Goal: Task Accomplishment & Management: Use online tool/utility

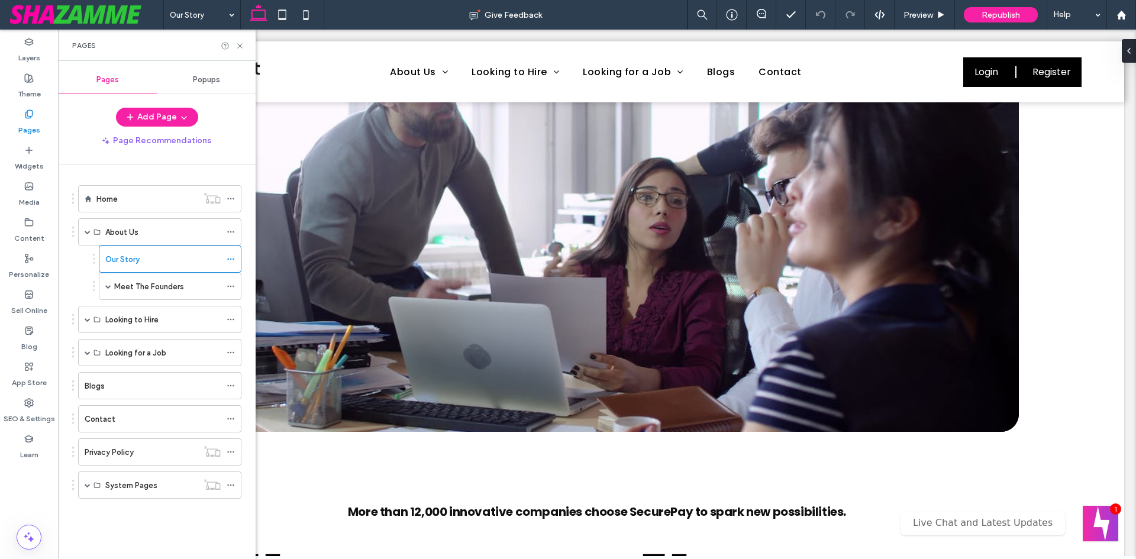
click at [107, 198] on label "Home" at bounding box center [106, 199] width 21 height 21
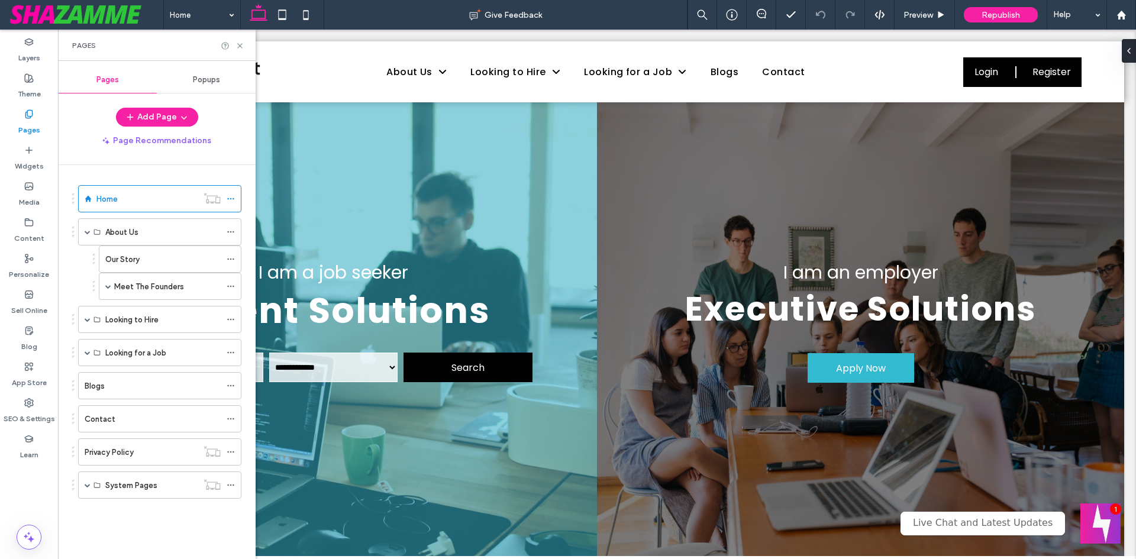
click at [1090, 524] on button "Welcome message" at bounding box center [1100, 523] width 40 height 40
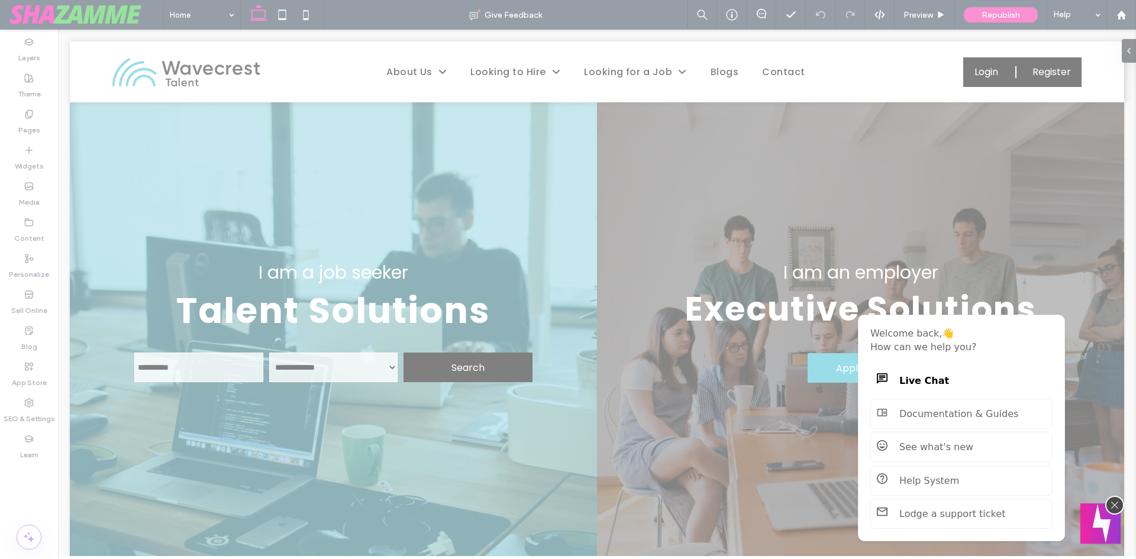
click at [1090, 524] on button "Welcome message" at bounding box center [1100, 523] width 40 height 40
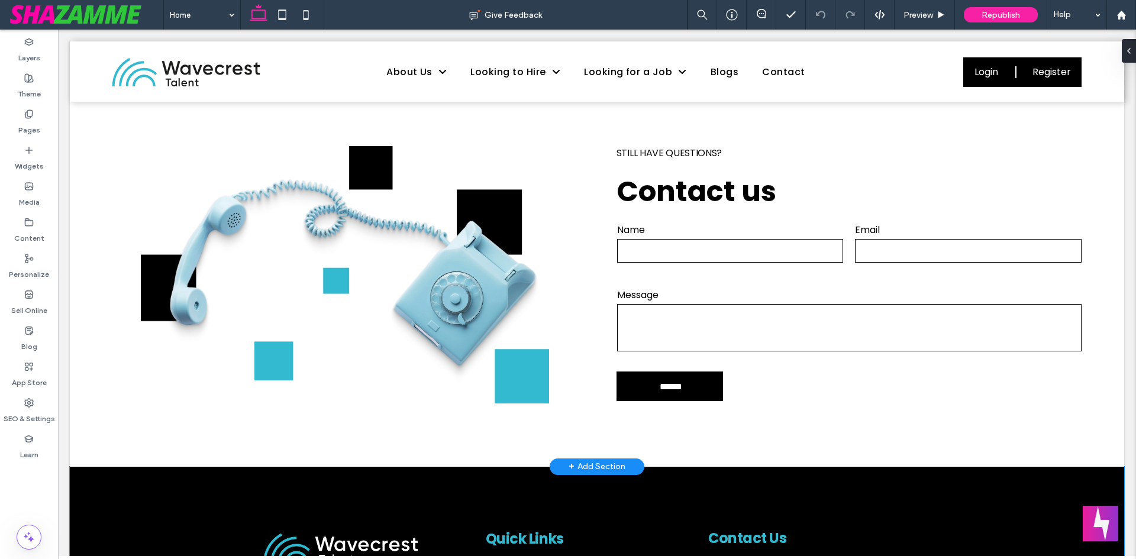
scroll to position [1688, 0]
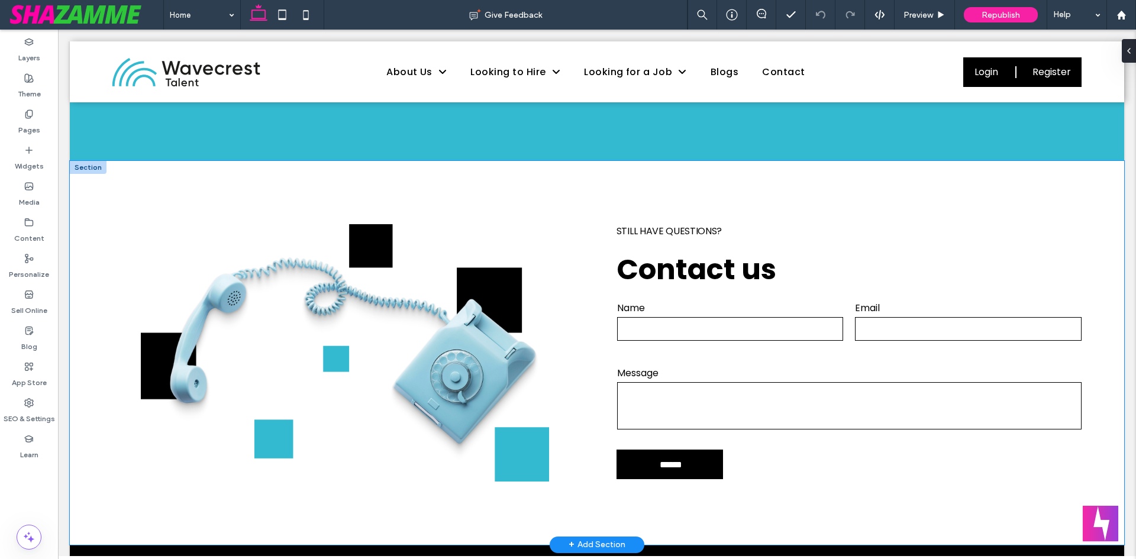
type input "**********"
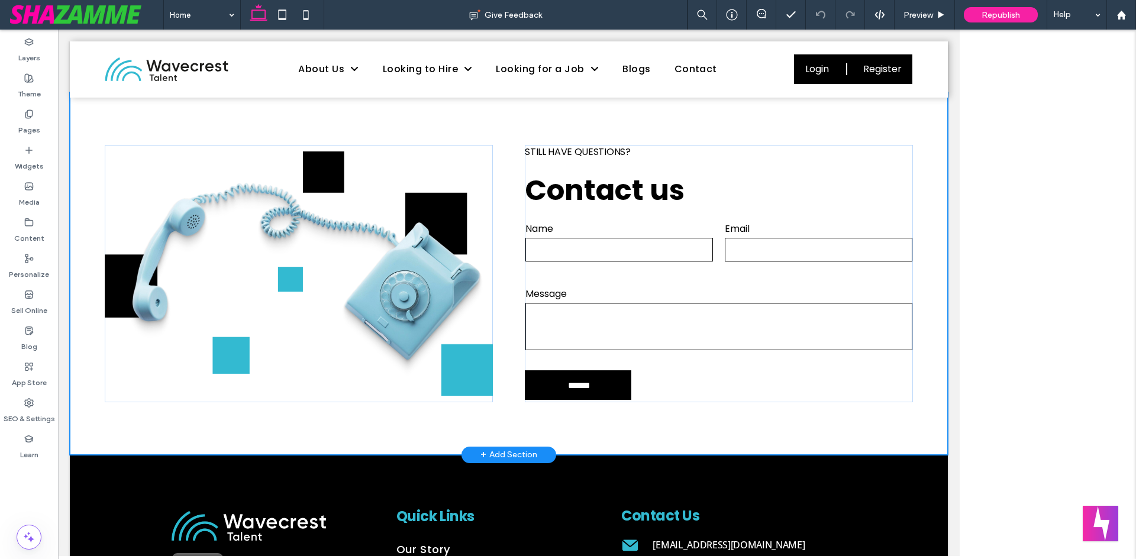
scroll to position [1630, 0]
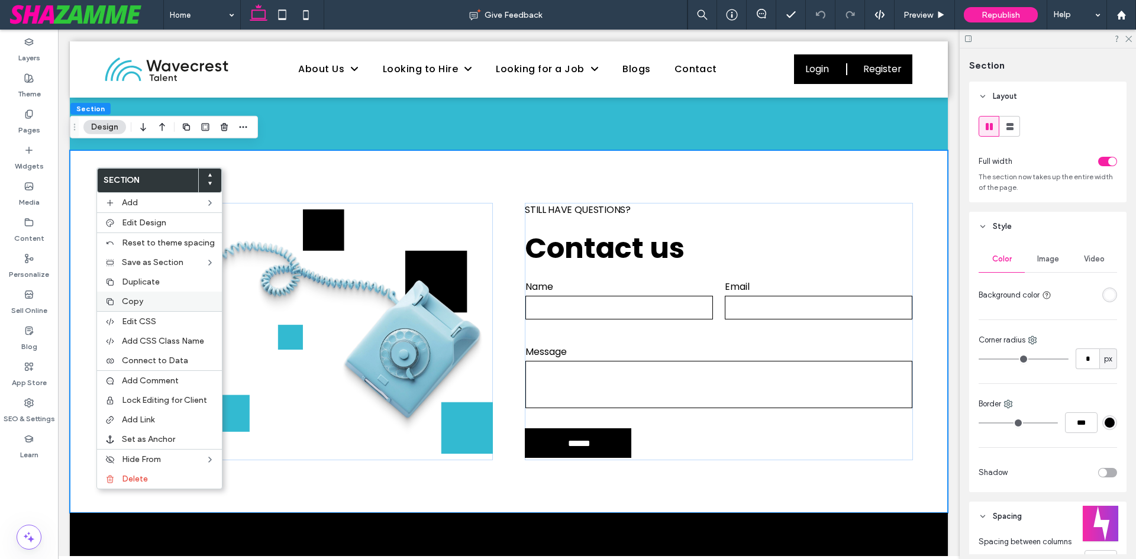
click at [147, 300] on label "Copy" at bounding box center [168, 301] width 93 height 10
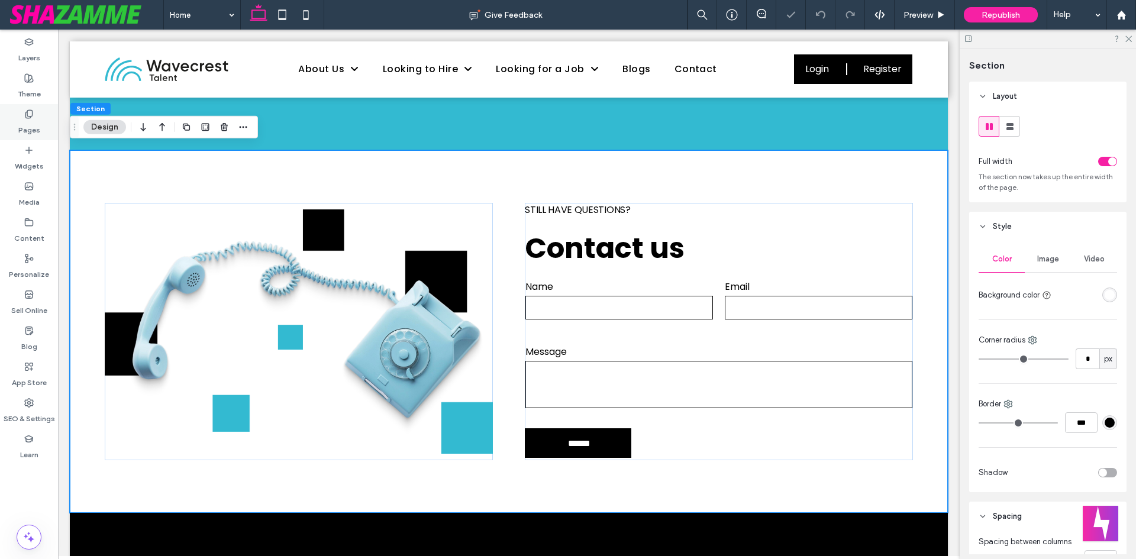
click at [39, 122] on label "Pages" at bounding box center [29, 127] width 22 height 17
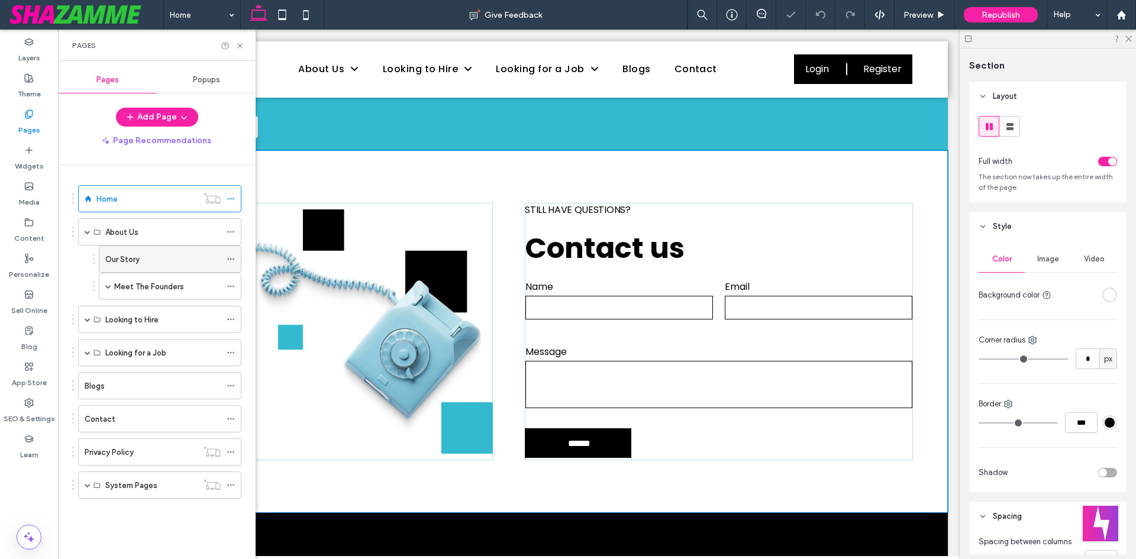
click at [113, 262] on label "Our Story" at bounding box center [122, 259] width 34 height 21
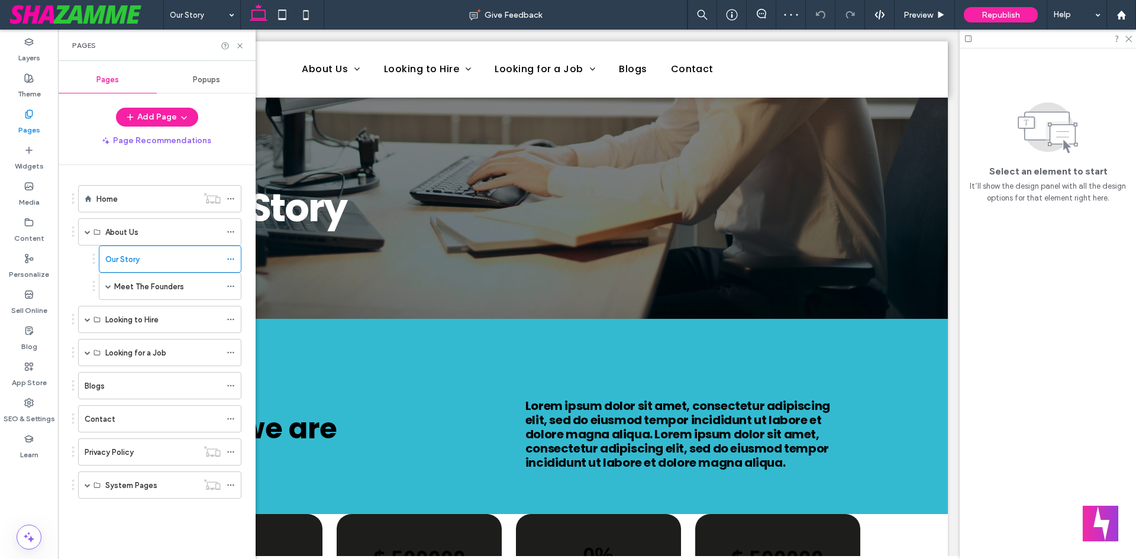
scroll to position [0, 0]
click at [241, 47] on use at bounding box center [239, 45] width 5 height 5
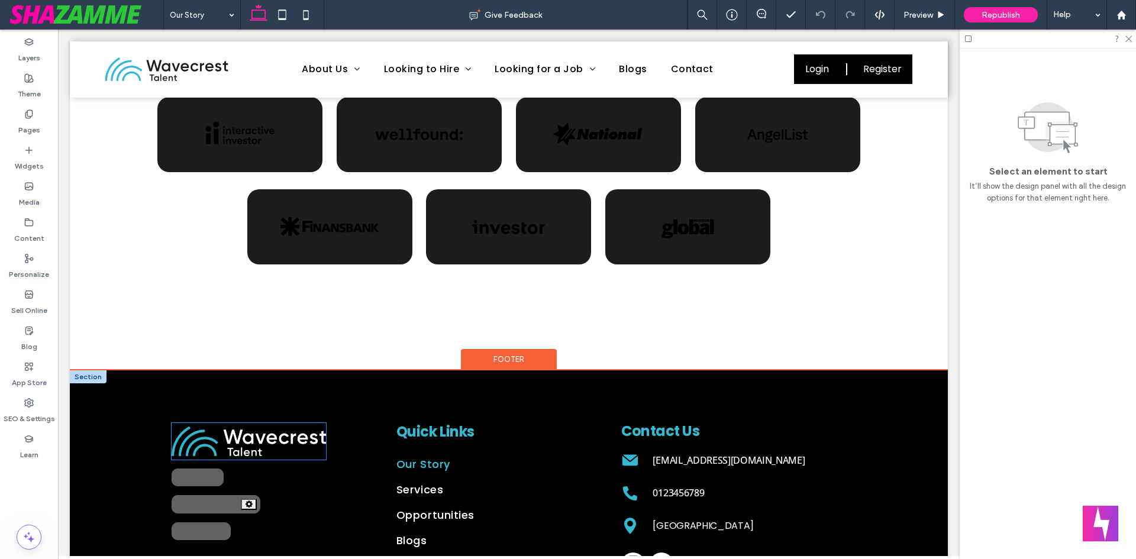
scroll to position [2292, 0]
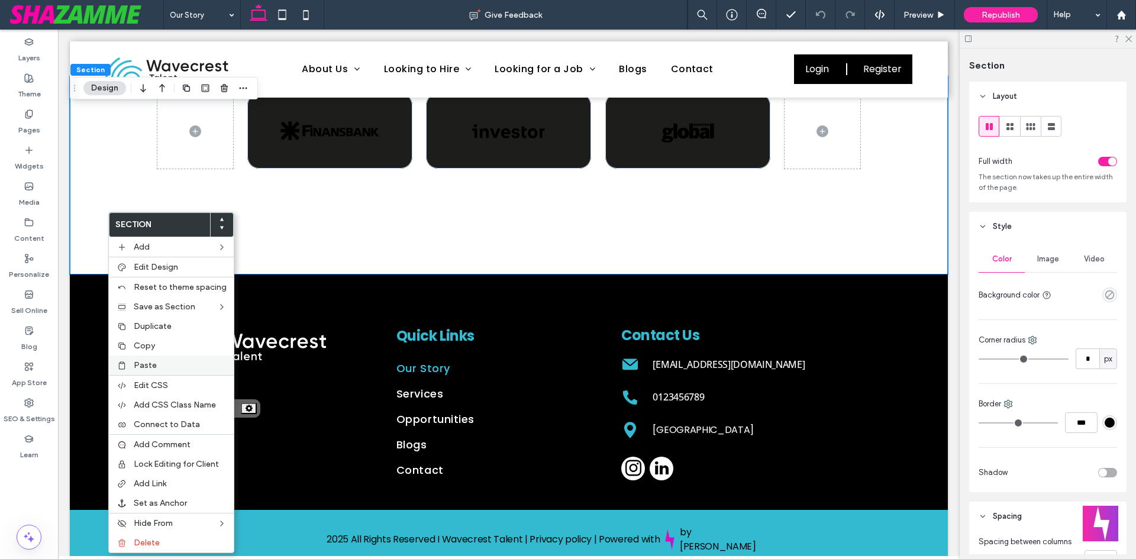
click at [138, 363] on span "Paste" at bounding box center [145, 365] width 23 height 10
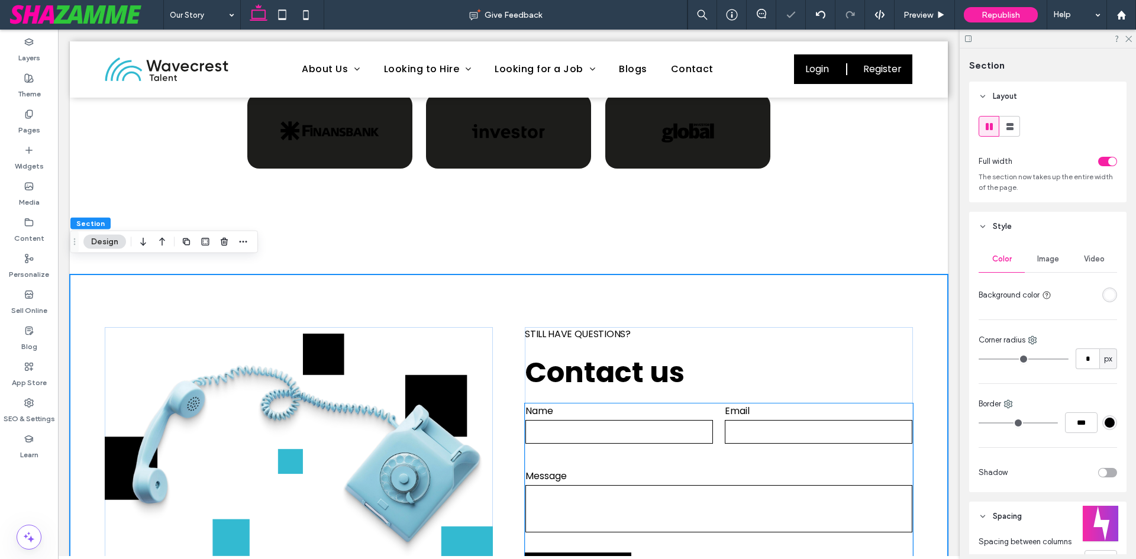
scroll to position [2469, 0]
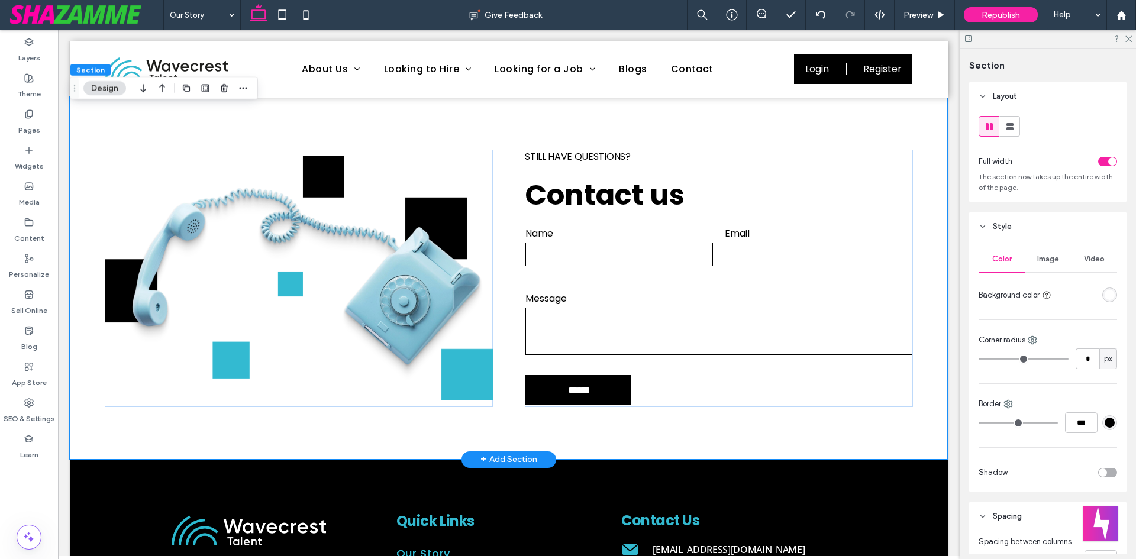
click at [501, 416] on div "Still have questions? Contact us Contact Us Name Email Message ****** Thank you…" at bounding box center [509, 278] width 878 height 363
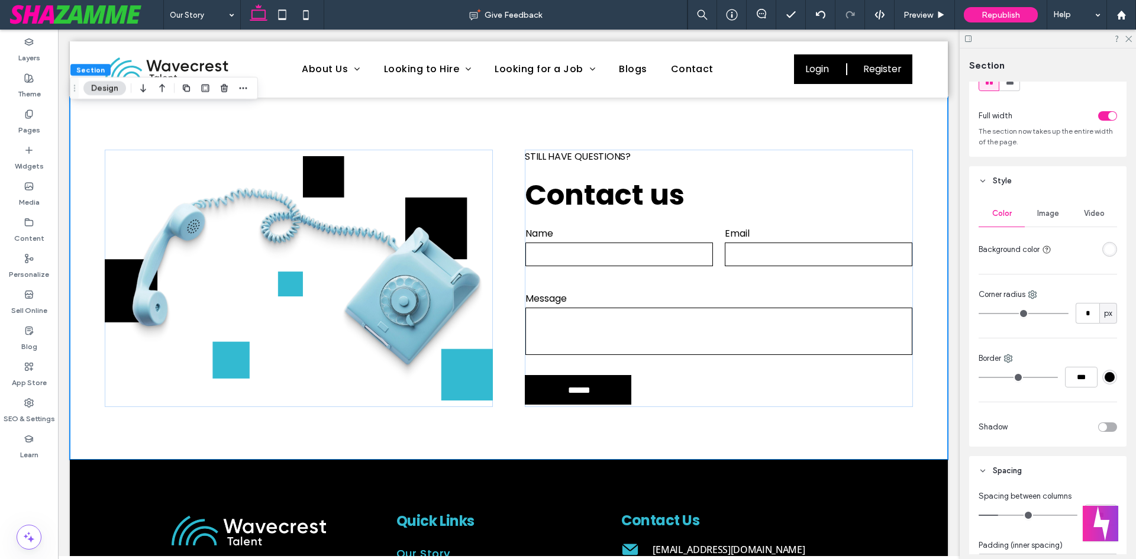
scroll to position [118, 0]
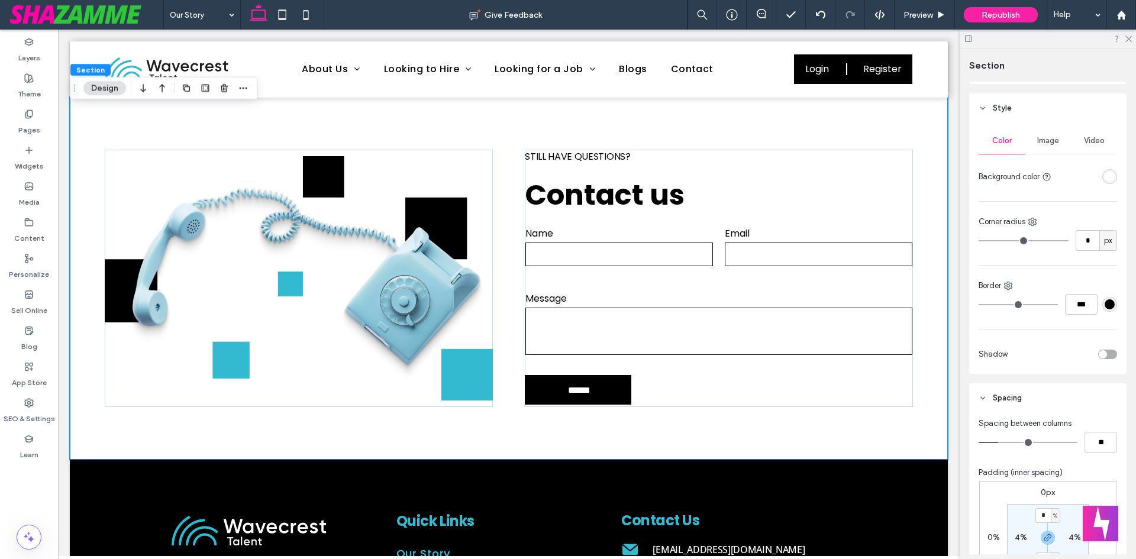
click at [1104, 181] on div "rgba(255, 255, 255, 1)" at bounding box center [1109, 177] width 10 height 10
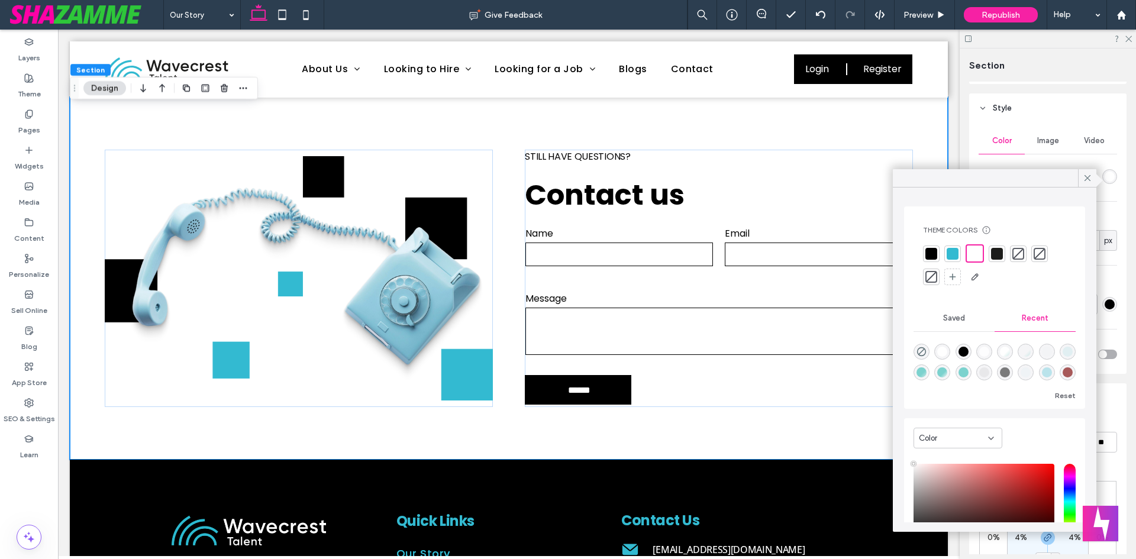
click at [935, 246] on div at bounding box center [931, 254] width 17 height 17
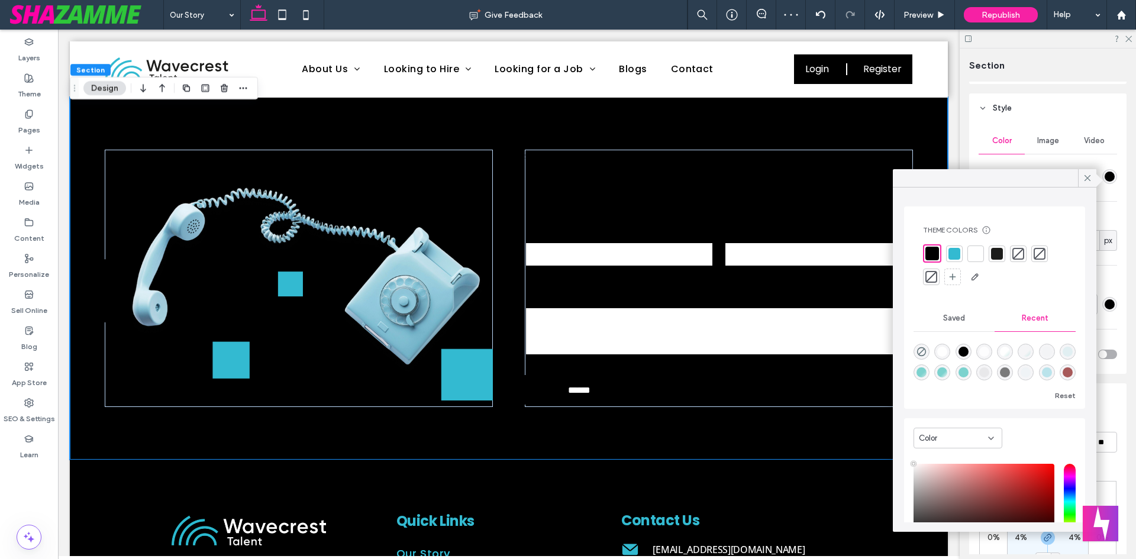
click at [978, 250] on div at bounding box center [976, 254] width 12 height 12
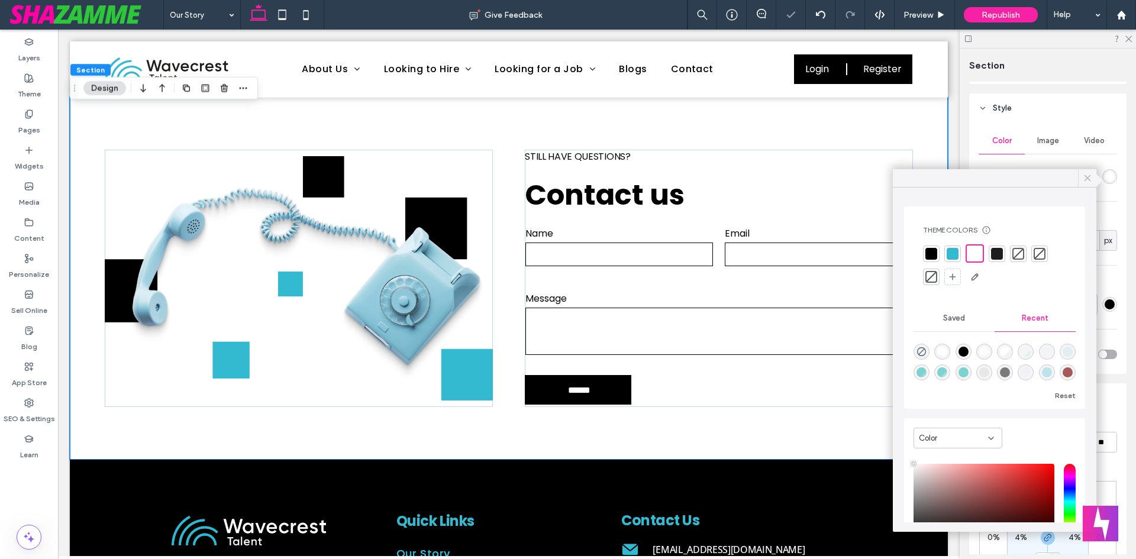
click at [1083, 179] on icon at bounding box center [1087, 178] width 11 height 11
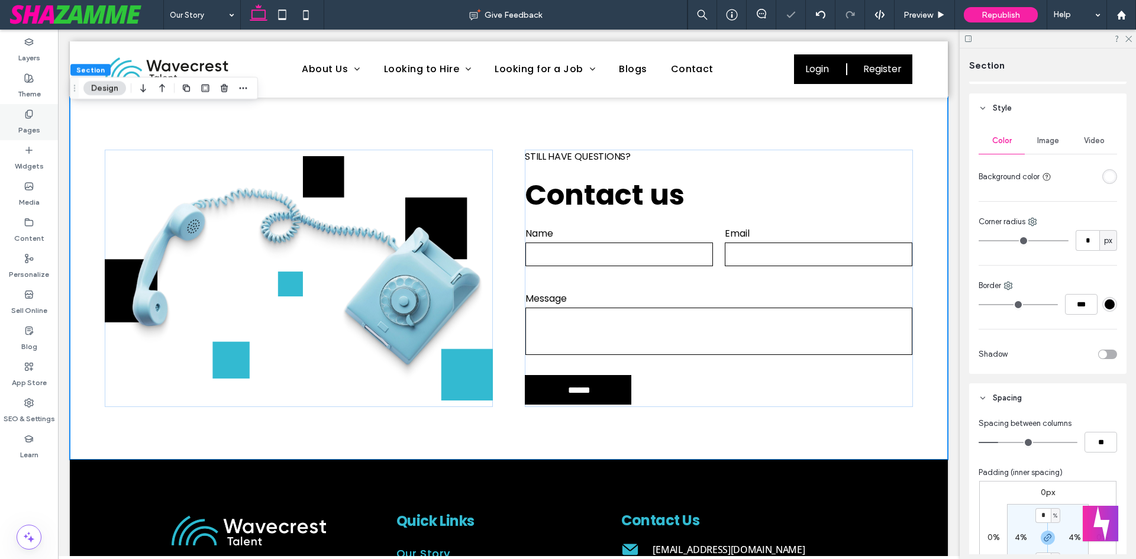
click at [30, 130] on label "Pages" at bounding box center [29, 127] width 22 height 17
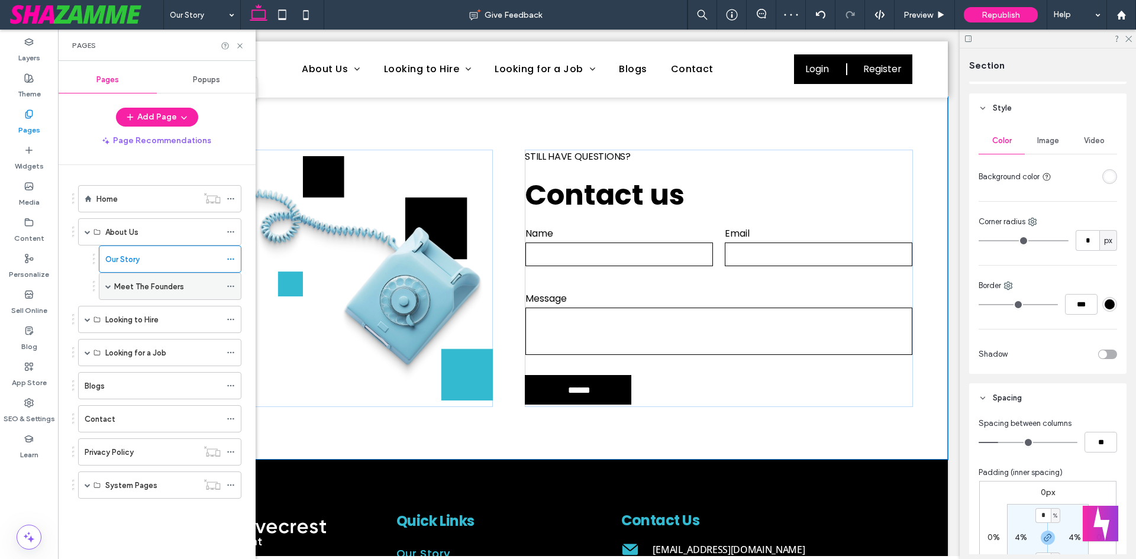
click at [140, 292] on label "Meet The Founders" at bounding box center [149, 286] width 70 height 21
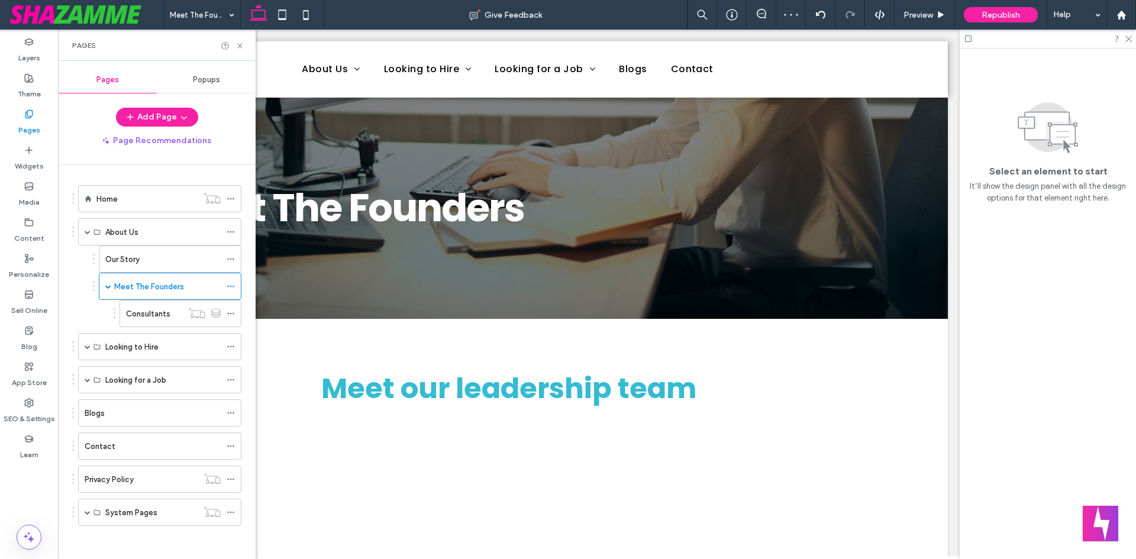
scroll to position [0, 0]
click at [242, 48] on use at bounding box center [239, 45] width 5 height 5
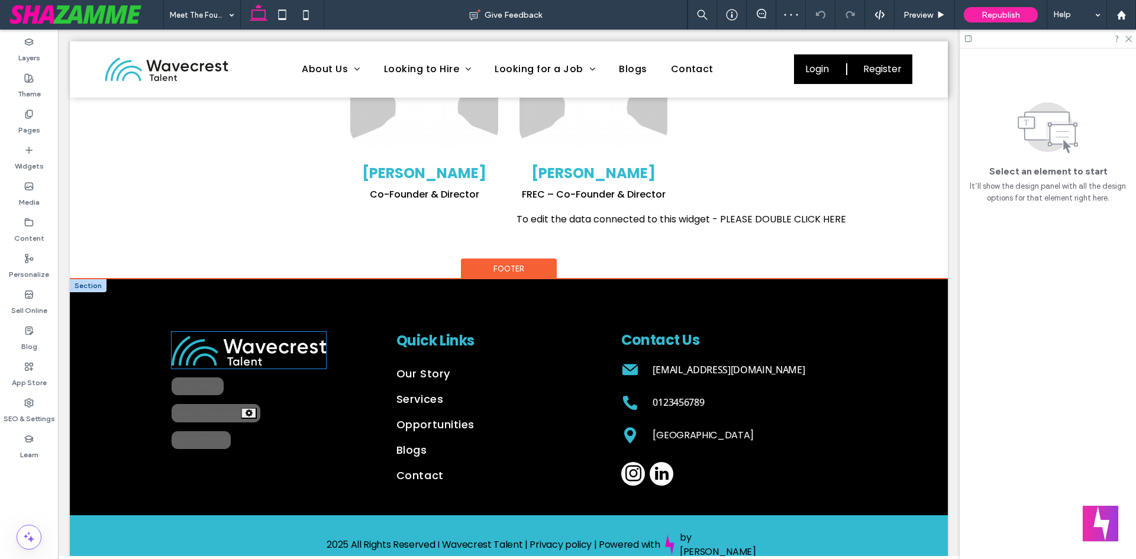
scroll to position [485, 0]
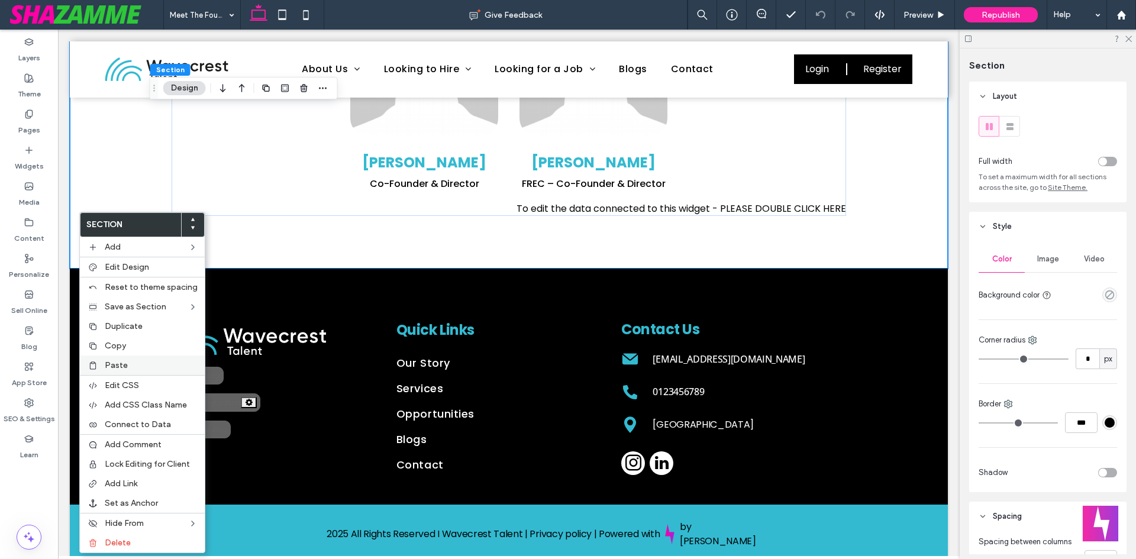
click at [119, 358] on div "Paste" at bounding box center [142, 366] width 125 height 20
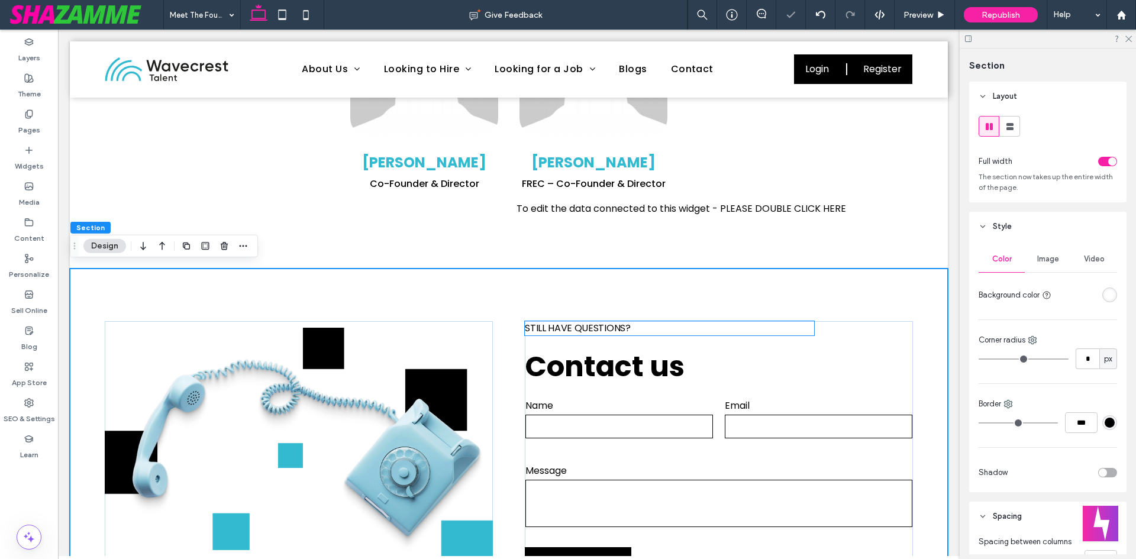
click at [620, 308] on div "Still have questions? Contact us Contact Us Name Email Message ****** Thank you…" at bounding box center [509, 450] width 878 height 363
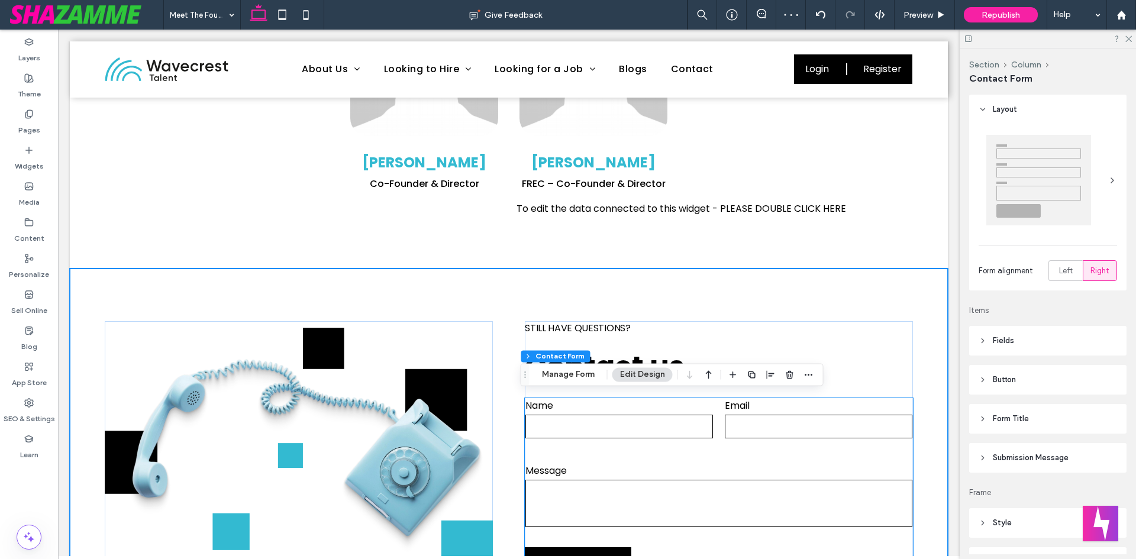
type input "*"
type input "***"
type input "*"
type input "***"
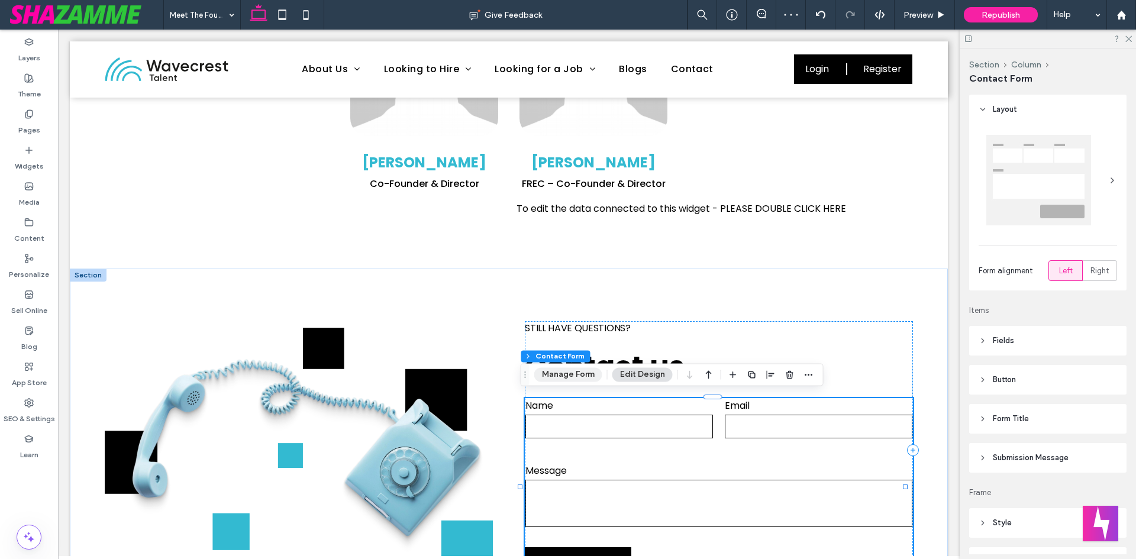
click button "Manage Form"
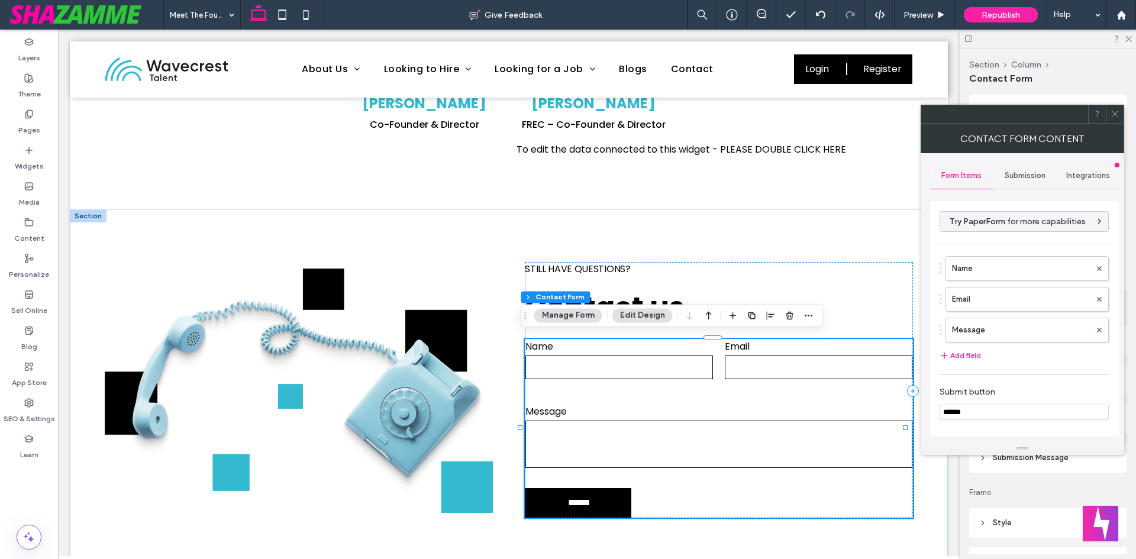
scroll to position [0, 0]
click div "Submission"
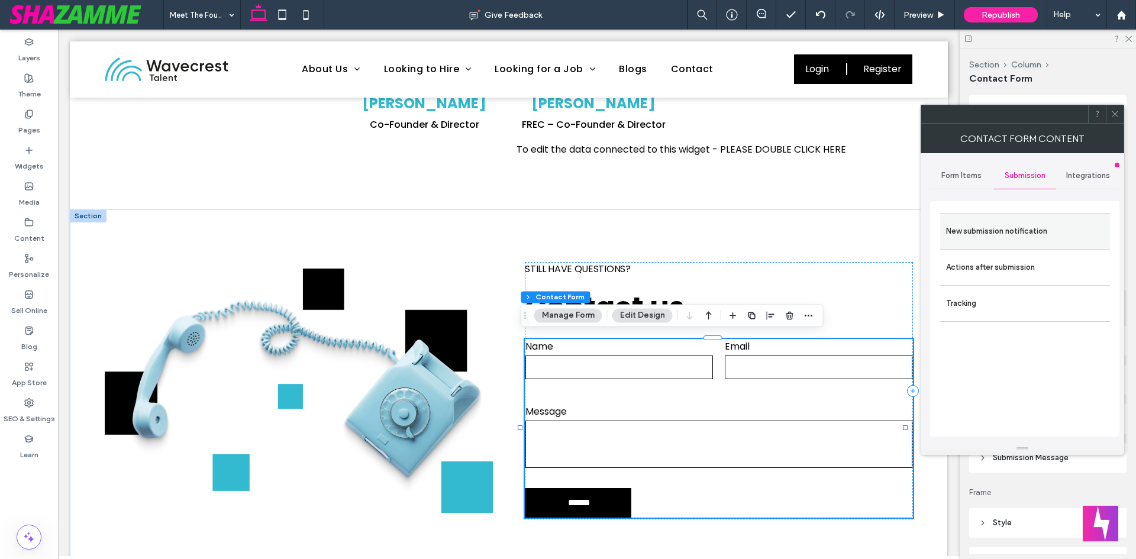
click label "New submission notification"
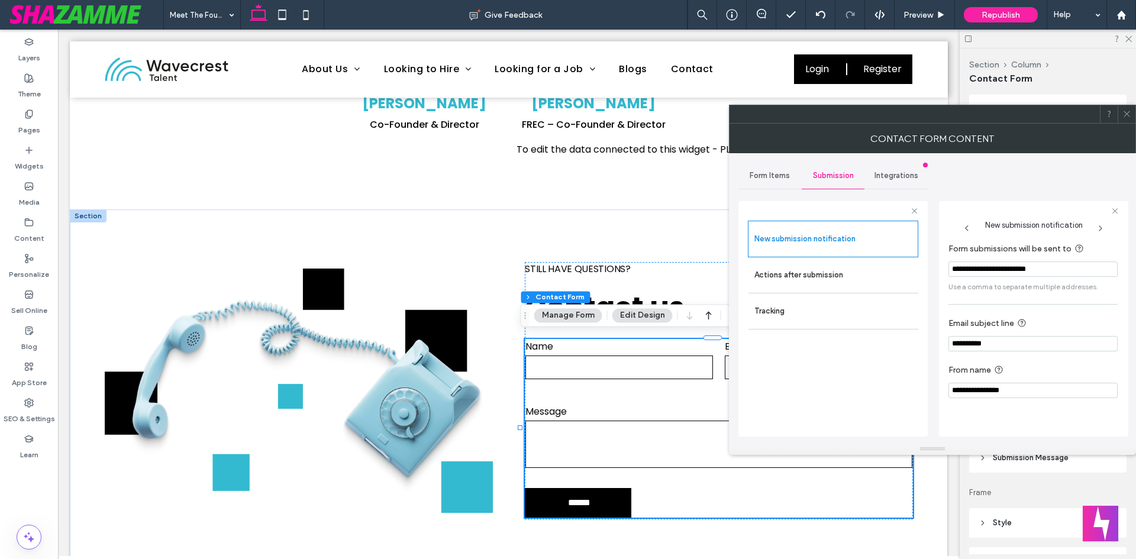
click span
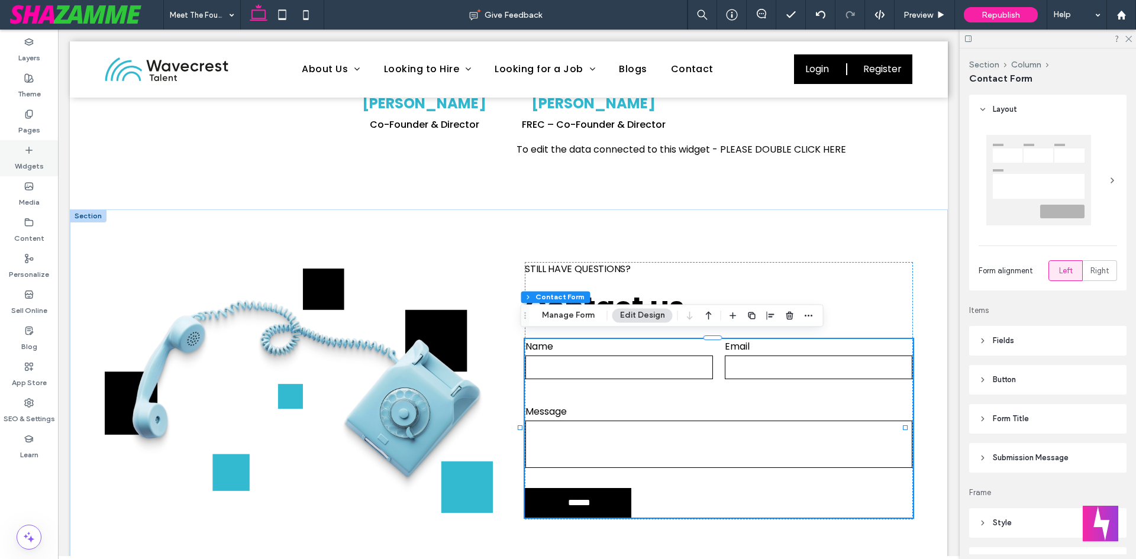
drag, startPoint x: 0, startPoint y: 119, endPoint x: 41, endPoint y: 150, distance: 51.1
click div "Pages"
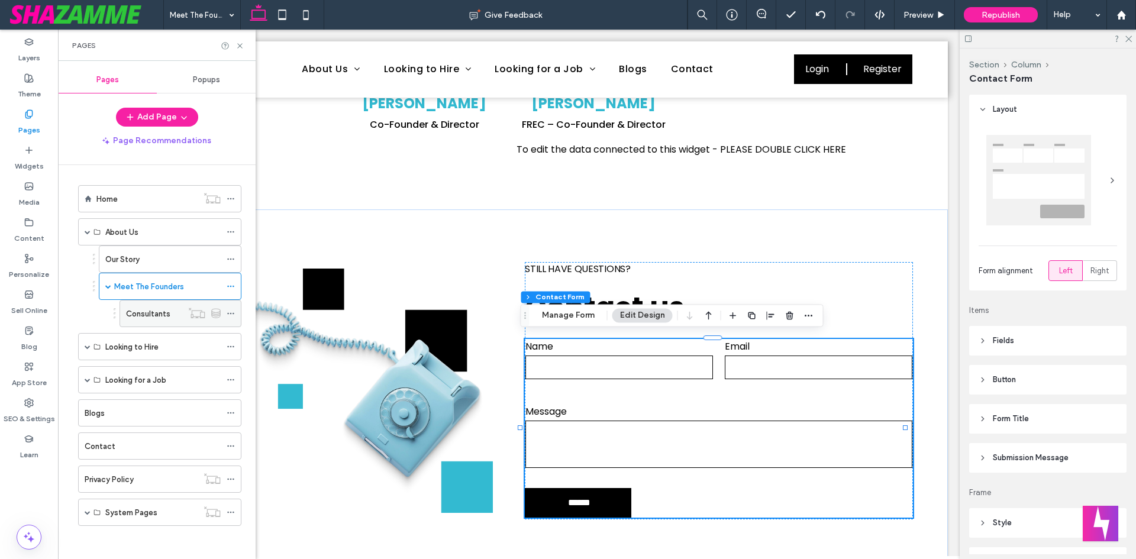
click div "Consultants"
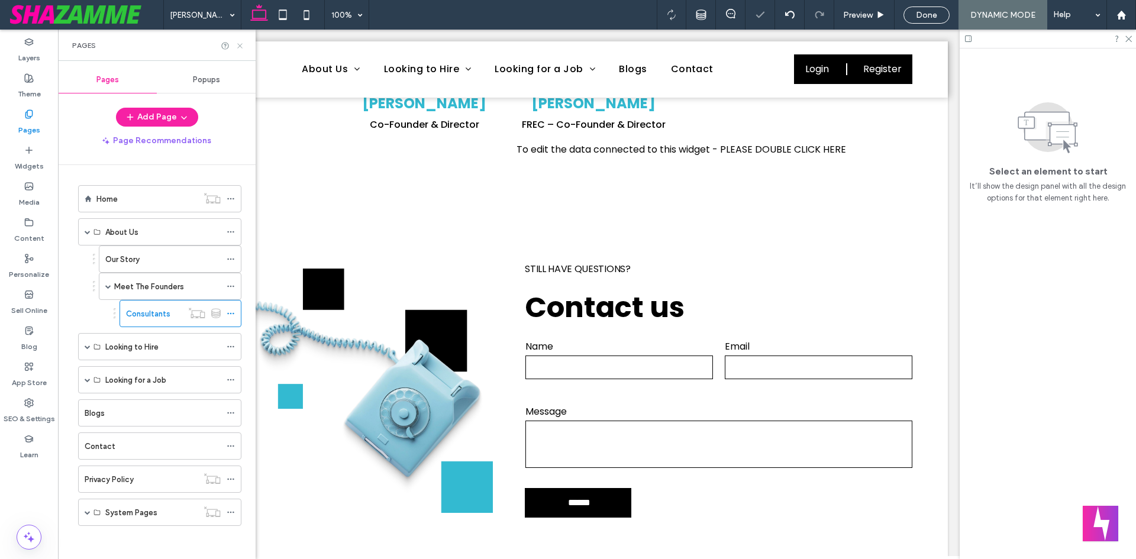
click icon
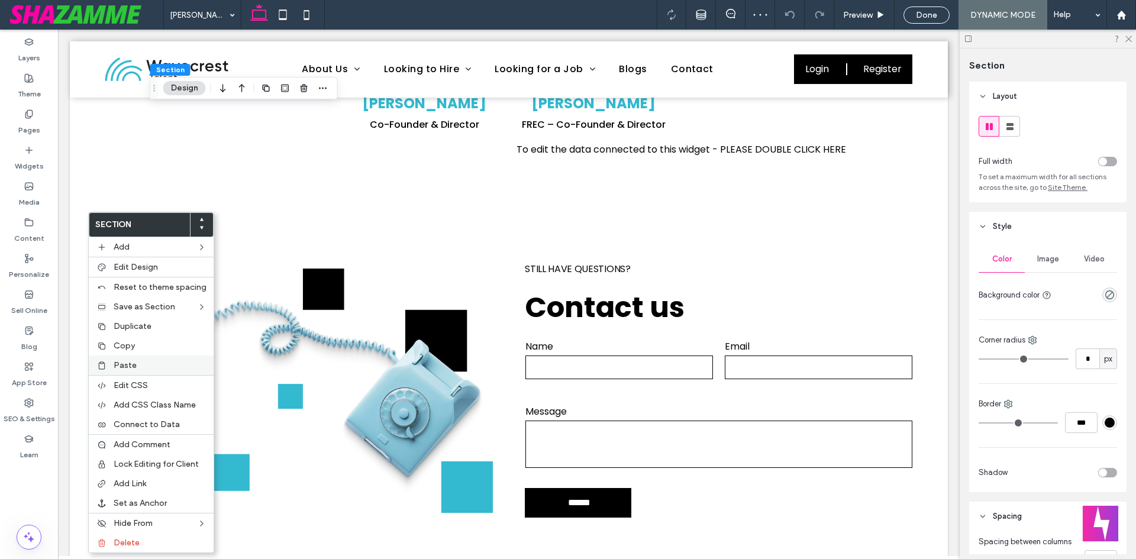
click label "Paste"
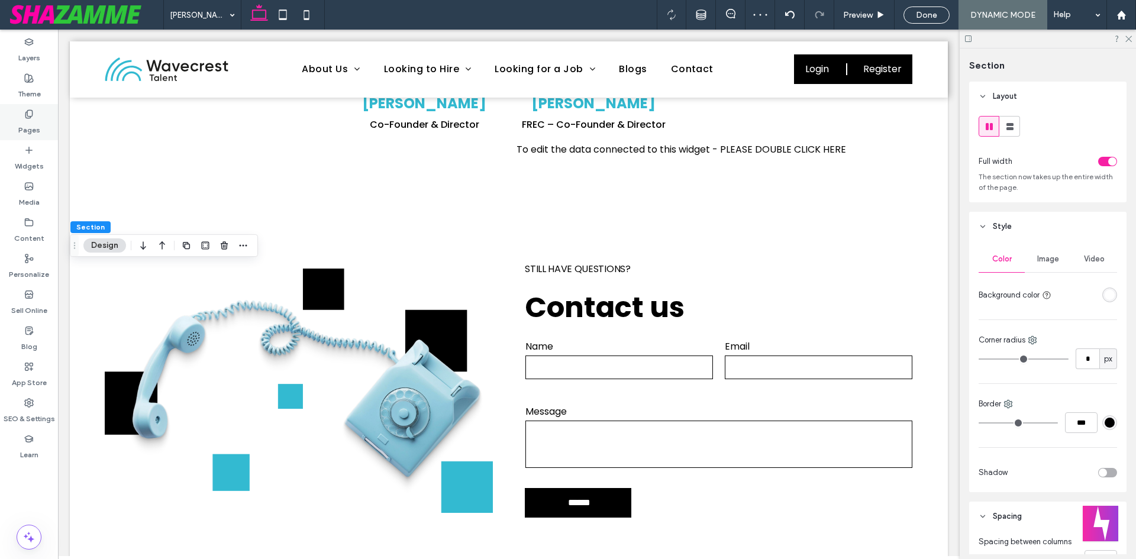
click div "Pages"
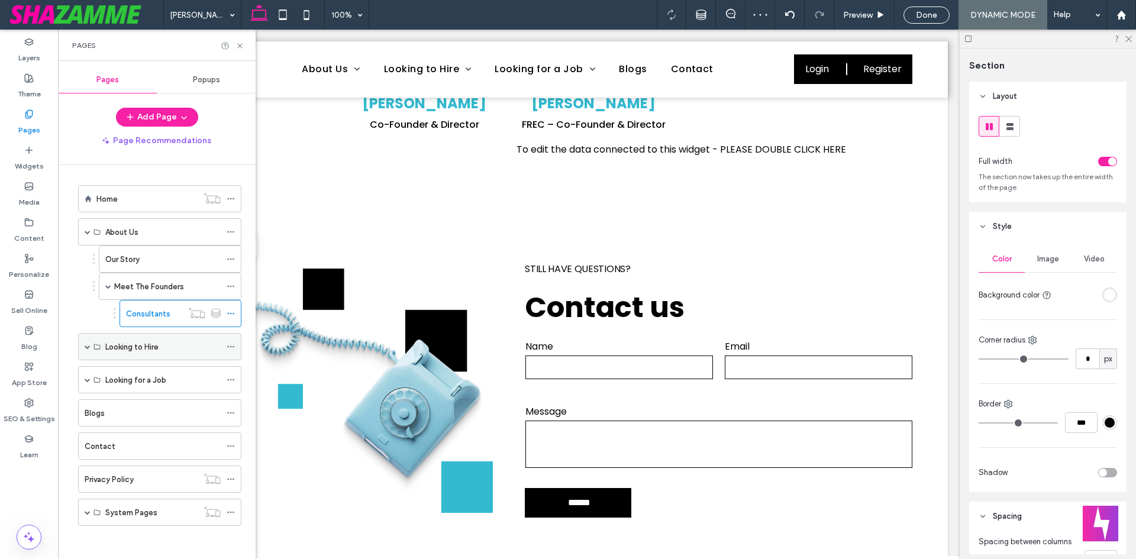
scroll to position [2, 0]
click span
click div "Services"
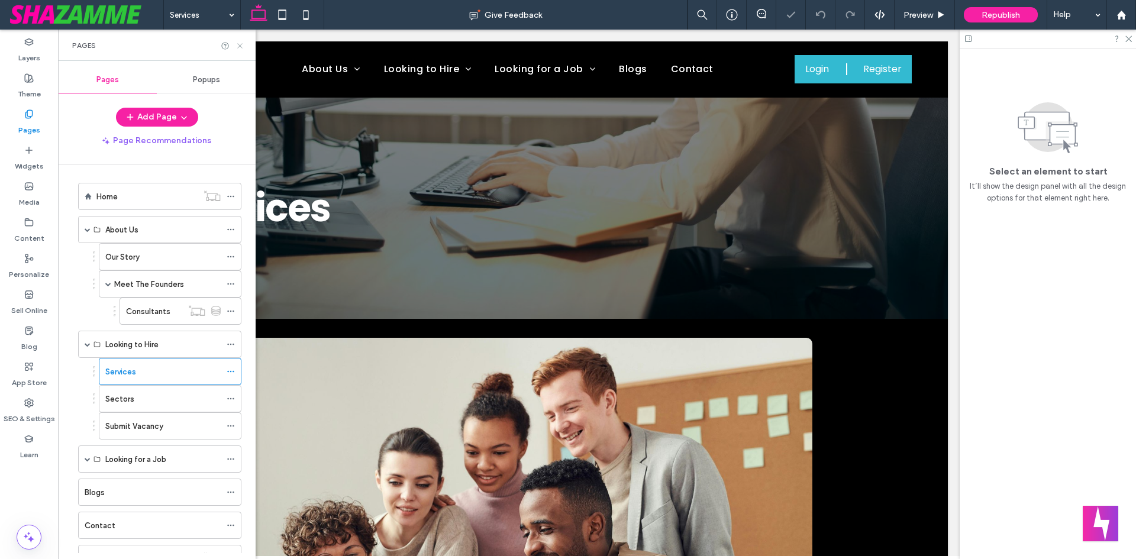
click icon
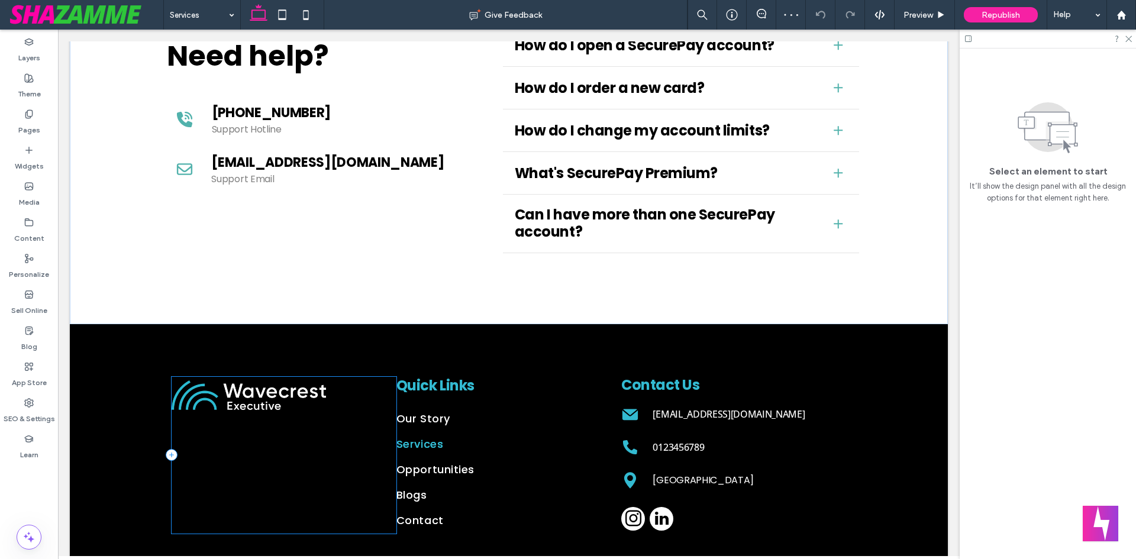
scroll to position [2479, 0]
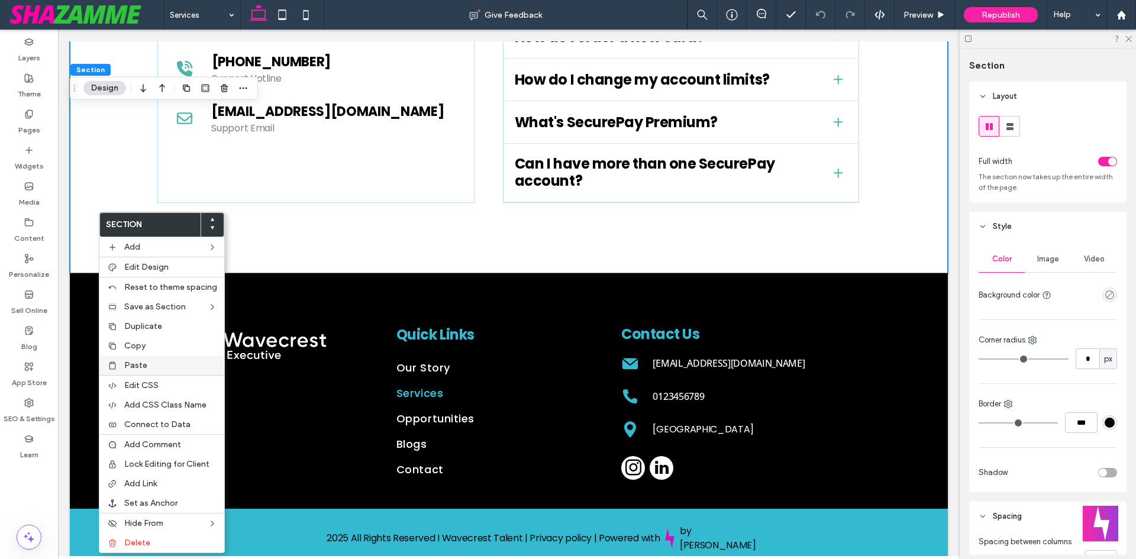
click div "Paste"
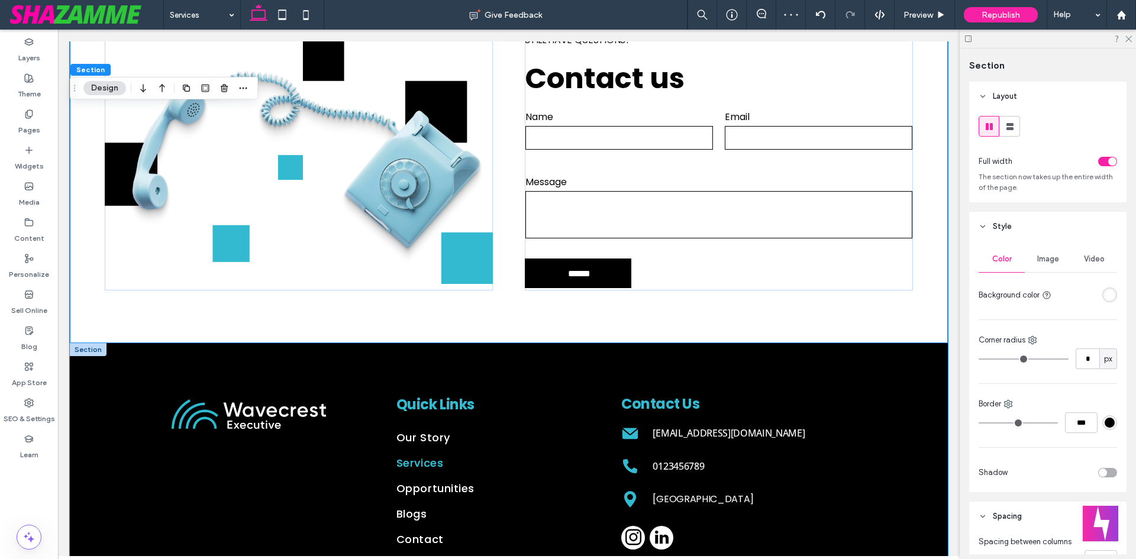
scroll to position [2834, 0]
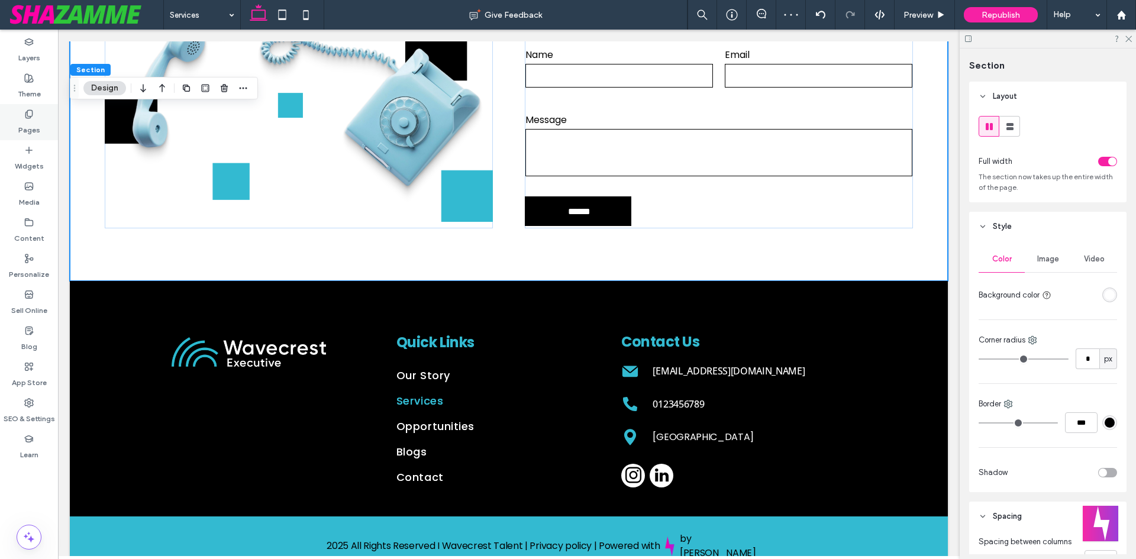
click div "Pages"
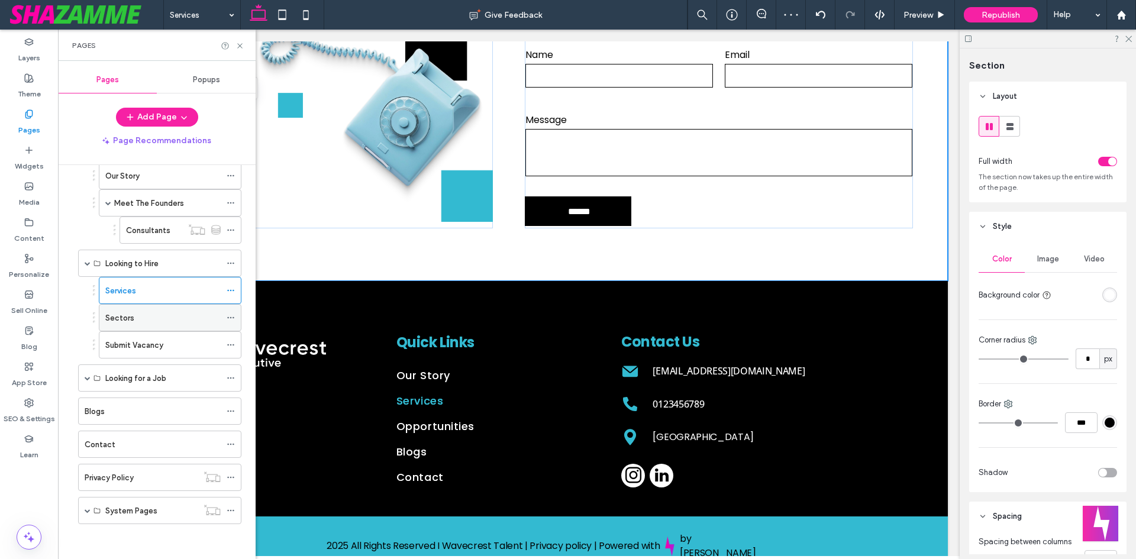
scroll to position [84, 0]
click div "Sectors"
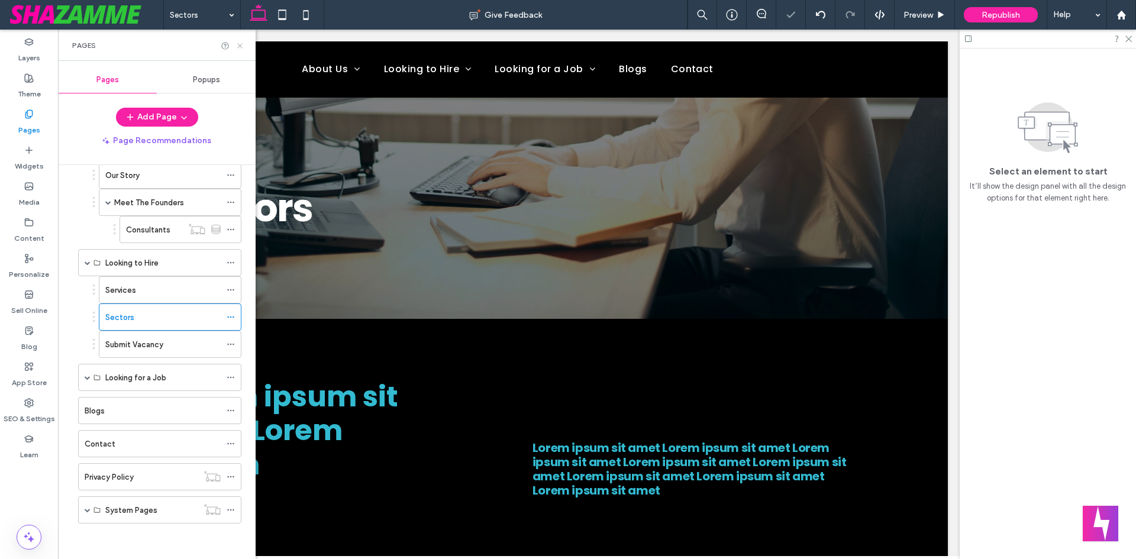
click icon
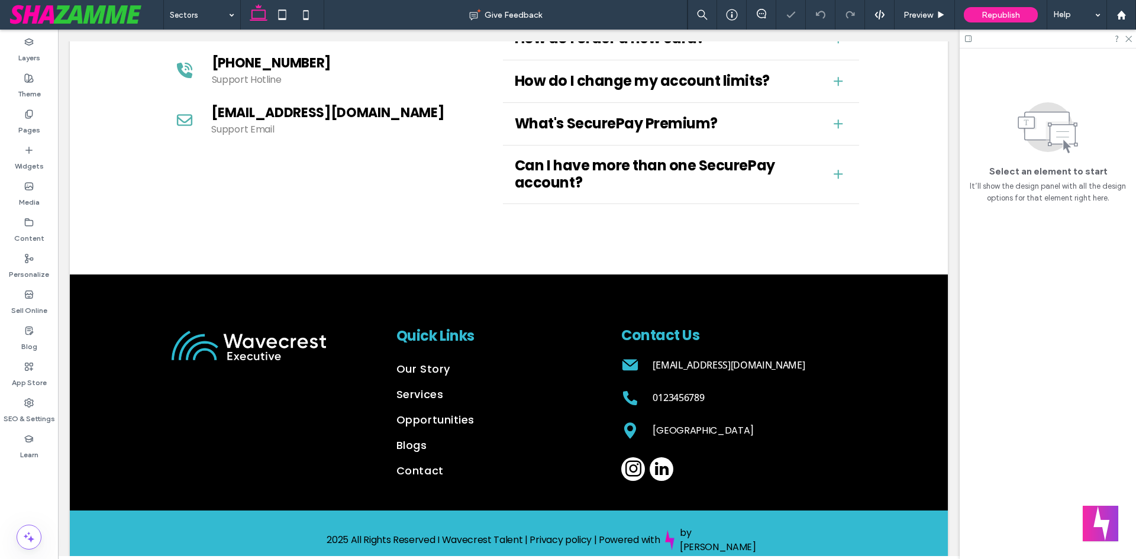
scroll to position [1444, 0]
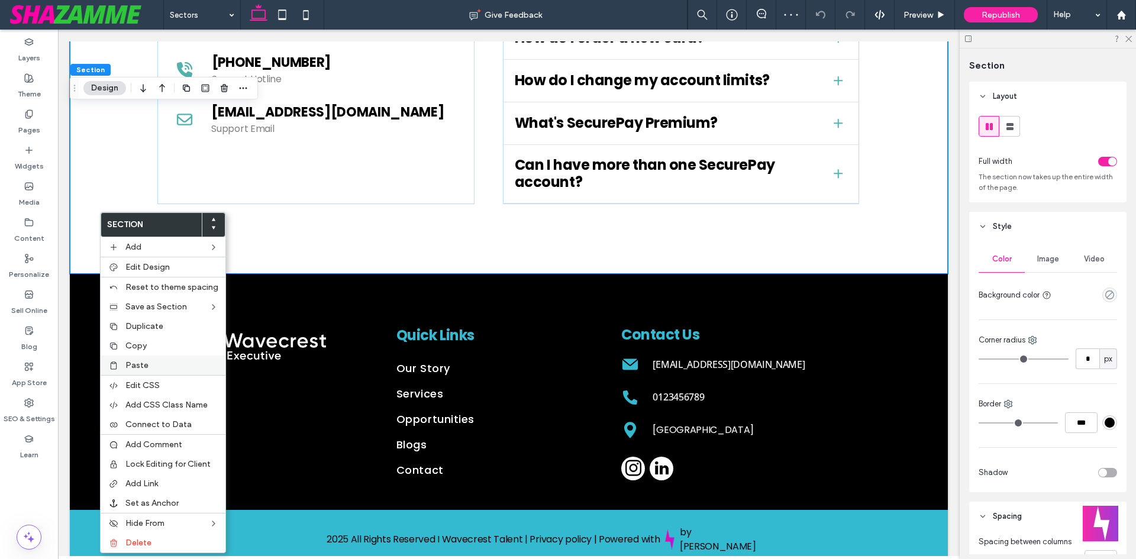
click span "Paste"
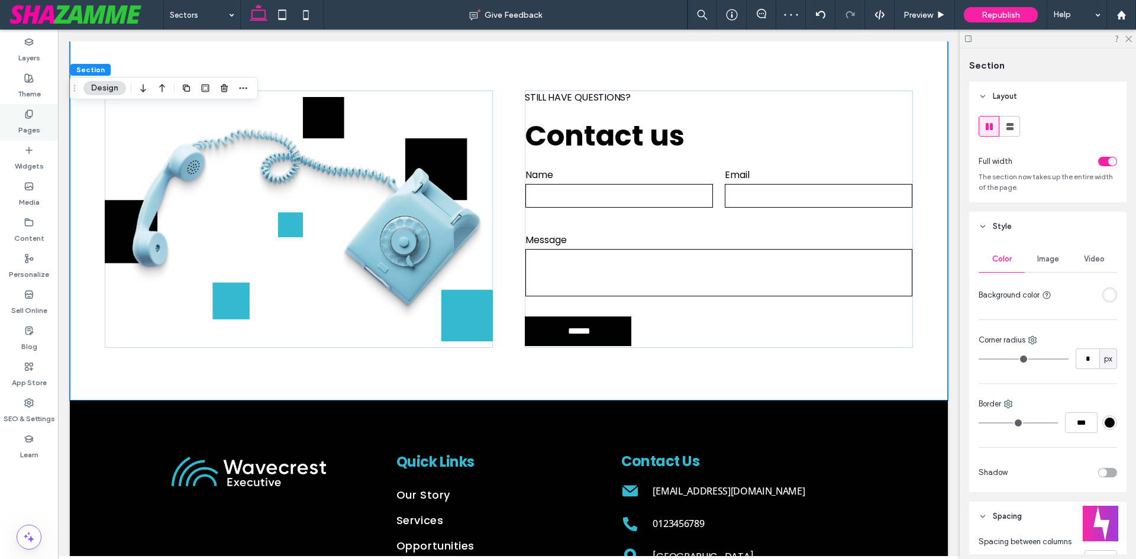
scroll to position [1740, 0]
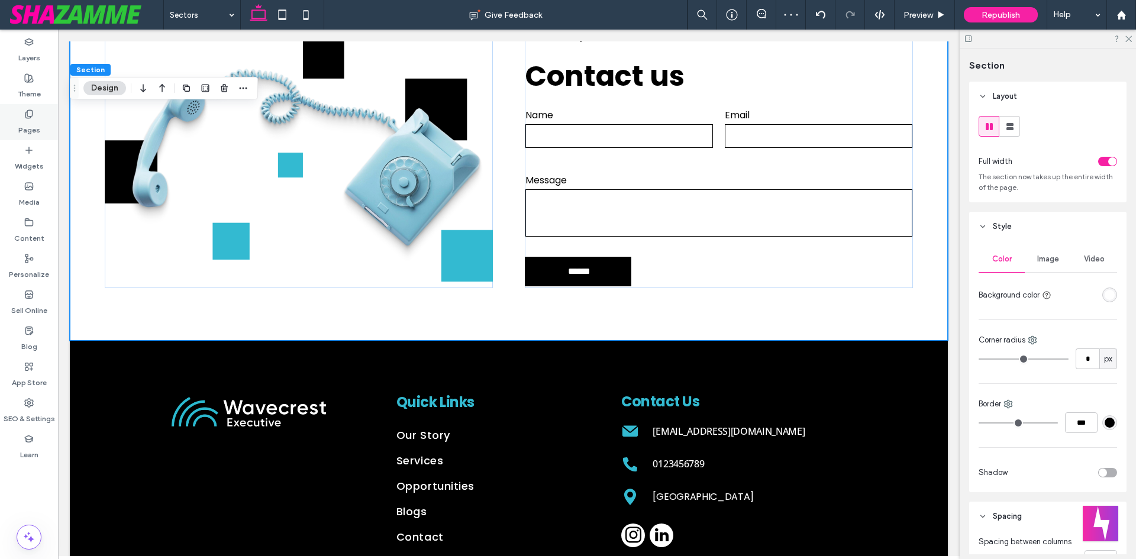
click label "Pages"
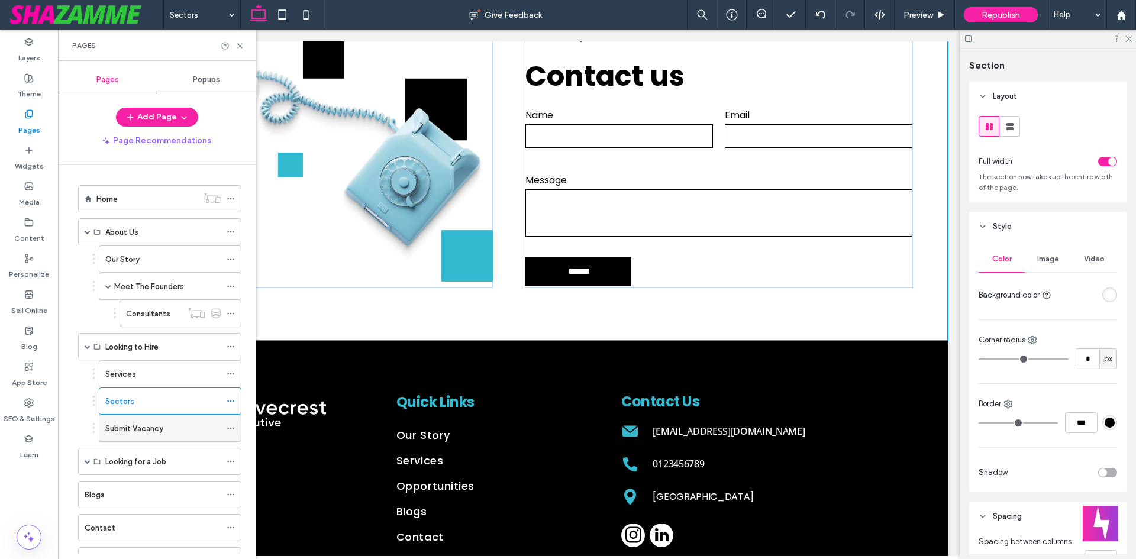
click label "Submit Vacancy"
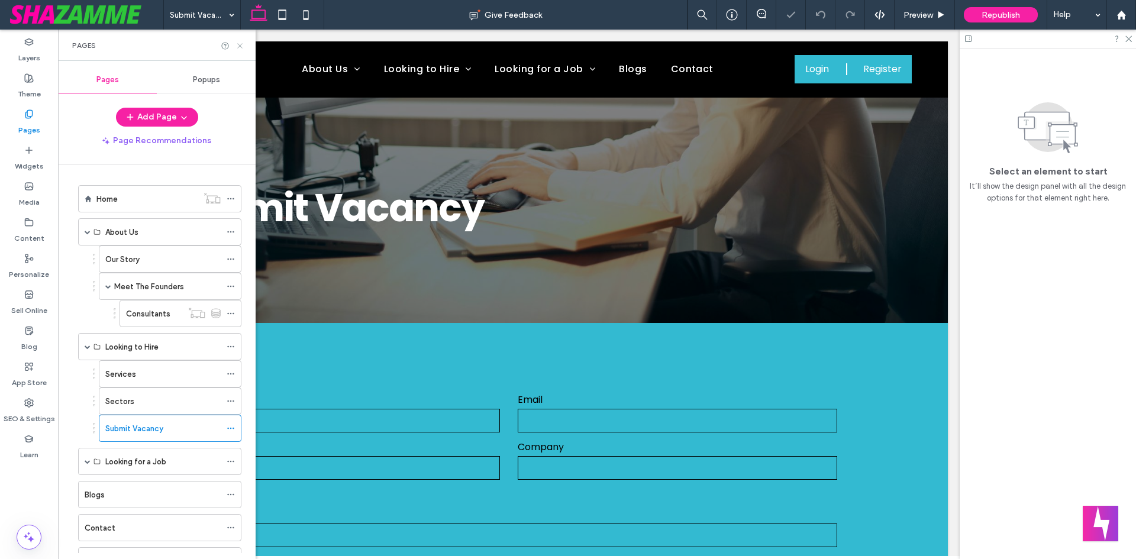
click use
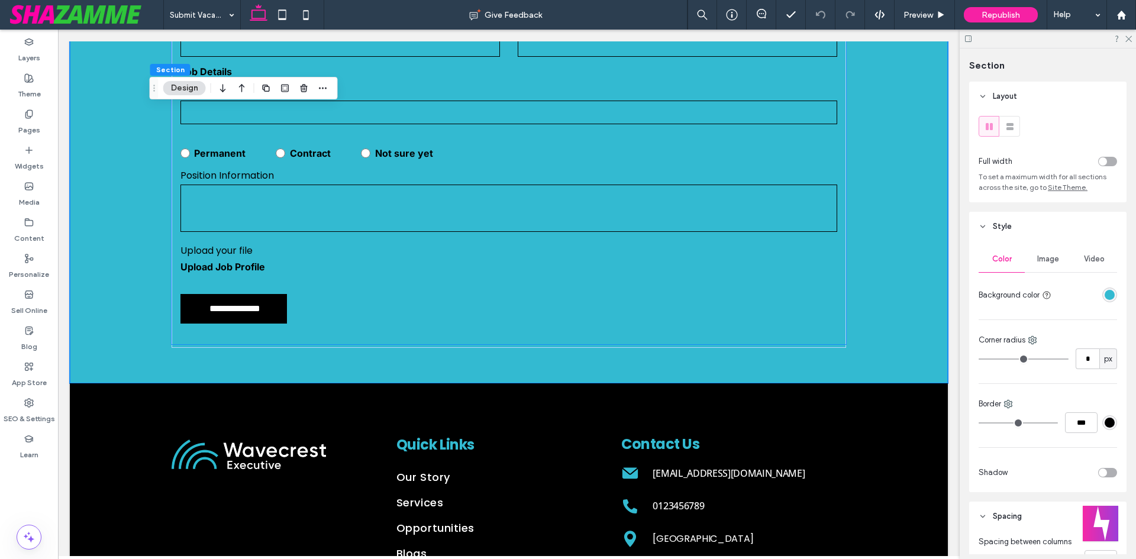
scroll to position [422, 0]
click icon
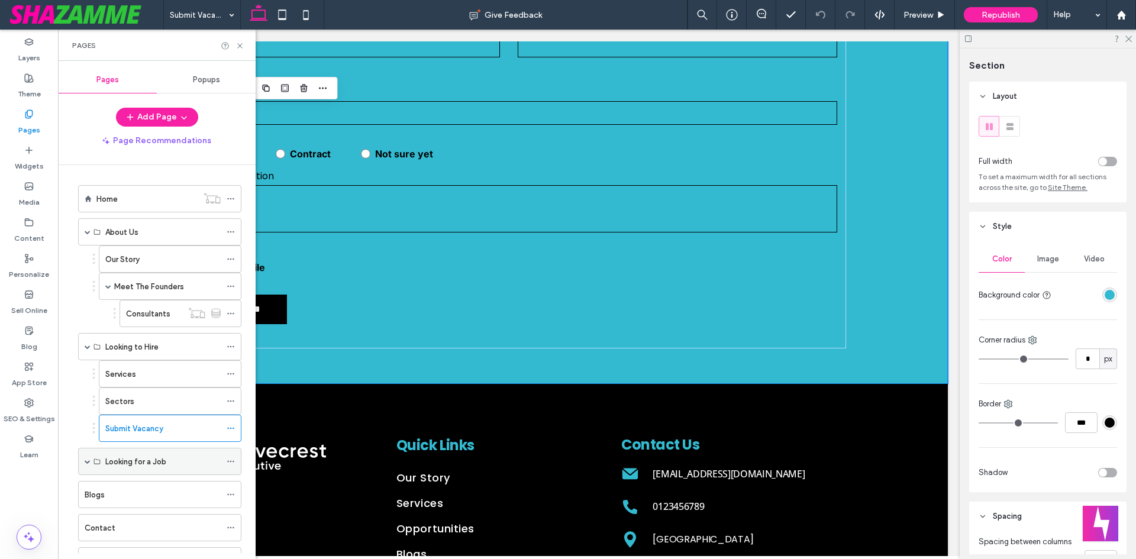
click span
click div "Talent Solutions"
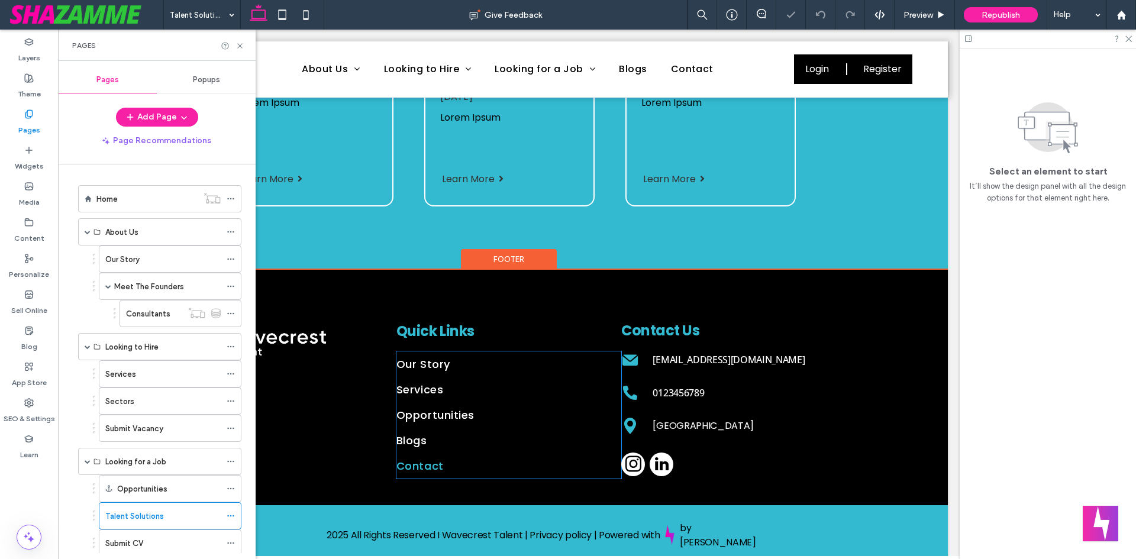
scroll to position [1115, 0]
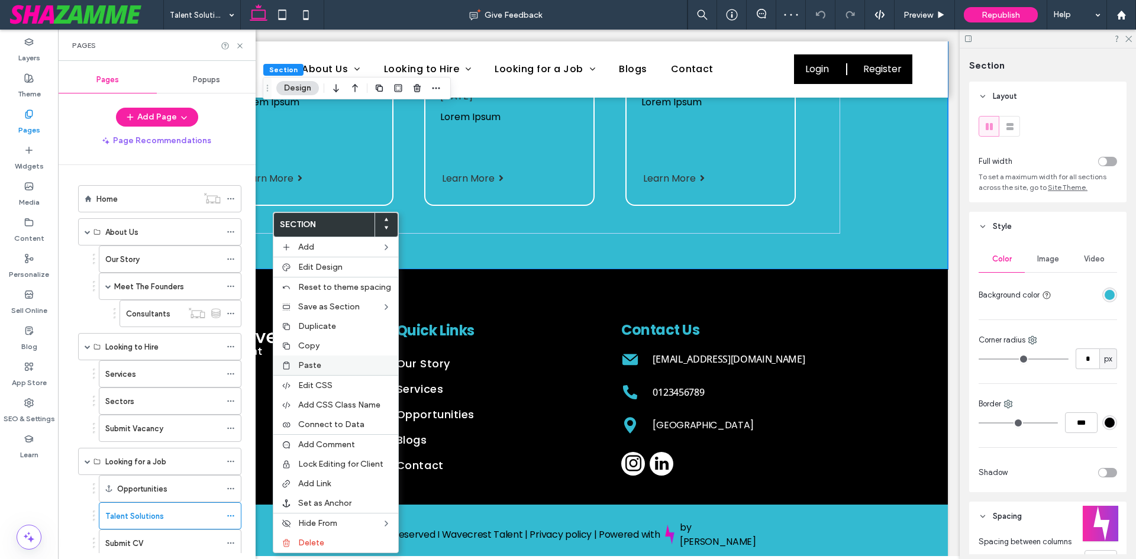
click span "Paste"
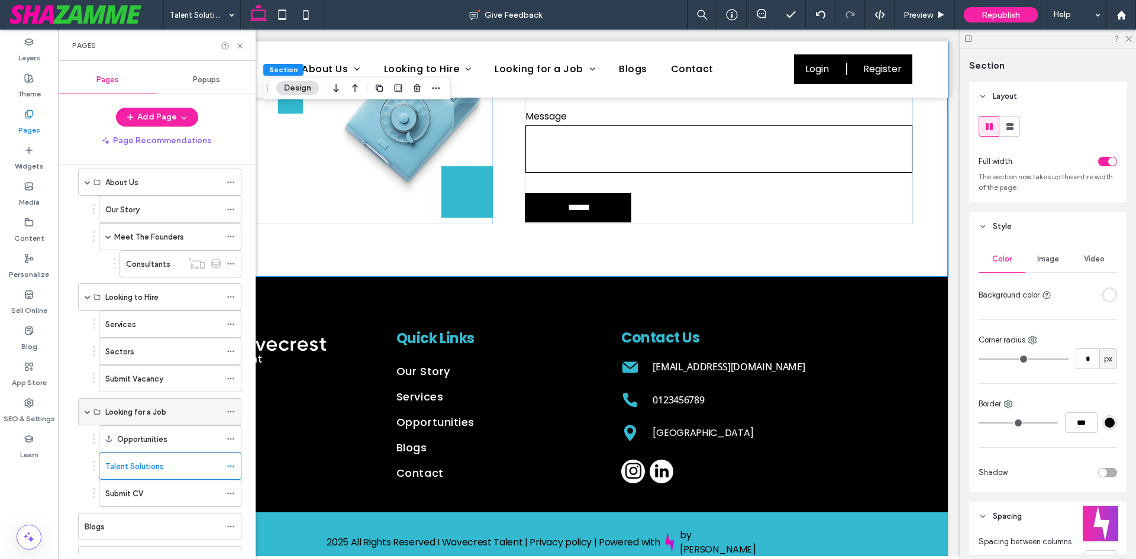
scroll to position [118, 0]
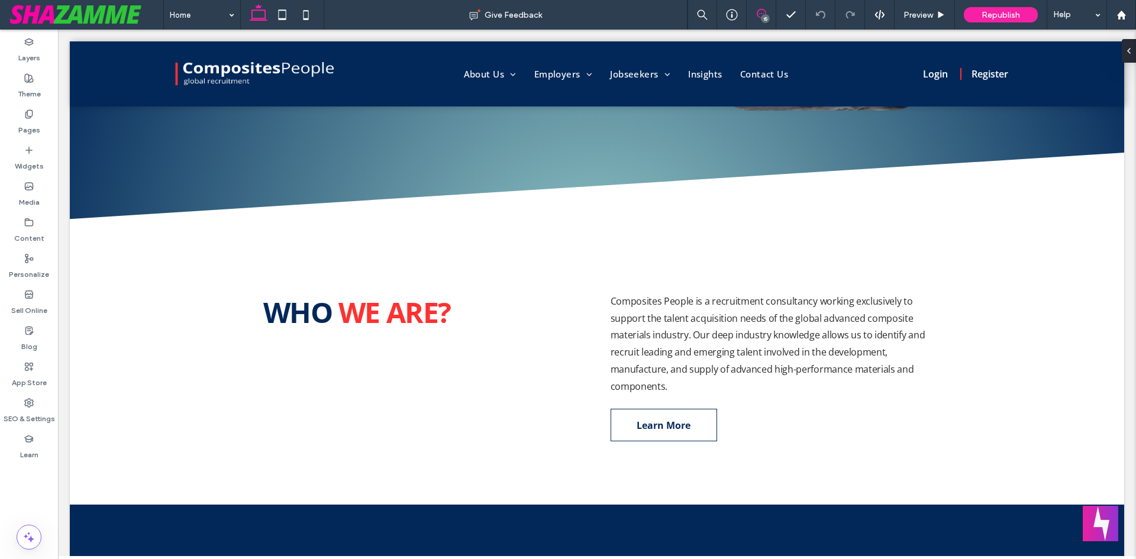
click at [757, 12] on icon at bounding box center [761, 13] width 9 height 9
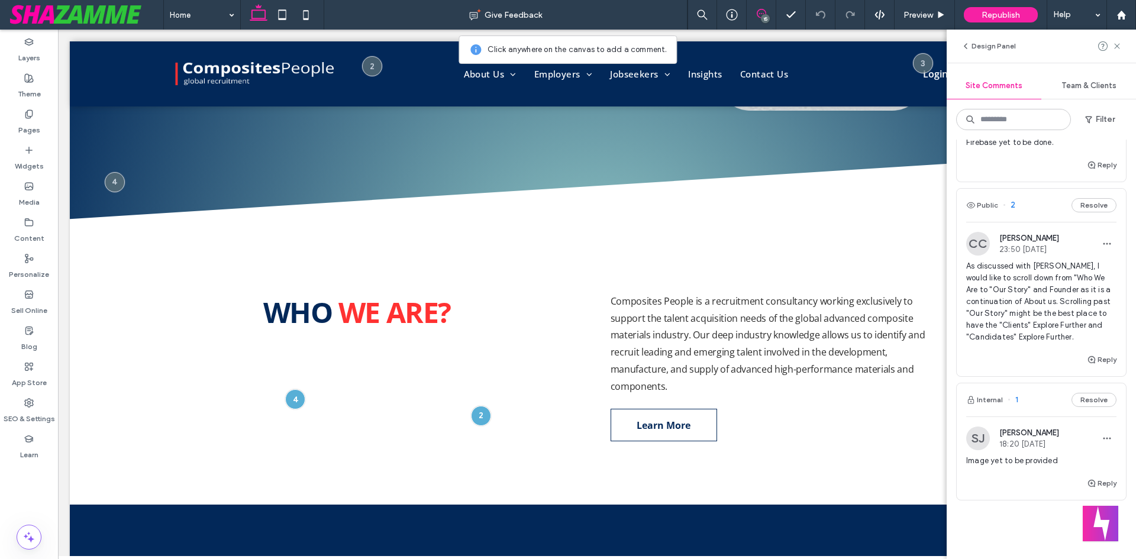
scroll to position [2460, 0]
click at [1042, 338] on span "As discussed with Stella, I would like to scroll down from "Who We Are to "Our …" at bounding box center [1041, 302] width 150 height 83
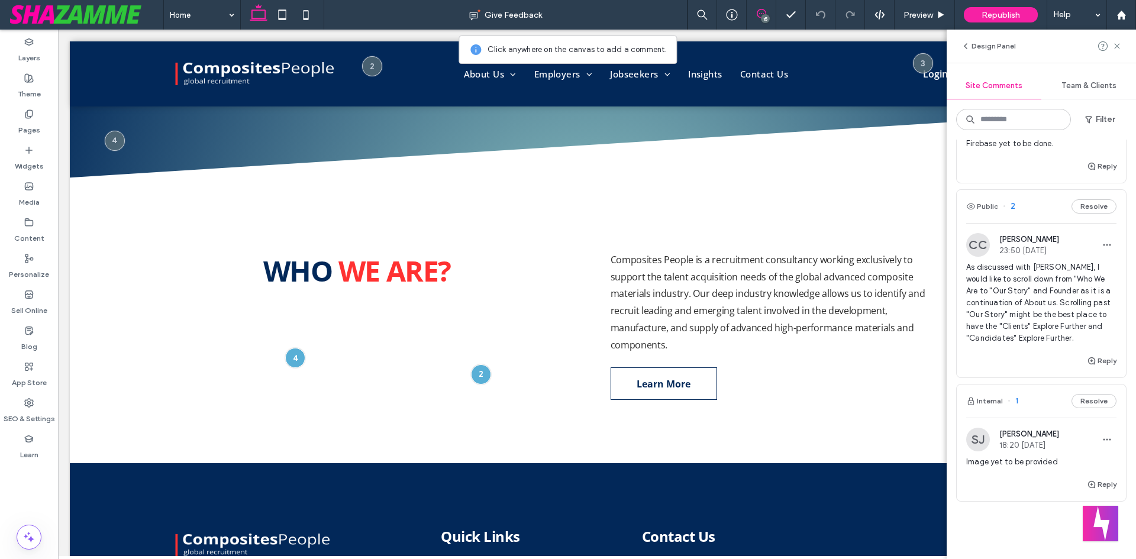
scroll to position [398, 0]
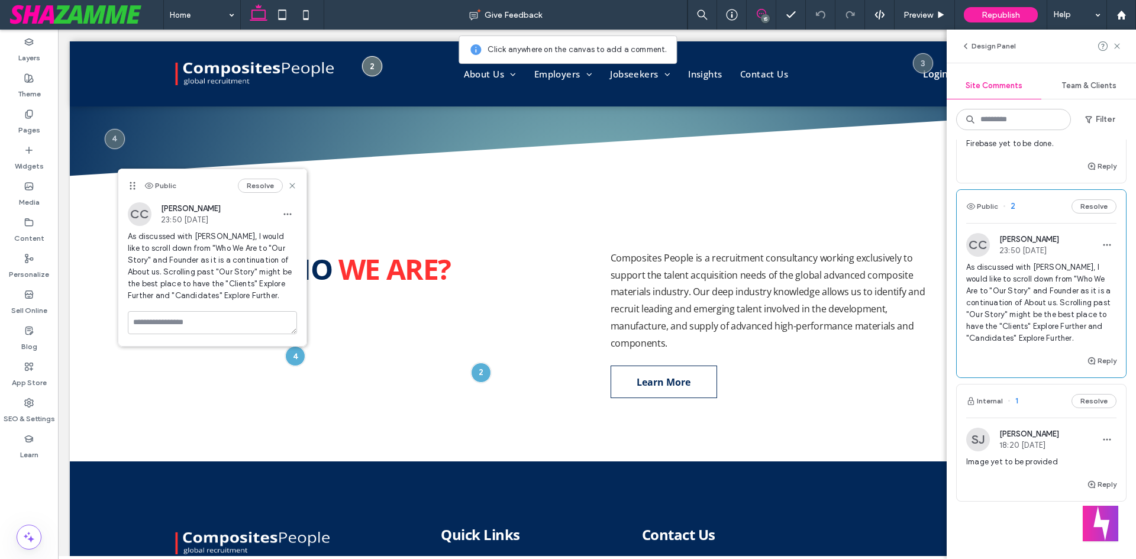
drag, startPoint x: 518, startPoint y: 295, endPoint x: 134, endPoint y: 182, distance: 400.2
click at [134, 182] on use at bounding box center [132, 186] width 5 height 8
click at [233, 302] on div "As discussed with Stella, I would like to scroll down from "Who We Are to "Our …" at bounding box center [212, 271] width 169 height 80
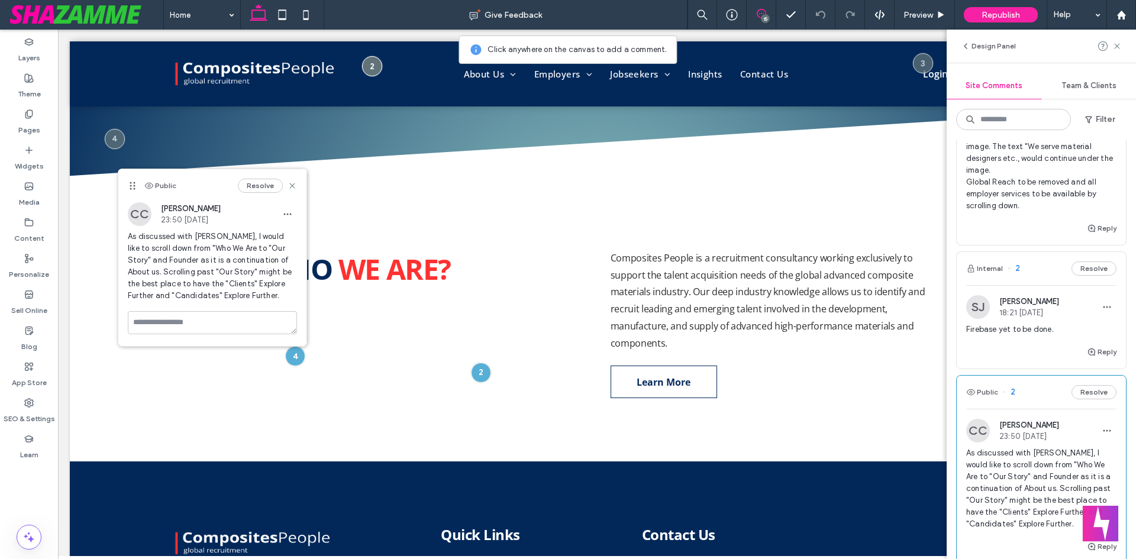
scroll to position [2223, 0]
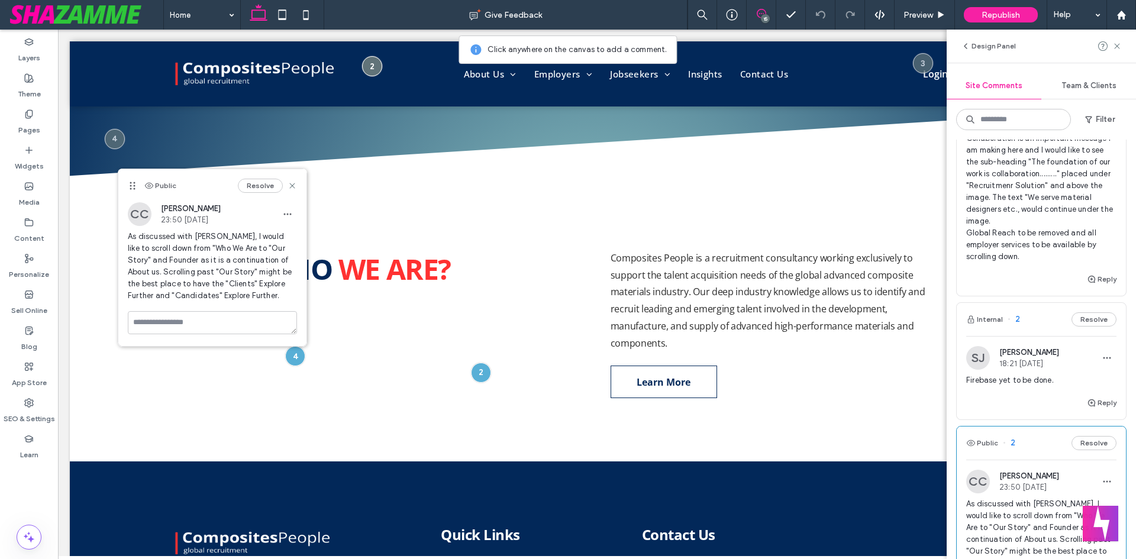
click at [1033, 396] on div "Firebase yet to be done." at bounding box center [1041, 384] width 150 height 21
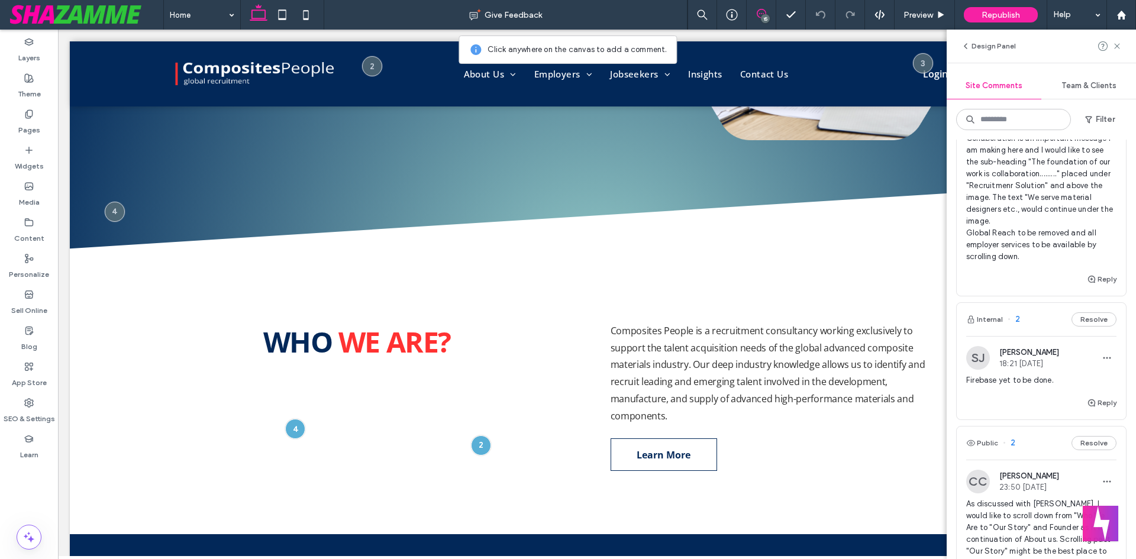
scroll to position [0, 0]
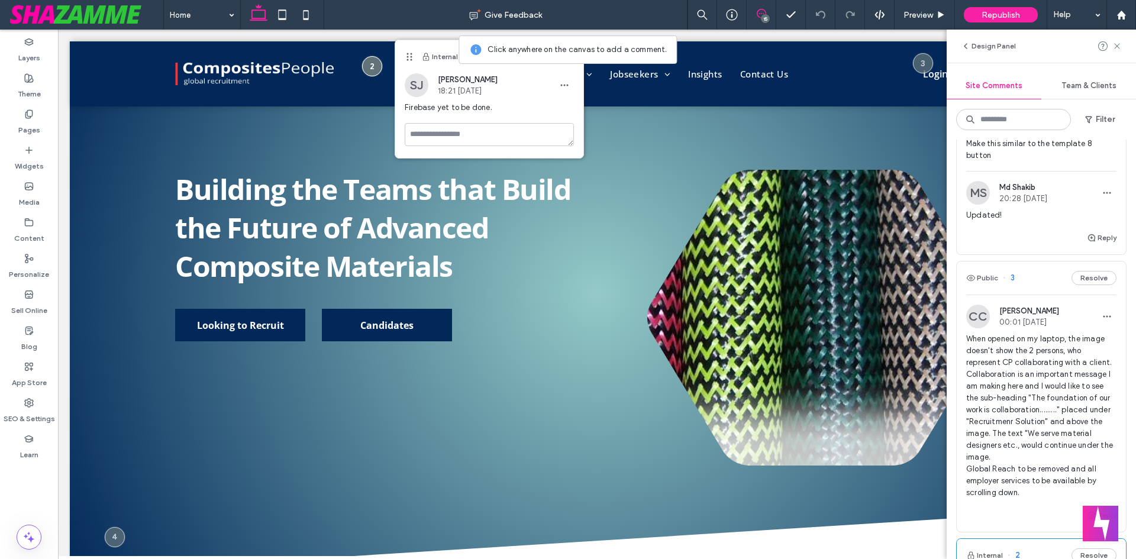
click at [1061, 399] on span "When opened on my laptop, the image doesn't show the 2 persons, who represent C…" at bounding box center [1041, 416] width 150 height 166
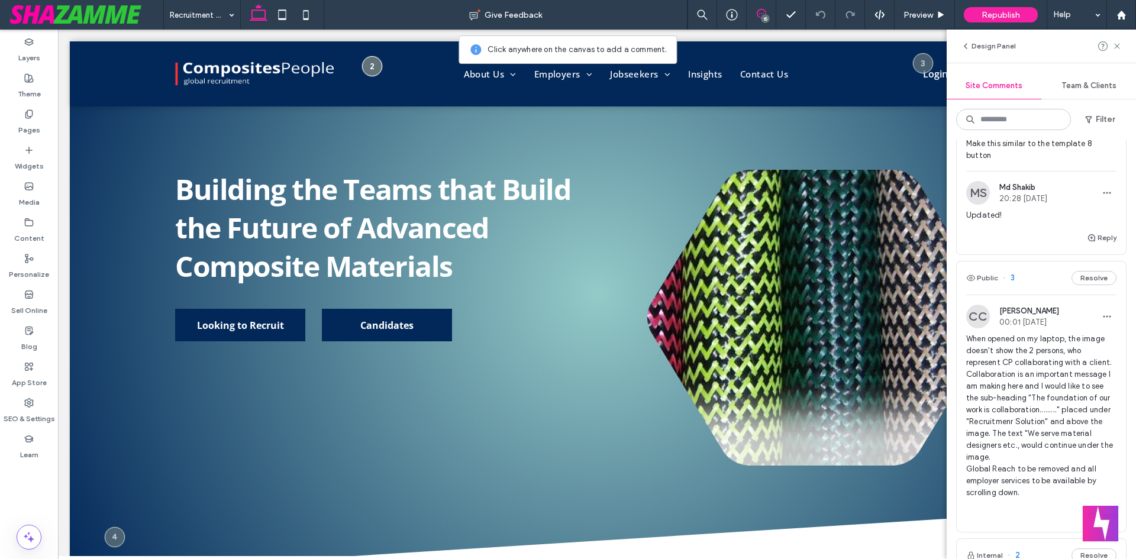
scroll to position [1987, 0]
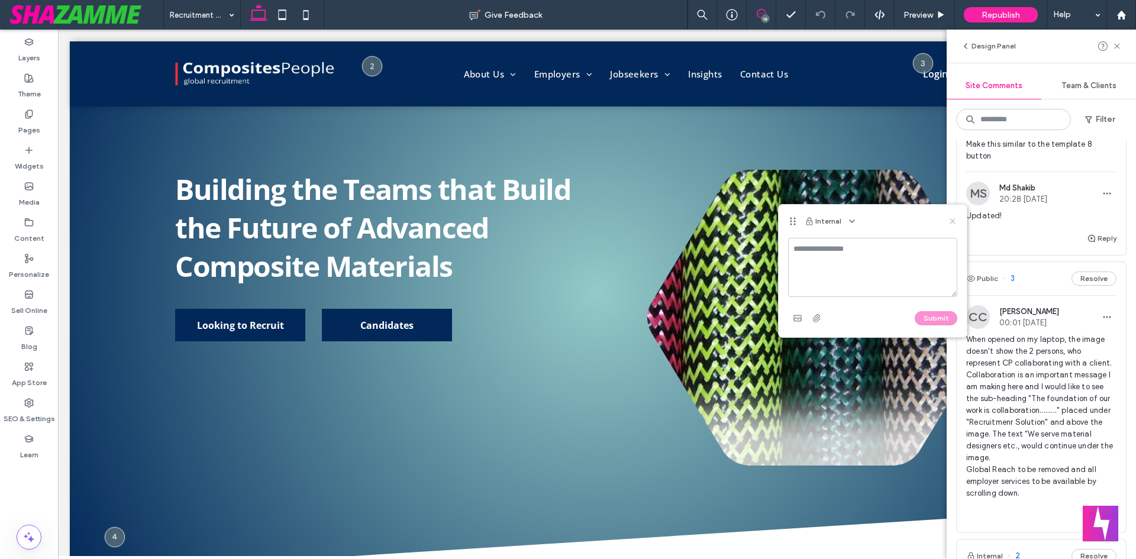
click at [952, 218] on icon at bounding box center [952, 221] width 9 height 9
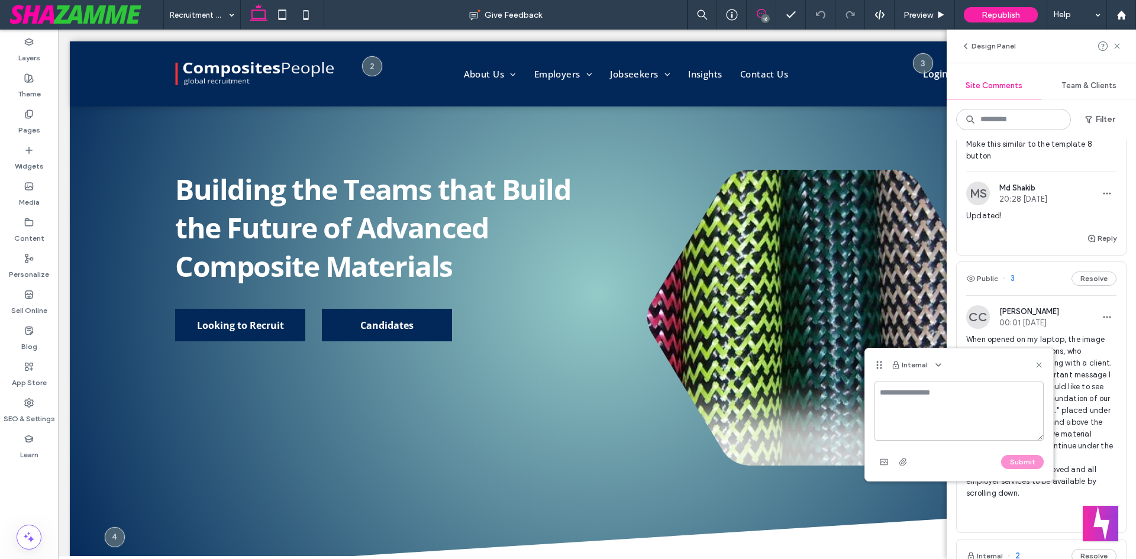
click at [1038, 357] on div "Internal" at bounding box center [959, 364] width 188 height 33
click at [1037, 361] on icon at bounding box center [1038, 364] width 9 height 9
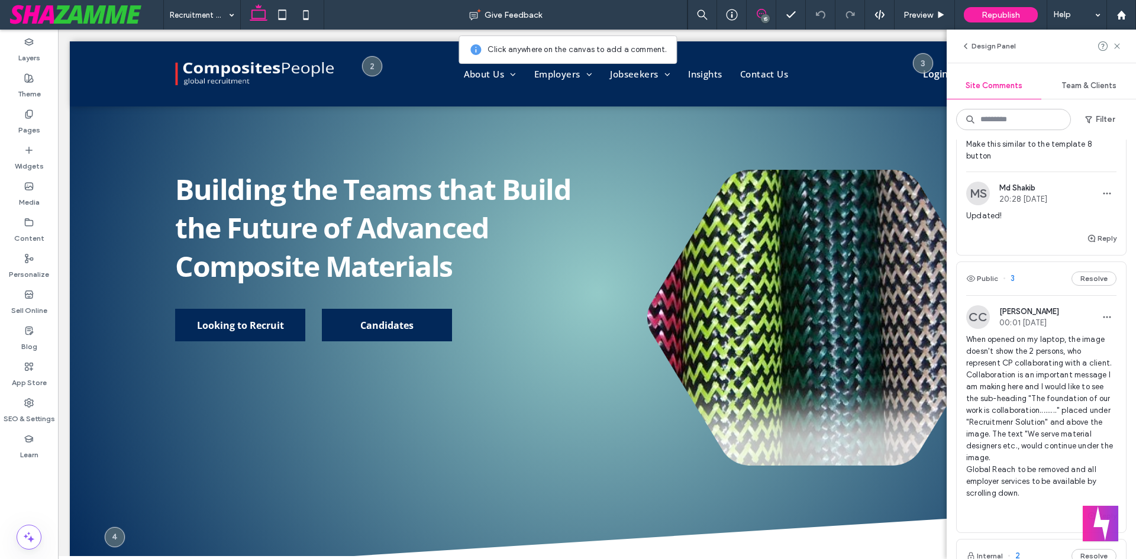
click at [760, 11] on icon at bounding box center [761, 13] width 9 height 9
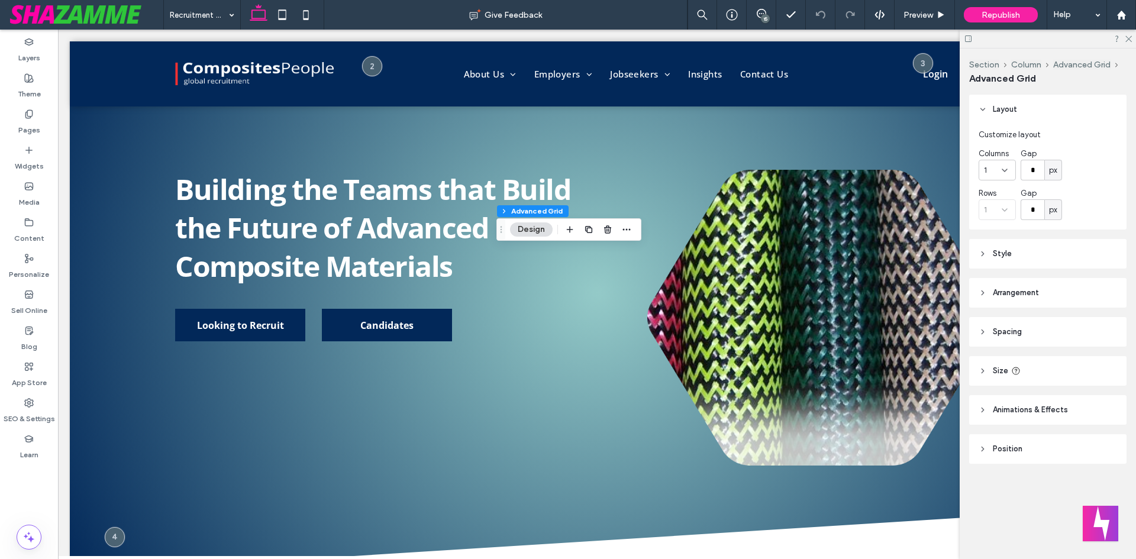
click at [1022, 253] on header "Style" at bounding box center [1047, 254] width 157 height 30
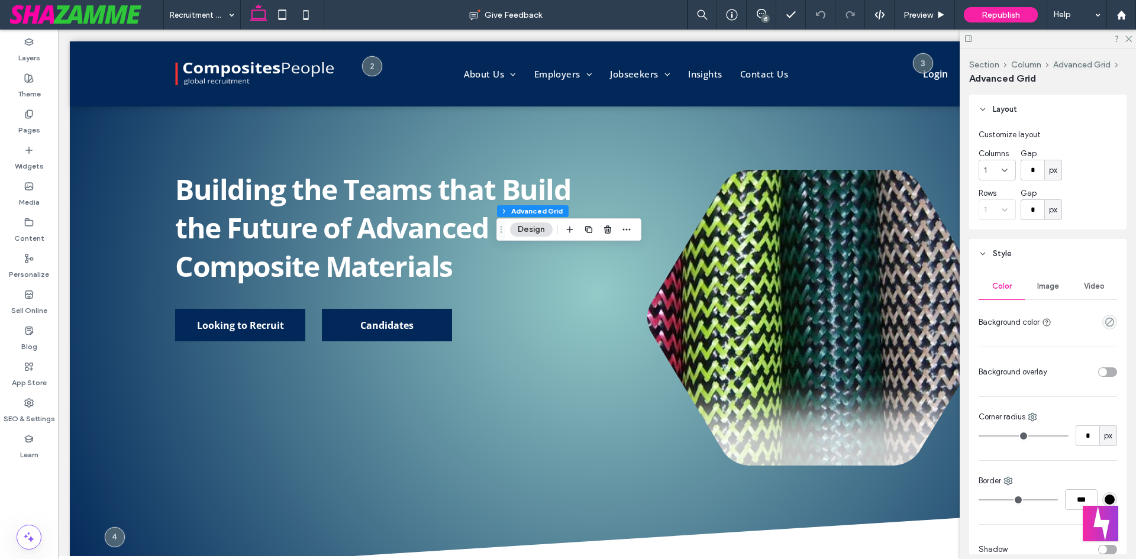
click at [1044, 280] on div "Image" at bounding box center [1048, 286] width 46 height 26
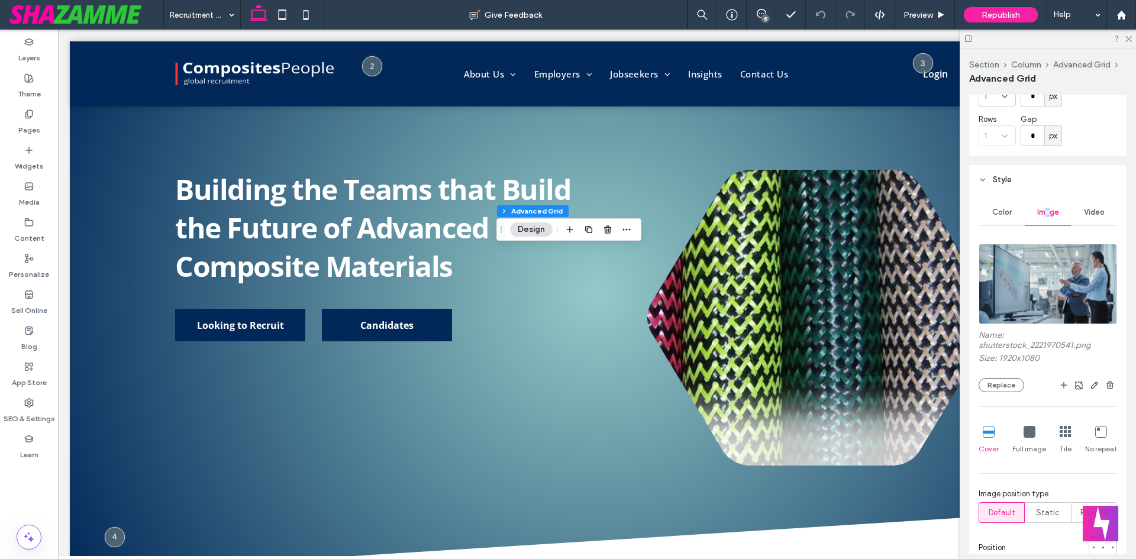
scroll to position [177, 0]
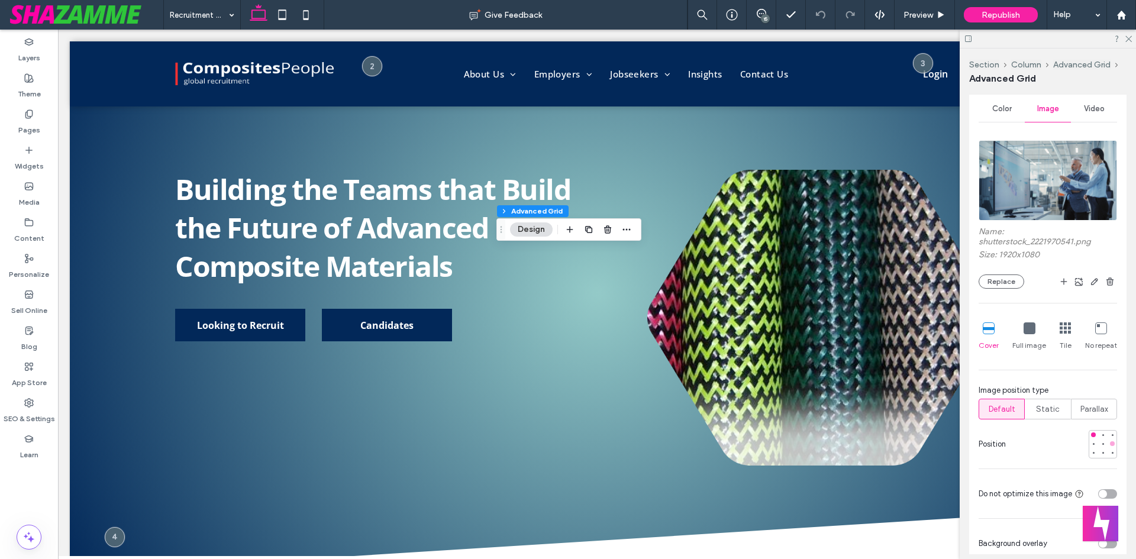
click at [1110, 444] on div at bounding box center [1112, 443] width 5 height 5
click at [922, 15] on span "Preview" at bounding box center [918, 15] width 30 height 10
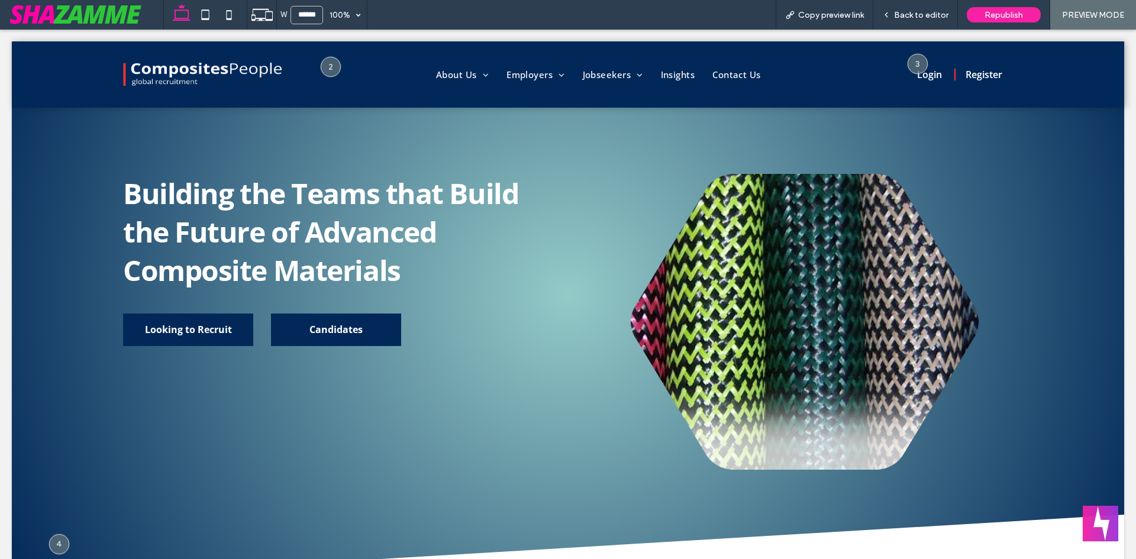
click at [922, 15] on span "Back to editor" at bounding box center [921, 15] width 54 height 10
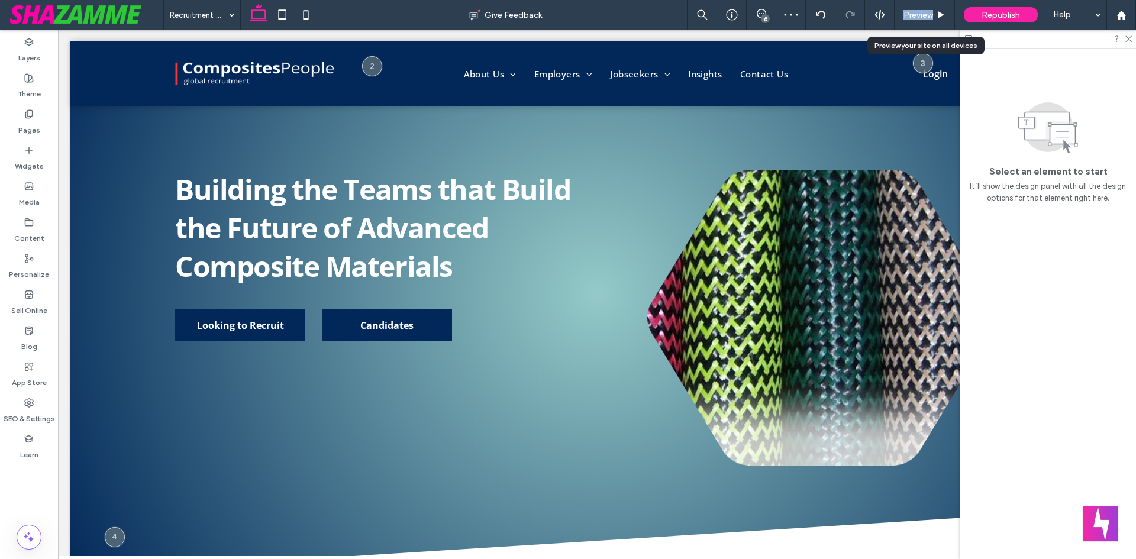
click at [922, 15] on span "Preview" at bounding box center [918, 15] width 30 height 10
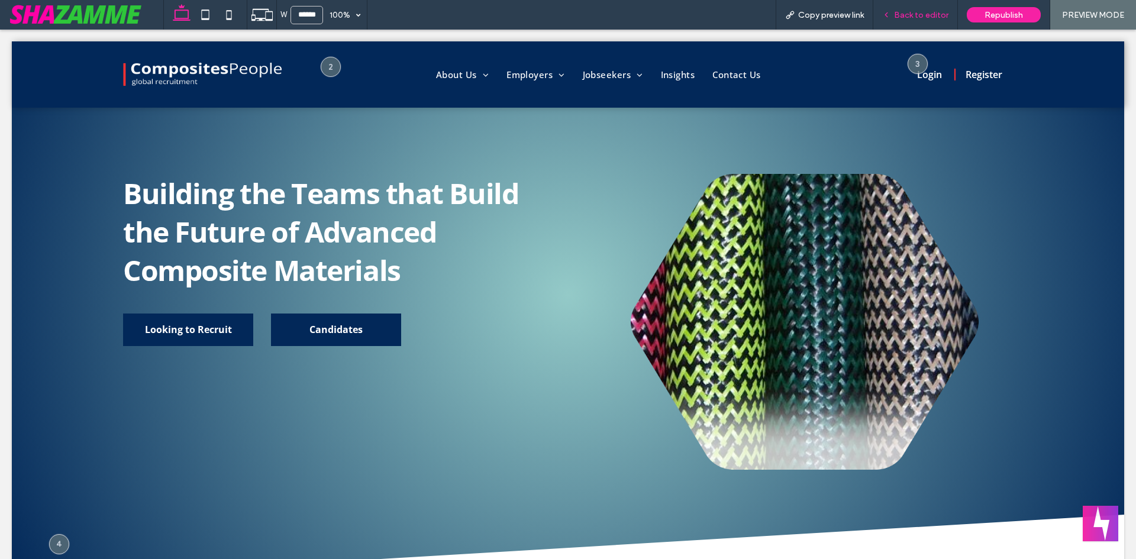
click at [924, 17] on span "Back to editor" at bounding box center [921, 15] width 54 height 10
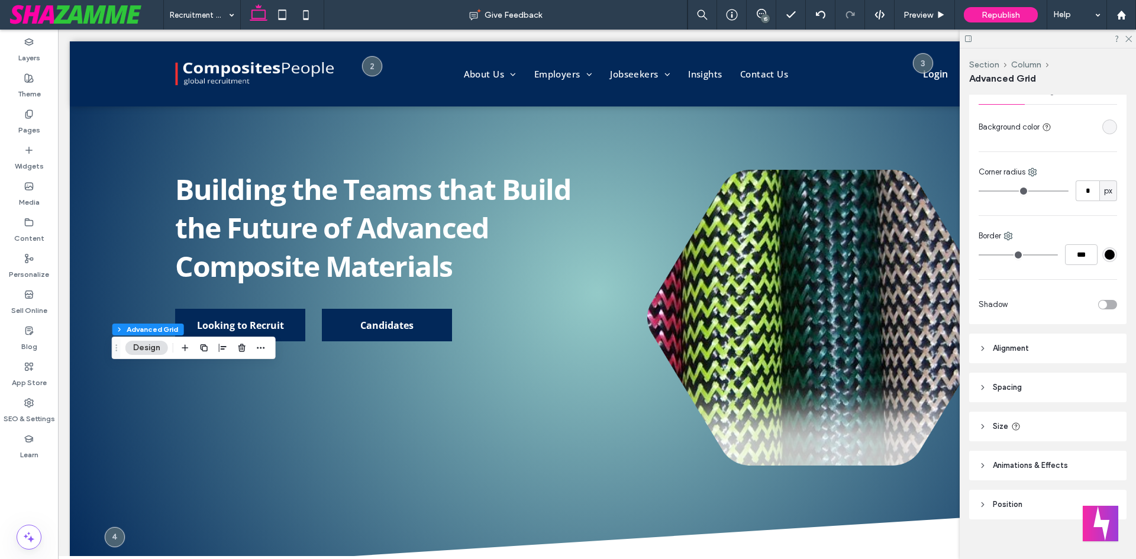
scroll to position [234, 0]
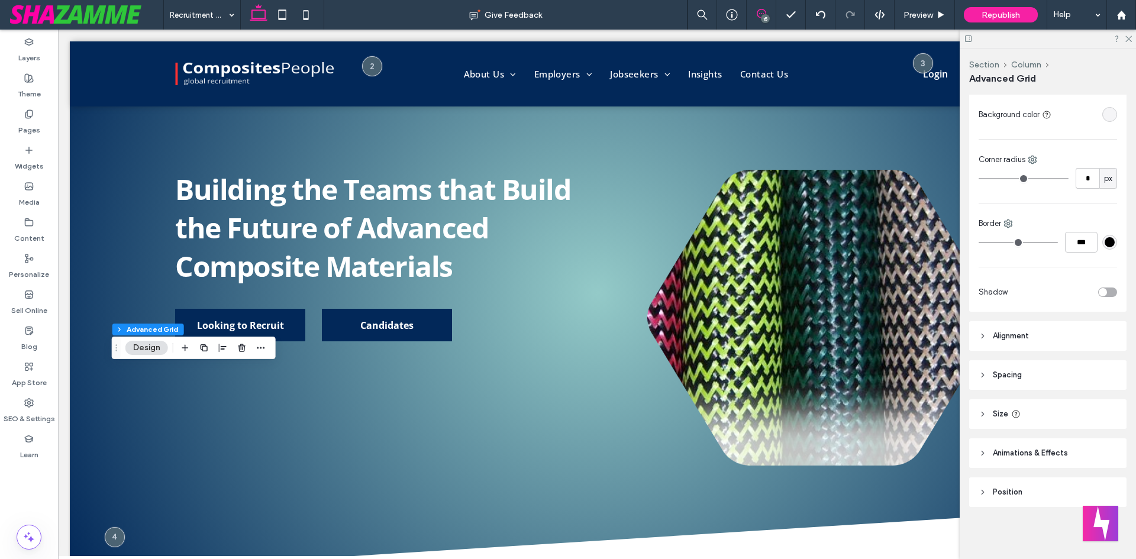
click at [750, 12] on span at bounding box center [761, 13] width 29 height 9
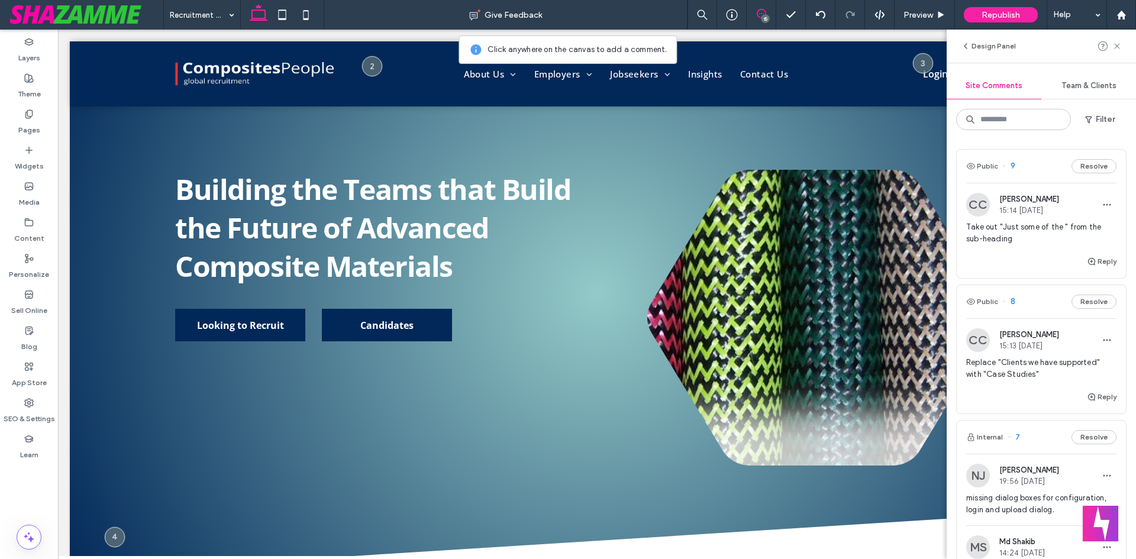
click at [763, 12] on icon at bounding box center [761, 13] width 9 height 9
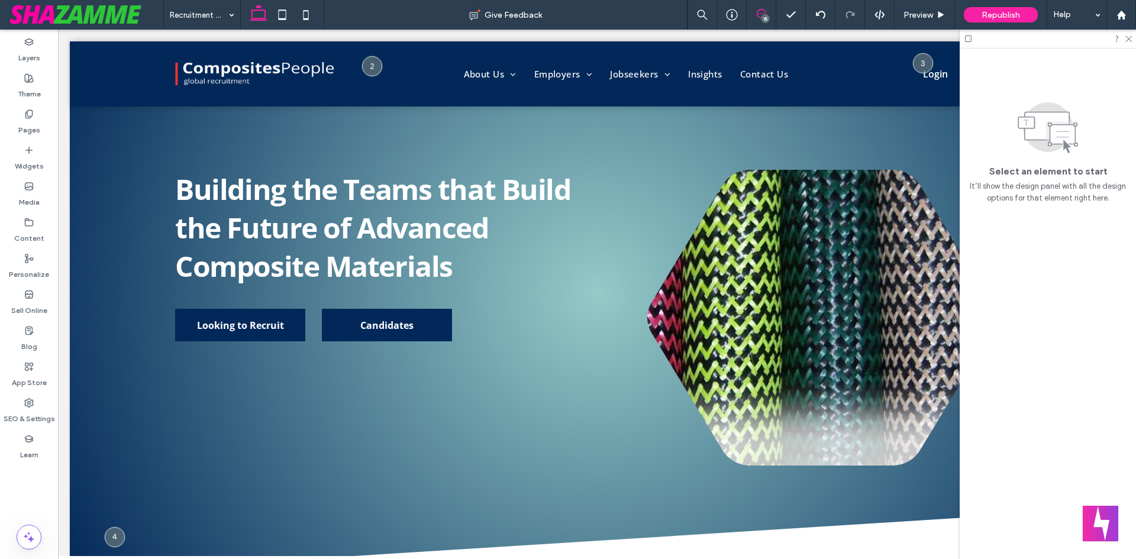
click at [759, 12] on icon at bounding box center [761, 13] width 9 height 9
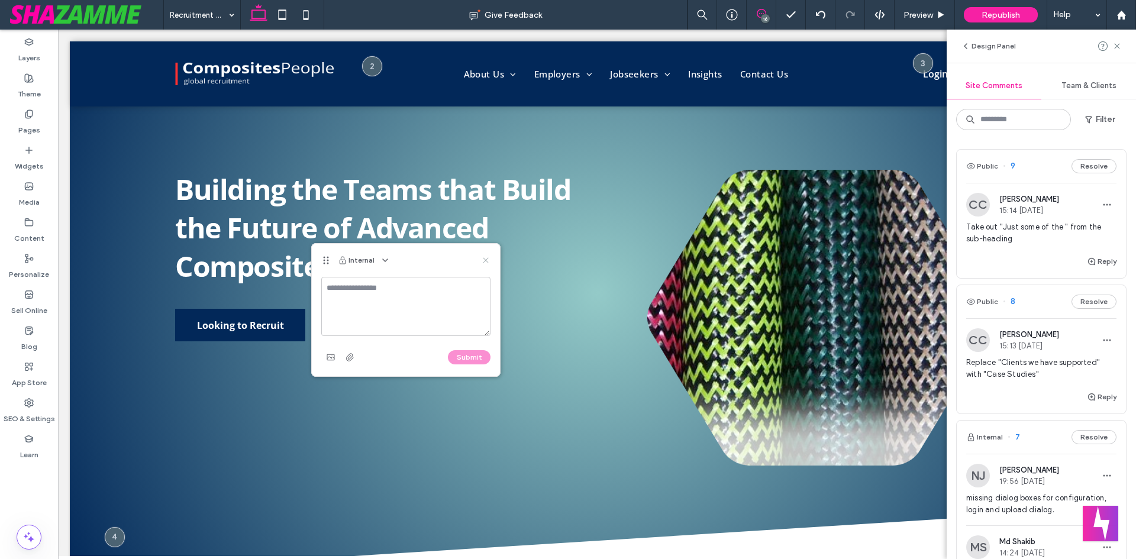
click at [485, 262] on icon at bounding box center [485, 260] width 9 height 9
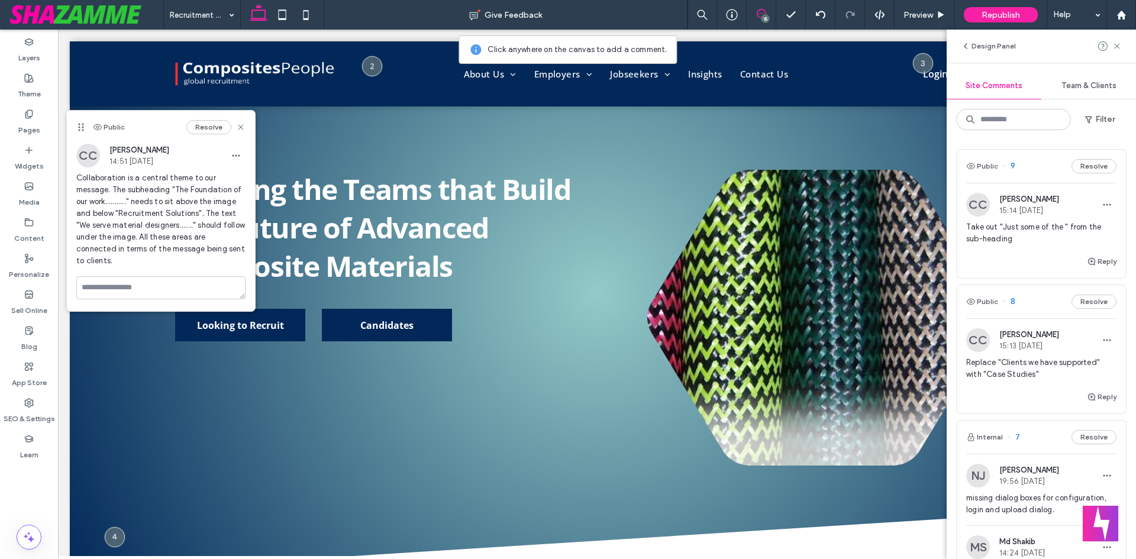
drag, startPoint x: 395, startPoint y: 127, endPoint x: 84, endPoint y: 128, distance: 310.6
click at [84, 128] on icon at bounding box center [80, 126] width 9 height 9
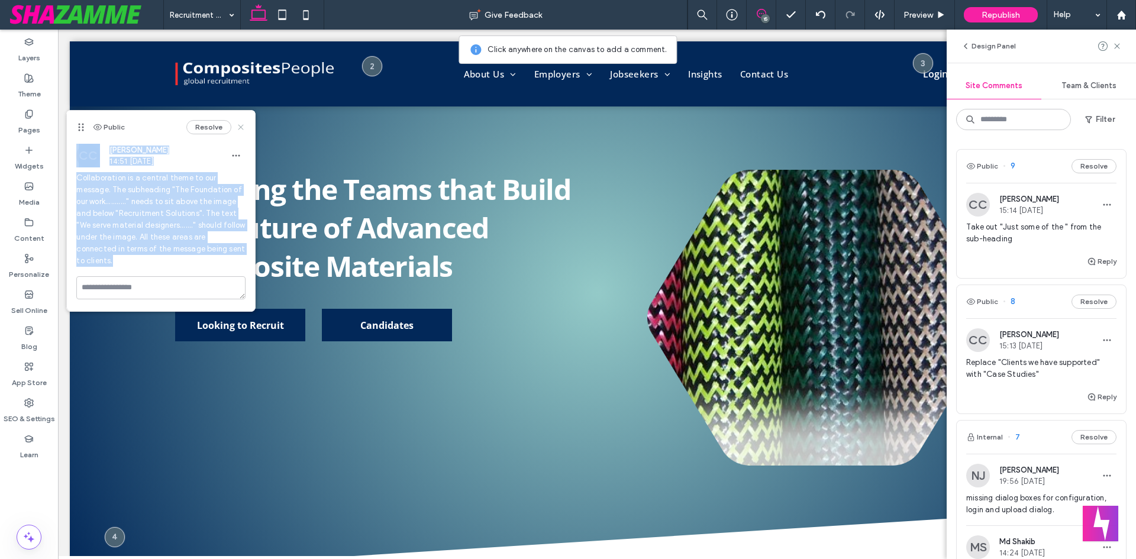
click at [243, 124] on icon at bounding box center [240, 126] width 9 height 9
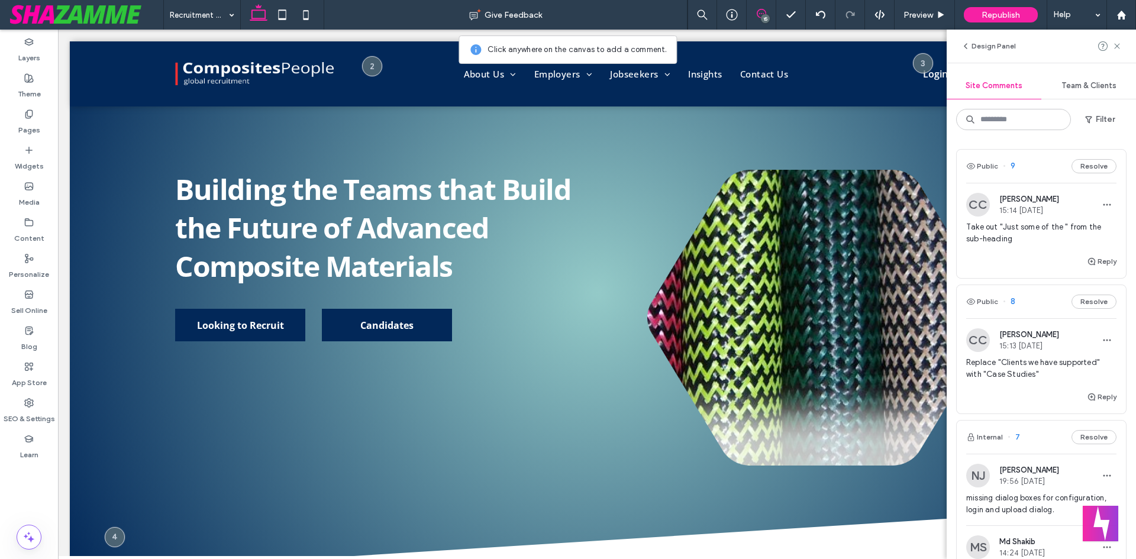
click at [758, 14] on icon at bounding box center [761, 13] width 9 height 9
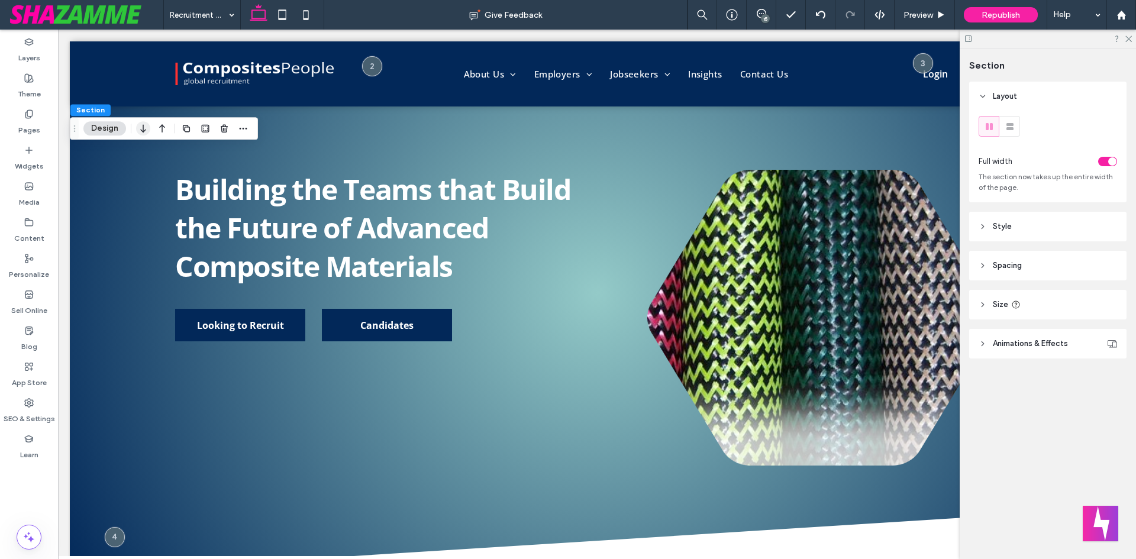
click at [147, 128] on icon "button" at bounding box center [143, 128] width 14 height 21
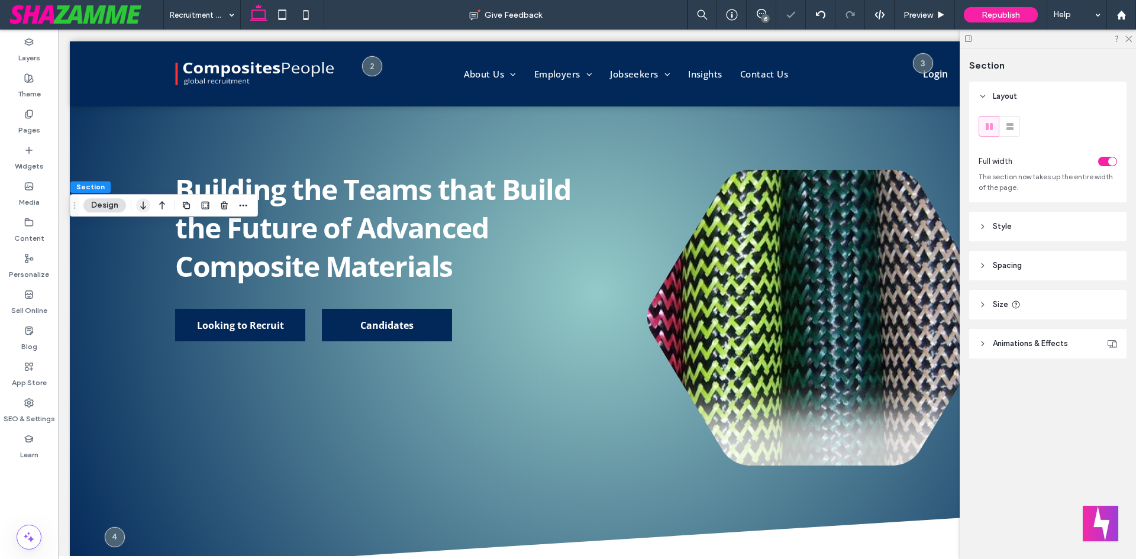
click at [138, 205] on icon "button" at bounding box center [143, 205] width 14 height 21
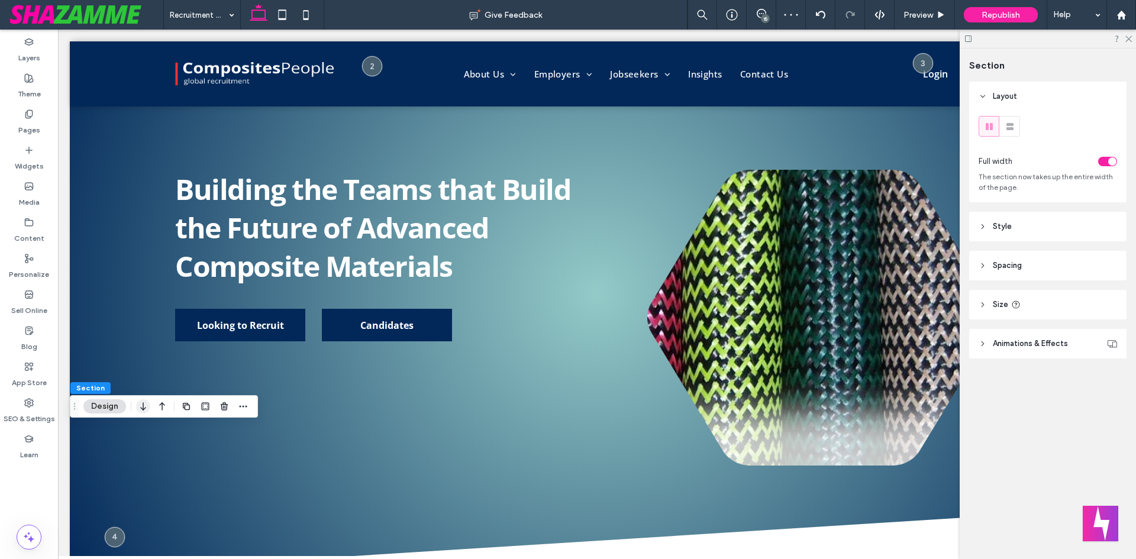
click at [146, 409] on icon "button" at bounding box center [143, 406] width 14 height 21
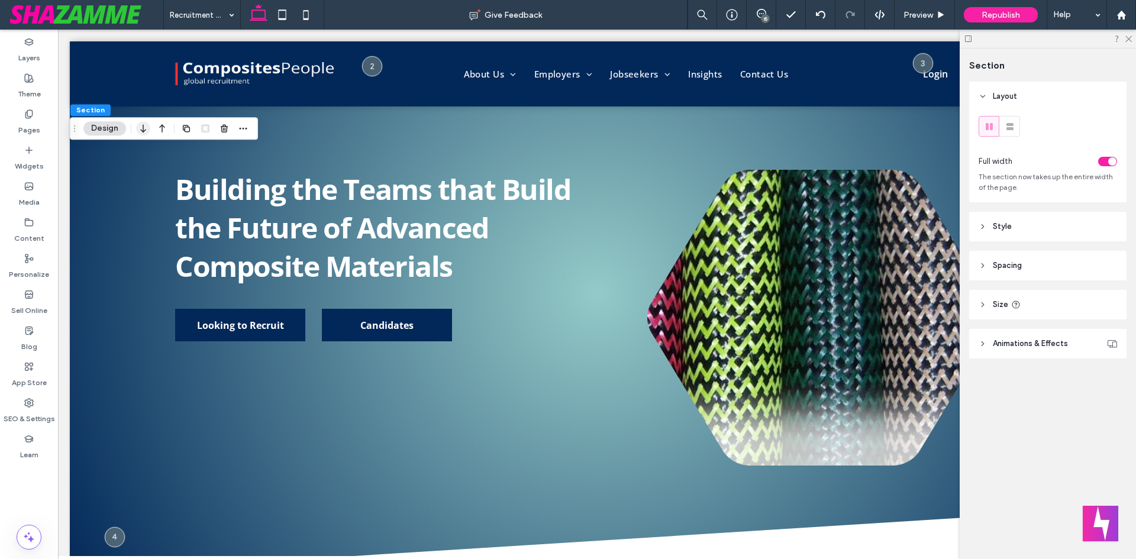
click at [141, 133] on icon "button" at bounding box center [143, 128] width 14 height 21
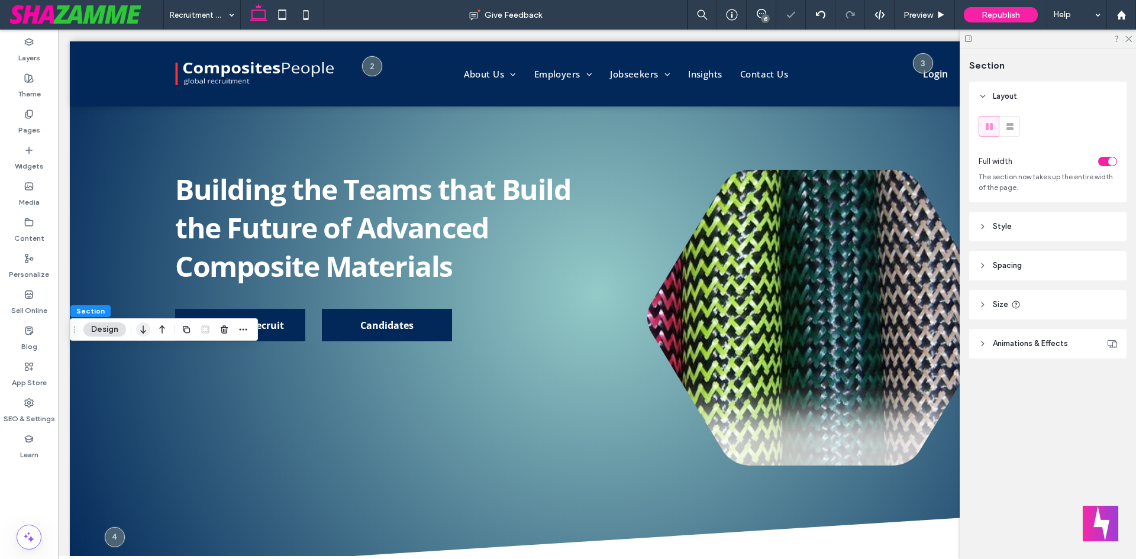
click at [148, 324] on icon "button" at bounding box center [143, 329] width 14 height 21
click at [148, 332] on icon "button" at bounding box center [143, 329] width 14 height 21
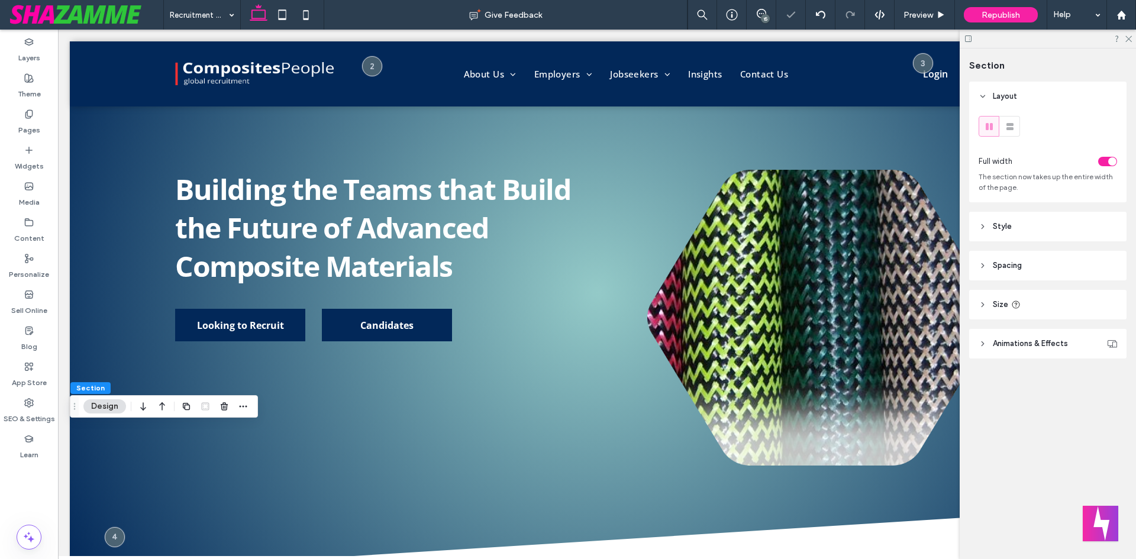
click at [147, 412] on icon "button" at bounding box center [143, 406] width 14 height 21
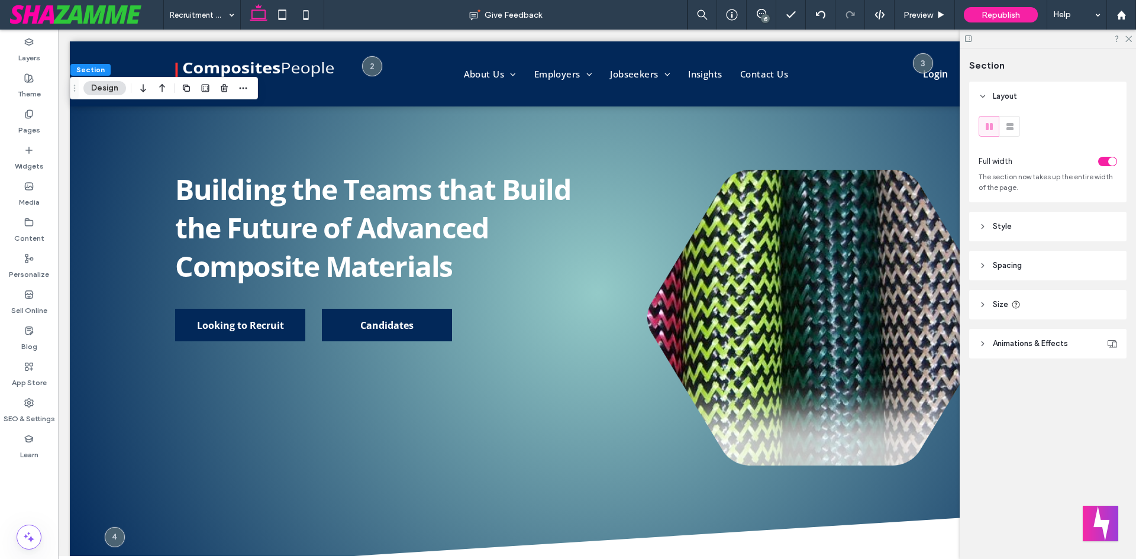
click at [1010, 229] on span "Style" at bounding box center [1002, 227] width 19 height 12
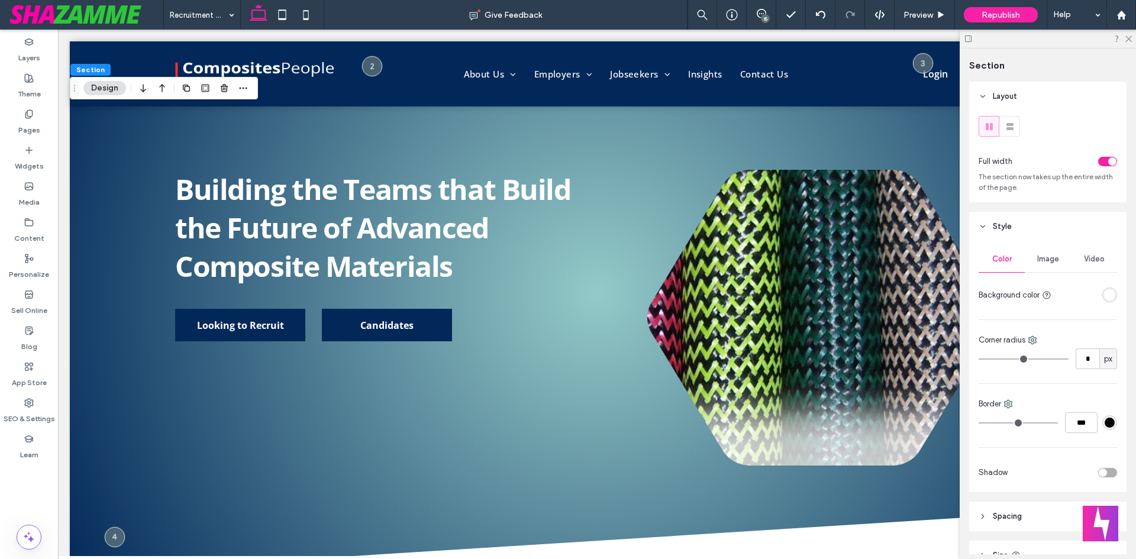
click at [1107, 296] on div "rgba(255, 255, 255, 1)" at bounding box center [1109, 295] width 10 height 10
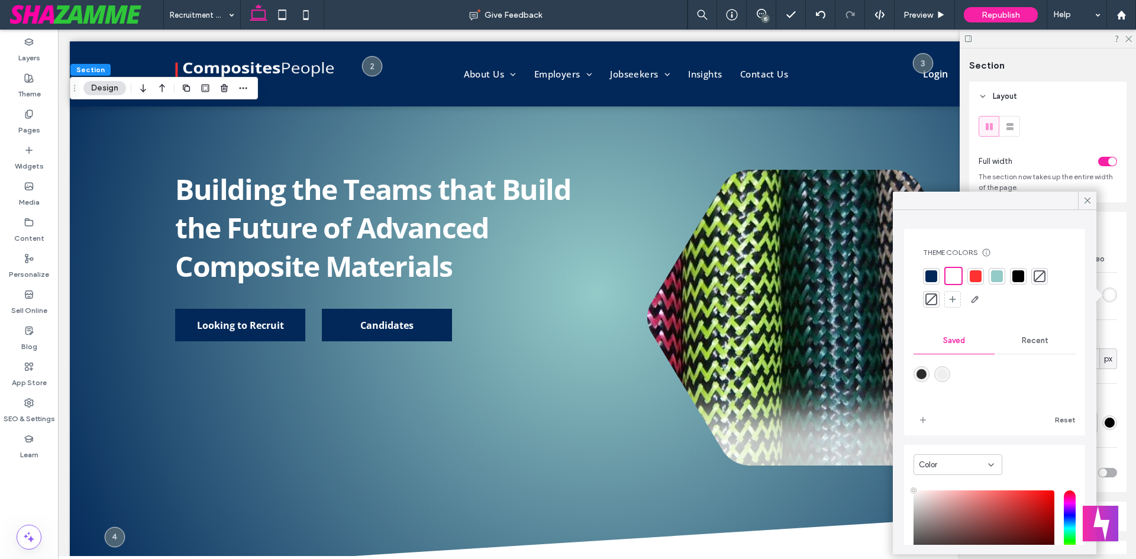
click at [947, 372] on div "rgba(238,238,238,1)" at bounding box center [942, 374] width 10 height 10
type input "*******"
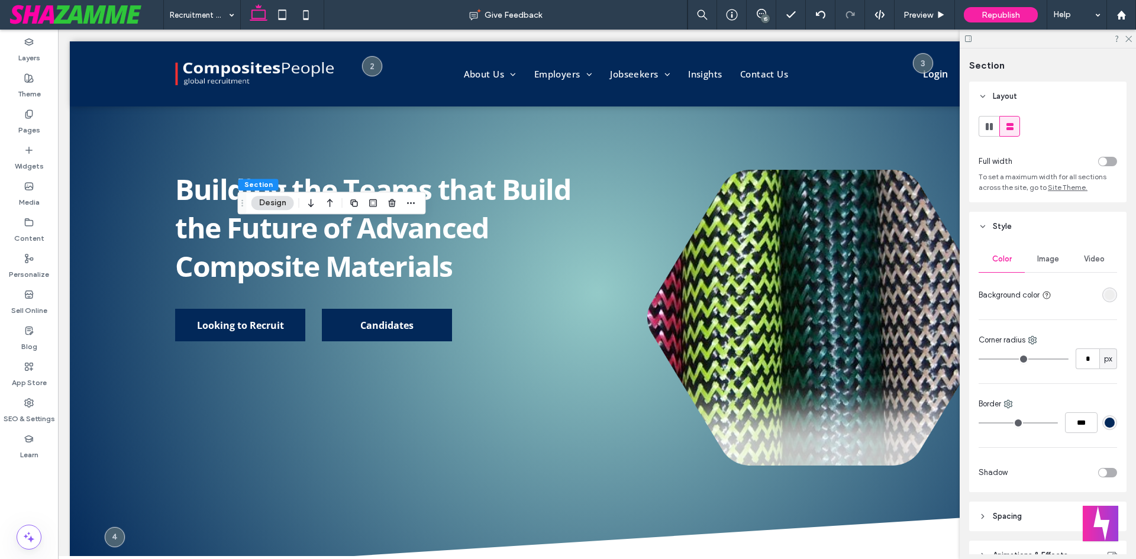
click at [1107, 294] on div "rgba(238, 238, 238, 1)" at bounding box center [1109, 295] width 10 height 10
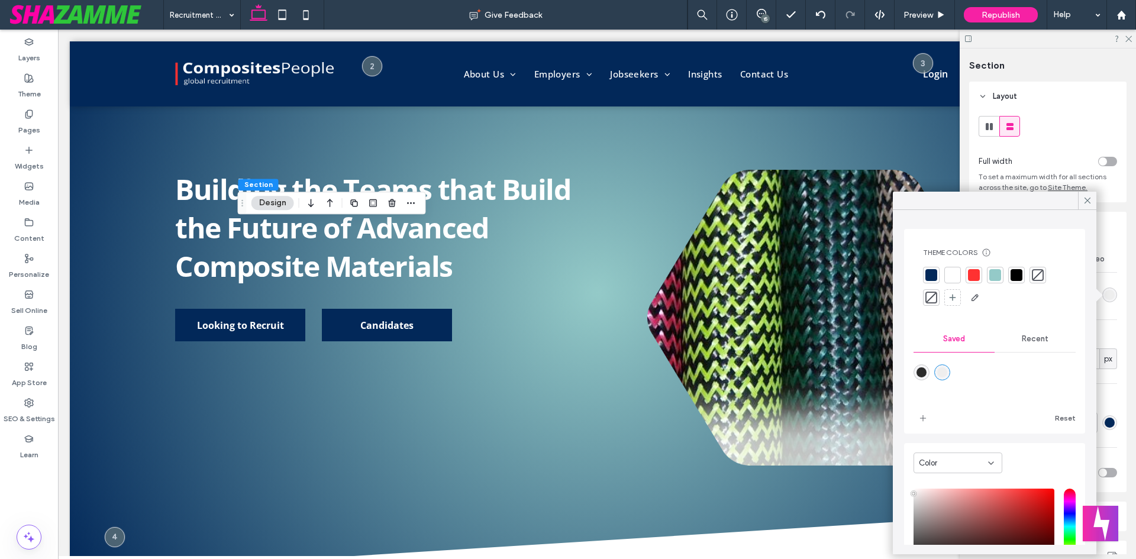
click at [951, 270] on div at bounding box center [953, 275] width 12 height 12
click at [1084, 193] on span at bounding box center [1087, 201] width 11 height 18
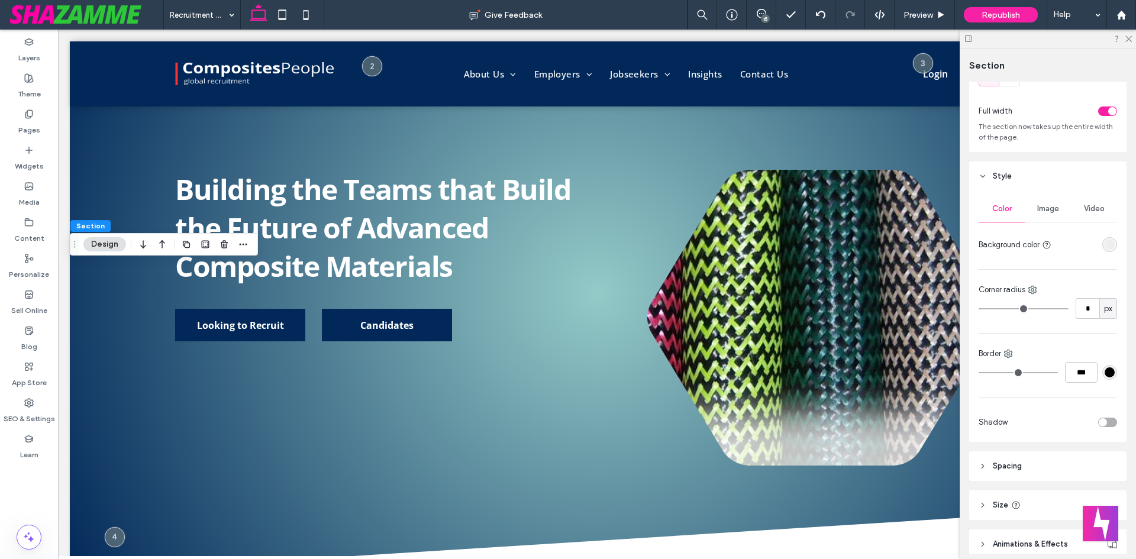
scroll to position [102, 0]
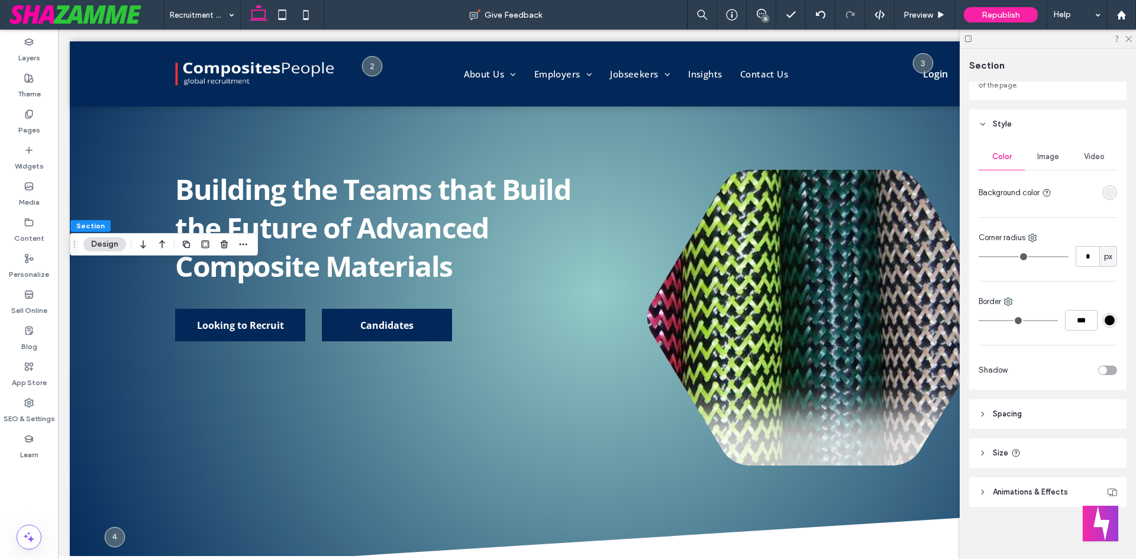
click at [1023, 418] on header "Spacing" at bounding box center [1047, 414] width 157 height 30
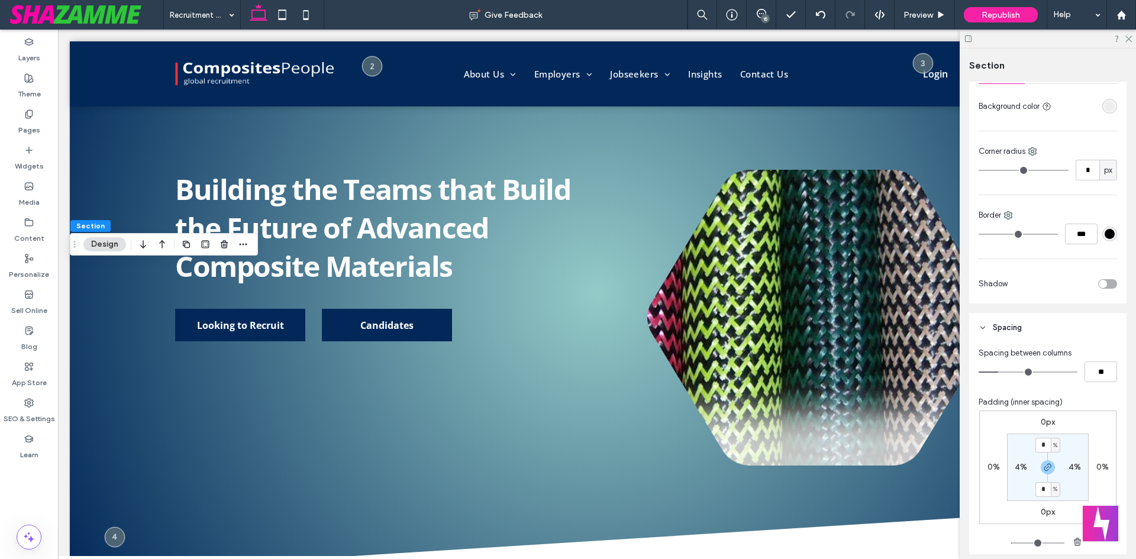
scroll to position [280, 0]
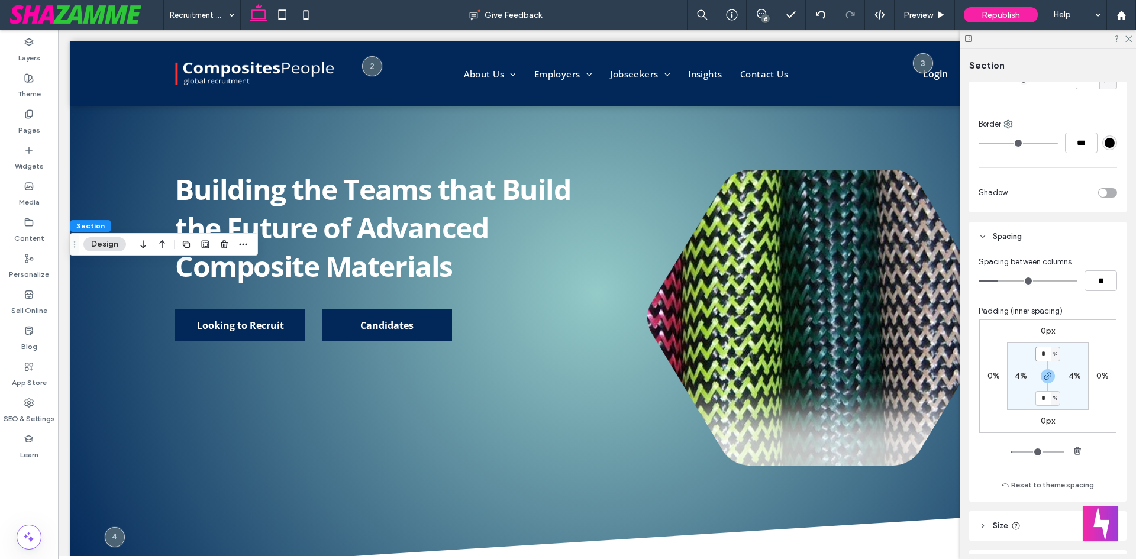
click at [1044, 355] on input "*" at bounding box center [1042, 354] width 15 height 15
type input "*"
type input "***"
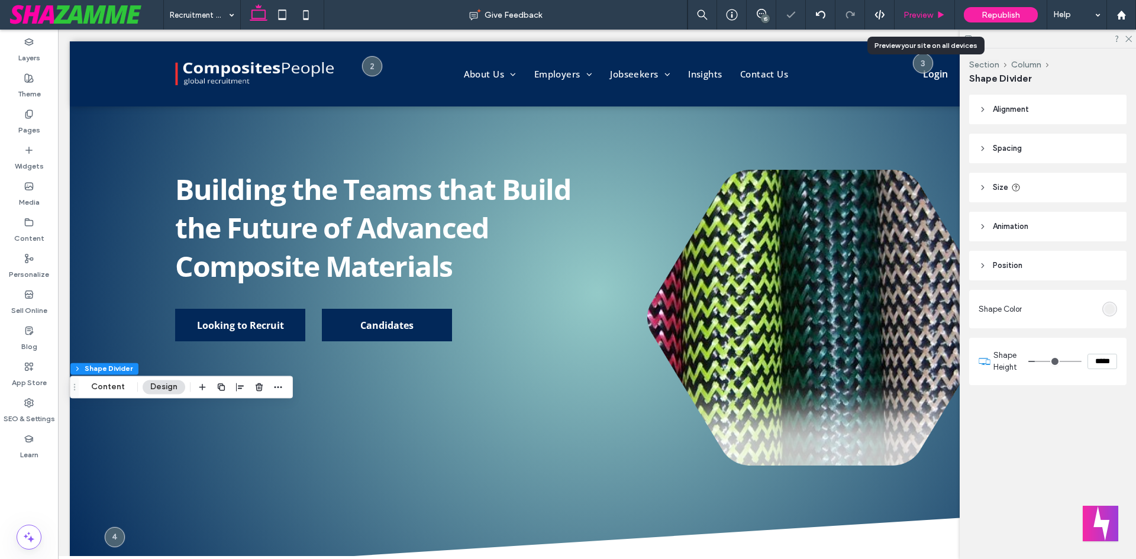
click at [947, 12] on div "Preview" at bounding box center [924, 15] width 60 height 10
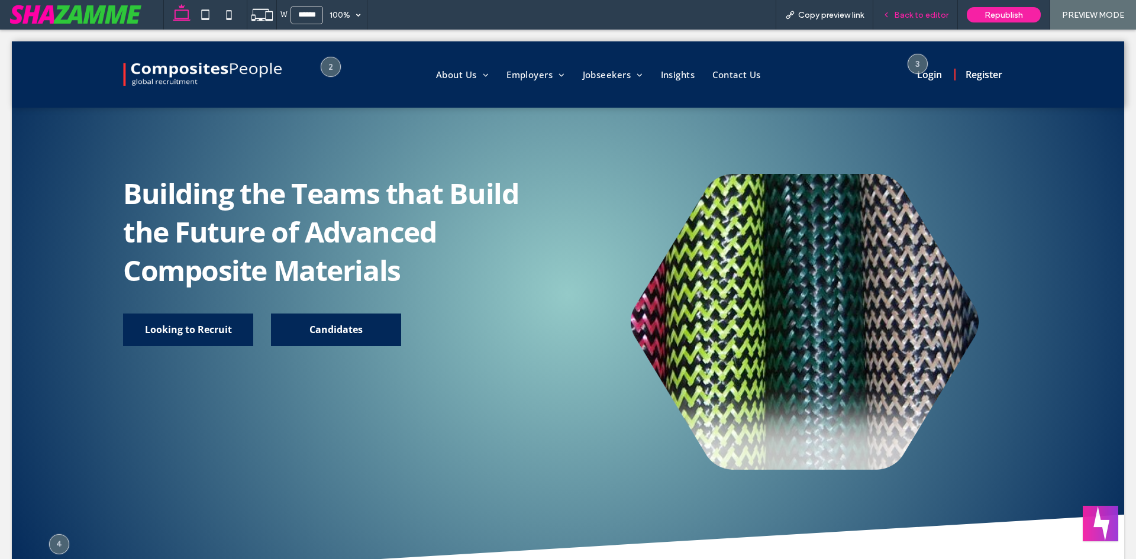
click at [921, 11] on span "Back to editor" at bounding box center [921, 15] width 54 height 10
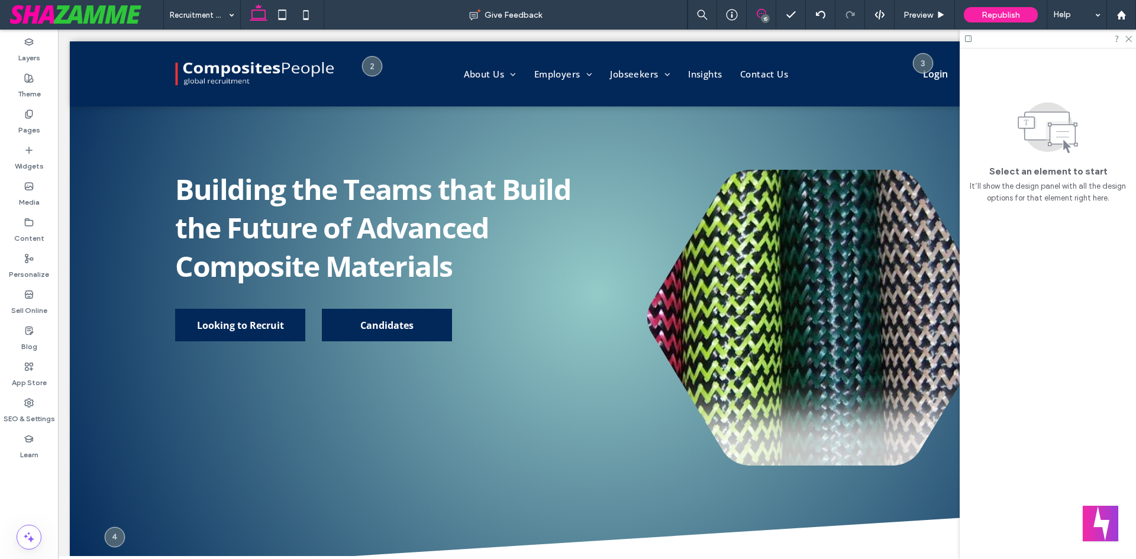
click at [752, 9] on span at bounding box center [761, 13] width 29 height 9
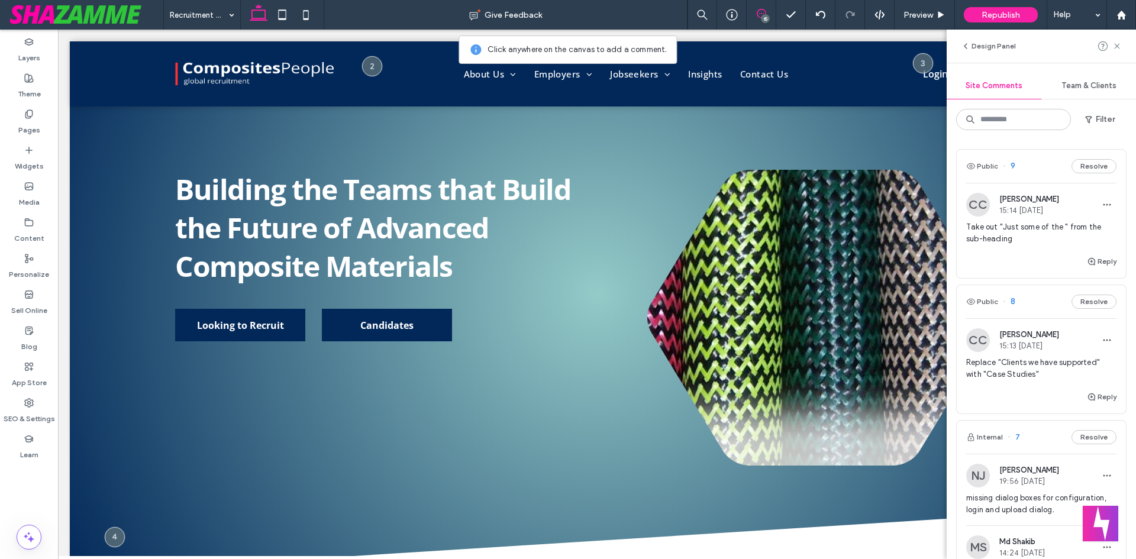
click at [761, 10] on icon at bounding box center [761, 13] width 9 height 9
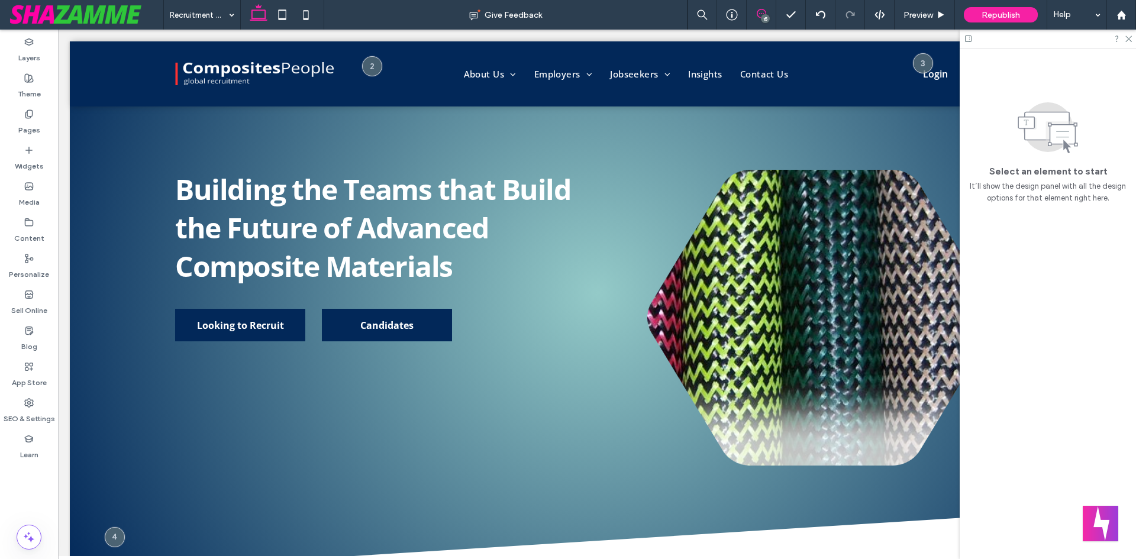
click at [759, 11] on icon at bounding box center [761, 13] width 9 height 9
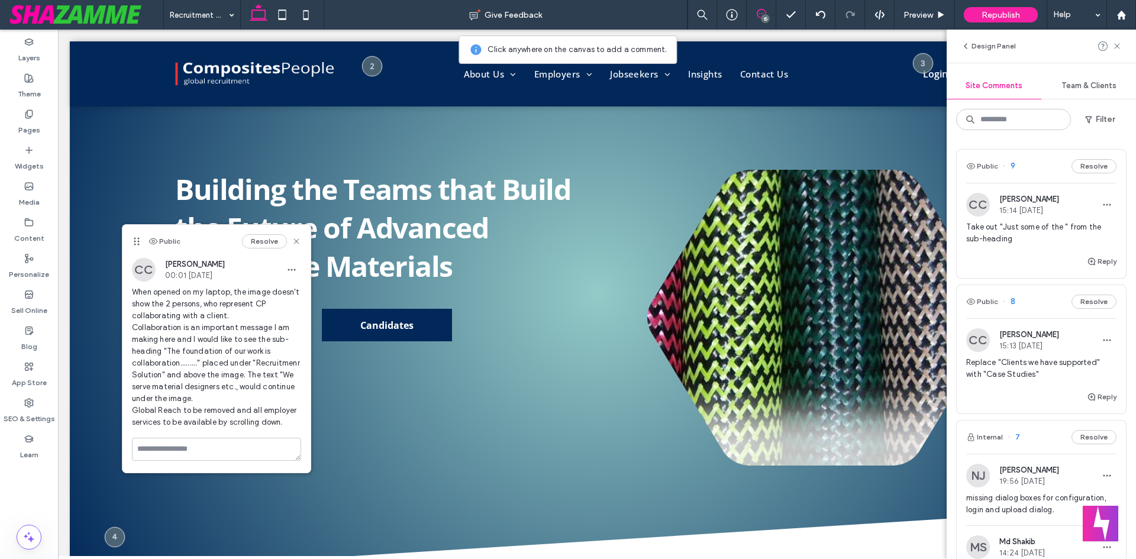
drag, startPoint x: 308, startPoint y: 133, endPoint x: 134, endPoint y: 238, distance: 203.0
click at [134, 238] on use at bounding box center [136, 241] width 5 height 8
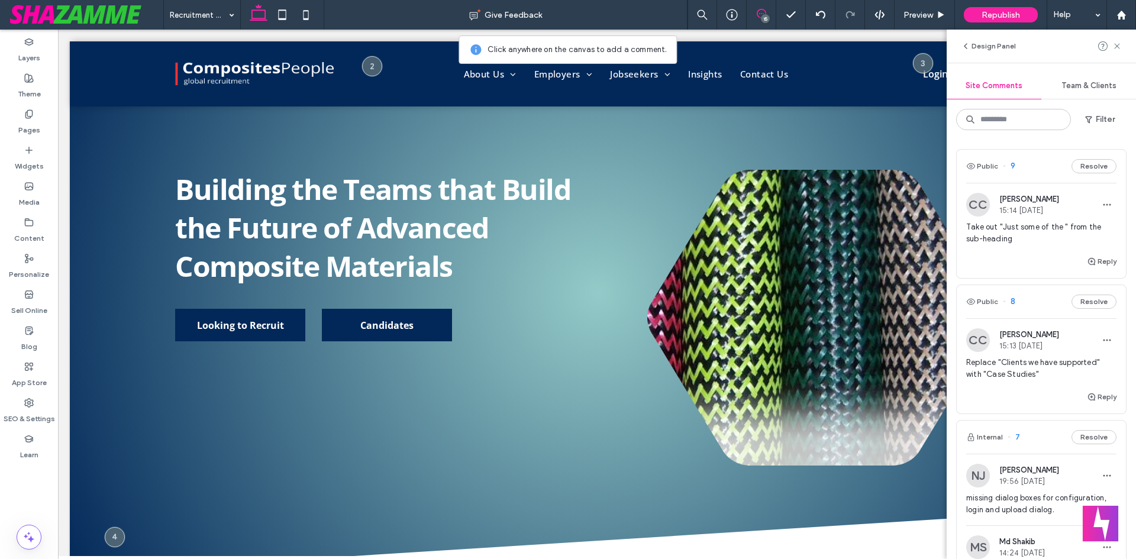
click at [761, 12] on icon at bounding box center [761, 13] width 9 height 9
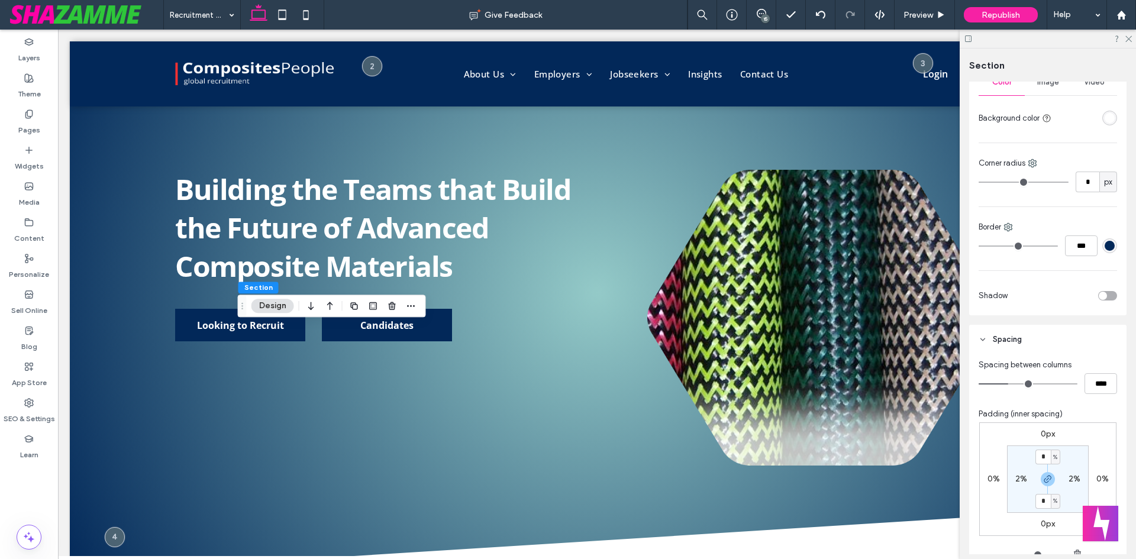
scroll to position [314, 0]
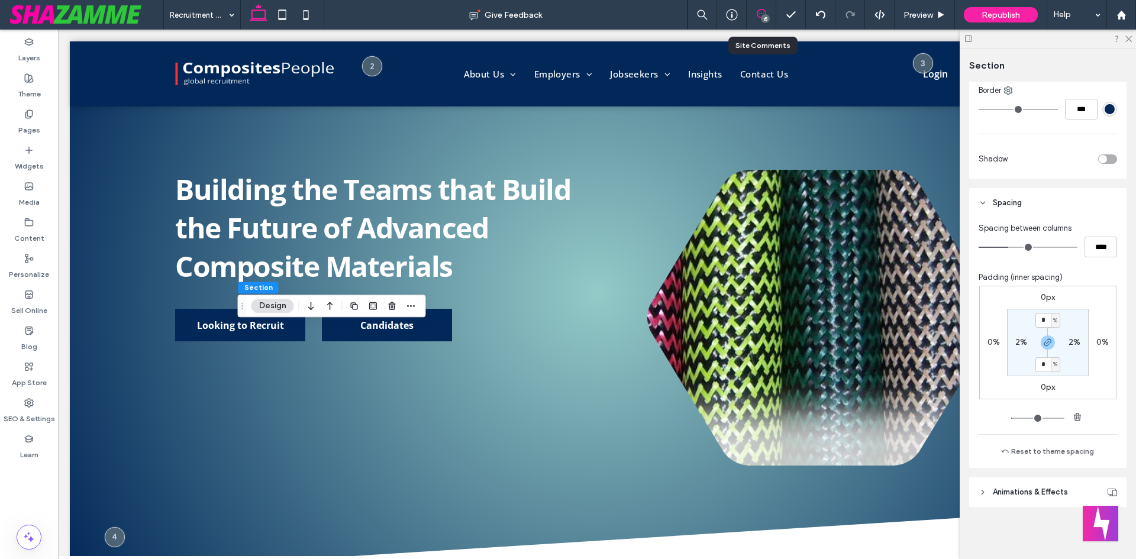
click at [757, 15] on icon at bounding box center [761, 13] width 9 height 9
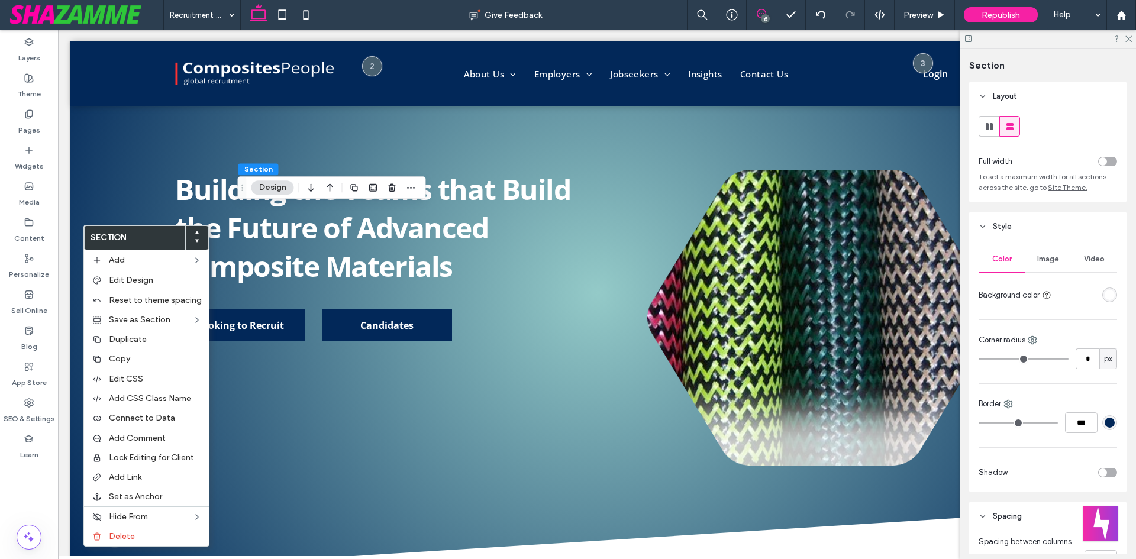
click at [758, 11] on use at bounding box center [761, 13] width 9 height 9
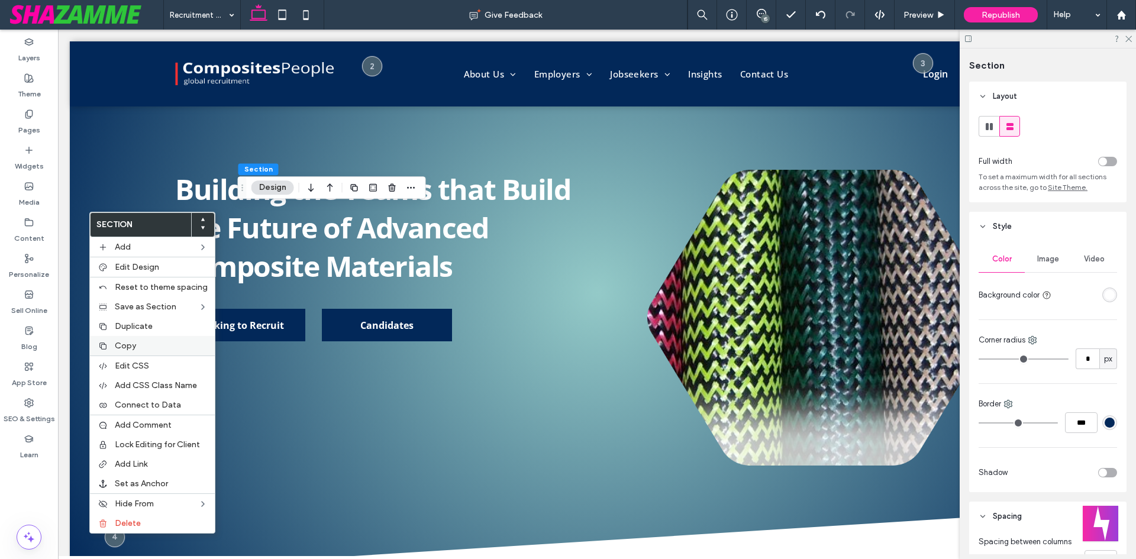
click at [122, 348] on span "Copy" at bounding box center [125, 346] width 21 height 10
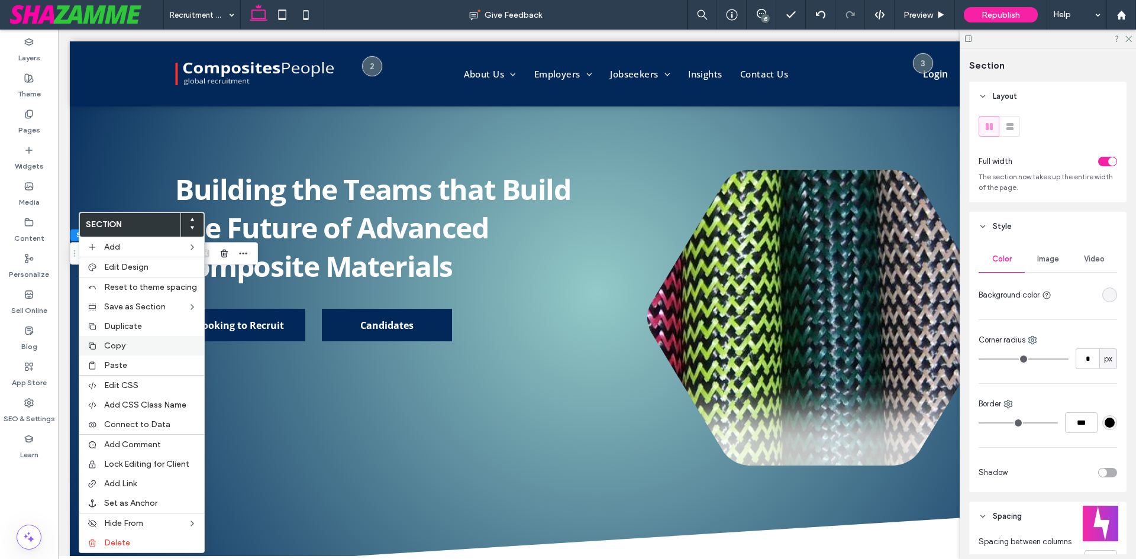
click at [110, 353] on div "Copy" at bounding box center [141, 346] width 125 height 20
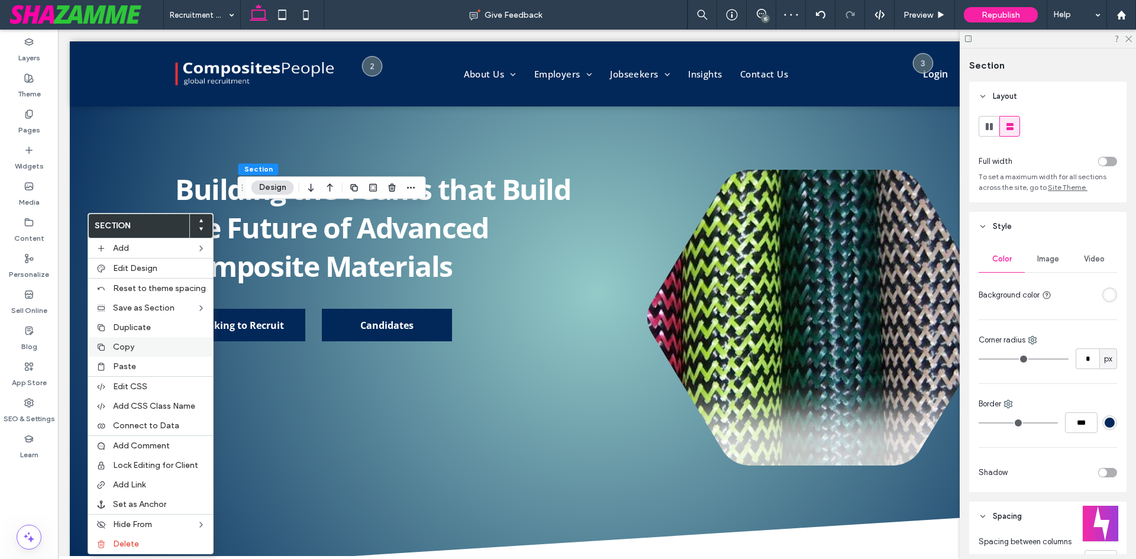
click at [114, 346] on span "Copy" at bounding box center [123, 347] width 21 height 10
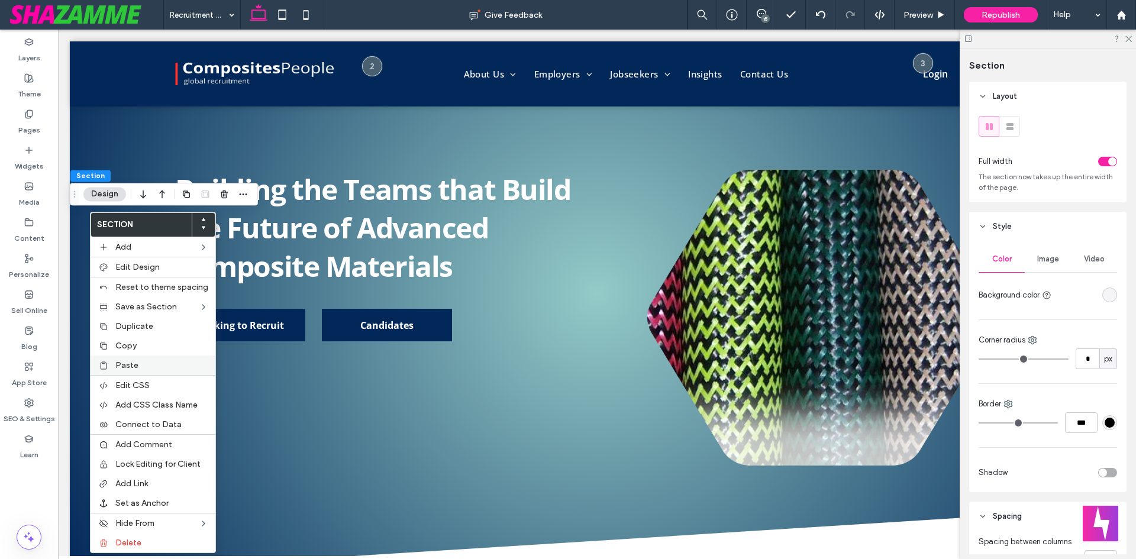
click at [132, 362] on span "Paste" at bounding box center [126, 365] width 23 height 10
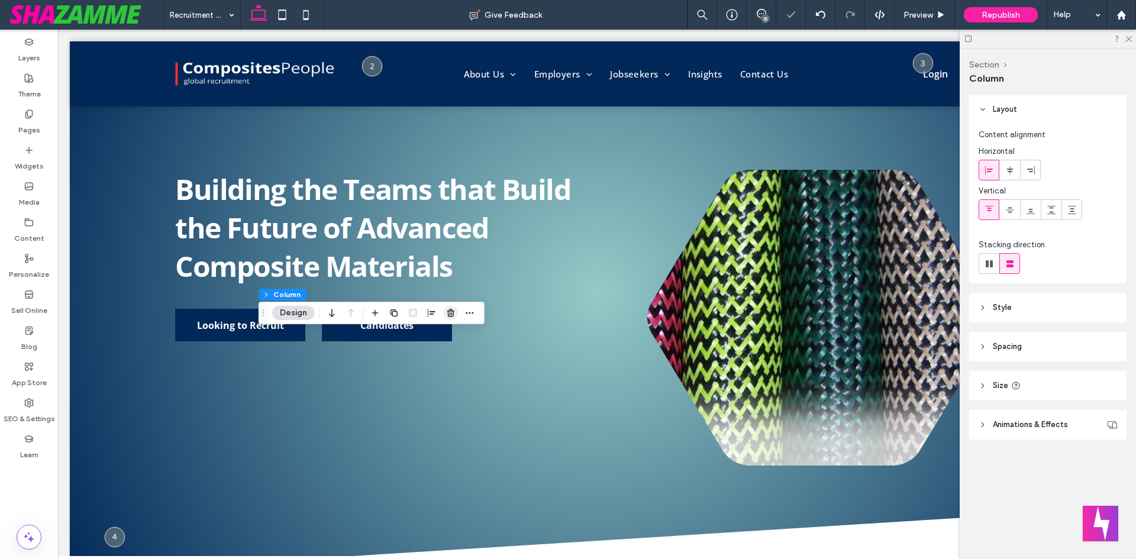
click at [450, 316] on icon "button" at bounding box center [450, 312] width 9 height 9
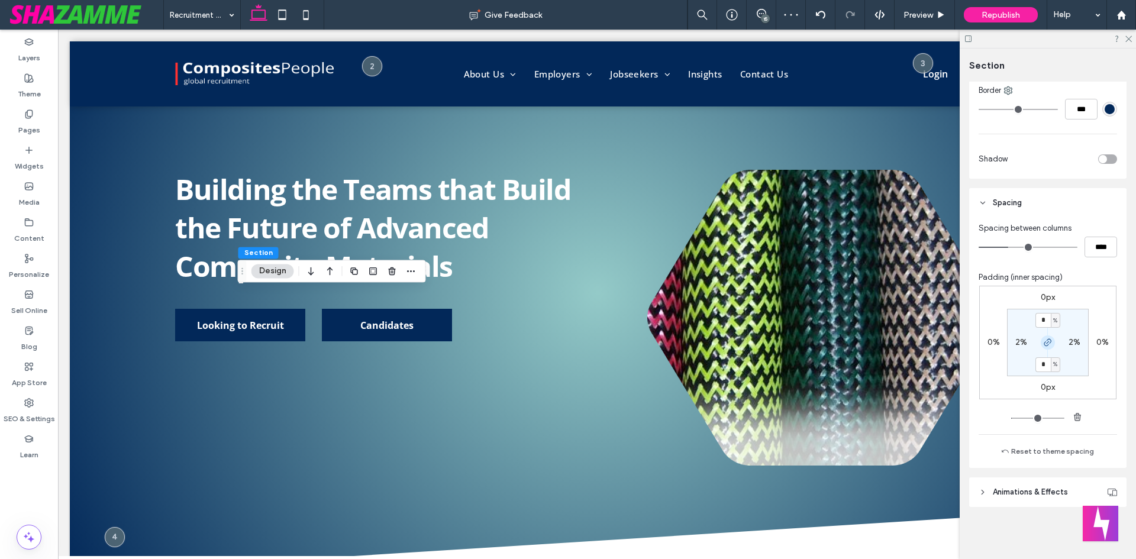
click at [1045, 343] on icon "button" at bounding box center [1047, 342] width 9 height 9
click at [1041, 364] on label "4%" at bounding box center [1047, 364] width 12 height 10
type input "**"
type input "*"
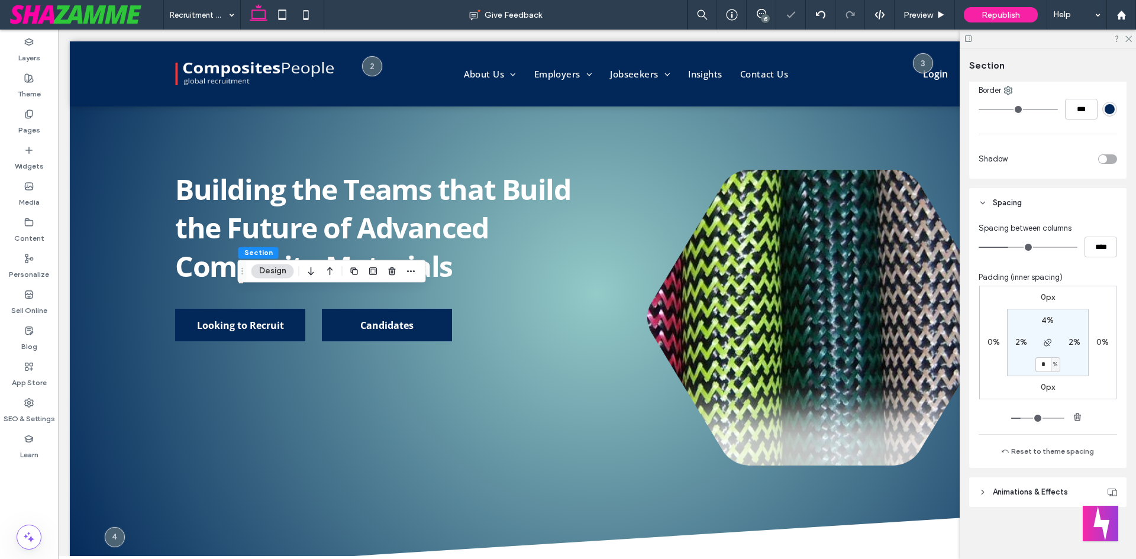
type input "*"
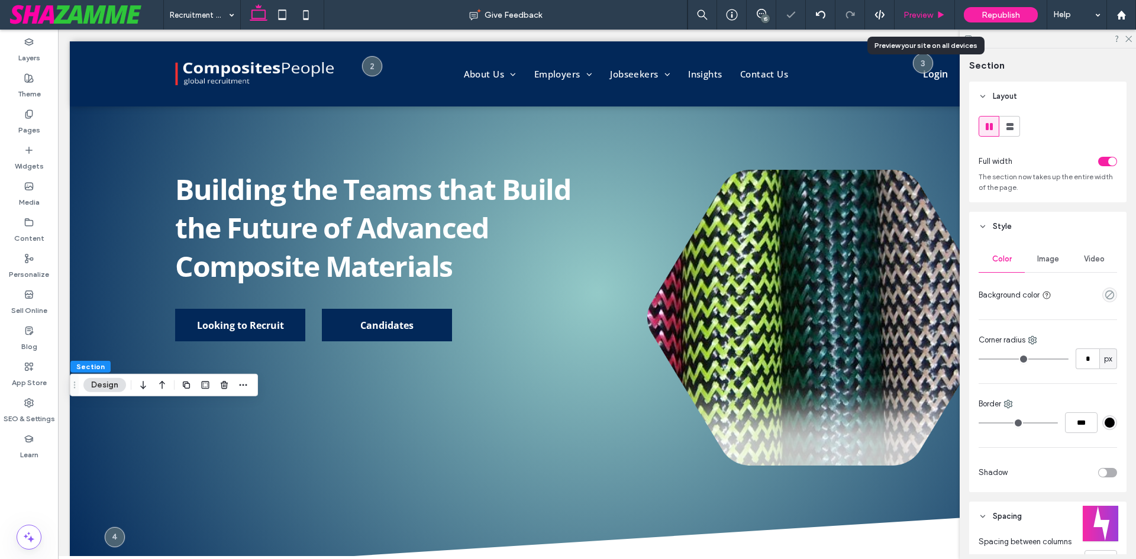
click at [938, 18] on icon at bounding box center [940, 15] width 9 height 9
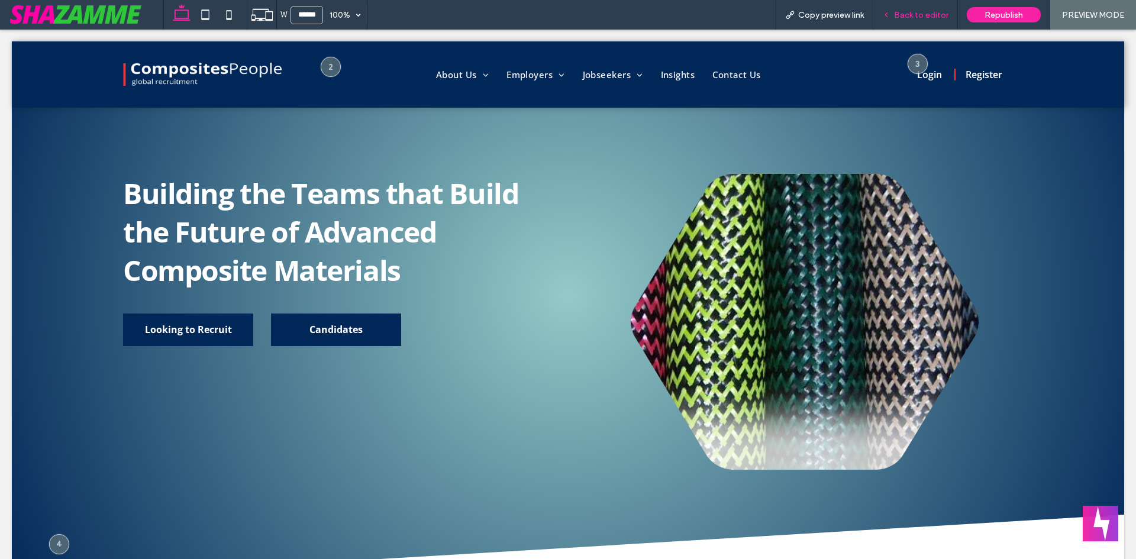
click at [913, 12] on span "Back to editor" at bounding box center [921, 15] width 54 height 10
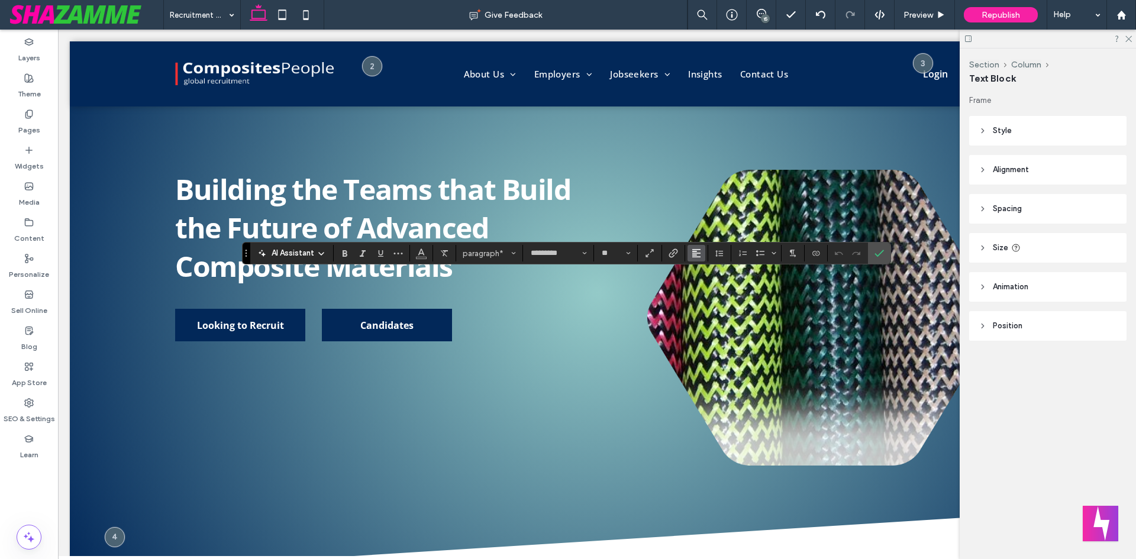
click at [699, 254] on icon "Alignment" at bounding box center [696, 252] width 9 height 9
click at [709, 289] on icon "ui.textEditor.alignment.center" at bounding box center [704, 289] width 9 height 9
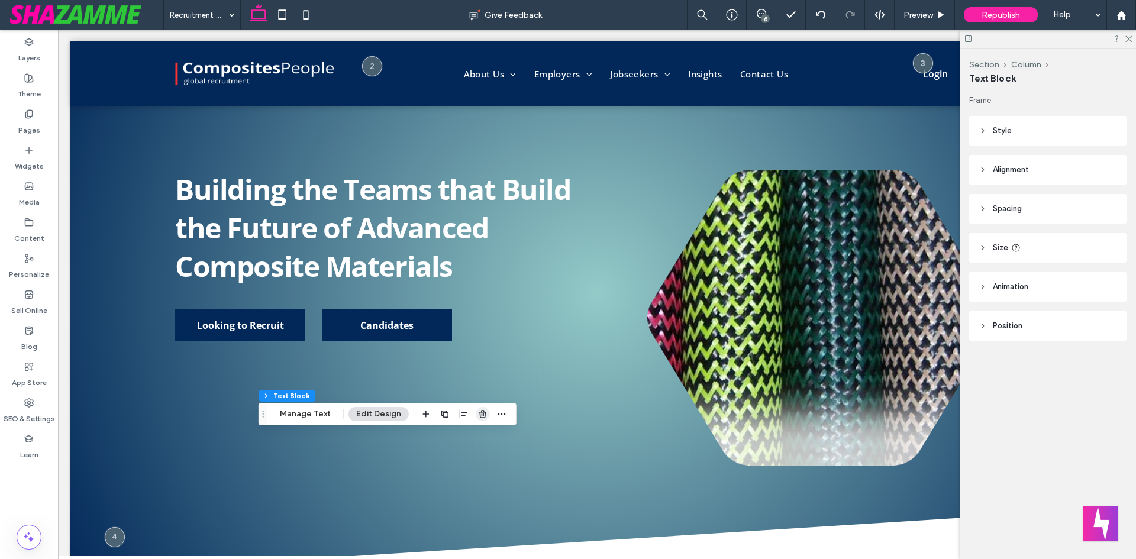
click at [478, 409] on icon "button" at bounding box center [482, 413] width 9 height 9
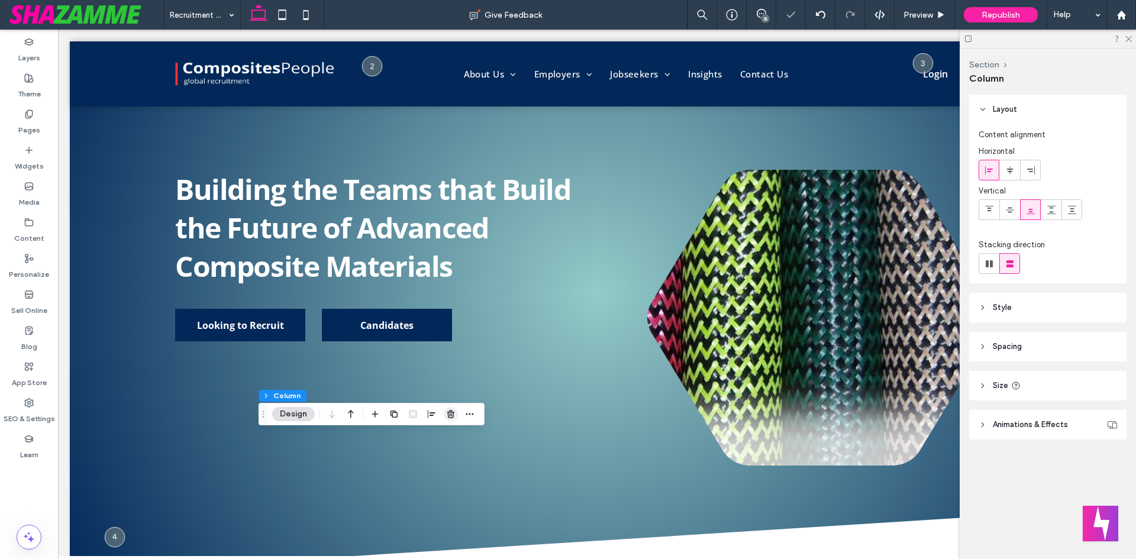
click at [446, 413] on icon "button" at bounding box center [450, 413] width 9 height 9
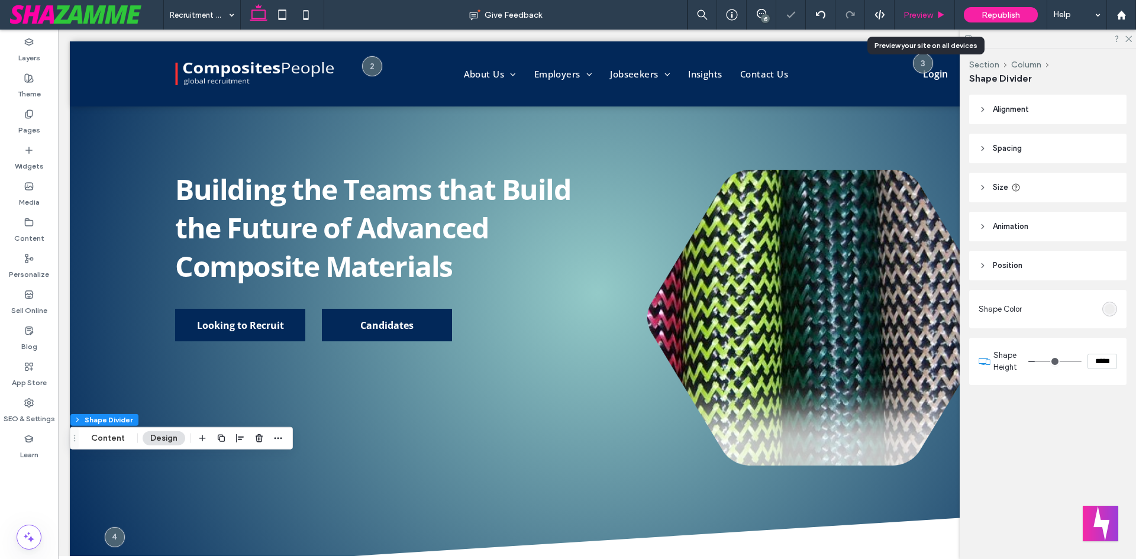
click at [931, 17] on span "Preview" at bounding box center [918, 15] width 30 height 10
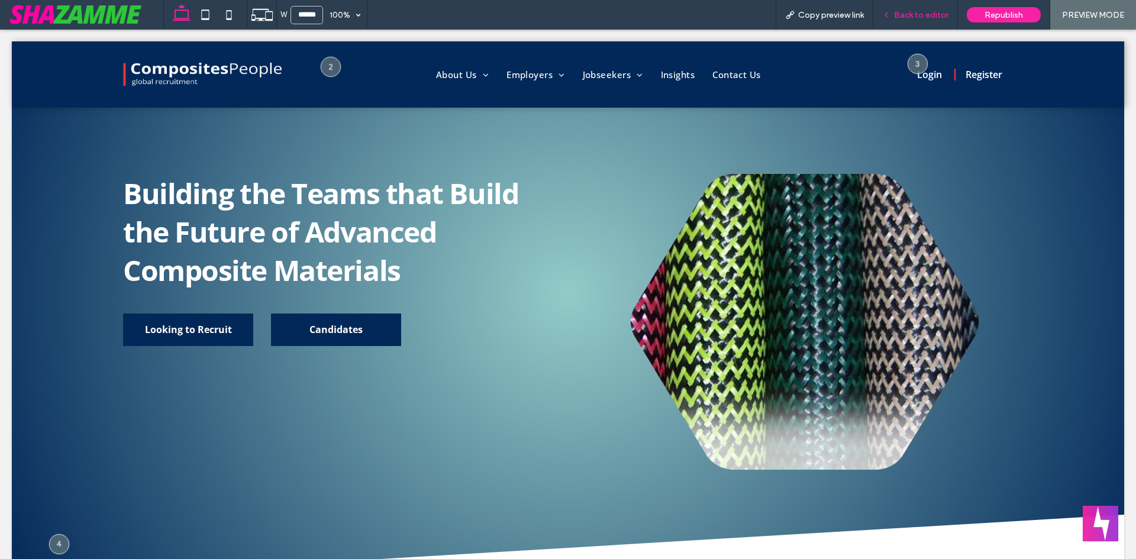
click at [920, 21] on div "Back to editor" at bounding box center [915, 15] width 85 height 30
click at [913, 12] on span "Back to editor" at bounding box center [921, 15] width 54 height 10
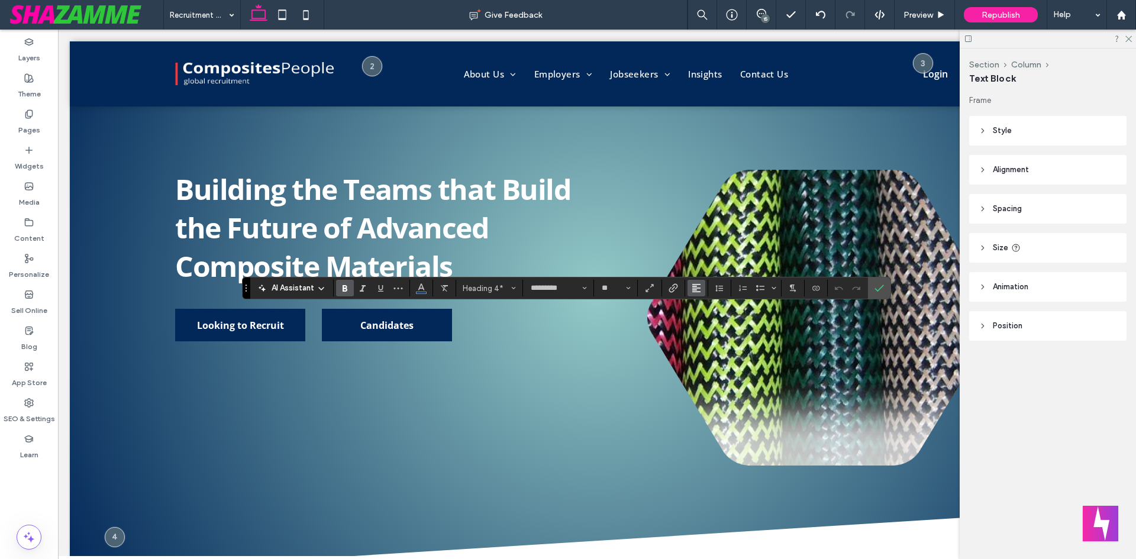
click at [694, 287] on icon "Alignment" at bounding box center [696, 287] width 9 height 9
click at [709, 330] on label "ui.textEditor.alignment.center" at bounding box center [707, 324] width 41 height 17
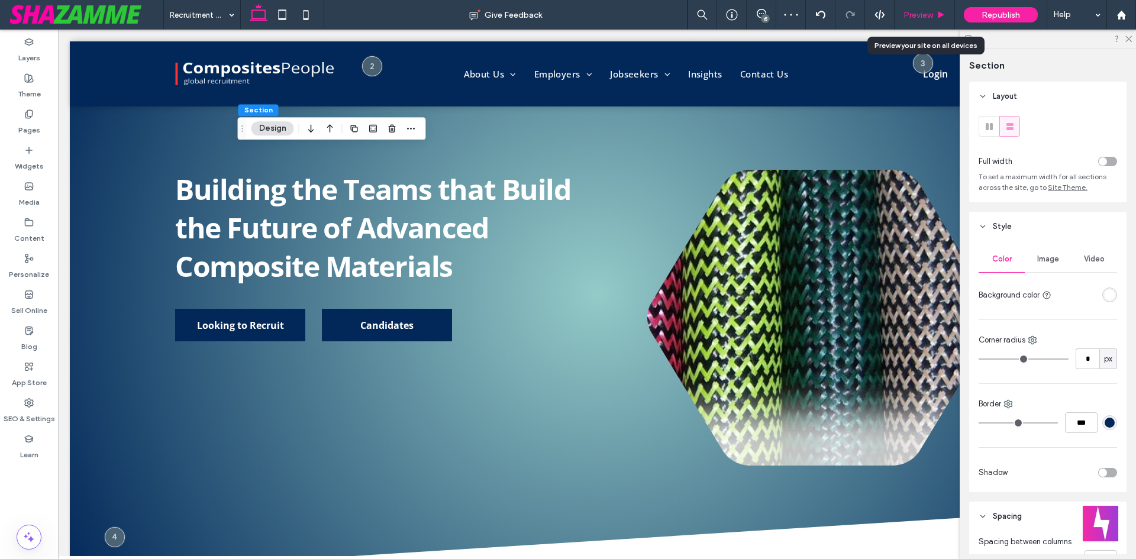
click at [939, 14] on use at bounding box center [941, 14] width 6 height 7
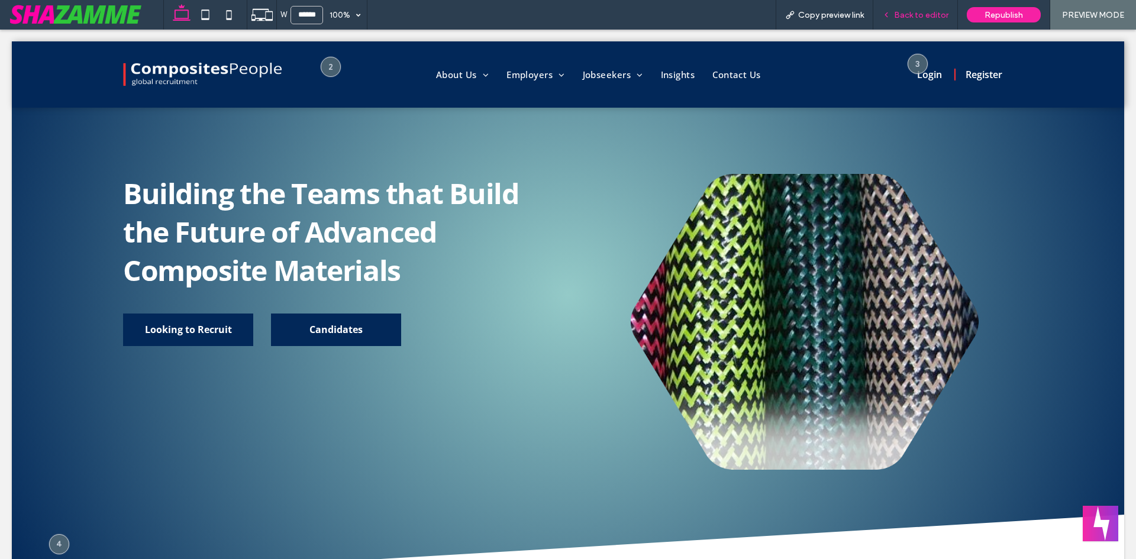
click at [919, 12] on span "Back to editor" at bounding box center [921, 15] width 54 height 10
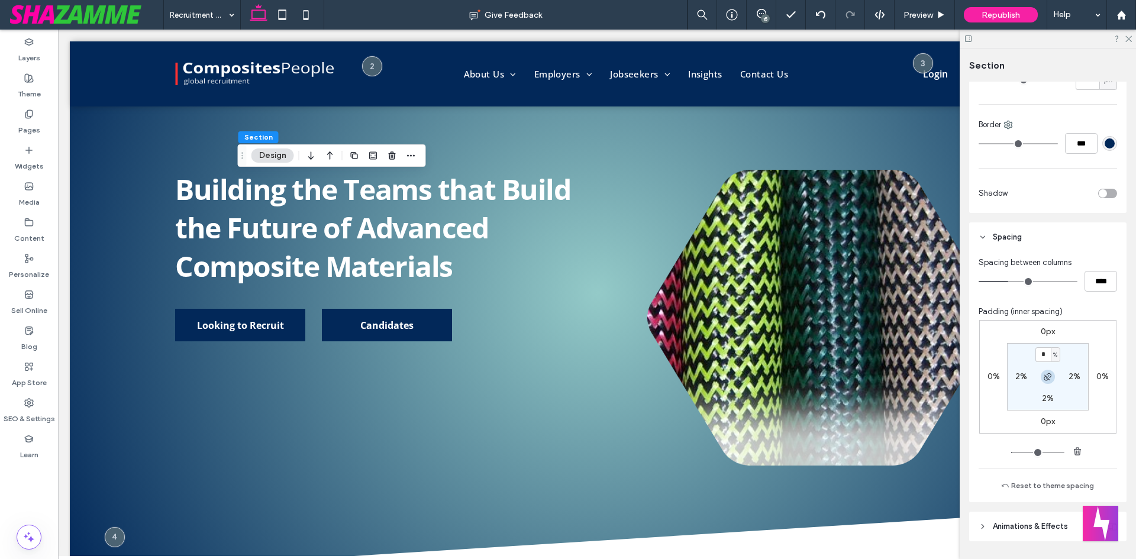
scroll to position [296, 0]
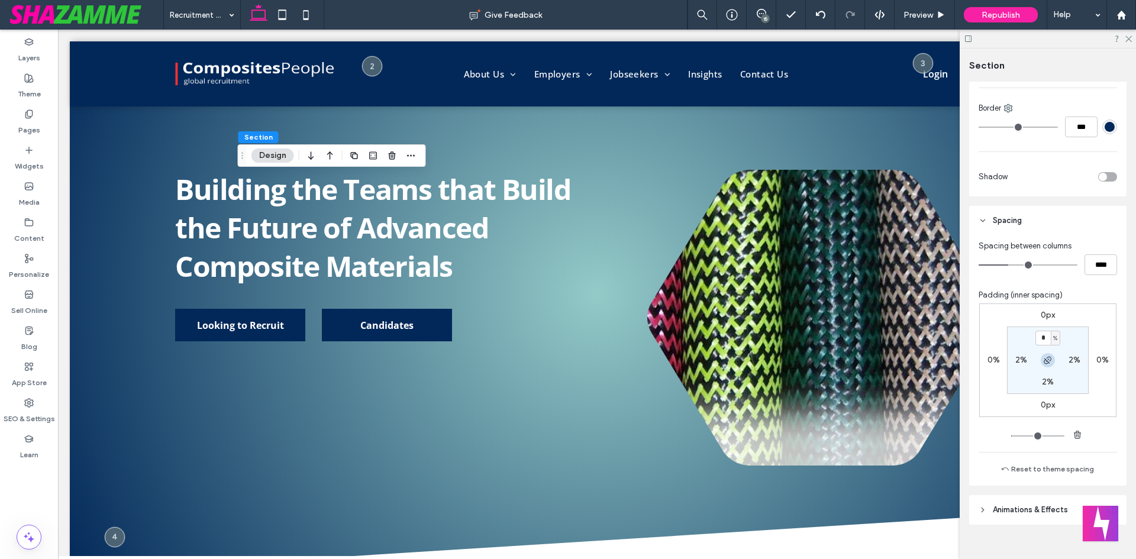
click at [1049, 360] on icon "button" at bounding box center [1047, 360] width 9 height 9
click at [1043, 357] on icon "button" at bounding box center [1047, 360] width 9 height 9
click at [1042, 387] on div "2%" at bounding box center [1048, 382] width 12 height 11
click at [1046, 382] on label "2%" at bounding box center [1048, 382] width 12 height 10
type input "*"
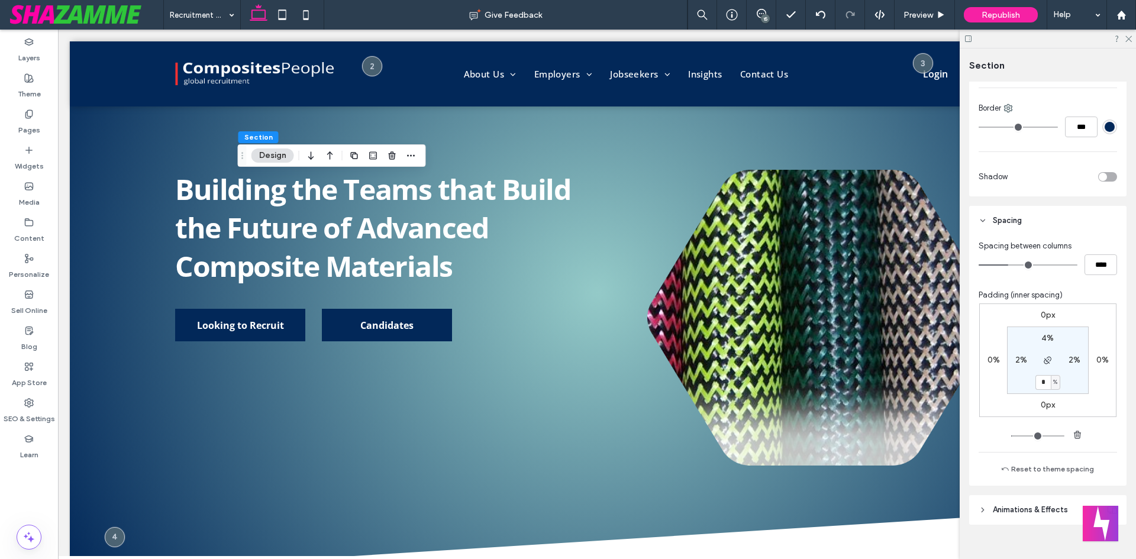
type input "*"
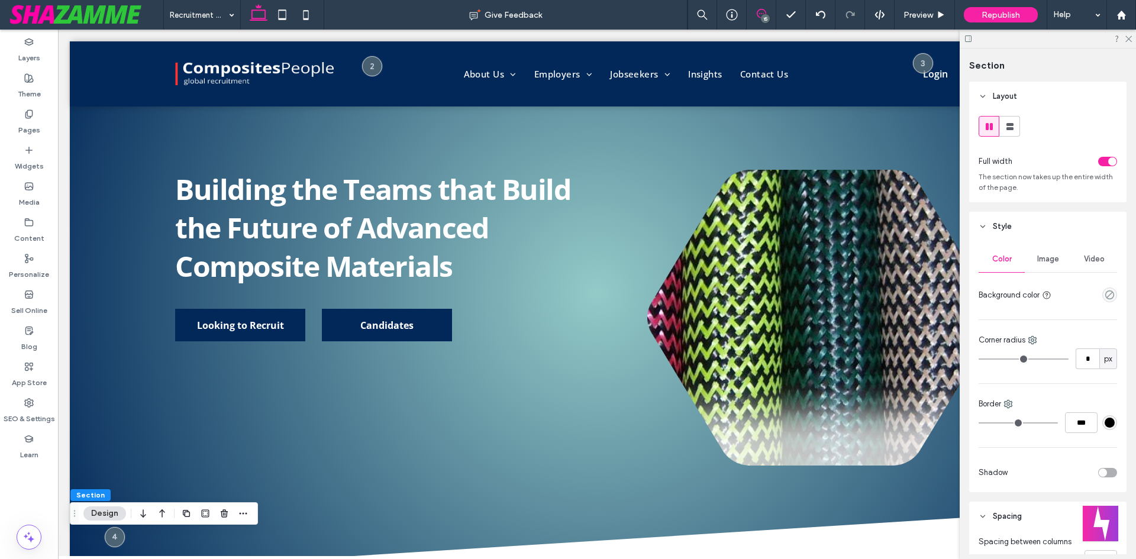
click at [763, 11] on icon at bounding box center [761, 13] width 9 height 9
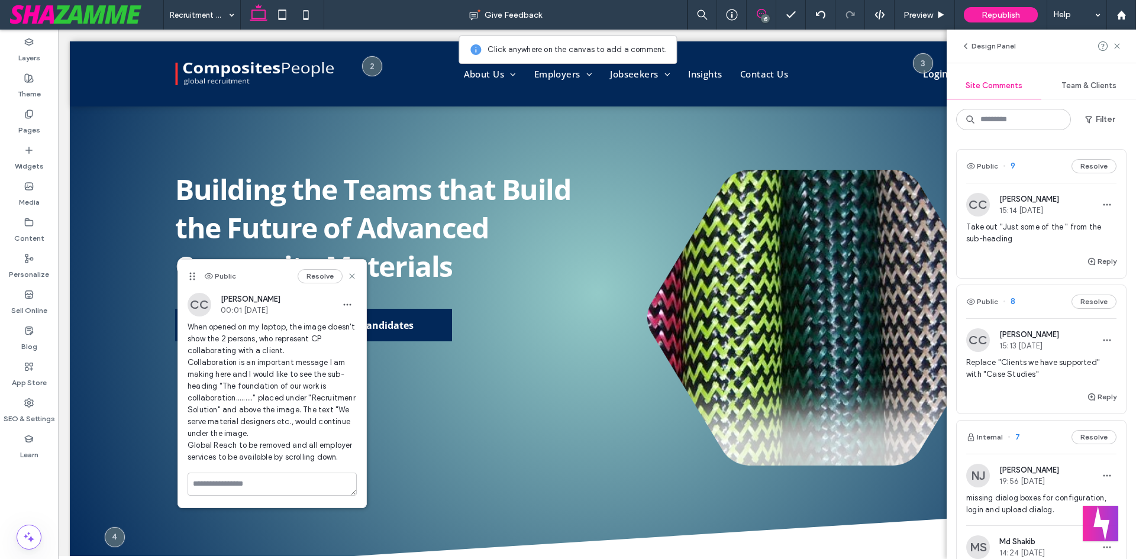
drag, startPoint x: 309, startPoint y: 186, endPoint x: 190, endPoint y: 276, distance: 148.3
click at [190, 276] on use at bounding box center [191, 276] width 5 height 8
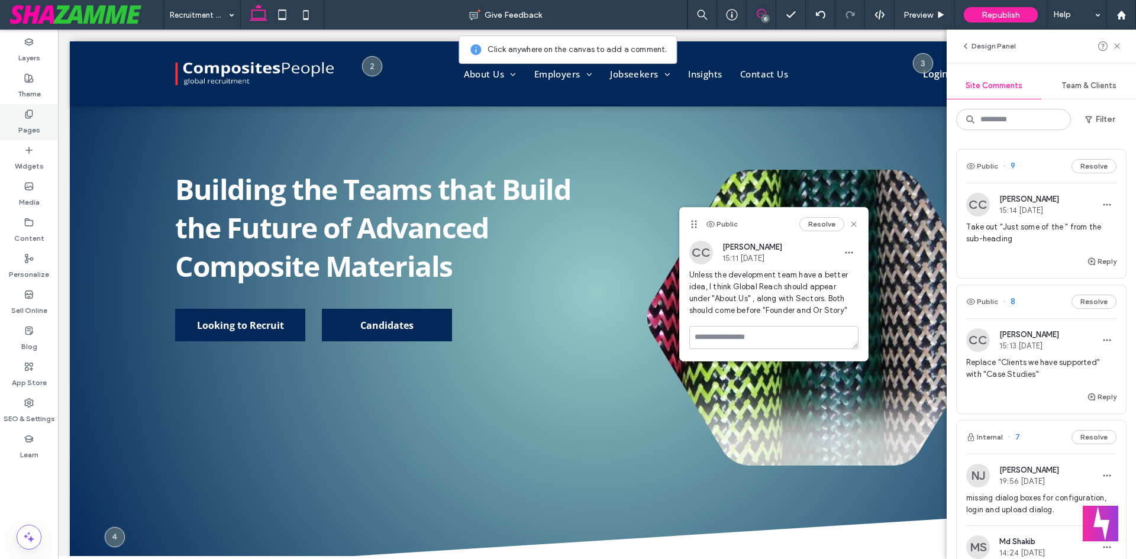
click at [38, 124] on label "Pages" at bounding box center [29, 127] width 22 height 17
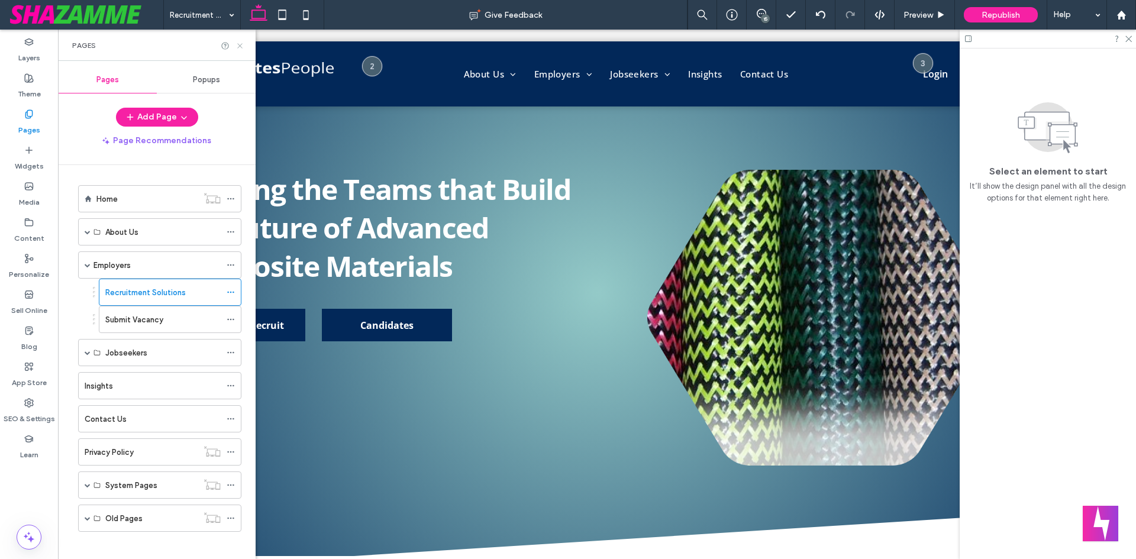
click at [238, 45] on icon at bounding box center [239, 45] width 9 height 9
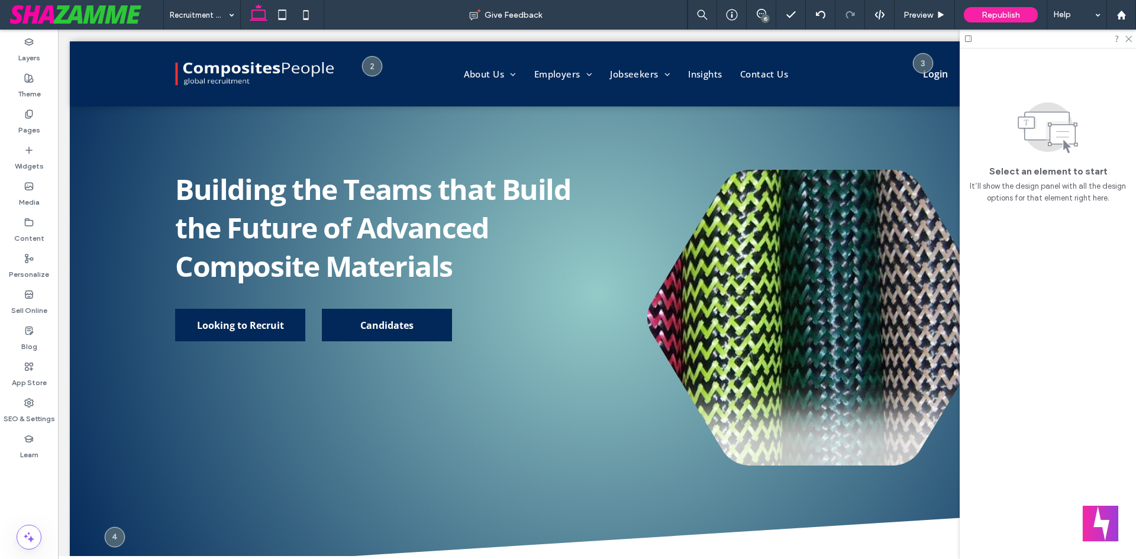
drag, startPoint x: 760, startPoint y: 13, endPoint x: 760, endPoint y: 21, distance: 8.3
click at [762, 11] on icon at bounding box center [761, 13] width 9 height 9
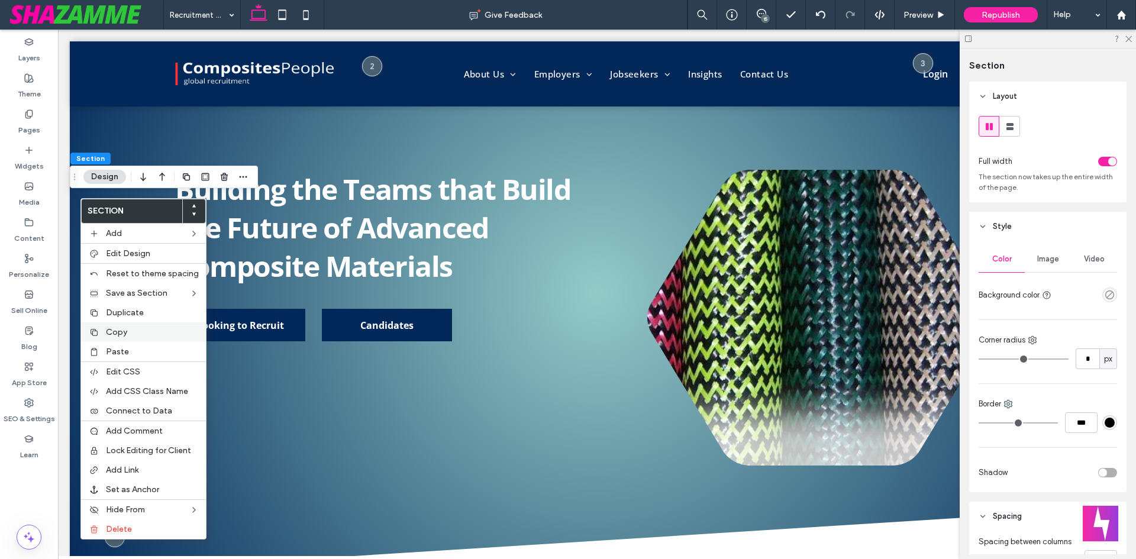
click at [125, 332] on span "Copy" at bounding box center [116, 332] width 21 height 10
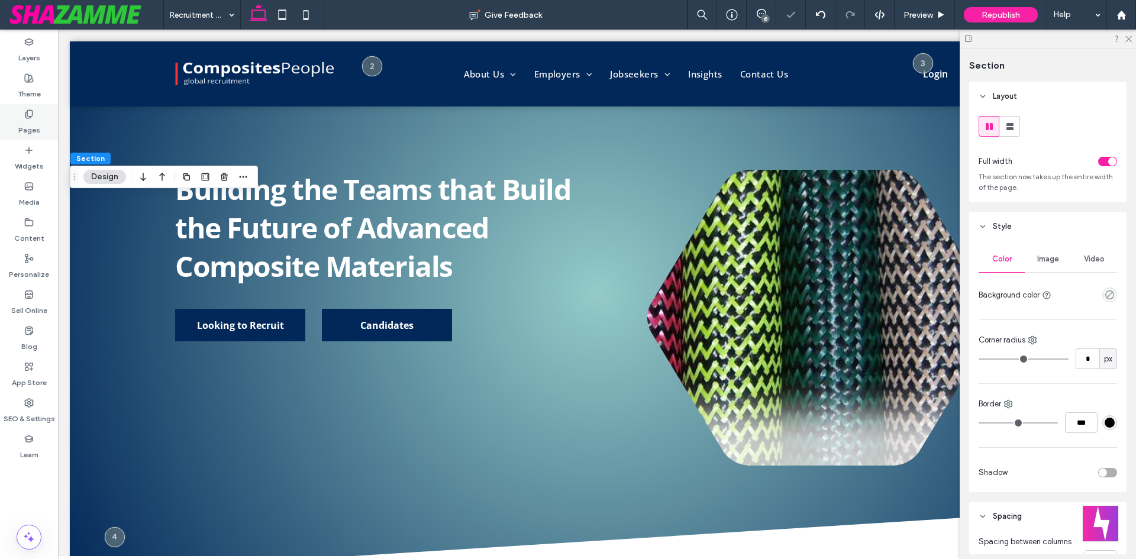
click at [44, 124] on div "Pages" at bounding box center [29, 122] width 58 height 36
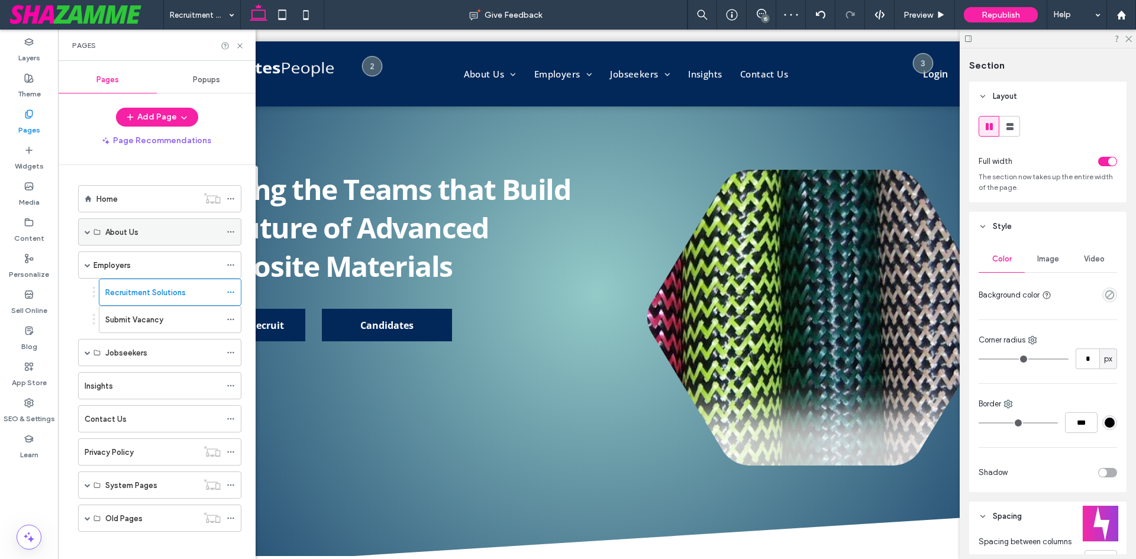
click at [90, 231] on span at bounding box center [88, 232] width 6 height 6
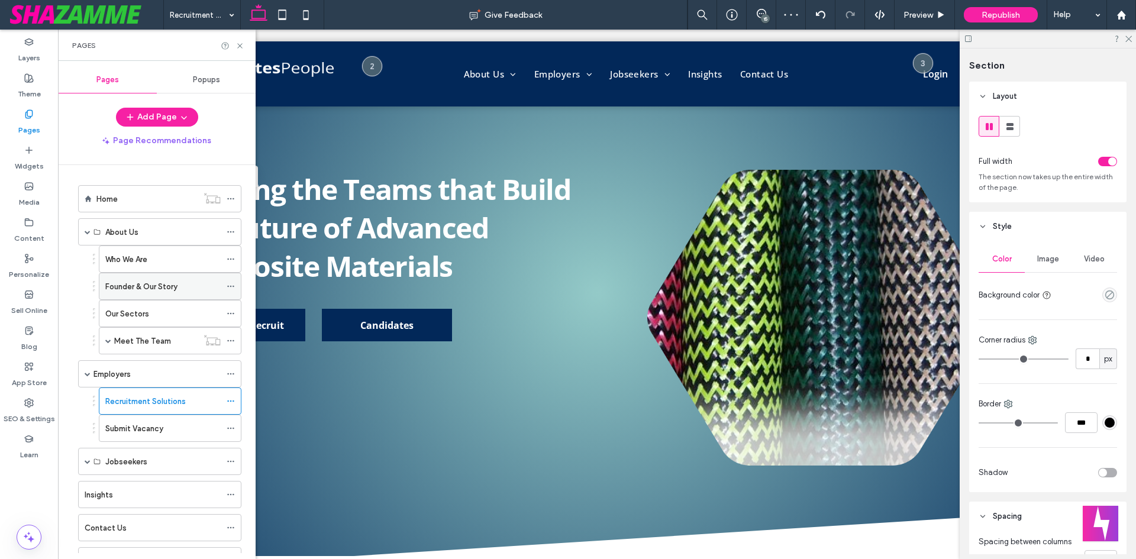
click at [156, 282] on label "Founder & Our Story" at bounding box center [141, 286] width 72 height 21
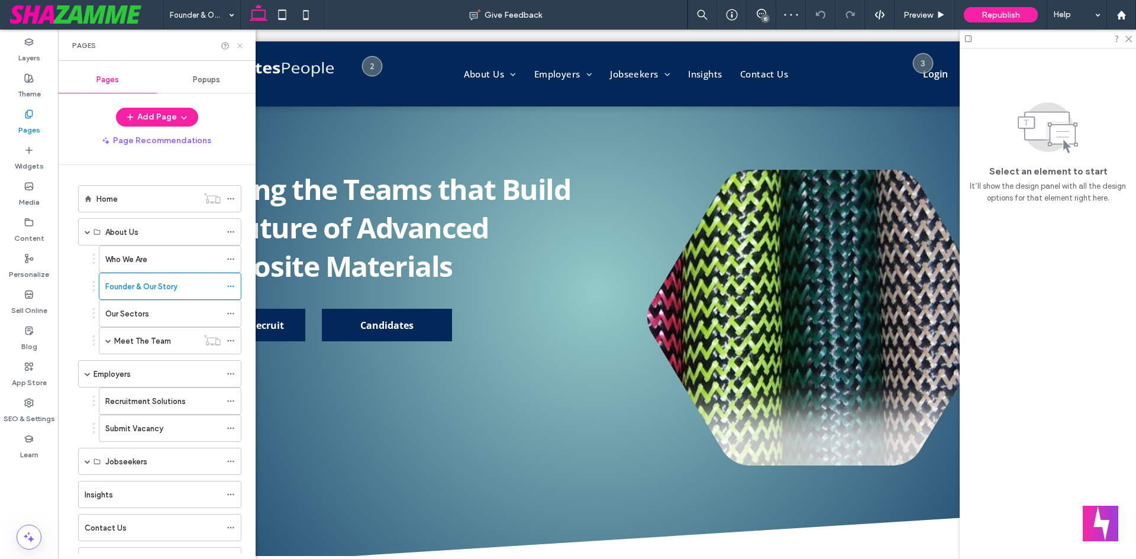
click at [241, 43] on icon at bounding box center [239, 45] width 9 height 9
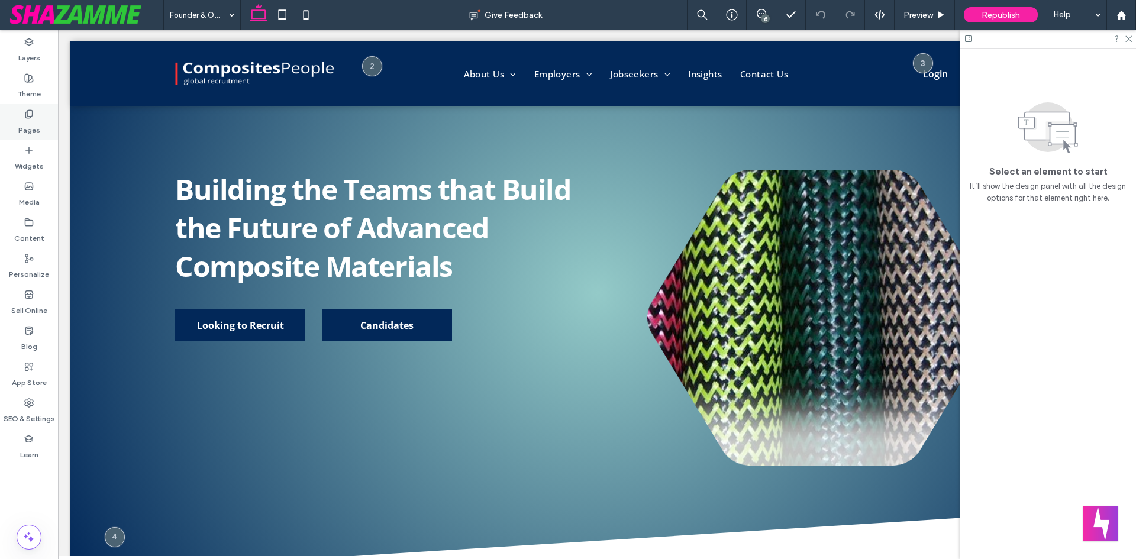
click at [26, 113] on use at bounding box center [28, 114] width 7 height 8
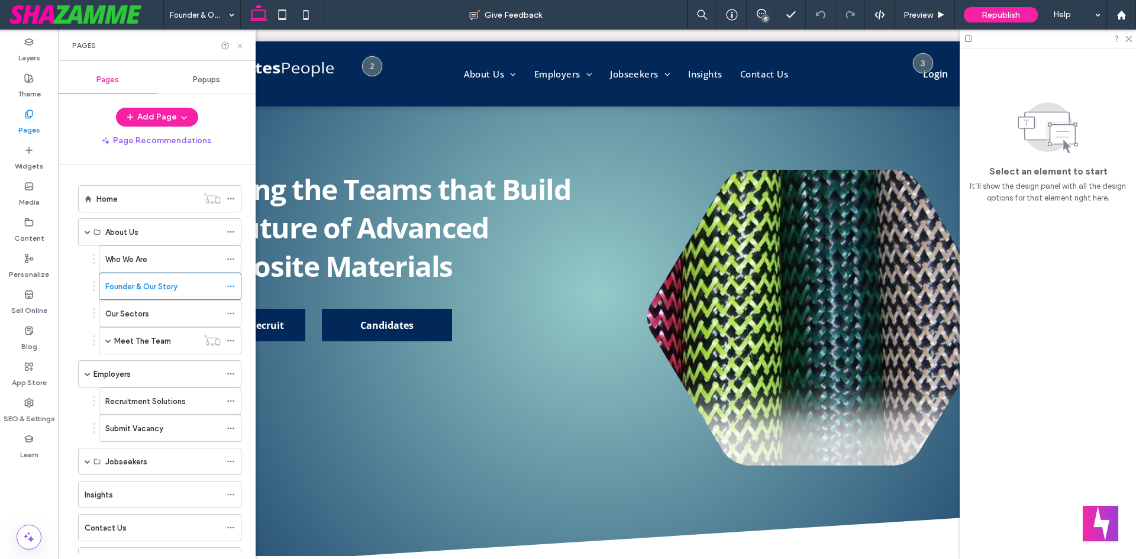
click at [238, 45] on icon at bounding box center [239, 45] width 9 height 9
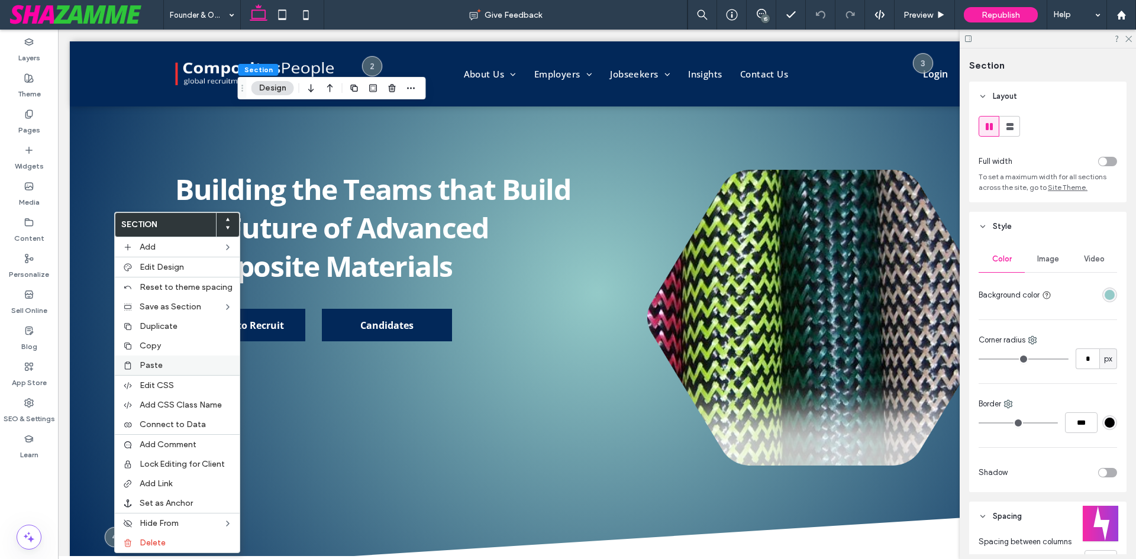
click at [148, 368] on span "Paste" at bounding box center [151, 365] width 23 height 10
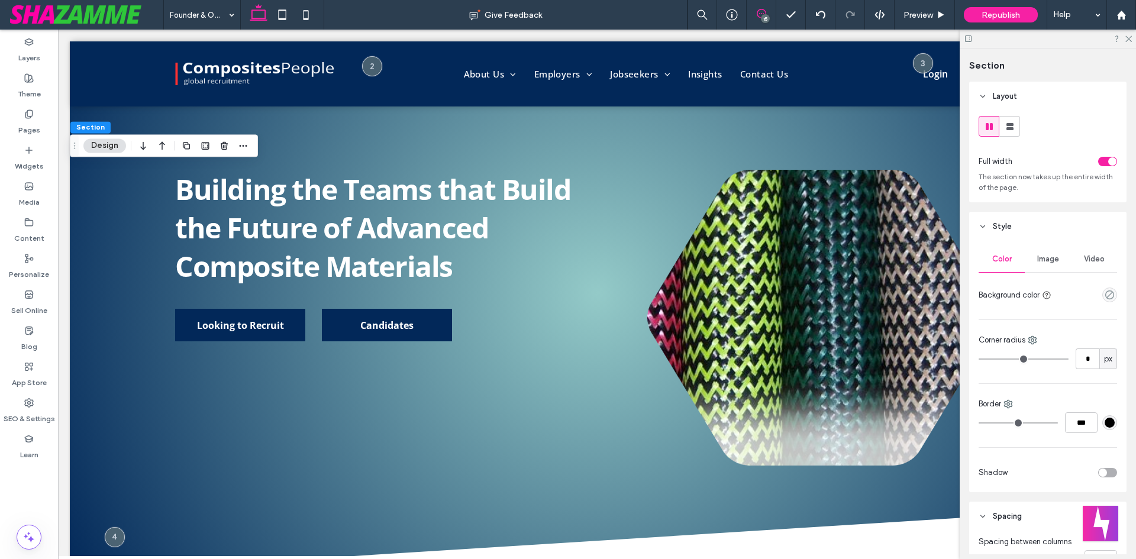
click at [757, 11] on icon at bounding box center [761, 13] width 9 height 9
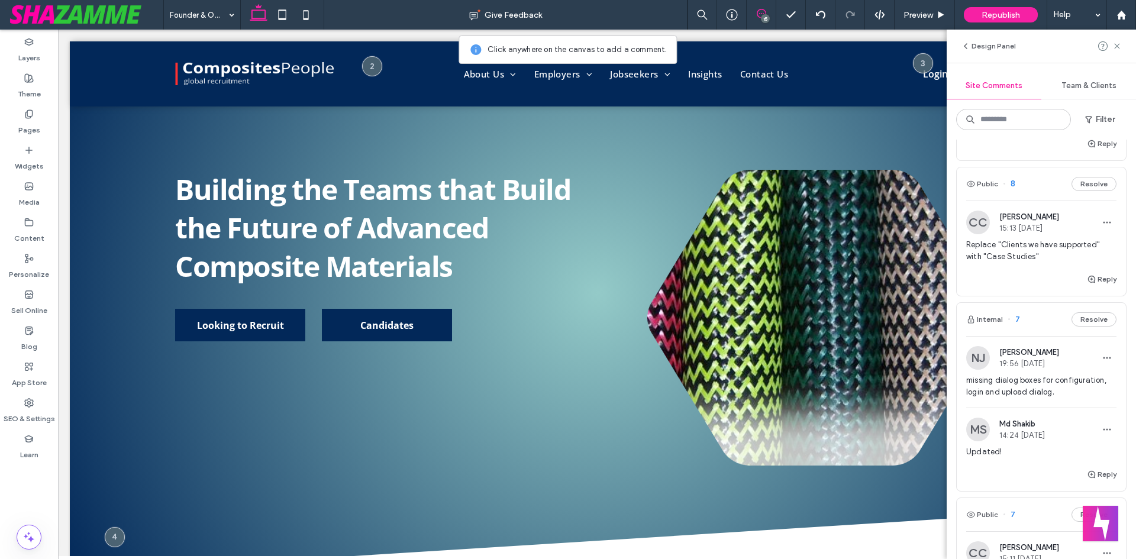
scroll to position [118, 0]
click at [1013, 390] on span "missing dialog boxes for configuration, login and upload dialog." at bounding box center [1041, 386] width 150 height 24
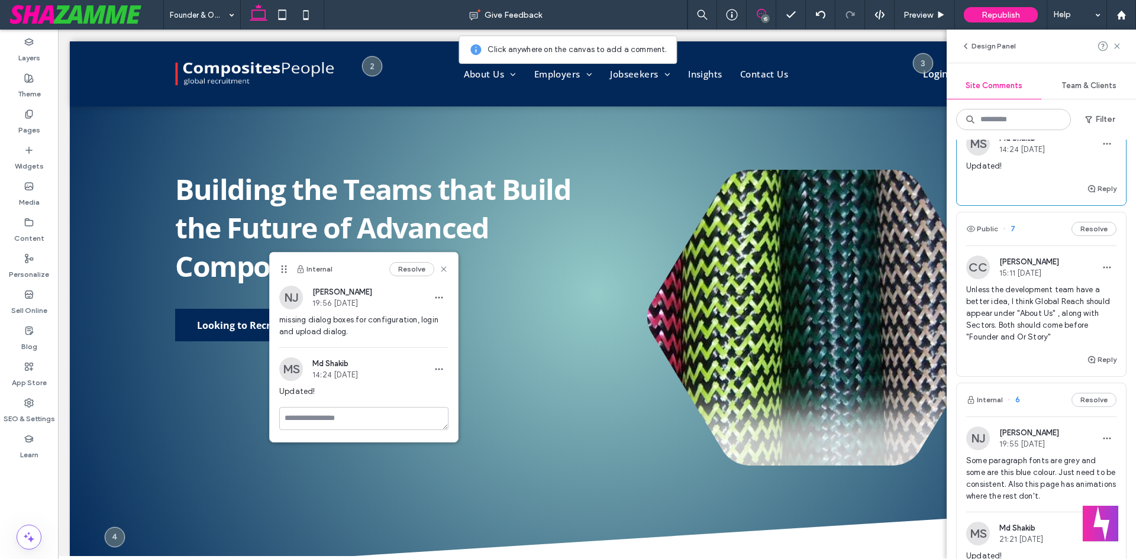
scroll to position [355, 0]
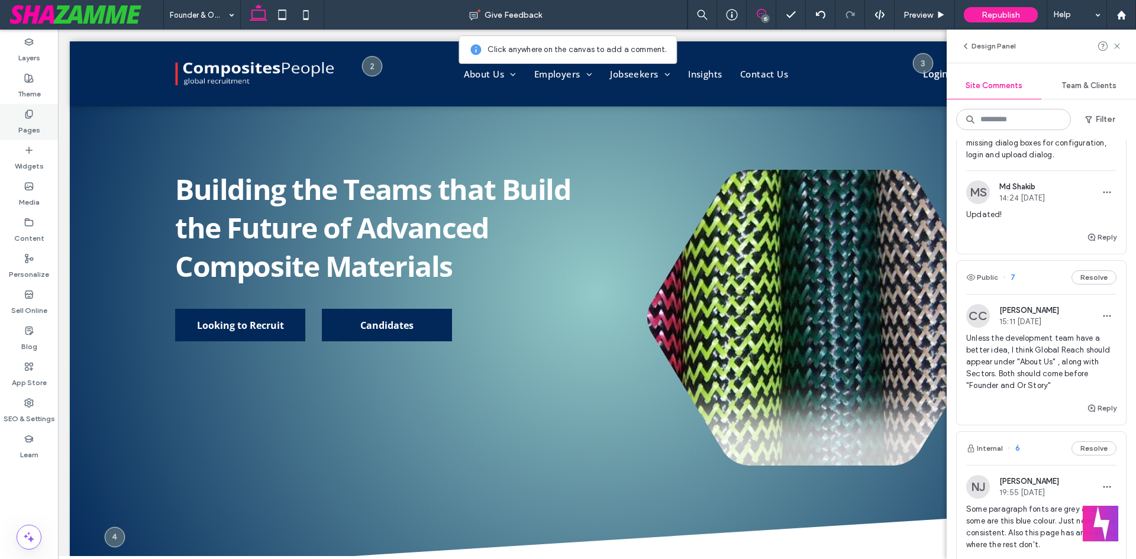
click at [28, 126] on label "Pages" at bounding box center [29, 127] width 22 height 17
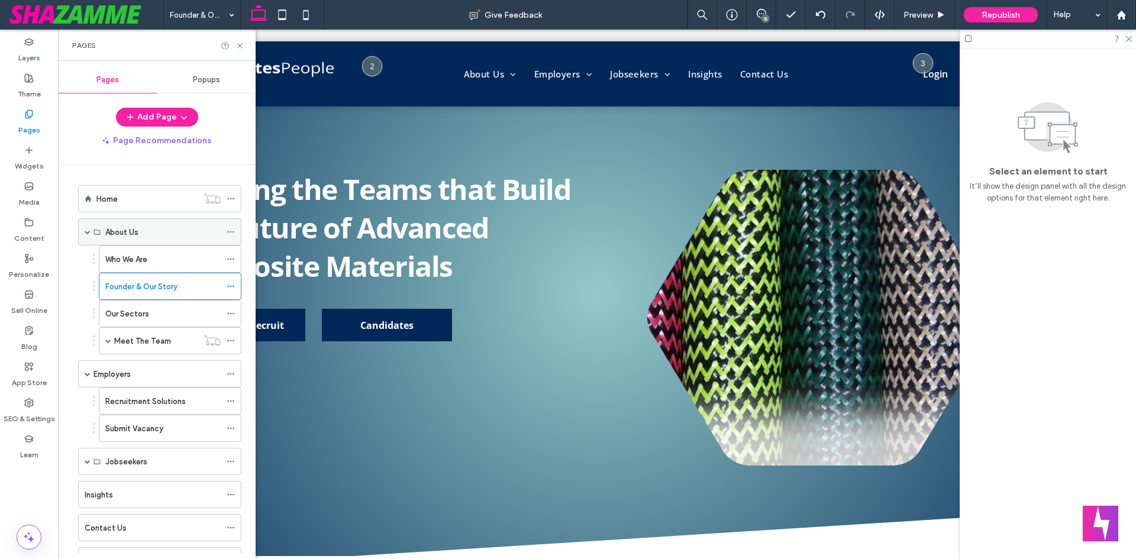
scroll to position [0, 0]
click at [128, 318] on label "Our Sectors" at bounding box center [127, 313] width 44 height 21
click at [131, 283] on label "Founder & Our Story" at bounding box center [141, 286] width 72 height 21
click at [240, 49] on icon at bounding box center [239, 45] width 9 height 9
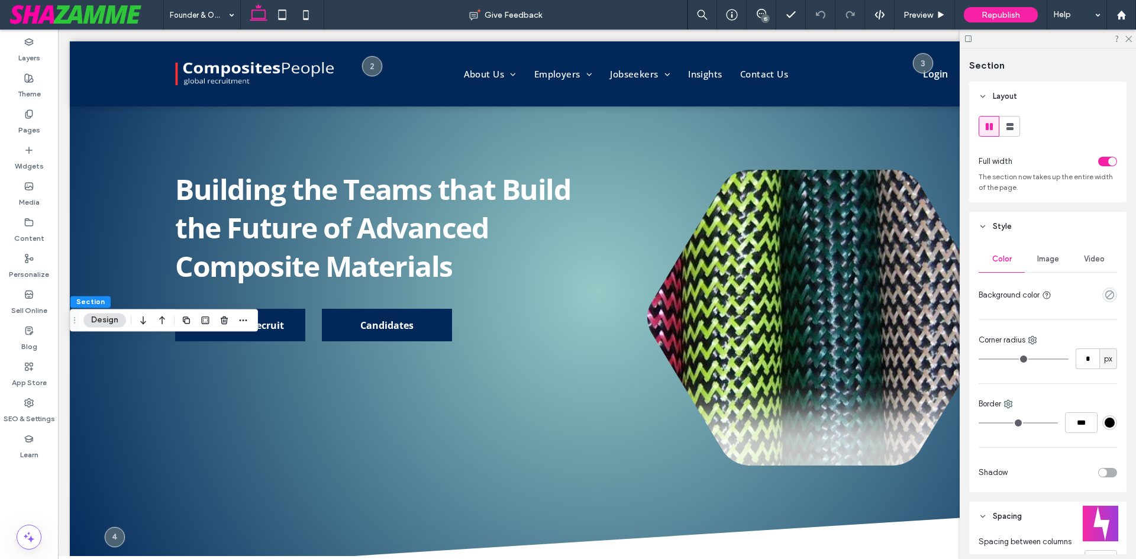
drag, startPoint x: 163, startPoint y: 324, endPoint x: 195, endPoint y: 356, distance: 45.2
click at [163, 324] on icon "button" at bounding box center [162, 319] width 14 height 21
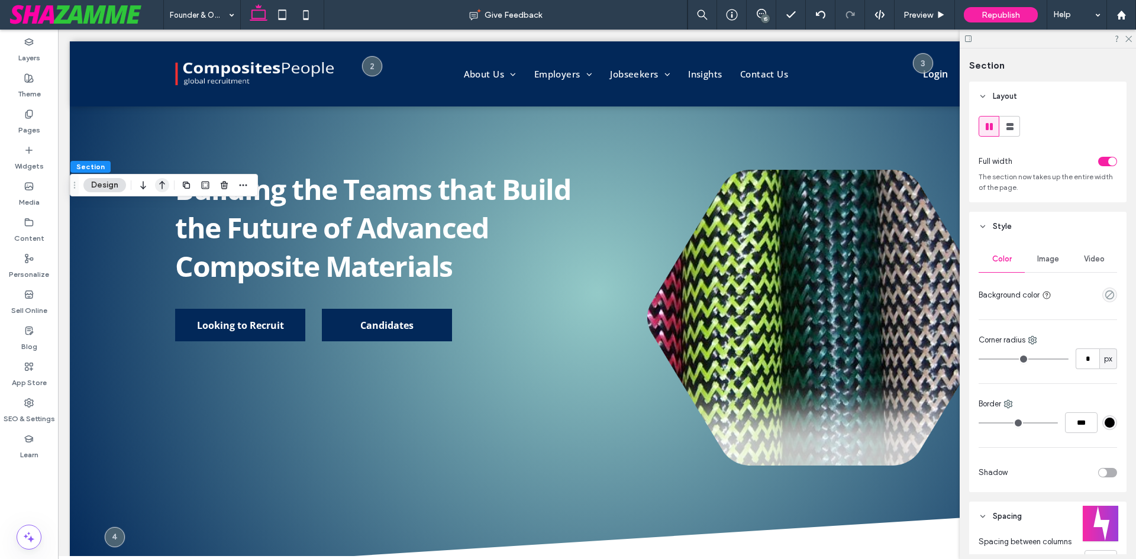
click at [158, 190] on icon "button" at bounding box center [162, 185] width 14 height 21
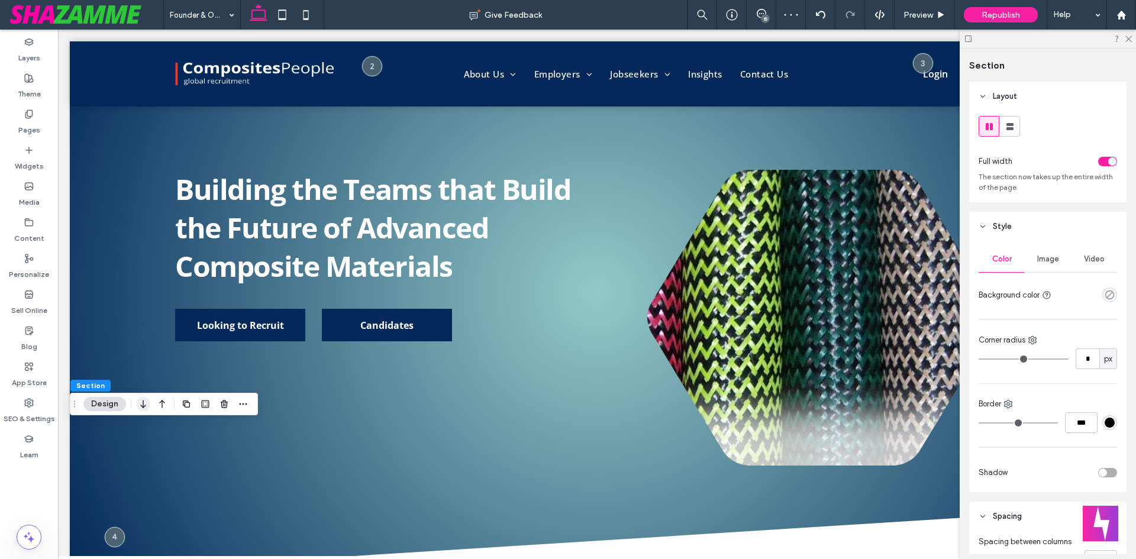
click at [140, 403] on icon "button" at bounding box center [143, 403] width 14 height 21
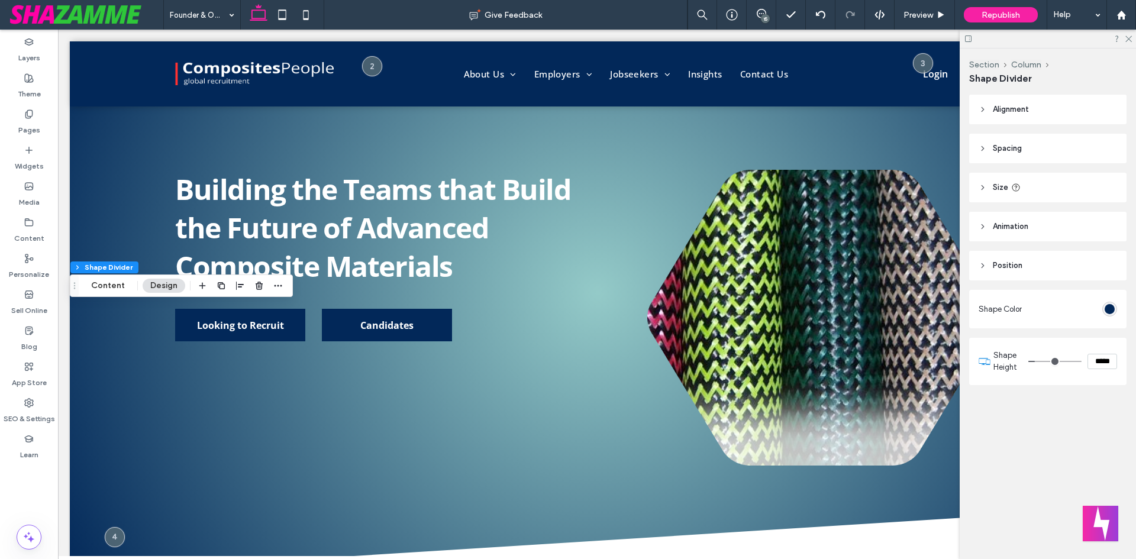
click at [1105, 314] on div "rgb(2, 40, 89)" at bounding box center [1109, 309] width 10 height 10
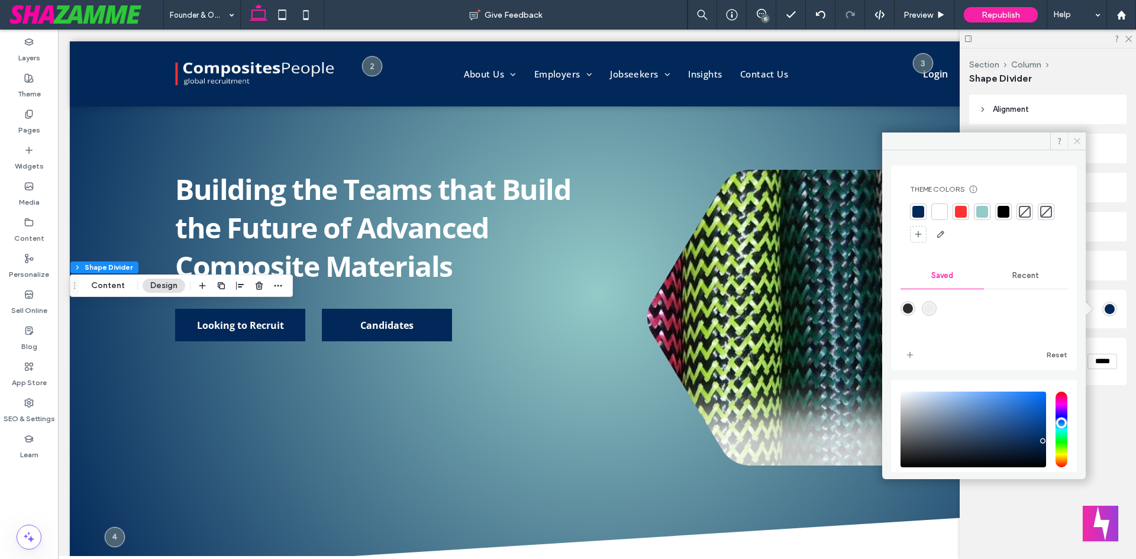
click at [1077, 144] on icon at bounding box center [1077, 141] width 9 height 9
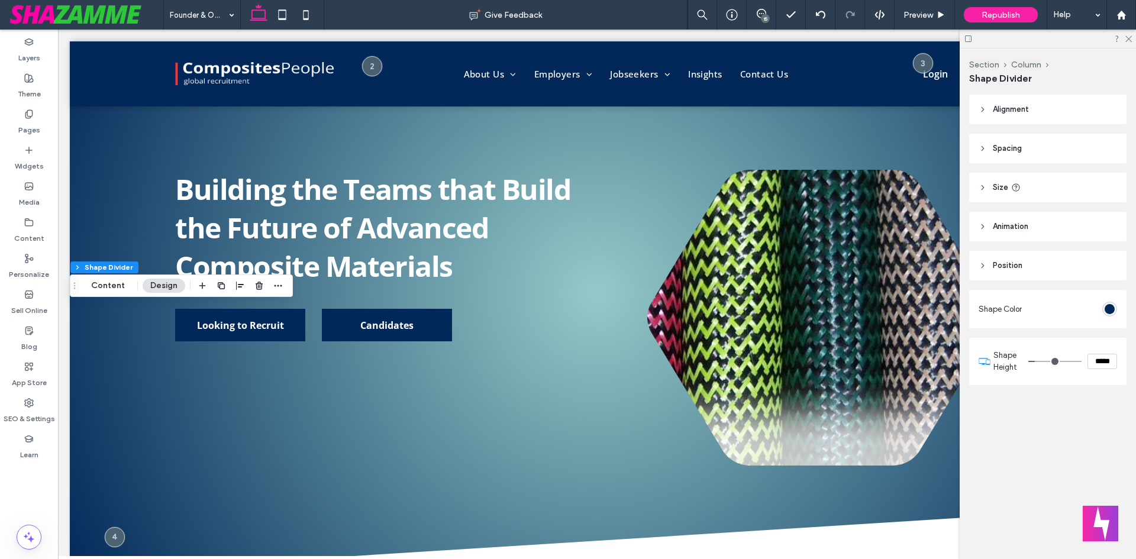
click at [998, 181] on header "Size" at bounding box center [1047, 188] width 157 height 30
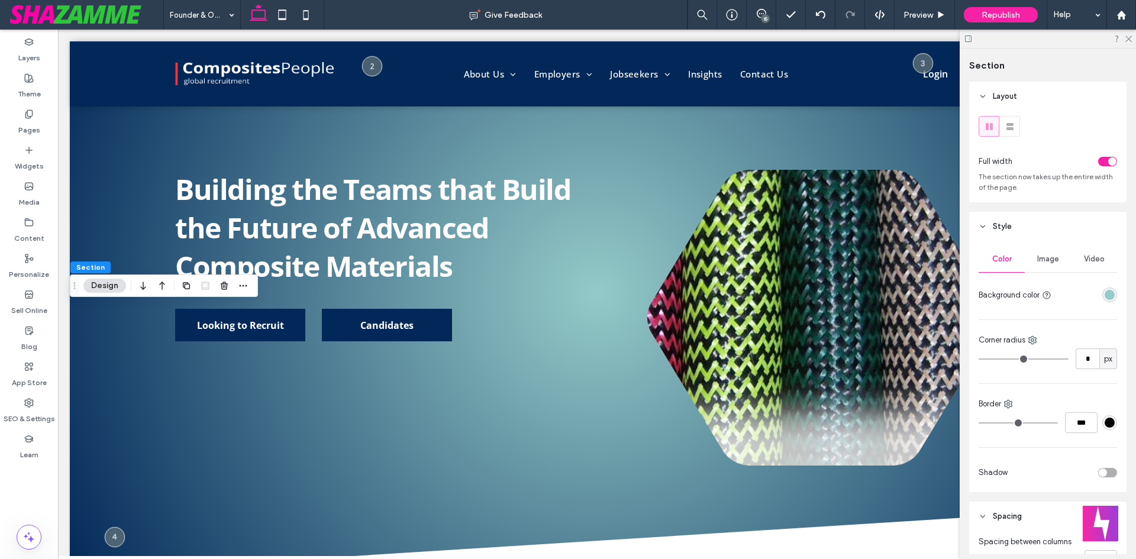
click at [1103, 286] on div at bounding box center [1086, 295] width 61 height 21
click at [1102, 296] on div "rgba(148, 202, 200, 1)" at bounding box center [1109, 295] width 15 height 15
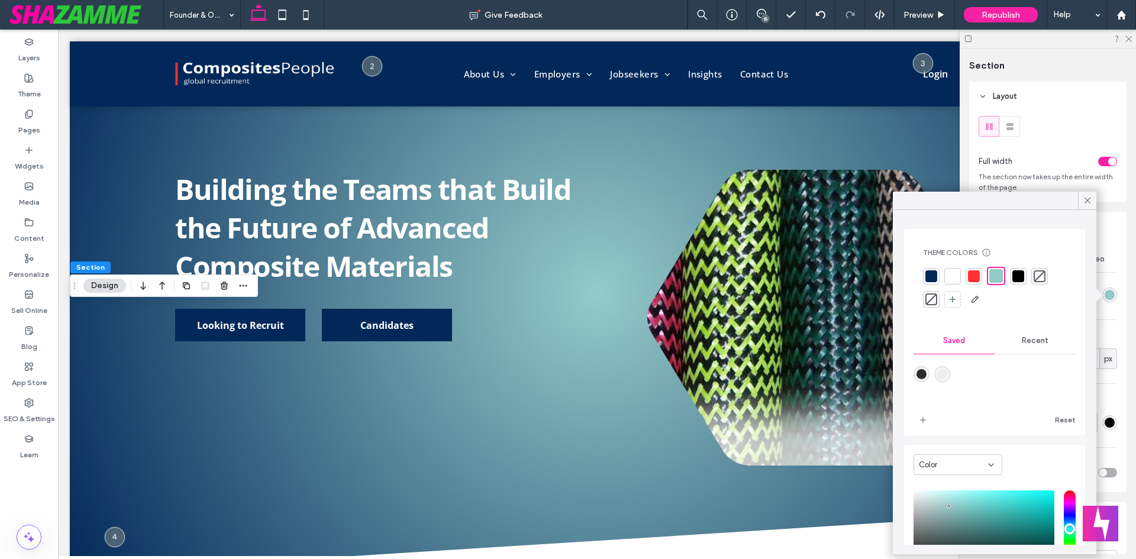
click at [952, 278] on div at bounding box center [953, 276] width 12 height 12
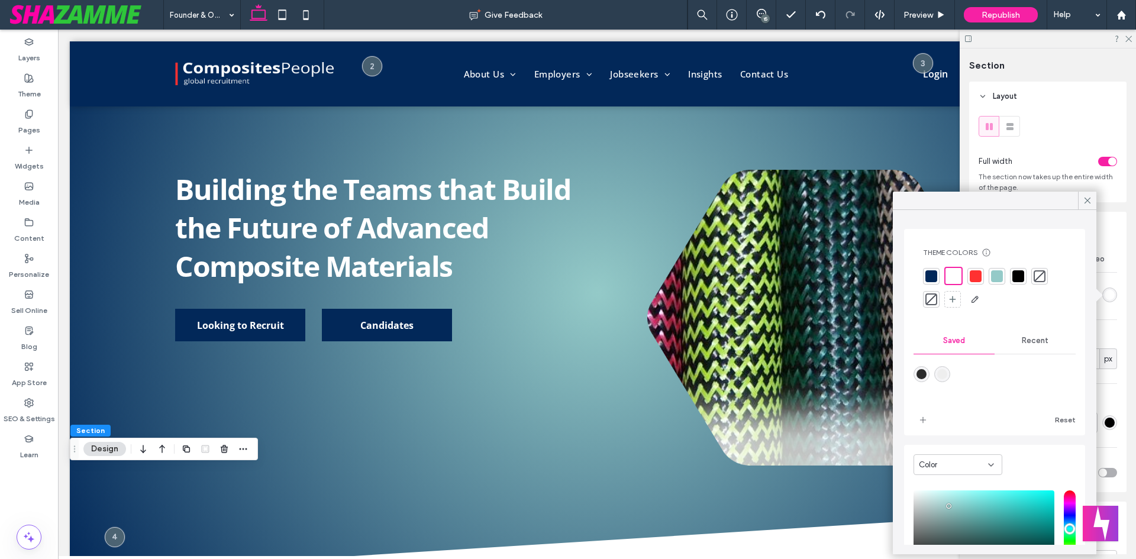
click at [1089, 201] on icon at bounding box center [1087, 200] width 11 height 11
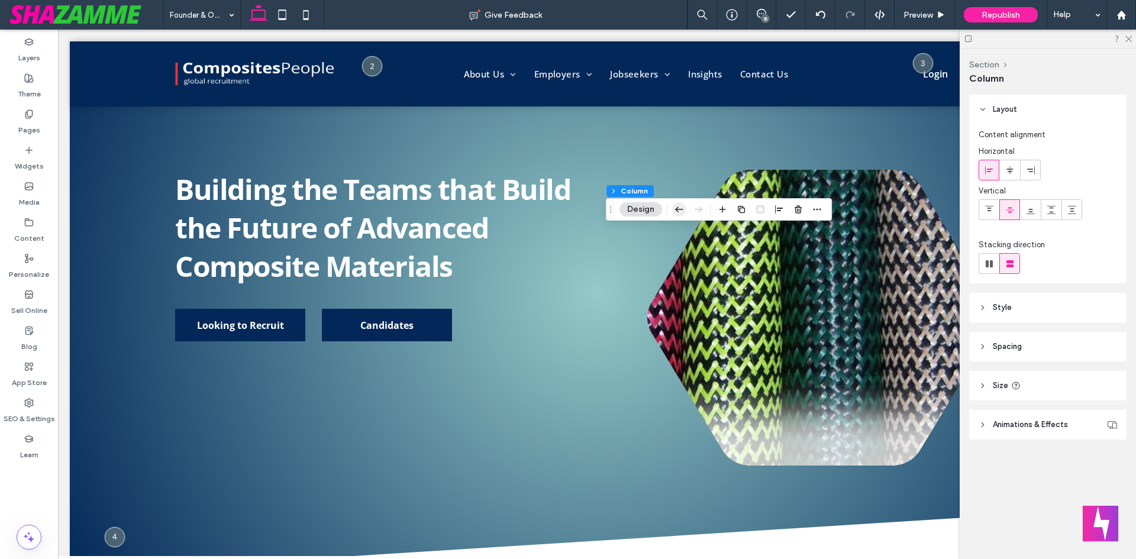
click at [674, 207] on icon "button" at bounding box center [679, 209] width 14 height 21
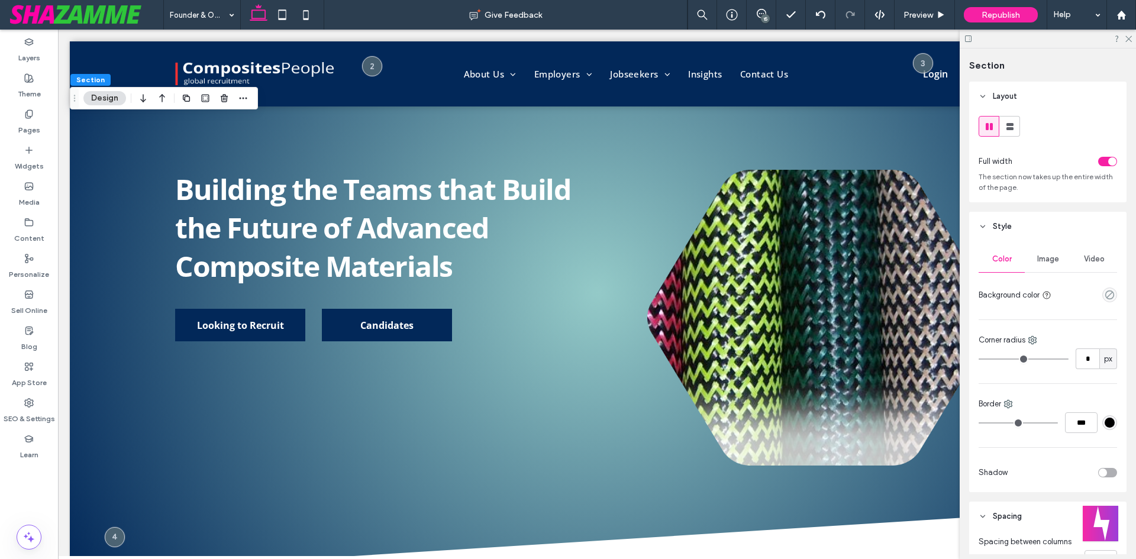
click at [1100, 159] on div "toggle" at bounding box center [1107, 161] width 19 height 9
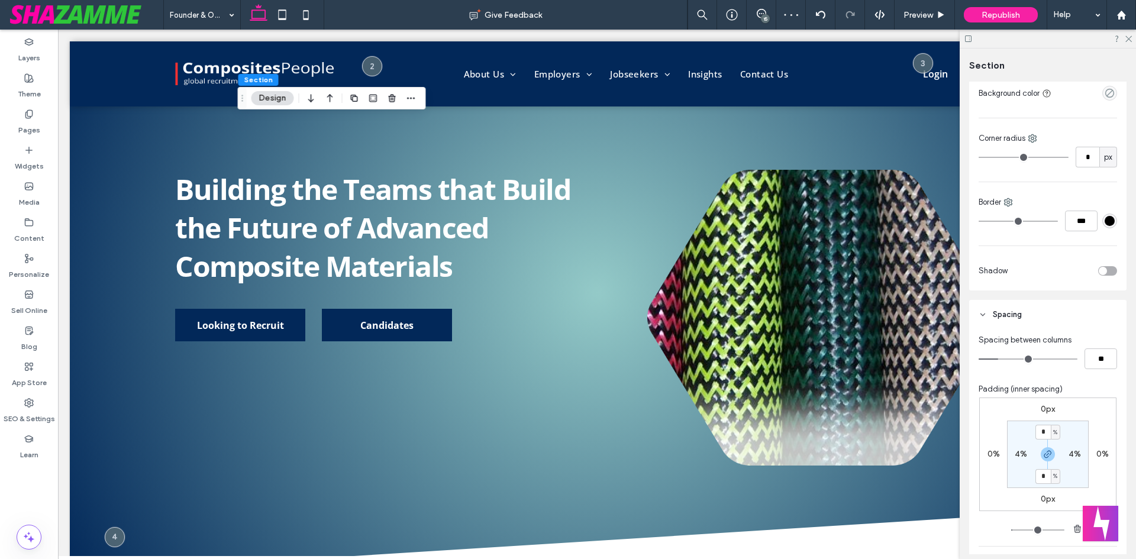
scroll to position [296, 0]
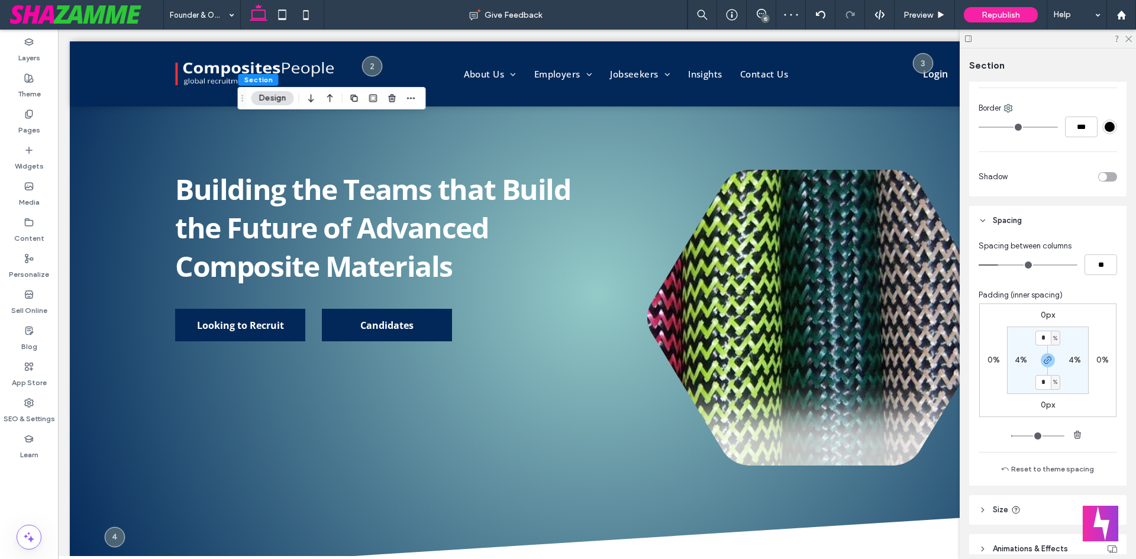
click at [1068, 362] on label "4%" at bounding box center [1074, 360] width 12 height 10
type input "*"
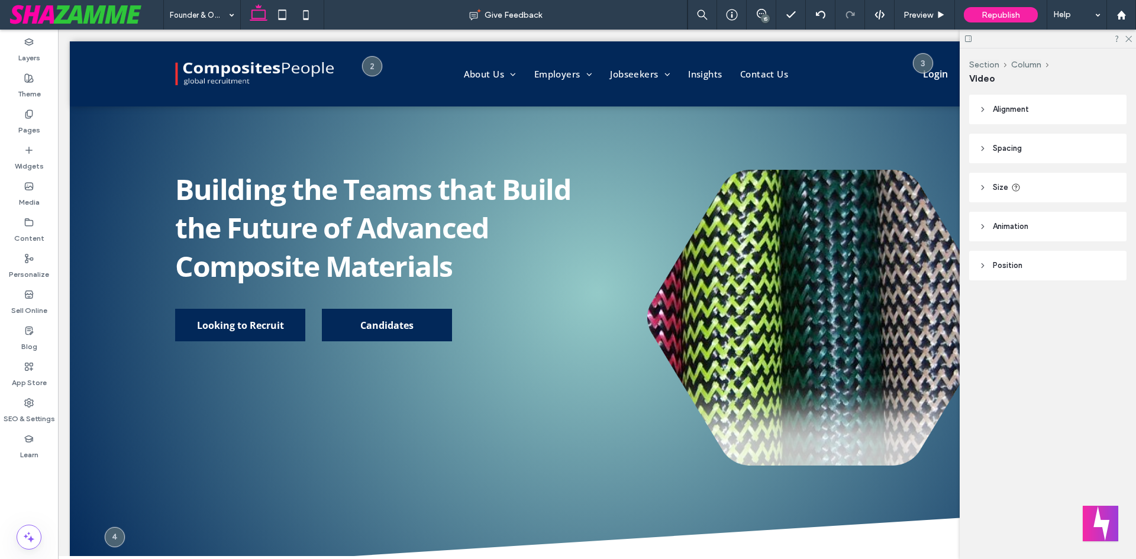
type input "***"
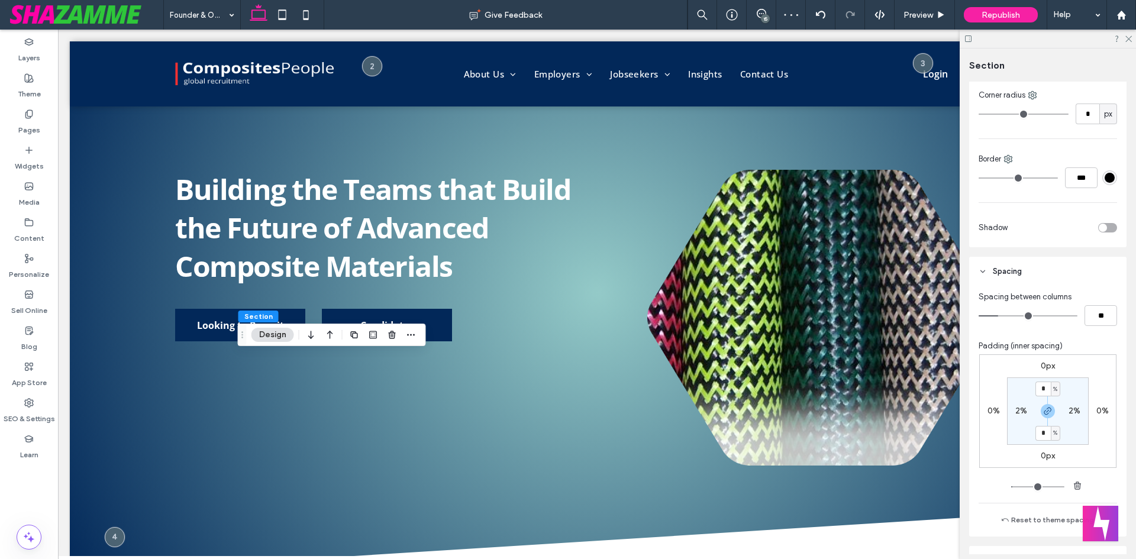
scroll to position [353, 0]
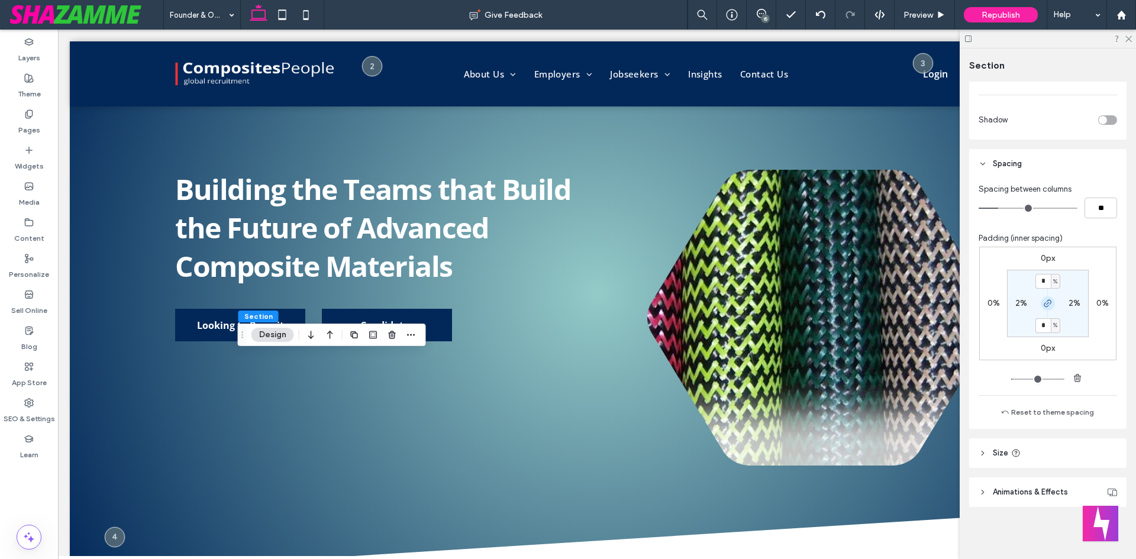
click at [1048, 300] on icon "button" at bounding box center [1047, 303] width 9 height 9
click at [1039, 290] on section "* % 2% 6% 2%" at bounding box center [1048, 303] width 82 height 67
click at [1042, 286] on input "*" at bounding box center [1042, 281] width 15 height 15
type input "*"
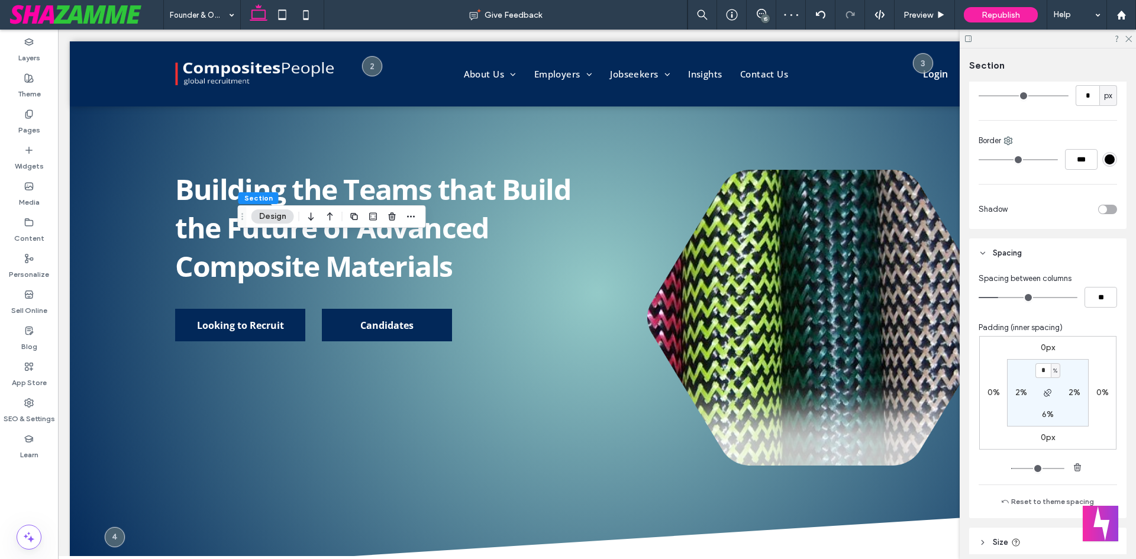
scroll to position [175, 0]
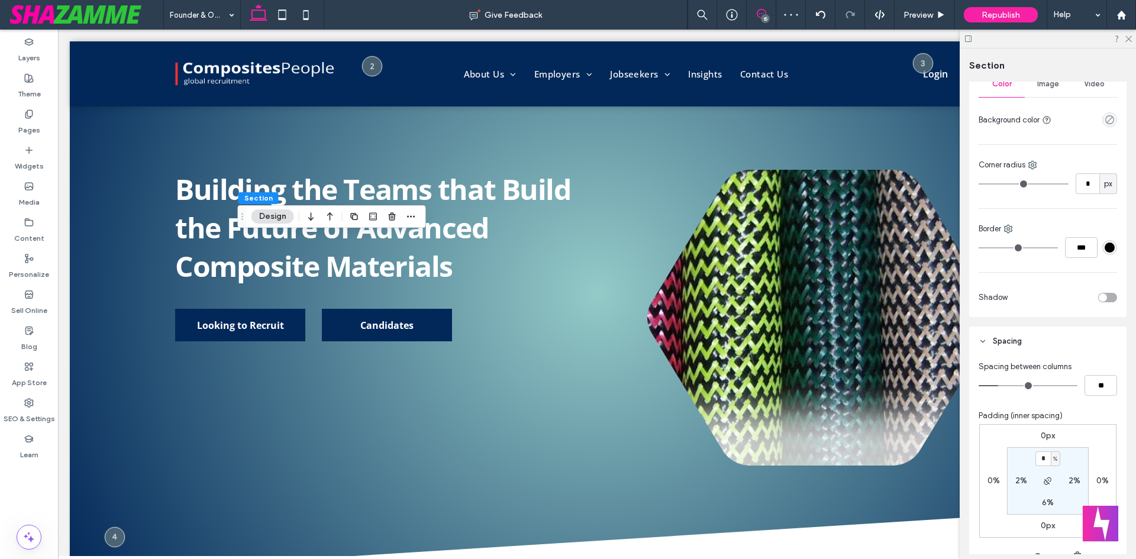
click at [761, 14] on icon at bounding box center [761, 13] width 9 height 9
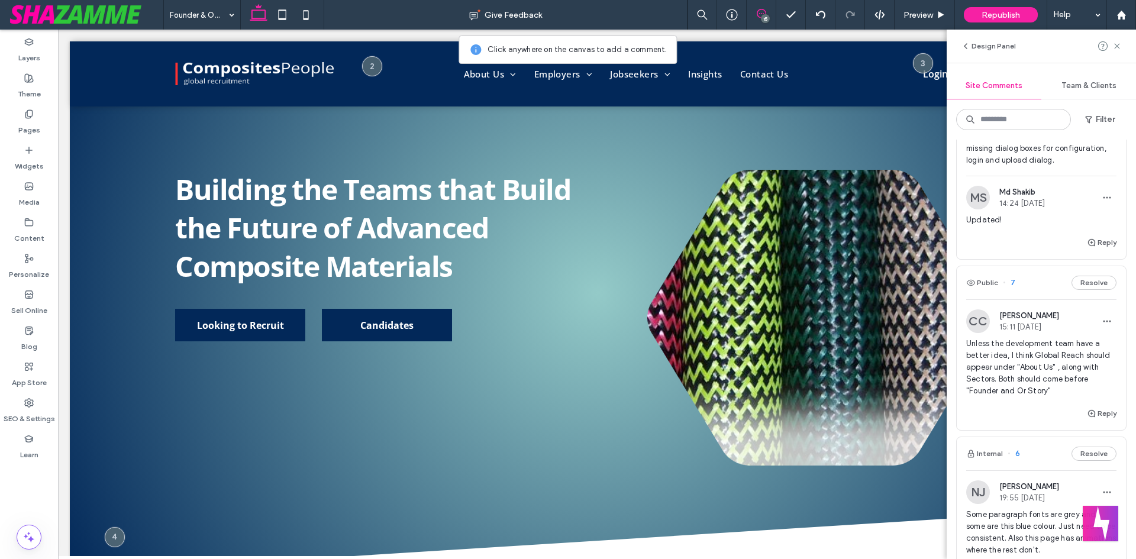
scroll to position [355, 0]
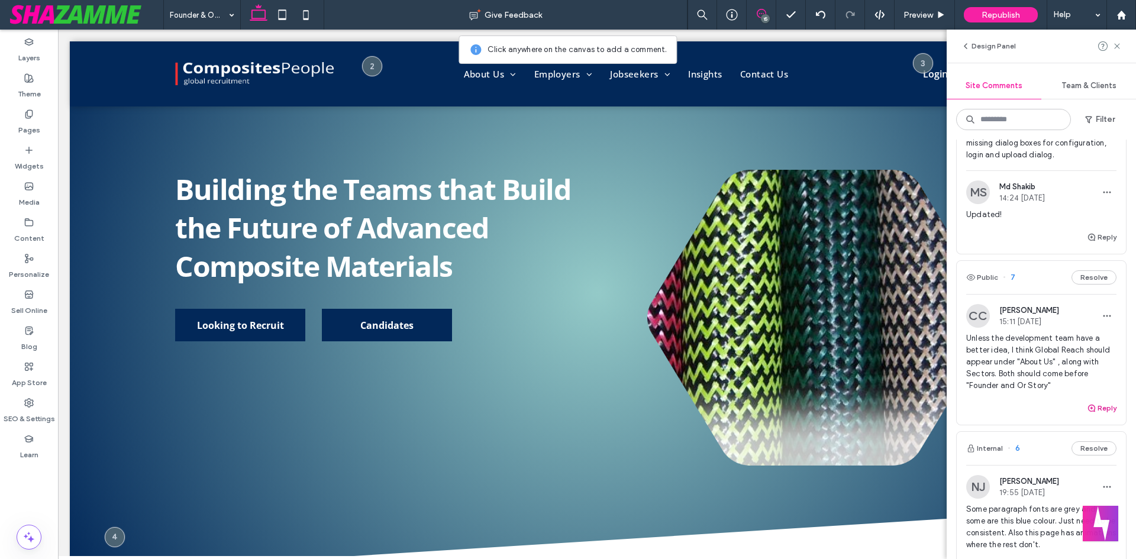
click at [1088, 409] on use "button" at bounding box center [1091, 408] width 7 height 7
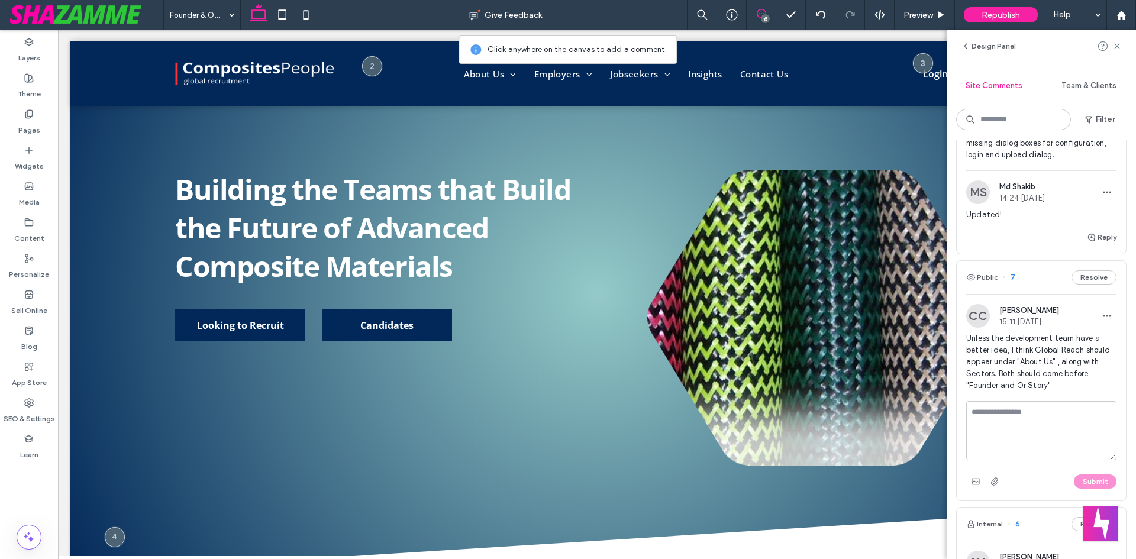
click at [1019, 425] on textarea at bounding box center [1041, 430] width 150 height 59
type textarea "********"
click at [1088, 476] on button "Submit" at bounding box center [1095, 481] width 43 height 14
click at [23, 109] on div "Pages" at bounding box center [29, 122] width 58 height 36
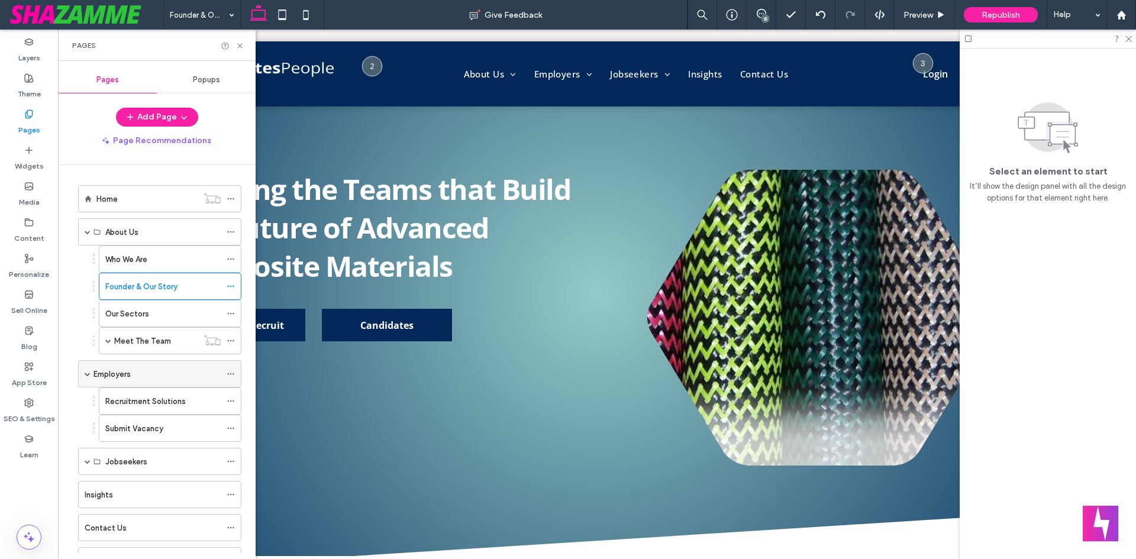
scroll to position [0, 0]
click at [162, 406] on label "Recruitment Solutions" at bounding box center [145, 401] width 80 height 21
click at [238, 46] on icon at bounding box center [239, 45] width 9 height 9
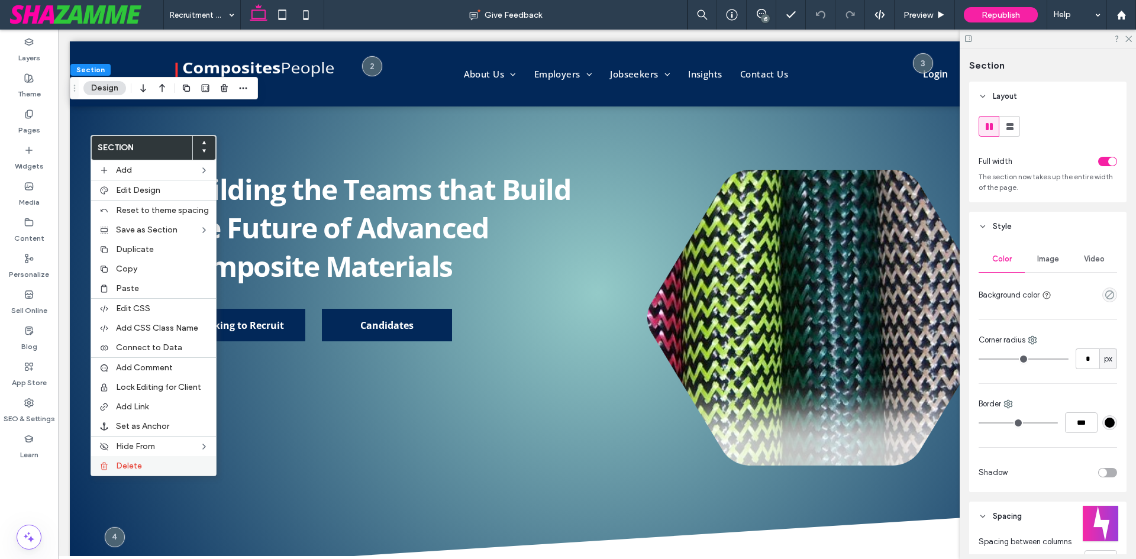
click at [140, 461] on span "Delete" at bounding box center [129, 466] width 26 height 10
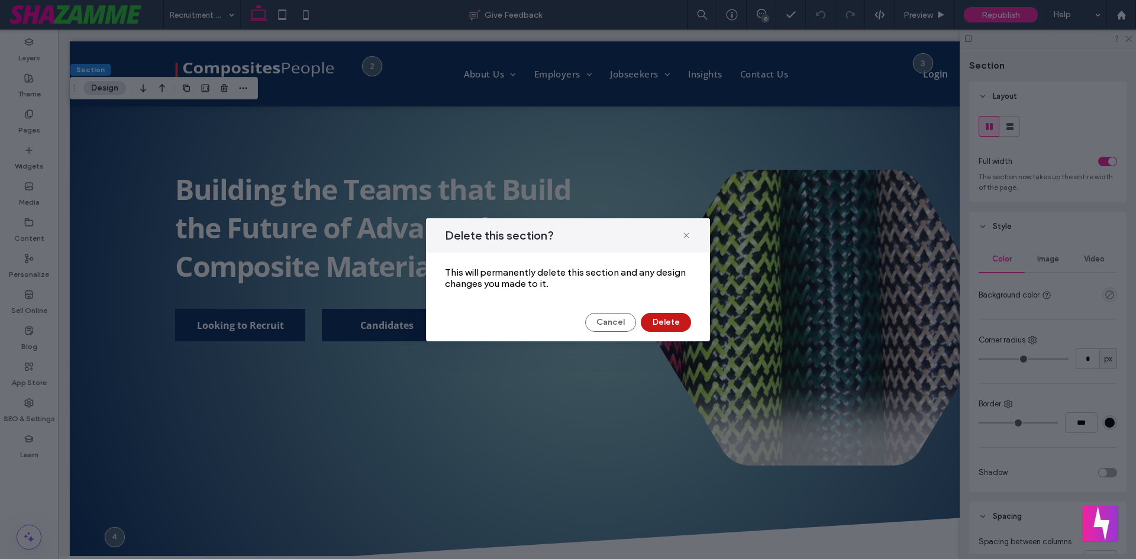
click at [661, 319] on button "Delete" at bounding box center [666, 322] width 50 height 19
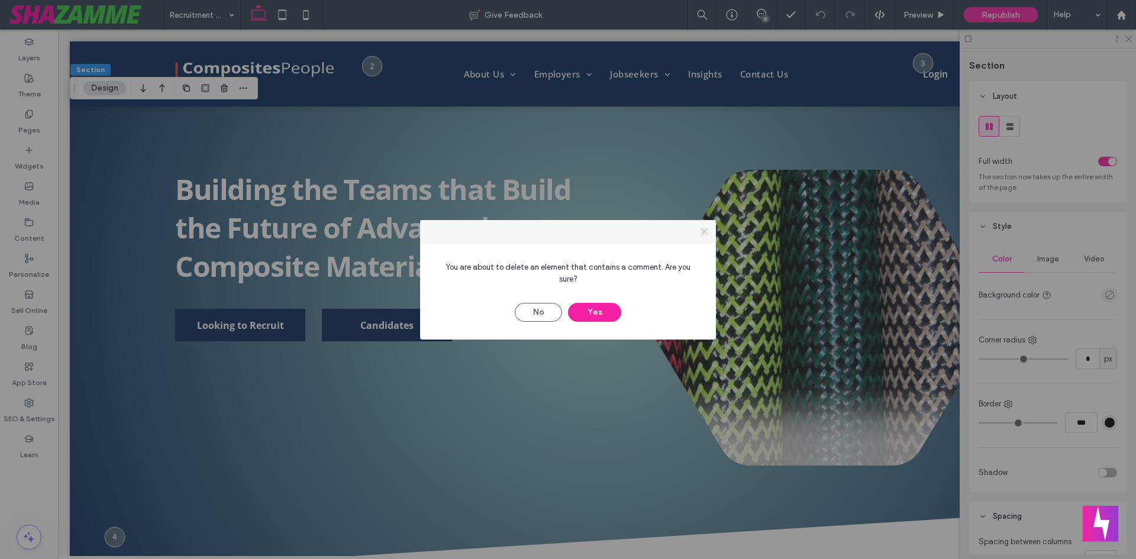
click at [705, 235] on use at bounding box center [704, 232] width 6 height 6
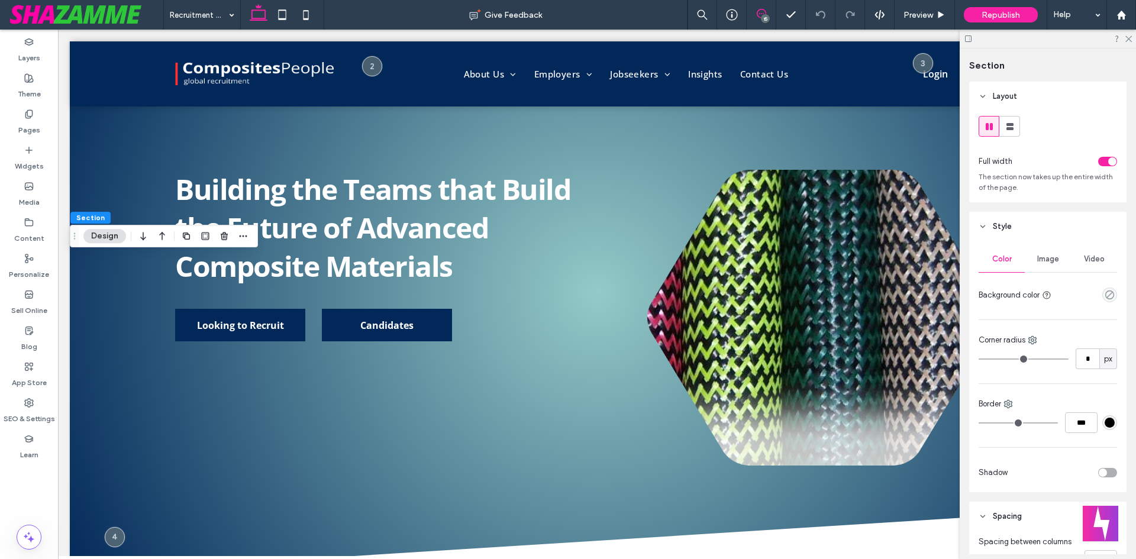
click at [758, 12] on icon at bounding box center [761, 13] width 9 height 9
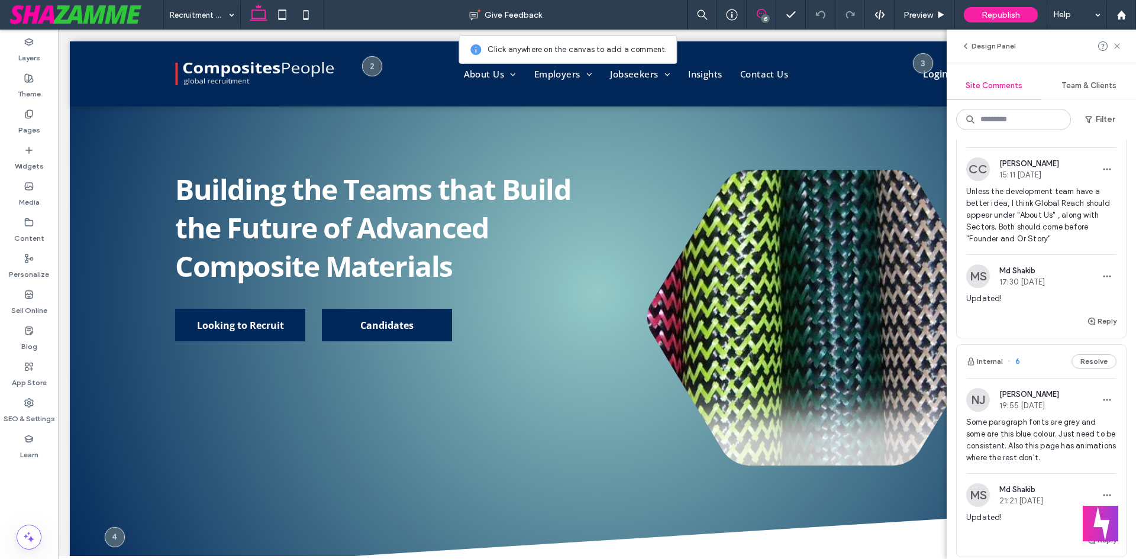
scroll to position [473, 0]
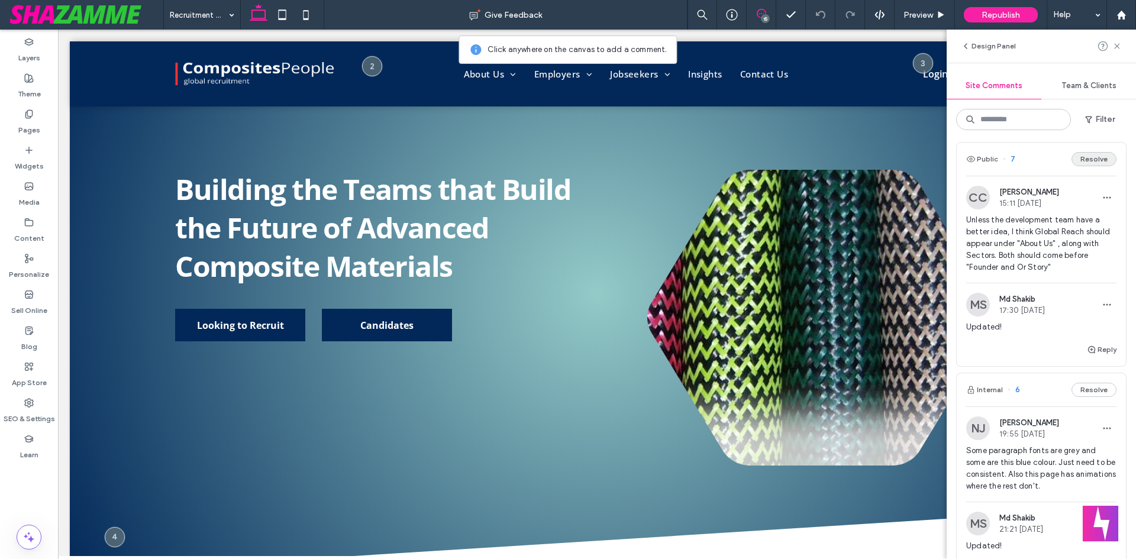
click at [1089, 153] on button "Resolve" at bounding box center [1093, 159] width 45 height 14
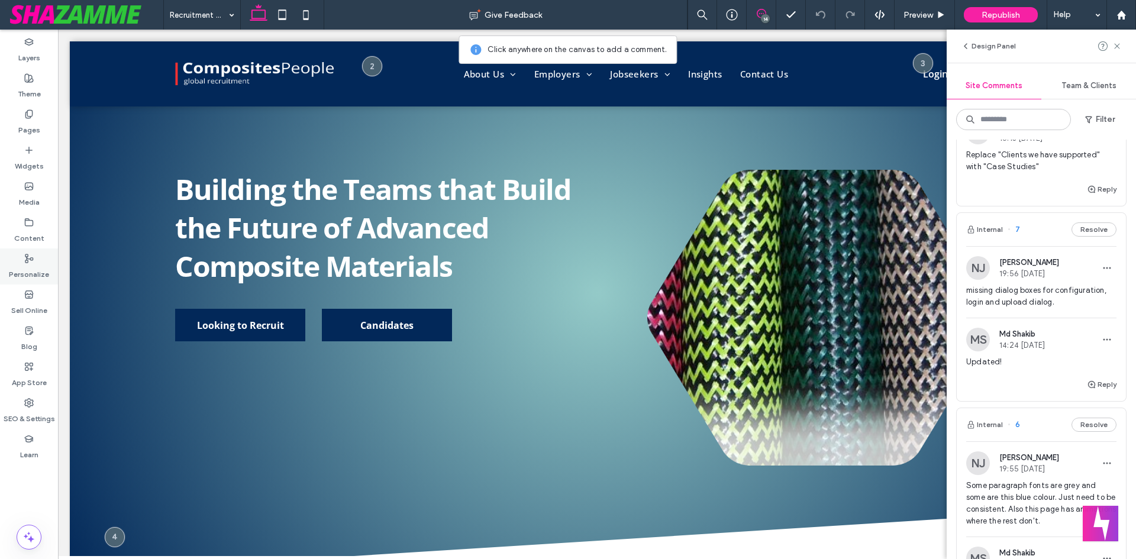
scroll to position [0, 0]
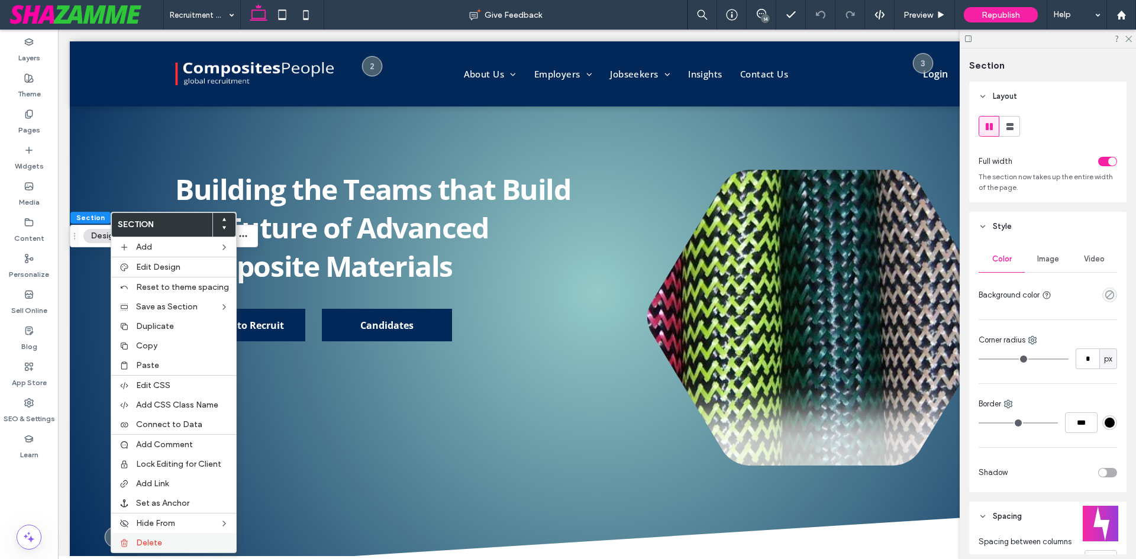
click at [184, 548] on div "Delete" at bounding box center [173, 543] width 125 height 20
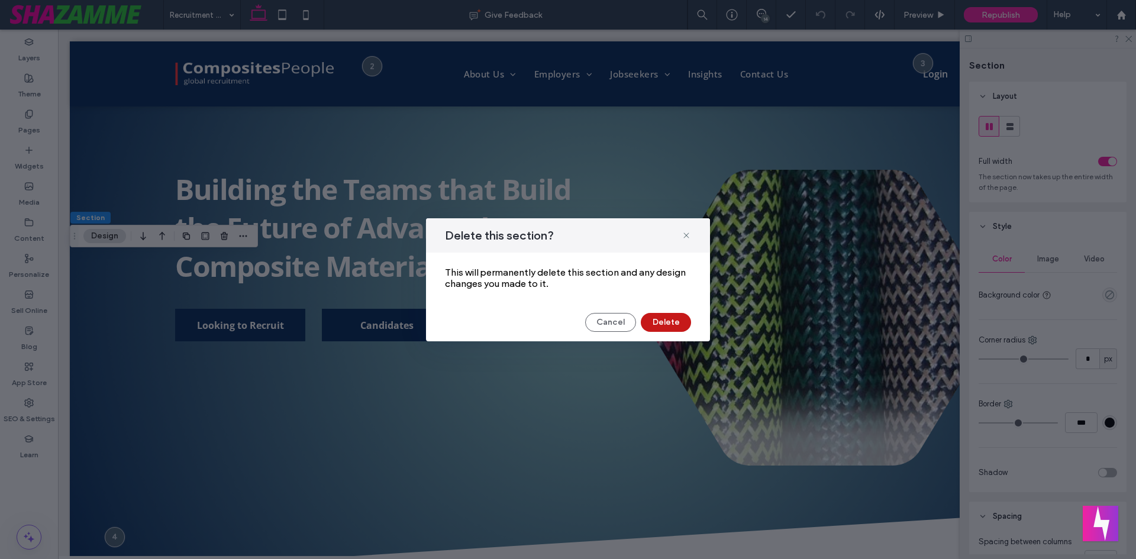
click at [673, 324] on button "Delete" at bounding box center [666, 322] width 50 height 19
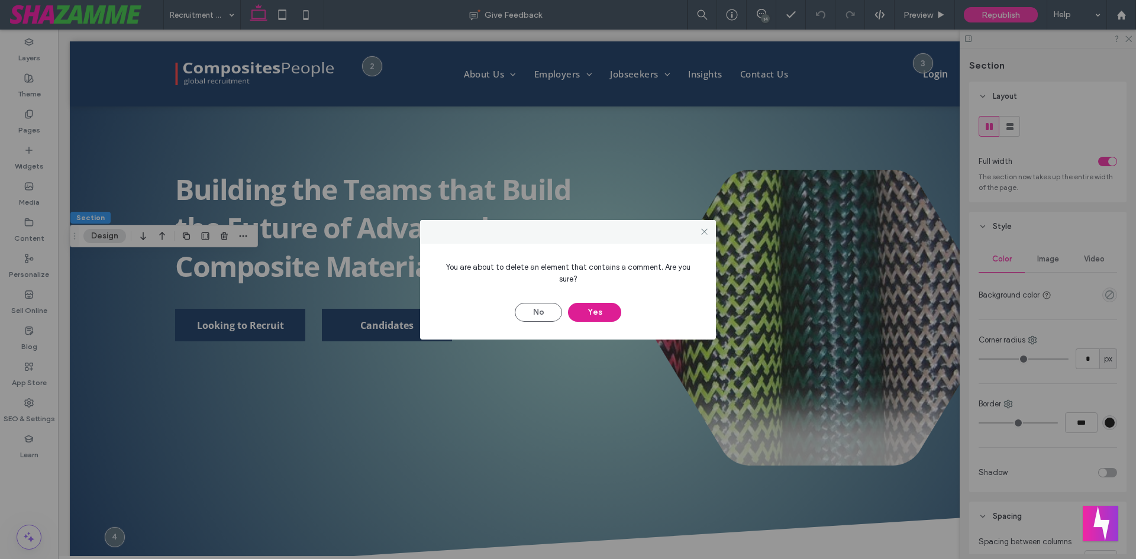
click at [602, 306] on button "Yes" at bounding box center [594, 312] width 53 height 19
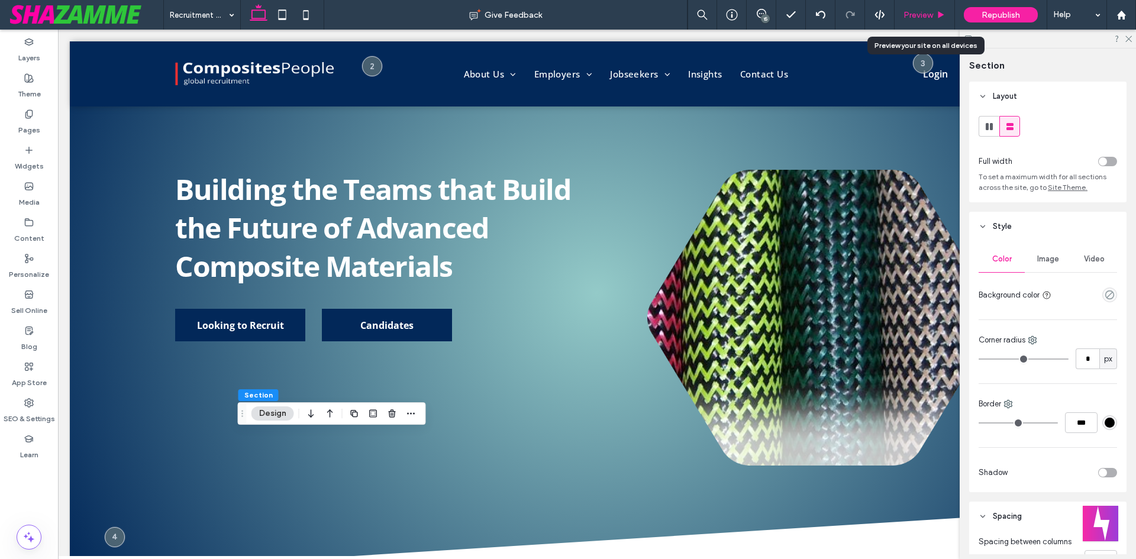
click at [929, 13] on span "Preview" at bounding box center [918, 15] width 30 height 10
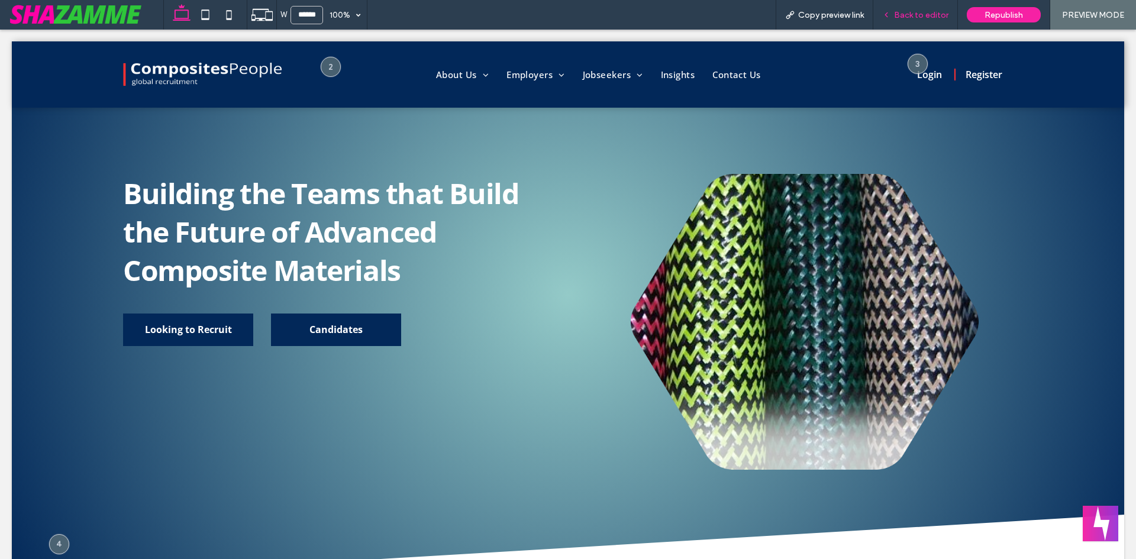
click at [928, 6] on div "Back to editor" at bounding box center [915, 15] width 85 height 30
click at [890, 24] on div "Back to editor" at bounding box center [915, 15] width 85 height 30
click at [897, 8] on div "Back to editor" at bounding box center [915, 15] width 85 height 30
click at [897, 11] on span "Back to editor" at bounding box center [921, 15] width 54 height 10
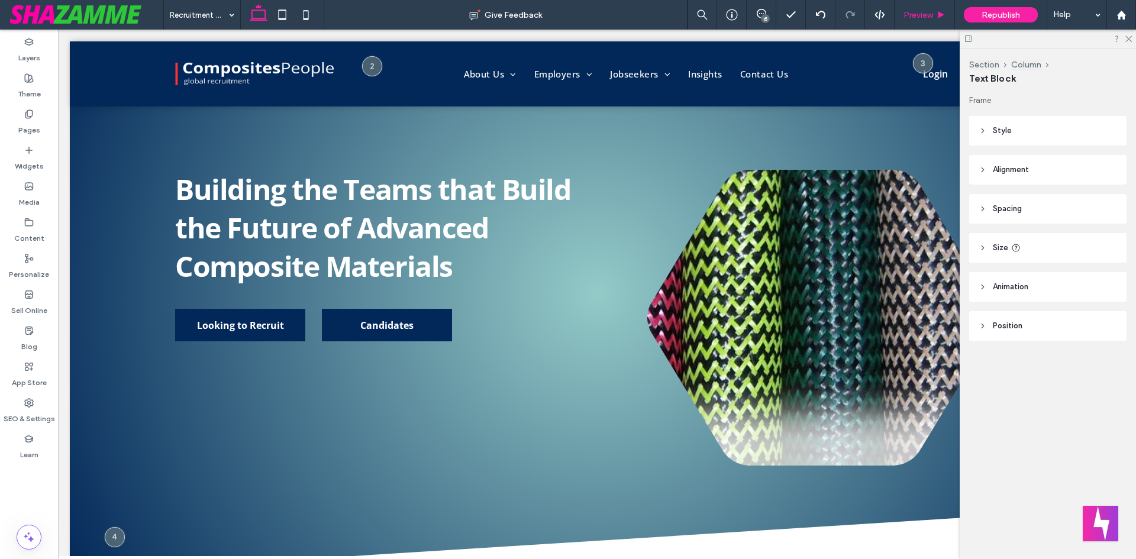
type input "*********"
type input "**"
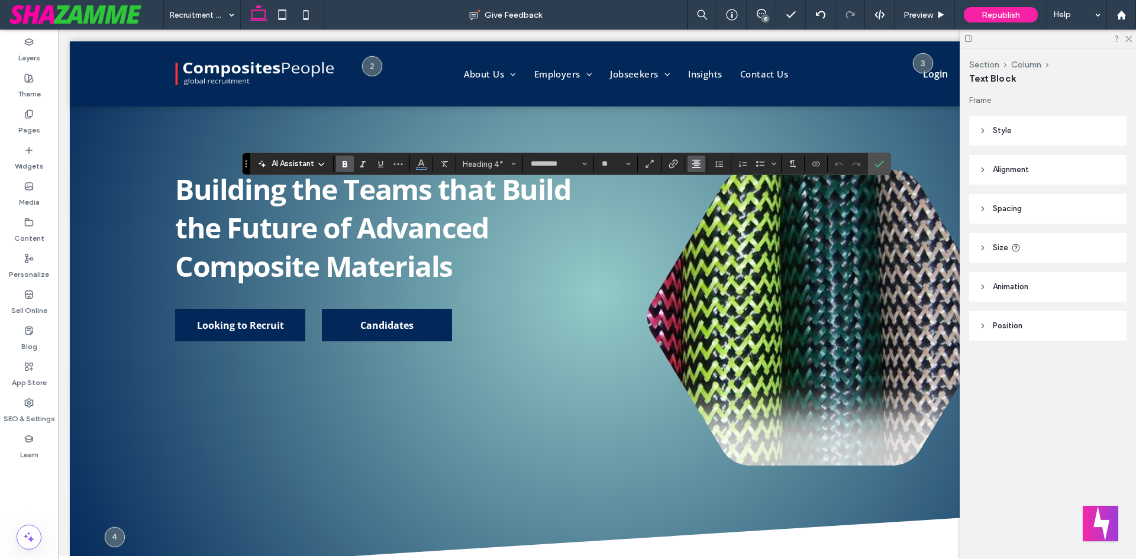
click at [695, 159] on icon "Alignment" at bounding box center [696, 163] width 9 height 9
click at [704, 180] on icon "ui.textEditor.alignment.left" at bounding box center [704, 183] width 9 height 9
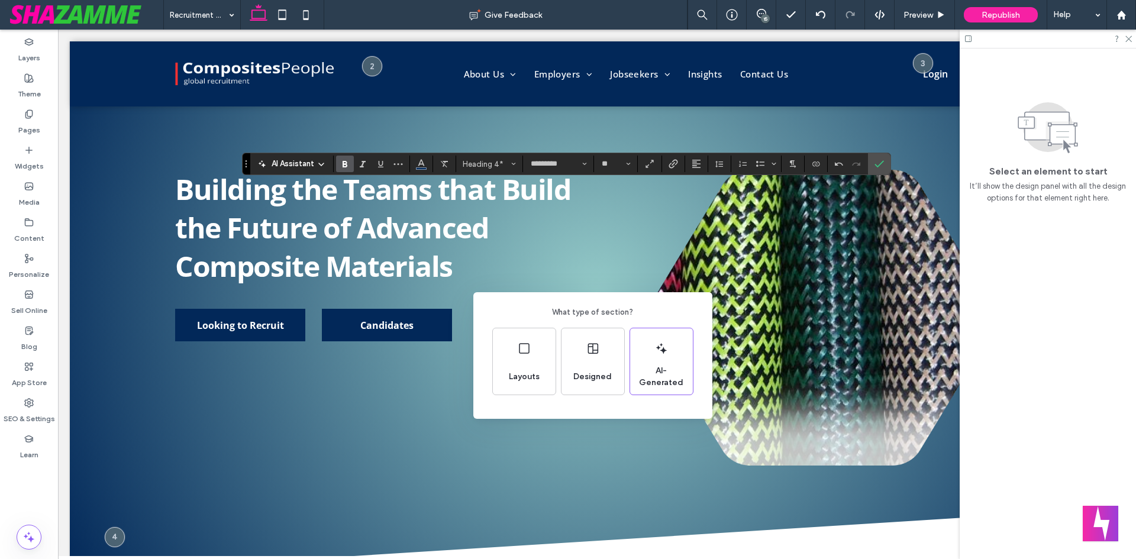
click at [318, 413] on div "What type of section? Layouts Designed AI-Generated" at bounding box center [568, 308] width 1136 height 617
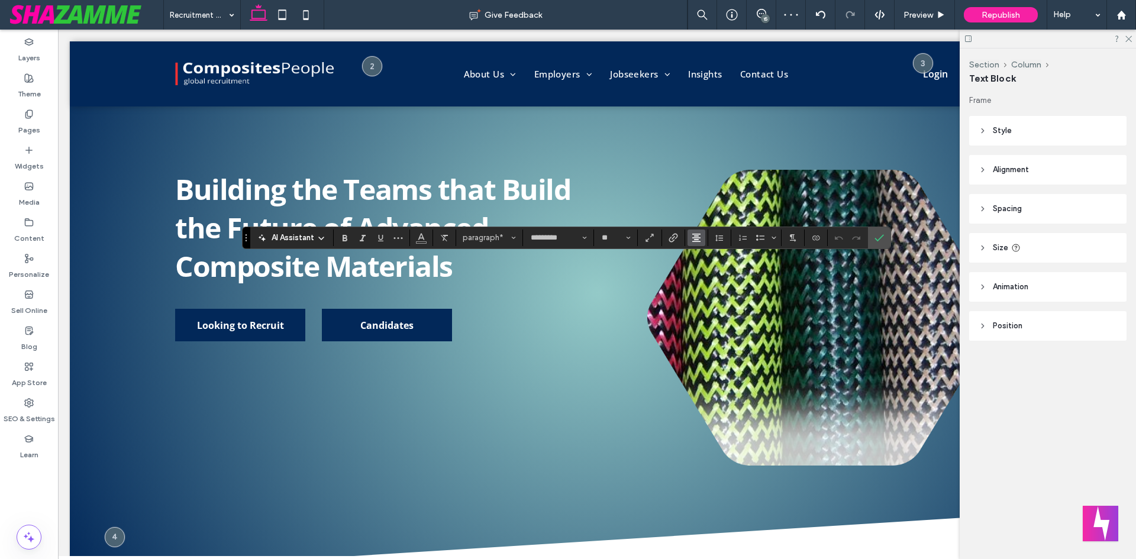
click at [694, 240] on use "Alignment" at bounding box center [696, 238] width 8 height 8
click at [702, 248] on label "ui.textEditor.alignment.left" at bounding box center [707, 256] width 41 height 17
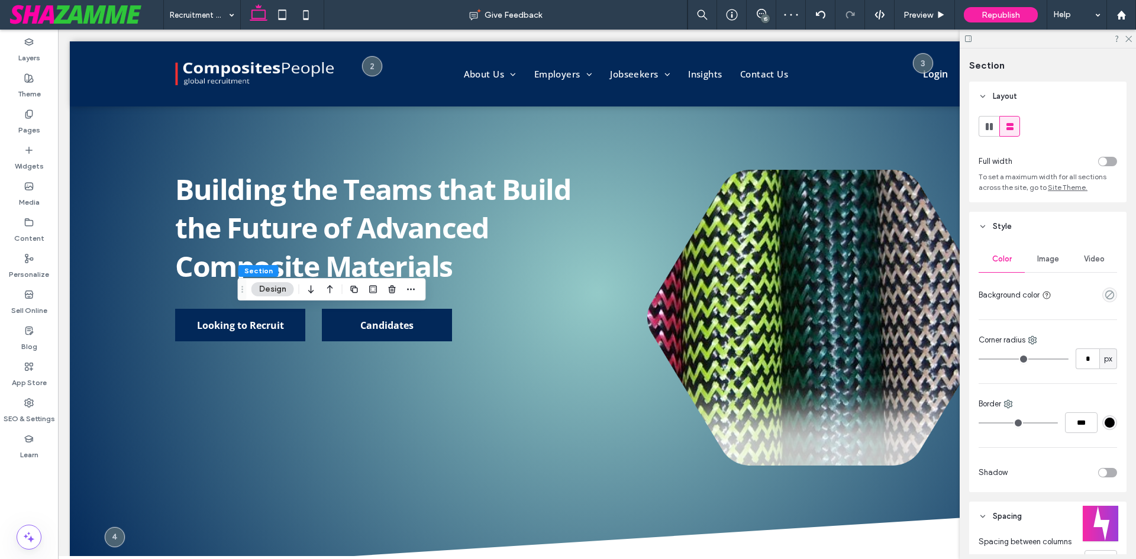
click at [960, 321] on div "Section Layout Full width To set a maximum width for all sections across the si…" at bounding box center [1048, 304] width 176 height 511
click at [758, 14] on icon at bounding box center [761, 13] width 9 height 9
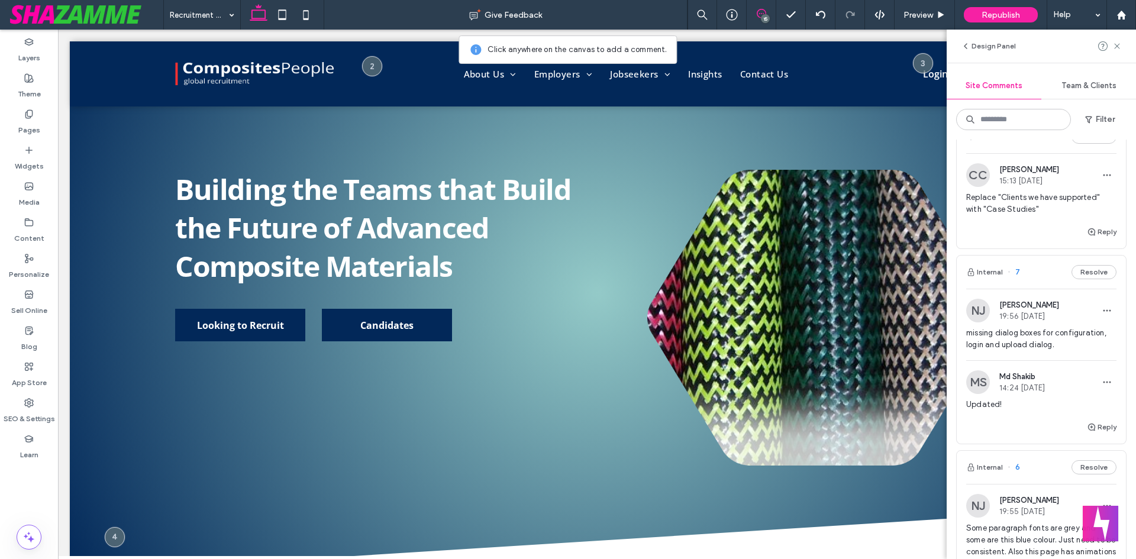
scroll to position [532, 0]
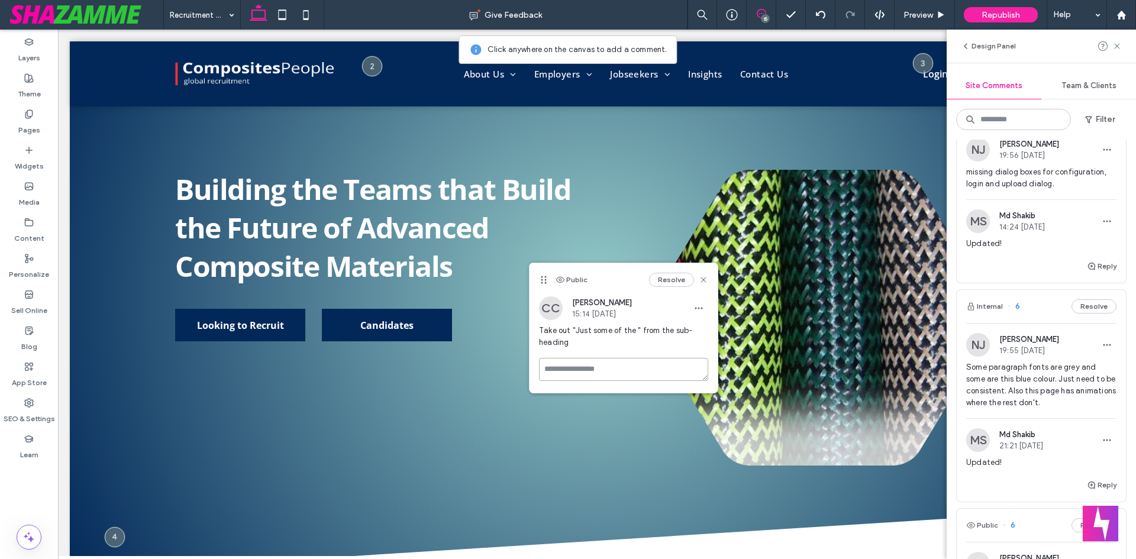
click at [657, 374] on textarea at bounding box center [623, 369] width 169 height 23
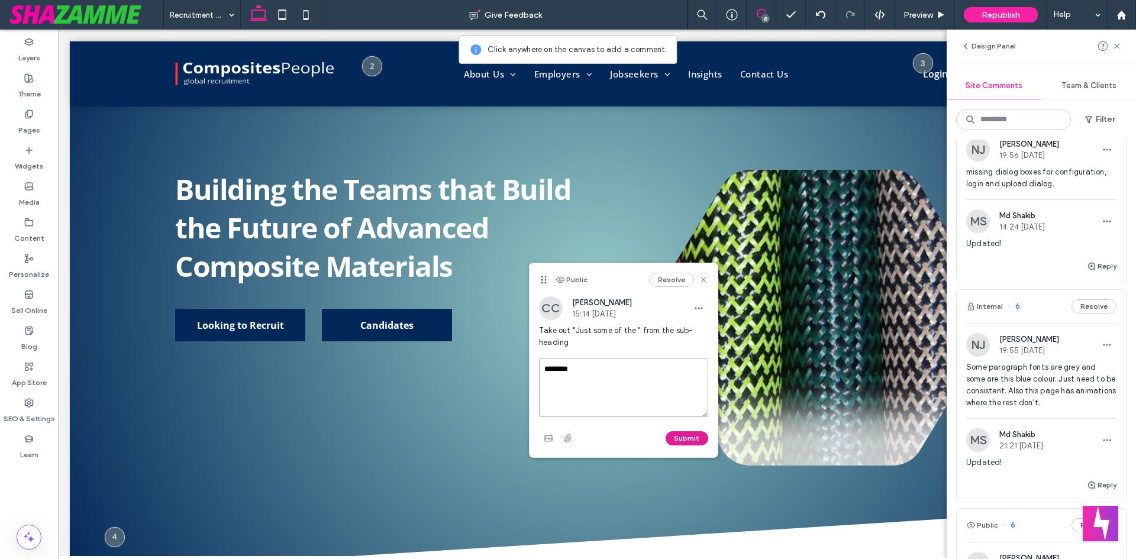
type textarea "********"
click at [682, 434] on button "Submit" at bounding box center [687, 438] width 43 height 14
click at [706, 278] on use at bounding box center [702, 279] width 5 height 5
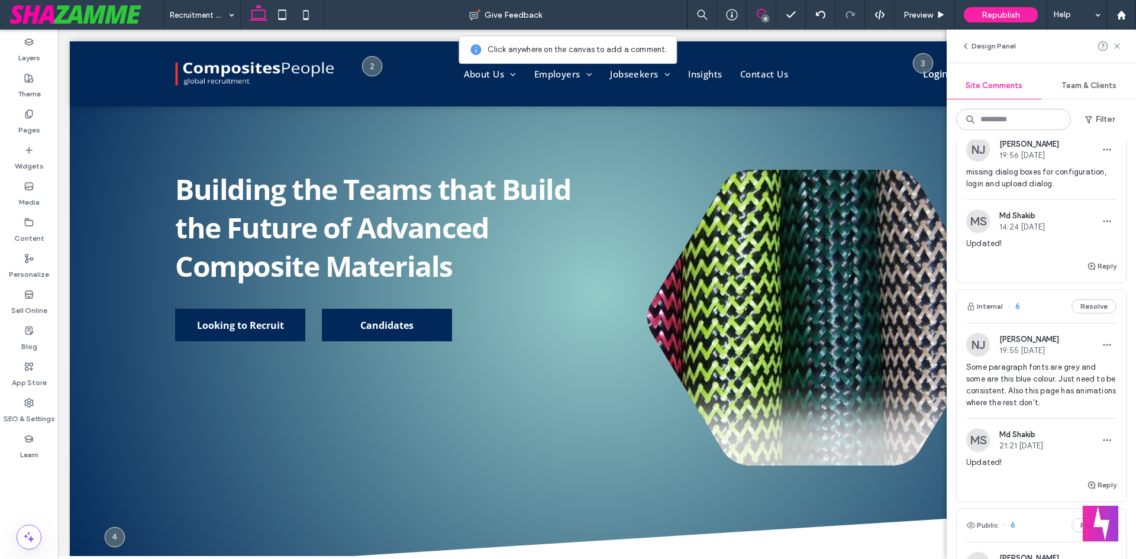
click at [755, 13] on span at bounding box center [761, 13] width 29 height 9
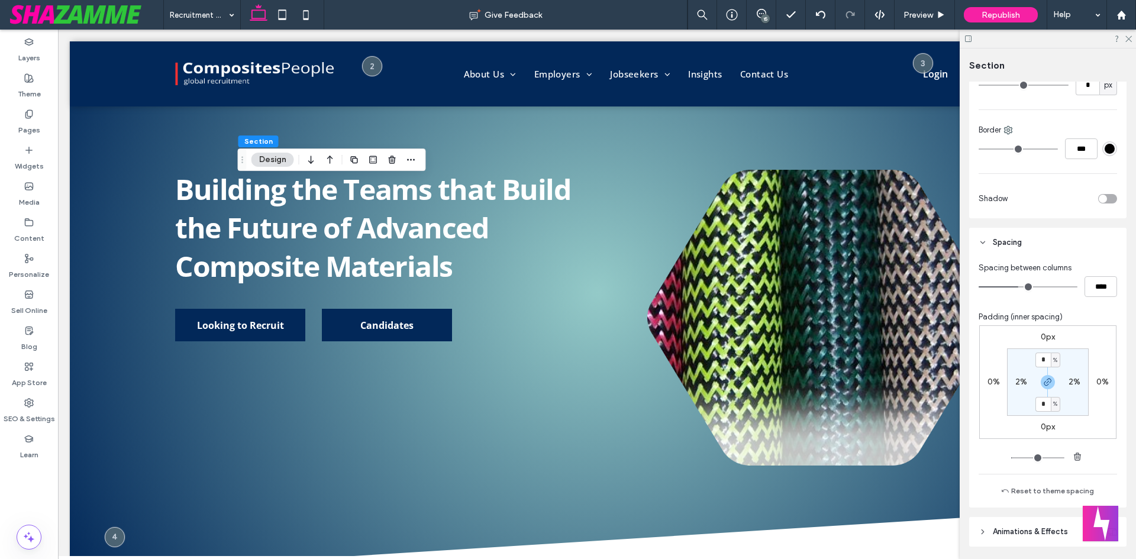
scroll to position [314, 0]
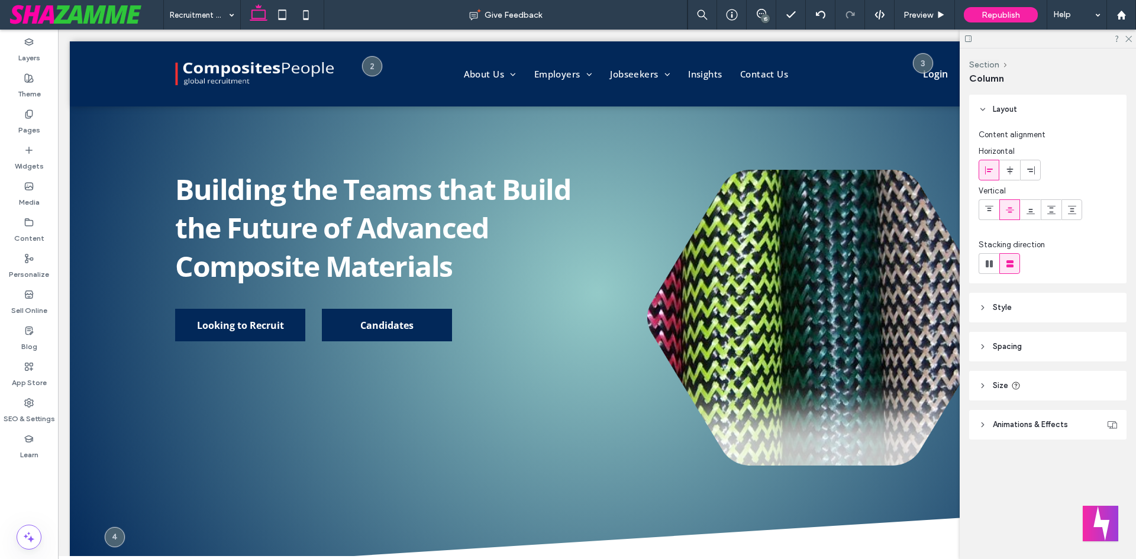
type input "**"
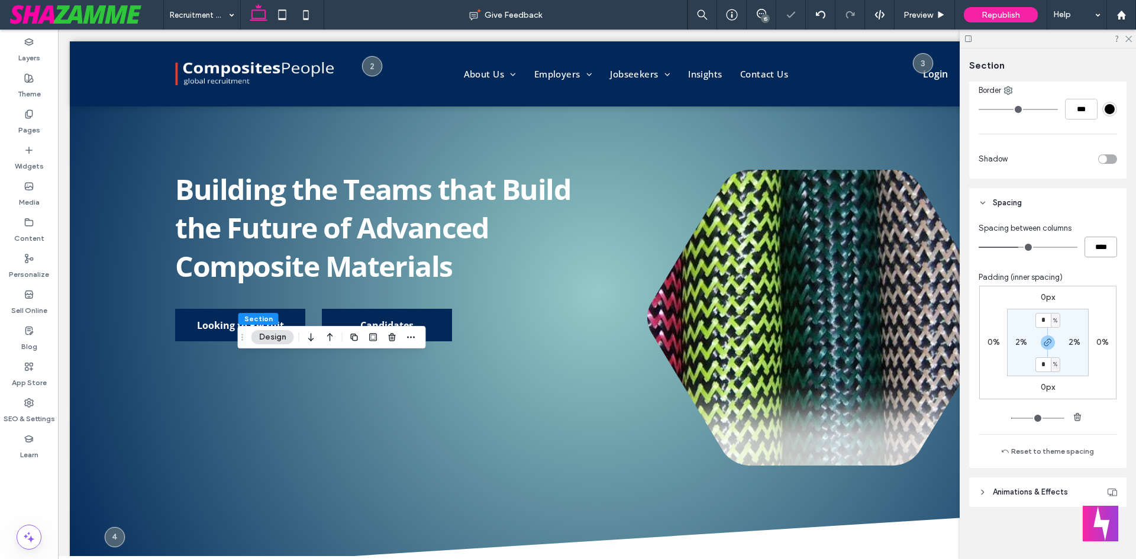
click at [1097, 254] on input "****" at bounding box center [1100, 247] width 33 height 21
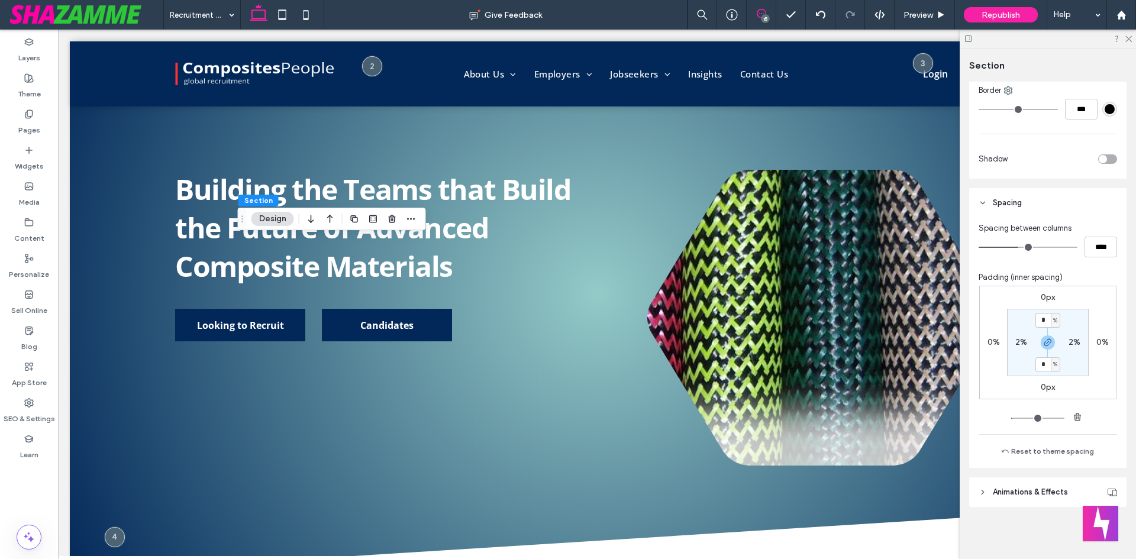
click at [754, 12] on span at bounding box center [761, 13] width 29 height 9
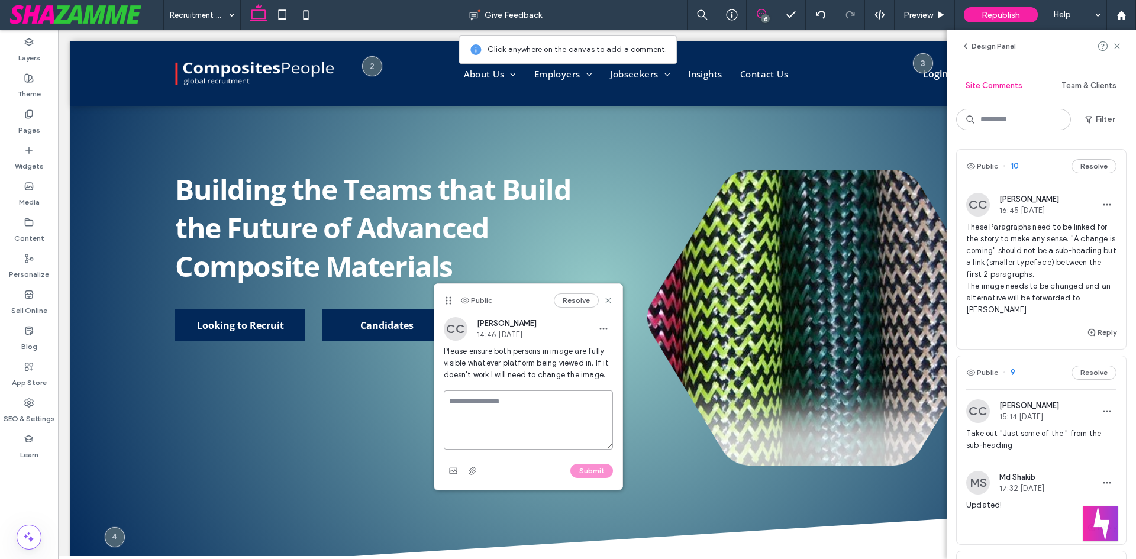
click at [480, 409] on textarea at bounding box center [528, 419] width 169 height 59
type textarea "********"
click at [590, 469] on button "Submit" at bounding box center [591, 471] width 43 height 14
click at [603, 296] on div "Resolve" at bounding box center [583, 300] width 59 height 14
click at [609, 298] on icon at bounding box center [607, 300] width 9 height 9
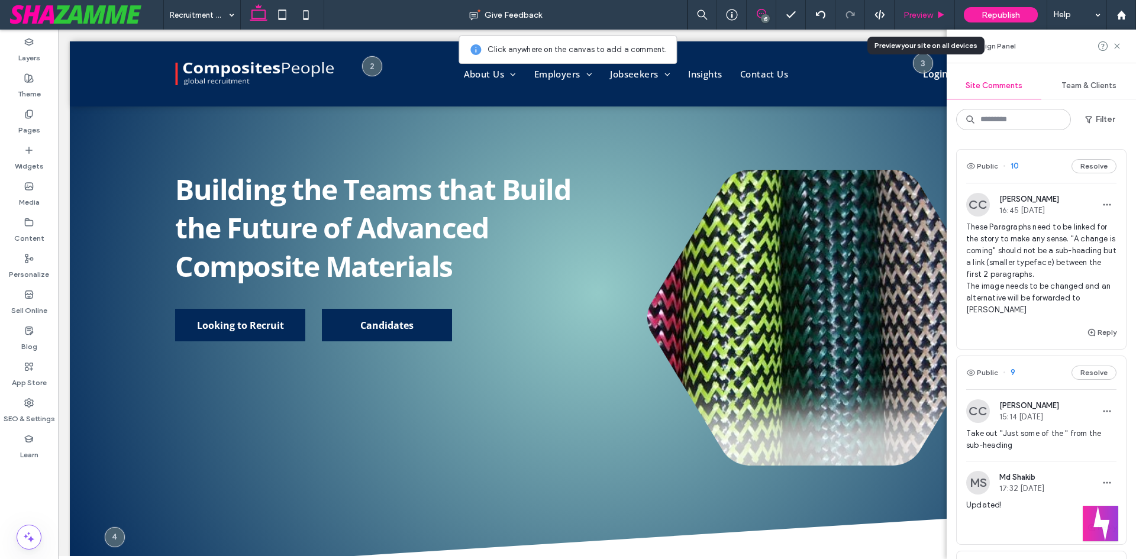
click at [935, 16] on div "Preview" at bounding box center [924, 15] width 60 height 10
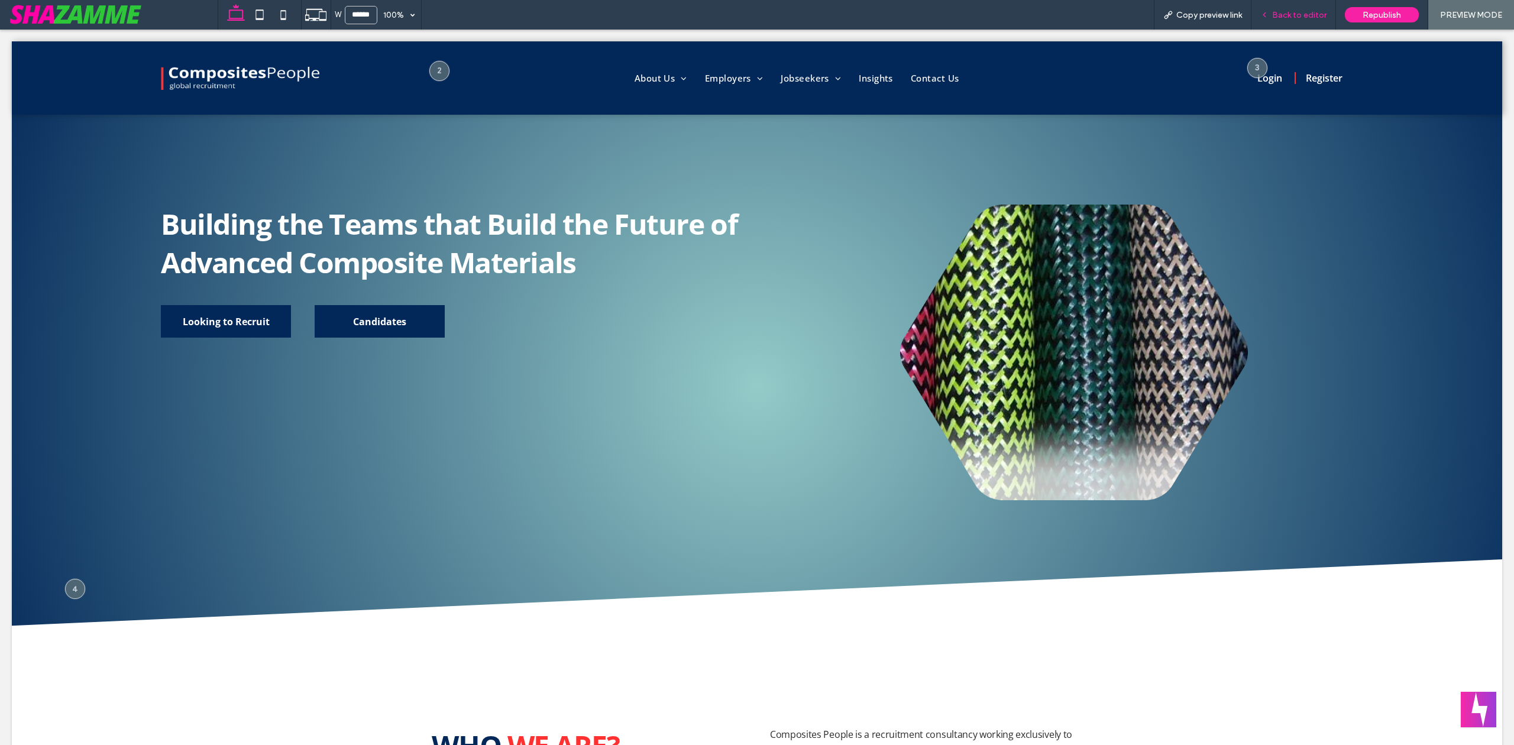
click at [1135, 12] on span "Back to editor" at bounding box center [1299, 15] width 54 height 10
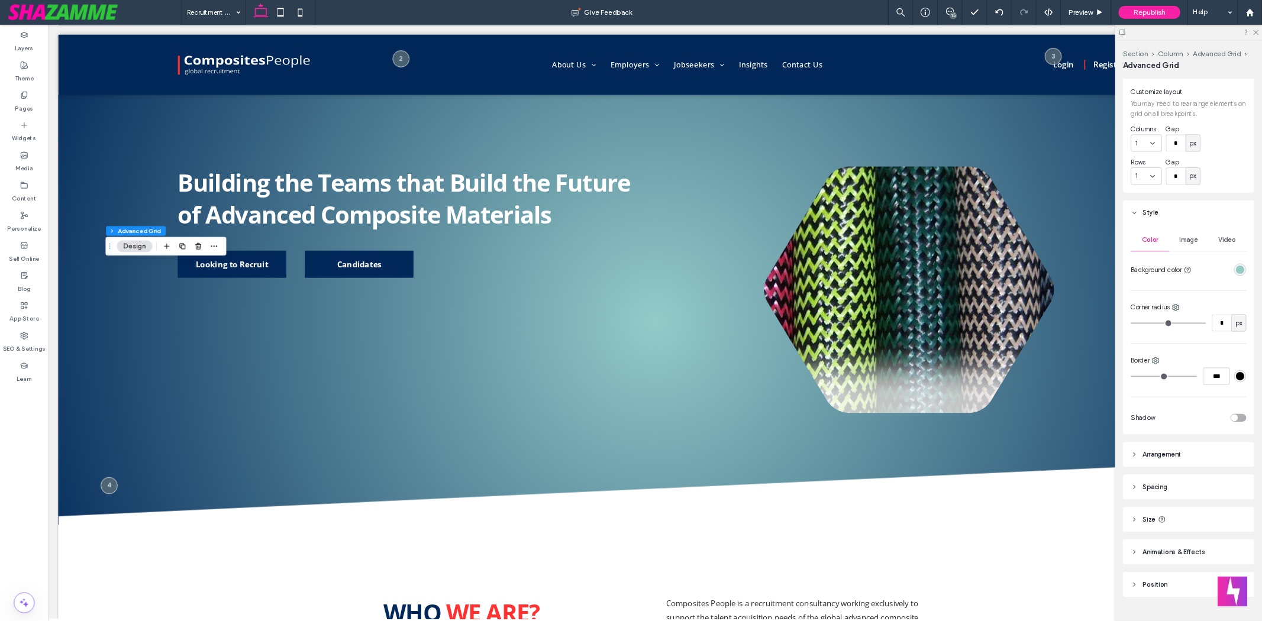
scroll to position [48, 0]
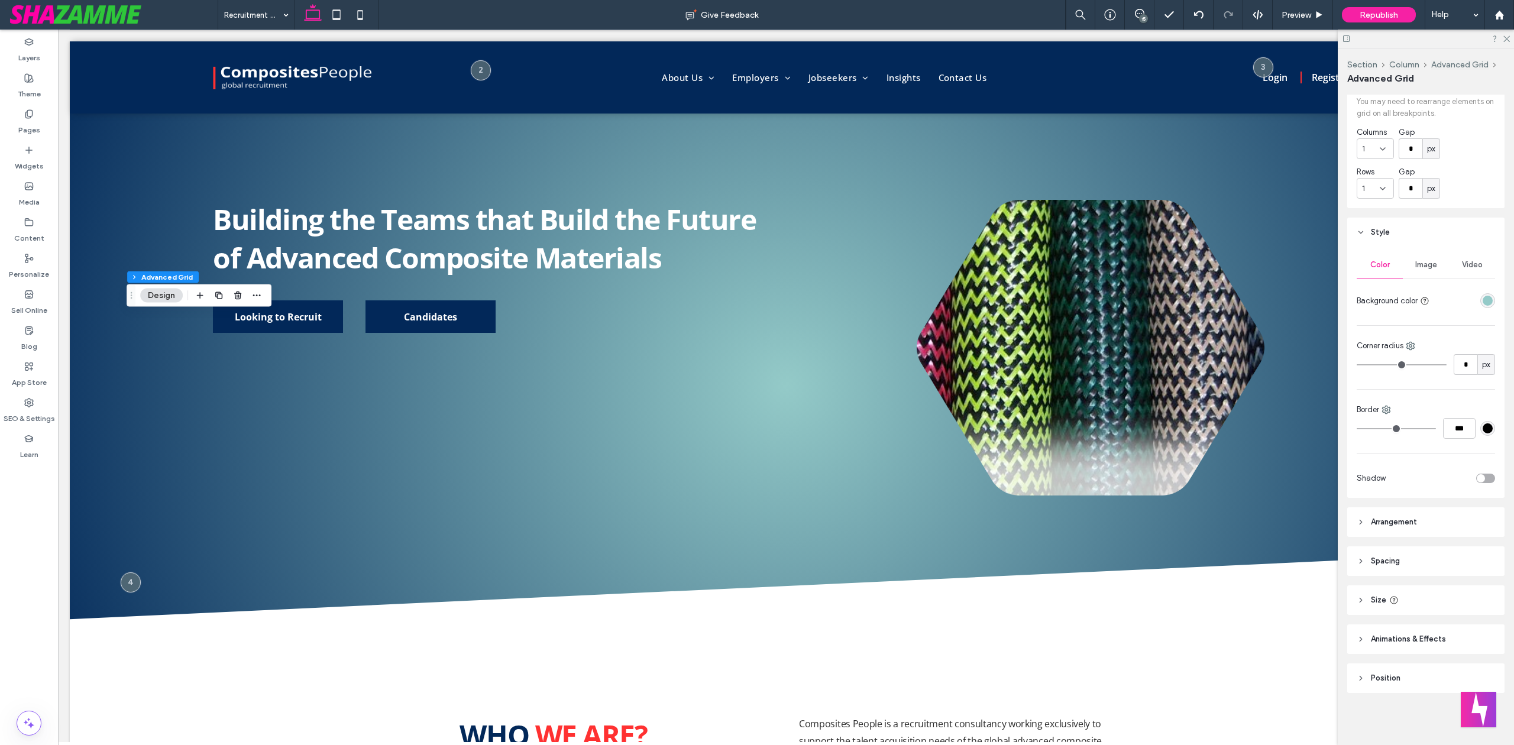
click at [1135, 505] on div "Layout Customize layout You may need to rearrange elements on grid on all break…" at bounding box center [1430, 418] width 165 height 646
click at [1135, 514] on header "Arrangement" at bounding box center [1426, 523] width 157 height 30
click at [1135, 558] on div at bounding box center [1388, 592] width 20 height 20
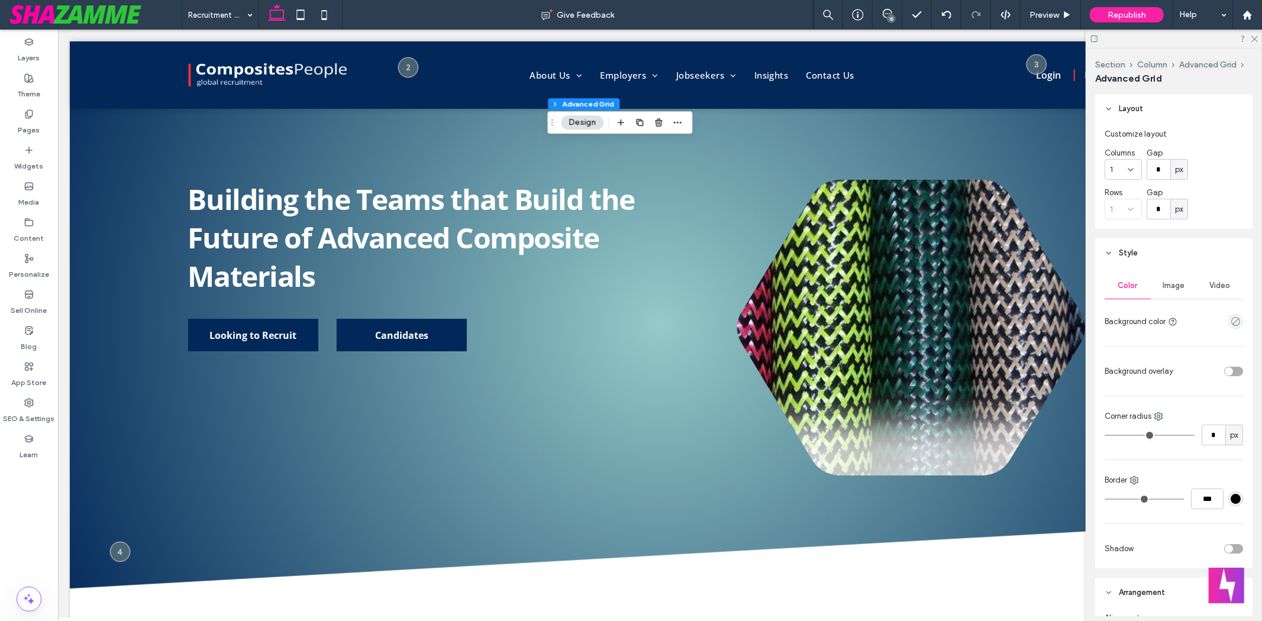
scroll to position [0, 0]
click at [1135, 286] on span "Image" at bounding box center [1174, 286] width 22 height 9
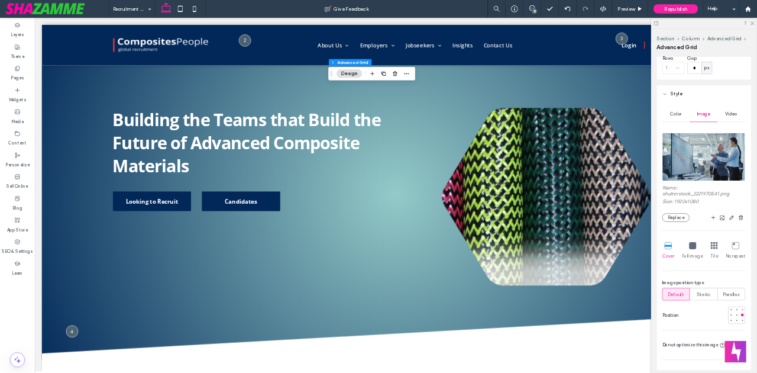
scroll to position [197, 0]
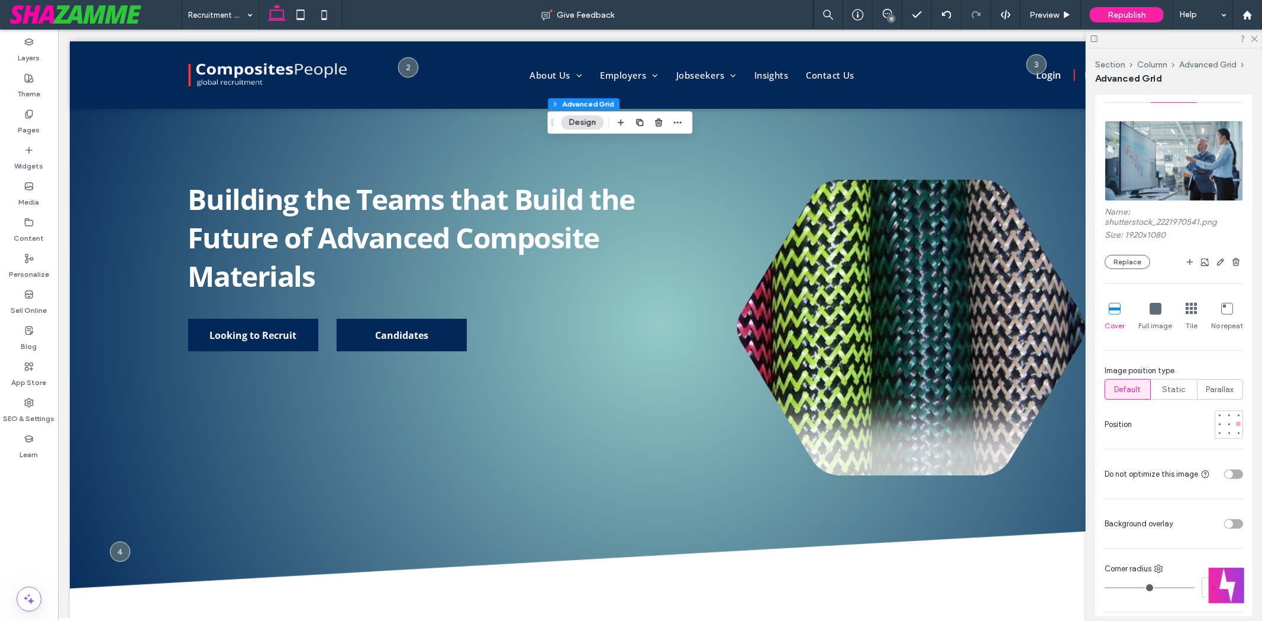
click at [1135, 420] on div at bounding box center [1238, 424] width 8 height 8
click at [1135, 415] on div at bounding box center [1238, 415] width 5 height 5
click at [1135, 37] on icon at bounding box center [1254, 38] width 8 height 8
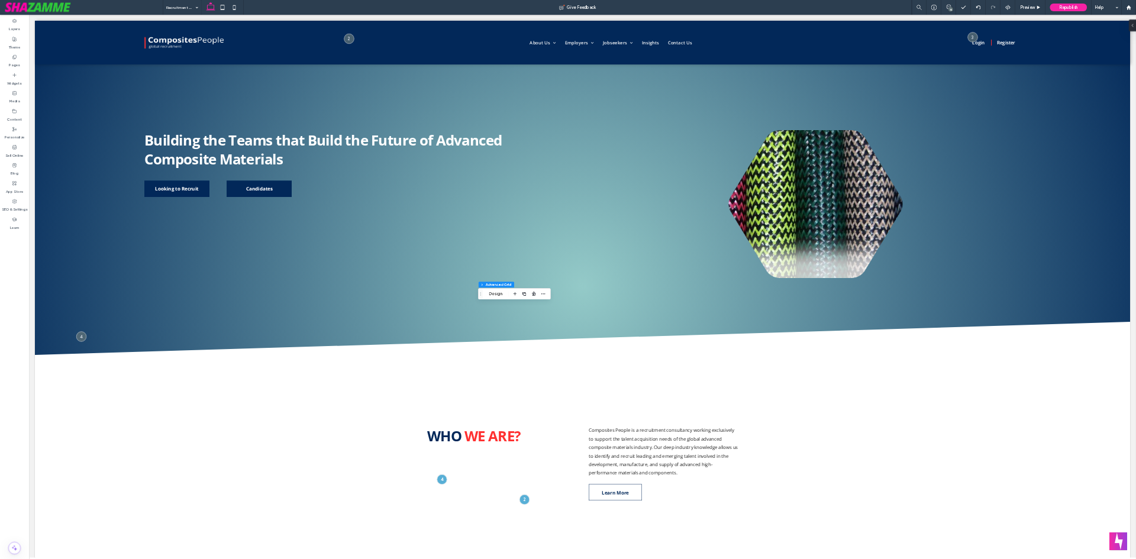
scroll to position [0, 0]
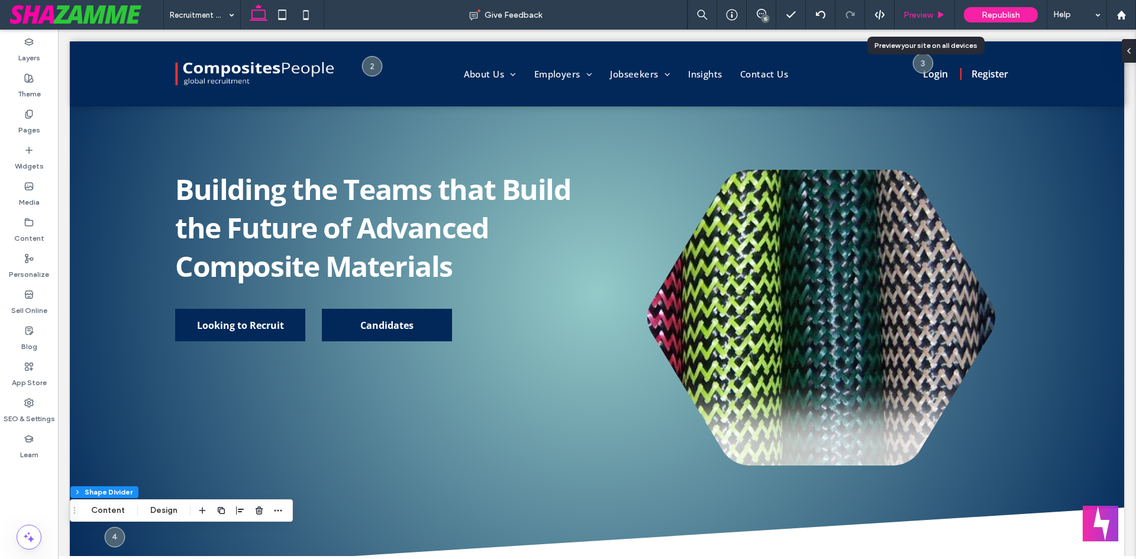
click at [928, 15] on span "Preview" at bounding box center [918, 15] width 30 height 10
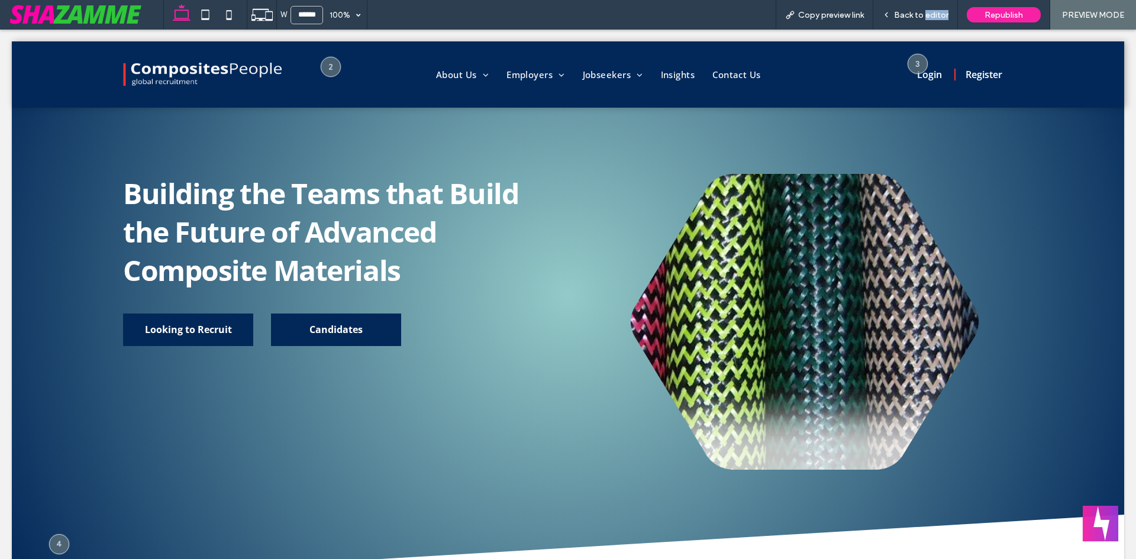
click at [928, 15] on span "Back to editor" at bounding box center [921, 15] width 54 height 10
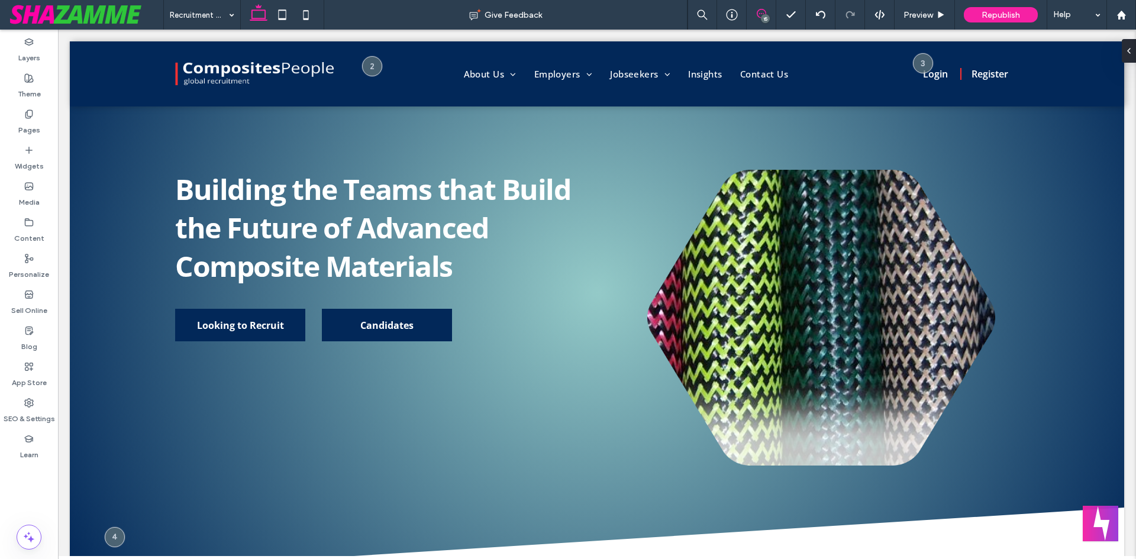
click at [758, 11] on icon at bounding box center [761, 13] width 9 height 9
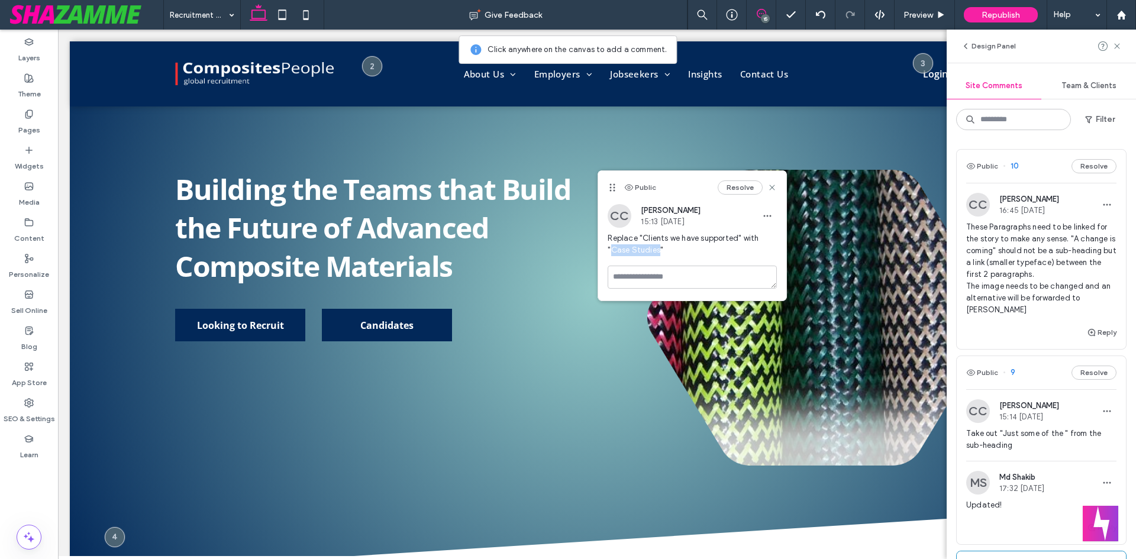
drag, startPoint x: 611, startPoint y: 252, endPoint x: 660, endPoint y: 249, distance: 48.6
click at [660, 249] on span "Replace "Clients we have supported" with "Case Studies"" at bounding box center [692, 244] width 169 height 24
copy span "Case Studies"
click at [680, 292] on div at bounding box center [692, 283] width 188 height 35
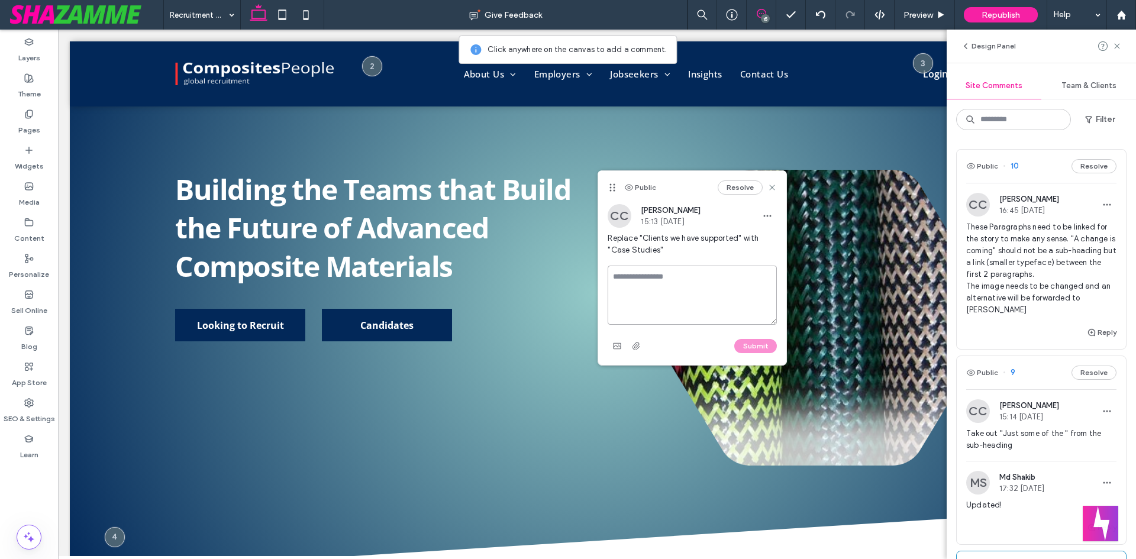
click at [680, 285] on textarea at bounding box center [692, 295] width 169 height 59
type textarea "********"
click at [752, 343] on button "Submit" at bounding box center [755, 346] width 43 height 14
click at [774, 187] on use at bounding box center [772, 187] width 5 height 5
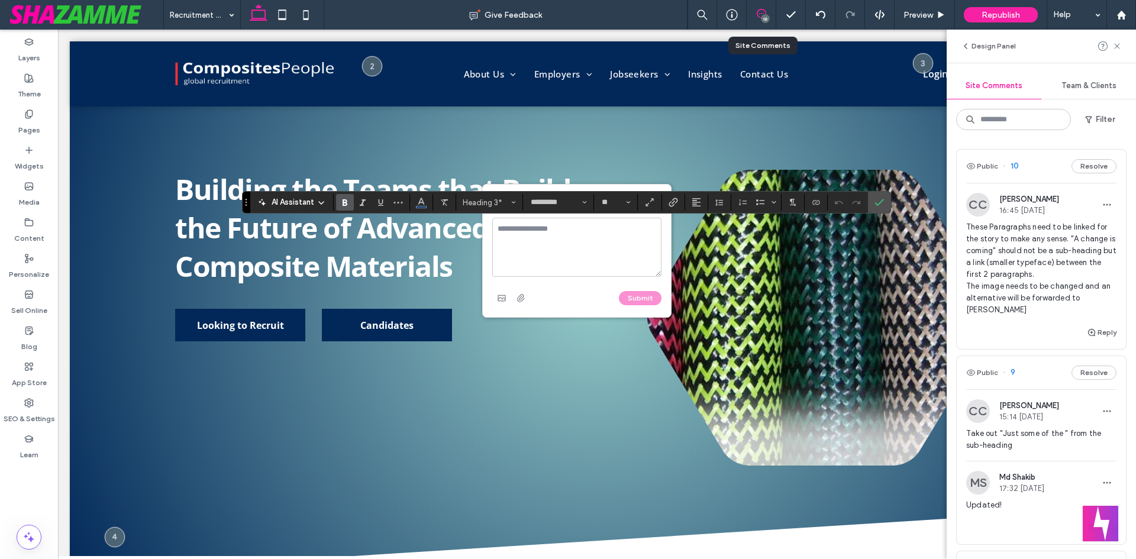
click at [756, 18] on div "16" at bounding box center [761, 15] width 29 height 12
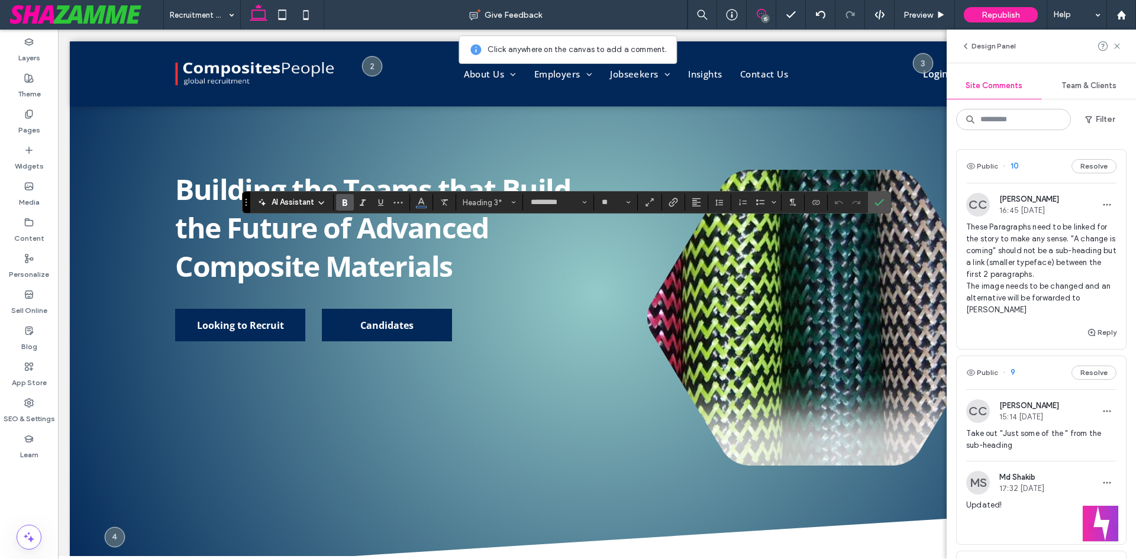
type input "**"
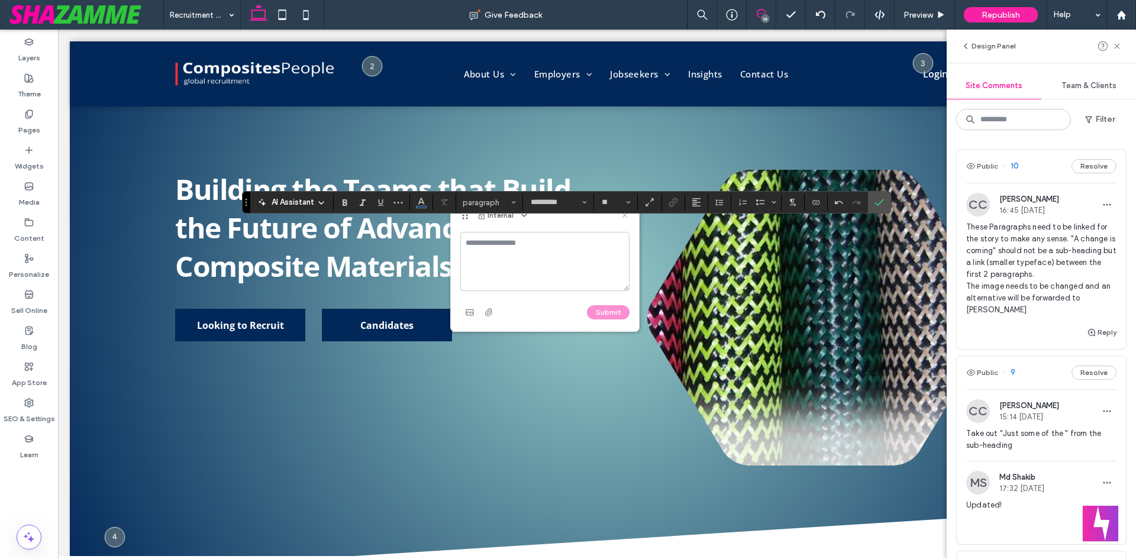
click at [625, 216] on use at bounding box center [624, 214] width 5 height 5
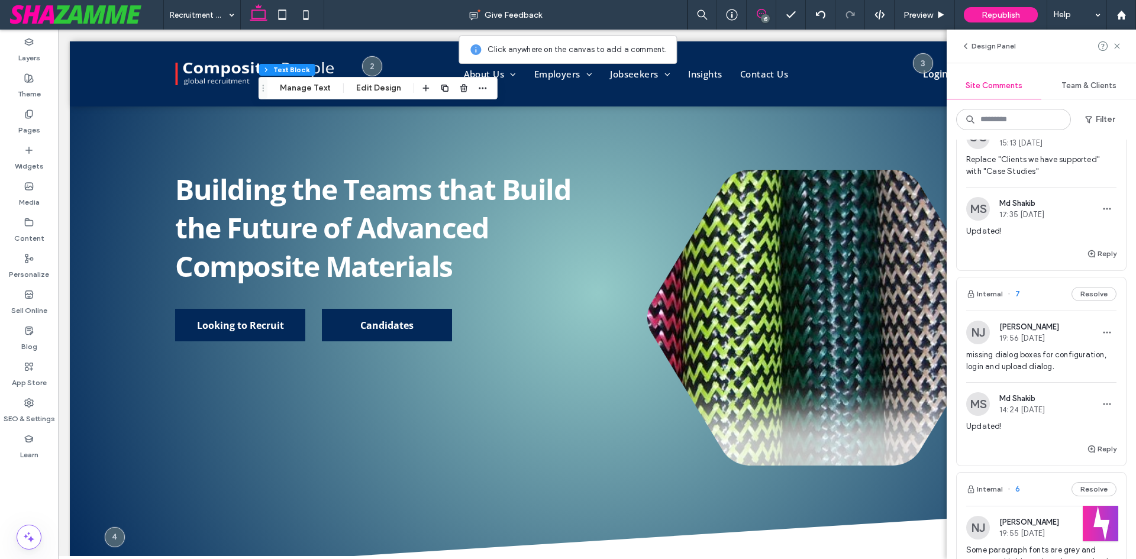
scroll to position [651, 0]
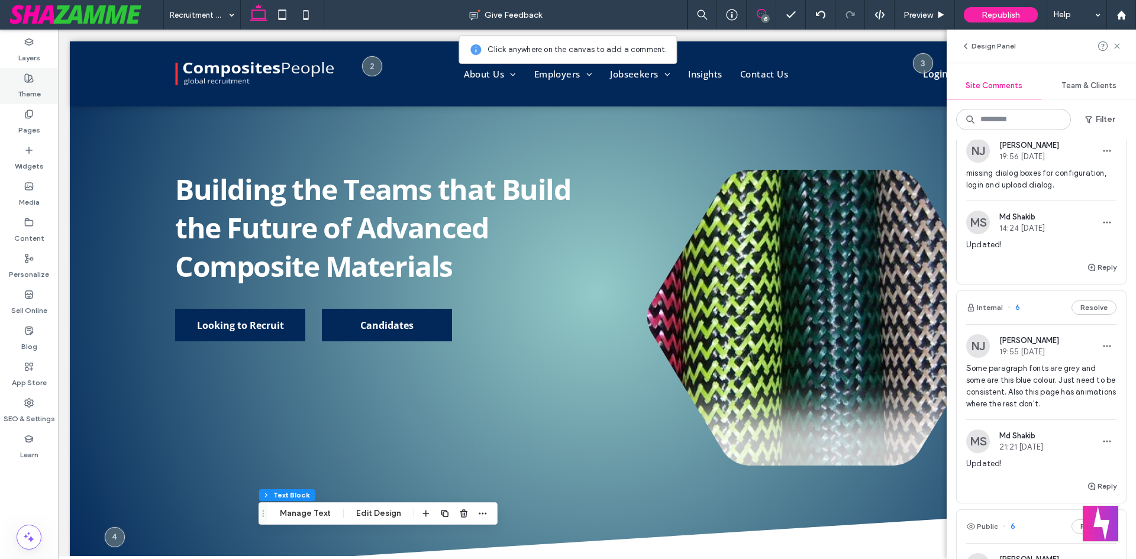
click at [24, 101] on div "Theme" at bounding box center [29, 86] width 58 height 36
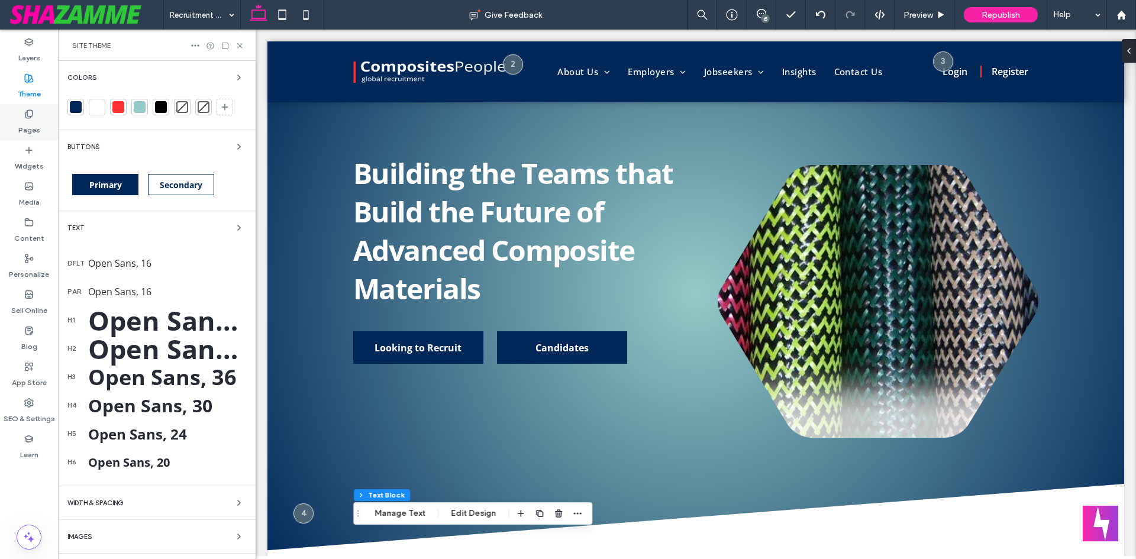
click at [22, 111] on div "Pages" at bounding box center [29, 122] width 58 height 36
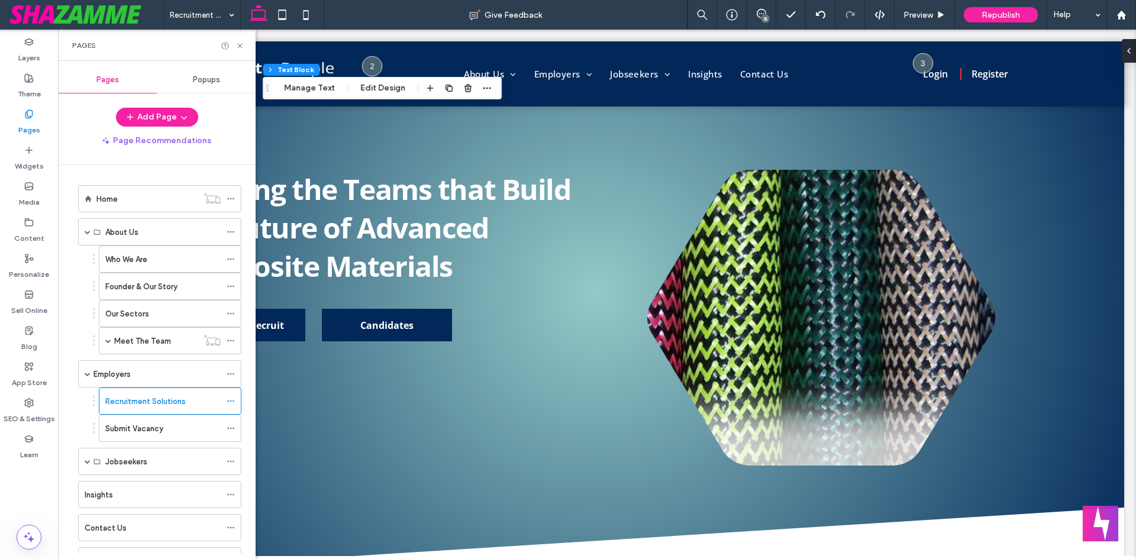
click at [763, 15] on div "15" at bounding box center [765, 18] width 9 height 9
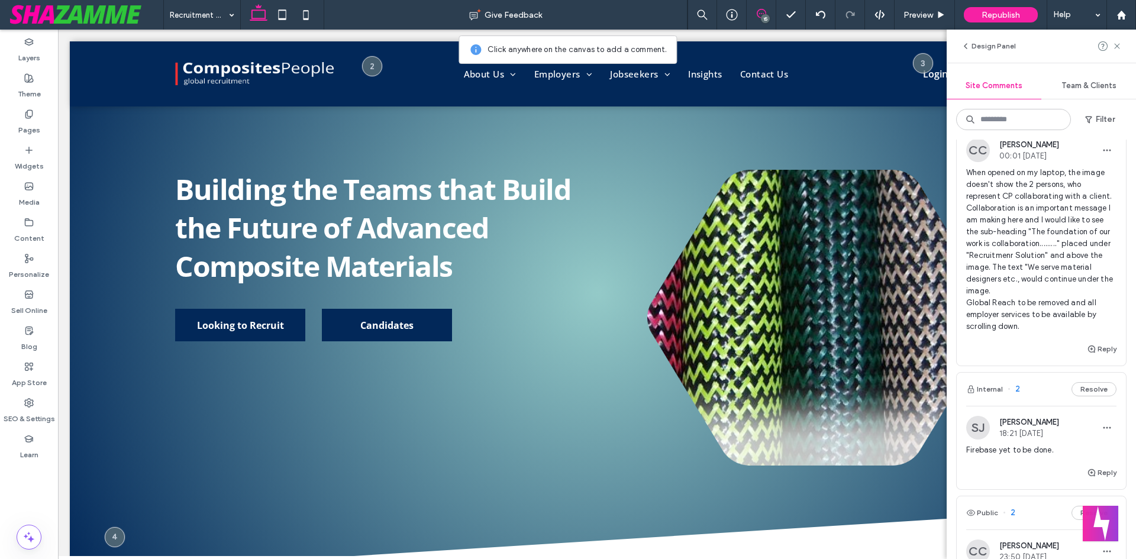
scroll to position [2367, 0]
click at [1018, 334] on span "When opened on my laptop, the image doesn't show the 2 persons, who represent C…" at bounding box center [1041, 251] width 150 height 166
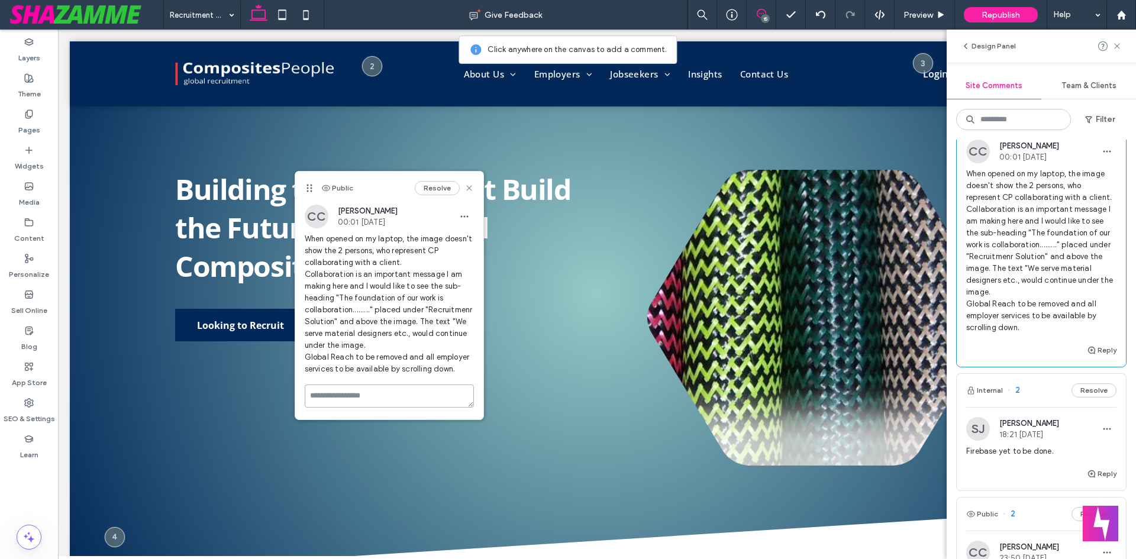
click at [363, 396] on textarea at bounding box center [389, 396] width 169 height 23
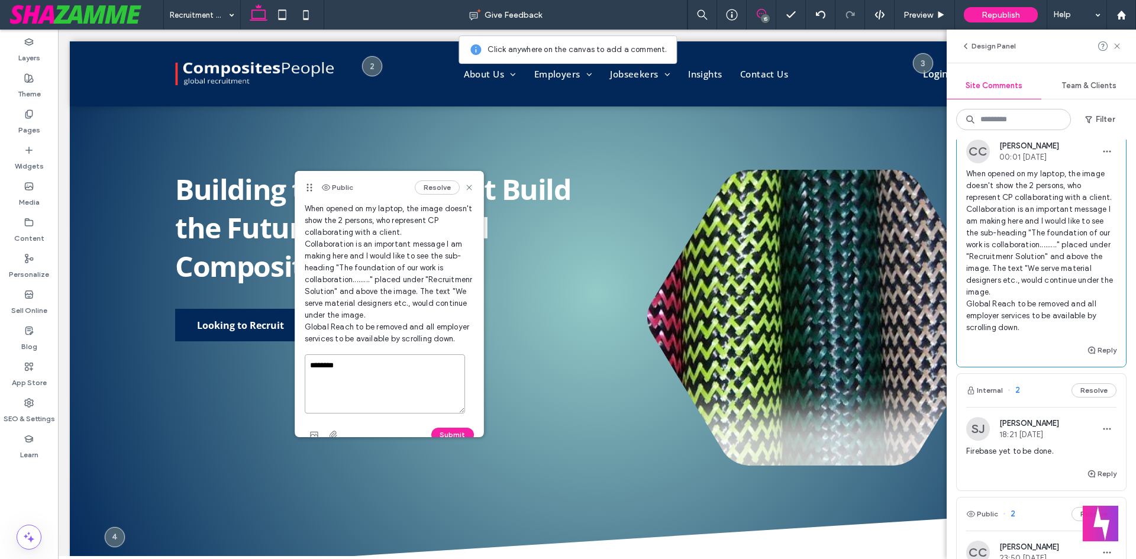
scroll to position [59, 0]
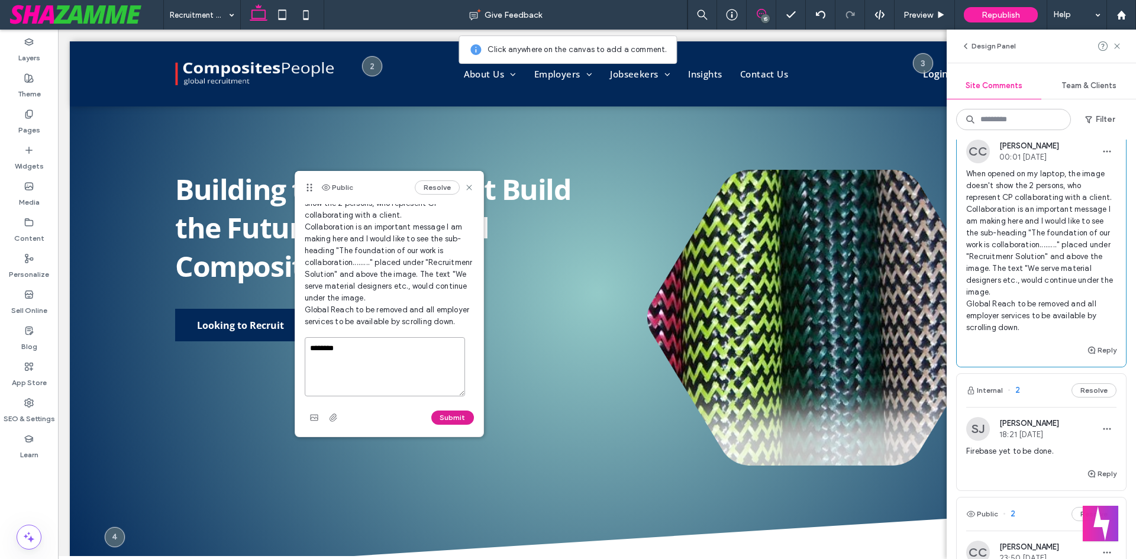
type textarea "********"
click at [444, 414] on button "Submit" at bounding box center [452, 418] width 43 height 14
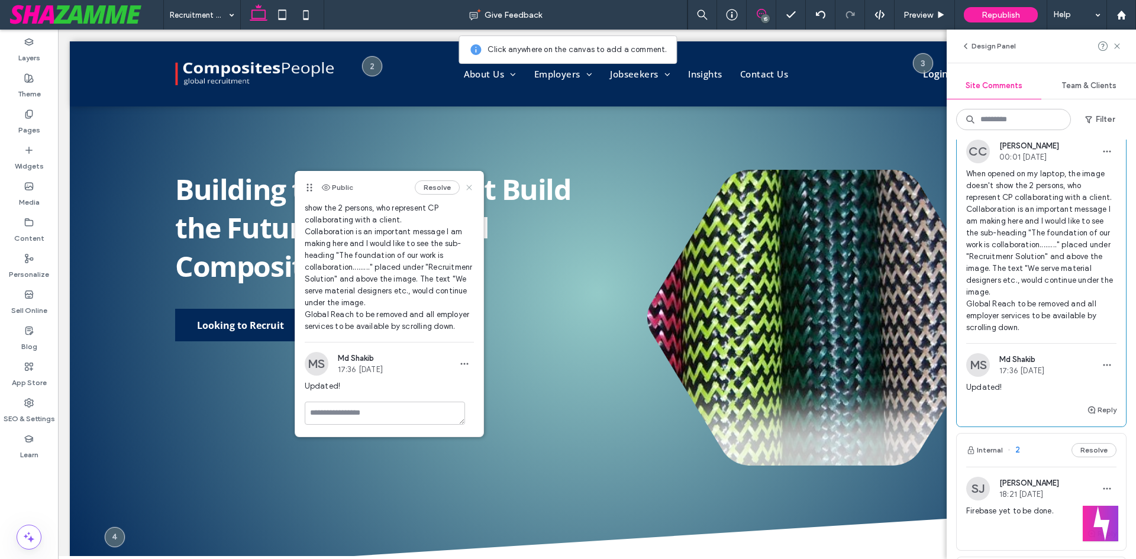
click at [466, 188] on use at bounding box center [468, 187] width 5 height 5
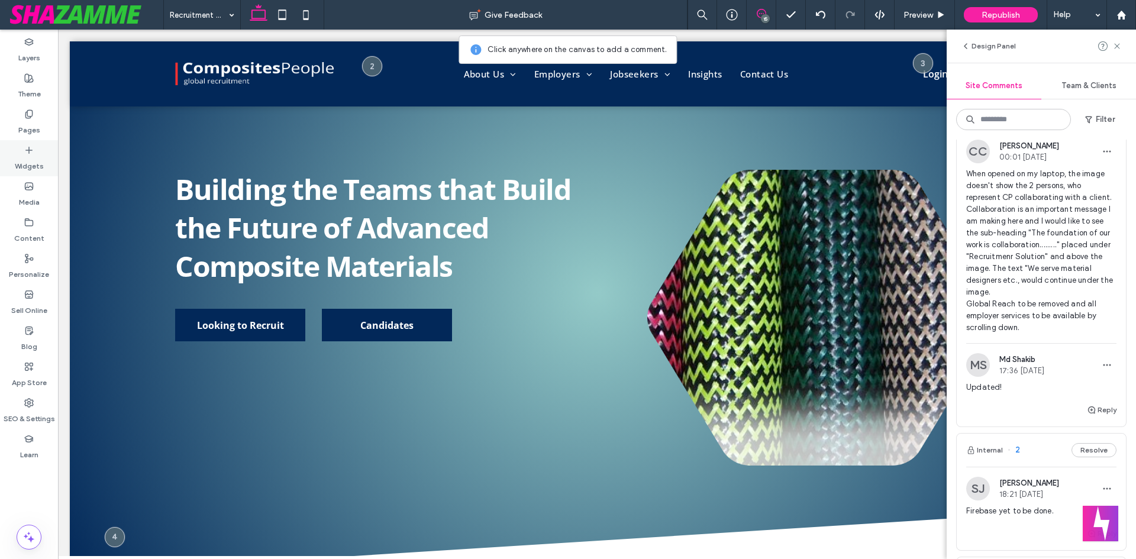
drag, startPoint x: 32, startPoint y: 114, endPoint x: 34, endPoint y: 150, distance: 35.5
click at [34, 114] on div "Pages" at bounding box center [29, 122] width 58 height 36
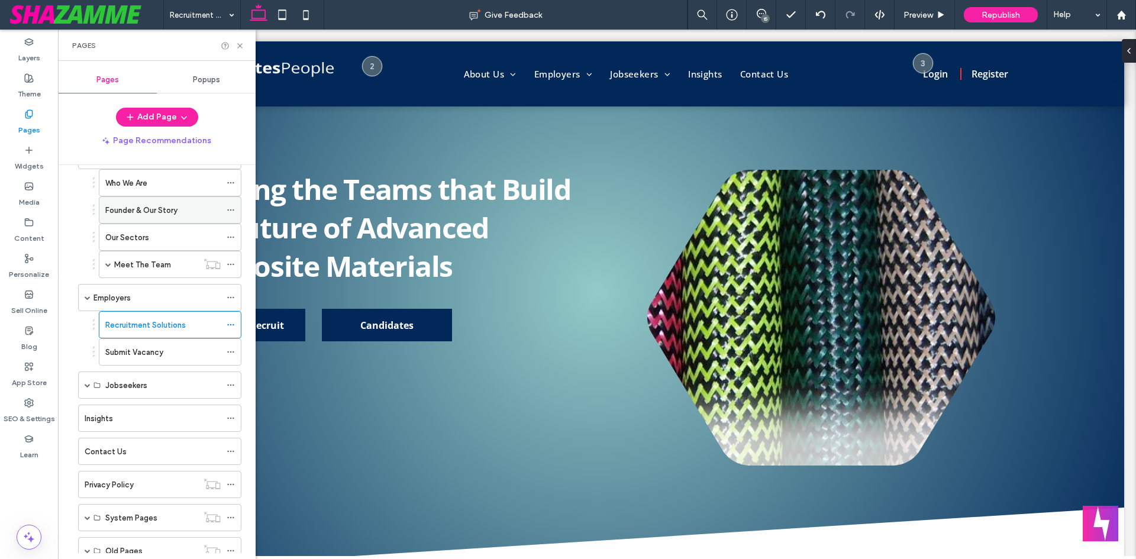
scroll to position [0, 0]
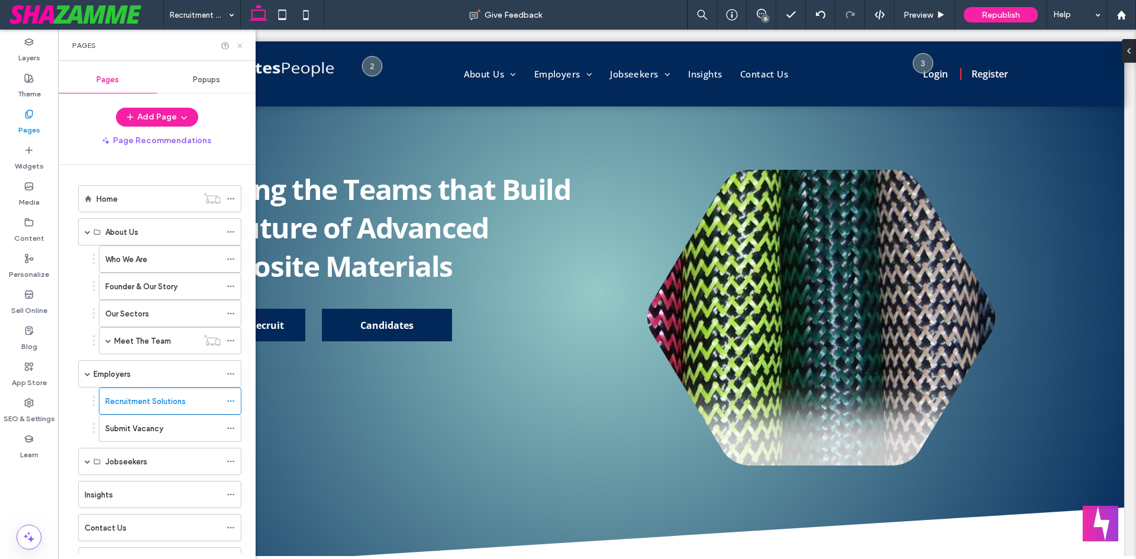
click at [241, 44] on use at bounding box center [239, 45] width 5 height 5
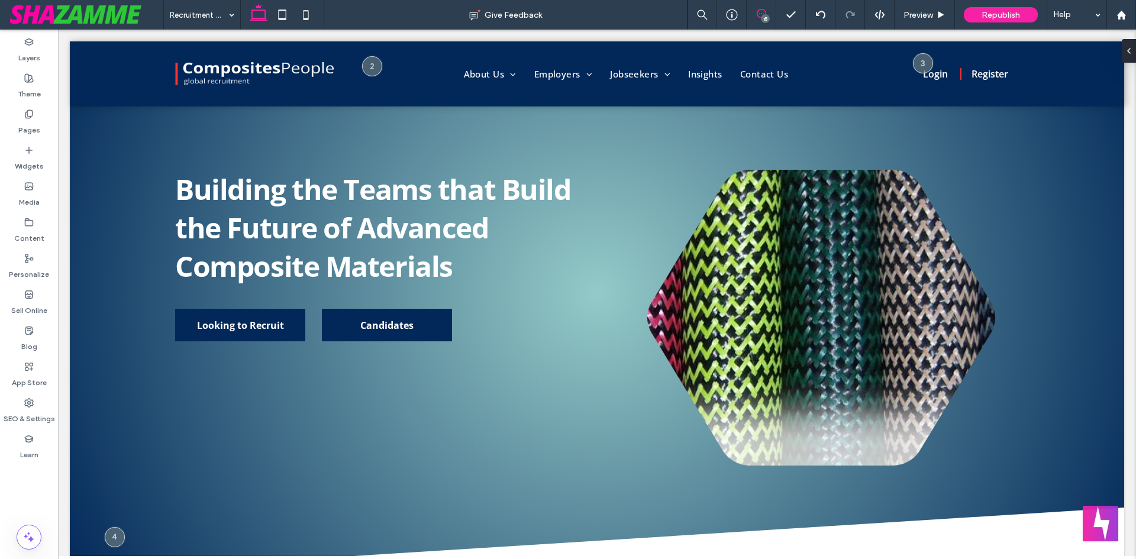
click at [758, 17] on icon at bounding box center [761, 13] width 9 height 9
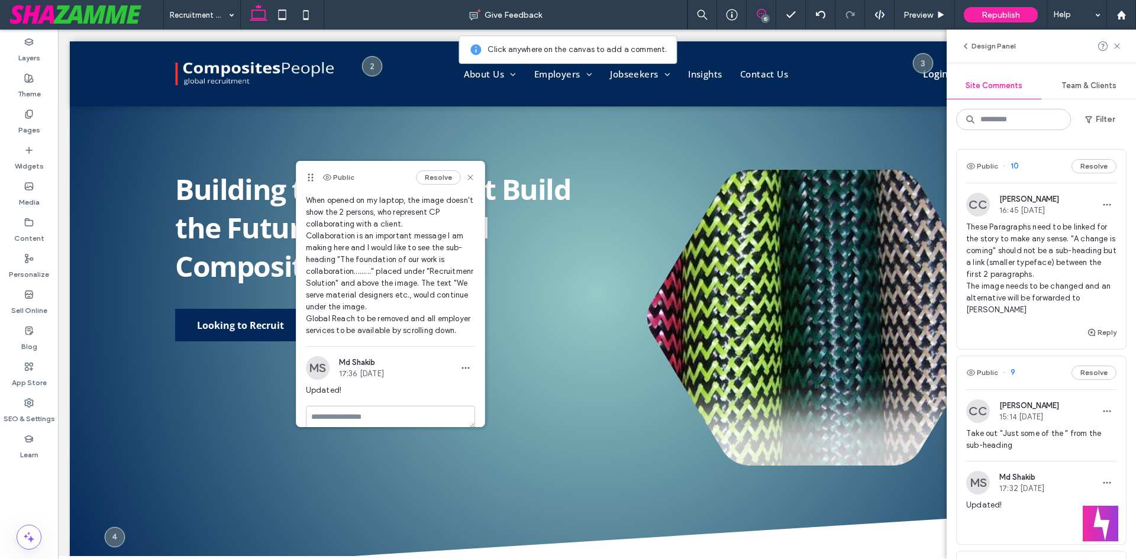
scroll to position [54, 0]
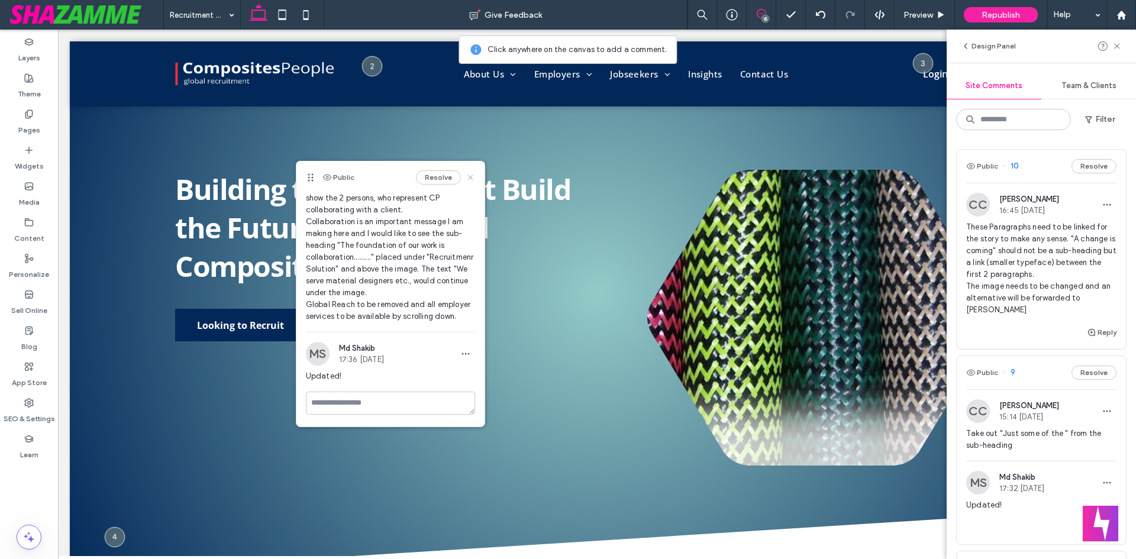
click at [466, 179] on icon at bounding box center [470, 177] width 9 height 9
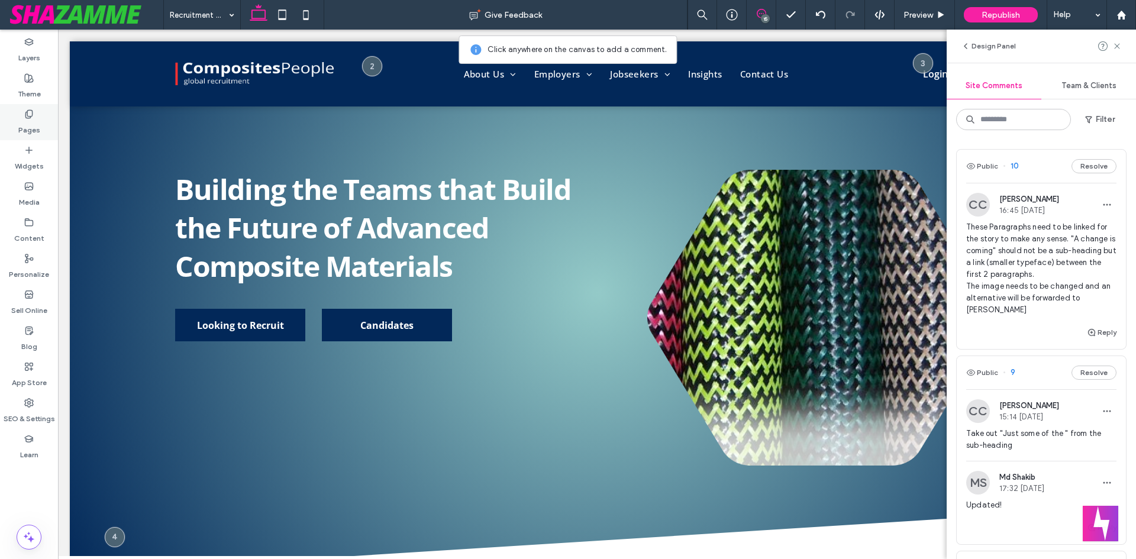
click at [30, 124] on label "Pages" at bounding box center [29, 127] width 22 height 17
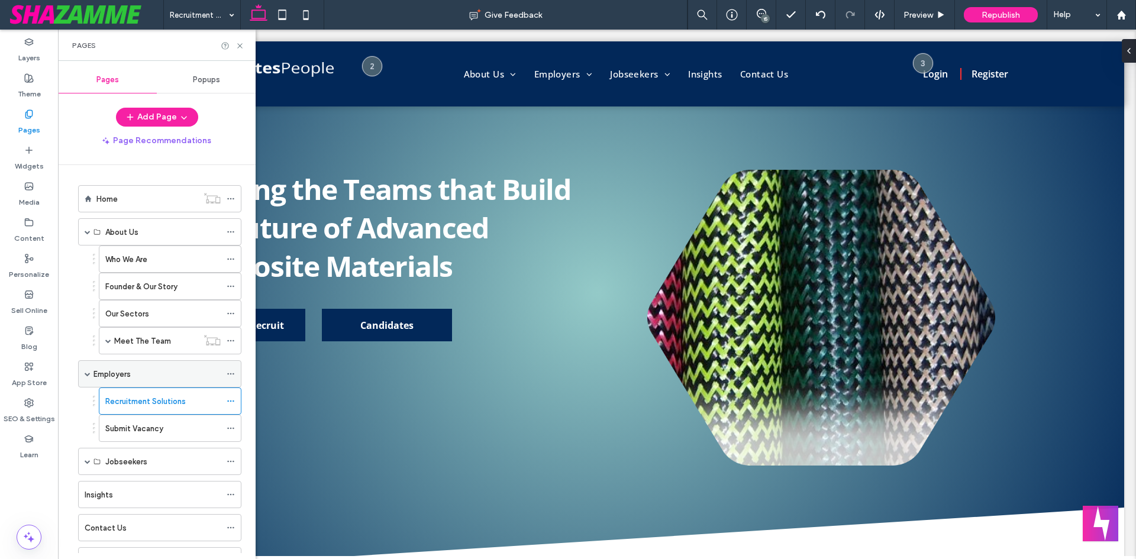
click at [121, 379] on label "Employers" at bounding box center [111, 374] width 37 height 21
click at [103, 193] on label "Home" at bounding box center [106, 199] width 21 height 21
click at [111, 341] on span at bounding box center [108, 341] width 6 height 6
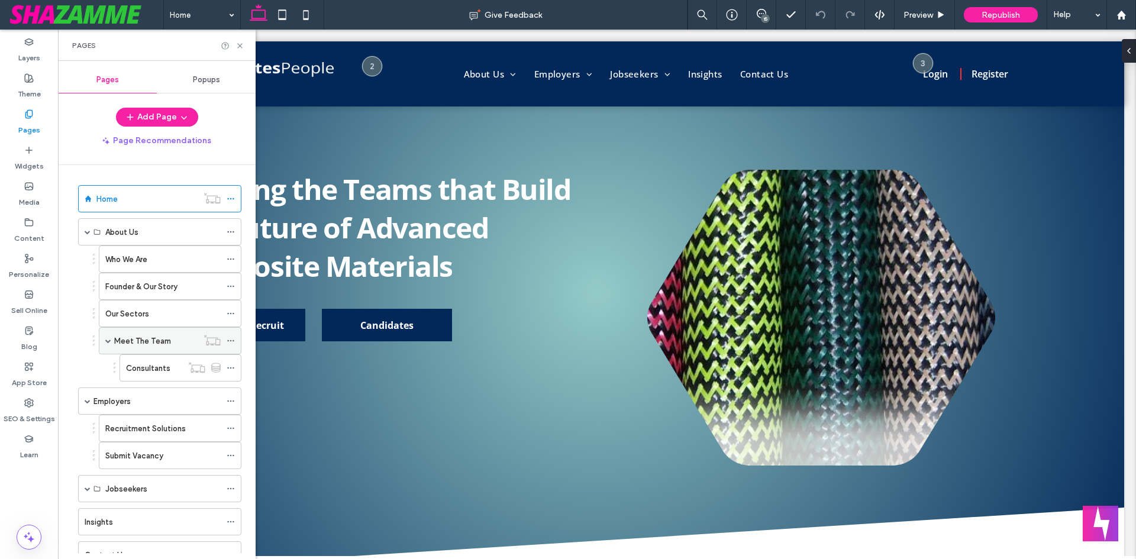
click at [110, 342] on span at bounding box center [108, 341] width 6 height 6
click at [171, 258] on div "Who We Are" at bounding box center [162, 259] width 115 height 12
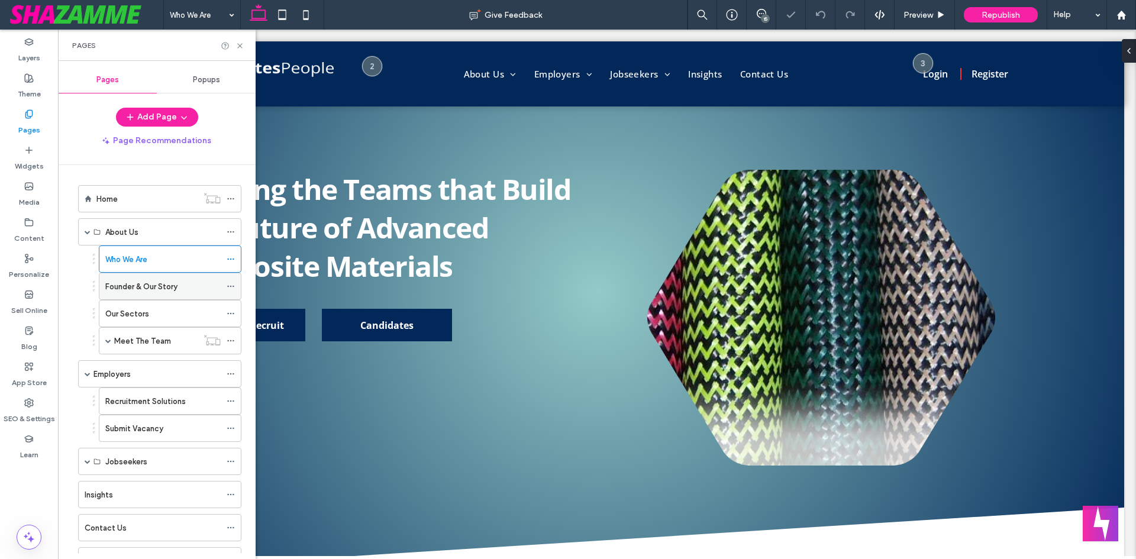
click at [146, 288] on label "Founder & Our Story" at bounding box center [141, 286] width 72 height 21
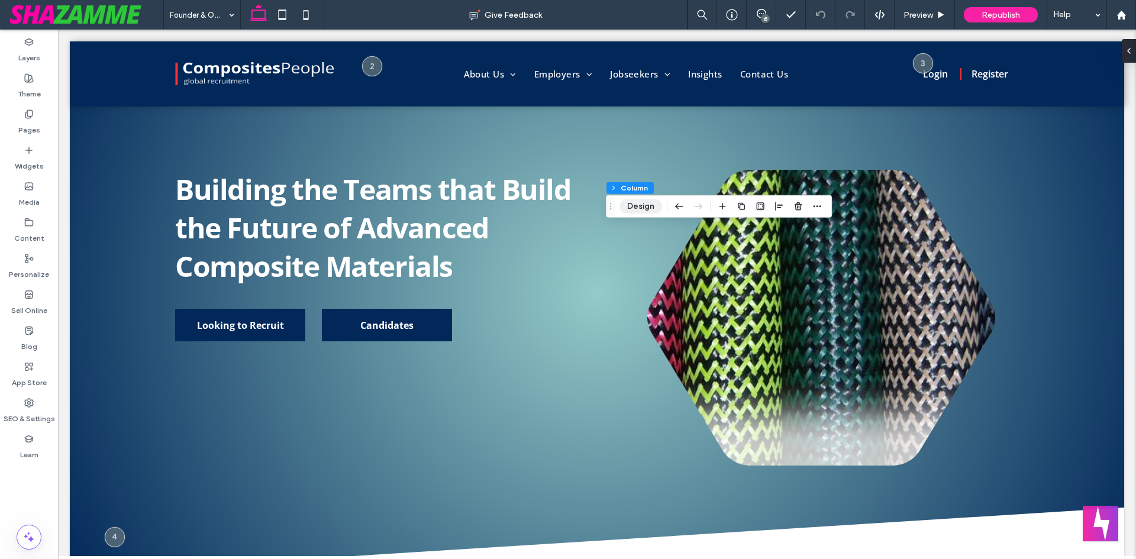
click at [641, 207] on button "Design" at bounding box center [640, 206] width 43 height 14
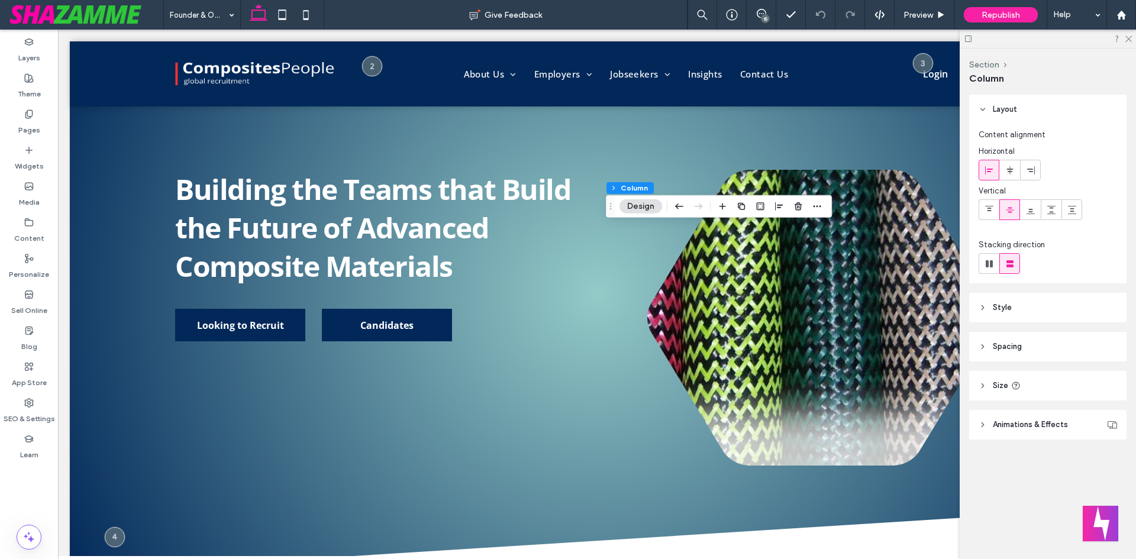
click at [1003, 429] on span "Animations & Effects" at bounding box center [1030, 425] width 75 height 12
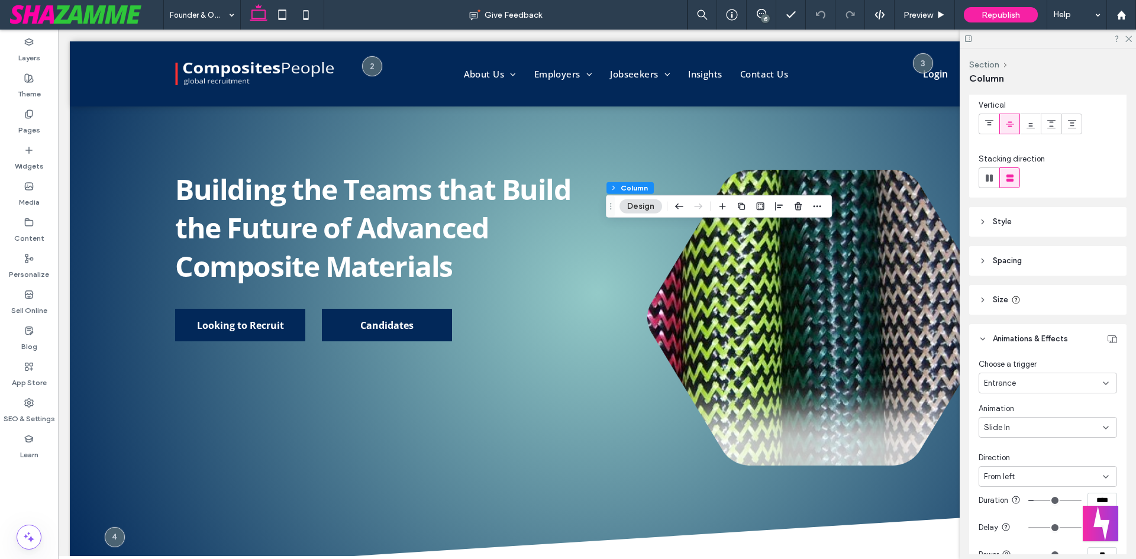
scroll to position [177, 0]
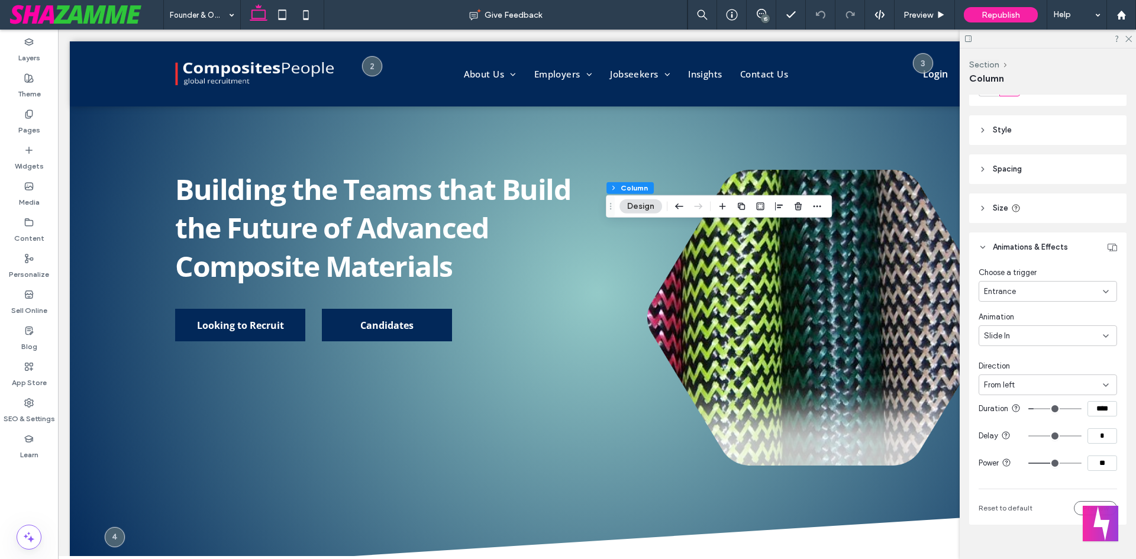
click at [1047, 334] on div "Slide In" at bounding box center [1043, 336] width 119 height 12
click at [1113, 372] on div "Choose a trigger Entrance Animation Slide In Direction From left Duration **** …" at bounding box center [1047, 393] width 157 height 263
click at [1052, 386] on div "From left" at bounding box center [1043, 385] width 119 height 12
click at [1020, 408] on div "From right" at bounding box center [1044, 405] width 131 height 21
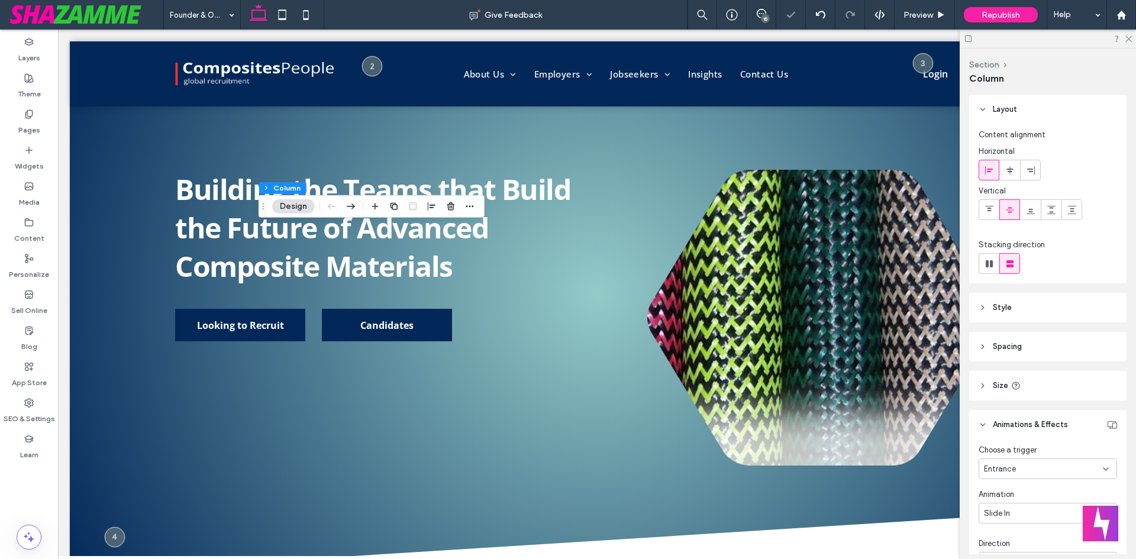
scroll to position [205, 0]
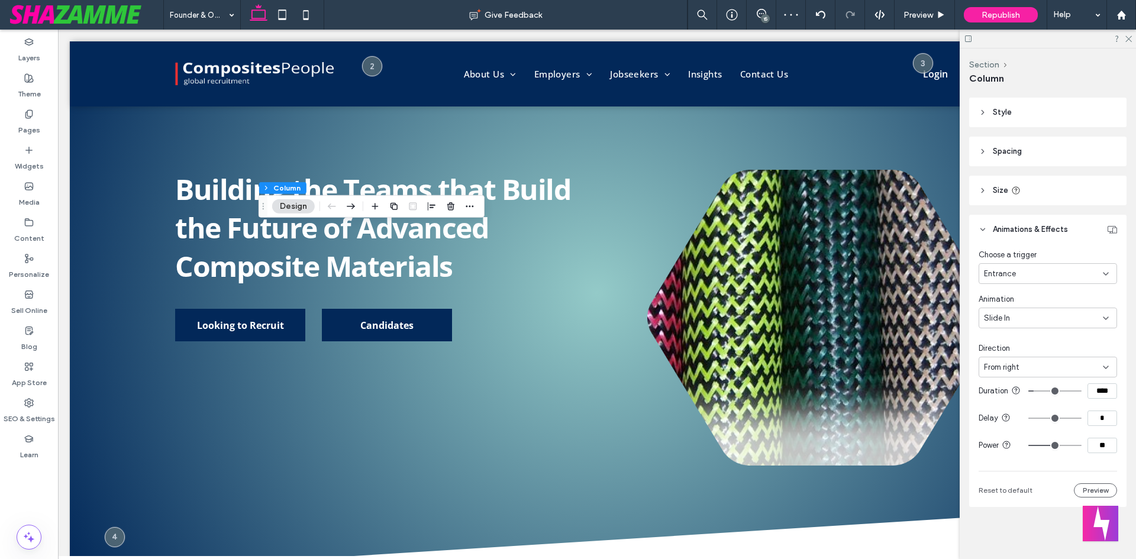
click at [1051, 313] on div "Slide In" at bounding box center [1043, 318] width 119 height 12
click at [1116, 287] on div "Choose a trigger Entrance Animation Slide In Direction From right Duration ****…" at bounding box center [1047, 375] width 157 height 263
click at [1045, 361] on div "From right" at bounding box center [1043, 367] width 119 height 12
click at [1016, 406] on div "From left" at bounding box center [1044, 399] width 131 height 21
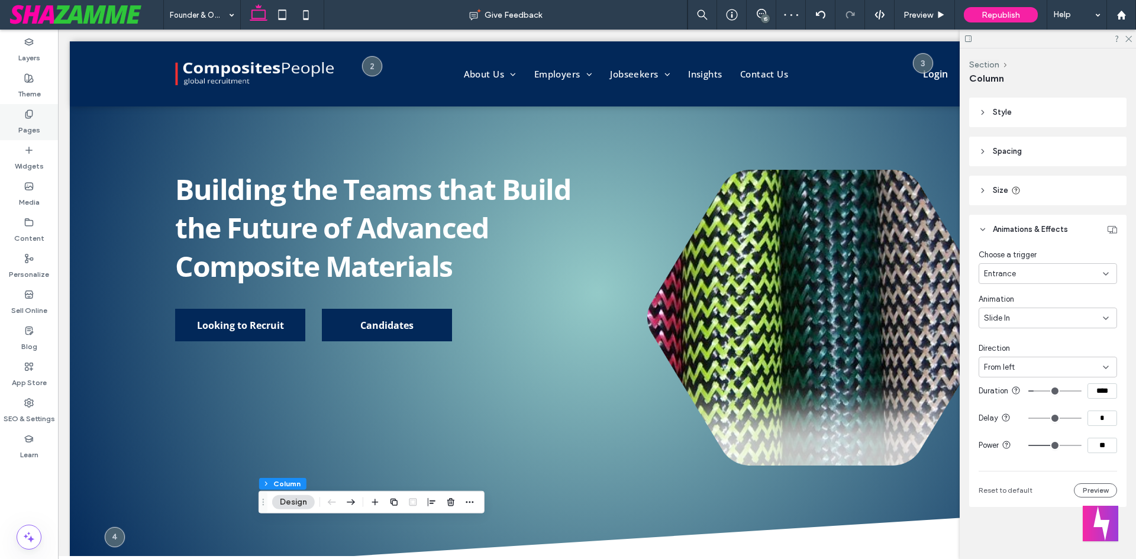
click at [31, 127] on label "Pages" at bounding box center [29, 127] width 22 height 17
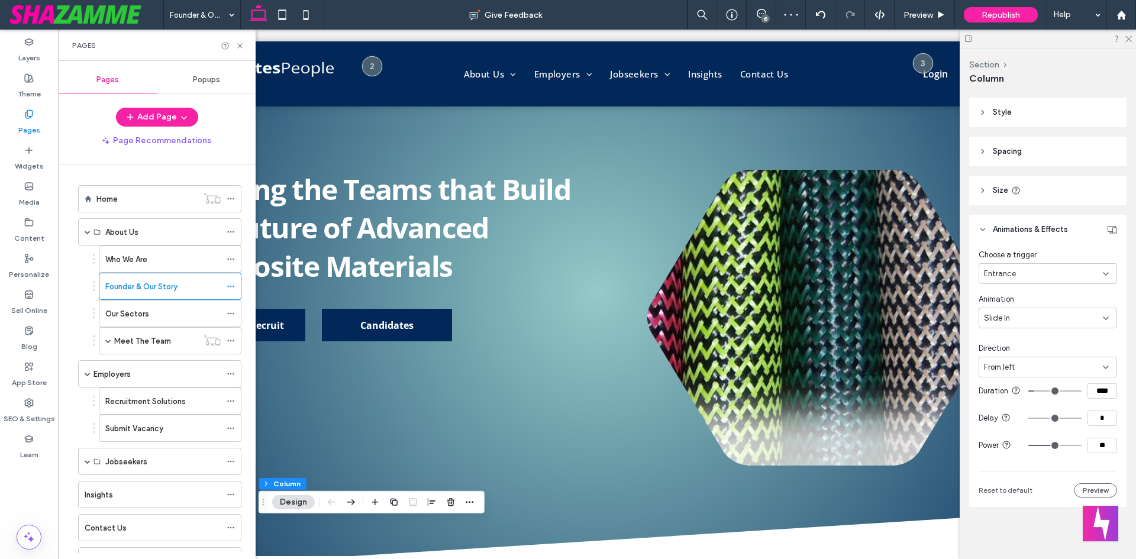
scroll to position [59, 0]
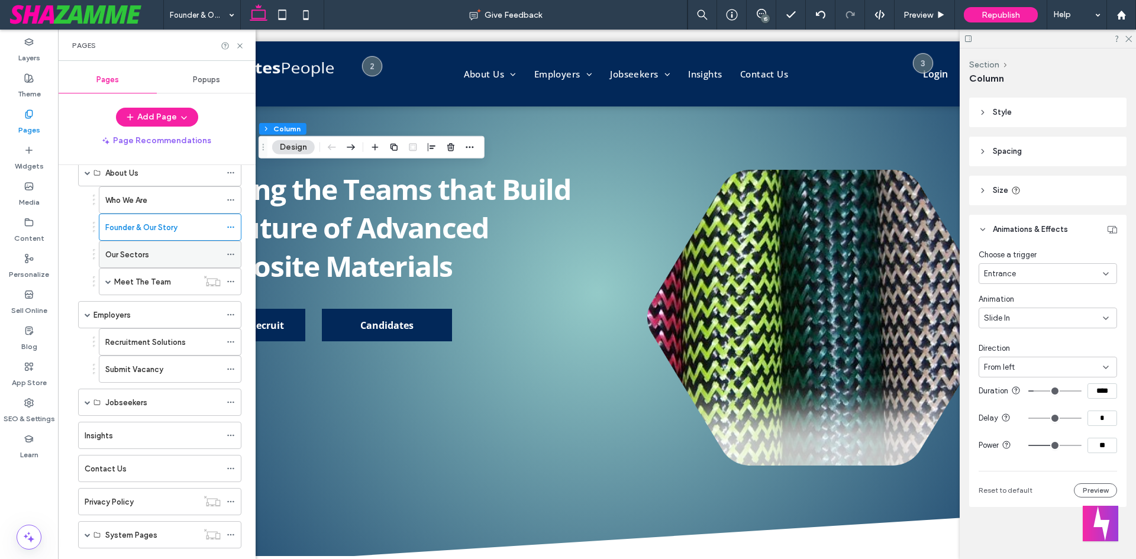
click at [134, 254] on label "Our Sectors" at bounding box center [127, 254] width 44 height 21
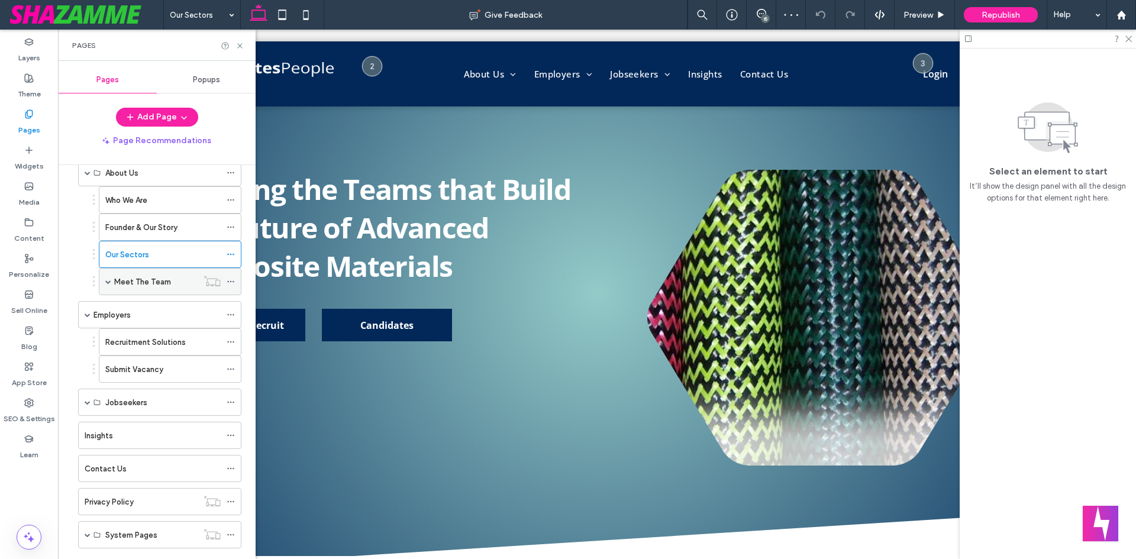
click at [148, 285] on label "Meet The Team" at bounding box center [142, 282] width 57 height 21
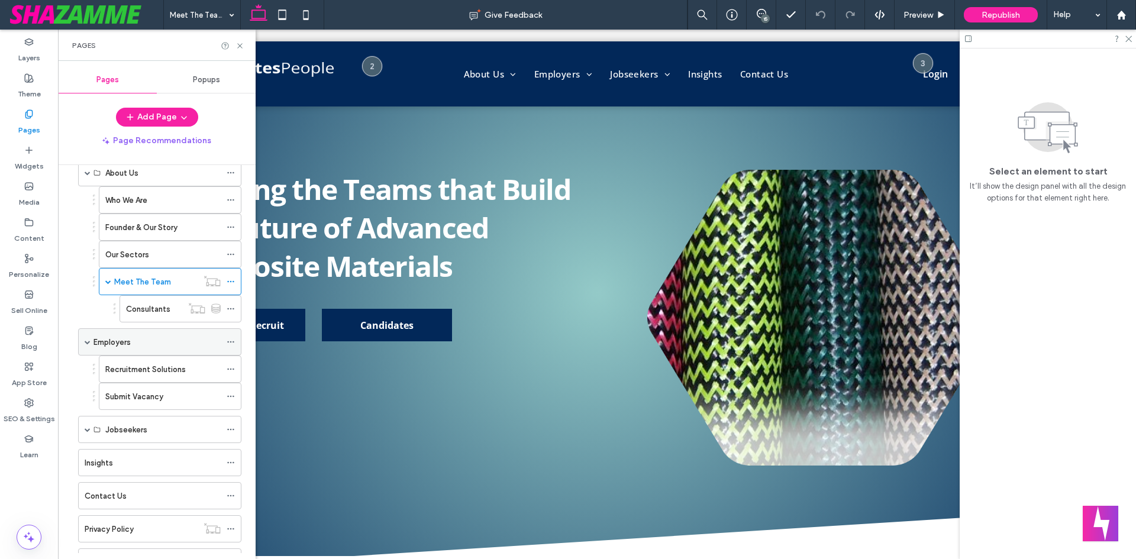
click at [107, 337] on label "Employers" at bounding box center [111, 342] width 37 height 21
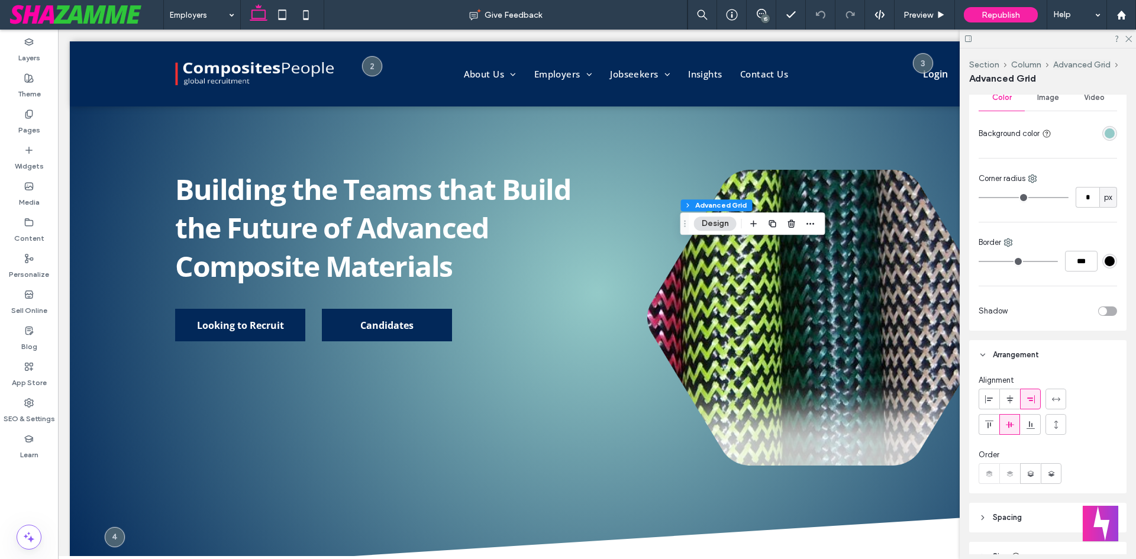
scroll to position [450, 0]
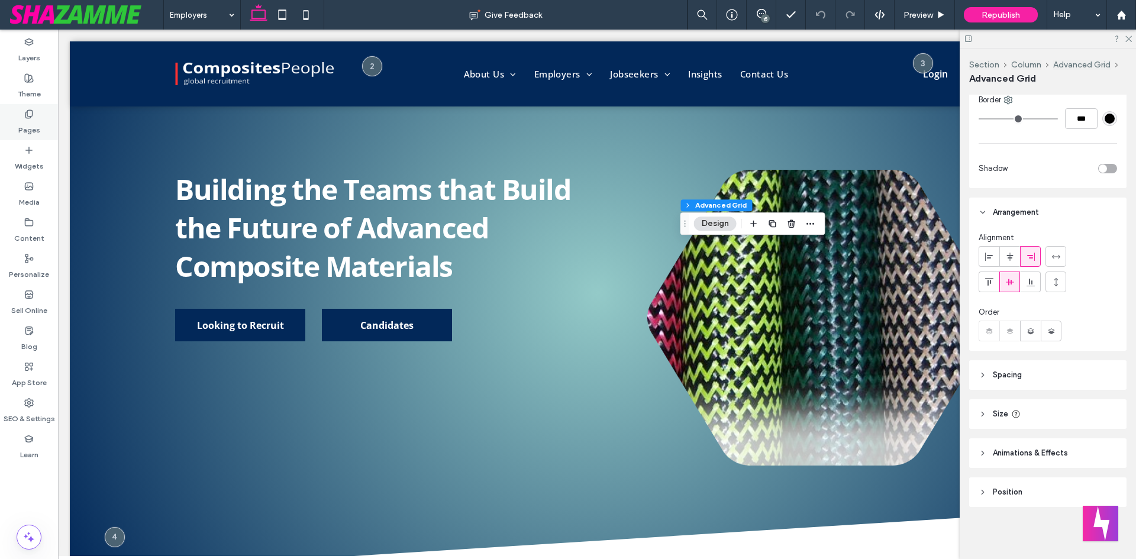
click at [31, 129] on label "Pages" at bounding box center [29, 127] width 22 height 17
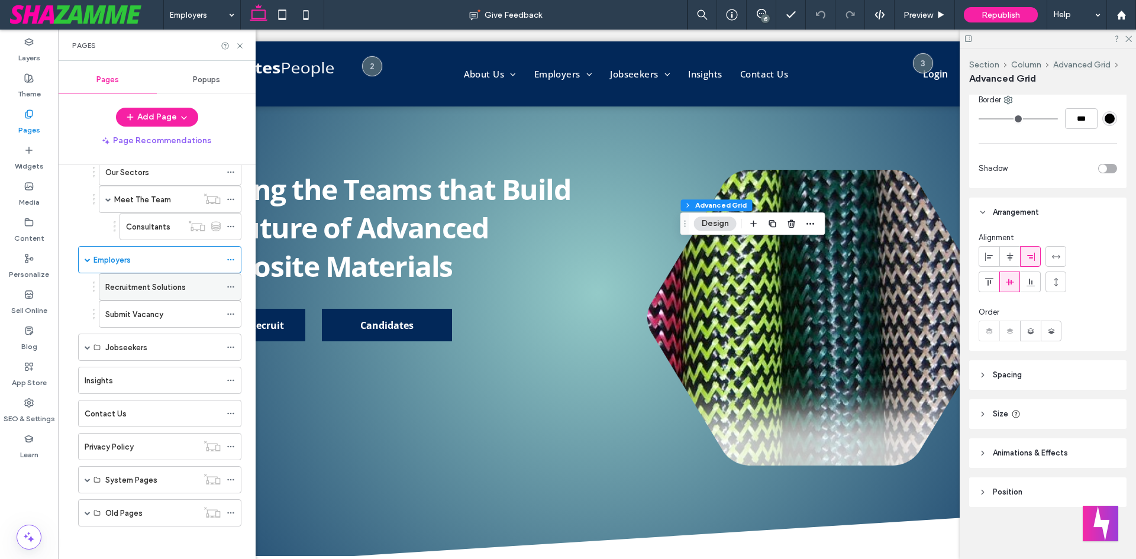
scroll to position [144, 0]
click at [145, 291] on div "Recruitment Solutions" at bounding box center [162, 284] width 115 height 26
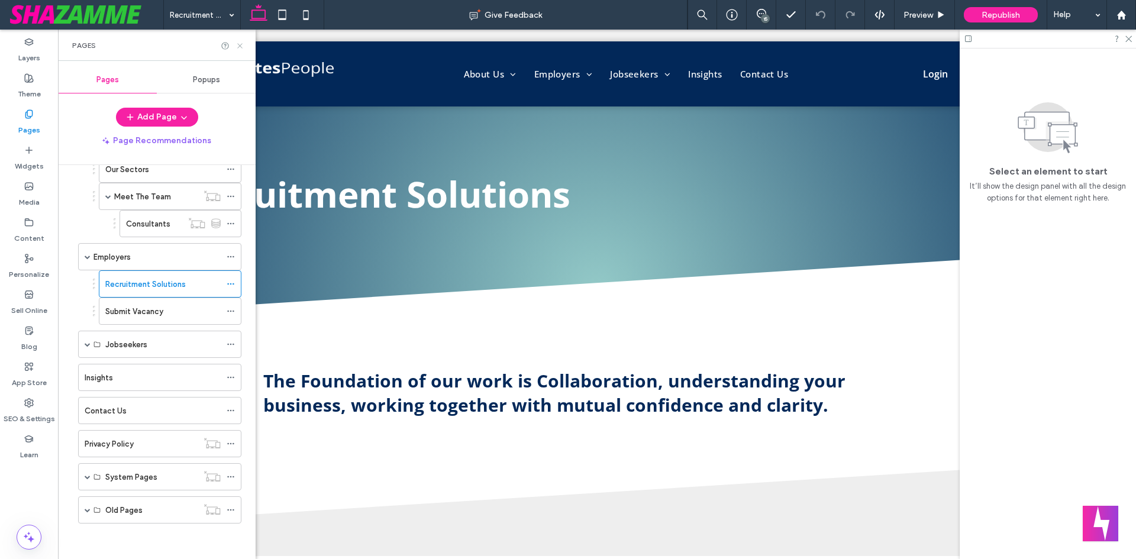
click at [241, 45] on icon at bounding box center [239, 45] width 9 height 9
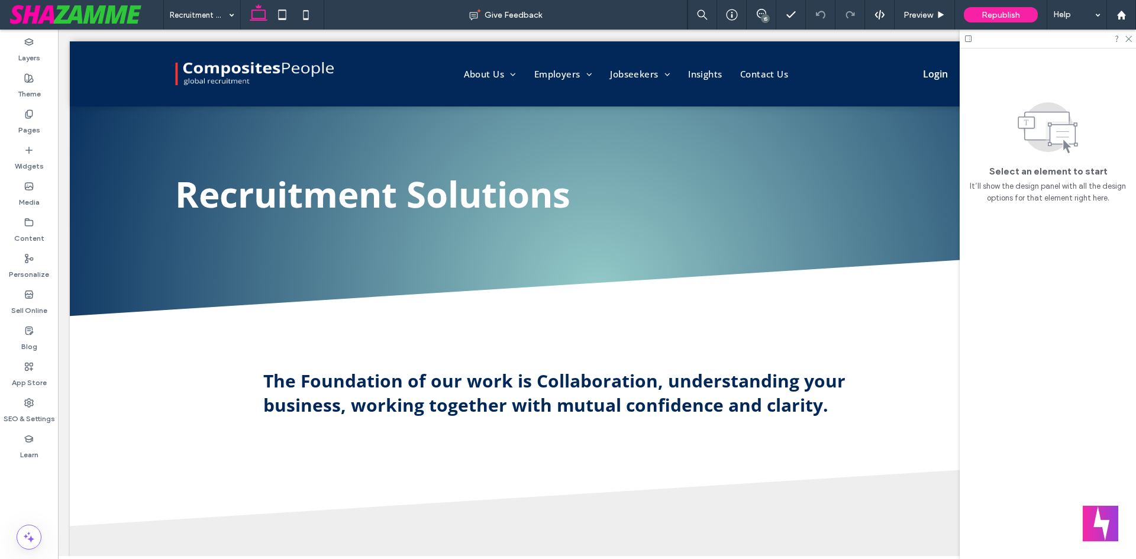
click at [764, 14] on div "15" at bounding box center [765, 18] width 9 height 9
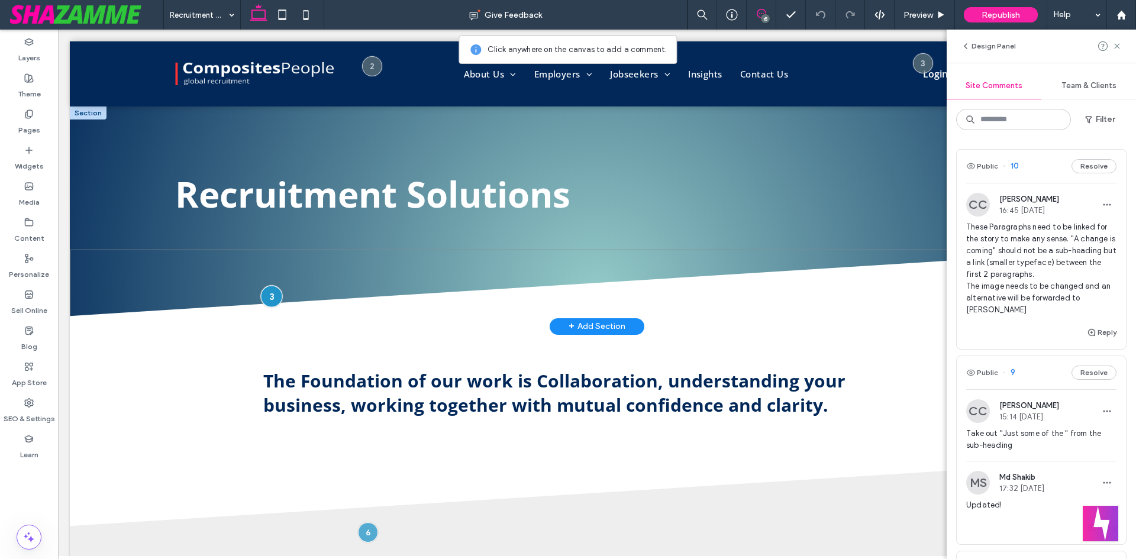
click at [267, 299] on div at bounding box center [271, 296] width 22 height 22
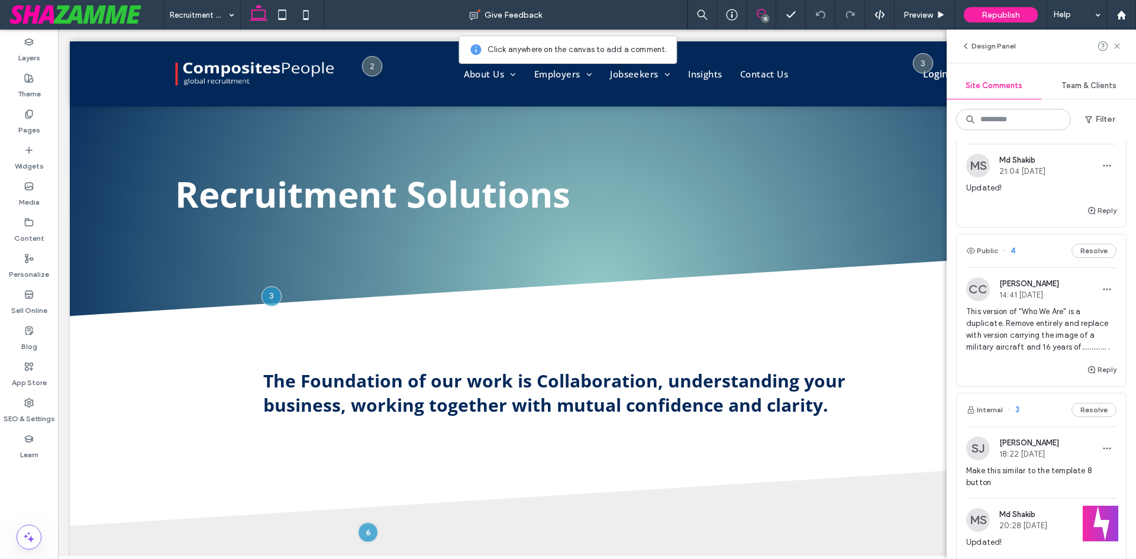
scroll to position [1846, 0]
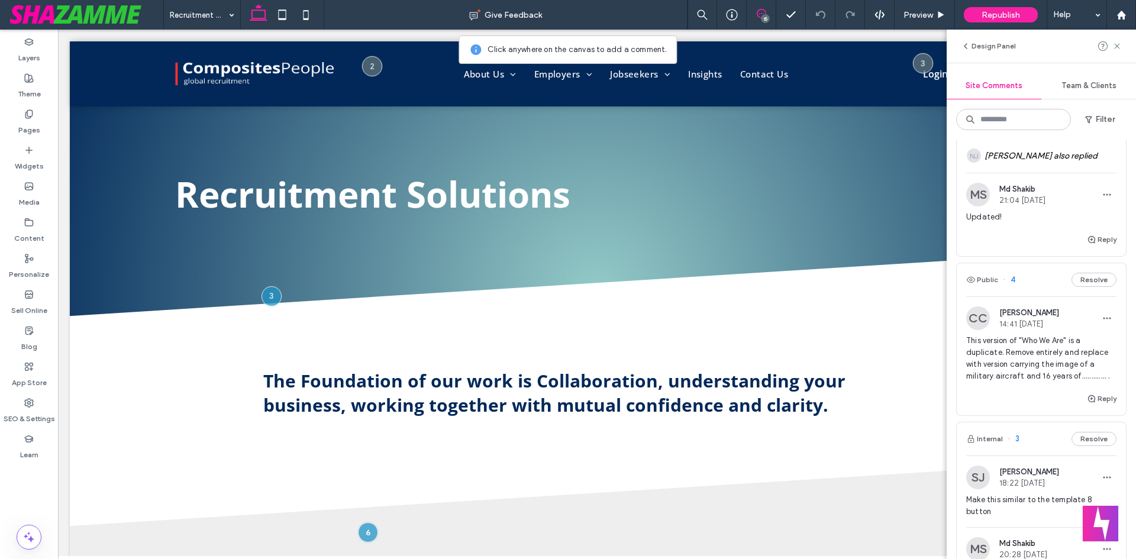
click at [1025, 363] on span "This version of "Who We Are" is a duplicate. Remove entirely and replace with v…" at bounding box center [1041, 358] width 150 height 47
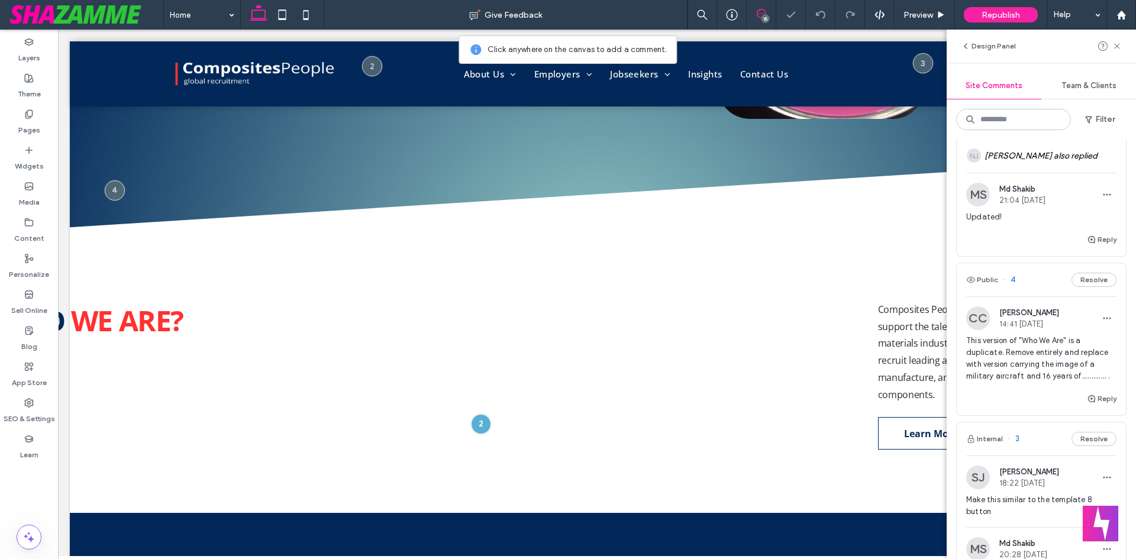
scroll to position [402, 0]
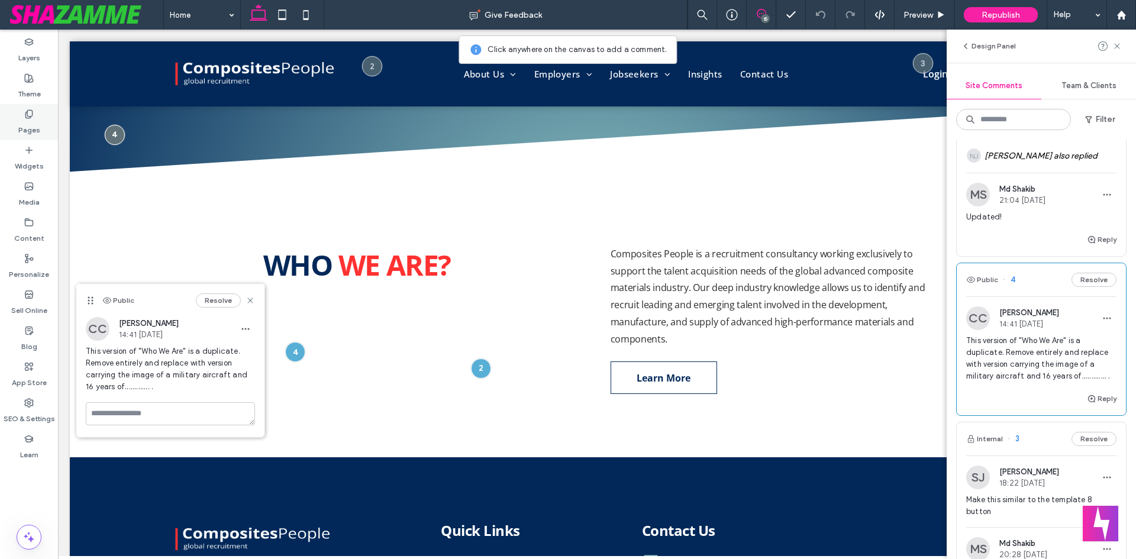
click at [30, 120] on label "Pages" at bounding box center [29, 127] width 22 height 17
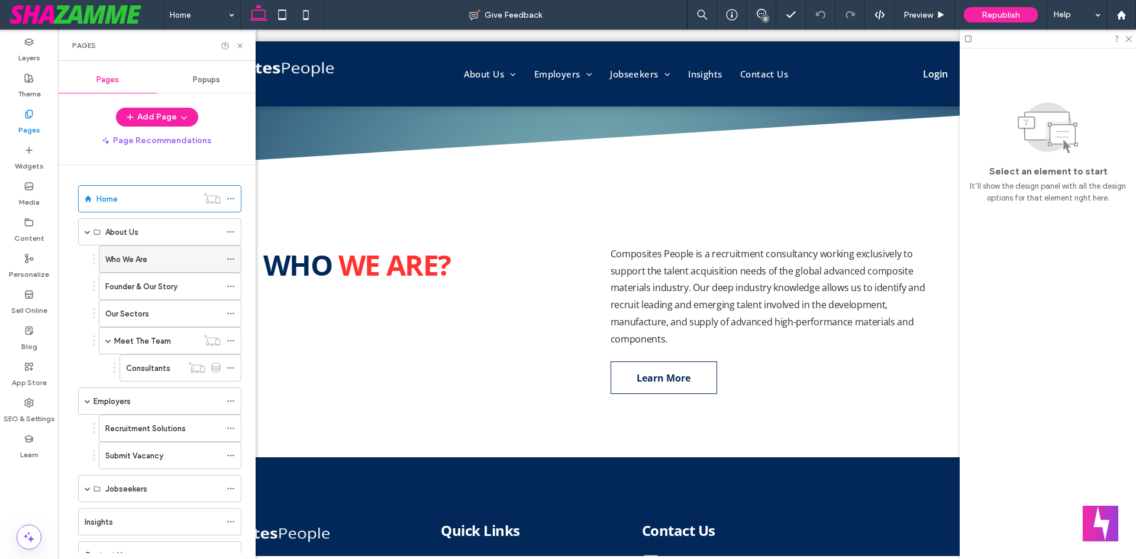
click at [130, 254] on label "Who We Are" at bounding box center [126, 259] width 42 height 21
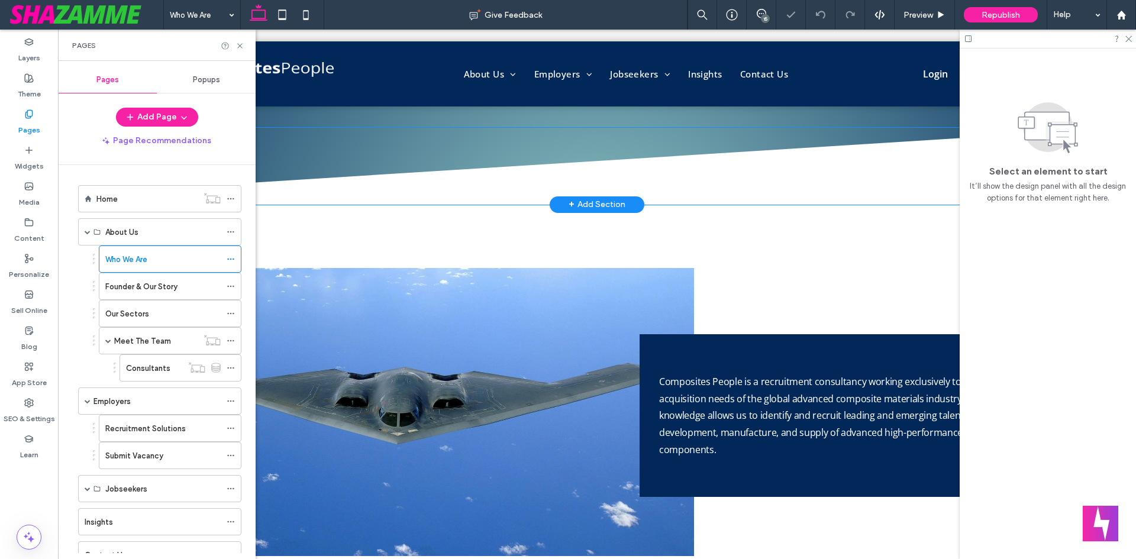
scroll to position [177, 0]
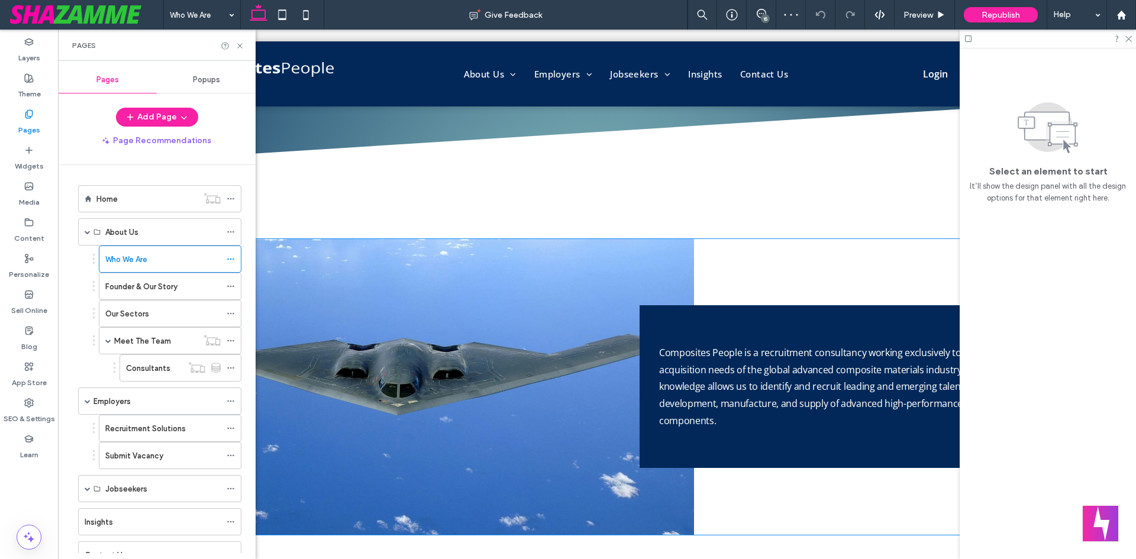
click at [809, 481] on div "Composites People is a recruitment consultancy working exclusively to support t…" at bounding box center [597, 387] width 970 height 296
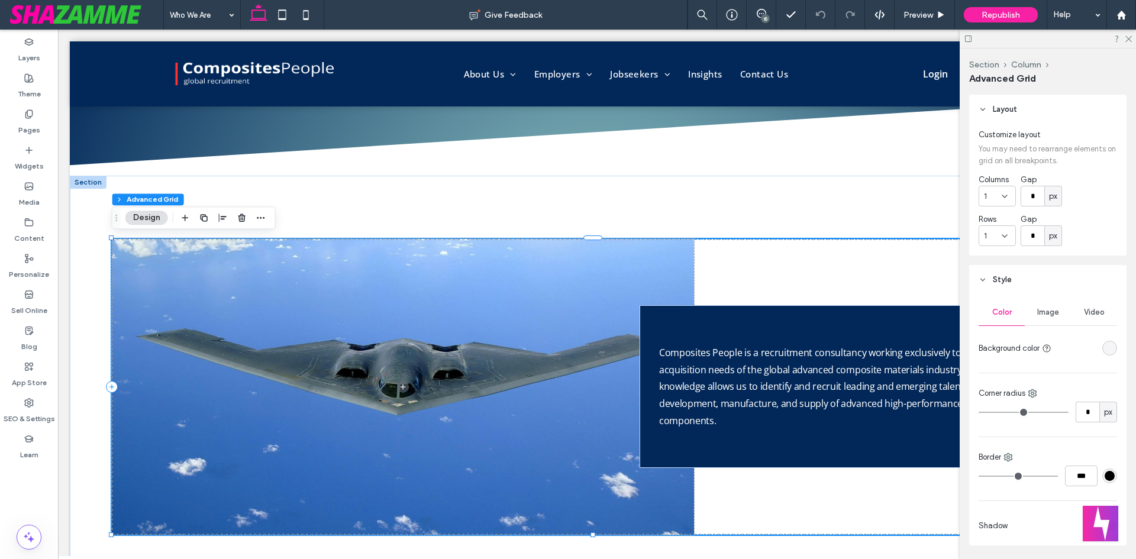
click at [965, 37] on icon at bounding box center [968, 38] width 9 height 9
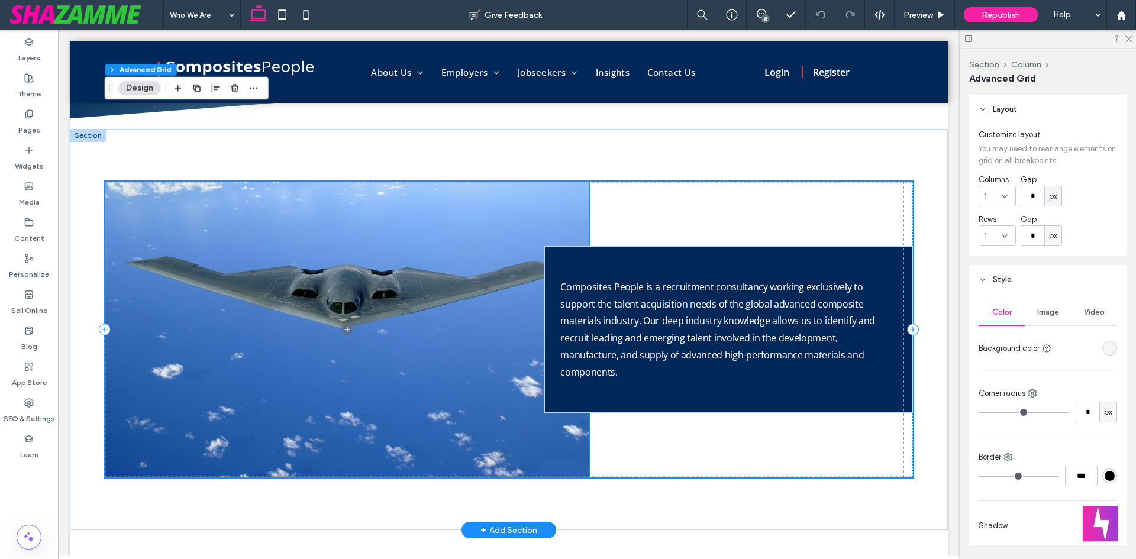
scroll to position [118, 0]
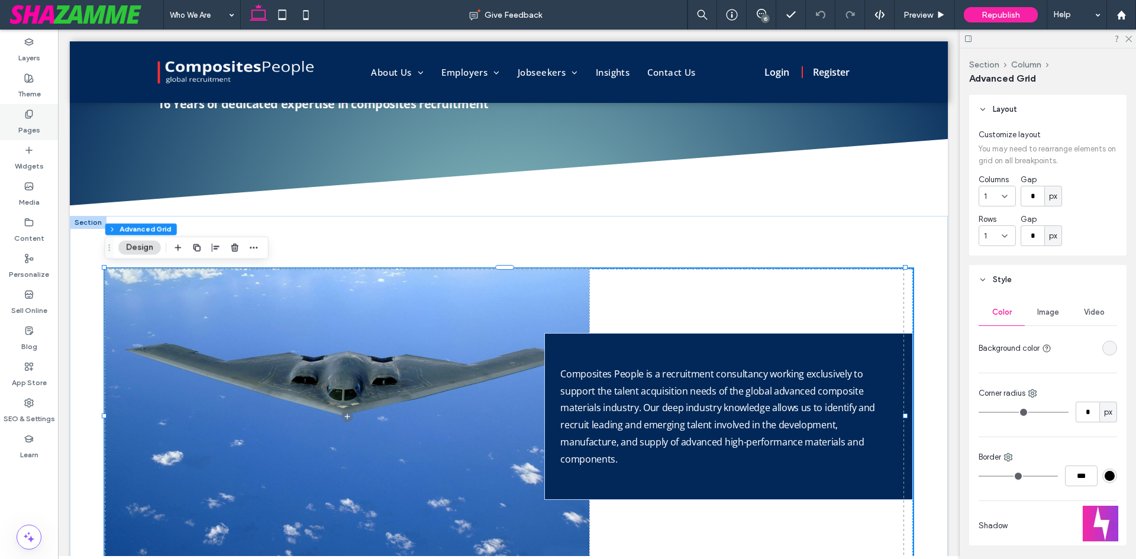
click at [36, 119] on label "Pages" at bounding box center [29, 127] width 22 height 17
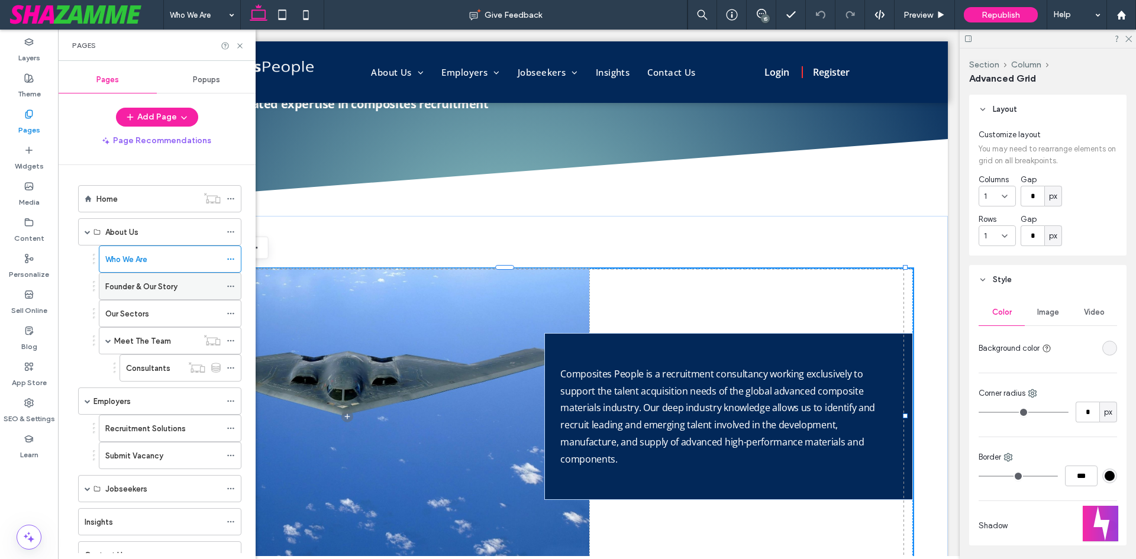
click at [133, 295] on div "Founder & Our Story" at bounding box center [162, 286] width 115 height 26
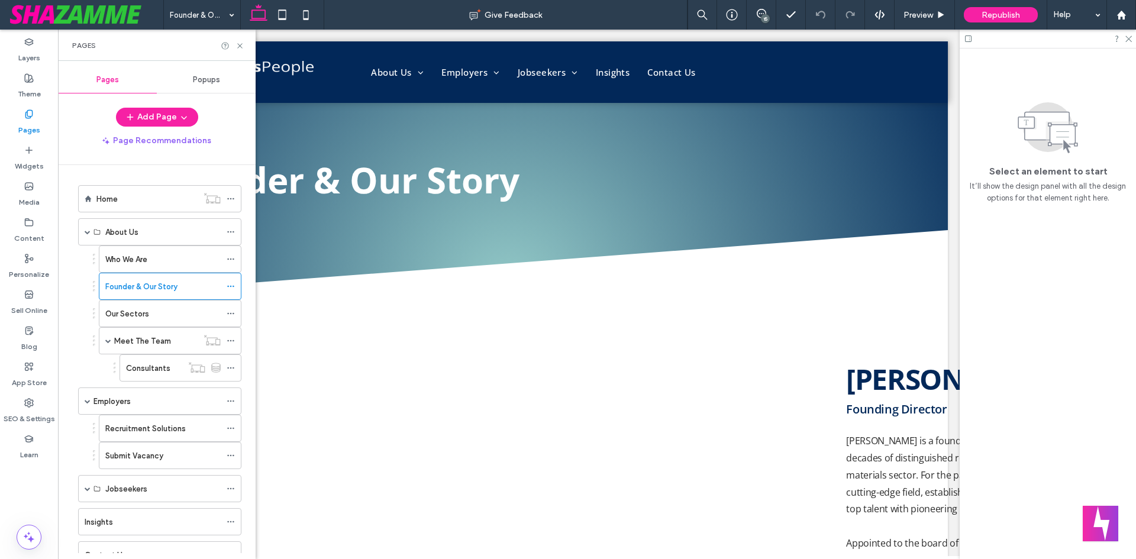
scroll to position [0, 0]
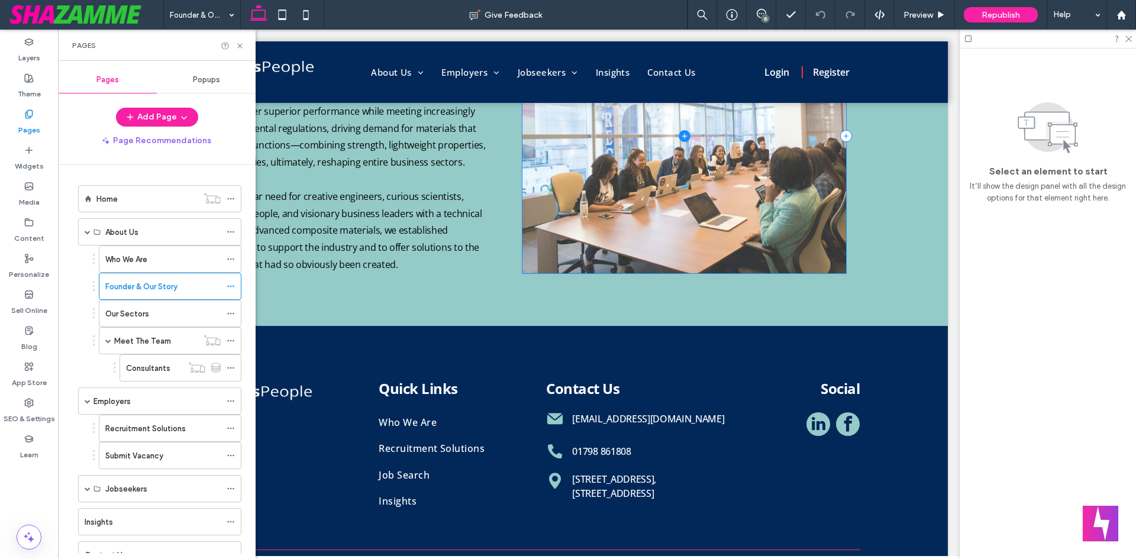
scroll to position [1301, 0]
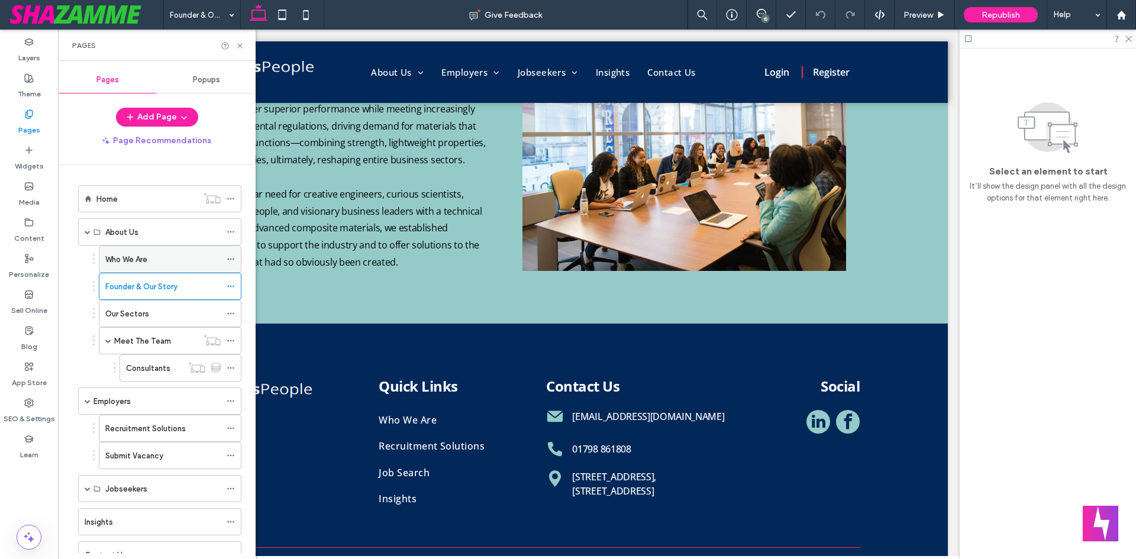
click at [160, 252] on div "Who We Are" at bounding box center [162, 259] width 115 height 26
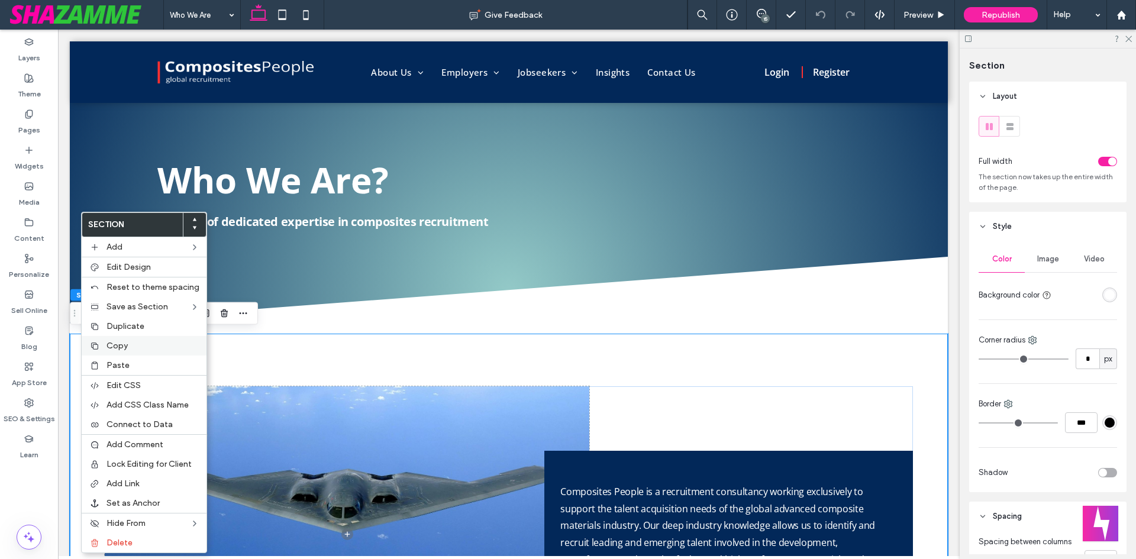
click at [109, 351] on div "Copy" at bounding box center [144, 346] width 125 height 20
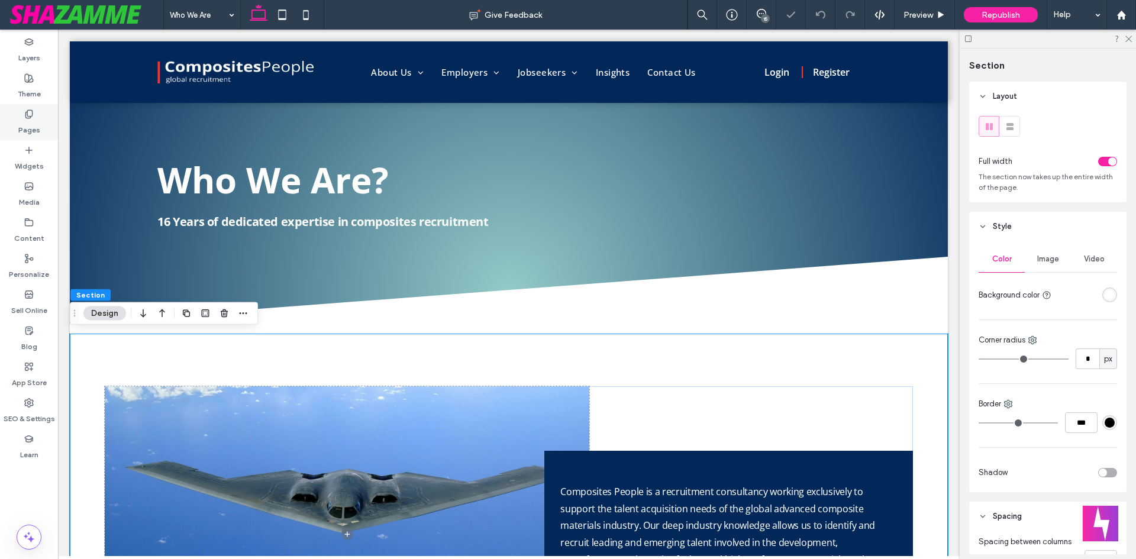
click at [40, 122] on div "Pages" at bounding box center [29, 122] width 58 height 36
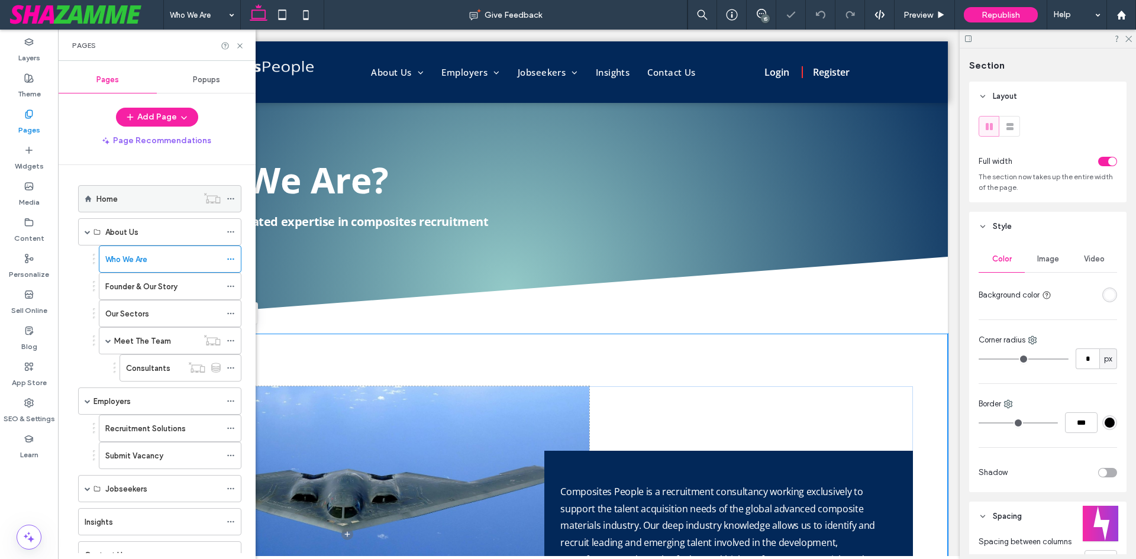
click at [126, 194] on div "Home" at bounding box center [146, 199] width 101 height 12
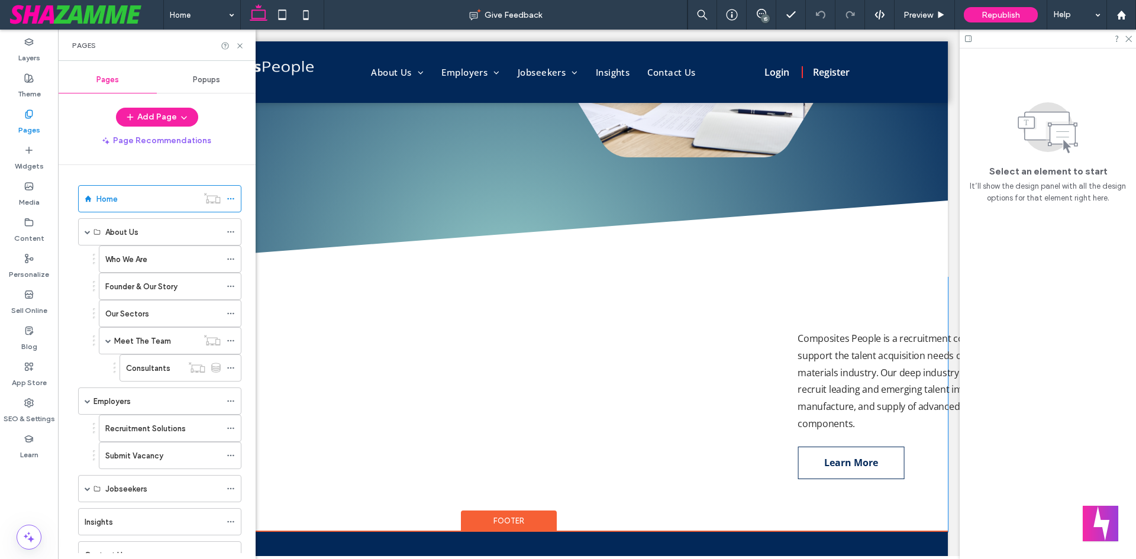
scroll to position [355, 0]
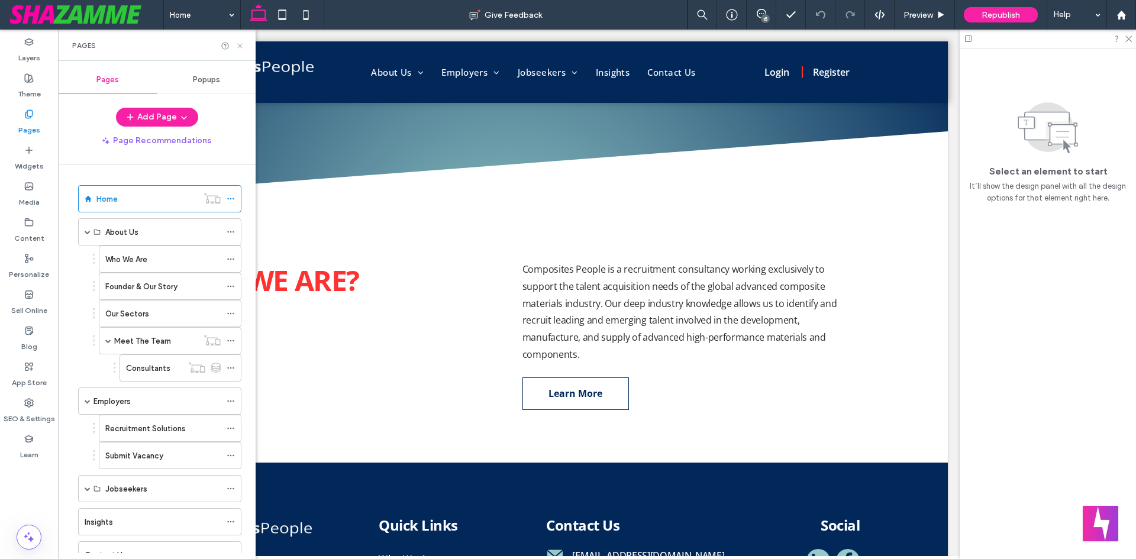
drag, startPoint x: 238, startPoint y: 46, endPoint x: 258, endPoint y: 217, distance: 172.1
click at [238, 46] on icon at bounding box center [239, 45] width 9 height 9
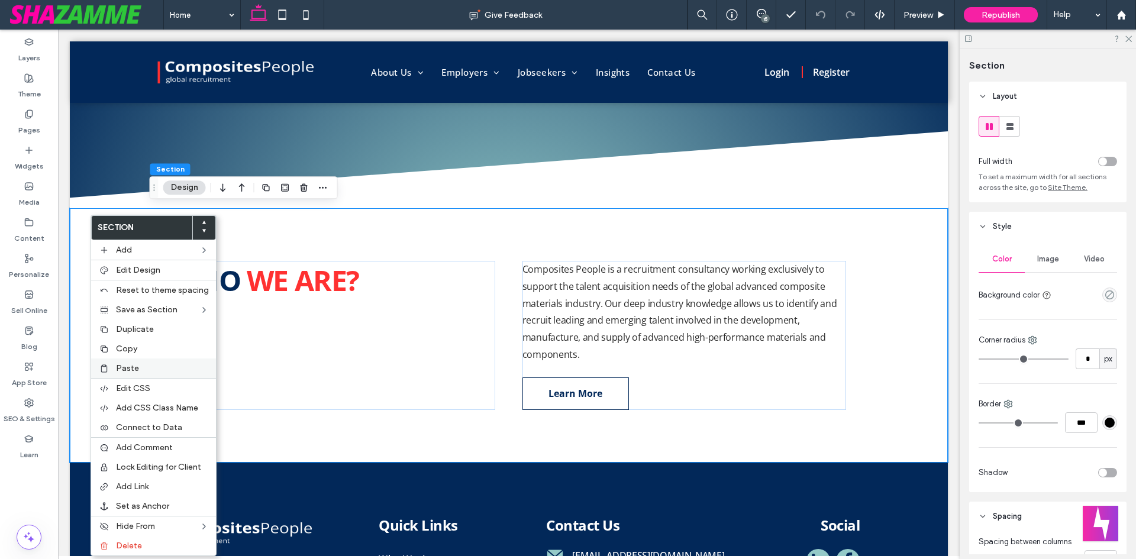
click at [124, 367] on span "Paste" at bounding box center [127, 368] width 23 height 10
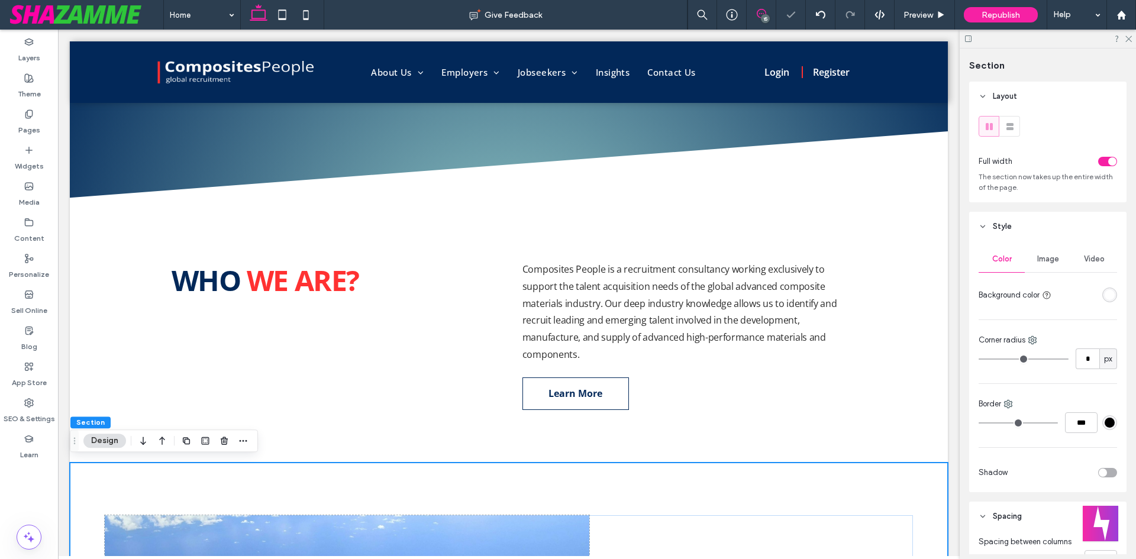
click at [763, 11] on icon at bounding box center [761, 13] width 9 height 9
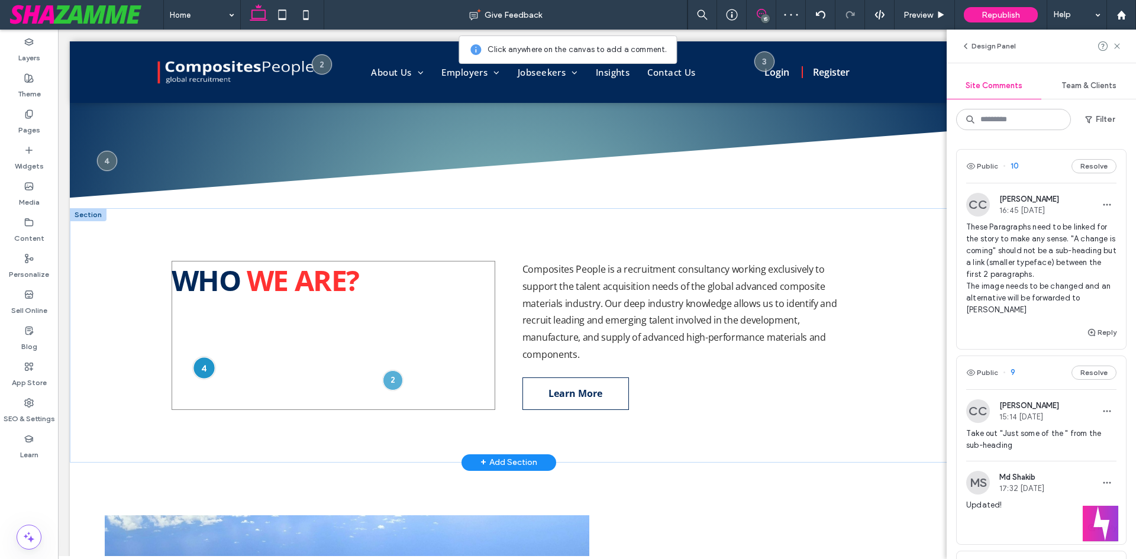
click at [199, 360] on div at bounding box center [204, 368] width 22 height 22
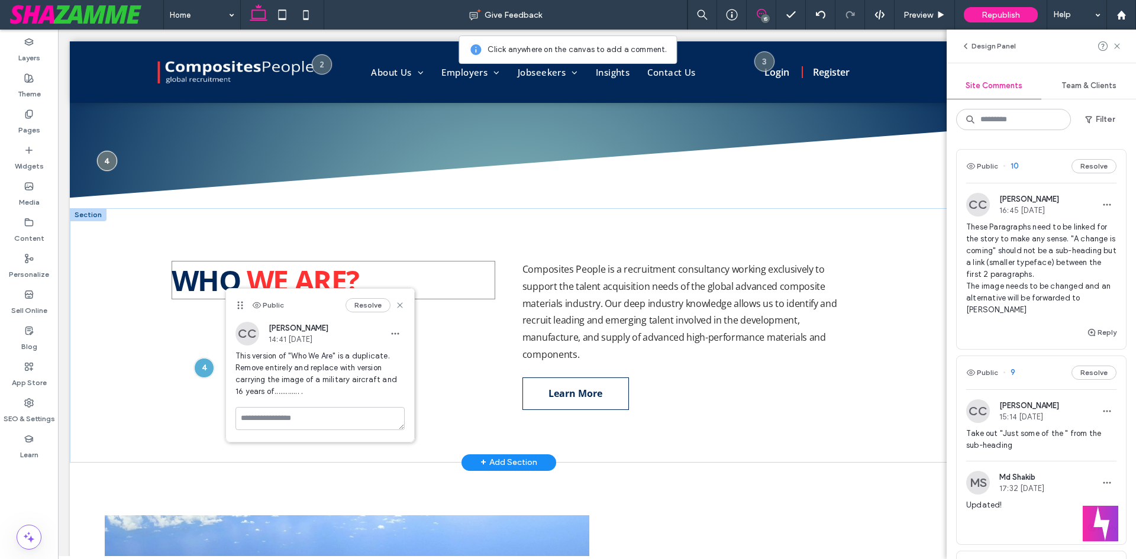
click at [322, 271] on span "WE ARE?" at bounding box center [303, 280] width 112 height 38
click at [322, 271] on div "WHO WE ARE?" at bounding box center [334, 280] width 324 height 38
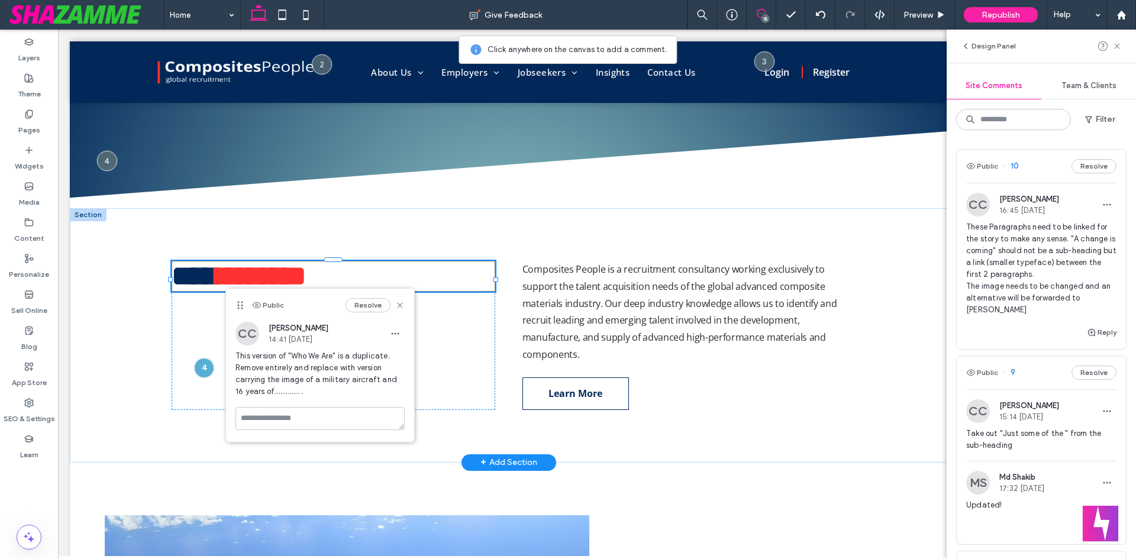
click at [322, 271] on div "*** *******" at bounding box center [334, 276] width 324 height 31
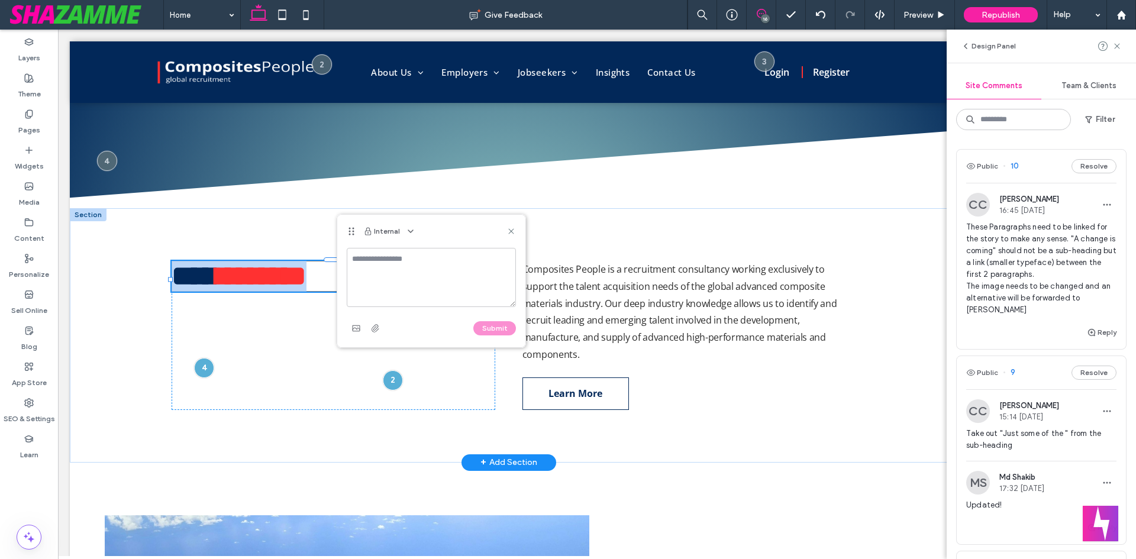
type input "*********"
type input "**"
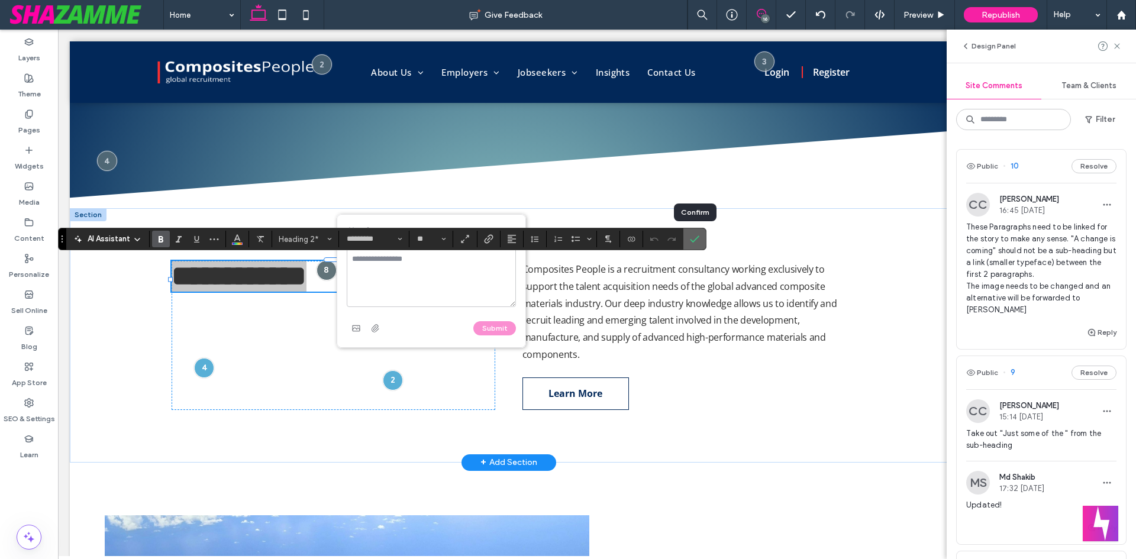
click at [692, 237] on icon "Confirm" at bounding box center [694, 238] width 9 height 9
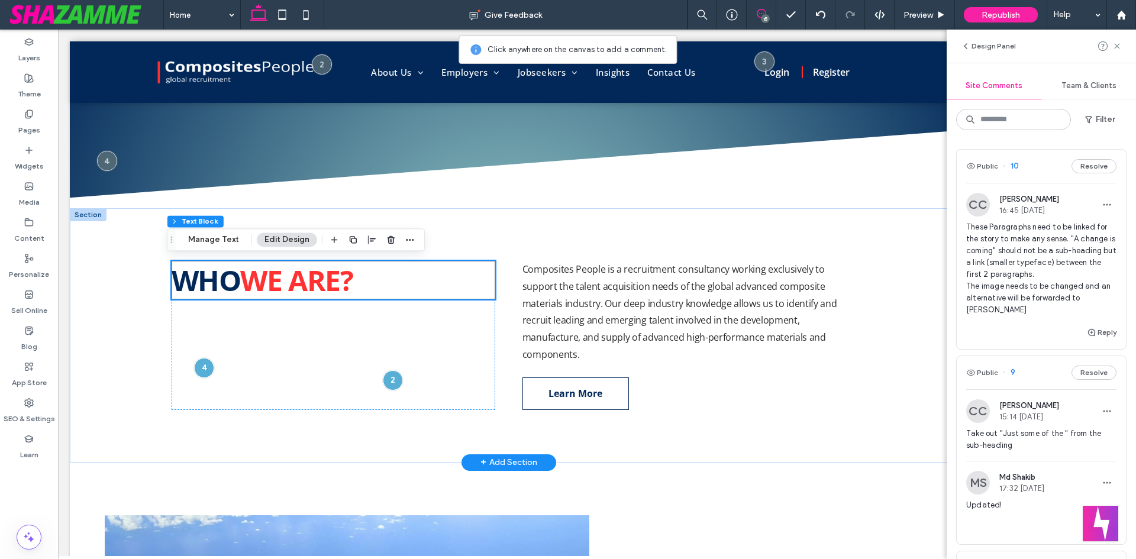
scroll to position [414, 0]
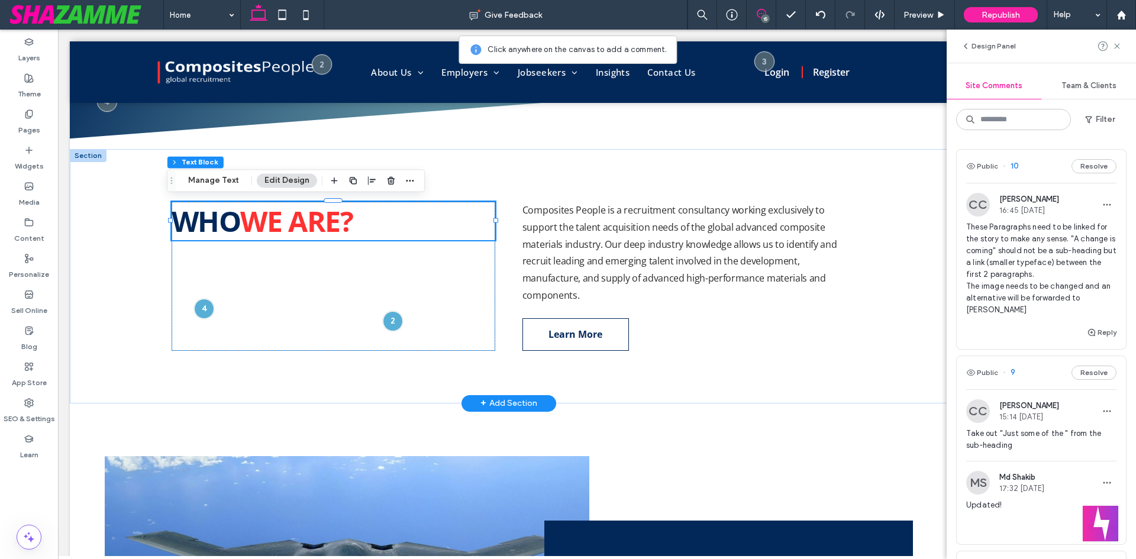
drag, startPoint x: 407, startPoint y: 217, endPoint x: 385, endPoint y: 244, distance: 35.8
click at [385, 244] on div "WHO WE ARE?" at bounding box center [334, 276] width 324 height 149
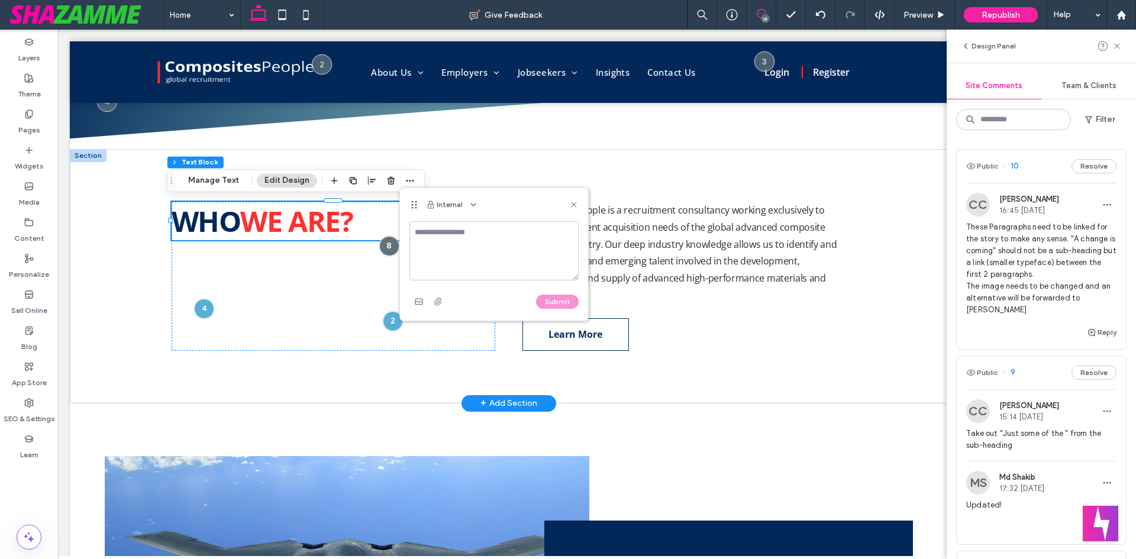
click at [918, 252] on div "WHO WE ARE? Composites People is a recruitment consultancy working exclusively …" at bounding box center [509, 276] width 878 height 254
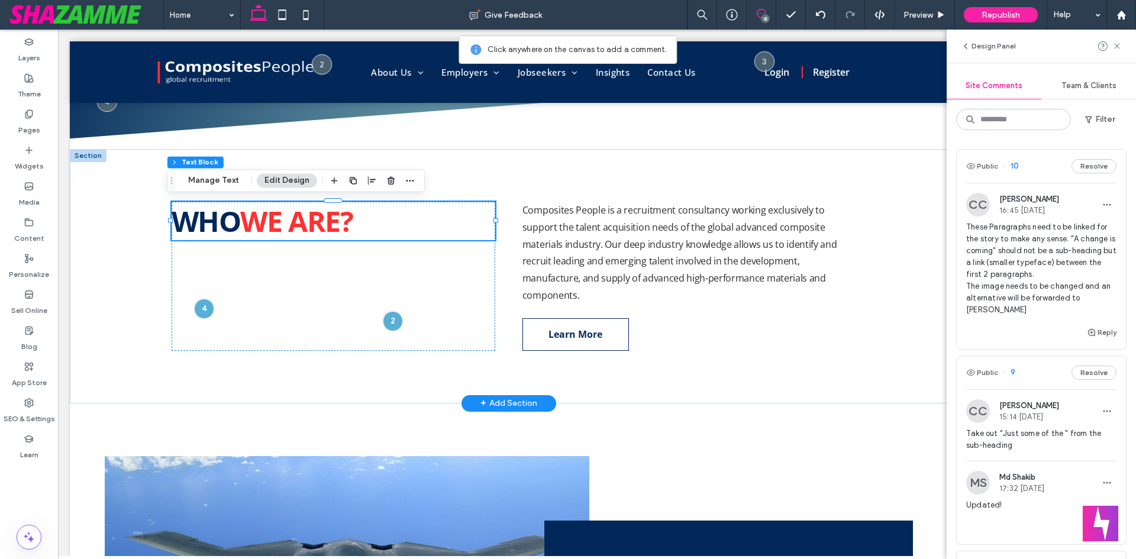
click at [896, 399] on div "WHO WE ARE? Composites People is a recruitment consultancy working exclusively …" at bounding box center [509, 276] width 878 height 254
click at [199, 306] on div at bounding box center [204, 309] width 22 height 22
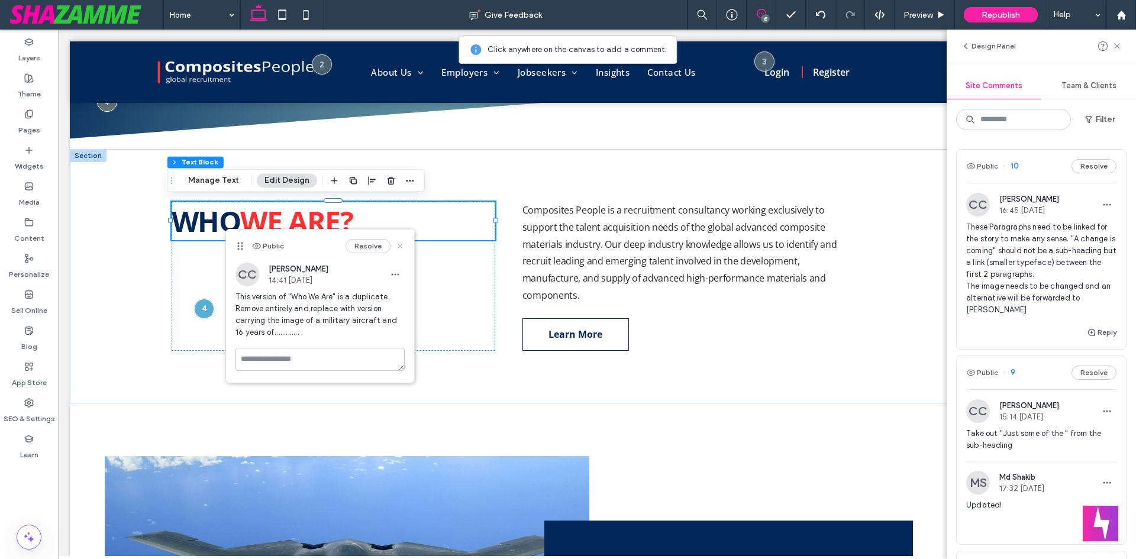
click at [398, 244] on use at bounding box center [400, 245] width 5 height 5
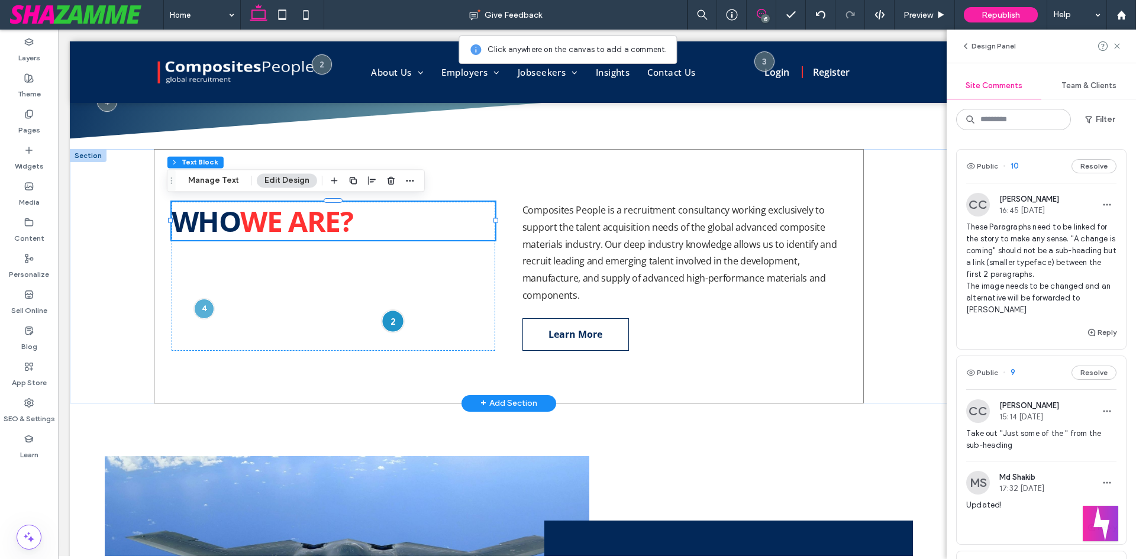
click at [391, 324] on div at bounding box center [393, 321] width 22 height 22
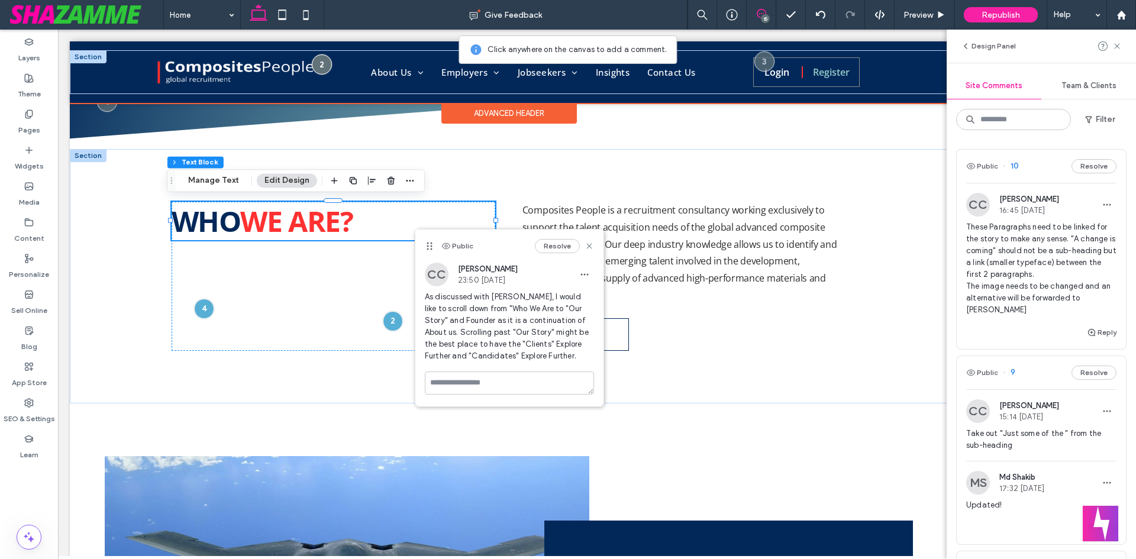
click at [807, 81] on link "Register" at bounding box center [831, 72] width 49 height 21
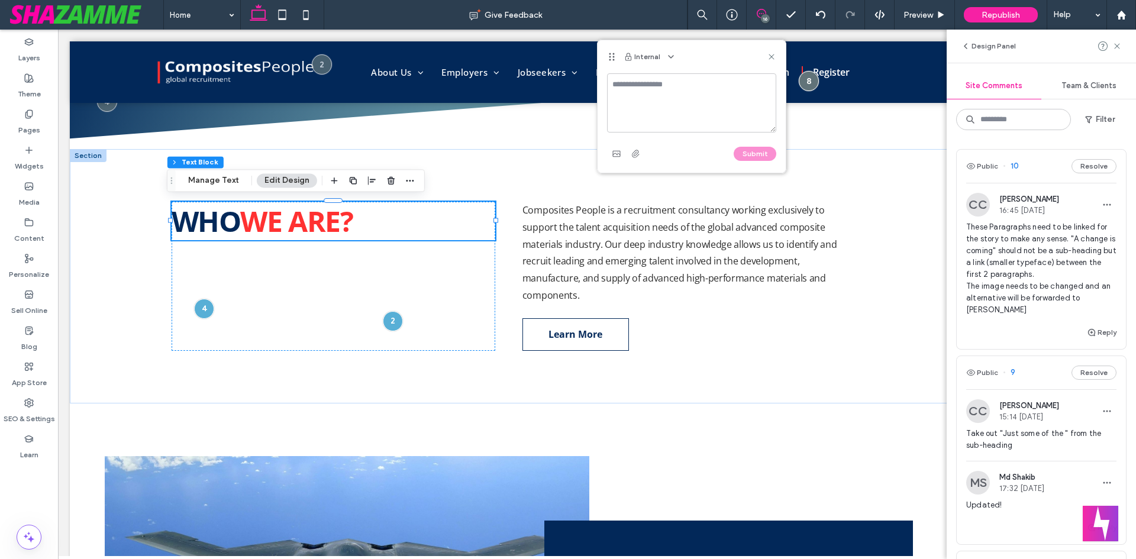
click at [764, 56] on div "Internal" at bounding box center [691, 56] width 188 height 33
click at [763, 11] on icon at bounding box center [761, 13] width 9 height 9
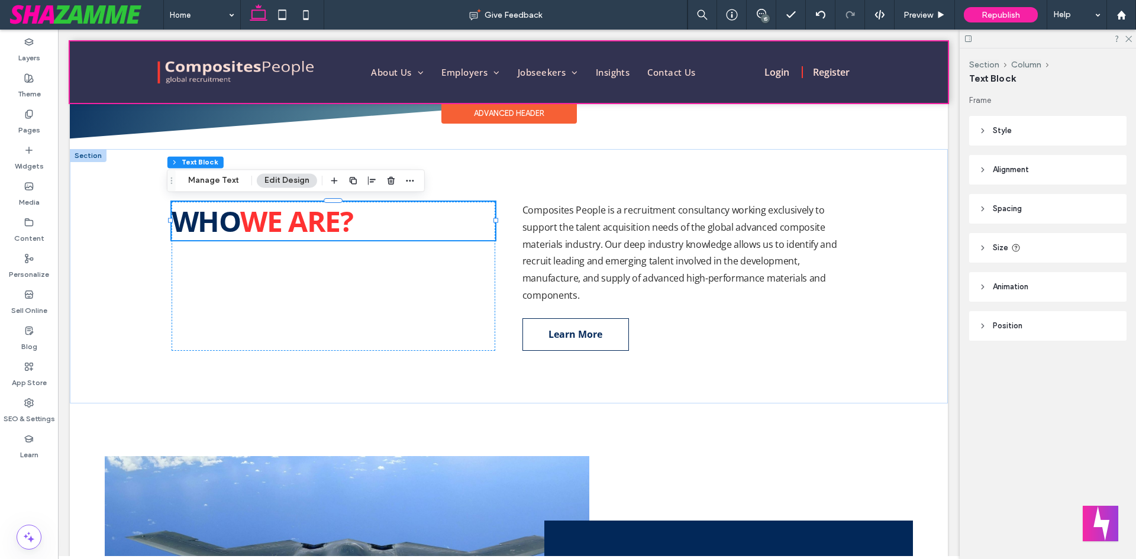
click at [784, 64] on div at bounding box center [509, 72] width 878 height 62
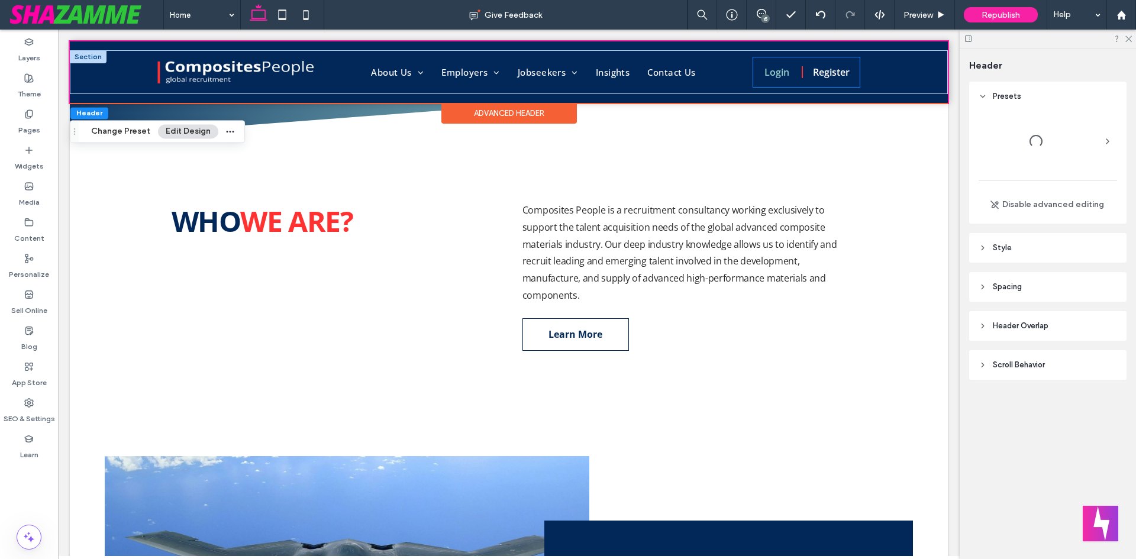
click at [783, 64] on link "Login" at bounding box center [776, 72] width 38 height 21
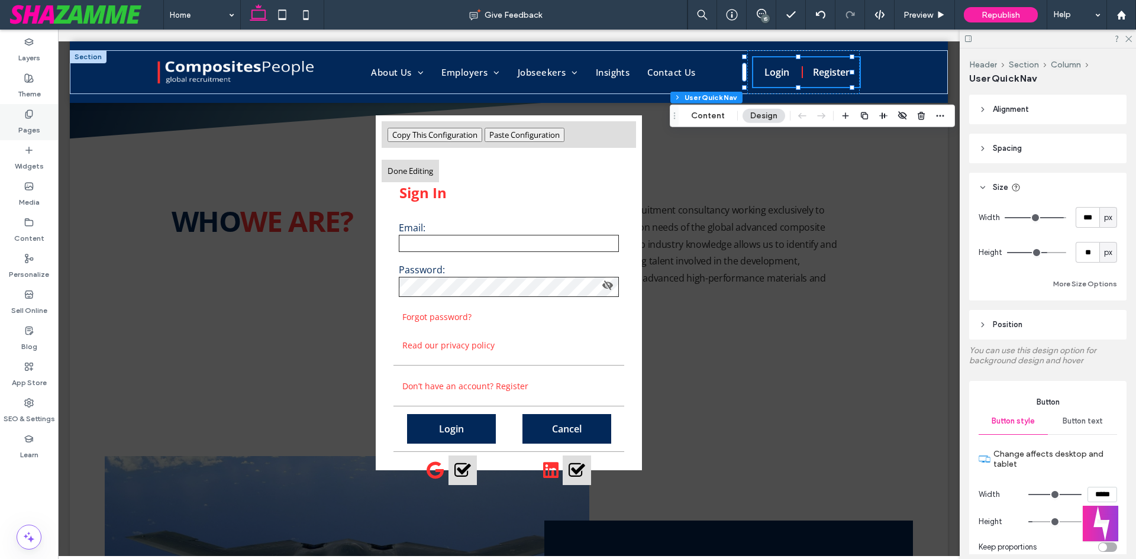
click at [27, 128] on label "Pages" at bounding box center [29, 127] width 22 height 17
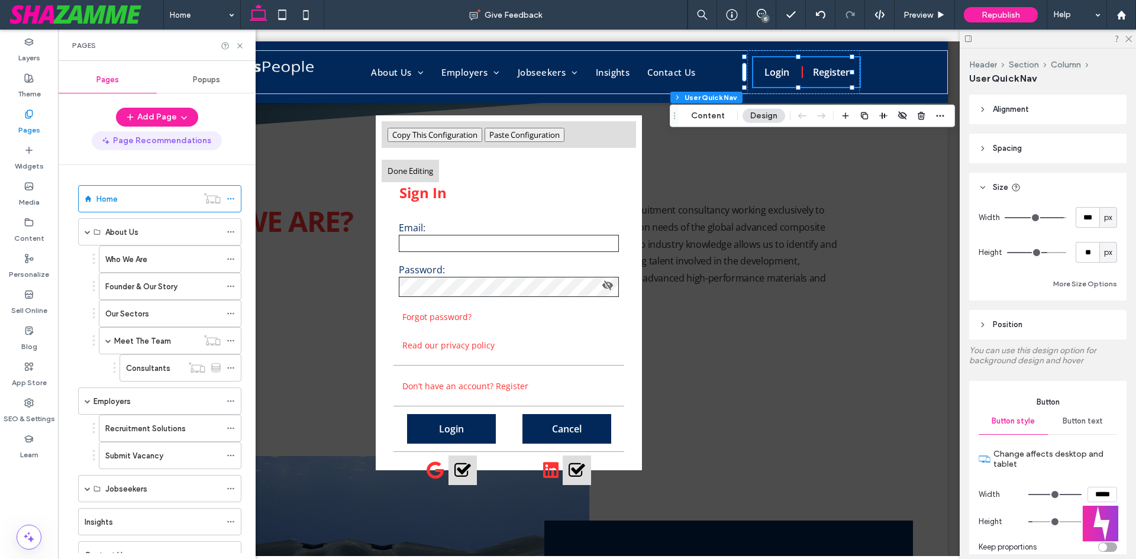
click at [30, 155] on div "Widgets" at bounding box center [29, 158] width 58 height 36
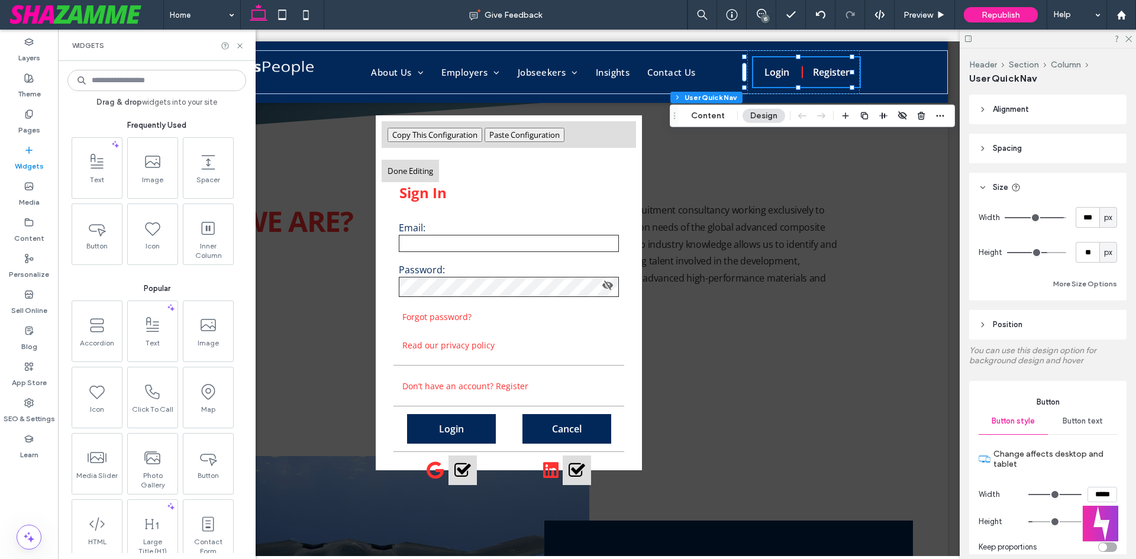
click at [115, 82] on input at bounding box center [156, 80] width 179 height 21
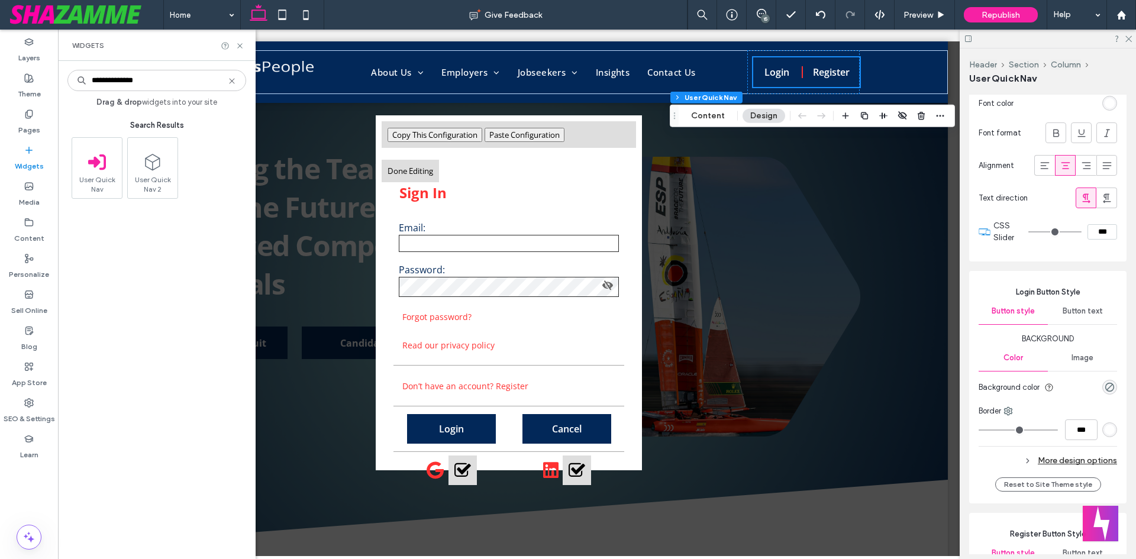
scroll to position [0, 0]
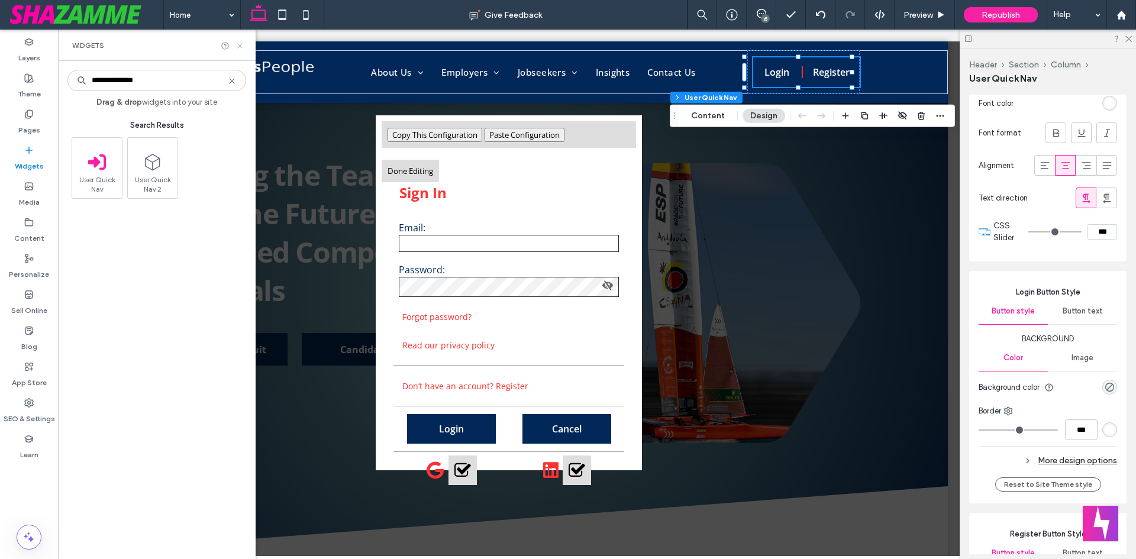
type input "**********"
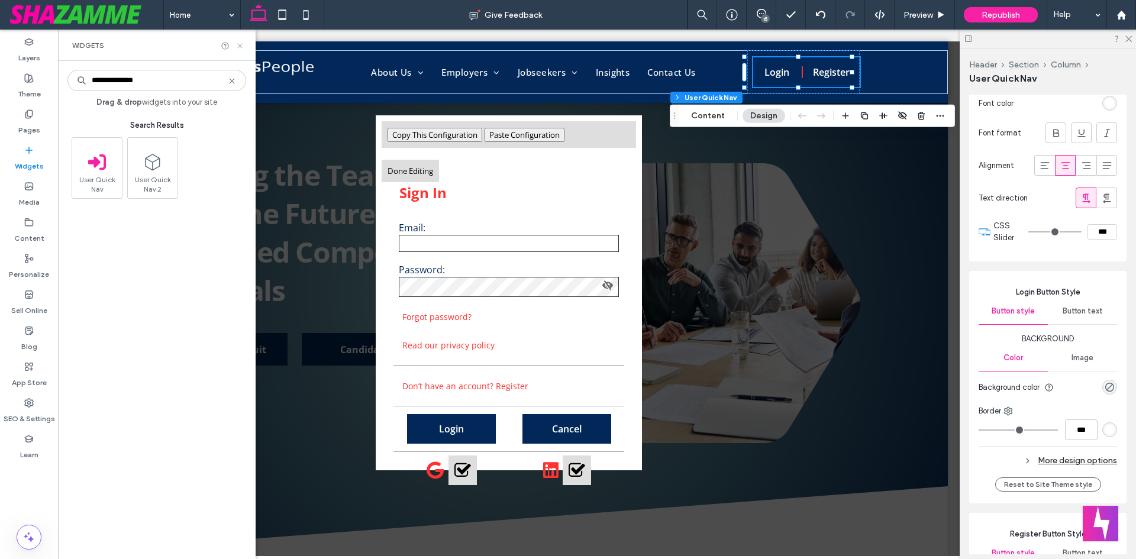
click at [243, 46] on icon at bounding box center [239, 45] width 9 height 9
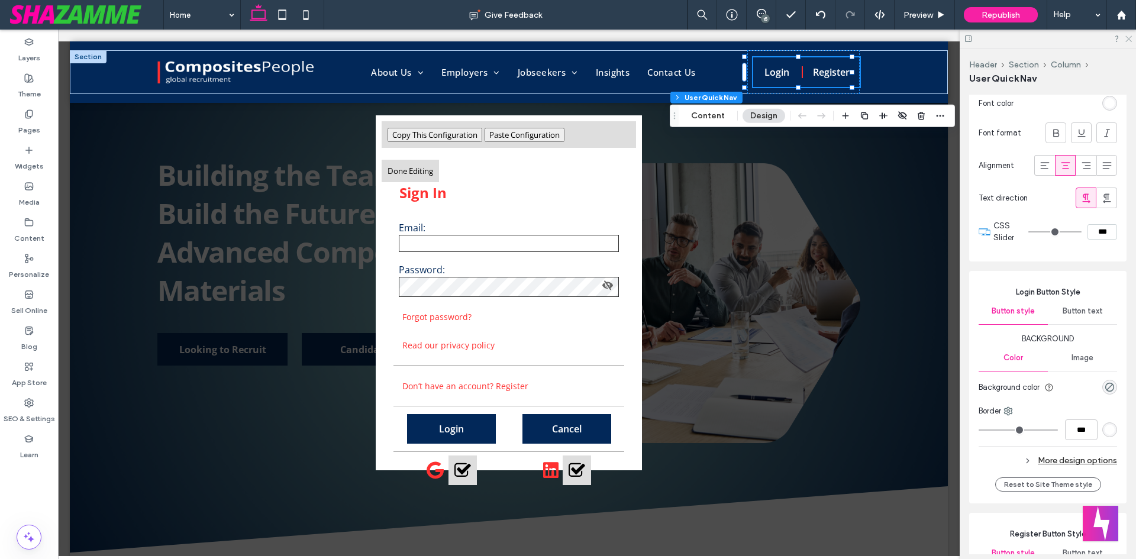
click at [1126, 37] on icon at bounding box center [1128, 38] width 8 height 8
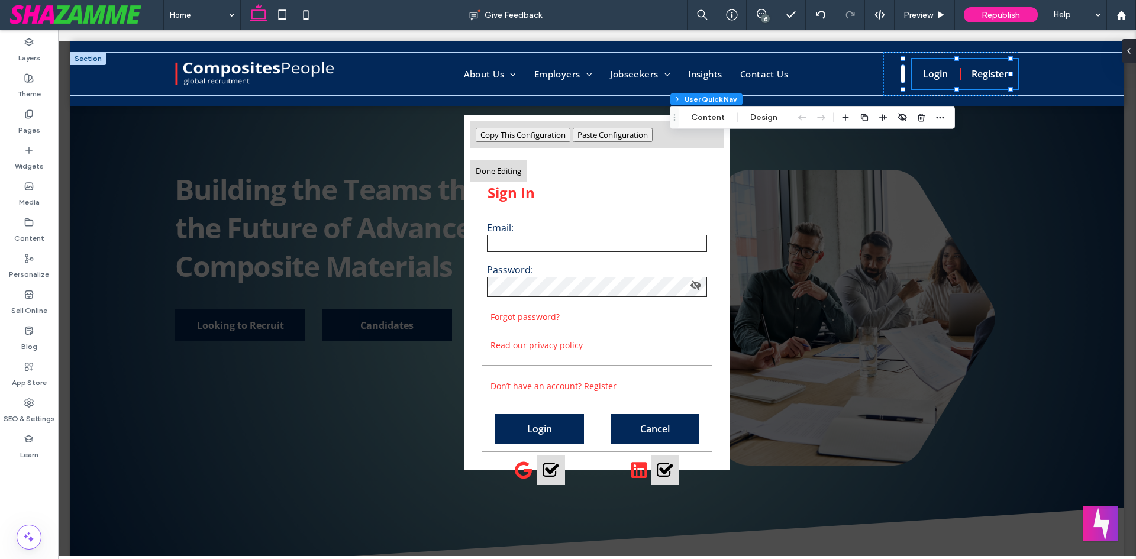
click at [891, 277] on div "Copy This Configuration Paste Configuration Done Editing Sign In Email: Passwor…" at bounding box center [597, 293] width 1078 height 527
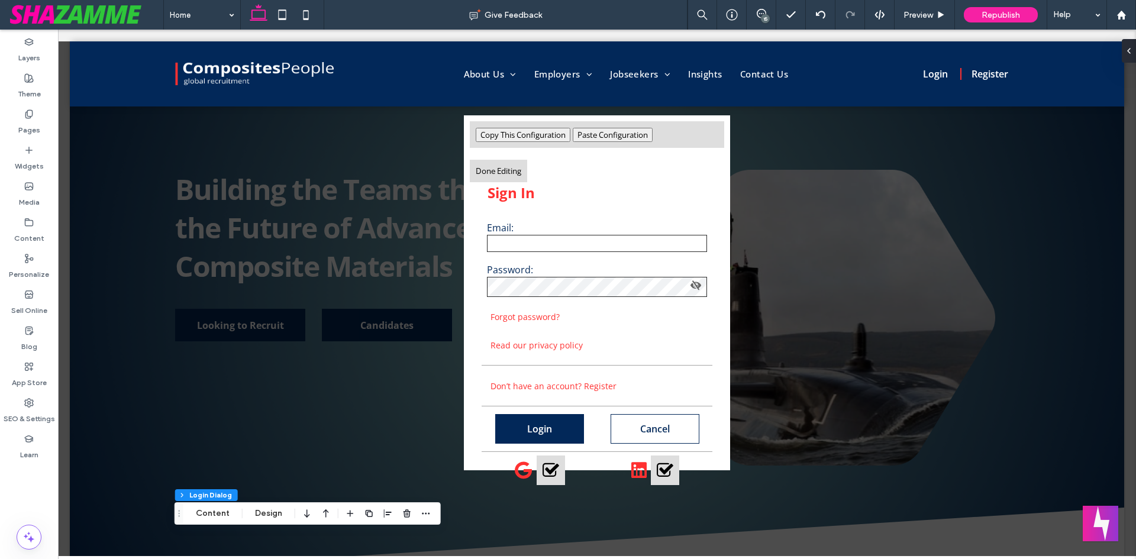
click at [687, 443] on button "Cancel" at bounding box center [655, 429] width 89 height 30
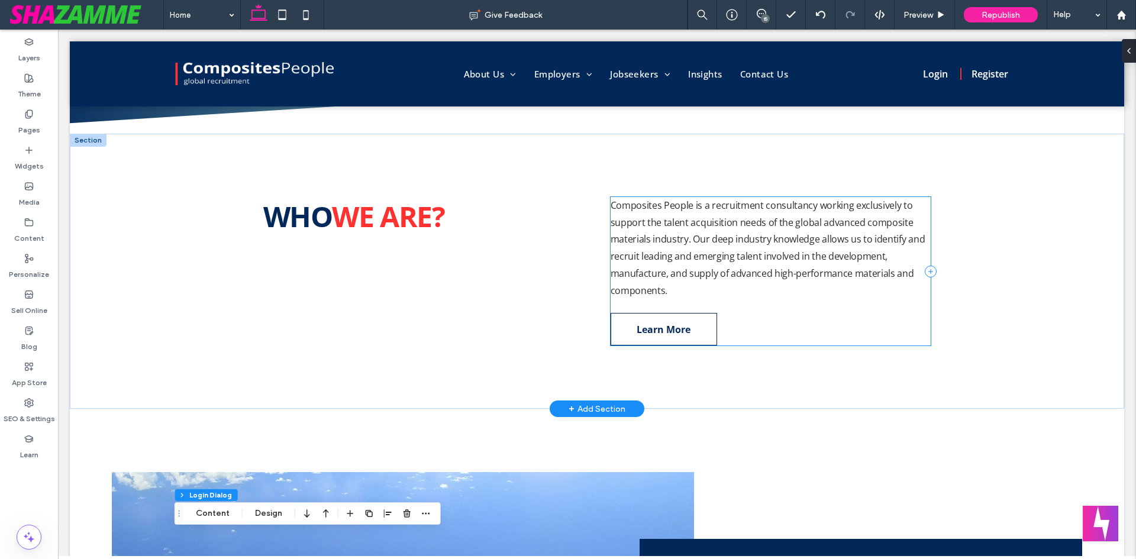
scroll to position [351, 0]
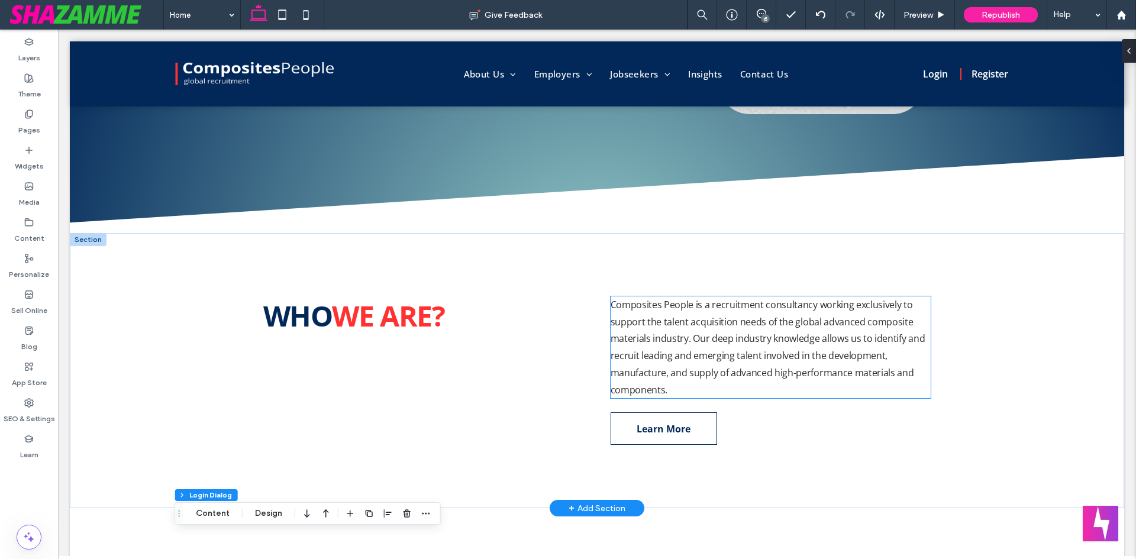
click at [731, 338] on span "Composites People is a recruitment consultancy working exclusively to support t…" at bounding box center [768, 347] width 315 height 98
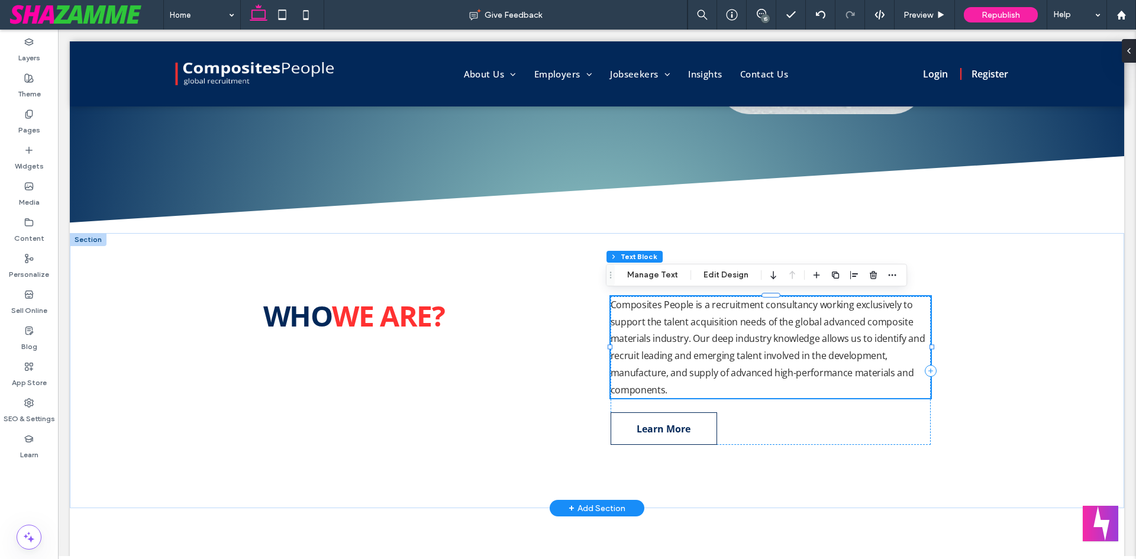
click at [725, 338] on span "Composites People is a recruitment consultancy working exclusively to support t…" at bounding box center [768, 347] width 315 height 98
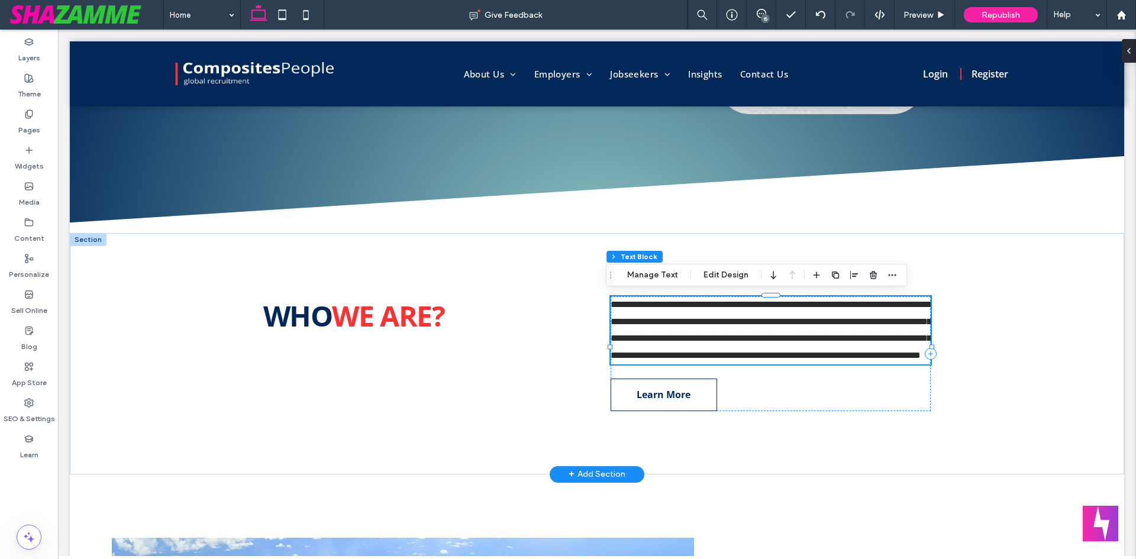
click at [725, 338] on span "**********" at bounding box center [771, 330] width 321 height 60
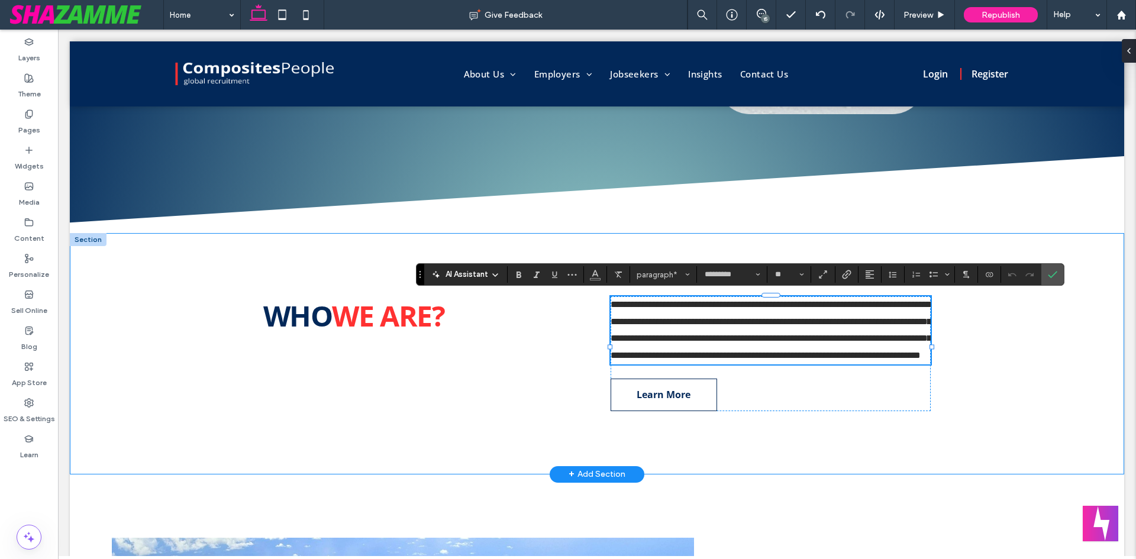
click at [970, 444] on div "**********" at bounding box center [597, 353] width 1054 height 241
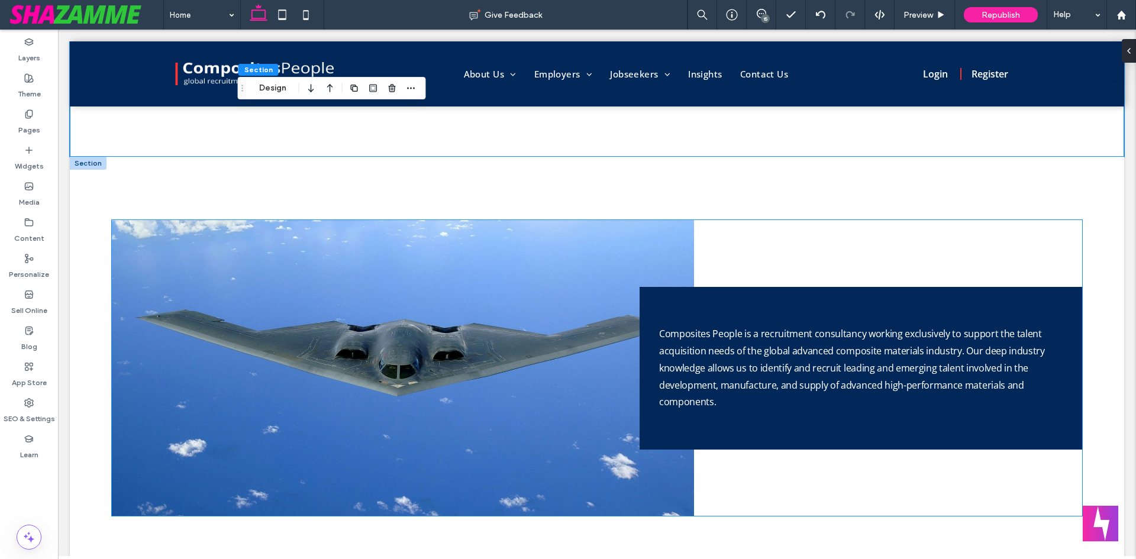
scroll to position [706, 0]
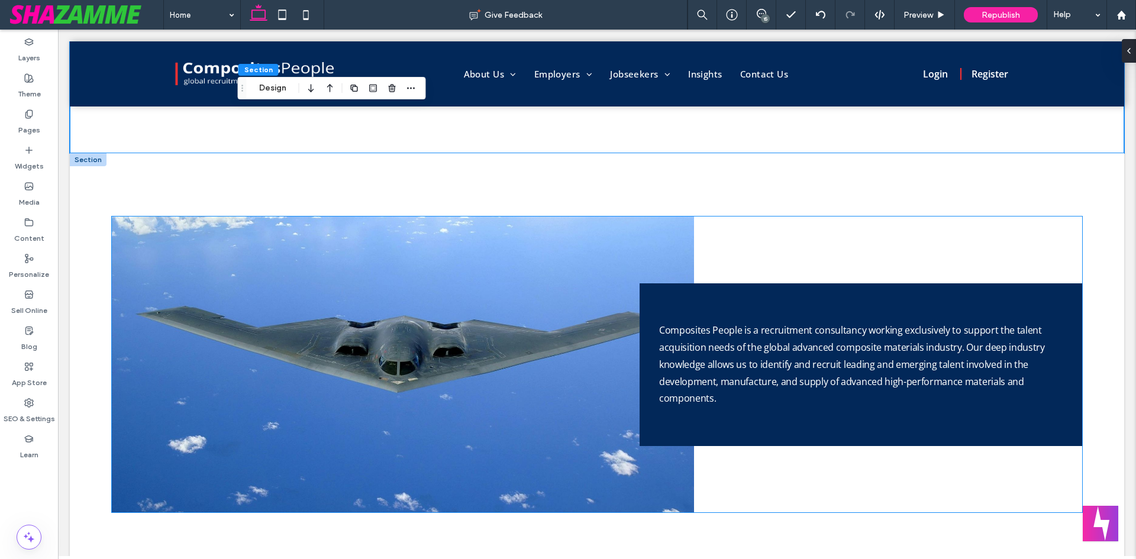
click at [768, 390] on p "Composites People is a recruitment consultancy working exclusively to support t…" at bounding box center [860, 364] width 403 height 85
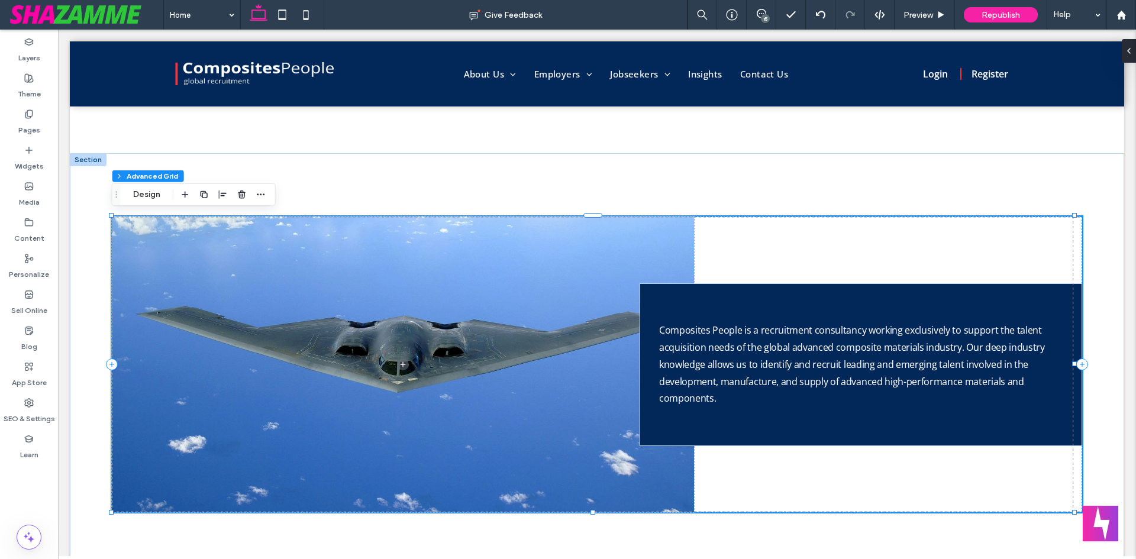
click at [768, 390] on p "Composites People is a recruitment consultancy working exclusively to support t…" at bounding box center [860, 364] width 403 height 85
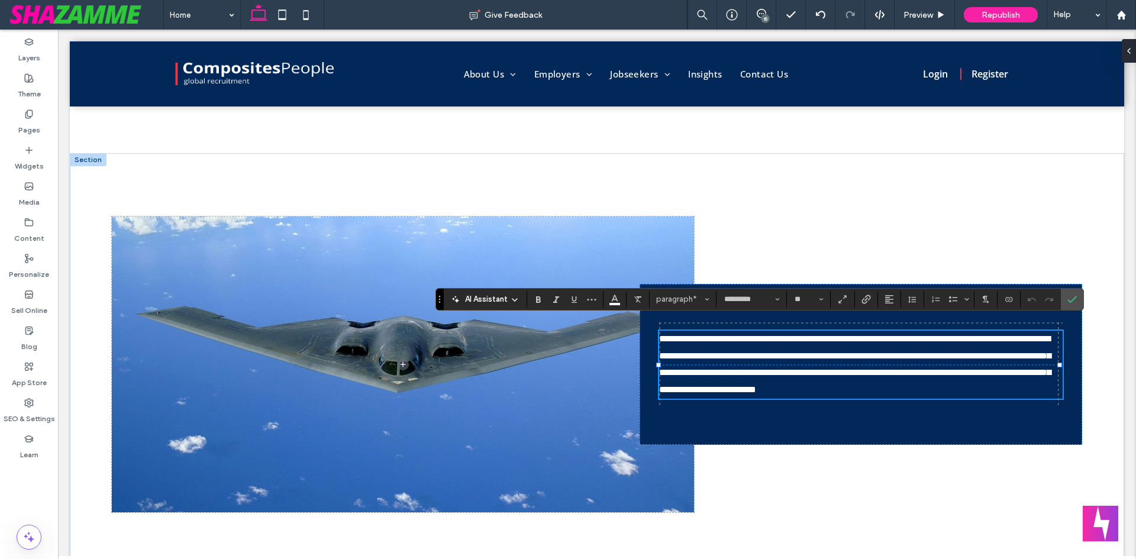
click at [742, 379] on span "**********" at bounding box center [855, 364] width 392 height 60
click at [659, 334] on span "**********" at bounding box center [855, 364] width 392 height 60
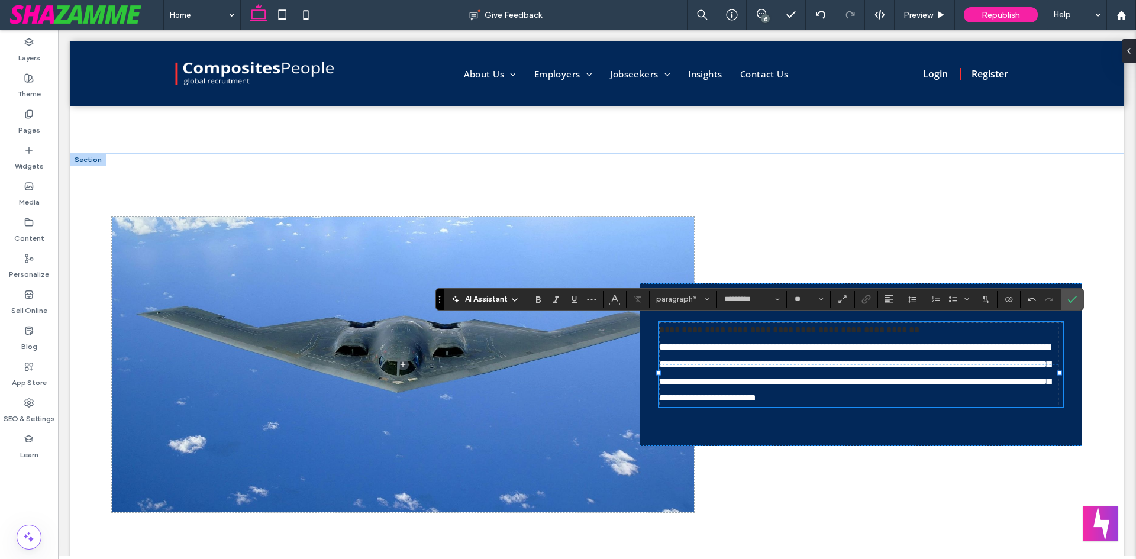
click at [748, 322] on p "**********" at bounding box center [859, 330] width 400 height 17
click at [748, 325] on span "**********" at bounding box center [761, 329] width 204 height 9
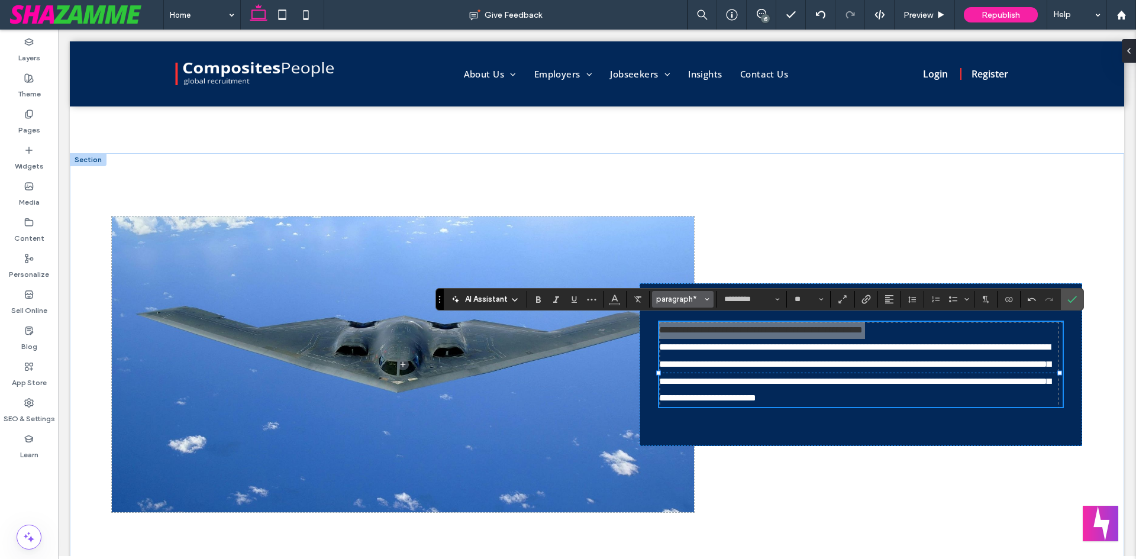
click at [686, 299] on span "paragraph*" at bounding box center [679, 299] width 46 height 9
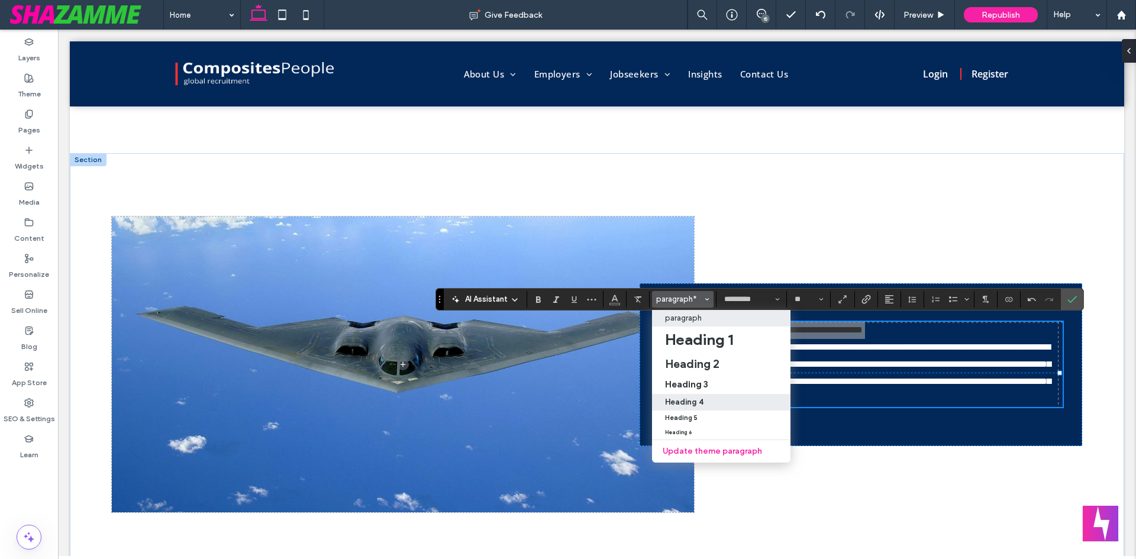
drag, startPoint x: 706, startPoint y: 406, endPoint x: 655, endPoint y: 378, distance: 58.8
click at [706, 406] on div "Heading 4" at bounding box center [721, 402] width 112 height 9
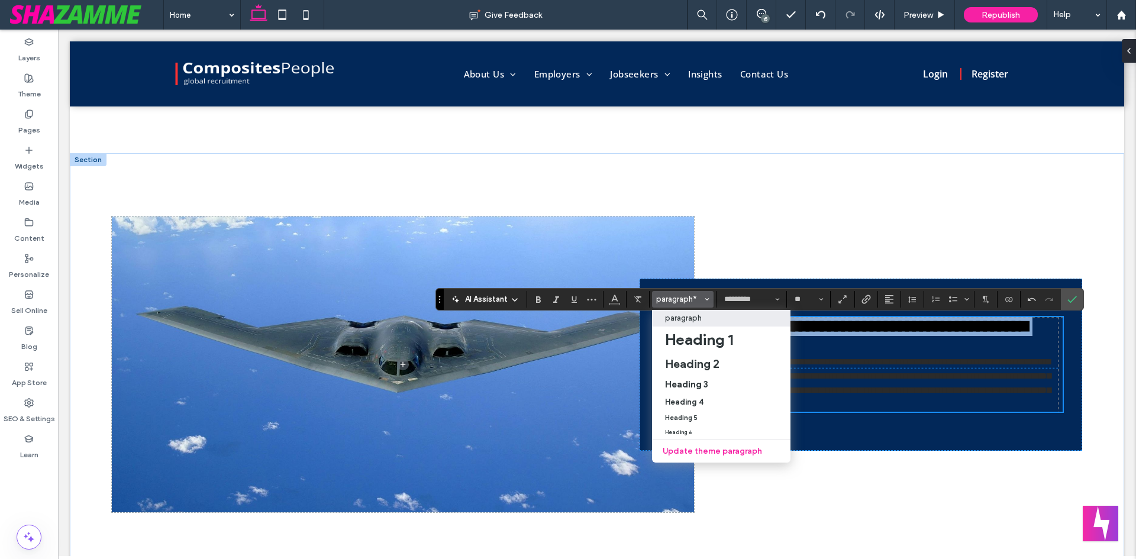
scroll to position [698, 0]
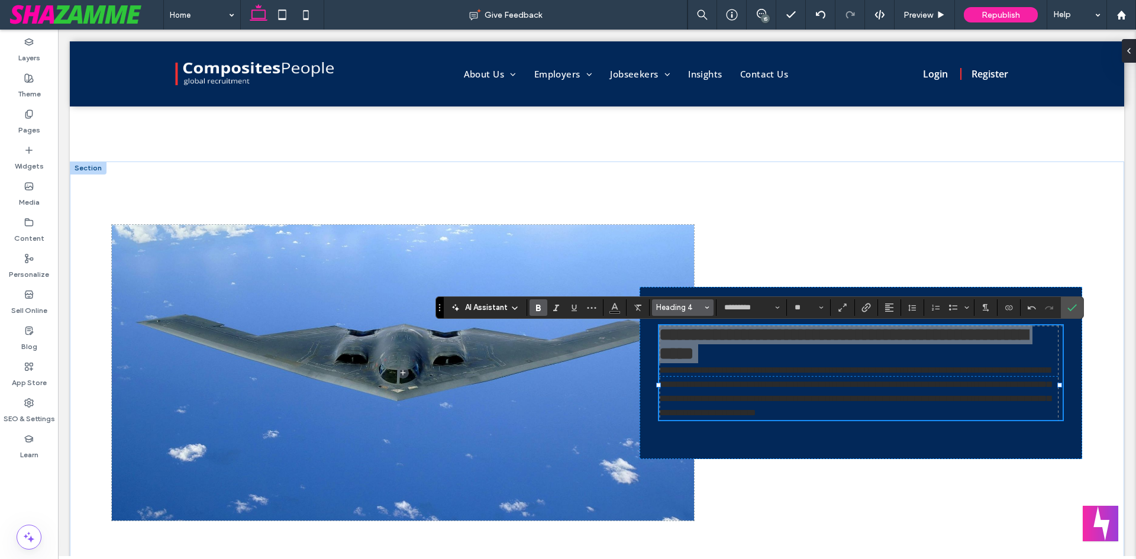
click at [703, 310] on button "Heading 4" at bounding box center [683, 307] width 62 height 17
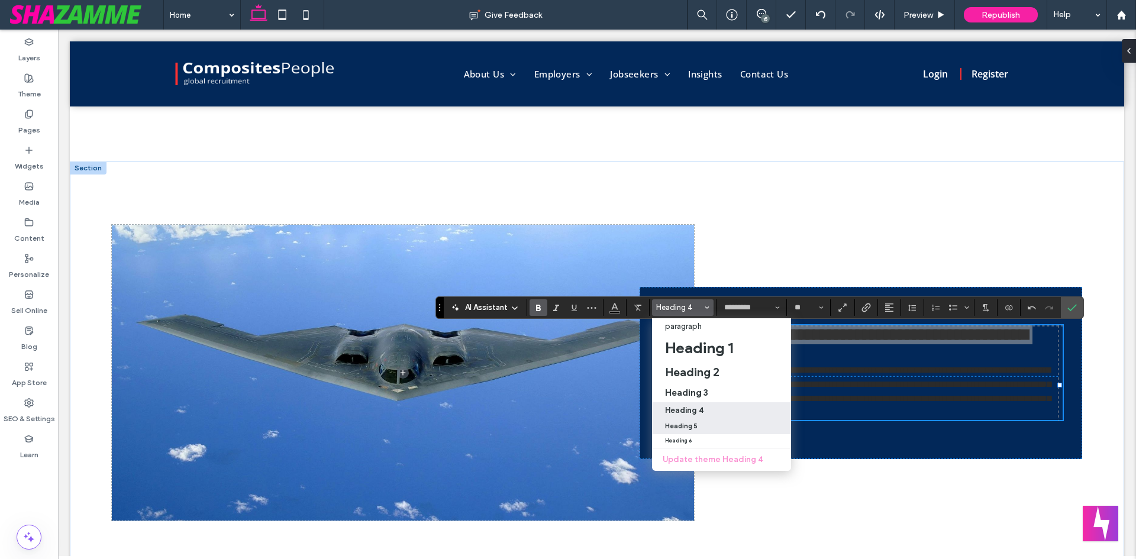
click at [701, 424] on div "Heading 5" at bounding box center [721, 426] width 113 height 8
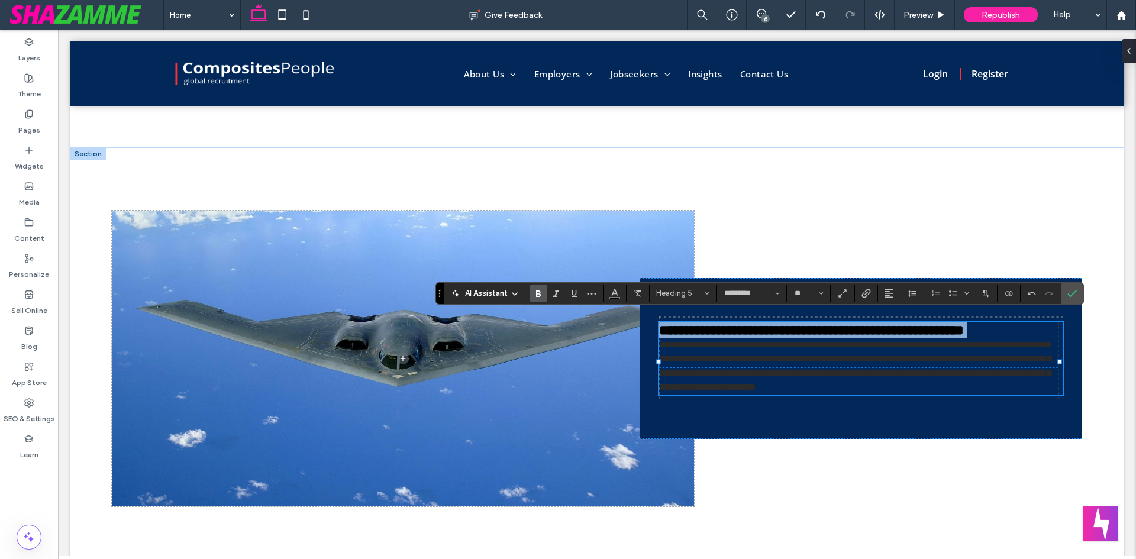
click at [828, 323] on span "**********" at bounding box center [811, 330] width 305 height 14
click at [616, 292] on use "Color" at bounding box center [614, 292] width 7 height 7
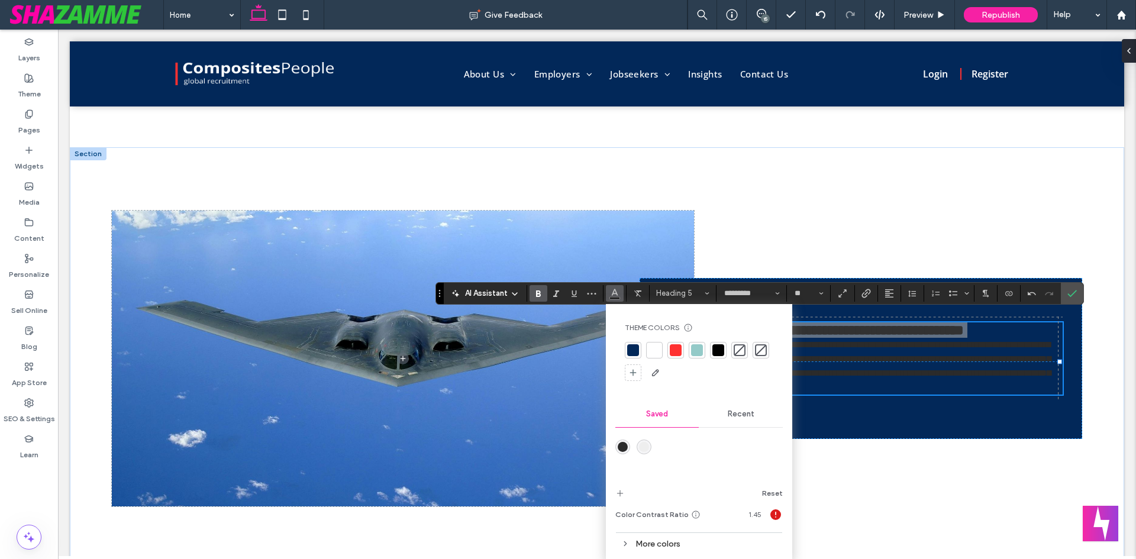
click at [674, 349] on div at bounding box center [676, 350] width 12 height 12
type input "**"
click at [844, 346] on span "**********" at bounding box center [855, 365] width 392 height 51
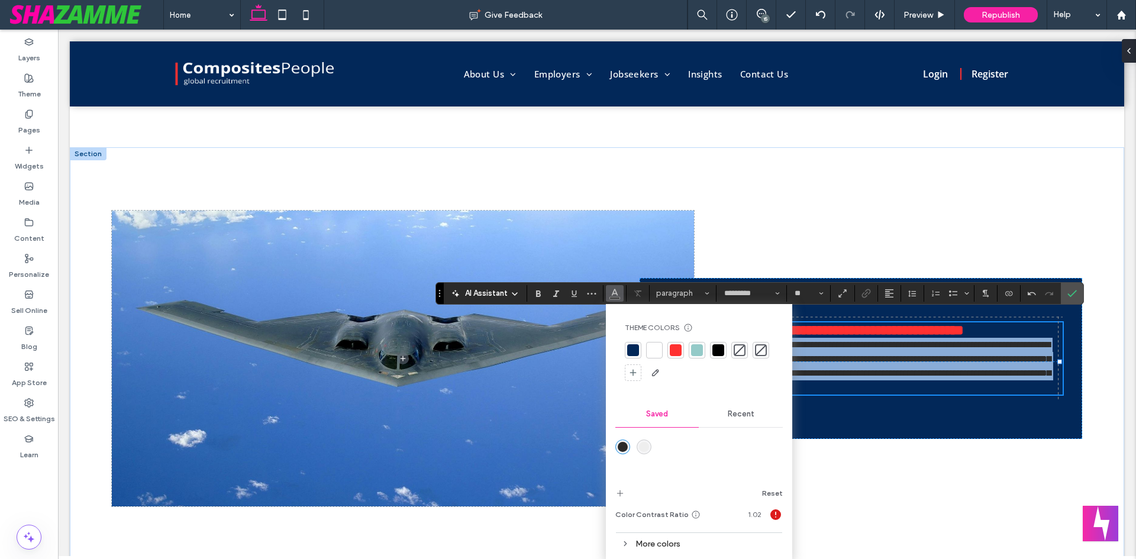
click at [844, 346] on span "**********" at bounding box center [855, 365] width 392 height 51
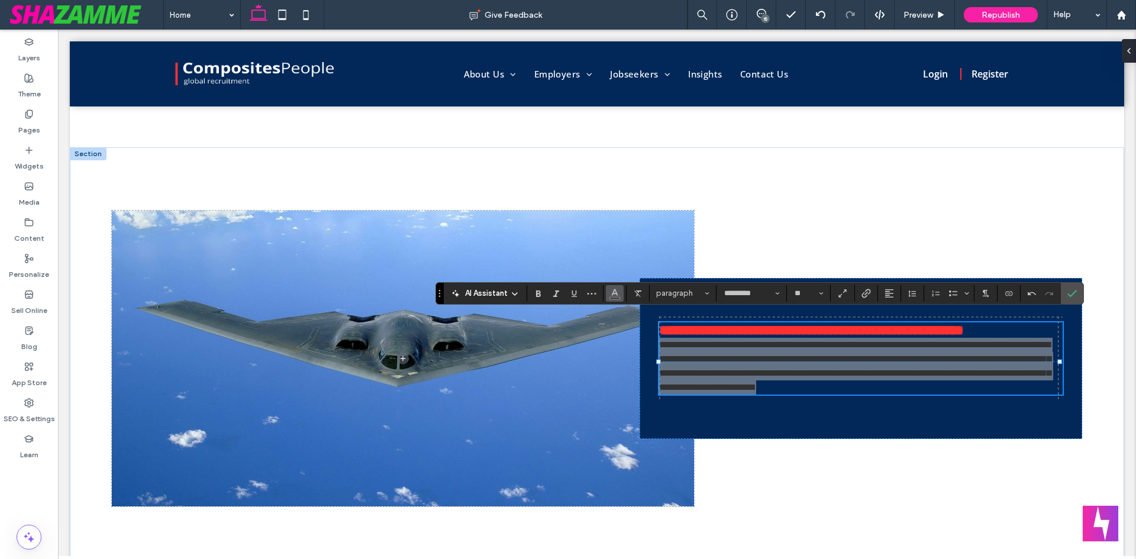
click at [617, 295] on use "Color" at bounding box center [614, 292] width 7 height 7
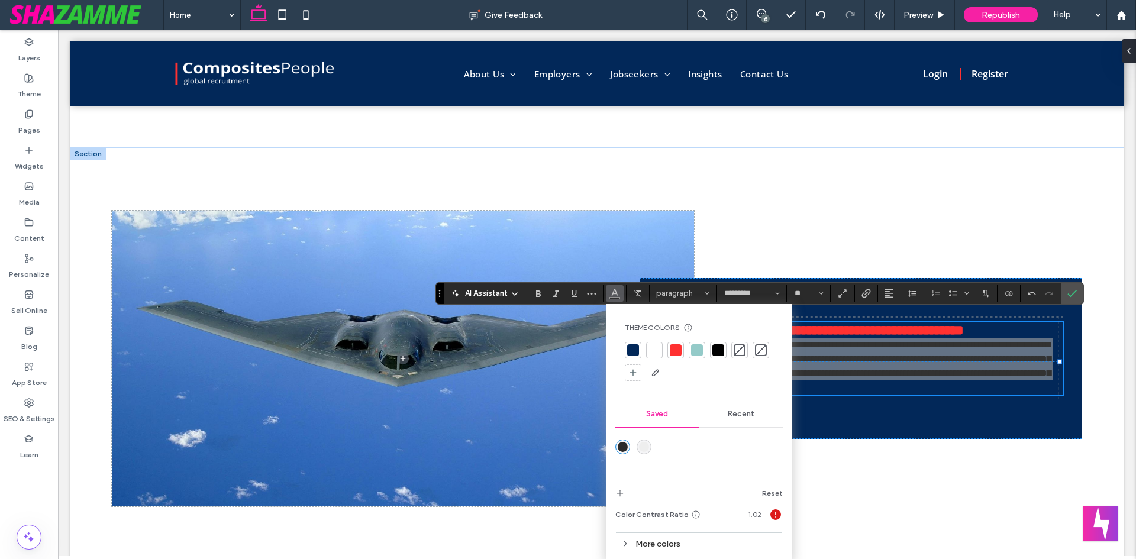
click at [653, 348] on div at bounding box center [654, 350] width 12 height 12
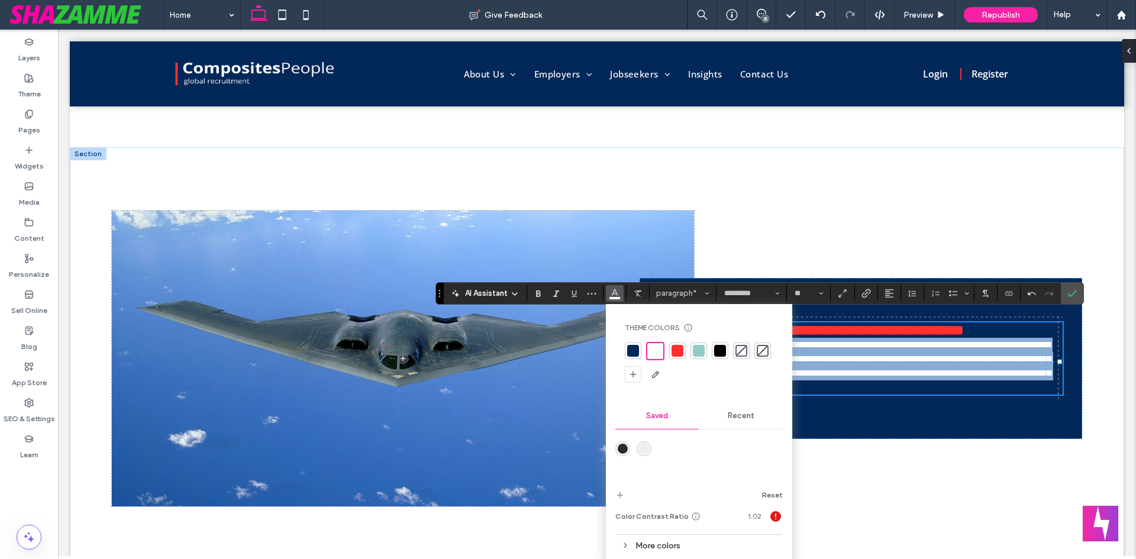
drag, startPoint x: 907, startPoint y: 394, endPoint x: 910, endPoint y: 425, distance: 30.9
click at [907, 395] on p "**********" at bounding box center [860, 366] width 403 height 57
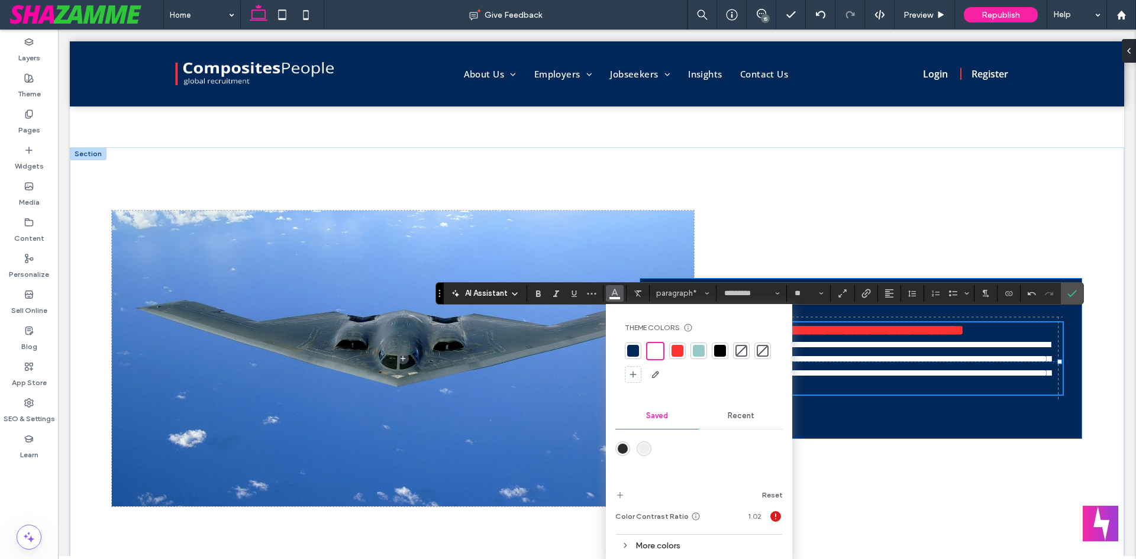
click at [910, 425] on div "**********" at bounding box center [861, 358] width 443 height 161
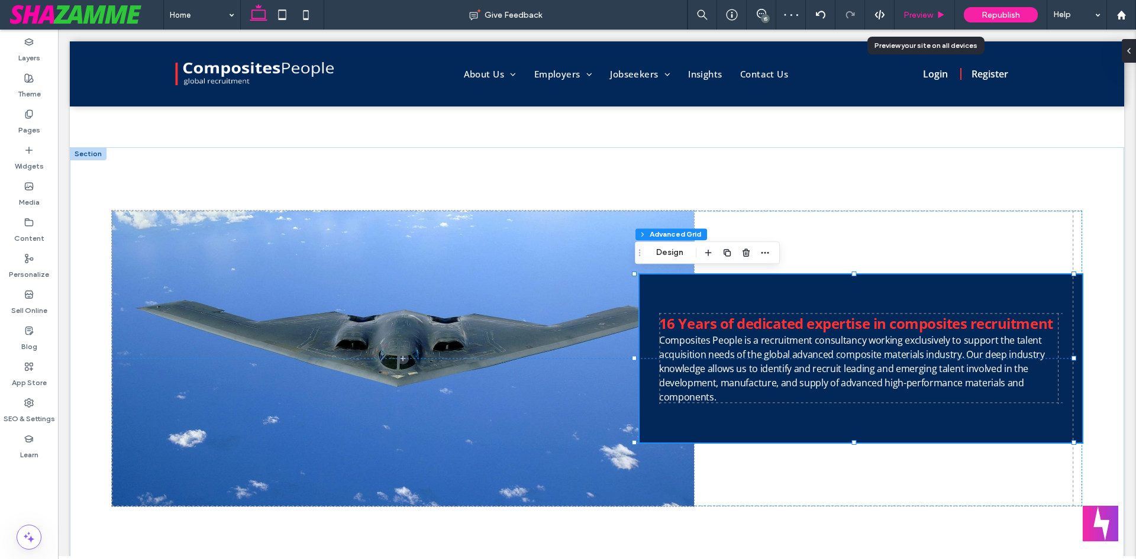
click at [921, 13] on span "Preview" at bounding box center [918, 15] width 30 height 10
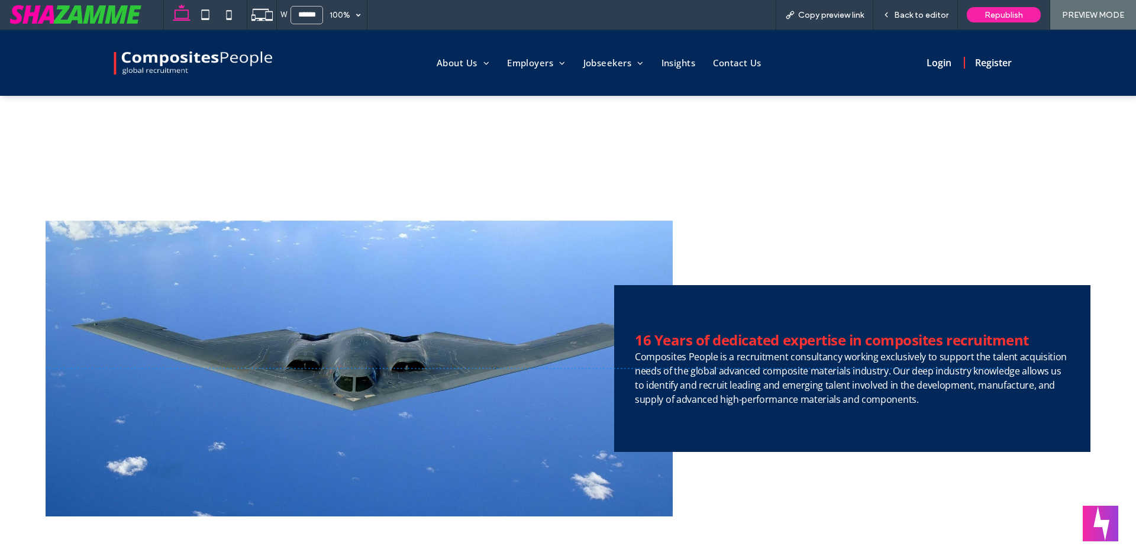
click at [921, 13] on span "Back to editor" at bounding box center [921, 15] width 54 height 10
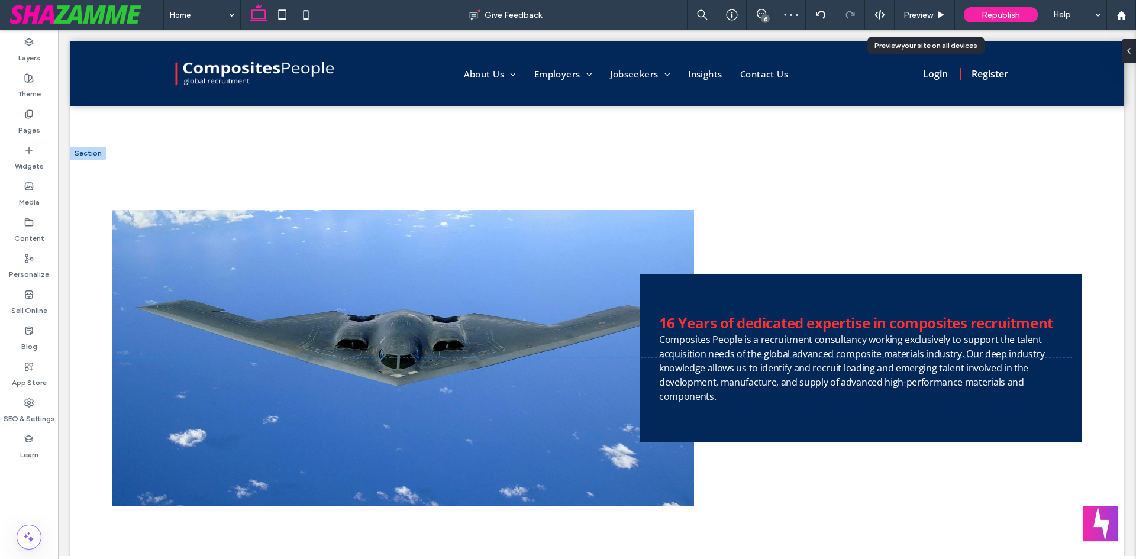
scroll to position [712, 0]
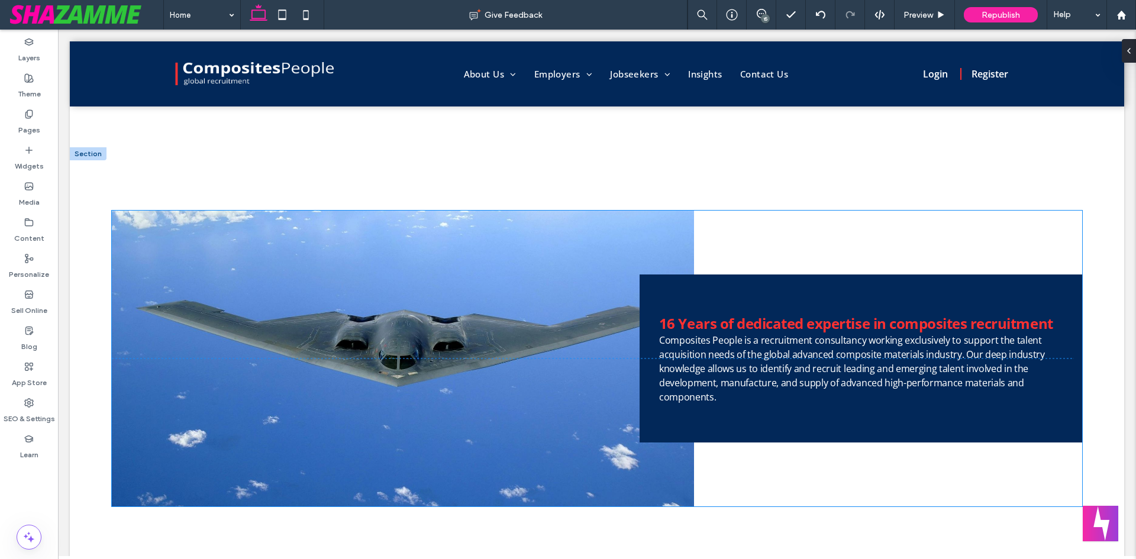
click at [664, 338] on span "Composites People is a recruitment consultancy working exclusively to support t…" at bounding box center [852, 369] width 386 height 70
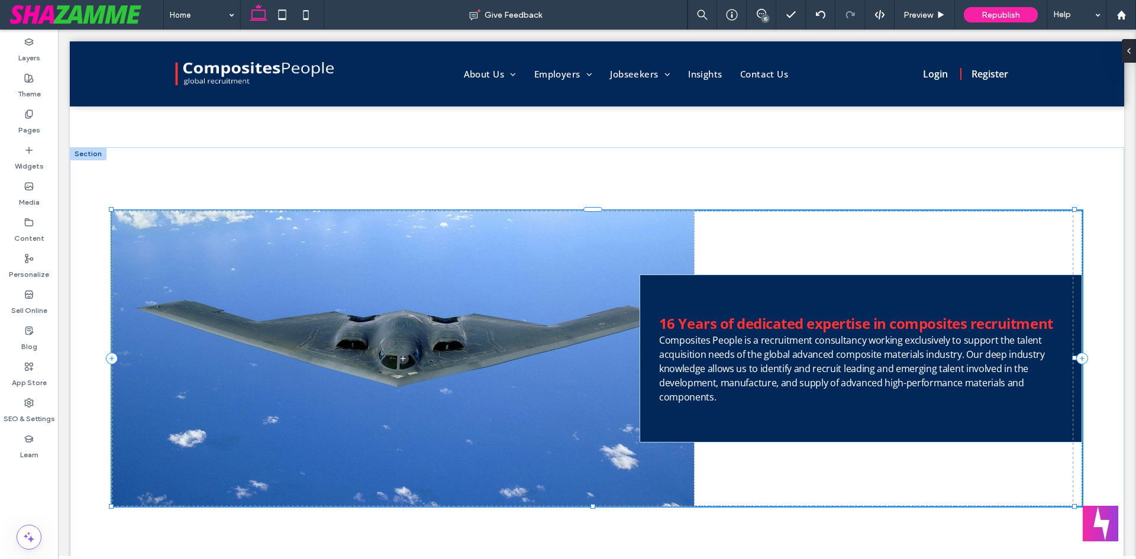
click at [664, 338] on span "Composites People is a recruitment consultancy working exclusively to support t…" at bounding box center [852, 369] width 386 height 70
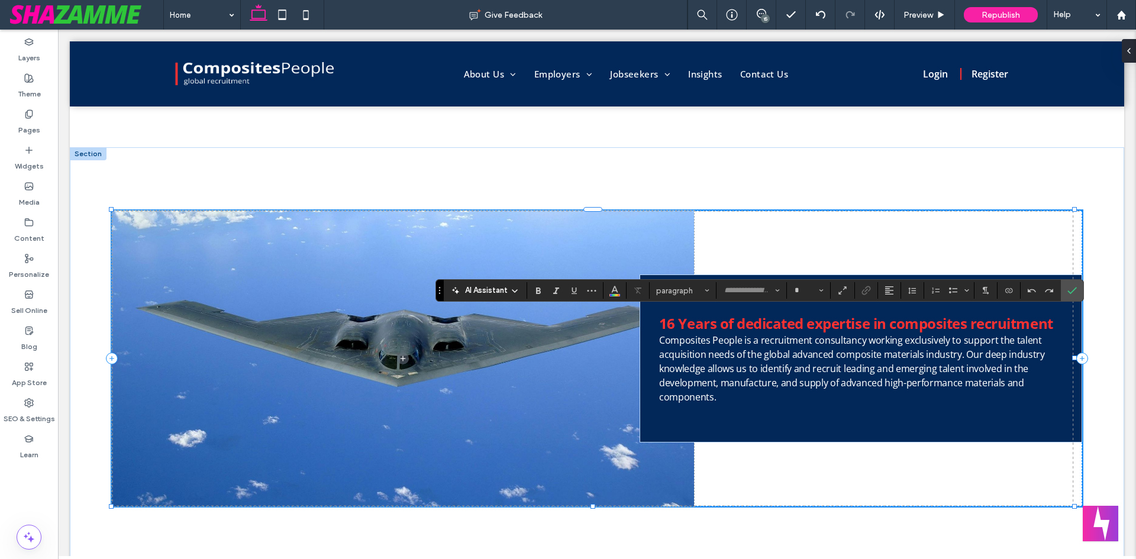
type input "*********"
type input "**"
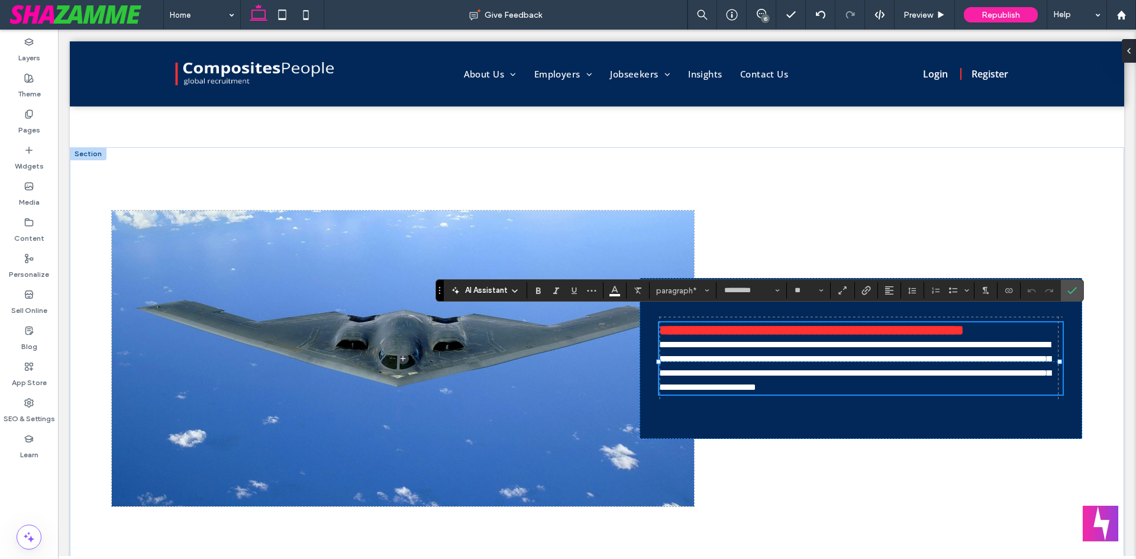
click at [659, 340] on span "**********" at bounding box center [855, 365] width 392 height 51
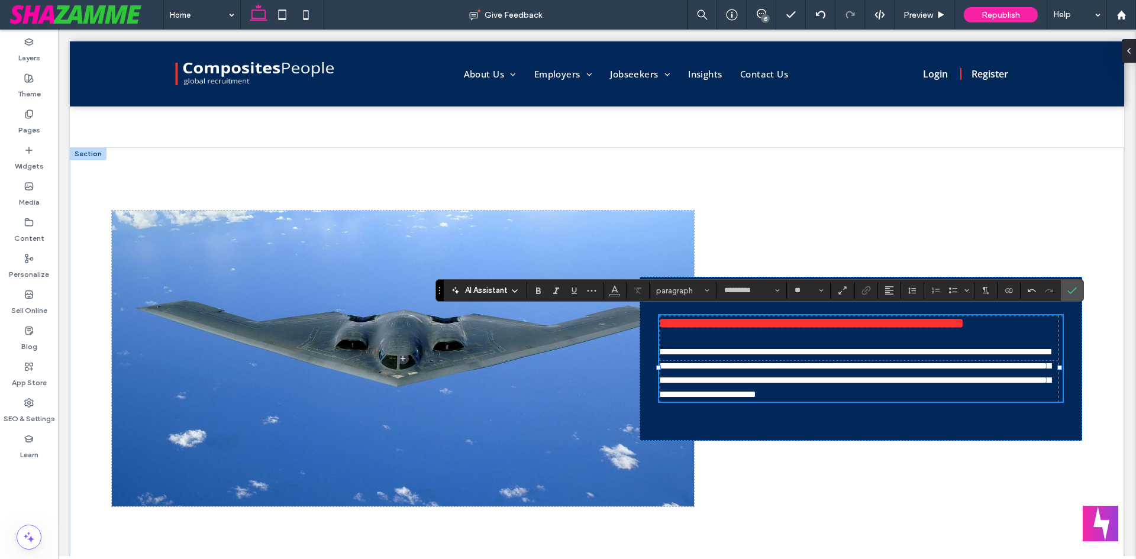
click at [682, 331] on p "﻿" at bounding box center [860, 338] width 403 height 14
click at [659, 331] on p "﻿" at bounding box center [860, 338] width 403 height 14
click at [903, 290] on button "Line Height" at bounding box center [912, 290] width 18 height 17
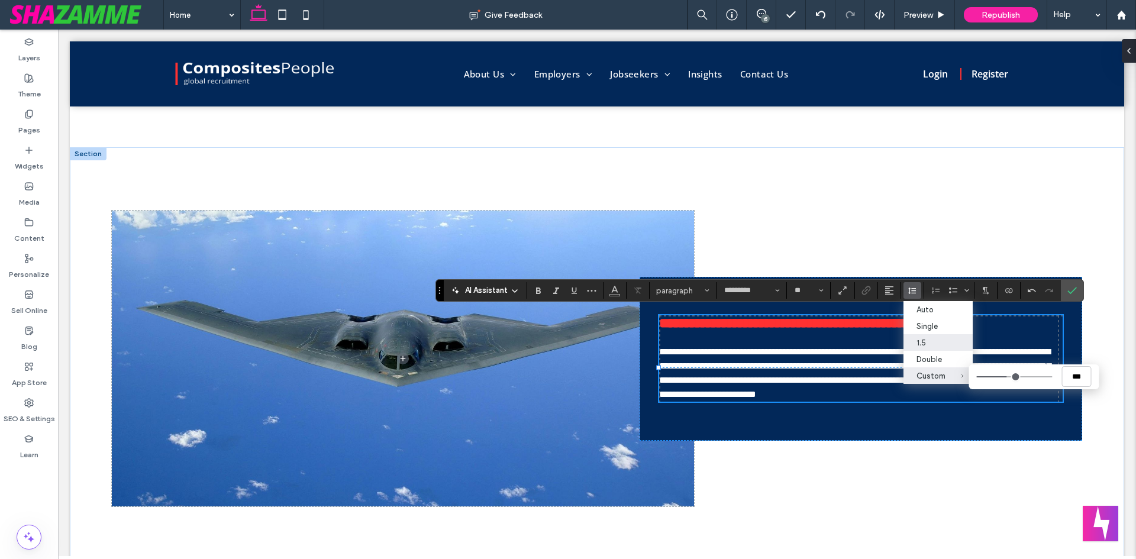
type input "***"
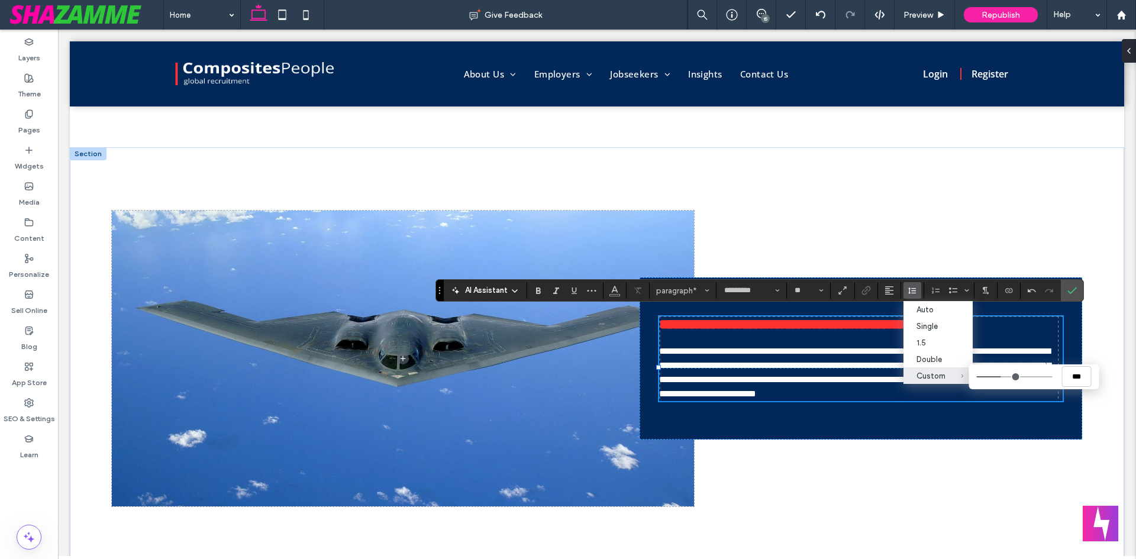
type input "***"
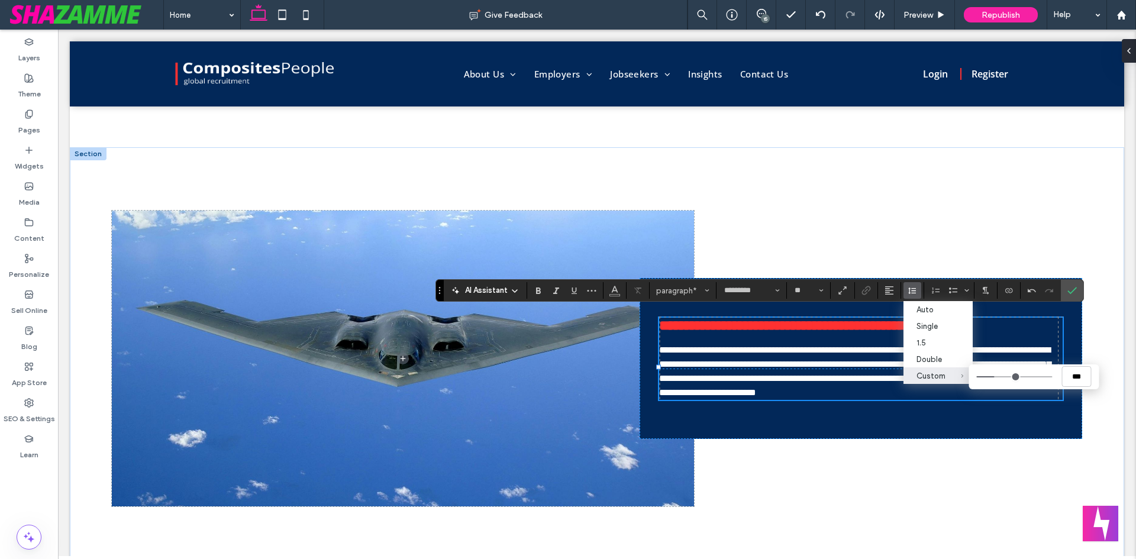
type input "*"
drag, startPoint x: 1008, startPoint y: 376, endPoint x: 994, endPoint y: 376, distance: 14.2
type input "*"
click at [994, 376] on input "Custom *" at bounding box center [1014, 376] width 76 height 1
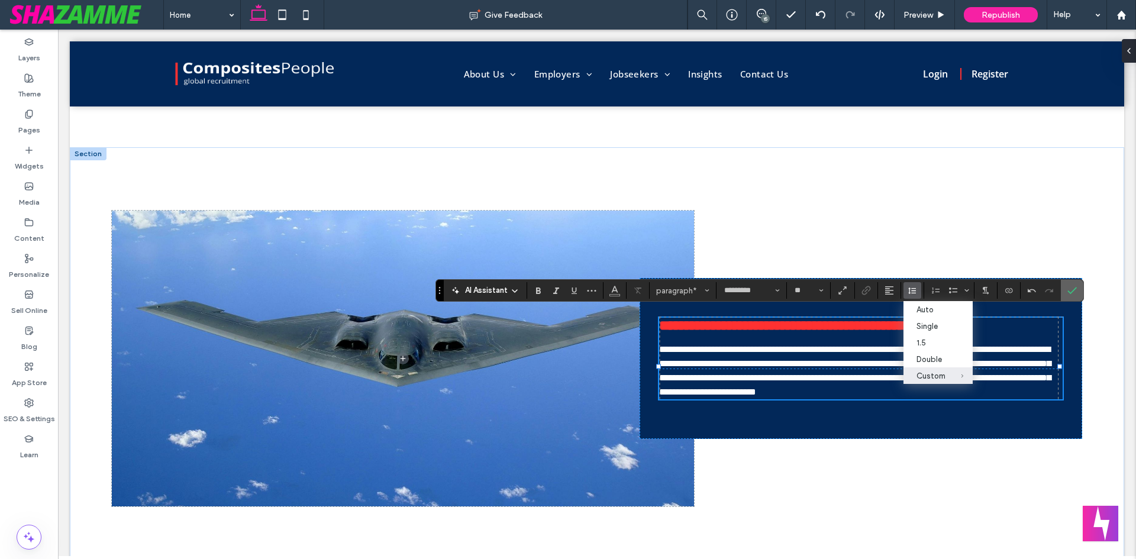
drag, startPoint x: 1075, startPoint y: 285, endPoint x: 1015, endPoint y: 257, distance: 65.9
click at [1075, 285] on span "Confirm" at bounding box center [1071, 290] width 9 height 20
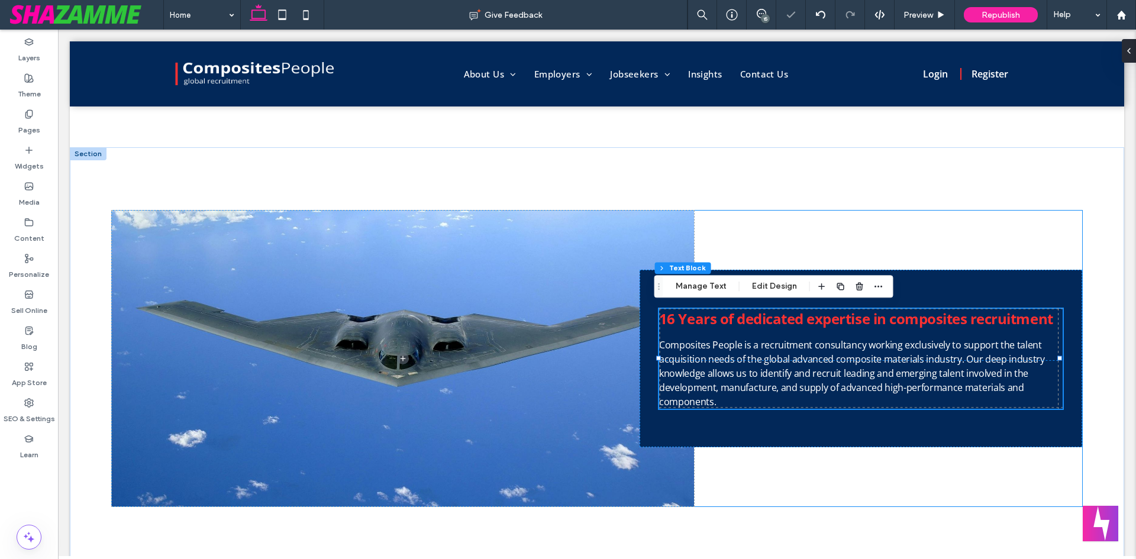
click at [1019, 234] on div "16 Years of dedicated expertise in composites recruitment ﻿ Composites People i…" at bounding box center [597, 359] width 970 height 296
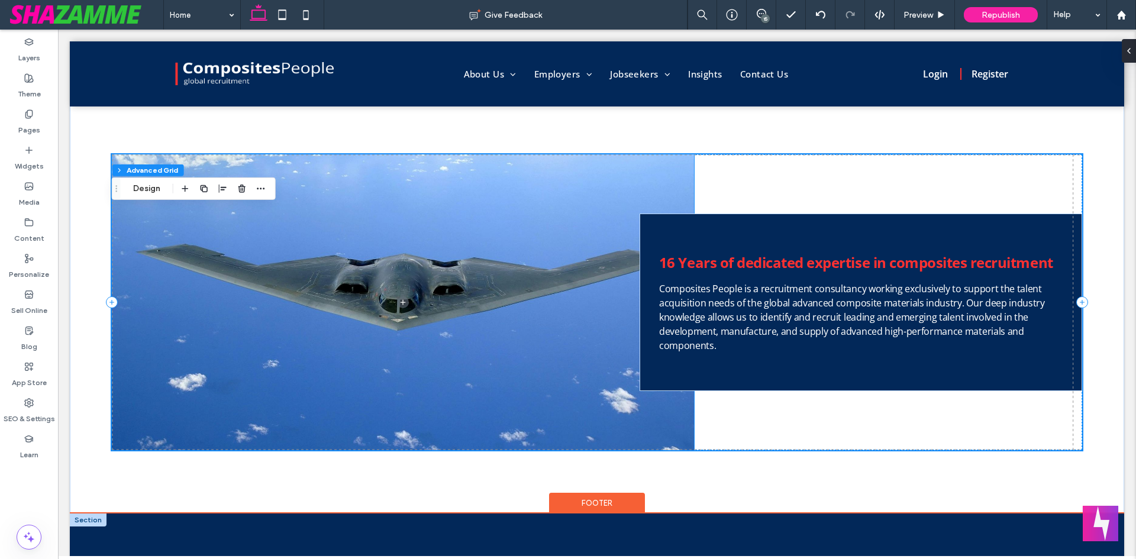
scroll to position [771, 0]
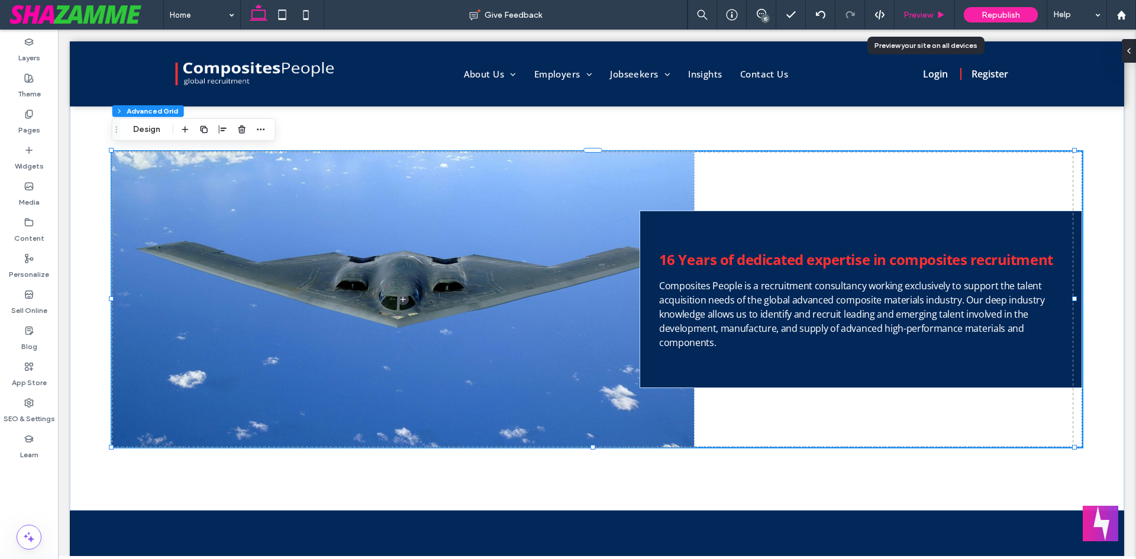
click at [930, 11] on span "Preview" at bounding box center [918, 15] width 30 height 10
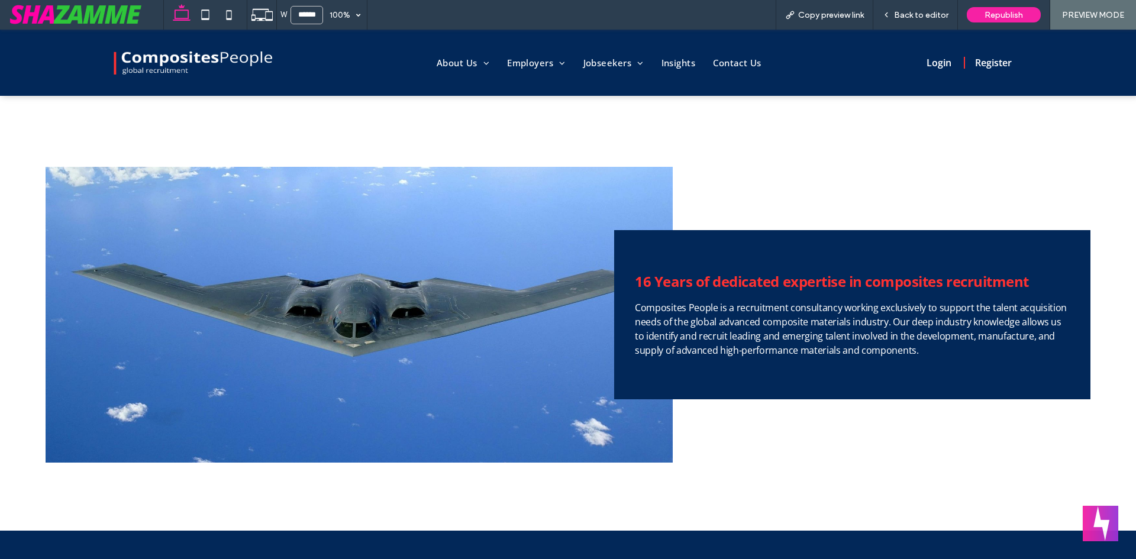
scroll to position [770, 0]
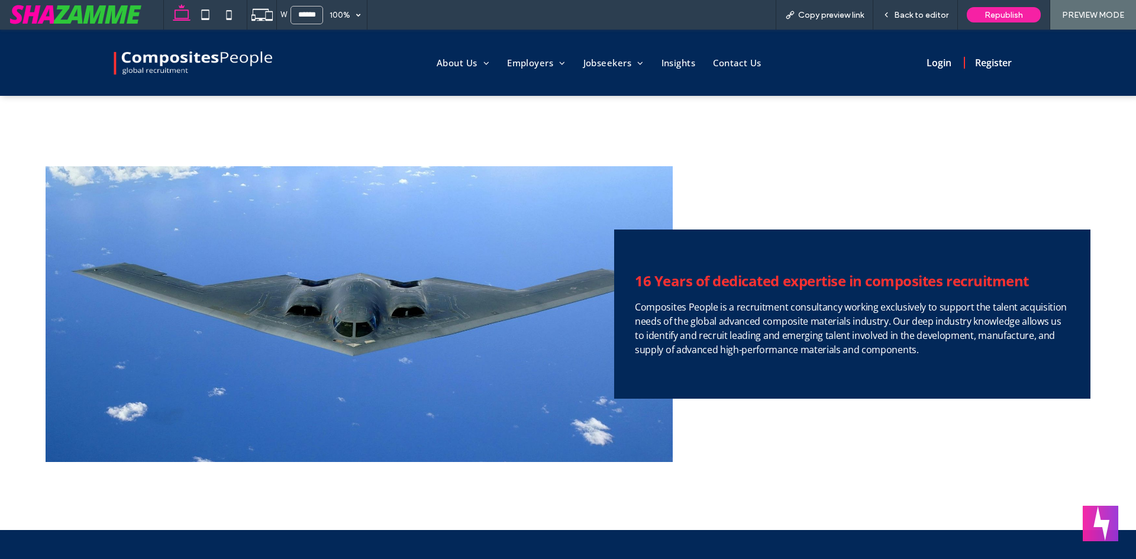
click at [930, 11] on span "Back to editor" at bounding box center [921, 15] width 54 height 10
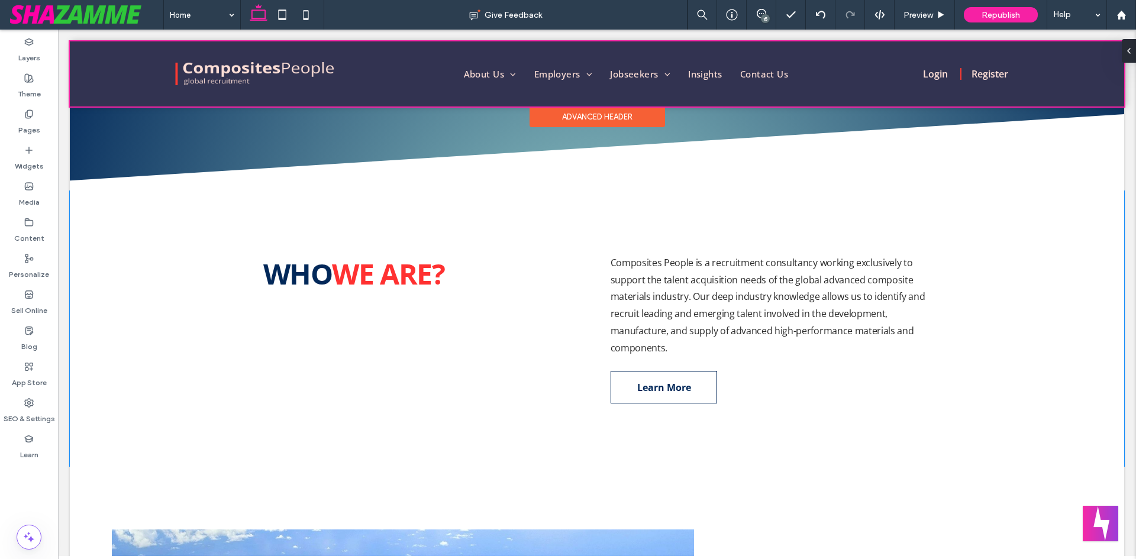
scroll to position [298, 0]
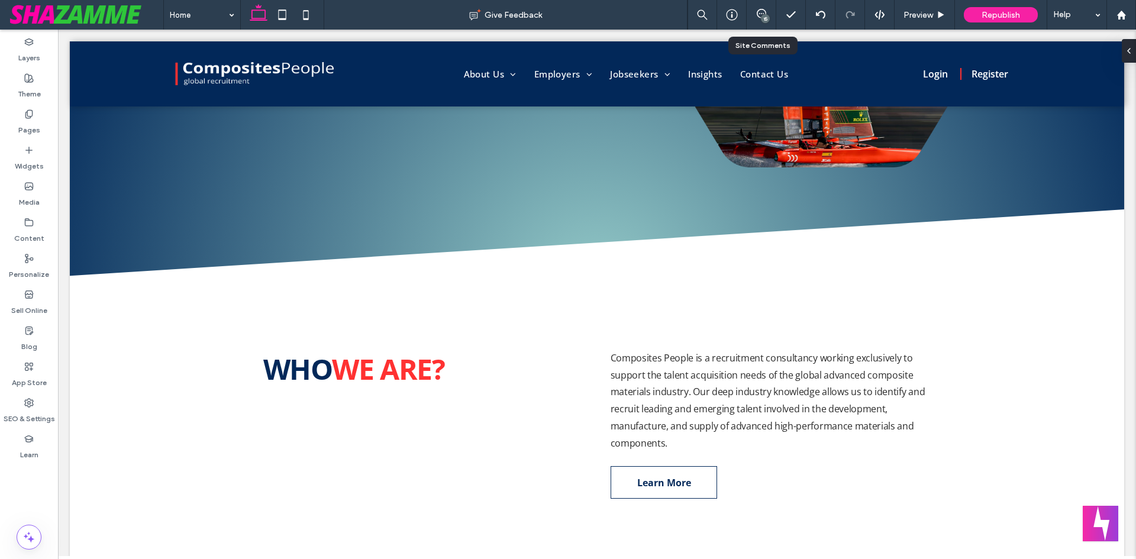
click at [761, 18] on div "15" at bounding box center [765, 18] width 9 height 9
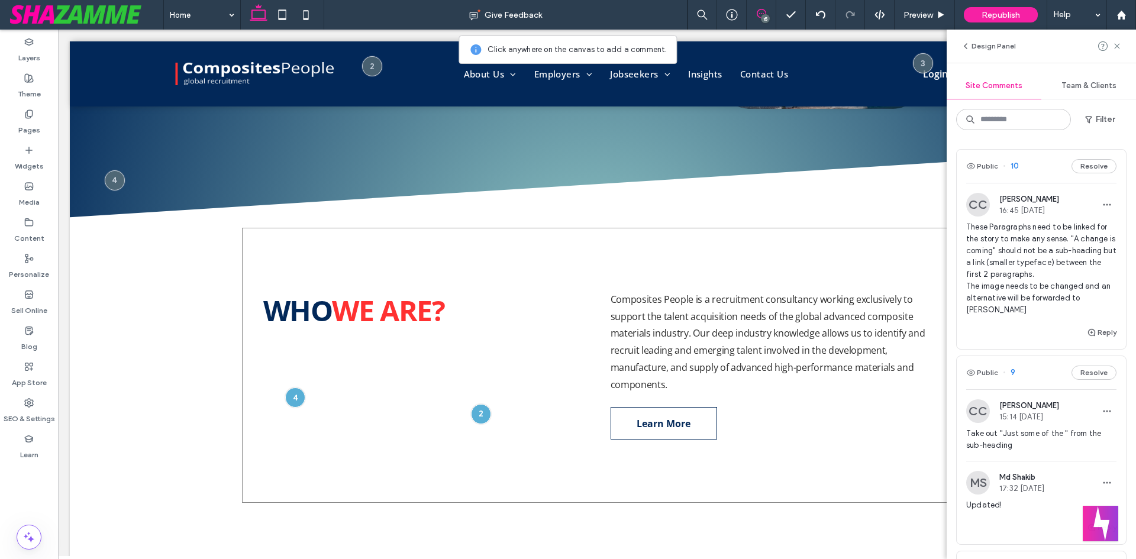
scroll to position [357, 0]
click at [292, 394] on div at bounding box center [296, 397] width 22 height 22
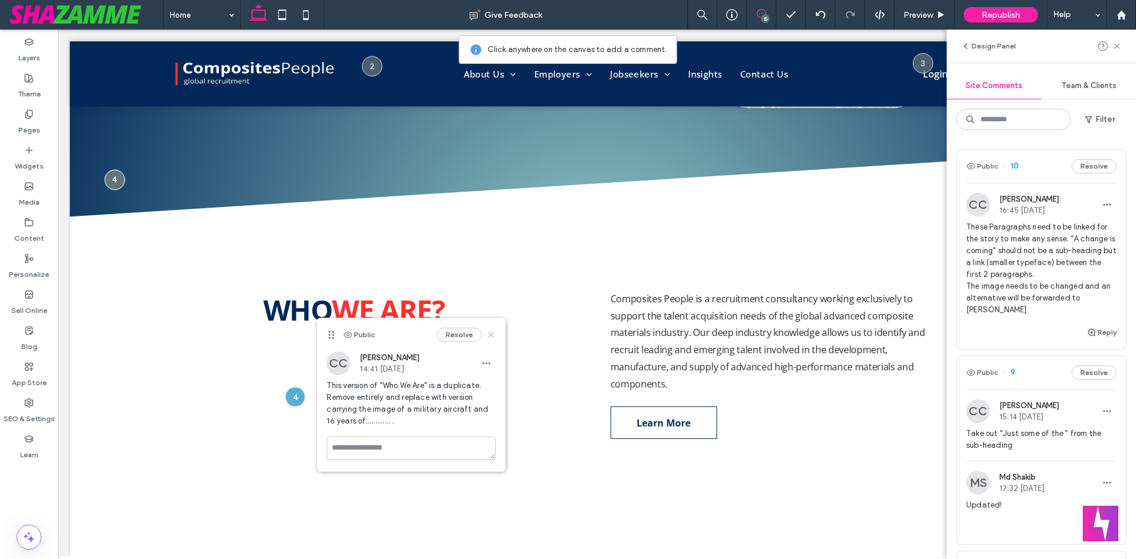
click at [488, 335] on icon at bounding box center [490, 334] width 9 height 9
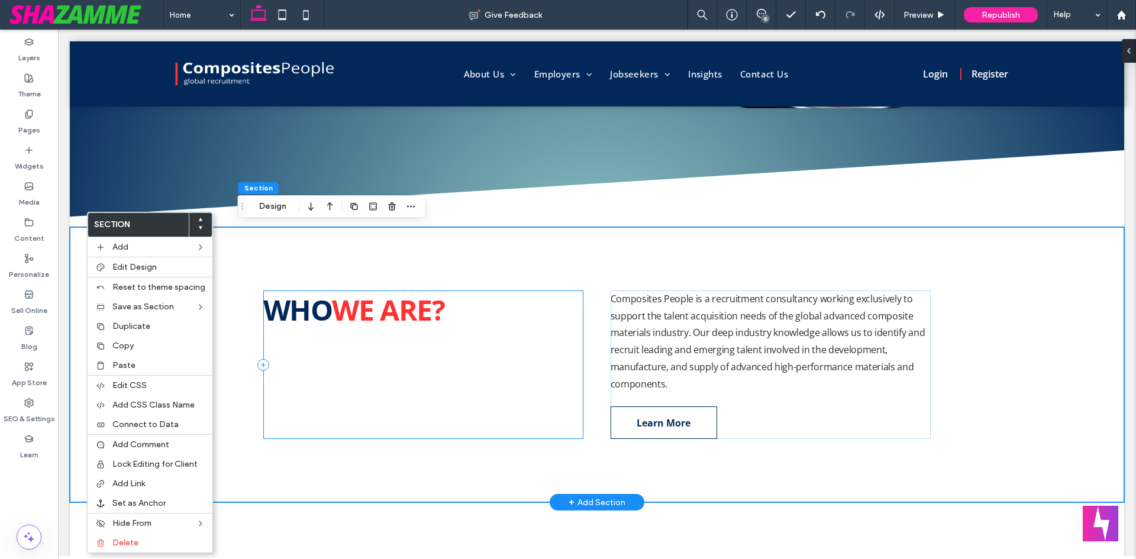
click at [553, 359] on div "WHO WE ARE?" at bounding box center [423, 364] width 321 height 149
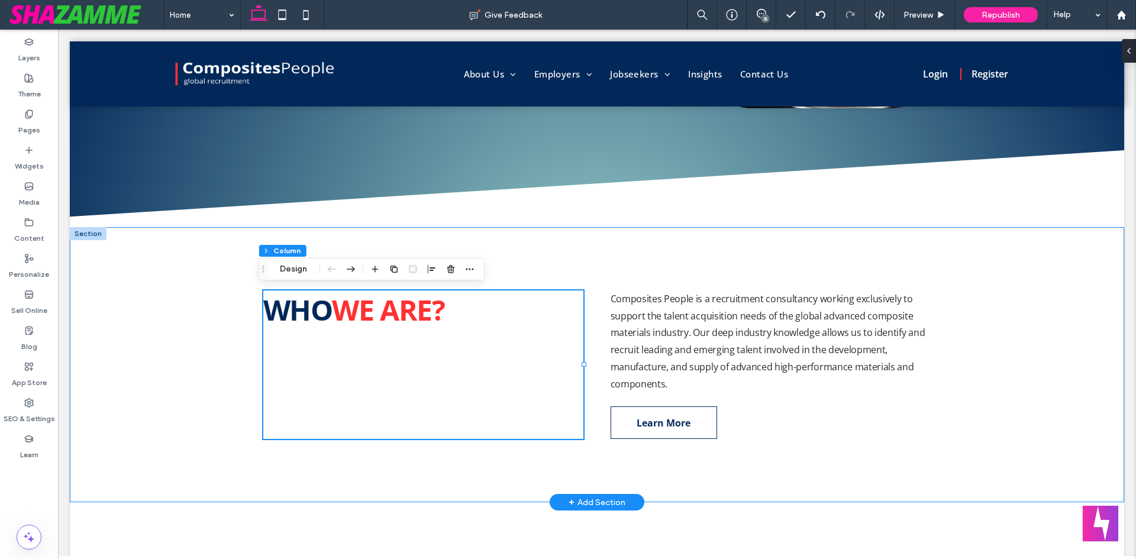
drag, startPoint x: 269, startPoint y: 496, endPoint x: 289, endPoint y: 496, distance: 19.5
click at [270, 490] on div "WHO WE ARE? Composites People is a recruitment consultancy working exclusively …" at bounding box center [597, 365] width 710 height 276
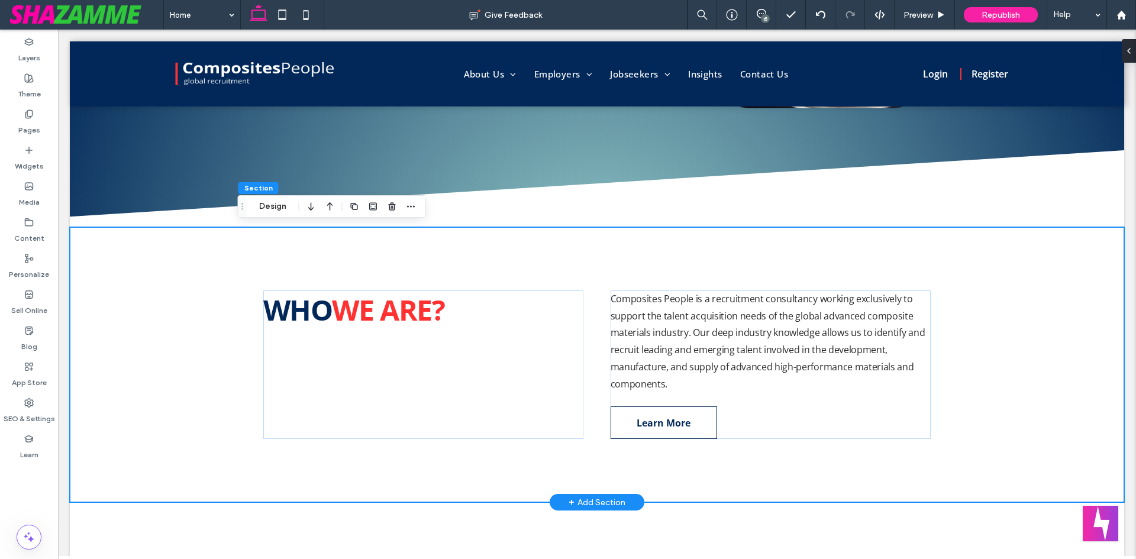
click at [337, 257] on div "WHO WE ARE? Composites People is a recruitment consultancy working exclusively …" at bounding box center [597, 365] width 710 height 276
click at [334, 252] on div "WHO WE ARE? Composites People is a recruitment consultancy working exclusively …" at bounding box center [597, 365] width 710 height 276
click at [757, 10] on icon at bounding box center [761, 13] width 9 height 9
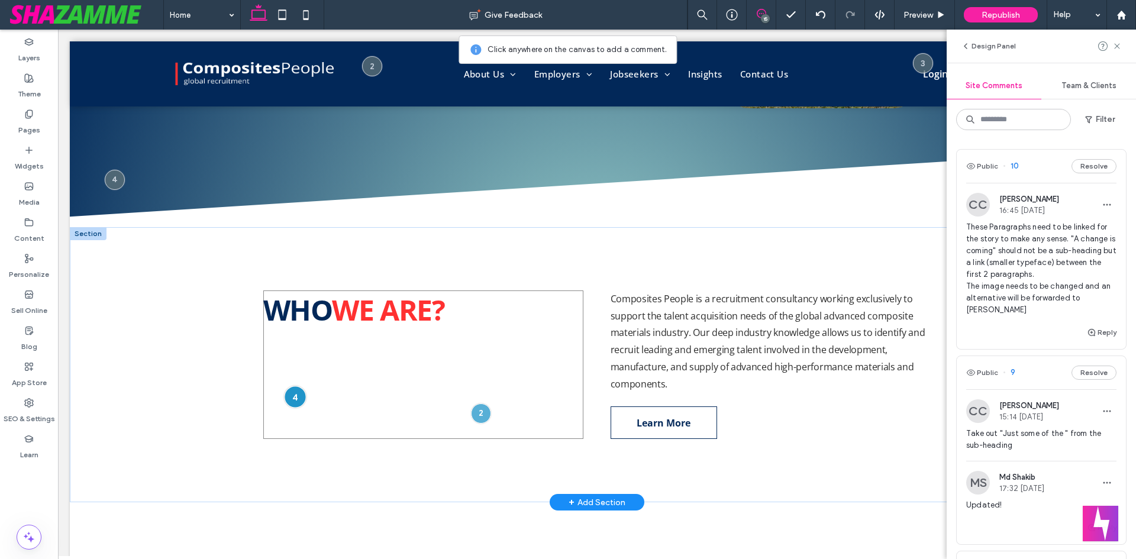
click at [288, 395] on div at bounding box center [296, 397] width 22 height 22
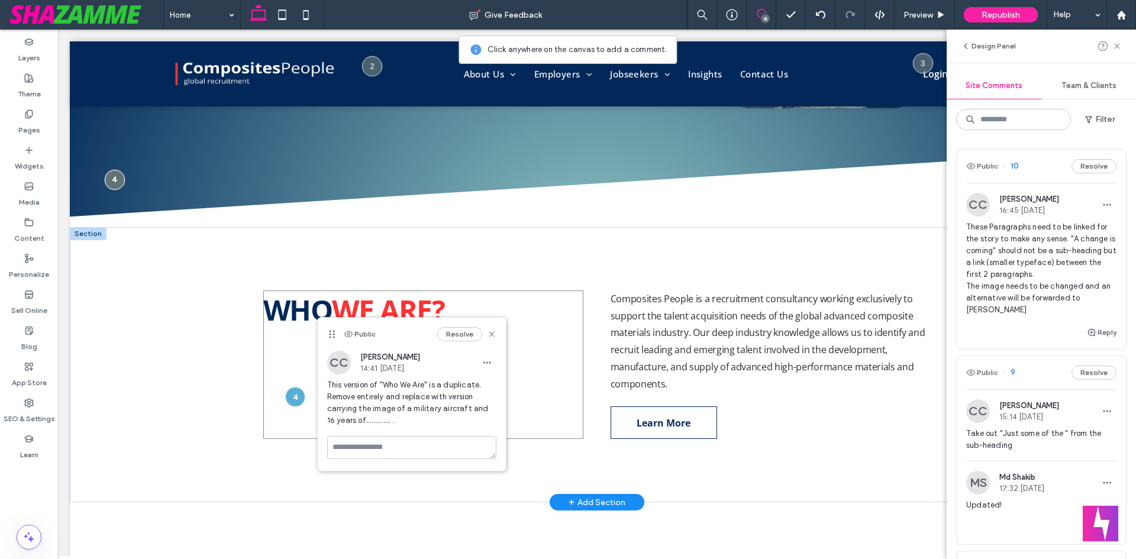
drag, startPoint x: 567, startPoint y: 388, endPoint x: 547, endPoint y: 376, distance: 23.6
click at [566, 383] on div "WHO WE ARE?" at bounding box center [423, 364] width 321 height 149
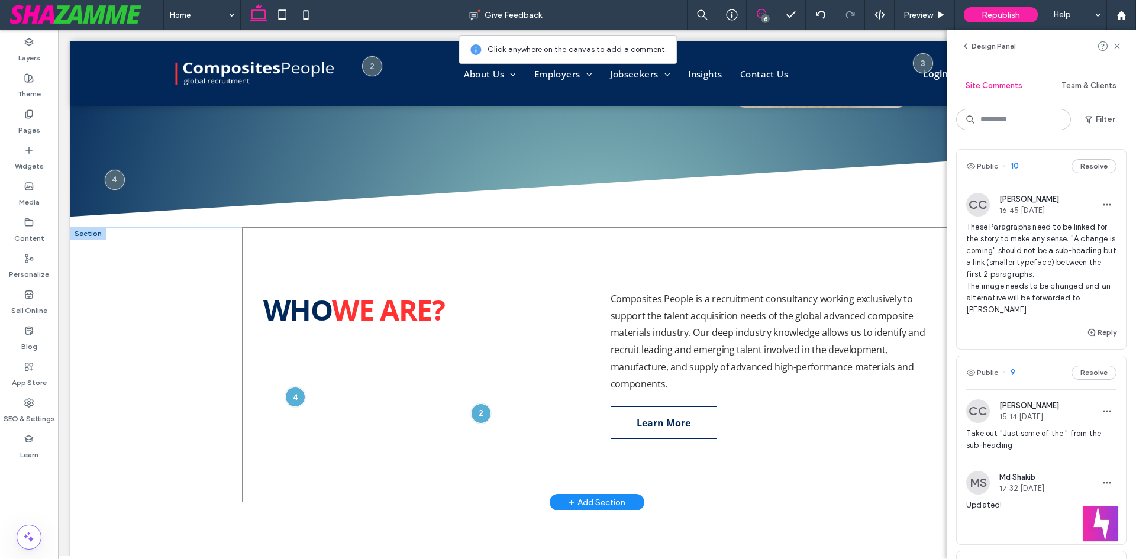
click at [242, 377] on div "WHO WE ARE? Composites People is a recruitment consultancy working exclusively …" at bounding box center [597, 365] width 710 height 276
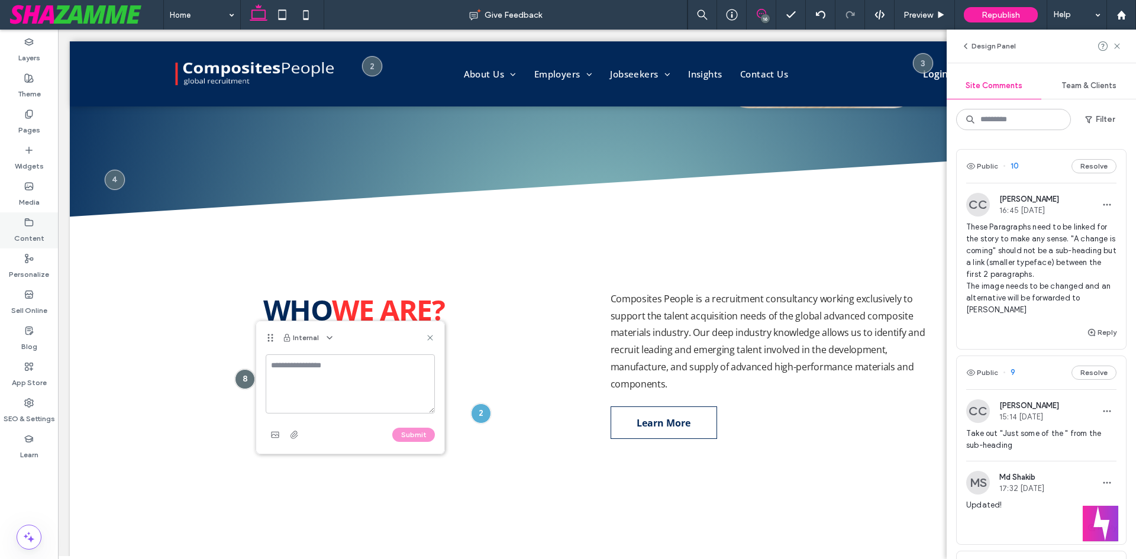
click at [55, 234] on div "Content" at bounding box center [29, 230] width 58 height 36
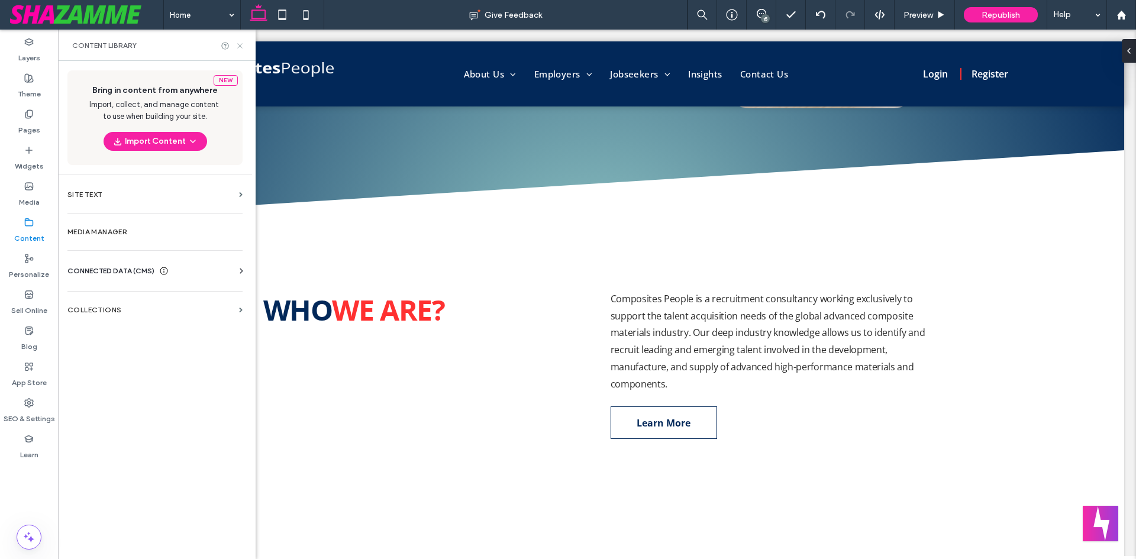
click at [243, 49] on icon at bounding box center [239, 45] width 9 height 9
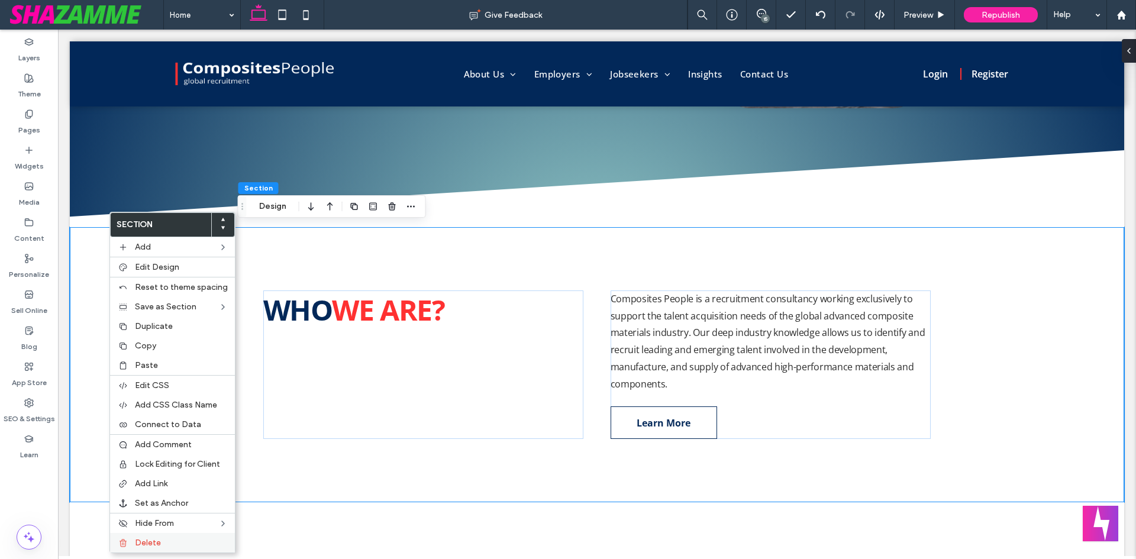
click at [159, 548] on div "Delete" at bounding box center [172, 543] width 125 height 20
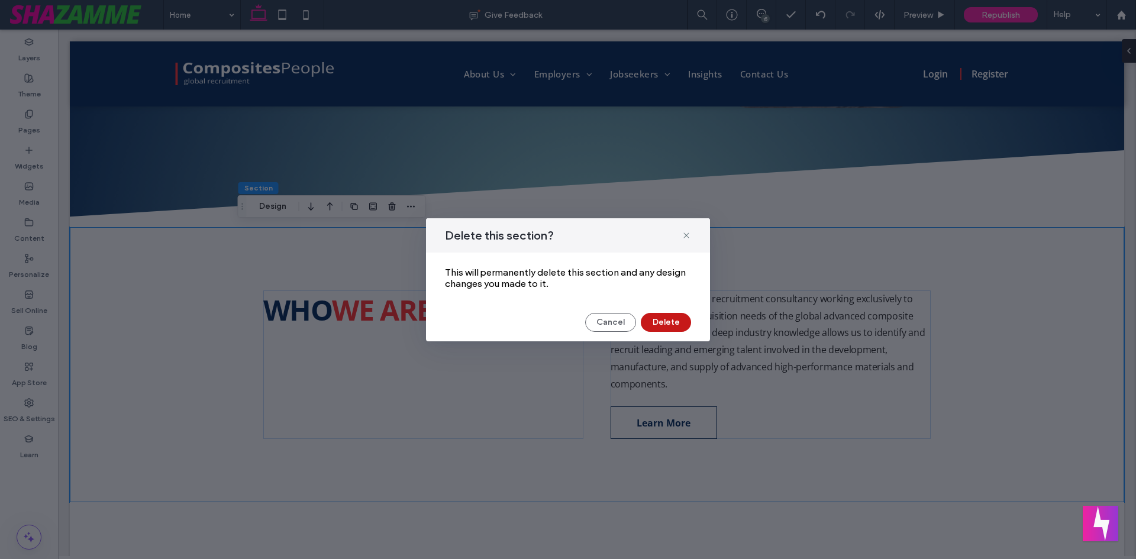
click at [663, 327] on button "Delete" at bounding box center [666, 322] width 50 height 19
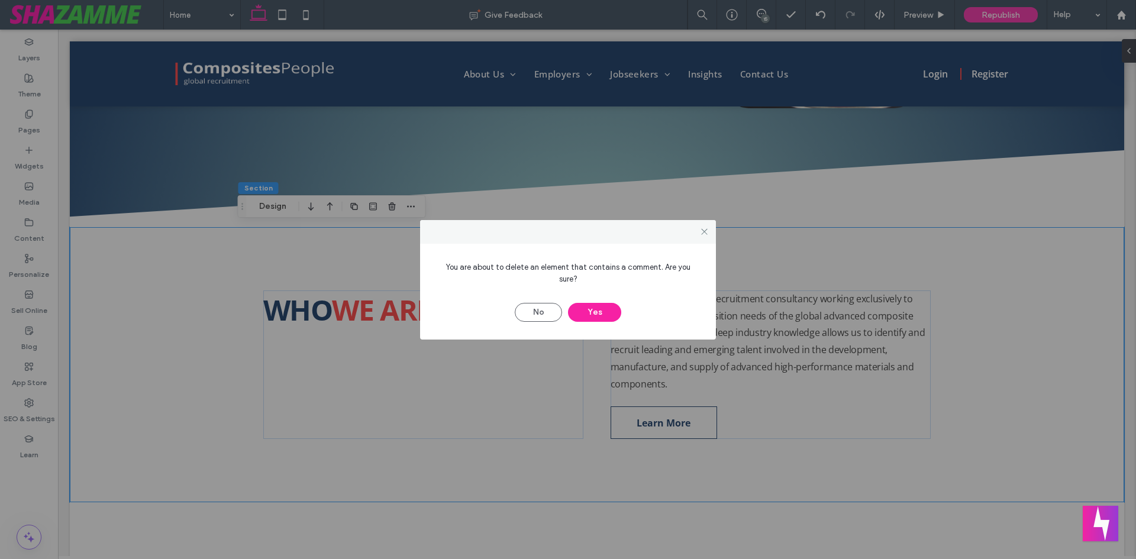
click at [698, 241] on div at bounding box center [704, 232] width 18 height 18
click at [706, 236] on icon at bounding box center [704, 231] width 9 height 9
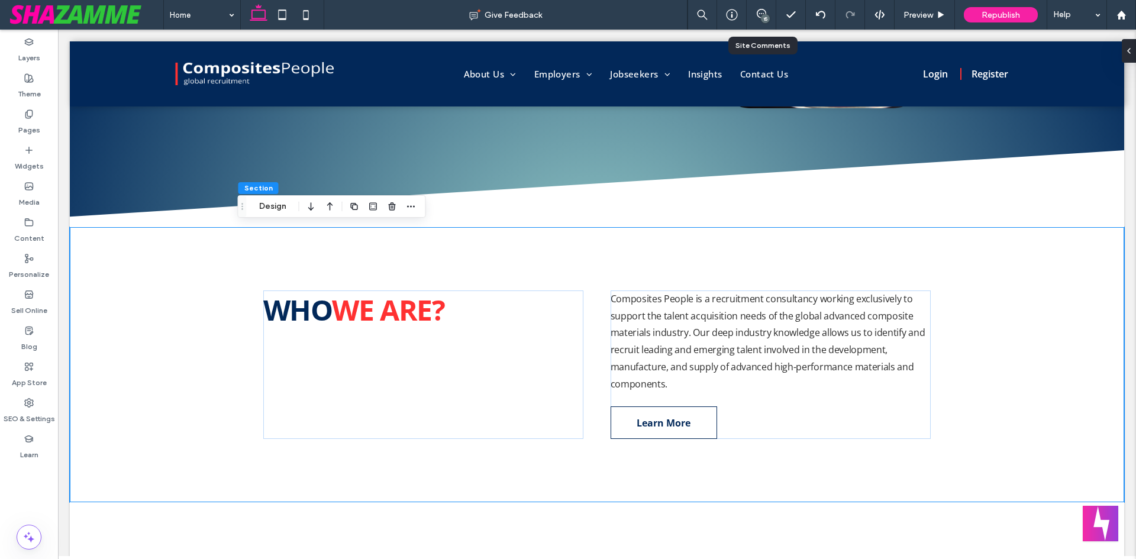
drag, startPoint x: 761, startPoint y: 9, endPoint x: 760, endPoint y: 22, distance: 13.1
click at [761, 9] on use at bounding box center [761, 13] width 9 height 9
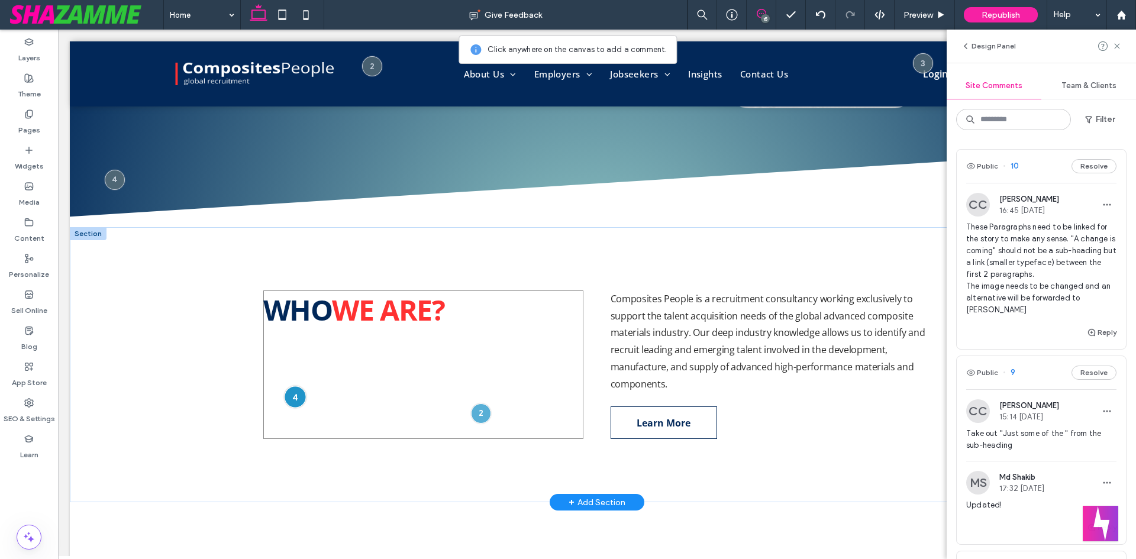
click at [293, 387] on div at bounding box center [296, 397] width 22 height 22
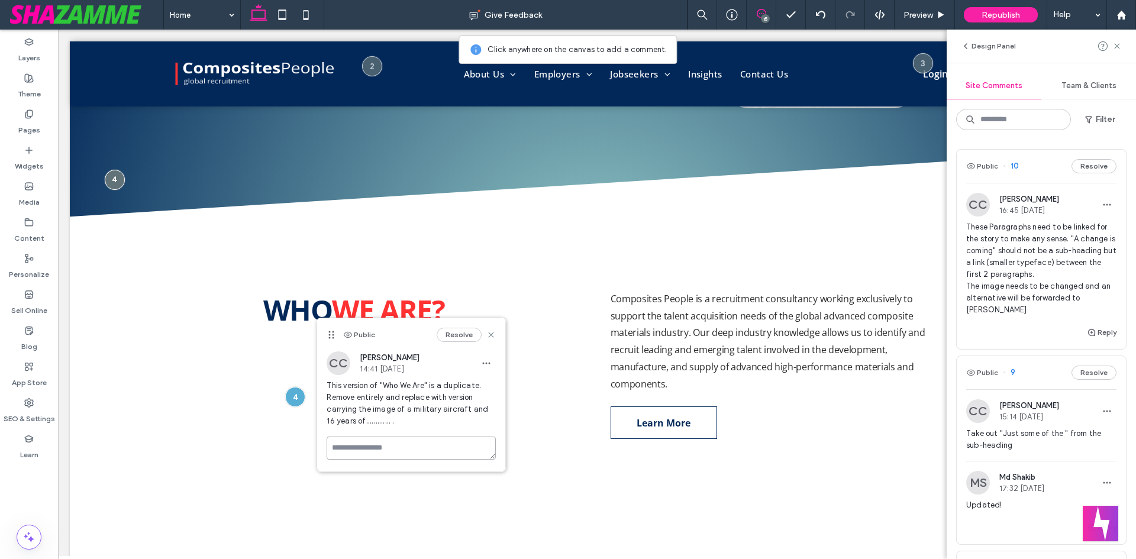
click at [424, 437] on textarea at bounding box center [411, 448] width 169 height 23
type textarea "********"
drag, startPoint x: 462, startPoint y: 513, endPoint x: 483, endPoint y: 508, distance: 21.2
click at [463, 513] on button "Submit" at bounding box center [474, 517] width 43 height 14
click at [555, 488] on div "WHO WE ARE? Composites People is a recruitment consultancy working exclusively …" at bounding box center [597, 365] width 710 height 276
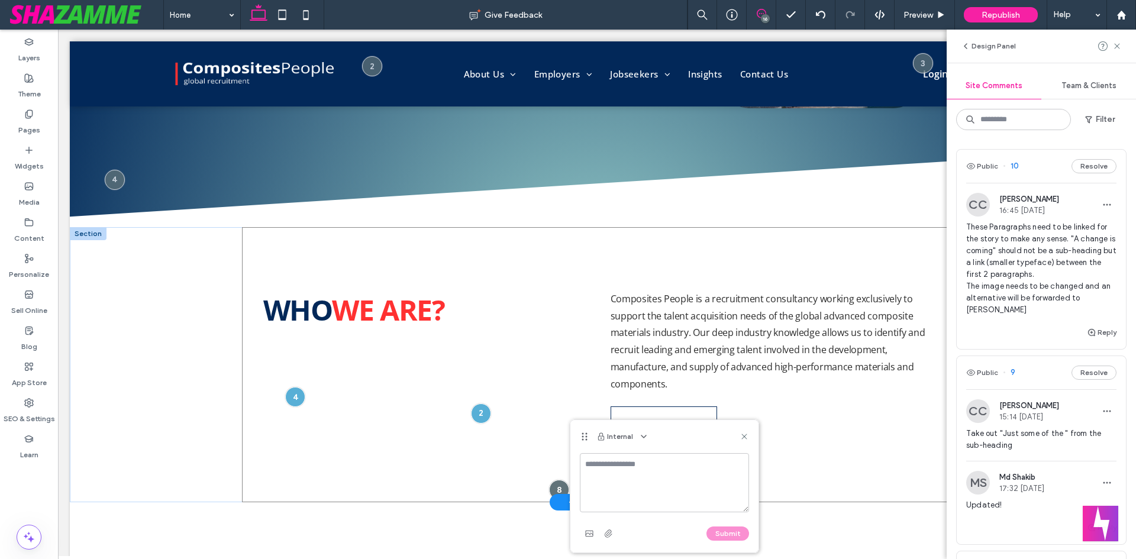
drag, startPoint x: 104, startPoint y: 290, endPoint x: 355, endPoint y: 235, distance: 257.2
click at [355, 235] on div "WHO WE ARE? Composites People is a recruitment consultancy working exclusively …" at bounding box center [597, 365] width 710 height 276
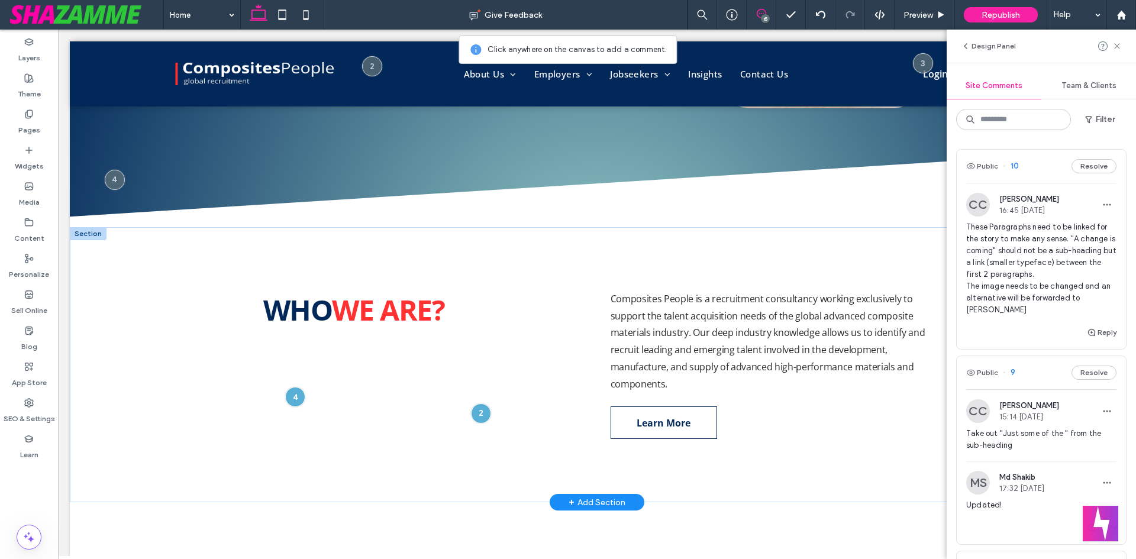
click at [93, 227] on div at bounding box center [88, 233] width 37 height 13
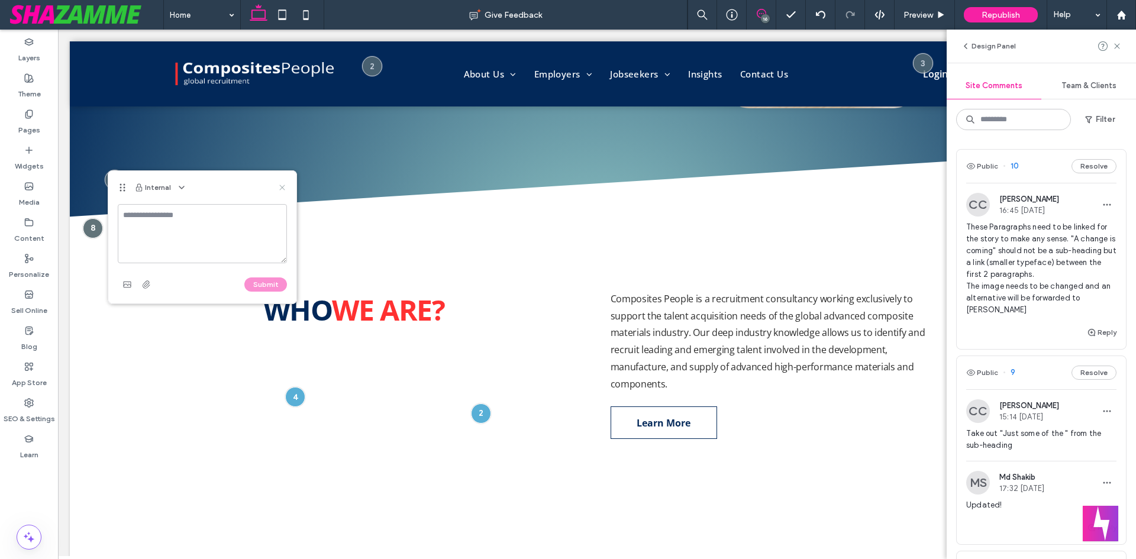
click at [284, 188] on icon at bounding box center [281, 187] width 9 height 9
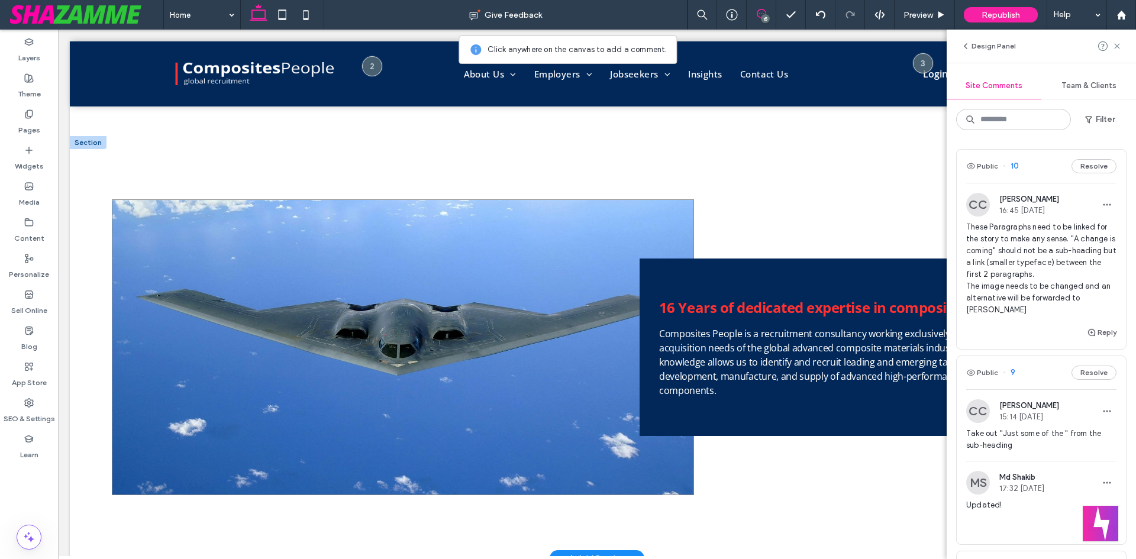
scroll to position [771, 0]
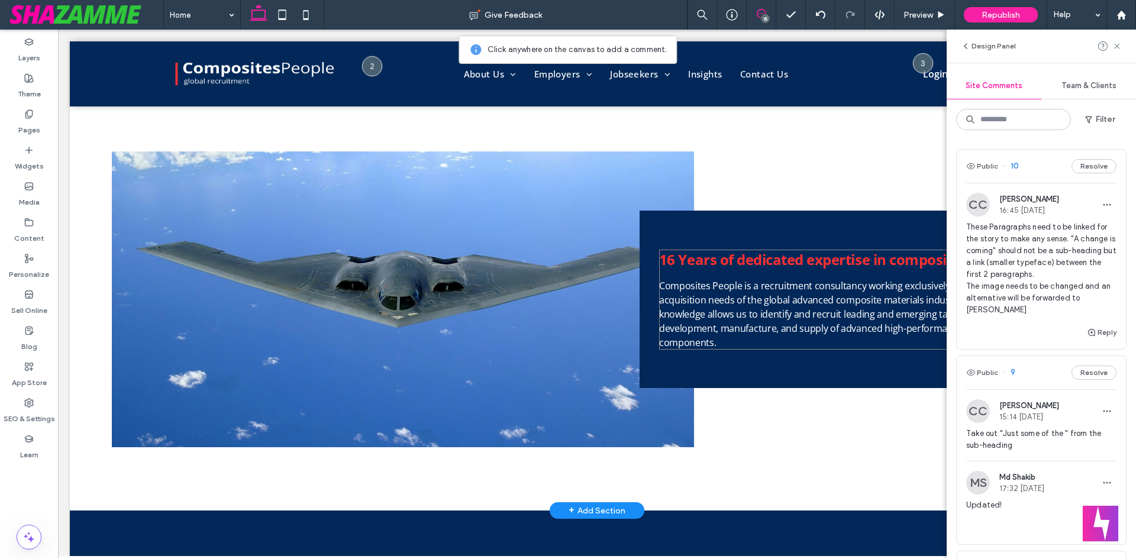
click at [677, 330] on span "Composites People is a recruitment consultancy working exclusively to support t…" at bounding box center [852, 314] width 386 height 70
click at [677, 330] on div at bounding box center [682, 332] width 20 height 20
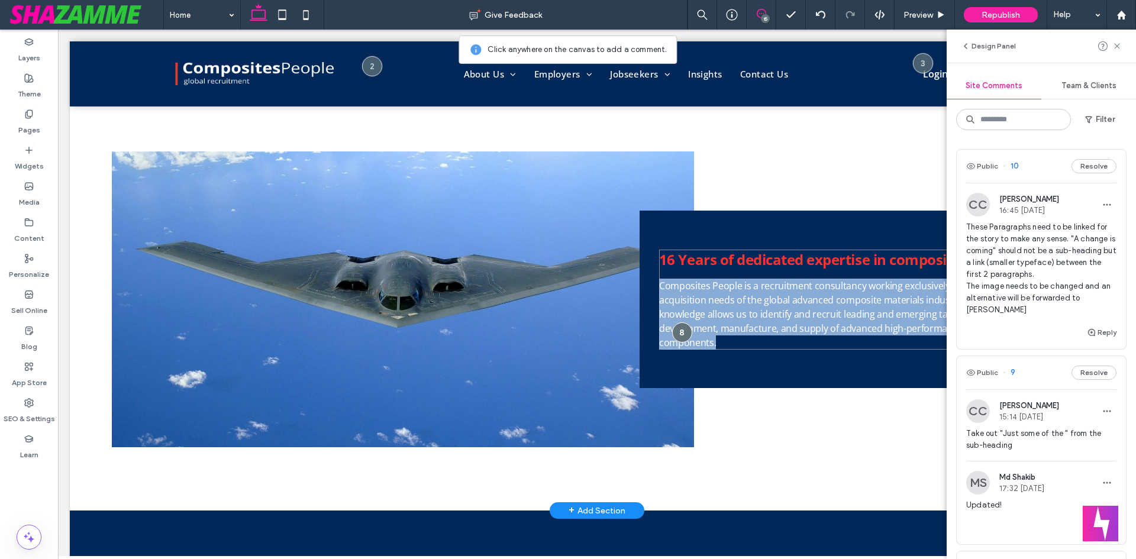
click at [677, 330] on span "Composites People is a recruitment consultancy working exclusively to support t…" at bounding box center [852, 314] width 386 height 70
click at [701, 319] on span "Composites People is a recruitment consultancy working exclusively to support t…" at bounding box center [852, 314] width 386 height 70
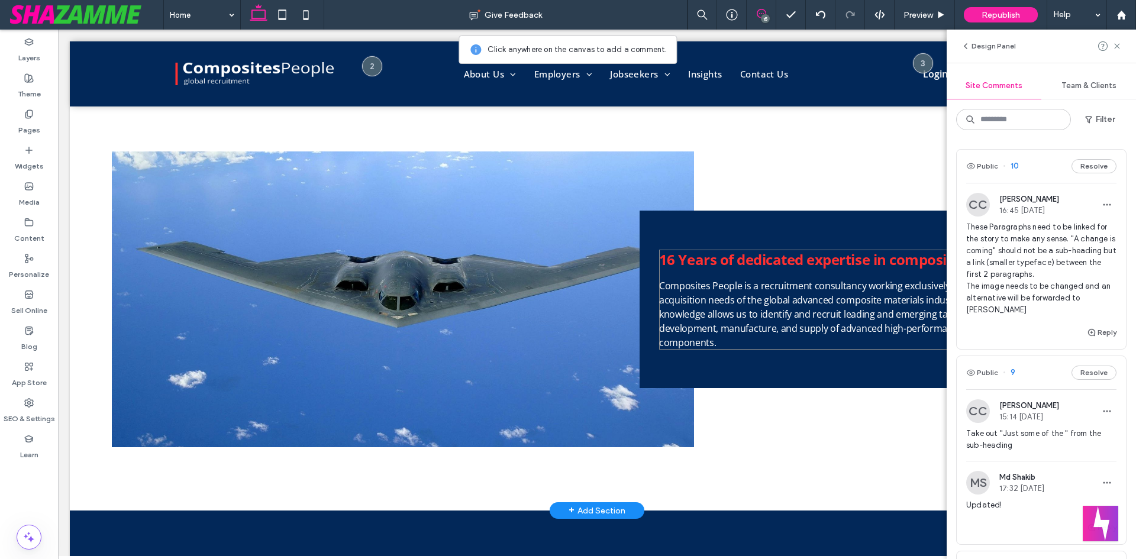
click at [701, 319] on span "Composites People is a recruitment consultancy working exclusively to support t…" at bounding box center [852, 314] width 386 height 70
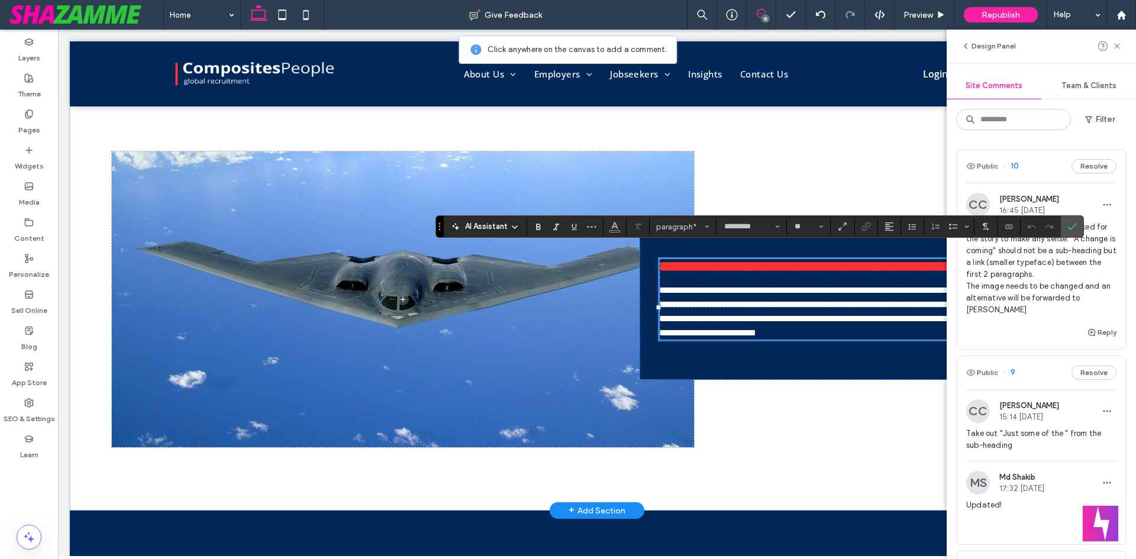
click at [701, 310] on span "**********" at bounding box center [855, 311] width 392 height 51
click at [754, 109] on div "**********" at bounding box center [597, 299] width 1054 height 422
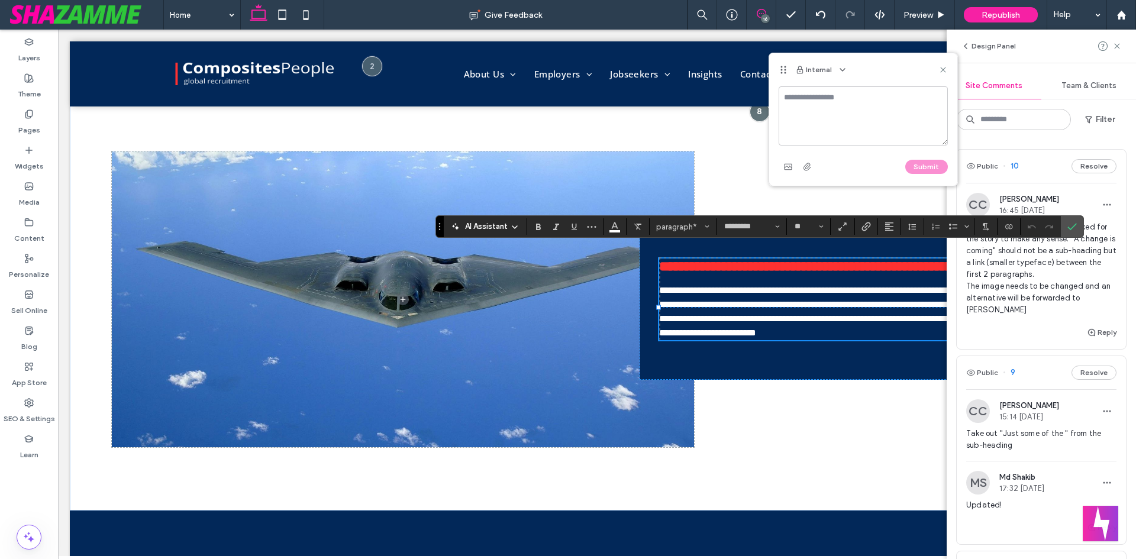
click at [948, 68] on div "Internal" at bounding box center [863, 69] width 188 height 33
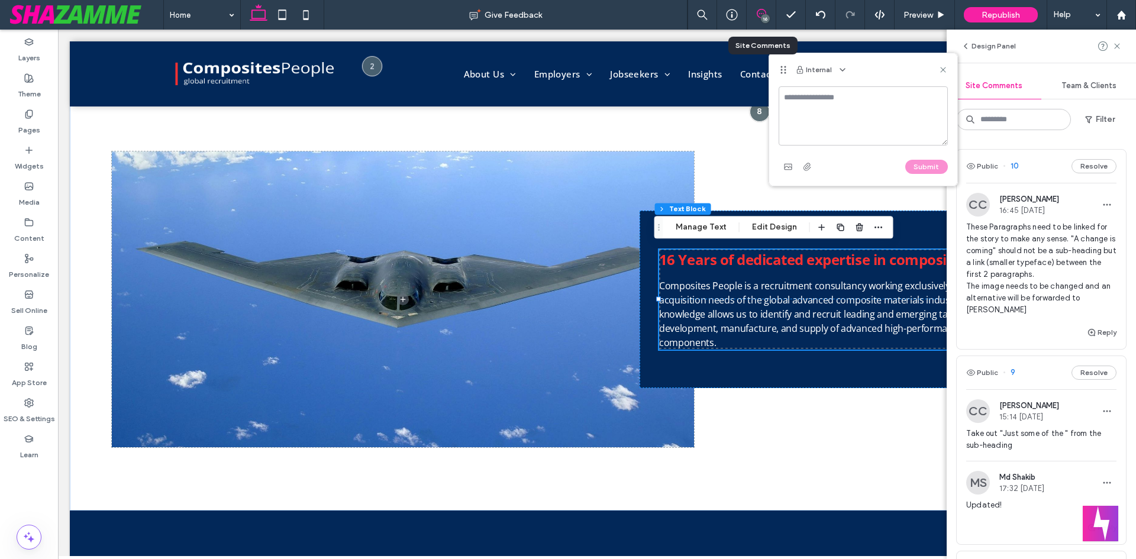
click at [760, 9] on use at bounding box center [761, 13] width 9 height 9
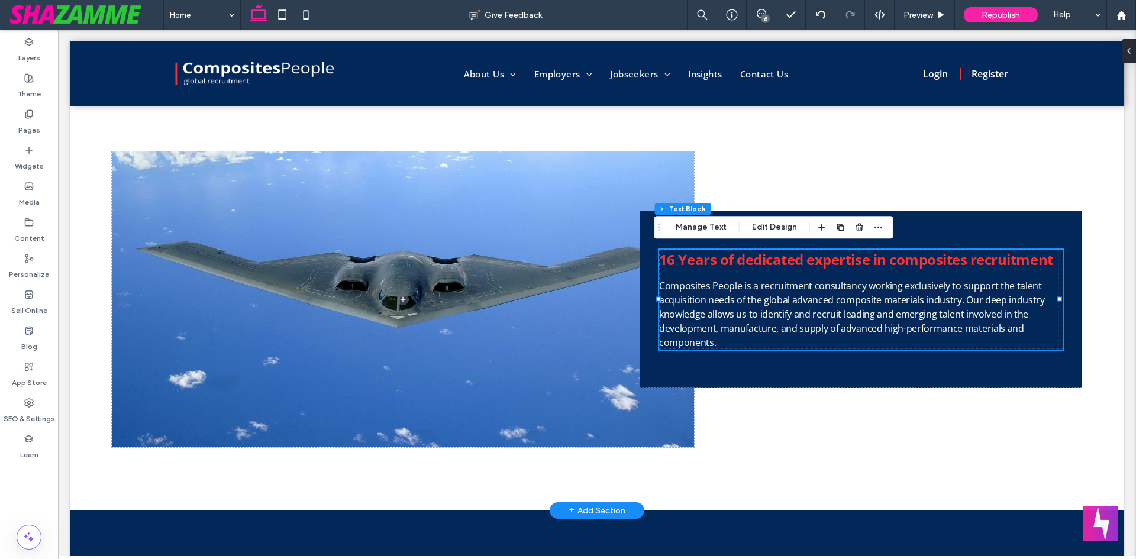
click at [713, 301] on span "Composites People is a recruitment consultancy working exclusively to support t…" at bounding box center [852, 314] width 386 height 70
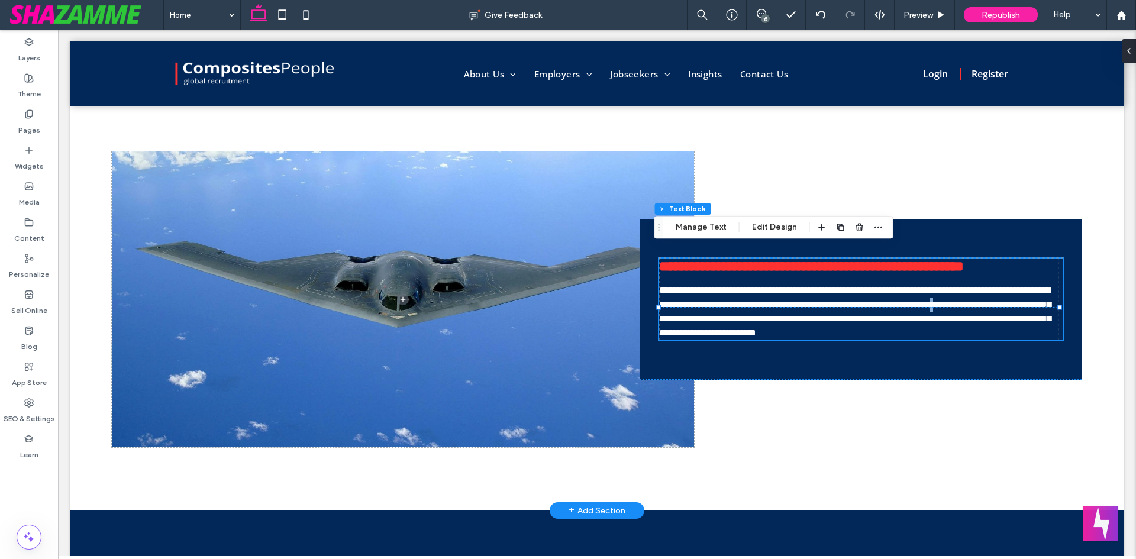
click at [713, 301] on span "**********" at bounding box center [855, 311] width 392 height 51
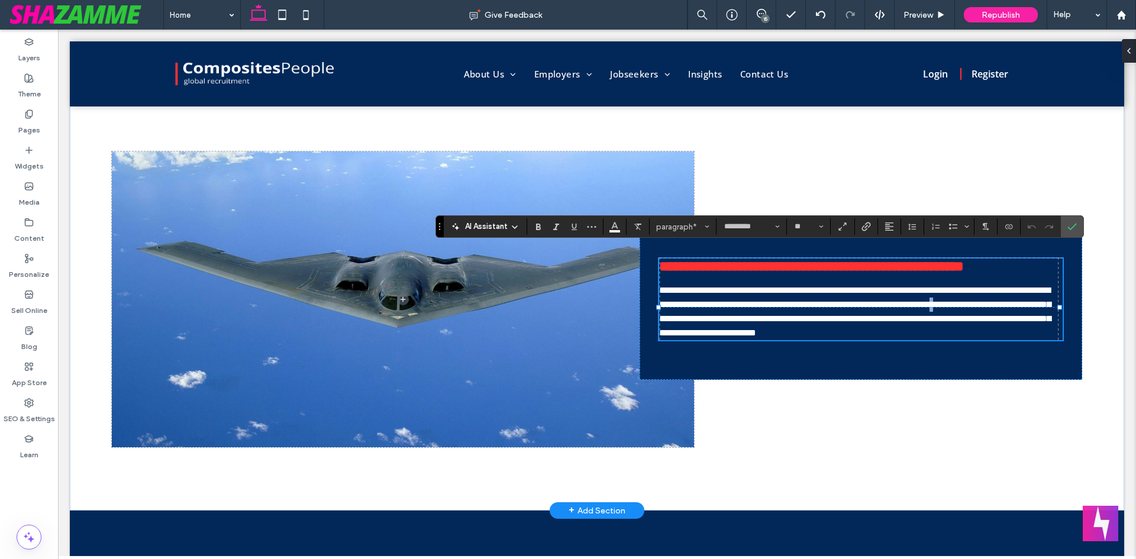
click at [713, 301] on span "**********" at bounding box center [855, 311] width 392 height 51
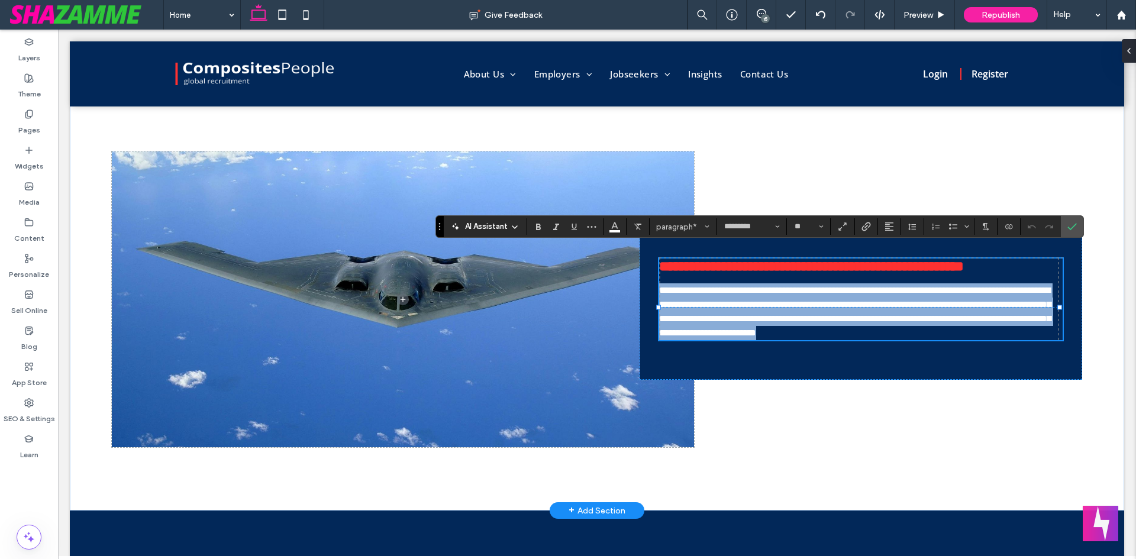
click at [694, 292] on span "**********" at bounding box center [855, 311] width 392 height 51
click at [664, 286] on span "**********" at bounding box center [855, 311] width 392 height 51
drag, startPoint x: 655, startPoint y: 283, endPoint x: 769, endPoint y: 345, distance: 130.0
click at [769, 340] on p "**********" at bounding box center [860, 311] width 403 height 57
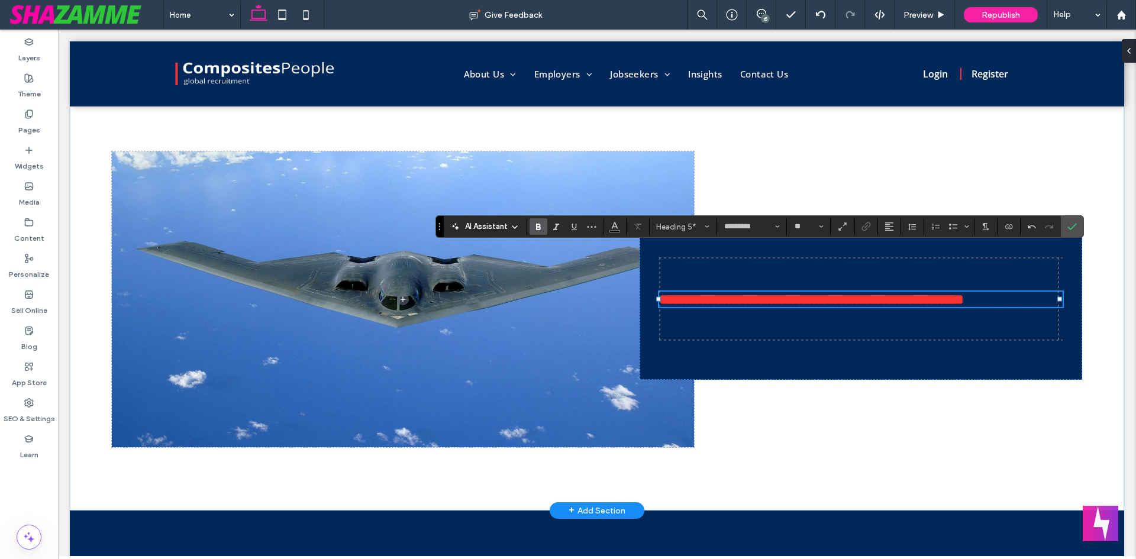
click at [691, 302] on span "**********" at bounding box center [811, 299] width 305 height 14
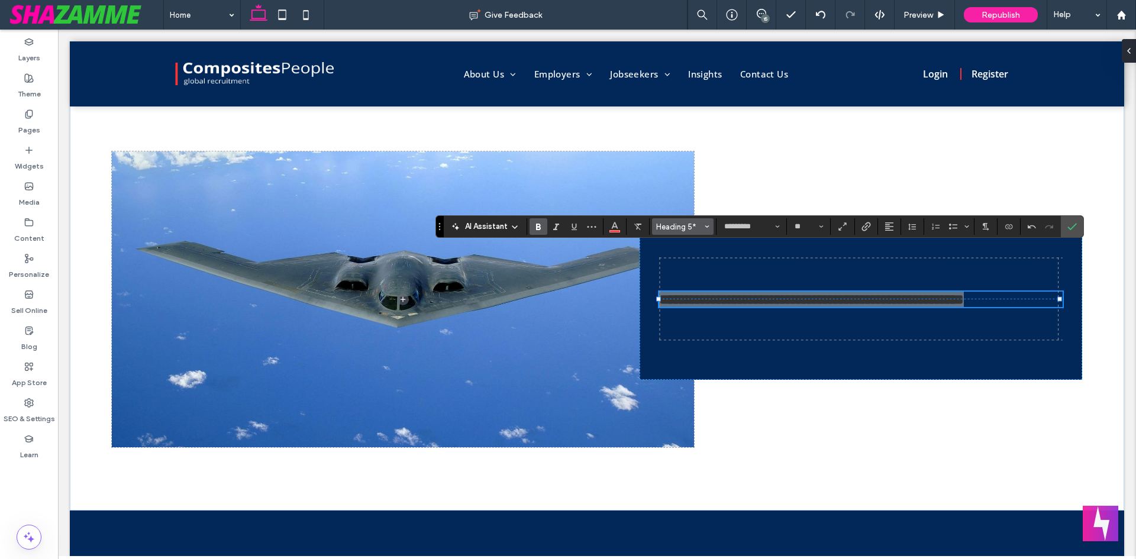
click at [686, 228] on span "Heading 5*" at bounding box center [679, 226] width 46 height 9
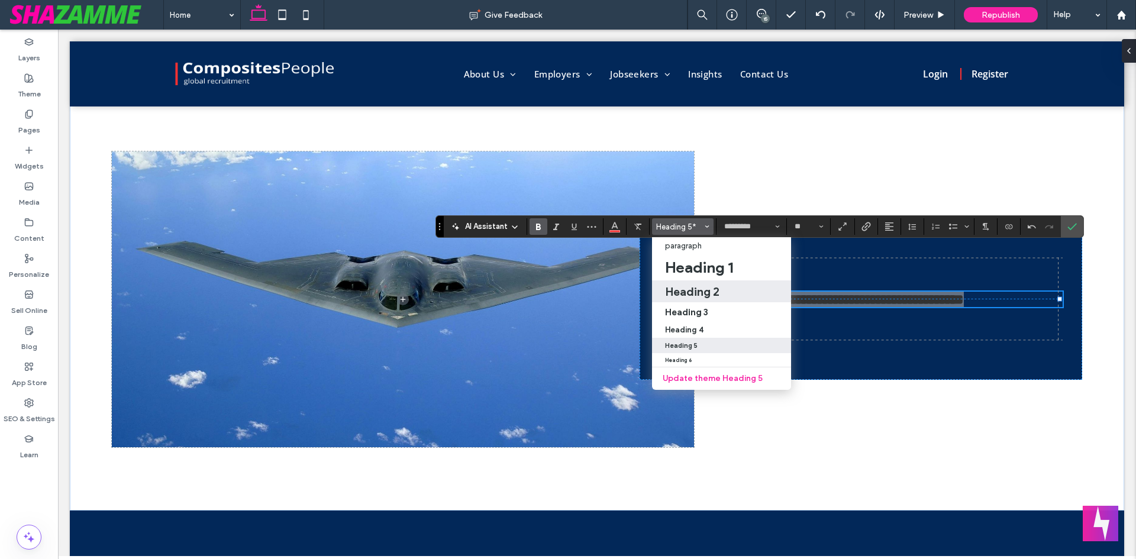
click at [706, 294] on h2 "Heading 2" at bounding box center [692, 292] width 54 height 14
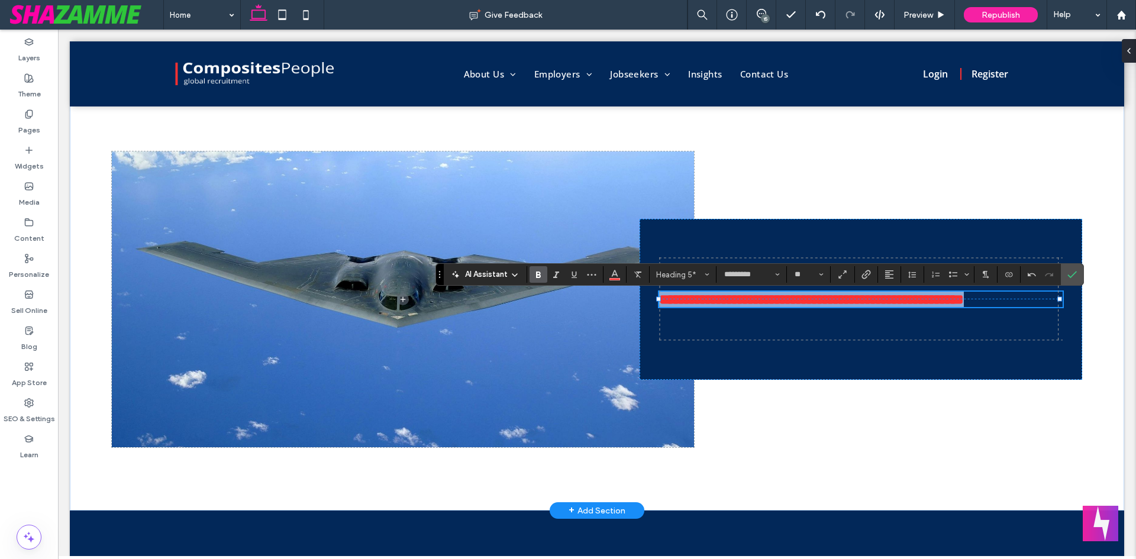
type input "**"
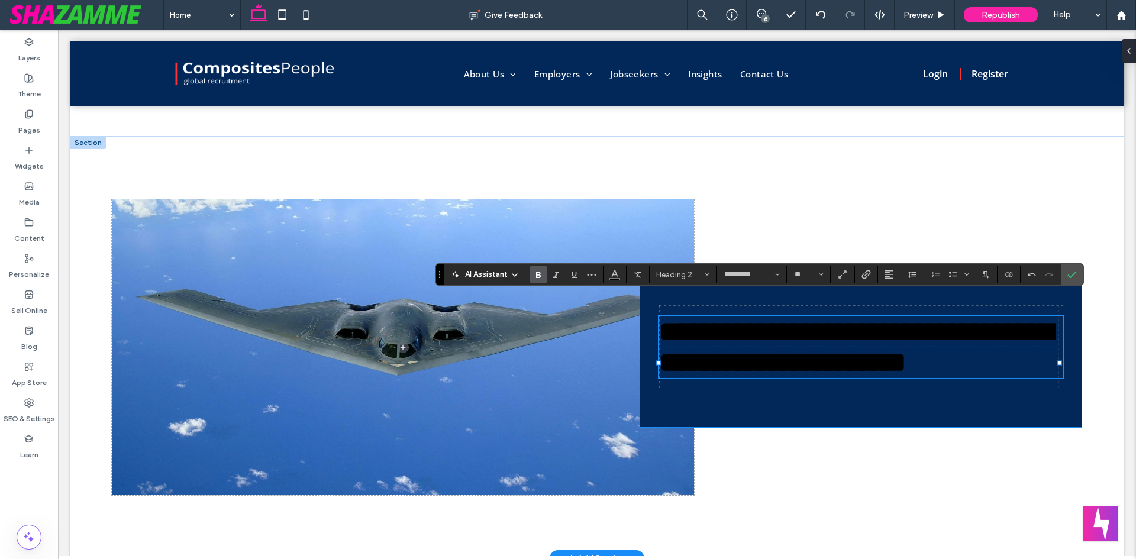
click at [877, 406] on div "**********" at bounding box center [861, 347] width 443 height 161
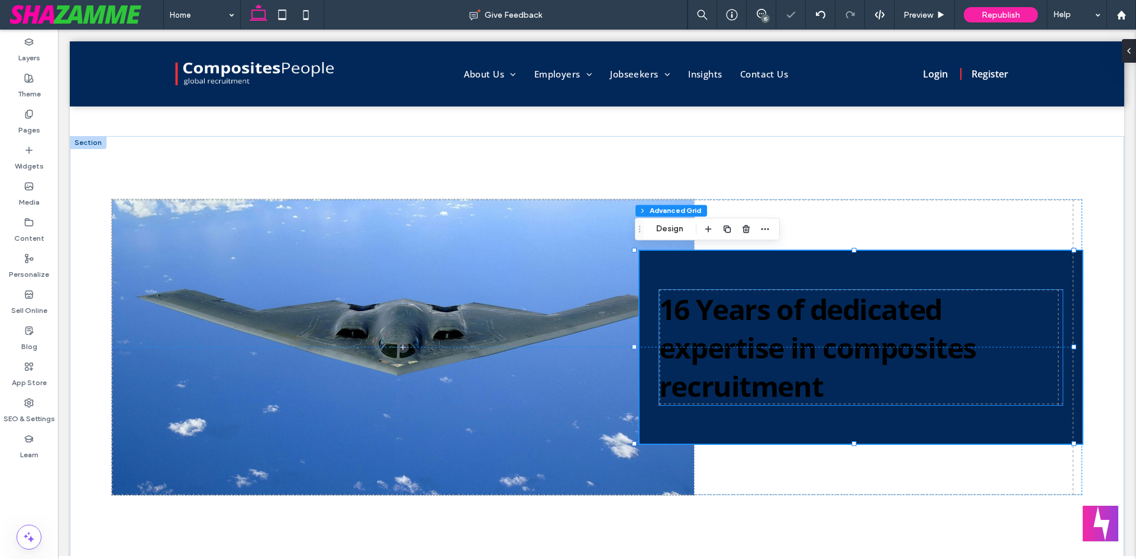
click at [828, 376] on h2 "16 Years of dedicated expertise in composites recruitment" at bounding box center [860, 347] width 403 height 115
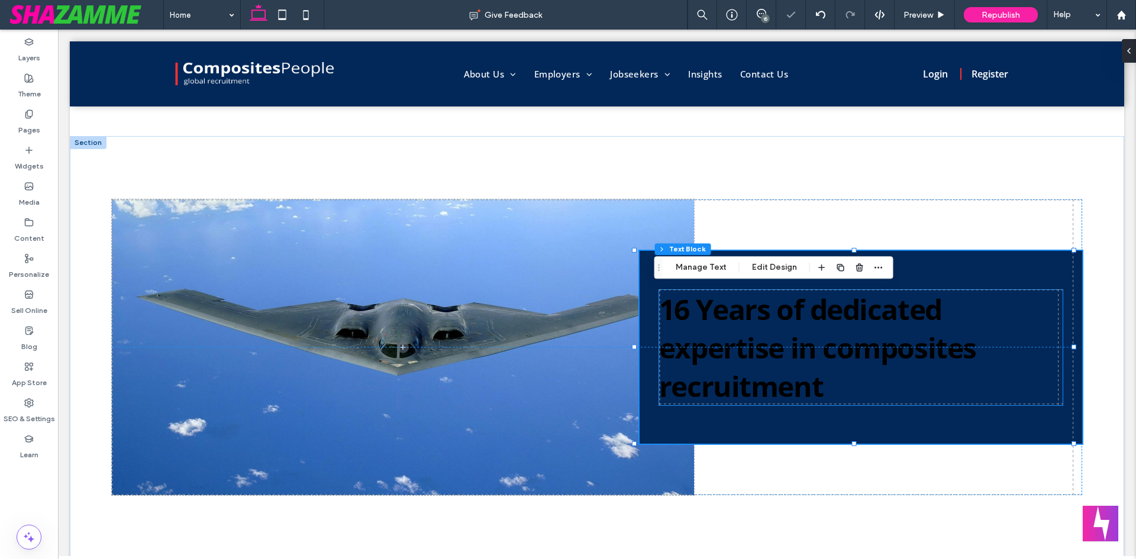
click at [828, 376] on h2 "16 Years of dedicated expertise in composites recruitment" at bounding box center [860, 347] width 403 height 115
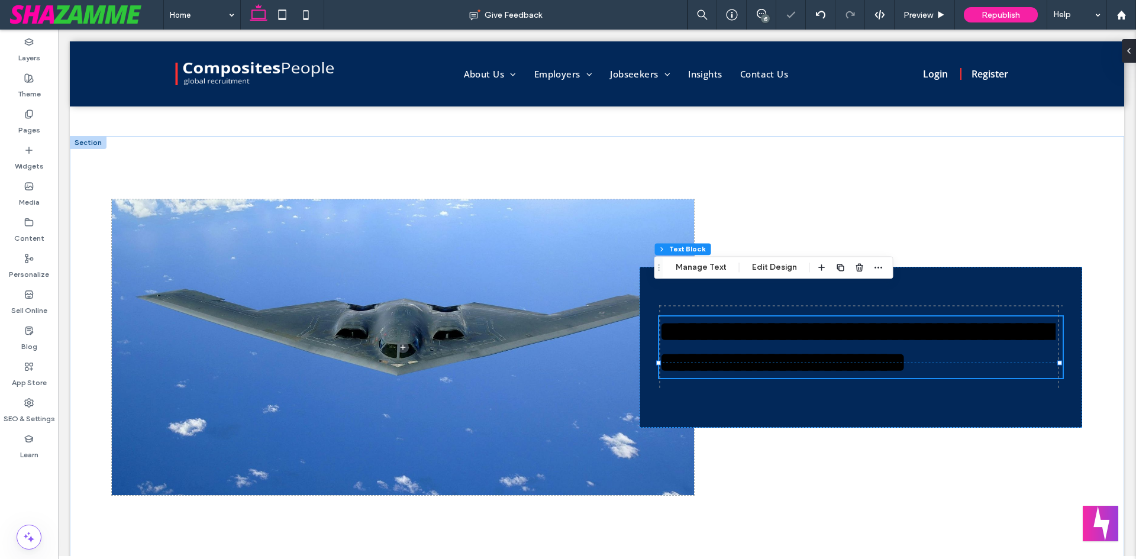
click at [828, 376] on h2 "**********" at bounding box center [860, 347] width 403 height 62
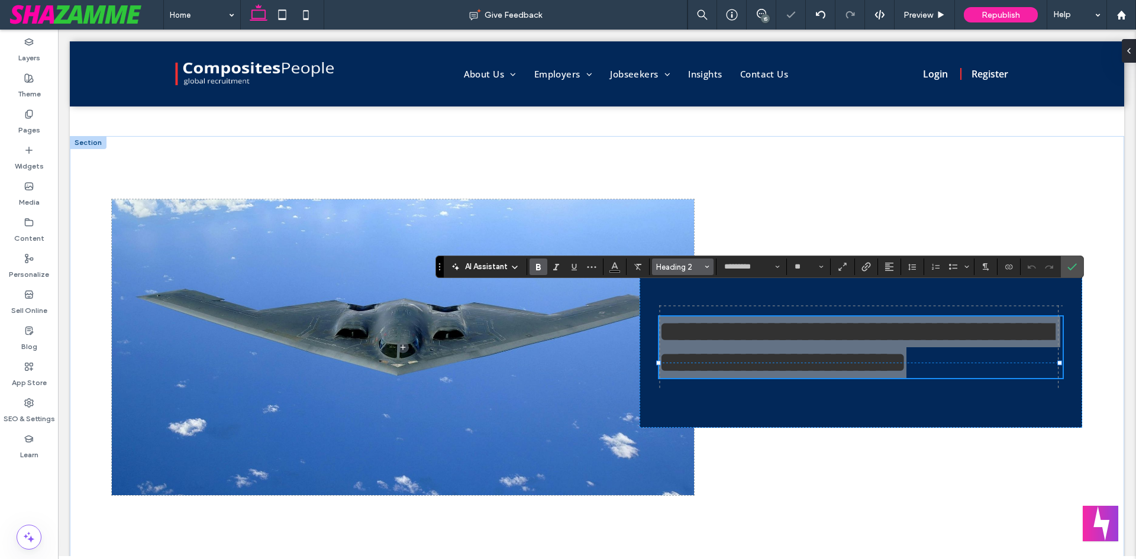
click at [706, 269] on icon "Styles" at bounding box center [707, 266] width 5 height 5
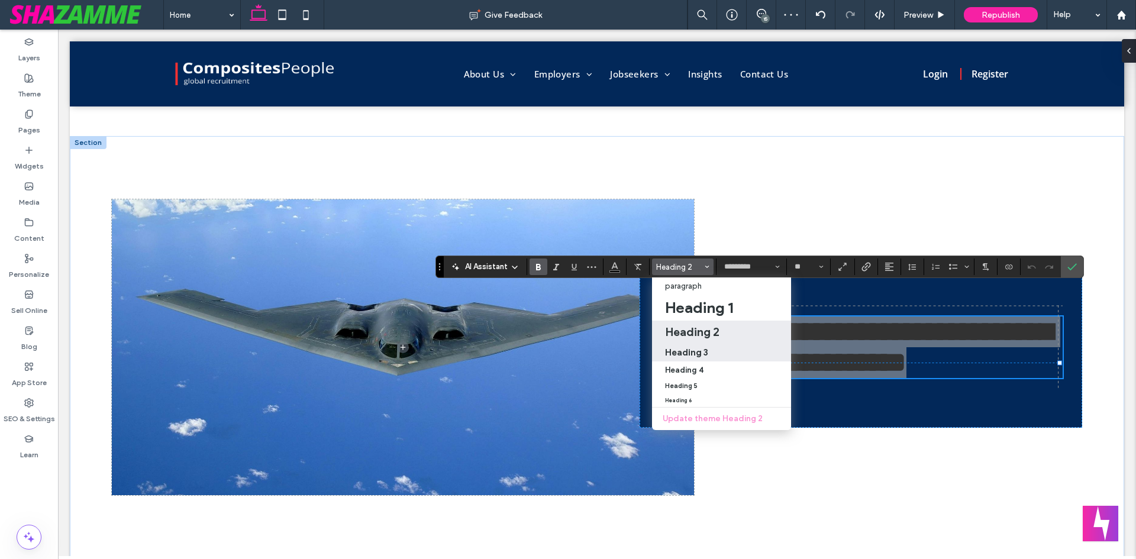
click at [708, 356] on div "Heading 3" at bounding box center [721, 352] width 113 height 11
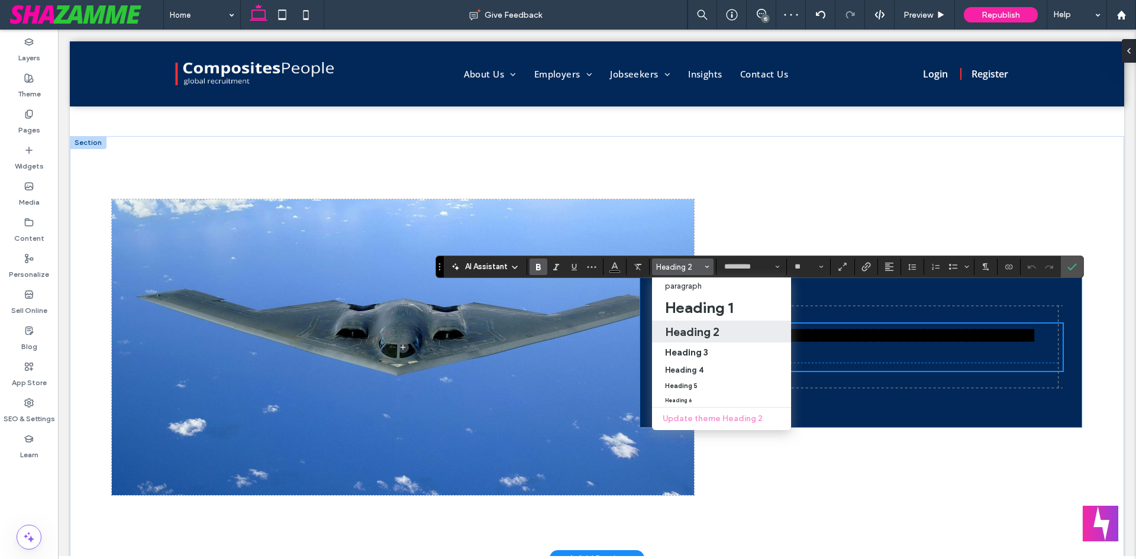
scroll to position [752, 0]
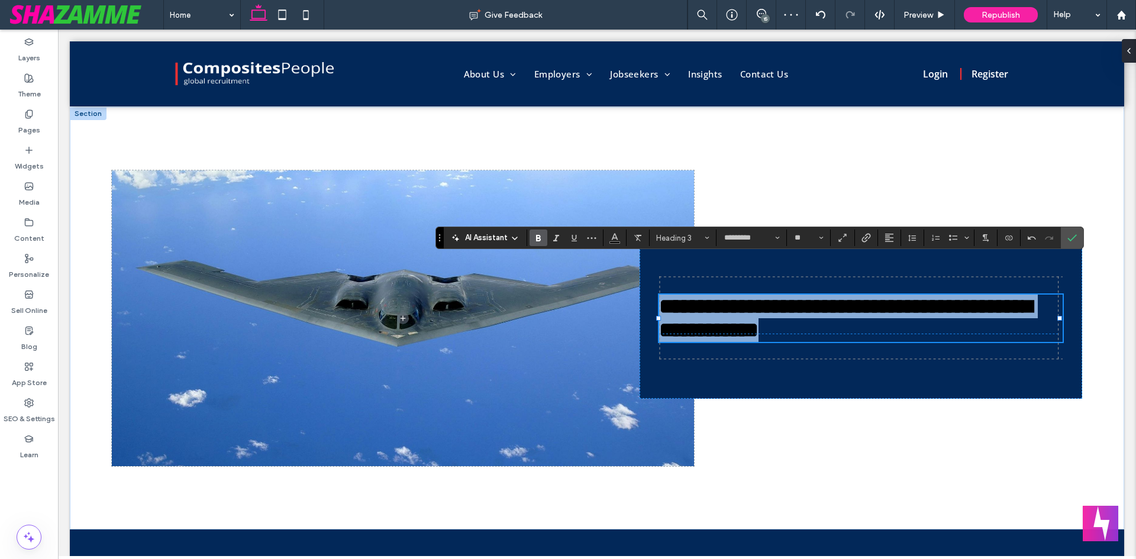
click at [767, 324] on span "**********" at bounding box center [845, 318] width 373 height 45
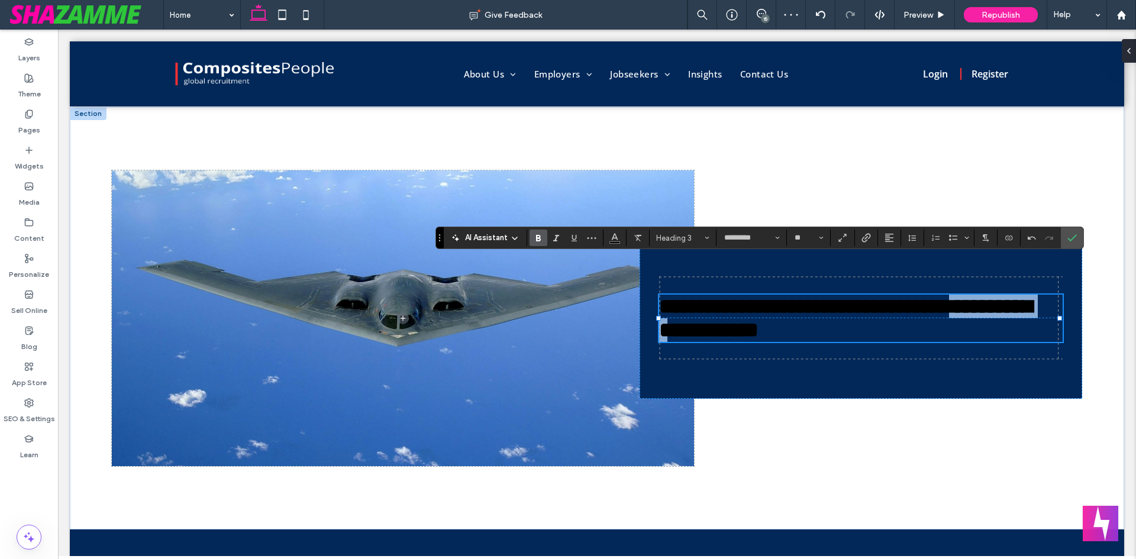
click at [767, 324] on span "**********" at bounding box center [845, 318] width 373 height 45
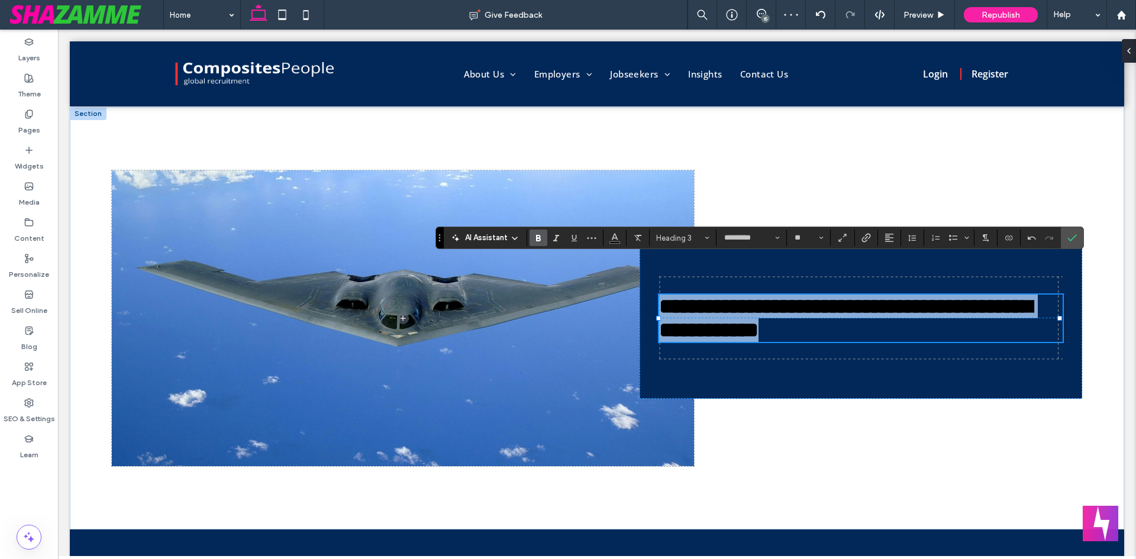
click at [767, 324] on span "**********" at bounding box center [845, 318] width 373 height 45
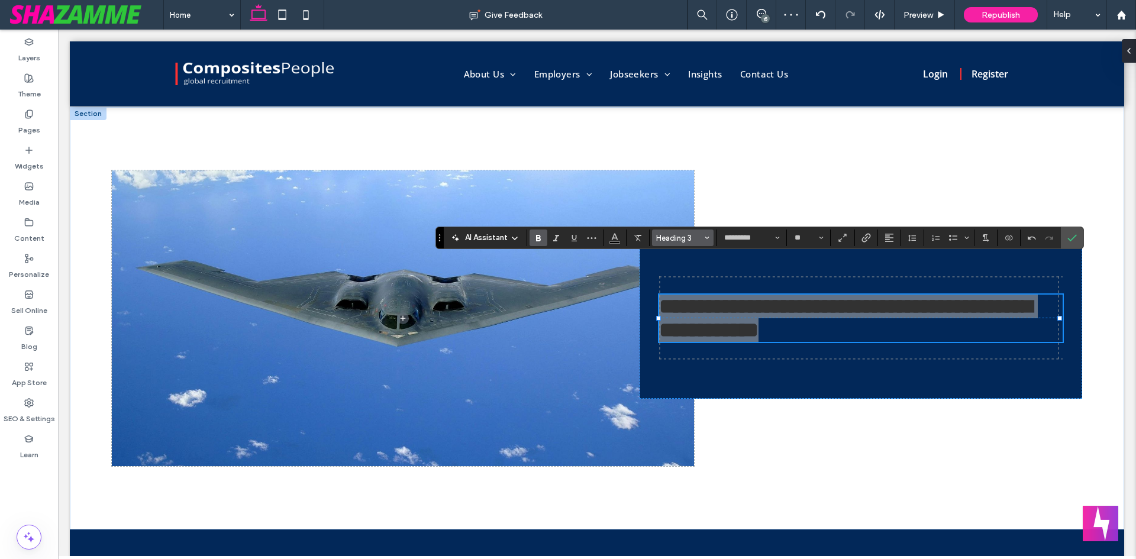
click at [701, 238] on span "Heading 3" at bounding box center [679, 238] width 46 height 9
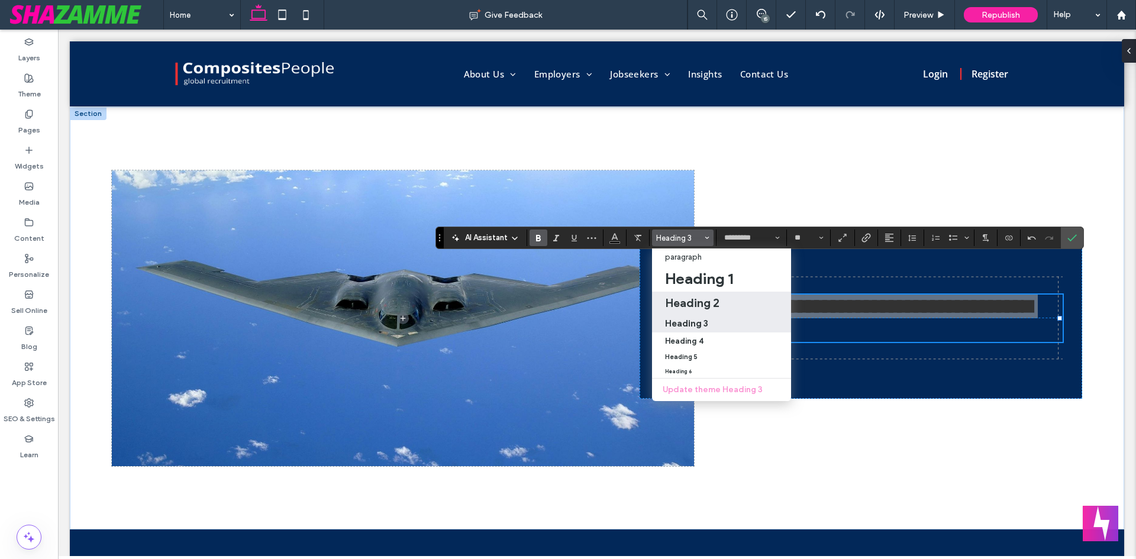
click at [701, 309] on h2 "Heading 2" at bounding box center [692, 303] width 54 height 14
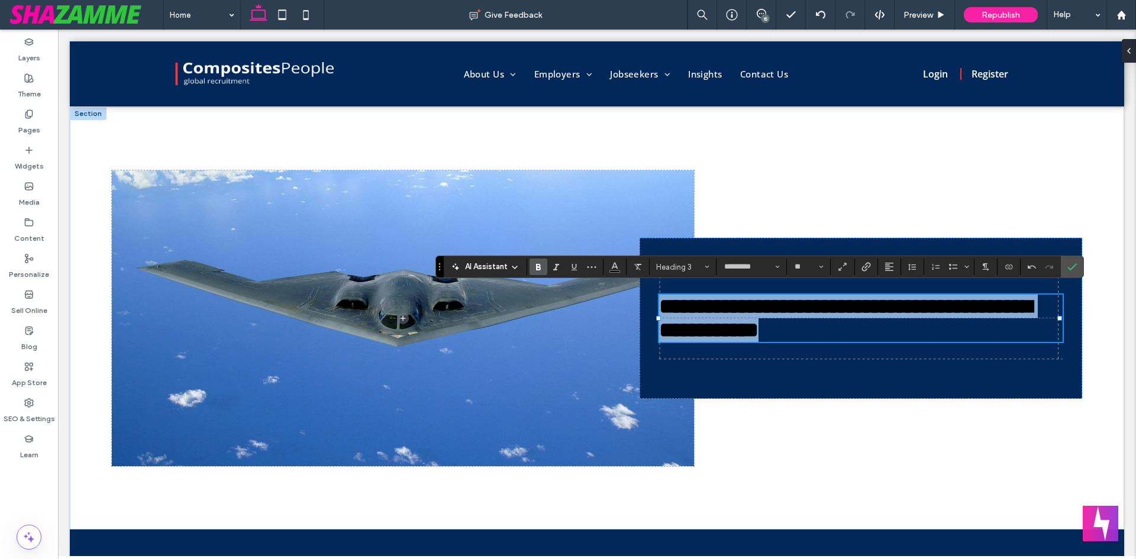
type input "**"
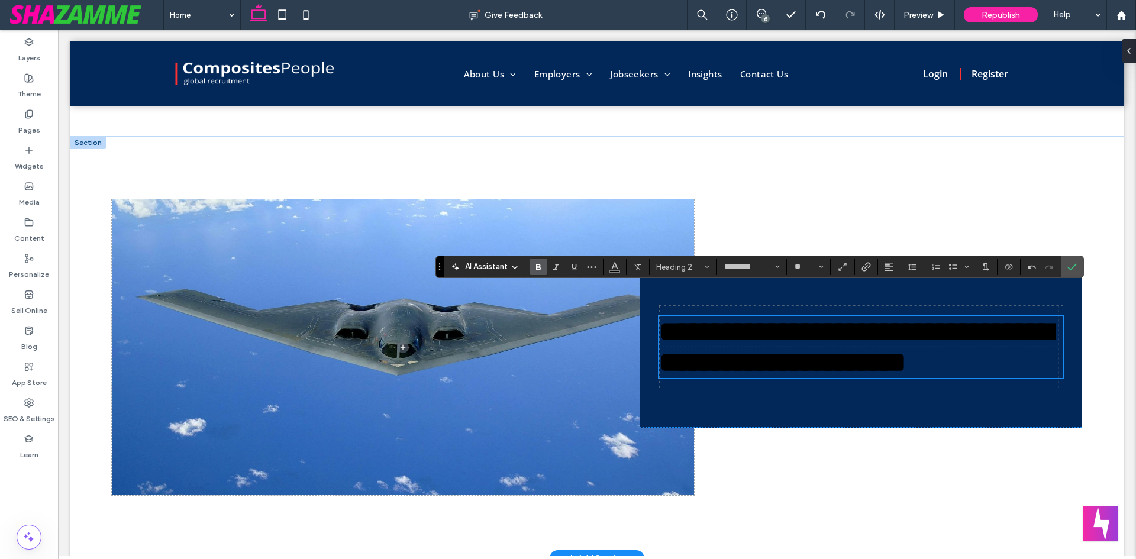
click at [776, 318] on span "**********" at bounding box center [855, 347] width 393 height 59
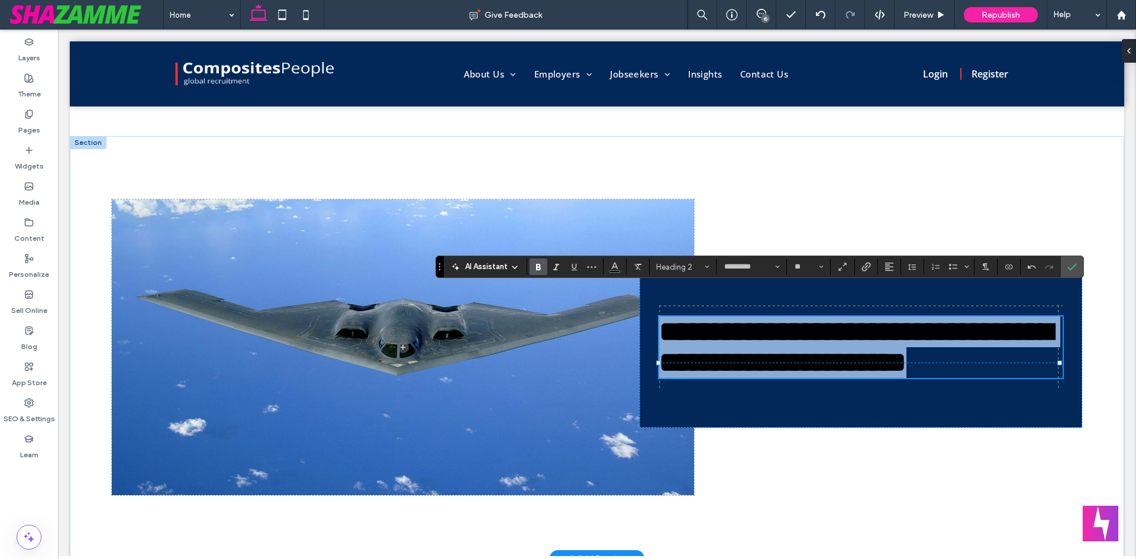
click at [776, 318] on span "**********" at bounding box center [855, 347] width 393 height 59
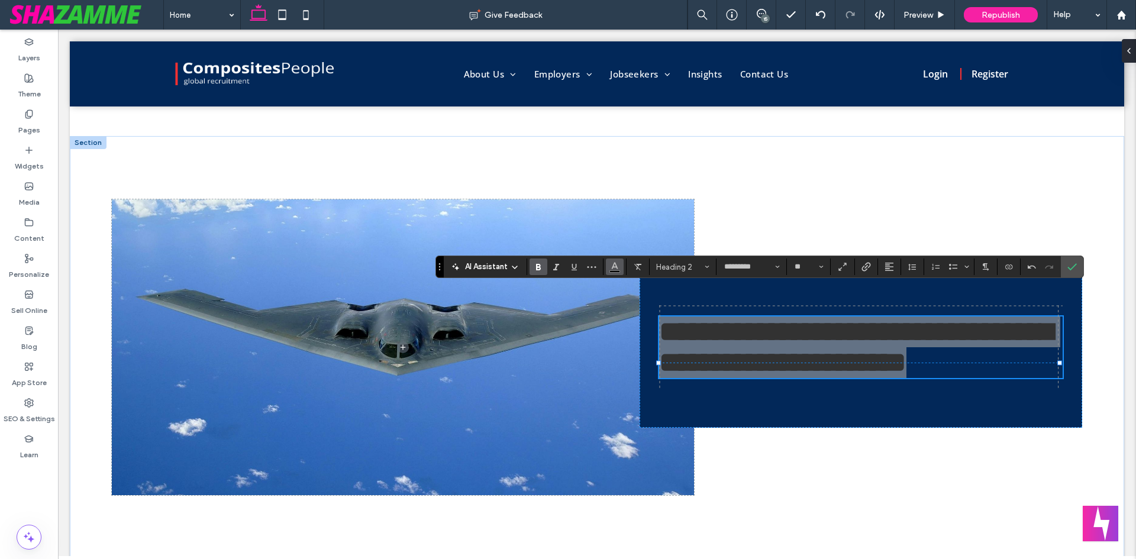
click at [615, 270] on icon "Color" at bounding box center [614, 265] width 9 height 9
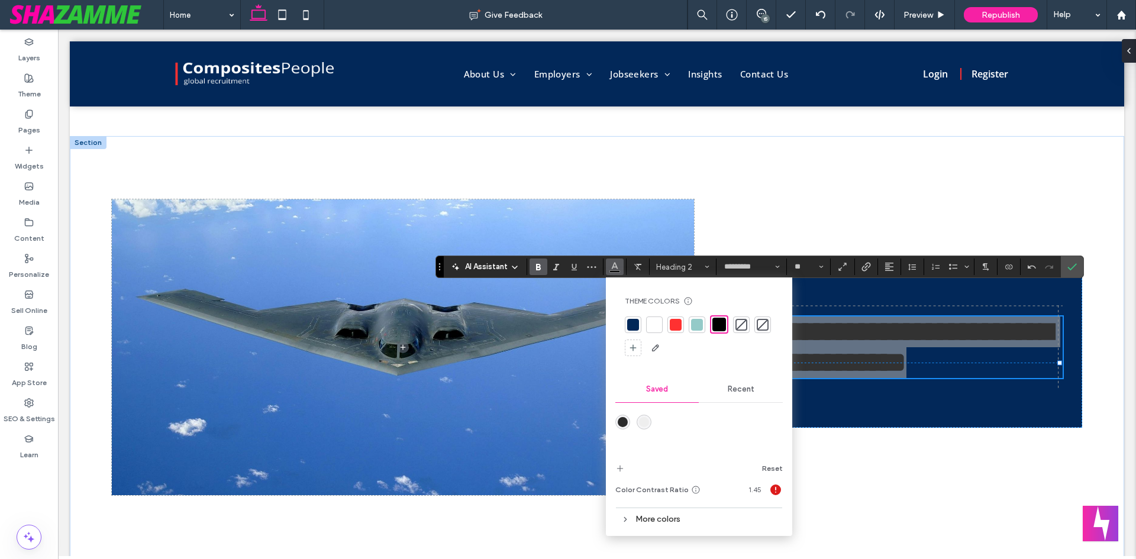
click at [674, 325] on div at bounding box center [676, 325] width 12 height 12
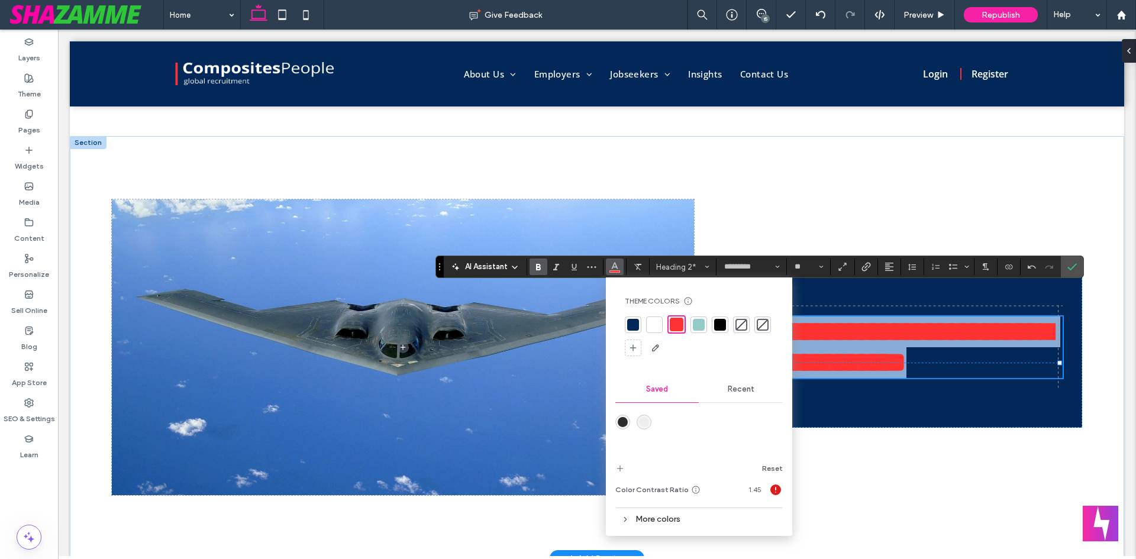
click at [923, 354] on span "**********" at bounding box center [855, 347] width 393 height 59
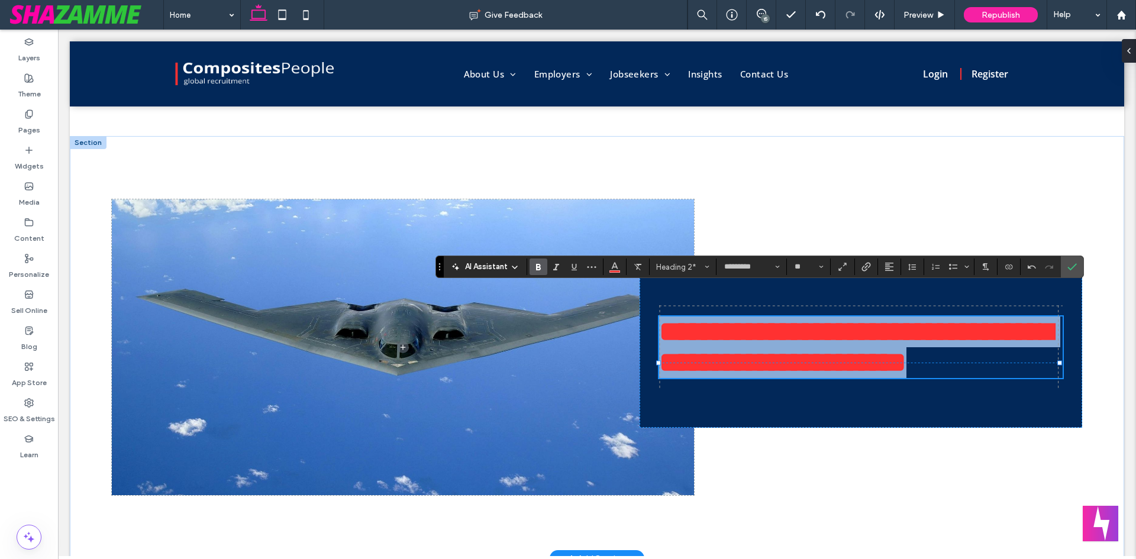
click at [928, 369] on h2 "**********" at bounding box center [860, 347] width 403 height 62
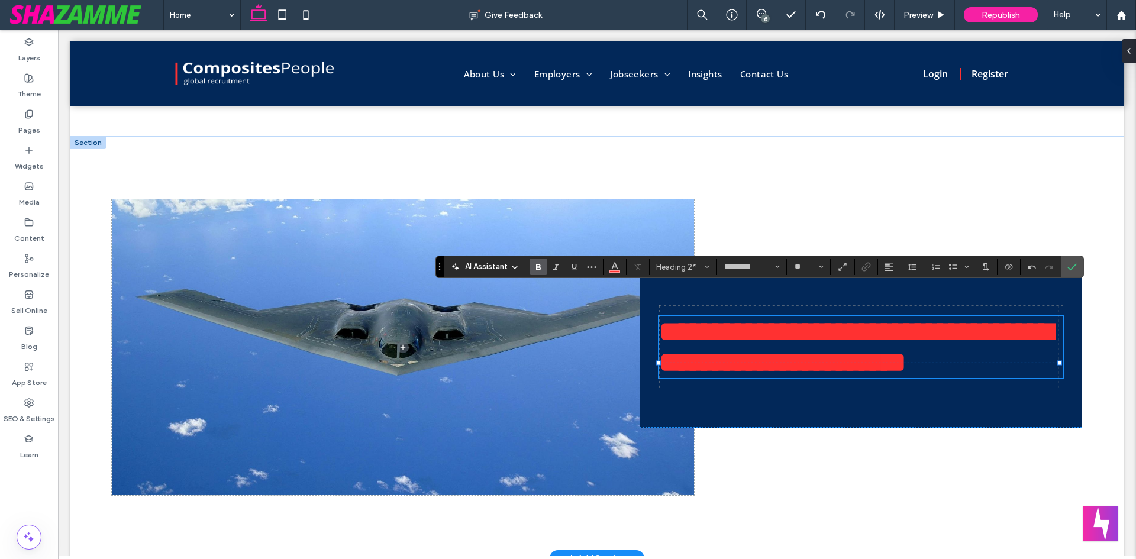
click at [942, 428] on div "**********" at bounding box center [861, 347] width 443 height 161
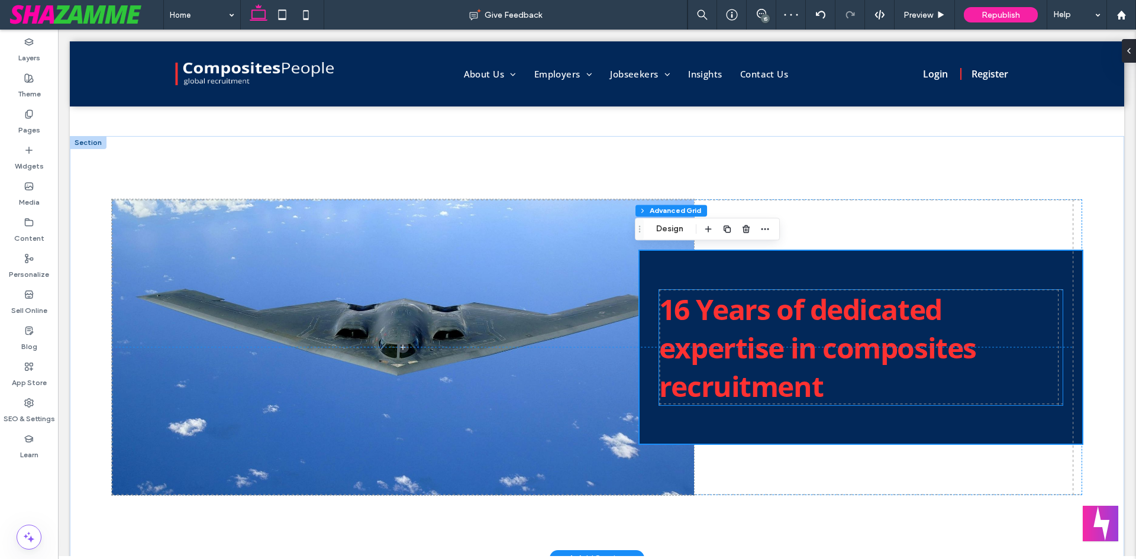
click at [789, 360] on span "16 Years of dedicated expertise in composites recruitment" at bounding box center [817, 347] width 317 height 115
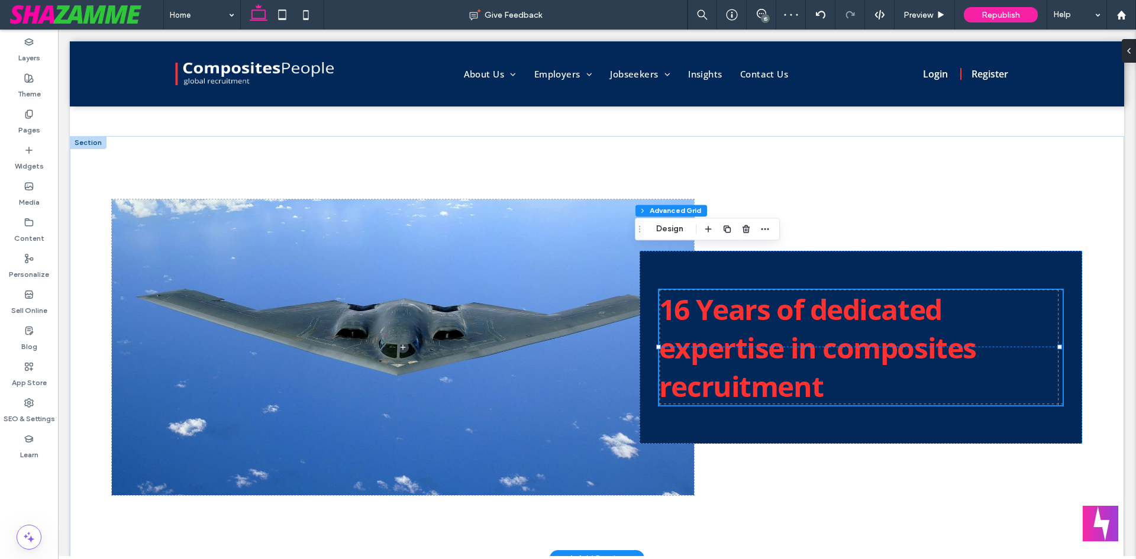
click at [789, 360] on div "16 Years of dedicated expertise in composites recruitment" at bounding box center [860, 347] width 403 height 115
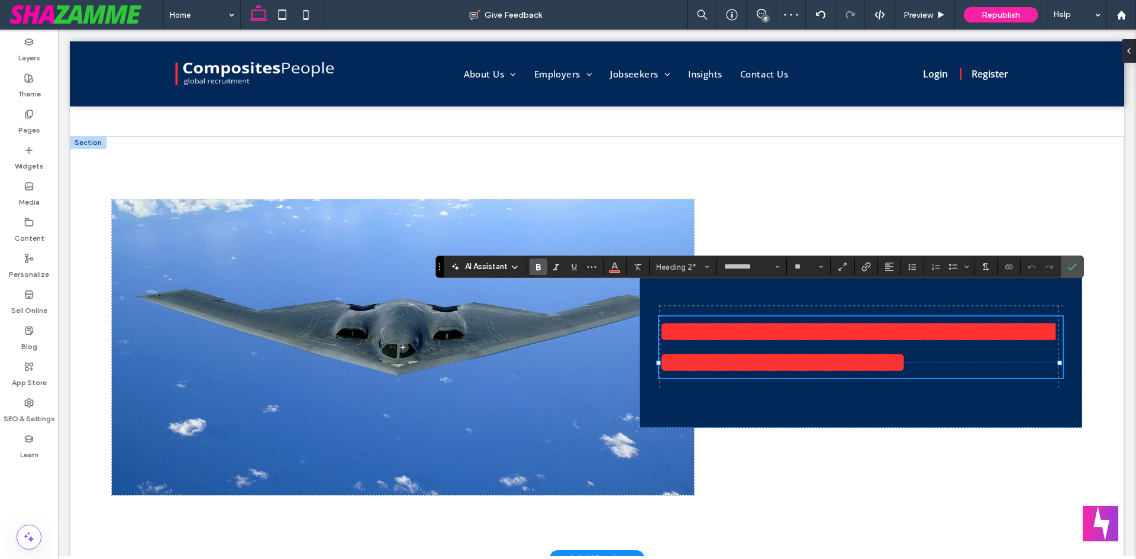
click at [794, 345] on span "**********" at bounding box center [855, 347] width 393 height 59
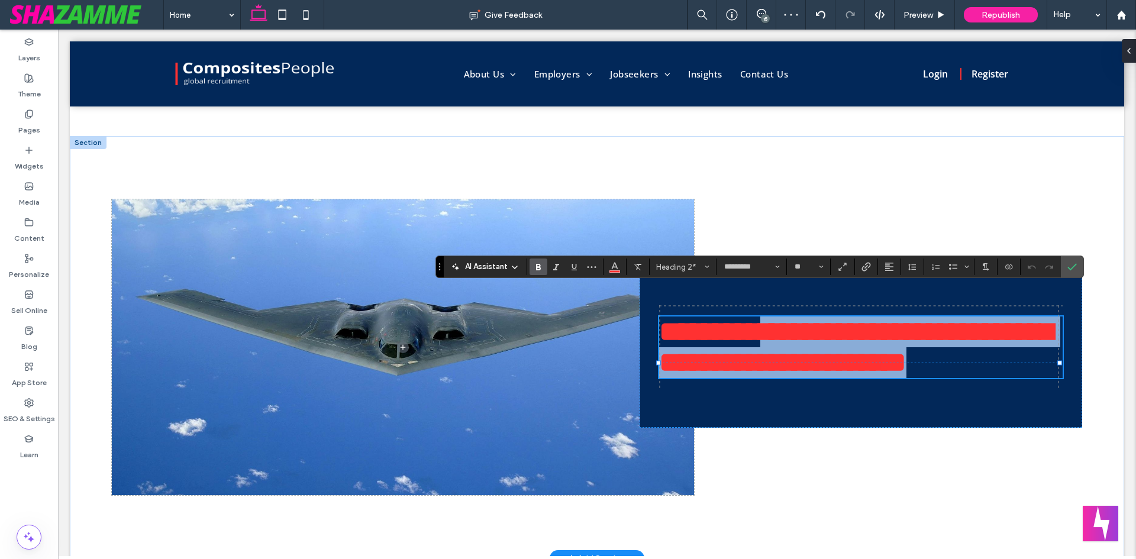
drag, startPoint x: 792, startPoint y: 328, endPoint x: 855, endPoint y: 387, distance: 86.2
click at [858, 378] on h2 "**********" at bounding box center [860, 347] width 403 height 62
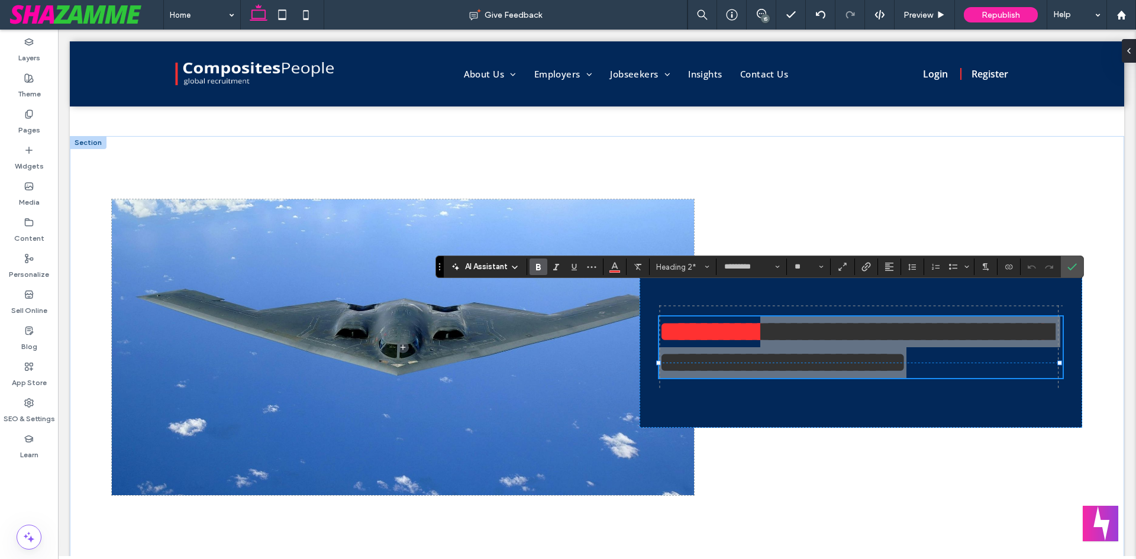
click at [625, 272] on section at bounding box center [614, 267] width 23 height 17
click at [619, 272] on span "Color" at bounding box center [614, 265] width 9 height 15
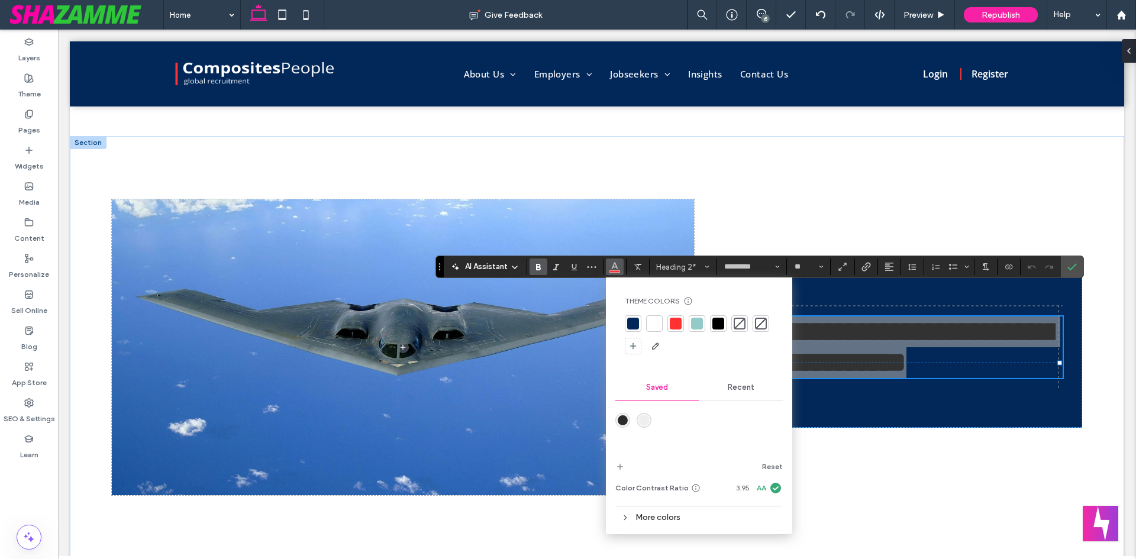
click at [702, 324] on div at bounding box center [697, 324] width 12 height 12
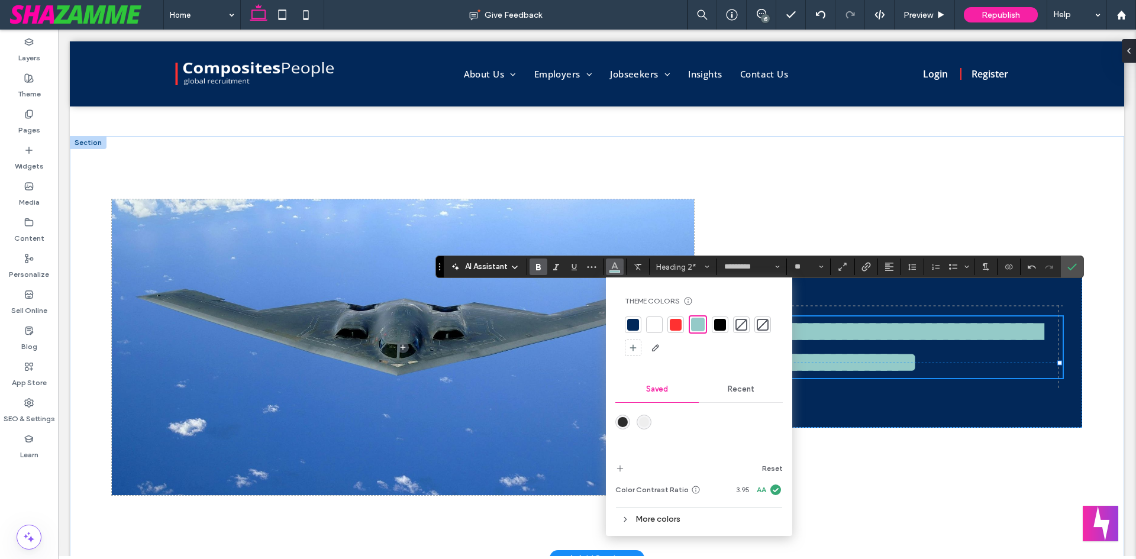
click at [912, 358] on span "**********" at bounding box center [850, 347] width 382 height 59
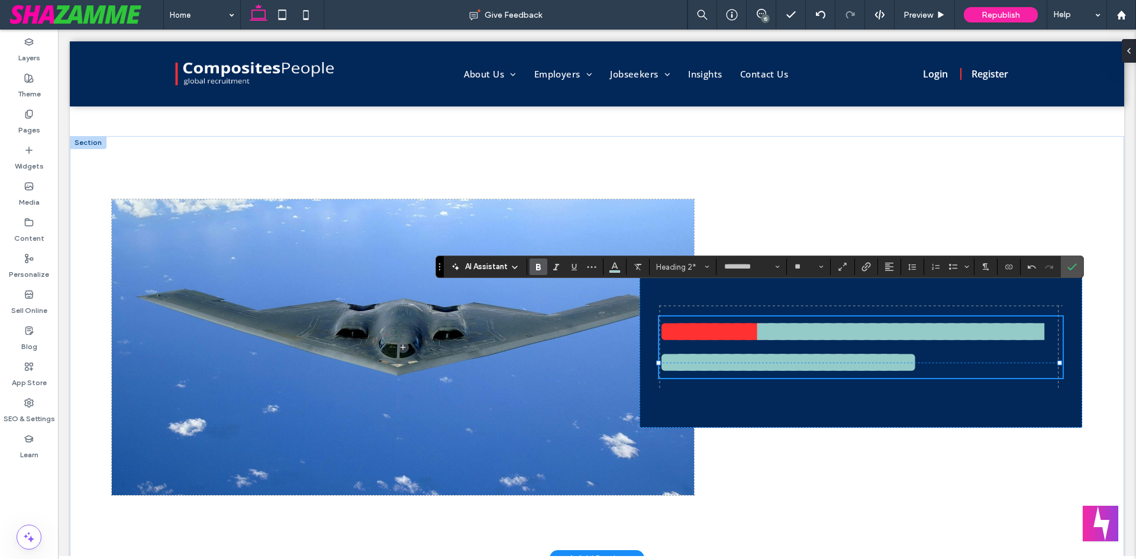
click at [932, 411] on div "**********" at bounding box center [861, 347] width 443 height 161
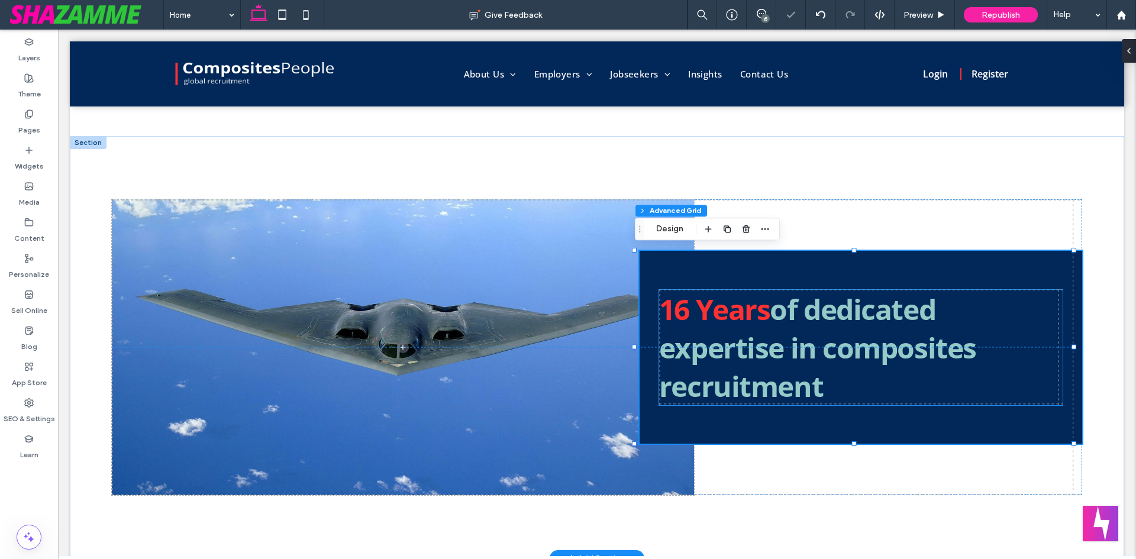
click at [791, 318] on span "of dedicated expertise in composites recruitment" at bounding box center [817, 347] width 317 height 115
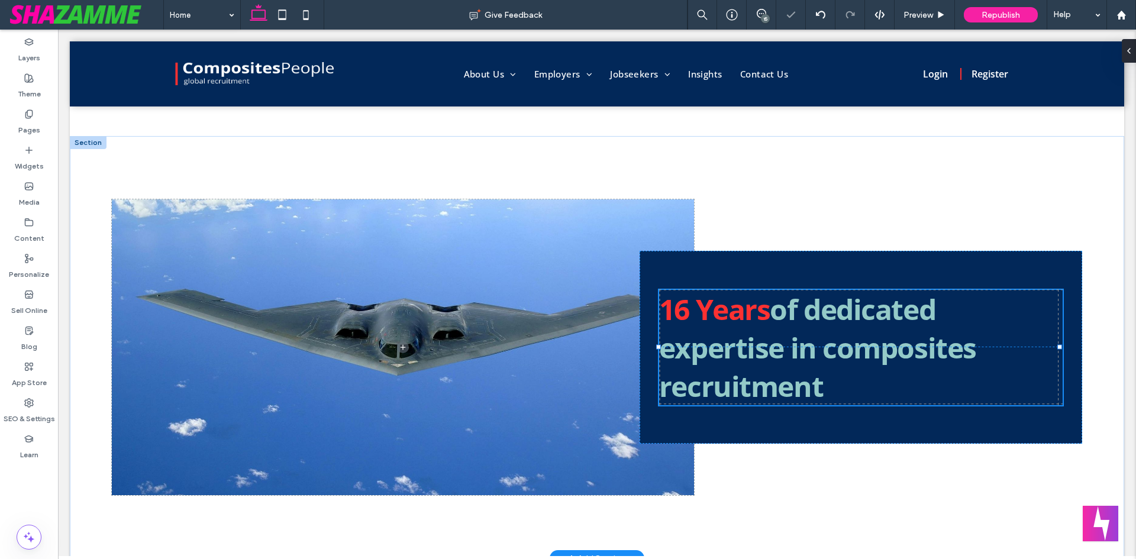
click at [791, 318] on span "of dedicated expertise in composites recruitment" at bounding box center [817, 347] width 317 height 115
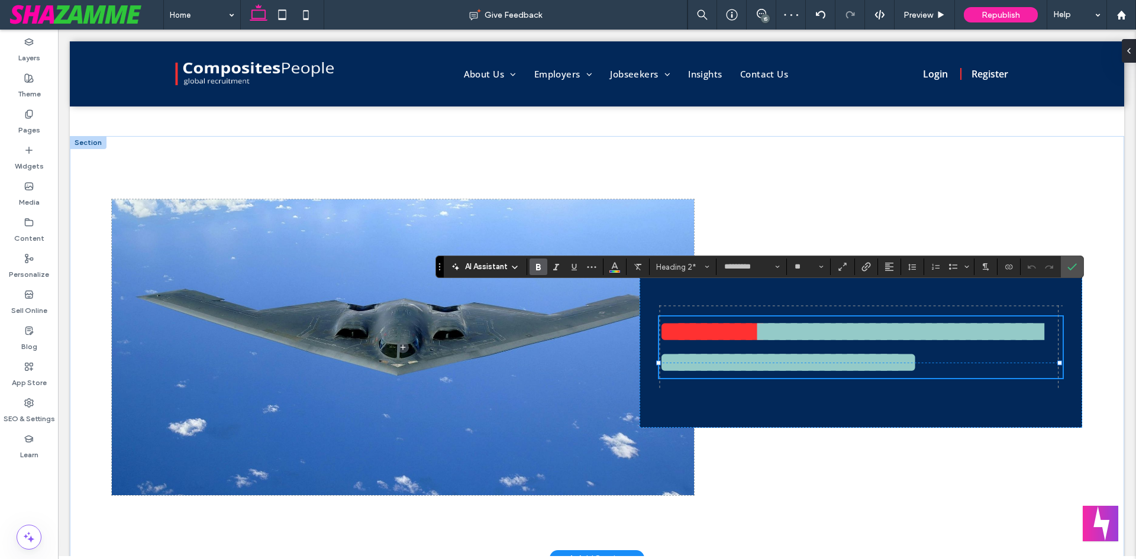
click at [788, 318] on span "**********" at bounding box center [850, 347] width 382 height 59
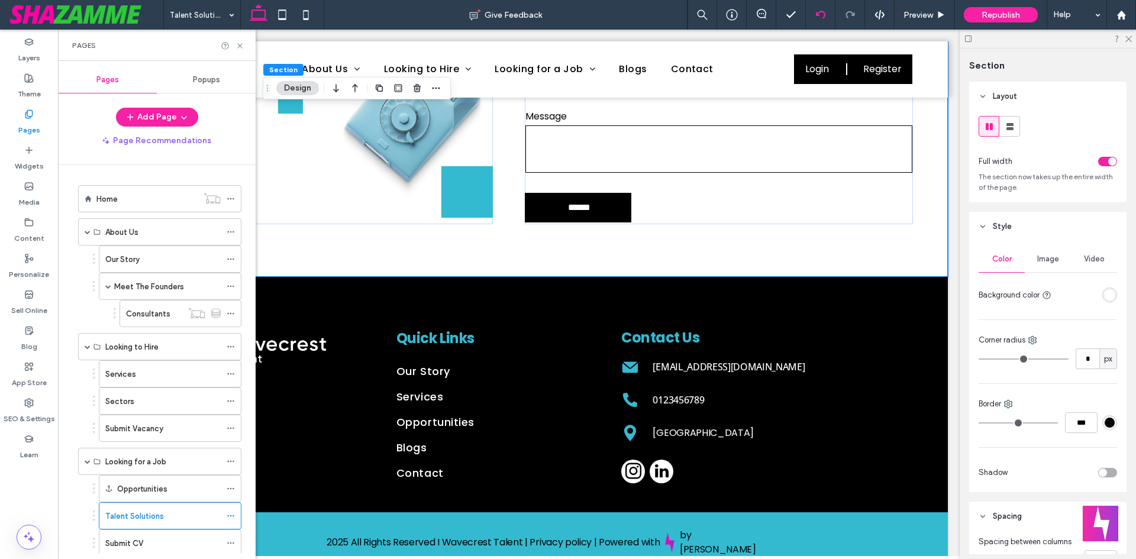
scroll to position [118, 0]
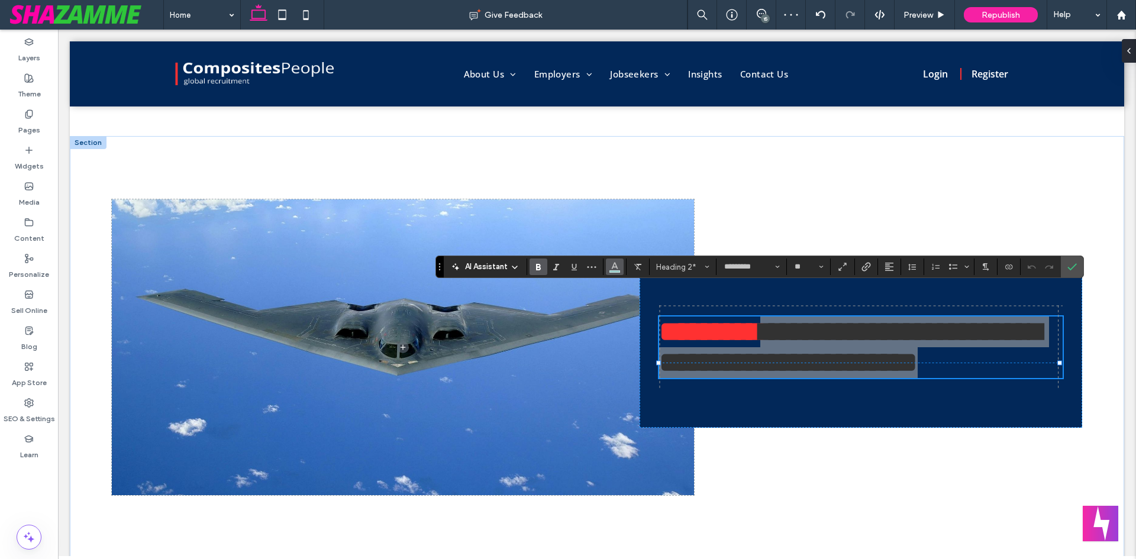
click at [615, 273] on span "Color" at bounding box center [614, 265] width 9 height 15
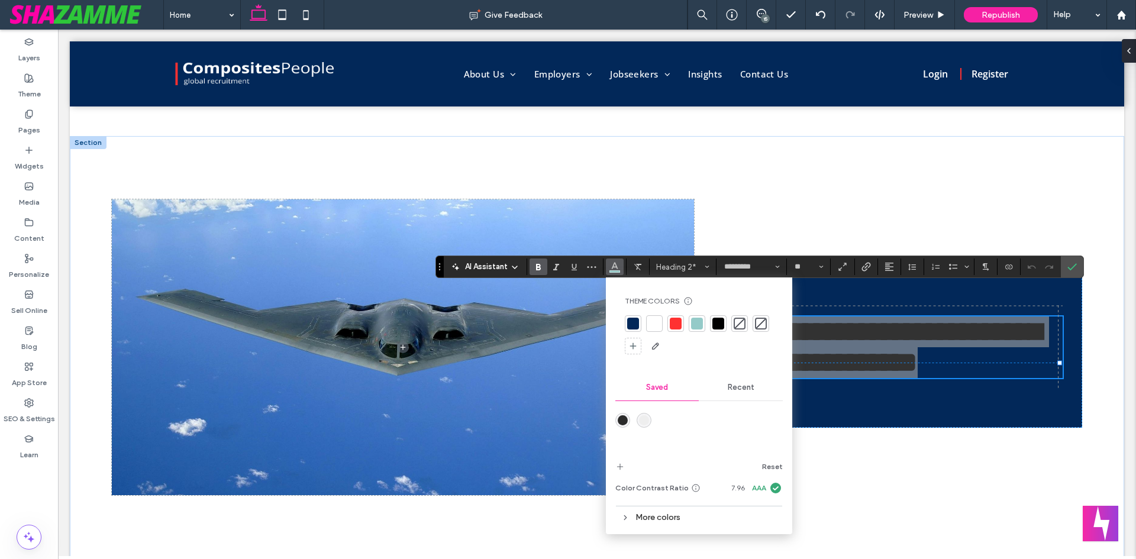
click at [655, 322] on div at bounding box center [654, 324] width 12 height 12
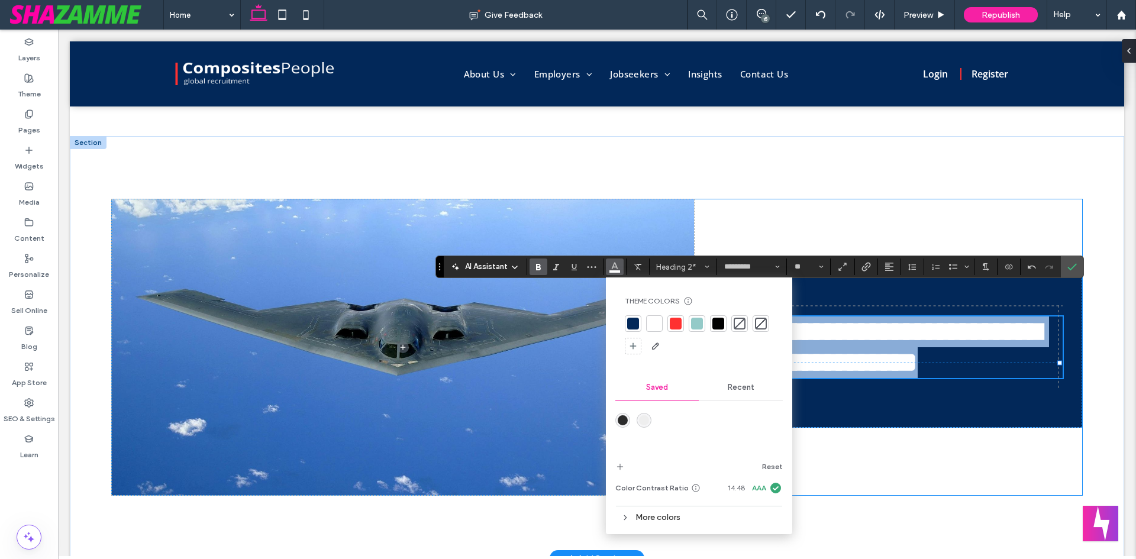
click at [955, 502] on div "**********" at bounding box center [597, 347] width 1054 height 422
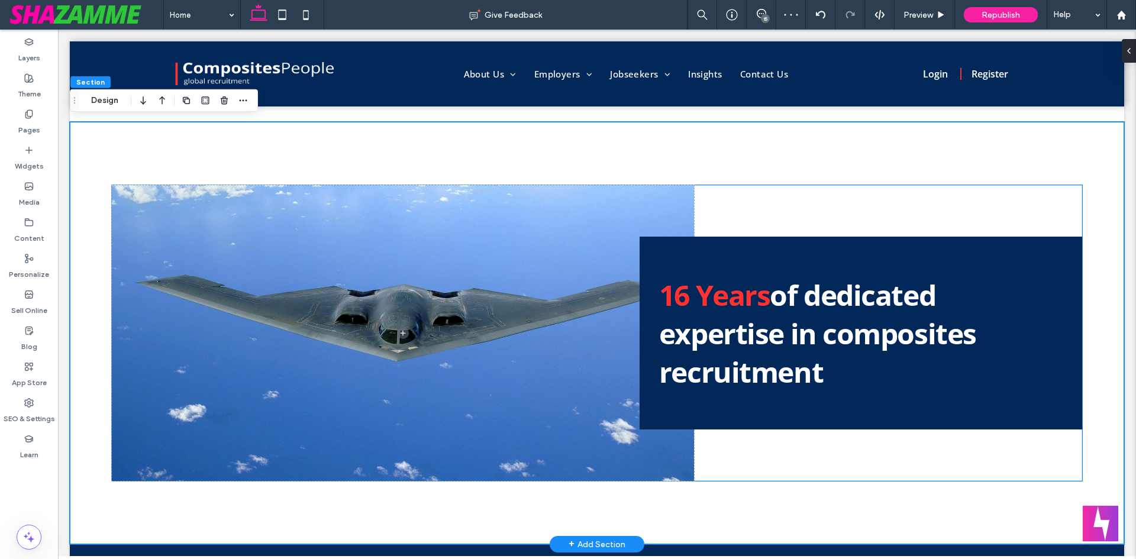
scroll to position [664, 0]
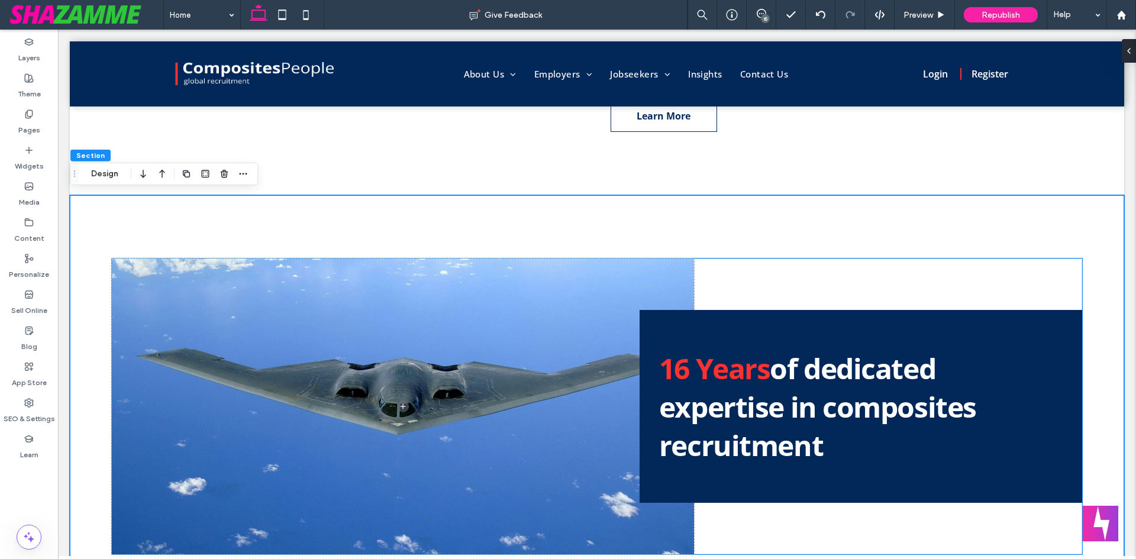
click at [832, 421] on span "of dedicated expertise in composites recruitment" at bounding box center [817, 406] width 317 height 115
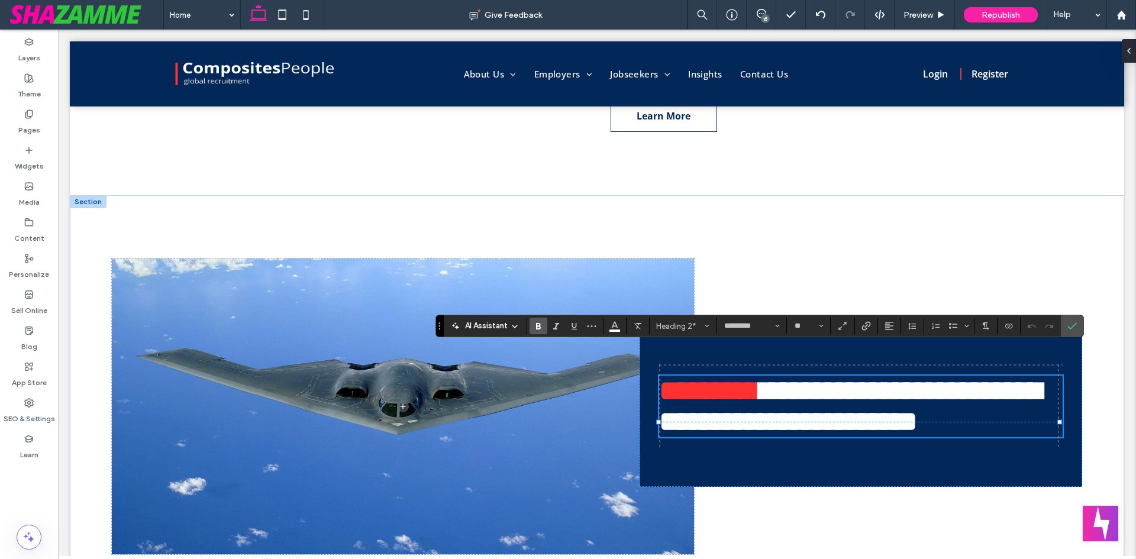
click at [747, 377] on span "********" at bounding box center [709, 391] width 101 height 28
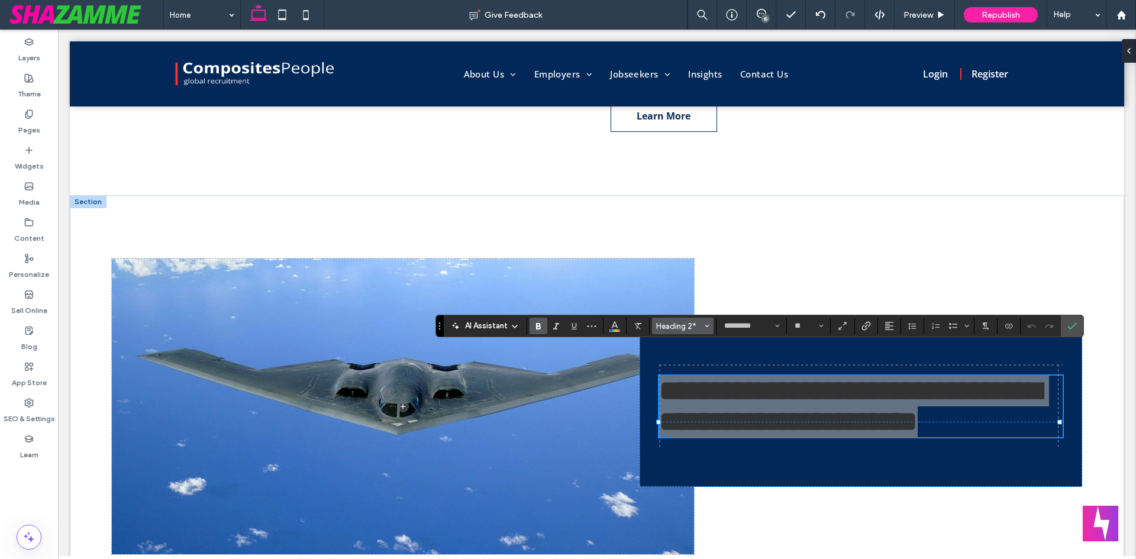
click at [713, 330] on button "Heading 2*" at bounding box center [683, 326] width 62 height 17
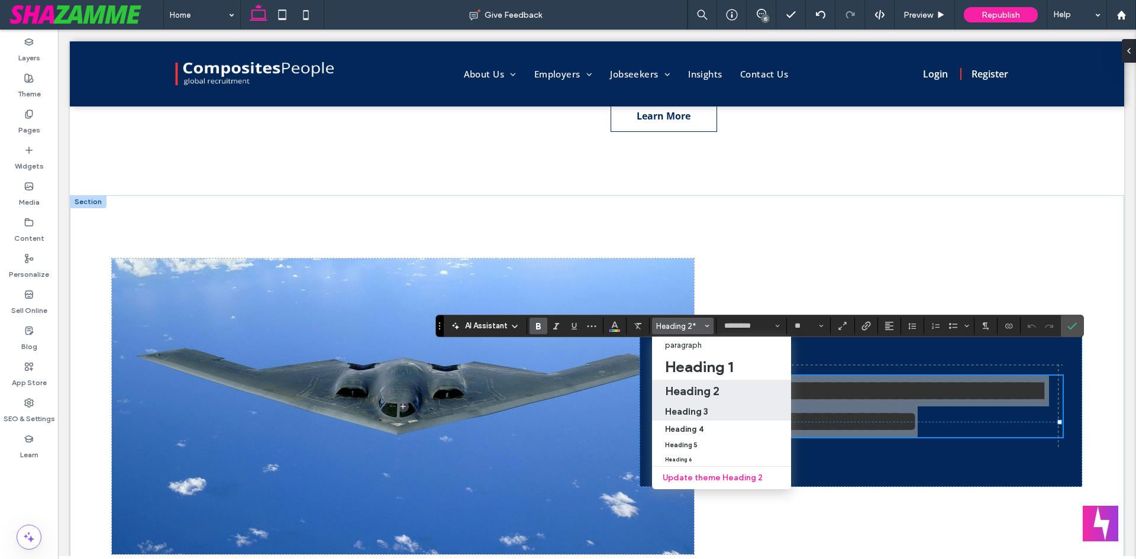
click at [701, 411] on h3 "Heading 3" at bounding box center [686, 411] width 43 height 11
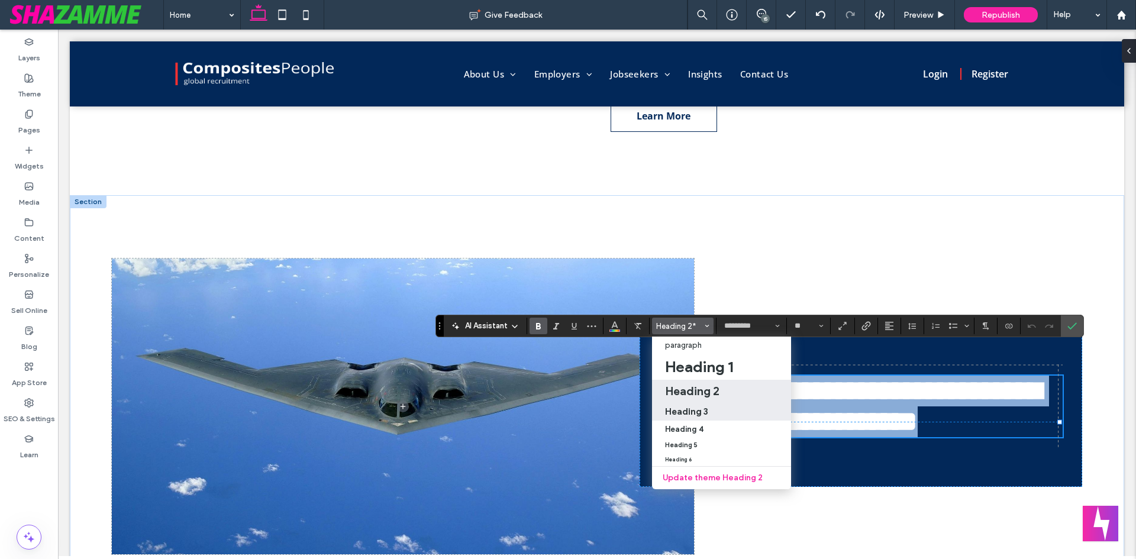
type input "**"
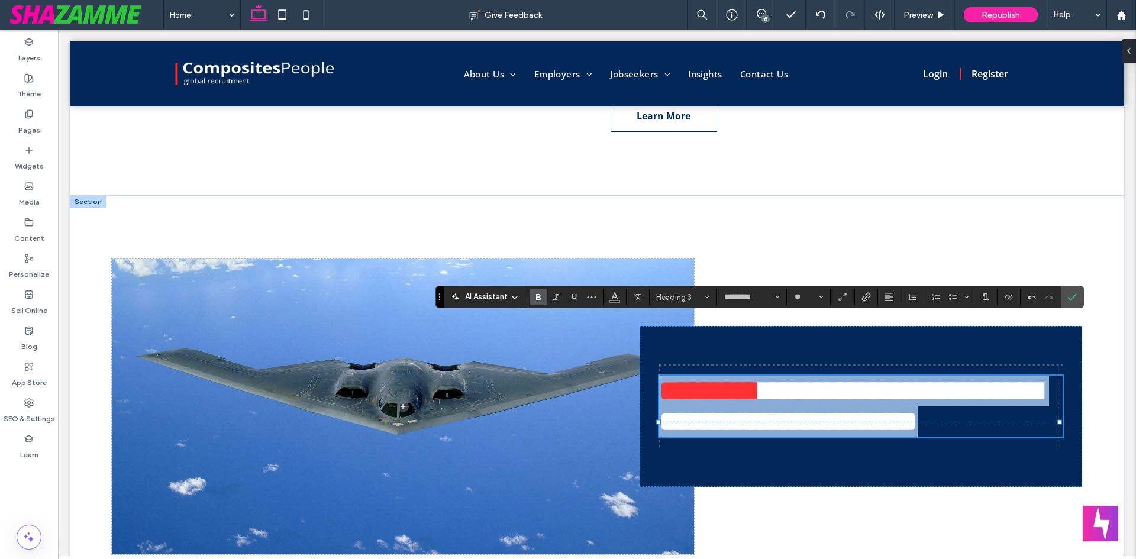
scroll to position [693, 0]
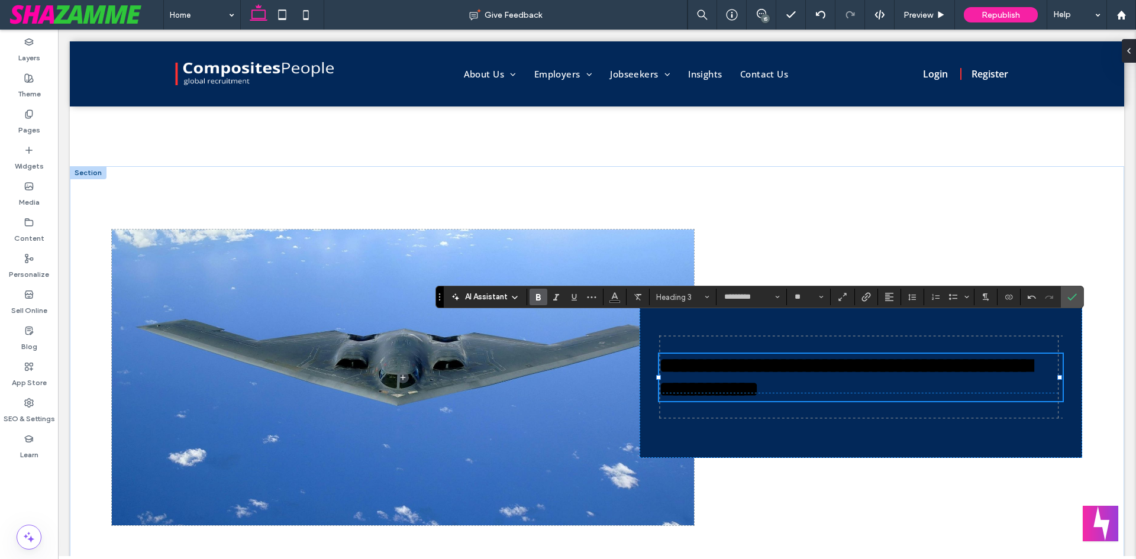
click at [774, 366] on span "**********" at bounding box center [845, 377] width 373 height 45
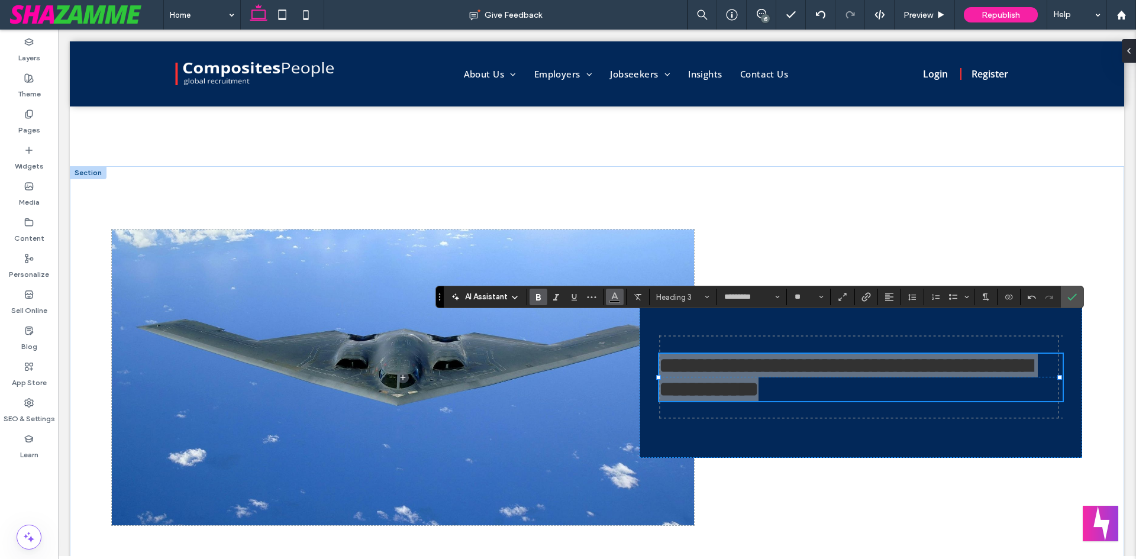
click at [608, 290] on button "Color" at bounding box center [615, 297] width 18 height 17
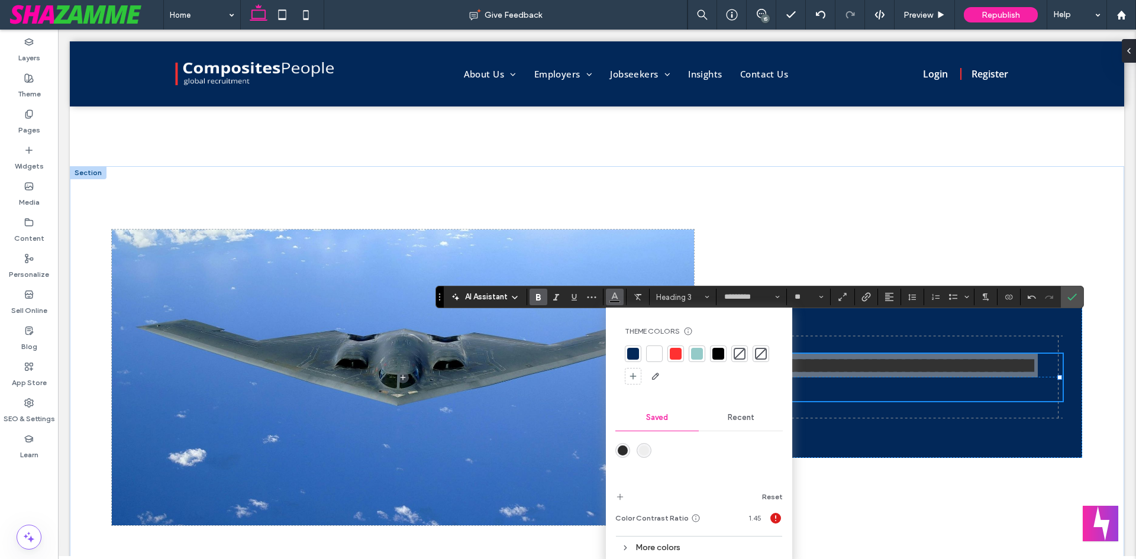
click at [654, 353] on div at bounding box center [654, 354] width 12 height 12
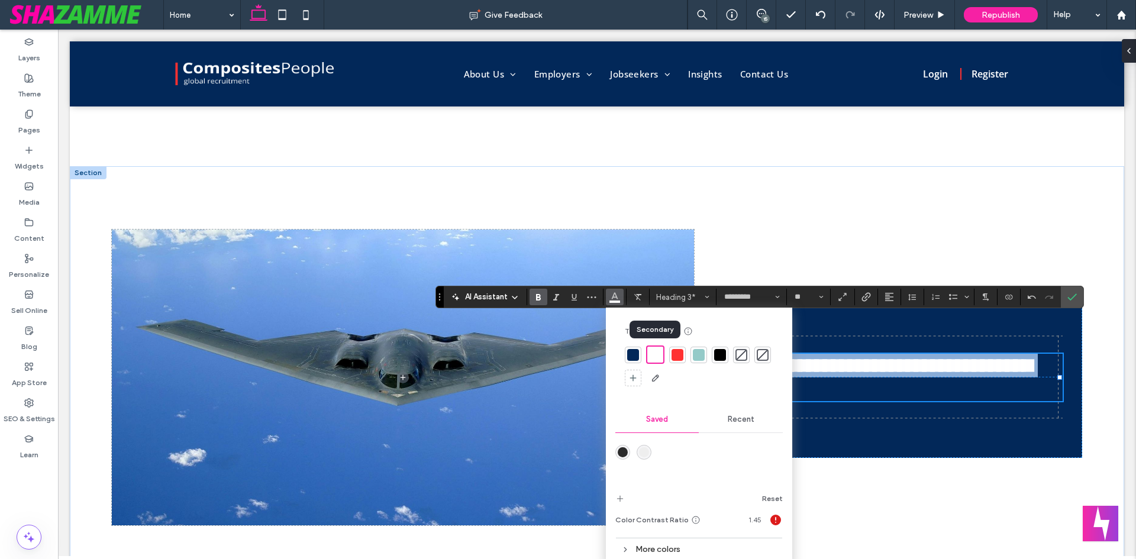
click at [922, 393] on h3 "**********" at bounding box center [860, 377] width 403 height 47
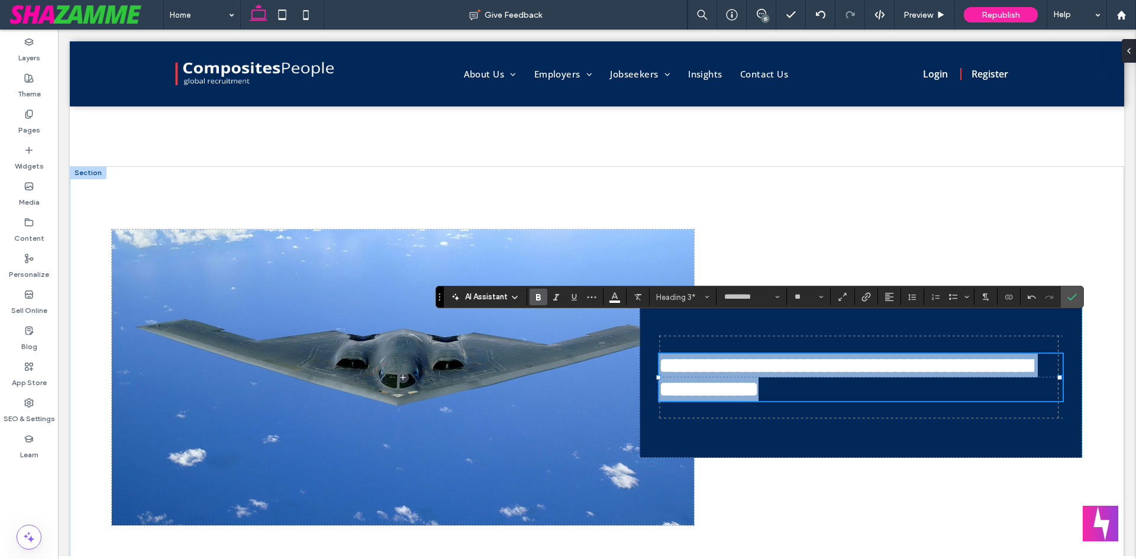
click at [797, 364] on span "**********" at bounding box center [845, 377] width 373 height 45
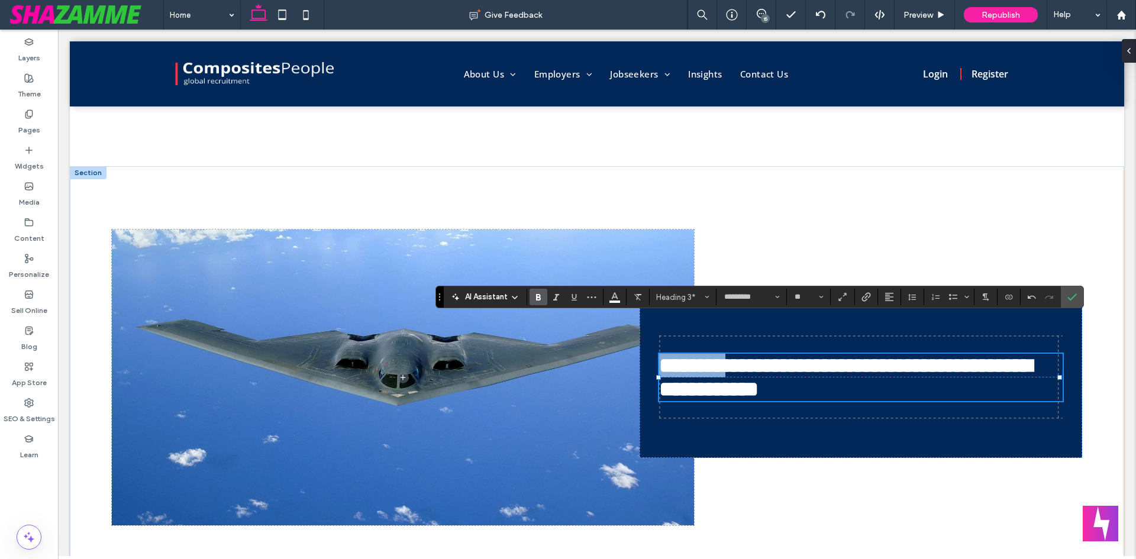
drag, startPoint x: 738, startPoint y: 360, endPoint x: 642, endPoint y: 354, distance: 95.4
click at [642, 354] on div "**********" at bounding box center [861, 377] width 443 height 161
click at [614, 302] on span "Color" at bounding box center [614, 295] width 9 height 15
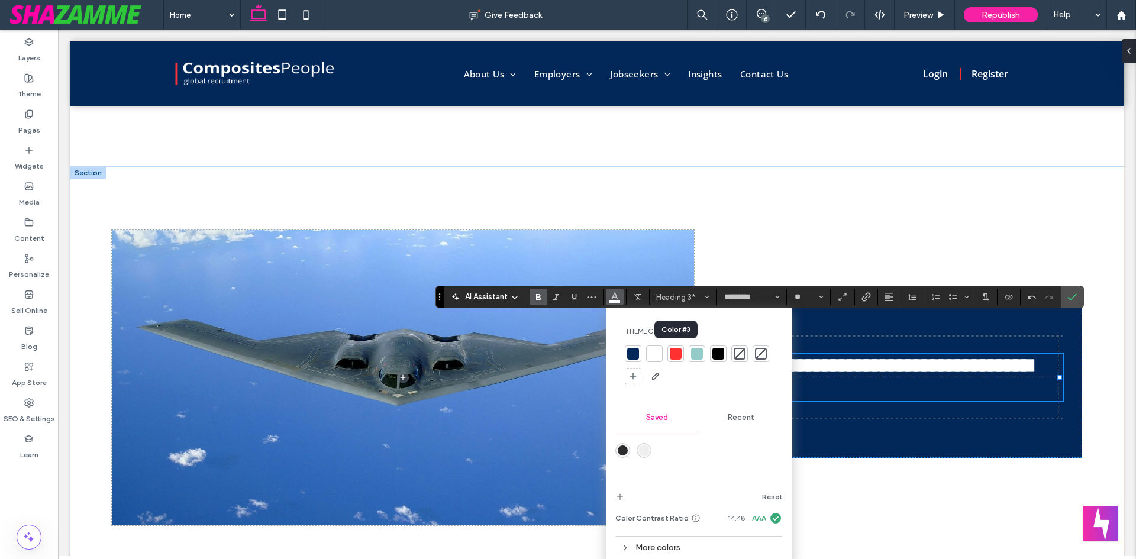
click at [676, 359] on div at bounding box center [676, 354] width 12 height 12
click at [812, 392] on span "**********" at bounding box center [862, 377] width 406 height 45
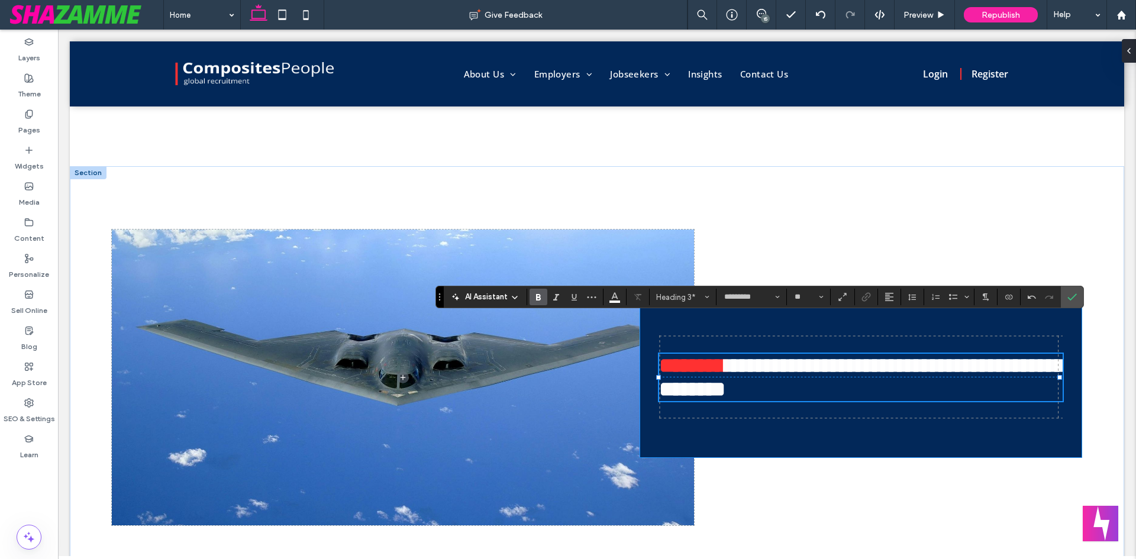
click at [876, 408] on div "**********" at bounding box center [861, 377] width 443 height 161
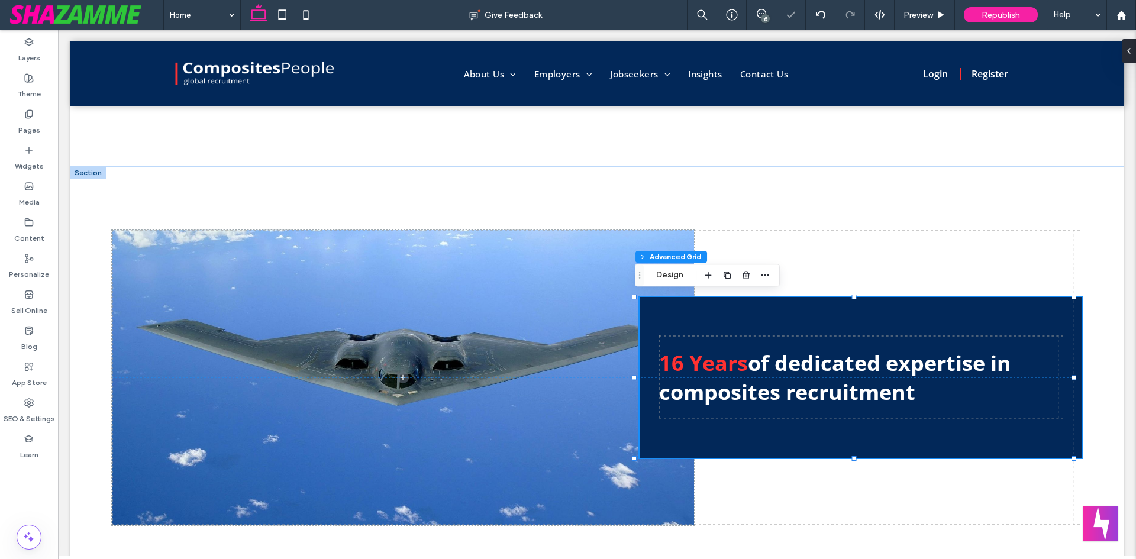
click at [1004, 519] on div "16 Years of dedicated expertise in composites recruitment 0px 115px" at bounding box center [597, 378] width 970 height 296
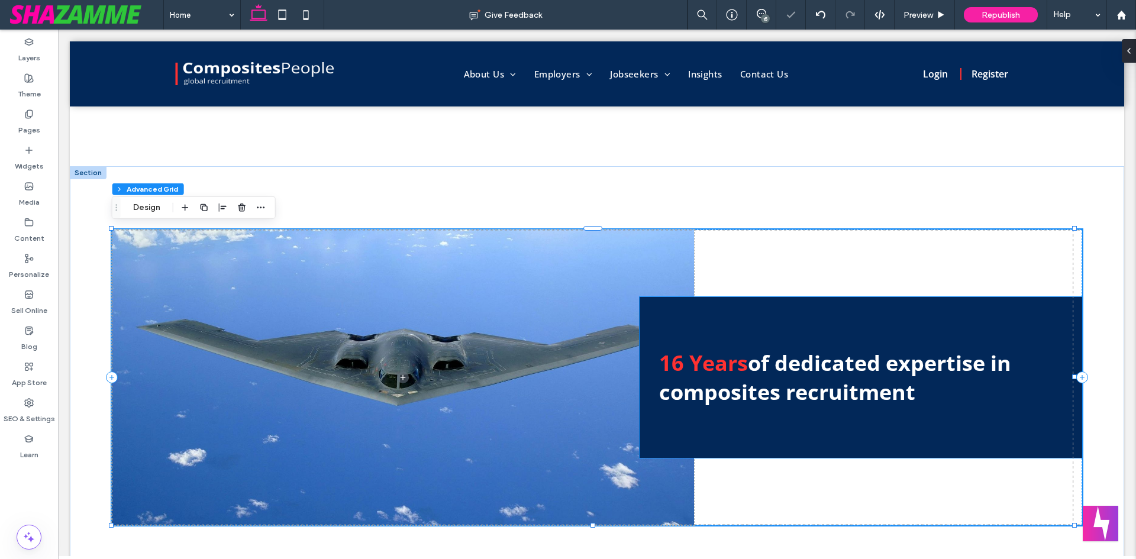
click at [793, 448] on div "16 Years of dedicated expertise in composites recruitment" at bounding box center [861, 377] width 443 height 161
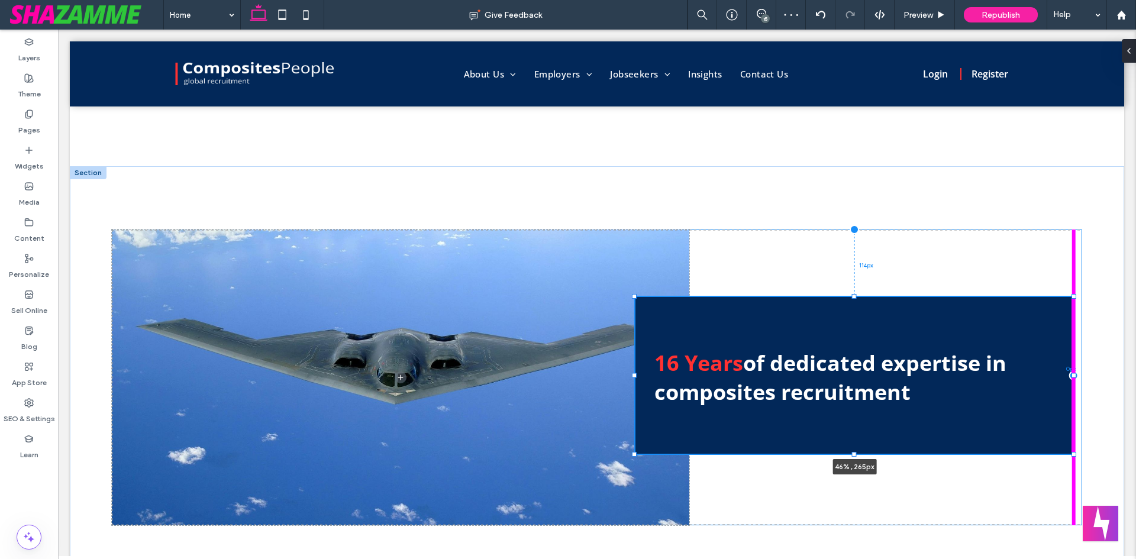
scroll to position [357, 0]
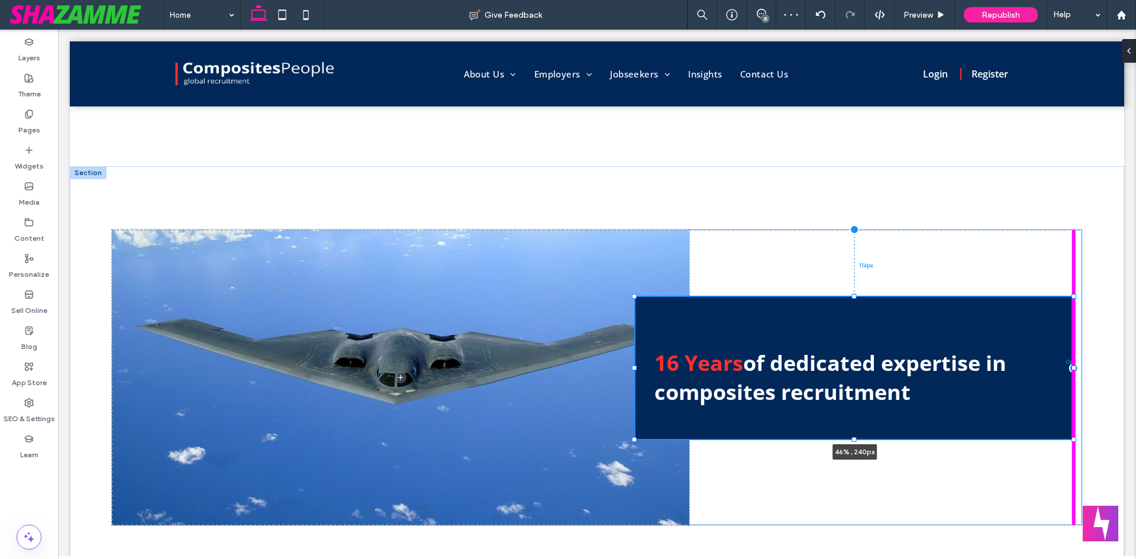
drag, startPoint x: 854, startPoint y: 457, endPoint x: 854, endPoint y: 438, distance: 18.9
click at [854, 438] on div at bounding box center [854, 439] width 5 height 5
type input "***"
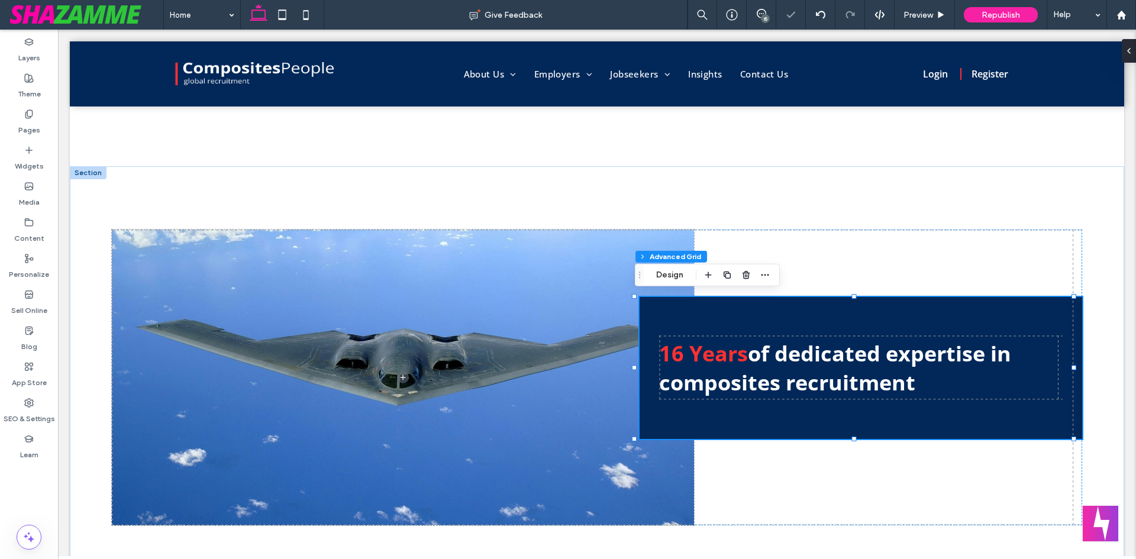
click at [693, 319] on div "16 Years of dedicated expertise in composites recruitment 46% , 239px" at bounding box center [861, 368] width 443 height 142
click at [681, 309] on div "16 Years of dedicated expertise in composites recruitment" at bounding box center [861, 368] width 443 height 142
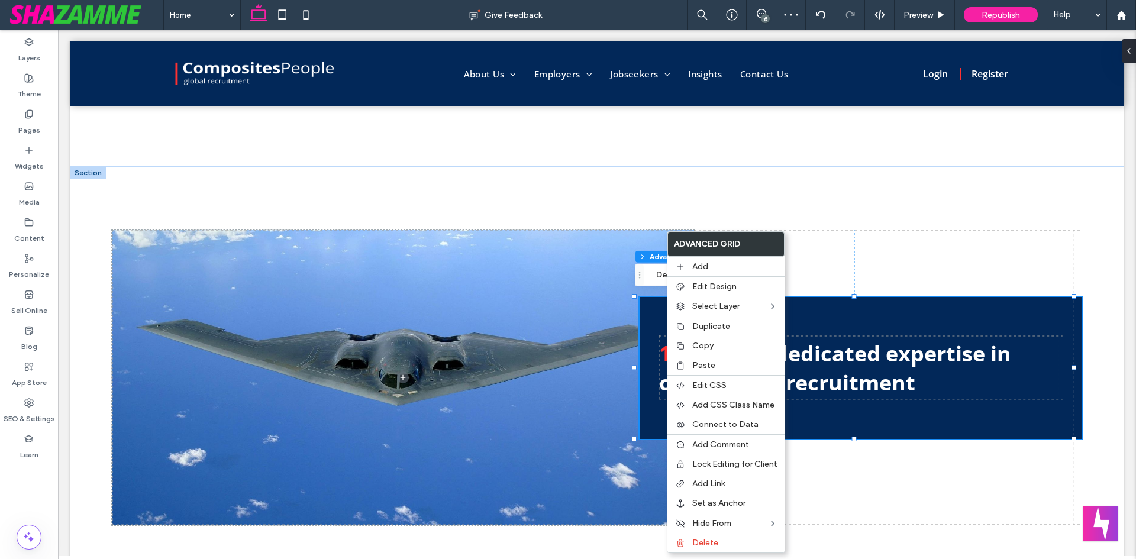
click at [645, 330] on div "16 Years of dedicated expertise in composites recruitment" at bounding box center [861, 368] width 443 height 142
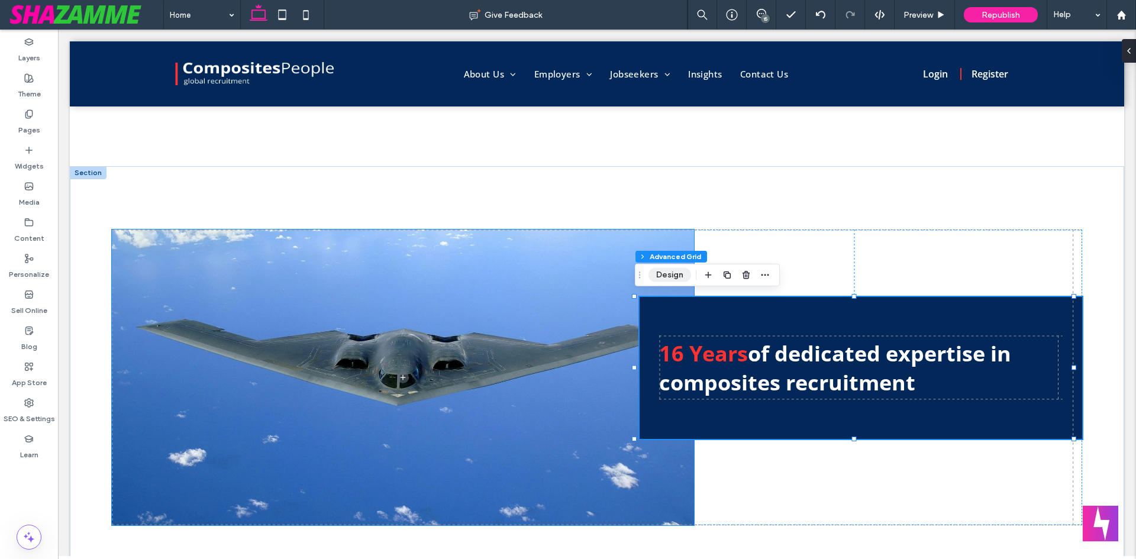
drag, startPoint x: 671, startPoint y: 281, endPoint x: 611, endPoint y: 259, distance: 64.7
click at [671, 281] on button "Design" at bounding box center [669, 275] width 43 height 14
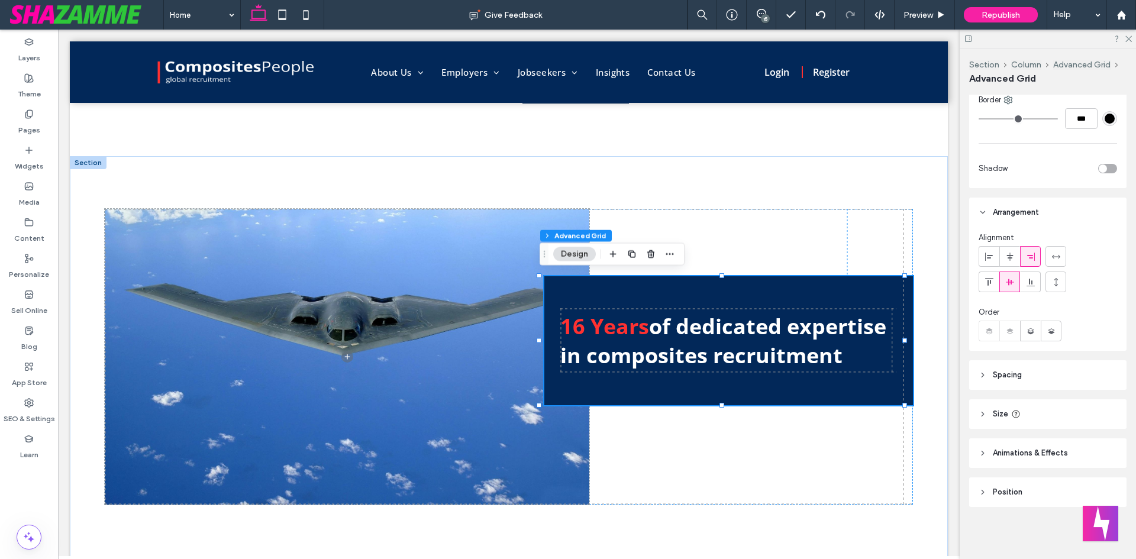
click at [1009, 286] on icon at bounding box center [1009, 281] width 9 height 9
click at [702, 425] on div "16 Years of dedicated expertise in composites recruitment 0px 114px" at bounding box center [509, 357] width 808 height 296
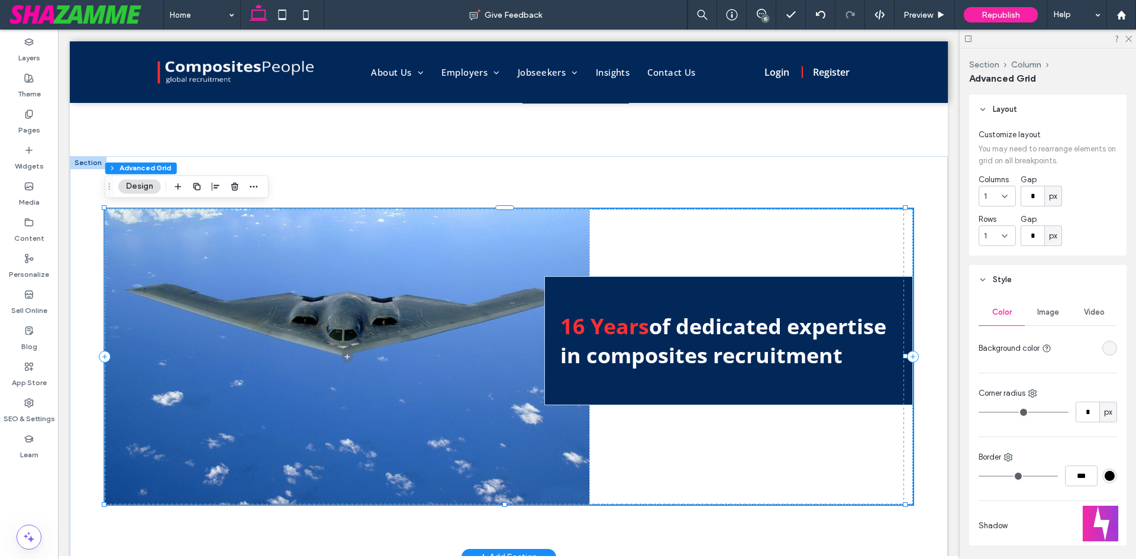
click at [874, 444] on div "16 Years of dedicated expertise in composites recruitment" at bounding box center [509, 357] width 808 height 296
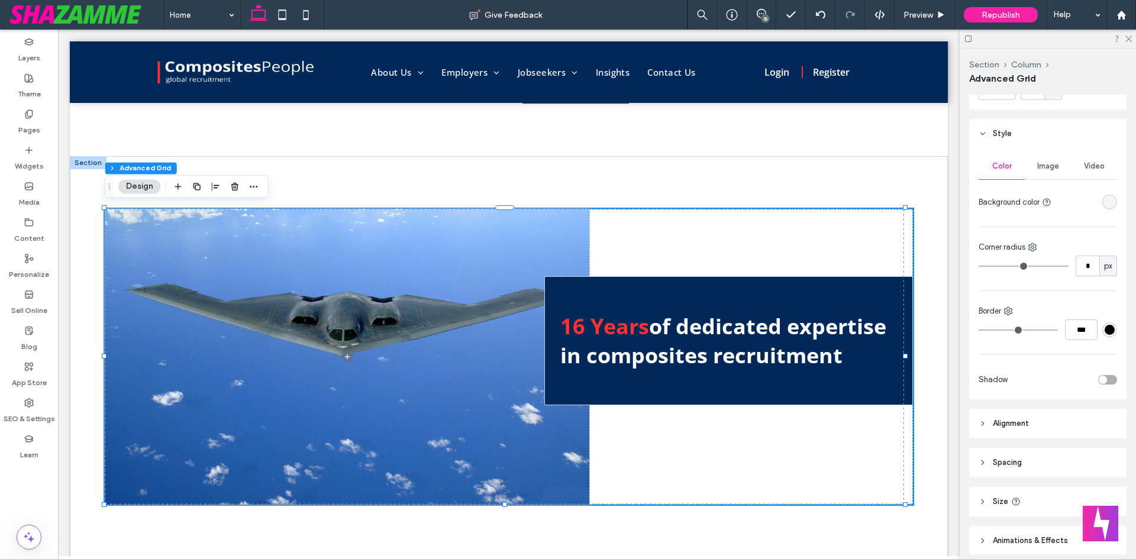
scroll to position [234, 0]
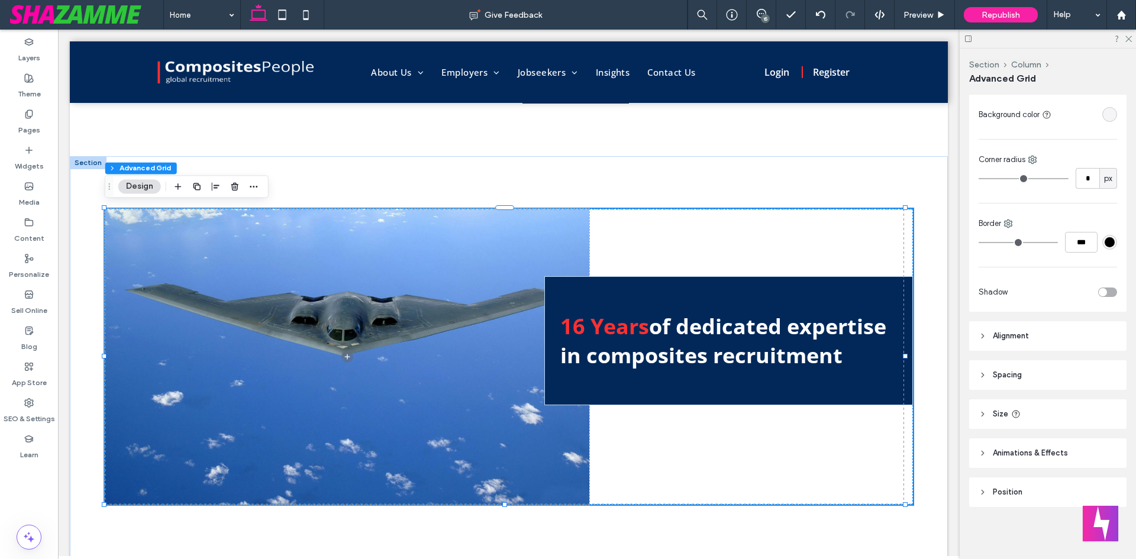
click at [1017, 340] on span "Alignment" at bounding box center [1011, 336] width 36 height 12
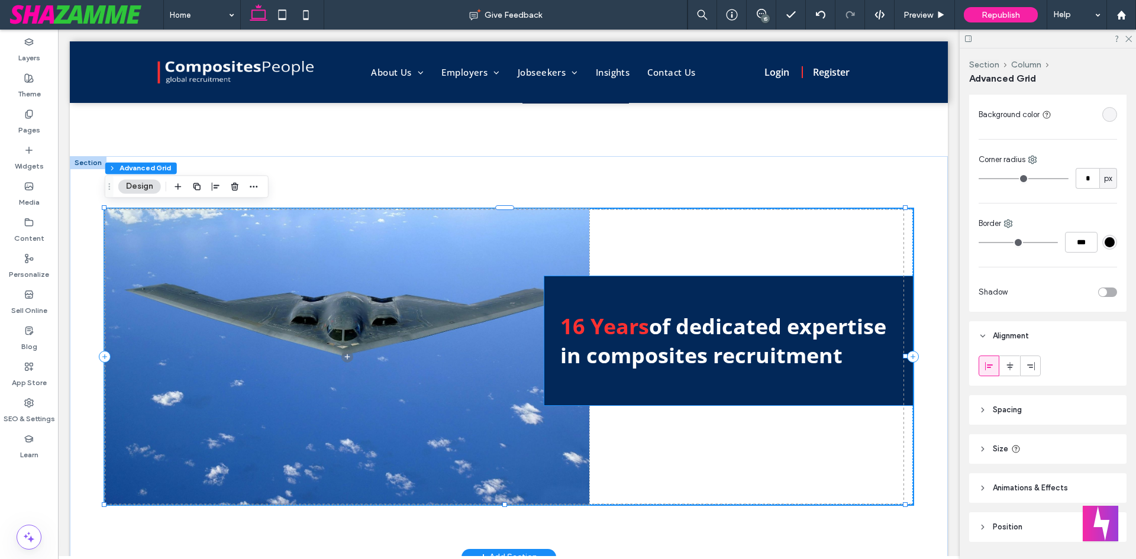
click at [722, 389] on div "16 Years of dedicated expertise in composites recruitment" at bounding box center [728, 340] width 369 height 129
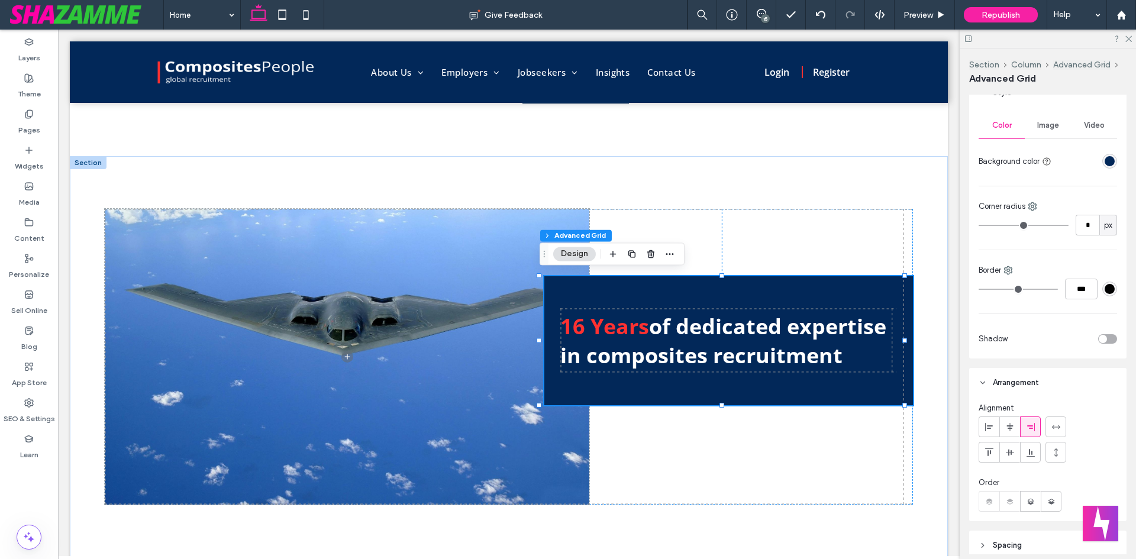
scroll to position [296, 0]
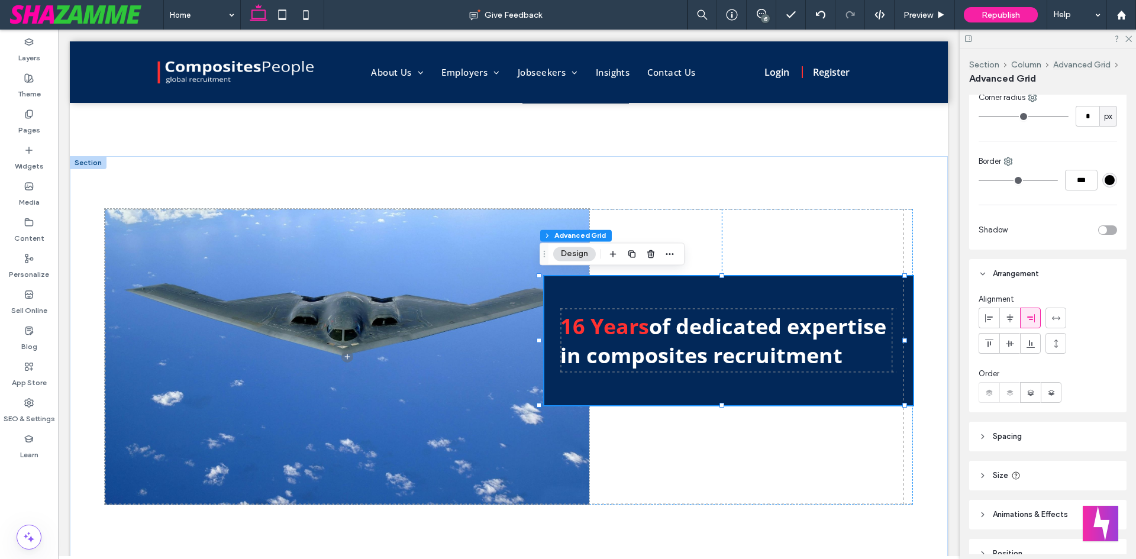
drag, startPoint x: 1009, startPoint y: 341, endPoint x: 1003, endPoint y: 361, distance: 21.1
click at [1010, 341] on icon at bounding box center [1009, 343] width 9 height 9
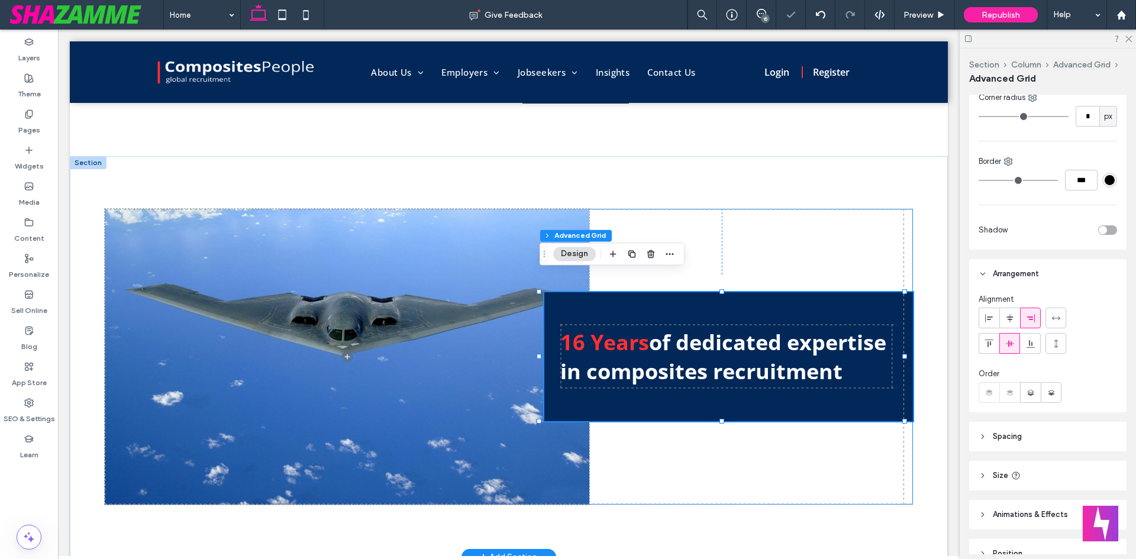
click at [705, 442] on div "16 Years of dedicated expertise in composites recruitment 0px 114px" at bounding box center [509, 357] width 808 height 296
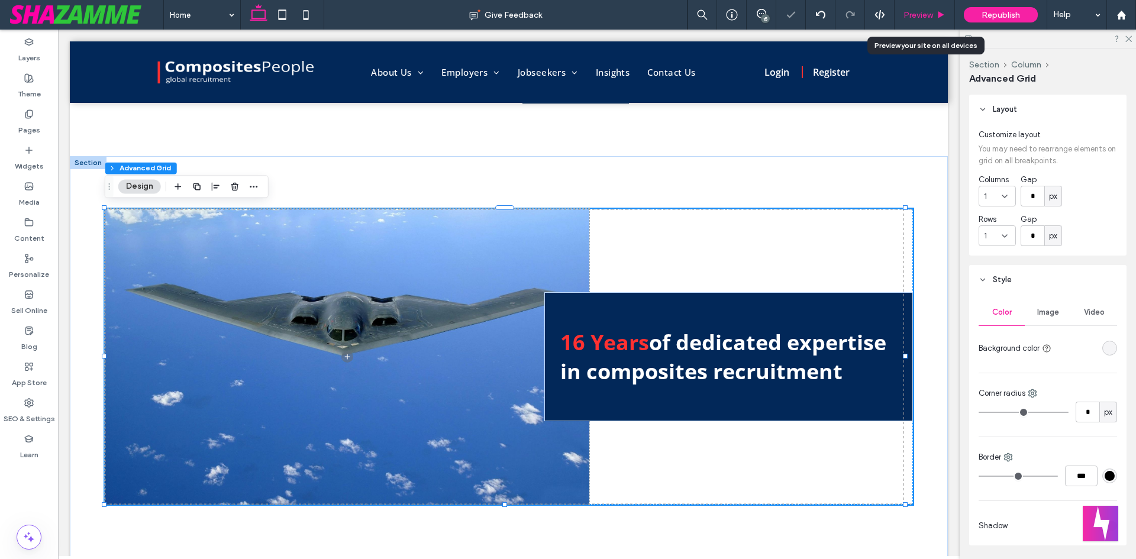
click at [936, 13] on icon at bounding box center [940, 15] width 9 height 9
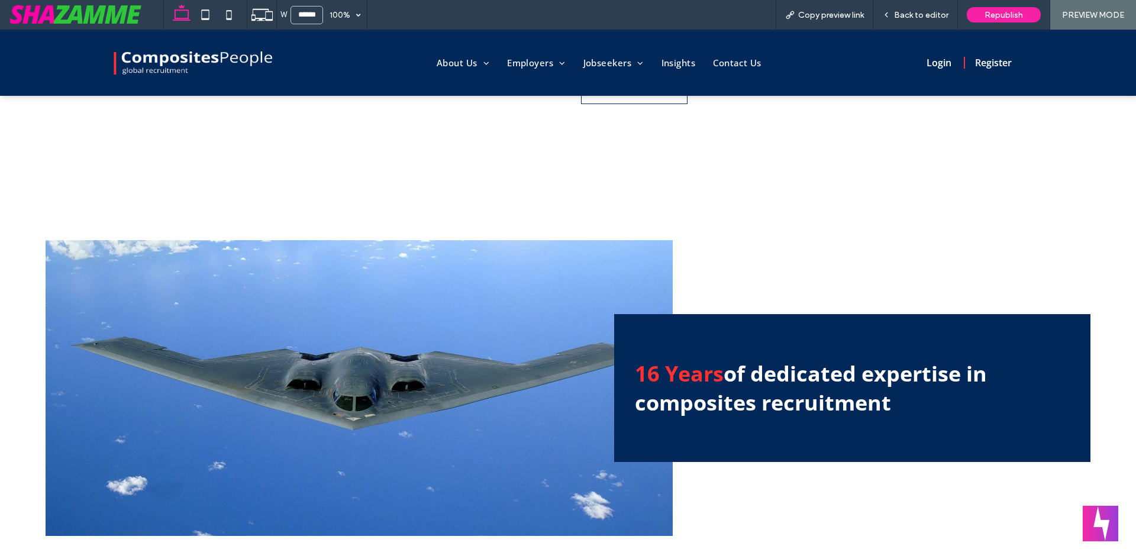
scroll to position [696, 0]
click at [936, 13] on span "Back to editor" at bounding box center [921, 15] width 54 height 10
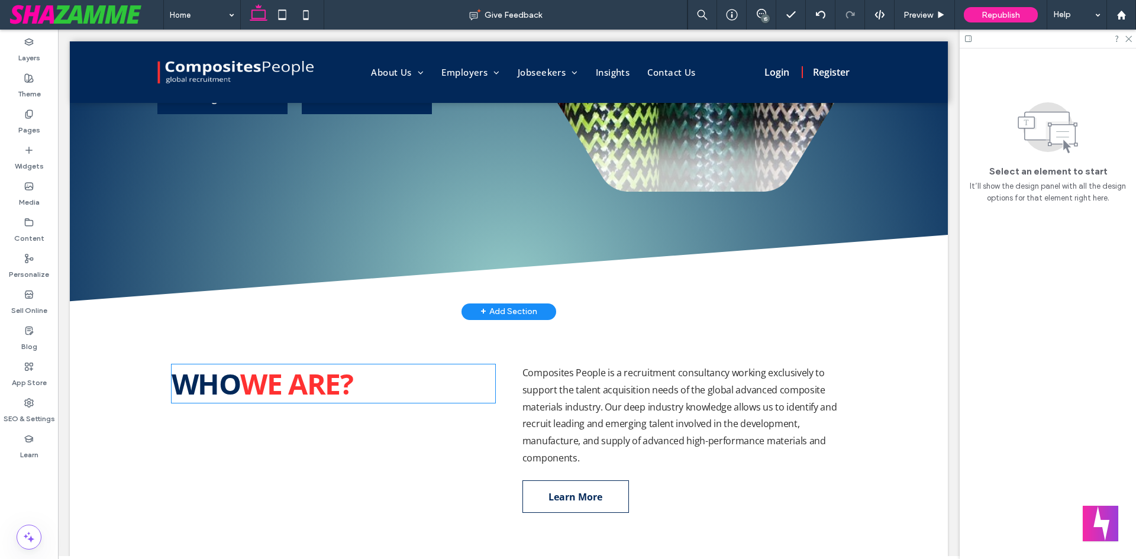
scroll to position [247, 0]
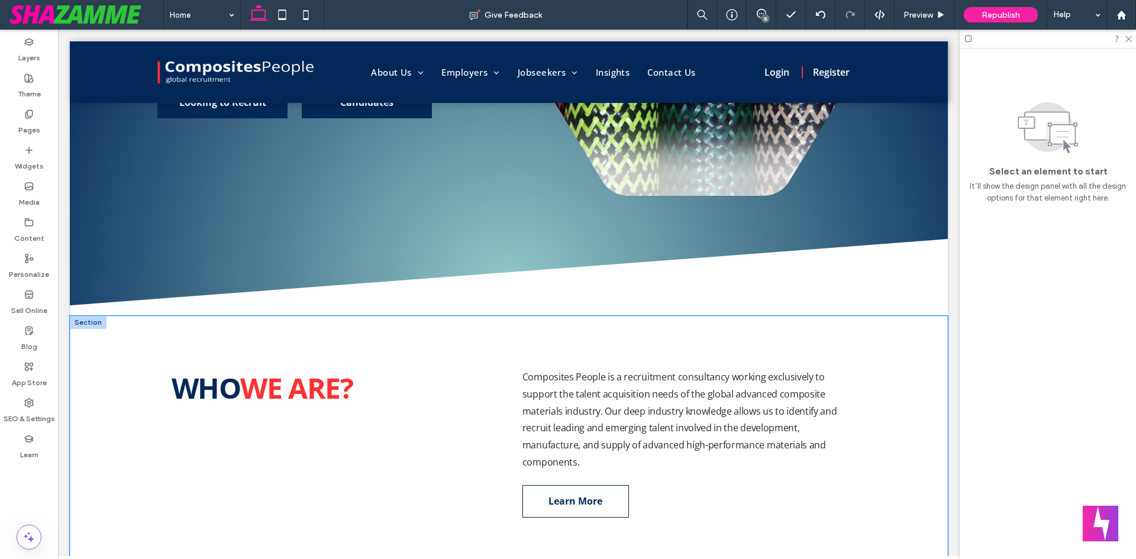
click at [460, 343] on div "WHO WE ARE? Composites People is a recruitment consultancy working exclusively …" at bounding box center [509, 443] width 710 height 254
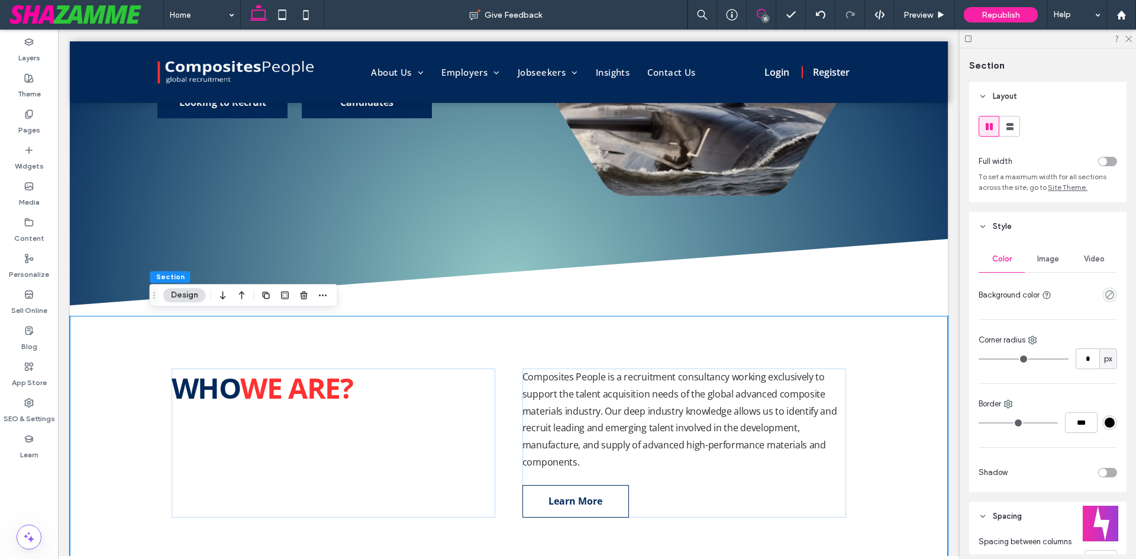
click at [761, 14] on use at bounding box center [761, 13] width 9 height 9
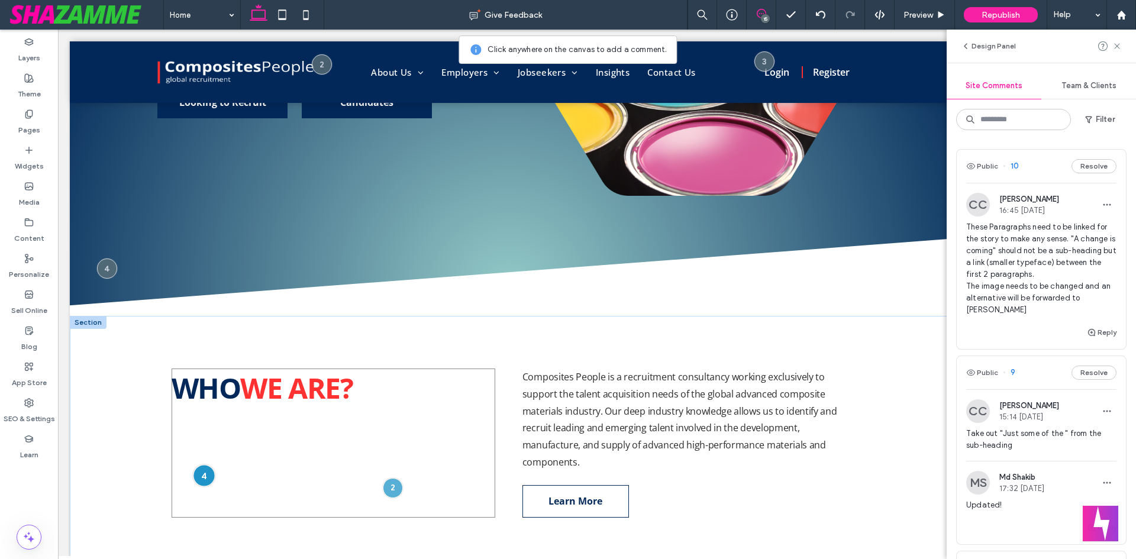
click at [200, 472] on div at bounding box center [204, 475] width 22 height 22
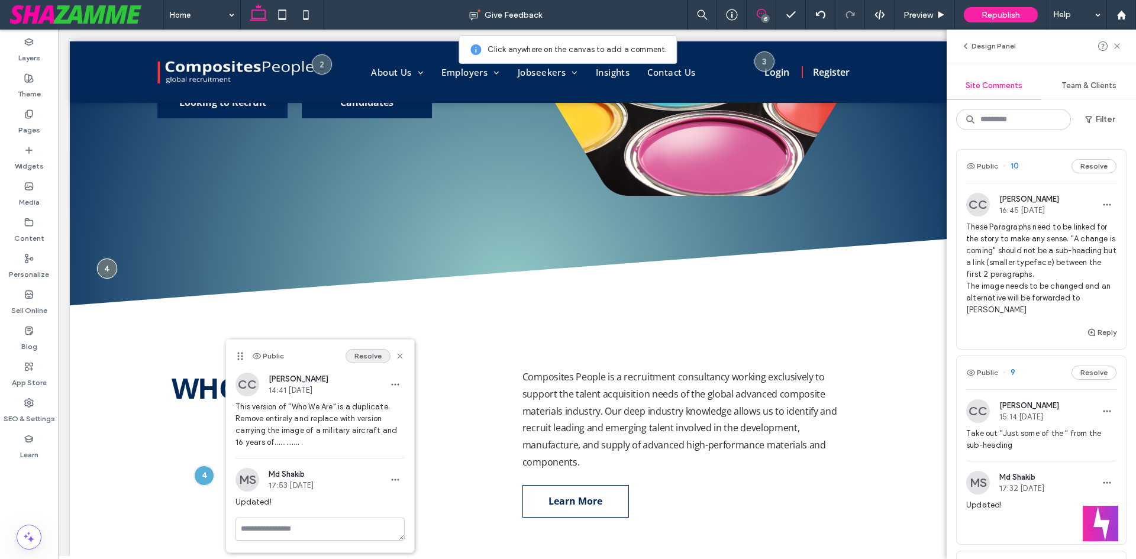
click at [363, 357] on button "Resolve" at bounding box center [367, 356] width 45 height 14
click at [611, 387] on span "Composites People is a recruitment consultancy working exclusively to support t…" at bounding box center [679, 419] width 315 height 98
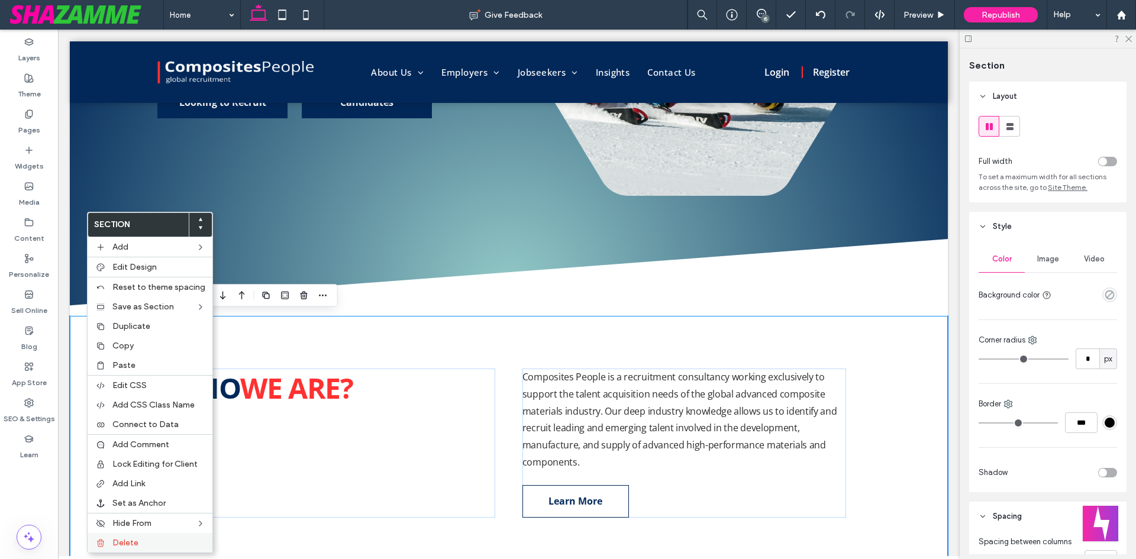
click at [152, 537] on div "Delete" at bounding box center [150, 543] width 125 height 20
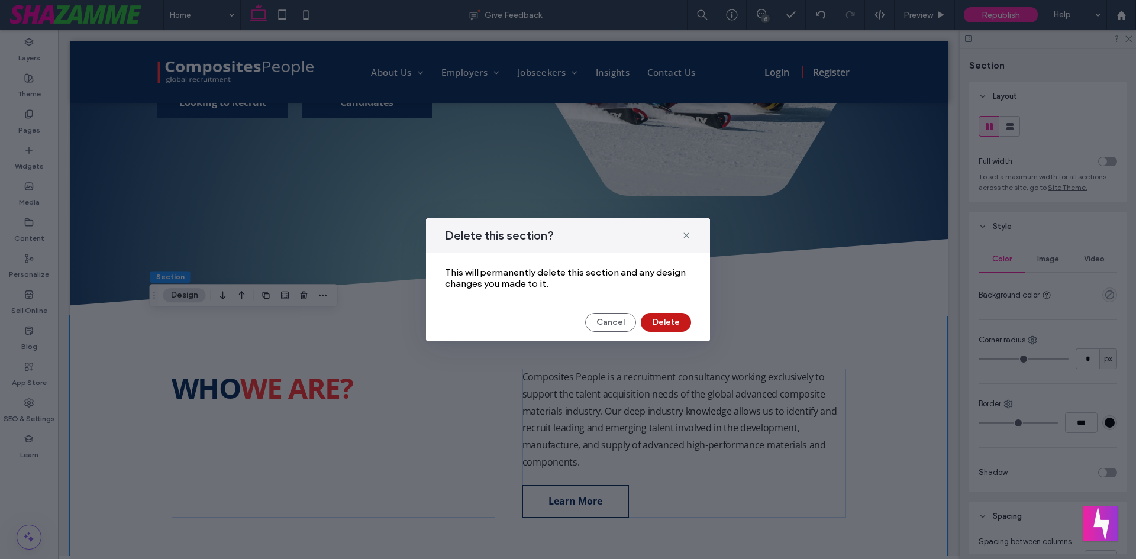
click at [658, 330] on button "Delete" at bounding box center [666, 322] width 50 height 19
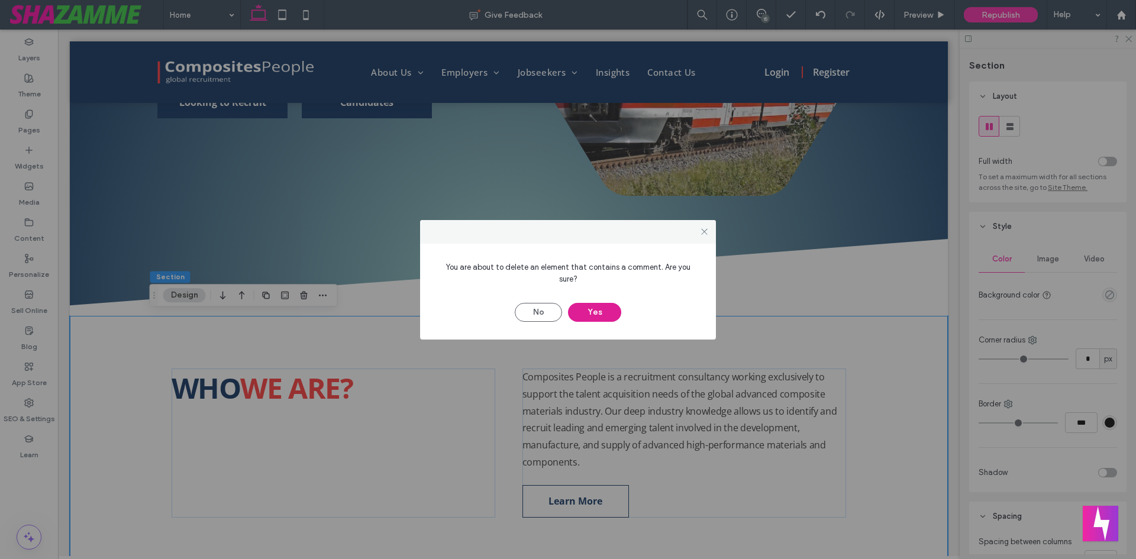
click at [599, 305] on button "Yes" at bounding box center [594, 312] width 53 height 19
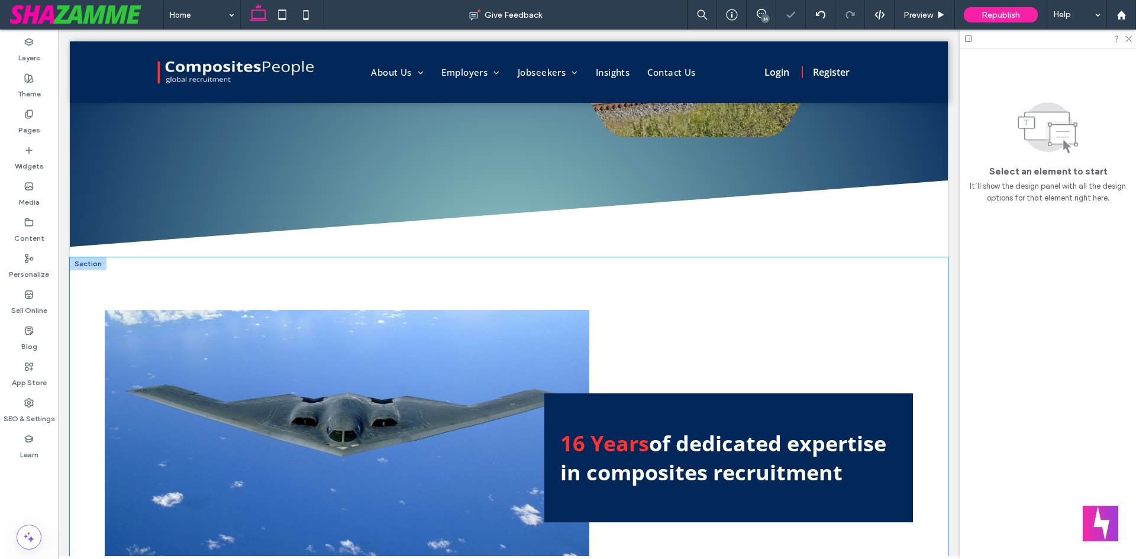
scroll to position [306, 0]
click at [355, 272] on div "16 Years of dedicated expertise in composites recruitment" at bounding box center [509, 457] width 878 height 401
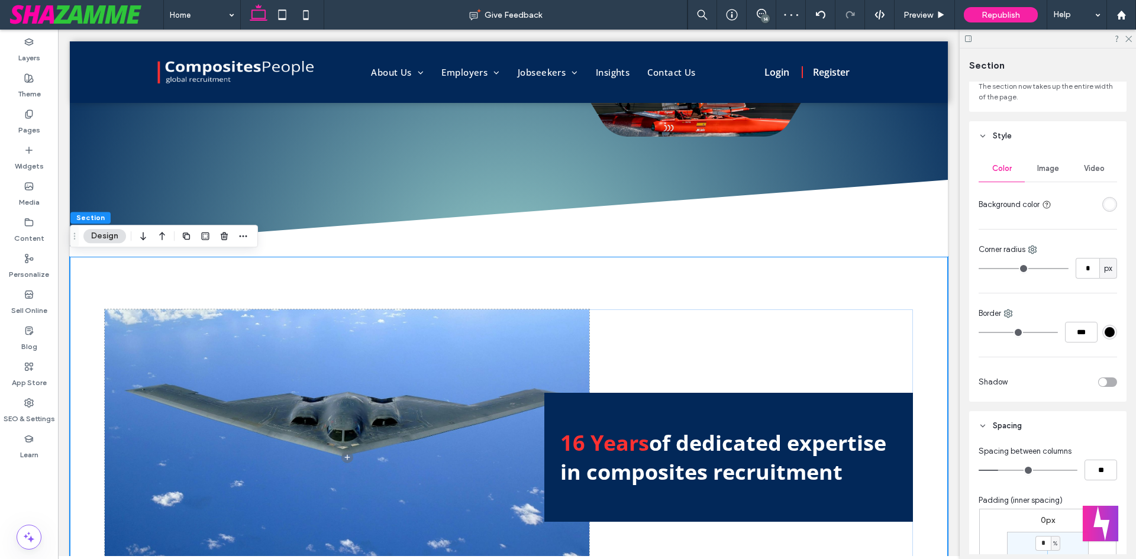
scroll to position [353, 0]
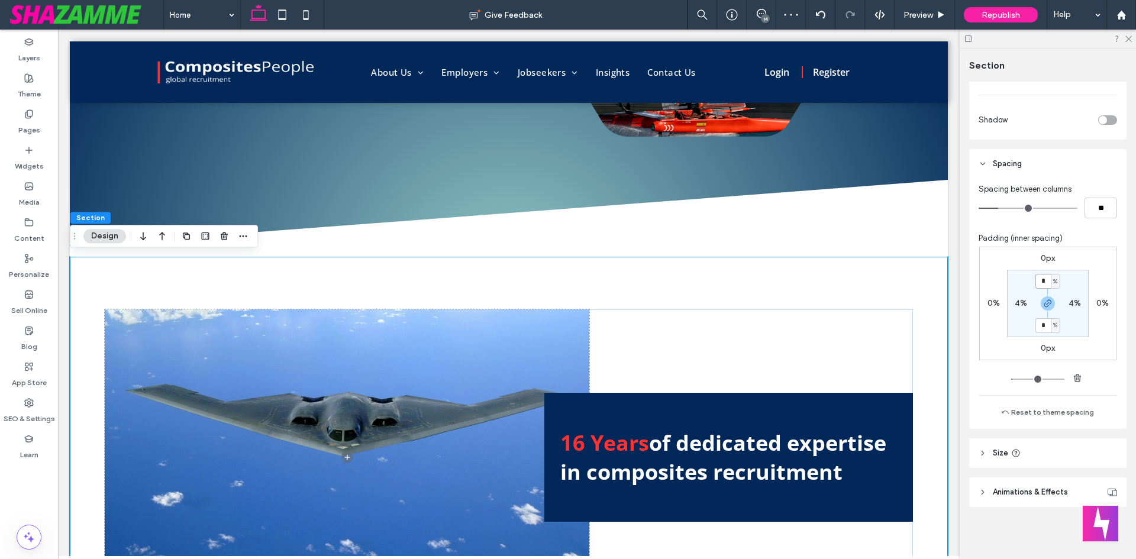
click at [1044, 286] on input "*" at bounding box center [1042, 281] width 15 height 15
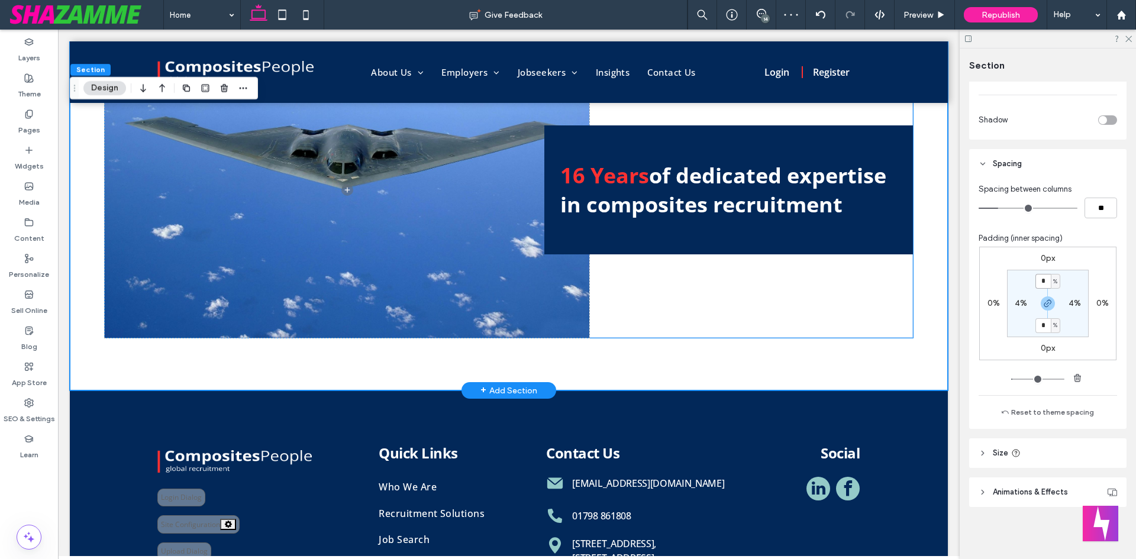
scroll to position [602, 0]
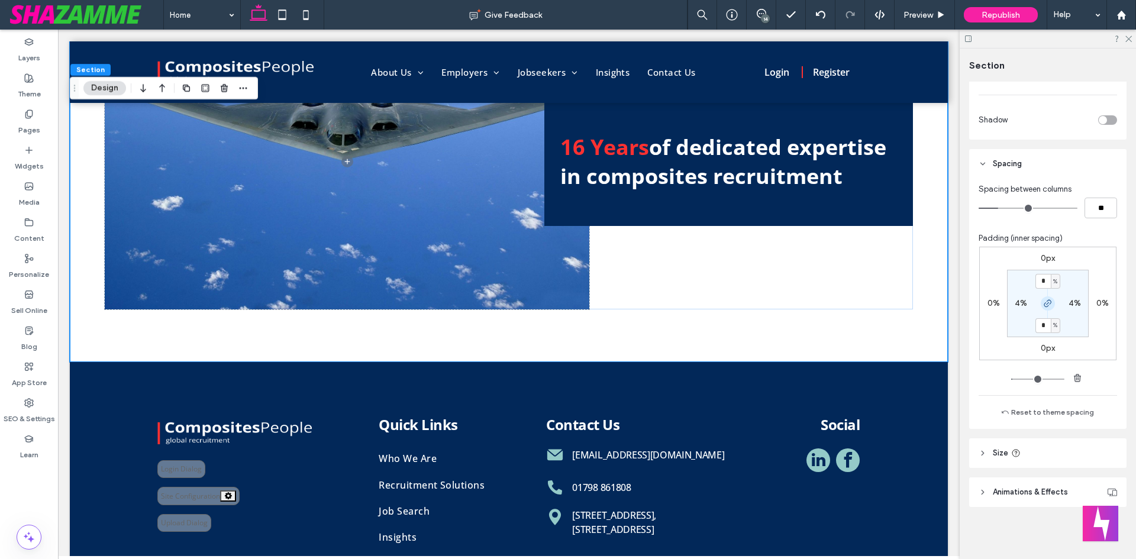
click at [1044, 304] on use "button" at bounding box center [1047, 303] width 7 height 7
click at [1042, 282] on input "*" at bounding box center [1042, 281] width 15 height 15
type input "*"
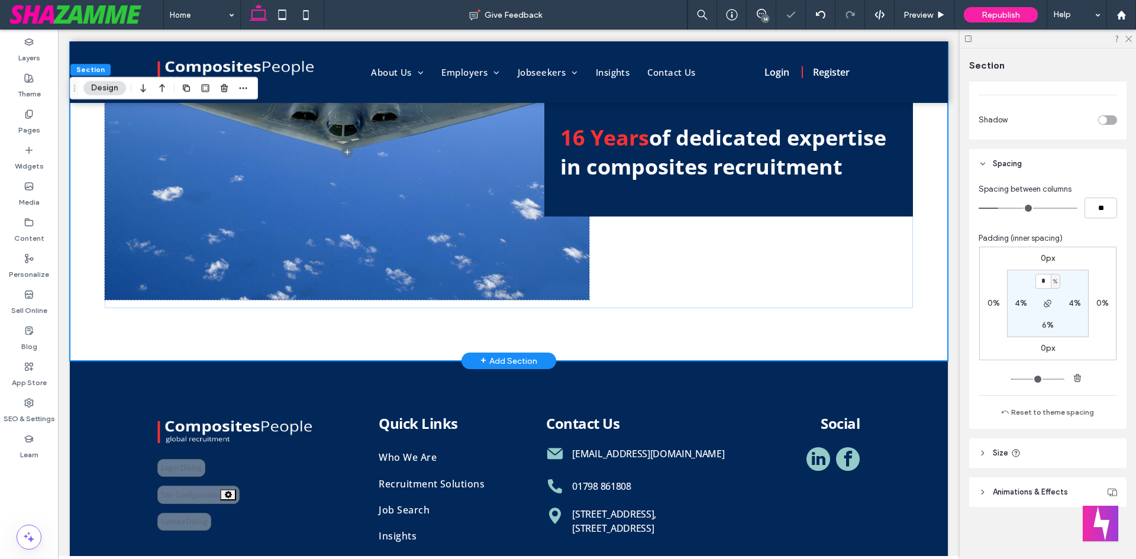
click at [821, 328] on div "16 Years of dedicated expertise in composites recruitment" at bounding box center [509, 161] width 878 height 400
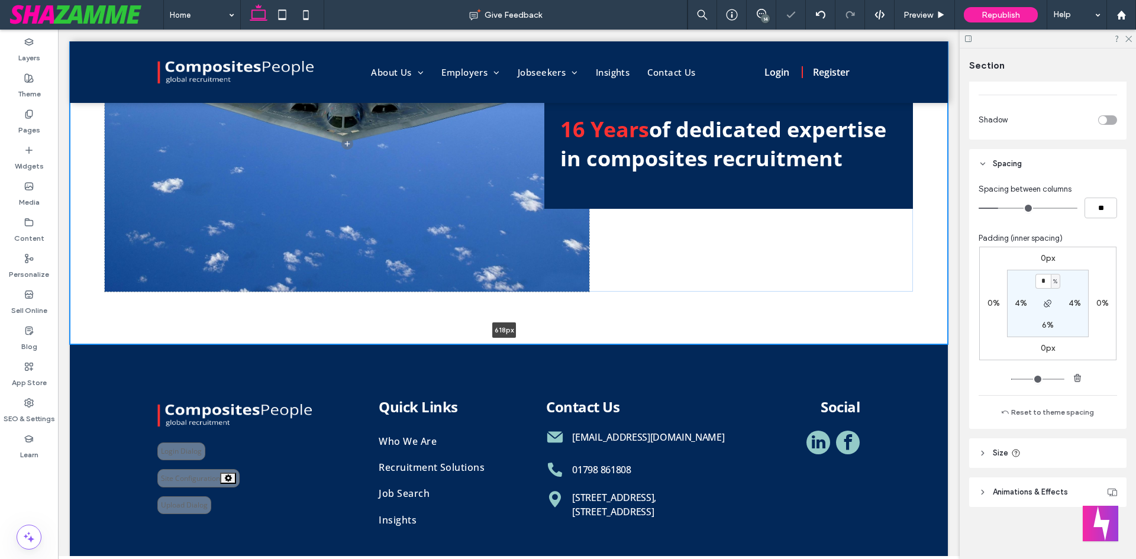
drag, startPoint x: 816, startPoint y: 362, endPoint x: 824, endPoint y: 328, distance: 35.2
click at [824, 328] on div "16 Years of dedicated expertise in composites recruitment 618px Section + Add S…" at bounding box center [509, 152] width 878 height 383
type input "***"
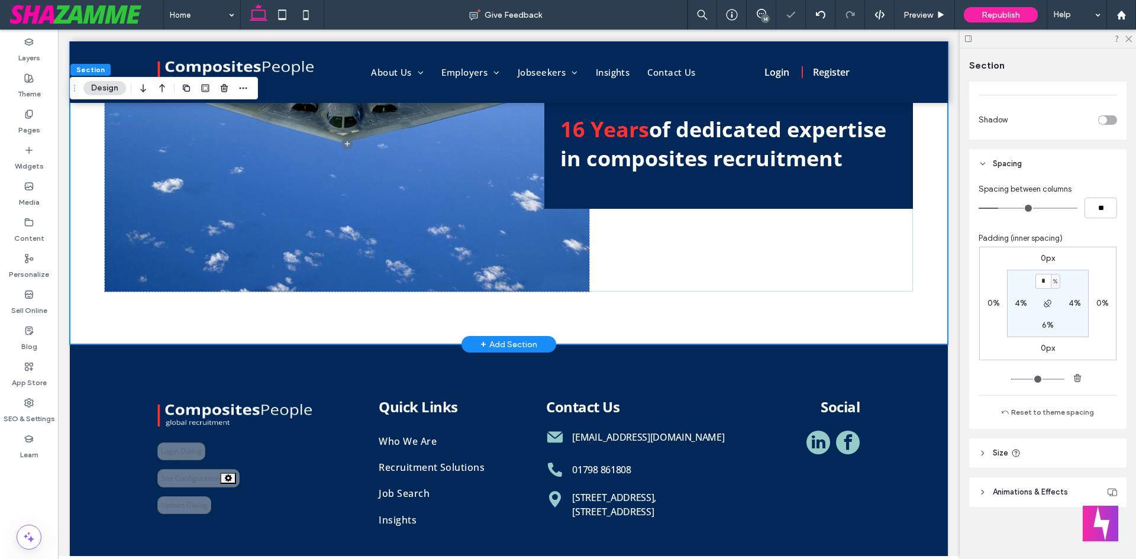
click at [824, 328] on div "16 Years of dedicated expertise in composites recruitment" at bounding box center [509, 152] width 878 height 383
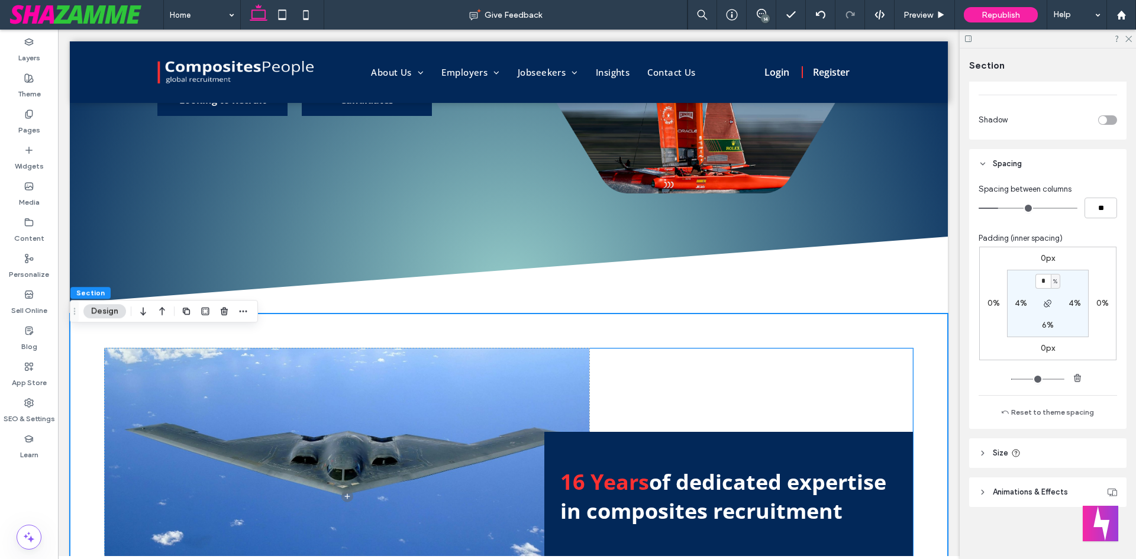
scroll to position [188, 0]
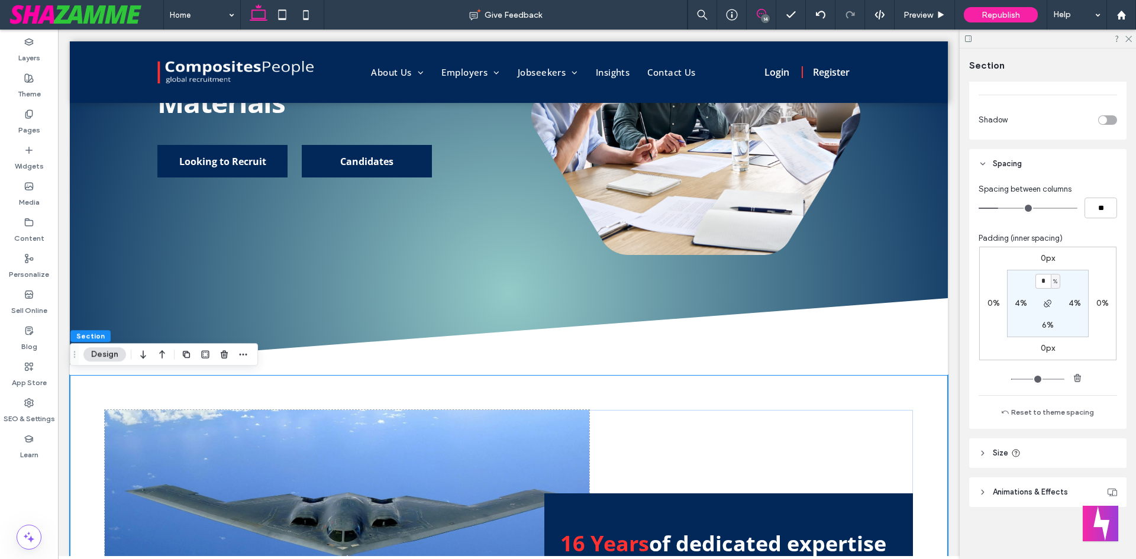
click at [760, 16] on icon at bounding box center [761, 13] width 9 height 9
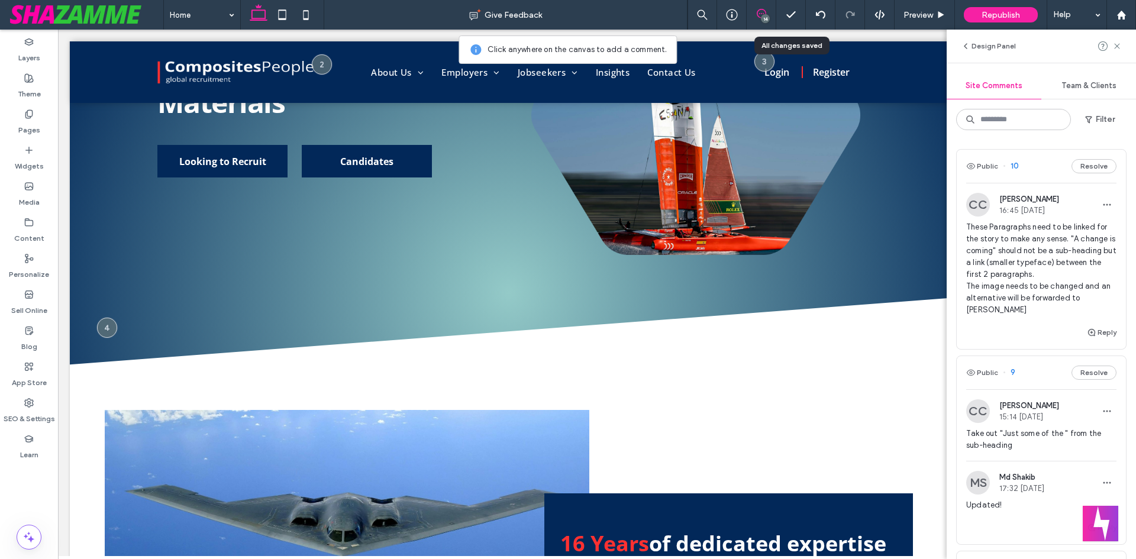
click at [752, 8] on div "14" at bounding box center [762, 15] width 30 height 30
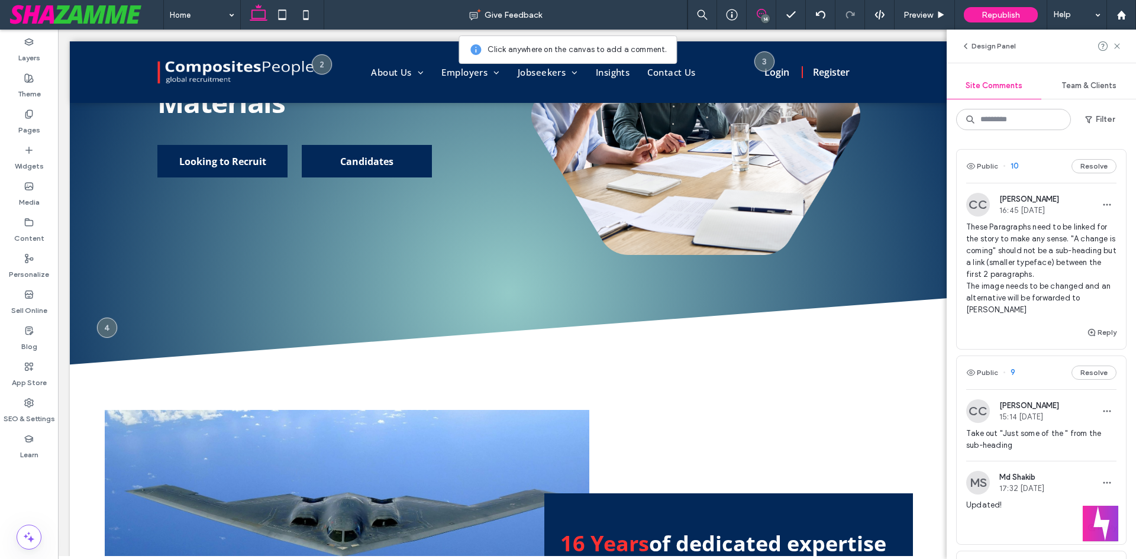
click at [760, 9] on use at bounding box center [761, 13] width 9 height 9
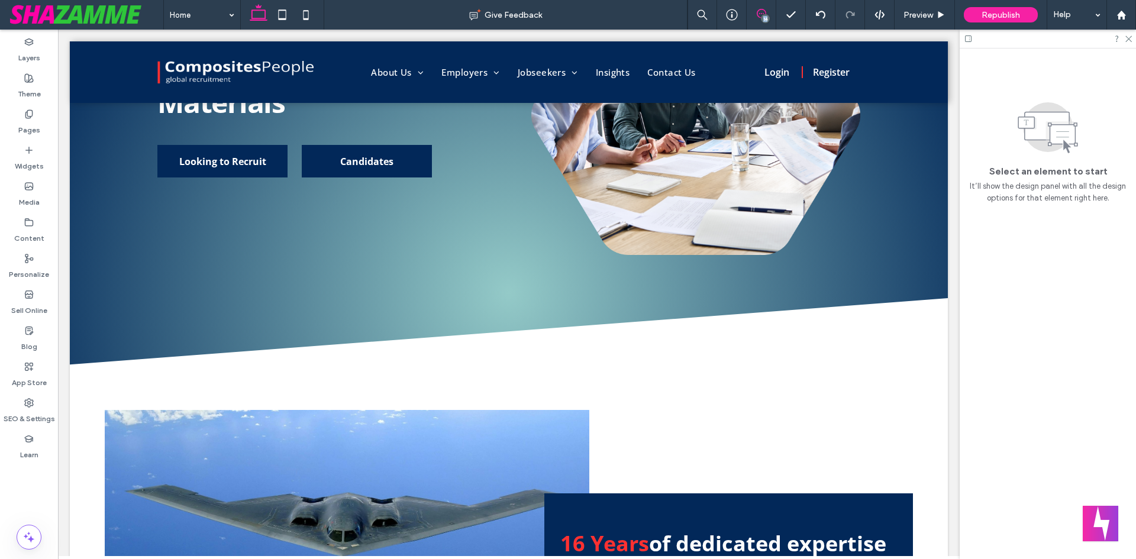
click at [760, 9] on use at bounding box center [761, 13] width 9 height 9
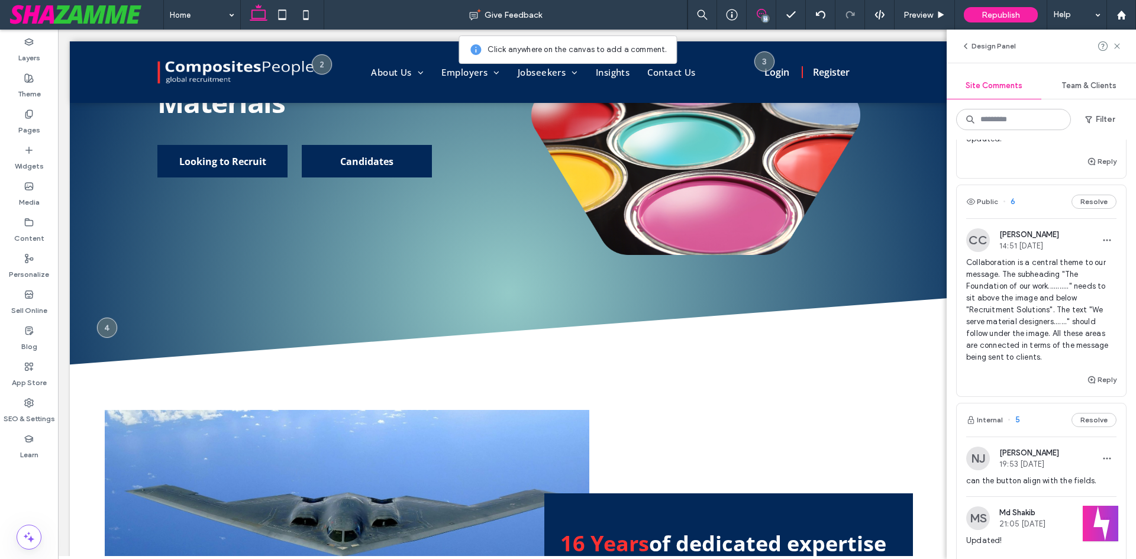
scroll to position [954, 0]
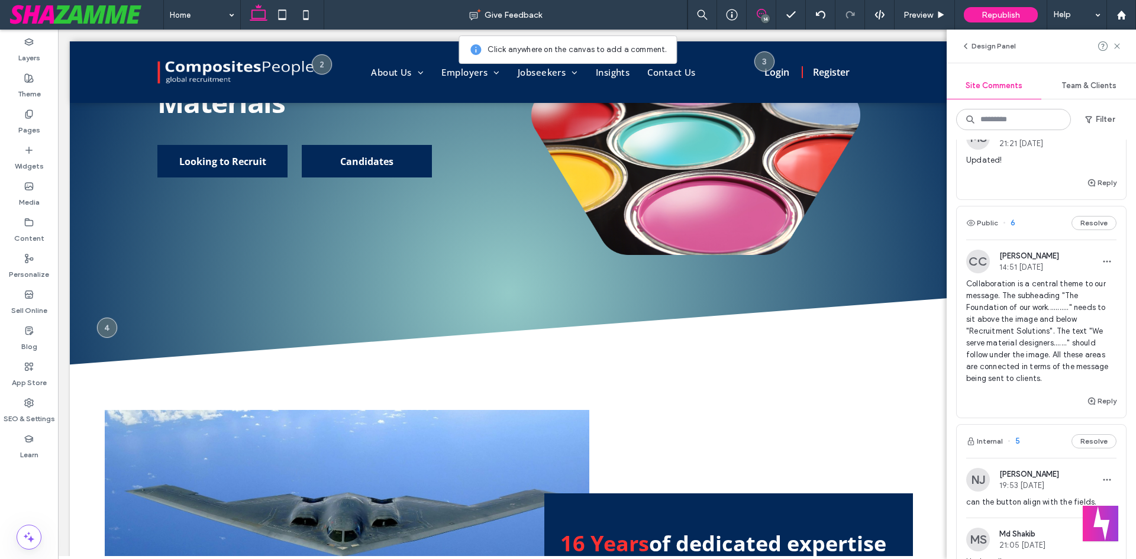
click at [1017, 355] on span "Collaboration is a central theme to our message. The subheading "The Foundation…" at bounding box center [1041, 331] width 150 height 106
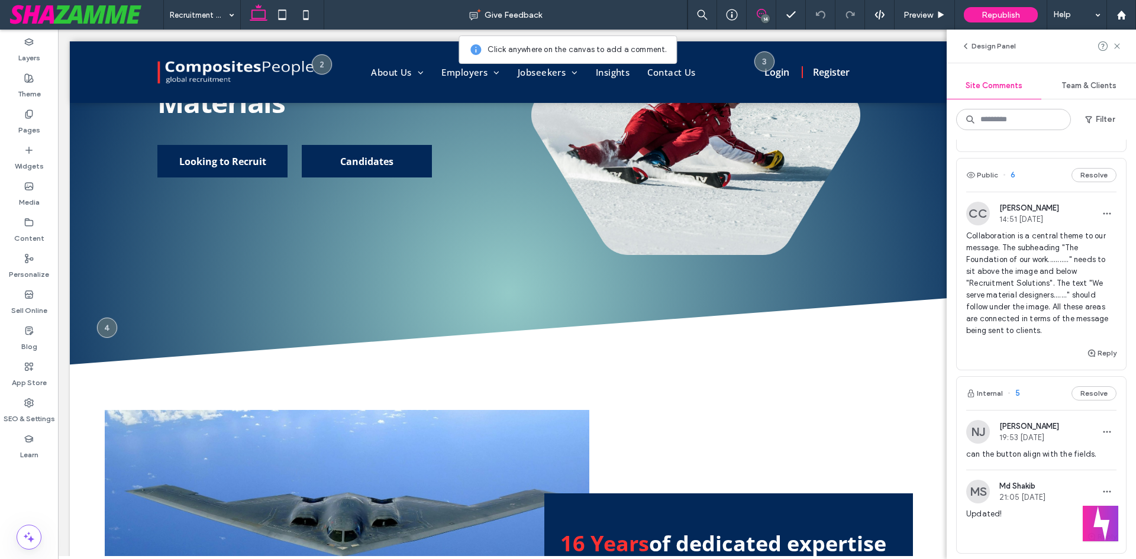
scroll to position [1006, 0]
click at [1048, 255] on span "Collaboration is a central theme to our message. The subheading "The Foundation…" at bounding box center [1041, 280] width 150 height 106
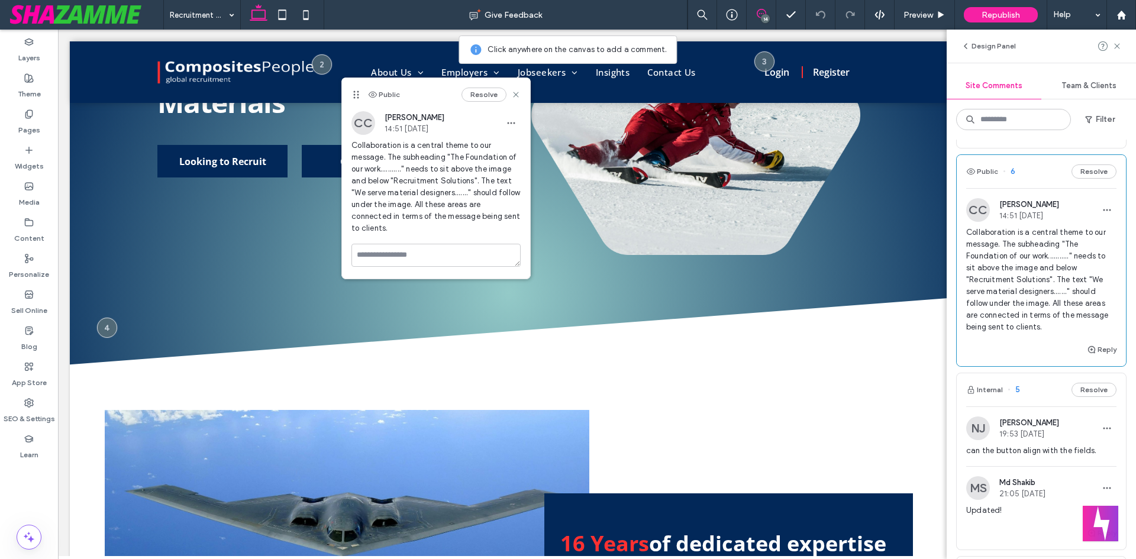
click at [430, 214] on span "Collaboration is a central theme to our message. The subheading "The Foundation…" at bounding box center [435, 187] width 169 height 95
click at [431, 247] on textarea at bounding box center [435, 255] width 169 height 23
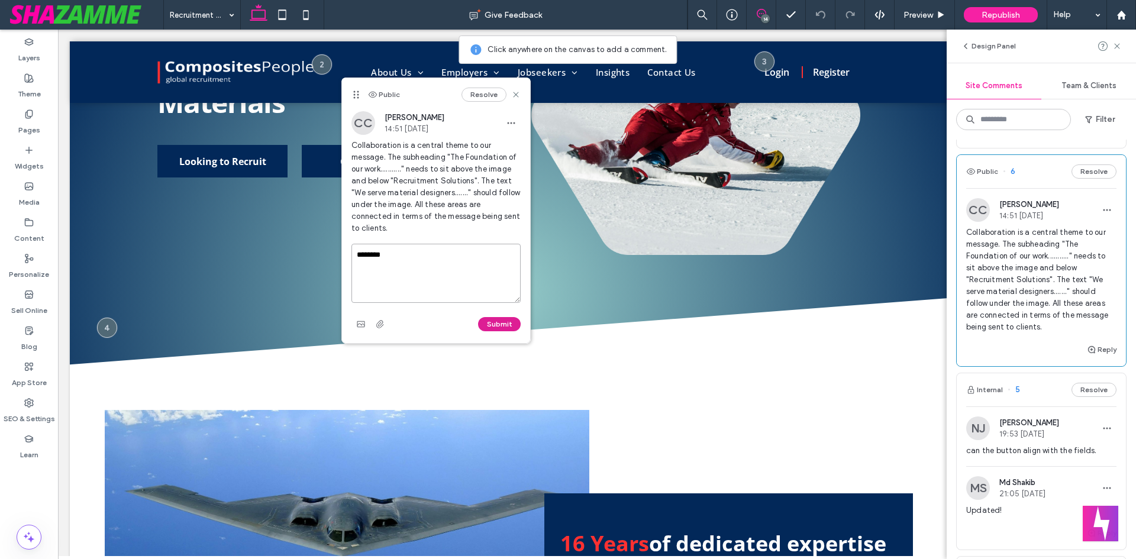
type textarea "********"
click at [489, 326] on button "Submit" at bounding box center [499, 324] width 43 height 14
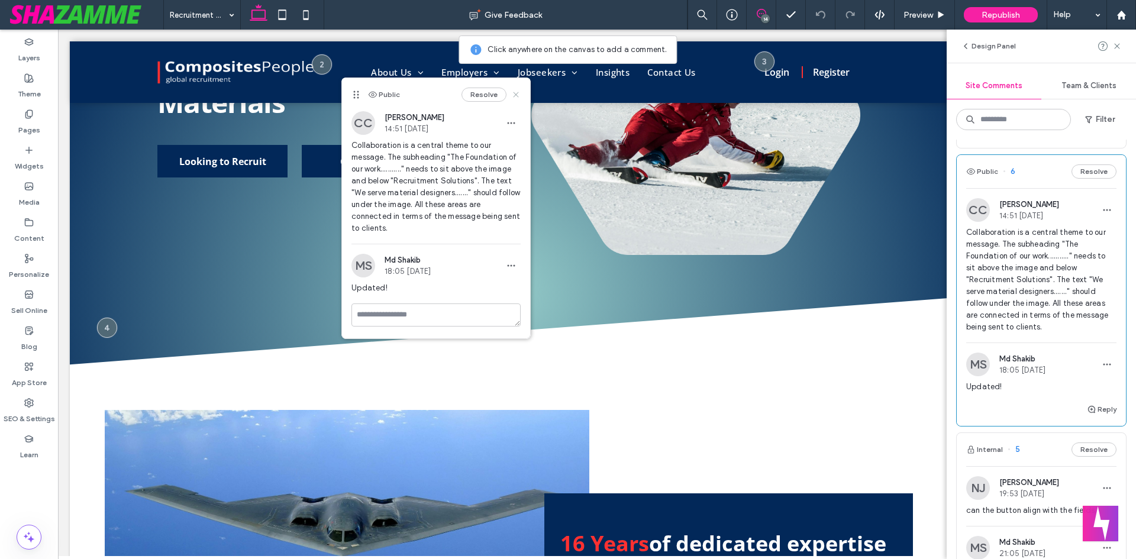
click at [516, 96] on use at bounding box center [515, 94] width 5 height 5
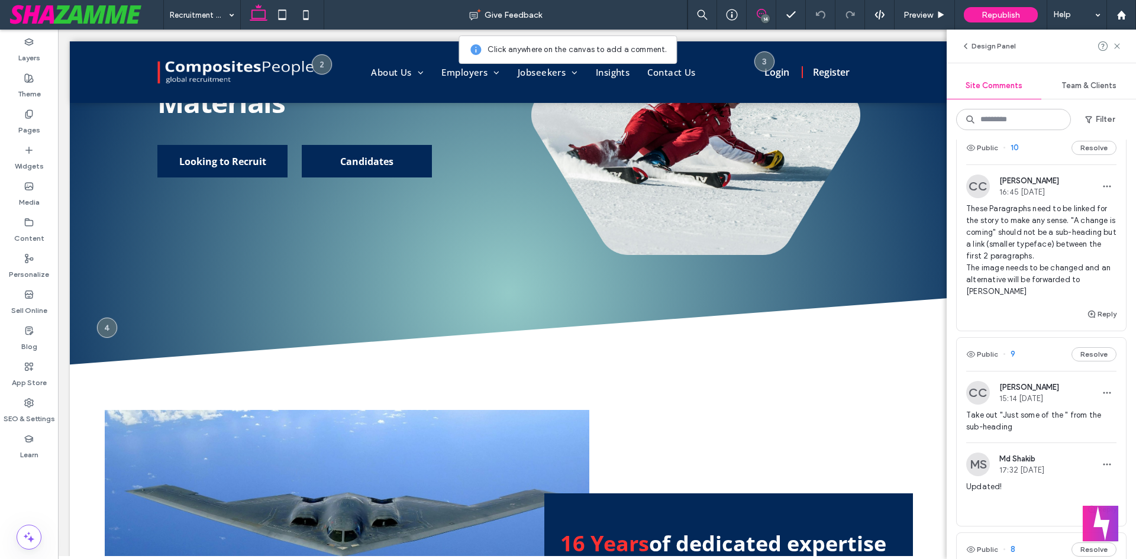
scroll to position [0, 0]
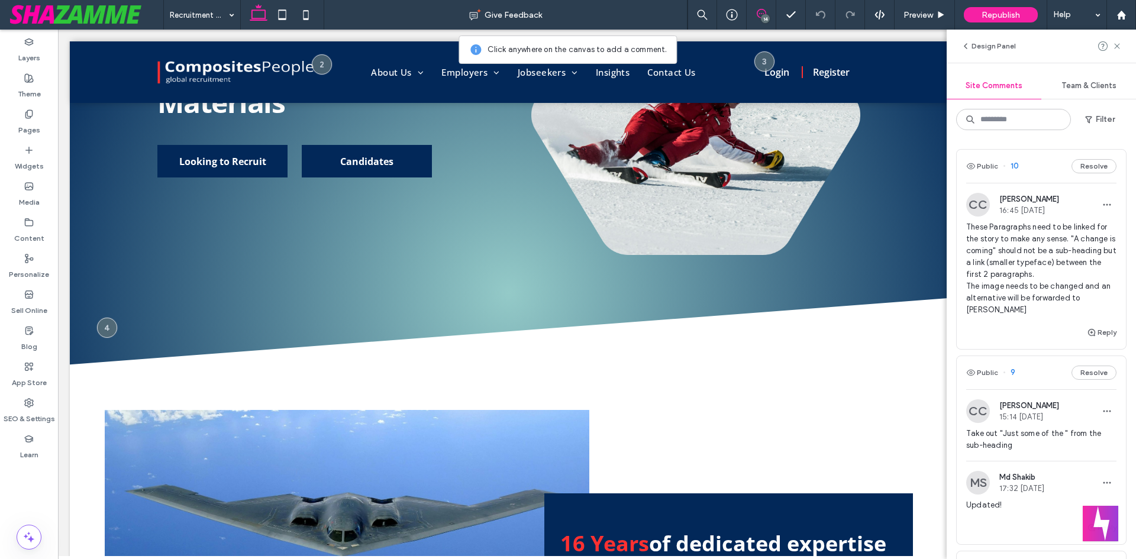
click at [996, 242] on span "These Paragraphs need to be linked for the story to make any sense. "A change i…" at bounding box center [1041, 268] width 150 height 95
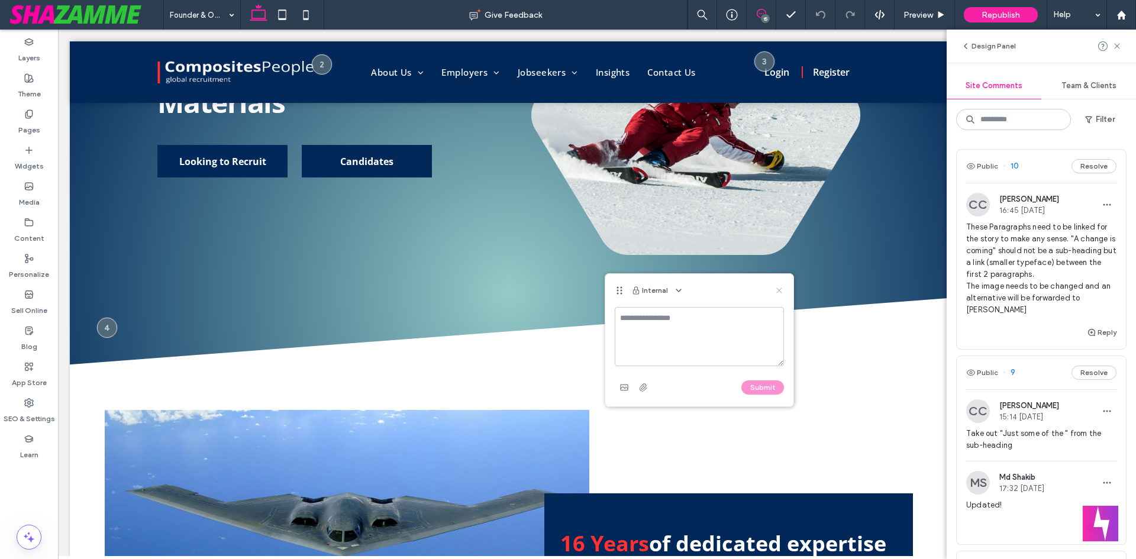
click at [782, 290] on icon at bounding box center [778, 290] width 9 height 9
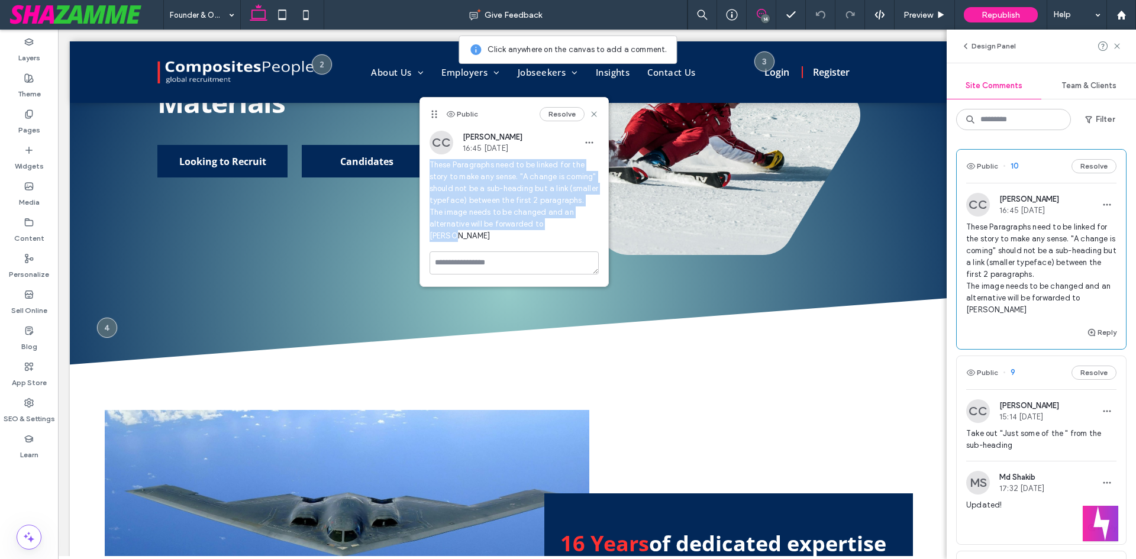
drag, startPoint x: 429, startPoint y: 164, endPoint x: 566, endPoint y: 222, distance: 148.4
click at [566, 222] on span "These Paragraphs need to be linked for the story to make any sense. "A change i…" at bounding box center [513, 200] width 169 height 83
click at [577, 225] on span "These Paragraphs need to be linked for the story to make any sense. "A change i…" at bounding box center [513, 200] width 169 height 83
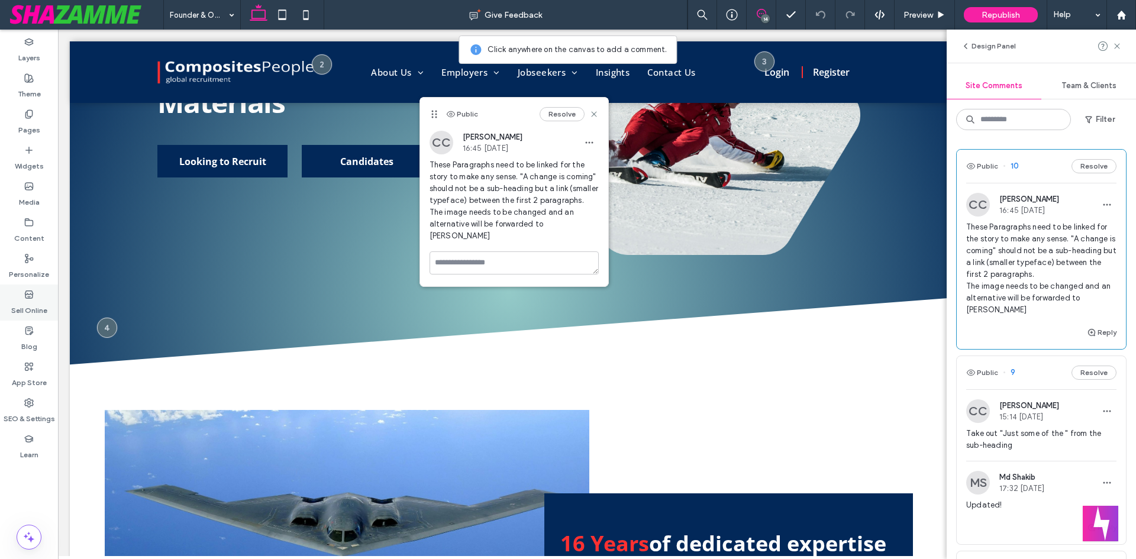
drag, startPoint x: 577, startPoint y: 225, endPoint x: 0, endPoint y: 312, distance: 583.4
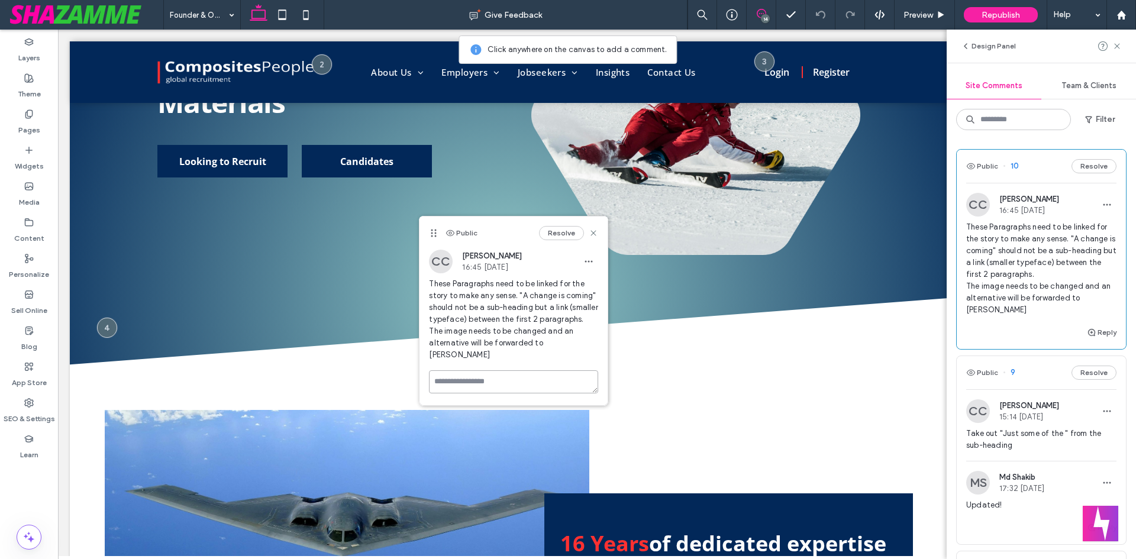
click at [482, 373] on textarea at bounding box center [513, 381] width 169 height 23
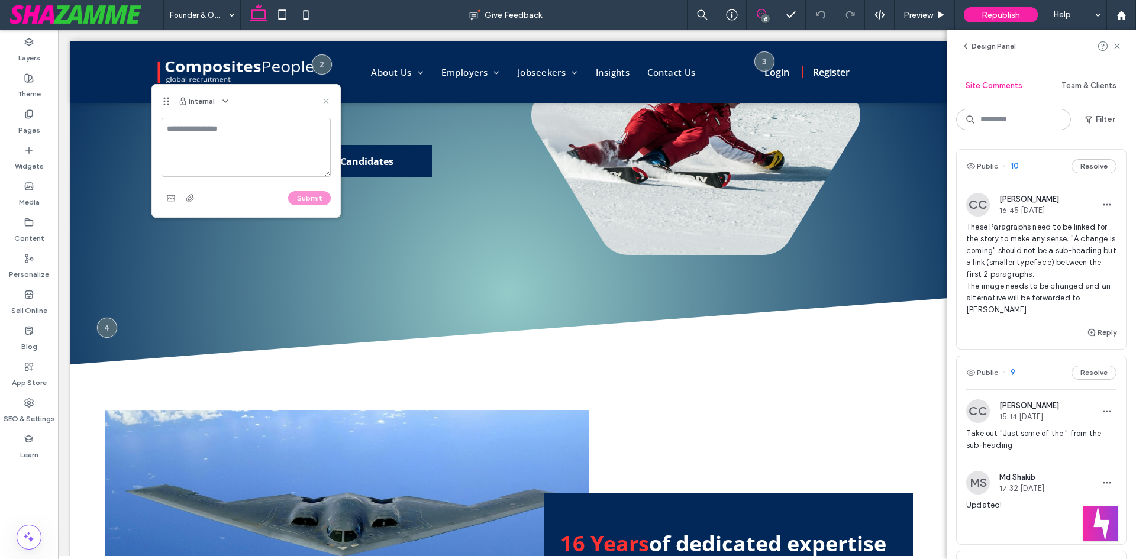
click at [325, 102] on use at bounding box center [325, 100] width 5 height 5
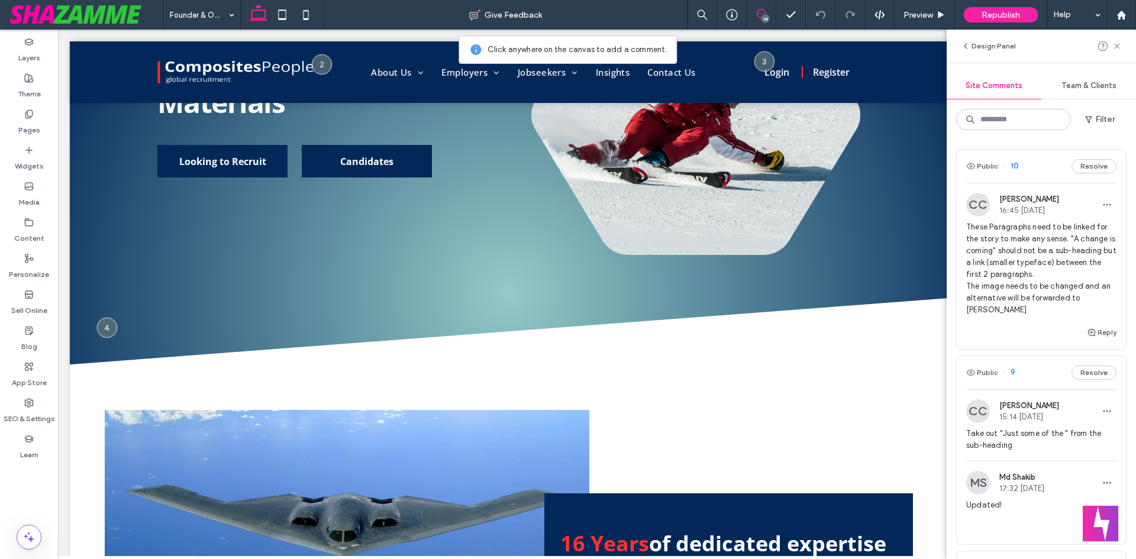
drag, startPoint x: 1097, startPoint y: 318, endPoint x: 1109, endPoint y: 335, distance: 20.8
click at [1097, 325] on button "Reply" at bounding box center [1102, 332] width 30 height 14
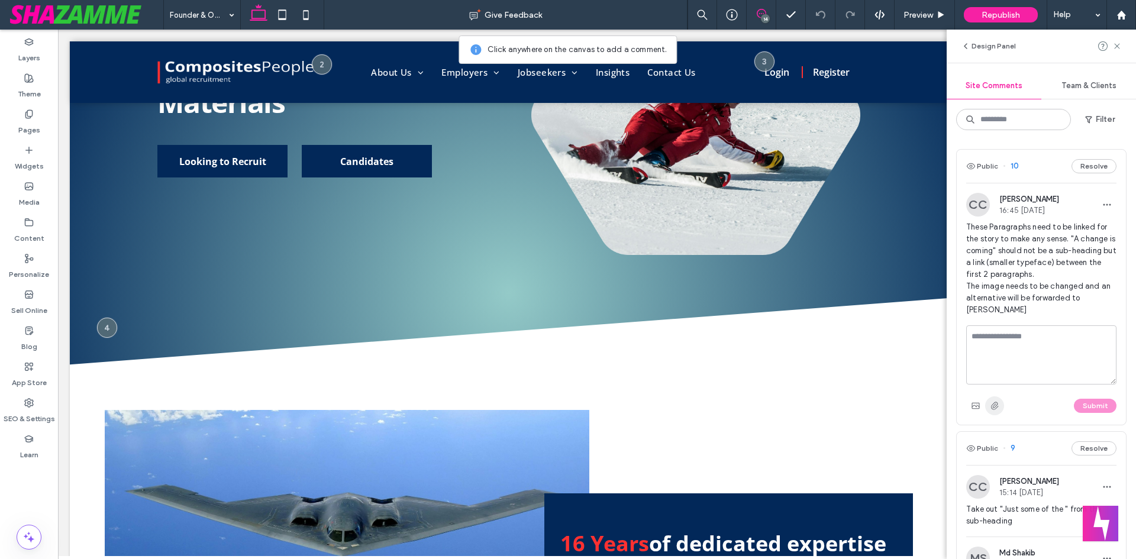
click at [997, 402] on use "button" at bounding box center [995, 406] width 8 height 8
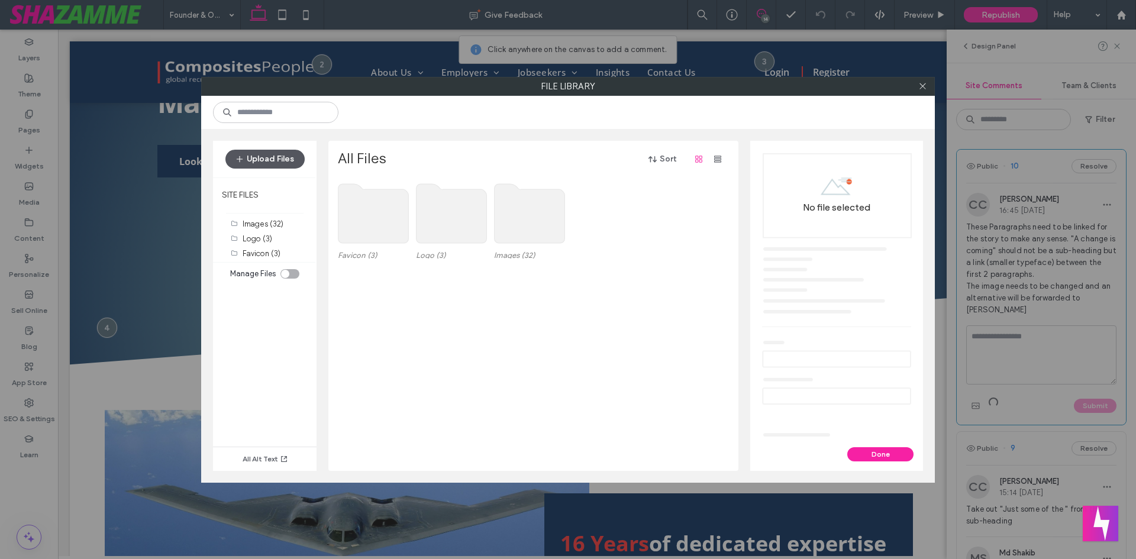
click at [258, 159] on button "Upload Files" at bounding box center [264, 159] width 79 height 19
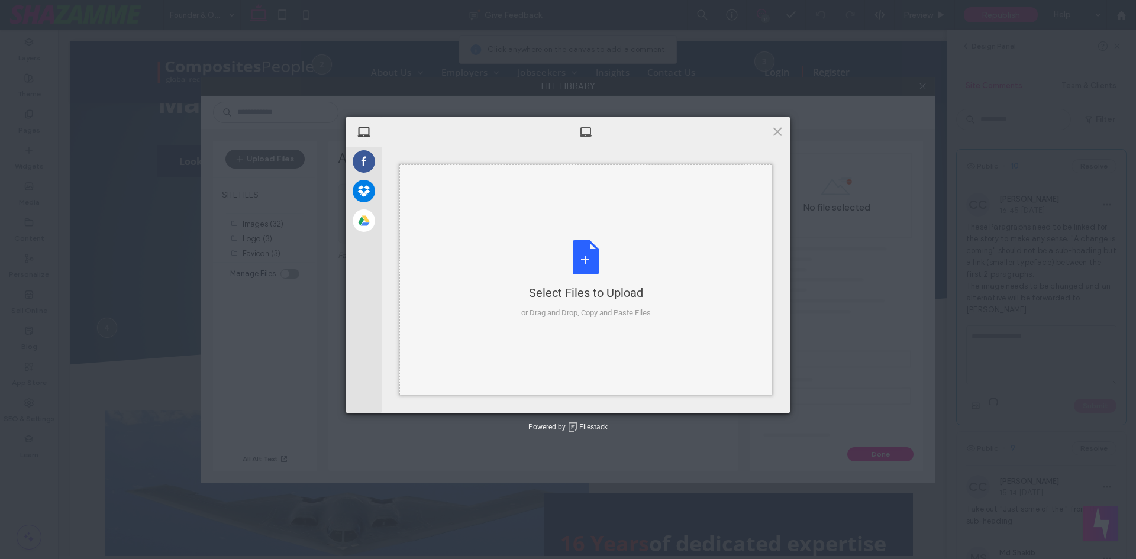
click at [585, 260] on div "Select Files to Upload or Drag and Drop, Copy and Paste Files" at bounding box center [586, 279] width 130 height 79
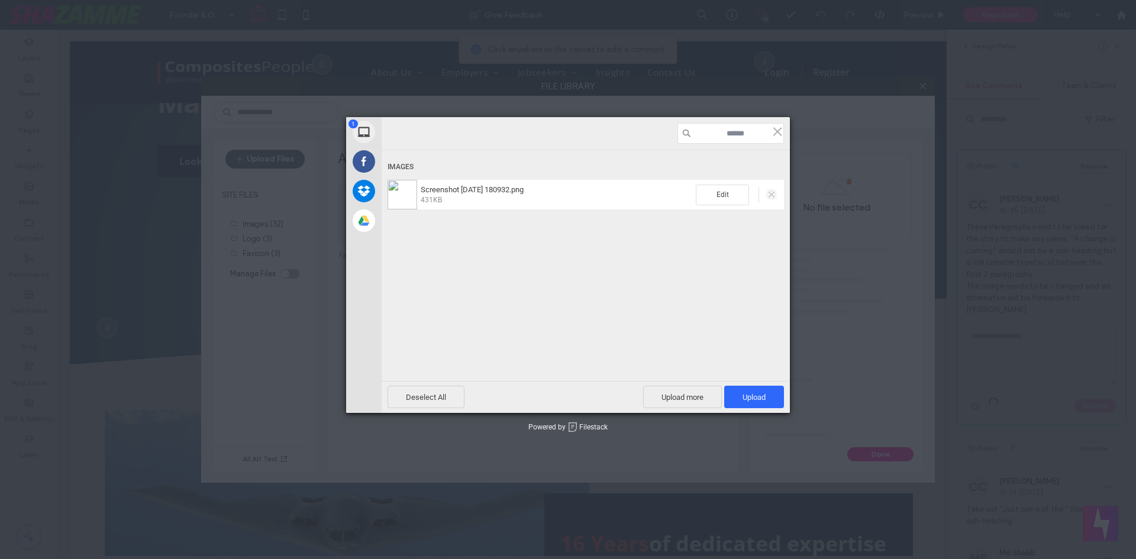
click at [773, 193] on span at bounding box center [771, 195] width 6 height 6
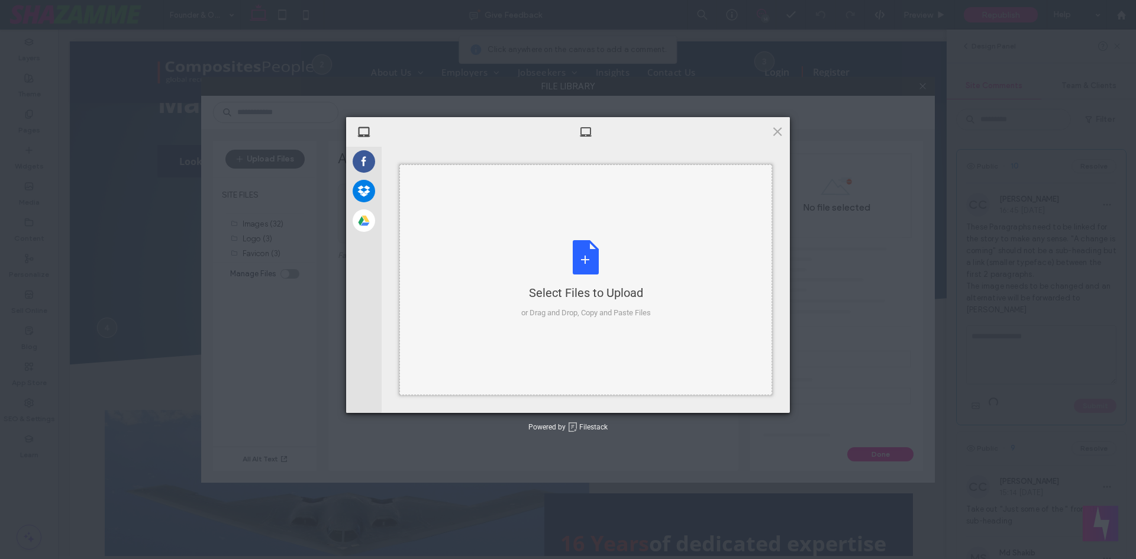
click at [592, 274] on div "Select Files to Upload or Drag and Drop, Copy and Paste Files" at bounding box center [586, 279] width 130 height 79
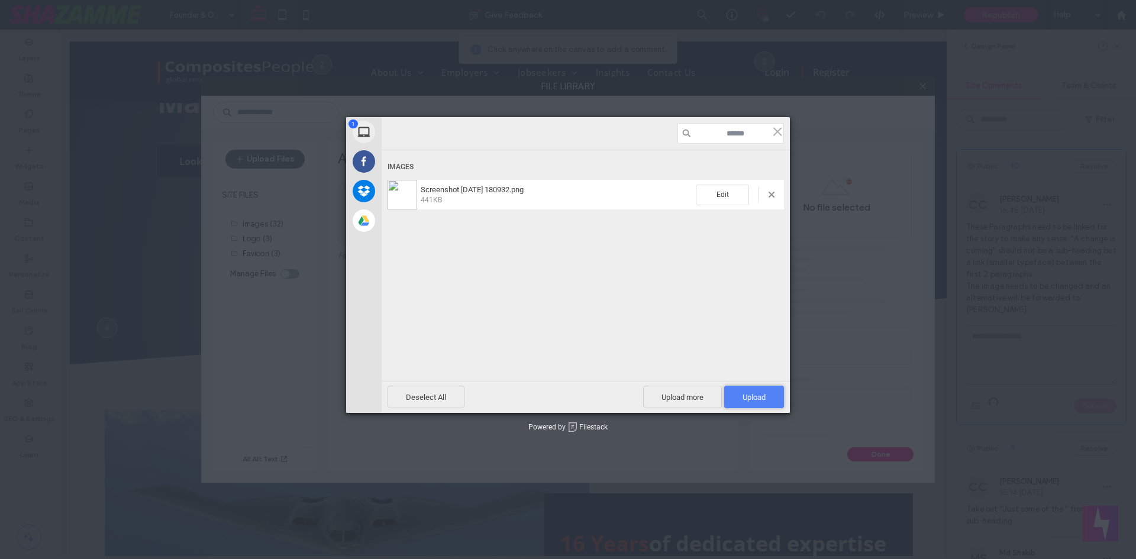
click at [758, 395] on span "Upload 1" at bounding box center [753, 397] width 23 height 9
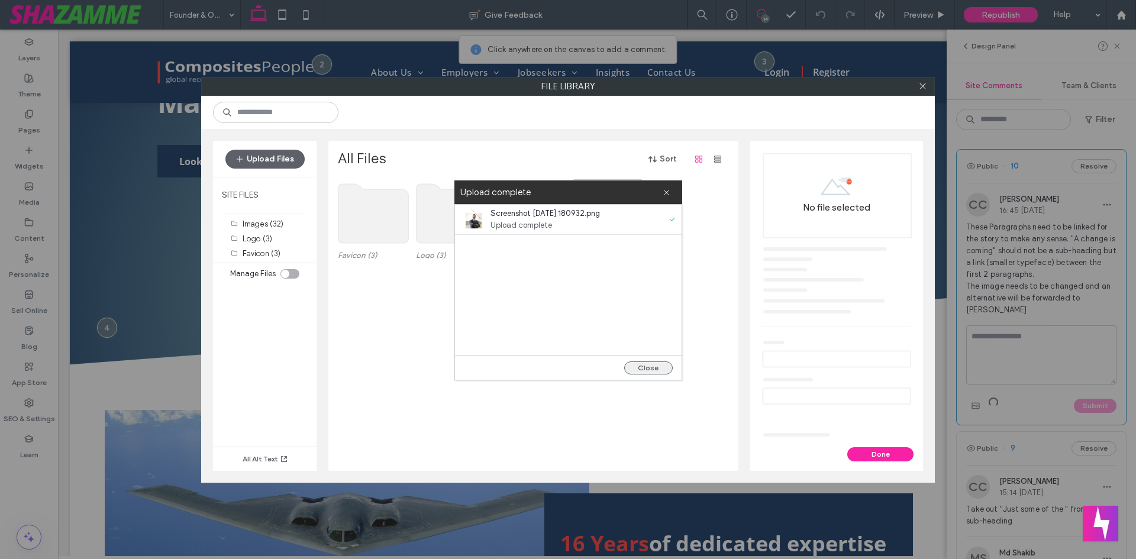
click at [652, 372] on button "Close" at bounding box center [648, 367] width 49 height 13
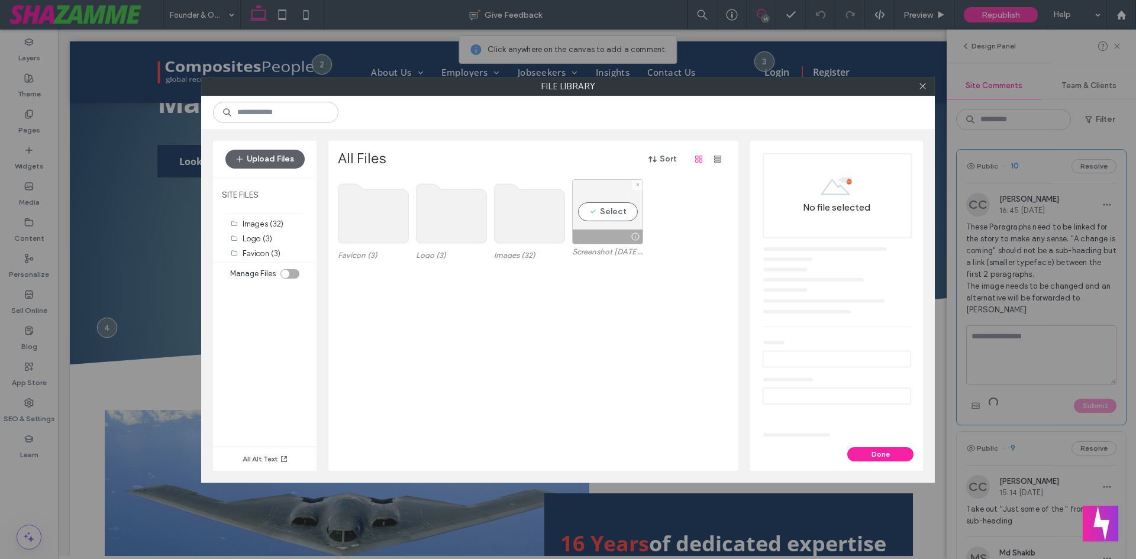
click at [629, 234] on div at bounding box center [635, 236] width 15 height 9
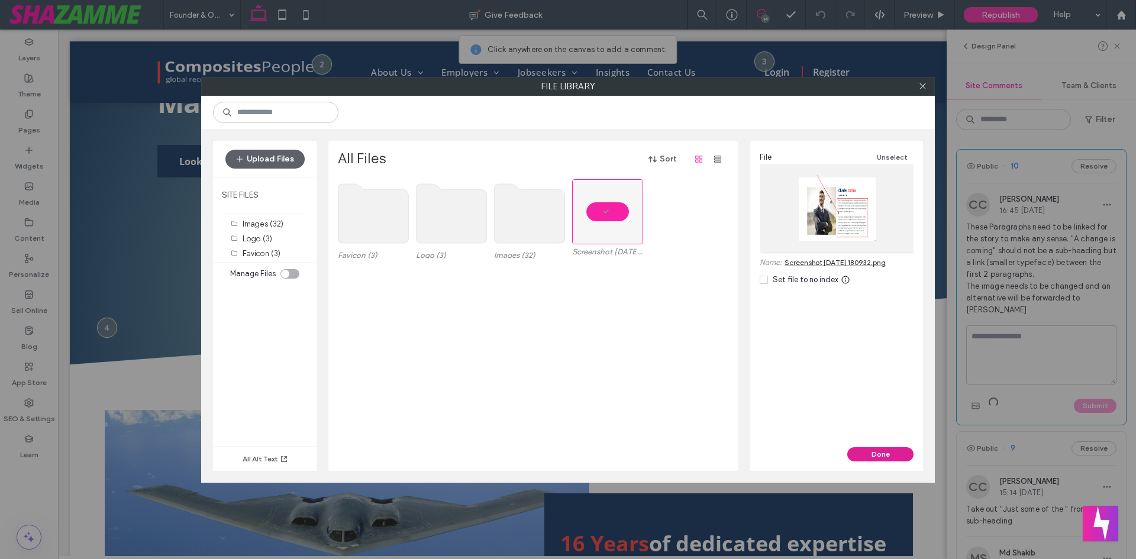
click at [873, 448] on button "Done" at bounding box center [880, 454] width 66 height 14
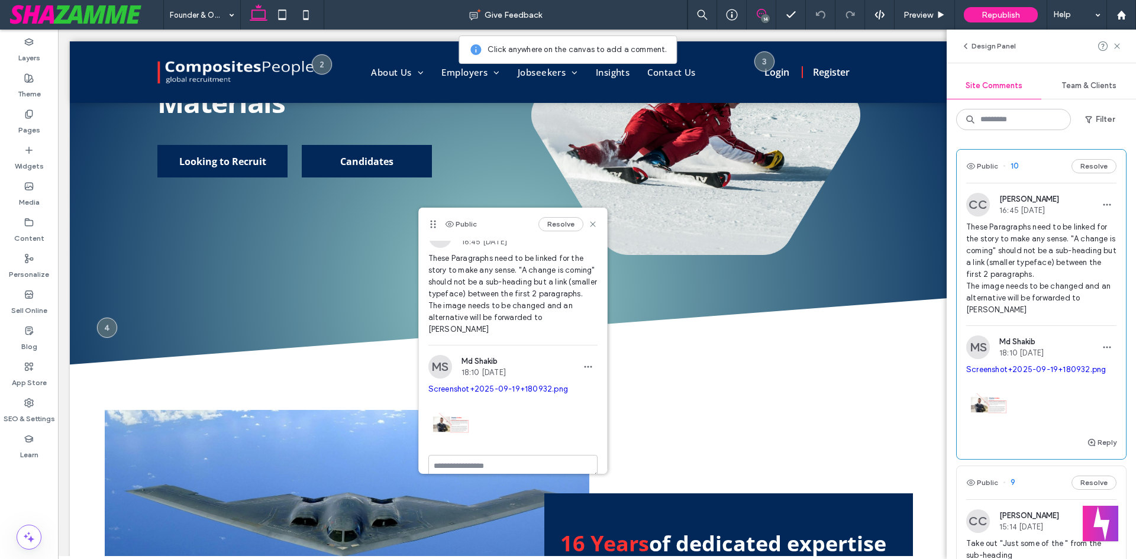
scroll to position [34, 0]
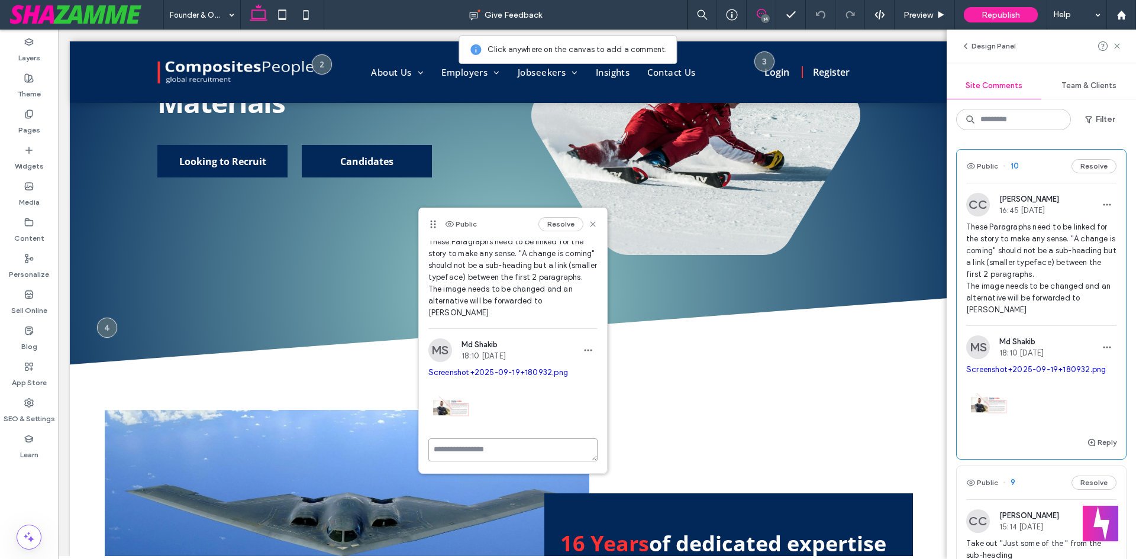
click at [465, 446] on textarea at bounding box center [512, 449] width 169 height 23
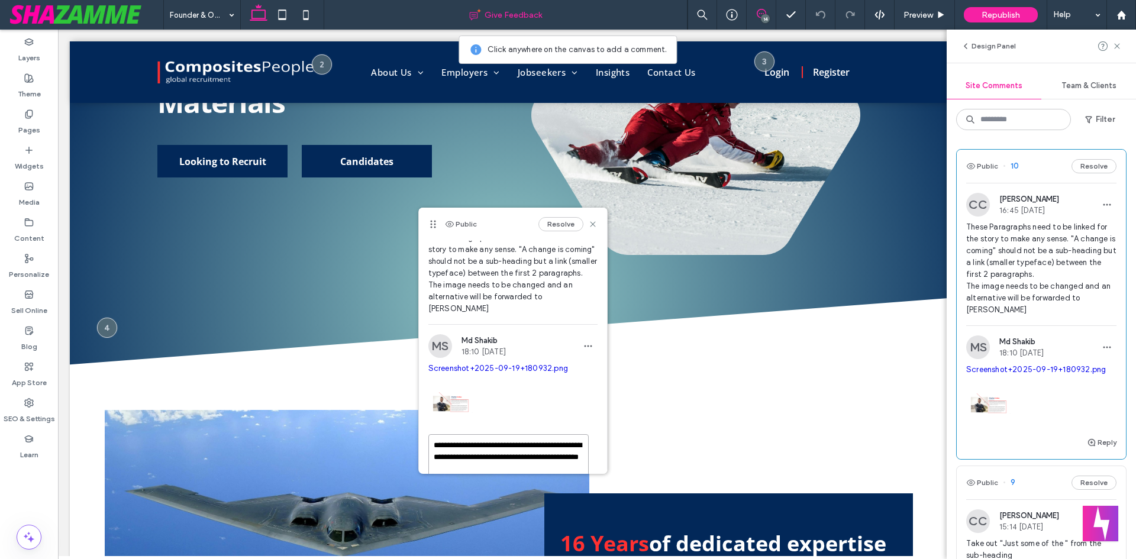
type textarea "**********"
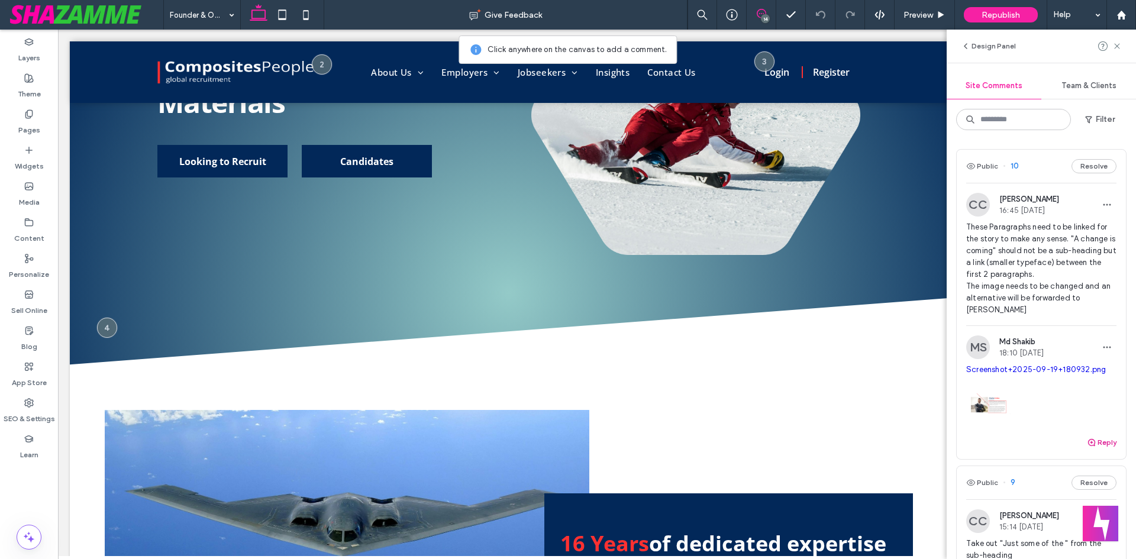
click at [1096, 422] on div "Screenshot+2025-09-19+180932.png" at bounding box center [1041, 400] width 150 height 72
click at [1090, 440] on div "Reply" at bounding box center [1041, 447] width 169 height 24
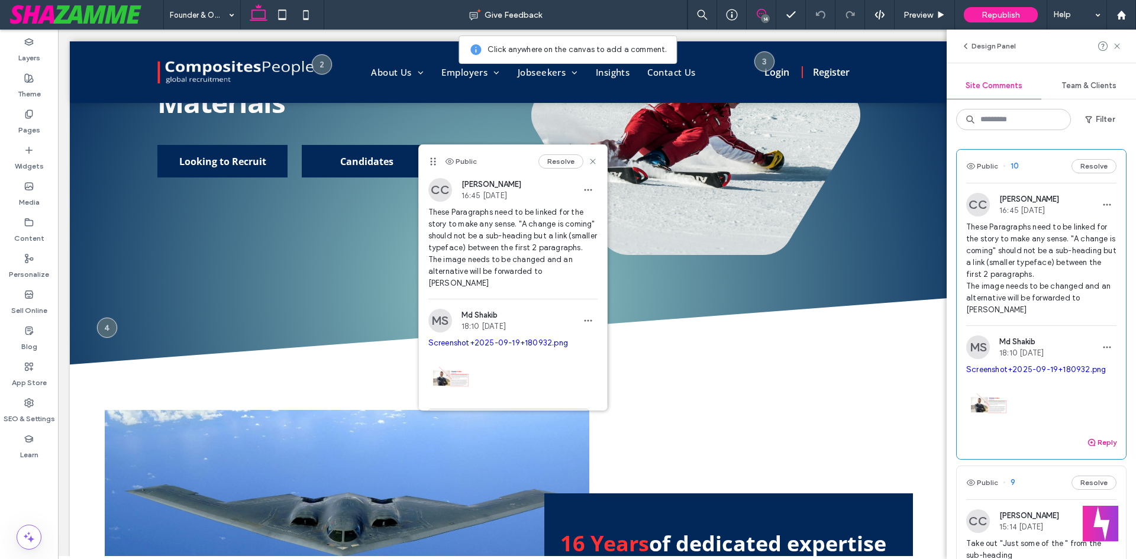
click at [1092, 435] on button "Reply" at bounding box center [1102, 442] width 30 height 14
click at [998, 436] on textarea at bounding box center [1041, 464] width 150 height 59
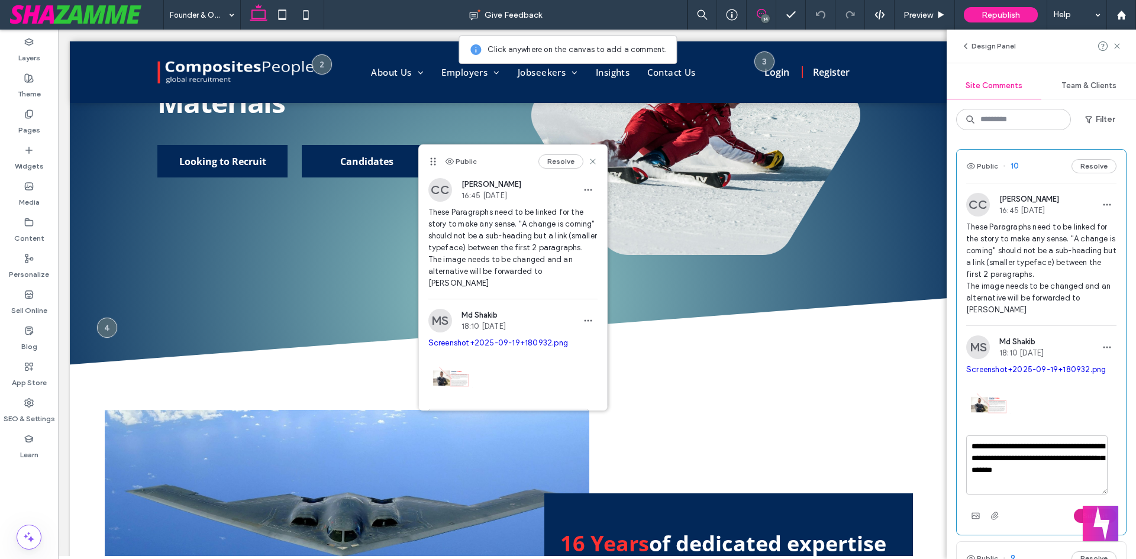
type textarea "**********"
click at [1077, 509] on button "Submit" at bounding box center [1095, 516] width 43 height 14
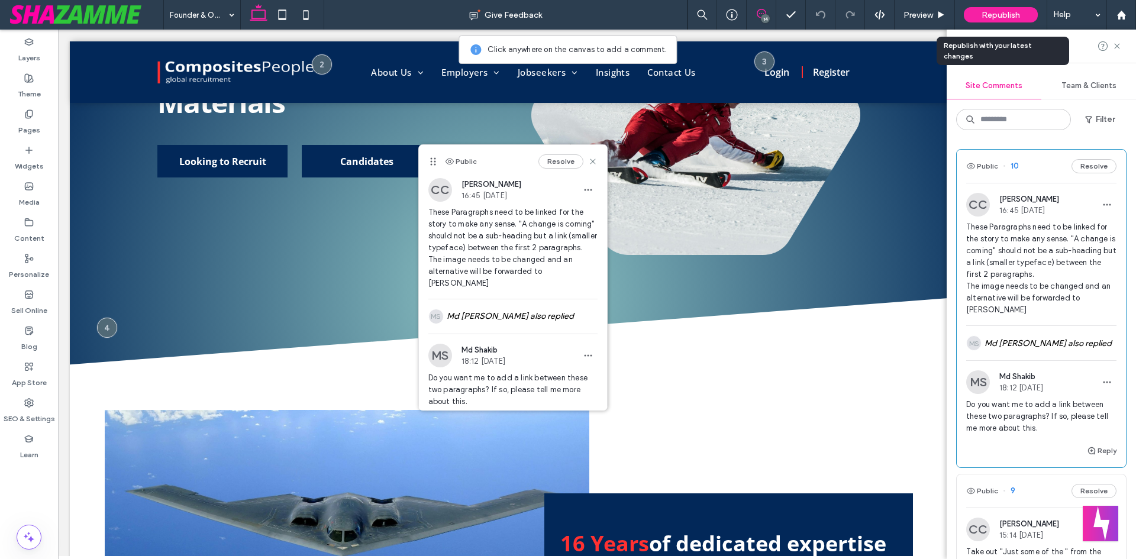
click at [997, 16] on span "Republish" at bounding box center [1000, 15] width 38 height 10
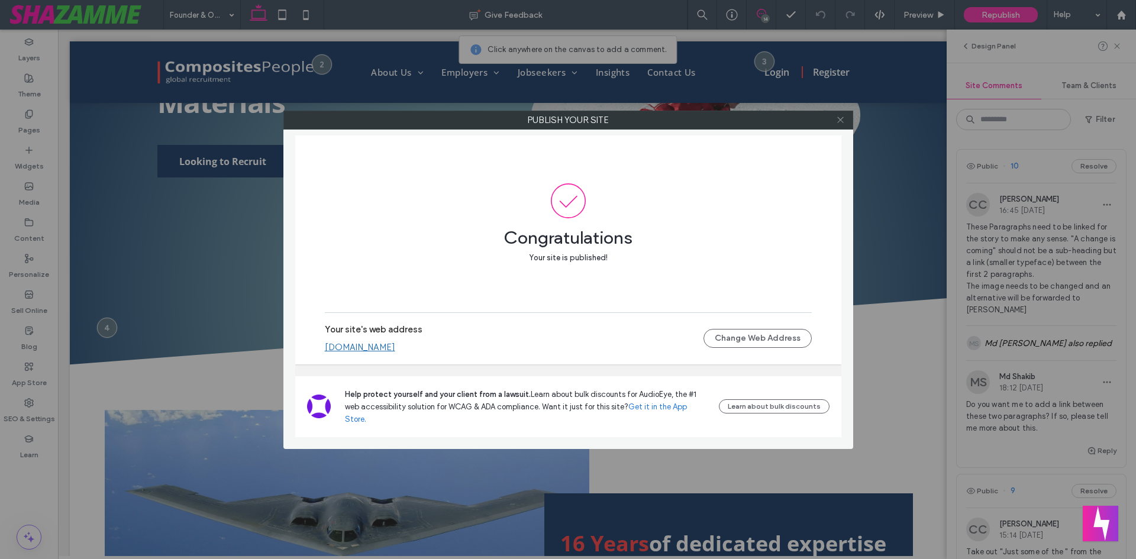
click at [836, 120] on icon at bounding box center [840, 119] width 9 height 9
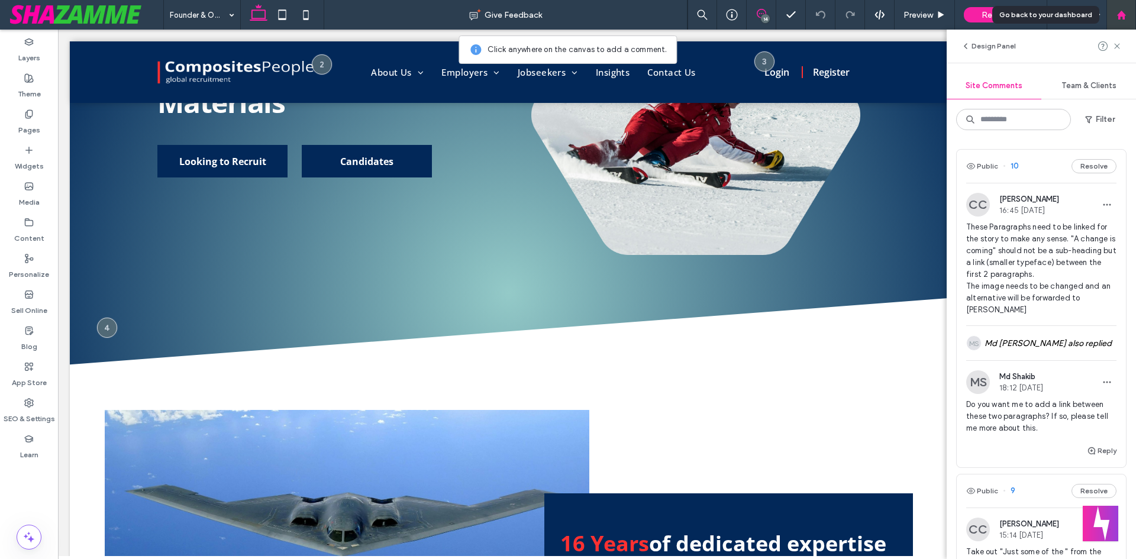
click at [1114, 19] on div at bounding box center [1121, 15] width 28 height 10
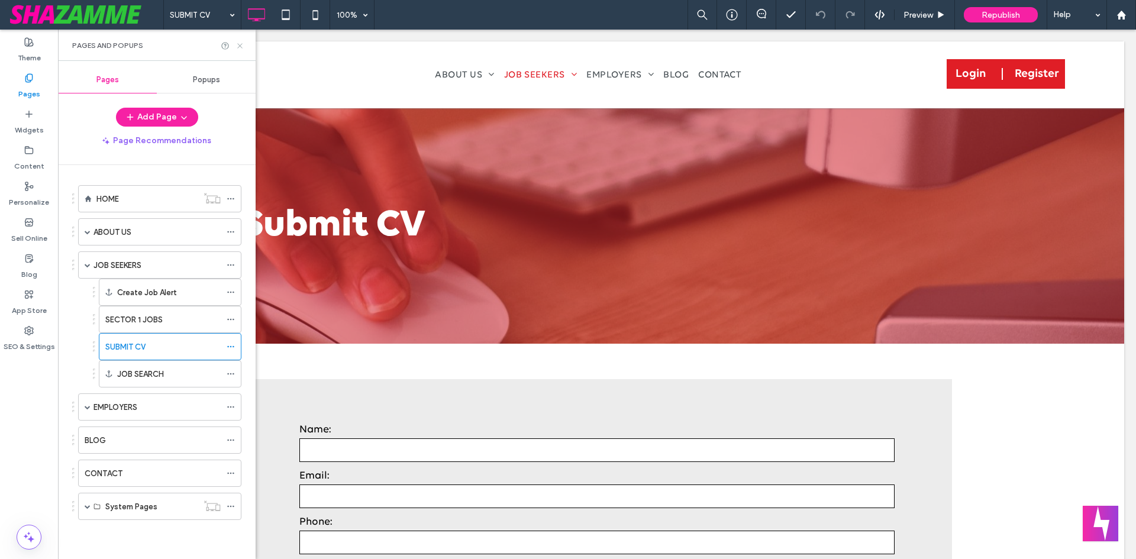
click at [238, 41] on icon at bounding box center [239, 45] width 9 height 9
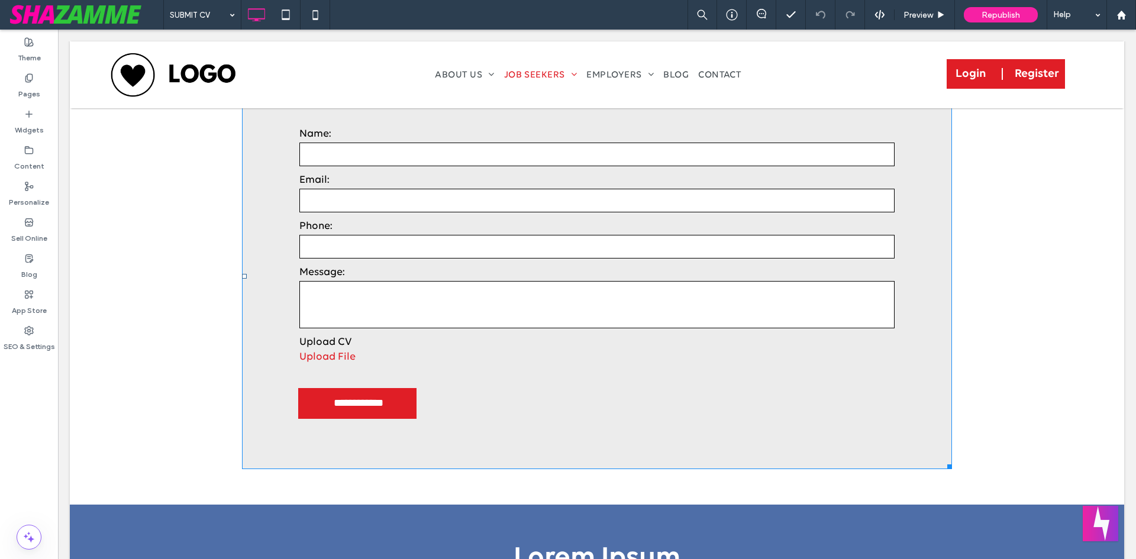
scroll to position [237, 0]
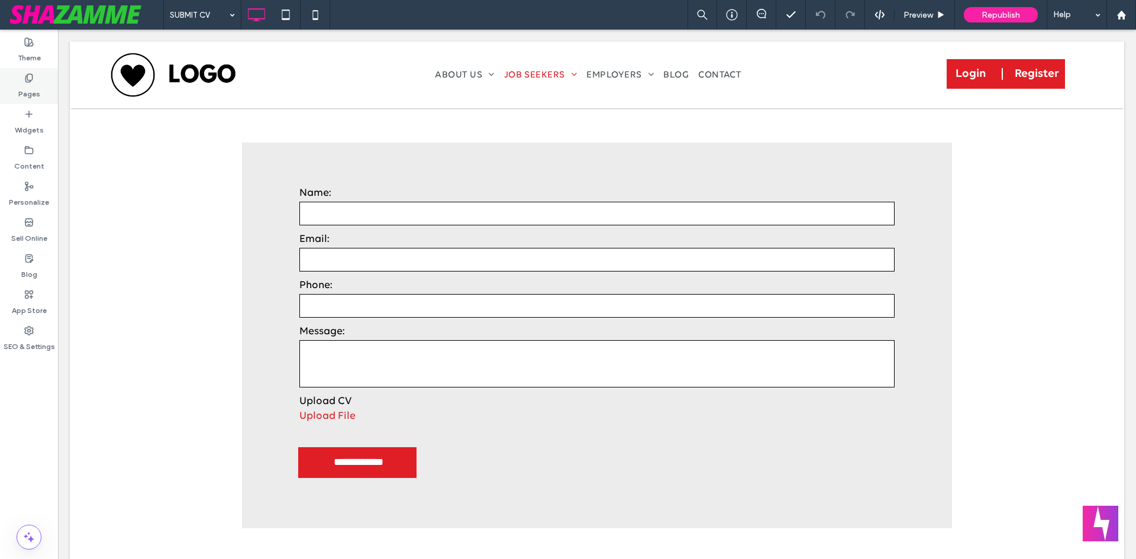
click at [37, 74] on div "Pages" at bounding box center [29, 86] width 58 height 36
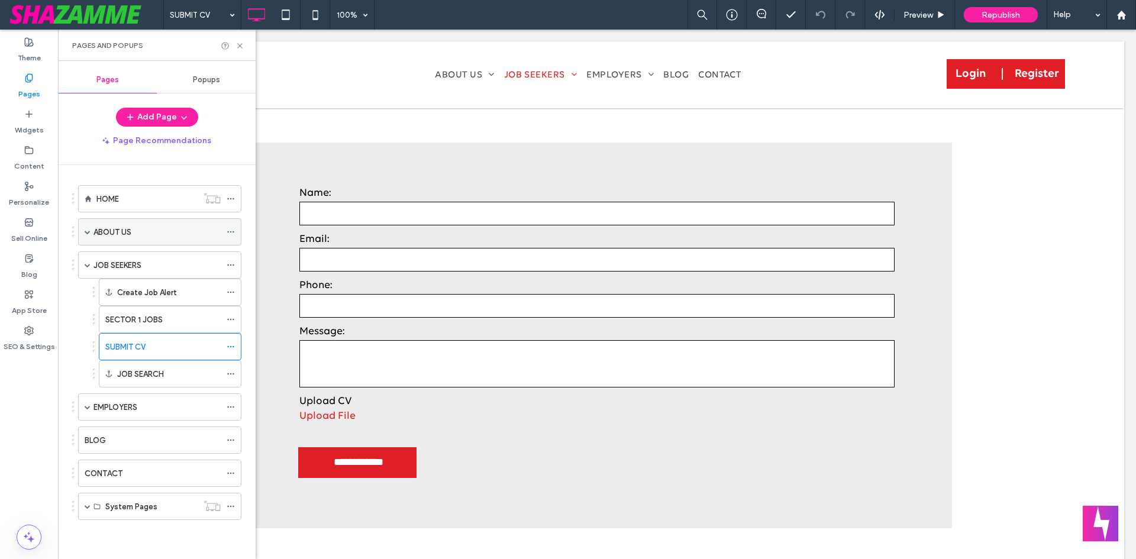
click at [86, 238] on span at bounding box center [88, 232] width 6 height 26
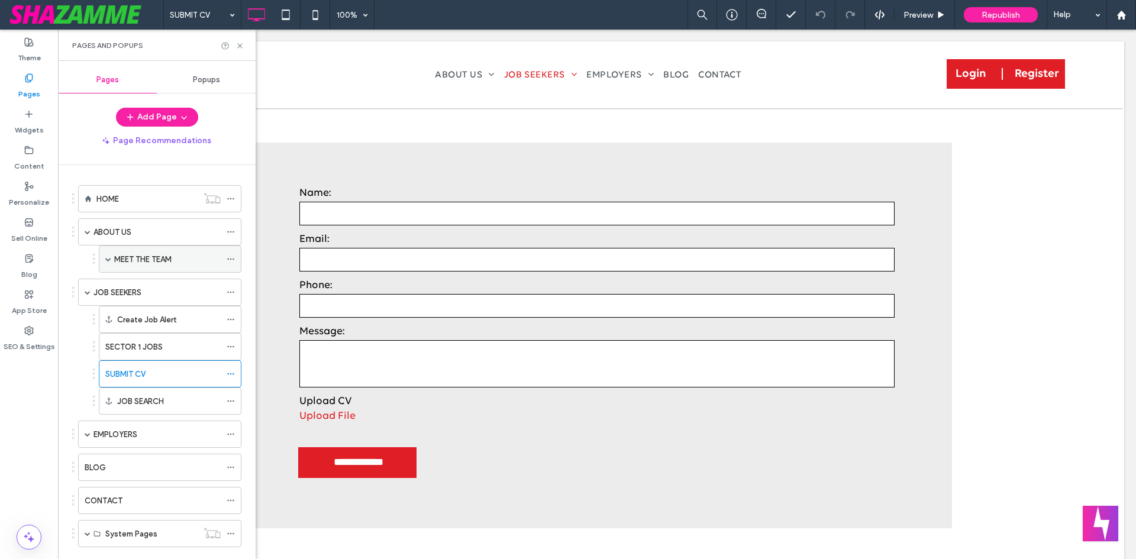
click at [131, 259] on label "MEET THE TEAM" at bounding box center [142, 259] width 57 height 21
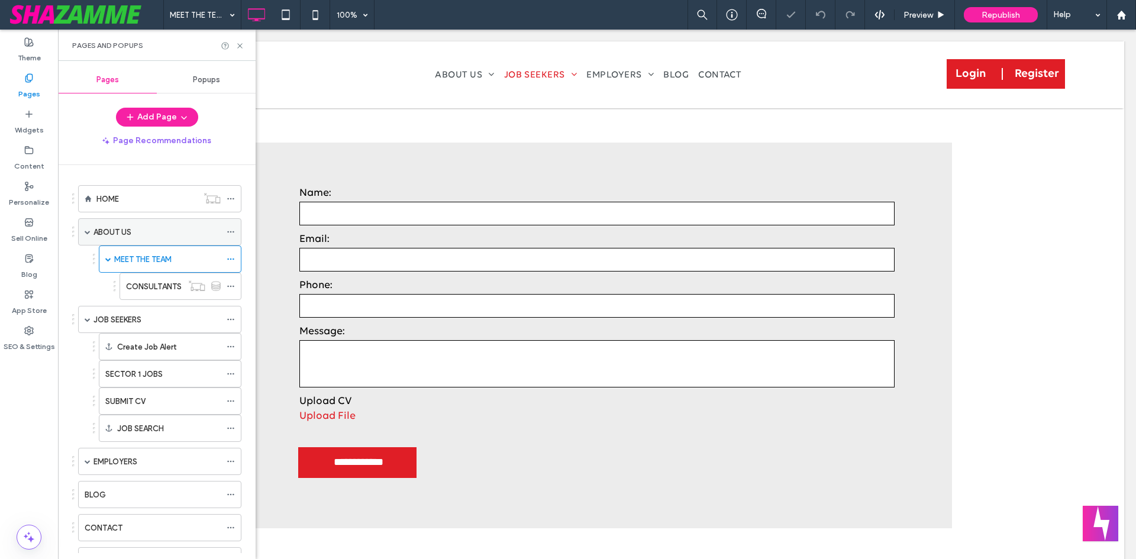
click at [134, 232] on div "ABOUT US" at bounding box center [156, 232] width 127 height 12
click at [238, 43] on use at bounding box center [239, 45] width 5 height 5
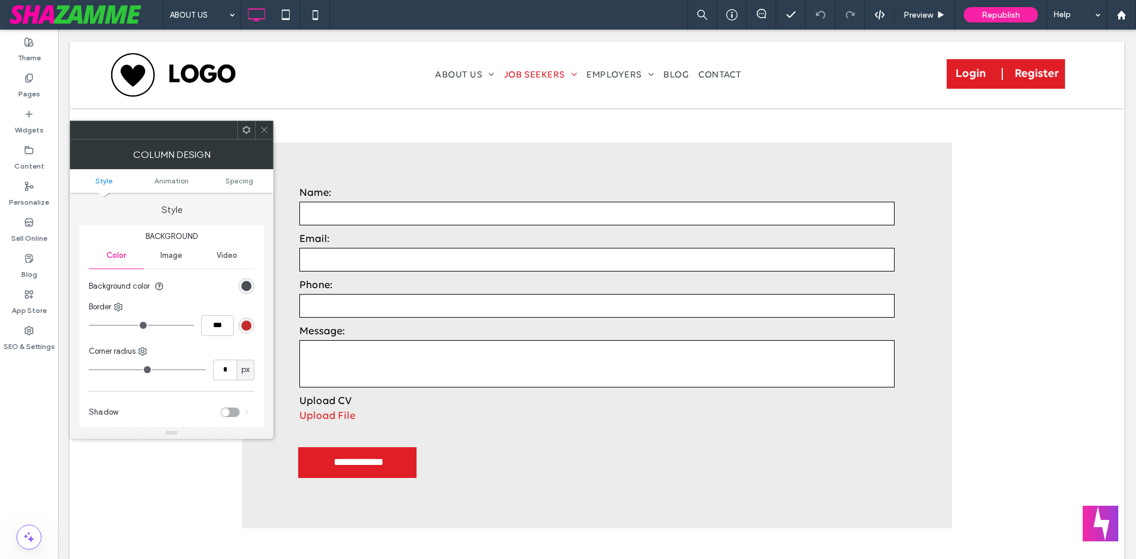
click at [263, 133] on icon at bounding box center [264, 129] width 9 height 9
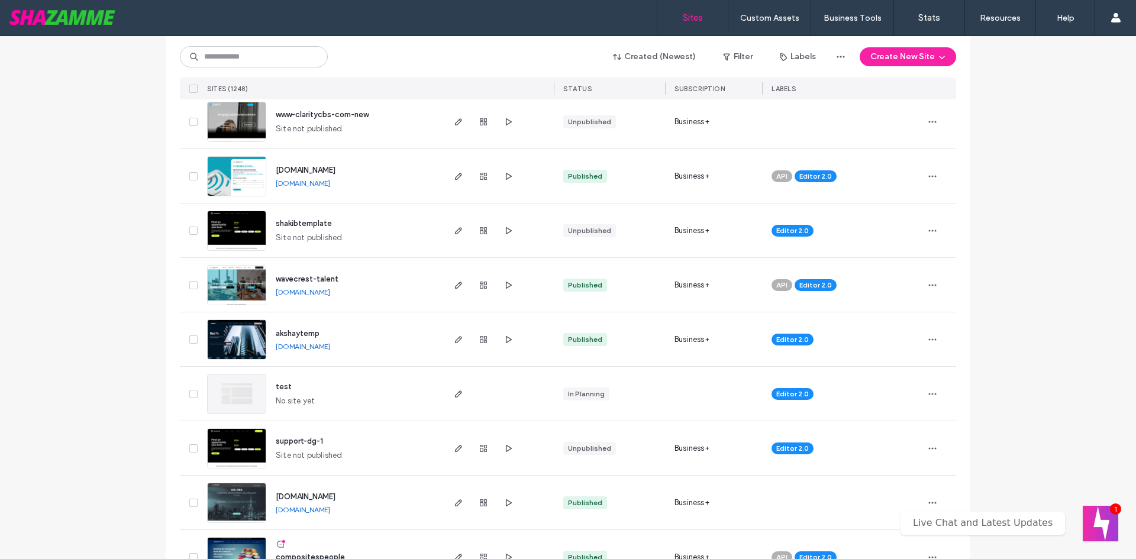
scroll to position [355, 0]
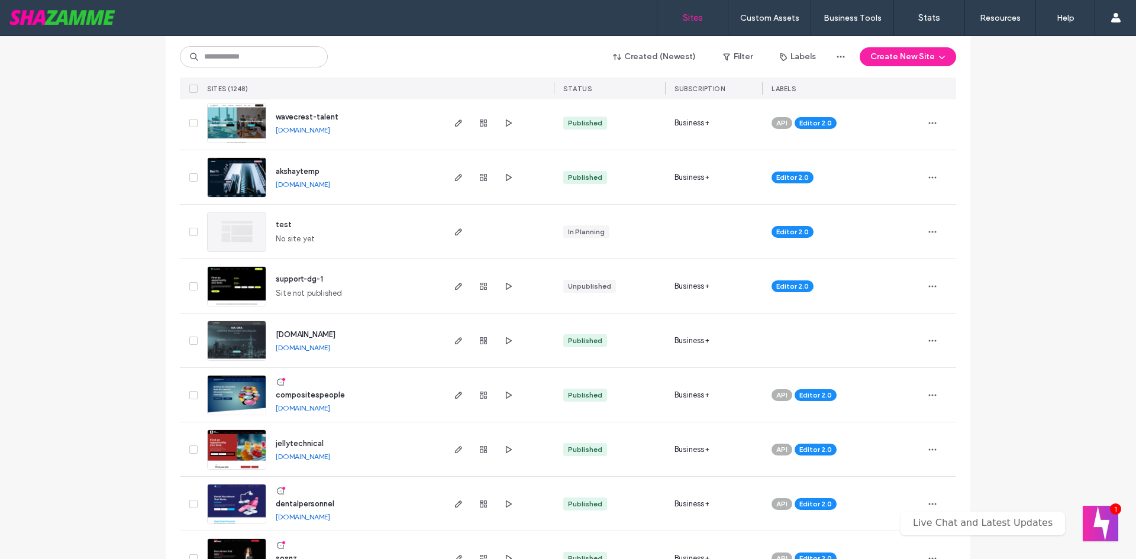
drag, startPoint x: 301, startPoint y: 438, endPoint x: 402, endPoint y: 440, distance: 100.6
click at [301, 439] on span "jellytechnical" at bounding box center [300, 443] width 48 height 9
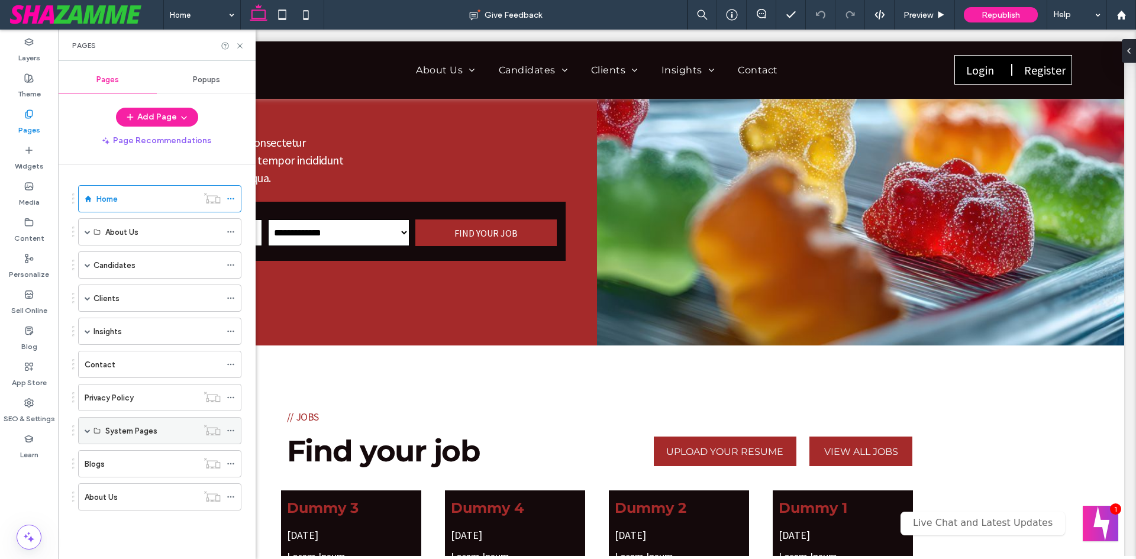
click at [88, 427] on span at bounding box center [88, 431] width 6 height 26
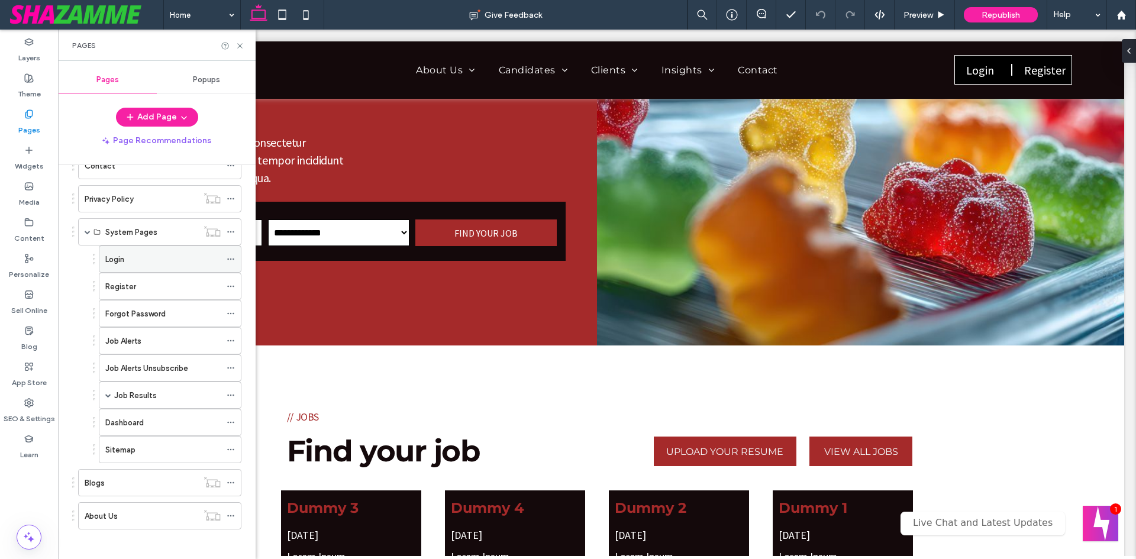
scroll to position [205, 0]
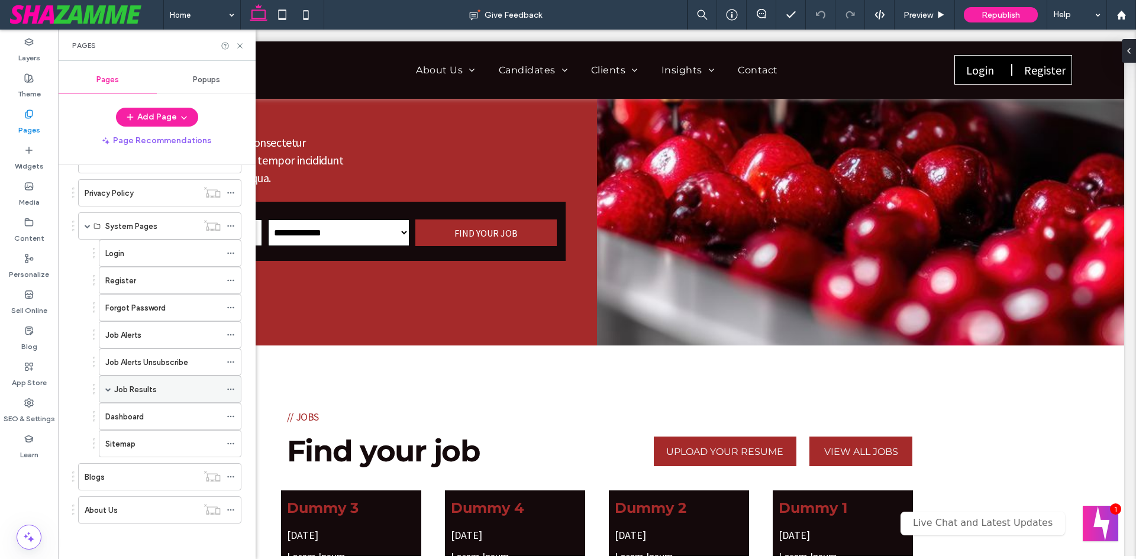
click at [137, 386] on label "Job Results" at bounding box center [135, 389] width 43 height 21
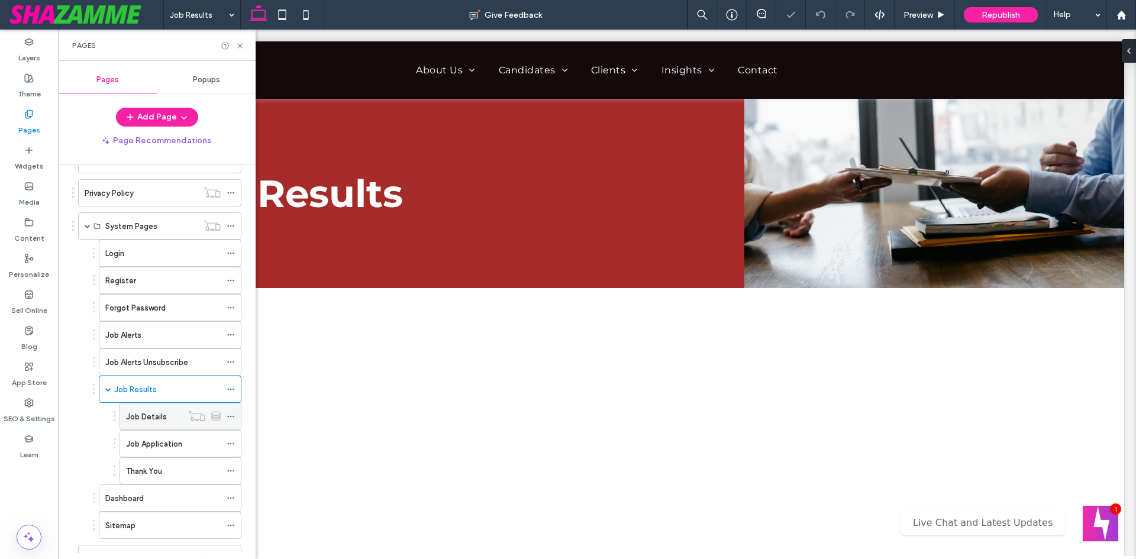
click at [139, 416] on label "Job Details" at bounding box center [146, 416] width 41 height 21
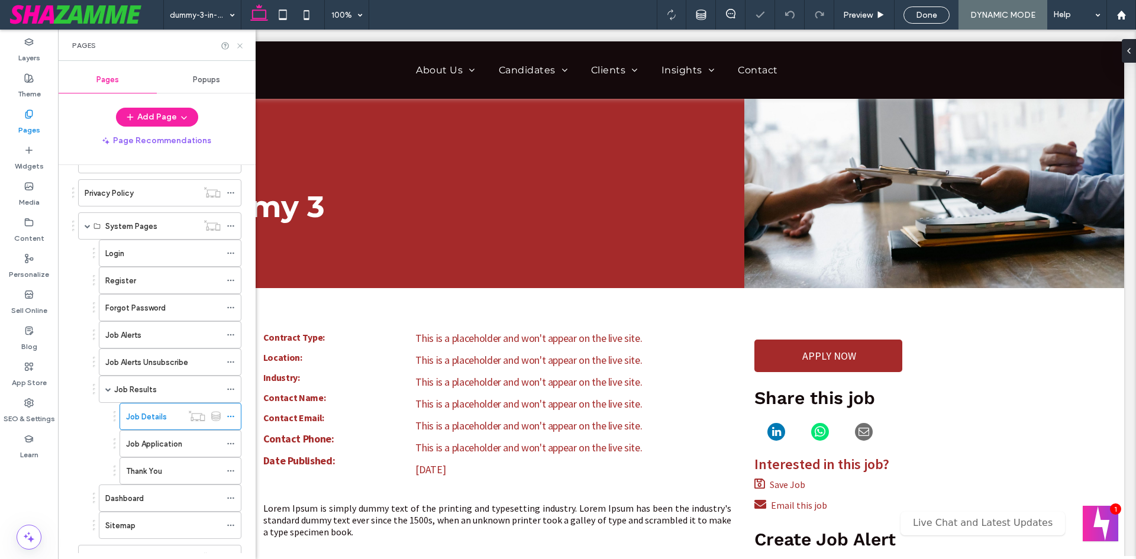
drag, startPoint x: 237, startPoint y: 50, endPoint x: 203, endPoint y: 62, distance: 36.3
click at [237, 50] on icon at bounding box center [239, 45] width 9 height 9
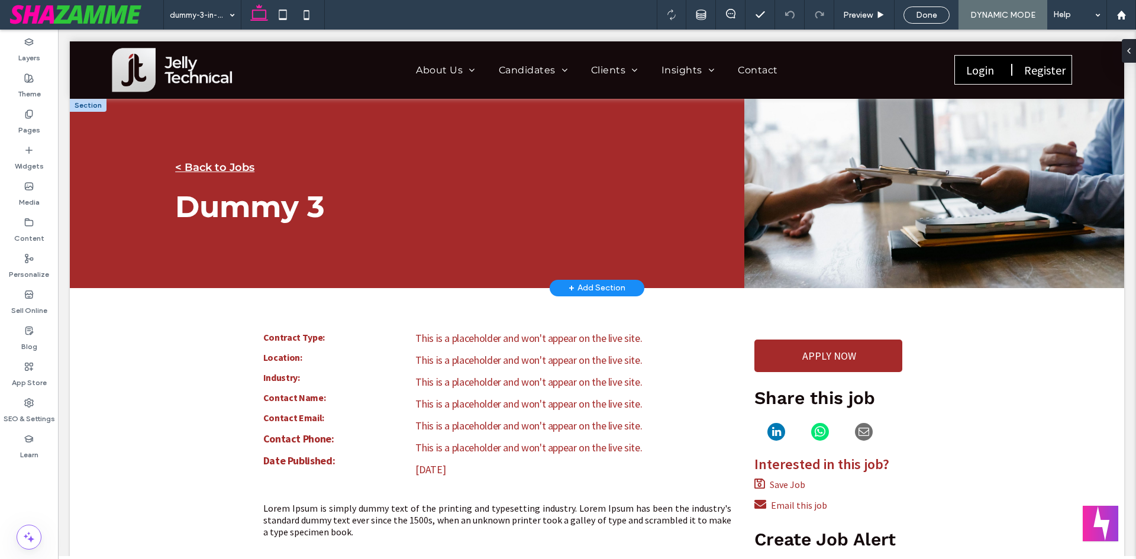
drag, startPoint x: 583, startPoint y: 286, endPoint x: 641, endPoint y: 316, distance: 65.6
click at [583, 286] on div "+ Add Section" at bounding box center [597, 288] width 57 height 13
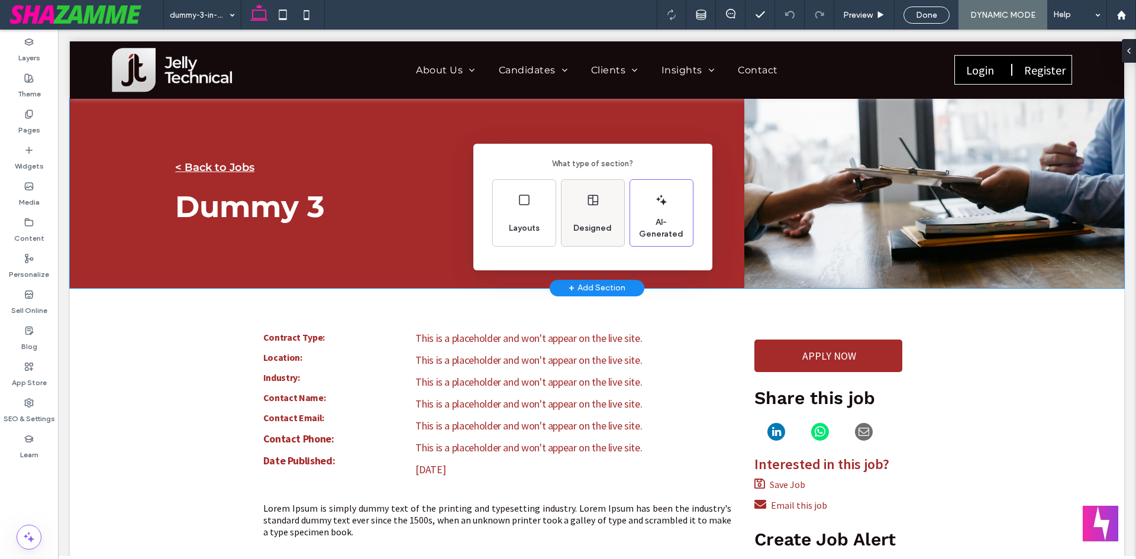
click at [582, 230] on span "Designed" at bounding box center [593, 228] width 48 height 12
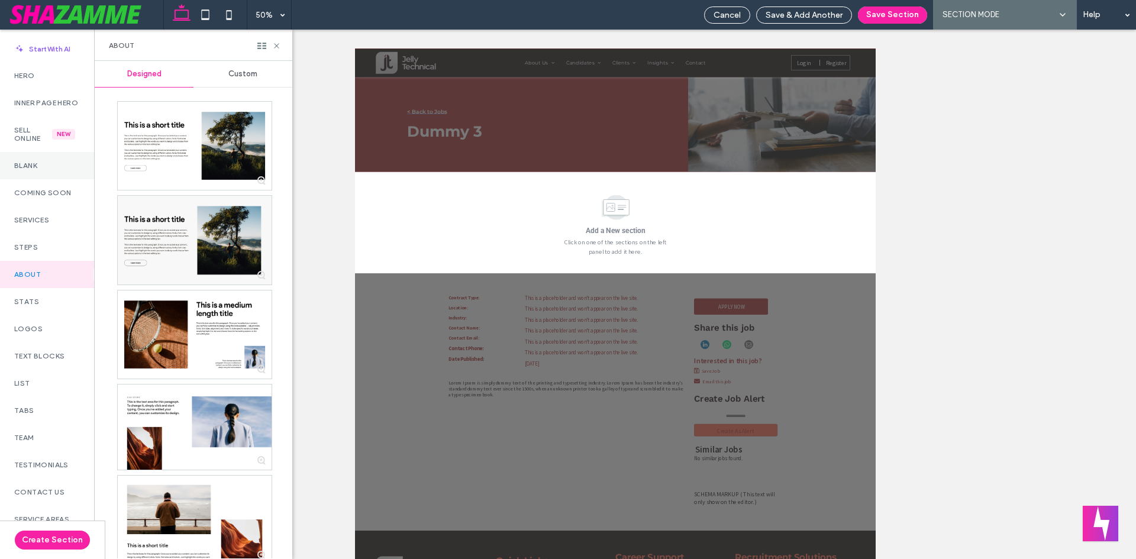
click at [35, 166] on div "Blank" at bounding box center [47, 165] width 94 height 27
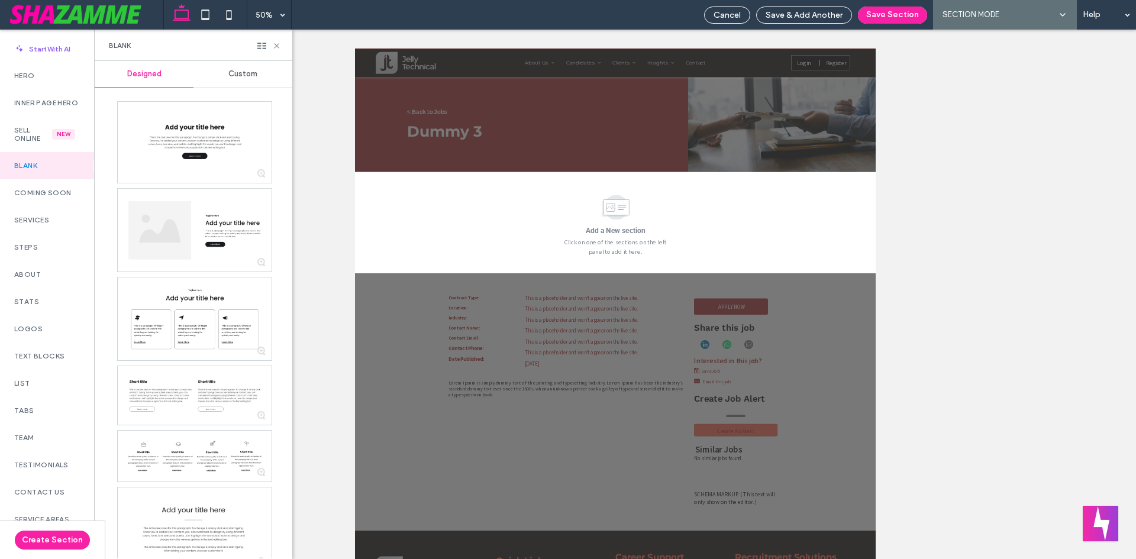
click at [253, 73] on span "Custom" at bounding box center [242, 73] width 29 height 9
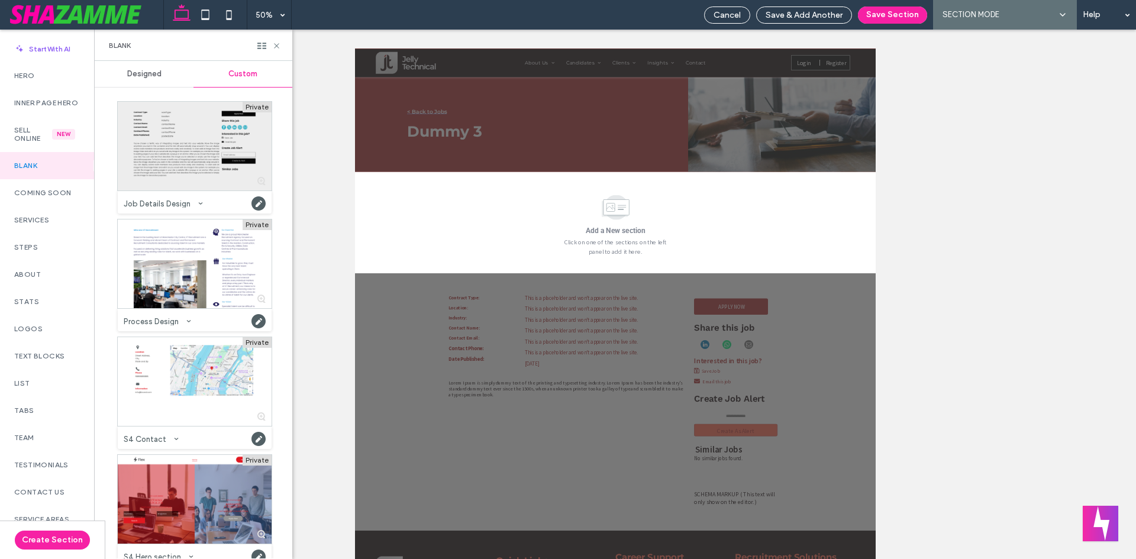
click at [165, 166] on div at bounding box center [195, 146] width 154 height 89
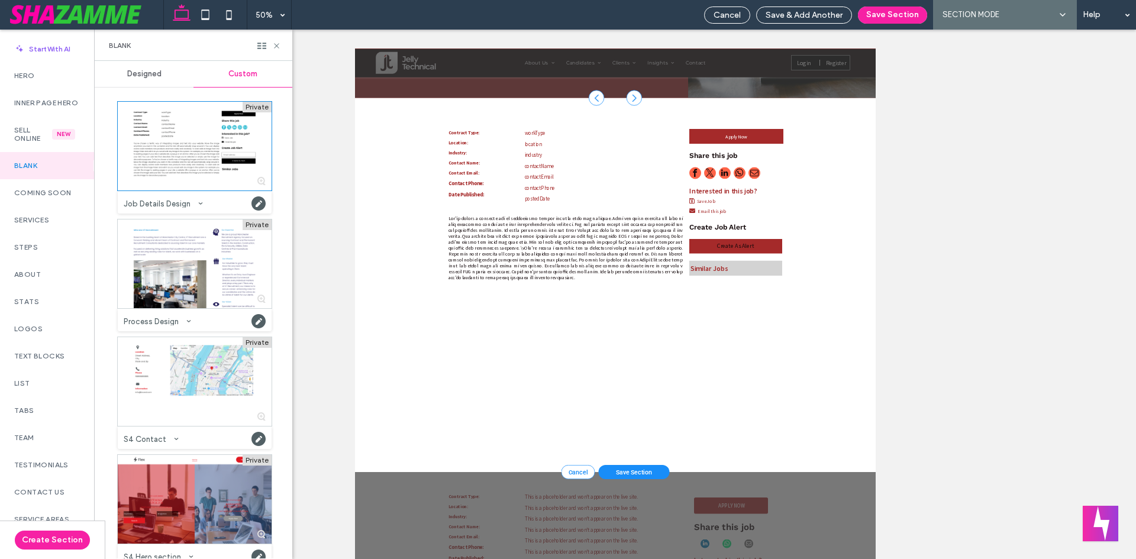
scroll to position [152, 0]
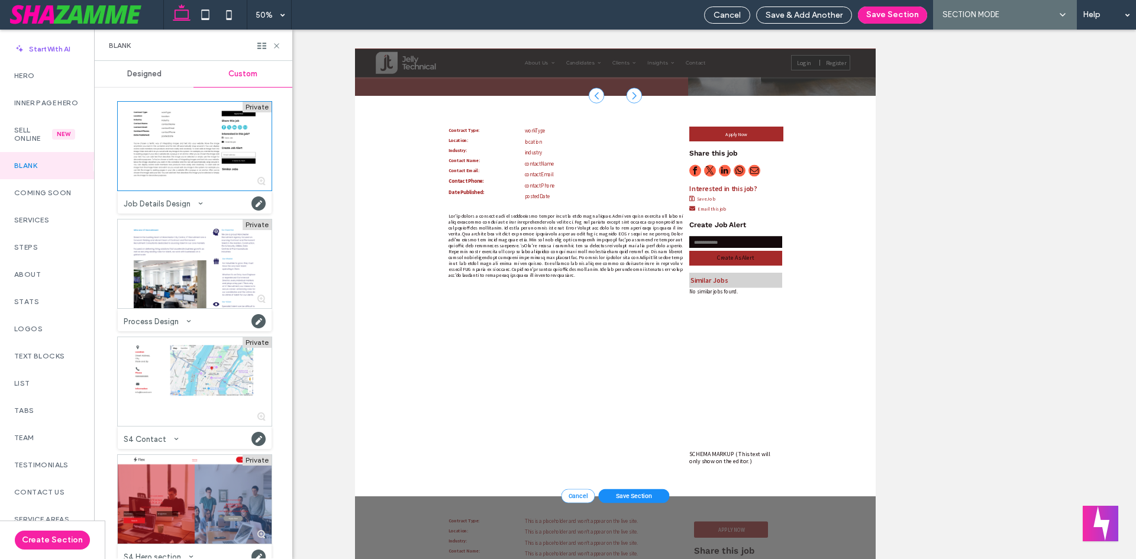
drag, startPoint x: 1045, startPoint y: 737, endPoint x: 1049, endPoint y: 731, distance: 6.9
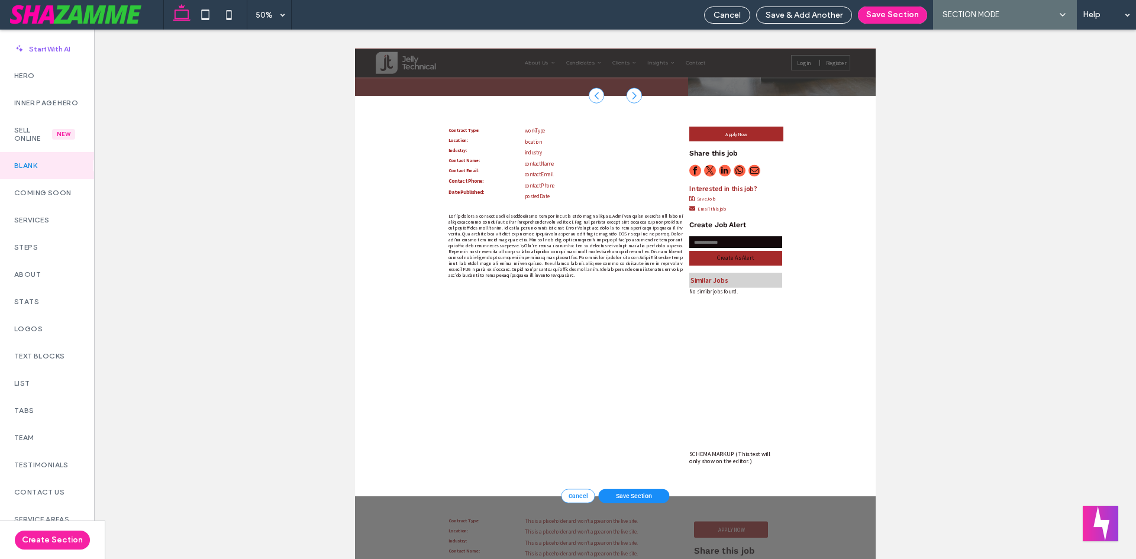
click at [903, 558] on div "Contract Type: Location: Industry: Contact Name: Contact Email: Contact Phone: …" at bounding box center [775, 543] width 469 height 676
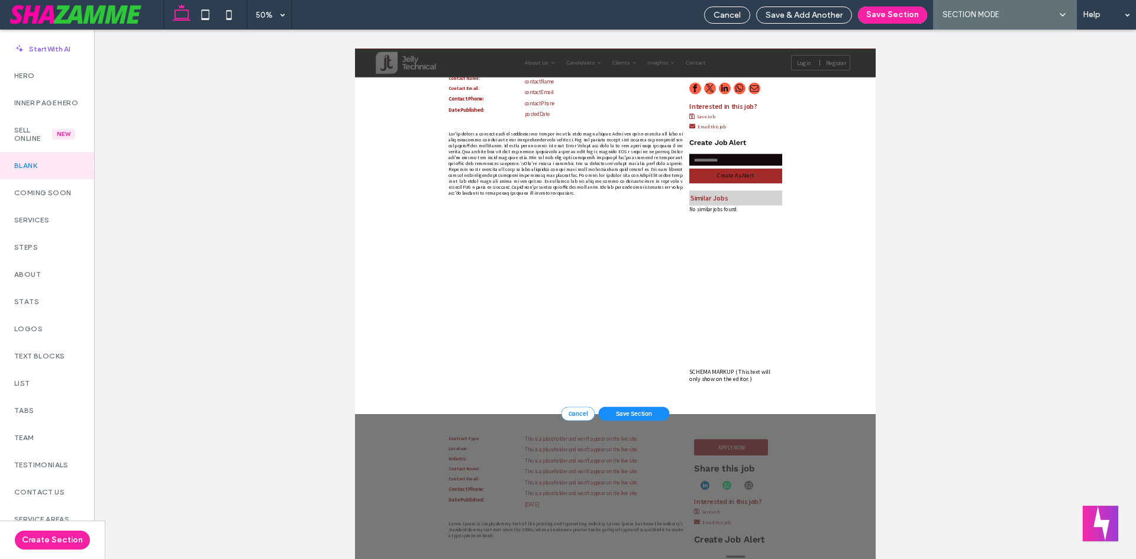
scroll to position [330, 0]
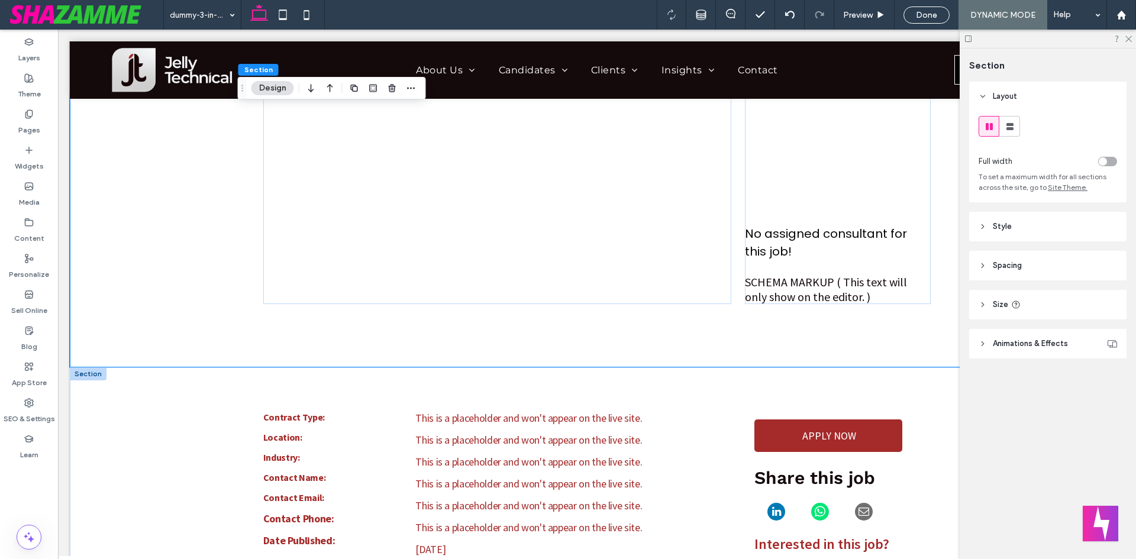
scroll to position [769, 0]
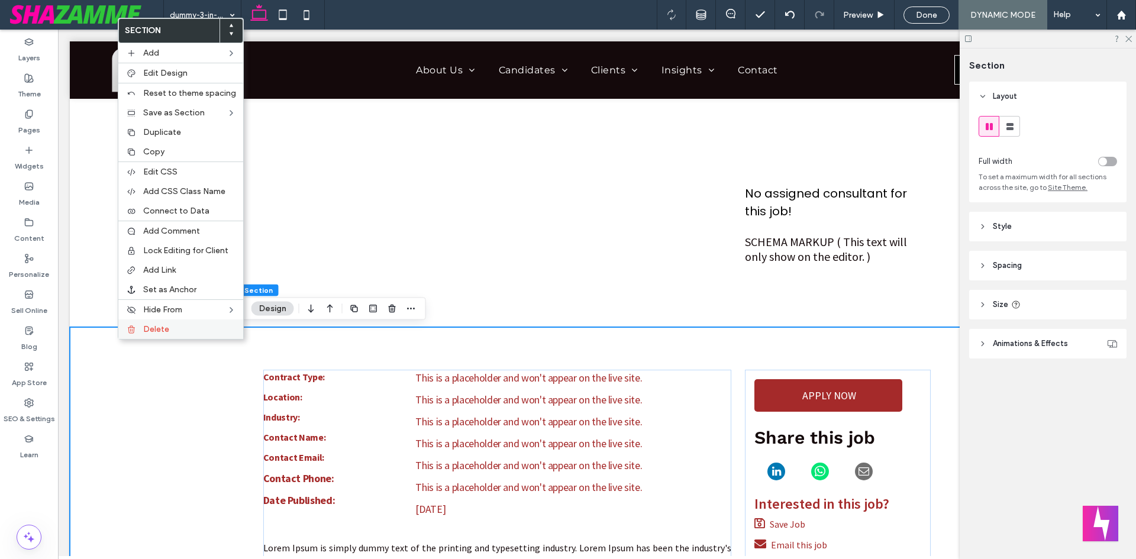
click at [214, 330] on label "Delete" at bounding box center [189, 329] width 93 height 10
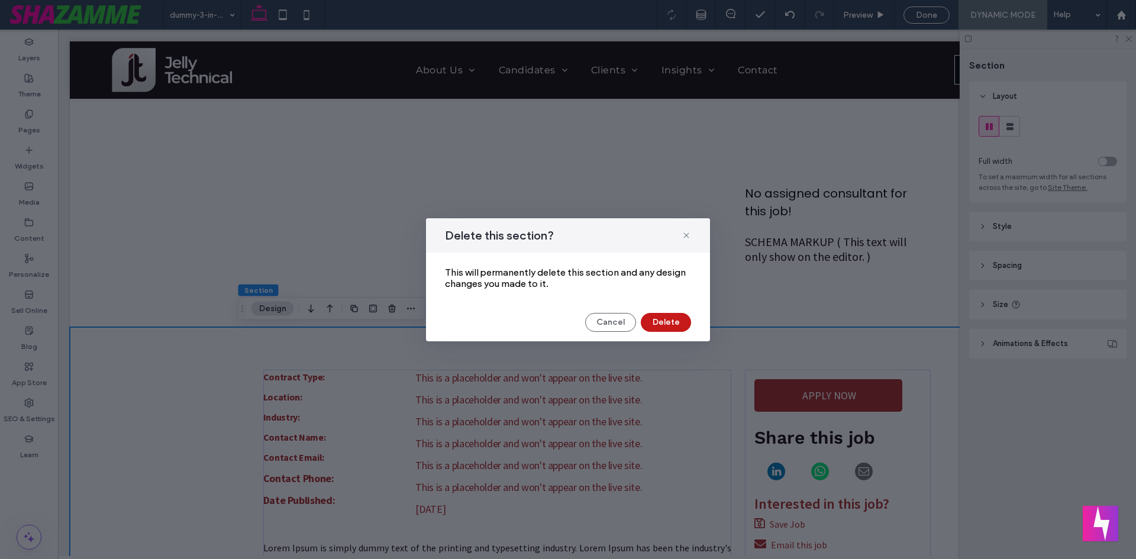
click at [654, 318] on button "Delete" at bounding box center [666, 322] width 50 height 19
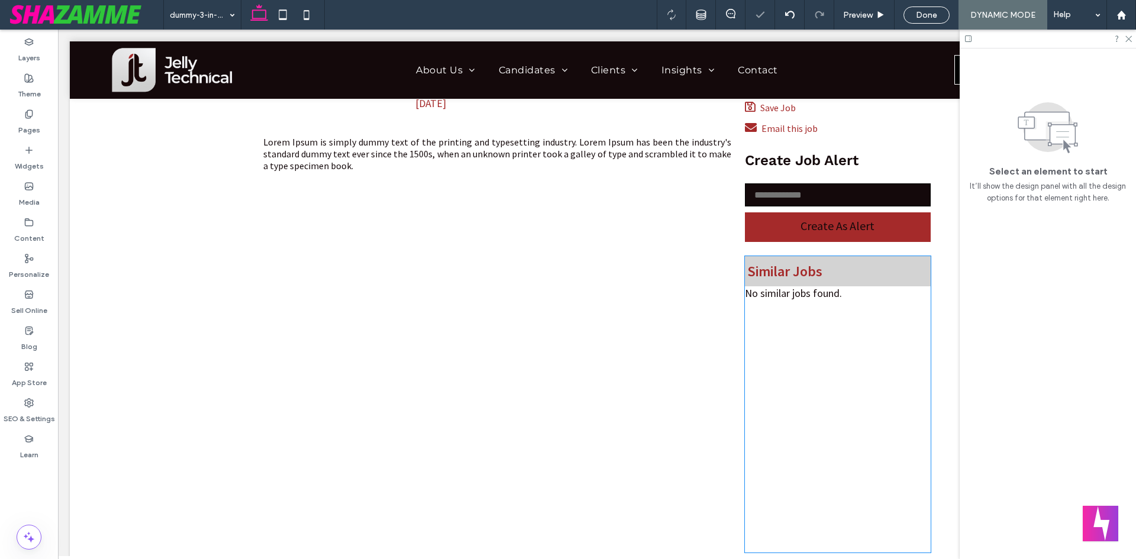
scroll to position [237, 0]
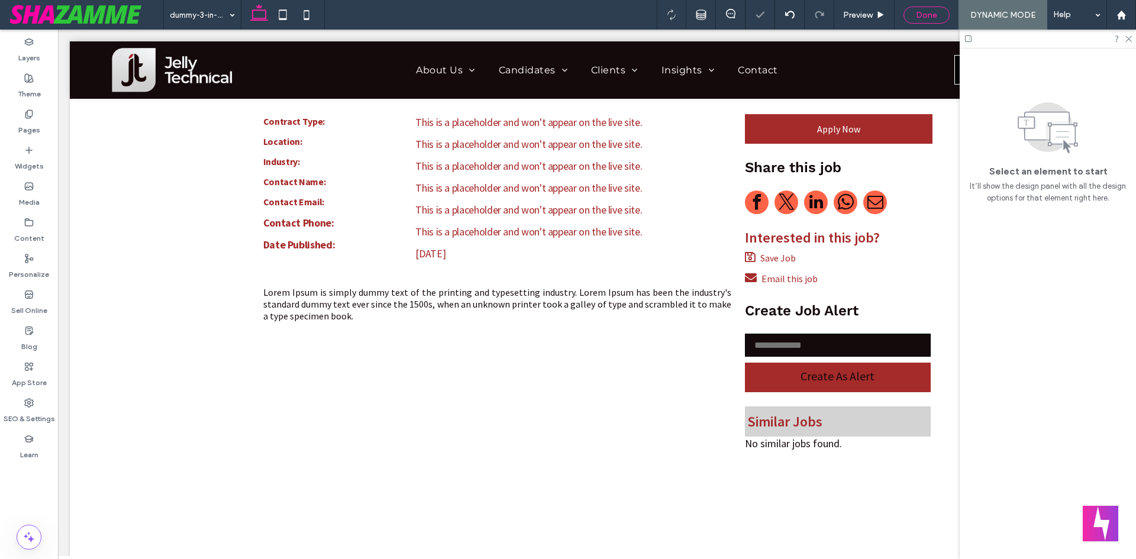
click at [922, 21] on div "Done" at bounding box center [926, 15] width 46 height 17
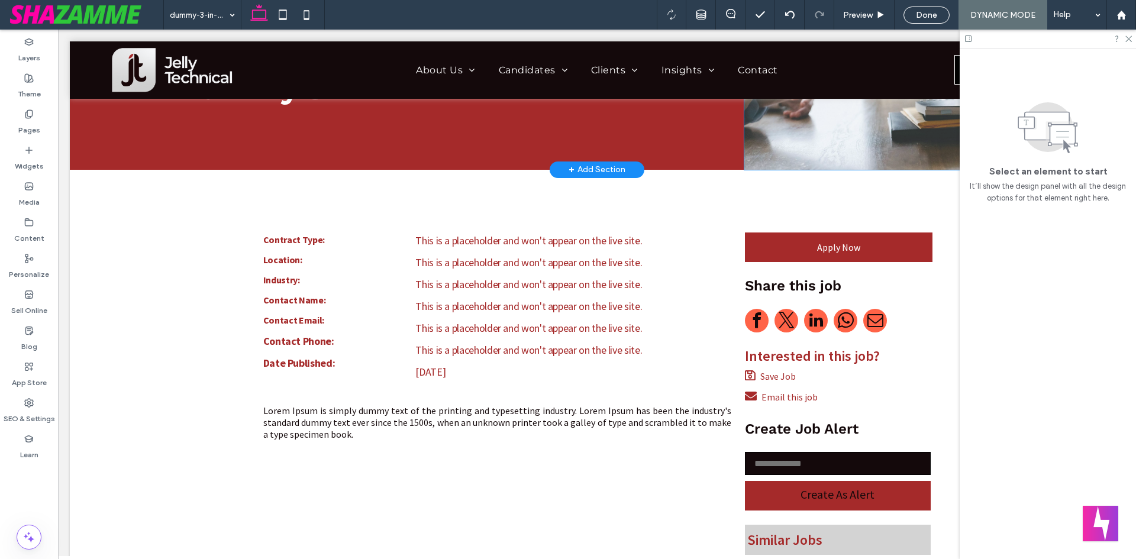
scroll to position [0, 0]
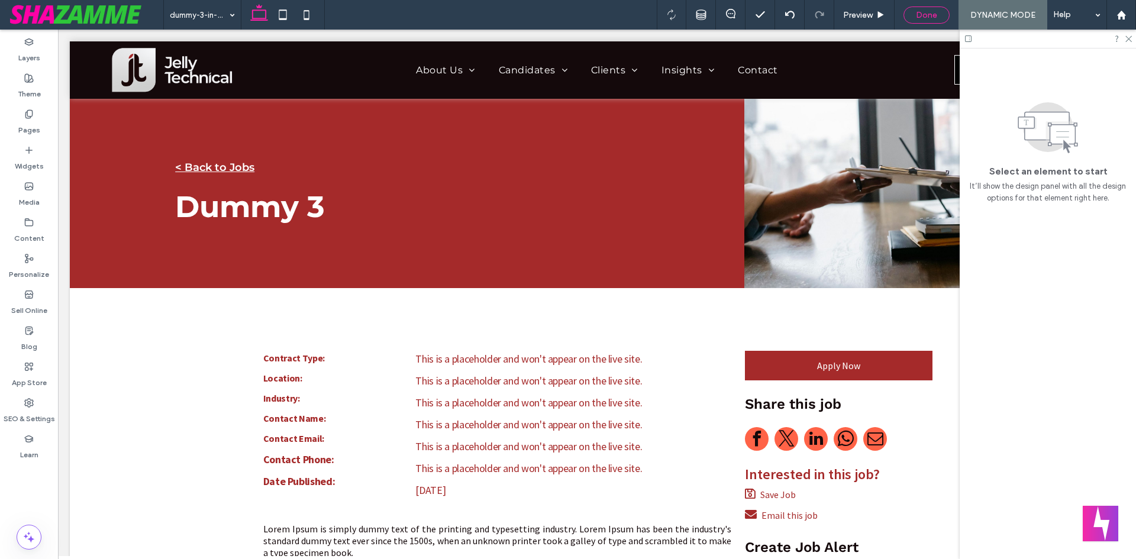
click at [917, 14] on span "Done" at bounding box center [926, 15] width 21 height 10
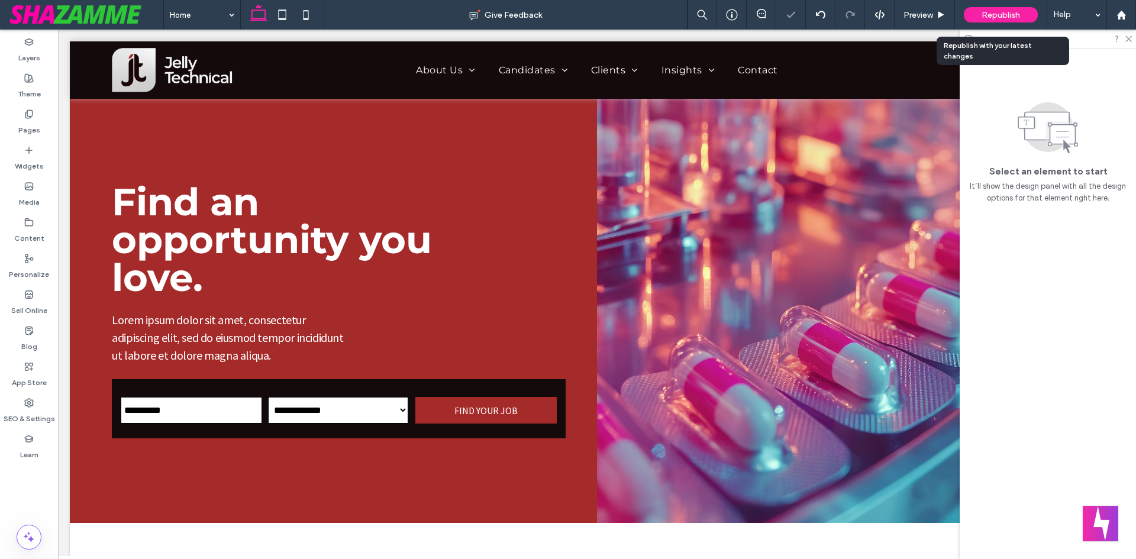
click at [1010, 16] on span "Republish" at bounding box center [1000, 15] width 38 height 10
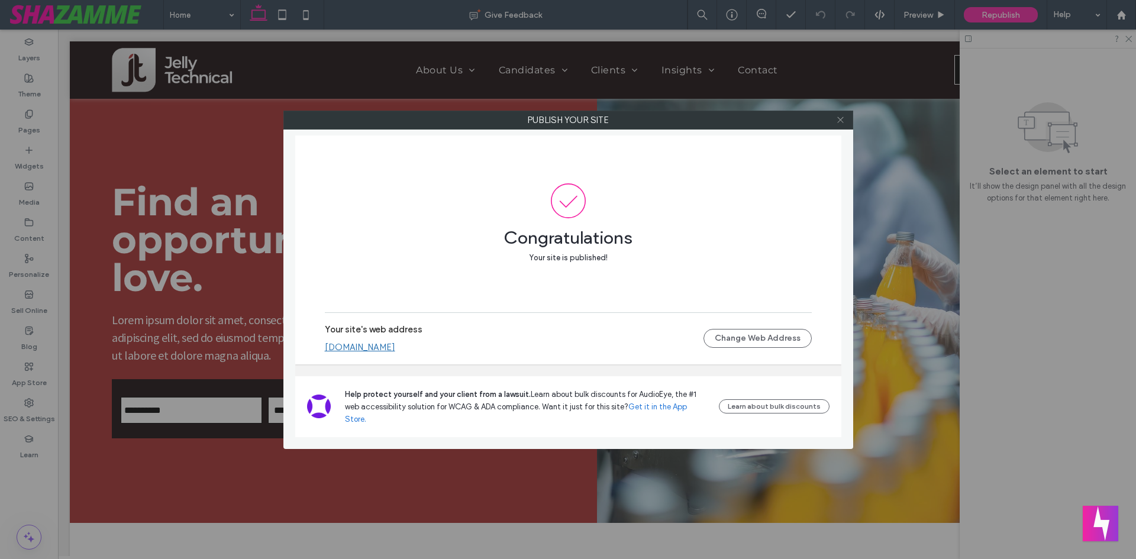
click at [840, 123] on icon at bounding box center [840, 119] width 9 height 9
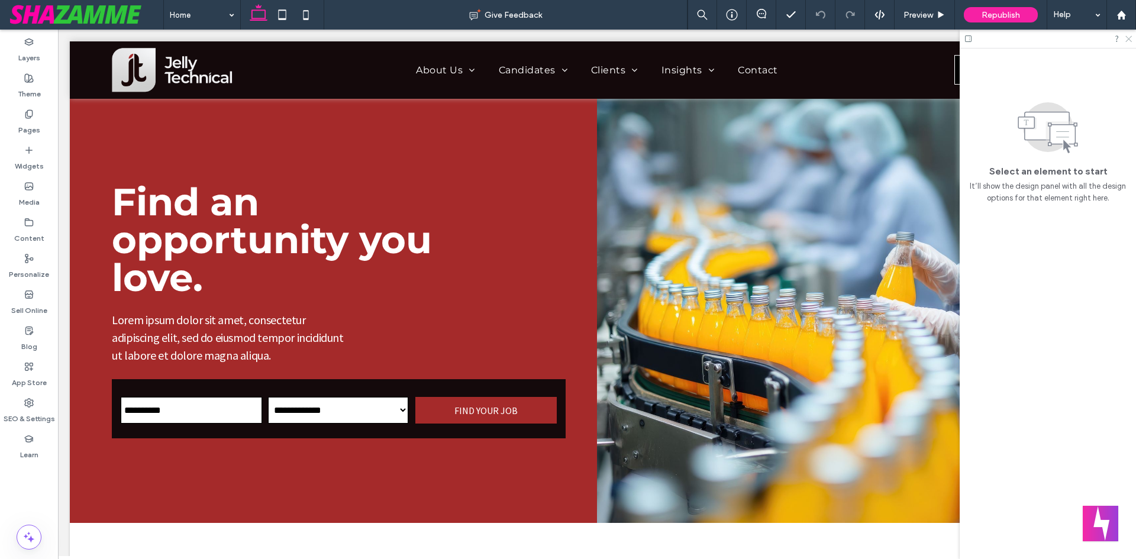
click at [1128, 38] on use at bounding box center [1128, 39] width 7 height 7
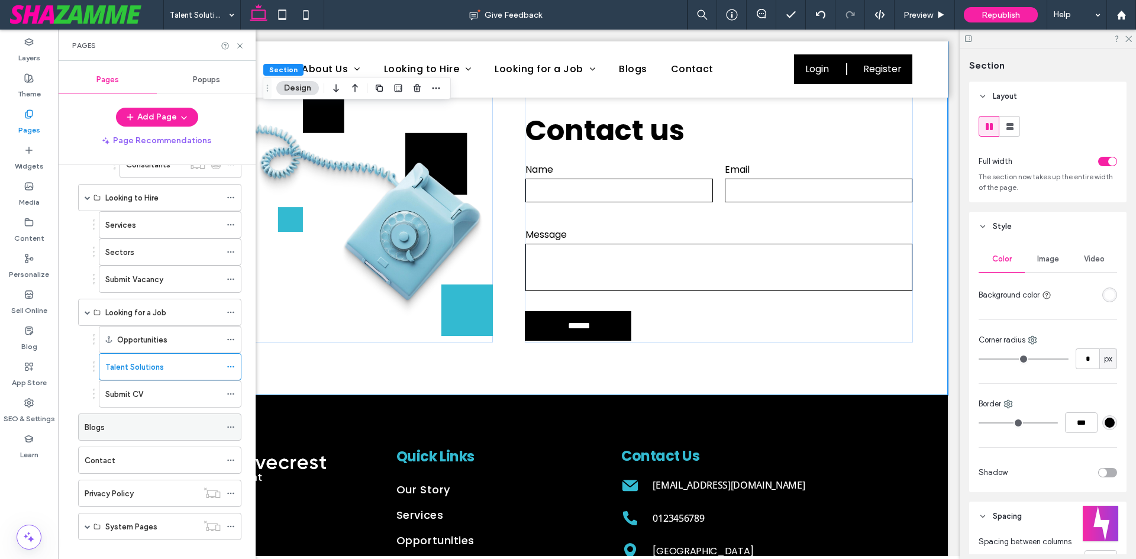
scroll to position [166, 0]
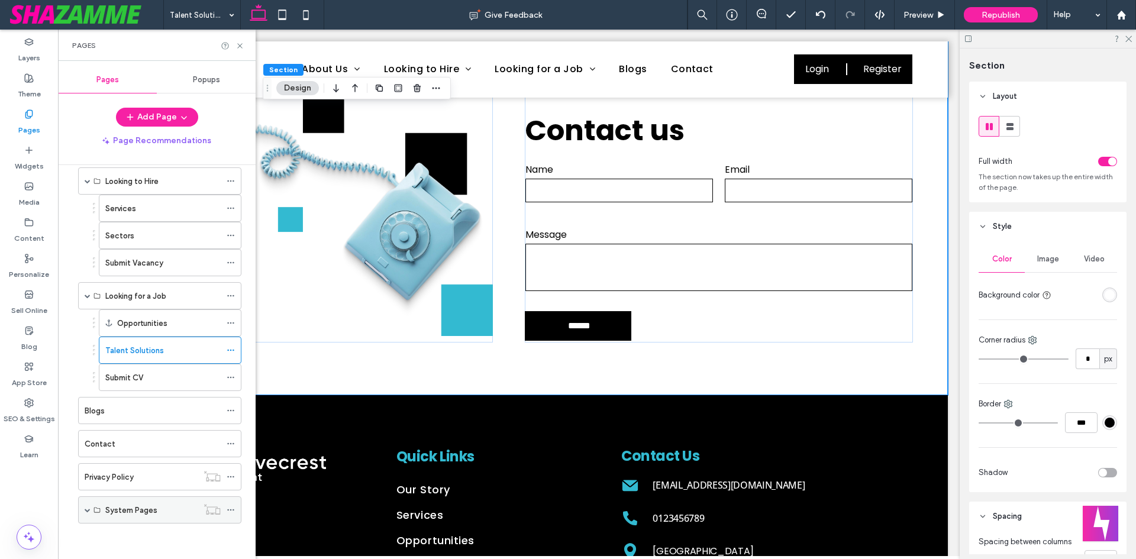
click at [87, 511] on span at bounding box center [88, 510] width 6 height 6
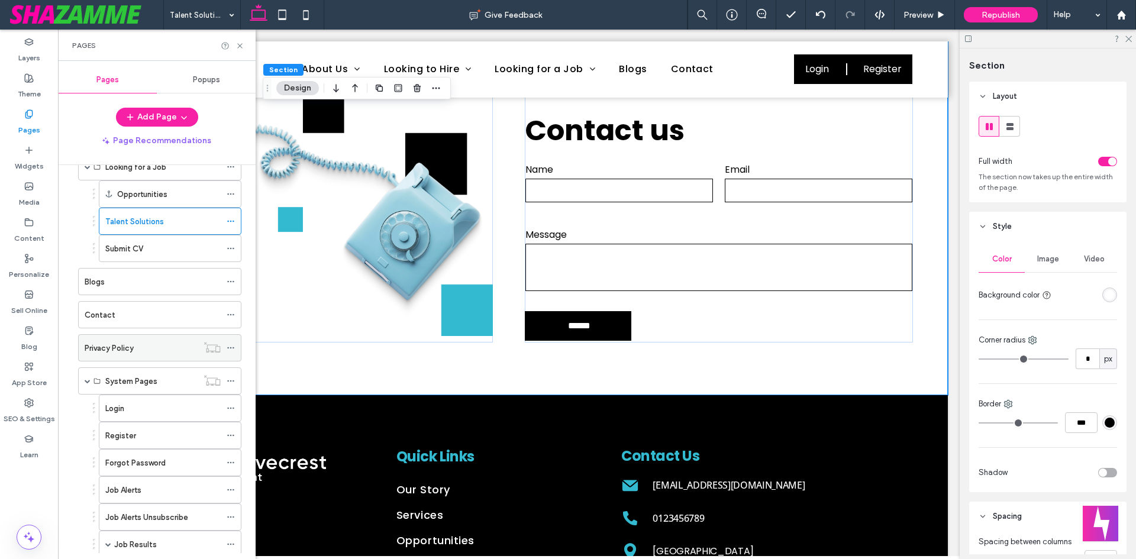
scroll to position [383, 0]
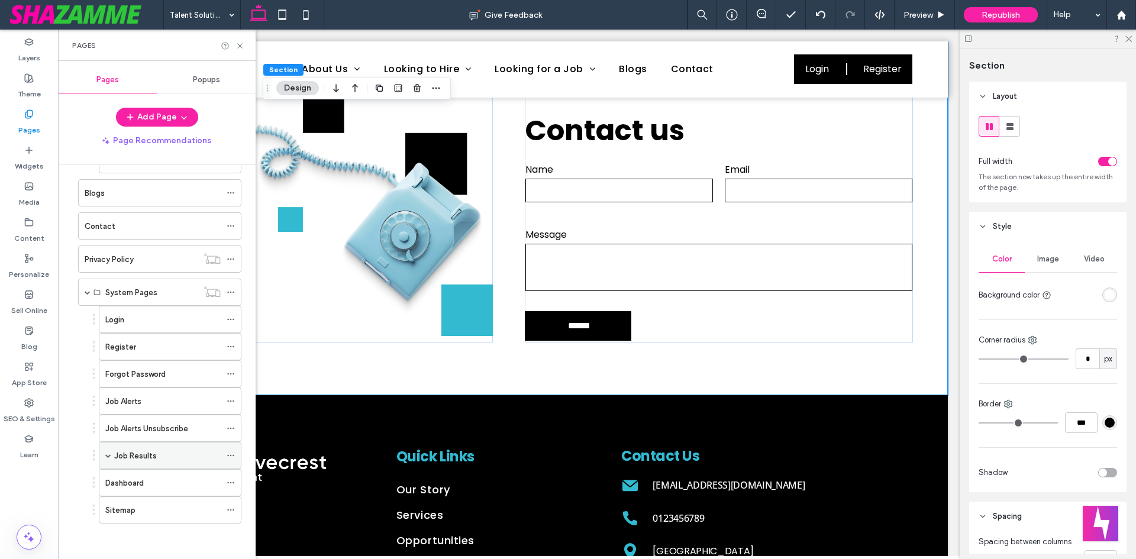
click at [109, 457] on span at bounding box center [108, 456] width 6 height 6
click at [138, 484] on label "Job Details" at bounding box center [146, 483] width 41 height 21
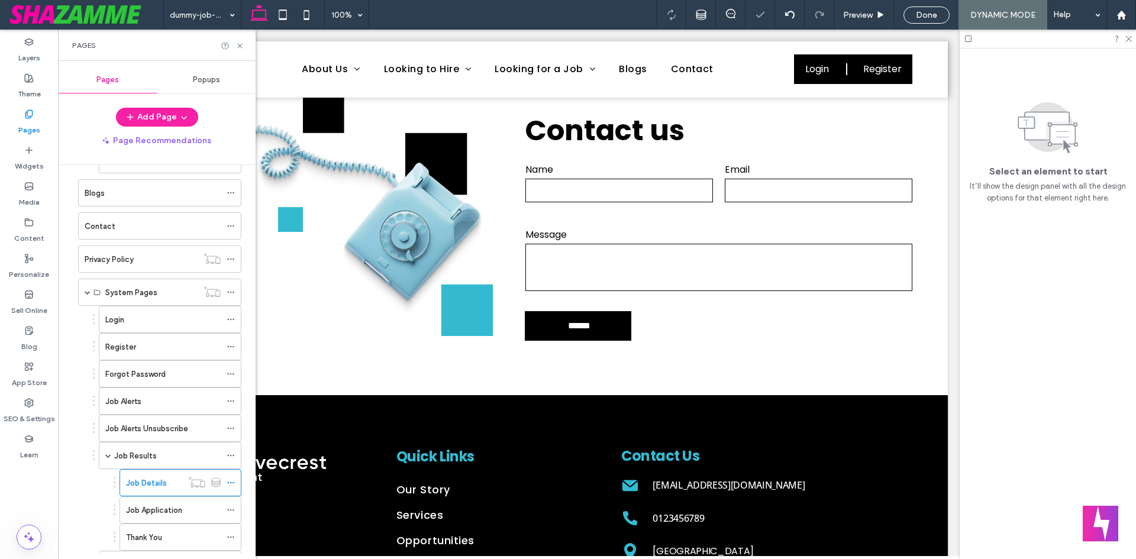
click at [244, 44] on icon at bounding box center [239, 45] width 9 height 9
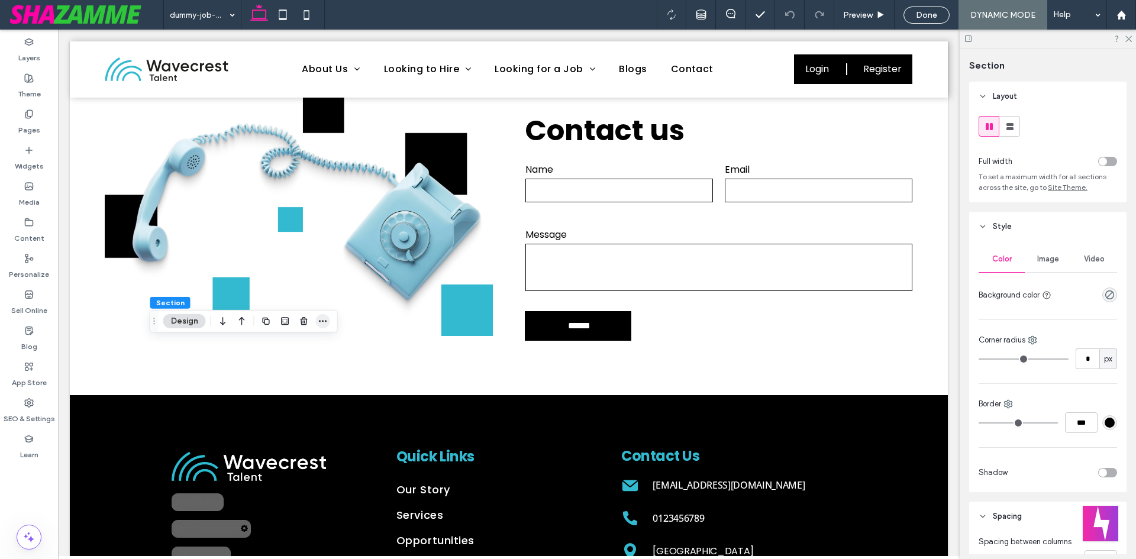
click at [316, 321] on span "button" at bounding box center [323, 321] width 14 height 14
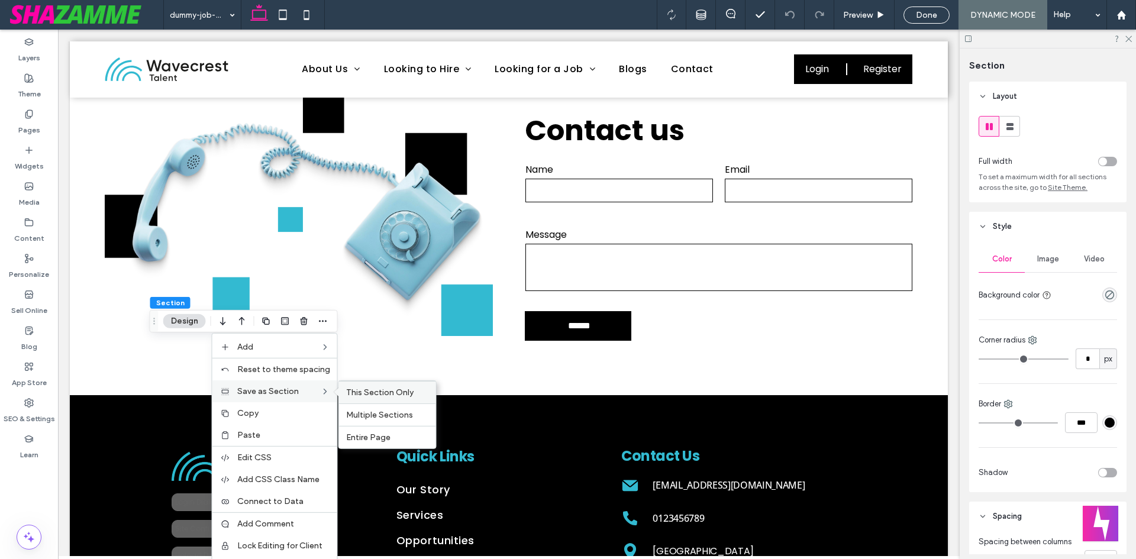
click at [397, 396] on span "This Section Only" at bounding box center [379, 392] width 67 height 10
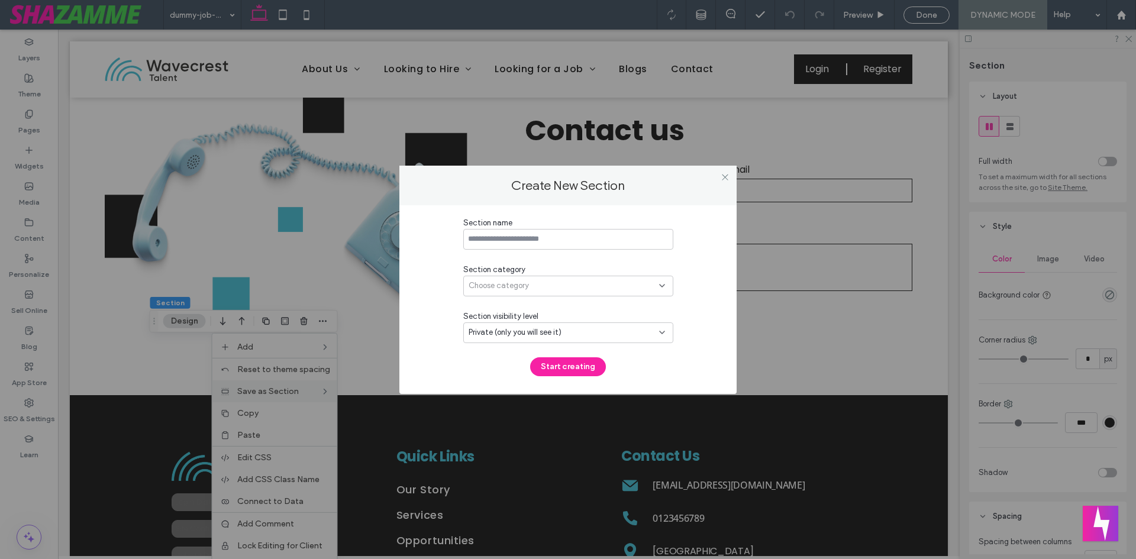
click at [553, 244] on input at bounding box center [568, 239] width 210 height 21
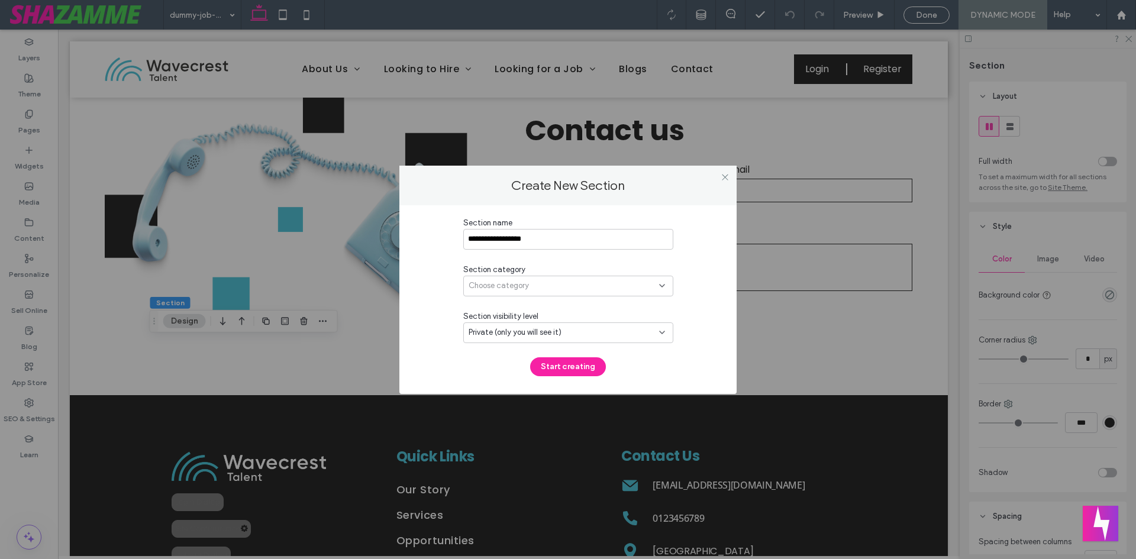
type input "**********"
click at [535, 293] on div "Choose category" at bounding box center [568, 286] width 210 height 21
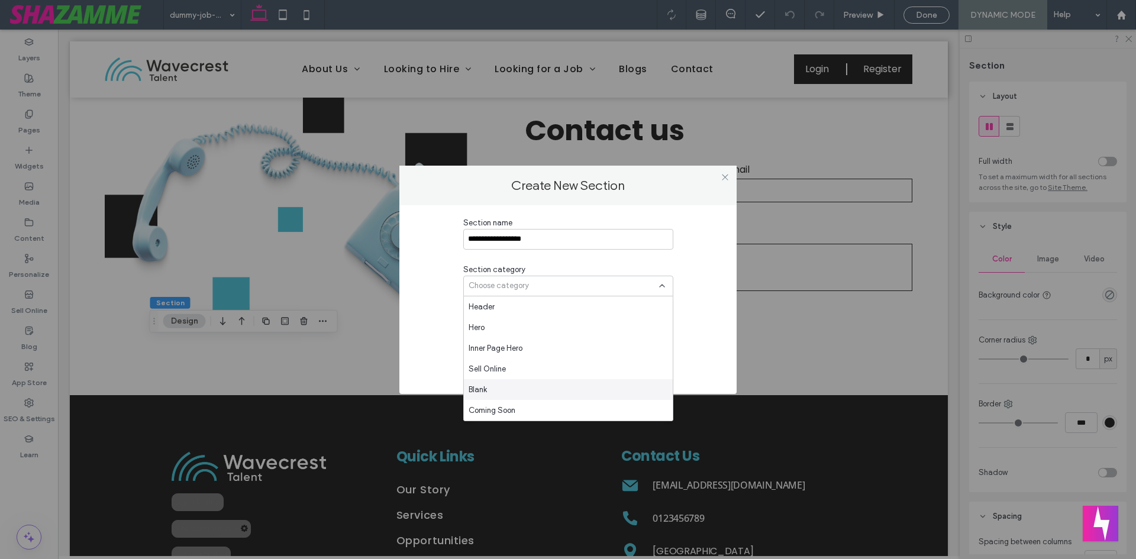
click at [483, 395] on span "Blank" at bounding box center [478, 390] width 18 height 12
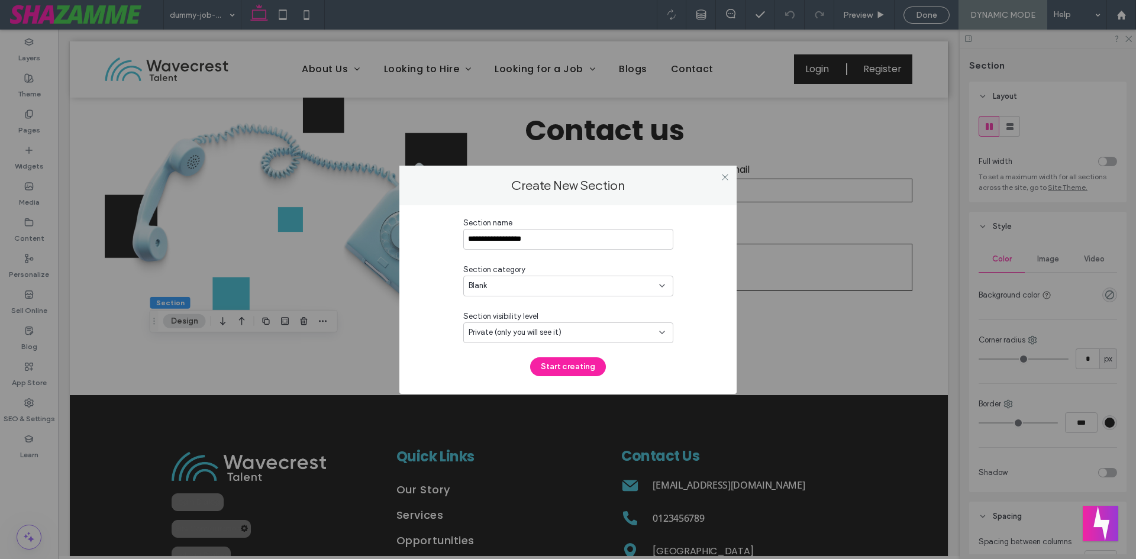
click at [568, 365] on button "Start creating" at bounding box center [568, 366] width 76 height 19
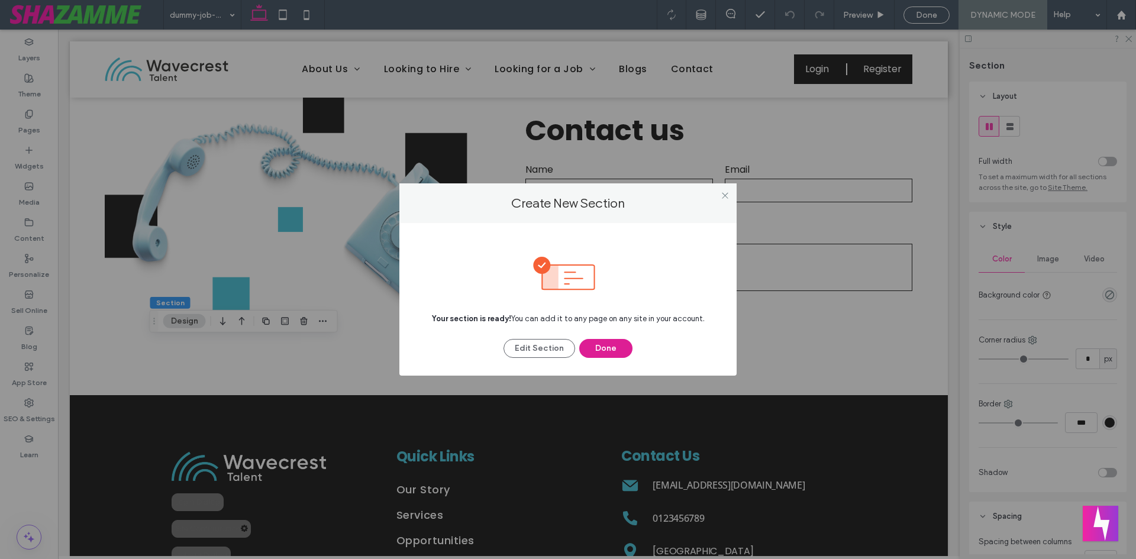
click at [594, 352] on button "Done" at bounding box center [605, 348] width 53 height 19
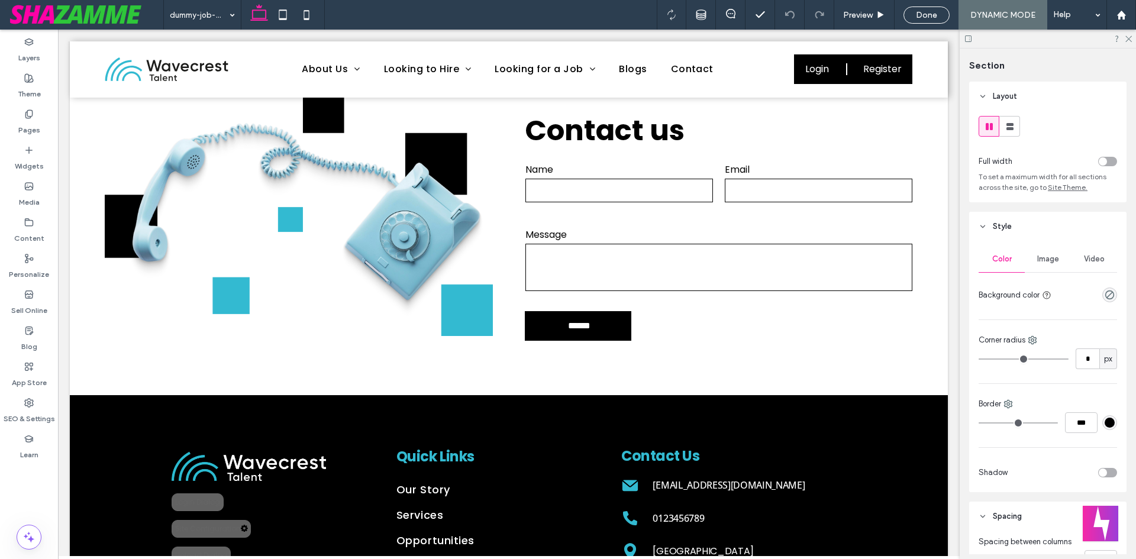
type input "****"
click at [20, 116] on div "Pages" at bounding box center [29, 122] width 58 height 36
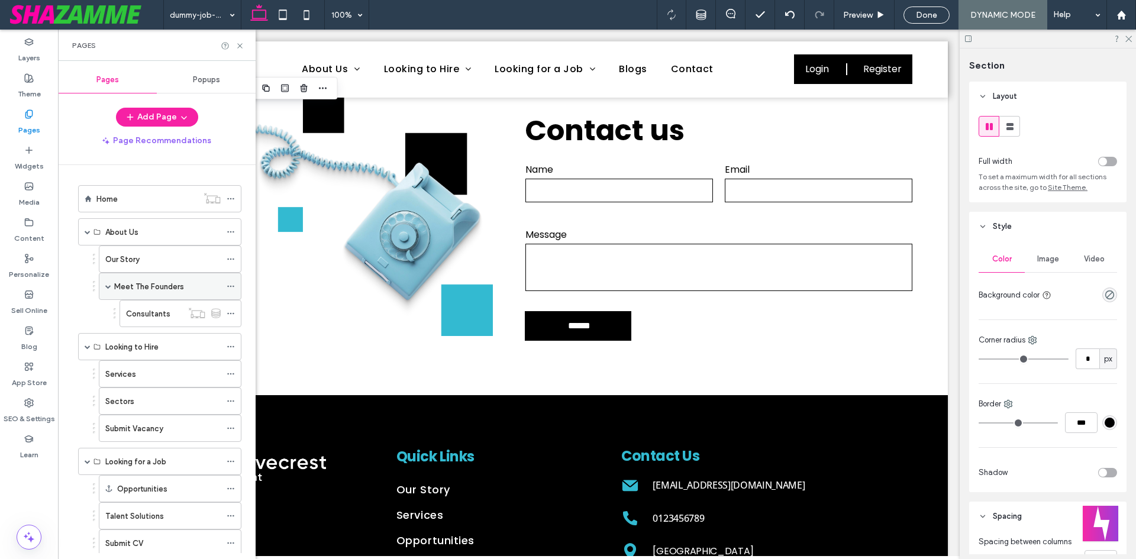
click at [108, 288] on span at bounding box center [108, 286] width 6 height 6
click at [232, 259] on icon at bounding box center [231, 259] width 8 height 8
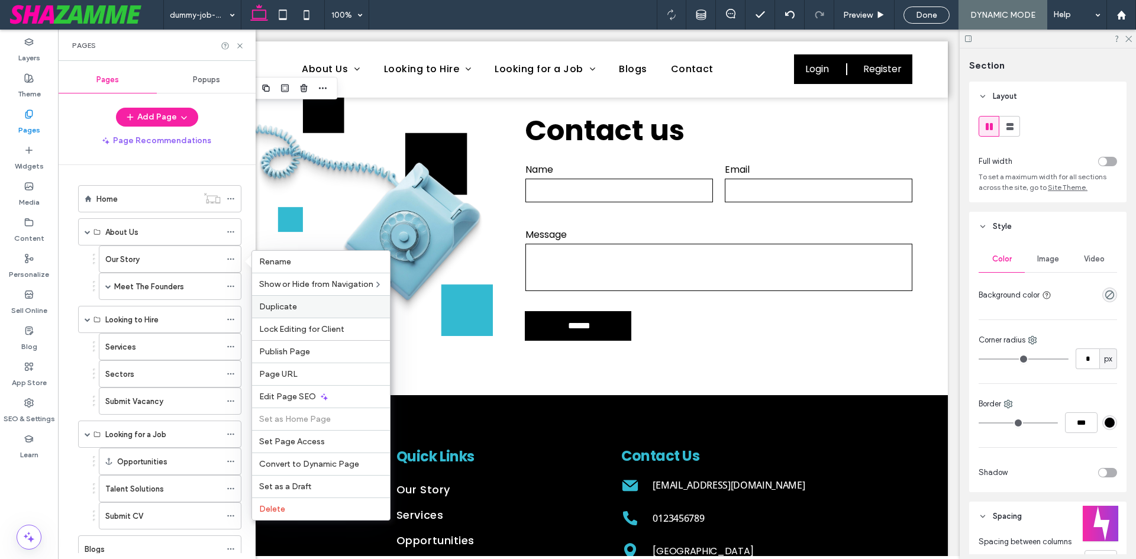
click at [281, 306] on span "Duplicate" at bounding box center [278, 307] width 38 height 10
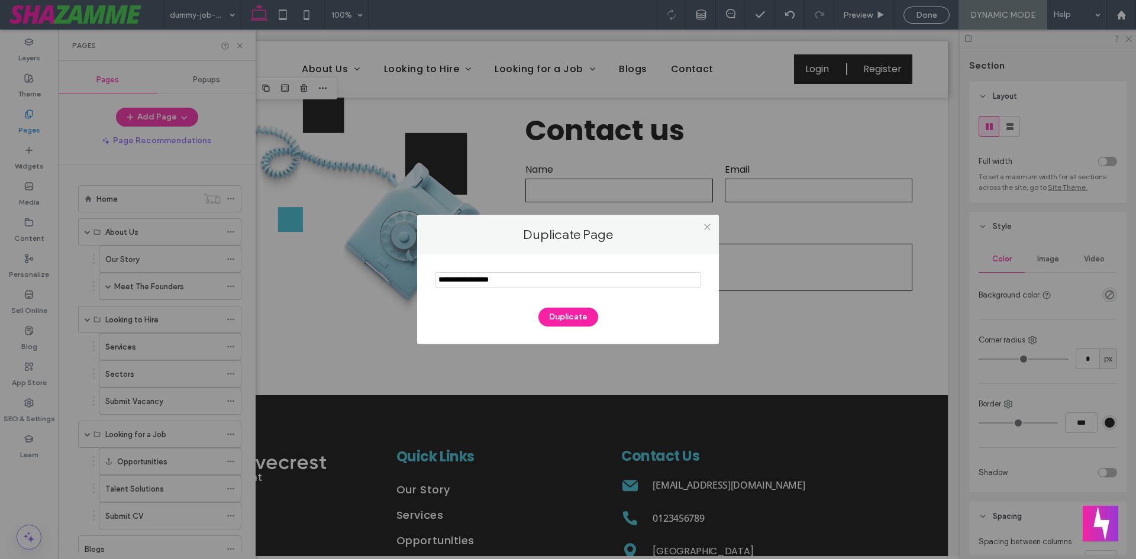
click at [458, 277] on input "notEmpty" at bounding box center [568, 279] width 266 height 15
paste input "**********"
type input "**********"
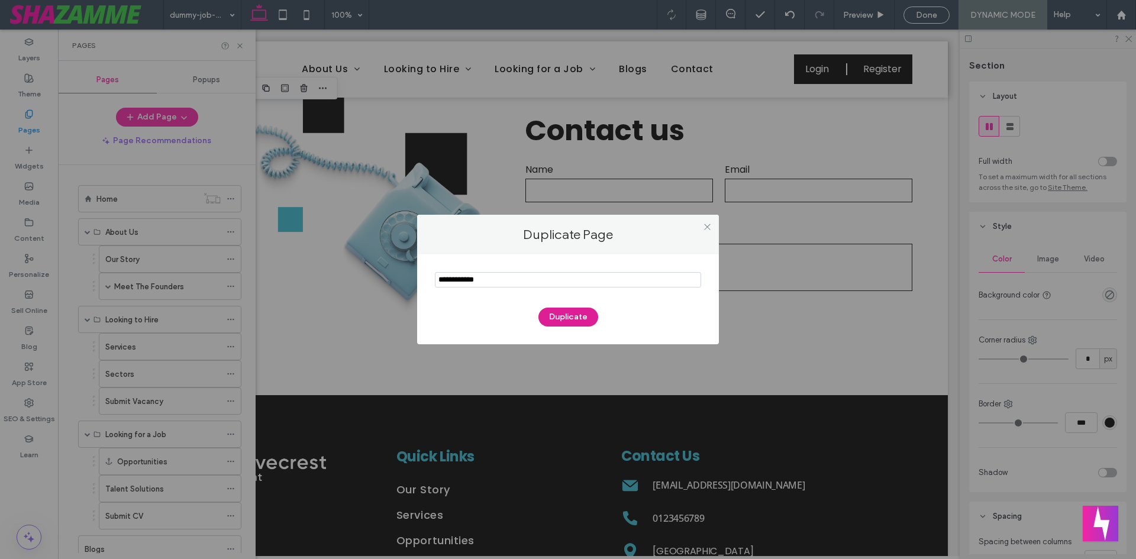
click at [558, 324] on button "Duplicate" at bounding box center [568, 317] width 60 height 19
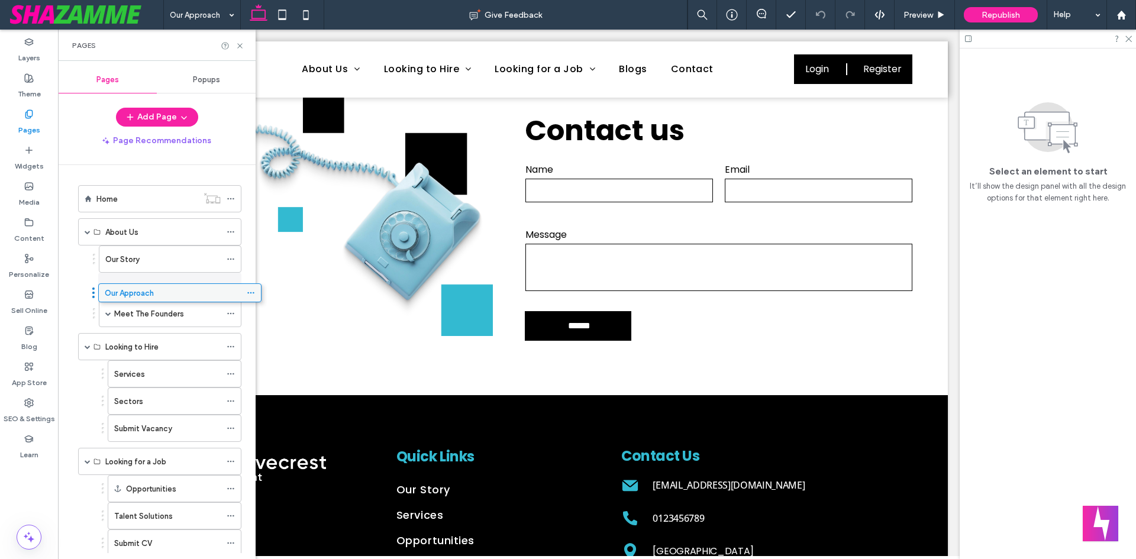
drag, startPoint x: 146, startPoint y: 512, endPoint x: 166, endPoint y: 299, distance: 213.9
click at [231, 286] on use at bounding box center [230, 287] width 7 height 2
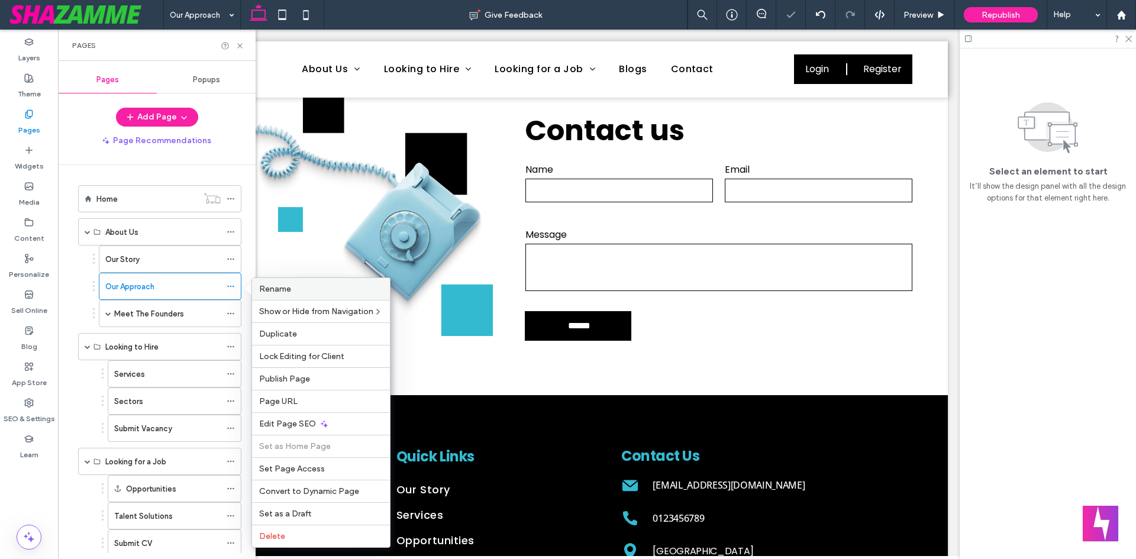
click at [289, 292] on span "Rename" at bounding box center [275, 289] width 32 height 10
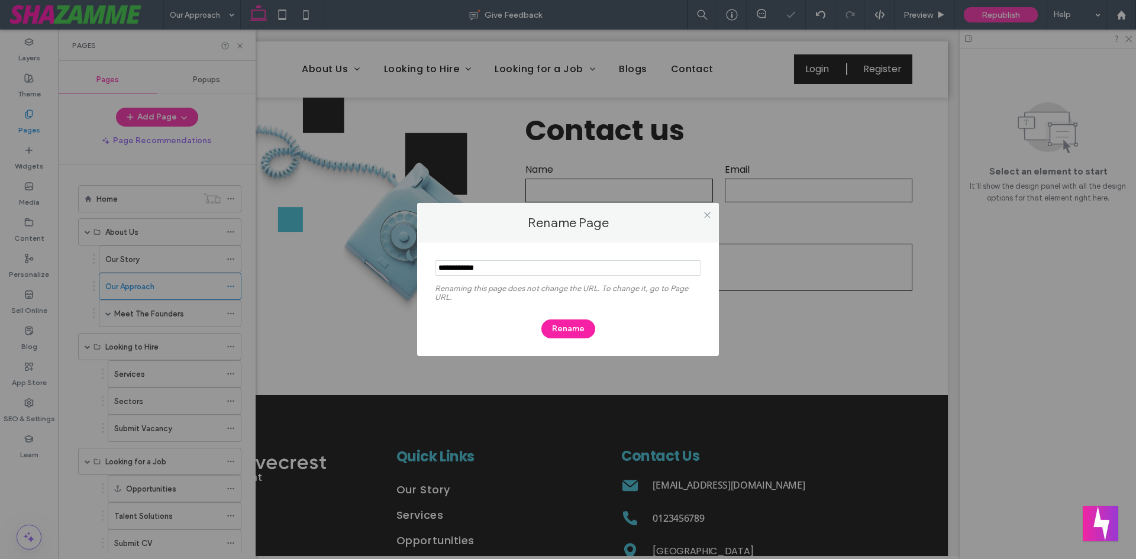
click at [456, 270] on input "notEmpty" at bounding box center [568, 267] width 266 height 15
type input "**********"
click at [574, 330] on button "Rename" at bounding box center [568, 328] width 54 height 19
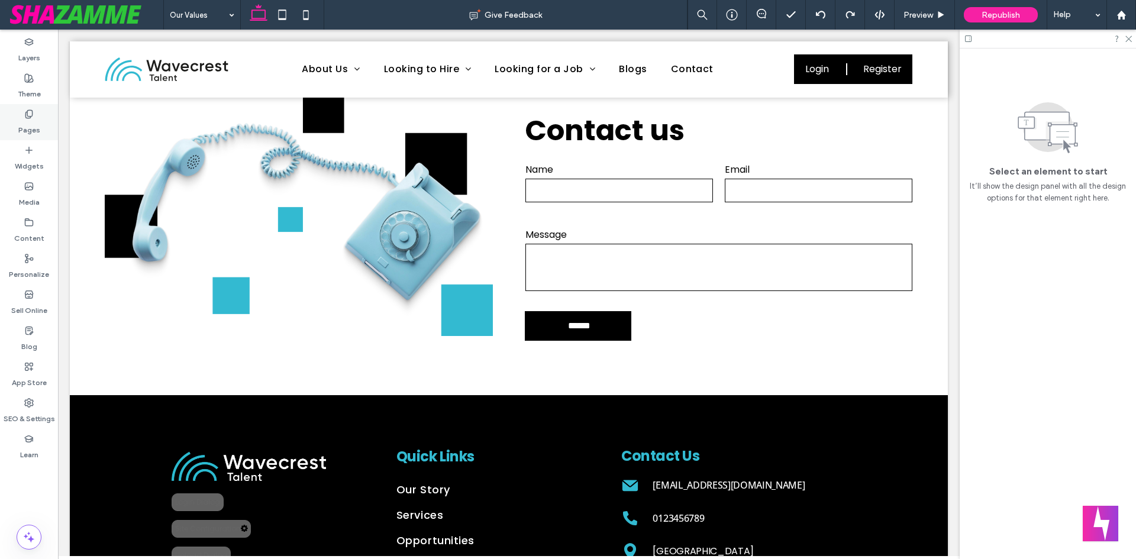
click at [33, 105] on div "Pages" at bounding box center [29, 122] width 58 height 36
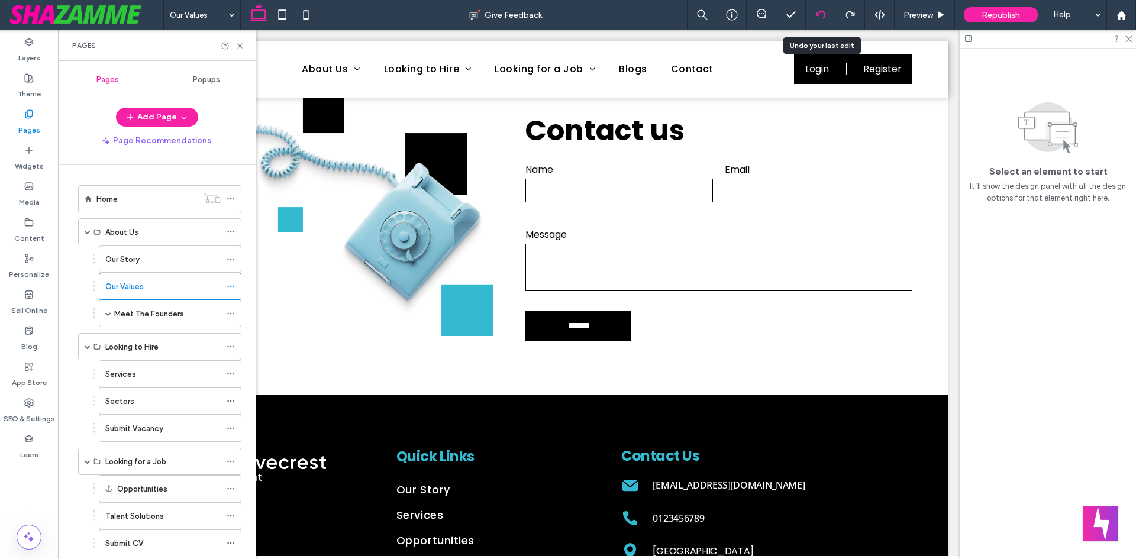
click at [821, 12] on icon at bounding box center [820, 14] width 9 height 9
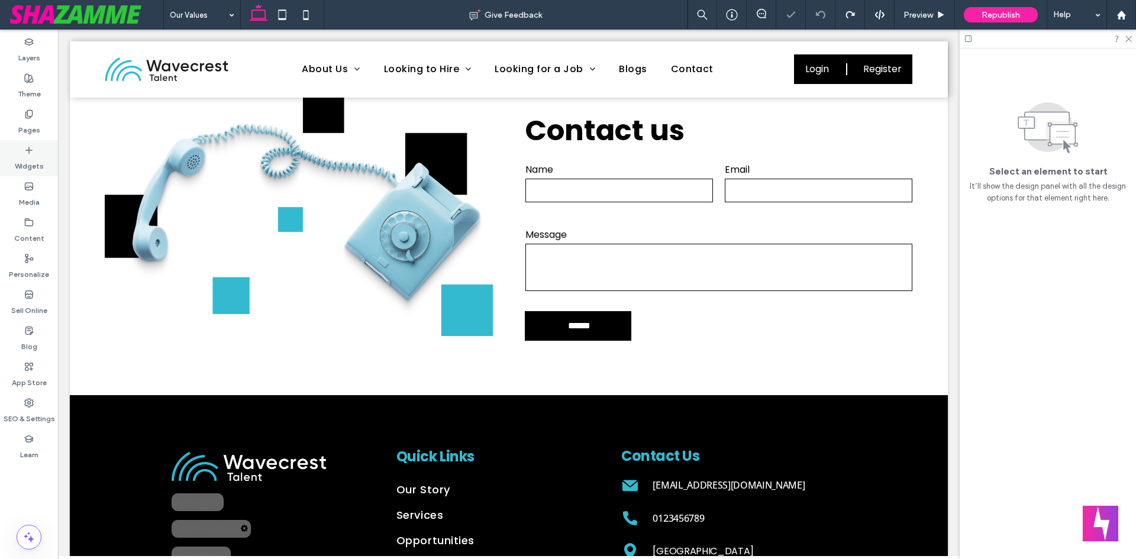
click at [18, 142] on div "Widgets" at bounding box center [29, 158] width 58 height 36
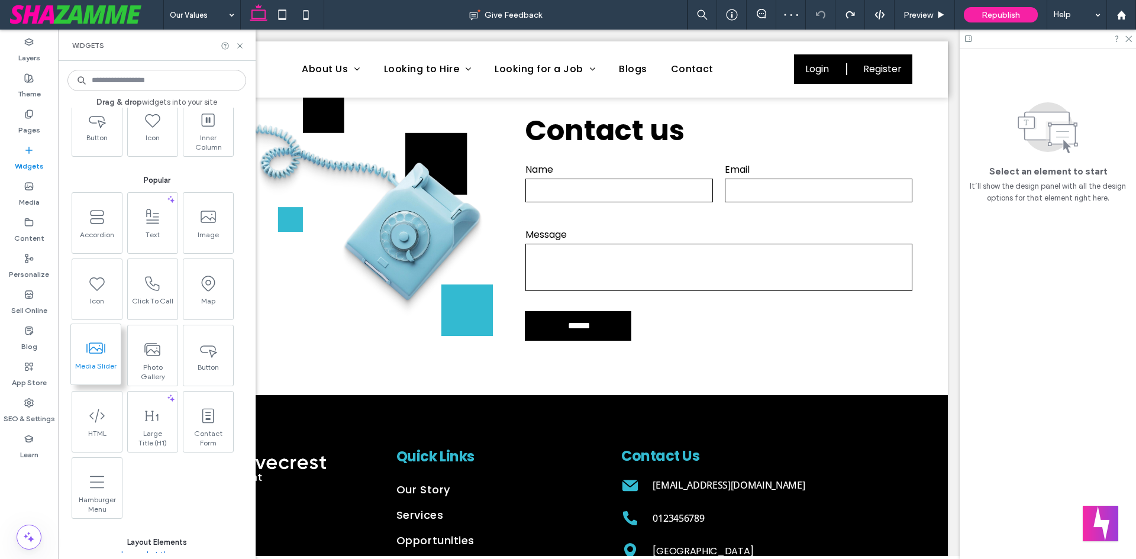
scroll to position [177, 0]
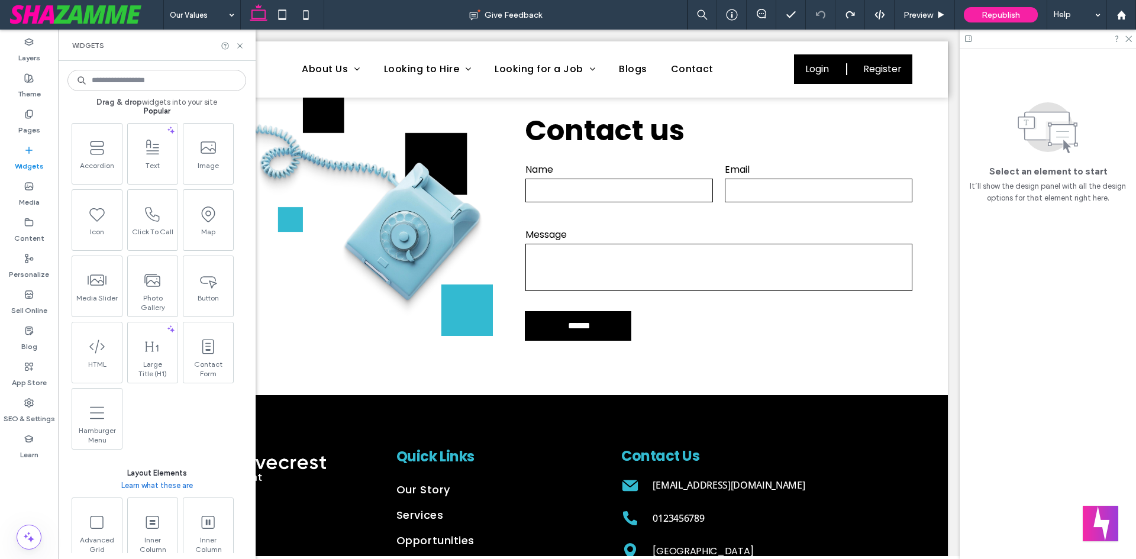
click at [31, 108] on div "Pages" at bounding box center [29, 122] width 58 height 36
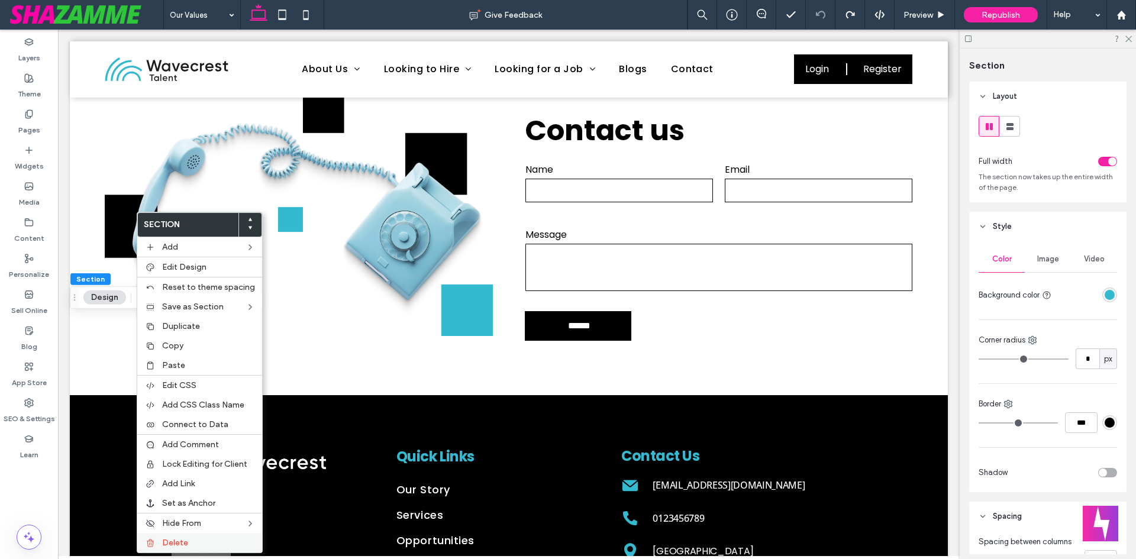
click at [196, 540] on label "Delete" at bounding box center [208, 543] width 93 height 10
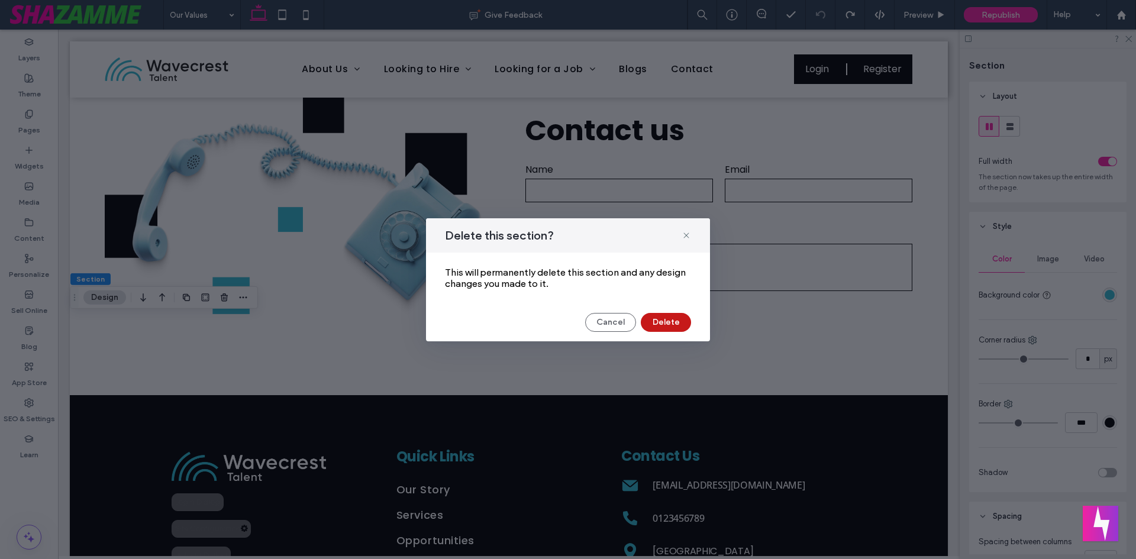
click at [661, 324] on button "Delete" at bounding box center [666, 322] width 50 height 19
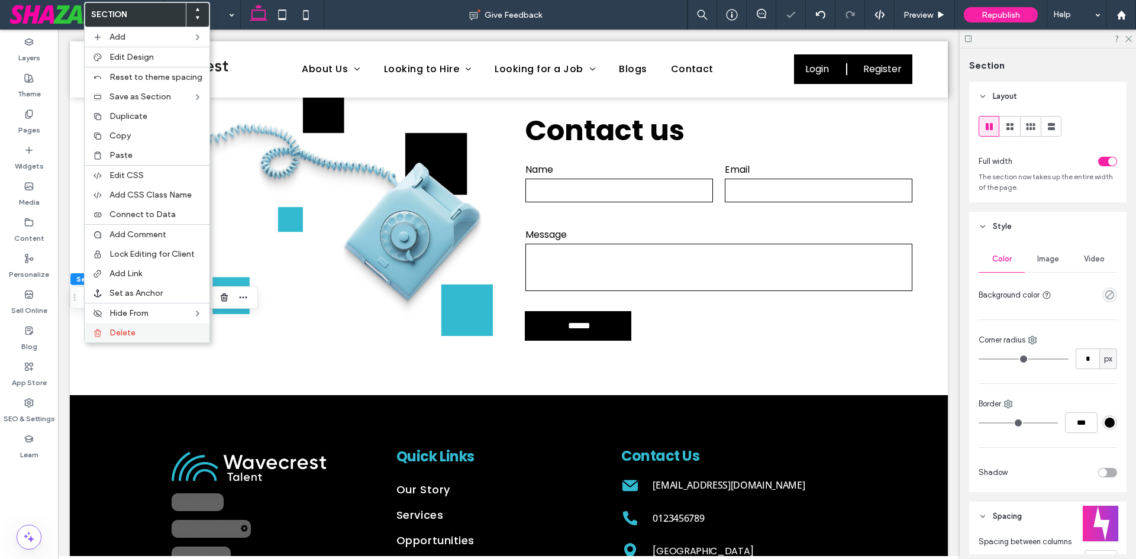
click at [172, 335] on label "Delete" at bounding box center [155, 333] width 93 height 10
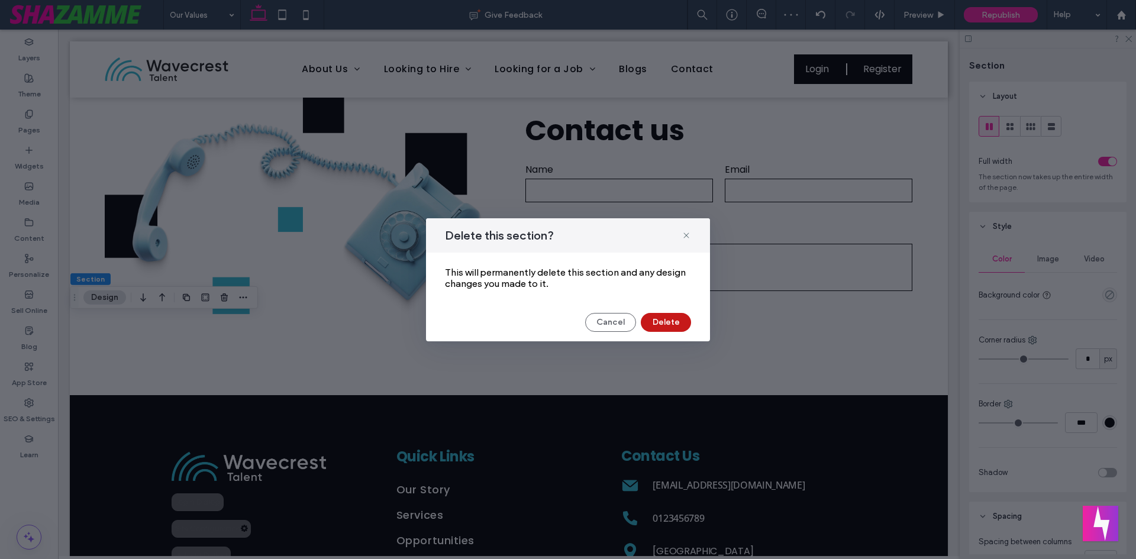
click at [689, 325] on button "Delete" at bounding box center [666, 322] width 50 height 19
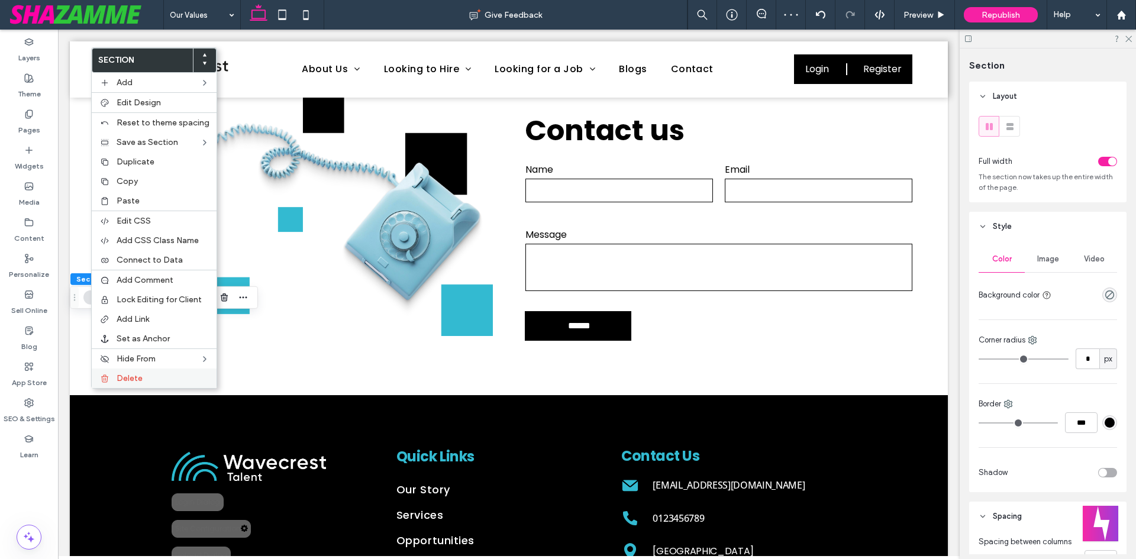
click at [150, 372] on div "Delete" at bounding box center [154, 379] width 125 height 20
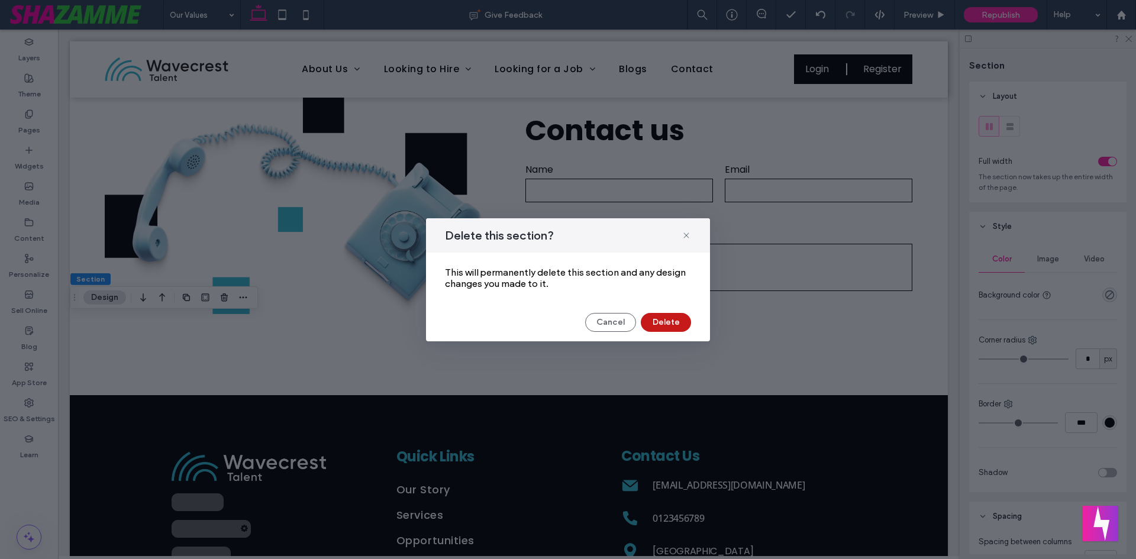
click at [661, 325] on button "Delete" at bounding box center [666, 322] width 50 height 19
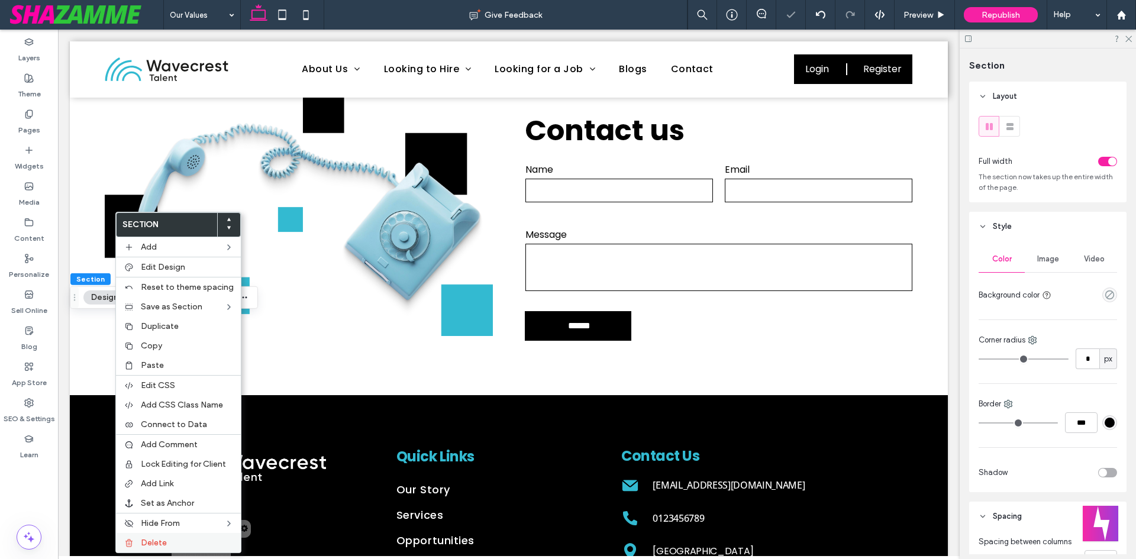
click at [192, 545] on label "Delete" at bounding box center [187, 543] width 93 height 10
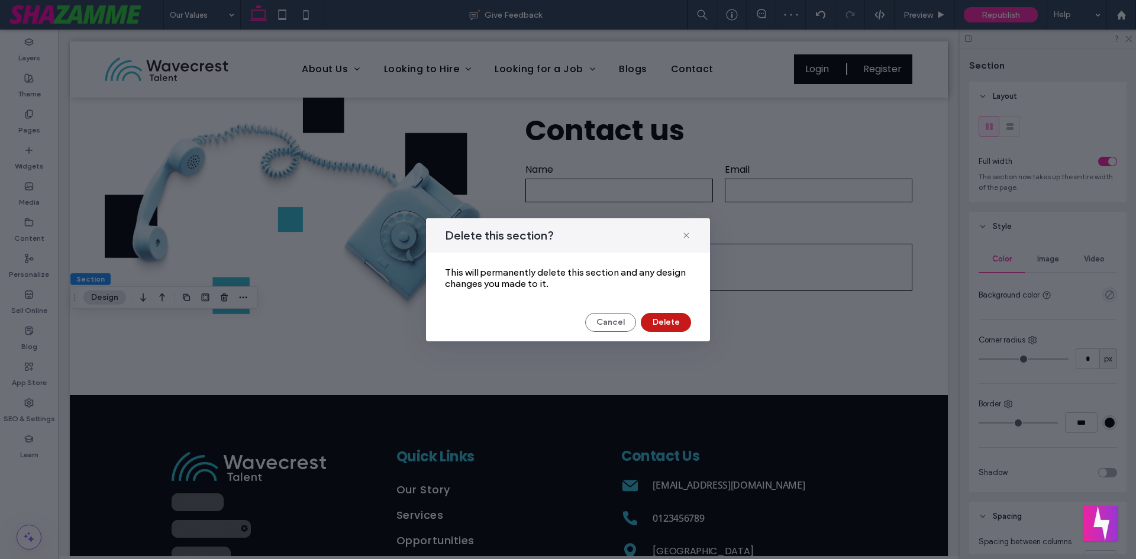
click at [654, 325] on button "Delete" at bounding box center [666, 322] width 50 height 19
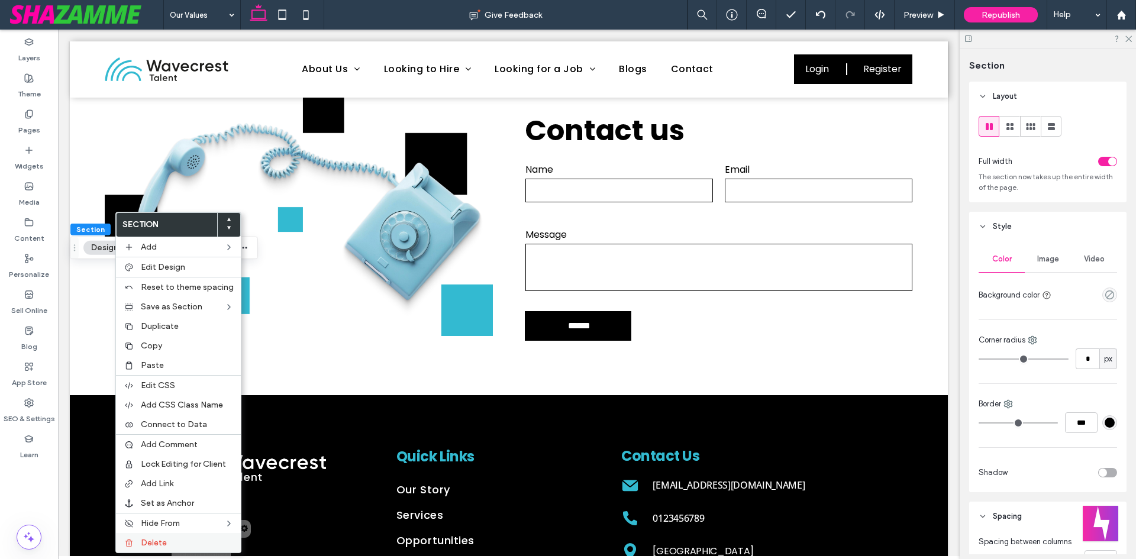
click at [180, 542] on label "Delete" at bounding box center [187, 543] width 93 height 10
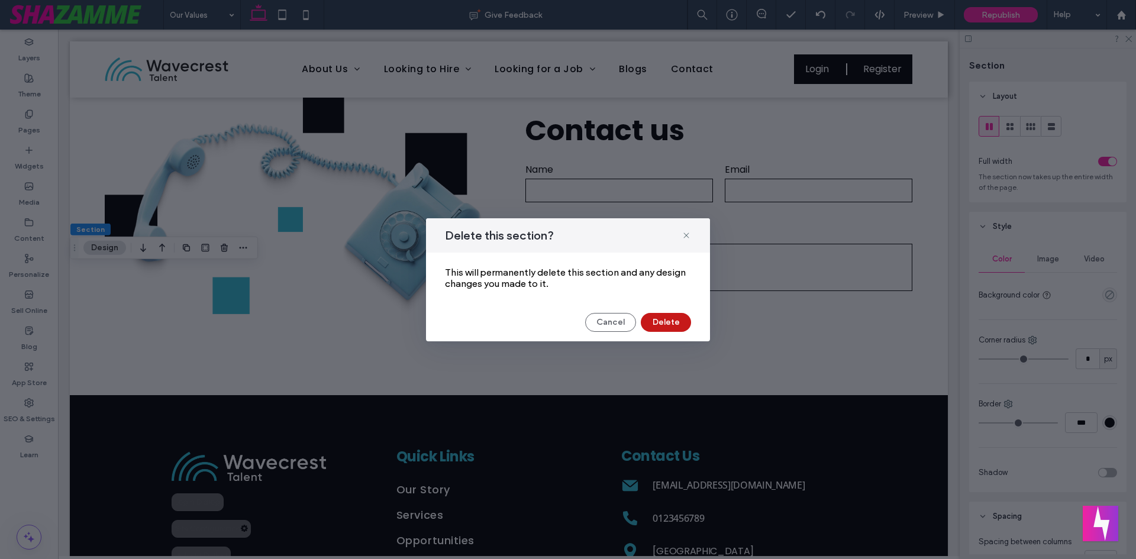
click at [666, 322] on button "Delete" at bounding box center [666, 322] width 50 height 19
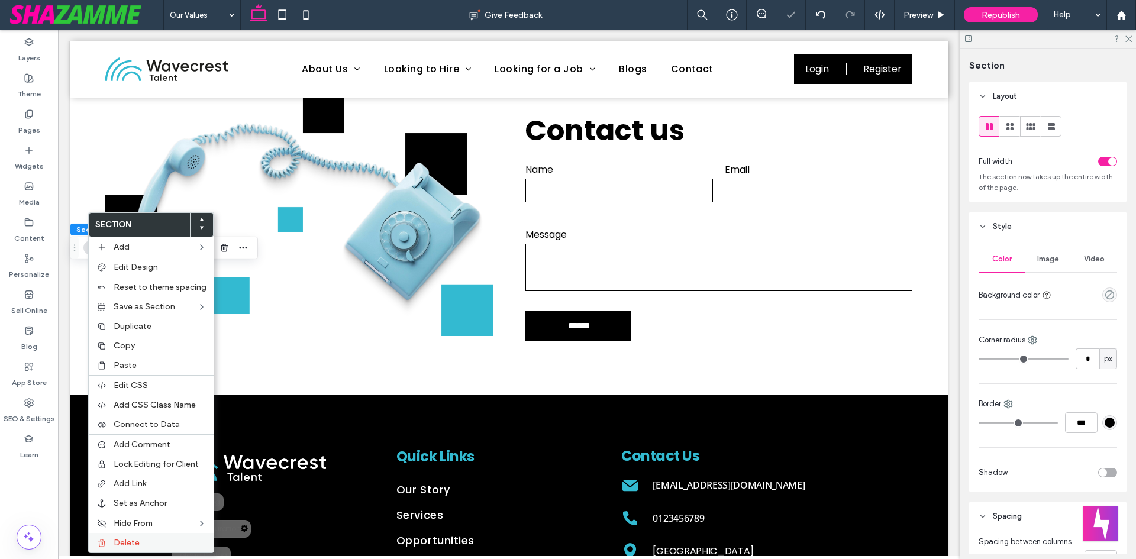
click at [157, 538] on label "Delete" at bounding box center [160, 543] width 93 height 10
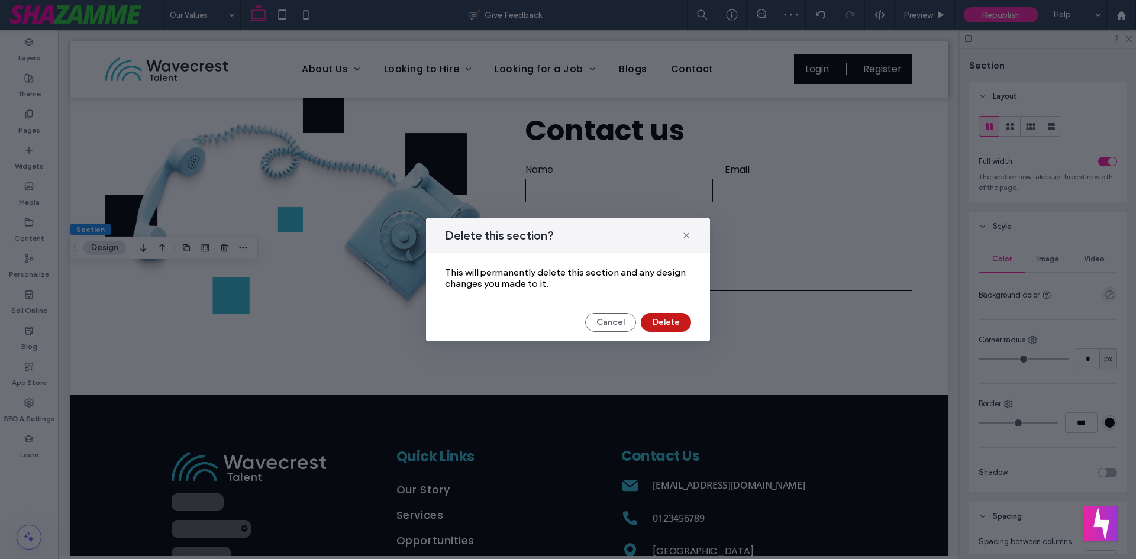
click at [663, 324] on button "Delete" at bounding box center [666, 322] width 50 height 19
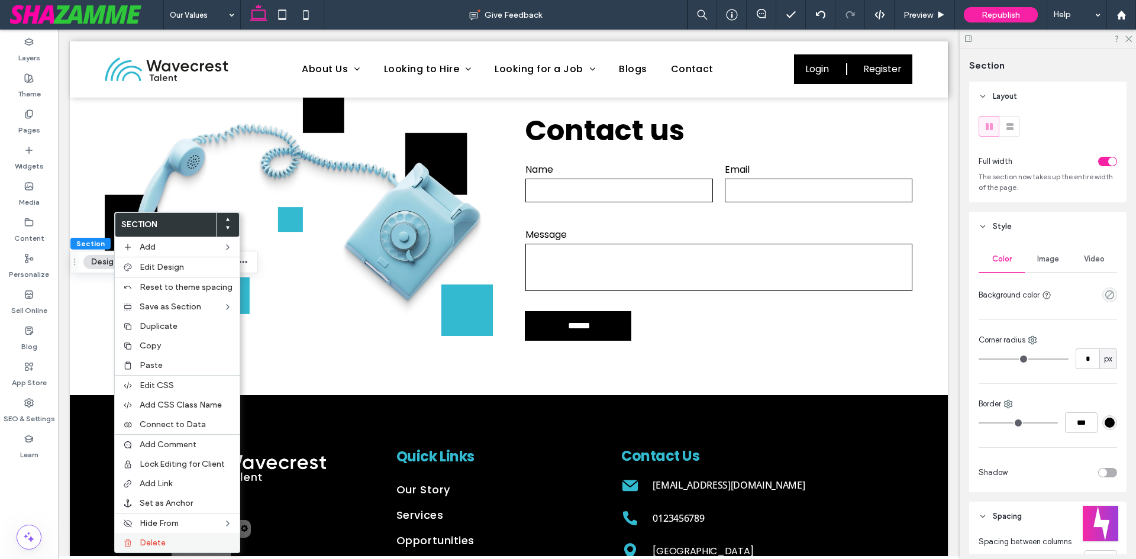
click at [168, 546] on label "Delete" at bounding box center [186, 543] width 93 height 10
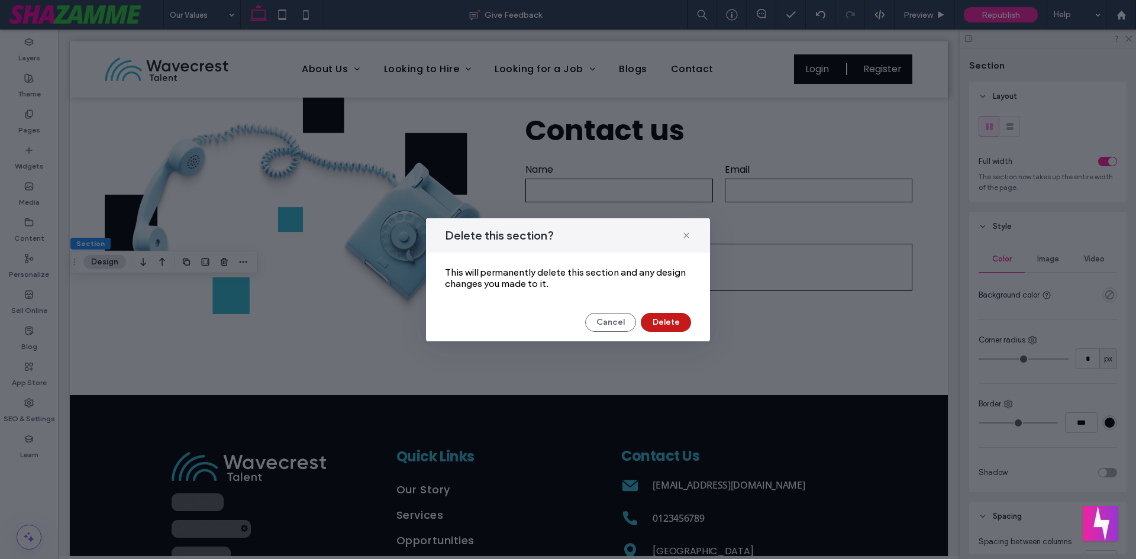
click at [671, 322] on button "Delete" at bounding box center [666, 322] width 50 height 19
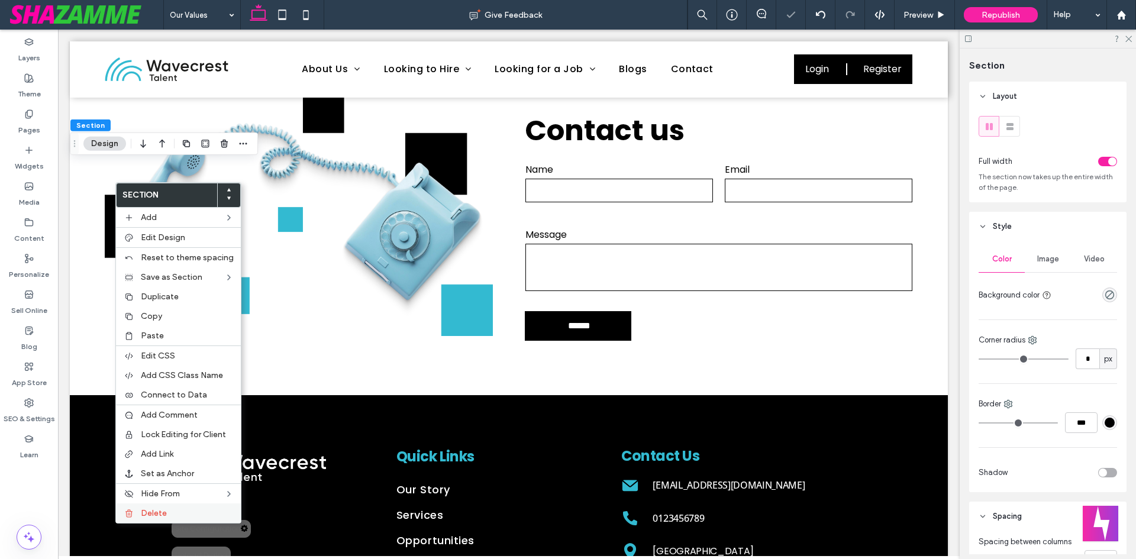
click at [170, 508] on div "Delete" at bounding box center [178, 513] width 125 height 20
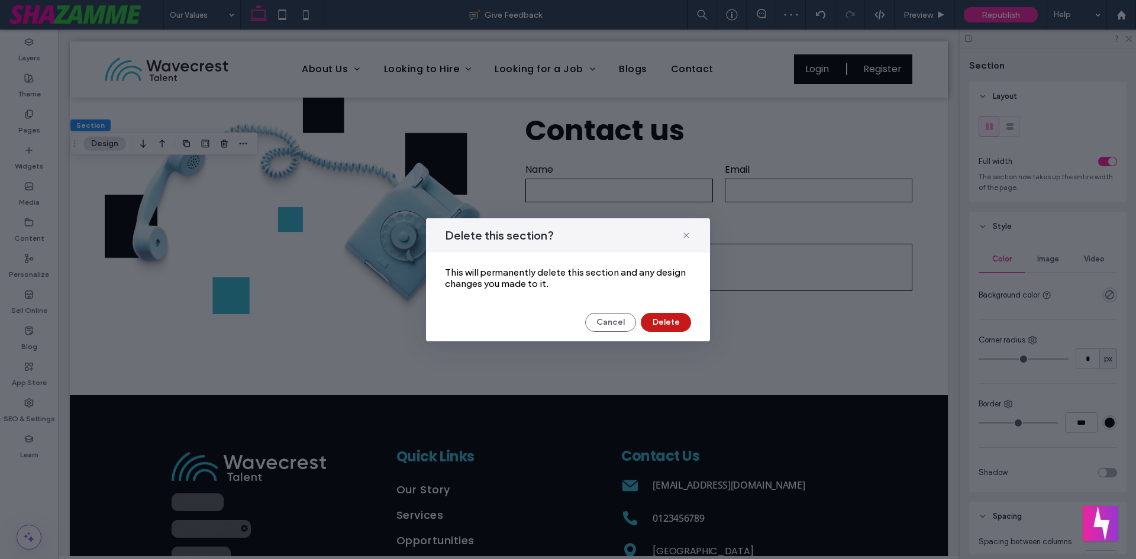
click at [668, 320] on button "Delete" at bounding box center [666, 322] width 50 height 19
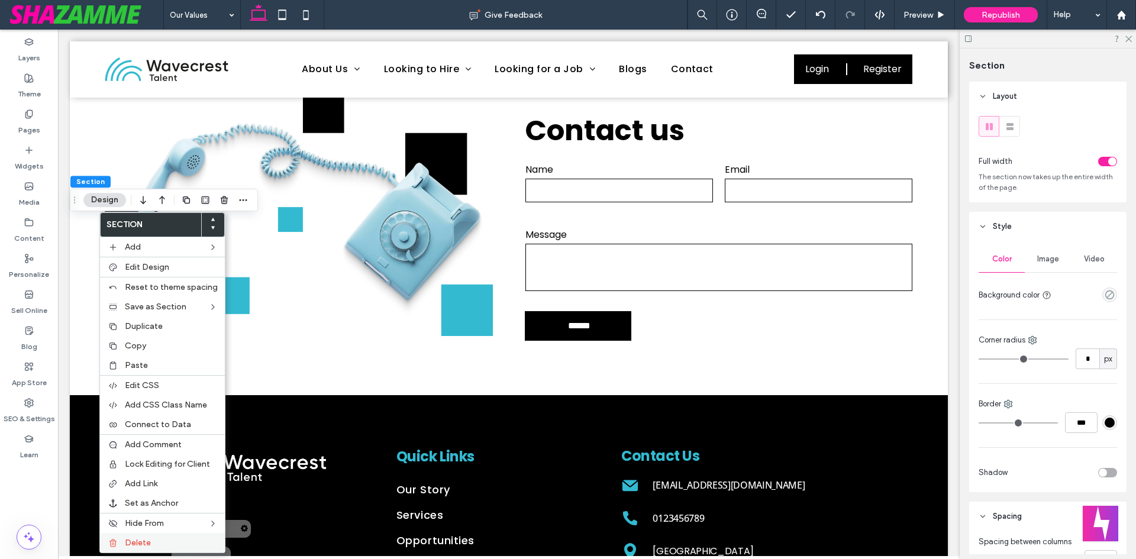
click at [157, 547] on label "Delete" at bounding box center [171, 543] width 93 height 10
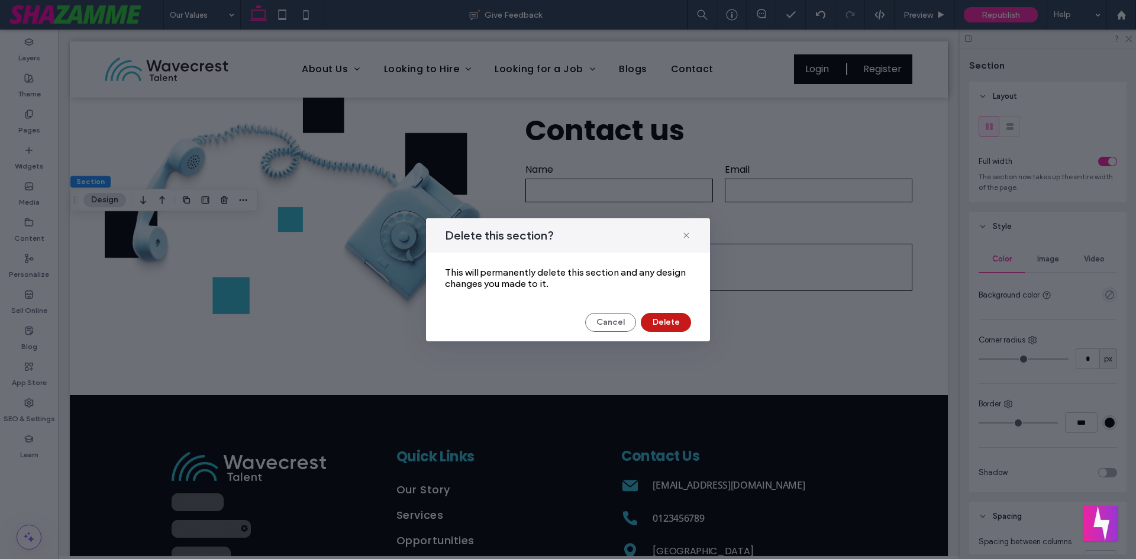
click at [659, 318] on button "Delete" at bounding box center [666, 322] width 50 height 19
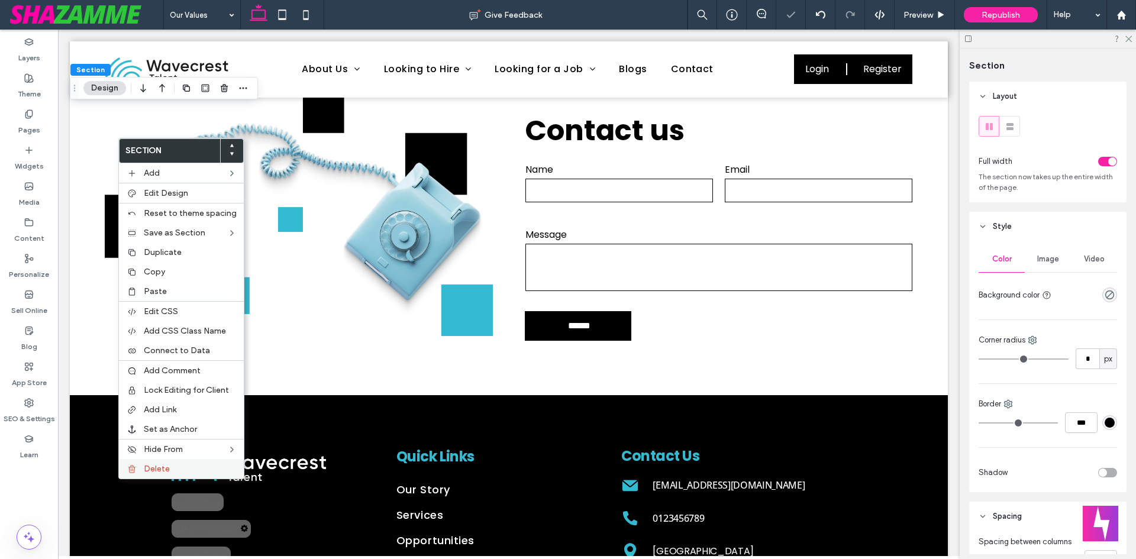
click at [153, 470] on span "Delete" at bounding box center [157, 469] width 26 height 10
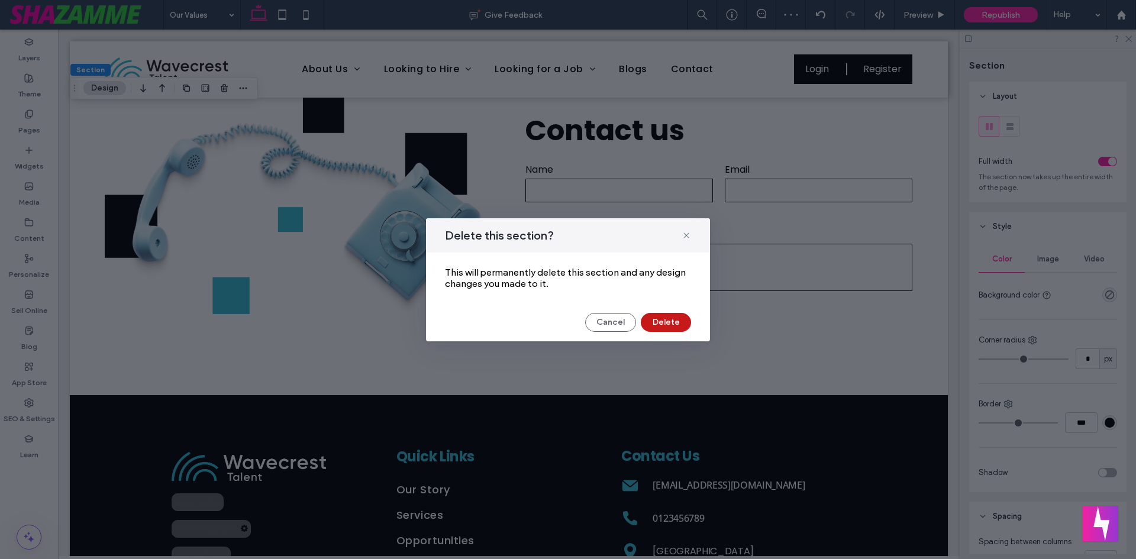
click at [648, 316] on button "Delete" at bounding box center [666, 322] width 50 height 19
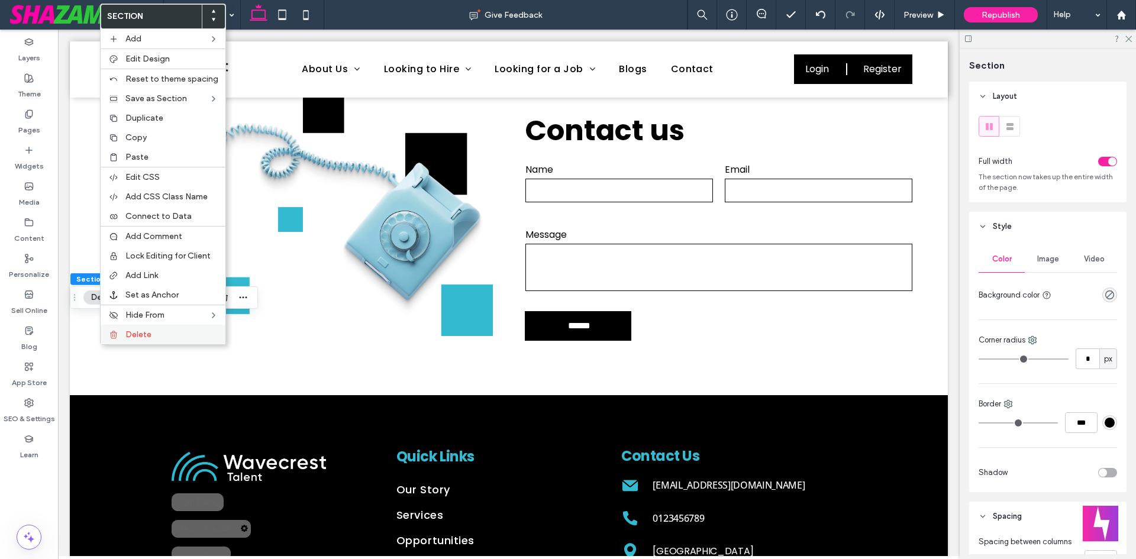
click at [171, 335] on label "Delete" at bounding box center [171, 335] width 93 height 10
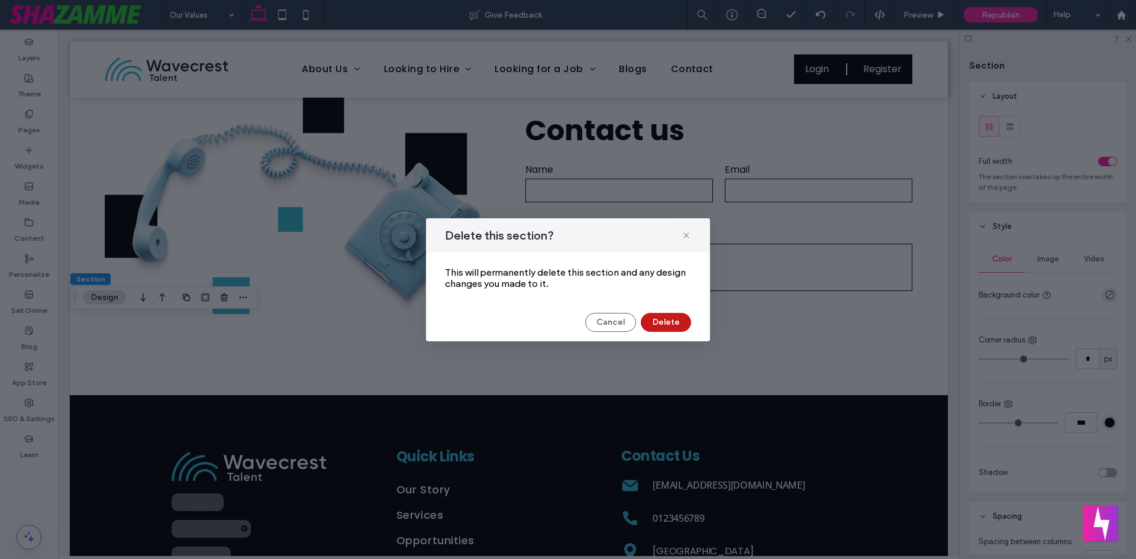
click at [665, 322] on button "Delete" at bounding box center [666, 322] width 50 height 19
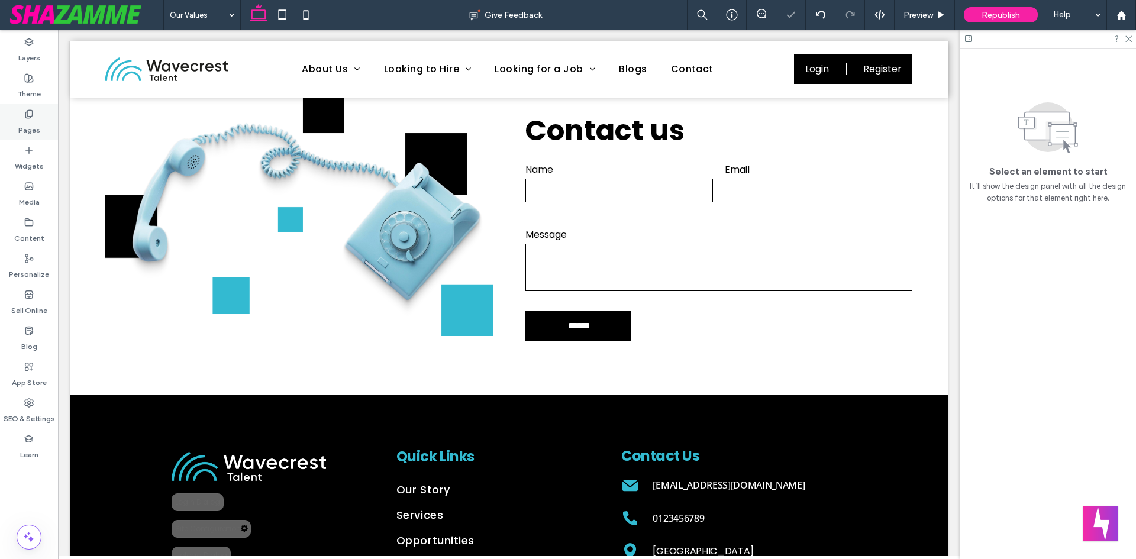
click at [26, 125] on label "Pages" at bounding box center [29, 127] width 22 height 17
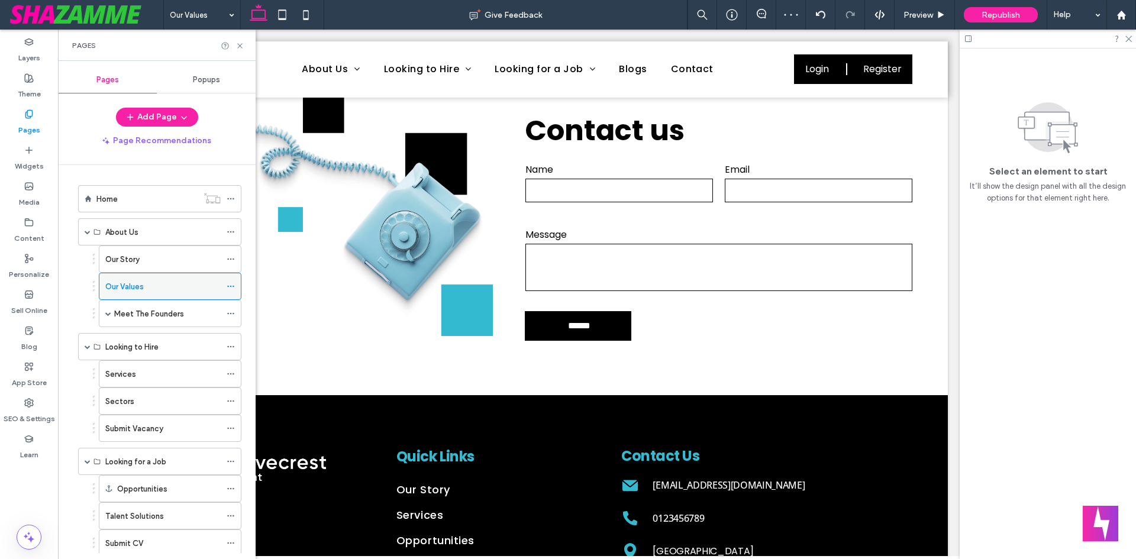
click at [234, 283] on icon at bounding box center [231, 286] width 8 height 8
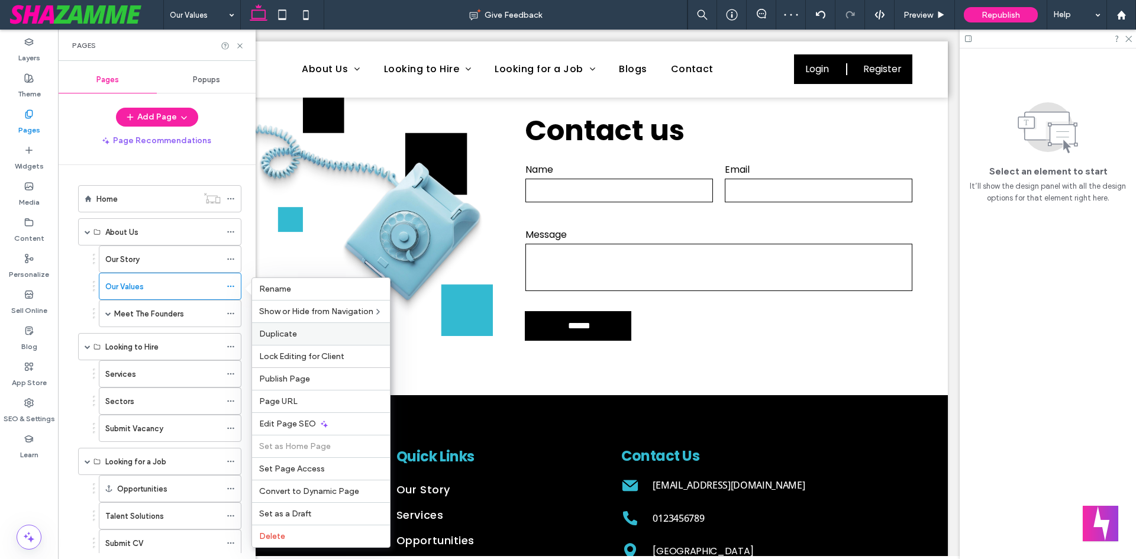
click at [300, 338] on label "Duplicate" at bounding box center [321, 334] width 124 height 10
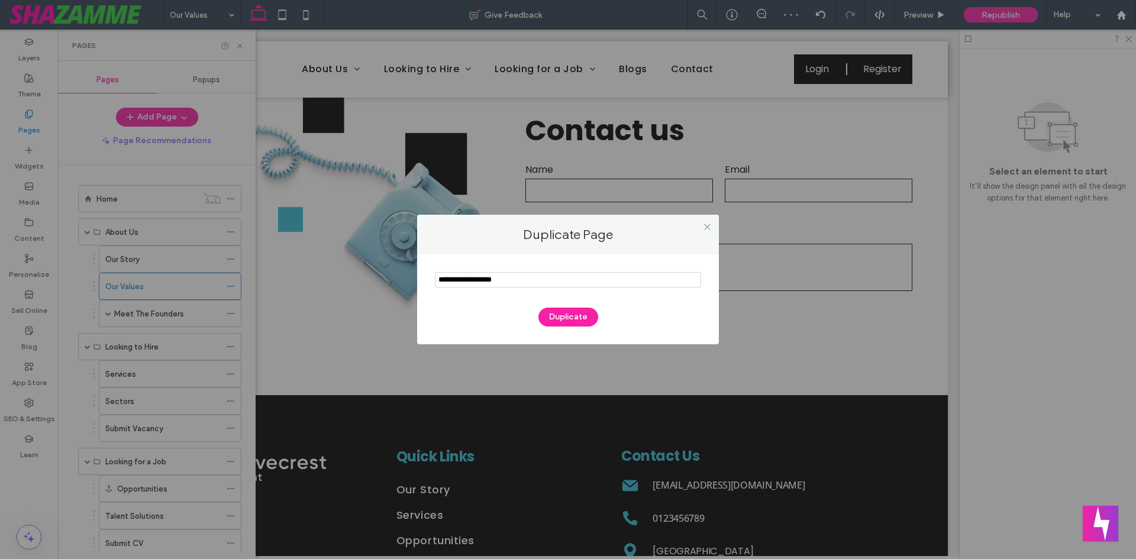
click at [479, 289] on section at bounding box center [568, 281] width 266 height 30
click at [498, 276] on input "notEmpty" at bounding box center [568, 279] width 266 height 15
paste input "**********"
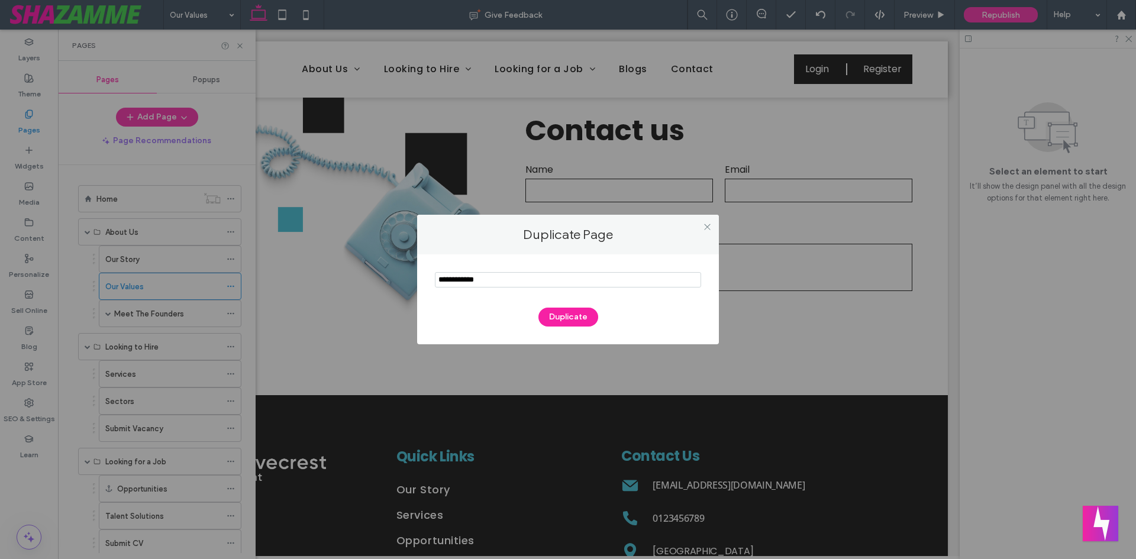
type input "**********"
click at [515, 296] on div "Duplicate" at bounding box center [568, 311] width 266 height 31
click at [553, 317] on button "Duplicate" at bounding box center [568, 317] width 60 height 19
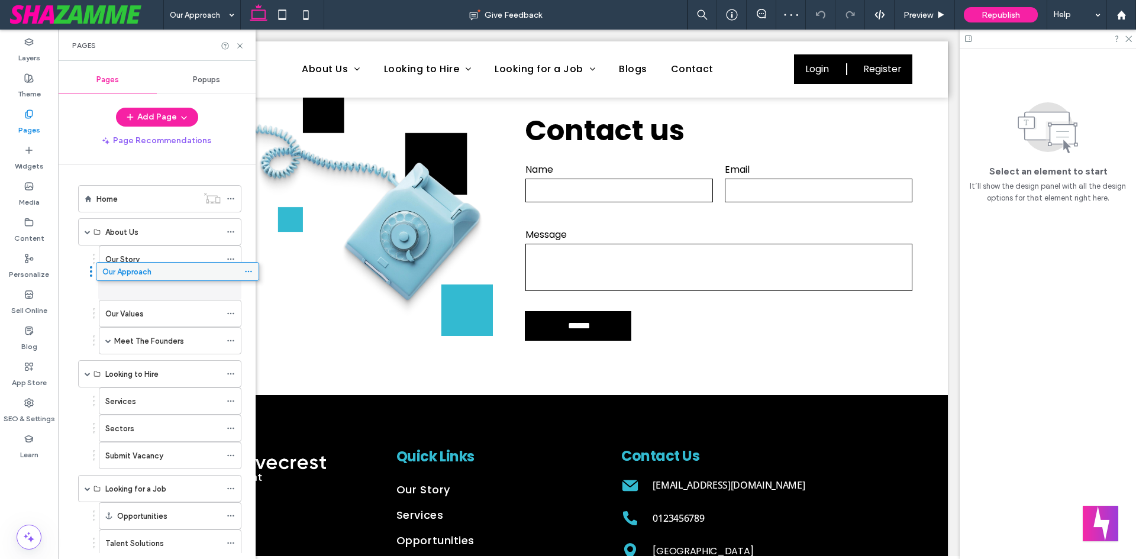
drag, startPoint x: 155, startPoint y: 509, endPoint x: 173, endPoint y: 275, distance: 234.9
click at [232, 371] on icon at bounding box center [231, 374] width 8 height 8
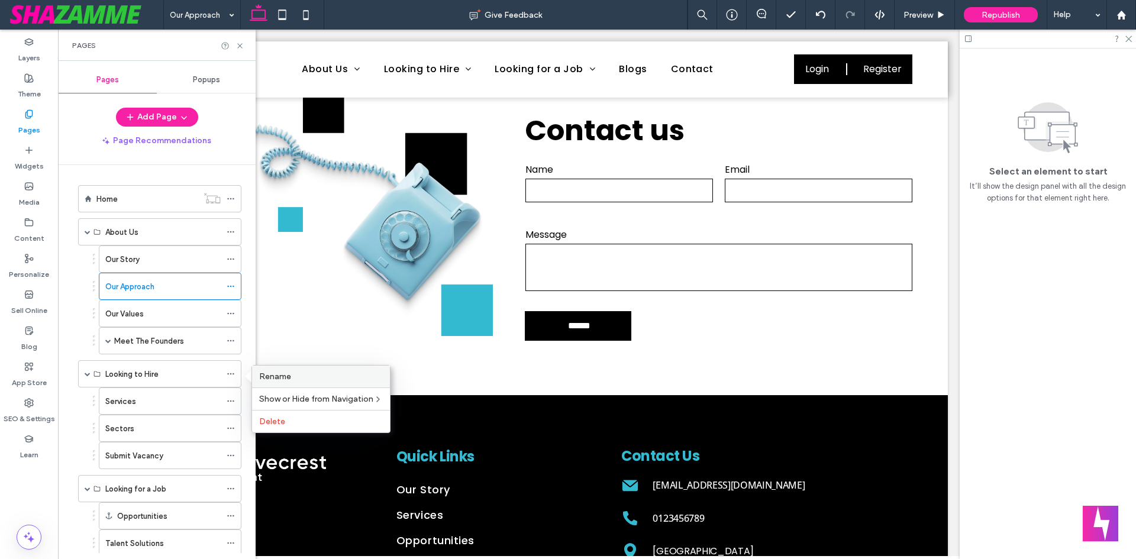
click at [275, 374] on span "Rename" at bounding box center [275, 377] width 32 height 10
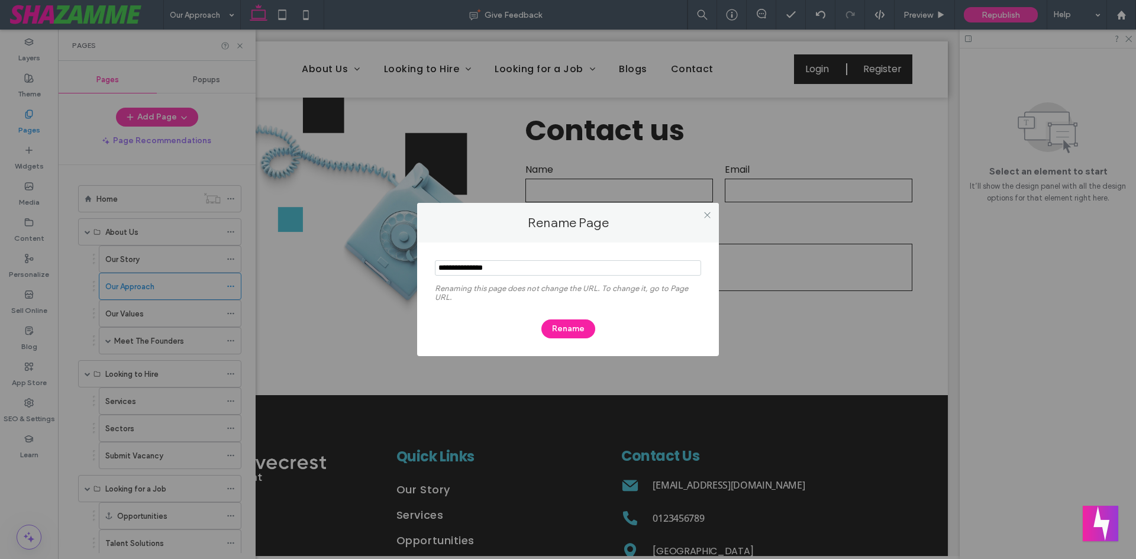
click at [487, 269] on input "notEmpty" at bounding box center [568, 267] width 266 height 15
type input "*********"
click at [569, 330] on button "Rename" at bounding box center [568, 328] width 54 height 19
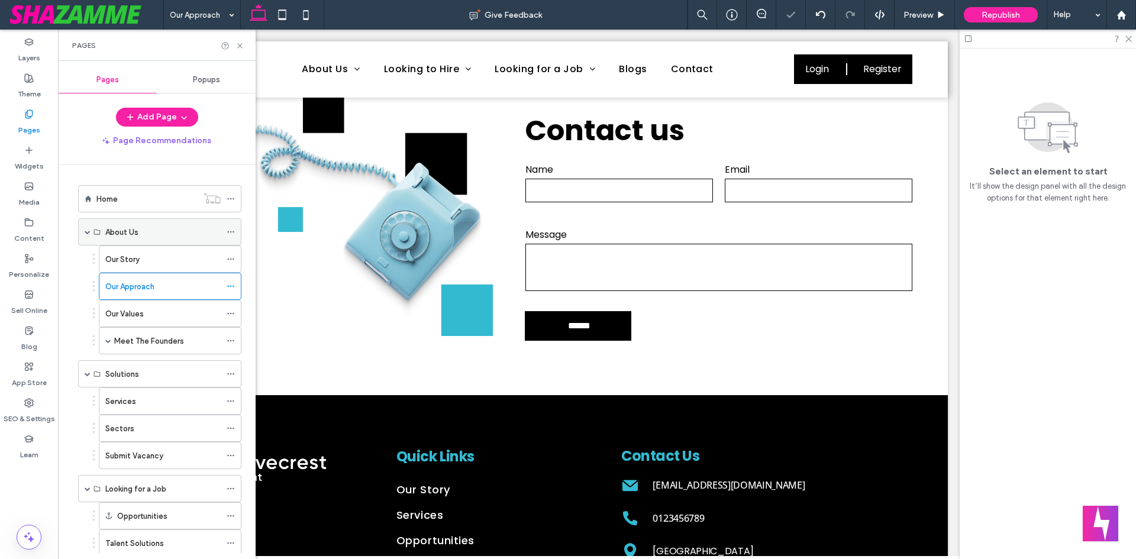
click at [86, 232] on span at bounding box center [88, 232] width 6 height 6
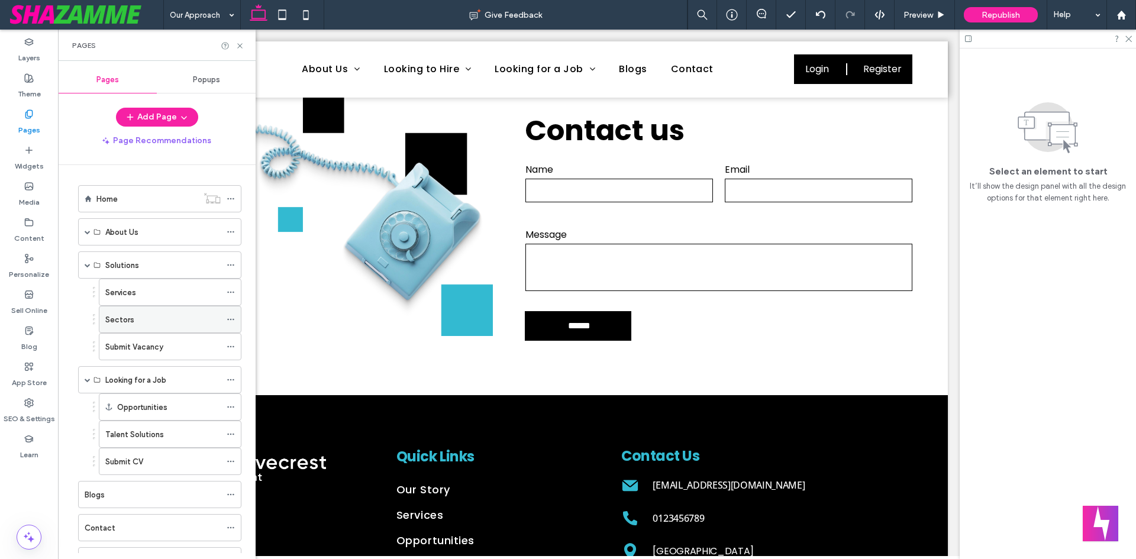
drag, startPoint x: 230, startPoint y: 292, endPoint x: 203, endPoint y: 315, distance: 35.7
click at [230, 292] on icon at bounding box center [231, 292] width 8 height 8
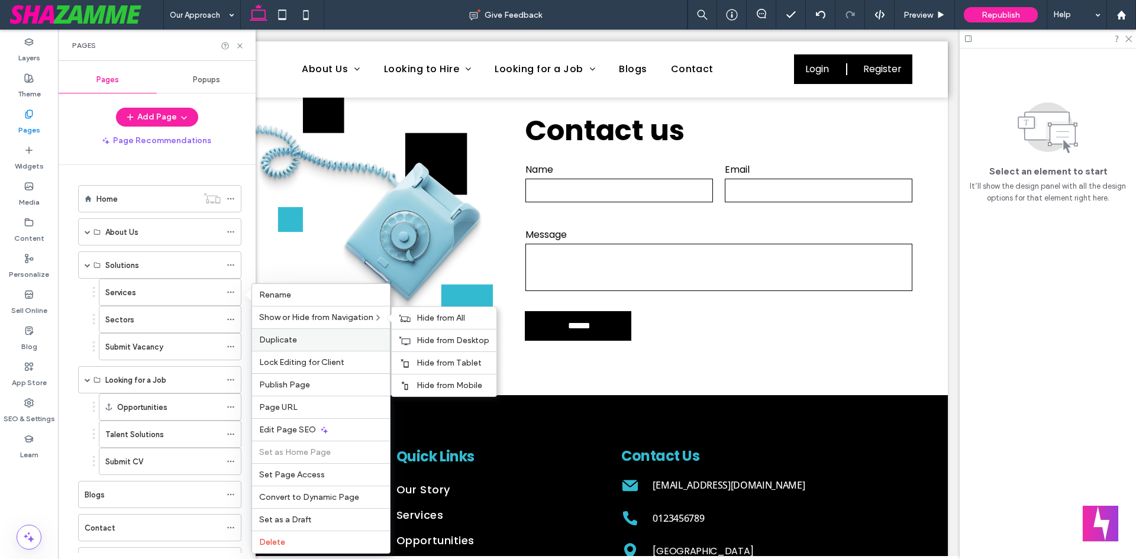
click at [309, 334] on div "Duplicate" at bounding box center [321, 339] width 138 height 22
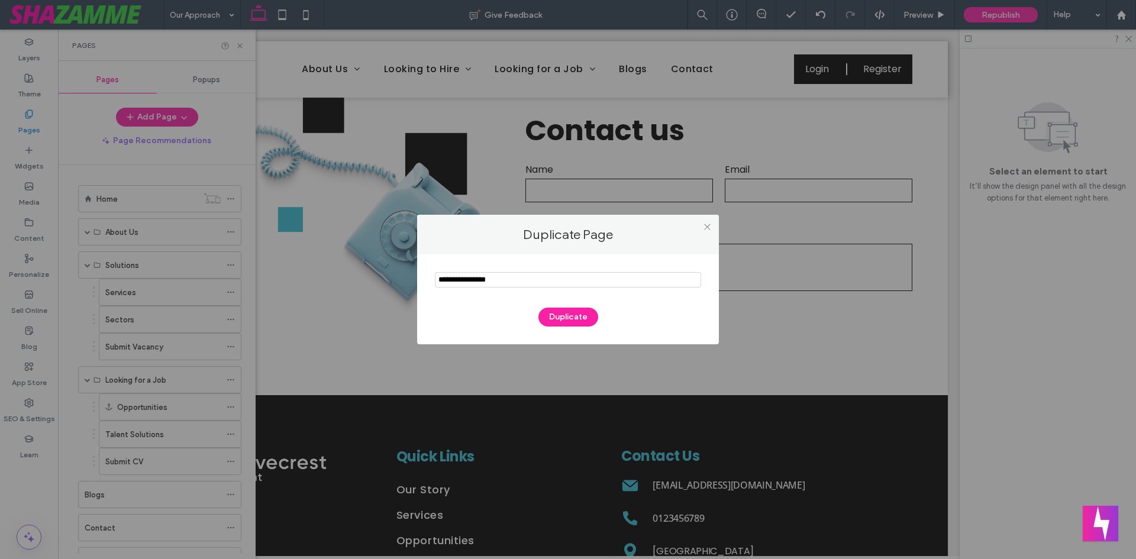
click at [498, 286] on input "notEmpty" at bounding box center [568, 279] width 266 height 15
type input "**********"
click at [555, 307] on div "Duplicate" at bounding box center [568, 311] width 266 height 31
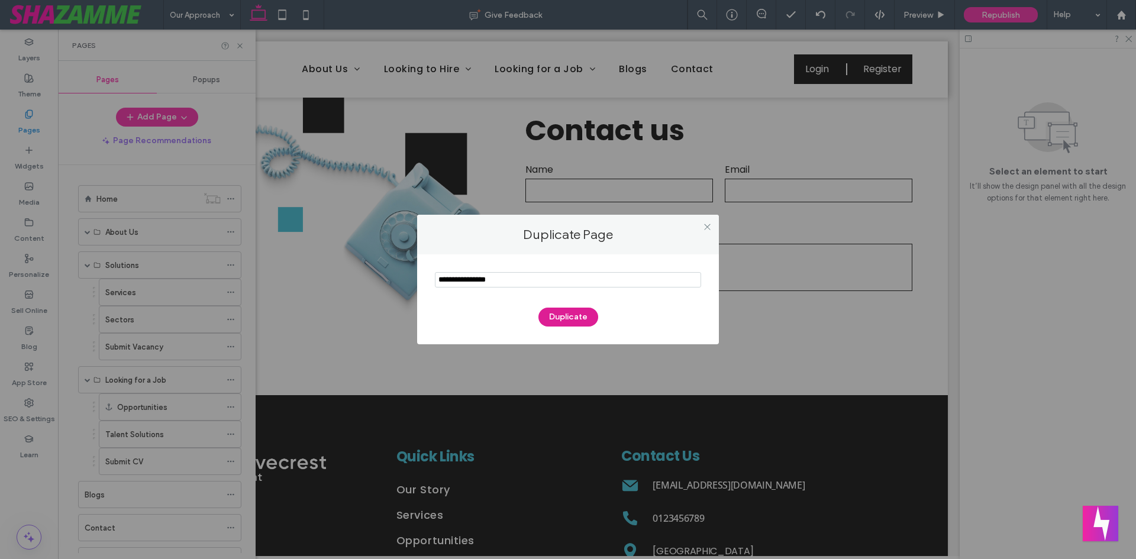
click at [573, 315] on button "Duplicate" at bounding box center [568, 317] width 60 height 19
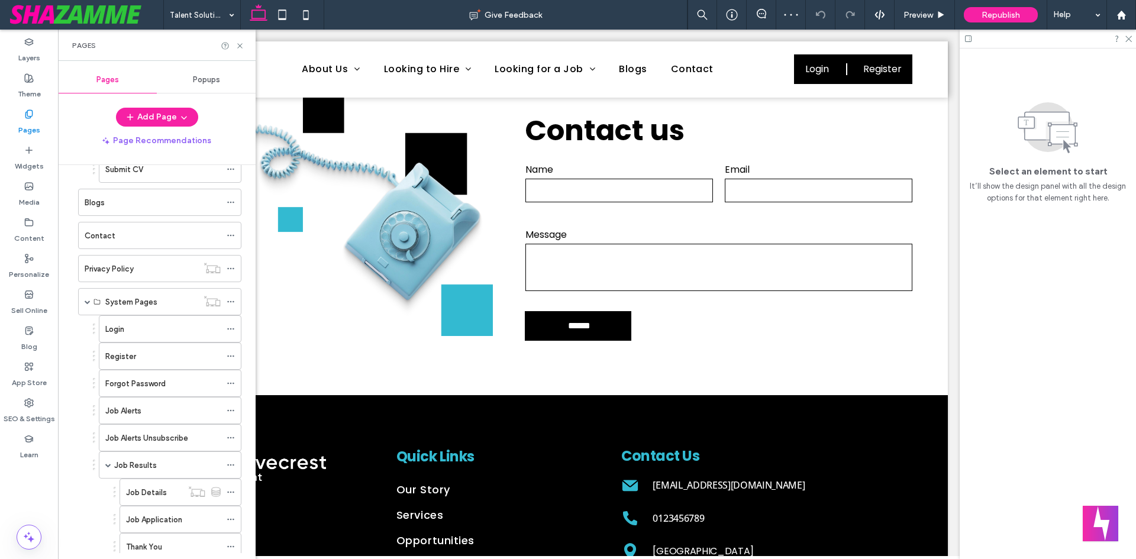
scroll to position [416, 0]
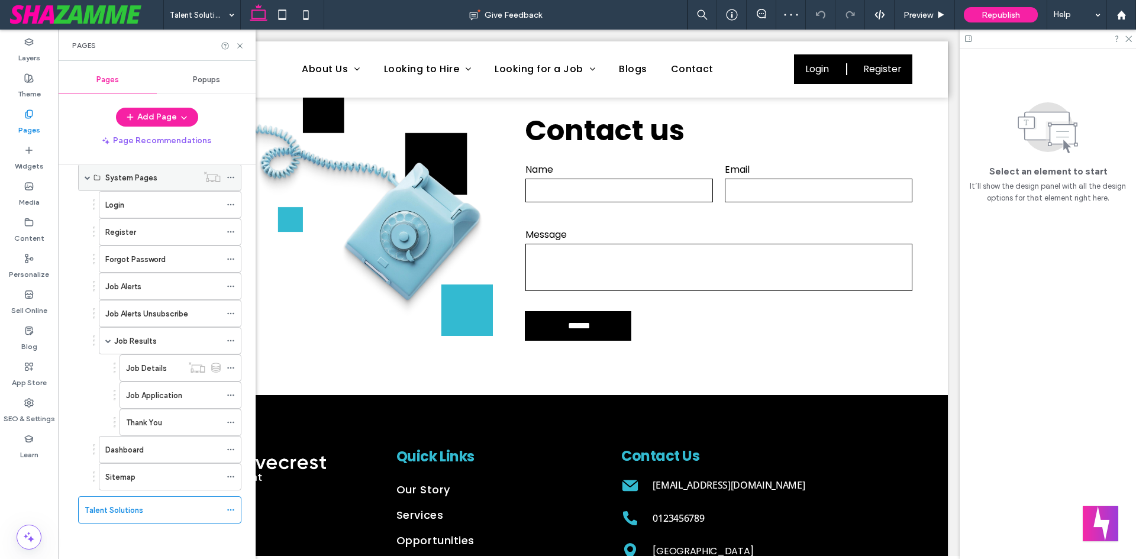
click at [89, 179] on span at bounding box center [88, 178] width 6 height 6
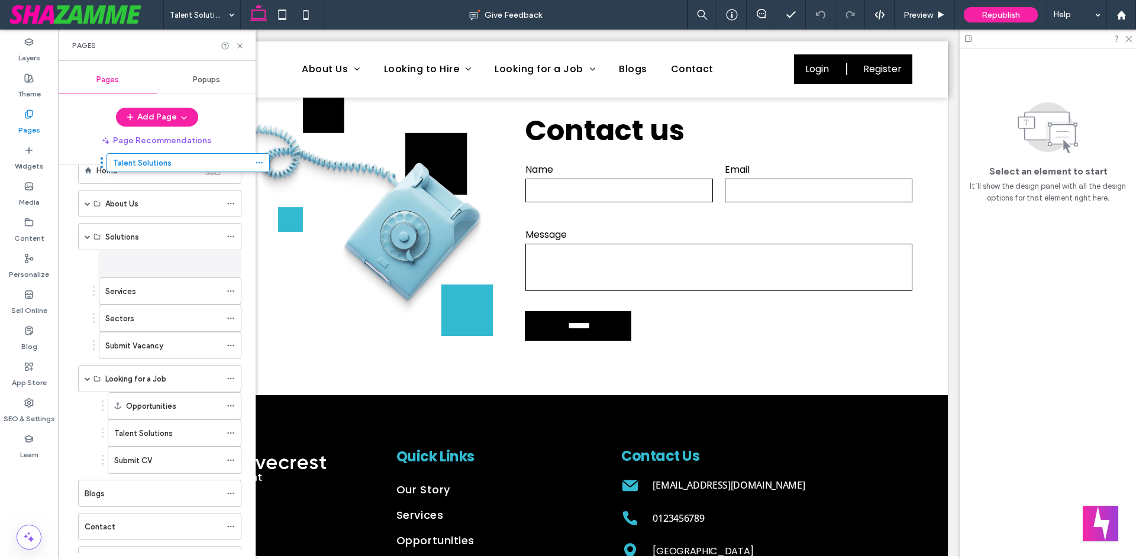
scroll to position [17, 0]
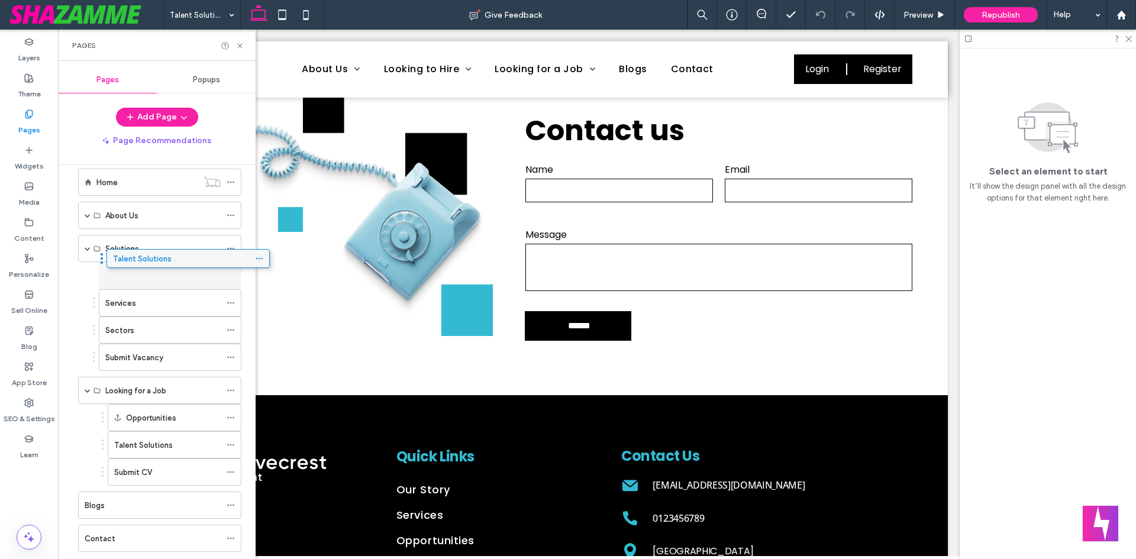
drag, startPoint x: 148, startPoint y: 512, endPoint x: 176, endPoint y: 265, distance: 248.9
click at [234, 277] on div at bounding box center [234, 276] width 14 height 18
click at [233, 277] on icon at bounding box center [231, 276] width 8 height 8
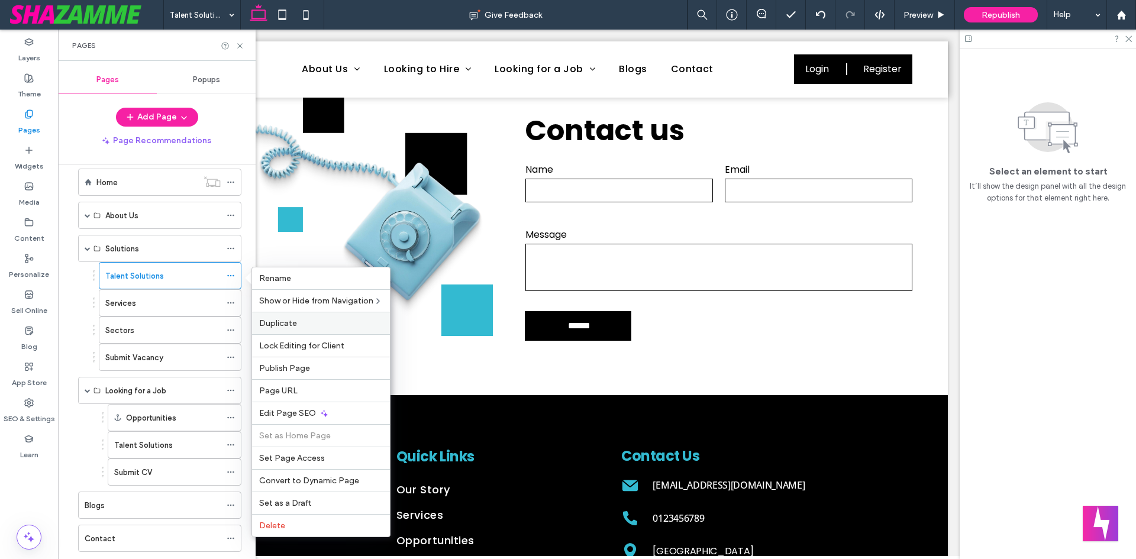
click at [282, 324] on span "Duplicate" at bounding box center [278, 323] width 38 height 10
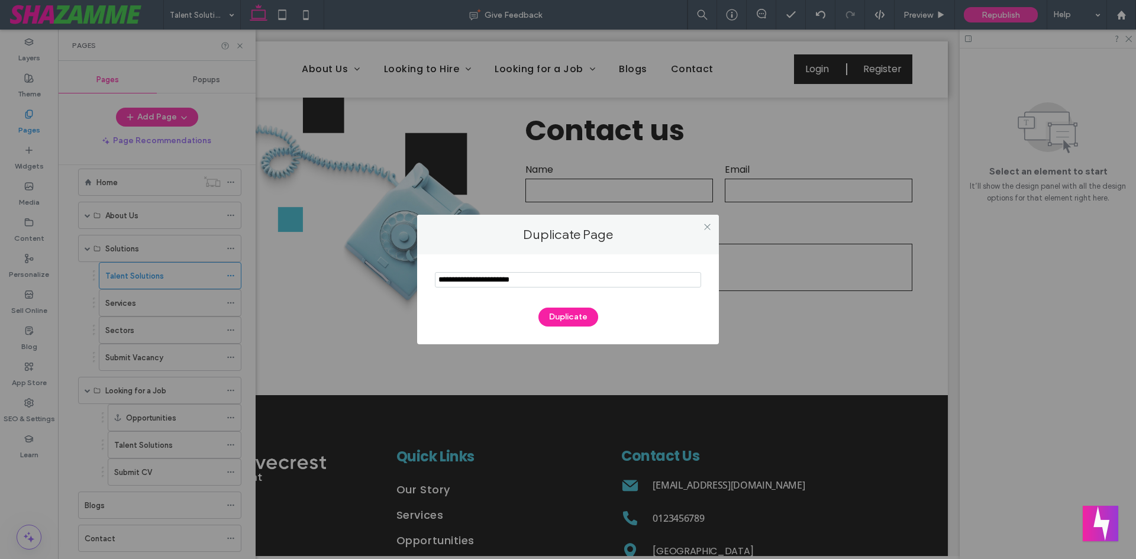
click at [508, 287] on input "notEmpty" at bounding box center [568, 279] width 266 height 15
type input "**********"
click at [558, 316] on button "Duplicate" at bounding box center [568, 317] width 60 height 19
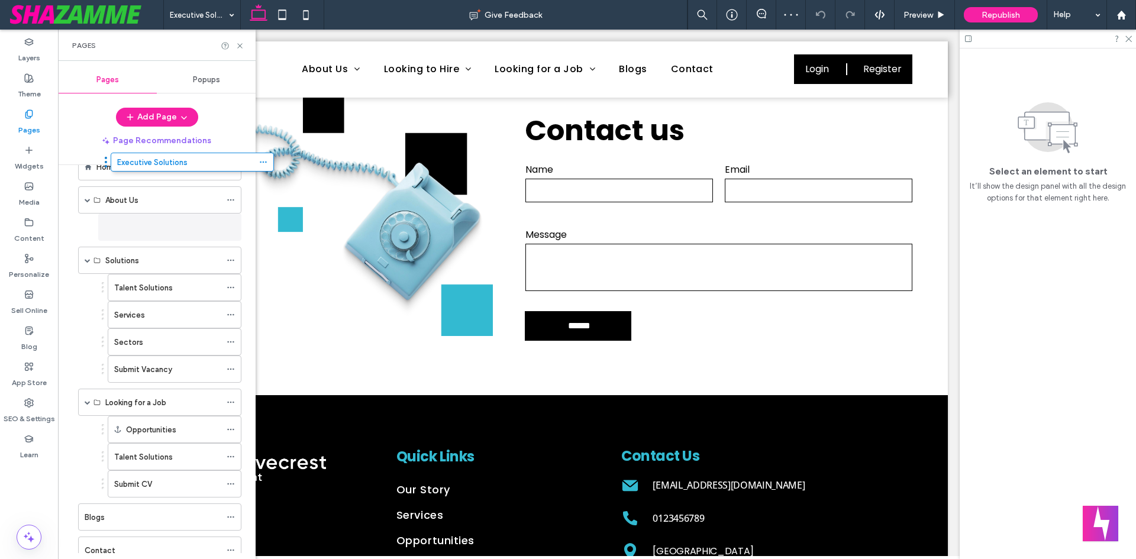
scroll to position [8, 0]
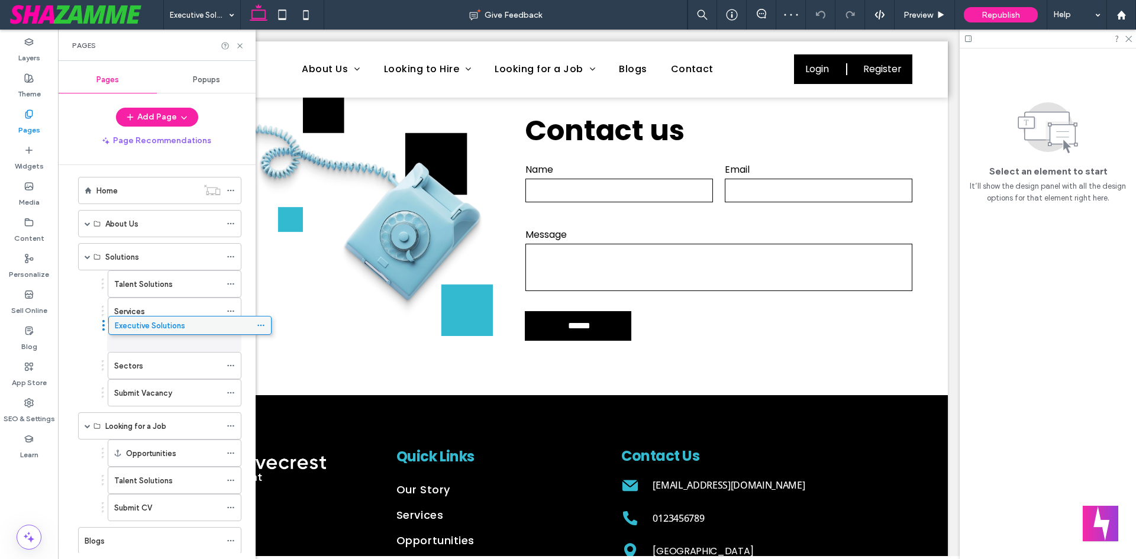
drag, startPoint x: 140, startPoint y: 511, endPoint x: 170, endPoint y: 330, distance: 182.9
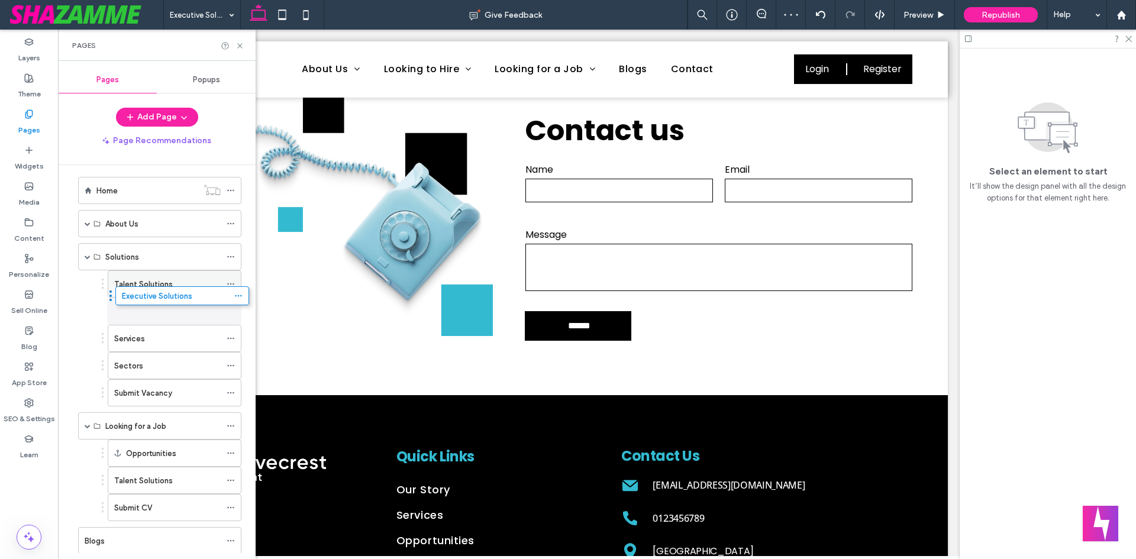
drag, startPoint x: 148, startPoint y: 333, endPoint x: 157, endPoint y: 289, distance: 45.1
click at [230, 310] on icon at bounding box center [231, 311] width 8 height 8
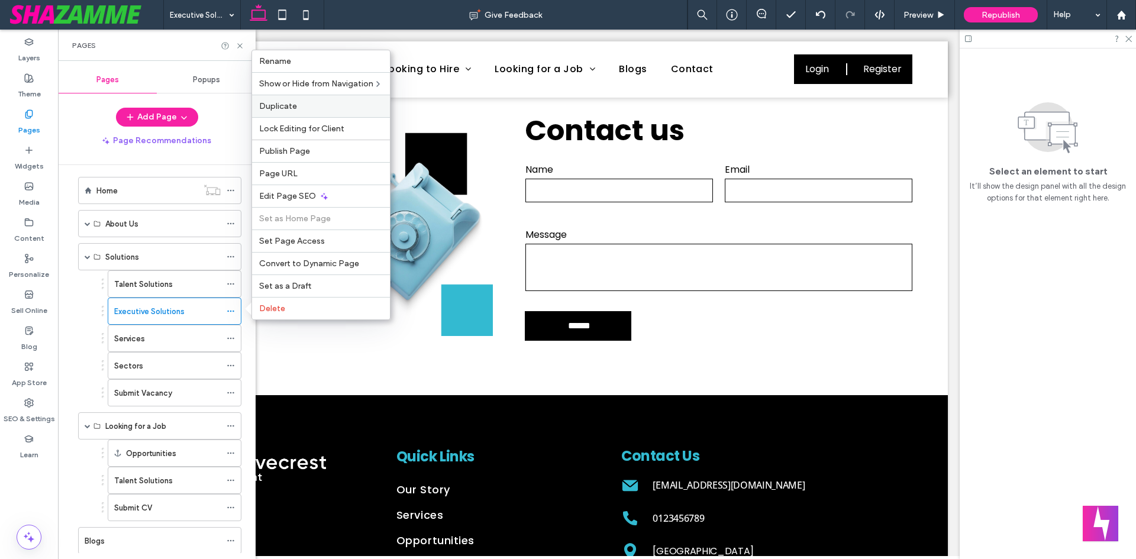
click at [302, 104] on label "Duplicate" at bounding box center [321, 106] width 124 height 10
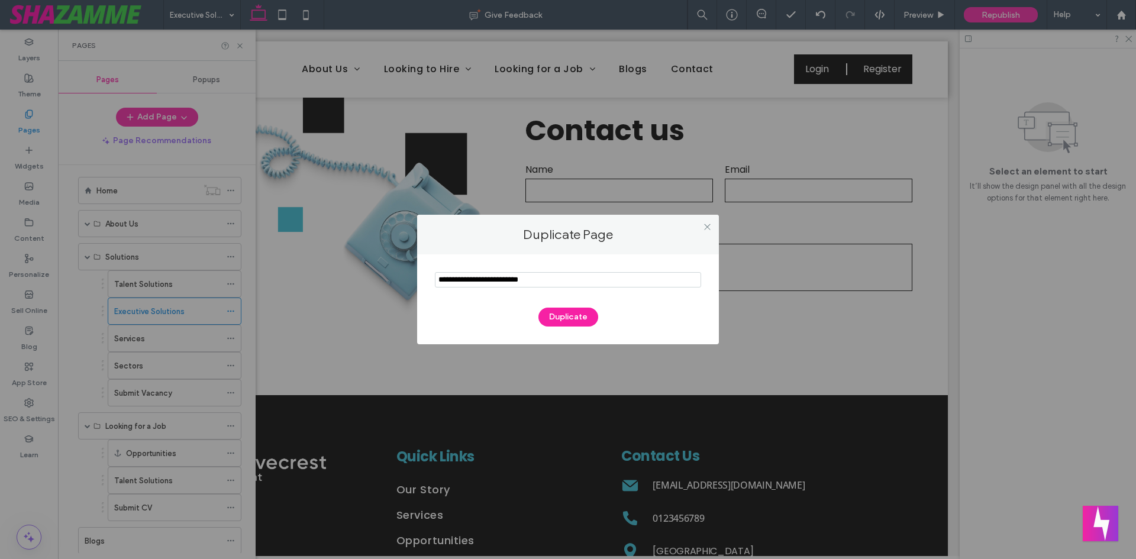
click at [509, 270] on section at bounding box center [568, 281] width 266 height 30
click at [508, 277] on input "notEmpty" at bounding box center [568, 279] width 266 height 15
paste input "**********"
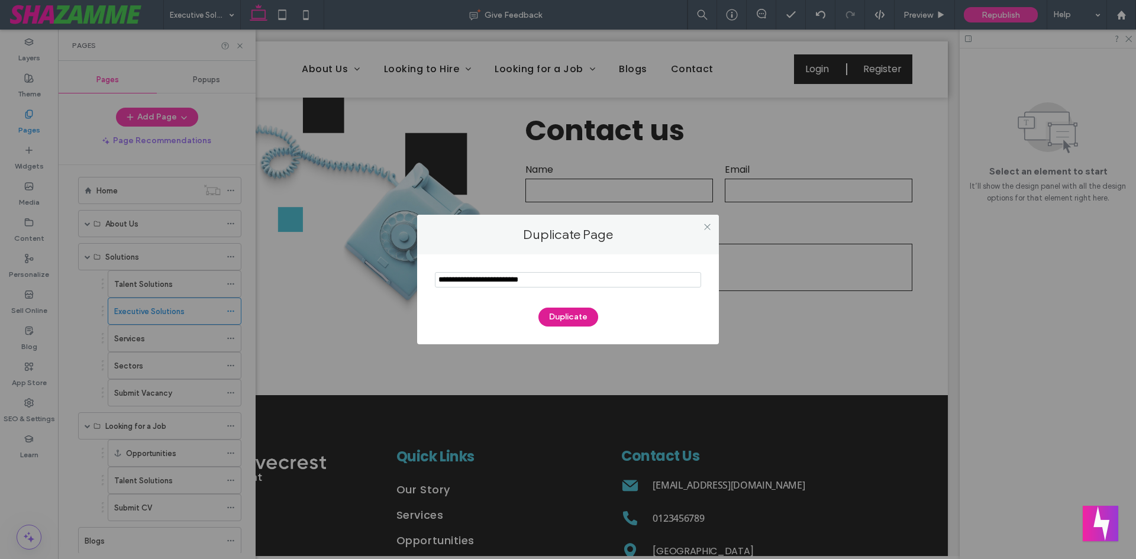
type input "**********"
click at [563, 317] on button "Duplicate" at bounding box center [568, 317] width 60 height 19
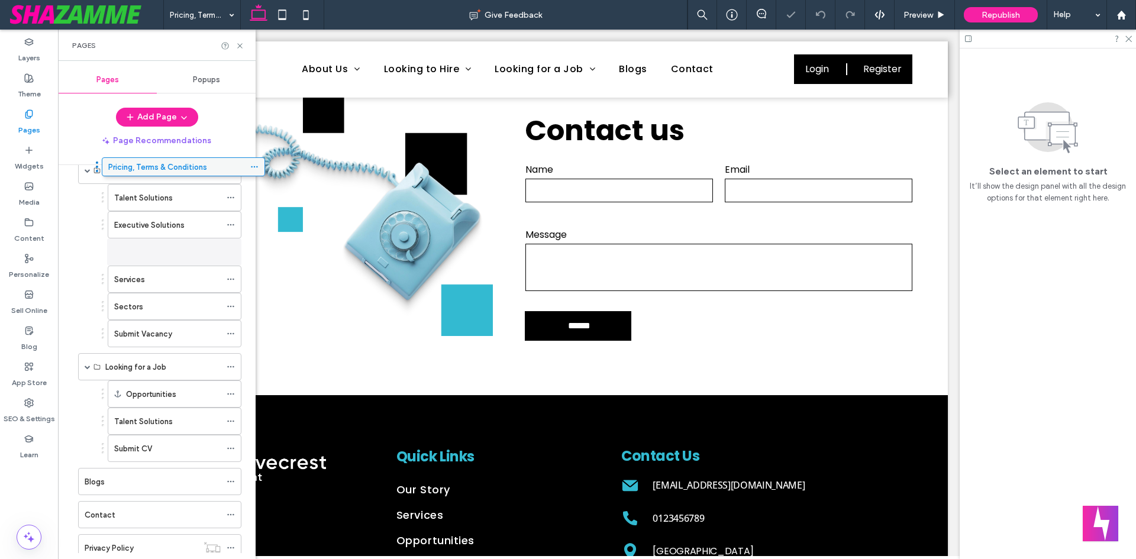
scroll to position [83, 0]
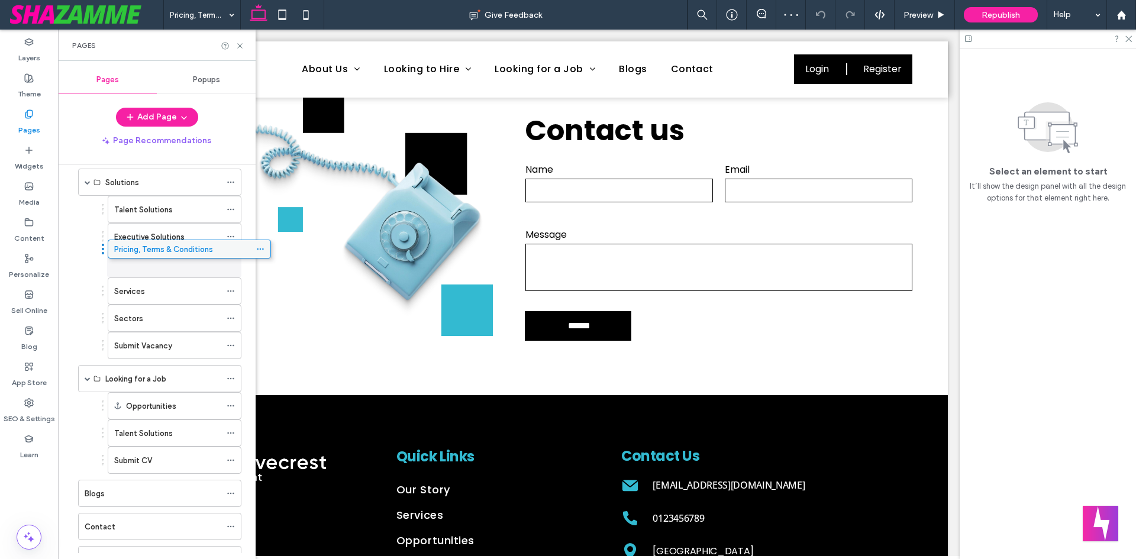
drag, startPoint x: 154, startPoint y: 507, endPoint x: 184, endPoint y: 250, distance: 258.4
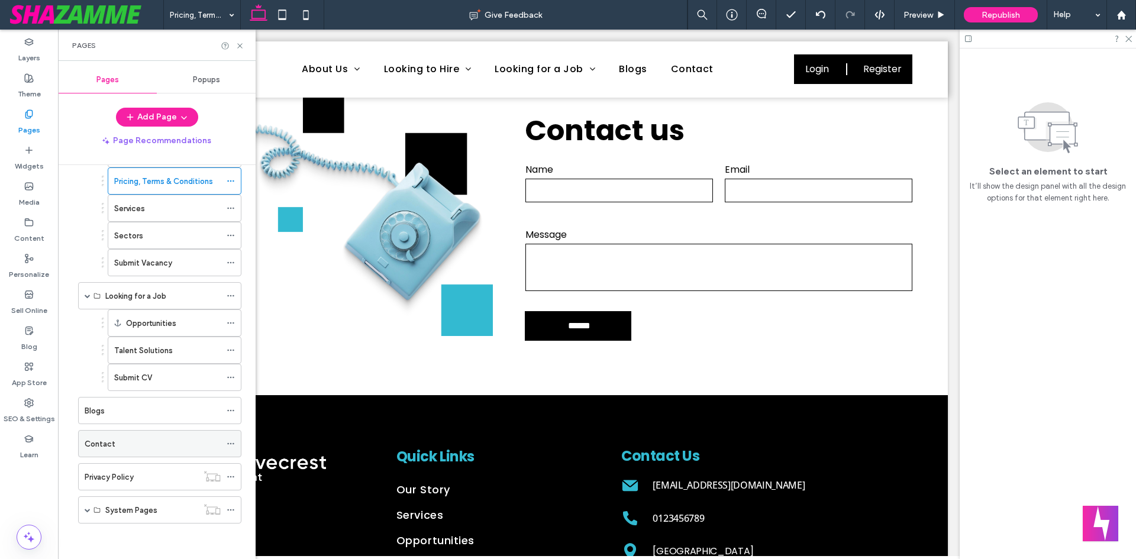
drag, startPoint x: 229, startPoint y: 441, endPoint x: 228, endPoint y: 447, distance: 6.0
click at [229, 441] on icon at bounding box center [231, 444] width 8 height 8
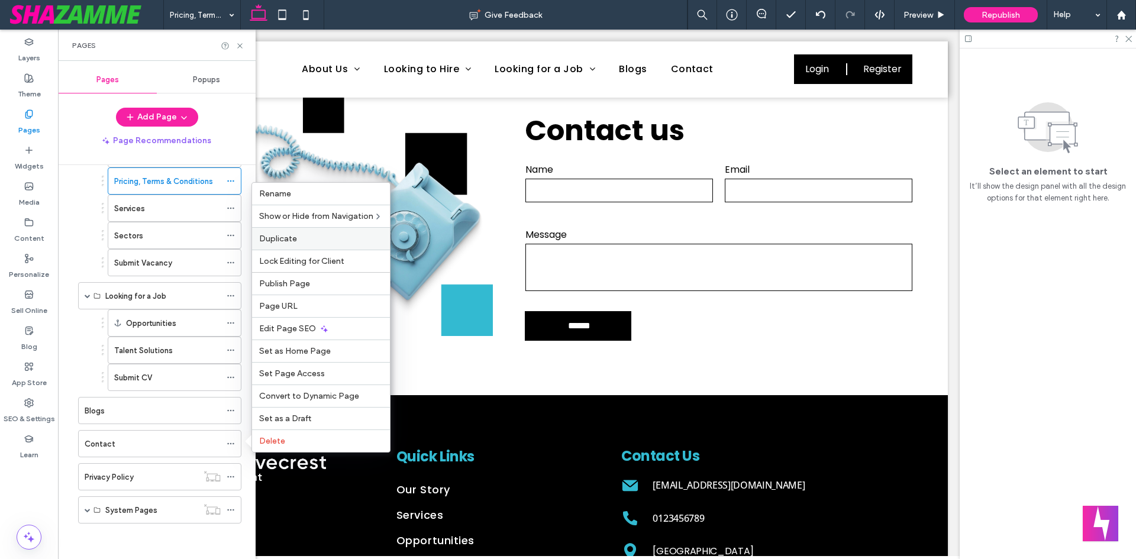
click at [285, 240] on span "Duplicate" at bounding box center [278, 239] width 38 height 10
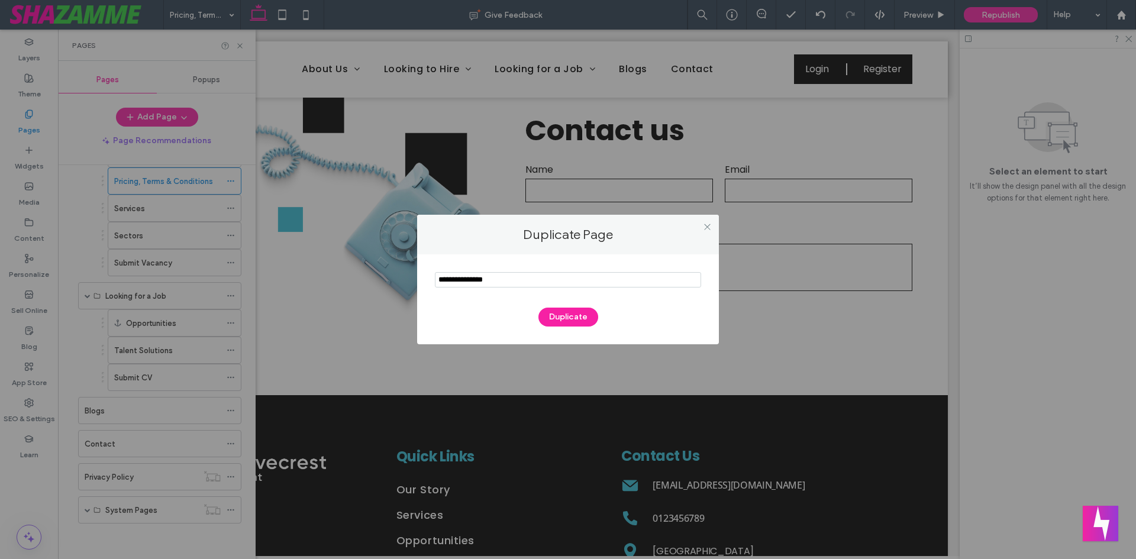
click at [501, 282] on input "notEmpty" at bounding box center [568, 279] width 266 height 15
type input "**********"
click at [583, 319] on button "Duplicate" at bounding box center [568, 317] width 60 height 19
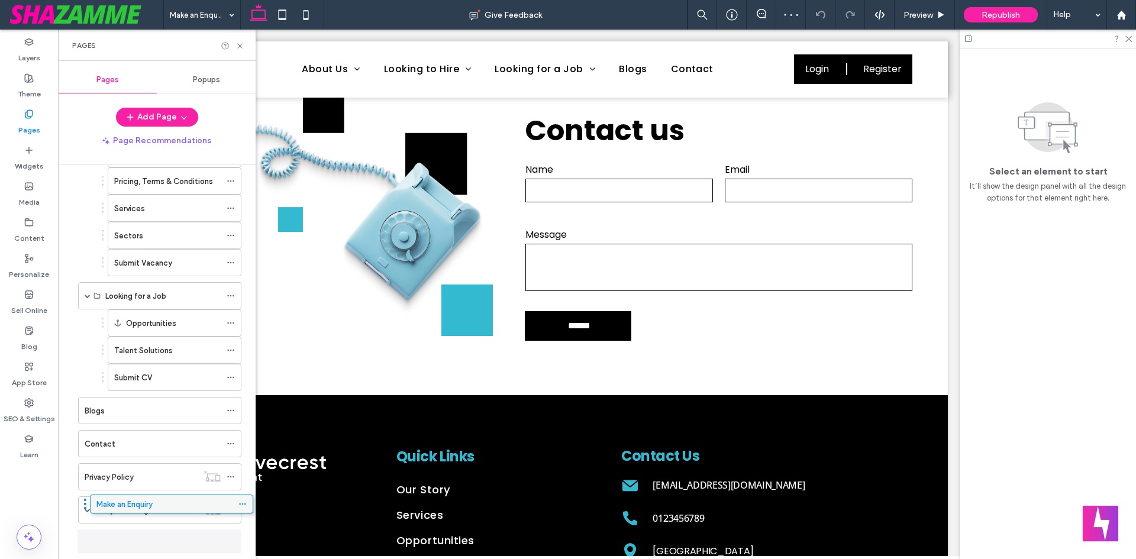
scroll to position [177, 0]
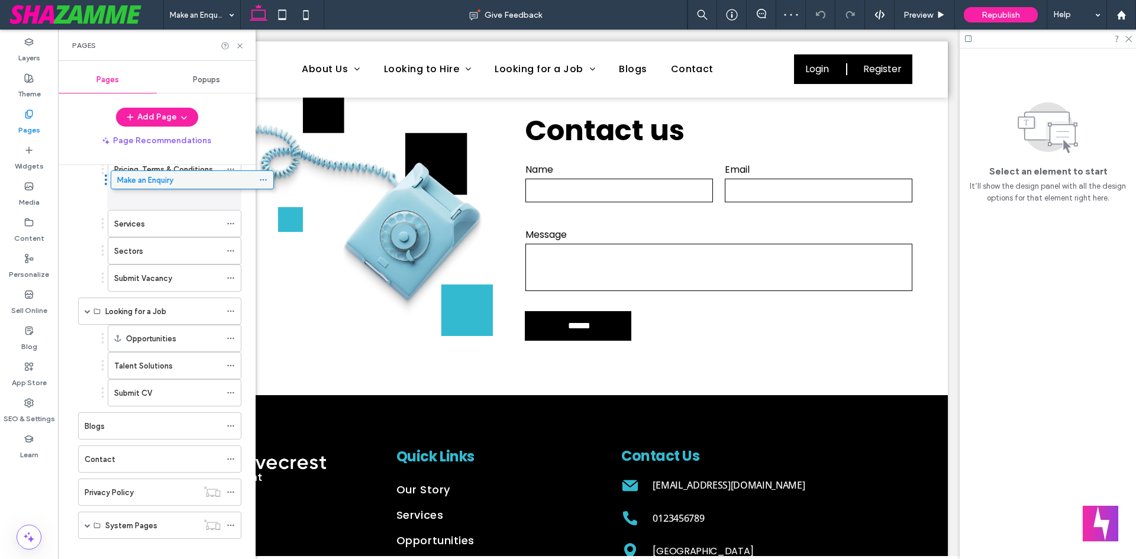
drag, startPoint x: 146, startPoint y: 545, endPoint x: 179, endPoint y: 186, distance: 360.6
drag, startPoint x: 151, startPoint y: 284, endPoint x: 149, endPoint y: 214, distance: 69.8
click at [232, 221] on icon at bounding box center [231, 223] width 8 height 8
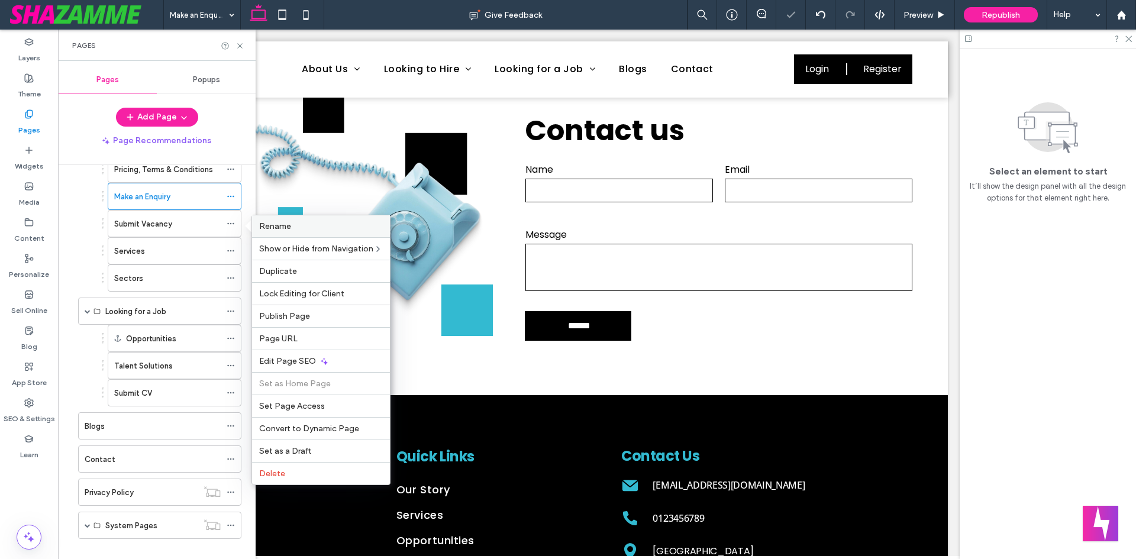
click at [309, 219] on div "Rename" at bounding box center [321, 226] width 138 height 22
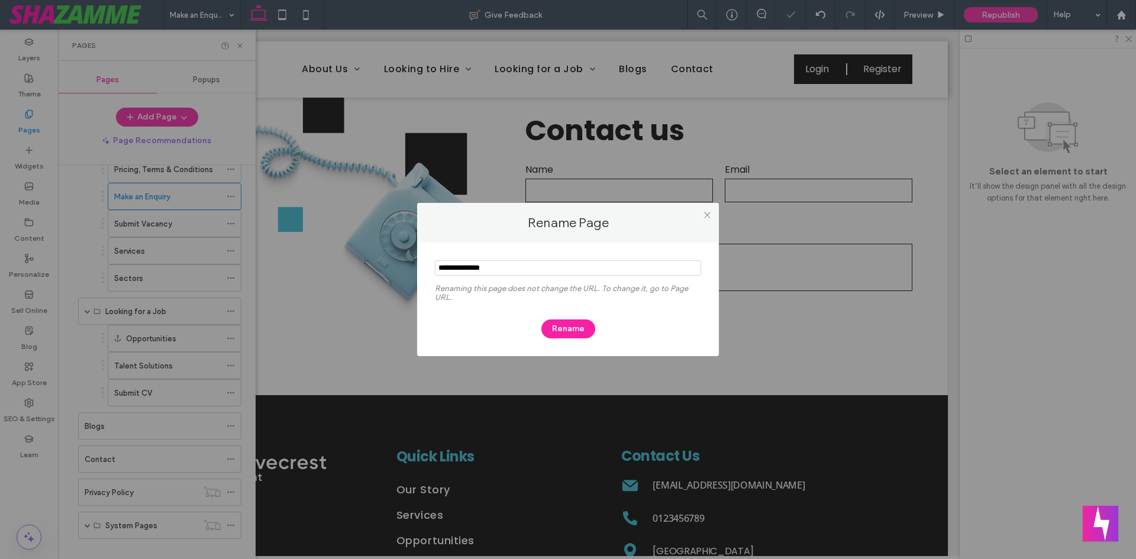
click at [483, 269] on input "notEmpty" at bounding box center [568, 267] width 266 height 15
type input "**********"
click at [557, 329] on button "Rename" at bounding box center [568, 328] width 54 height 19
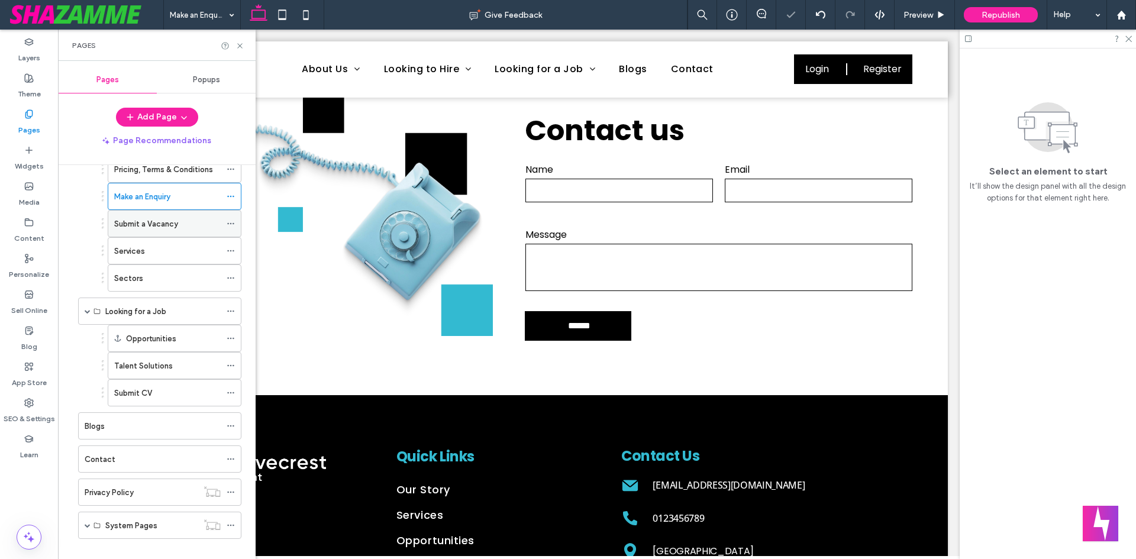
click at [182, 215] on div "Submit a Vacancy" at bounding box center [167, 224] width 106 height 26
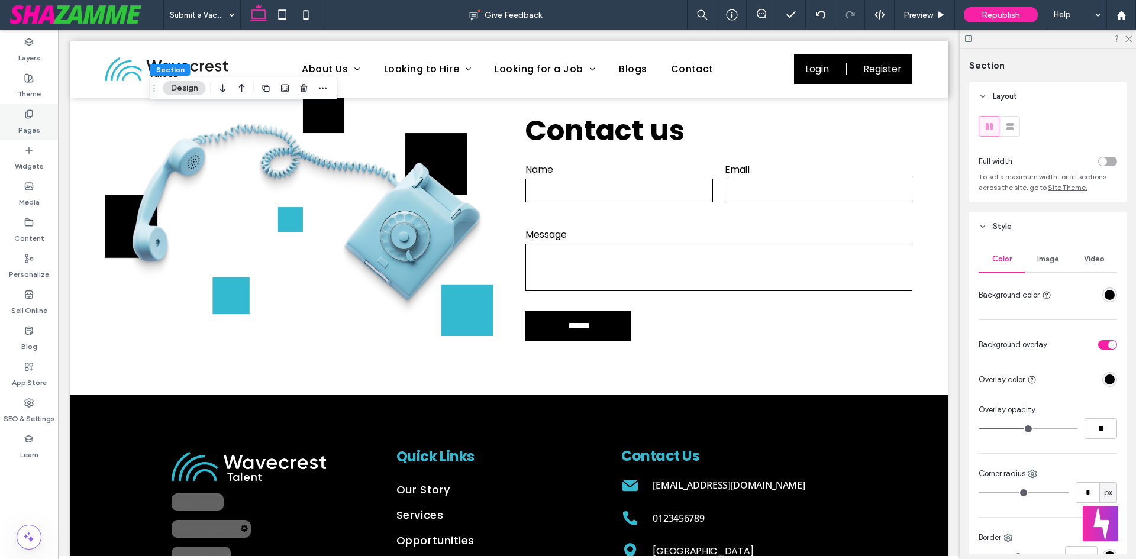
drag, startPoint x: 44, startPoint y: 98, endPoint x: 40, endPoint y: 112, distance: 15.2
click at [44, 98] on div "Theme" at bounding box center [29, 86] width 58 height 36
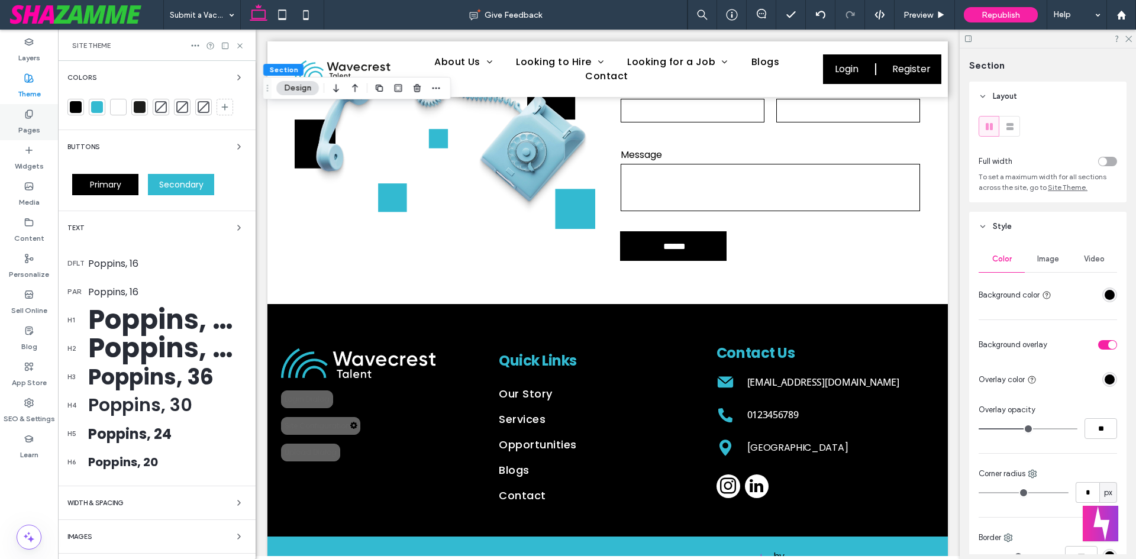
click at [40, 119] on div "Pages" at bounding box center [29, 122] width 58 height 36
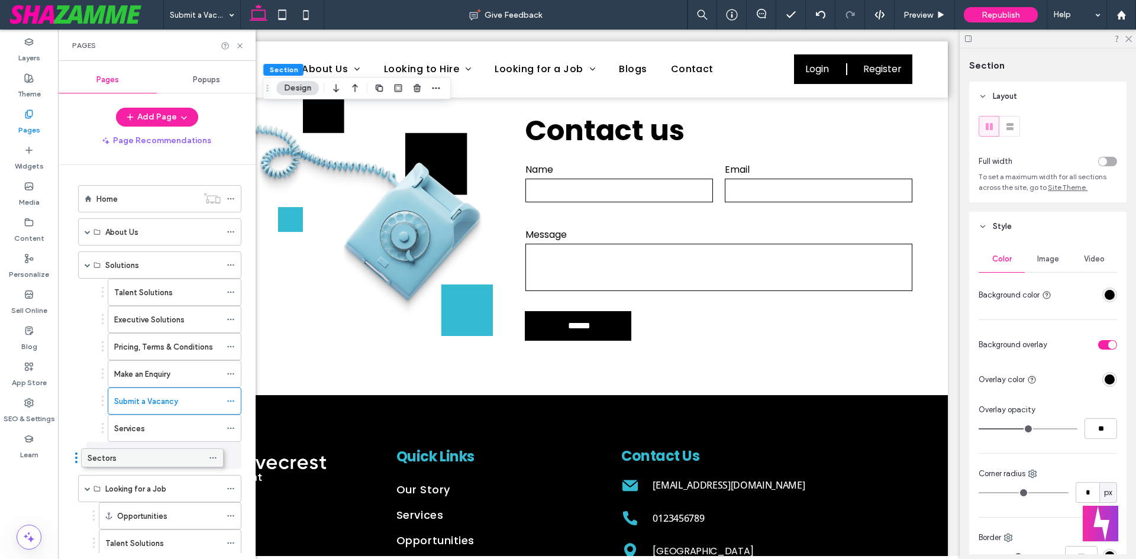
drag, startPoint x: 143, startPoint y: 459, endPoint x: 125, endPoint y: 460, distance: 17.8
drag, startPoint x: 131, startPoint y: 461, endPoint x: 121, endPoint y: 432, distance: 30.1
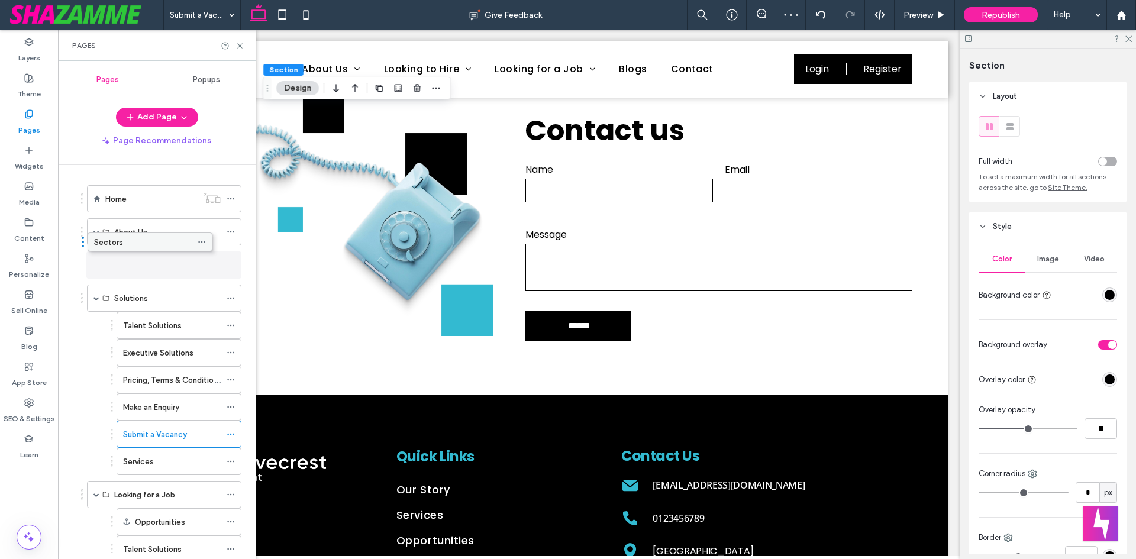
drag, startPoint x: 150, startPoint y: 460, endPoint x: 121, endPoint y: 245, distance: 217.3
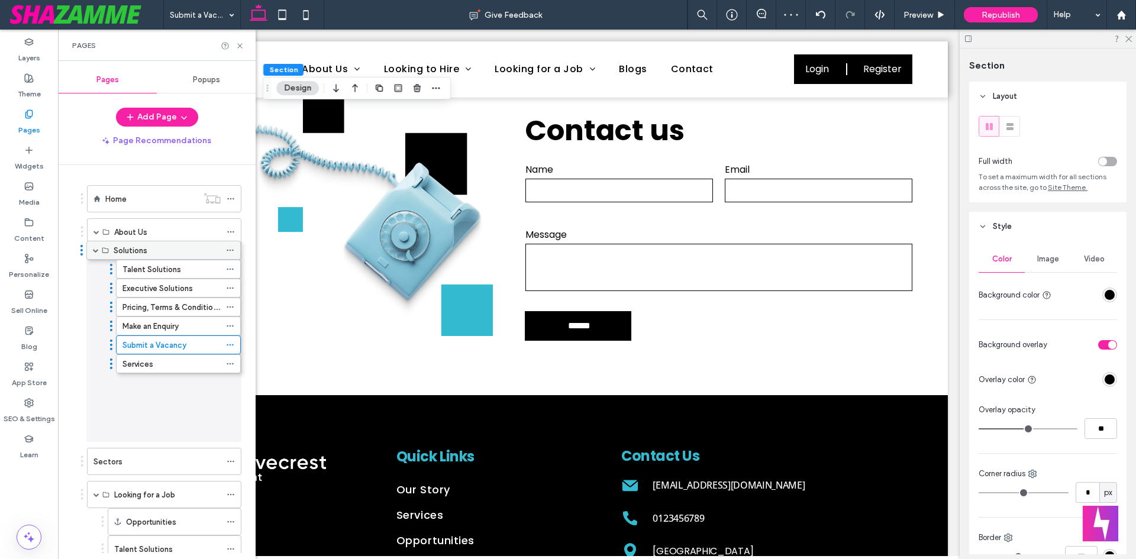
drag, startPoint x: 121, startPoint y: 295, endPoint x: 121, endPoint y: 251, distance: 44.4
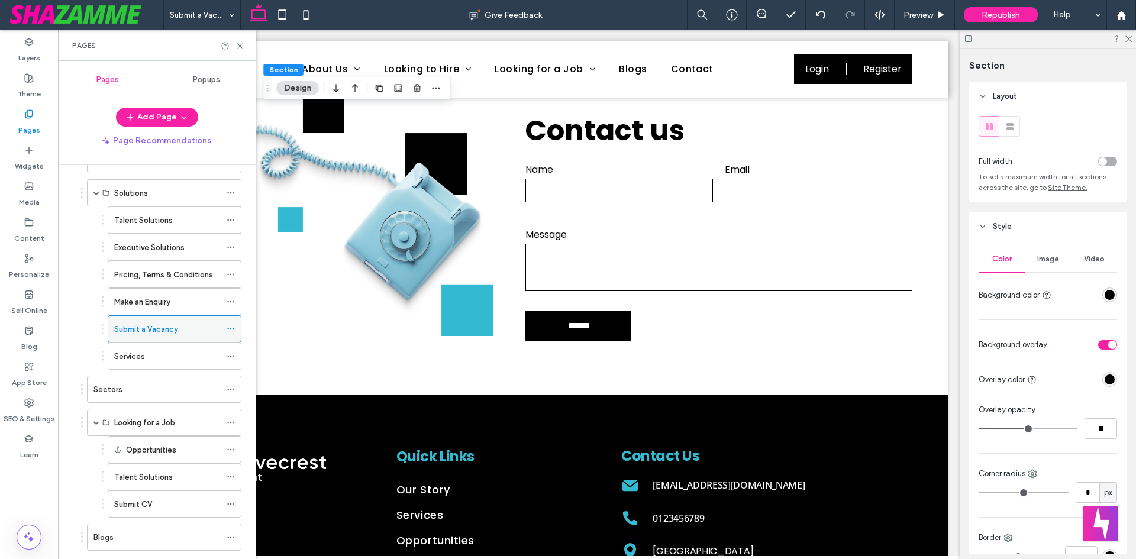
scroll to position [118, 0]
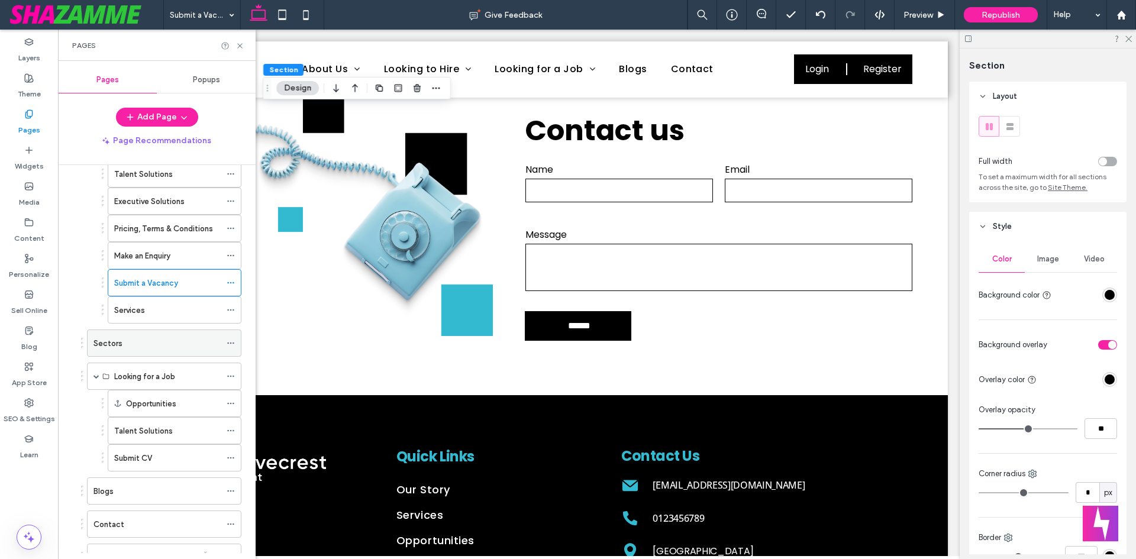
click at [232, 344] on icon at bounding box center [231, 343] width 8 height 8
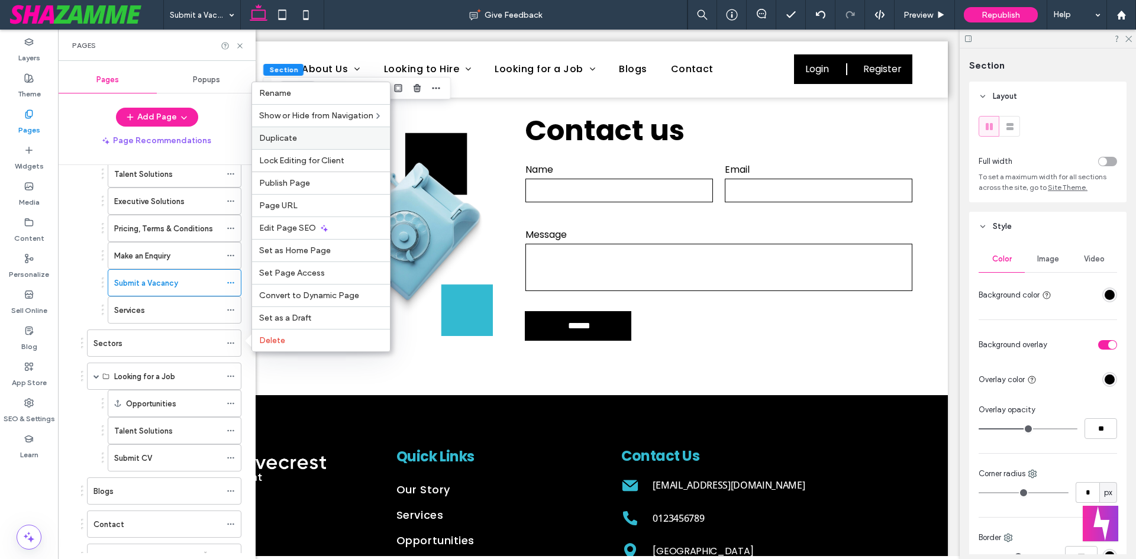
click at [276, 138] on span "Duplicate" at bounding box center [278, 138] width 38 height 10
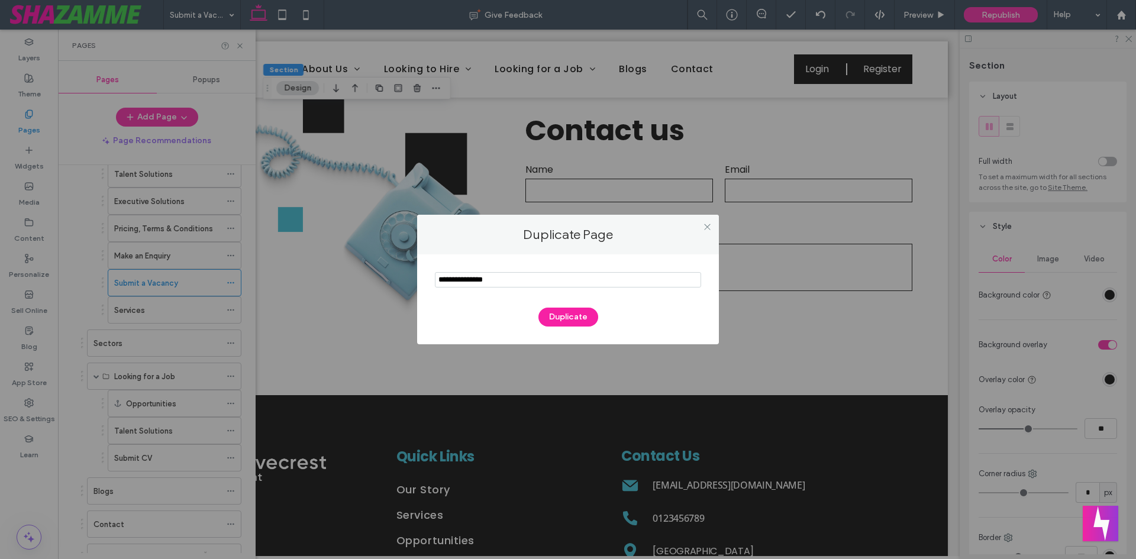
click at [493, 280] on input "notEmpty" at bounding box center [568, 279] width 266 height 15
type input "**********"
click at [584, 321] on button "Duplicate" at bounding box center [568, 317] width 60 height 19
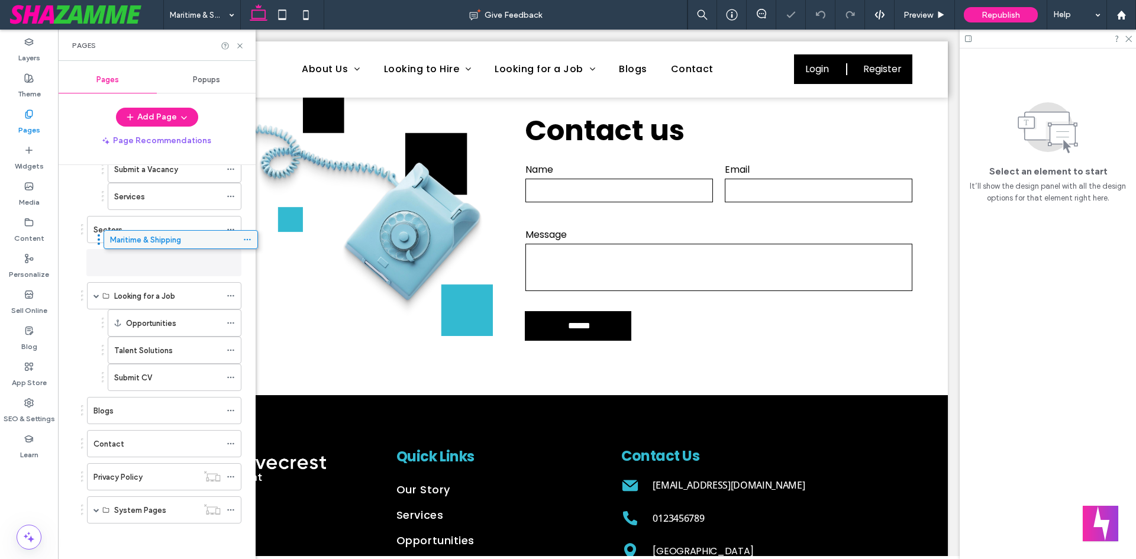
scroll to position [226, 0]
drag, startPoint x: 158, startPoint y: 510, endPoint x: 190, endPoint y: 253, distance: 258.8
click at [232, 261] on icon at bounding box center [231, 263] width 8 height 8
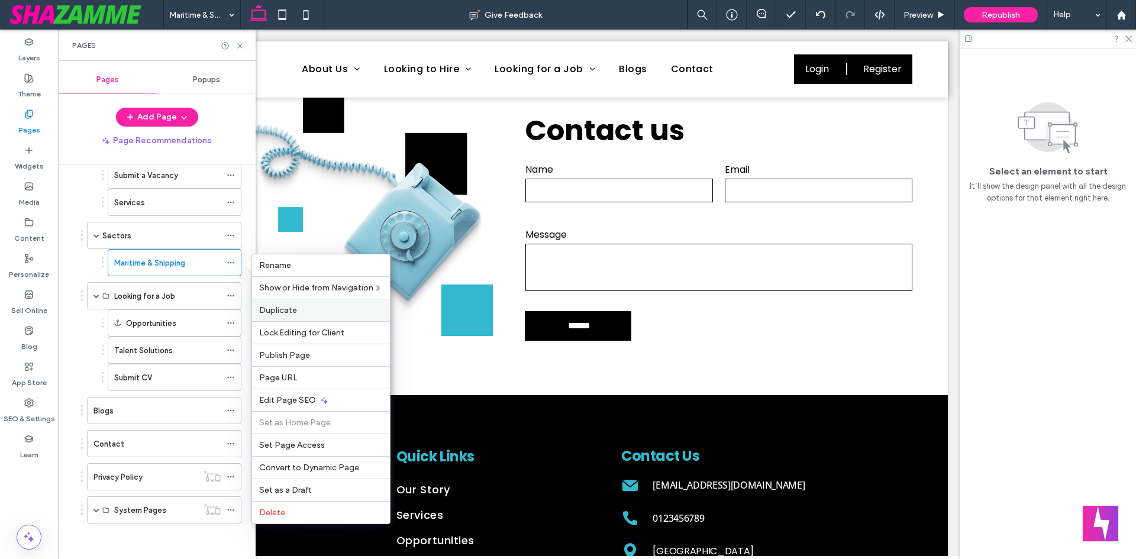
click at [278, 312] on span "Duplicate" at bounding box center [278, 310] width 38 height 10
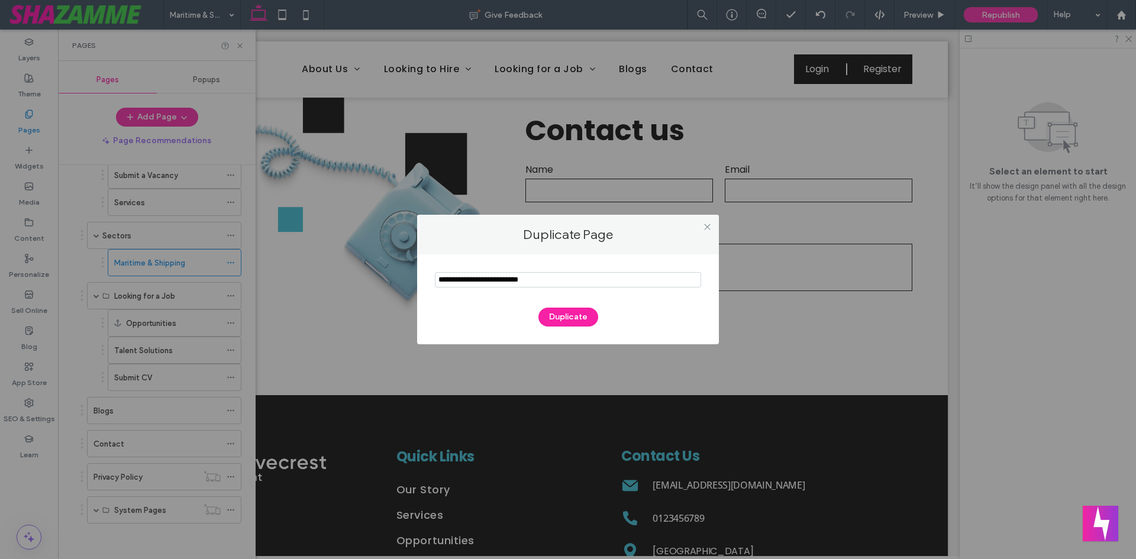
click at [512, 289] on section at bounding box center [568, 281] width 266 height 30
click at [522, 280] on input "notEmpty" at bounding box center [568, 279] width 266 height 15
paste input "**********"
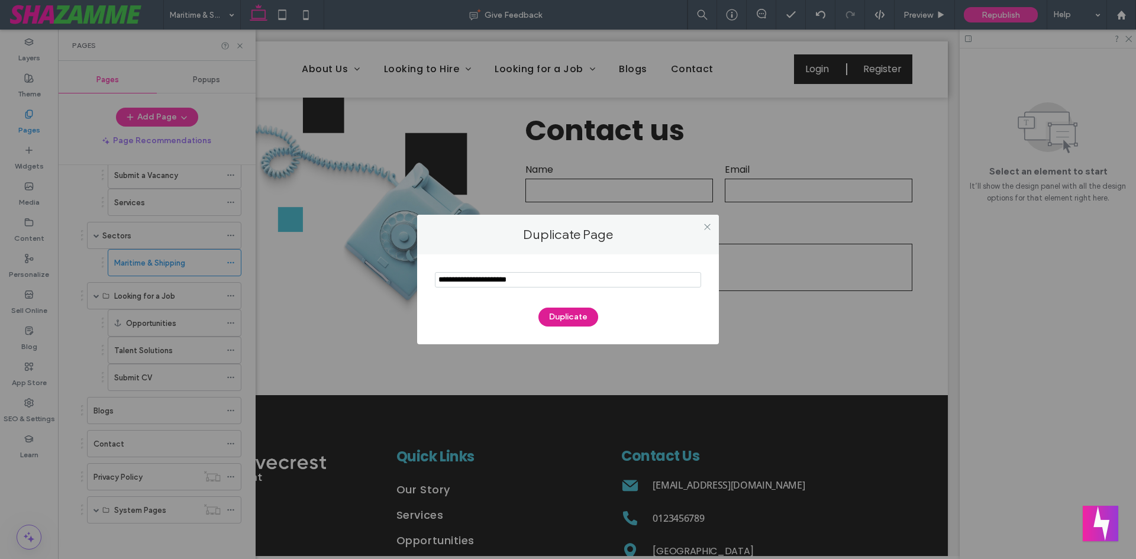
type input "**********"
click at [571, 314] on button "Duplicate" at bounding box center [568, 317] width 60 height 19
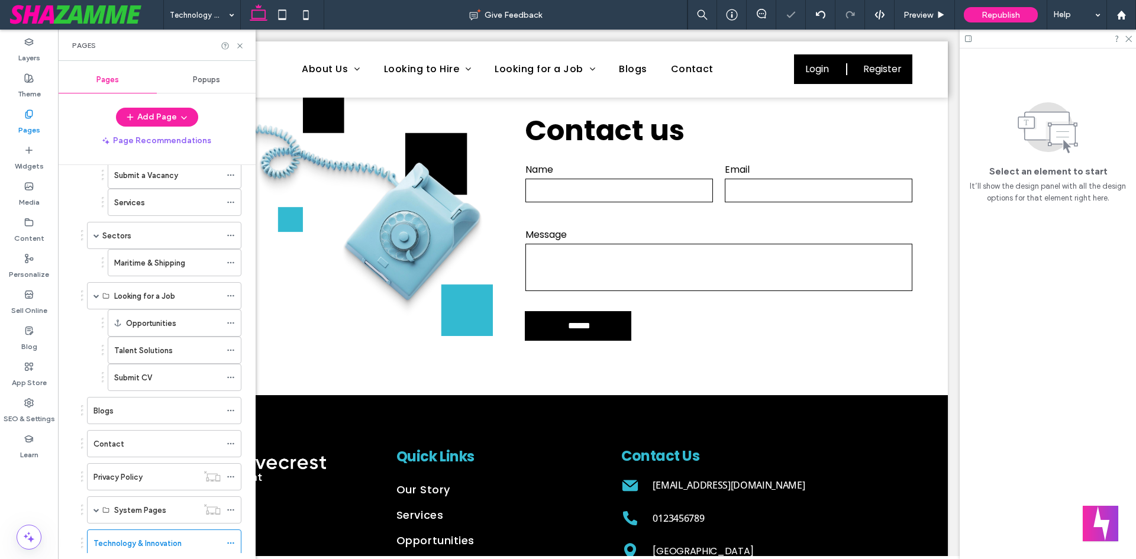
scroll to position [232, 0]
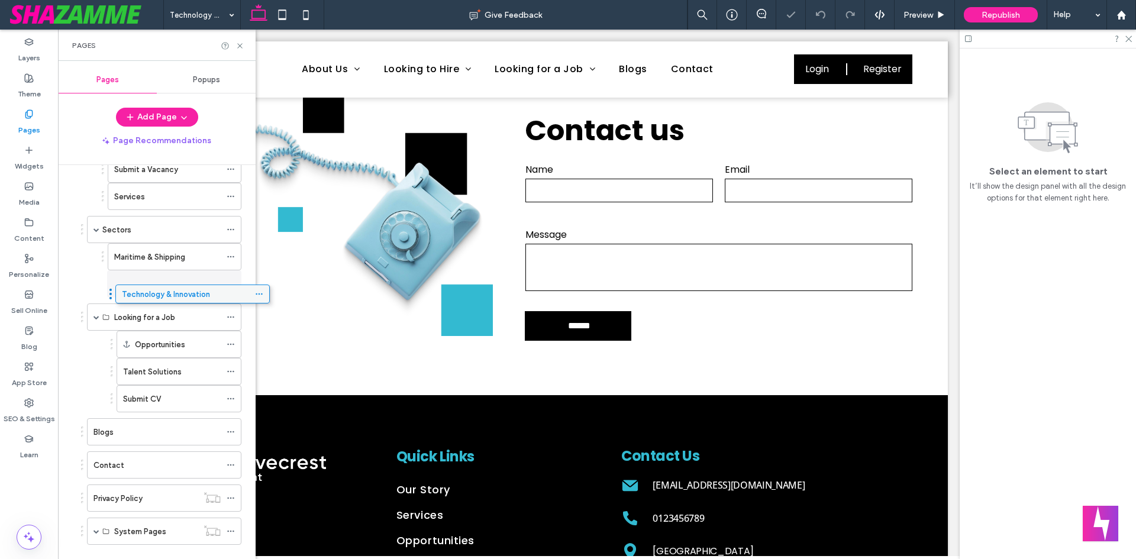
drag, startPoint x: 148, startPoint y: 539, endPoint x: 176, endPoint y: 300, distance: 240.7
click at [234, 280] on icon at bounding box center [231, 284] width 8 height 8
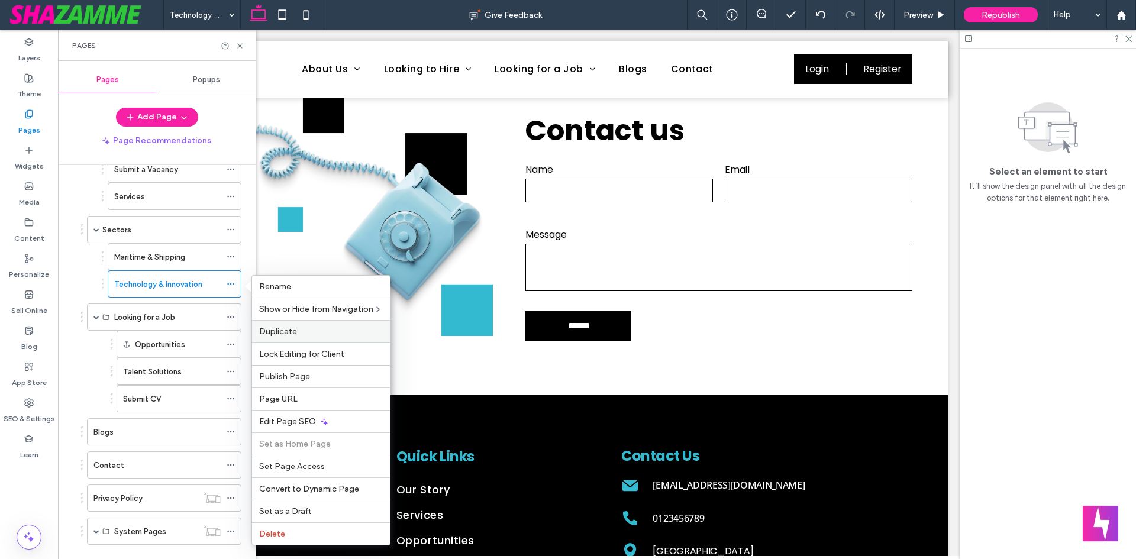
click at [301, 332] on label "Duplicate" at bounding box center [321, 332] width 124 height 10
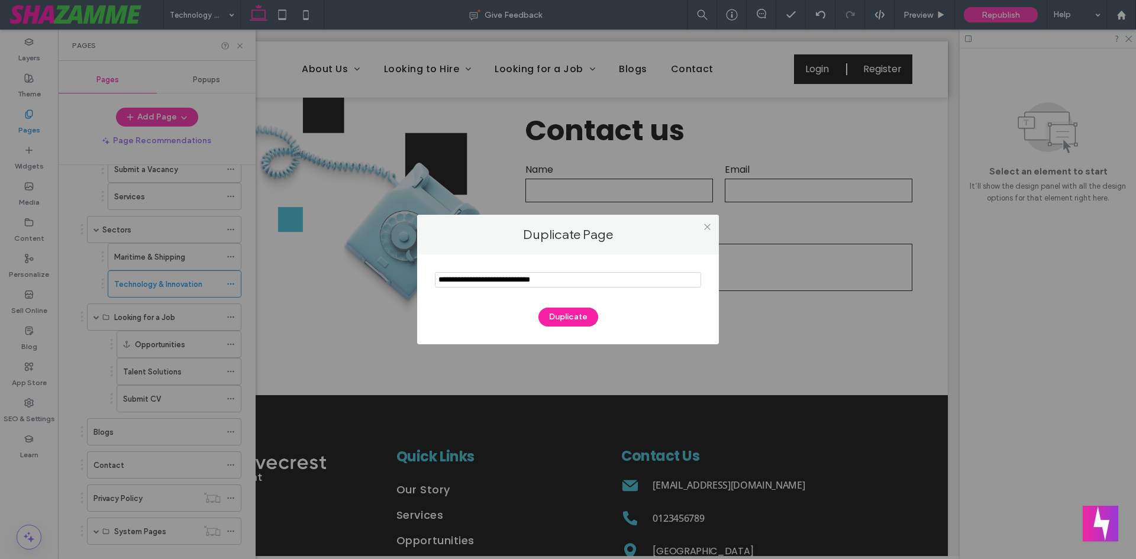
click at [517, 275] on input "notEmpty" at bounding box center [568, 279] width 266 height 15
type input "**********"
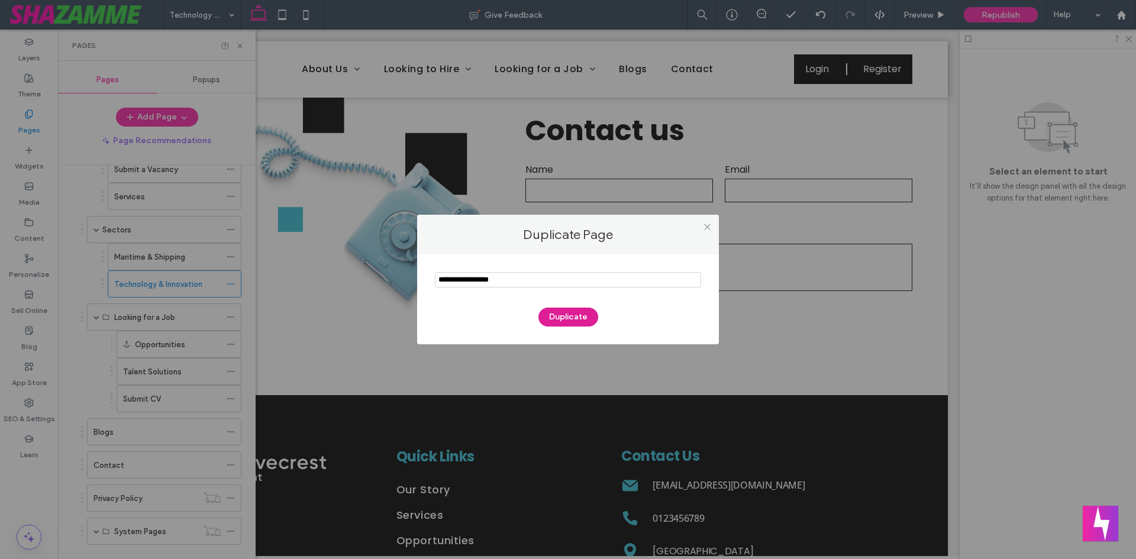
click at [561, 315] on button "Duplicate" at bounding box center [568, 317] width 60 height 19
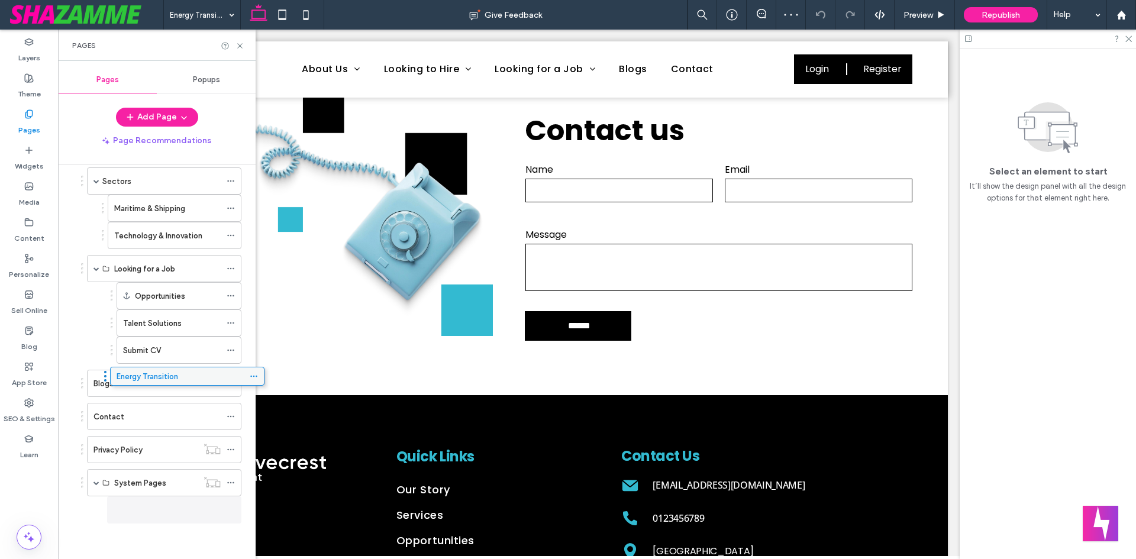
scroll to position [280, 0]
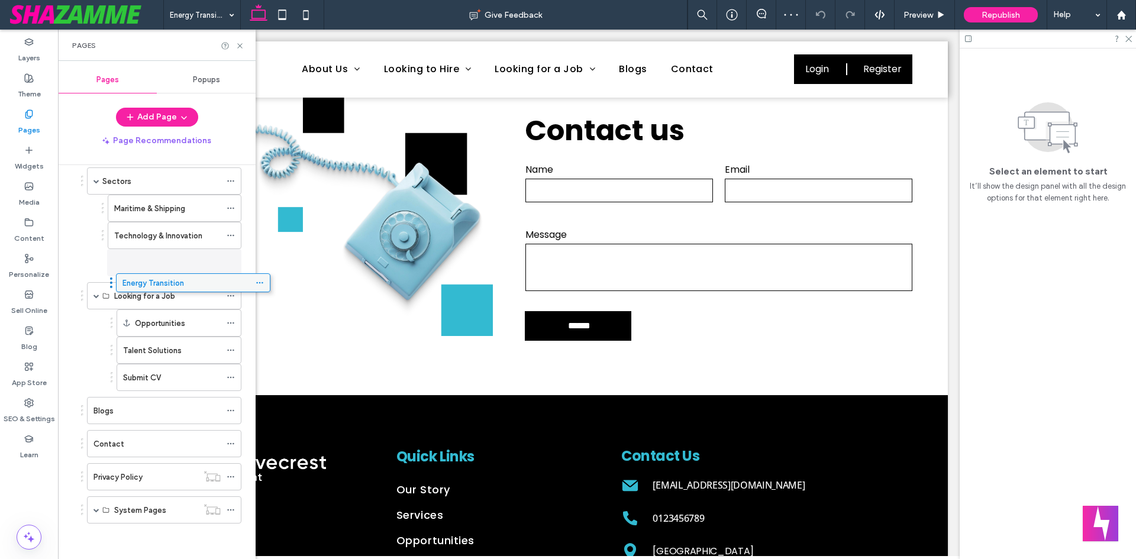
drag, startPoint x: 147, startPoint y: 454, endPoint x: 166, endPoint y: 289, distance: 166.1
click at [232, 295] on icon at bounding box center [231, 296] width 8 height 8
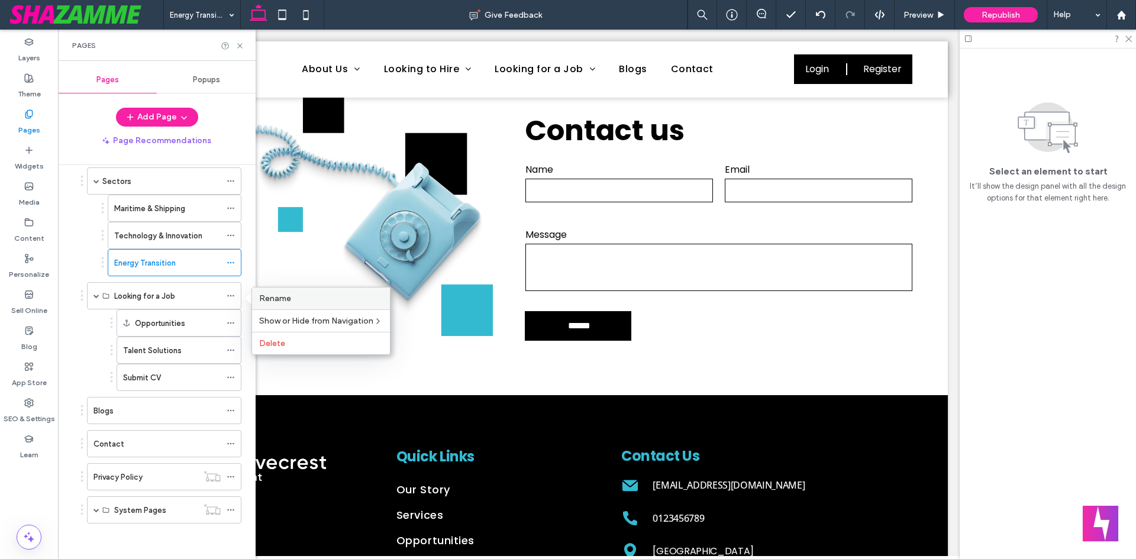
click at [318, 302] on label "Rename" at bounding box center [321, 298] width 124 height 10
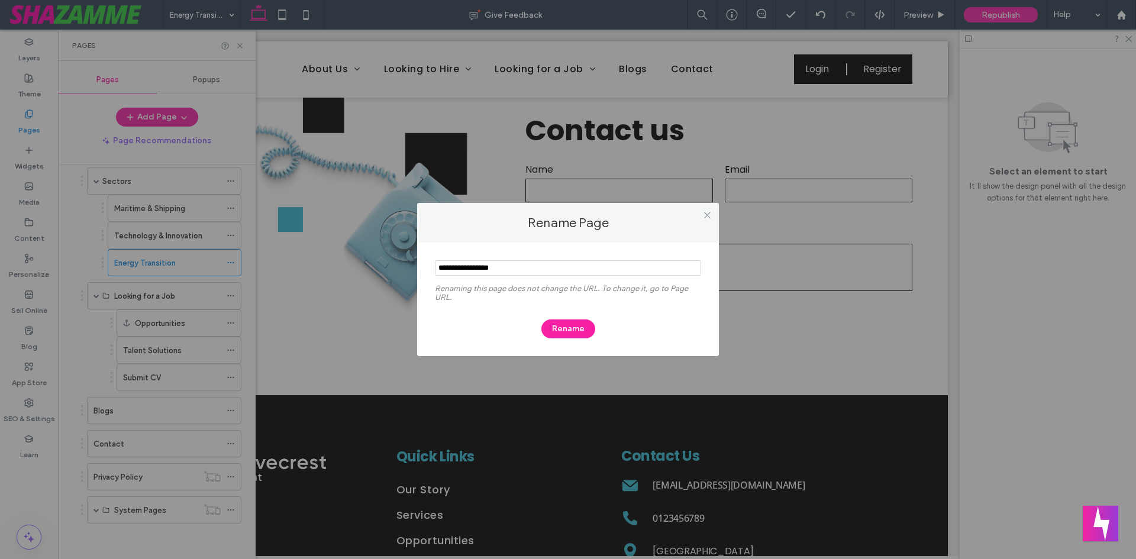
click at [477, 270] on input "notEmpty" at bounding box center [568, 267] width 266 height 15
type input "**********"
click at [571, 330] on button "Rename" at bounding box center [568, 328] width 54 height 19
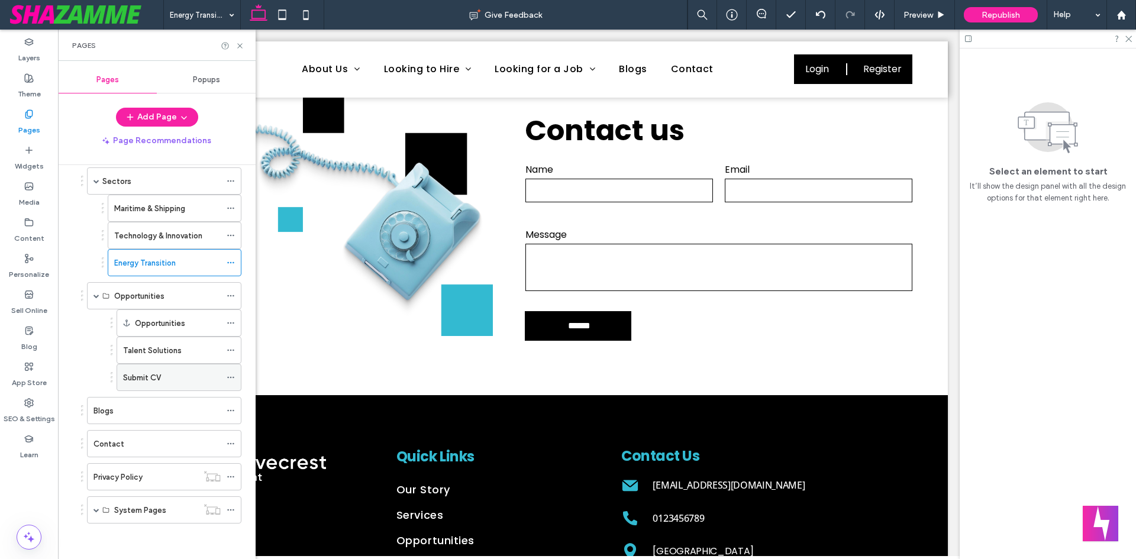
click at [226, 376] on div "Submit CV" at bounding box center [179, 377] width 125 height 27
click at [233, 378] on use at bounding box center [230, 378] width 7 height 2
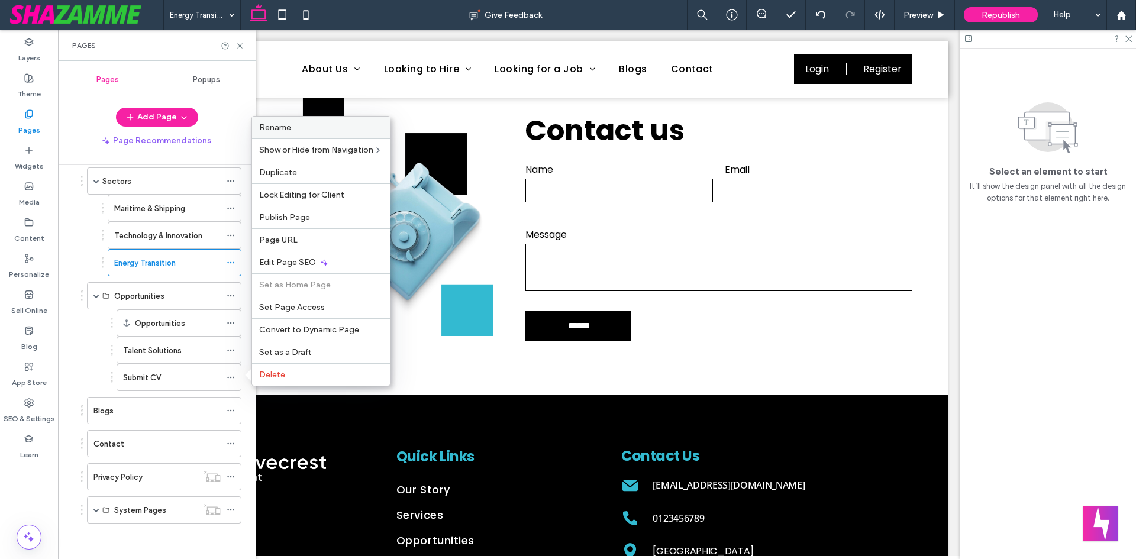
click at [310, 126] on label "Rename" at bounding box center [321, 127] width 124 height 10
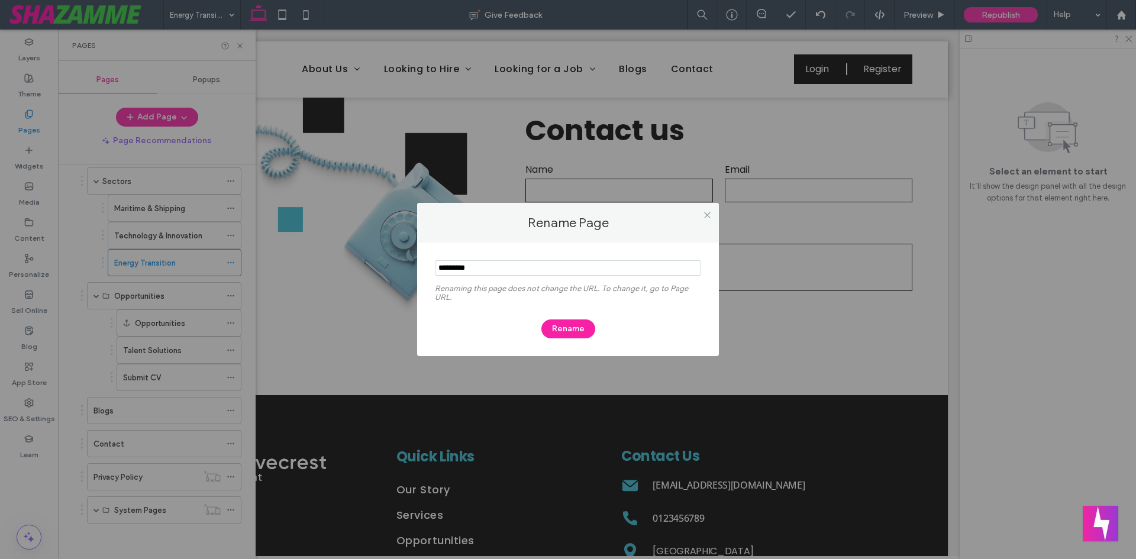
click at [508, 274] on input "notEmpty" at bounding box center [568, 267] width 266 height 15
type input "**********"
click at [557, 327] on button "Rename" at bounding box center [568, 328] width 54 height 19
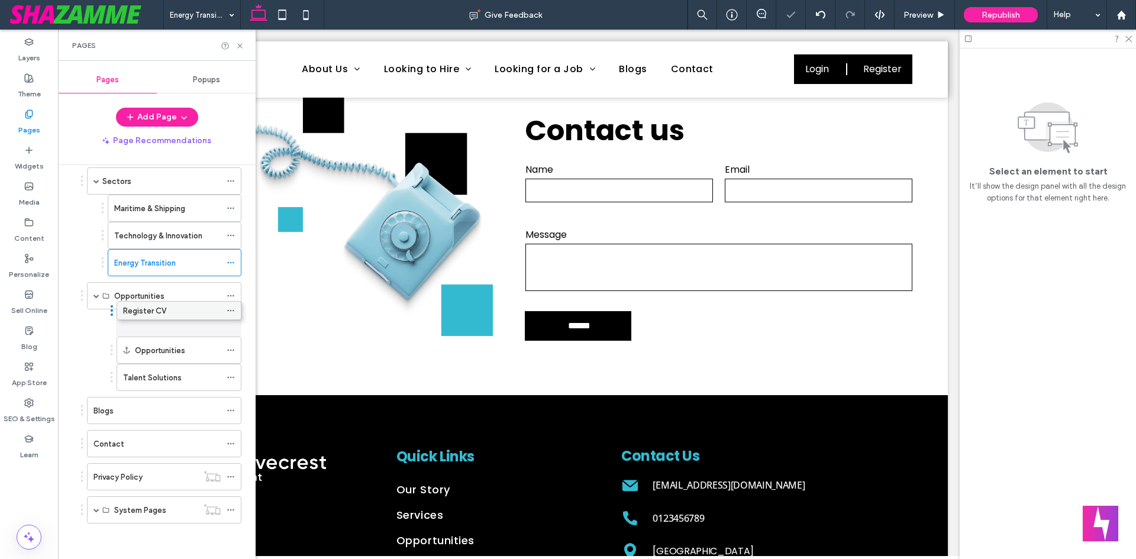
drag, startPoint x: 163, startPoint y: 374, endPoint x: 163, endPoint y: 312, distance: 62.7
drag, startPoint x: 162, startPoint y: 321, endPoint x: 161, endPoint y: 362, distance: 41.4
click at [191, 345] on div "Register CV" at bounding box center [172, 350] width 98 height 12
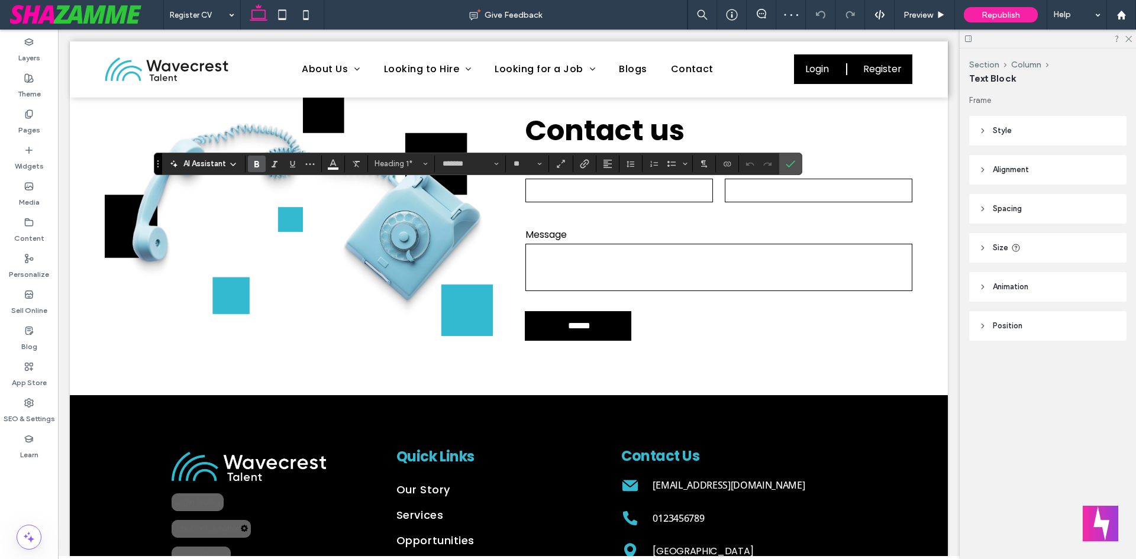
type input "**"
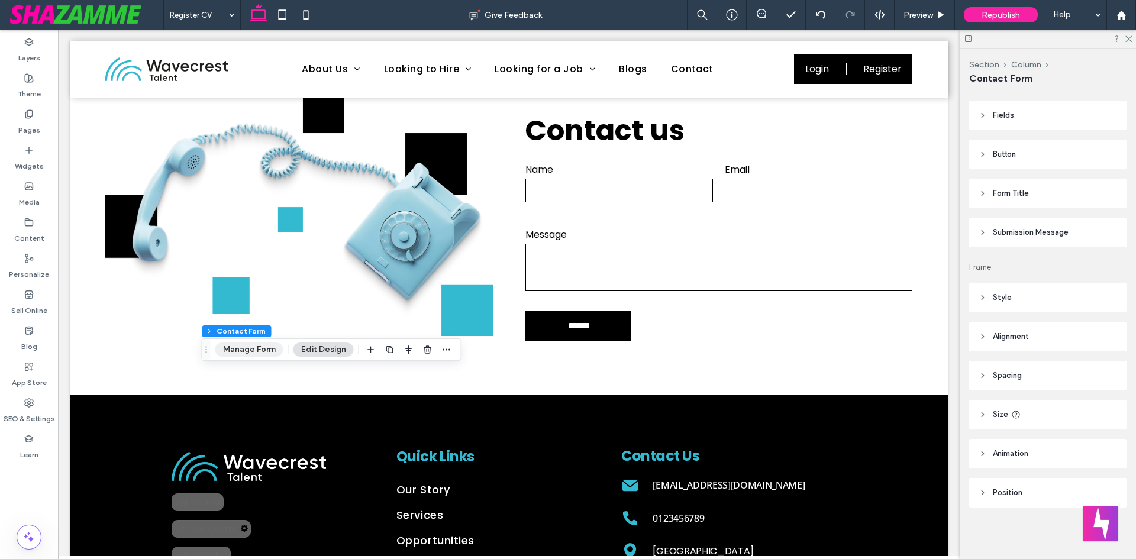
scroll to position [226, 0]
click at [254, 348] on button "Manage Form" at bounding box center [249, 350] width 68 height 14
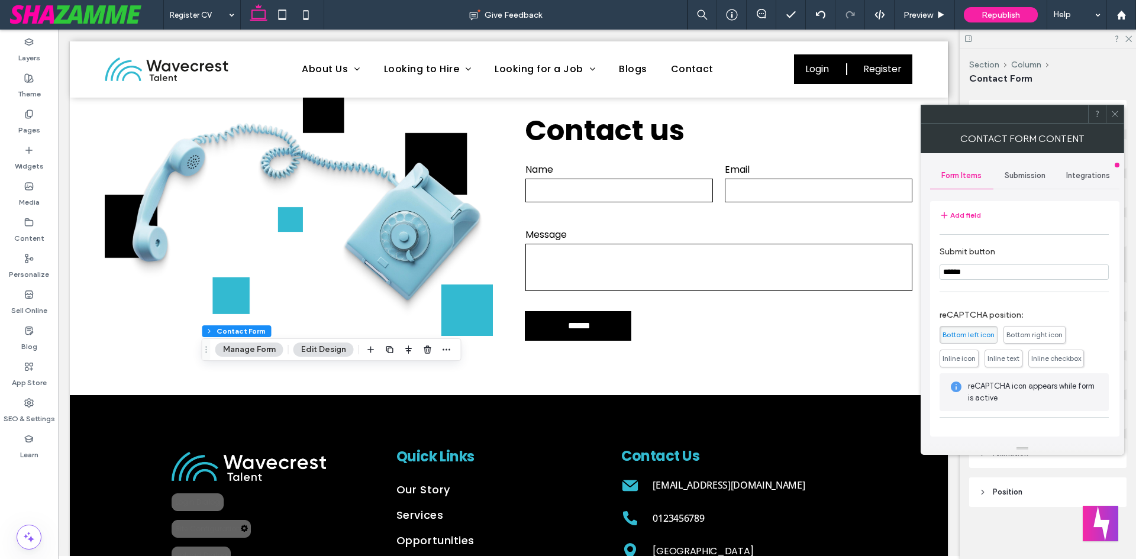
scroll to position [240, 0]
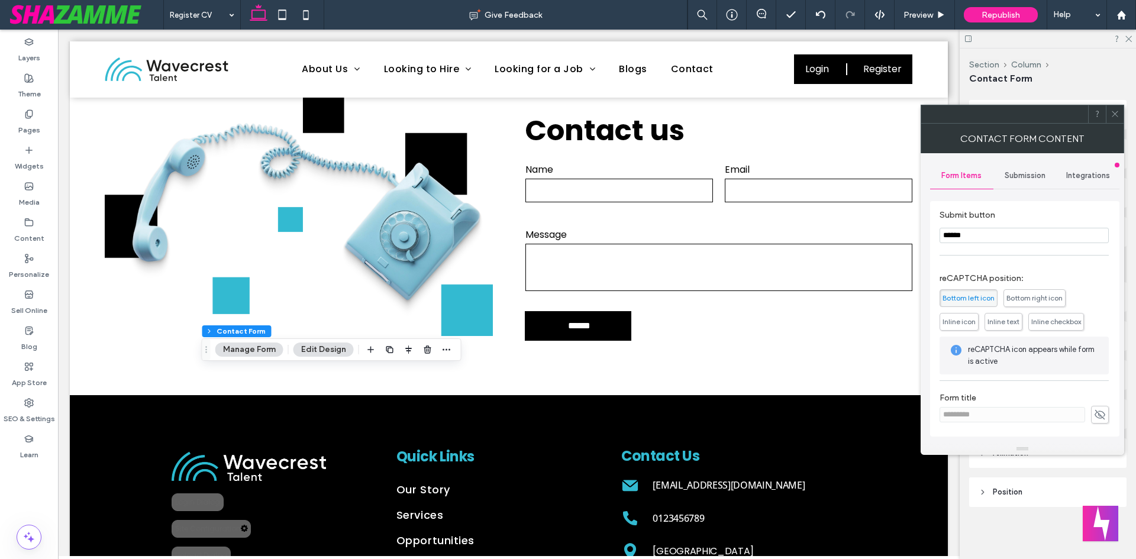
click at [1091, 412] on span at bounding box center [1100, 415] width 18 height 18
click at [1051, 419] on input "*********" at bounding box center [1012, 414] width 146 height 15
paste input "**"
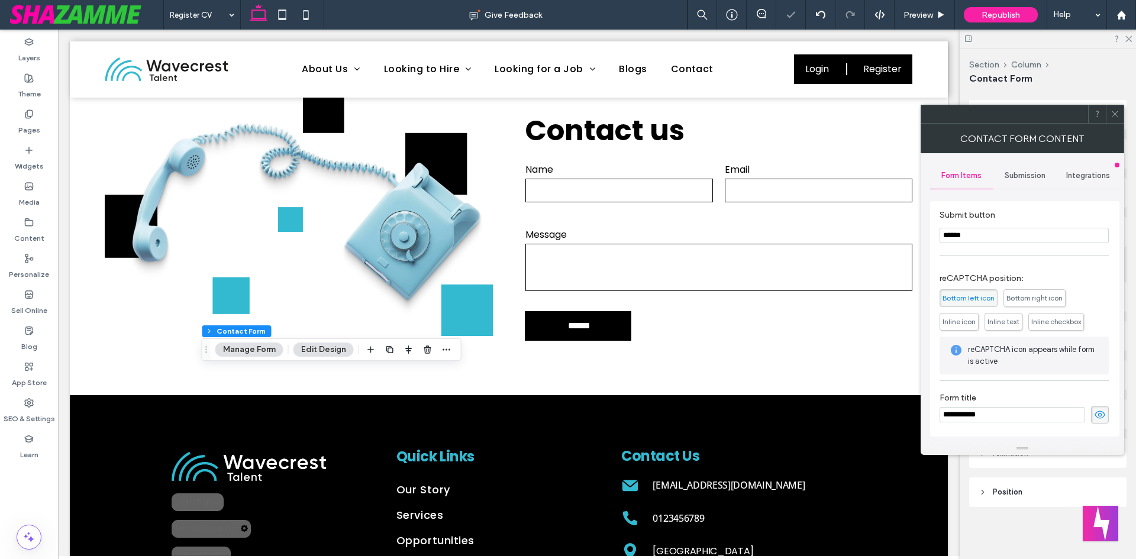
type input "**********"
click at [1043, 397] on label "Form title" at bounding box center [1023, 399] width 169 height 13
click at [1031, 177] on span "Submission" at bounding box center [1025, 175] width 41 height 9
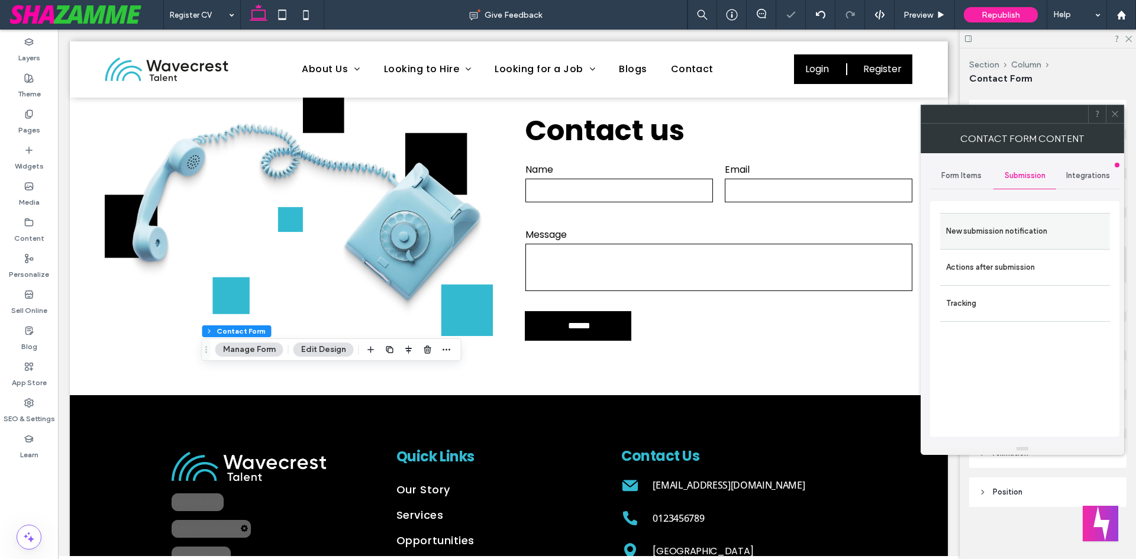
click at [1015, 227] on label "New submission notification" at bounding box center [1025, 231] width 158 height 24
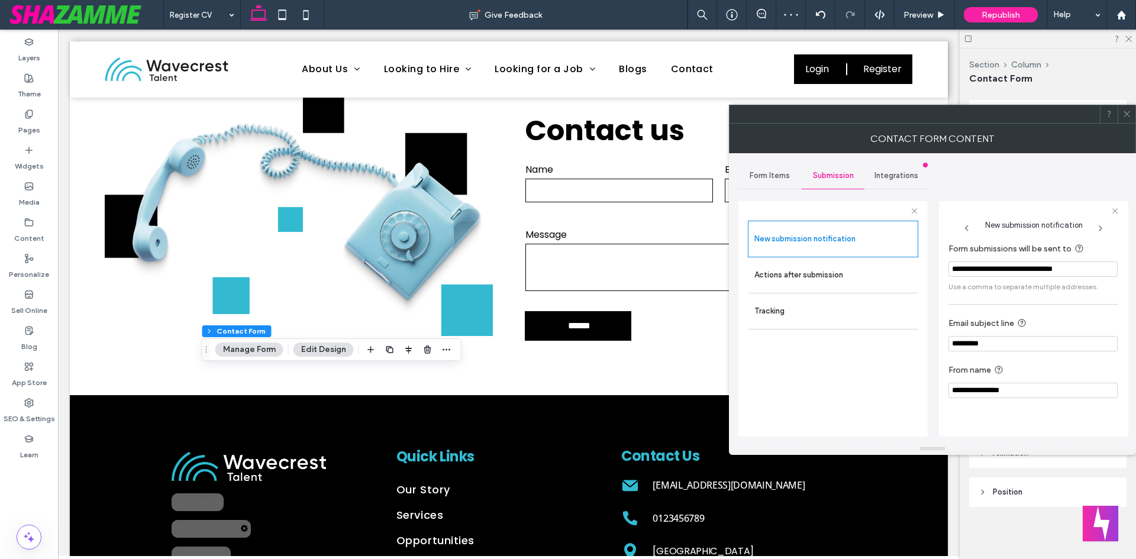
click at [979, 337] on input "*********" at bounding box center [1032, 343] width 169 height 15
paste input "**"
type input "**********"
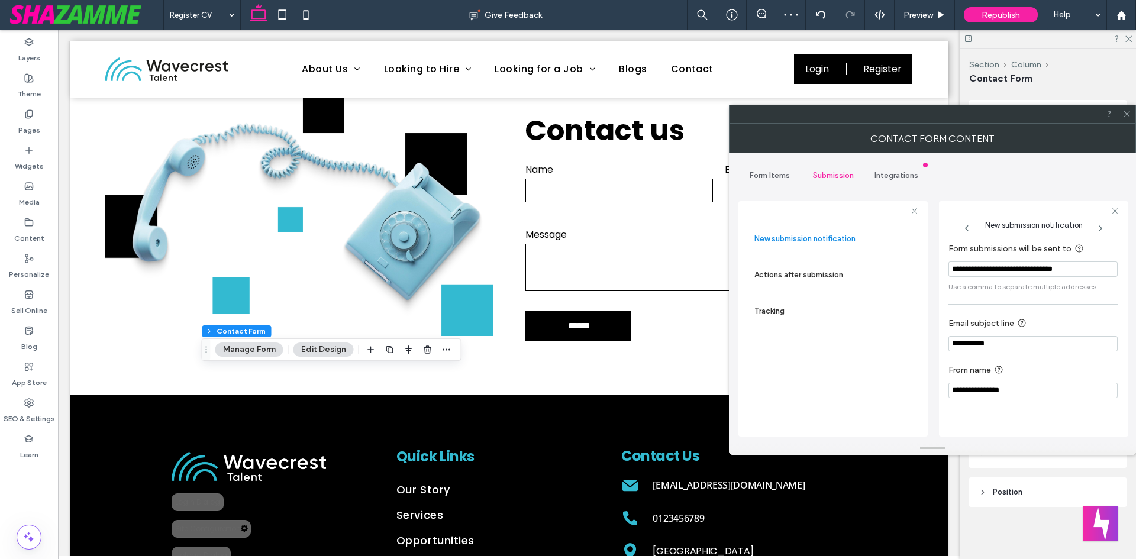
click at [1073, 363] on section "**********" at bounding box center [1032, 380] width 169 height 47
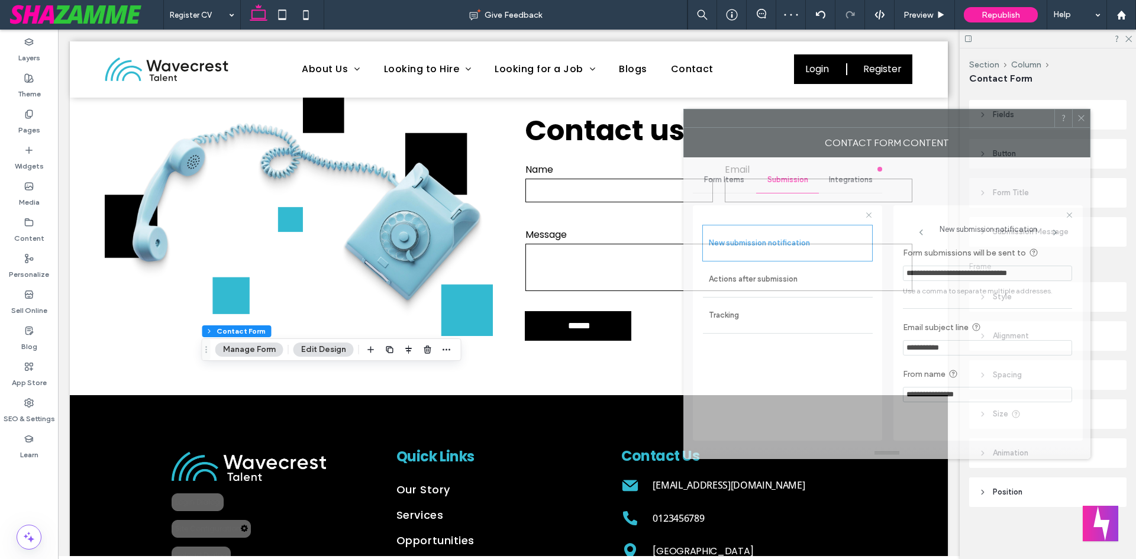
drag, startPoint x: 1002, startPoint y: 132, endPoint x: 1047, endPoint y: 128, distance: 45.1
click at [980, 138] on div "Contact Form Content" at bounding box center [886, 143] width 407 height 30
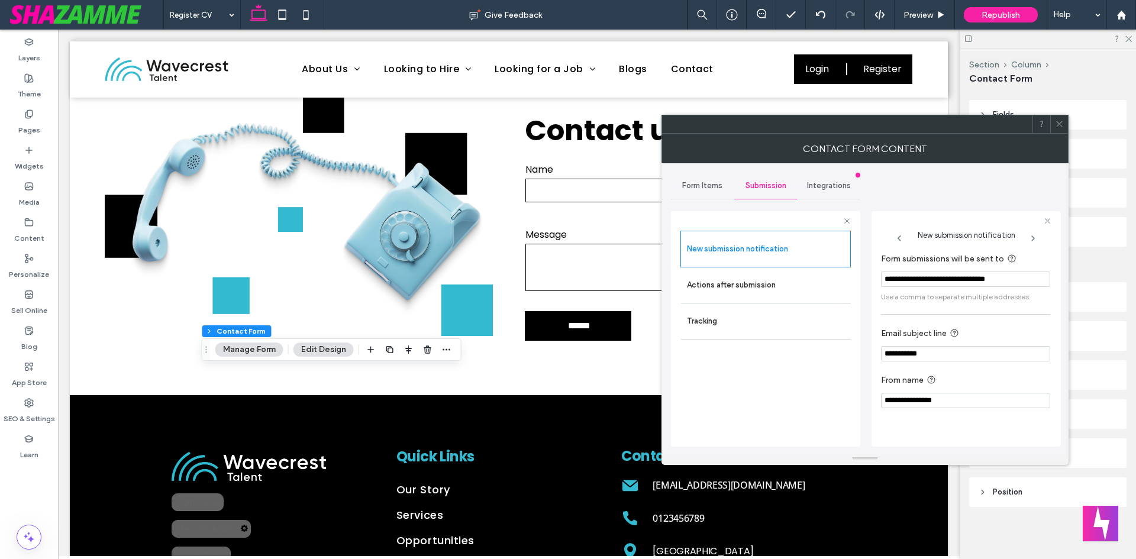
click at [1062, 121] on icon at bounding box center [1059, 123] width 9 height 9
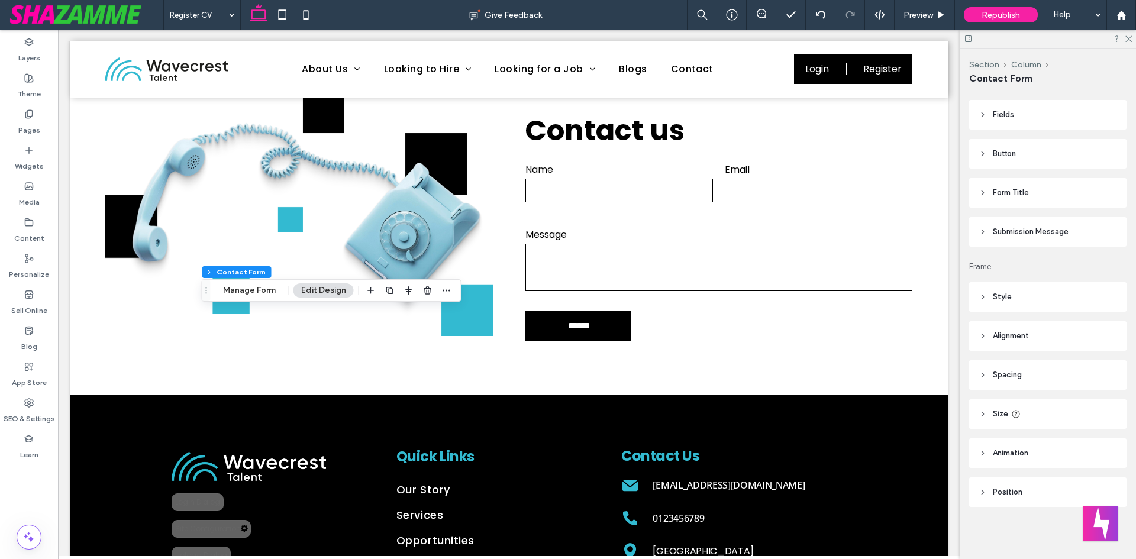
click at [1005, 303] on header "Style" at bounding box center [1047, 297] width 157 height 30
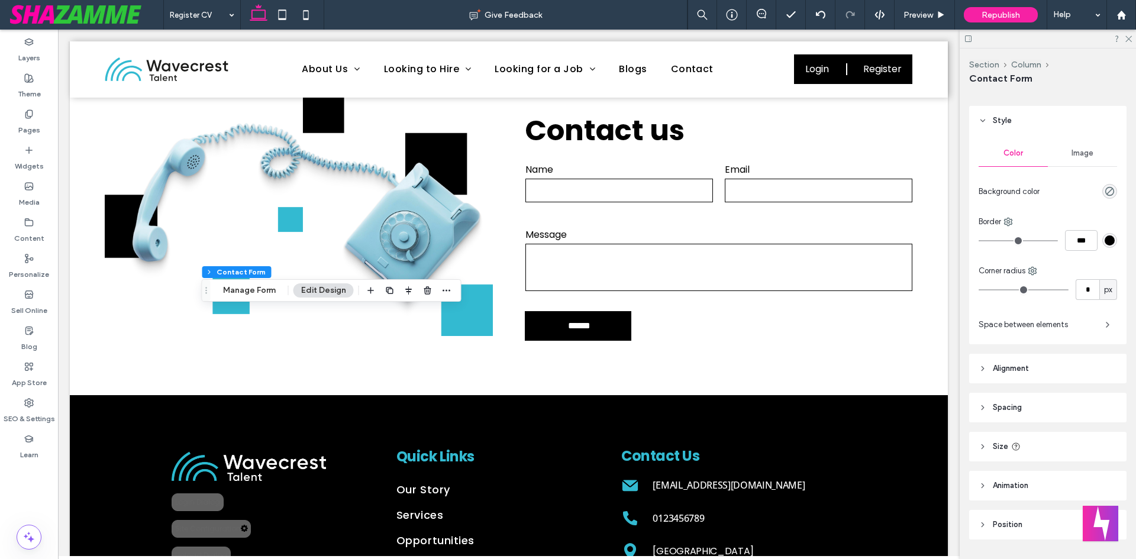
scroll to position [403, 0]
click at [1031, 320] on span "Space between elements" at bounding box center [1036, 324] width 117 height 12
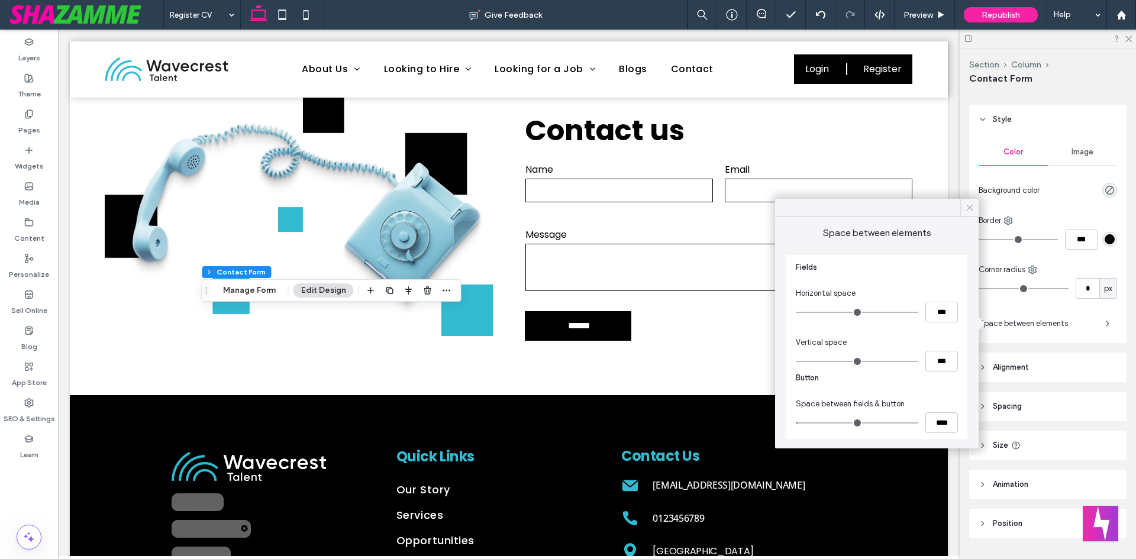
click at [971, 207] on icon at bounding box center [969, 207] width 11 height 11
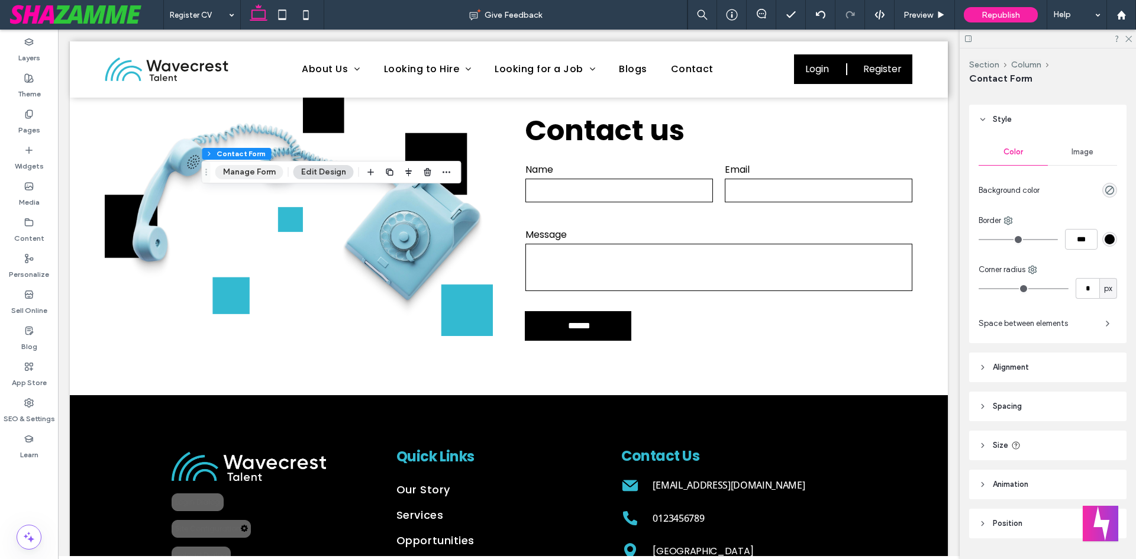
click at [253, 174] on button "Manage Form" at bounding box center [249, 172] width 68 height 14
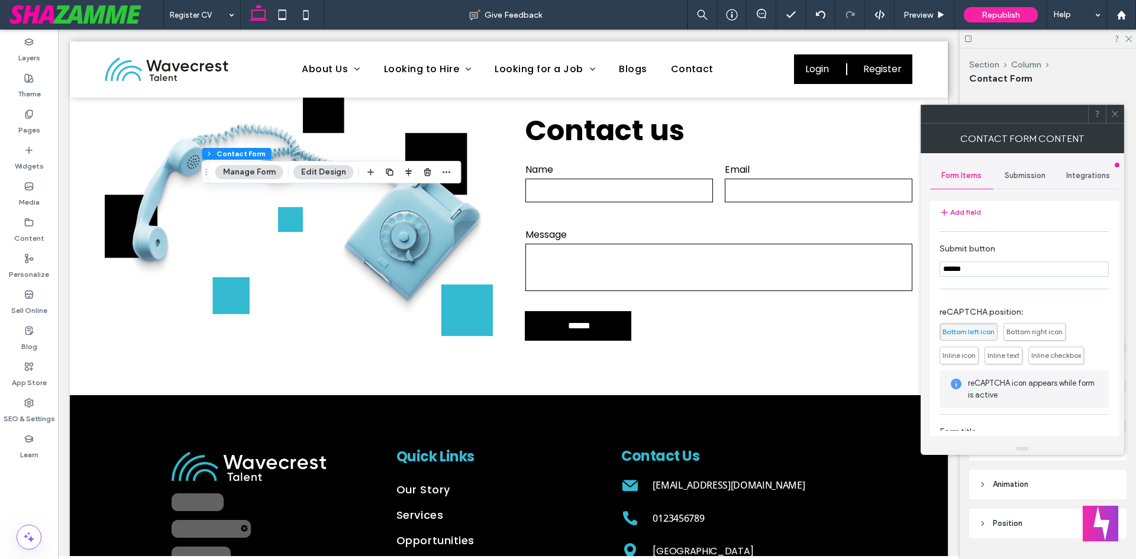
scroll to position [240, 0]
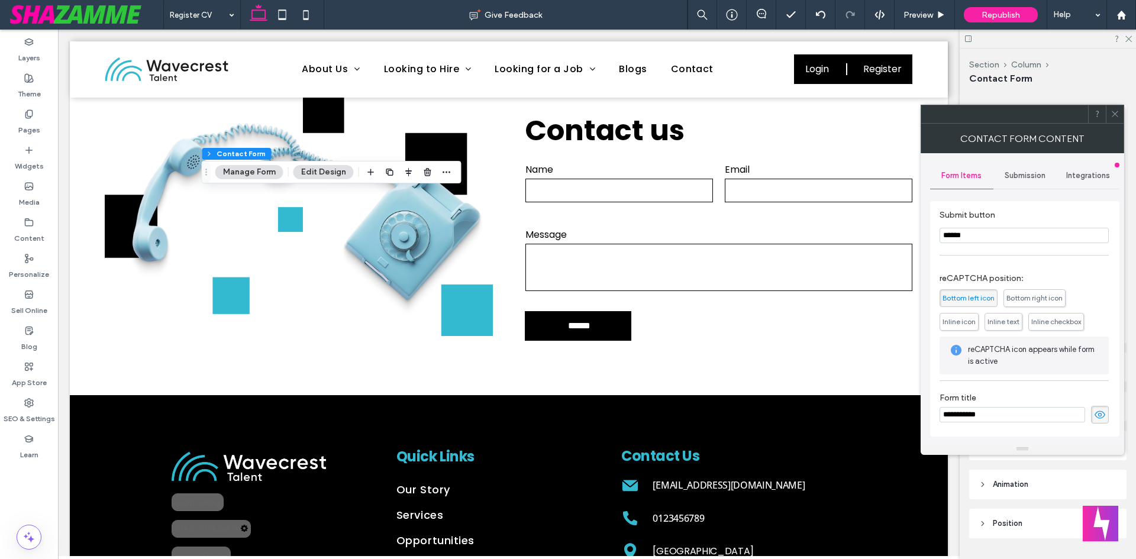
click at [1097, 418] on icon at bounding box center [1100, 414] width 12 height 13
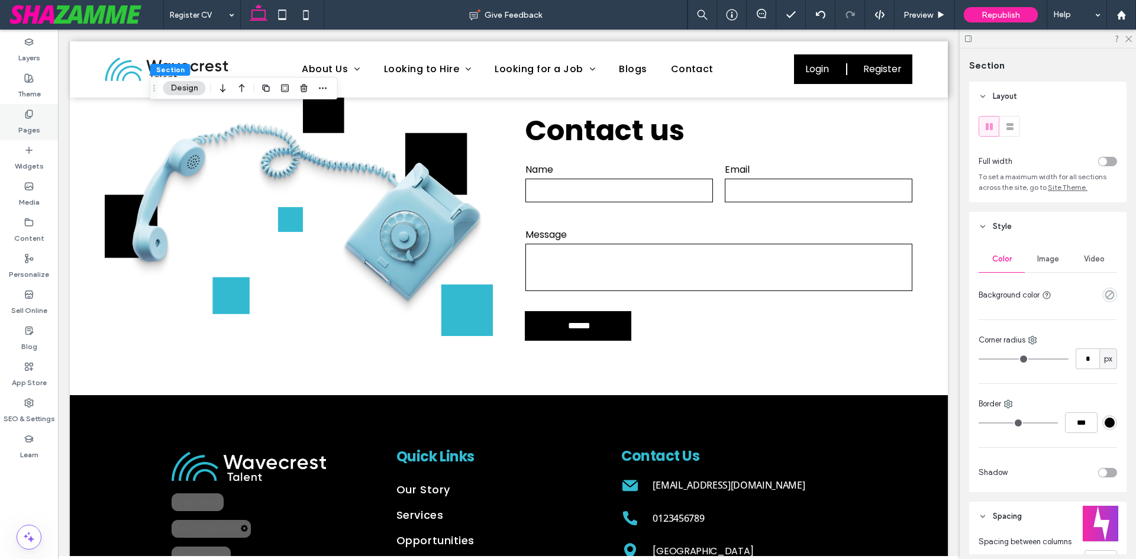
click at [29, 116] on use at bounding box center [28, 114] width 7 height 8
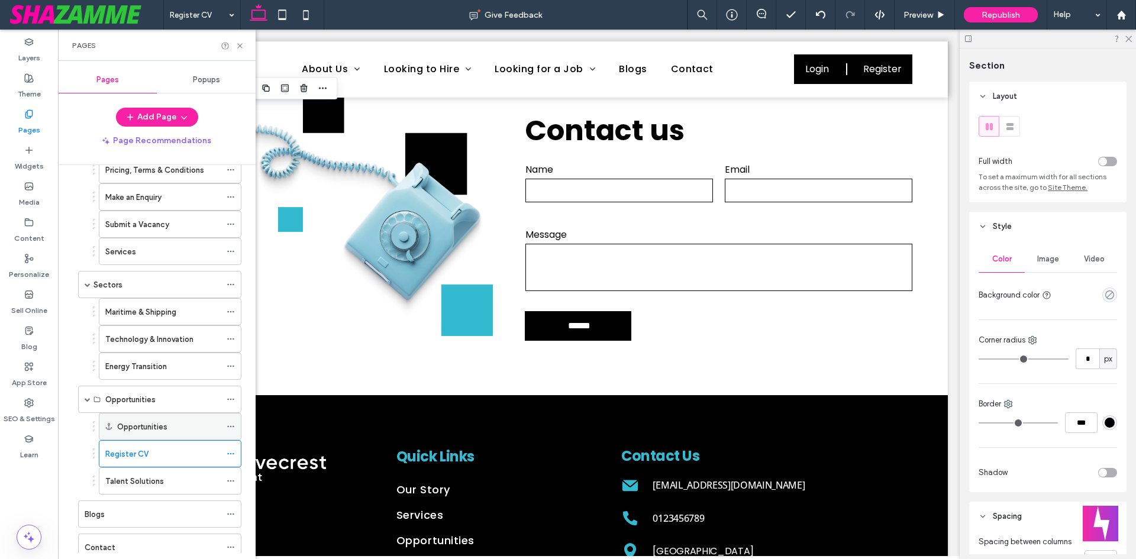
scroll to position [177, 0]
click at [237, 477] on div at bounding box center [234, 480] width 14 height 18
click at [233, 479] on icon at bounding box center [231, 480] width 8 height 8
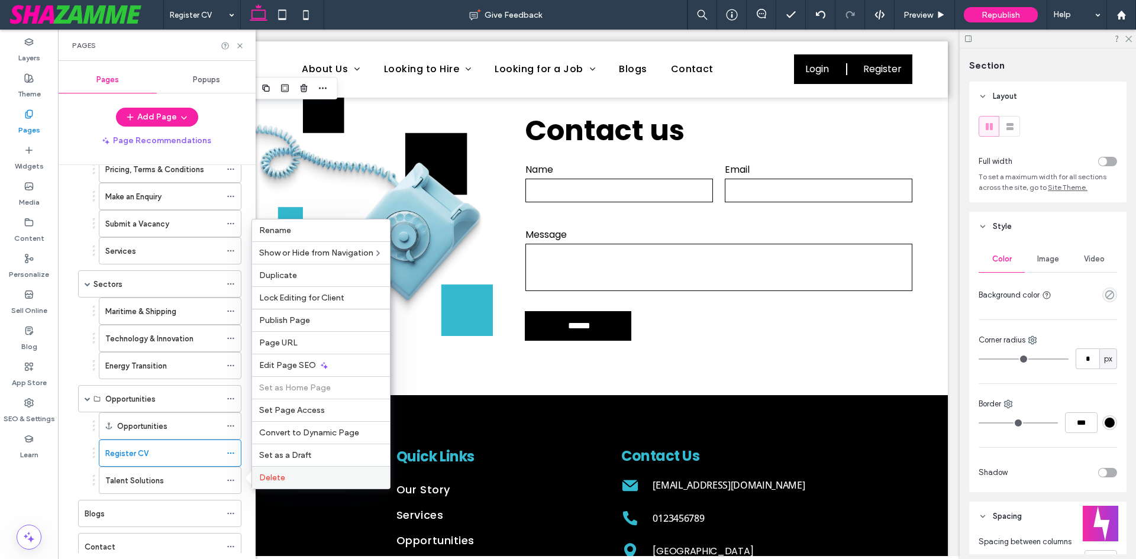
click at [287, 479] on label "Delete" at bounding box center [321, 478] width 124 height 10
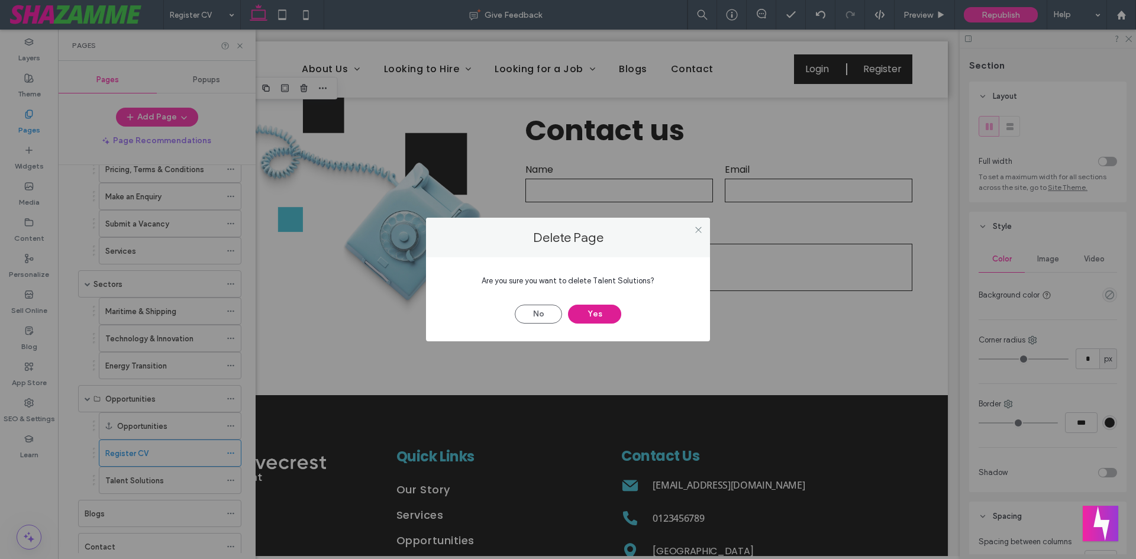
click at [599, 314] on button "Yes" at bounding box center [594, 314] width 53 height 19
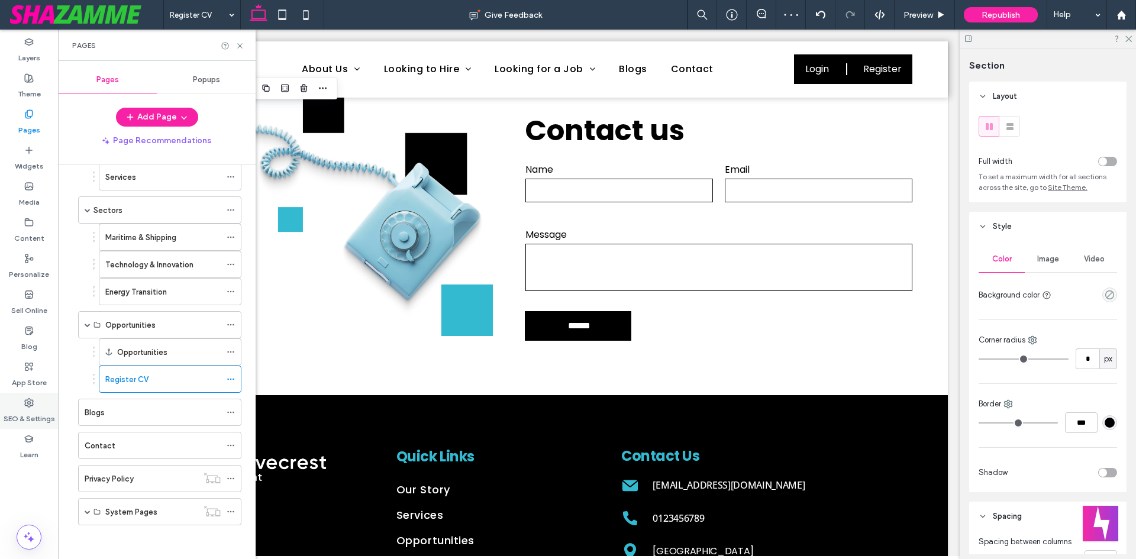
scroll to position [253, 0]
click at [86, 506] on span at bounding box center [88, 510] width 6 height 26
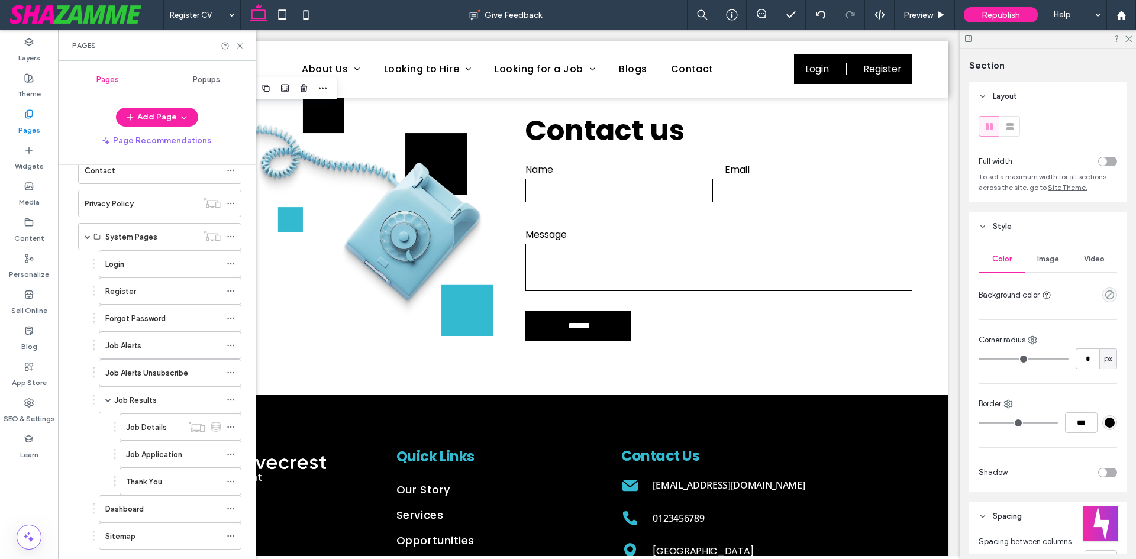
scroll to position [549, 0]
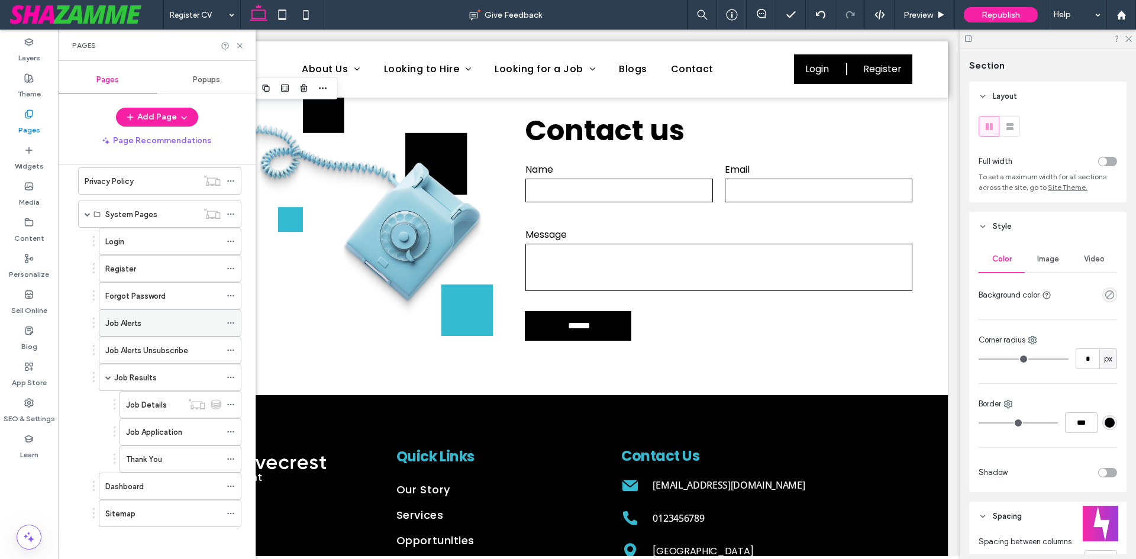
click at [231, 320] on icon at bounding box center [231, 323] width 8 height 8
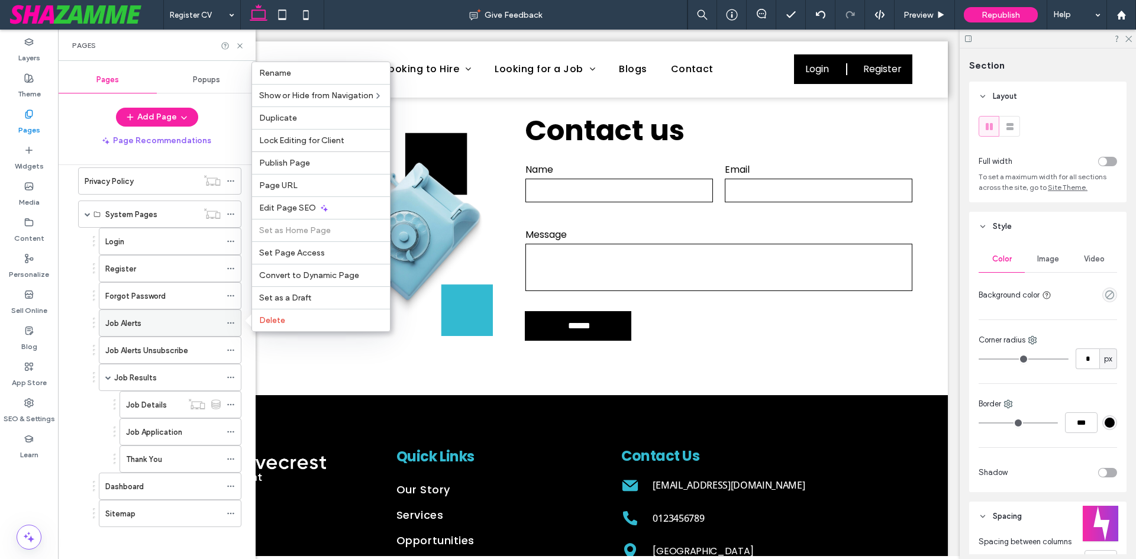
click at [167, 322] on div "Job Alerts" at bounding box center [162, 323] width 115 height 12
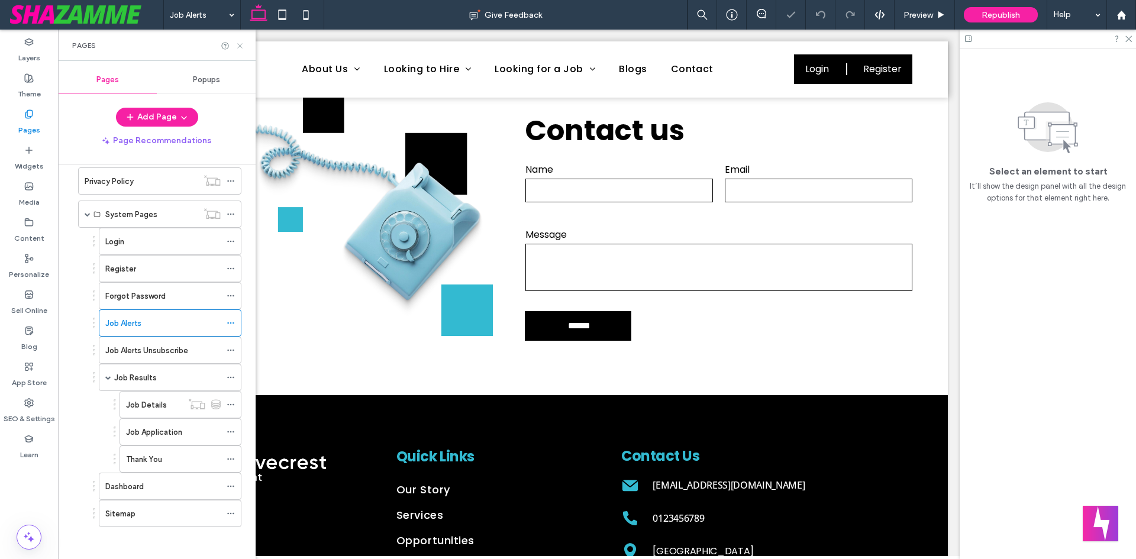
click at [238, 45] on icon at bounding box center [239, 45] width 9 height 9
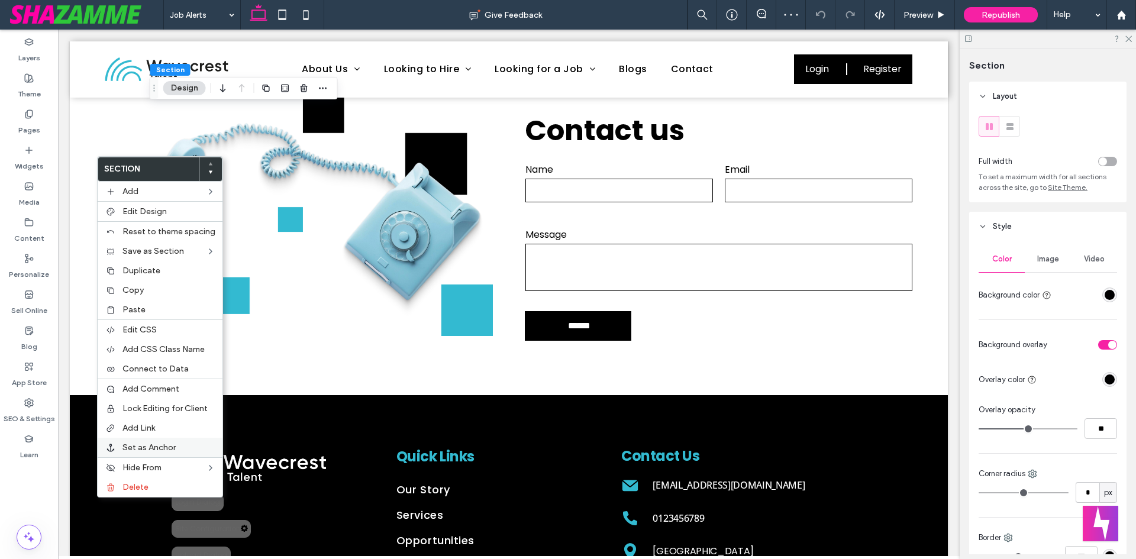
click at [152, 441] on div "Set as Anchor" at bounding box center [160, 448] width 125 height 20
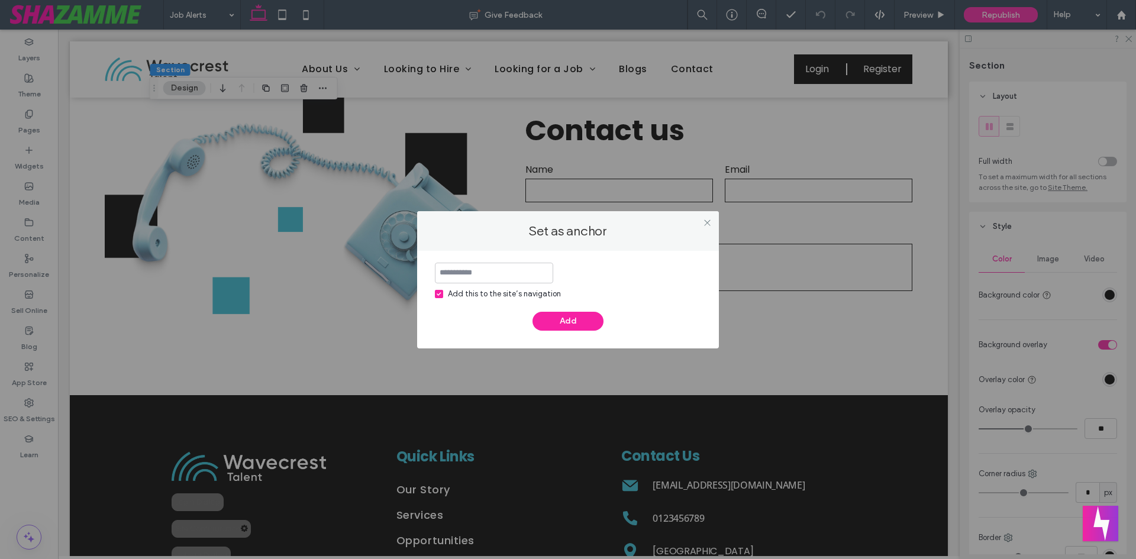
click at [466, 273] on input at bounding box center [494, 273] width 118 height 21
click at [495, 273] on input "**********" at bounding box center [494, 273] width 118 height 21
type input "**********"
click at [576, 325] on button "Add" at bounding box center [567, 321] width 71 height 19
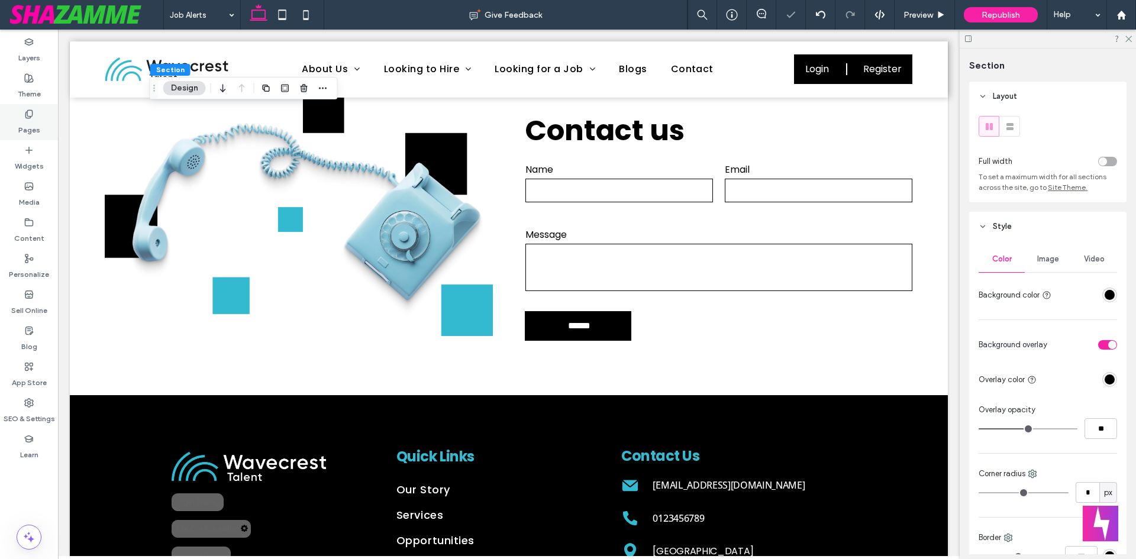
click at [28, 128] on label "Pages" at bounding box center [29, 127] width 22 height 17
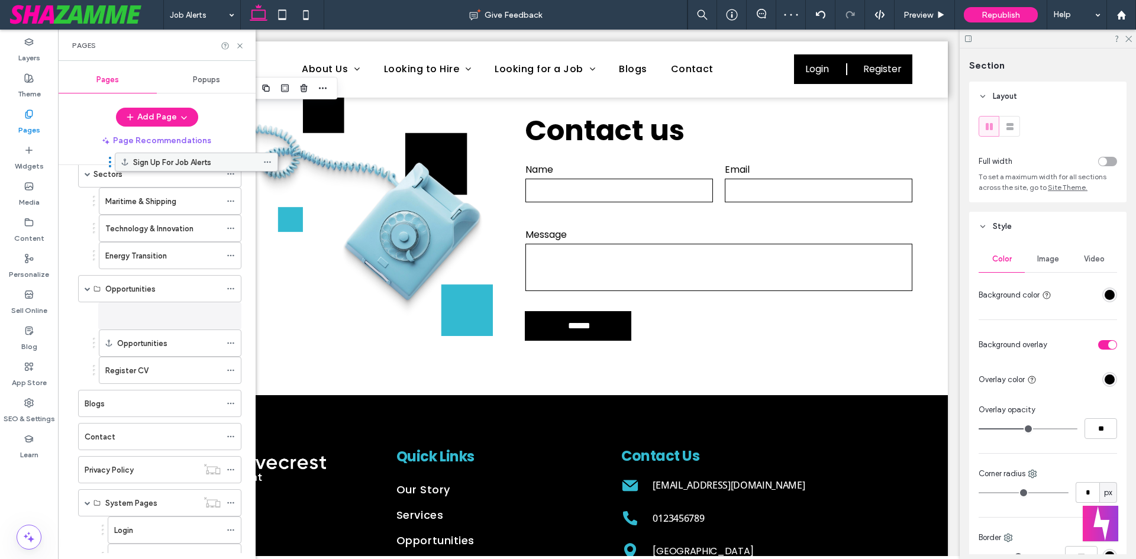
scroll to position [217, 0]
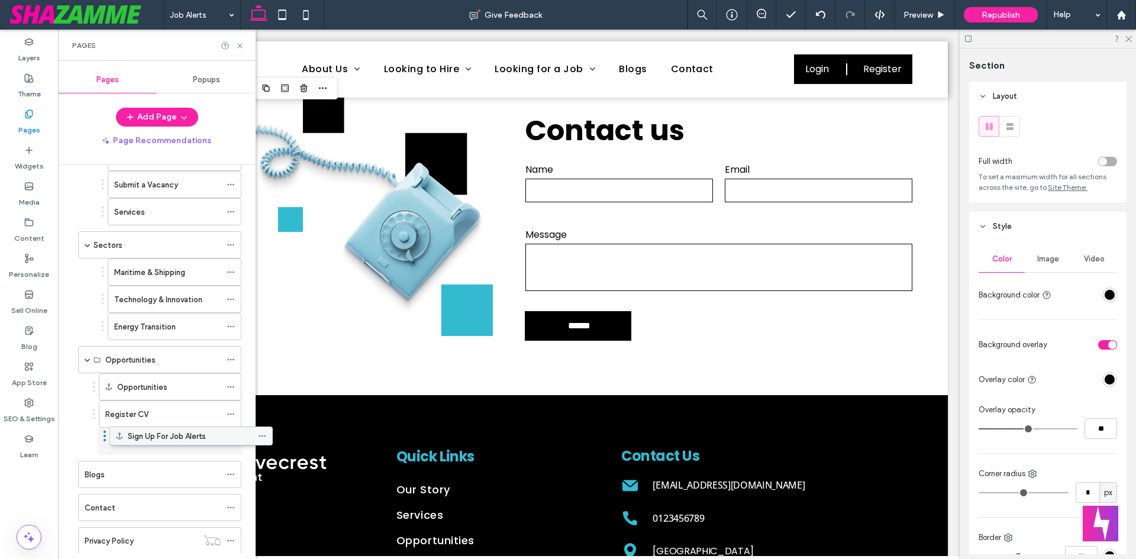
drag, startPoint x: 156, startPoint y: 503, endPoint x: 188, endPoint y: 434, distance: 76.5
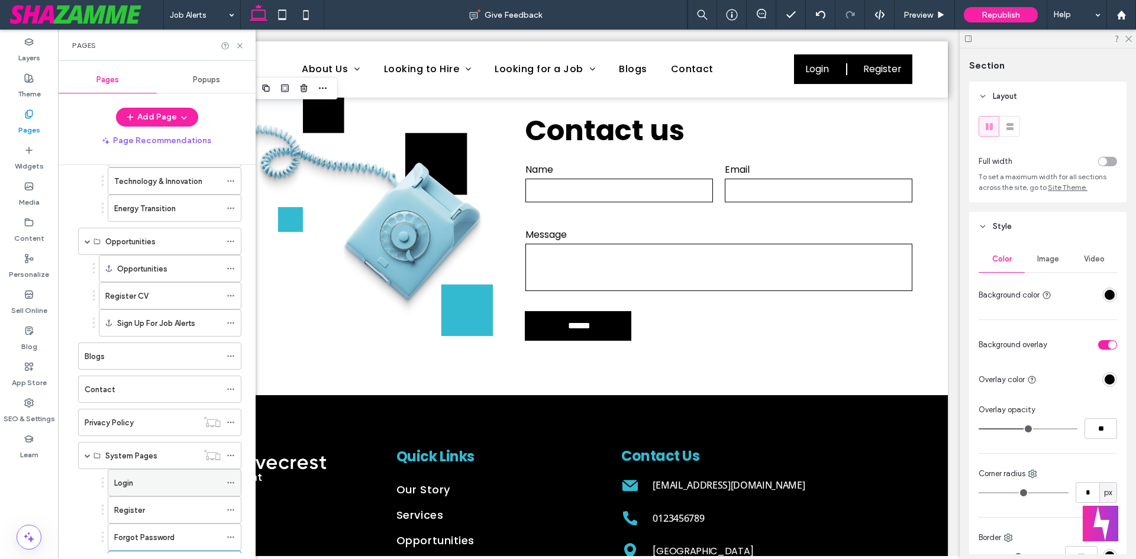
scroll to position [453, 0]
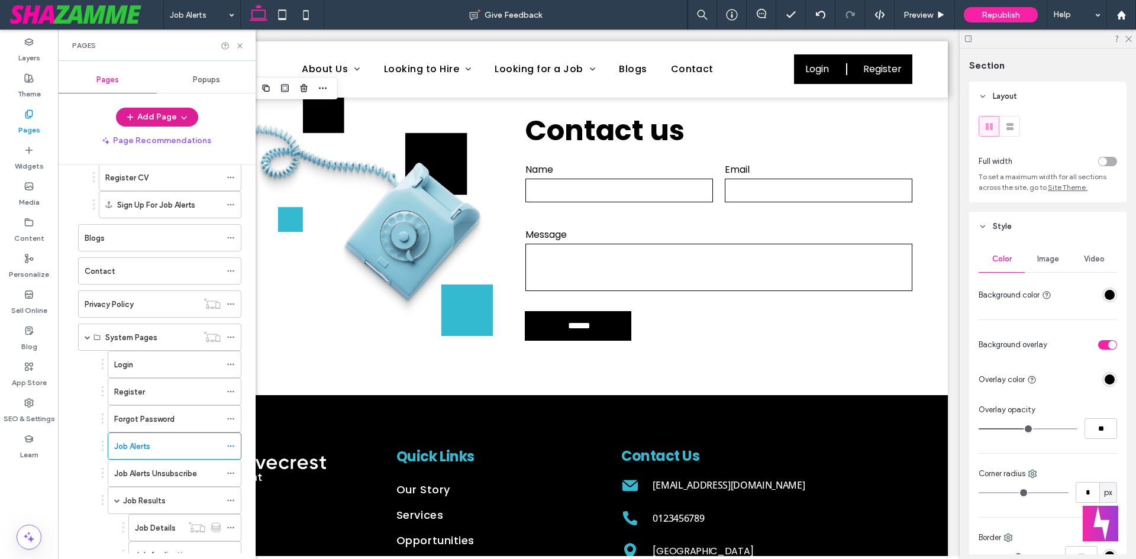
click at [162, 108] on button "Add Page" at bounding box center [157, 117] width 82 height 19
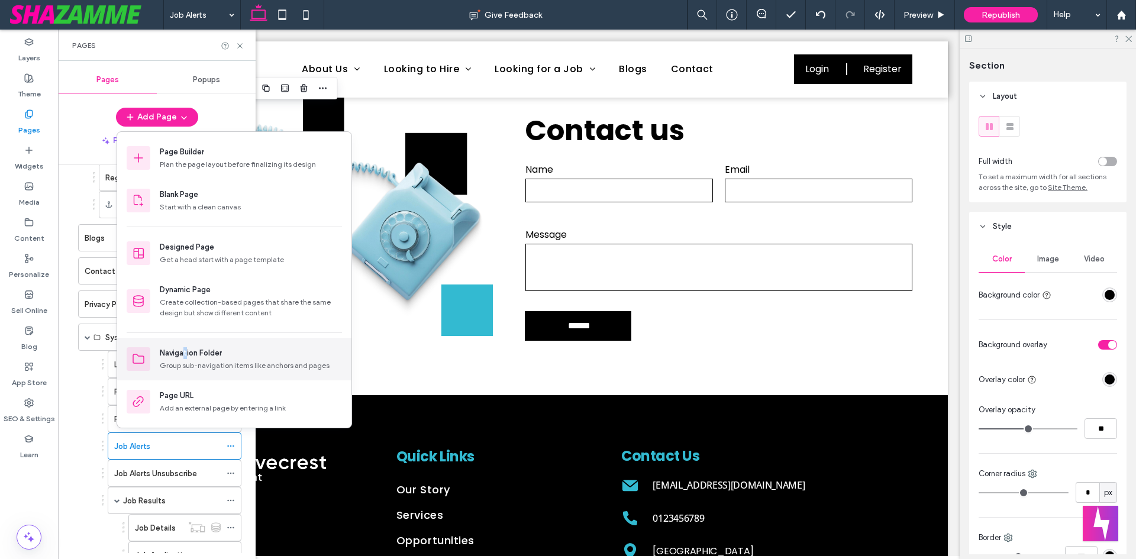
click at [187, 345] on div "Navigation Folder Group sub-navigation items like anchors and pages" at bounding box center [234, 359] width 234 height 43
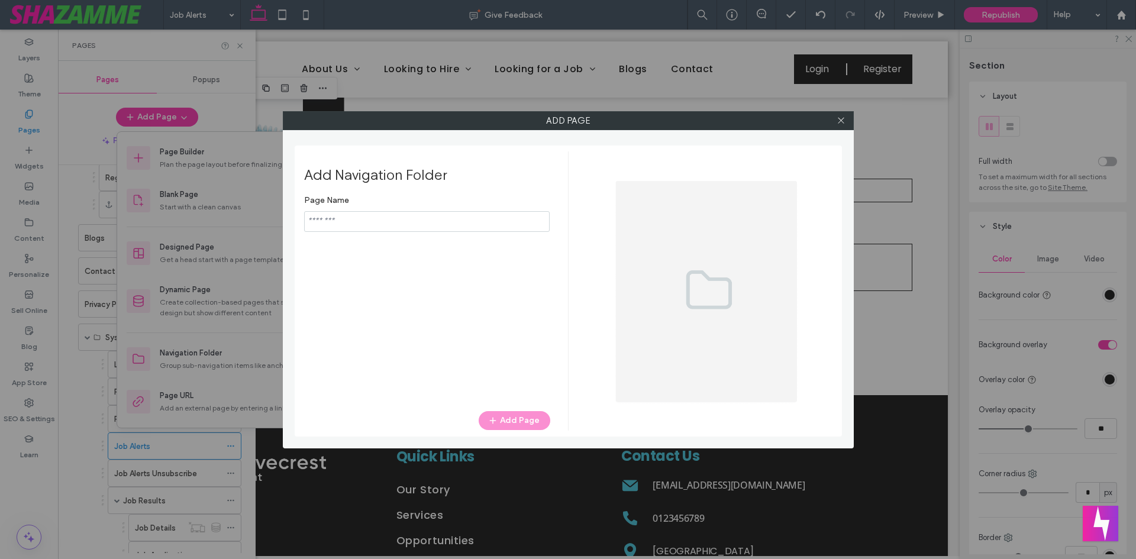
click at [394, 232] on div "Page Name Add Page" at bounding box center [427, 294] width 246 height 210
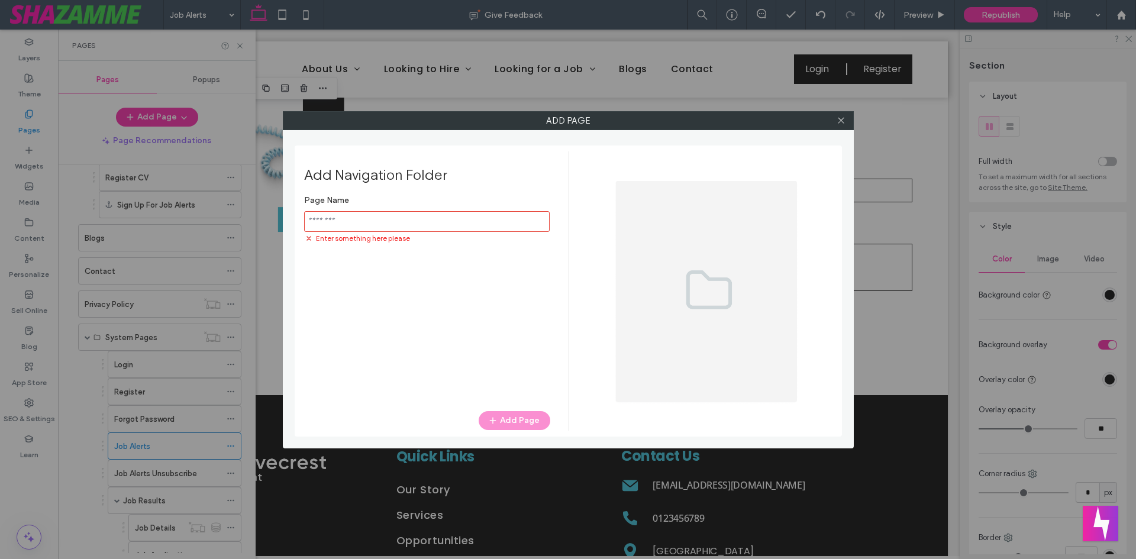
click at [355, 215] on input "notEmpty" at bounding box center [427, 221] width 246 height 21
paste input "********"
type input "********"
click at [496, 417] on icon "button" at bounding box center [492, 420] width 9 height 9
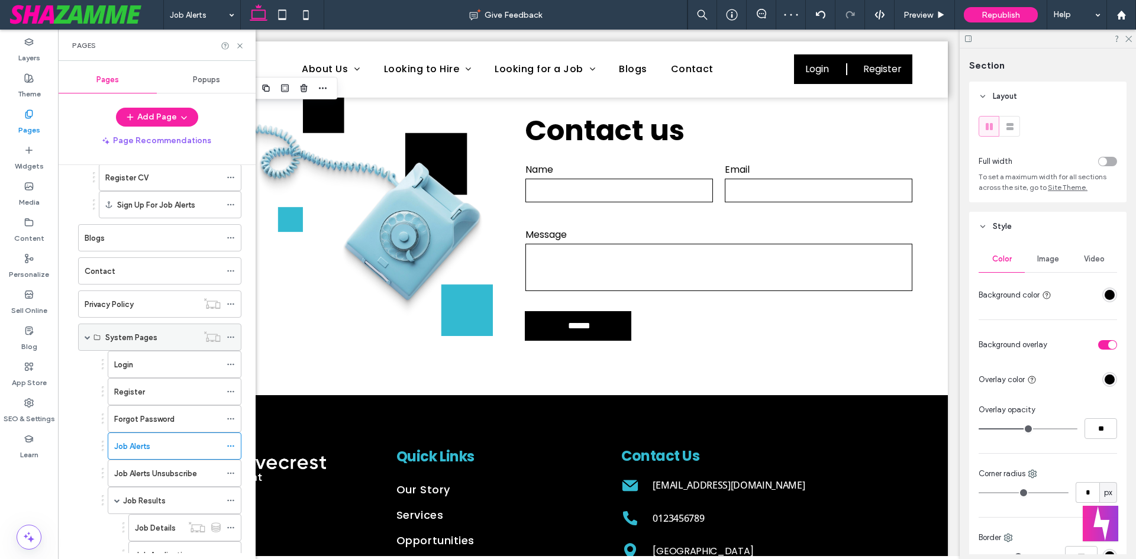
click at [85, 339] on span at bounding box center [88, 337] width 6 height 6
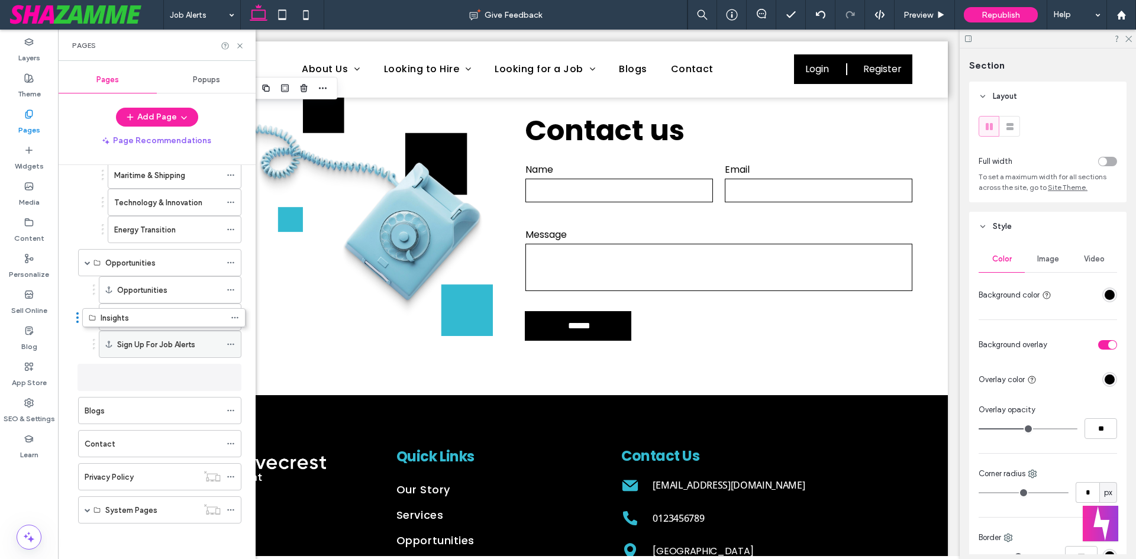
drag, startPoint x: 148, startPoint y: 514, endPoint x: 153, endPoint y: 353, distance: 161.0
click at [230, 377] on icon at bounding box center [231, 377] width 8 height 8
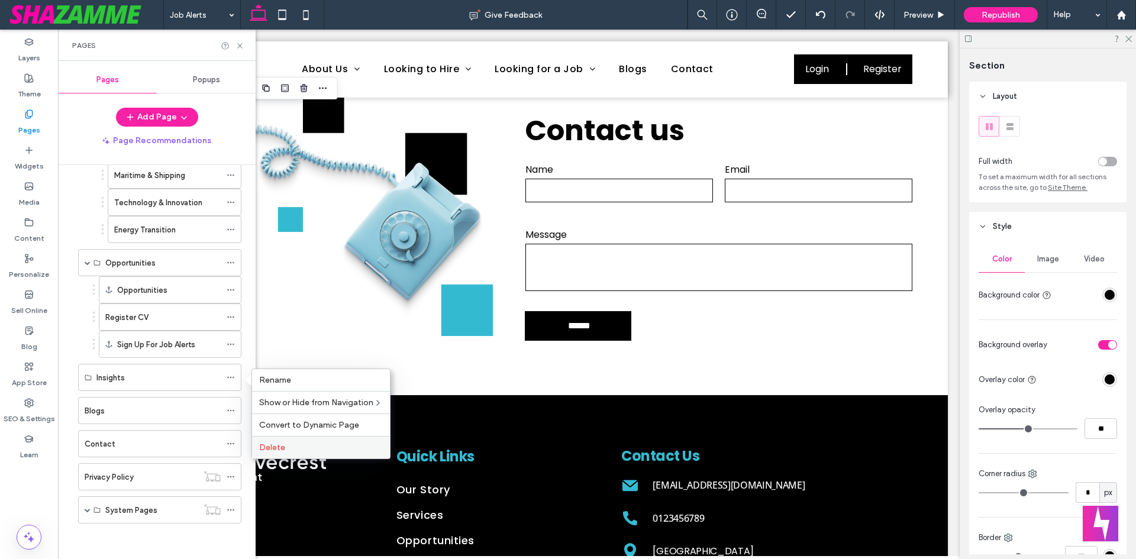
click at [312, 447] on label "Delete" at bounding box center [321, 448] width 124 height 10
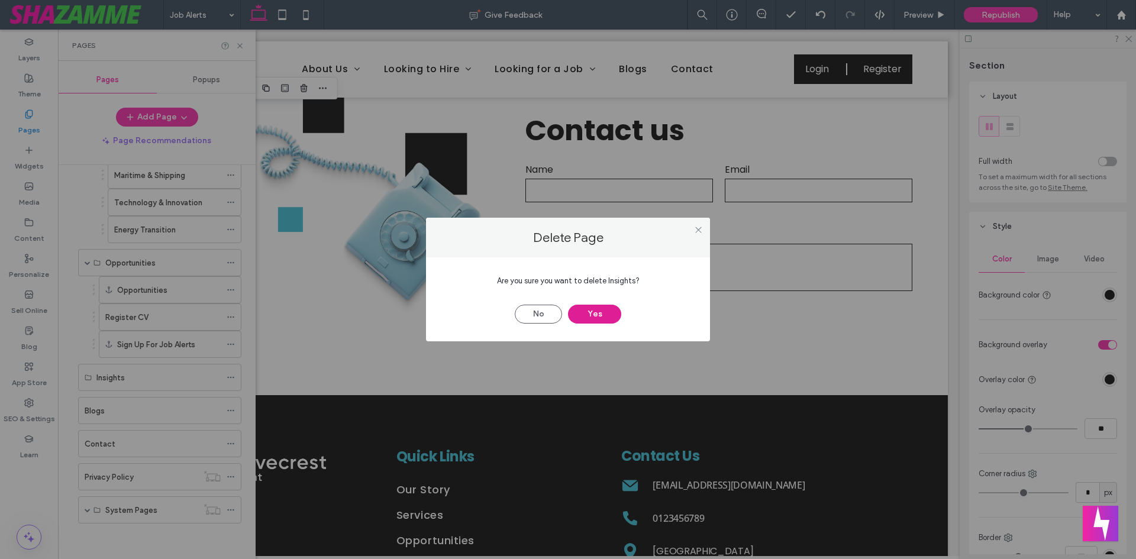
click at [587, 305] on button "Yes" at bounding box center [594, 314] width 53 height 19
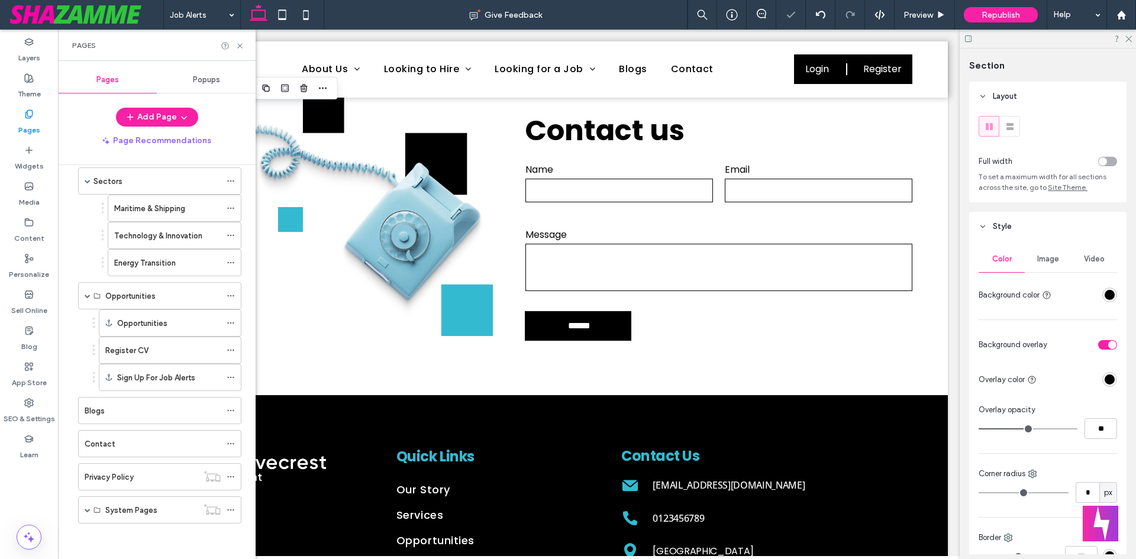
scroll to position [280, 0]
click at [232, 411] on icon at bounding box center [231, 410] width 8 height 8
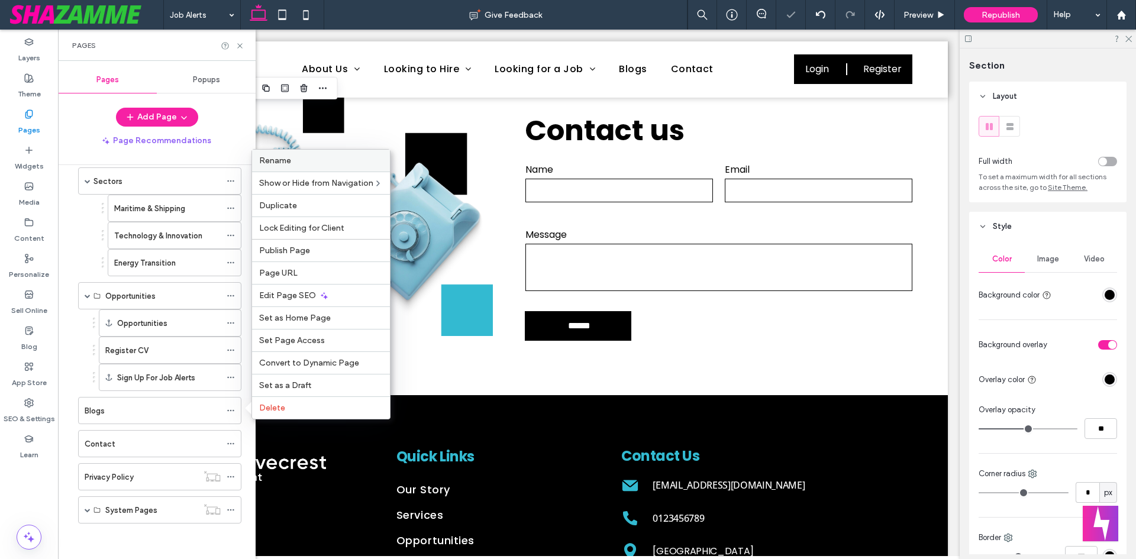
click at [313, 161] on label "Rename" at bounding box center [321, 161] width 124 height 10
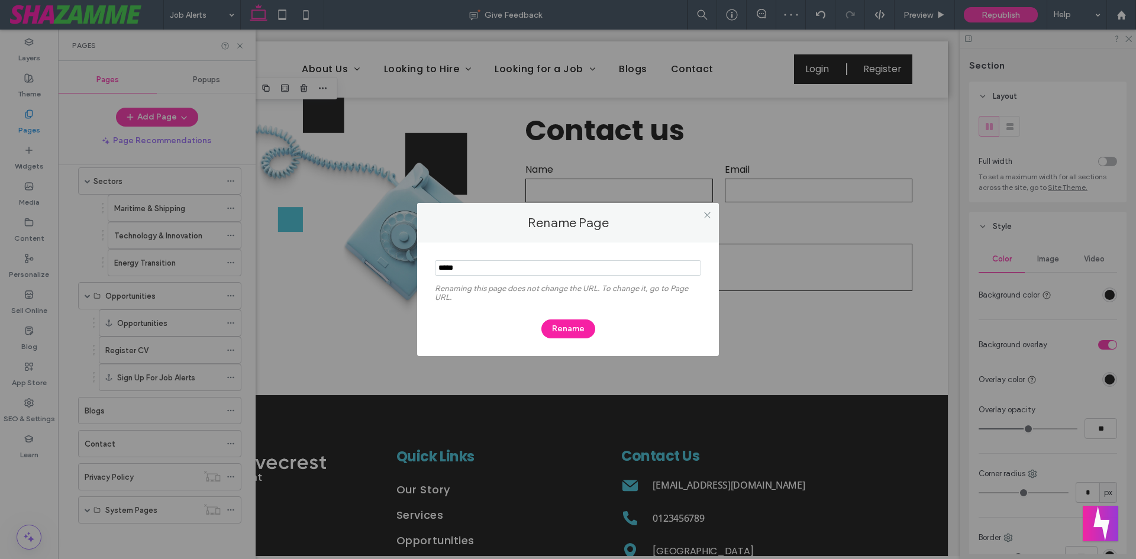
click at [456, 267] on input "notEmpty" at bounding box center [568, 267] width 266 height 15
type input "********"
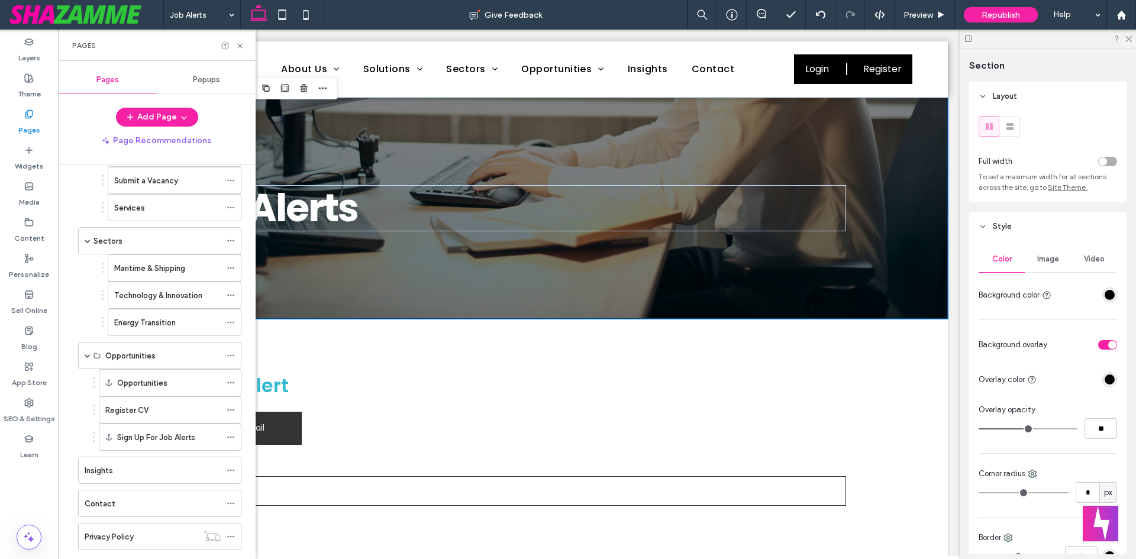
scroll to position [103, 0]
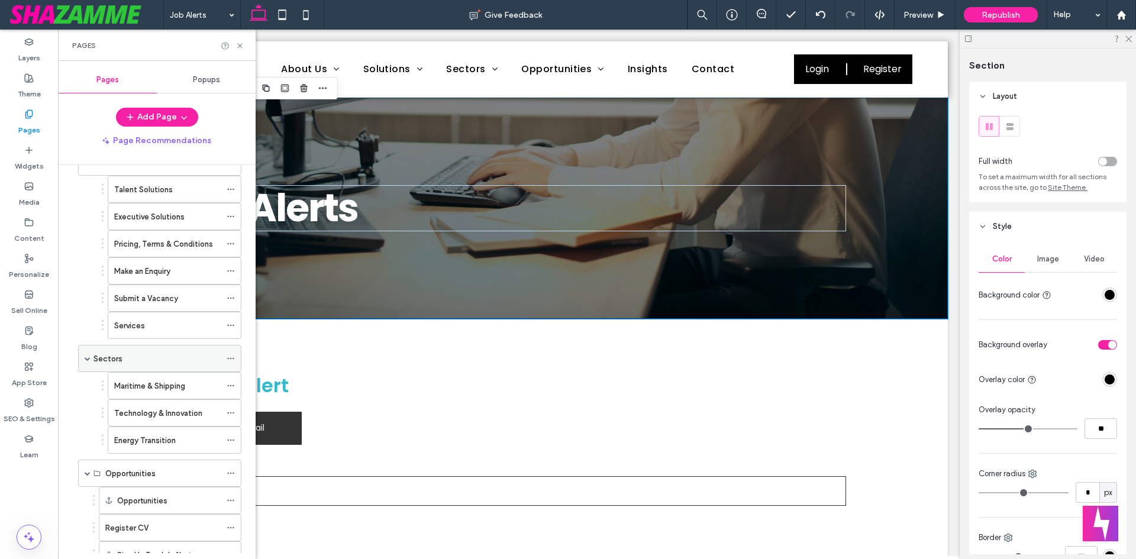
click at [86, 361] on span at bounding box center [88, 359] width 6 height 6
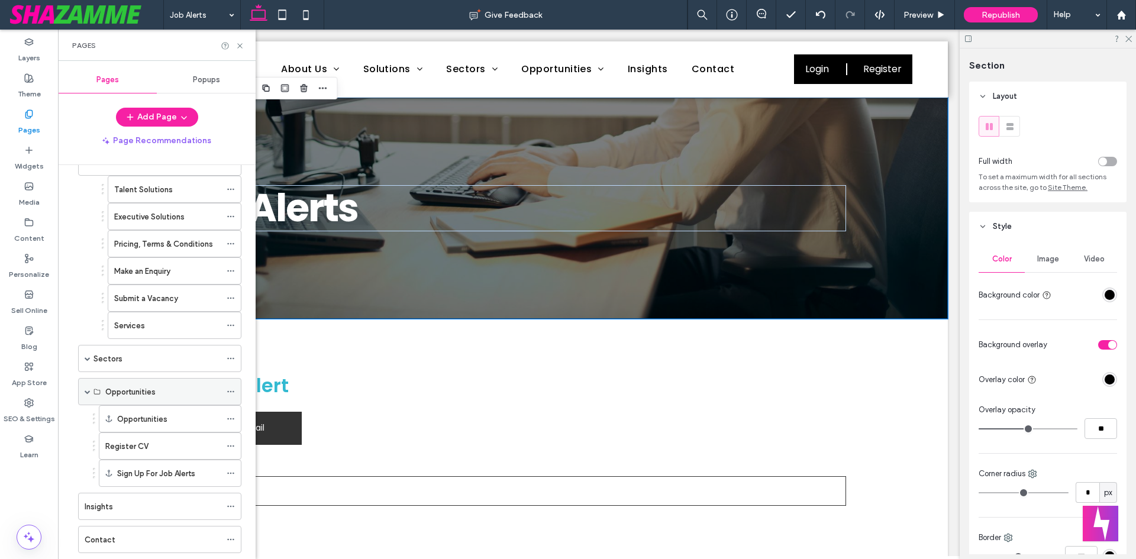
click at [88, 393] on span at bounding box center [88, 392] width 6 height 6
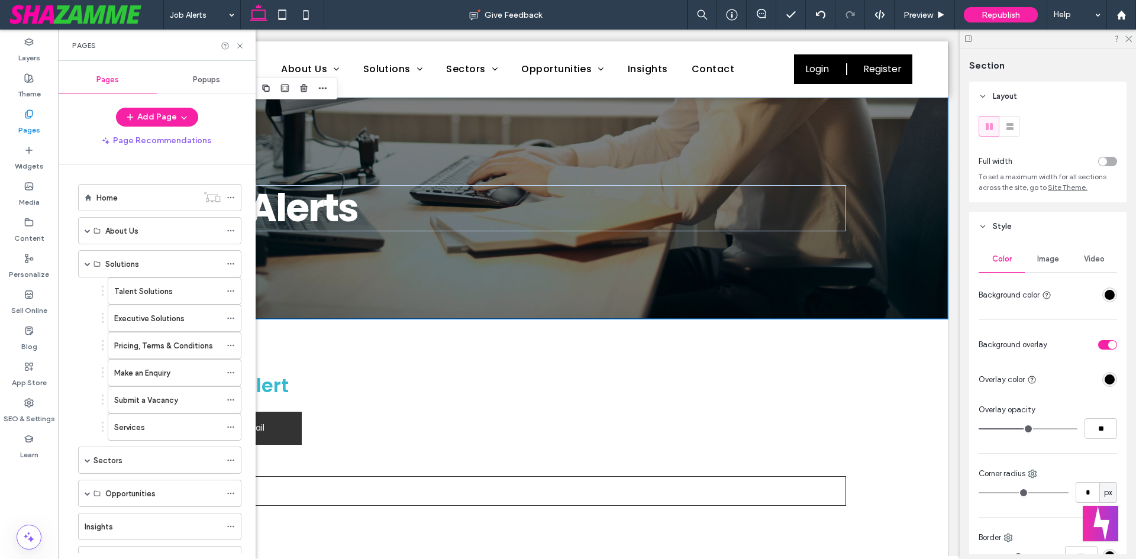
scroll to position [0, 0]
click at [88, 267] on span at bounding box center [88, 265] width 6 height 6
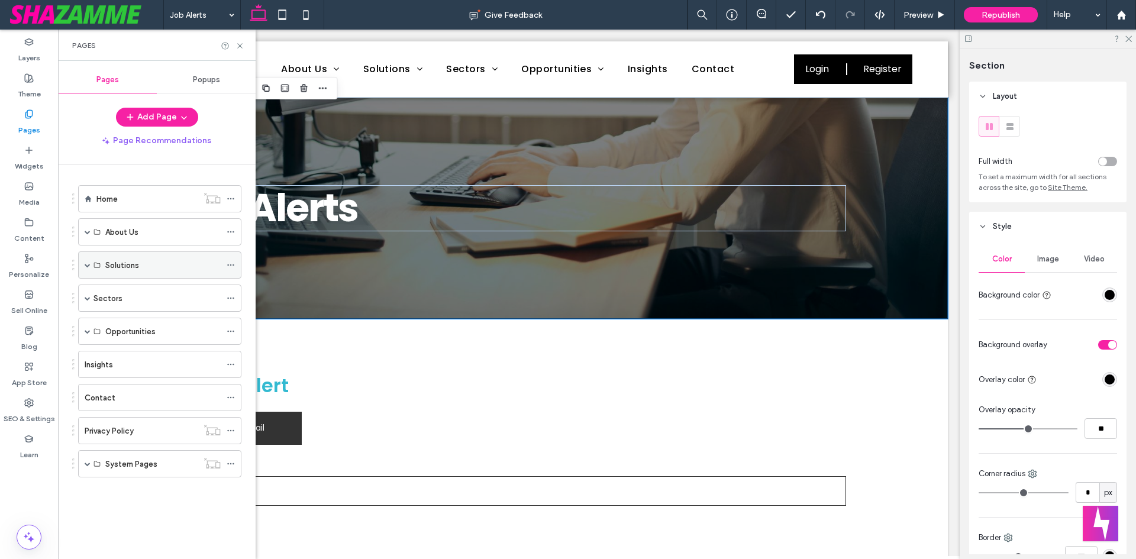
click at [88, 267] on span at bounding box center [88, 265] width 6 height 6
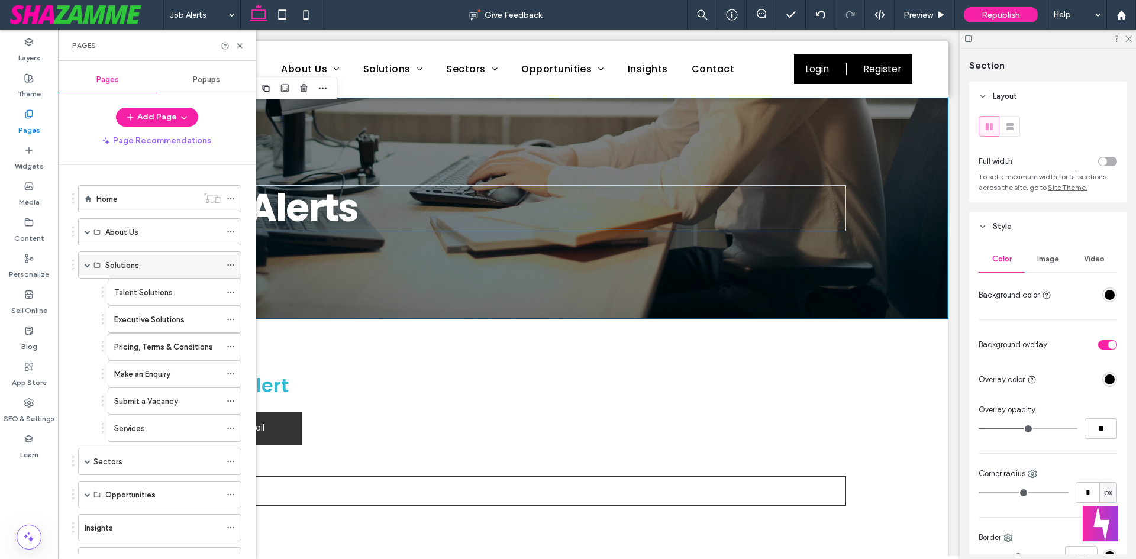
click at [88, 267] on span at bounding box center [88, 265] width 6 height 6
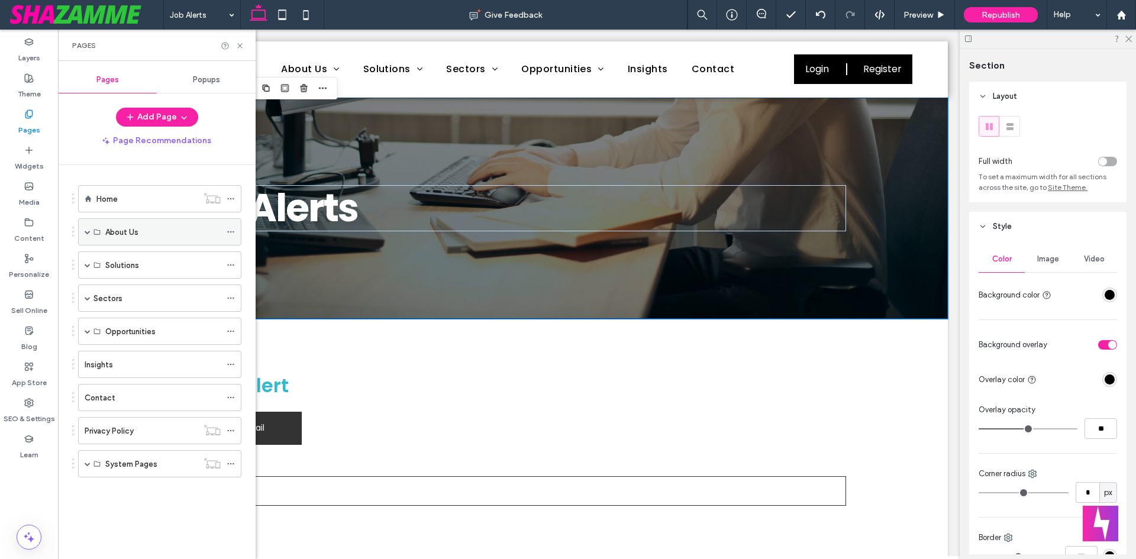
click at [89, 232] on span at bounding box center [88, 232] width 6 height 6
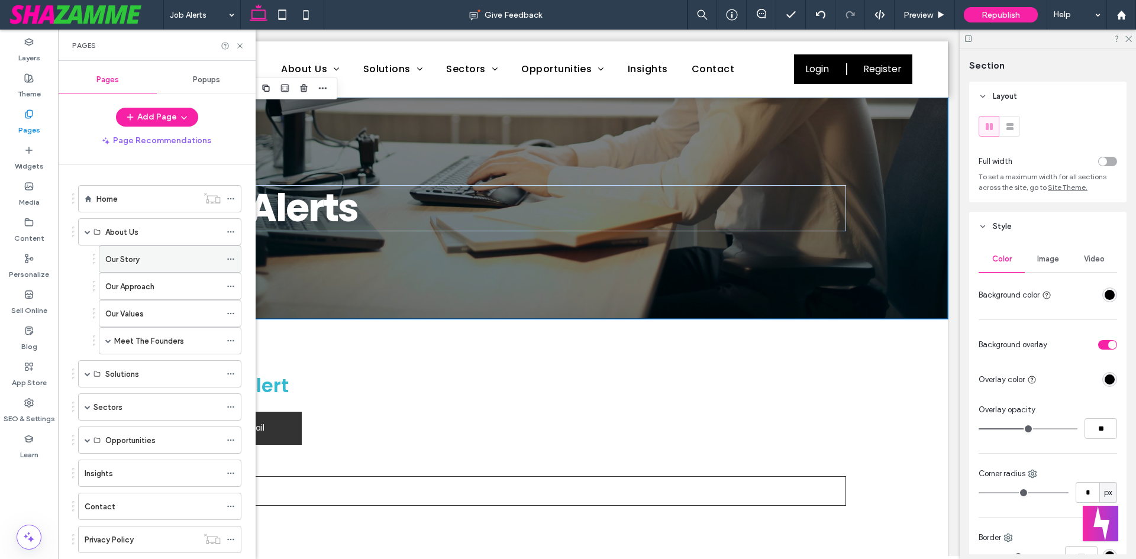
click at [124, 257] on label "Our Story" at bounding box center [122, 259] width 34 height 21
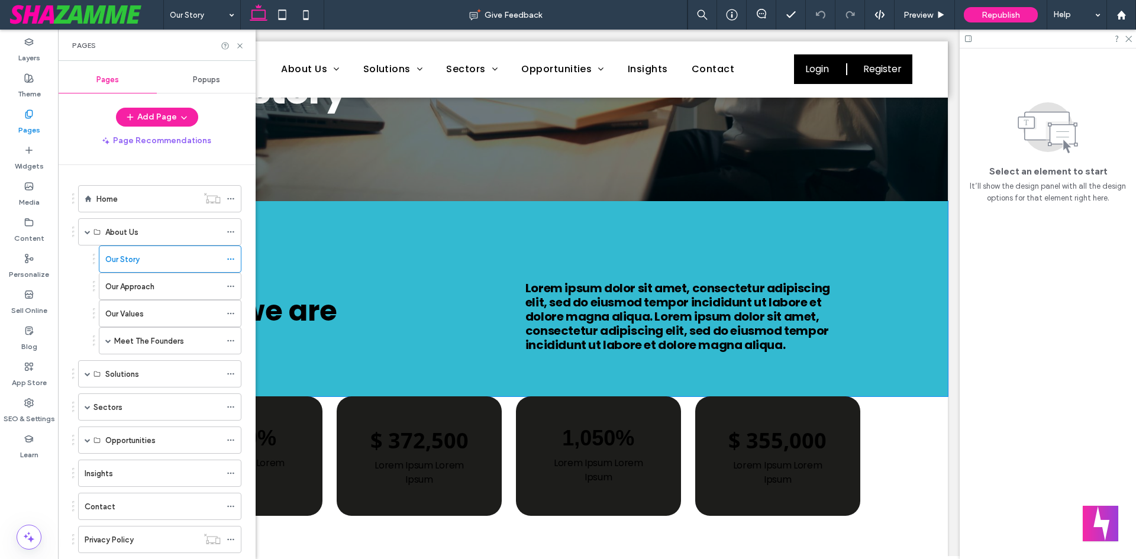
scroll to position [118, 0]
click at [237, 46] on icon at bounding box center [239, 45] width 9 height 9
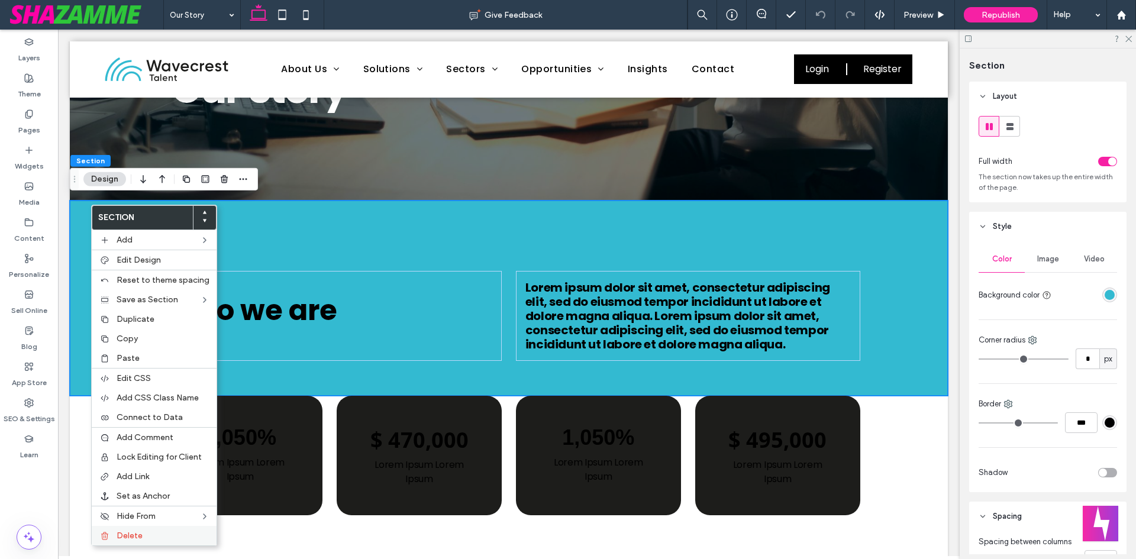
click at [144, 533] on label "Delete" at bounding box center [163, 536] width 93 height 10
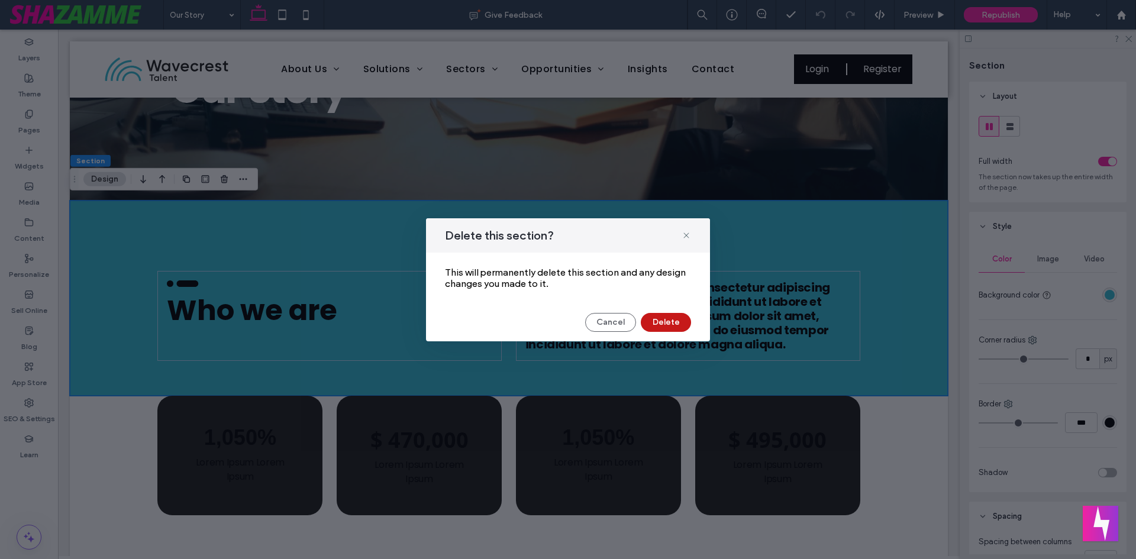
click at [662, 322] on button "Delete" at bounding box center [666, 322] width 50 height 19
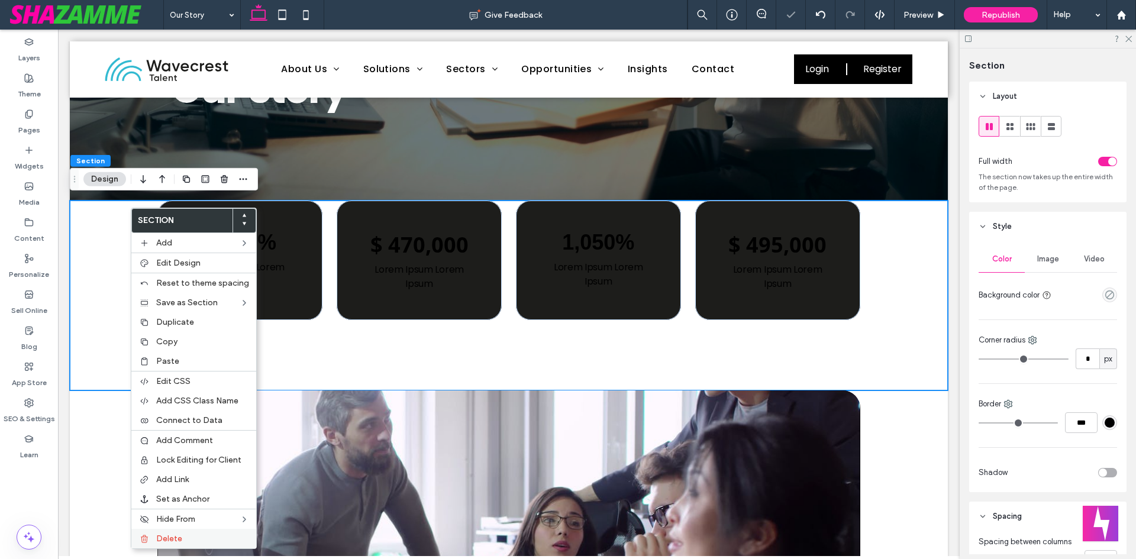
click at [167, 546] on div "Delete" at bounding box center [193, 539] width 125 height 20
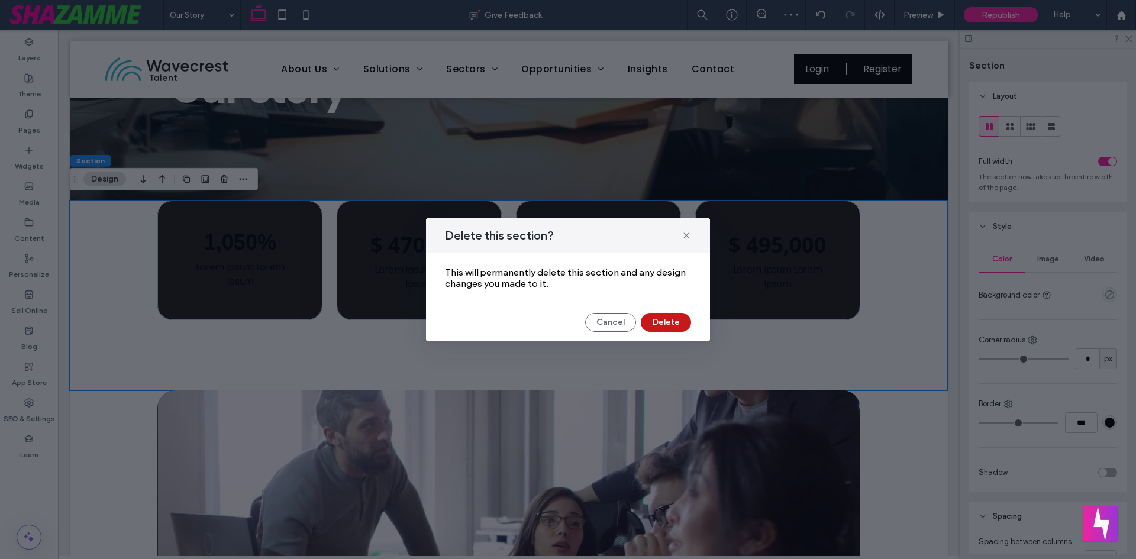
click at [667, 325] on button "Delete" at bounding box center [666, 322] width 50 height 19
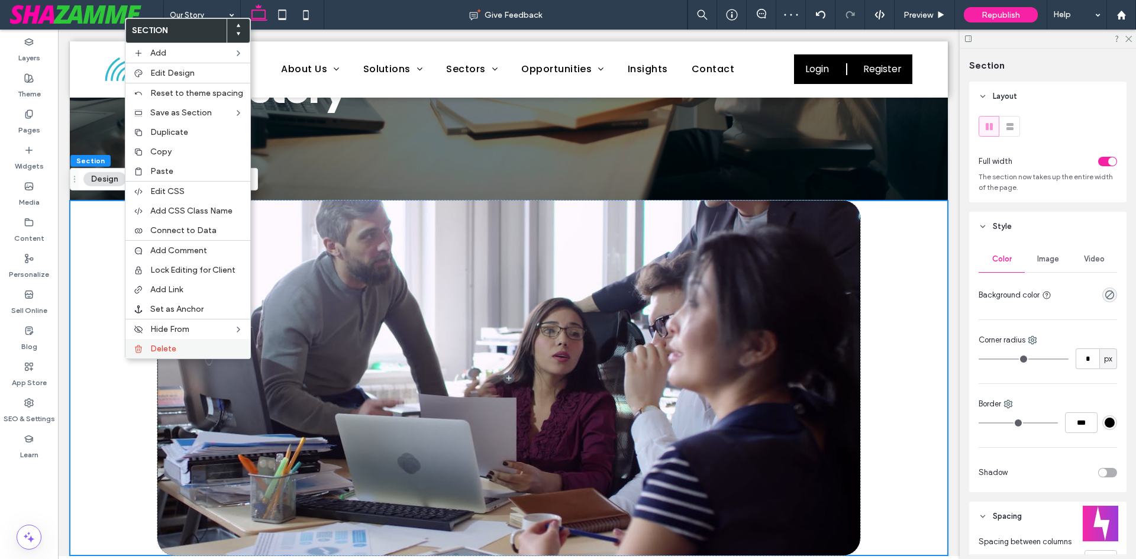
click at [186, 348] on label "Delete" at bounding box center [196, 349] width 93 height 10
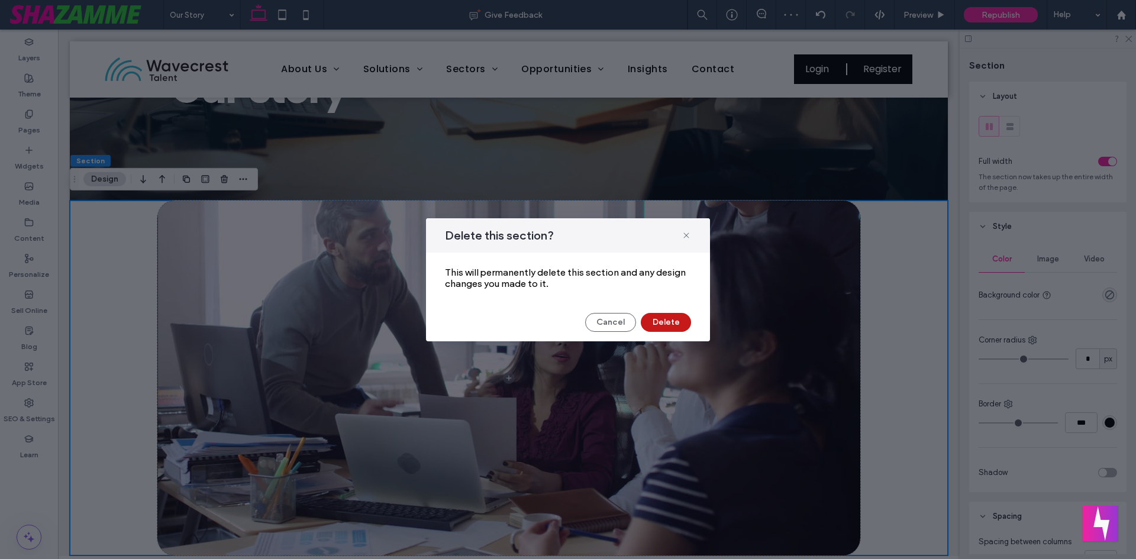
click at [658, 325] on button "Delete" at bounding box center [666, 322] width 50 height 19
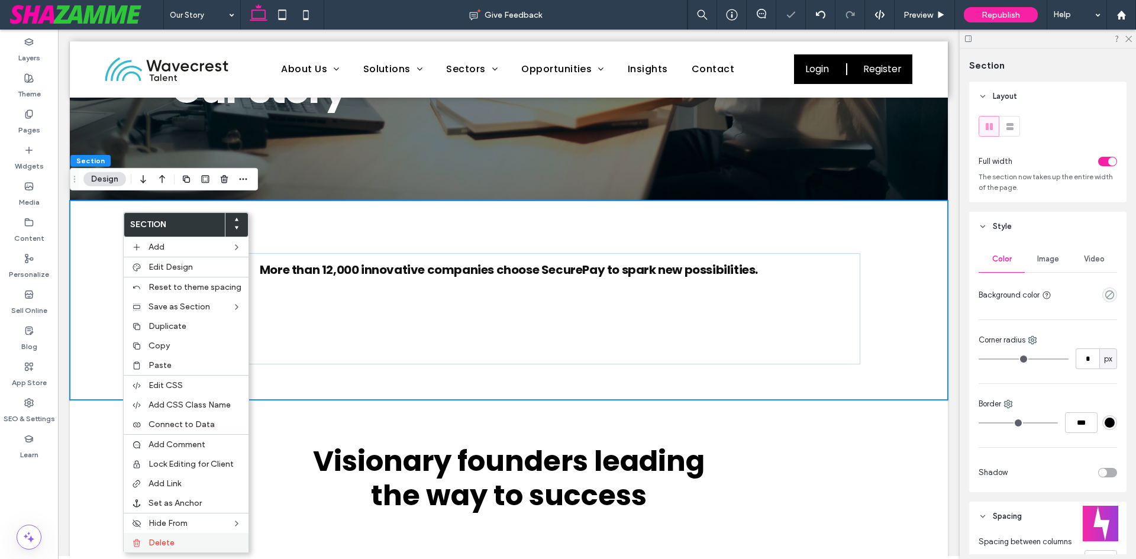
click at [201, 539] on label "Delete" at bounding box center [194, 543] width 93 height 10
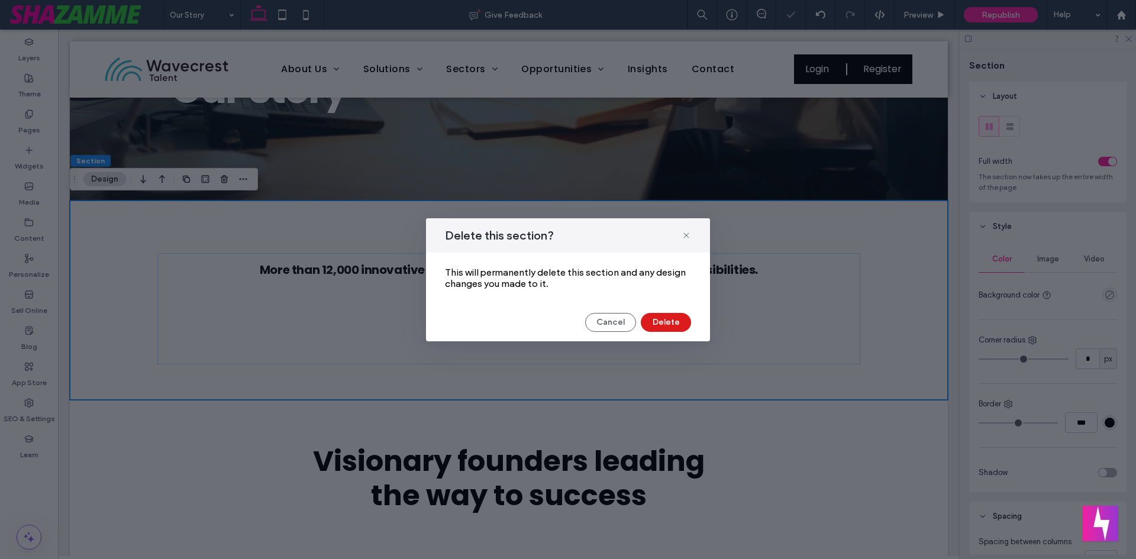
click at [663, 306] on div "Delete this section? This will permanently delete this section and any design c…" at bounding box center [568, 279] width 284 height 123
click at [663, 317] on button "Delete" at bounding box center [666, 322] width 50 height 19
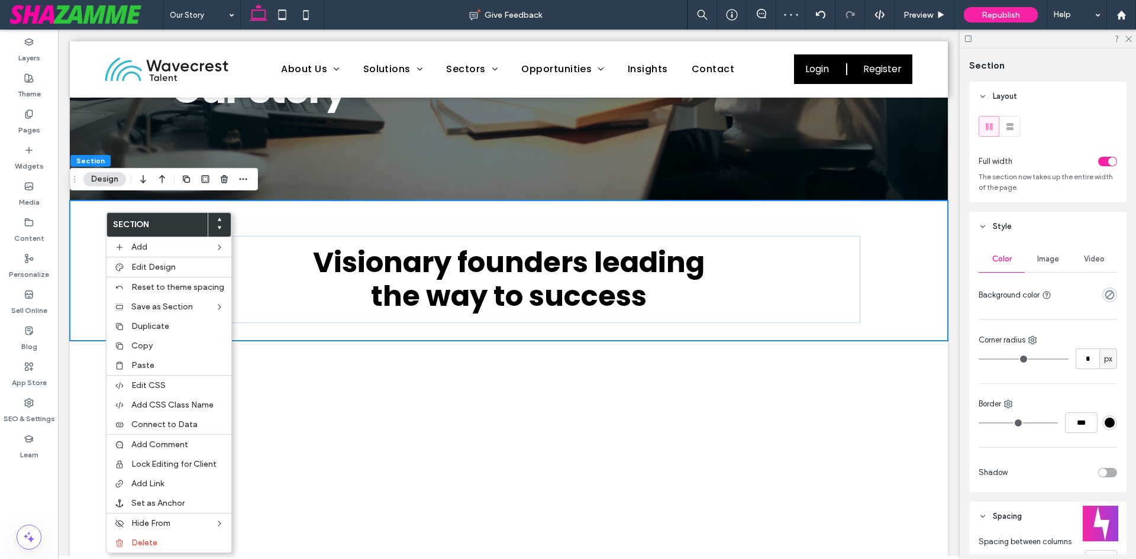
click at [144, 553] on div "Section Add Edit Design Reset to theme spacing Save as Section Duplicate Copy P…" at bounding box center [169, 382] width 126 height 341
click at [131, 549] on div "Delete" at bounding box center [168, 543] width 125 height 20
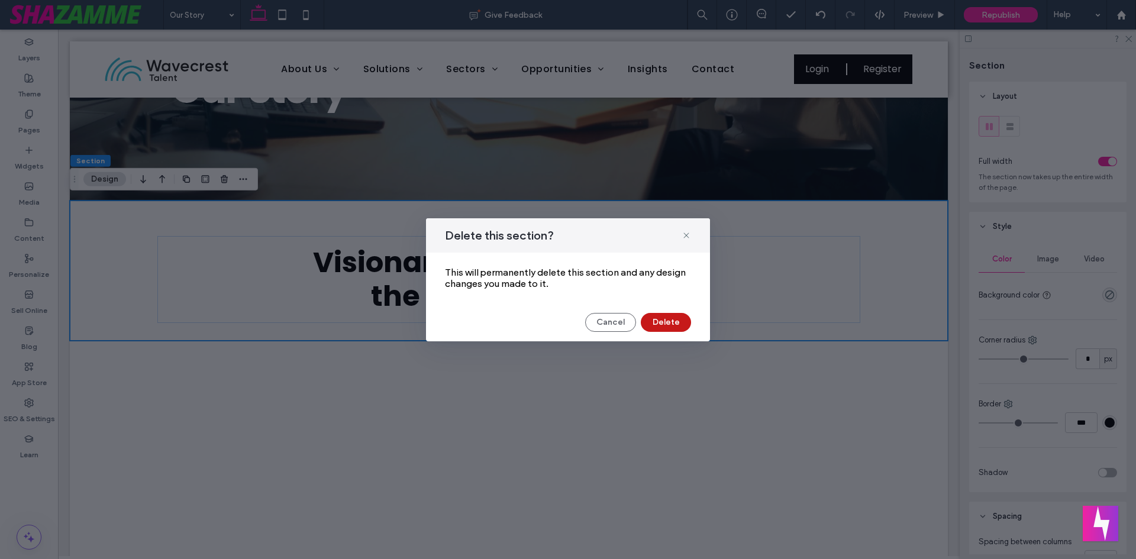
click at [672, 314] on button "Delete" at bounding box center [666, 322] width 50 height 19
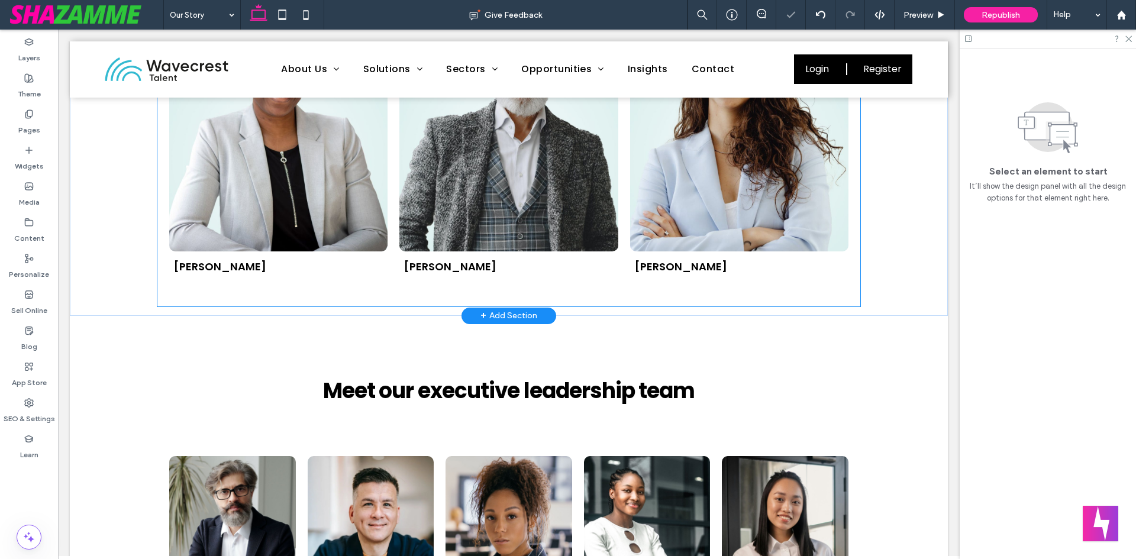
scroll to position [177, 0]
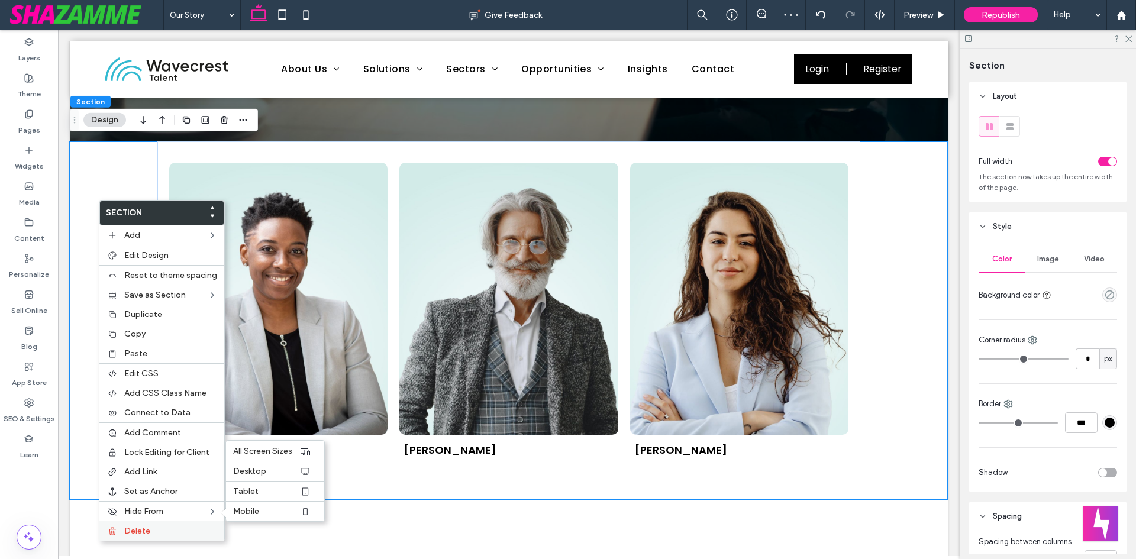
click at [134, 522] on div "Delete" at bounding box center [161, 531] width 125 height 20
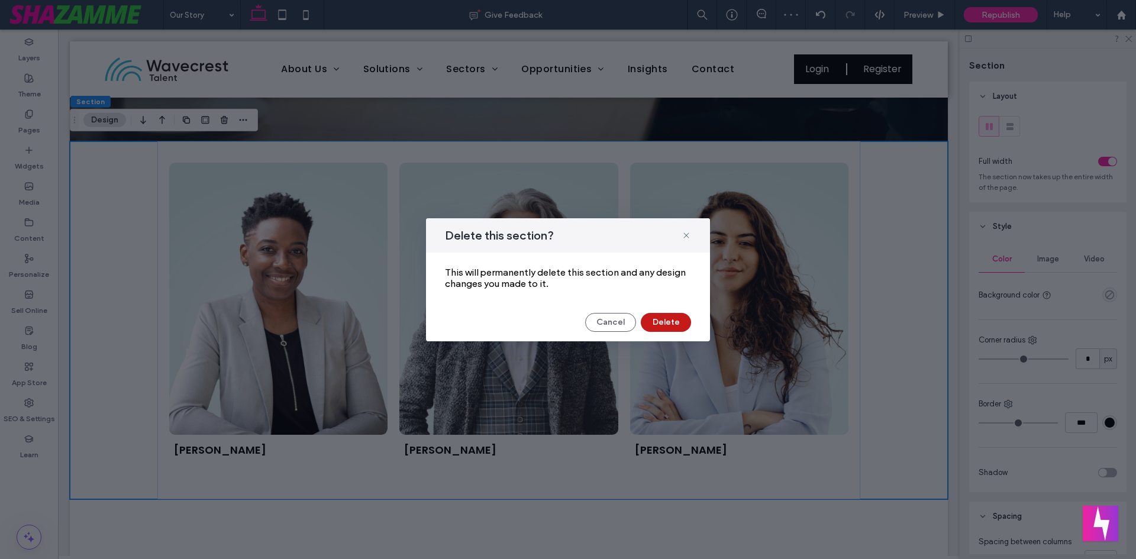
click at [657, 328] on button "Delete" at bounding box center [666, 322] width 50 height 19
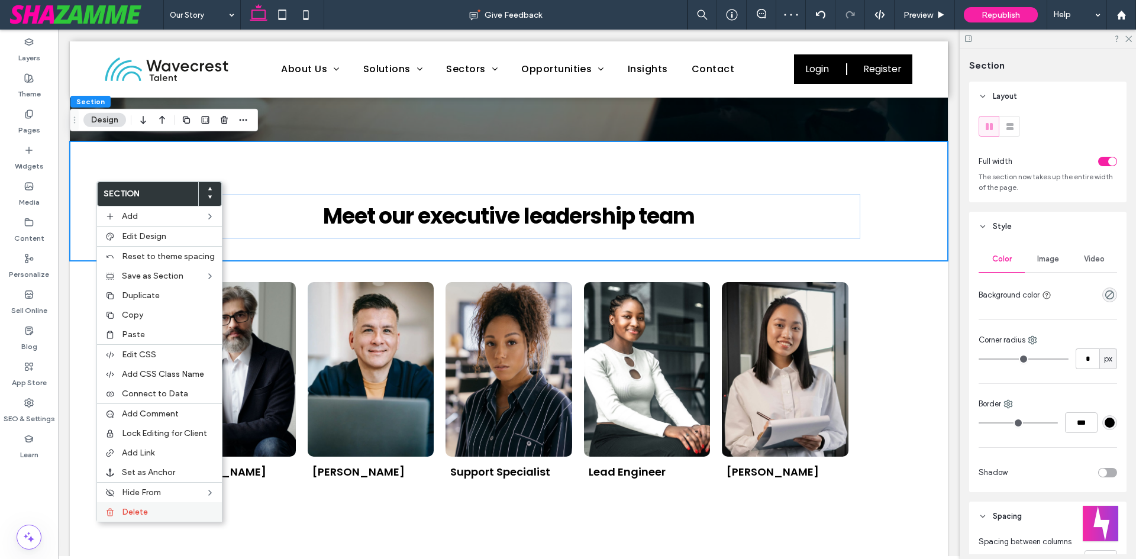
click at [167, 511] on label "Delete" at bounding box center [168, 512] width 93 height 10
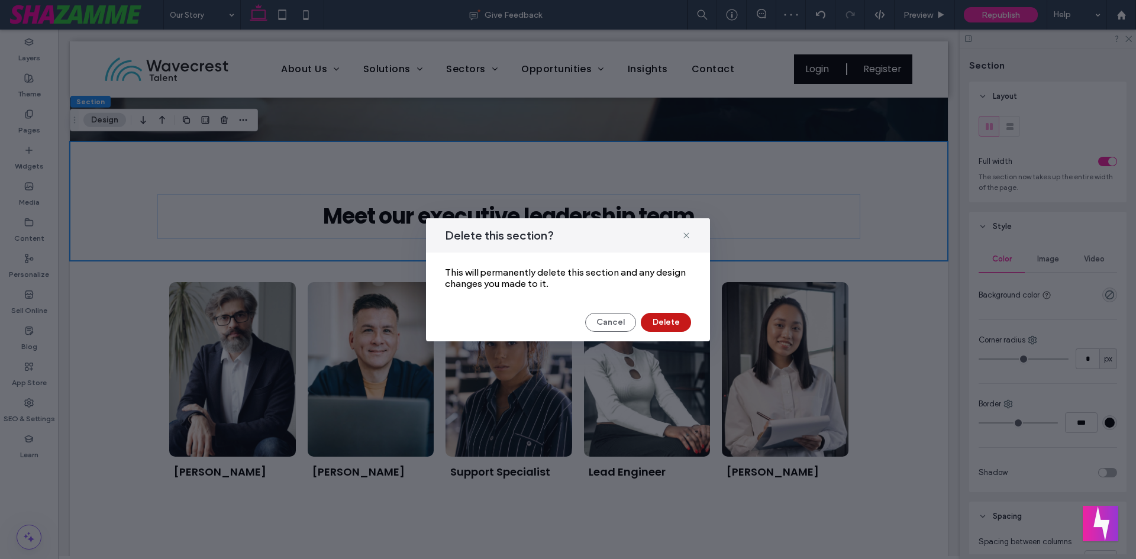
click at [660, 315] on button "Delete" at bounding box center [666, 322] width 50 height 19
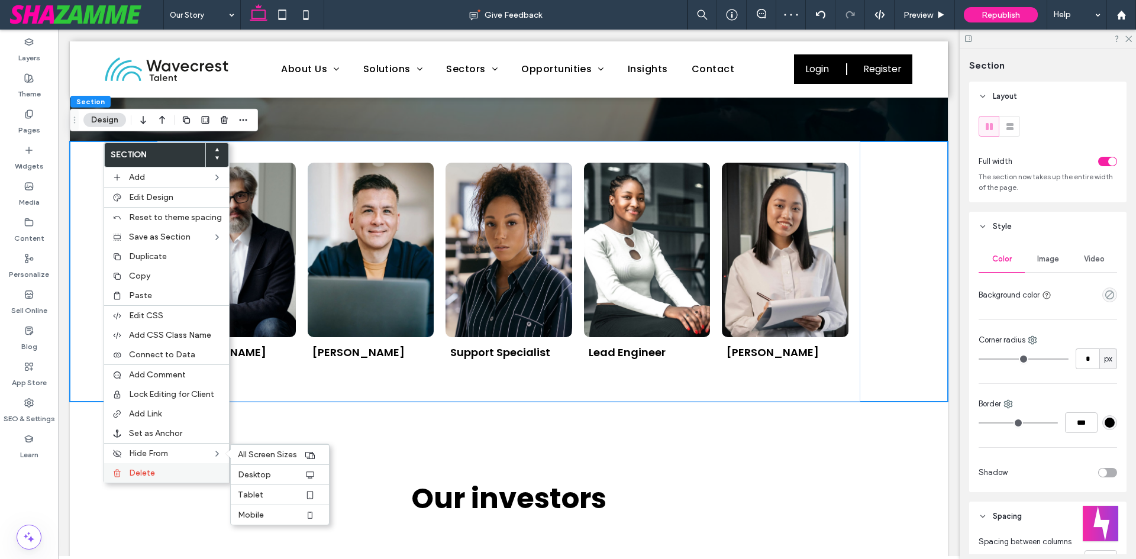
click at [172, 464] on div "Delete" at bounding box center [166, 473] width 125 height 20
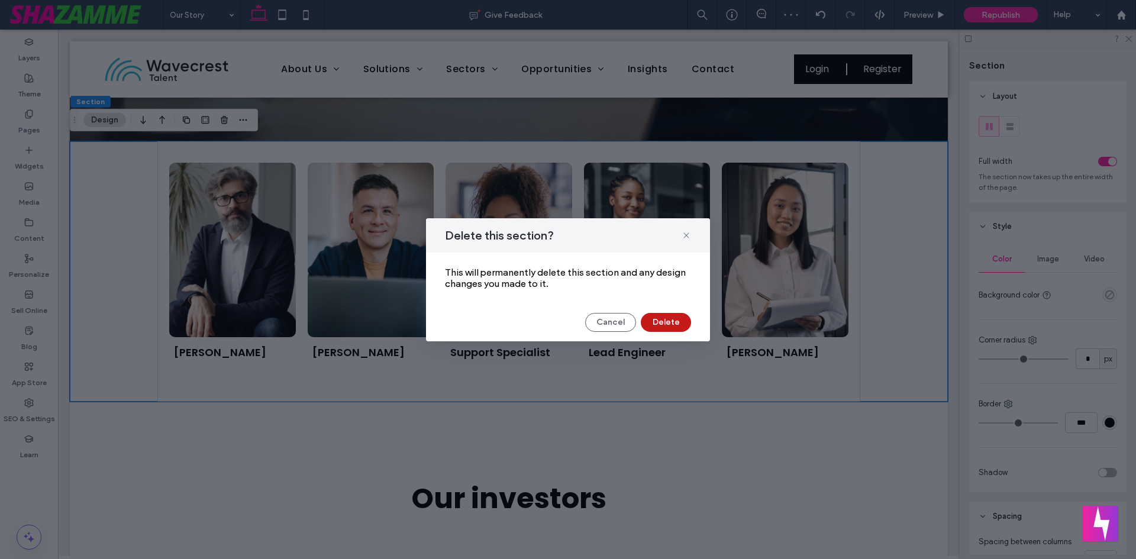
click at [663, 325] on button "Delete" at bounding box center [666, 322] width 50 height 19
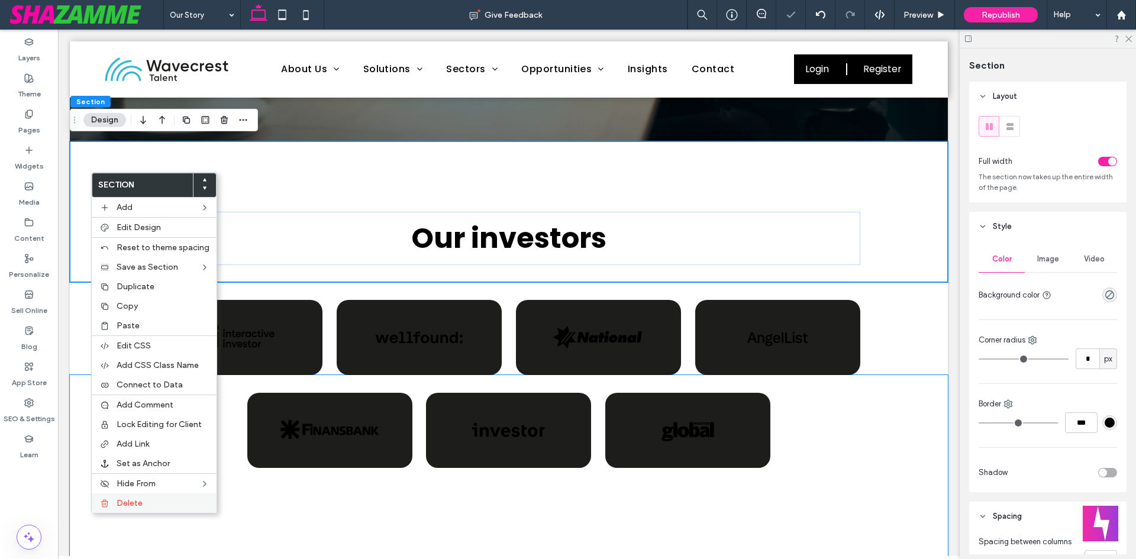
click at [153, 508] on label "Delete" at bounding box center [163, 503] width 93 height 10
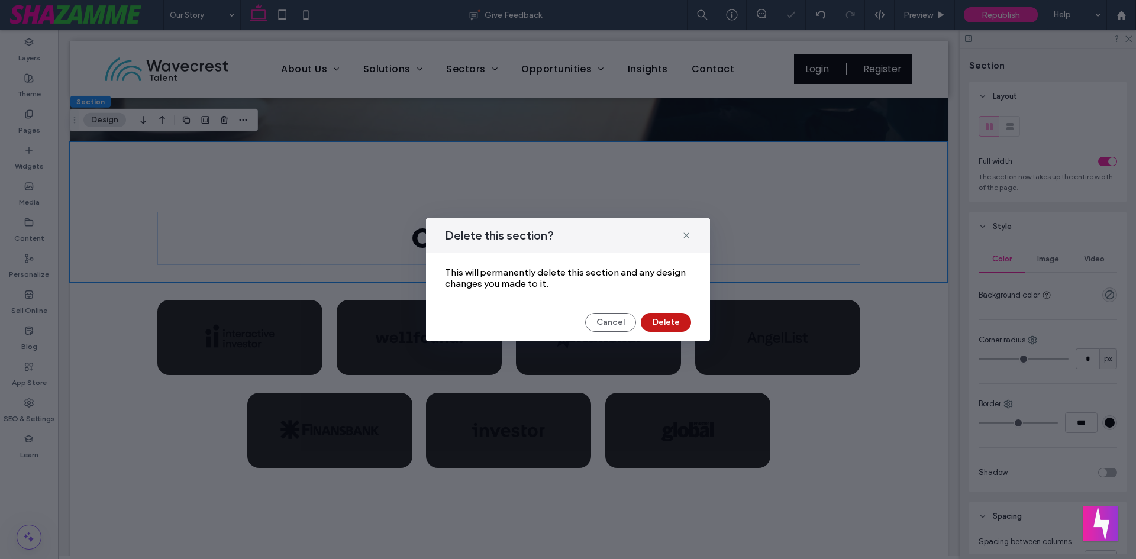
click at [683, 315] on button "Delete" at bounding box center [666, 322] width 50 height 19
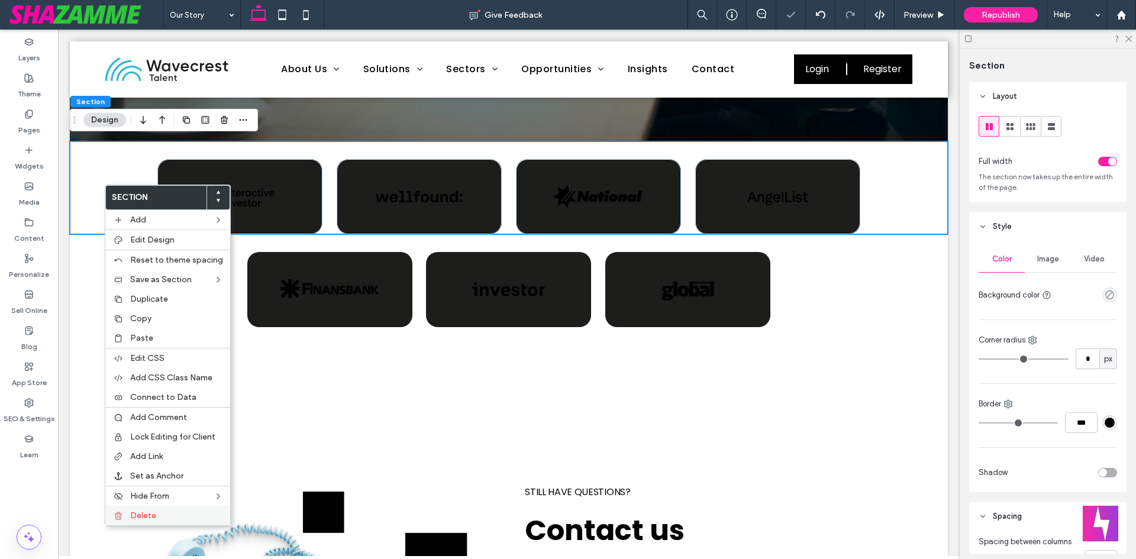
click at [161, 516] on label "Delete" at bounding box center [176, 516] width 93 height 10
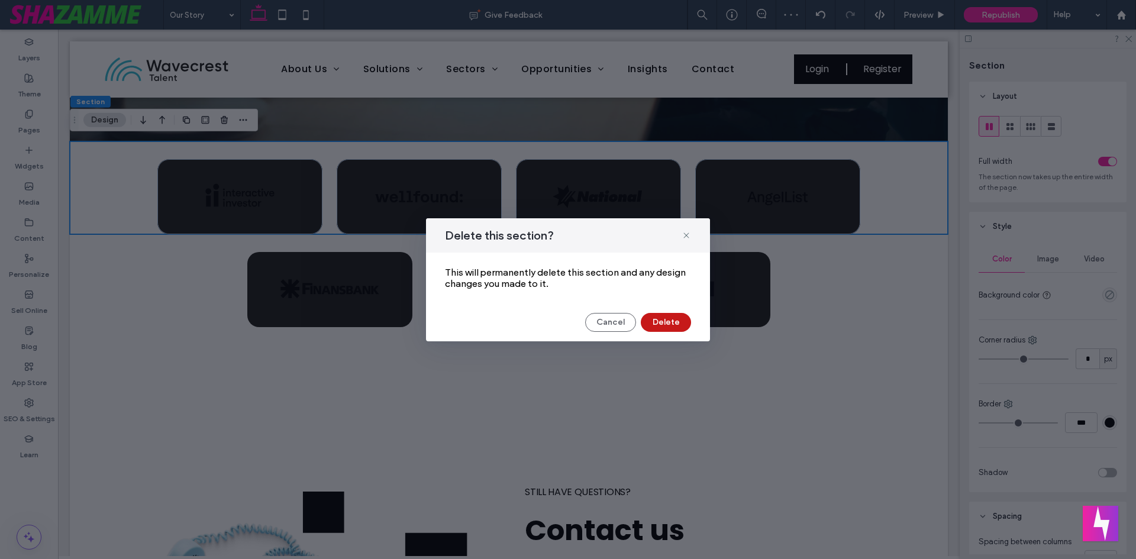
click at [666, 314] on button "Delete" at bounding box center [666, 322] width 50 height 19
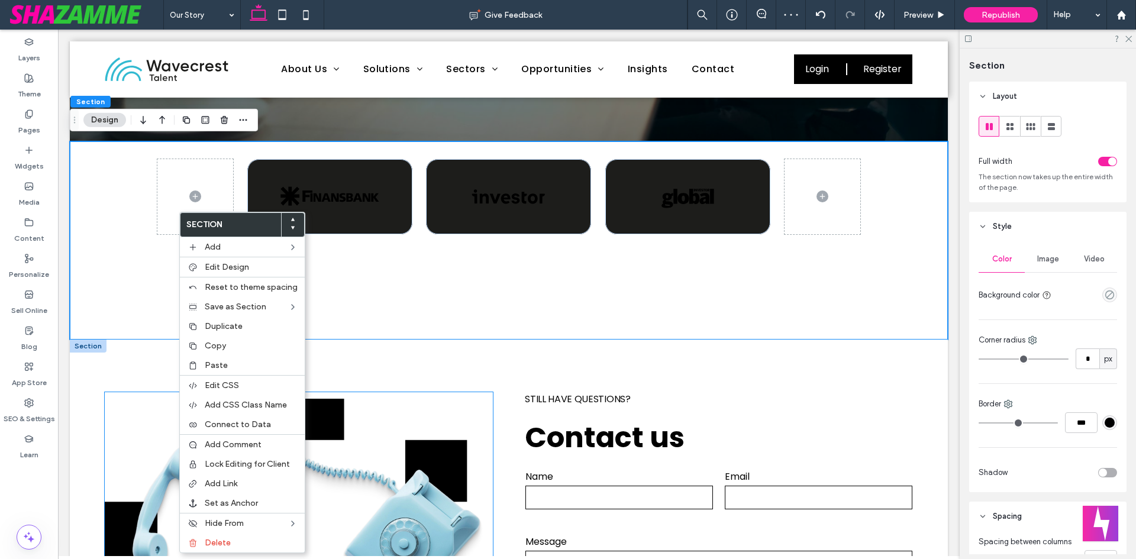
click at [252, 554] on img at bounding box center [298, 520] width 387 height 257
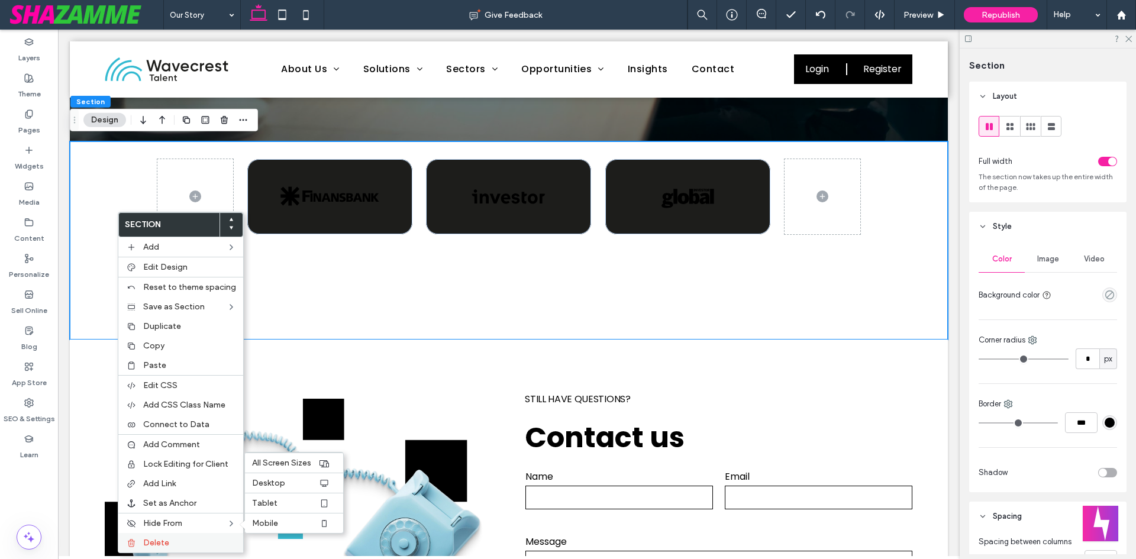
click at [180, 535] on div "Delete" at bounding box center [180, 543] width 125 height 20
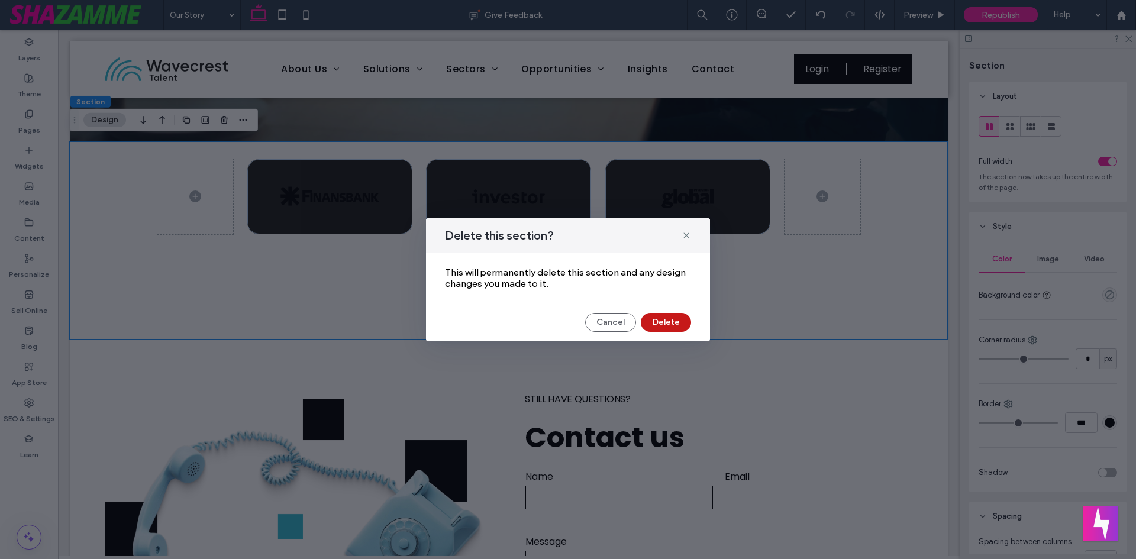
click at [688, 327] on button "Delete" at bounding box center [666, 322] width 50 height 19
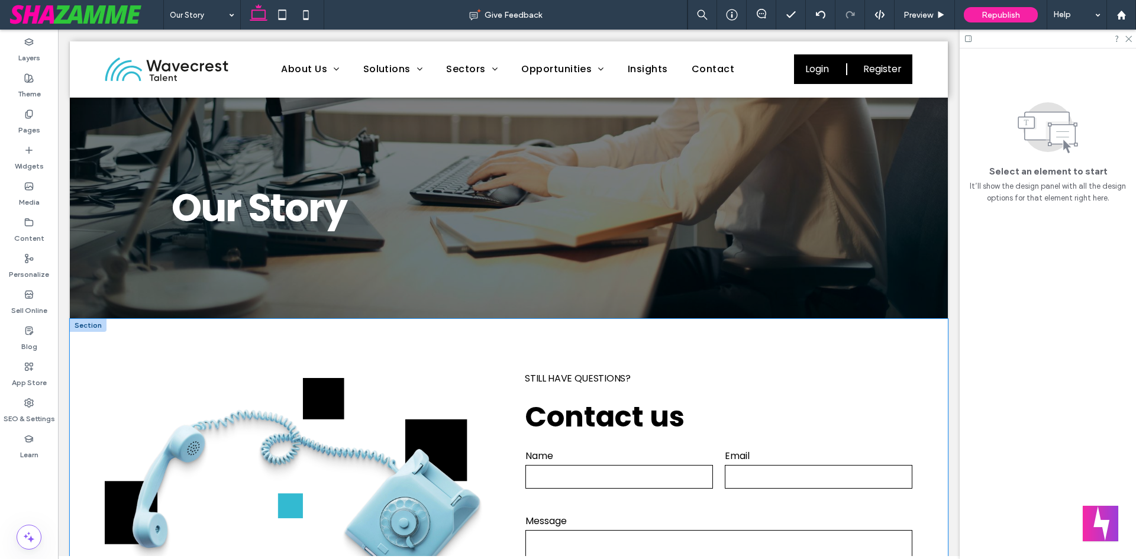
scroll to position [118, 0]
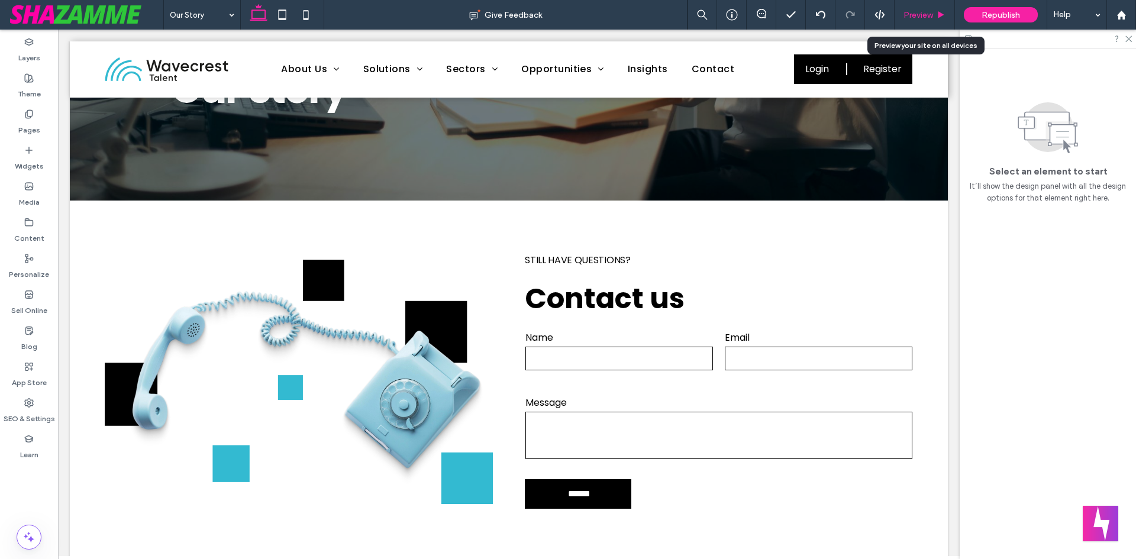
click at [941, 17] on icon at bounding box center [940, 15] width 9 height 9
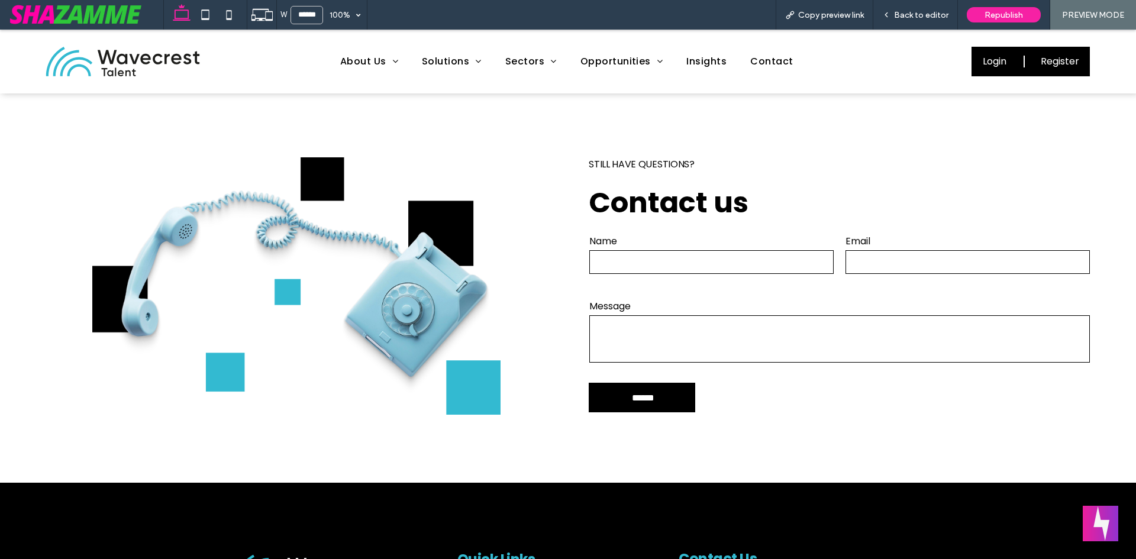
scroll to position [292, 0]
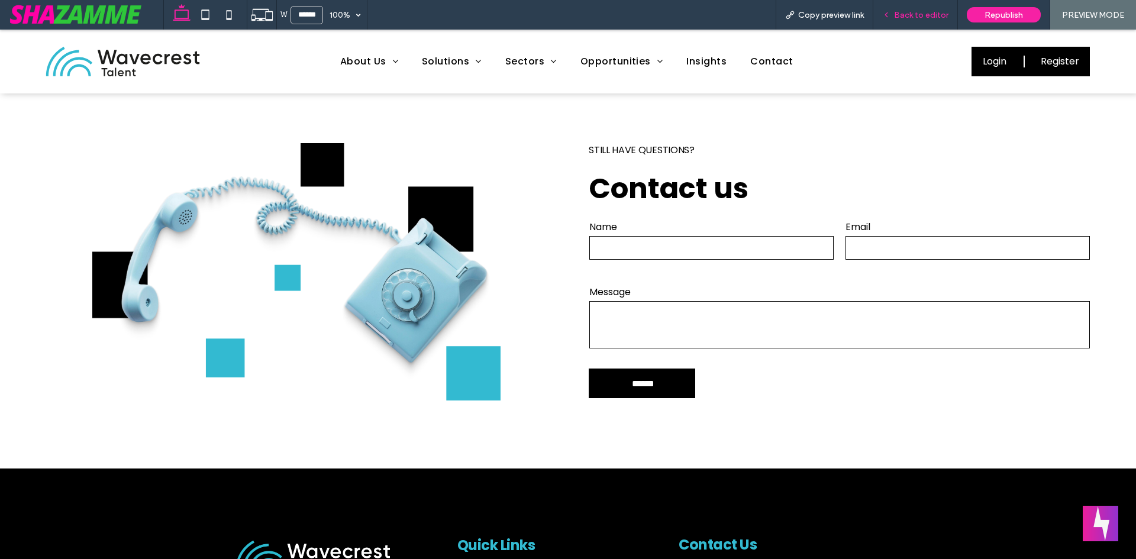
click at [913, 16] on span "Back to editor" at bounding box center [921, 15] width 54 height 10
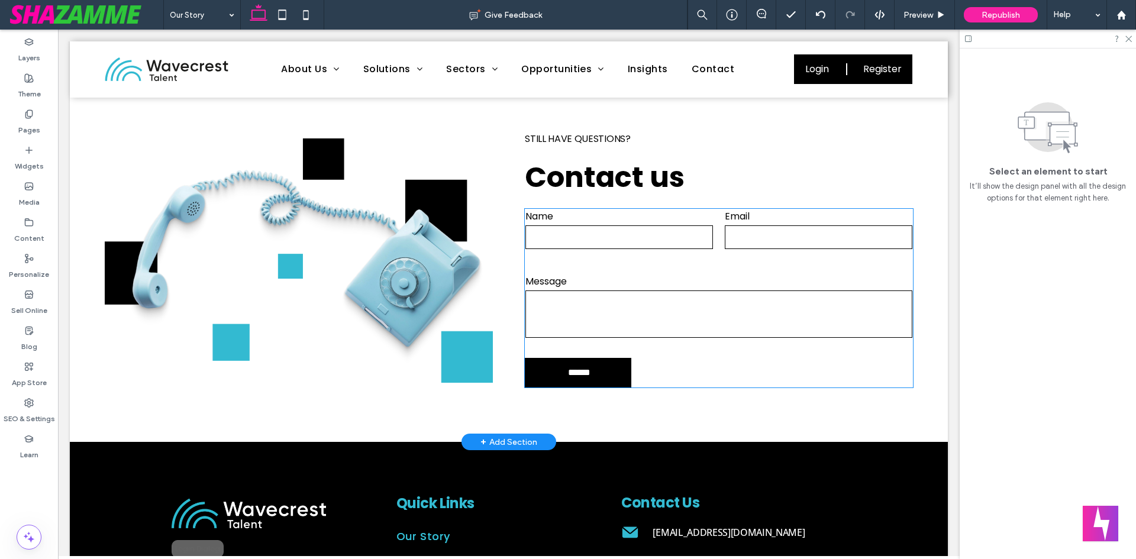
scroll to position [177, 0]
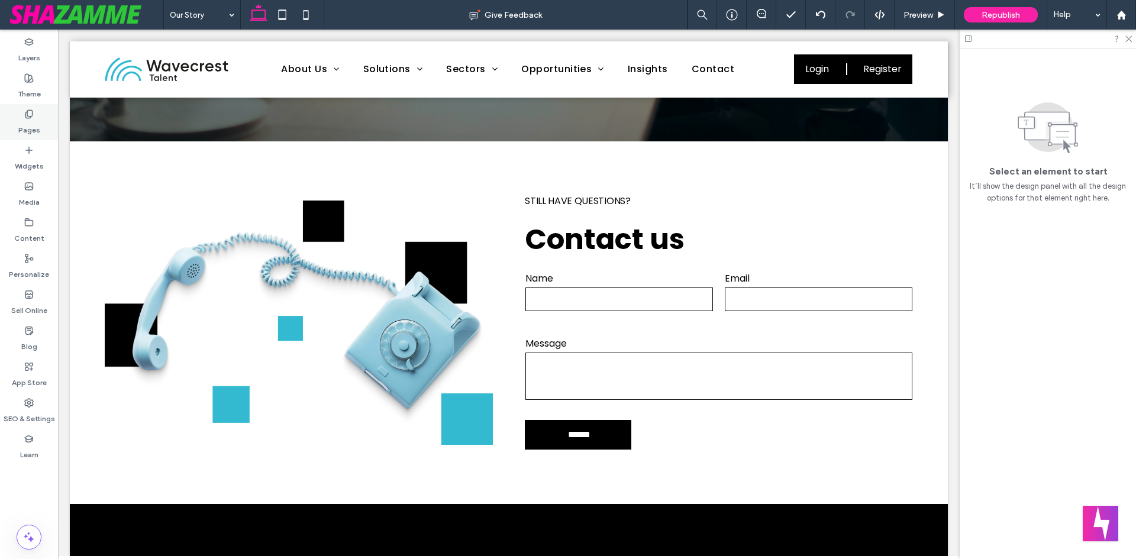
click at [15, 118] on div "Pages" at bounding box center [29, 122] width 58 height 36
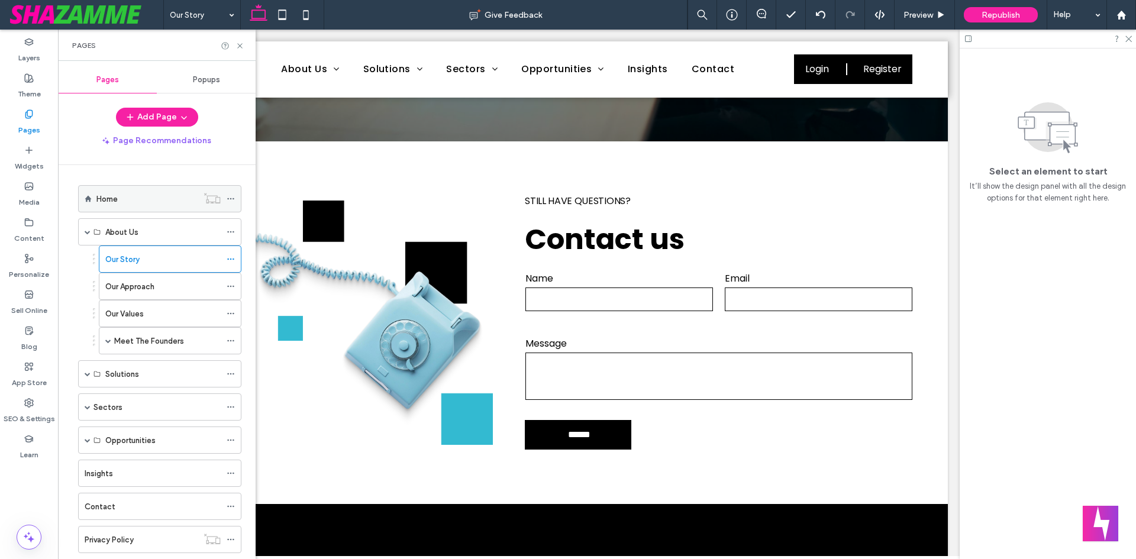
click at [112, 206] on div "Home" at bounding box center [146, 199] width 101 height 26
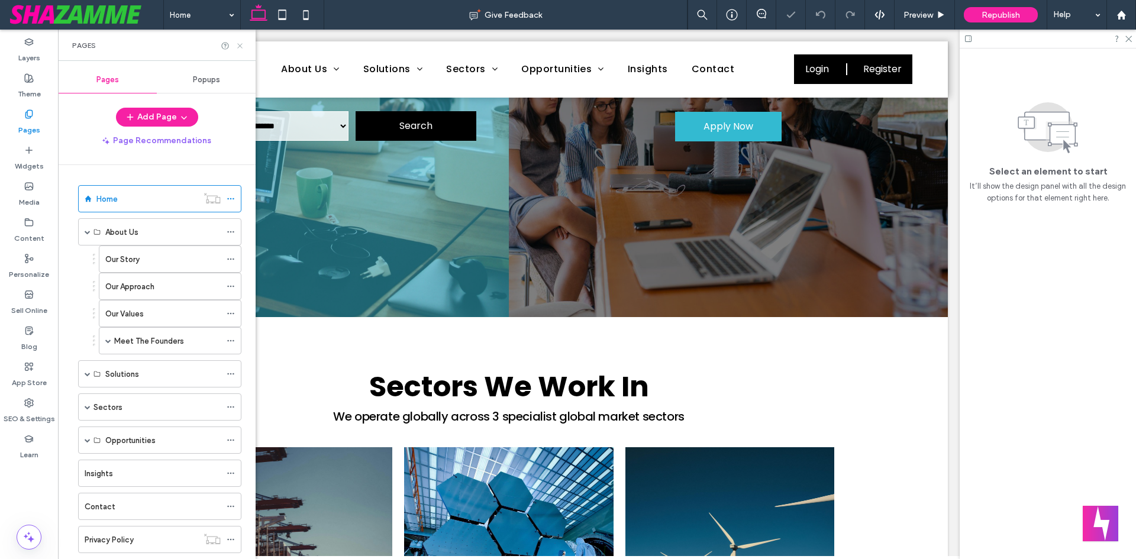
click at [241, 47] on use at bounding box center [239, 45] width 5 height 5
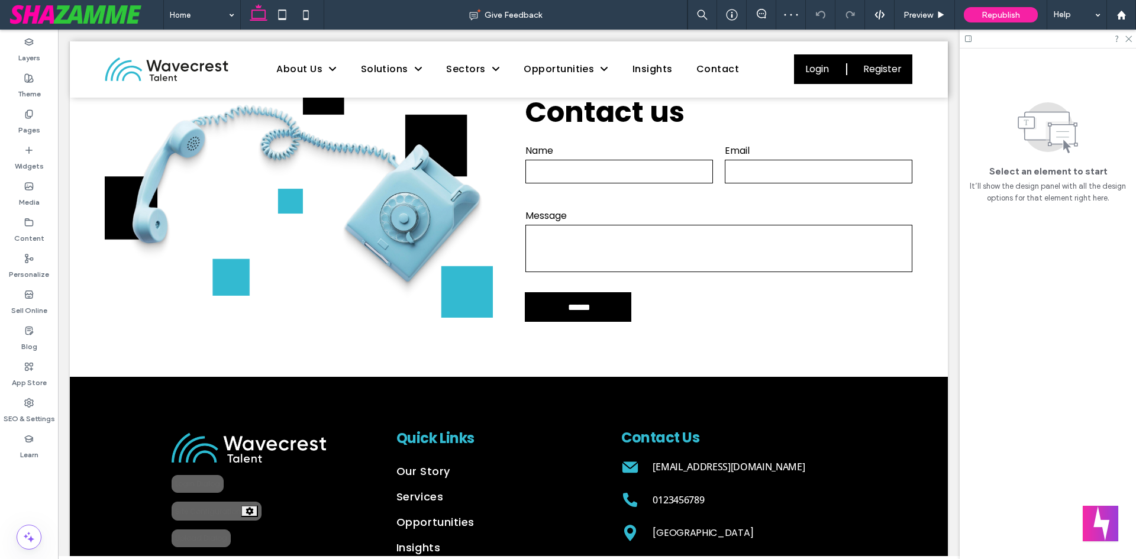
scroll to position [1775, 0]
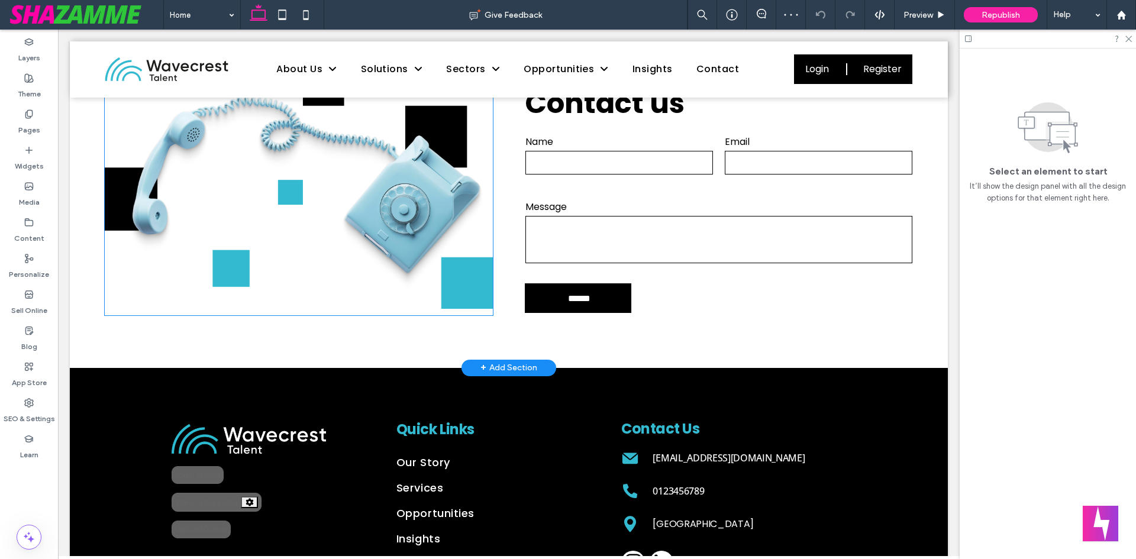
type input "**********"
click at [180, 278] on img at bounding box center [298, 186] width 387 height 257
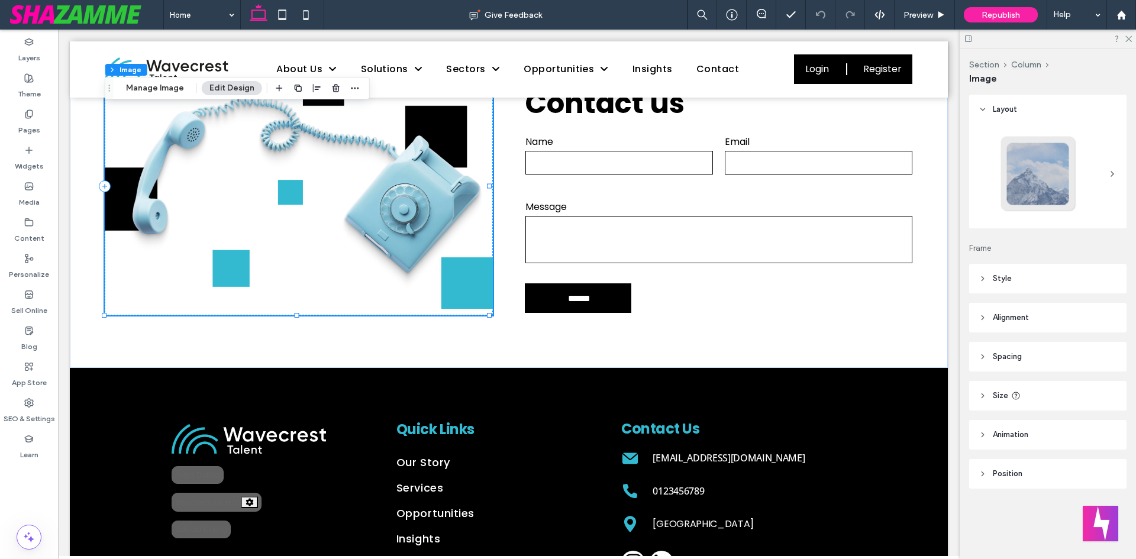
click at [150, 95] on div "Section Column Image Manage Image Edit Design" at bounding box center [237, 88] width 265 height 22
click at [177, 86] on button "Manage Image" at bounding box center [154, 88] width 73 height 14
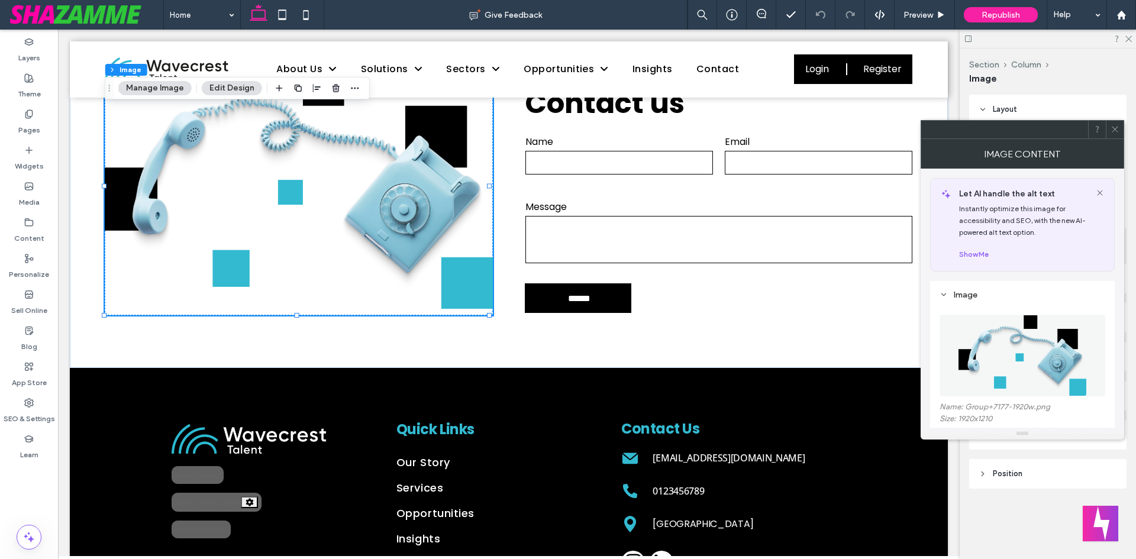
click at [1064, 351] on figure at bounding box center [1022, 356] width 166 height 82
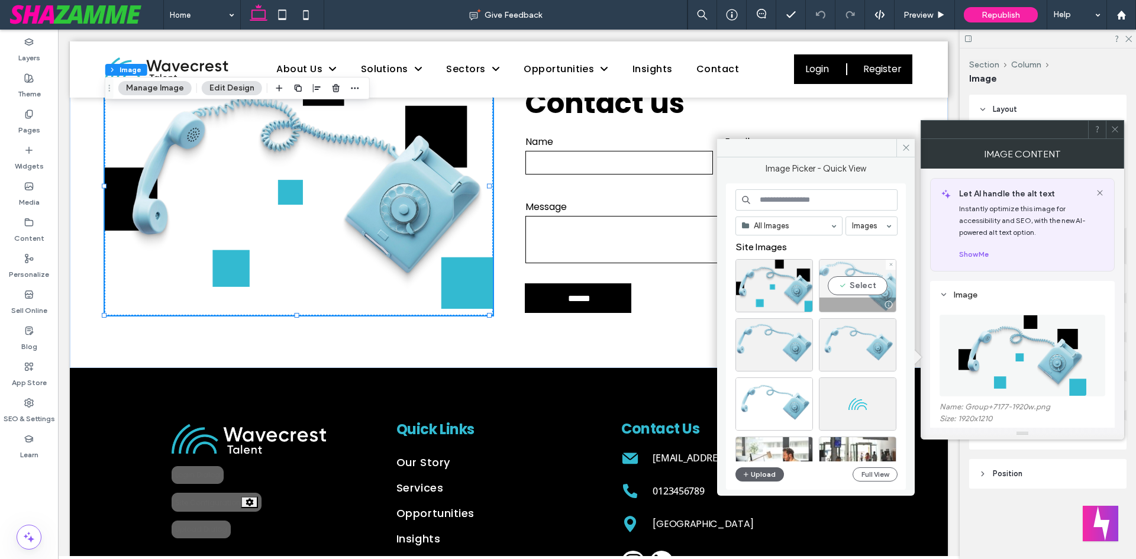
click at [845, 288] on div "Select" at bounding box center [857, 285] width 77 height 53
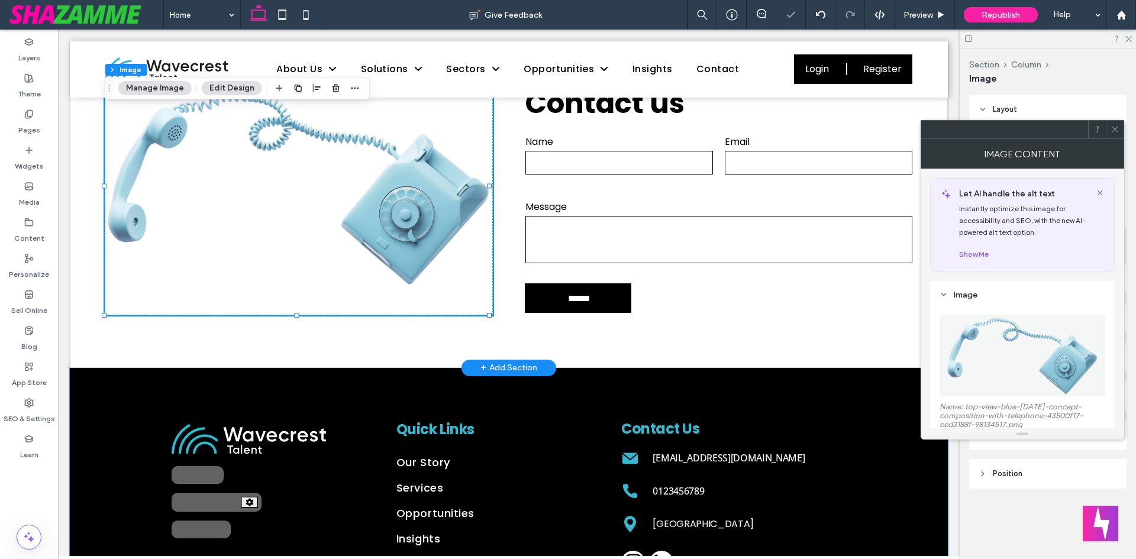
click at [668, 335] on div "Still have questions? Contact us Contact Us Name Email Message ****** Thank you…" at bounding box center [509, 186] width 878 height 363
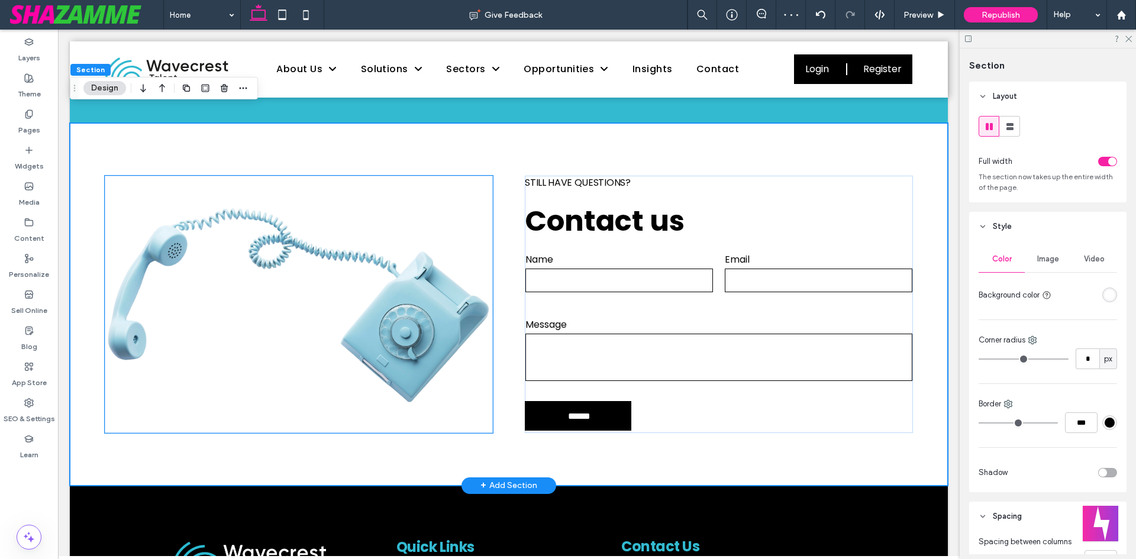
scroll to position [1656, 0]
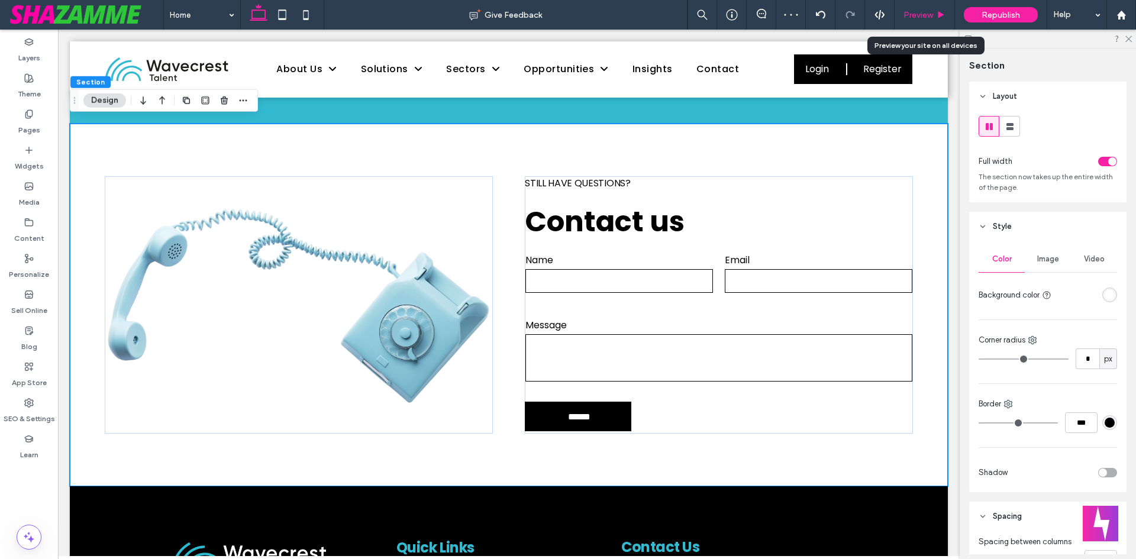
click at [913, 13] on span "Preview" at bounding box center [918, 15] width 30 height 10
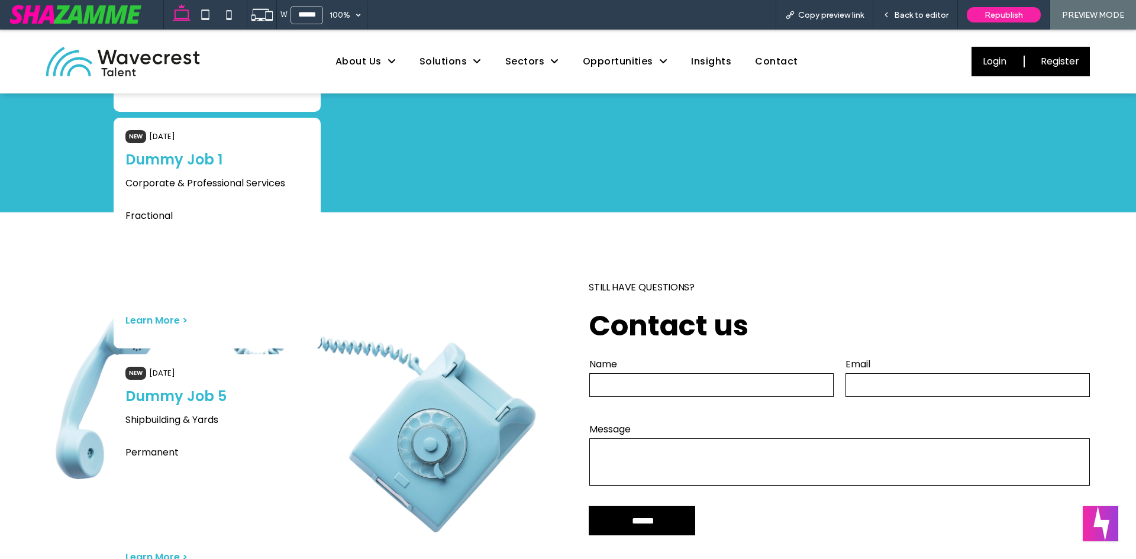
scroll to position [1730, 0]
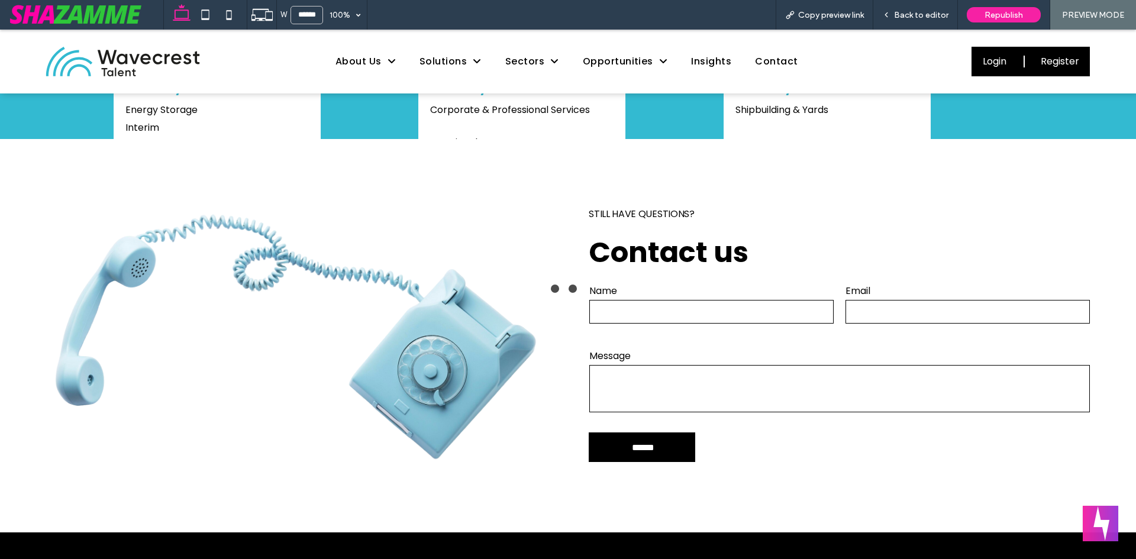
click at [913, 13] on span "Back to editor" at bounding box center [921, 15] width 54 height 10
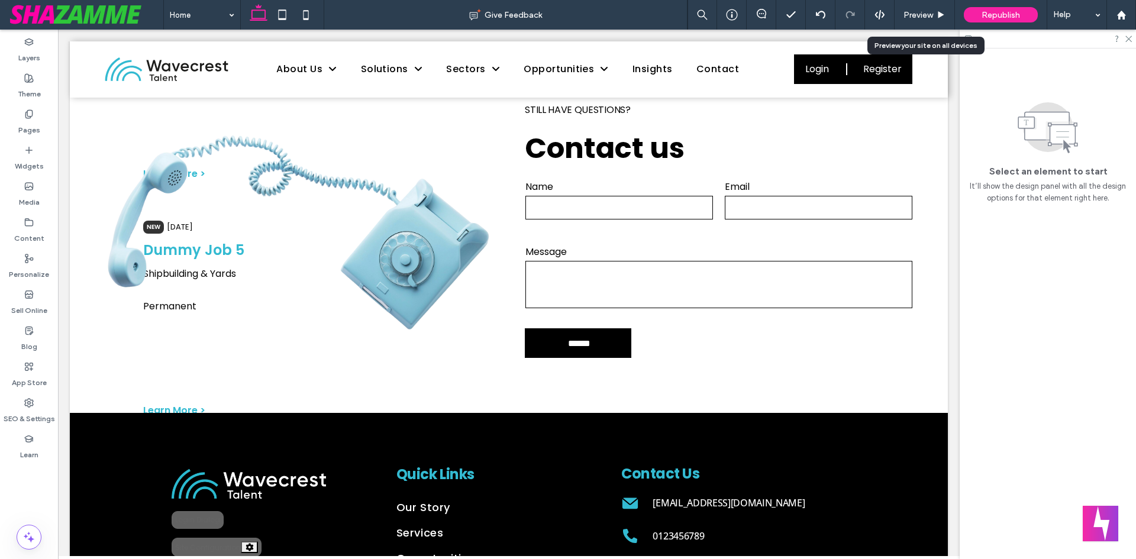
scroll to position [1656, 0]
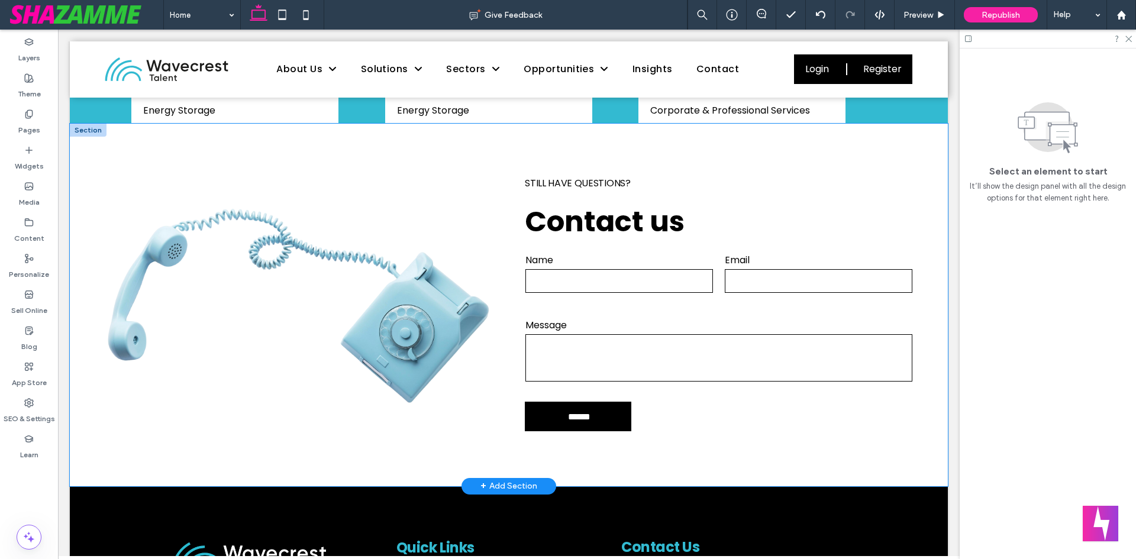
click at [92, 447] on div "Still have questions? Contact us Contact Us Name Email Message ****** Thank you…" at bounding box center [509, 305] width 878 height 363
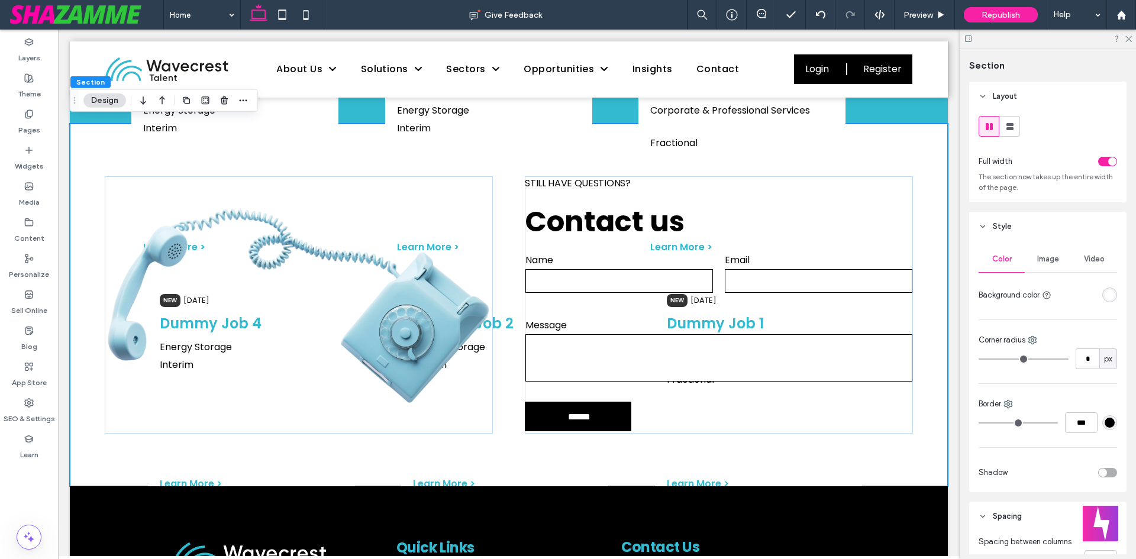
click at [1106, 289] on div "rgba(255, 255, 255, 1)" at bounding box center [1109, 295] width 15 height 15
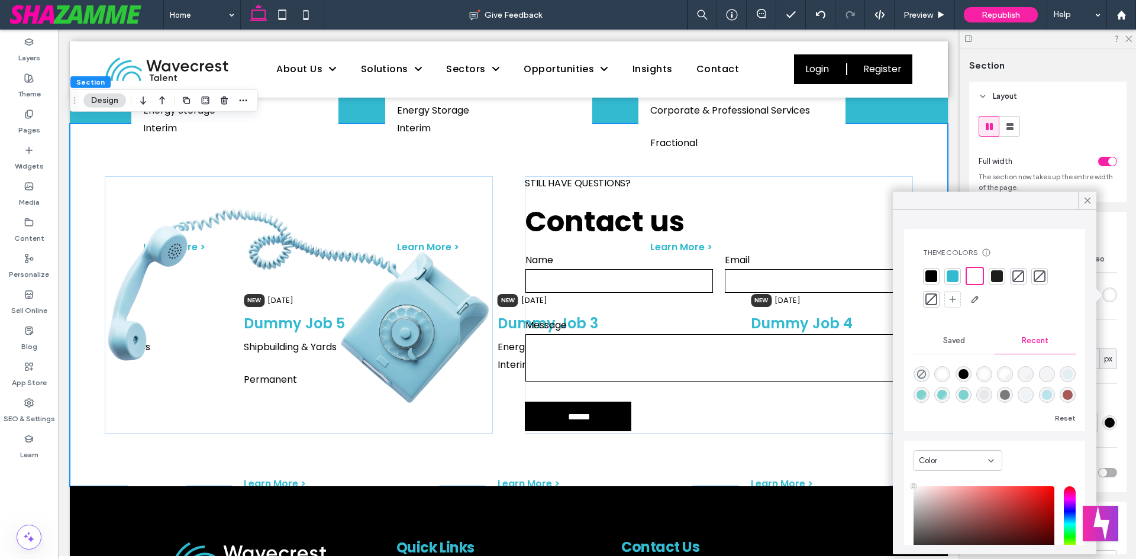
click at [955, 272] on div at bounding box center [953, 276] width 12 height 12
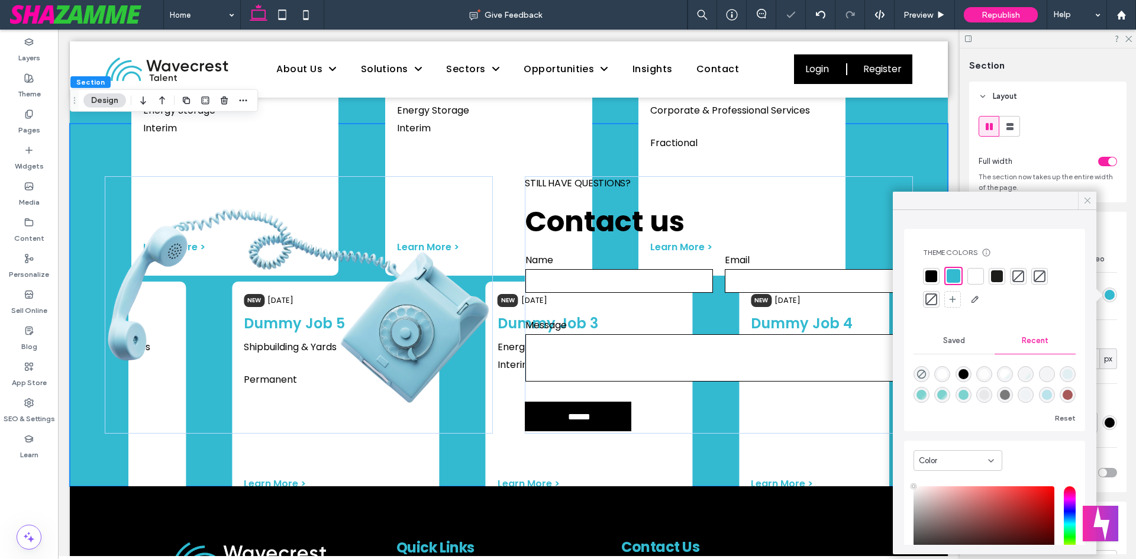
click at [1090, 201] on icon at bounding box center [1087, 200] width 11 height 11
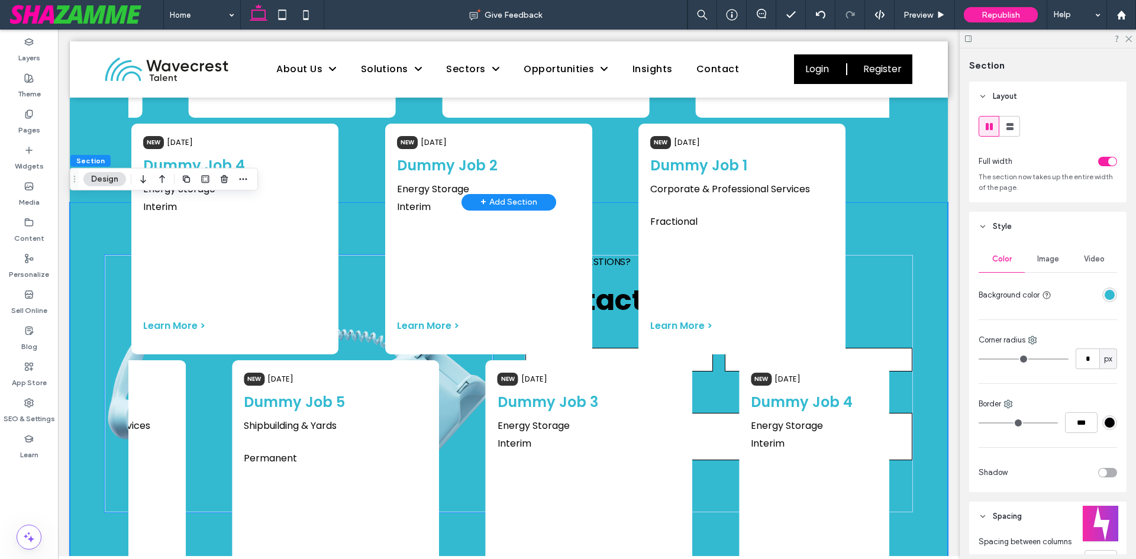
scroll to position [1479, 0]
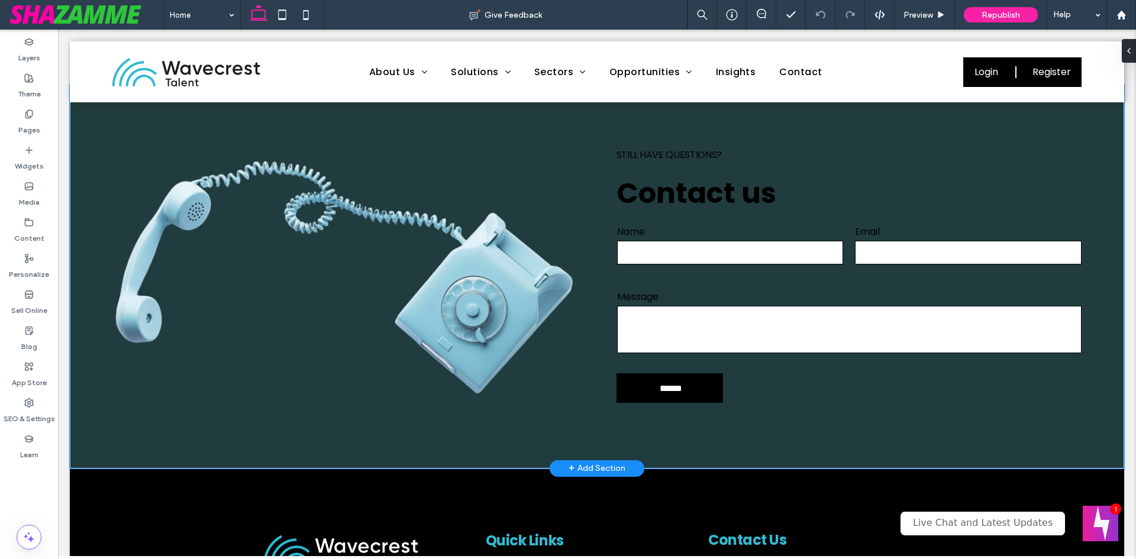
type input "**********"
click at [101, 231] on div "Still have questions? Contact us Contact Us Name Email Message ****** Thank you…" at bounding box center [597, 277] width 1054 height 384
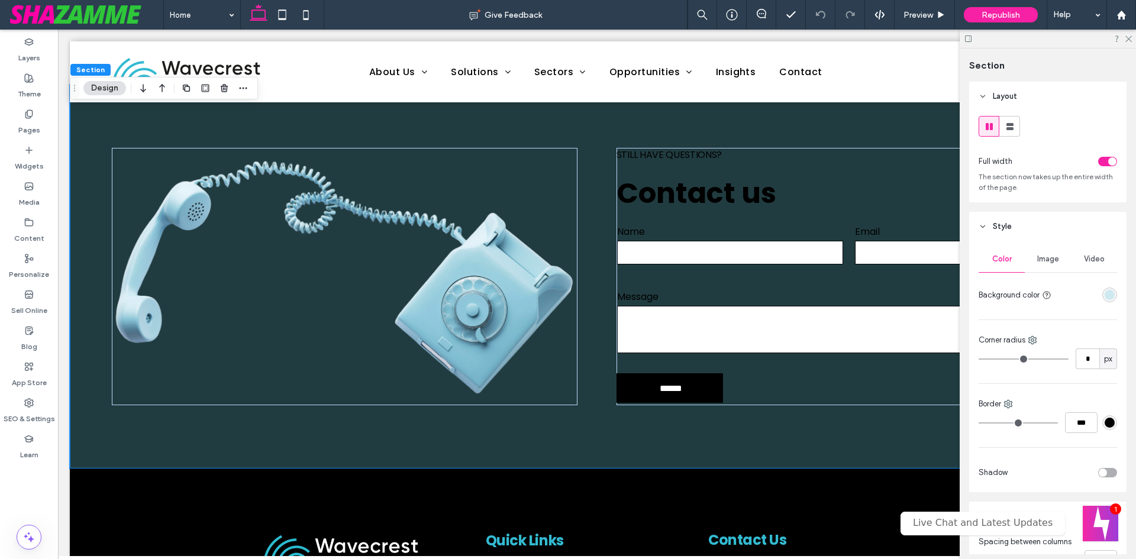
click at [1104, 291] on div "rgba(51, 186, 209, 0.2)" at bounding box center [1109, 295] width 10 height 10
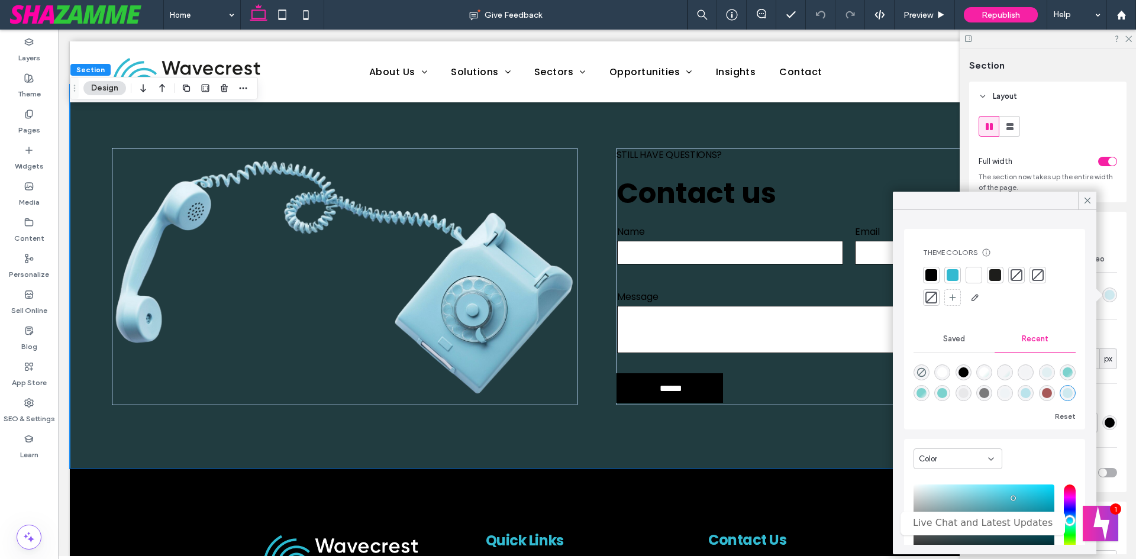
click at [943, 271] on div at bounding box center [994, 287] width 143 height 40
click at [949, 274] on div at bounding box center [953, 275] width 12 height 12
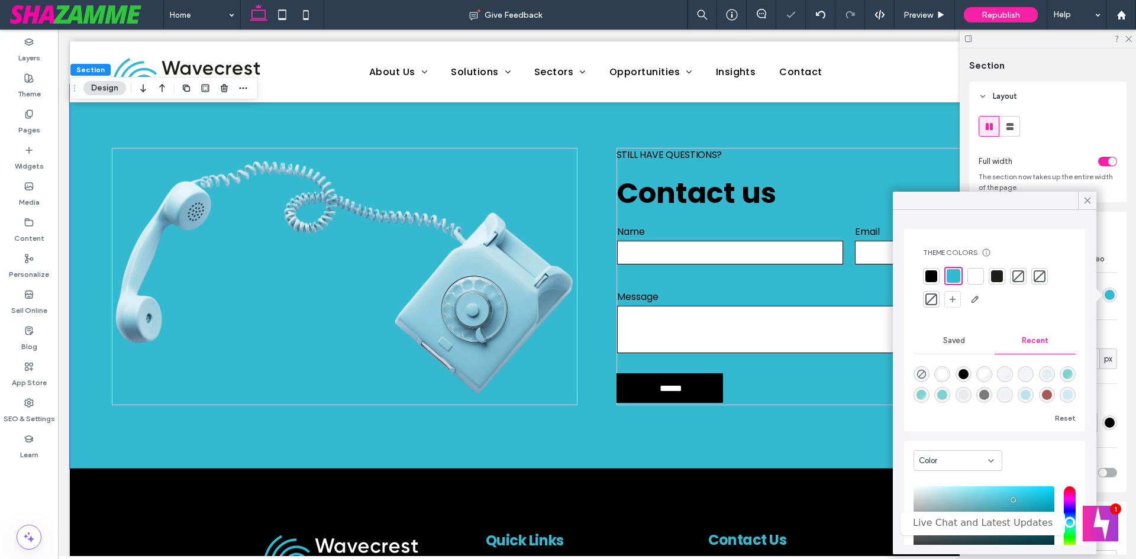
scroll to position [92, 0]
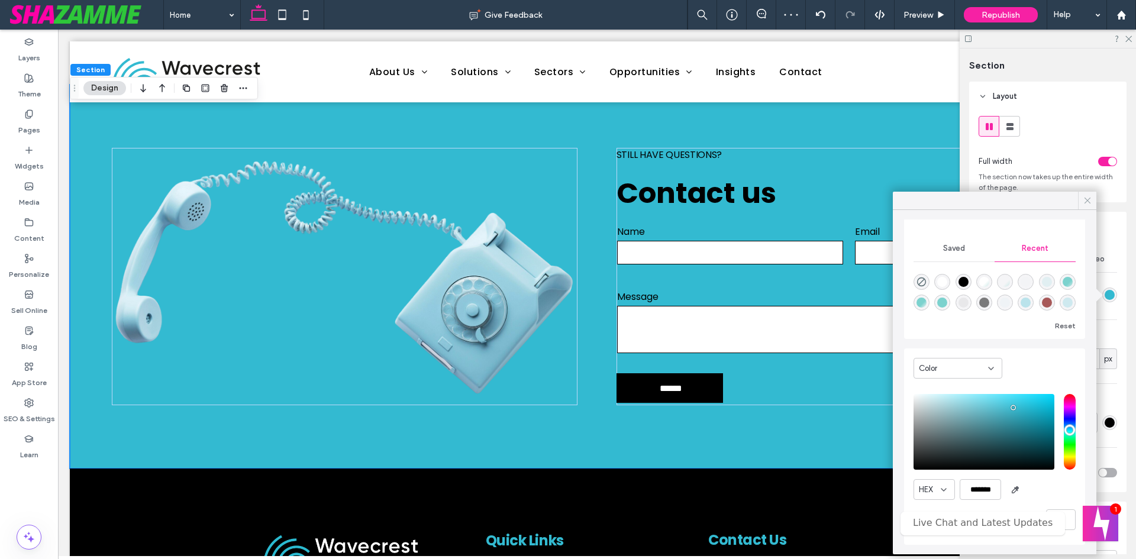
click at [1084, 201] on icon at bounding box center [1087, 200] width 11 height 11
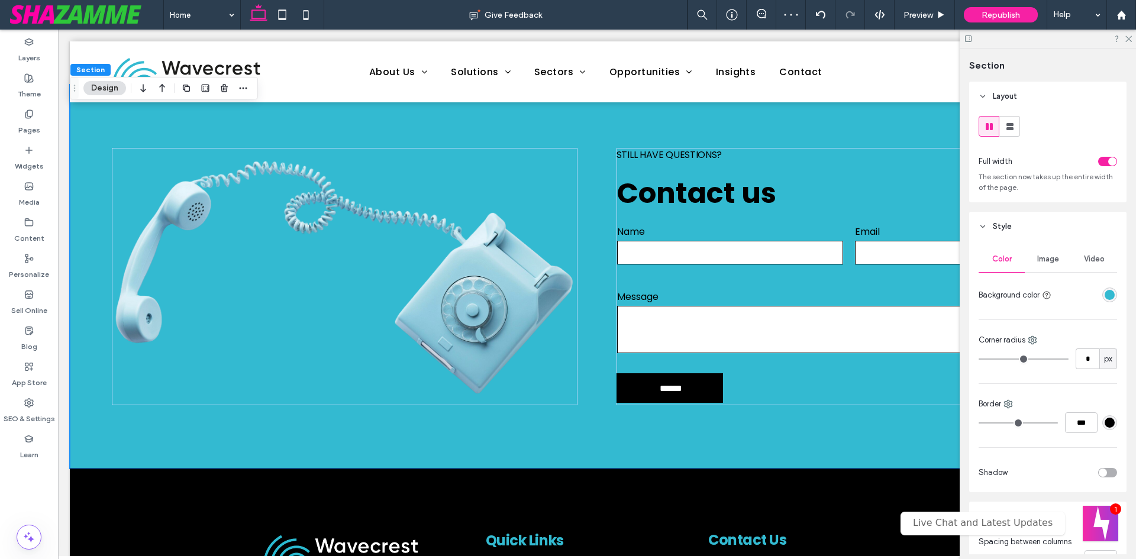
click at [1104, 292] on div "rgba(51, 186, 209, 1)" at bounding box center [1109, 295] width 10 height 10
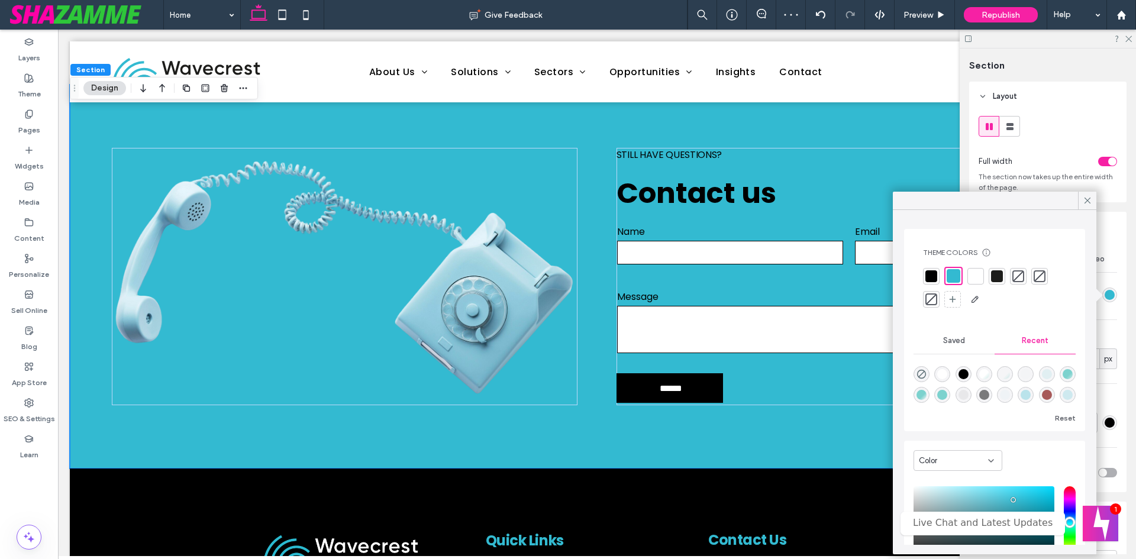
click at [1119, 525] on header "Spacing" at bounding box center [1047, 517] width 157 height 30
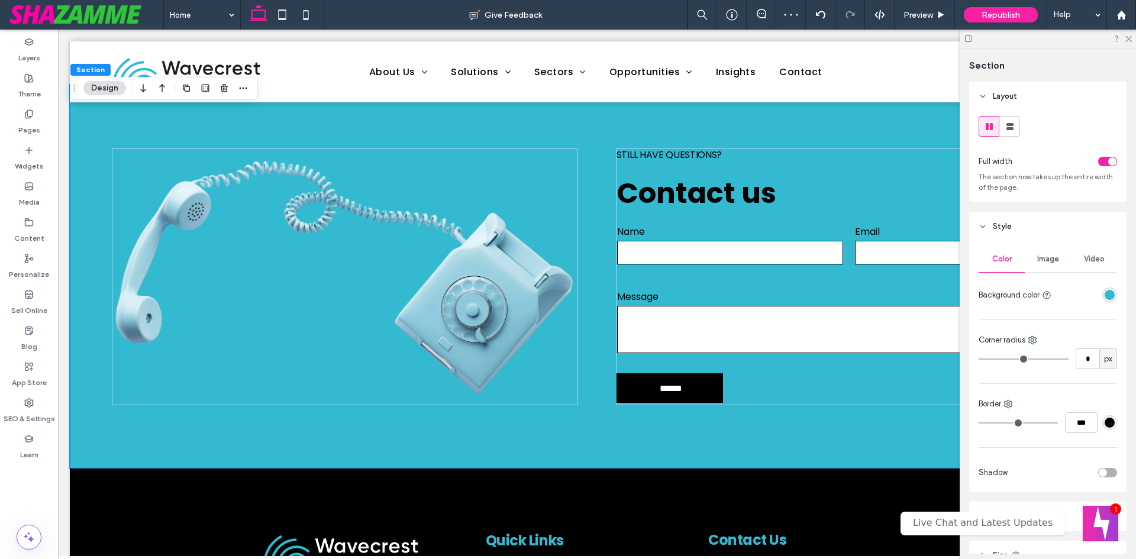
click at [1119, 525] on header "Spacing" at bounding box center [1047, 517] width 157 height 30
click at [1091, 529] on button "Welcome message" at bounding box center [1100, 523] width 40 height 40
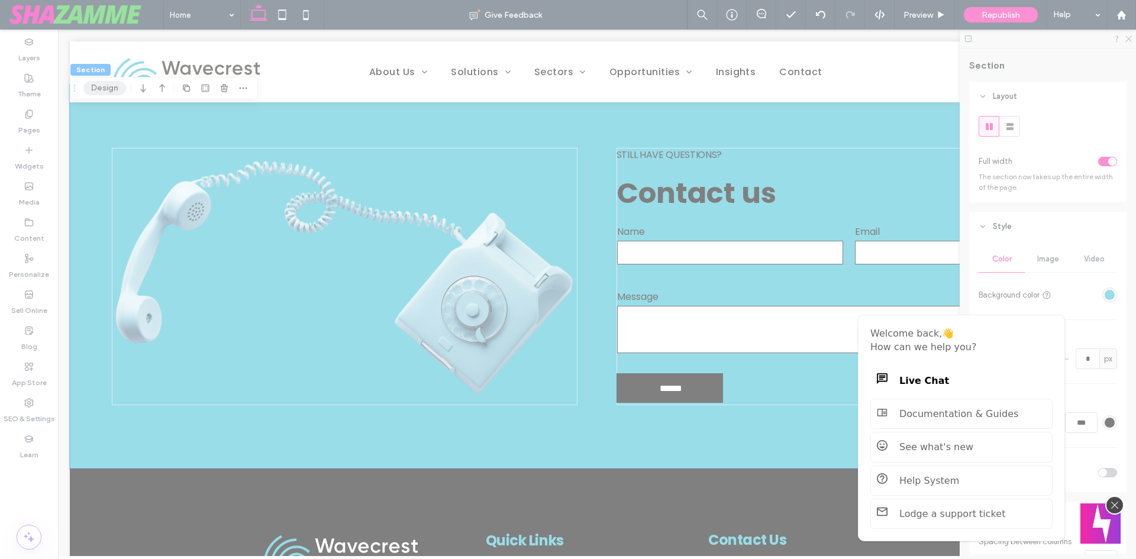
click at [1096, 532] on button "Welcome message" at bounding box center [1100, 523] width 40 height 40
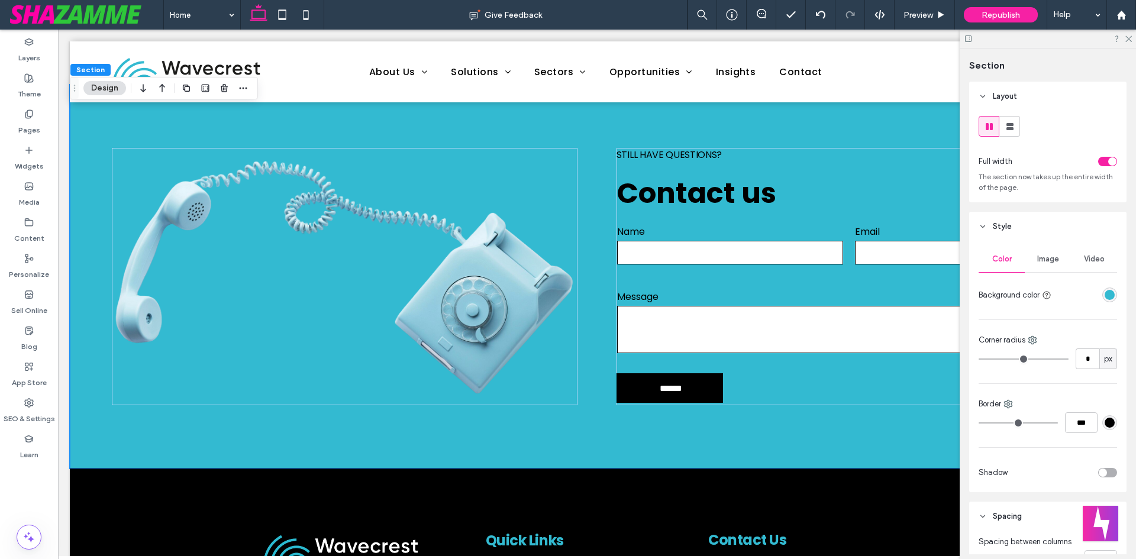
scroll to position [177, 0]
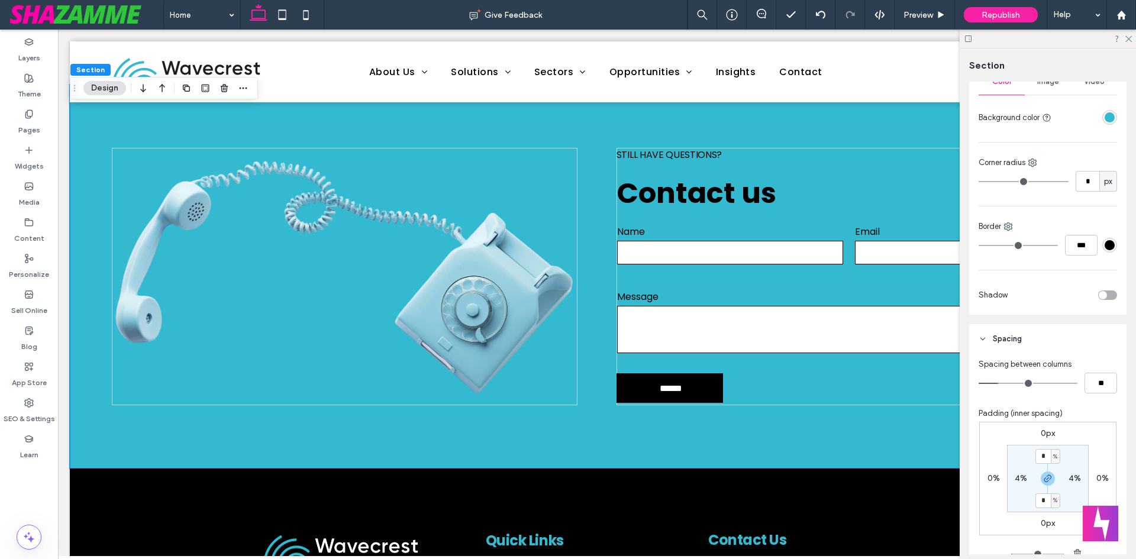
click at [1104, 118] on div "rgba(51, 186, 209, 1)" at bounding box center [1109, 117] width 10 height 10
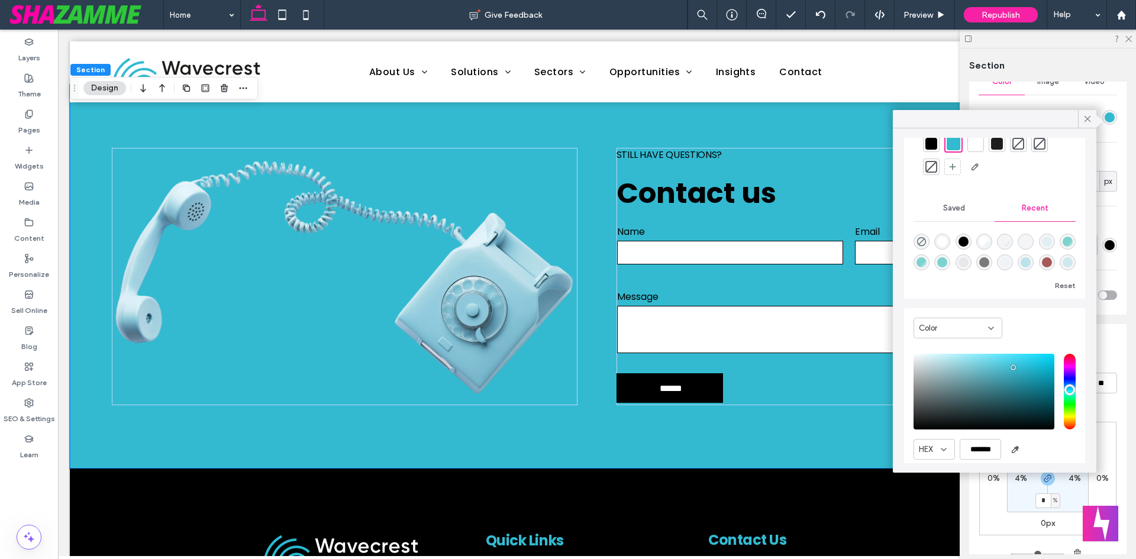
scroll to position [92, 0]
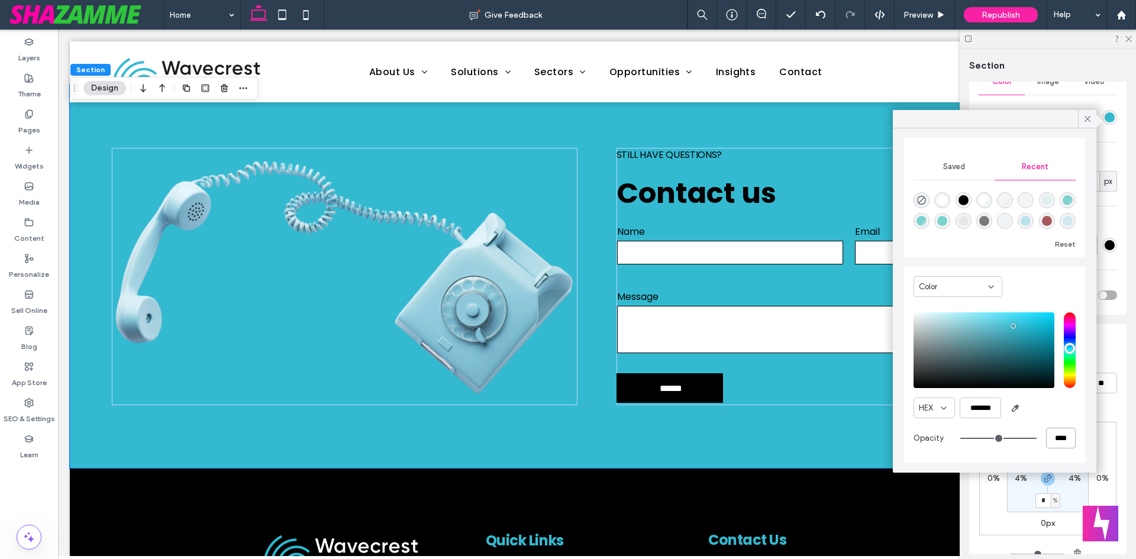
drag, startPoint x: 1049, startPoint y: 437, endPoint x: 1007, endPoint y: 448, distance: 44.1
click at [1022, 440] on div "****" at bounding box center [1017, 438] width 115 height 21
type input "**"
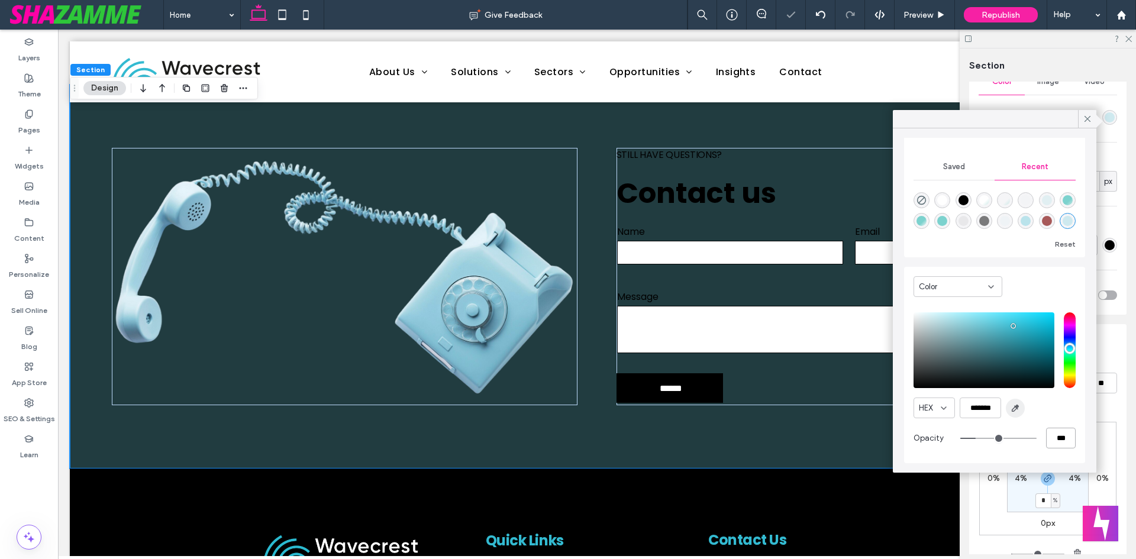
scroll to position [91, 0]
type input "***"
click at [1037, 414] on div "HEX *******" at bounding box center [994, 408] width 162 height 21
drag, startPoint x: 1013, startPoint y: 325, endPoint x: 1018, endPoint y: 294, distance: 31.7
click at [1018, 294] on div "Color HEX ******* Opacity ***" at bounding box center [994, 365] width 181 height 196
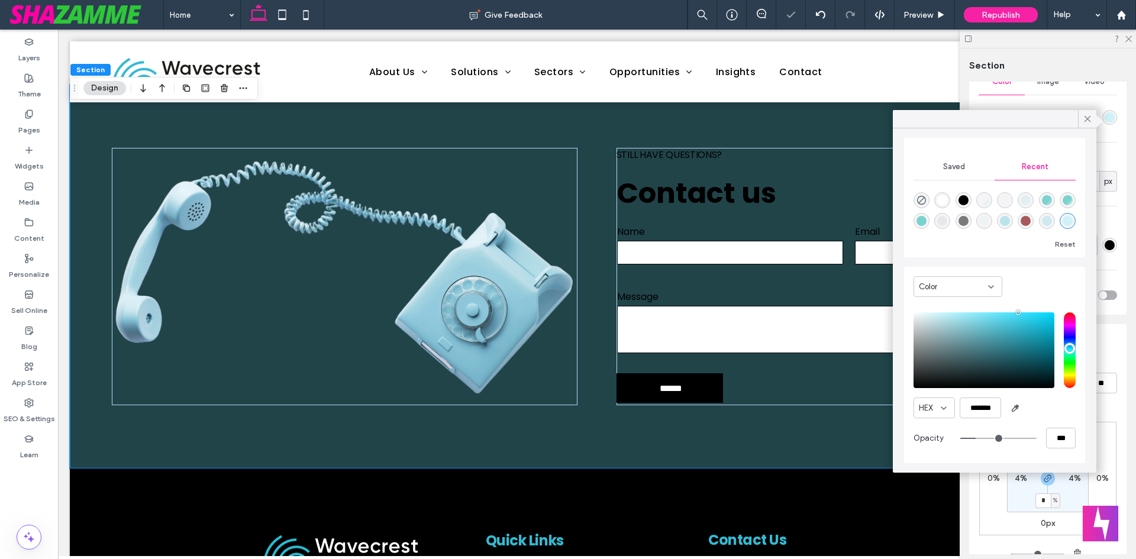
drag, startPoint x: 1019, startPoint y: 329, endPoint x: 1019, endPoint y: 341, distance: 11.8
click at [1019, 341] on div "HEX ******* Opacity ***" at bounding box center [994, 381] width 162 height 151
drag, startPoint x: 1019, startPoint y: 341, endPoint x: 990, endPoint y: 345, distance: 29.9
click at [990, 345] on div "saturation and value" at bounding box center [983, 350] width 141 height 76
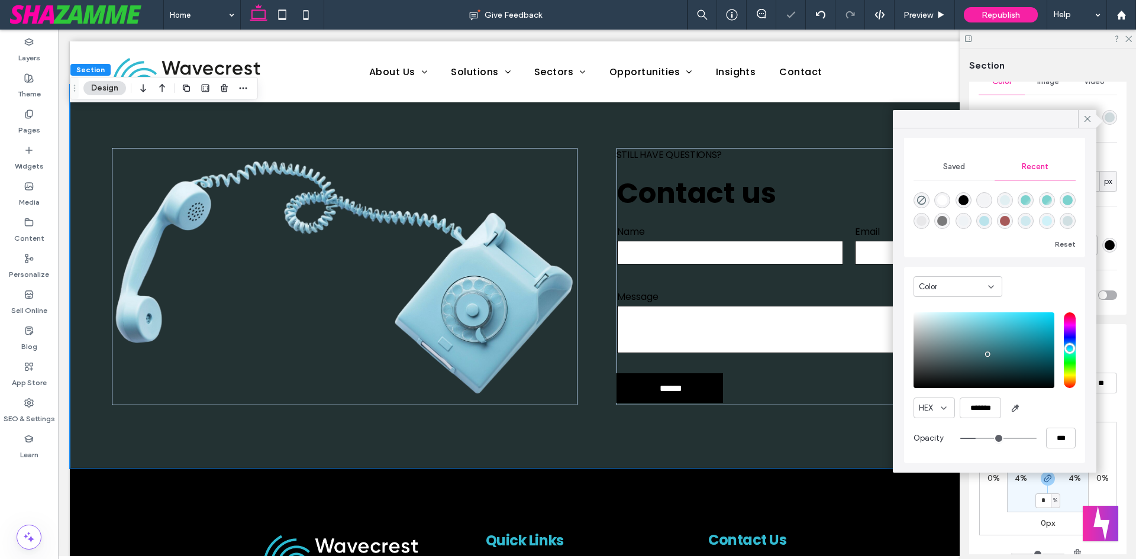
drag, startPoint x: 987, startPoint y: 354, endPoint x: 986, endPoint y: 372, distance: 17.8
click at [986, 372] on div "saturation and value" at bounding box center [983, 350] width 141 height 76
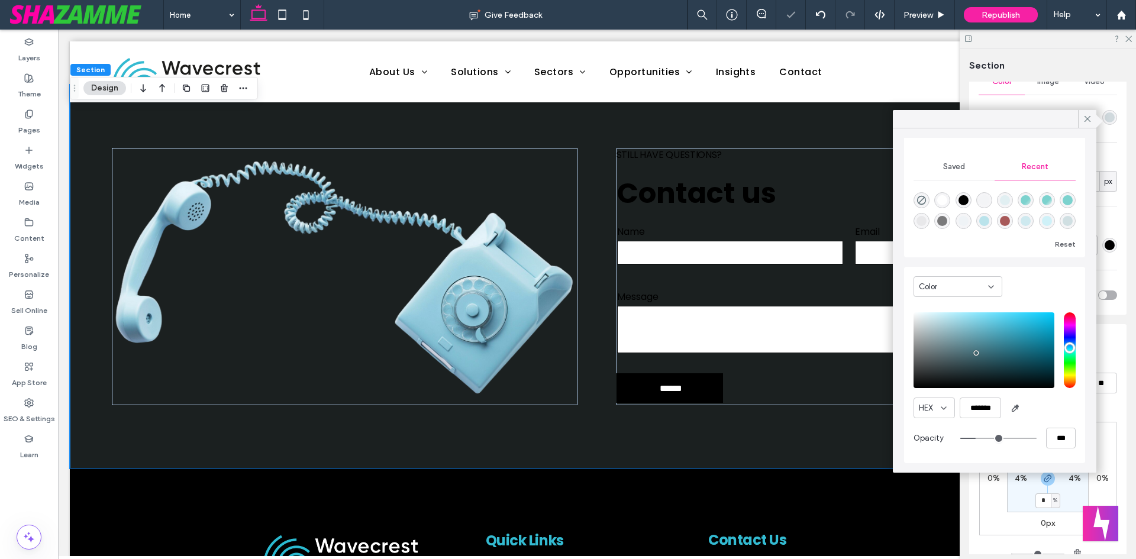
drag, startPoint x: 975, startPoint y: 349, endPoint x: 973, endPoint y: 343, distance: 6.9
click at [973, 343] on div "saturation and value" at bounding box center [983, 350] width 141 height 76
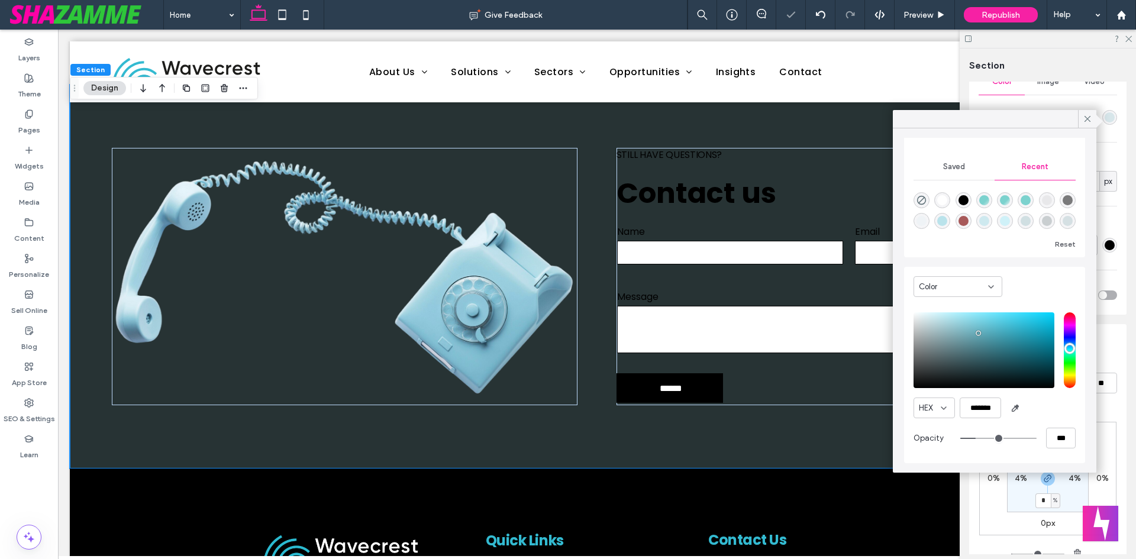
click at [981, 328] on div "saturation and value" at bounding box center [983, 350] width 141 height 76
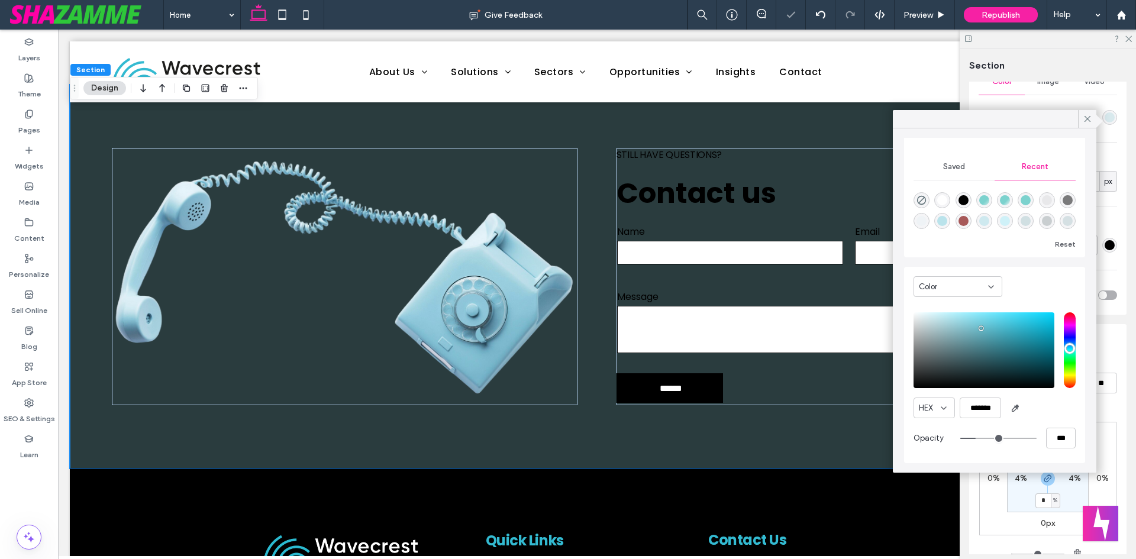
drag, startPoint x: 982, startPoint y: 331, endPoint x: 993, endPoint y: 325, distance: 13.0
click at [990, 327] on div "saturation and value" at bounding box center [983, 350] width 141 height 76
click at [1010, 317] on div "saturation and value" at bounding box center [983, 350] width 141 height 76
click at [992, 332] on div "saturation and value" at bounding box center [983, 350] width 141 height 76
type input "*******"
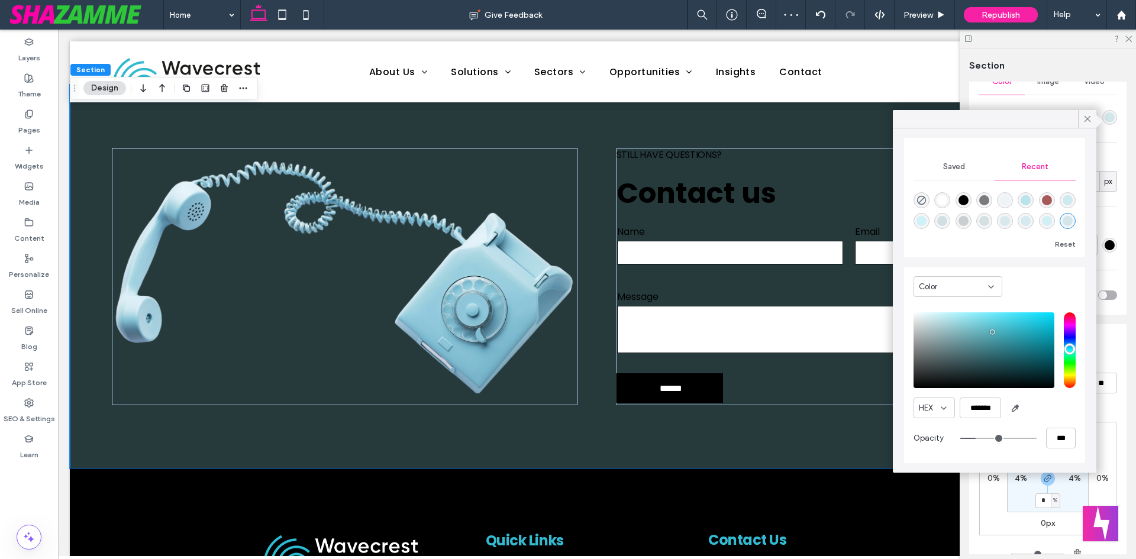
click at [1090, 116] on icon at bounding box center [1087, 119] width 11 height 11
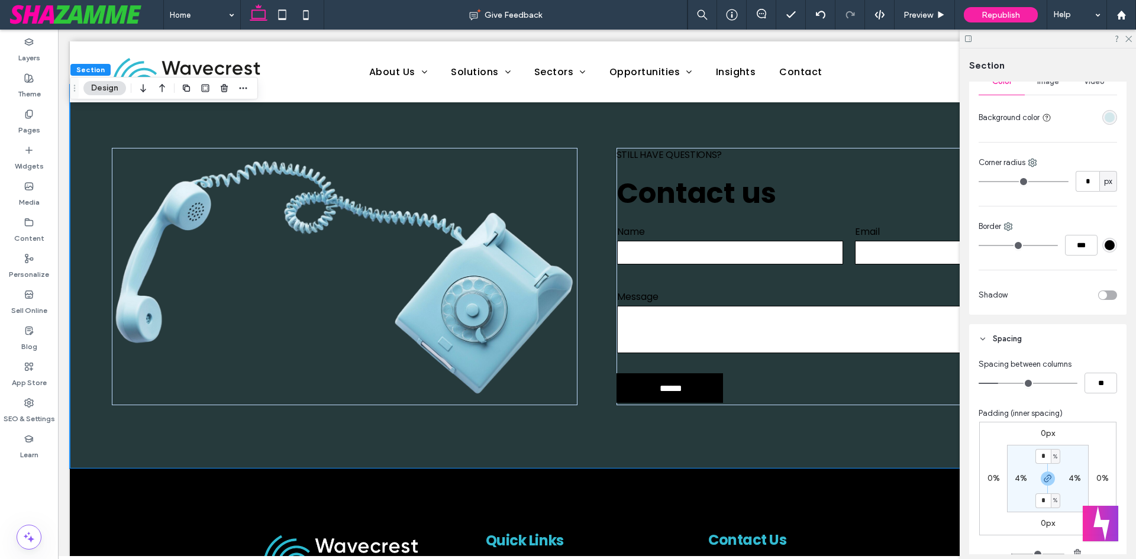
click at [1104, 111] on div "rgba(76, 175, 189, 0.2)" at bounding box center [1109, 117] width 15 height 15
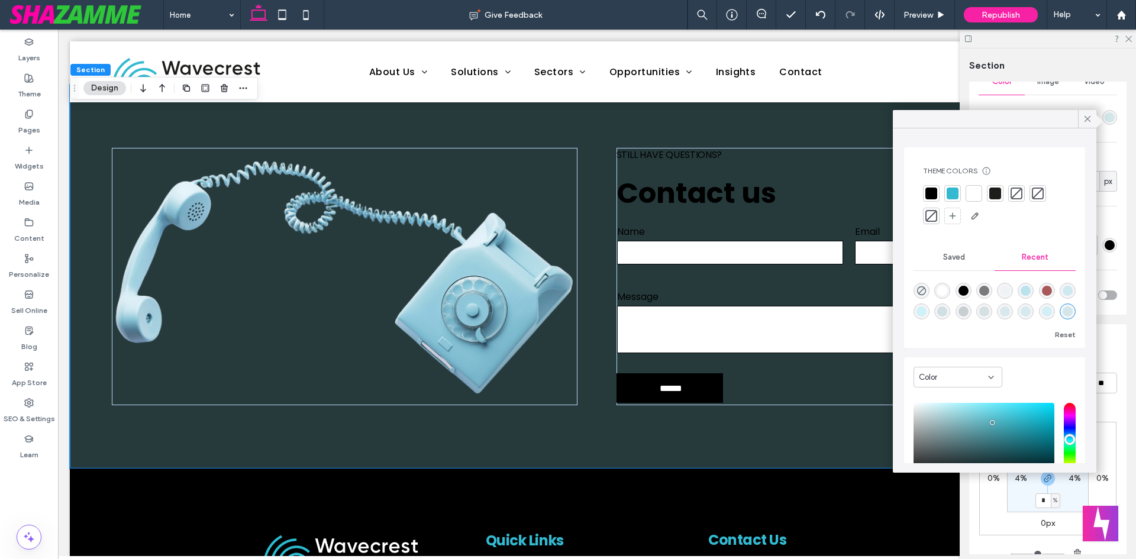
click at [957, 195] on div at bounding box center [953, 194] width 12 height 12
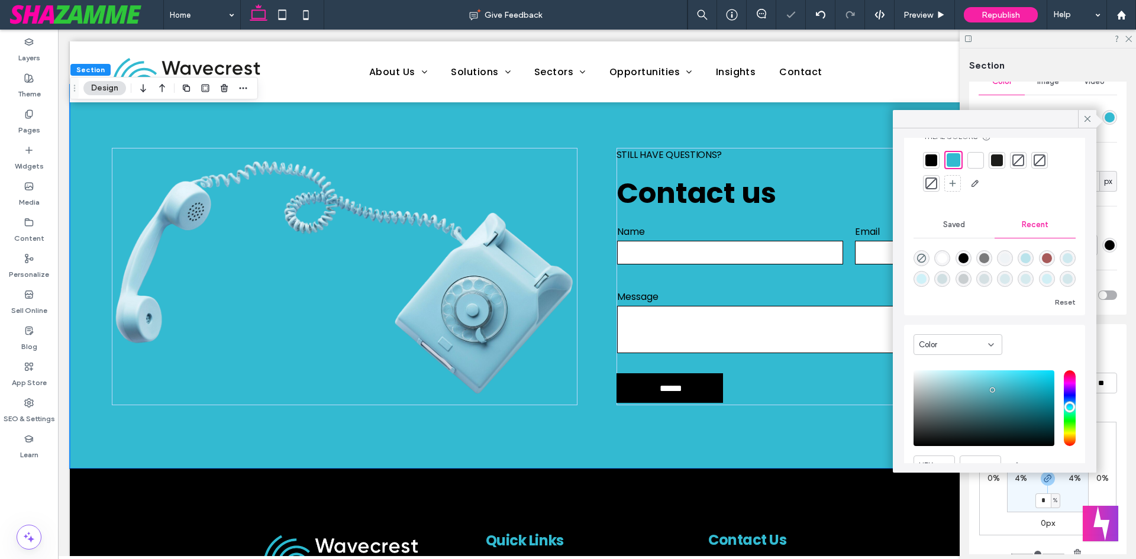
scroll to position [92, 0]
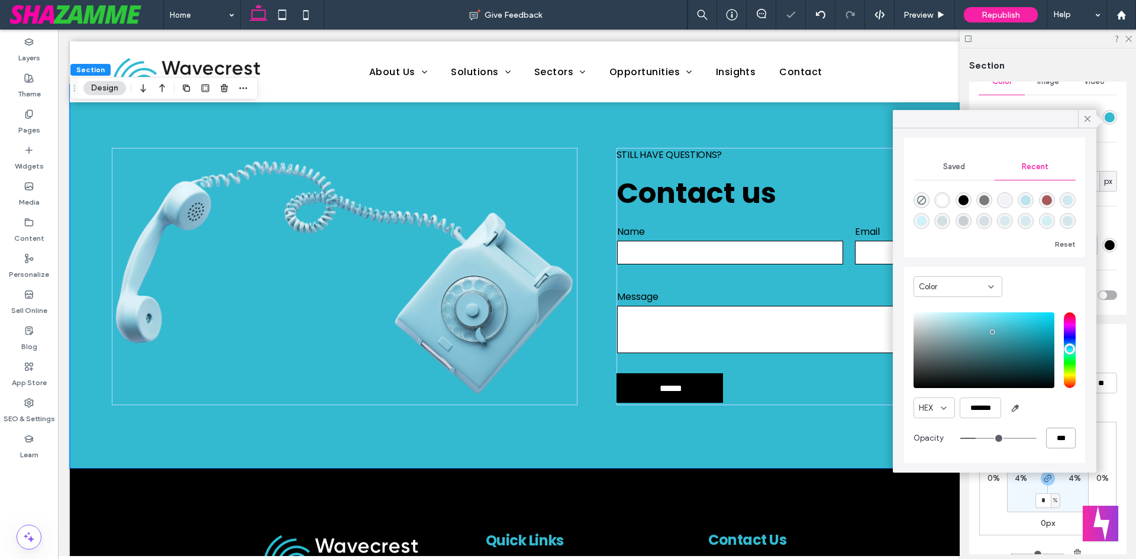
click at [1046, 439] on input "***" at bounding box center [1061, 438] width 30 height 21
type input "*"
type input "**"
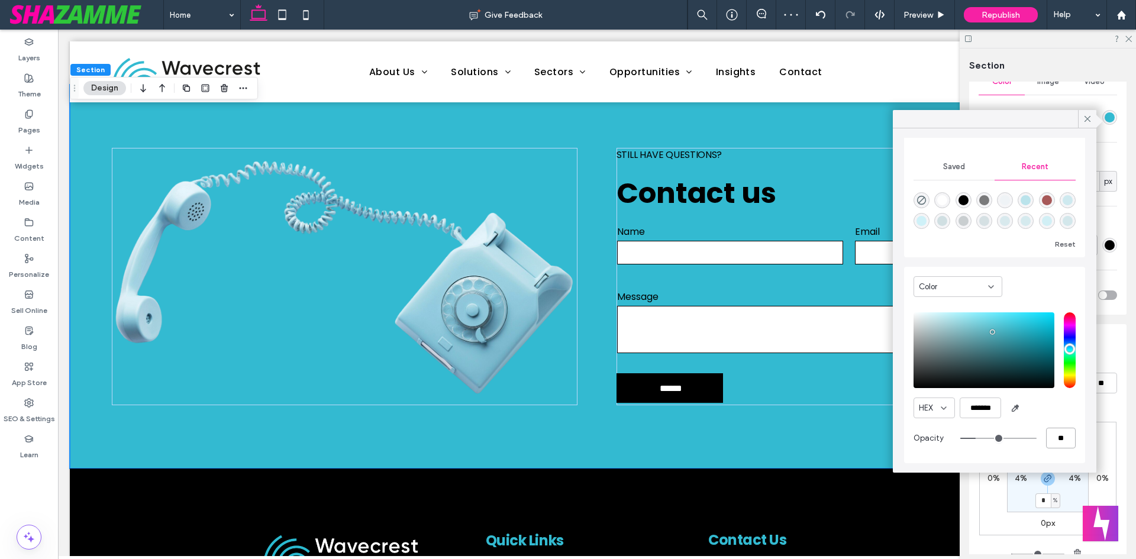
type input "***"
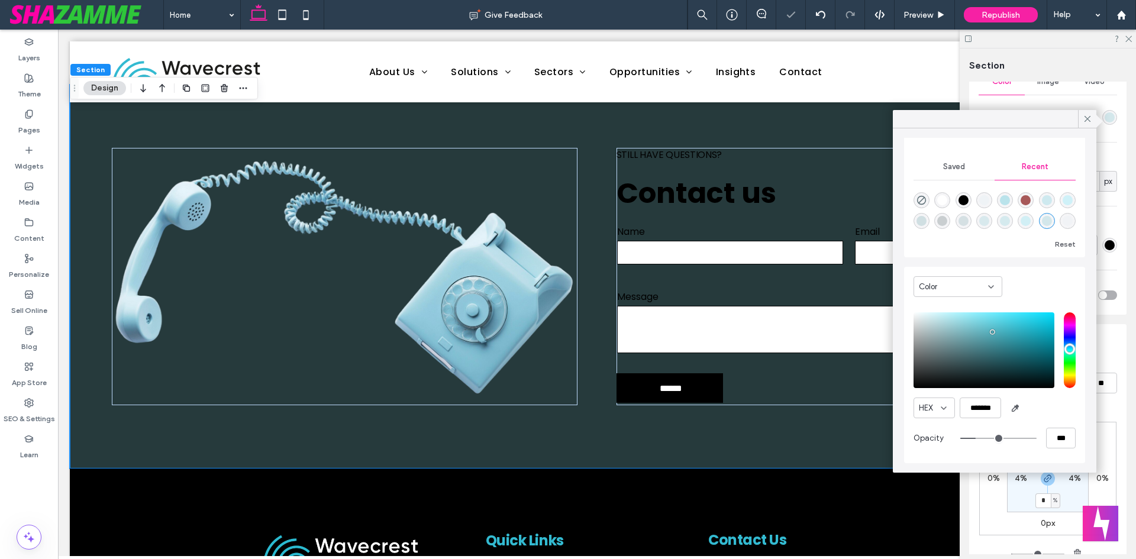
click at [1052, 405] on div "HEX *******" at bounding box center [994, 408] width 162 height 21
click at [1090, 119] on icon at bounding box center [1087, 119] width 11 height 11
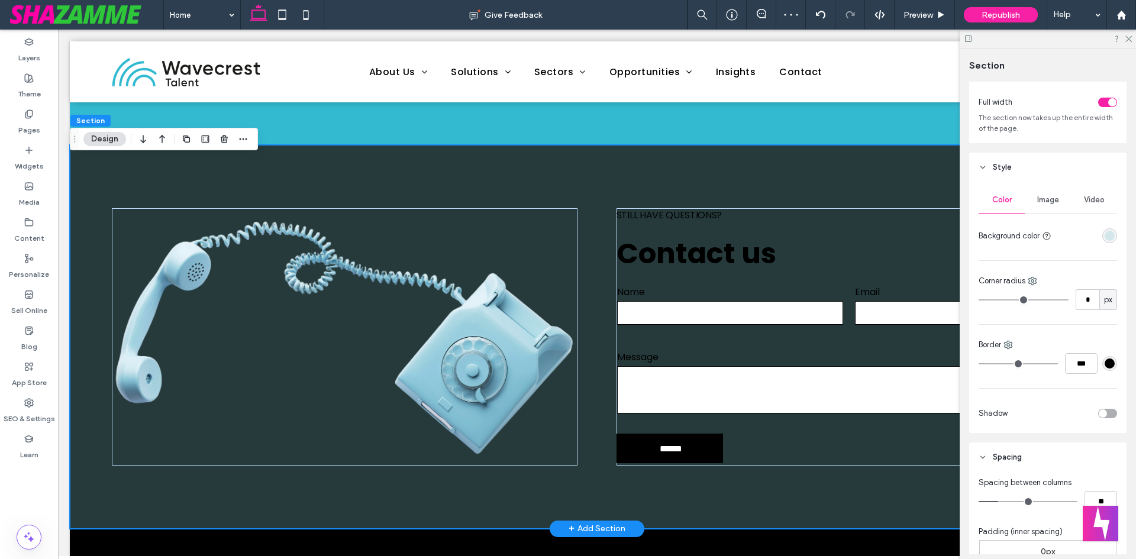
scroll to position [1656, 0]
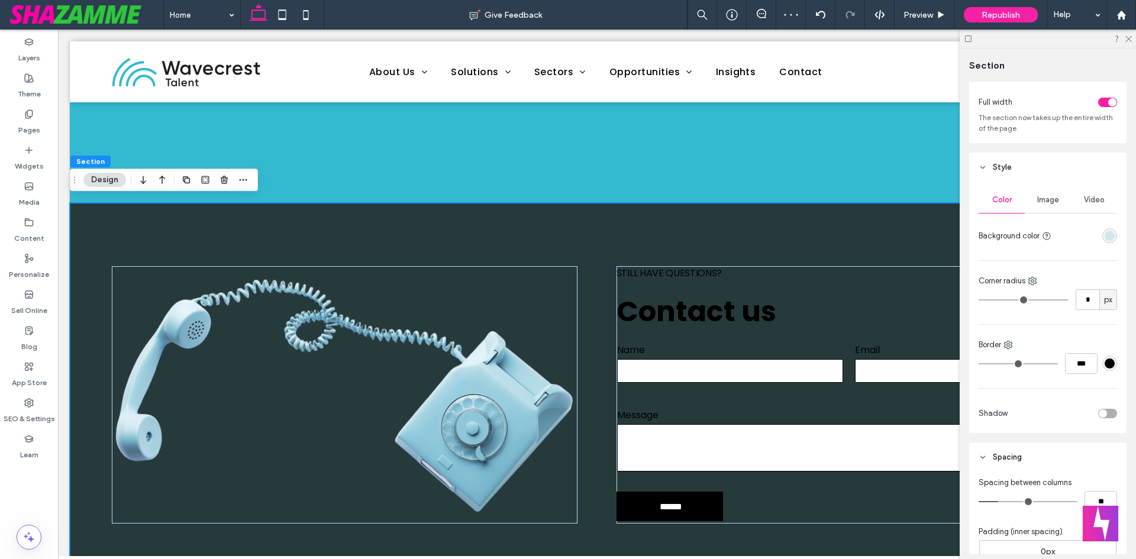
click at [86, 208] on div "Still have questions? Contact us Contact Us Name Email Message ****** Thank you…" at bounding box center [597, 395] width 1054 height 384
click at [1104, 237] on div "rgba(76, 175, 189, 0.2)" at bounding box center [1109, 236] width 10 height 10
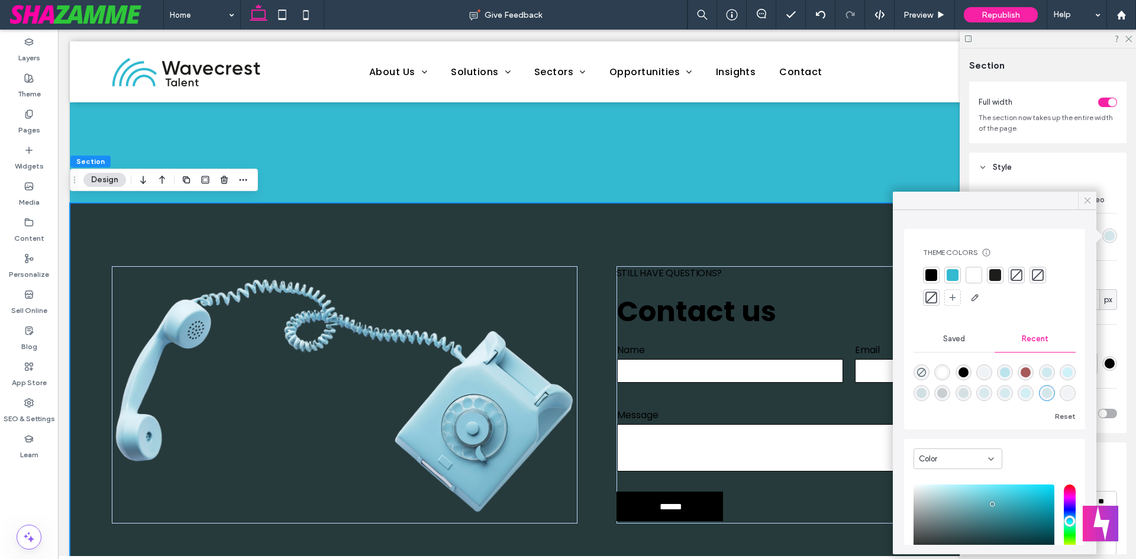
click at [1083, 198] on icon at bounding box center [1087, 200] width 11 height 11
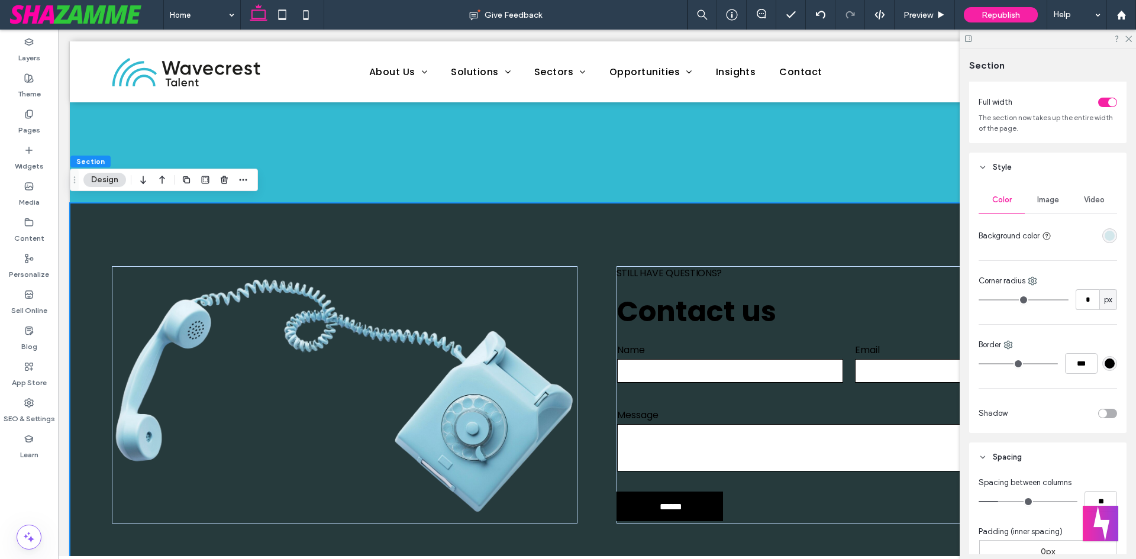
click at [1025, 201] on div "Image" at bounding box center [1048, 200] width 46 height 26
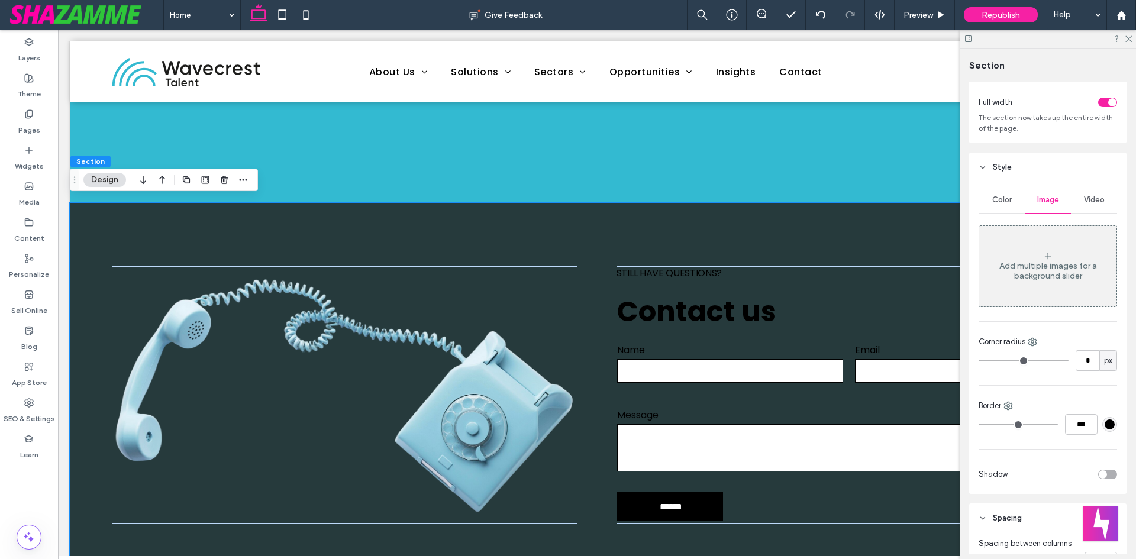
click at [1100, 195] on div "Video" at bounding box center [1094, 200] width 46 height 26
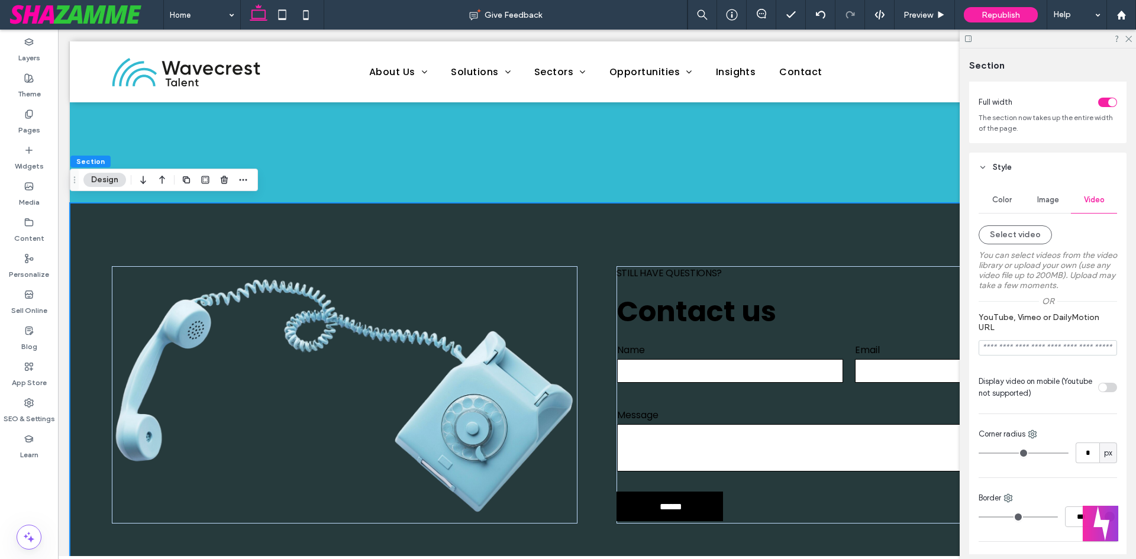
click at [999, 203] on span "Color" at bounding box center [1002, 199] width 20 height 9
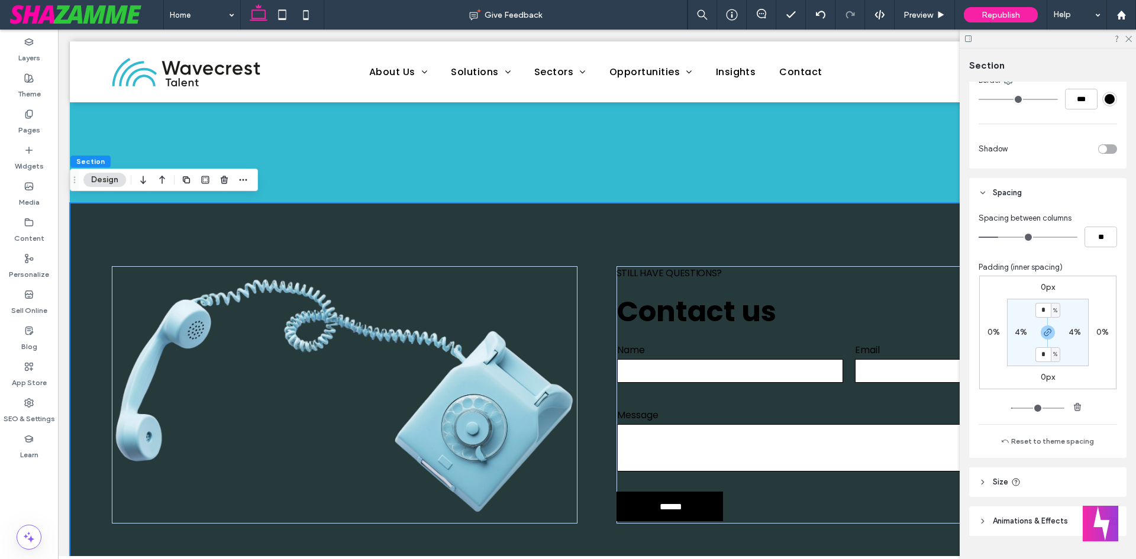
scroll to position [353, 0]
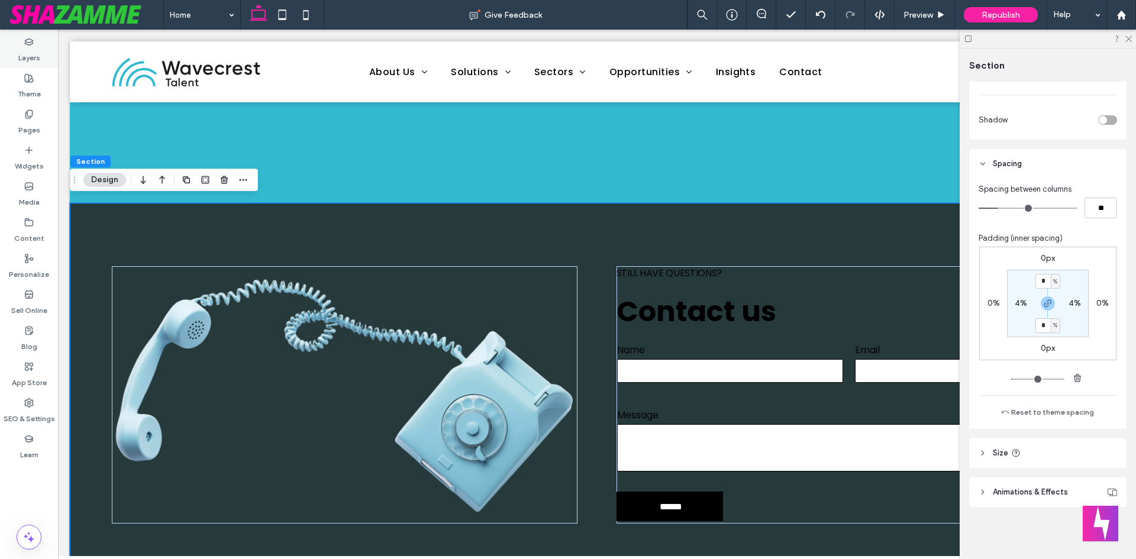
click at [24, 62] on label "Layers" at bounding box center [29, 55] width 22 height 17
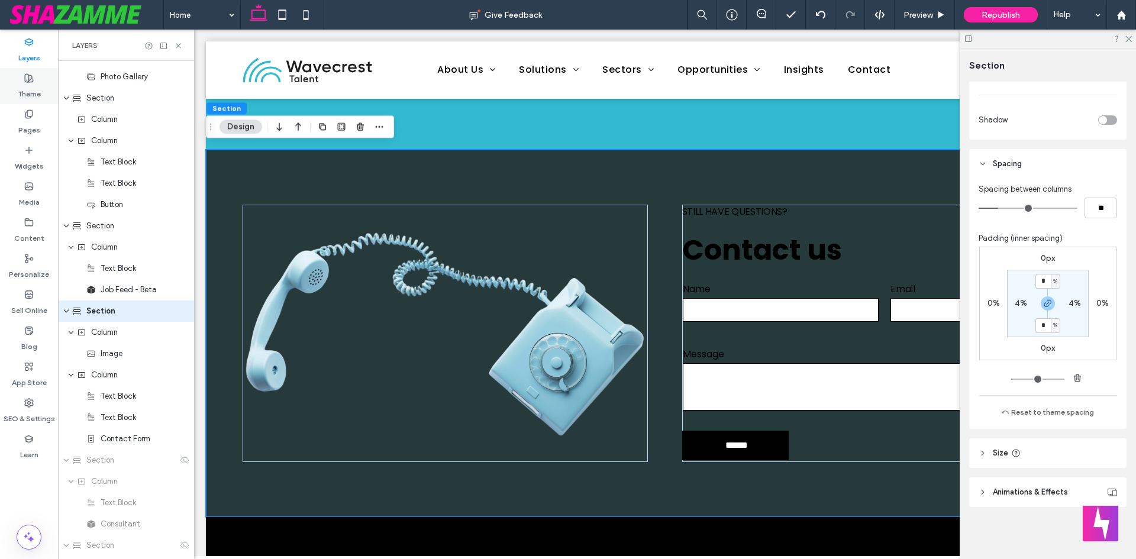
click at [21, 96] on label "Theme" at bounding box center [29, 91] width 23 height 17
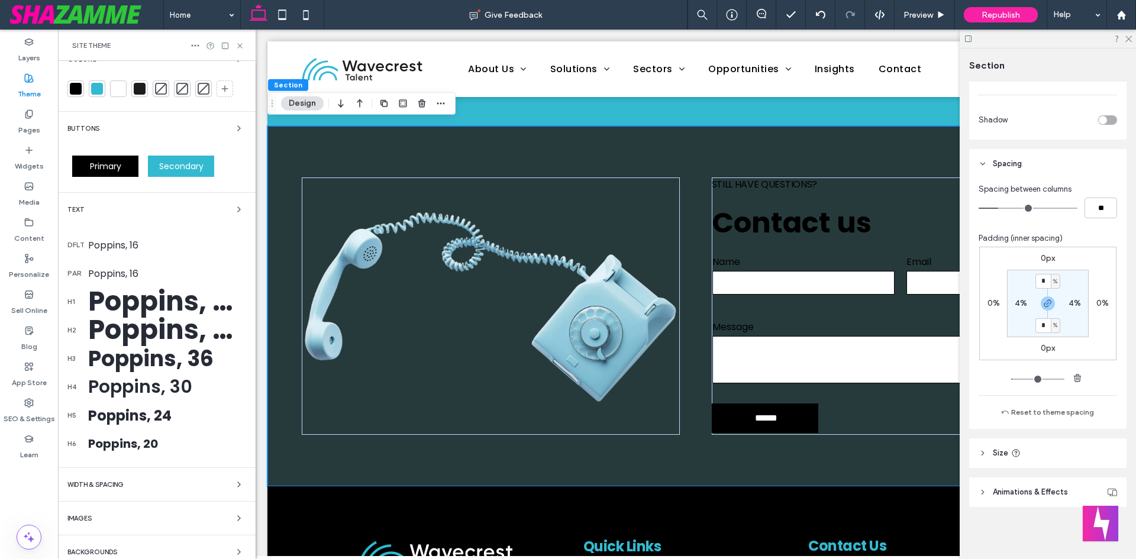
scroll to position [28, 0]
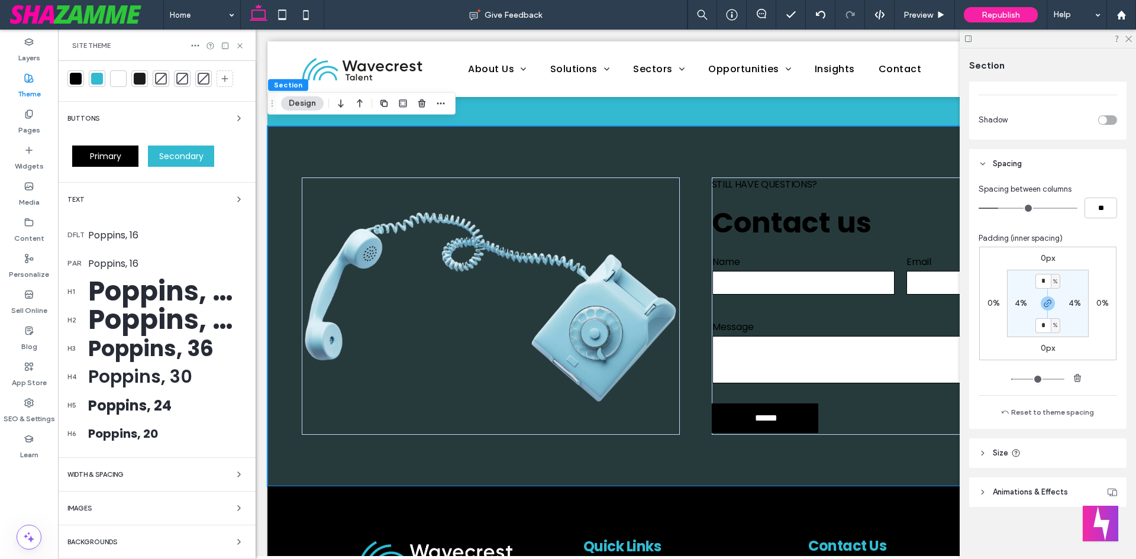
click at [172, 538] on div "Backgrounds" at bounding box center [156, 542] width 179 height 14
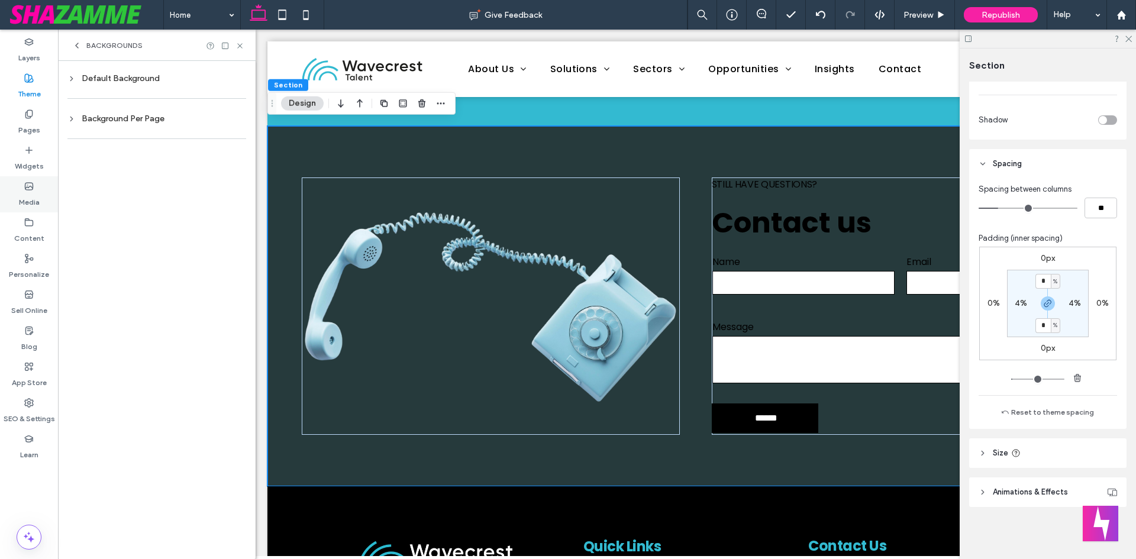
scroll to position [0, 0]
click at [106, 117] on div "Background Per Page" at bounding box center [156, 119] width 179 height 10
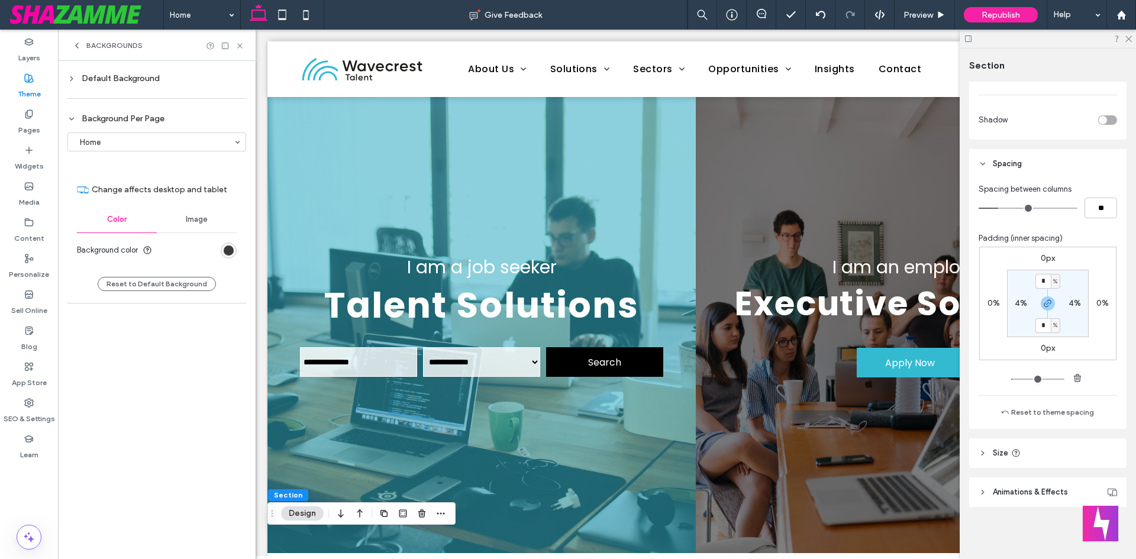
click at [227, 253] on div "rgb(29, 29, 27)" at bounding box center [229, 251] width 10 height 10
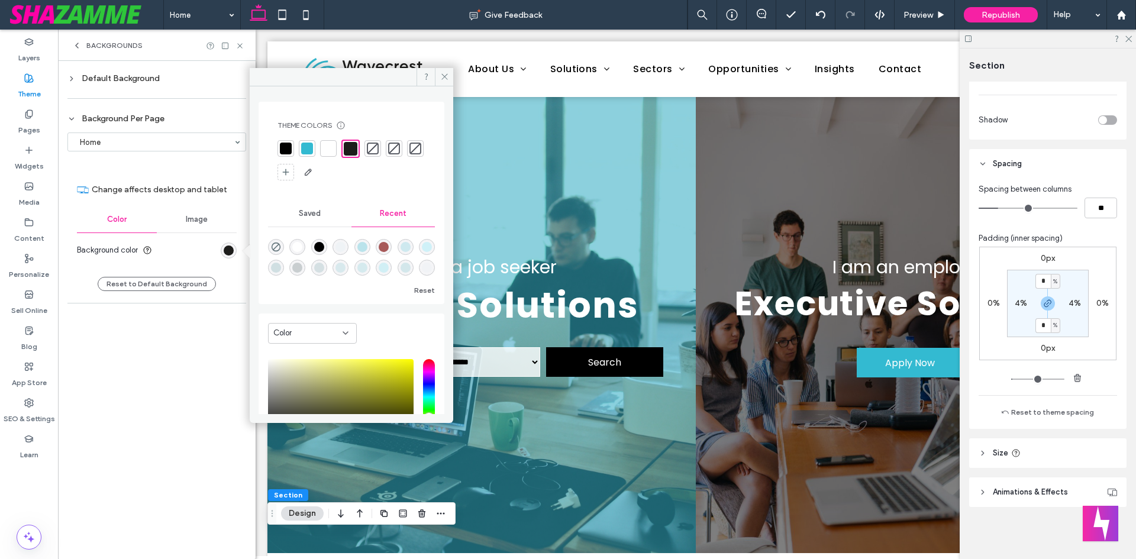
click at [323, 150] on div at bounding box center [328, 149] width 12 height 12
click at [445, 73] on icon at bounding box center [444, 76] width 9 height 9
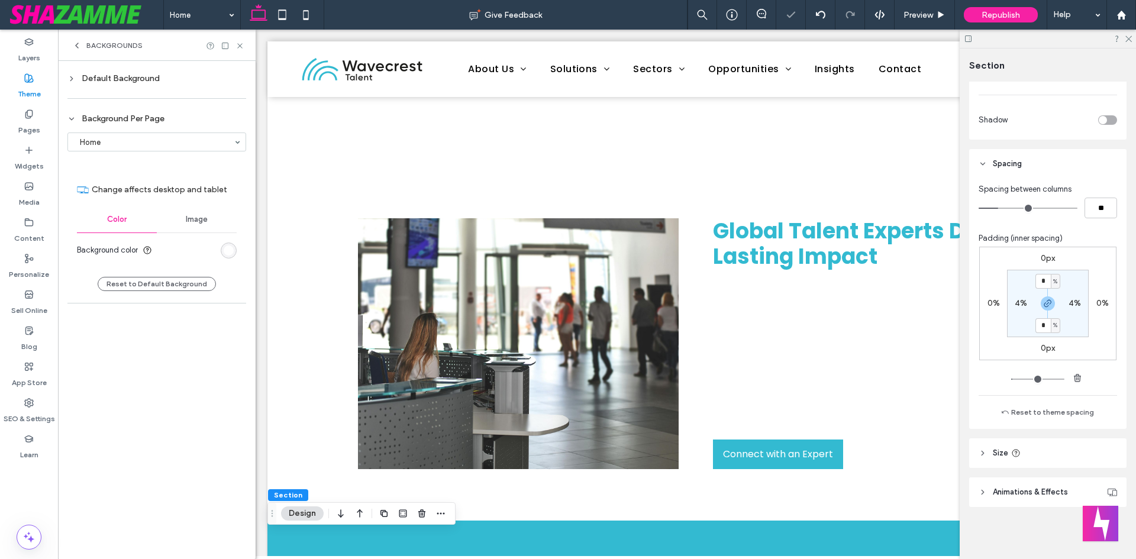
scroll to position [947, 0]
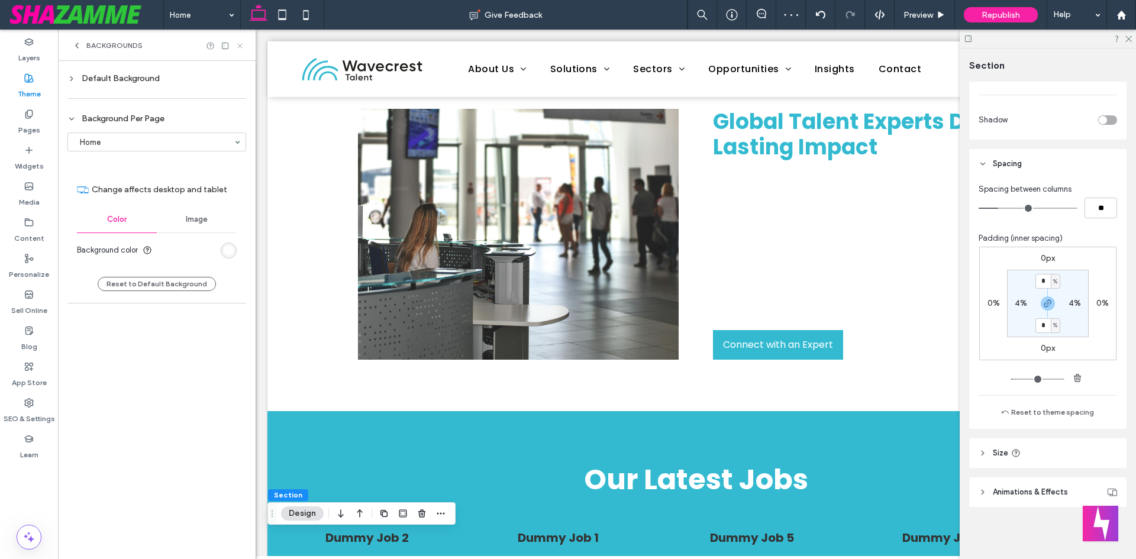
click at [240, 46] on use at bounding box center [239, 45] width 5 height 5
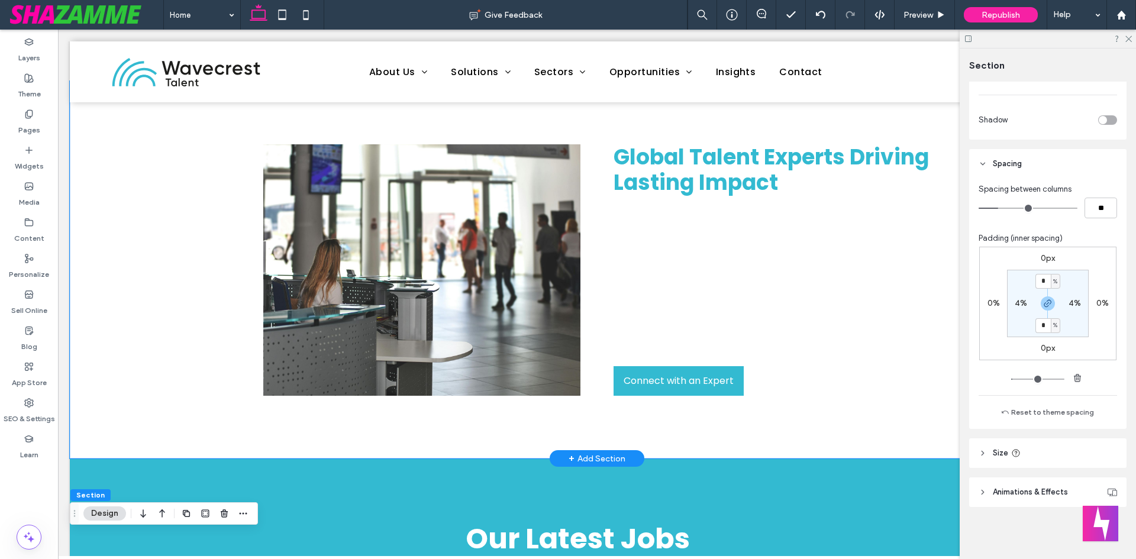
scroll to position [834, 0]
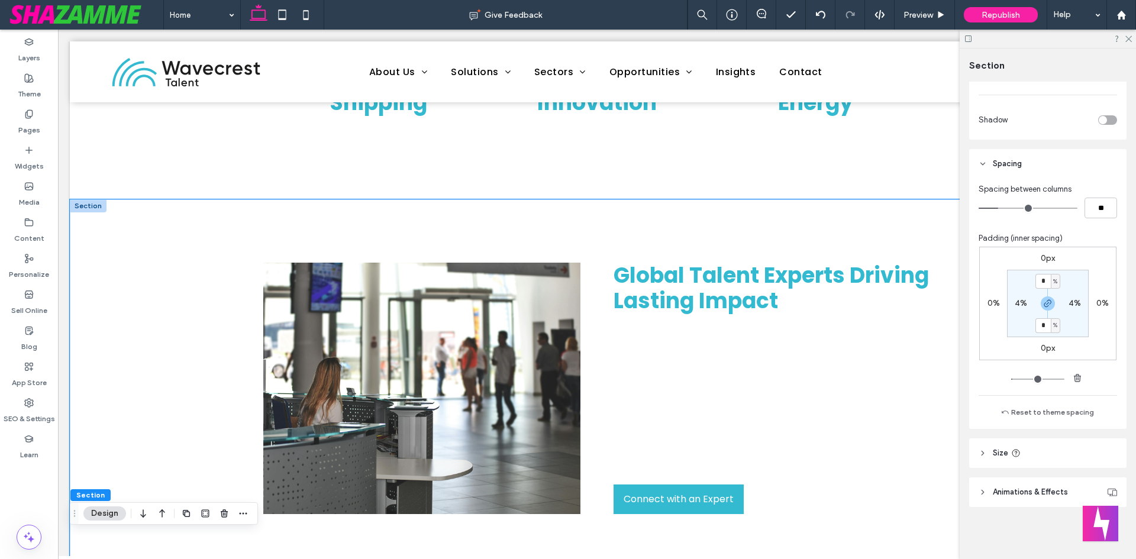
click at [100, 251] on div "Global Talent Experts Driving Lasting Impact We are Global Talent Experts sat a…" at bounding box center [597, 387] width 1054 height 377
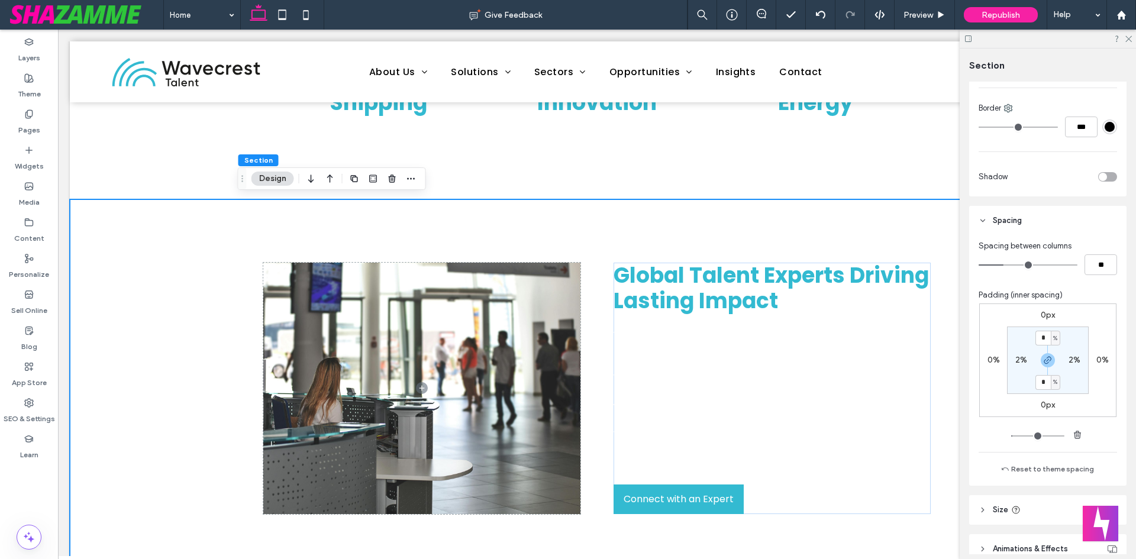
scroll to position [353, 0]
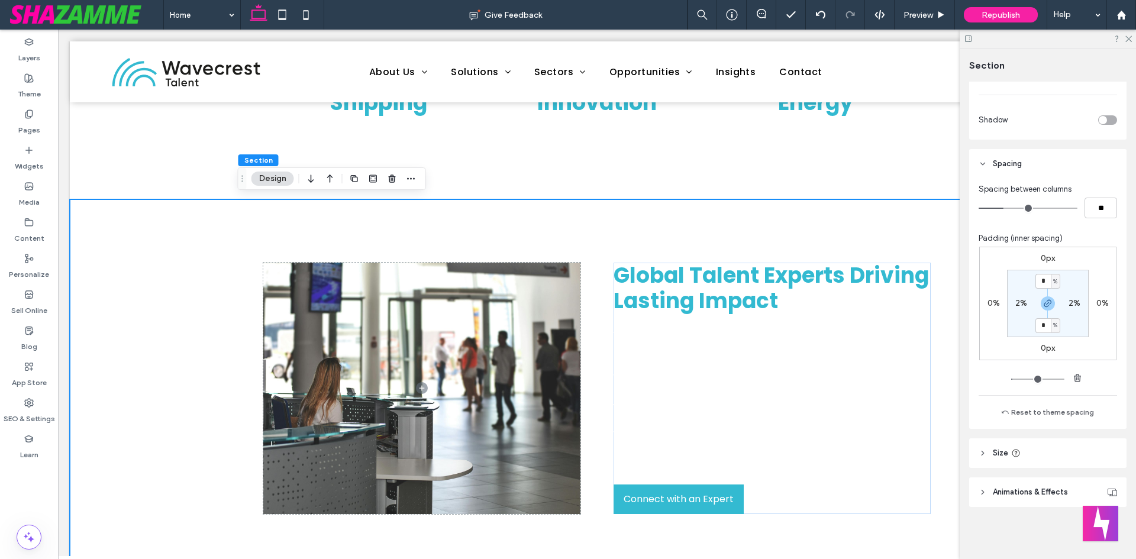
click at [990, 453] on header "Size" at bounding box center [1047, 453] width 157 height 30
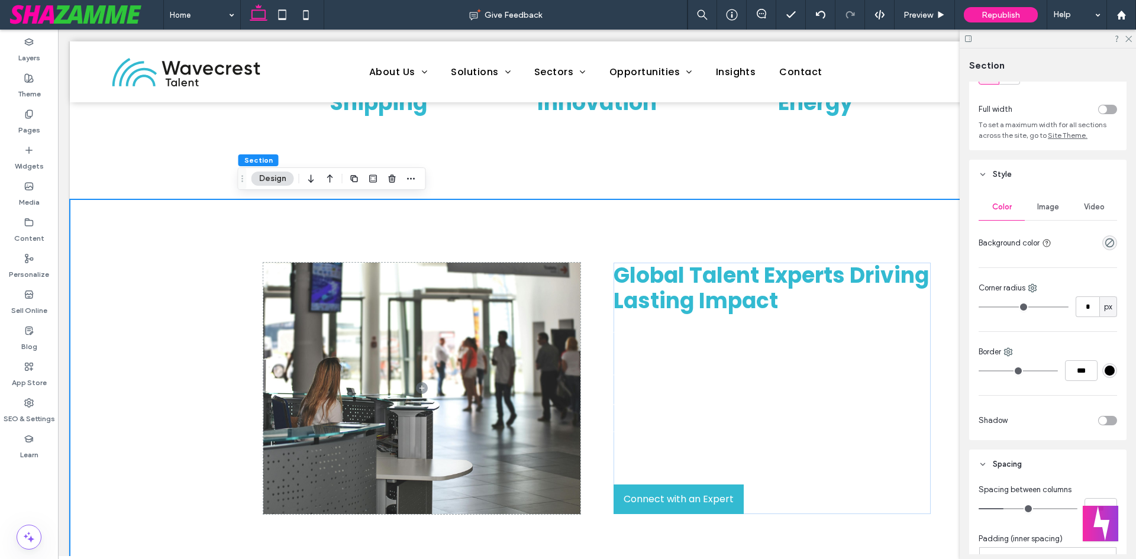
scroll to position [0, 0]
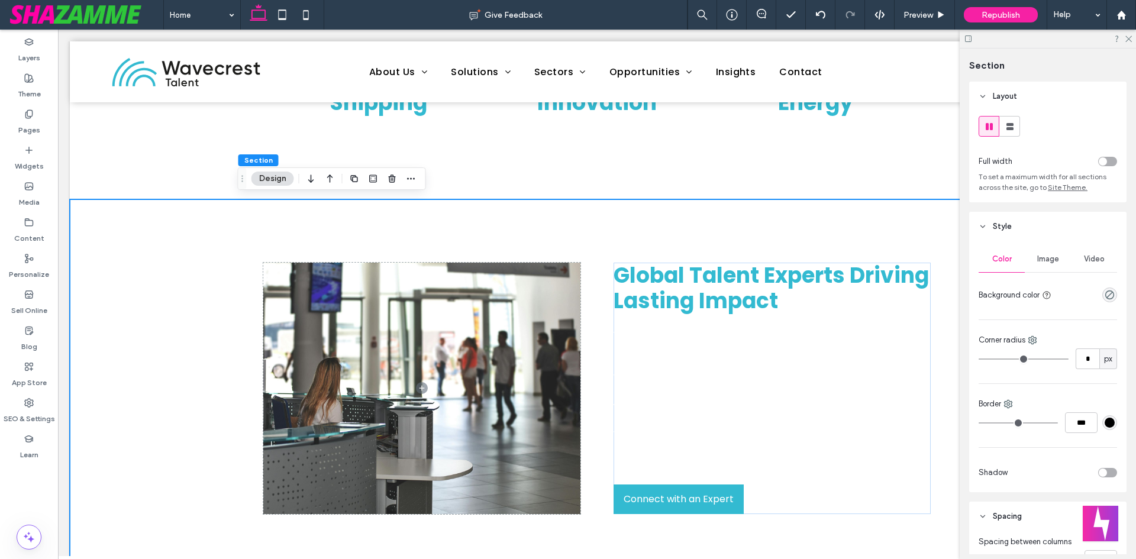
click at [1102, 289] on div at bounding box center [1109, 295] width 15 height 15
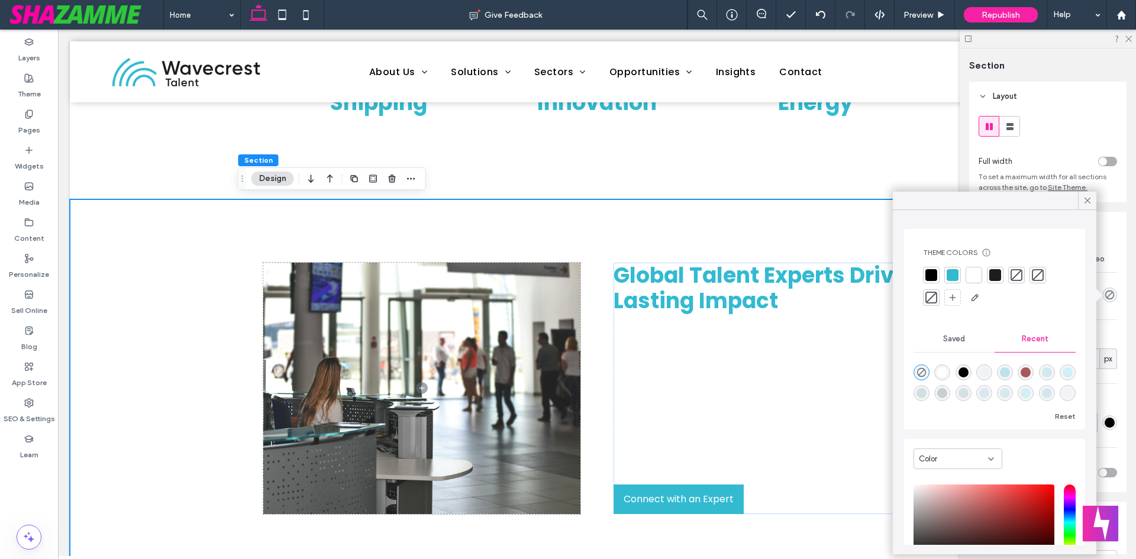
click at [934, 276] on div at bounding box center [931, 275] width 12 height 12
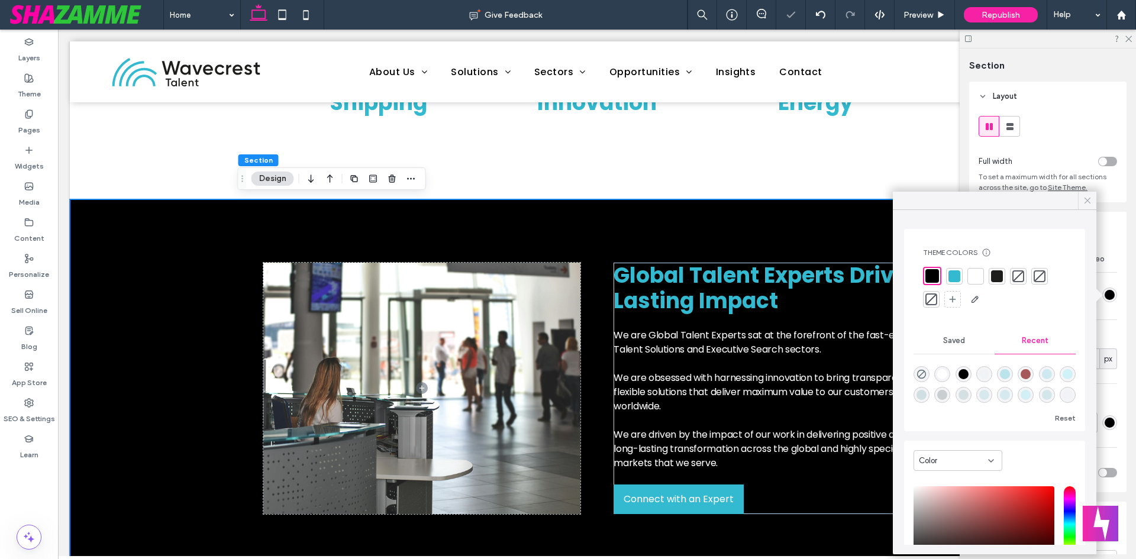
click at [1087, 199] on icon at bounding box center [1087, 200] width 11 height 11
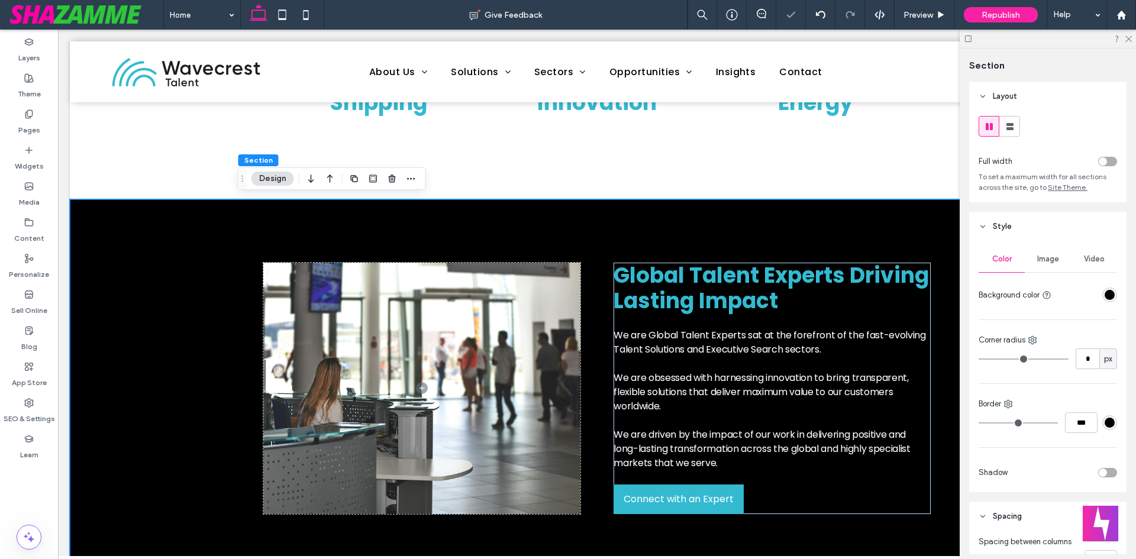
click at [177, 387] on div "Global Talent Experts Driving Lasting Impact We are Global Talent Experts sat a…" at bounding box center [597, 387] width 1054 height 377
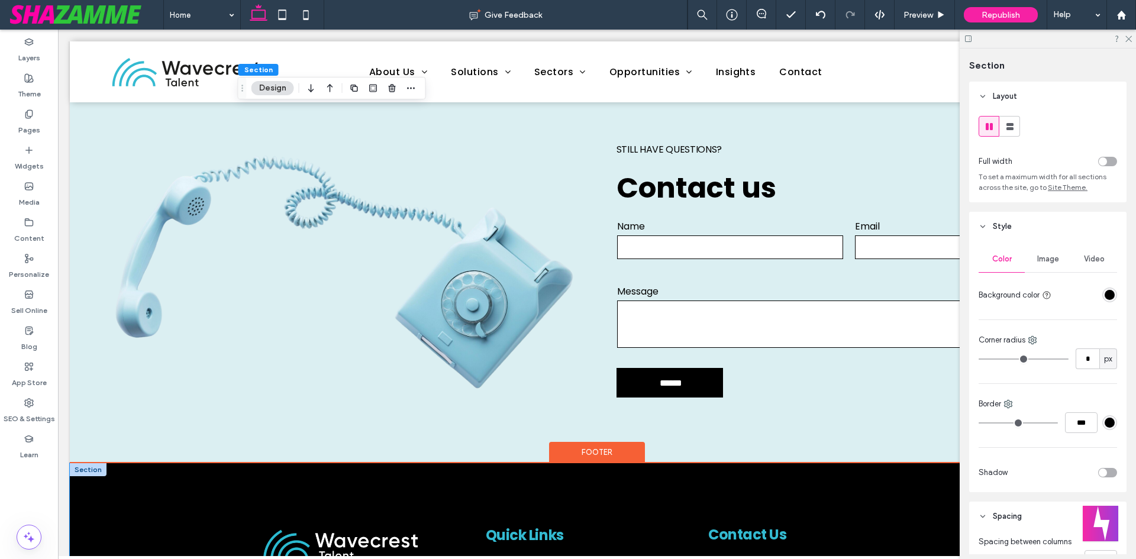
scroll to position [1721, 0]
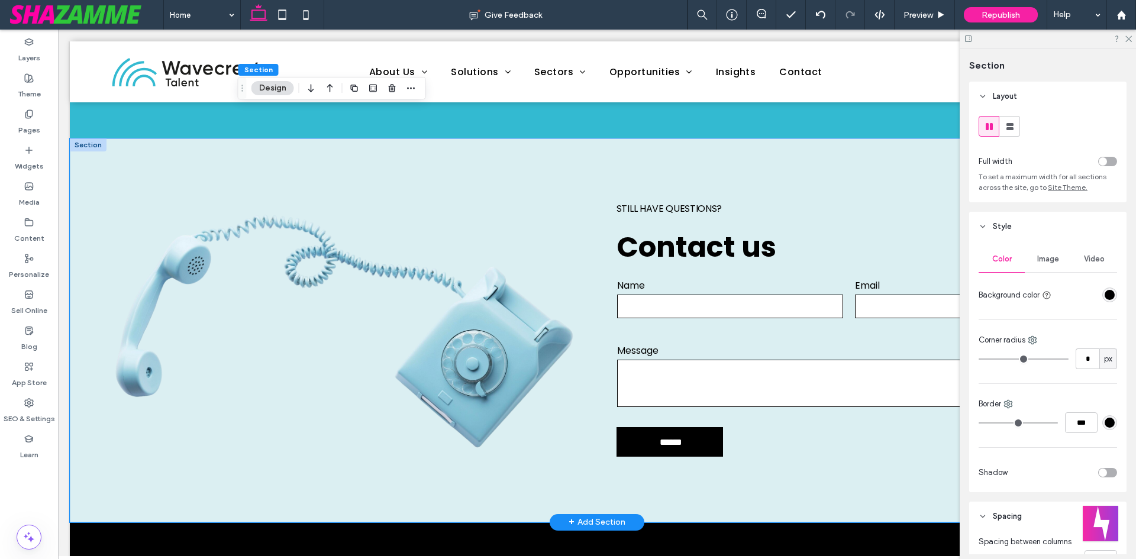
click at [204, 474] on div "Still have questions? Contact us Contact Us Name Email Message ****** Thank you…" at bounding box center [597, 330] width 1054 height 384
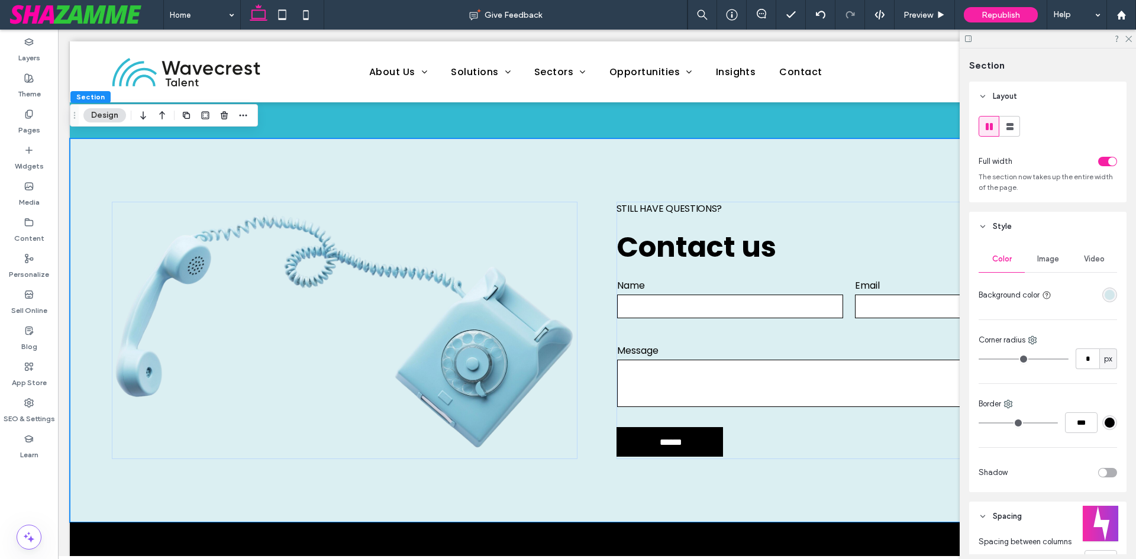
click at [1106, 296] on div "rgba(76, 175, 189, 0.2)" at bounding box center [1109, 295] width 10 height 10
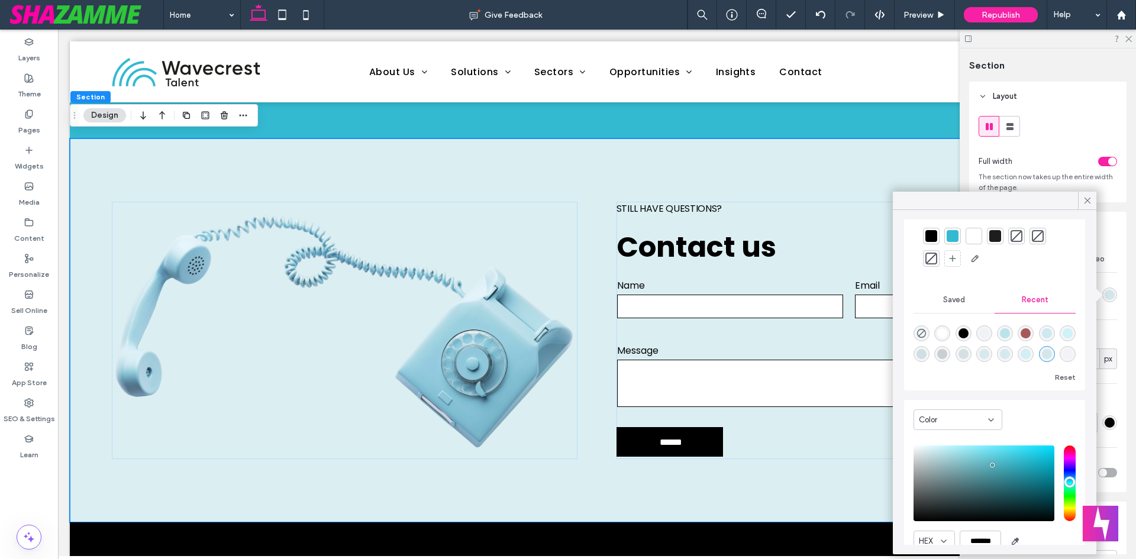
scroll to position [91, 0]
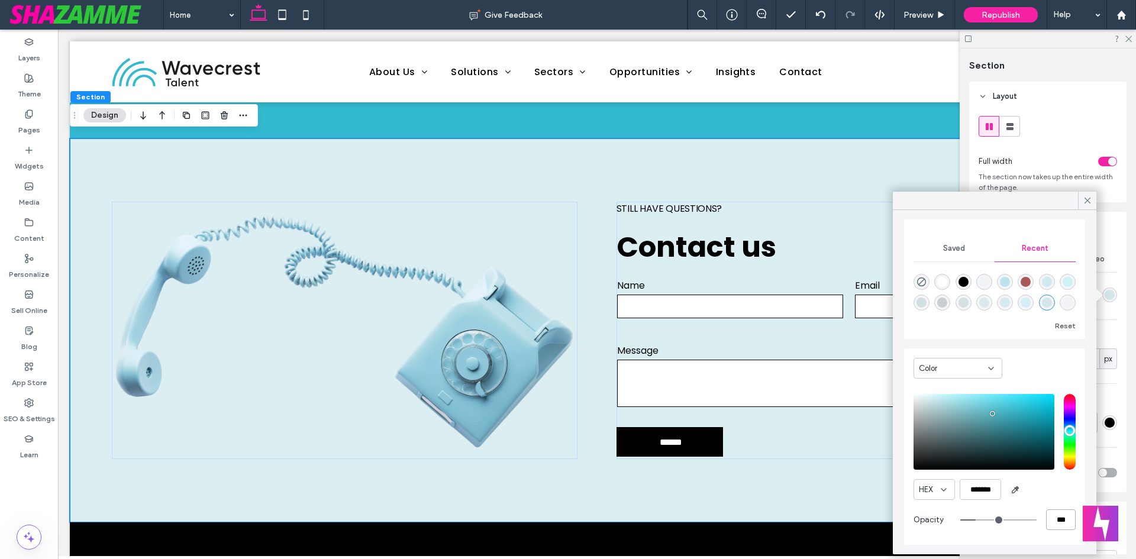
drag, startPoint x: 1049, startPoint y: 518, endPoint x: 1036, endPoint y: 517, distance: 13.1
click at [1036, 517] on div "***" at bounding box center [1017, 519] width 115 height 21
type input "**"
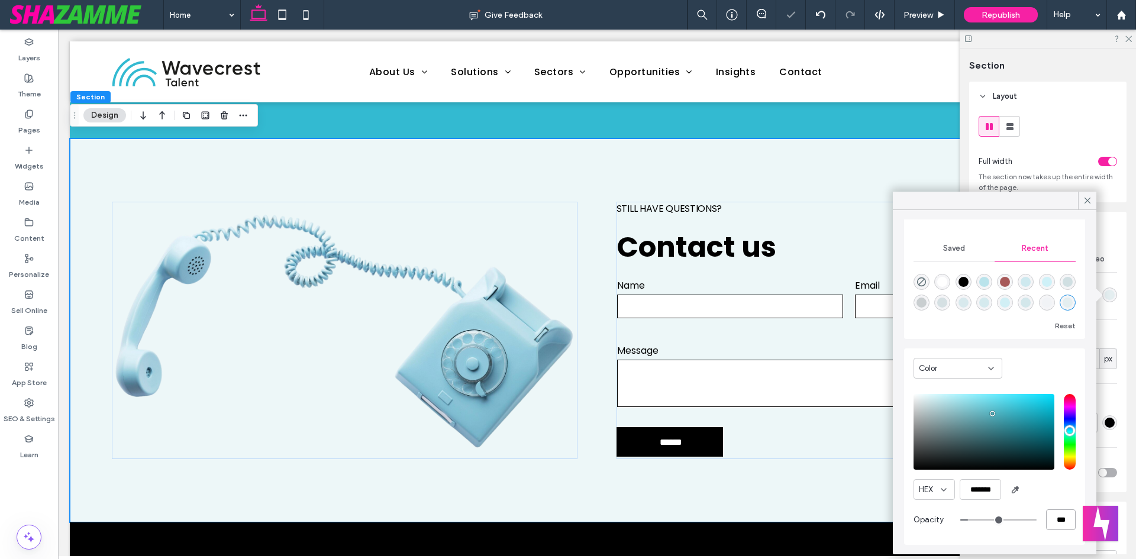
type input "***"
click at [1038, 482] on div "HEX *******" at bounding box center [994, 489] width 162 height 21
click at [1079, 206] on div at bounding box center [1087, 201] width 18 height 18
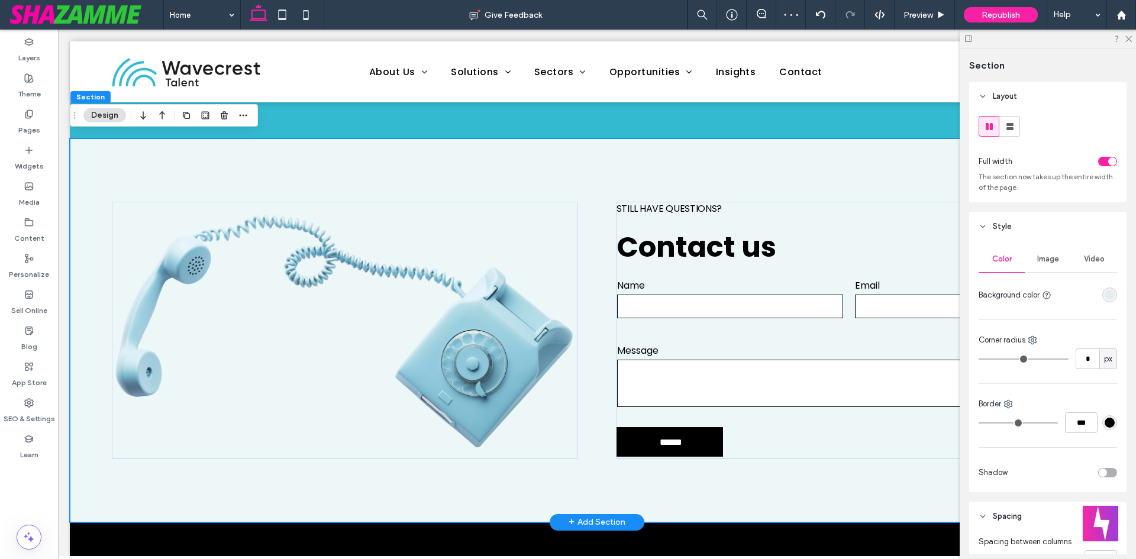
click at [845, 476] on div "Still have questions? Contact us Contact Us Name Email Message ****** Thank you…" at bounding box center [597, 330] width 1054 height 384
click at [1130, 40] on icon at bounding box center [1128, 38] width 8 height 8
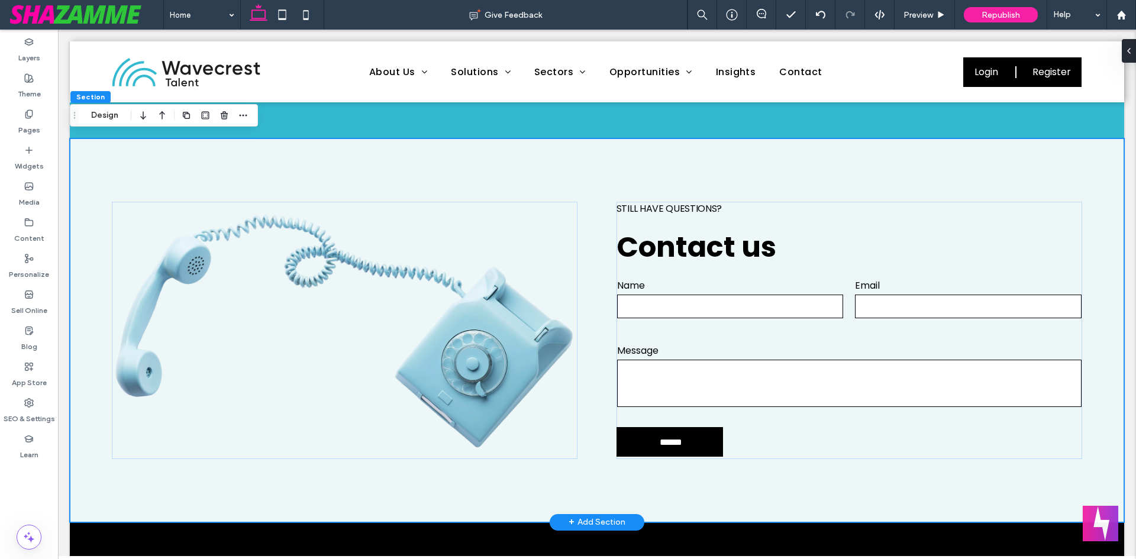
click at [848, 496] on div "Still have questions? Contact us Contact Us Name Email Message ****** Thank you…" at bounding box center [597, 330] width 1054 height 384
click at [931, 12] on span "Preview" at bounding box center [918, 15] width 30 height 10
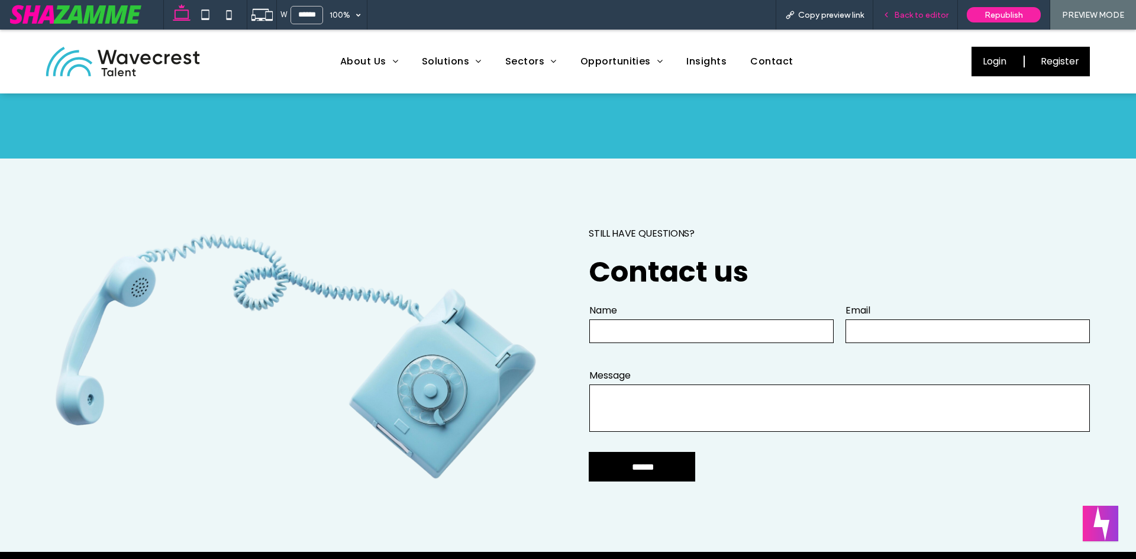
click at [936, 16] on span "Back to editor" at bounding box center [921, 15] width 54 height 10
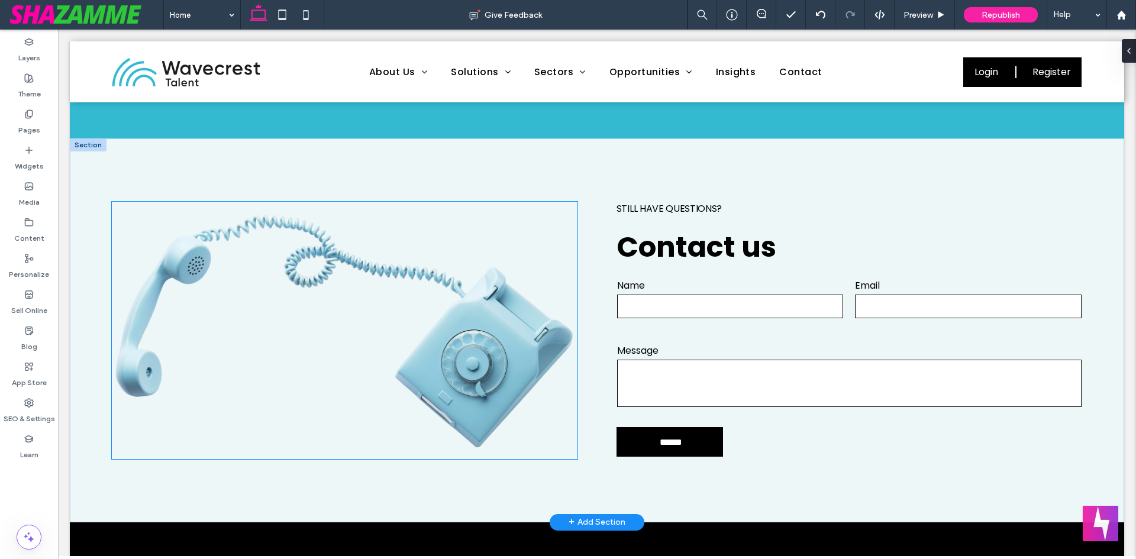
click at [374, 325] on img at bounding box center [345, 330] width 466 height 257
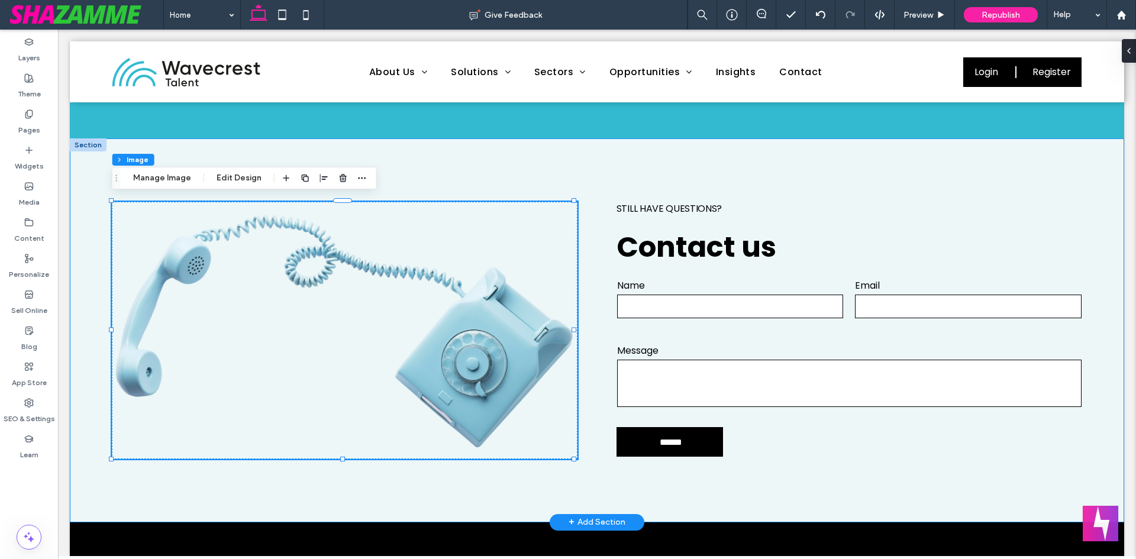
click at [799, 477] on div "Still have questions? Contact us Contact Us Name Email Message ****** Thank you…" at bounding box center [597, 330] width 1054 height 384
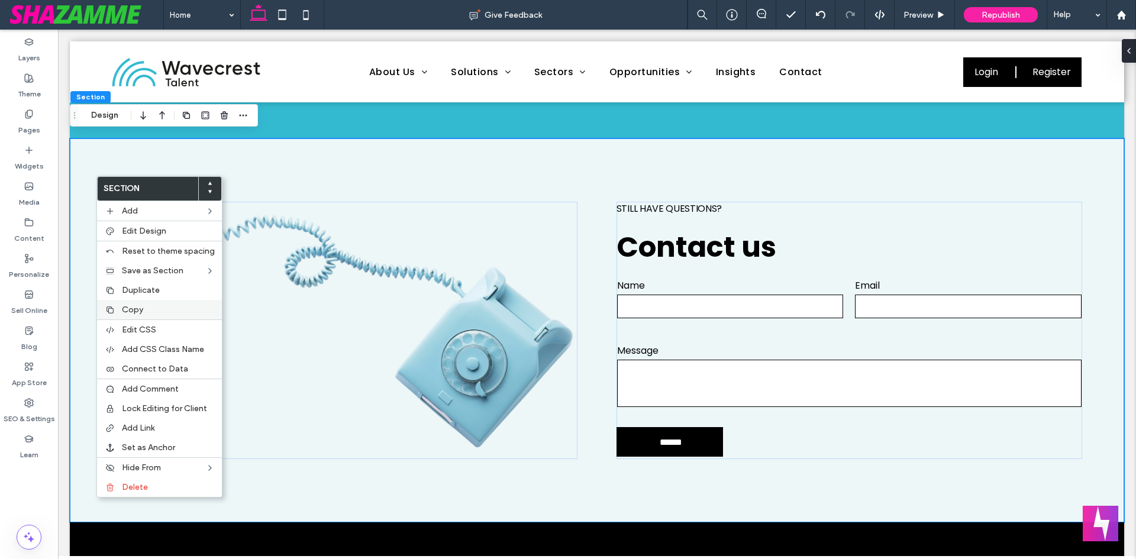
click at [158, 309] on label "Copy" at bounding box center [168, 310] width 93 height 10
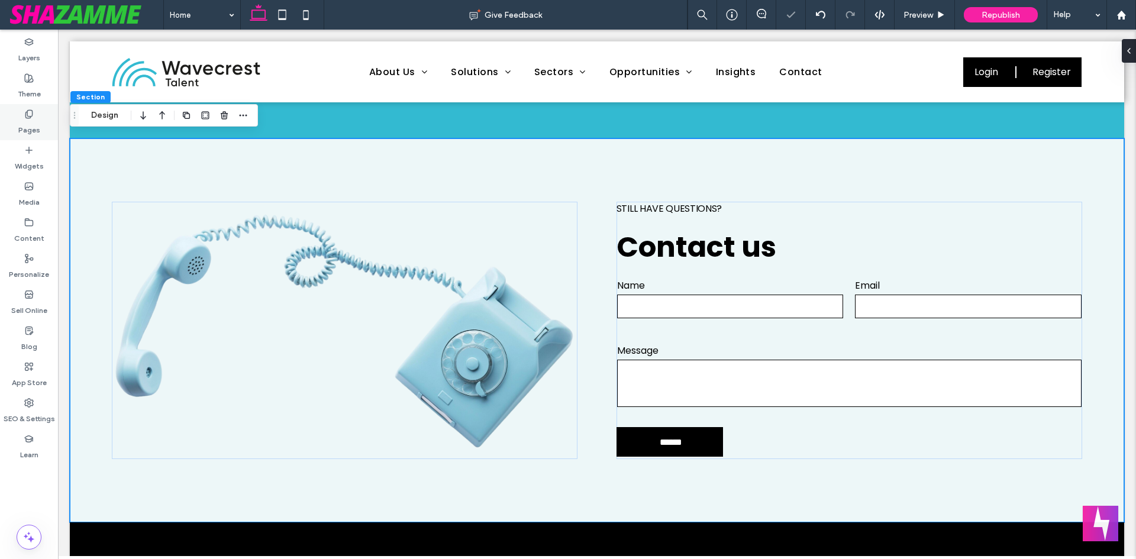
click at [12, 125] on div "Pages" at bounding box center [29, 122] width 58 height 36
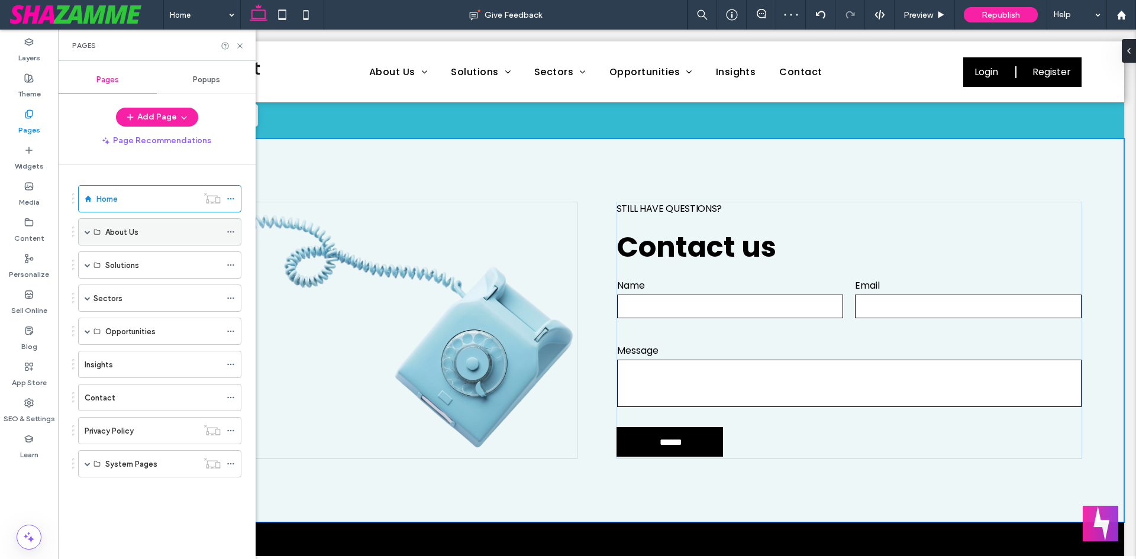
click at [87, 238] on span at bounding box center [88, 232] width 6 height 26
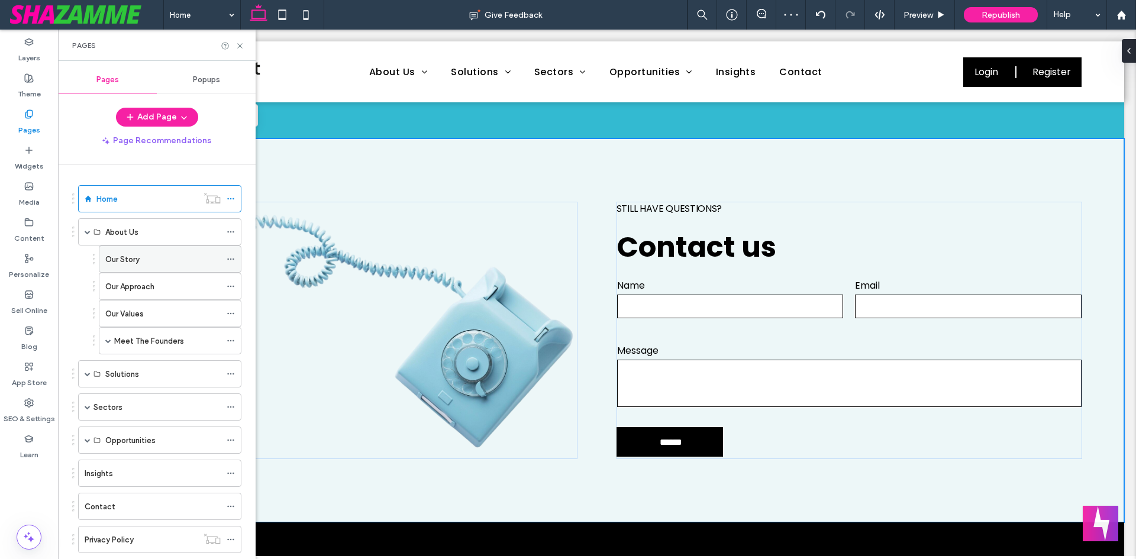
click at [129, 256] on label "Our Story" at bounding box center [122, 259] width 34 height 21
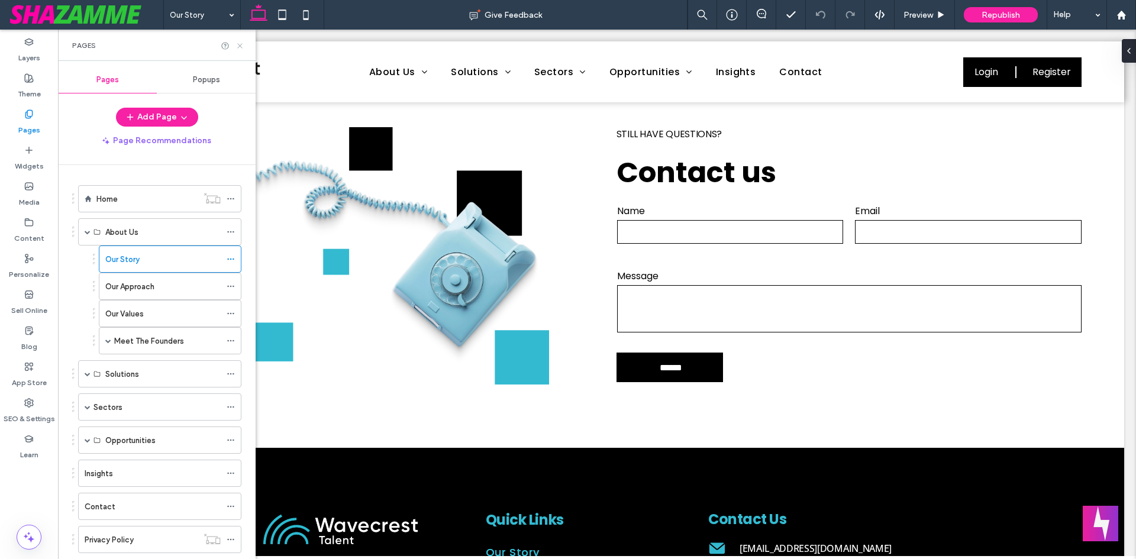
click at [238, 44] on use at bounding box center [239, 45] width 5 height 5
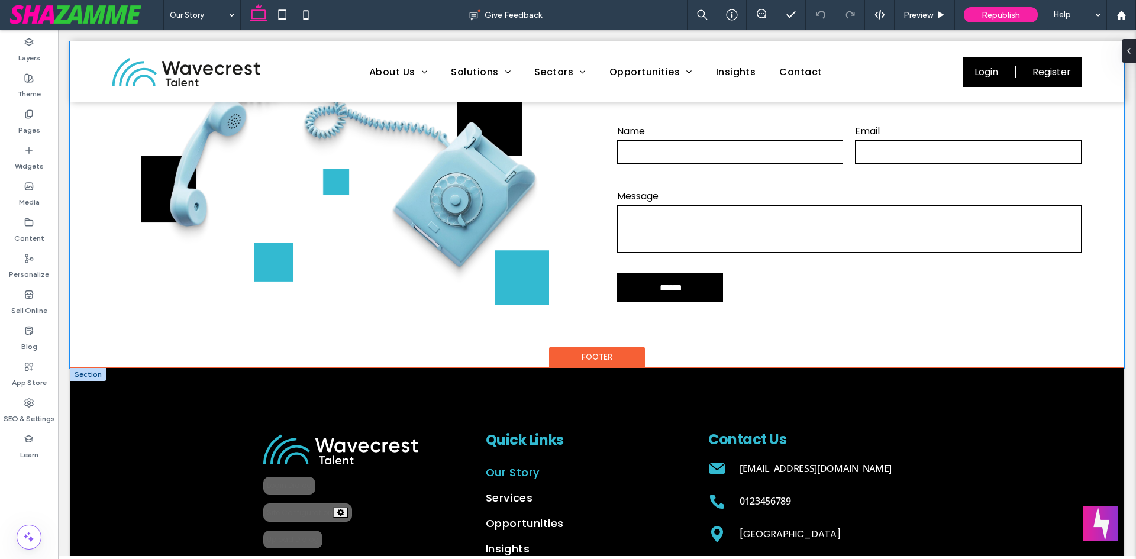
scroll to position [496, 0]
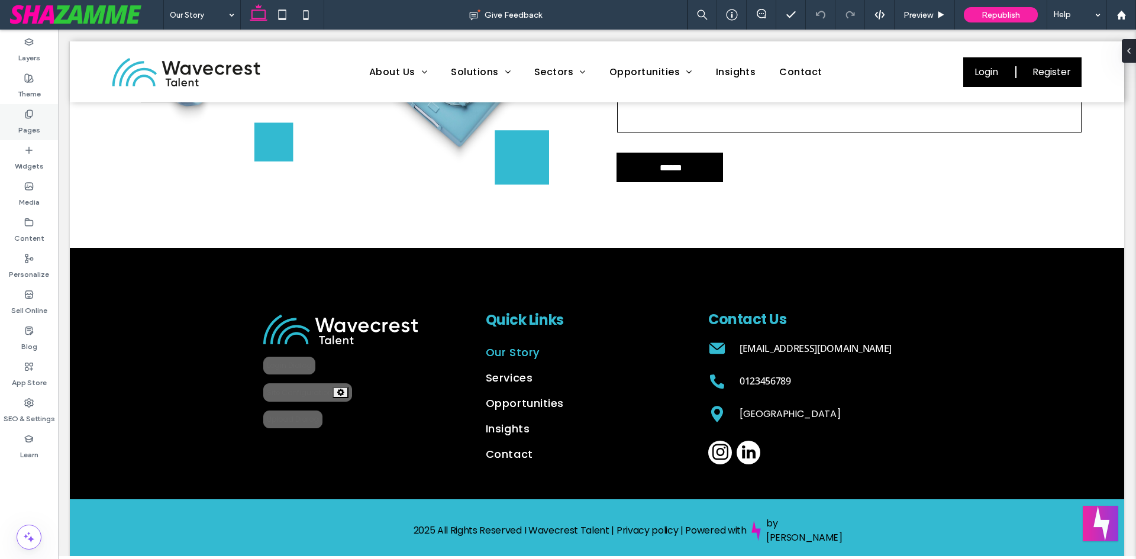
click at [47, 124] on div "Pages" at bounding box center [29, 122] width 58 height 36
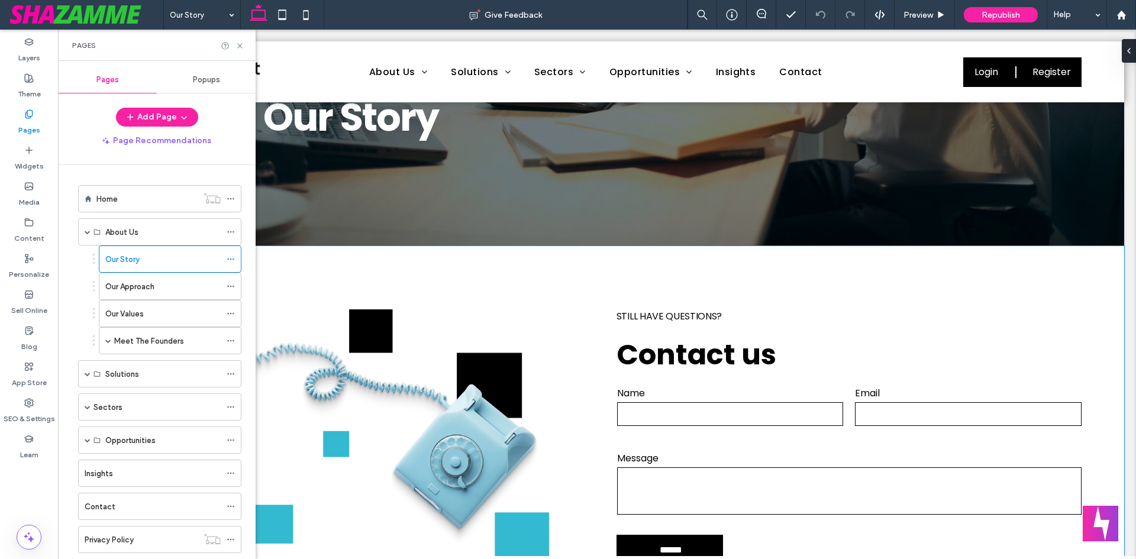
scroll to position [177, 0]
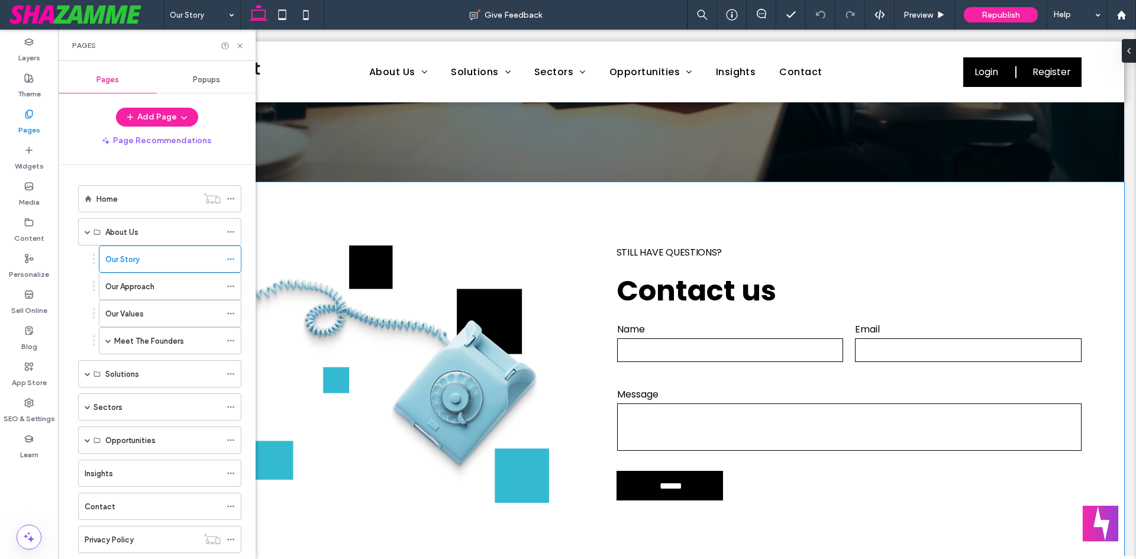
drag, startPoint x: 1013, startPoint y: 527, endPoint x: 990, endPoint y: 528, distance: 23.7
click at [1013, 527] on div "Still have questions? Contact us Contact Us Name Email Message ****** Thank you…" at bounding box center [597, 374] width 1054 height 384
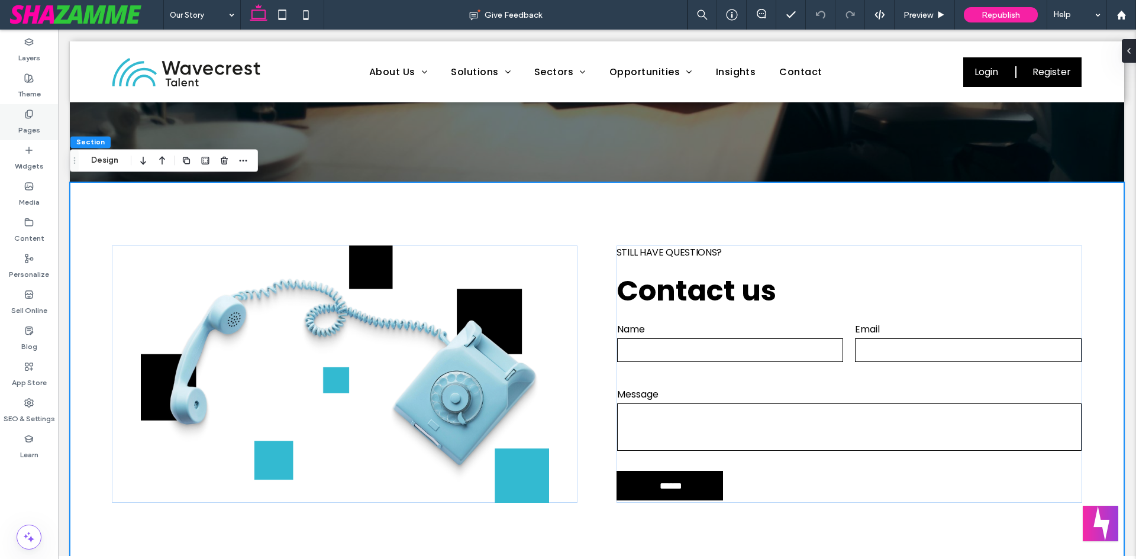
click at [25, 112] on icon at bounding box center [28, 113] width 9 height 9
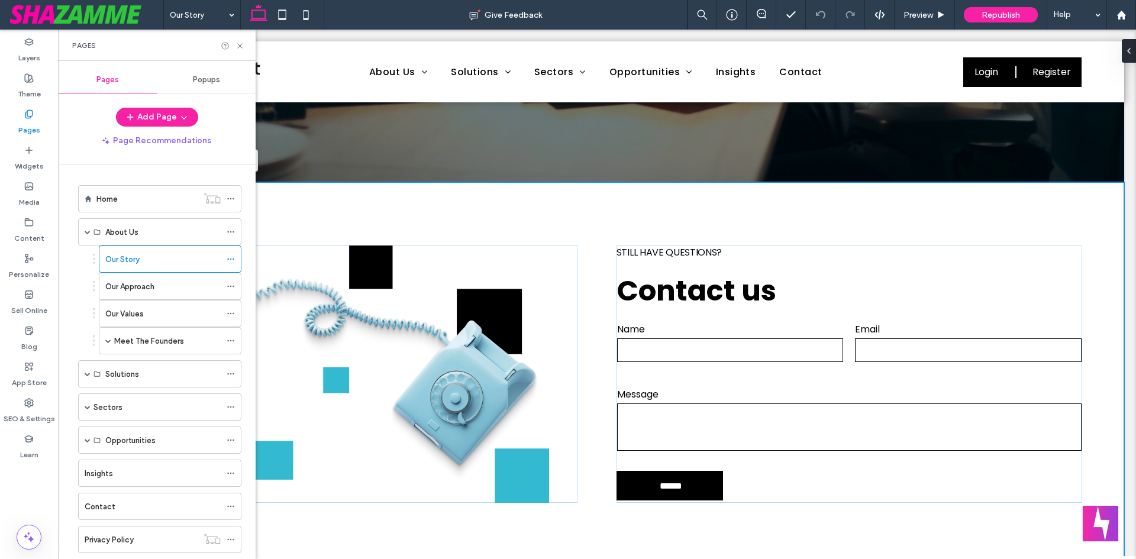
click at [104, 408] on label "Sectors" at bounding box center [107, 407] width 29 height 21
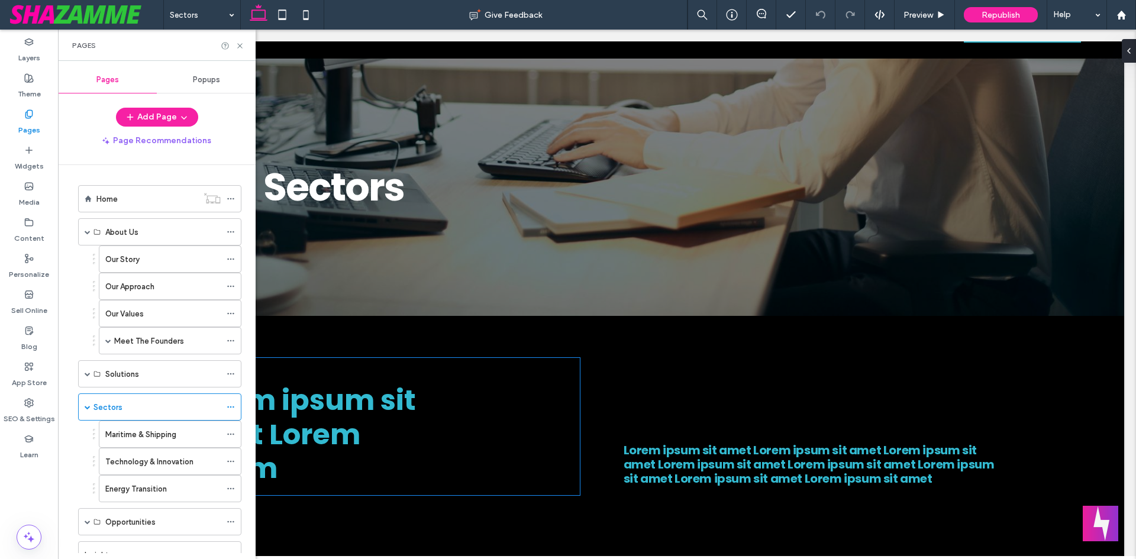
scroll to position [118, 0]
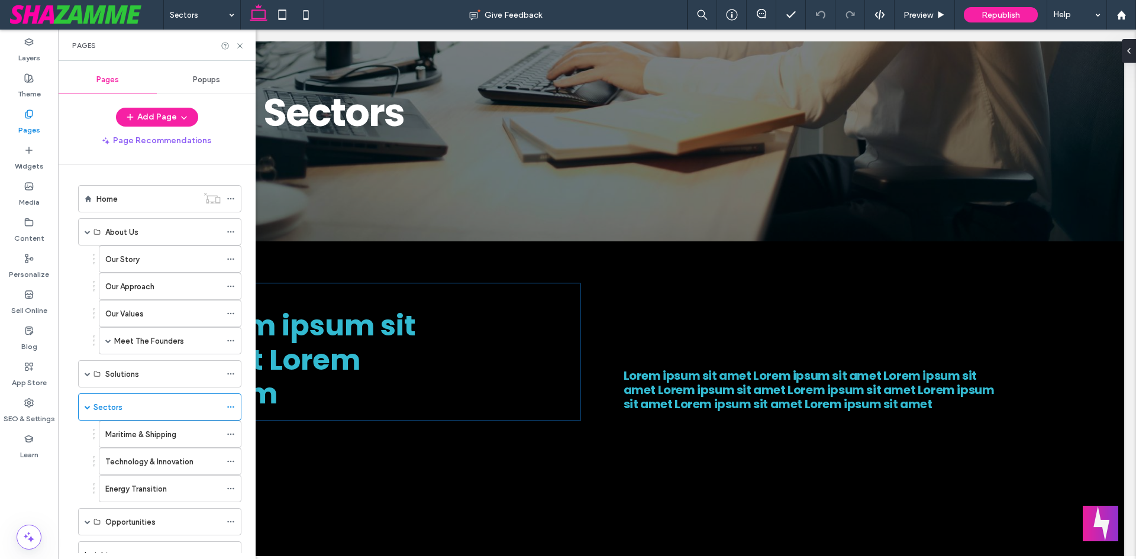
click at [404, 297] on div ".cls-1-1915212016 { stroke-width: 0px; } Lorem ipsum sit amet Lorem ipsum" at bounding box center [377, 351] width 405 height 137
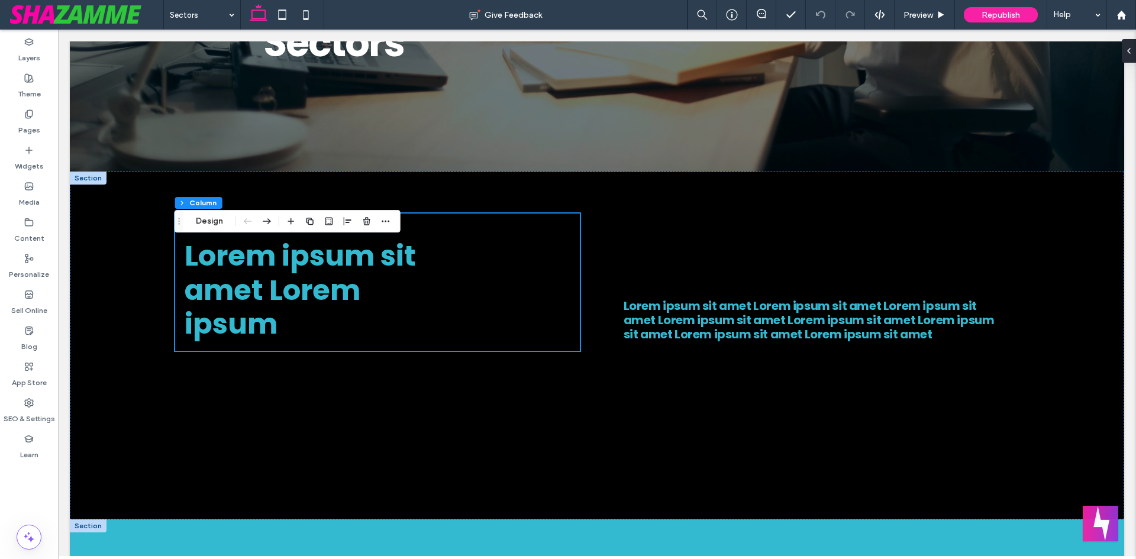
scroll to position [355, 0]
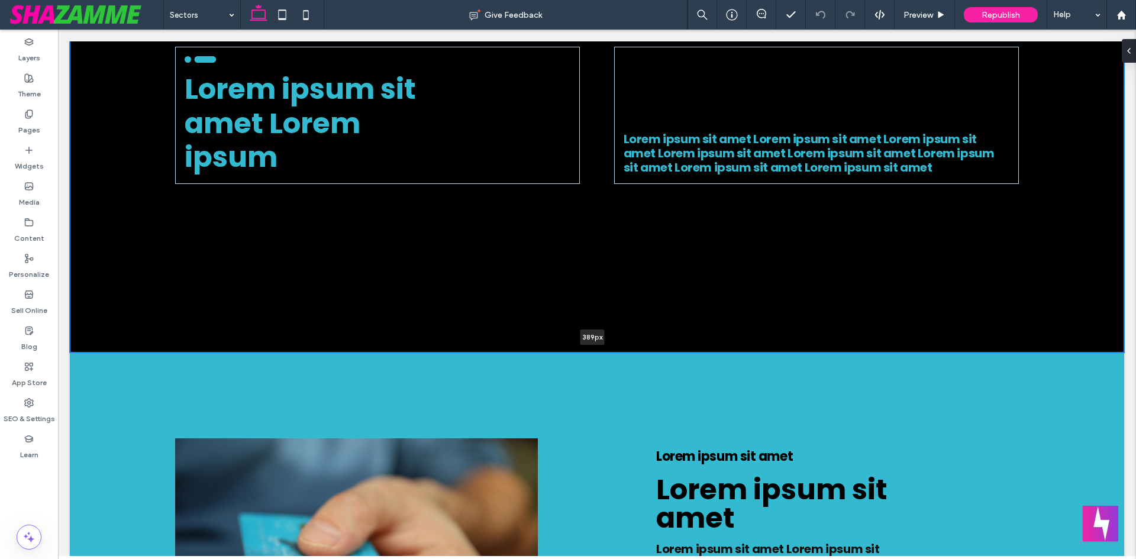
drag, startPoint x: 525, startPoint y: 349, endPoint x: 519, endPoint y: 233, distance: 116.1
click at [519, 233] on div ".cls-1-1915212016 { stroke-width: 0px; } Lorem ipsum sit amet Lorem ipsum Lorem…" at bounding box center [597, 179] width 1054 height 348
type input "***"
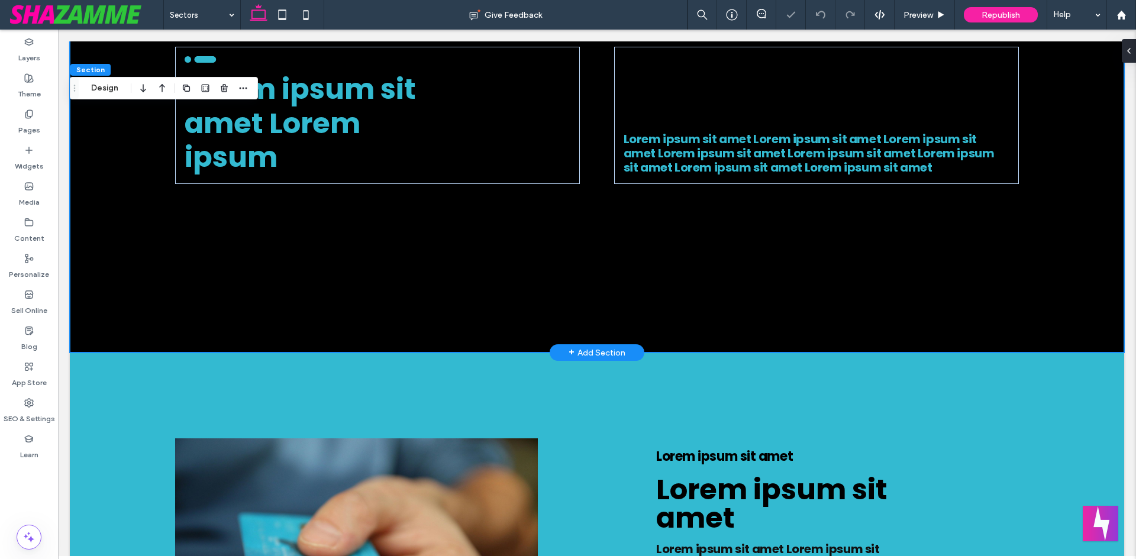
click at [529, 251] on div ".cls-1-1915212016 { stroke-width: 0px; } Lorem ipsum sit amet Lorem ipsum Lorem…" at bounding box center [597, 179] width 1054 height 348
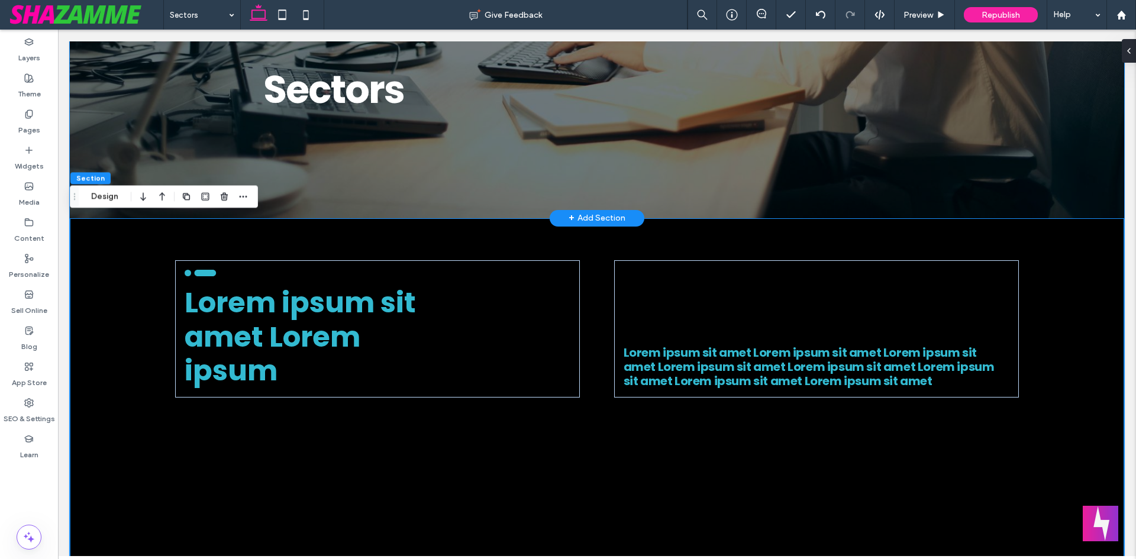
scroll to position [34, 0]
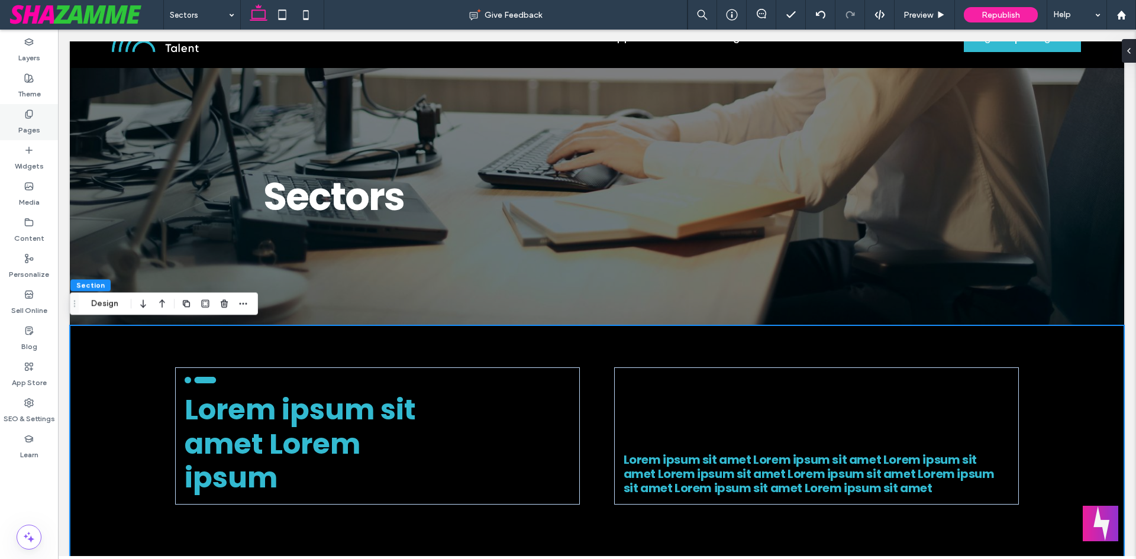
click at [37, 122] on label "Pages" at bounding box center [29, 127] width 22 height 17
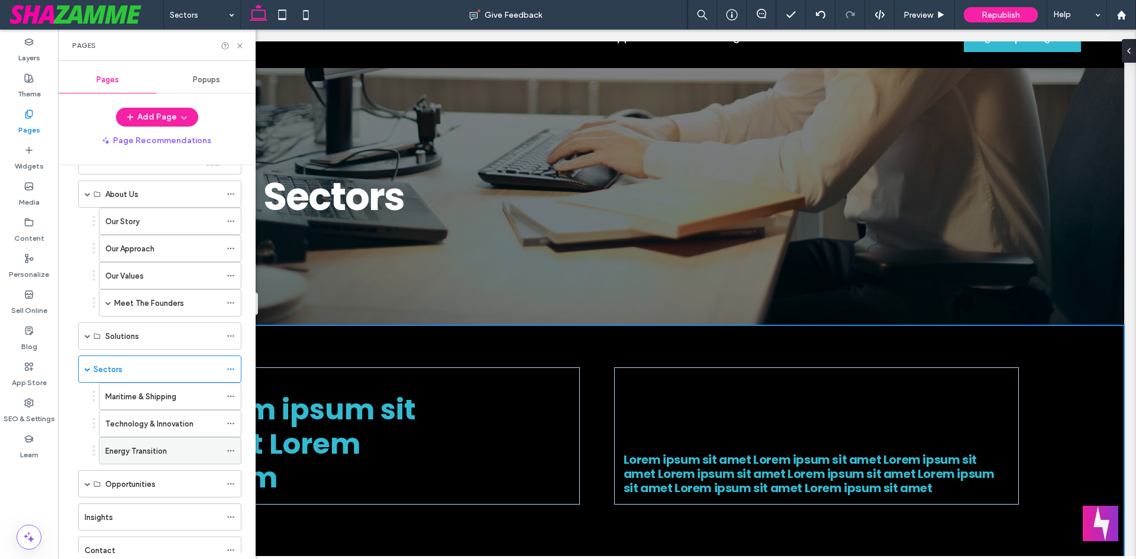
scroll to position [118, 0]
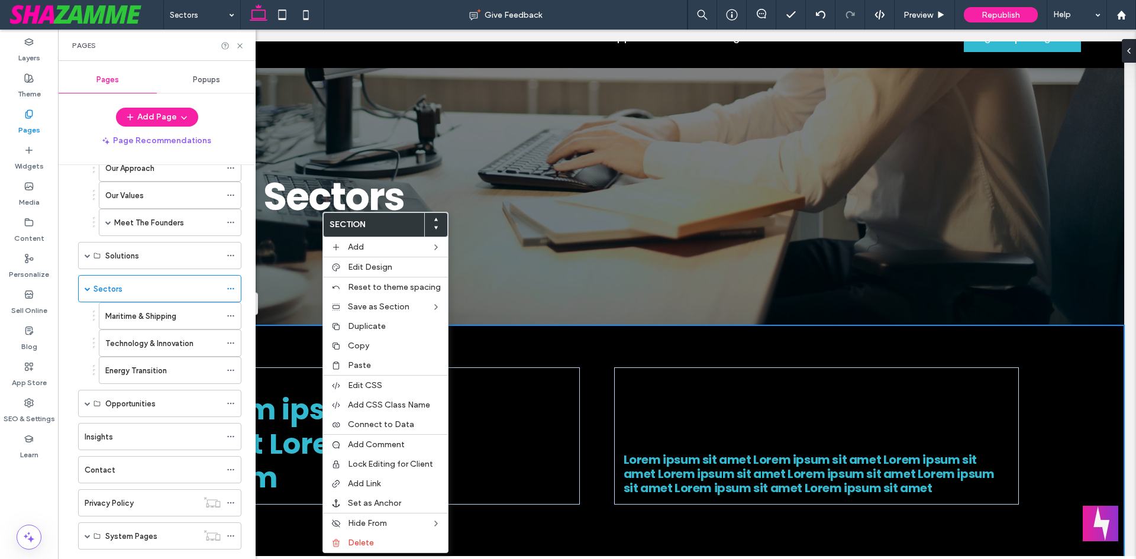
click at [664, 519] on div ".cls-1-1915212016 { stroke-width: 0px; } Lorem ipsum sit amet Lorem ipsum Lorem…" at bounding box center [597, 499] width 1054 height 348
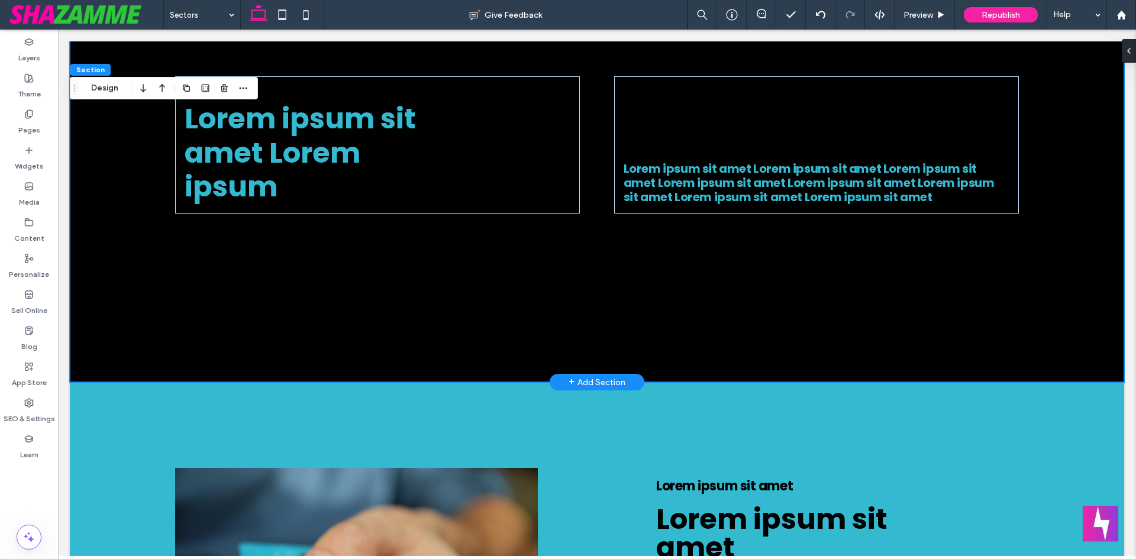
scroll to position [330, 0]
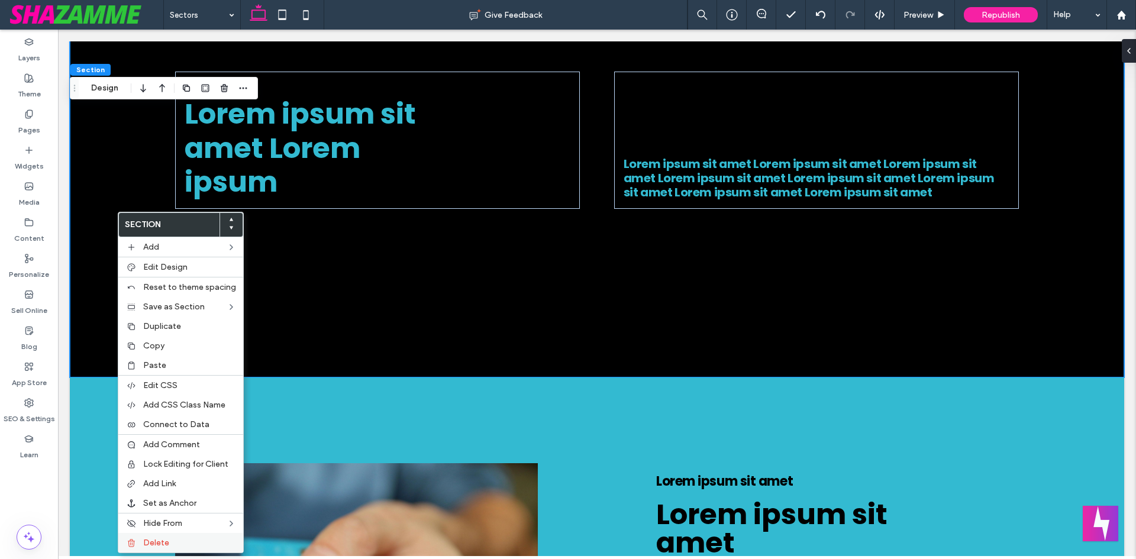
click at [185, 540] on label "Delete" at bounding box center [189, 543] width 93 height 10
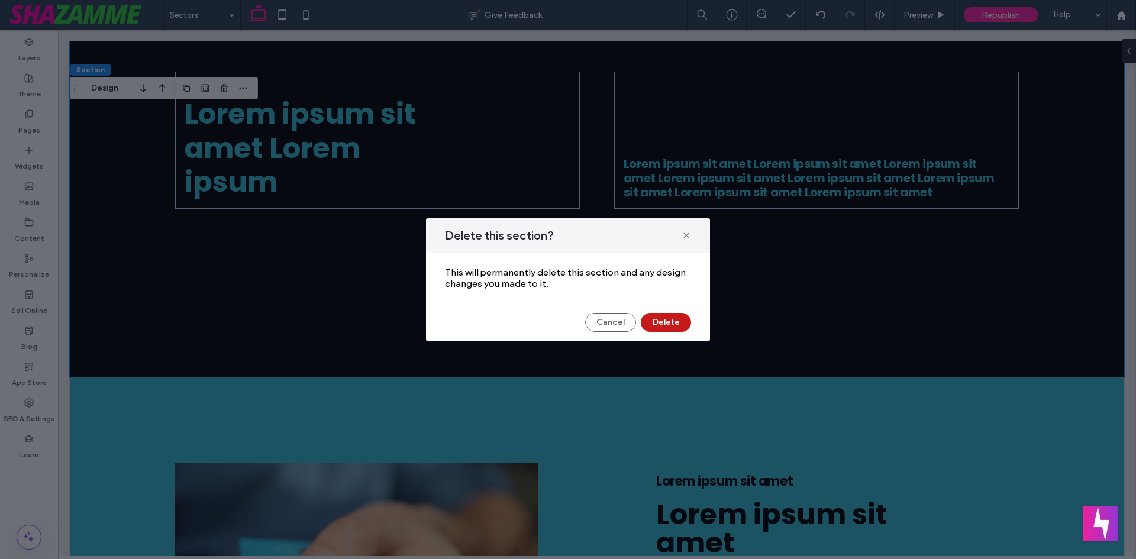
click at [666, 318] on button "Delete" at bounding box center [666, 322] width 50 height 19
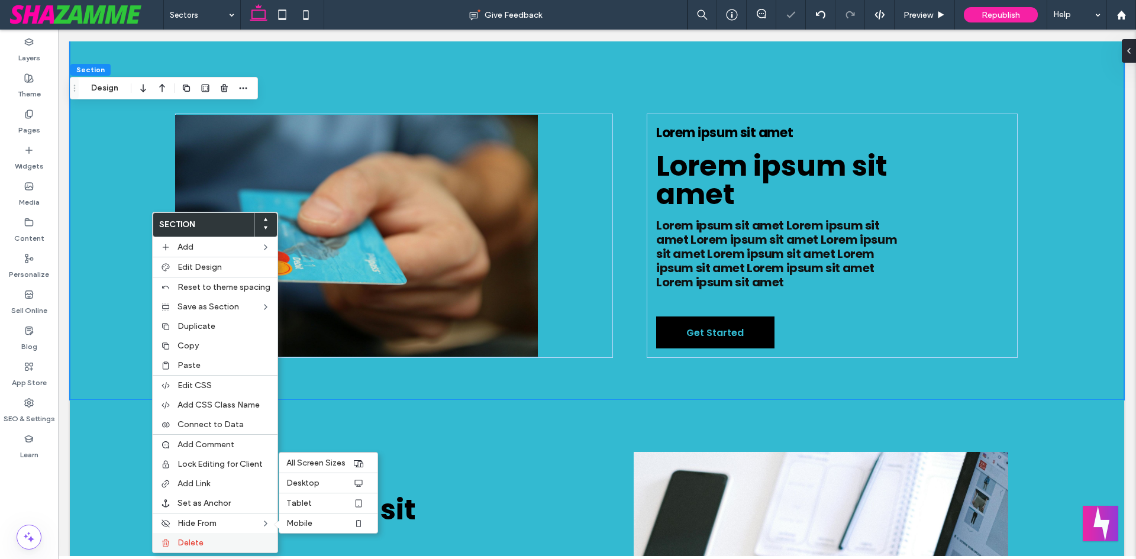
click at [225, 544] on label "Delete" at bounding box center [223, 543] width 93 height 10
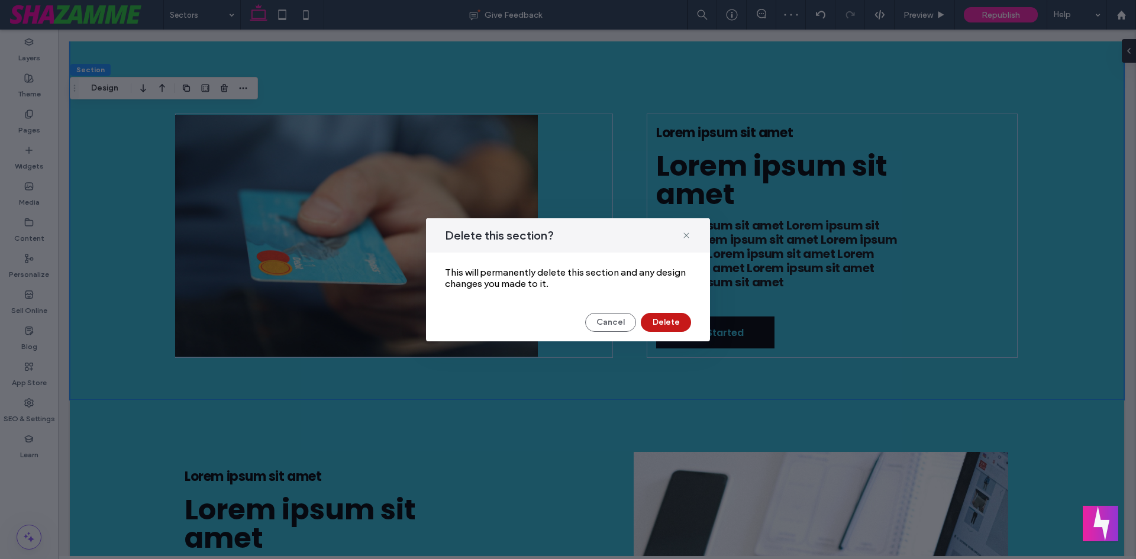
click at [657, 322] on button "Delete" at bounding box center [666, 322] width 50 height 19
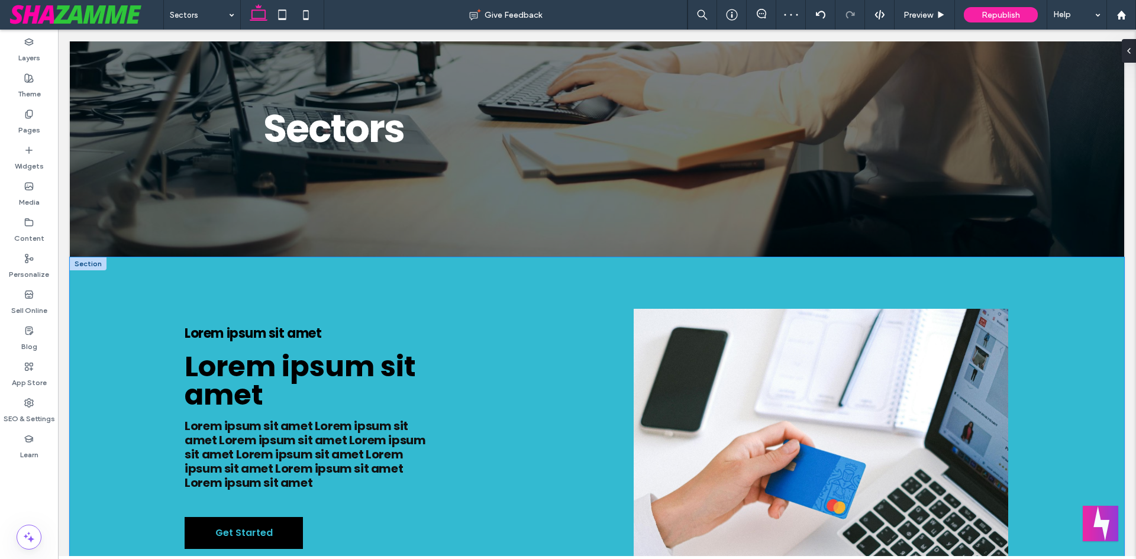
scroll to position [93, 0]
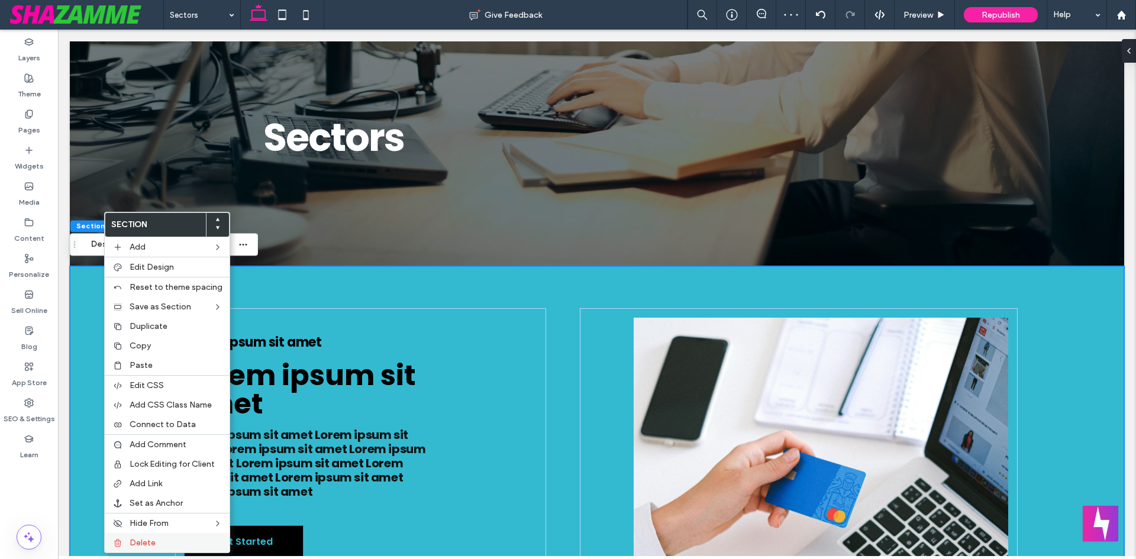
click at [199, 544] on label "Delete" at bounding box center [176, 543] width 93 height 10
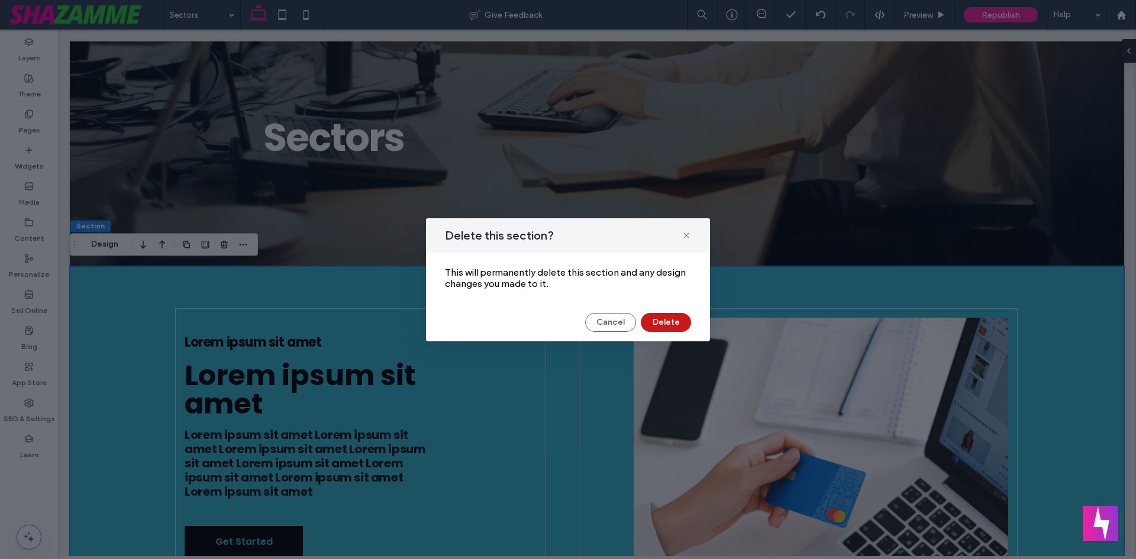
drag, startPoint x: 663, startPoint y: 319, endPoint x: 604, endPoint y: 290, distance: 65.6
click at [663, 319] on button "Delete" at bounding box center [666, 322] width 50 height 19
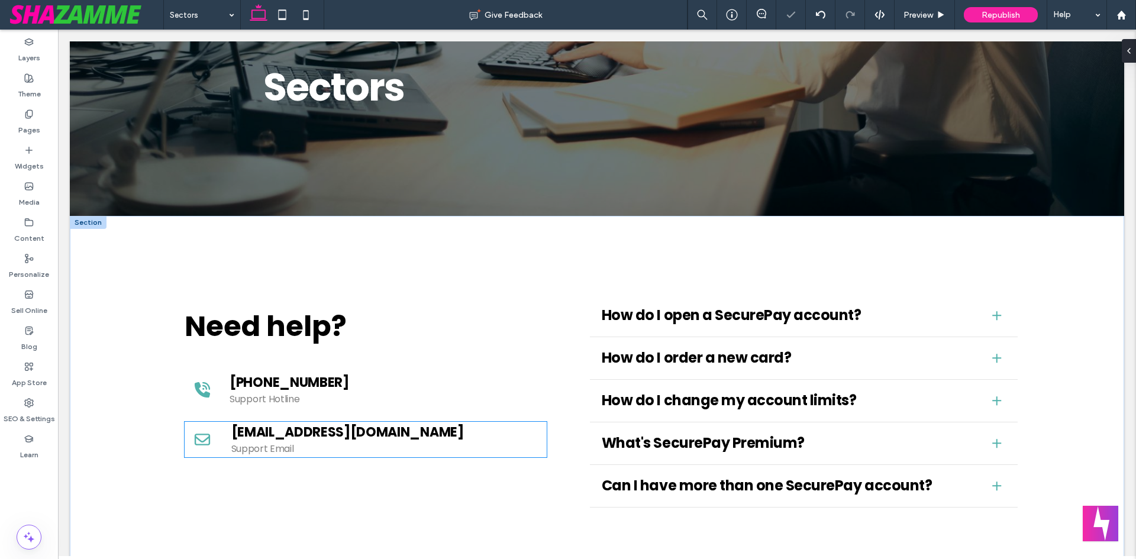
scroll to position [212, 0]
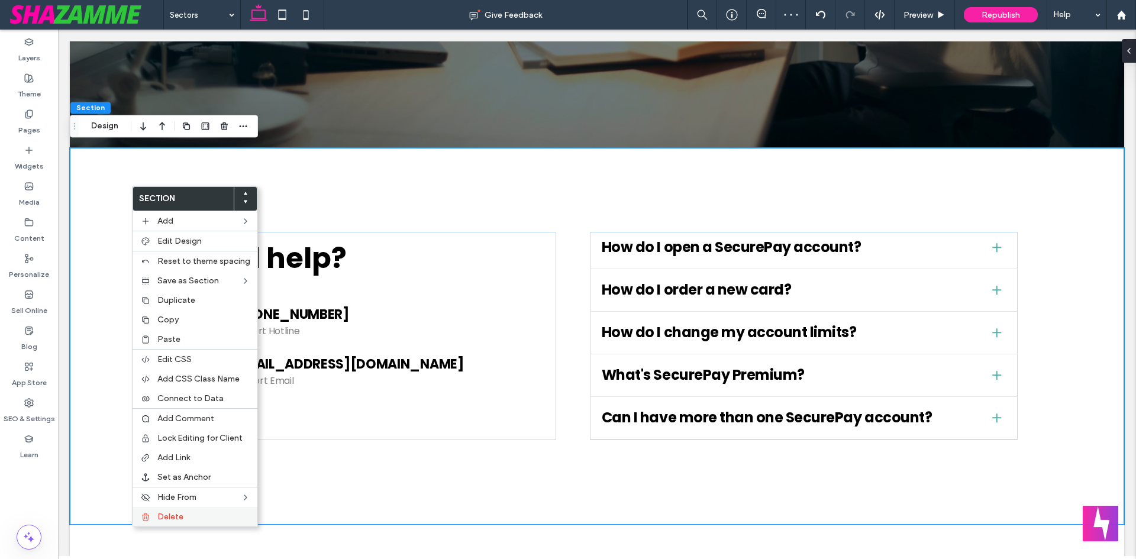
click at [222, 518] on label "Delete" at bounding box center [203, 517] width 93 height 10
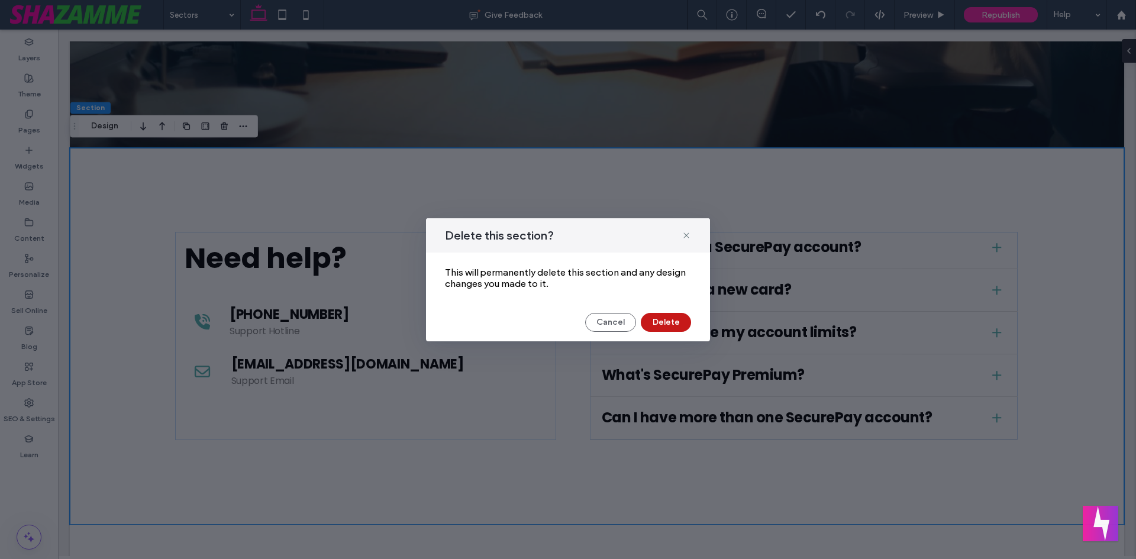
click at [678, 317] on button "Delete" at bounding box center [666, 322] width 50 height 19
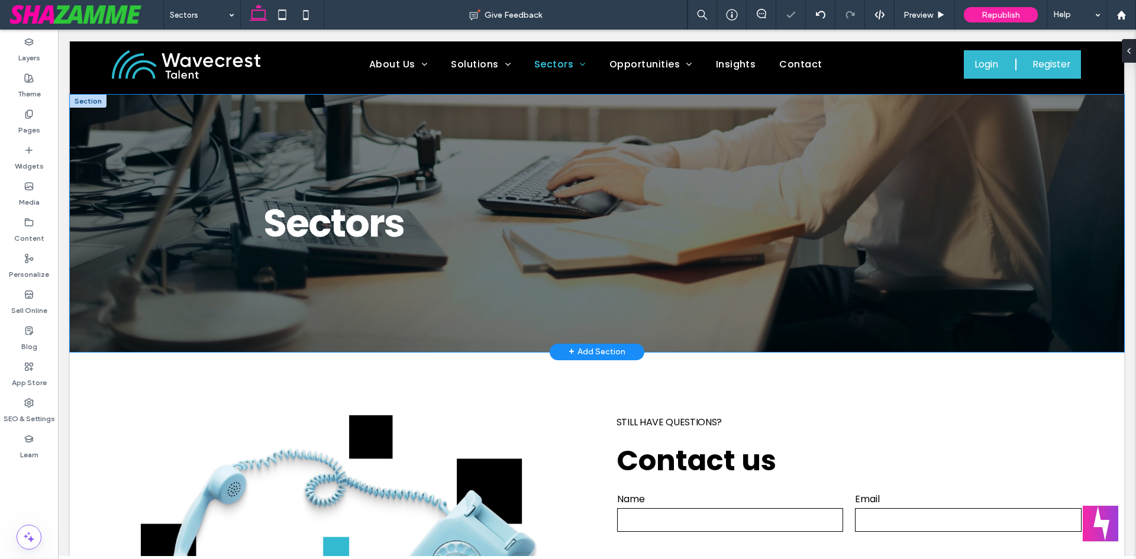
scroll to position [0, 0]
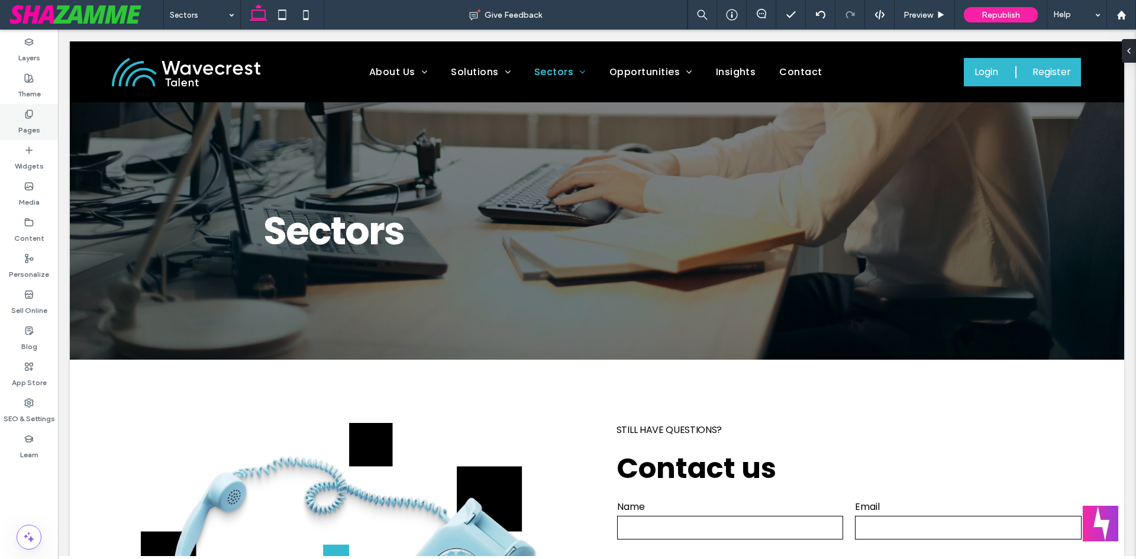
click at [43, 122] on div "Pages" at bounding box center [29, 122] width 58 height 36
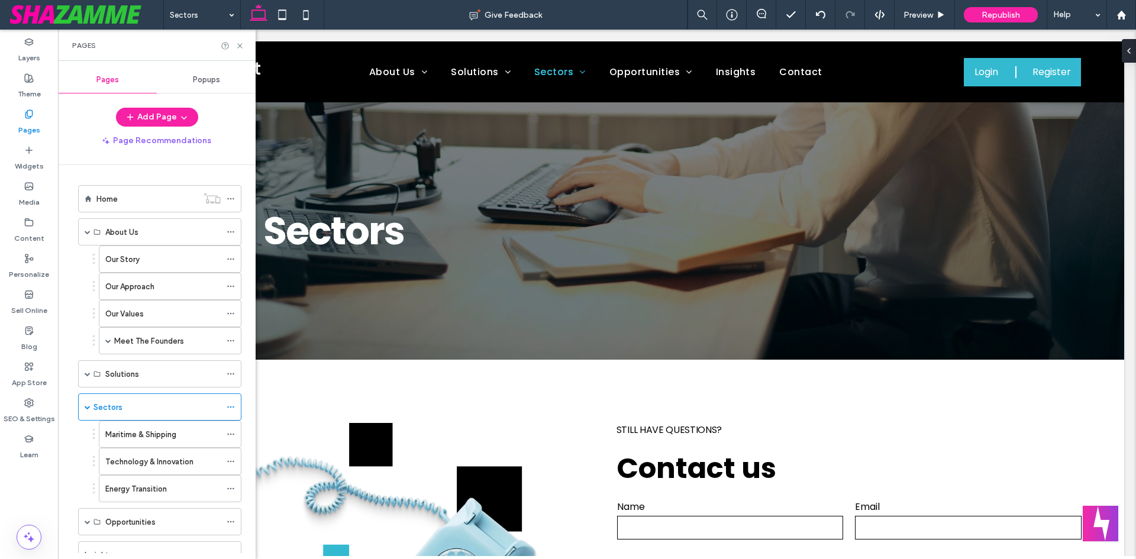
scroll to position [118, 0]
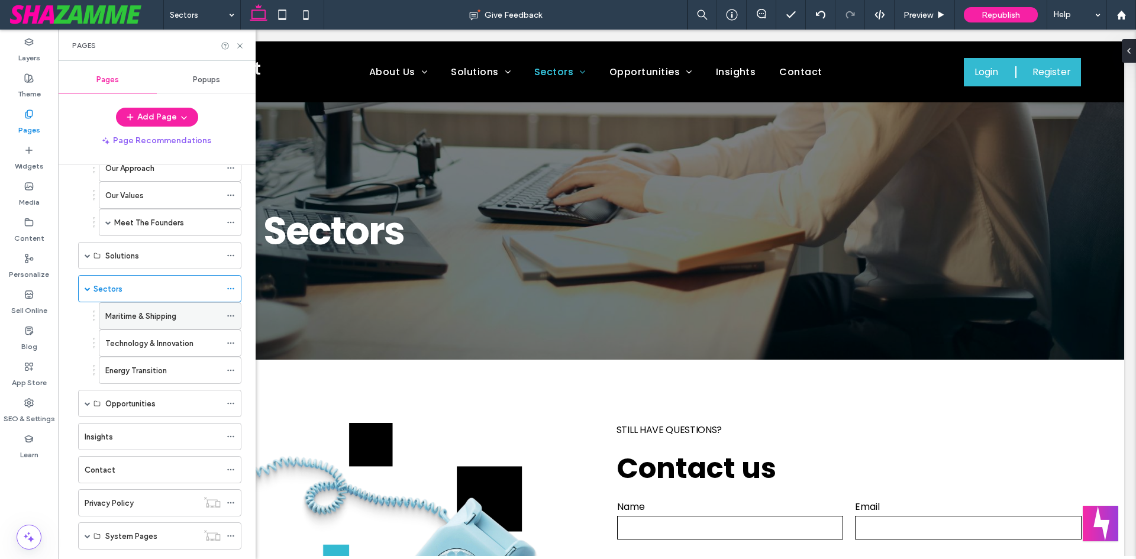
click at [156, 312] on label "Maritime & Shipping" at bounding box center [140, 316] width 71 height 21
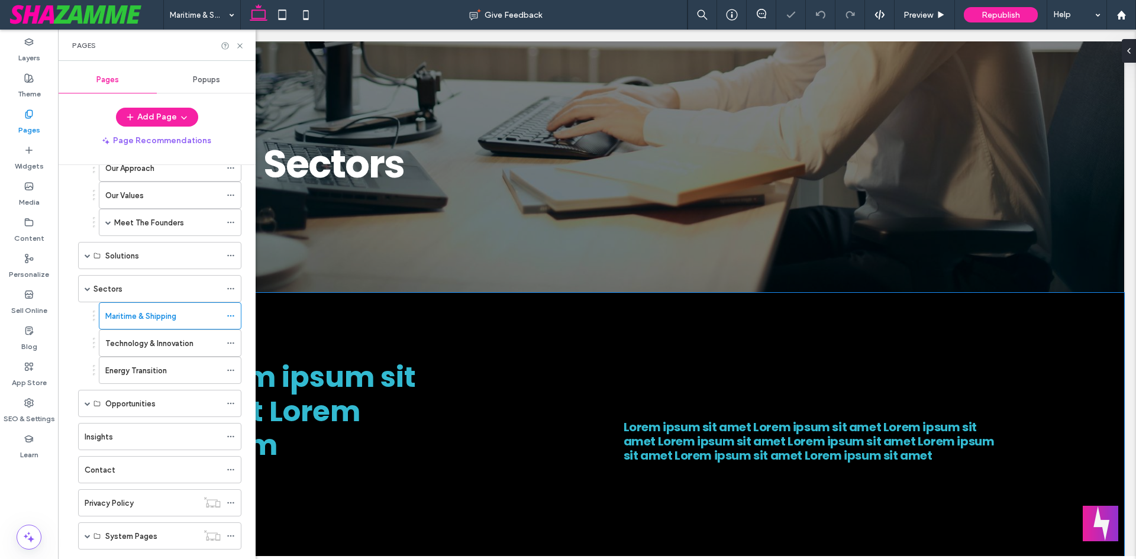
scroll to position [296, 0]
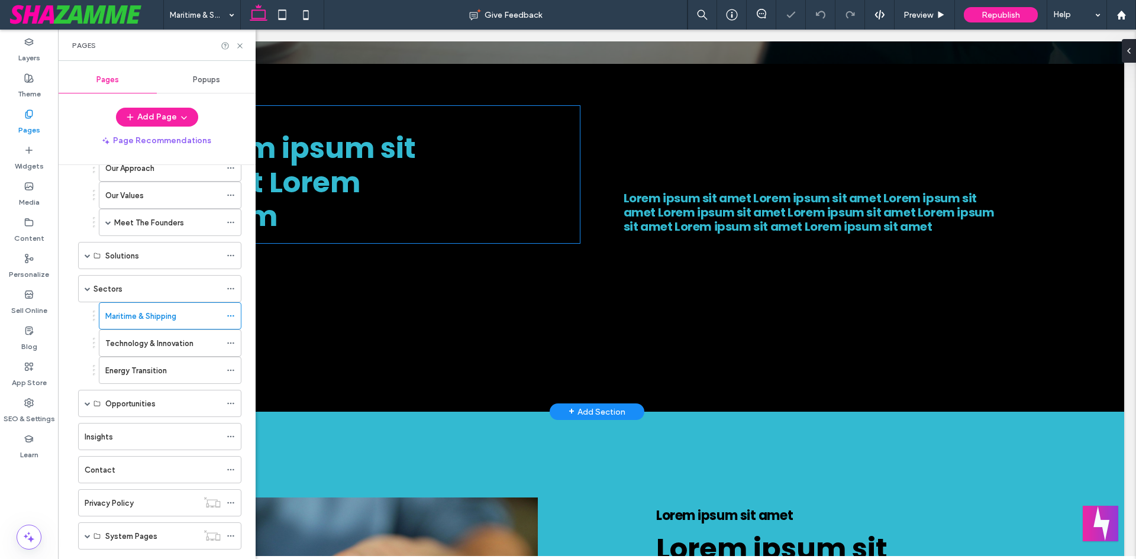
drag, startPoint x: 492, startPoint y: 227, endPoint x: 492, endPoint y: 234, distance: 6.5
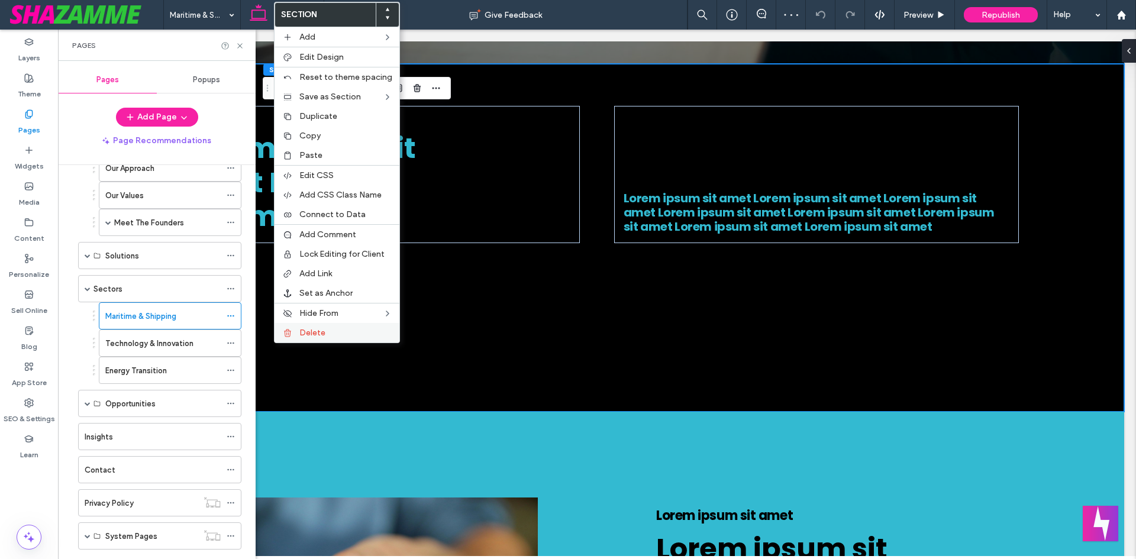
click at [338, 342] on div "Delete" at bounding box center [336, 333] width 125 height 20
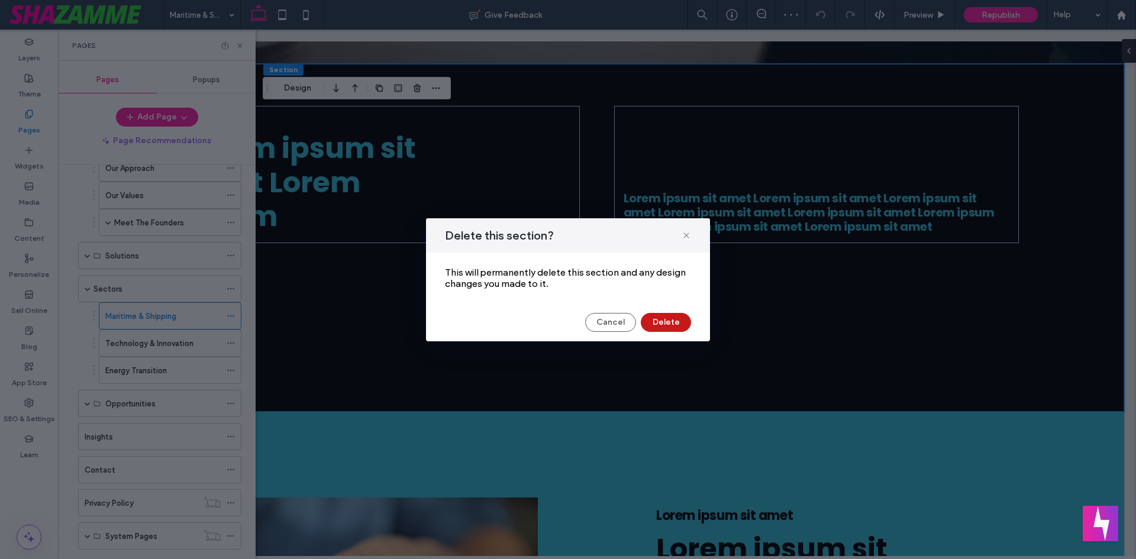
click at [674, 325] on button "Delete" at bounding box center [666, 322] width 50 height 19
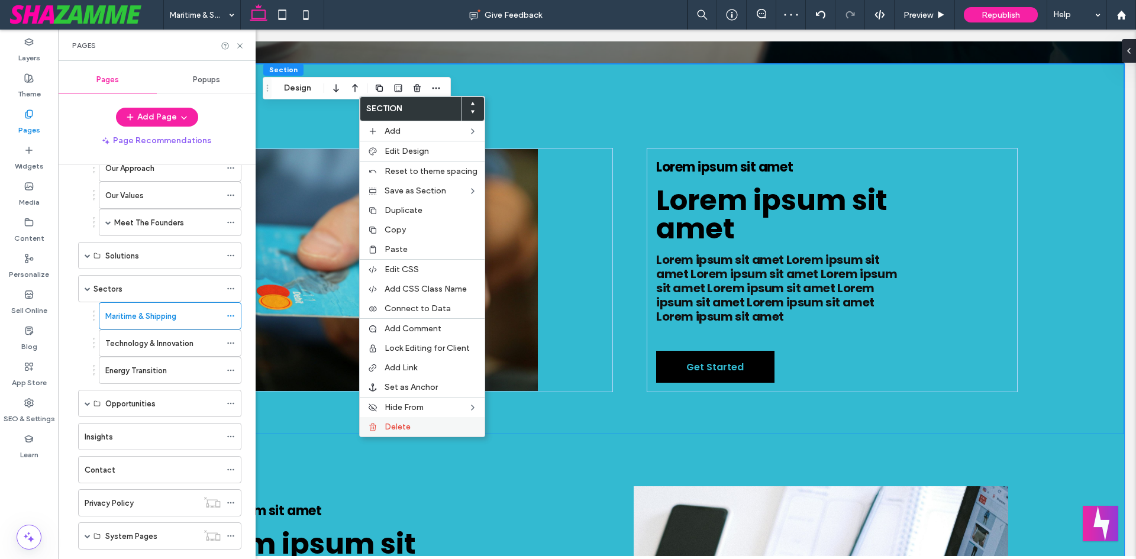
click at [435, 437] on div "Section Add Edit Design Reset to theme spacing Save as Section Duplicate Copy P…" at bounding box center [422, 266] width 126 height 341
click at [443, 424] on label "Delete" at bounding box center [431, 427] width 93 height 10
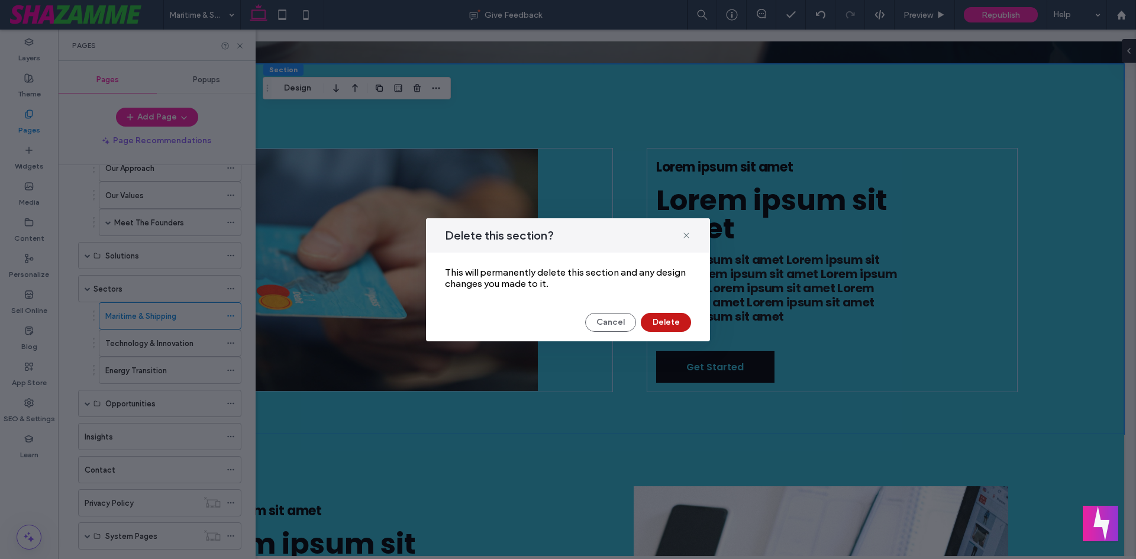
click at [646, 327] on button "Delete" at bounding box center [666, 322] width 50 height 19
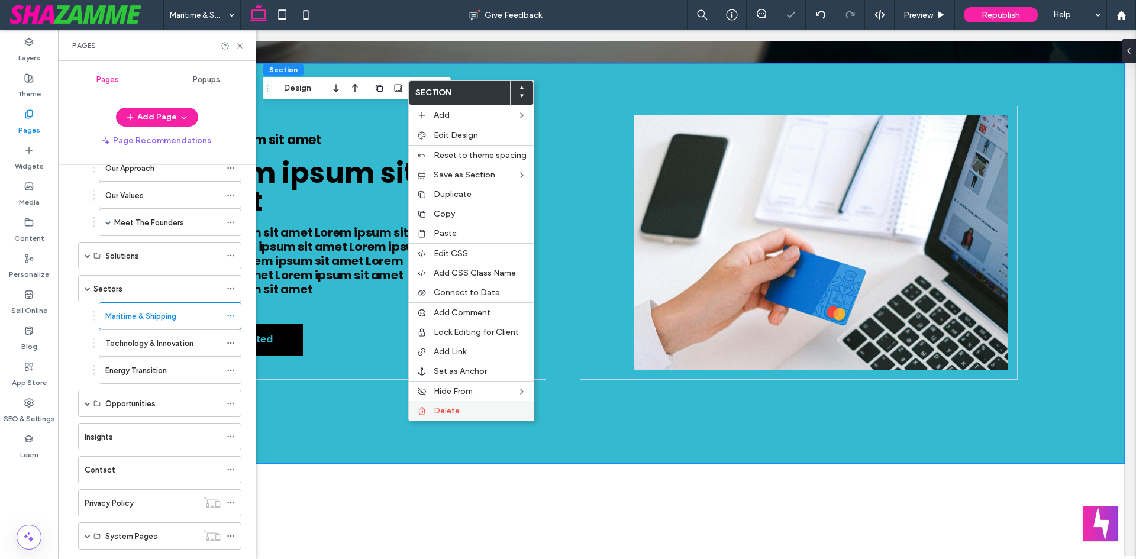
click at [441, 411] on span "Delete" at bounding box center [447, 411] width 26 height 10
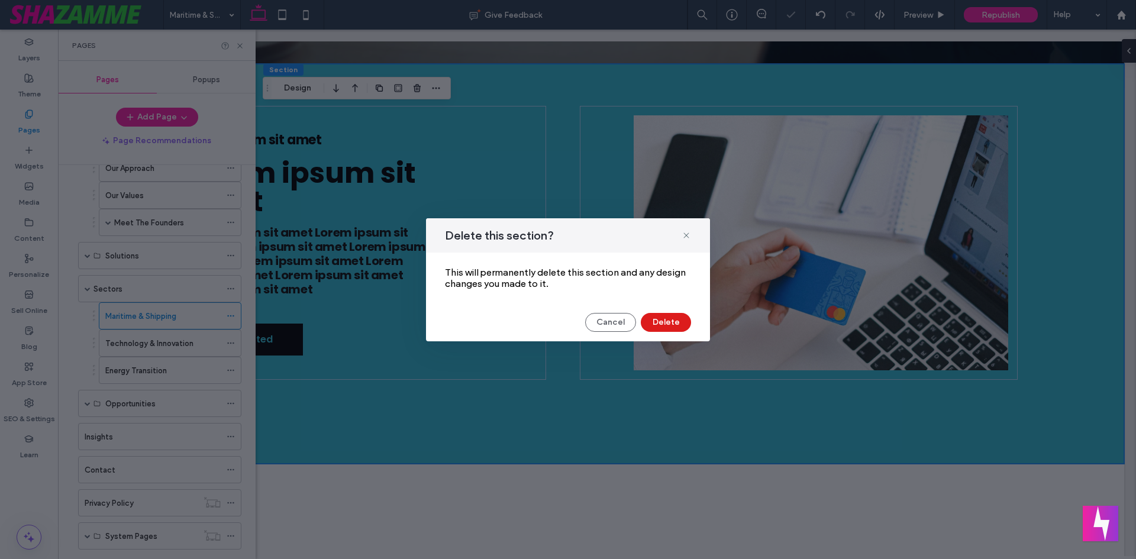
click at [647, 310] on div "Delete this section? This will permanently delete this section and any design c…" at bounding box center [568, 279] width 284 height 123
click at [657, 321] on button "Delete" at bounding box center [666, 322] width 50 height 19
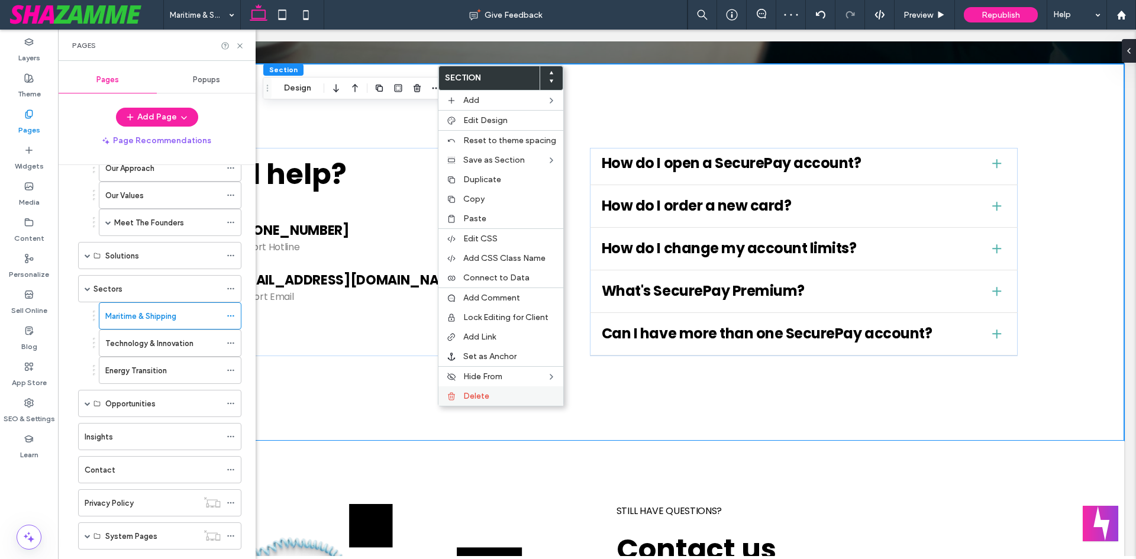
click at [499, 398] on label "Delete" at bounding box center [509, 396] width 93 height 10
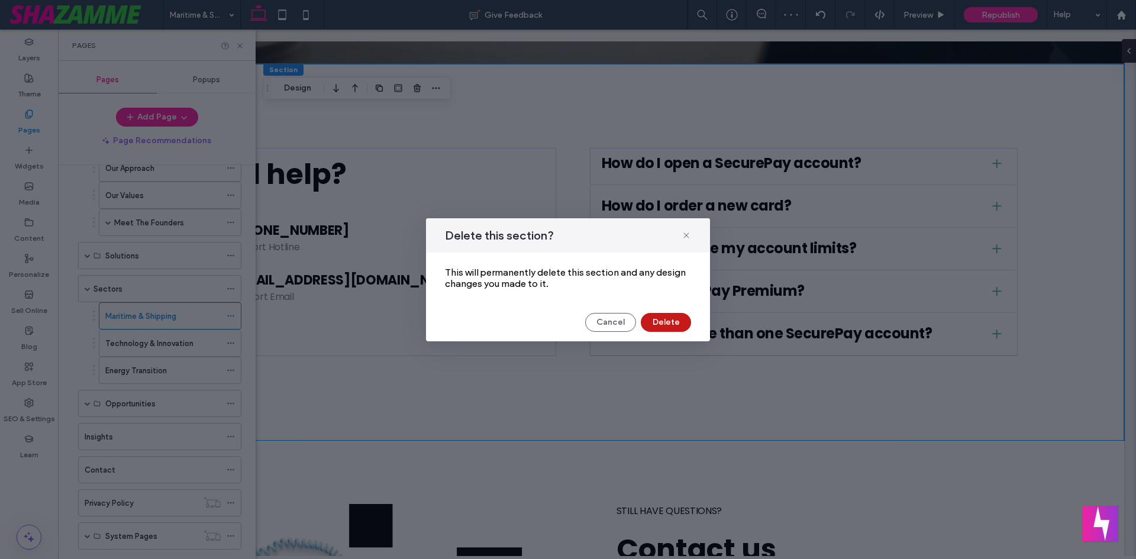
click at [664, 313] on button "Delete" at bounding box center [666, 322] width 50 height 19
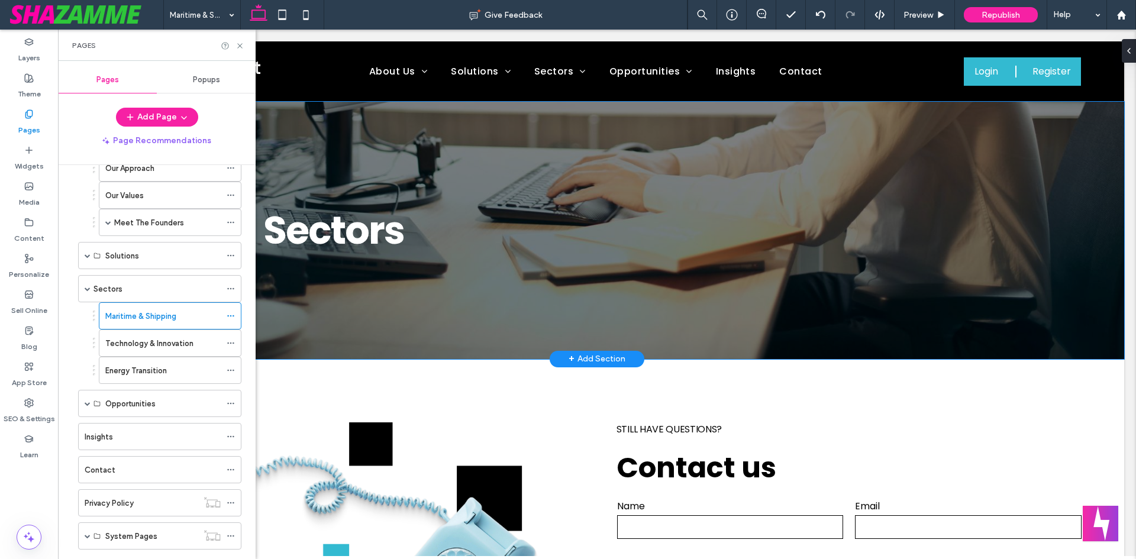
scroll to position [0, 0]
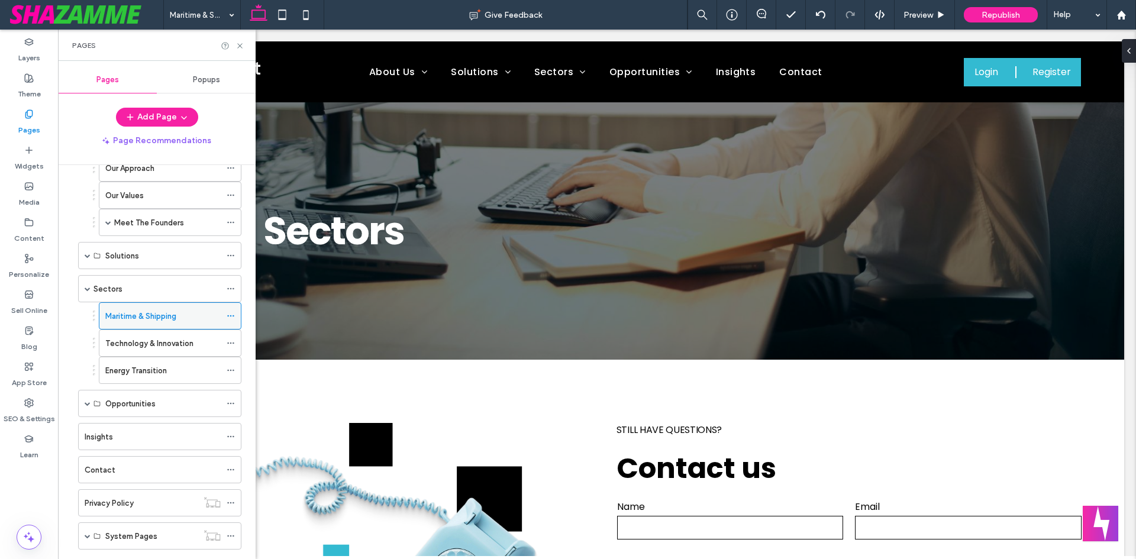
click at [236, 316] on div at bounding box center [234, 316] width 14 height 18
click at [361, 247] on span "Sectors" at bounding box center [333, 231] width 141 height 54
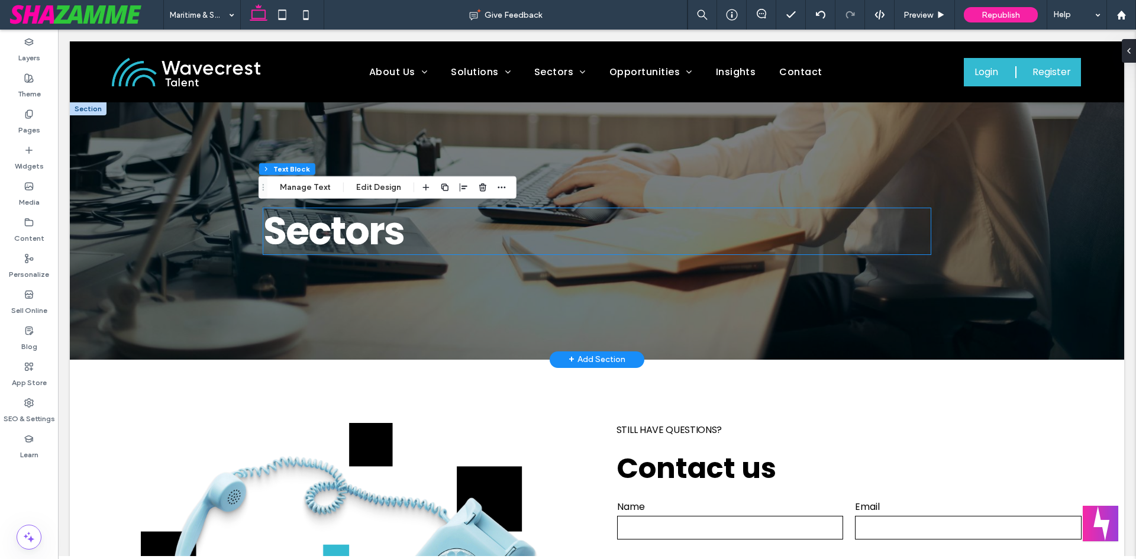
click at [361, 247] on span "Sectors" at bounding box center [333, 231] width 141 height 54
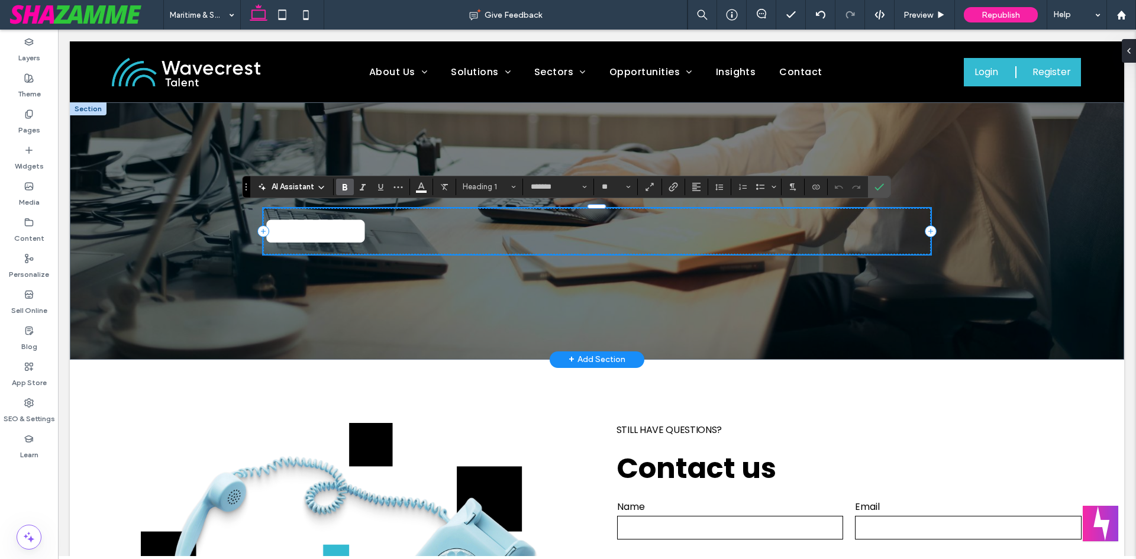
click at [366, 227] on span "*******" at bounding box center [315, 231] width 105 height 38
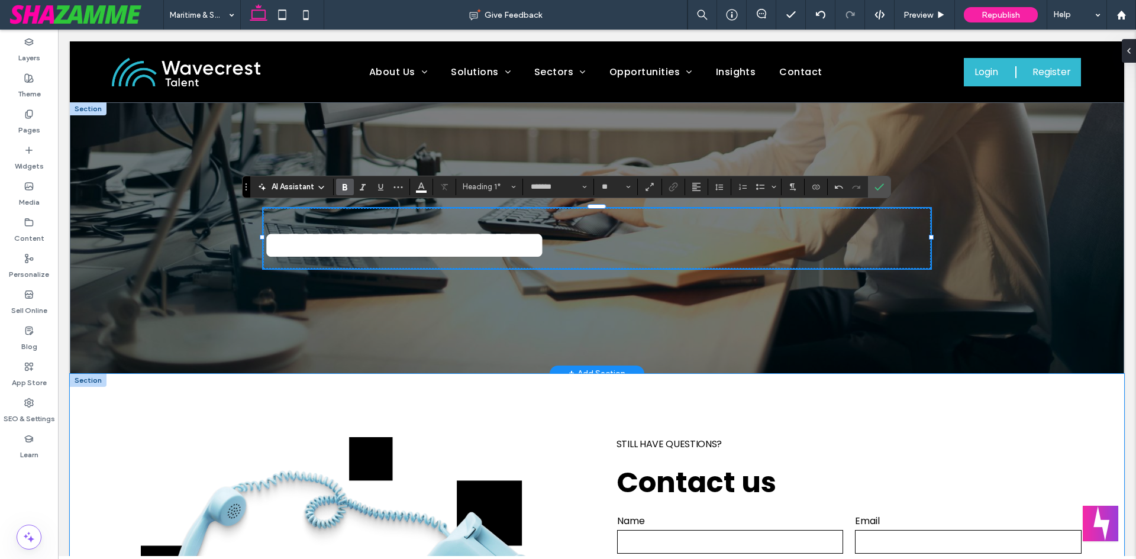
click at [579, 376] on div "Still have questions? Contact us Contact Us Name Email Message ****** Thank you…" at bounding box center [597, 566] width 1054 height 384
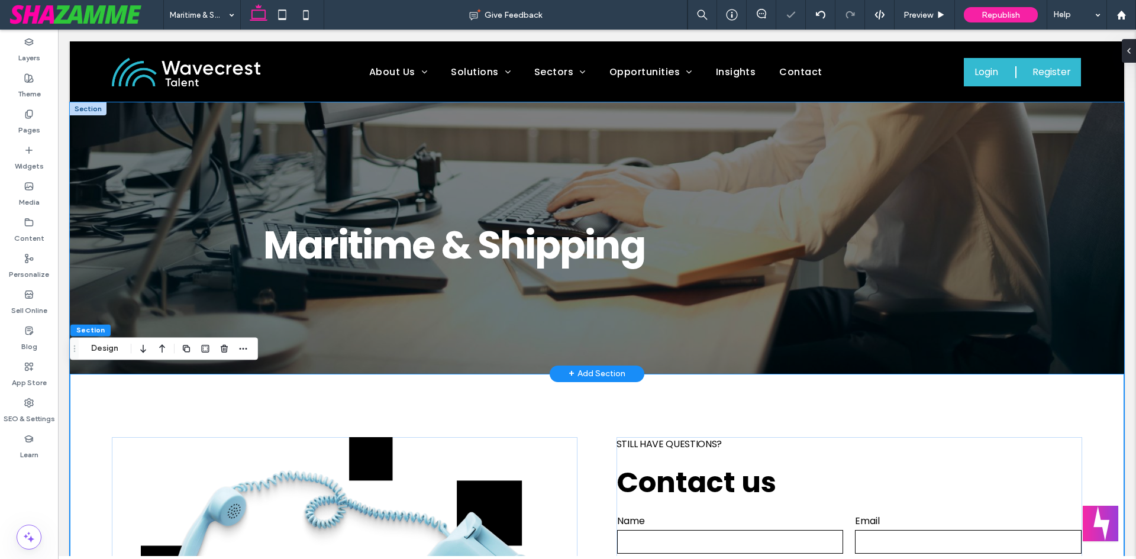
scroll to position [177, 0]
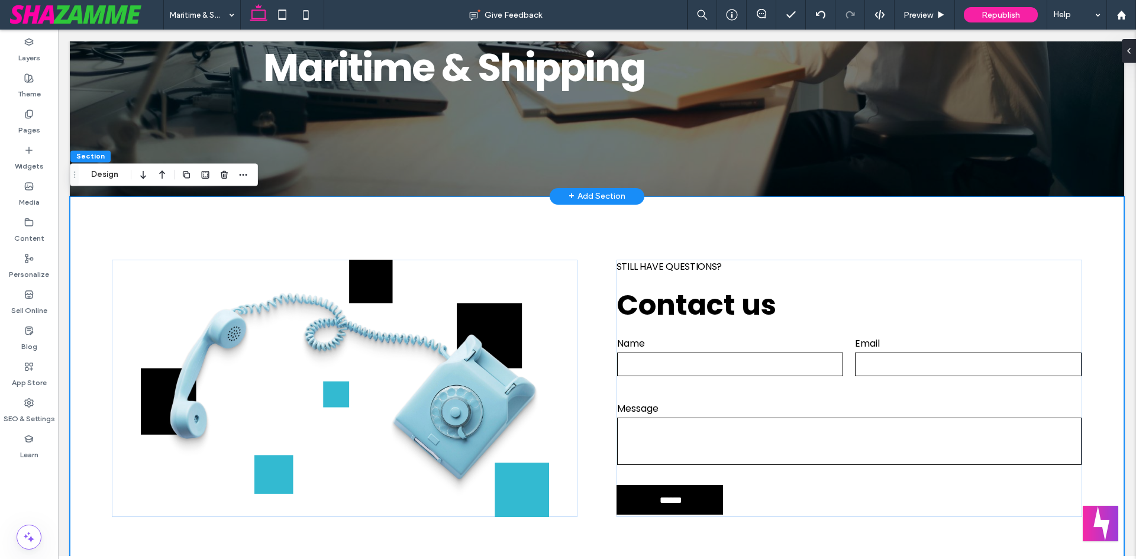
click at [575, 194] on div "+ Add Section" at bounding box center [597, 196] width 57 height 15
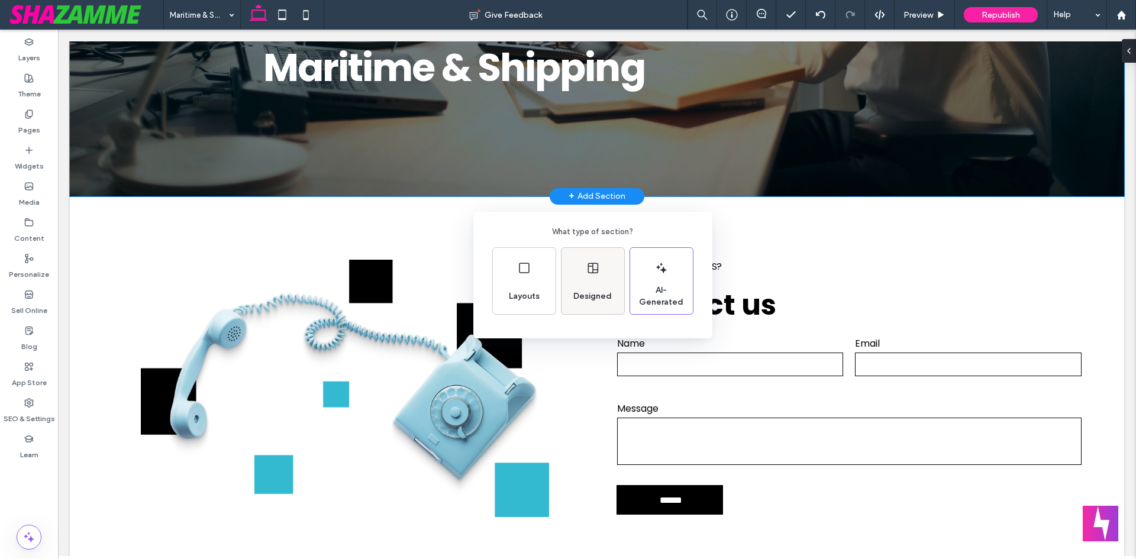
click at [594, 289] on div "Designed" at bounding box center [593, 296] width 48 height 26
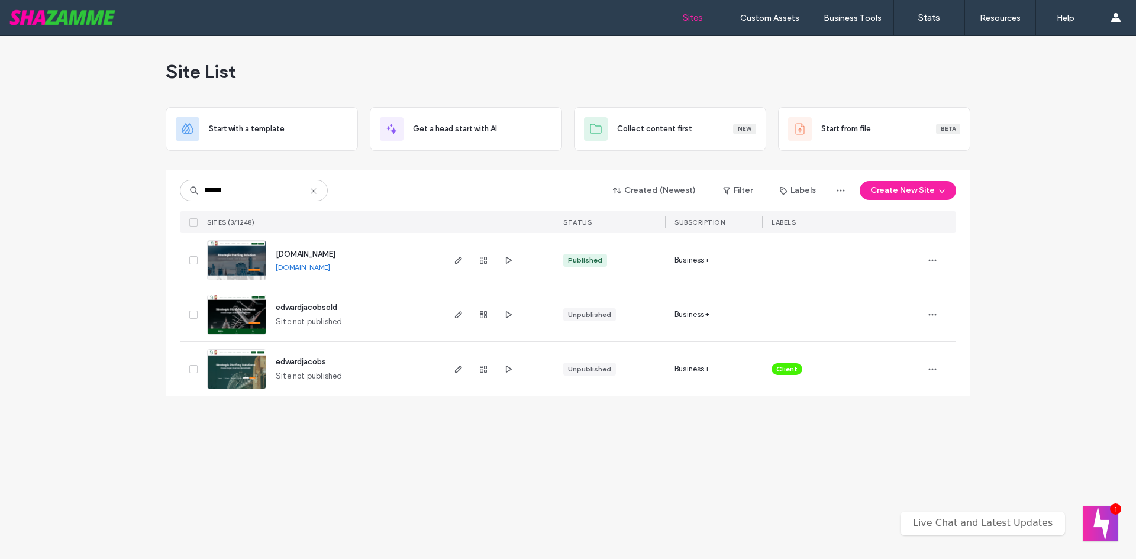
type input "******"
click at [319, 311] on span "edwardjacobsold" at bounding box center [307, 307] width 62 height 9
click at [335, 252] on span "[DOMAIN_NAME]" at bounding box center [306, 254] width 60 height 9
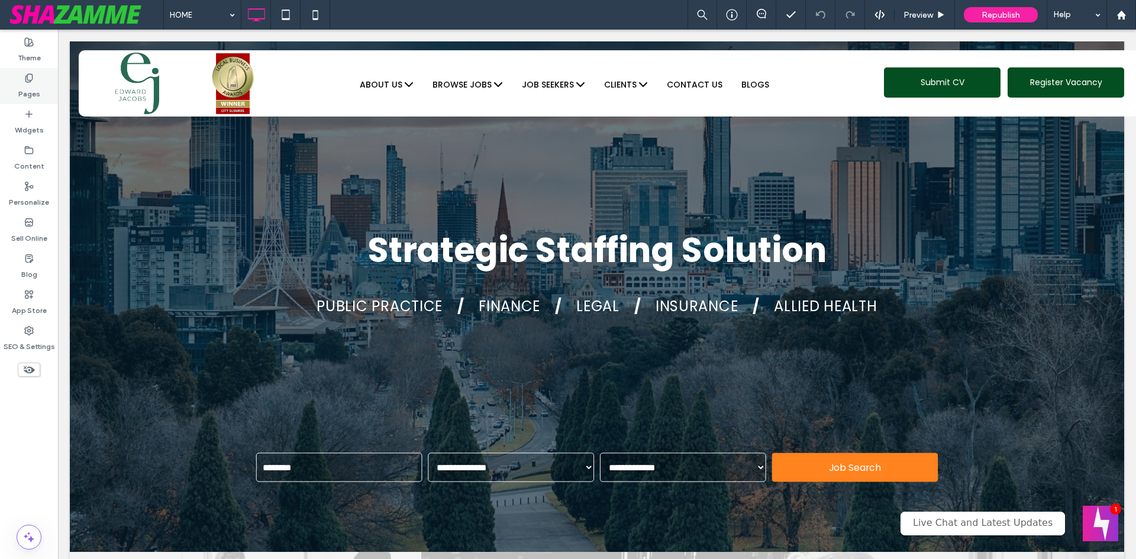
click at [31, 92] on label "Pages" at bounding box center [29, 91] width 22 height 17
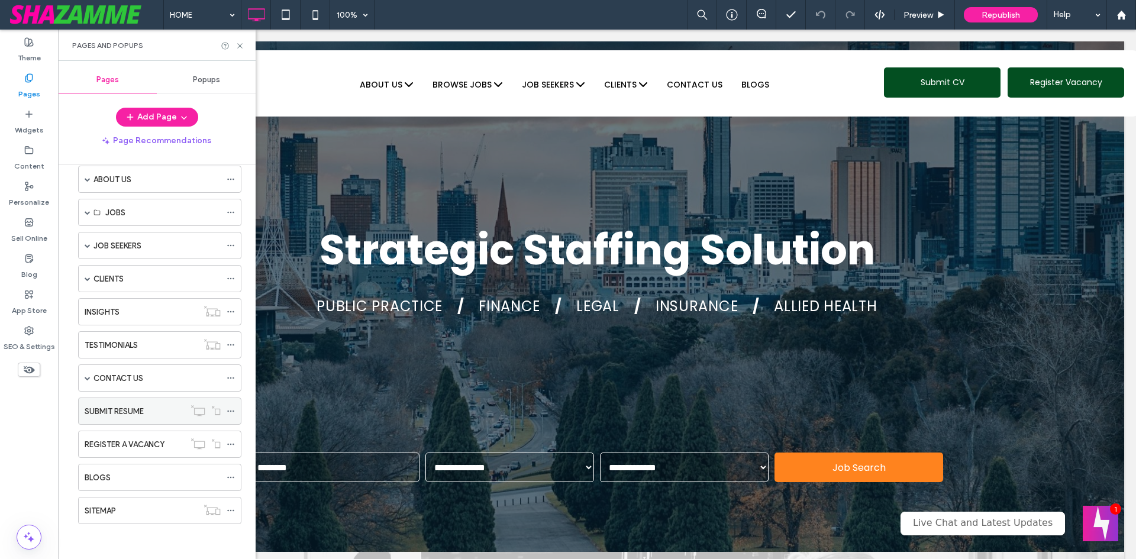
scroll to position [53, 0]
click at [88, 214] on span at bounding box center [88, 212] width 6 height 6
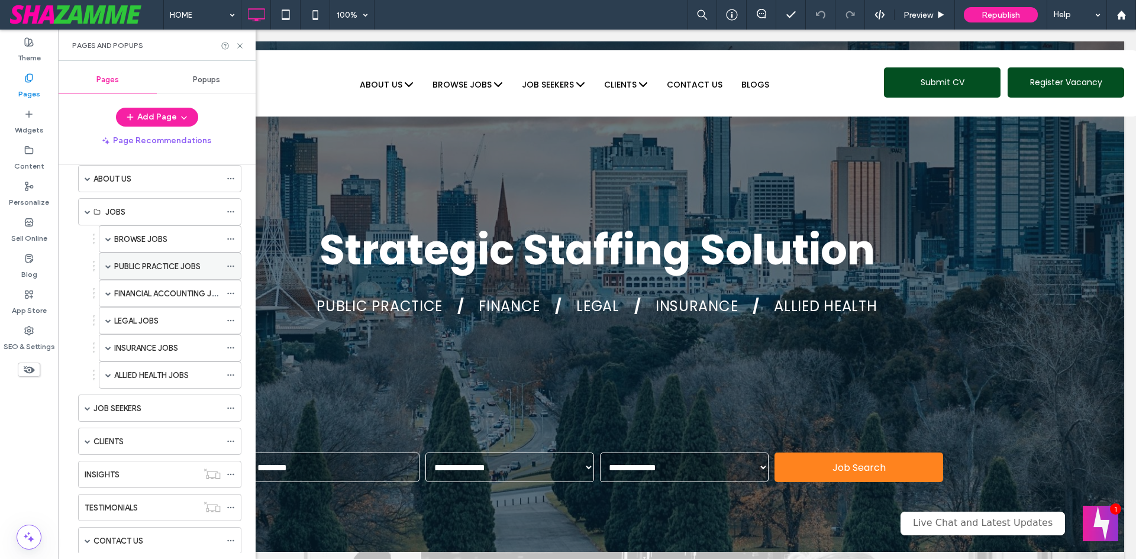
click at [155, 275] on div "PUBLIC PRACTICE JOBS" at bounding box center [167, 266] width 106 height 26
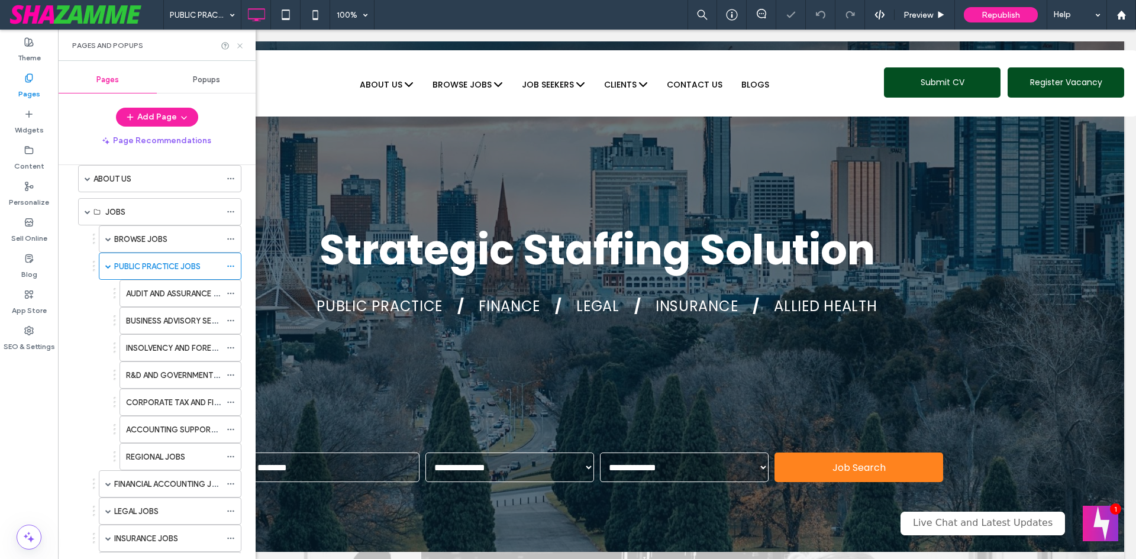
click at [240, 47] on icon at bounding box center [239, 45] width 9 height 9
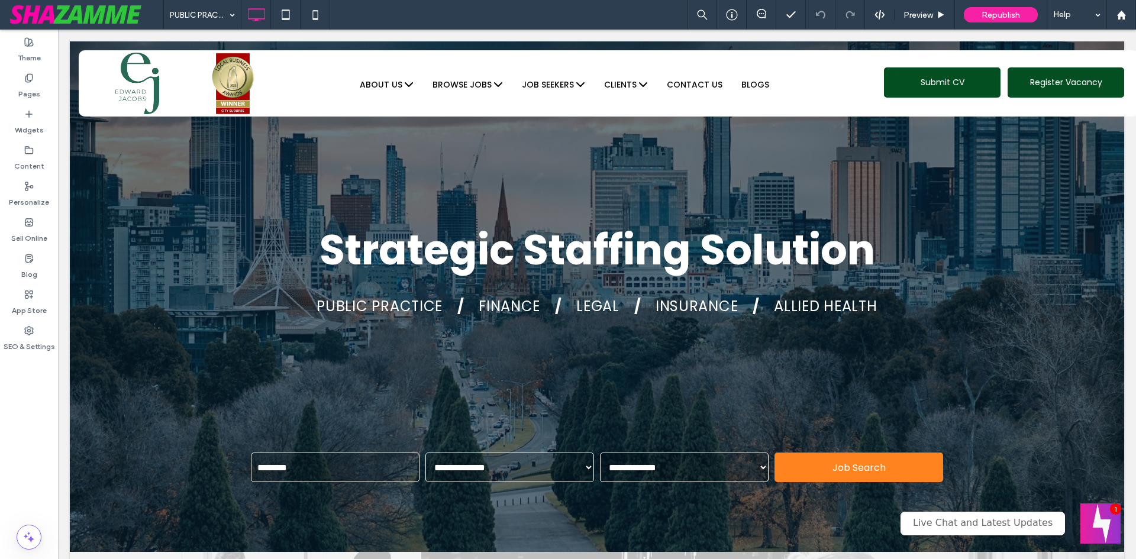
click at [1113, 521] on button "Welcome message" at bounding box center [1100, 523] width 40 height 40
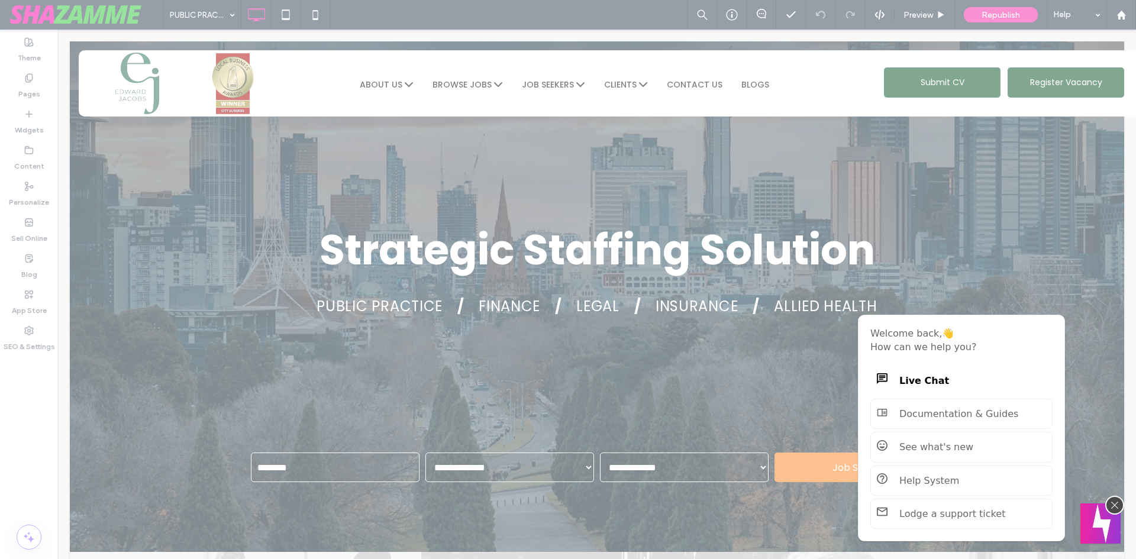
click at [1113, 521] on button "Welcome message" at bounding box center [1100, 523] width 40 height 40
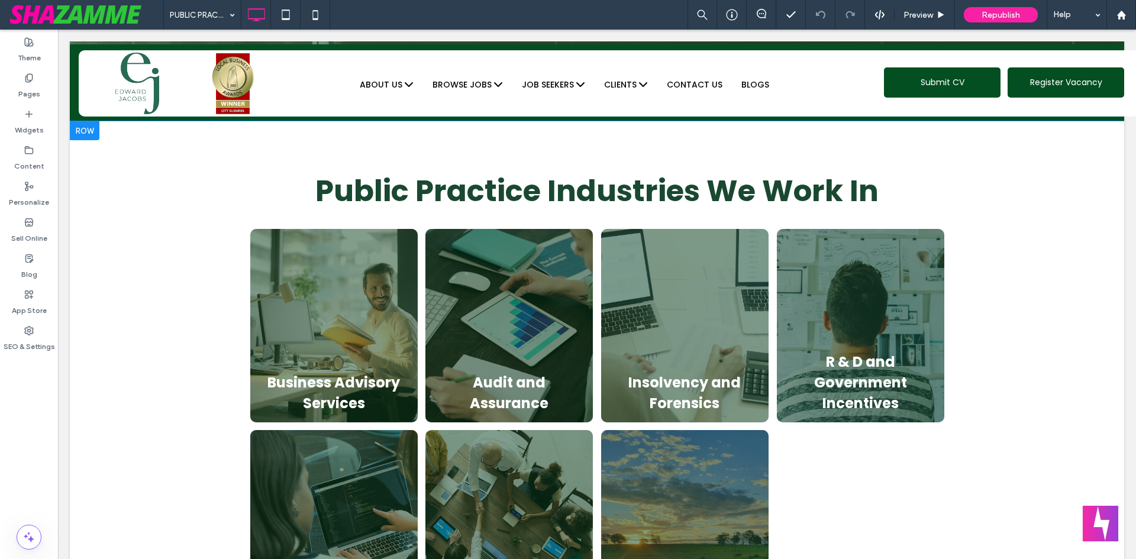
scroll to position [237, 0]
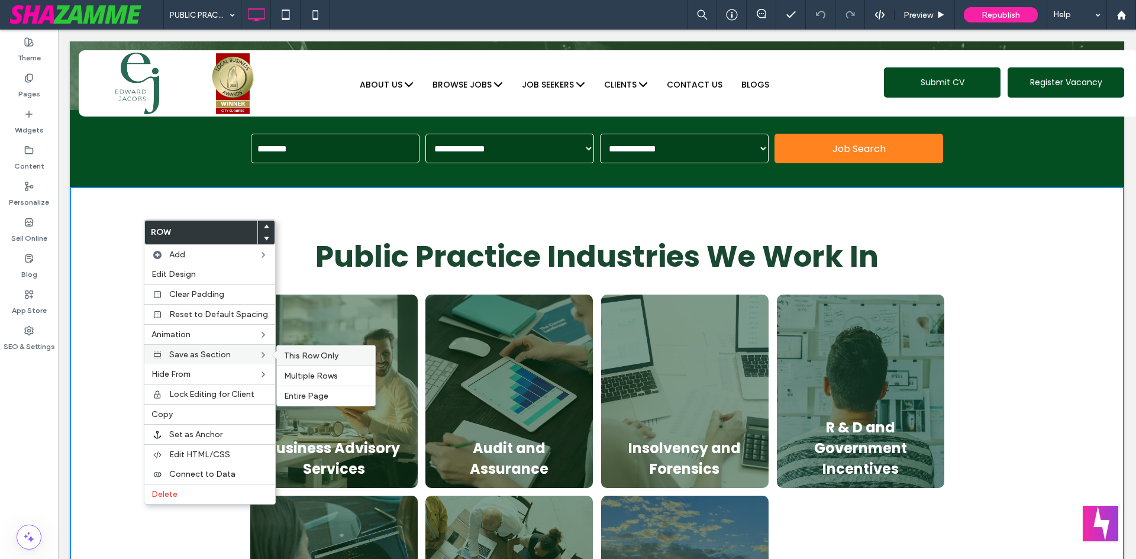
click at [323, 357] on span "This Row Only" at bounding box center [311, 356] width 54 height 10
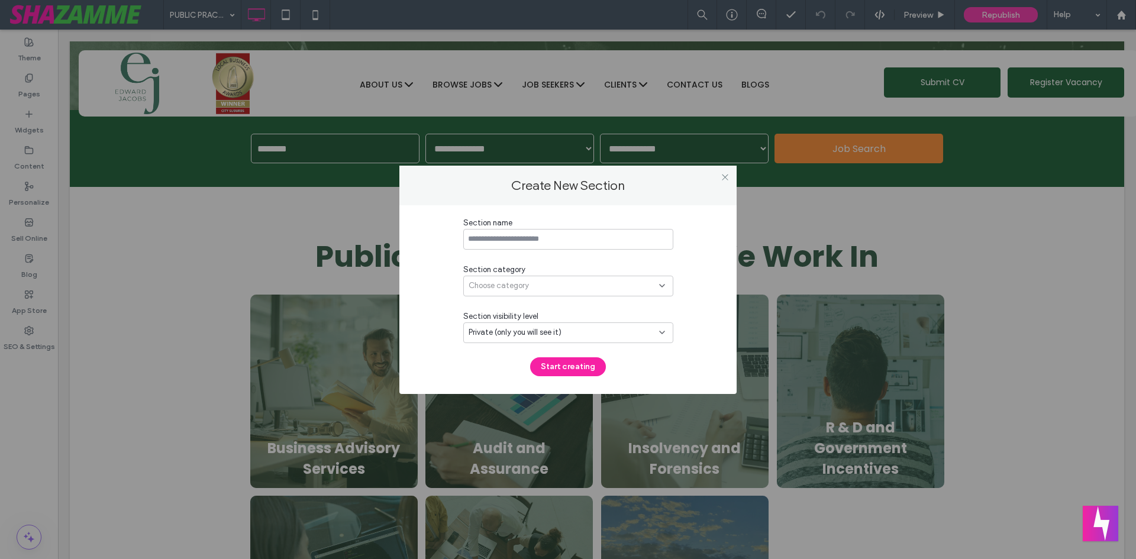
click at [522, 250] on div "Section name Section category Choose category Section visibility level Private …" at bounding box center [568, 296] width 210 height 159
click at [522, 238] on input at bounding box center [568, 239] width 210 height 21
type input "*******"
click at [551, 288] on div "Choose category" at bounding box center [564, 286] width 190 height 12
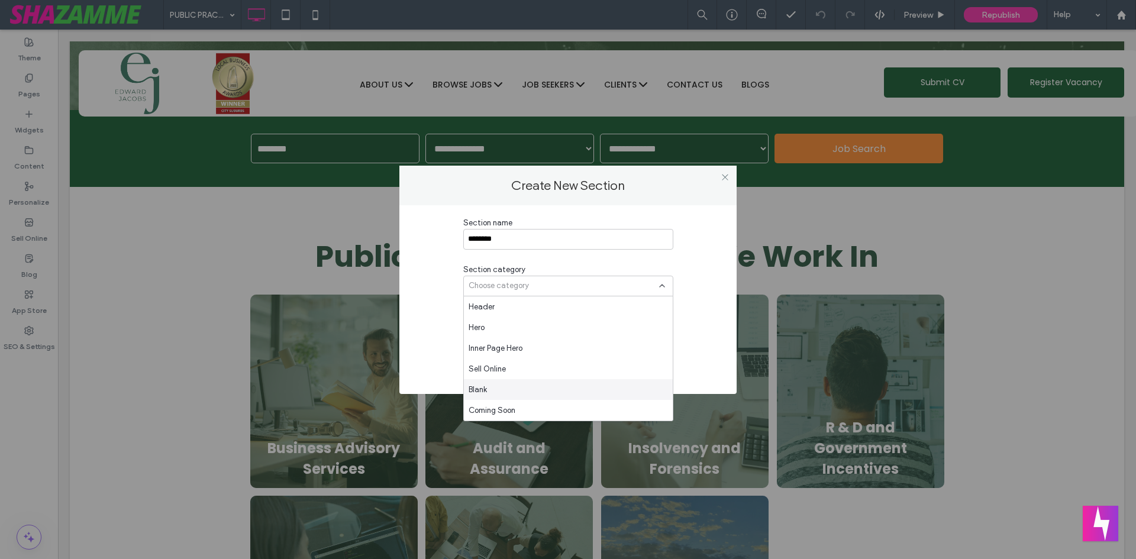
click at [487, 382] on div "Blank" at bounding box center [568, 389] width 209 height 21
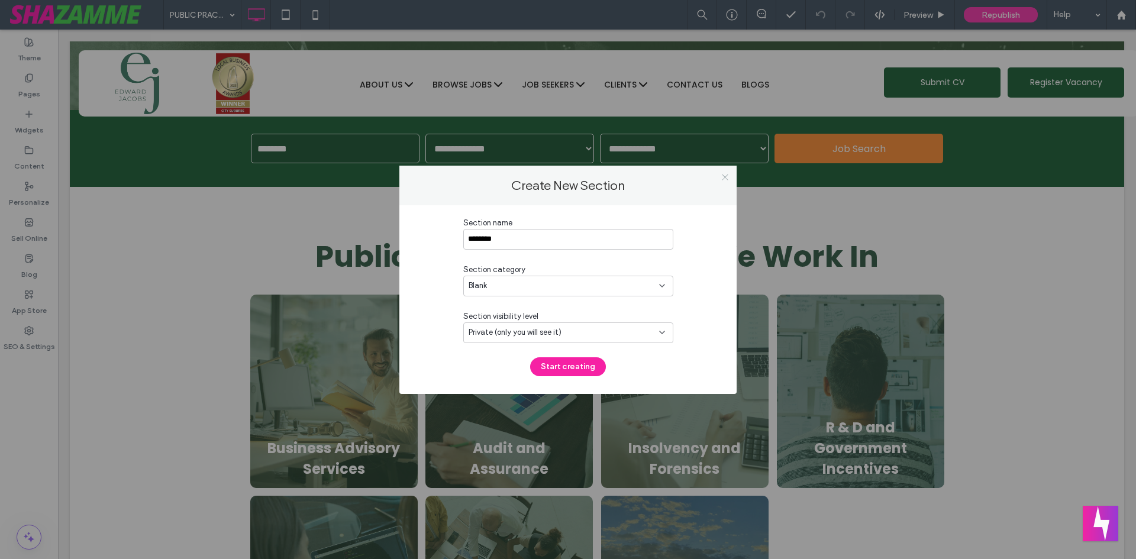
click at [727, 177] on icon at bounding box center [725, 177] width 9 height 9
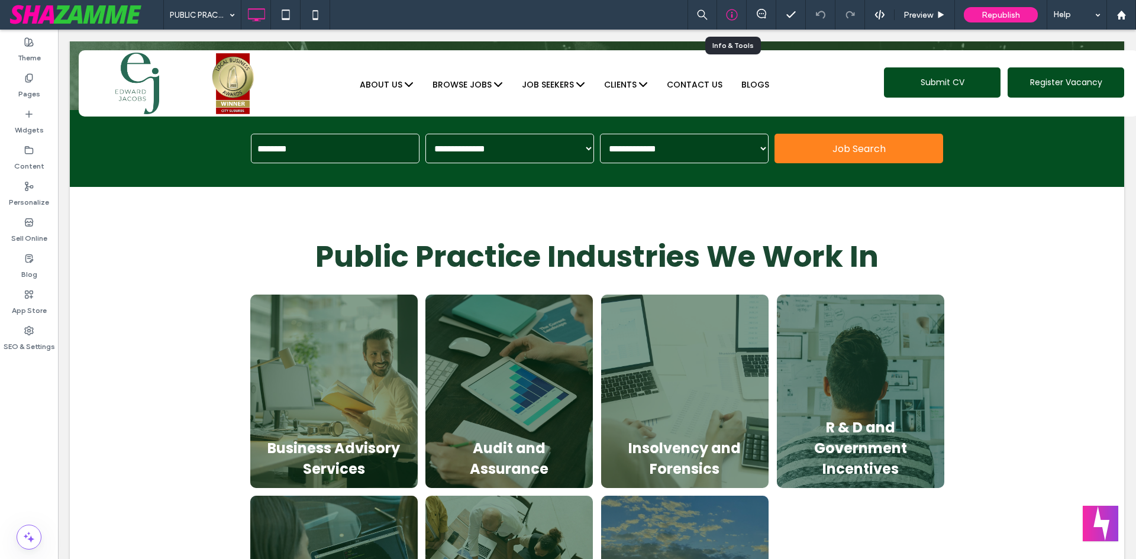
click at [722, 16] on div at bounding box center [731, 15] width 29 height 12
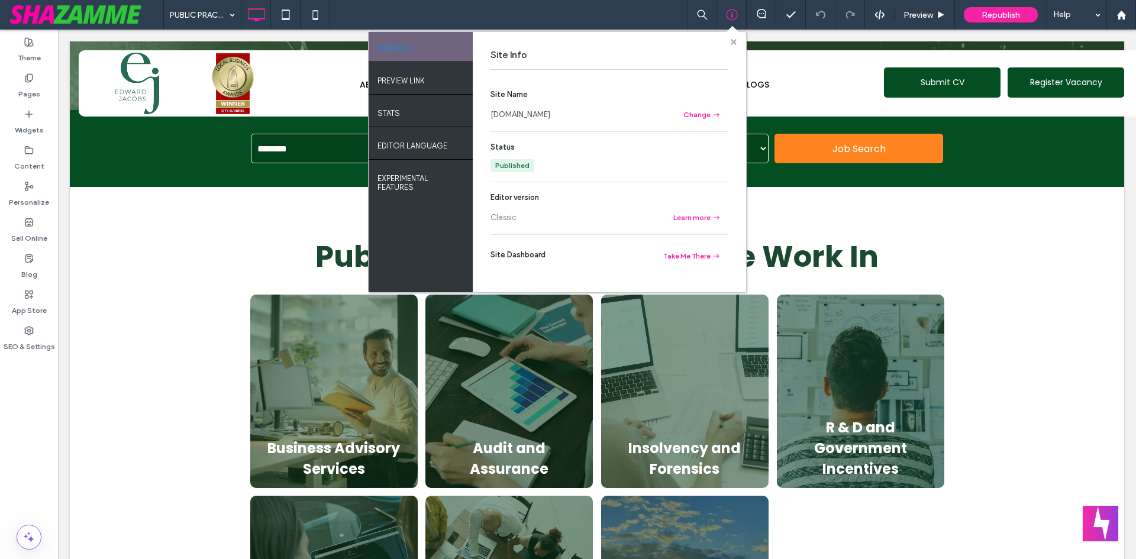
click at [732, 44] on use at bounding box center [733, 41] width 6 height 6
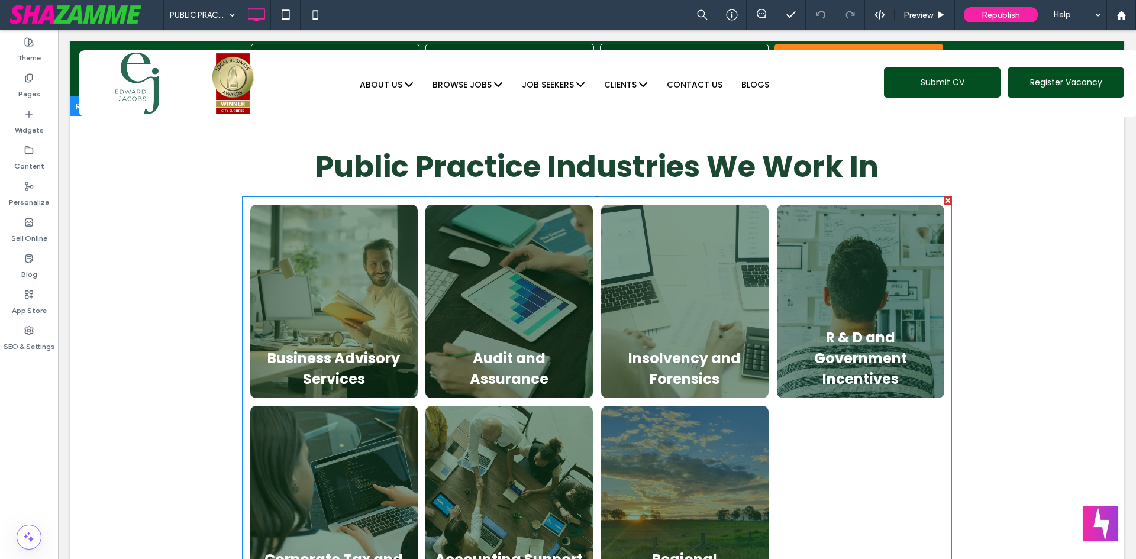
scroll to position [355, 0]
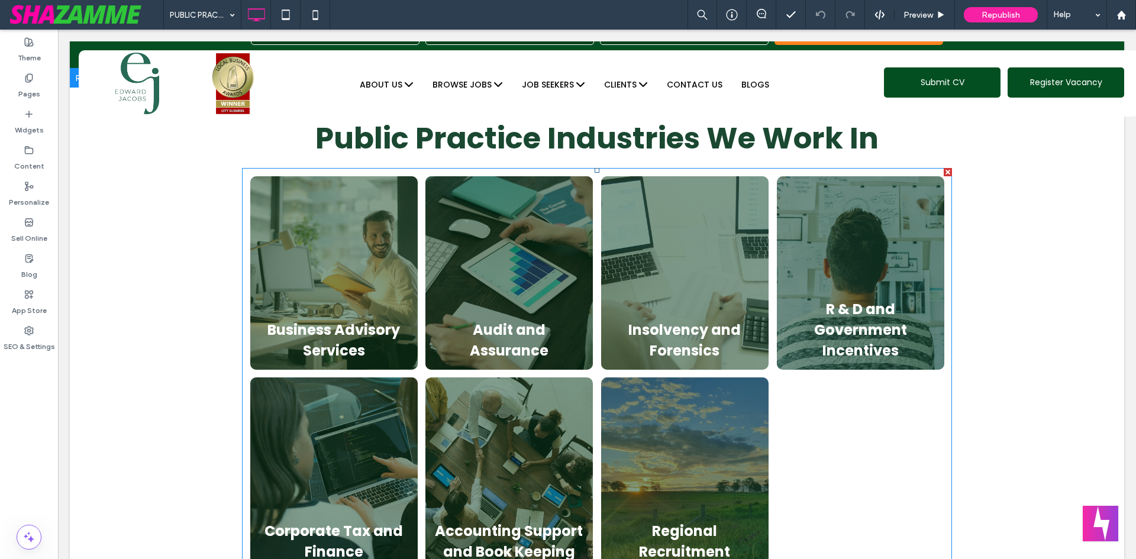
click at [537, 356] on link at bounding box center [509, 272] width 168 height 193
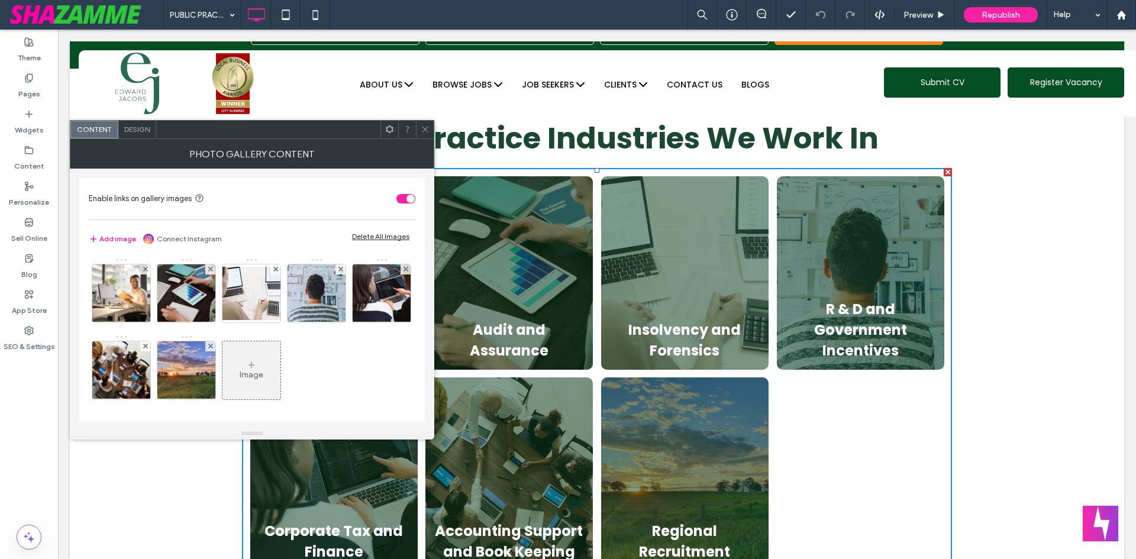
click at [426, 122] on span at bounding box center [425, 130] width 9 height 18
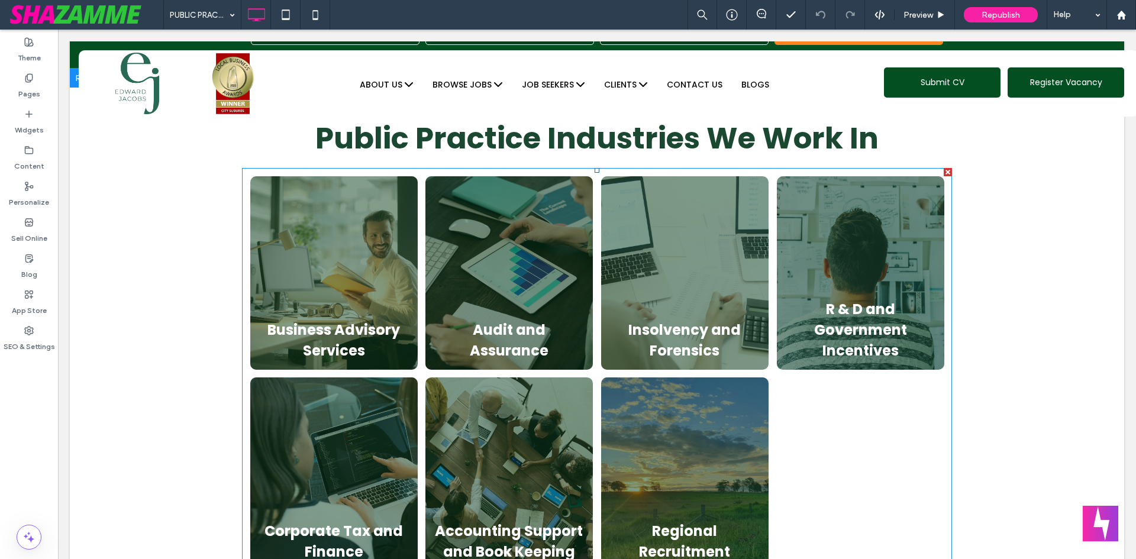
click at [884, 415] on div at bounding box center [861, 473] width 176 height 201
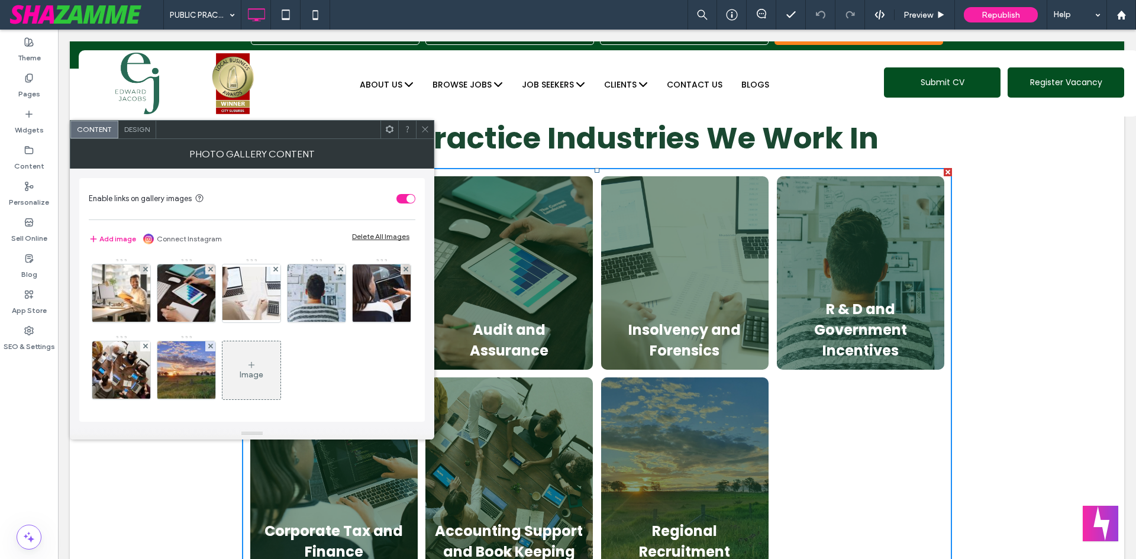
click at [131, 130] on span "Design" at bounding box center [136, 129] width 25 height 9
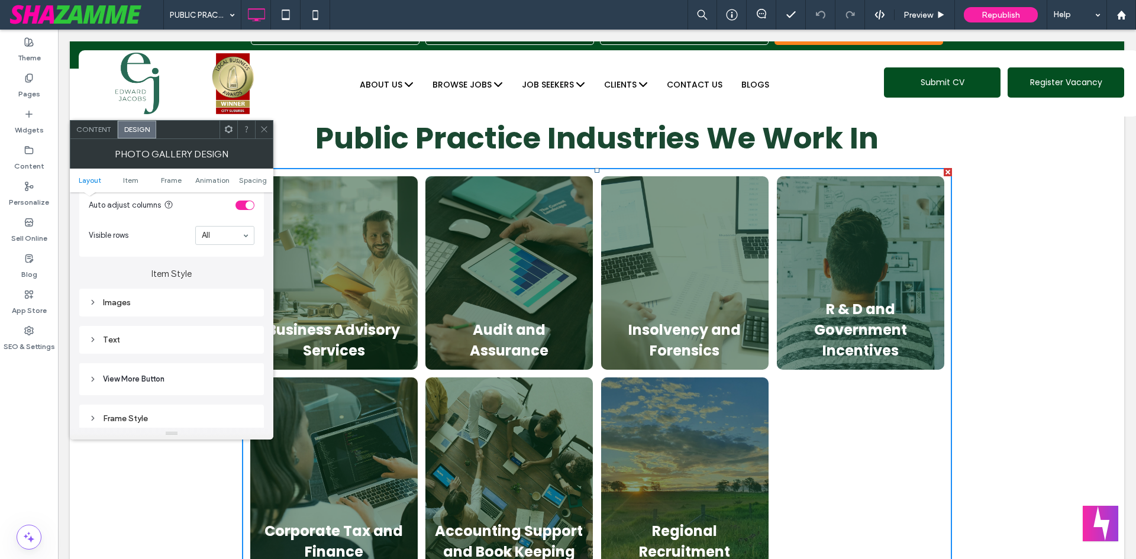
click at [127, 302] on div "Images" at bounding box center [172, 303] width 166 height 10
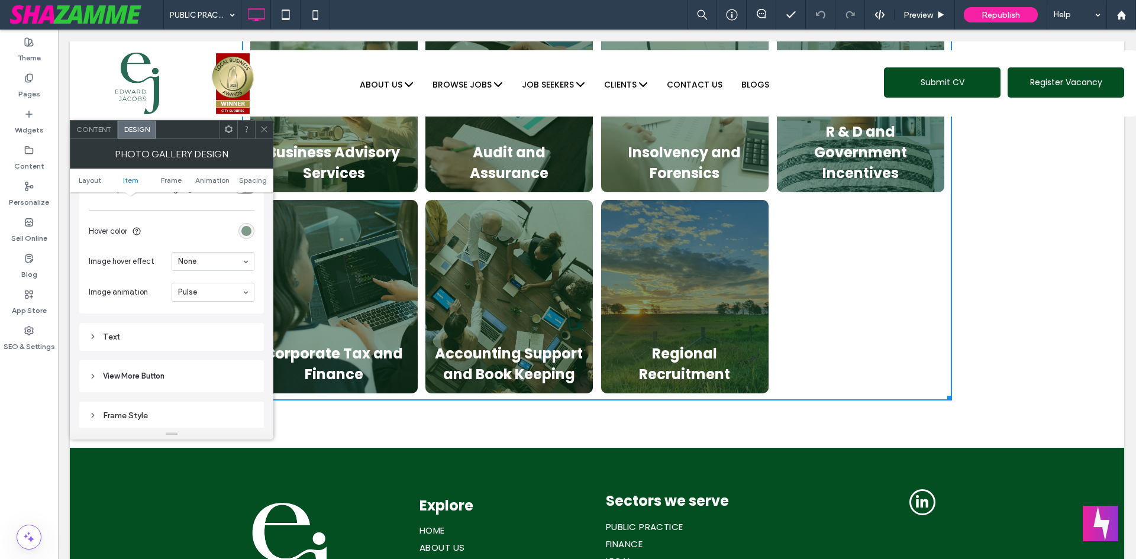
scroll to position [710, 0]
click at [131, 291] on div "Text" at bounding box center [172, 287] width 166 height 10
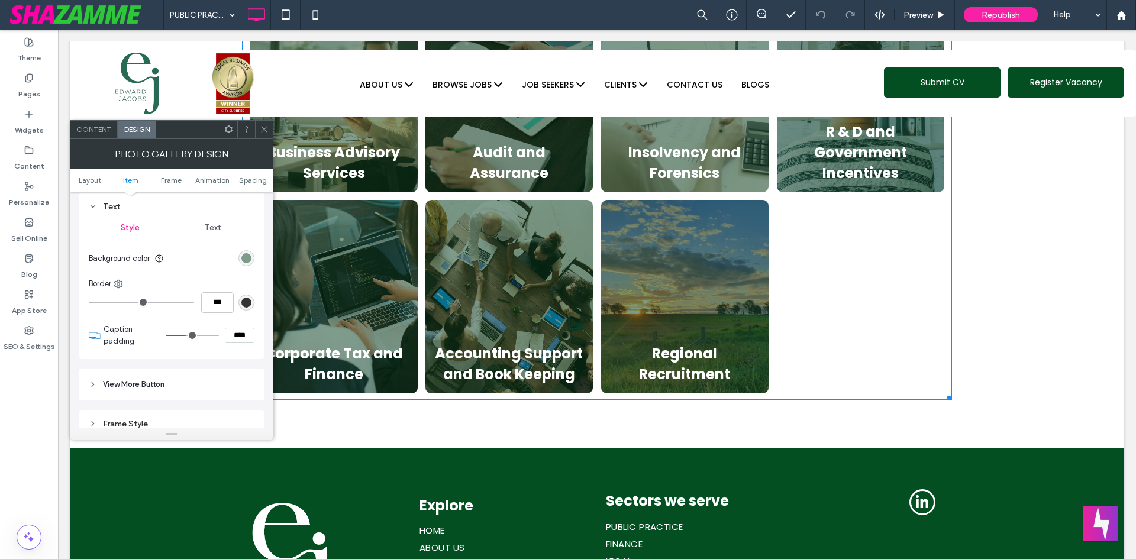
scroll to position [769, 0]
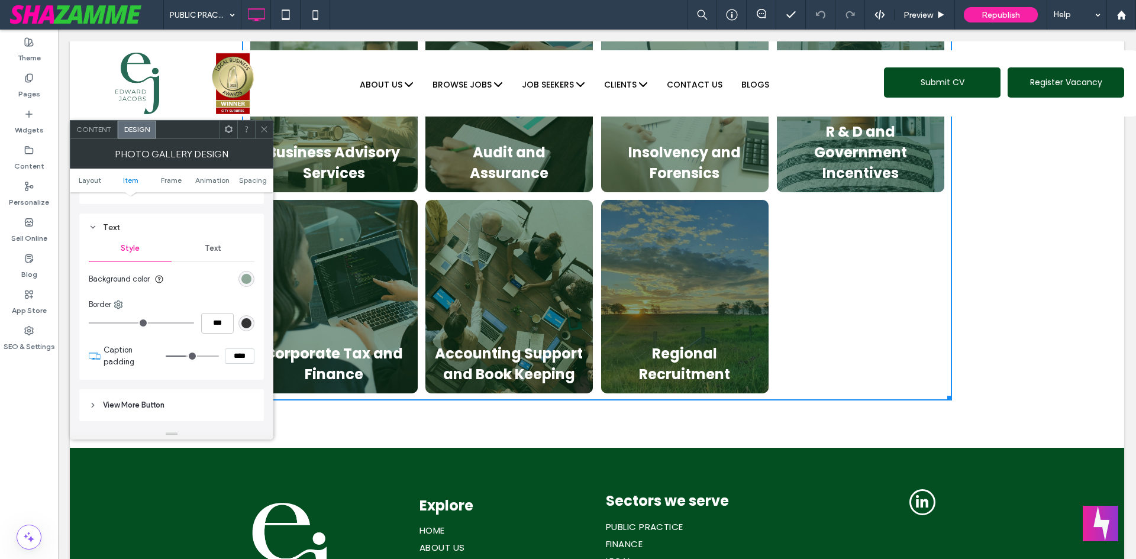
click at [248, 279] on div "rgba(8, 65, 30, 0.5)" at bounding box center [246, 279] width 10 height 10
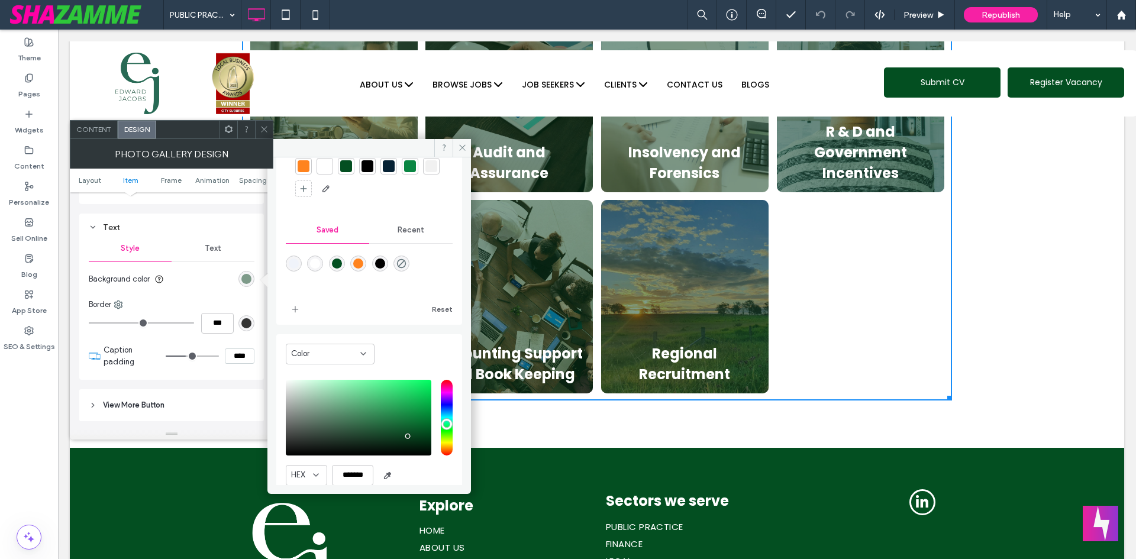
scroll to position [98, 0]
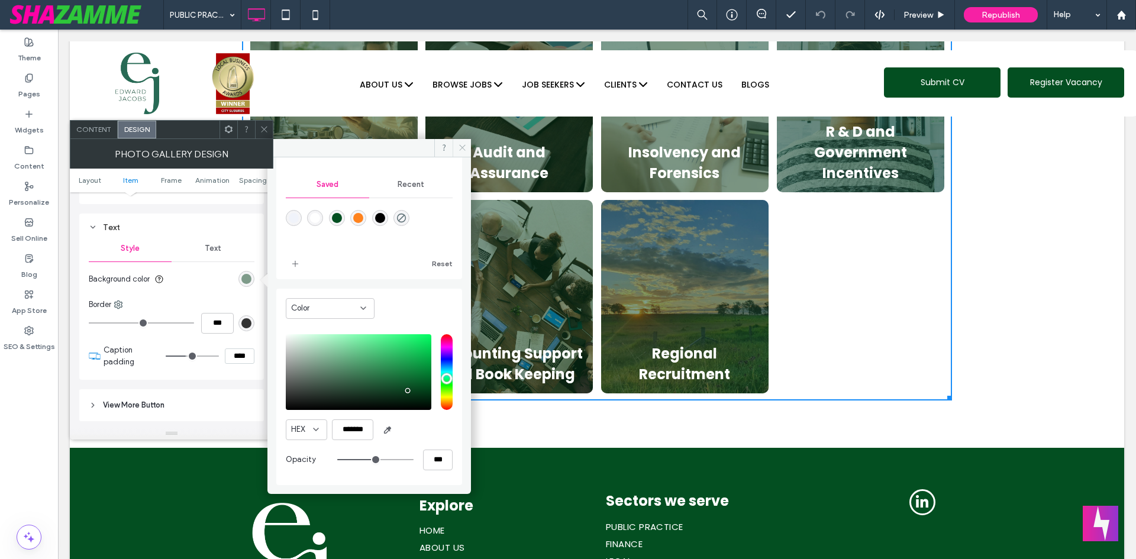
click at [463, 150] on icon at bounding box center [462, 147] width 9 height 9
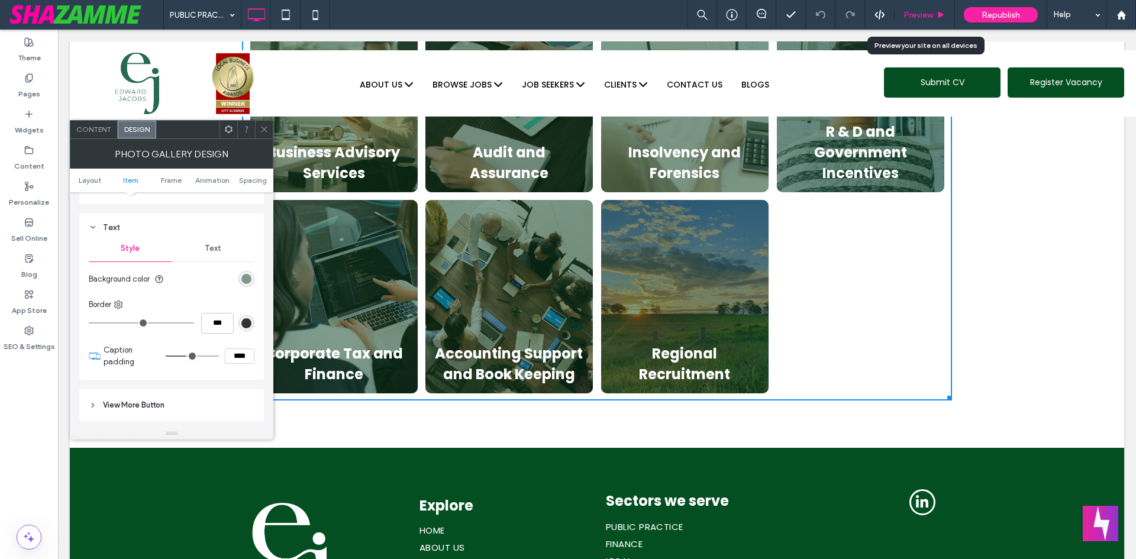
click at [938, 12] on icon at bounding box center [940, 15] width 9 height 9
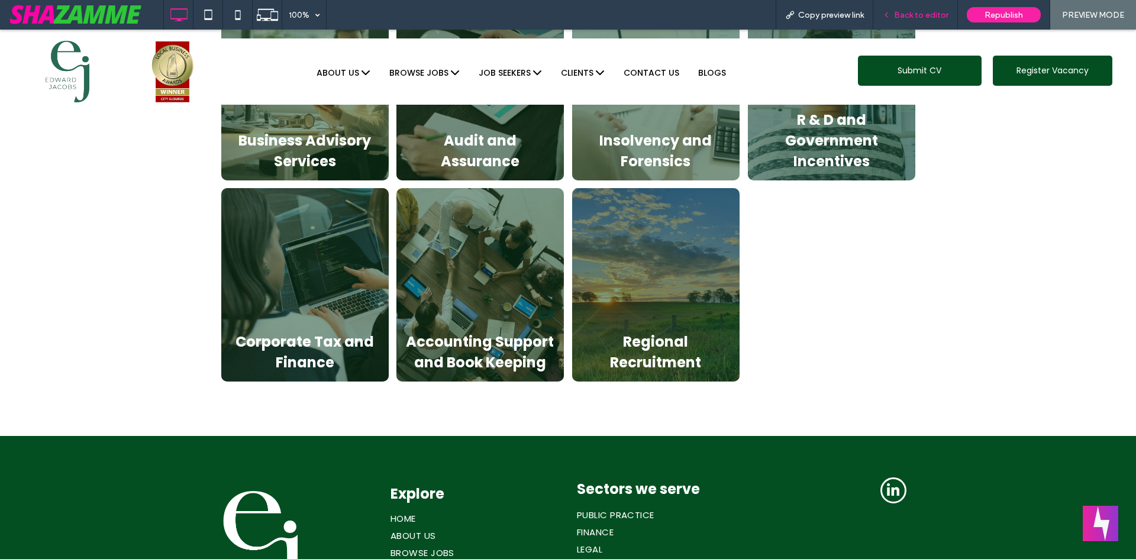
click at [919, 12] on span "Back to editor" at bounding box center [921, 15] width 54 height 10
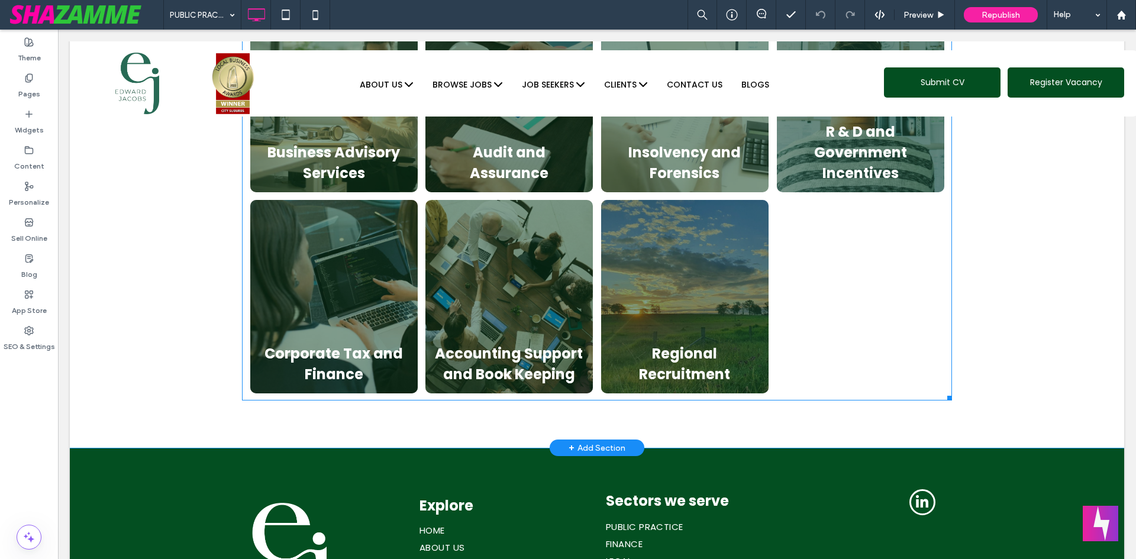
click at [788, 204] on div at bounding box center [861, 296] width 176 height 201
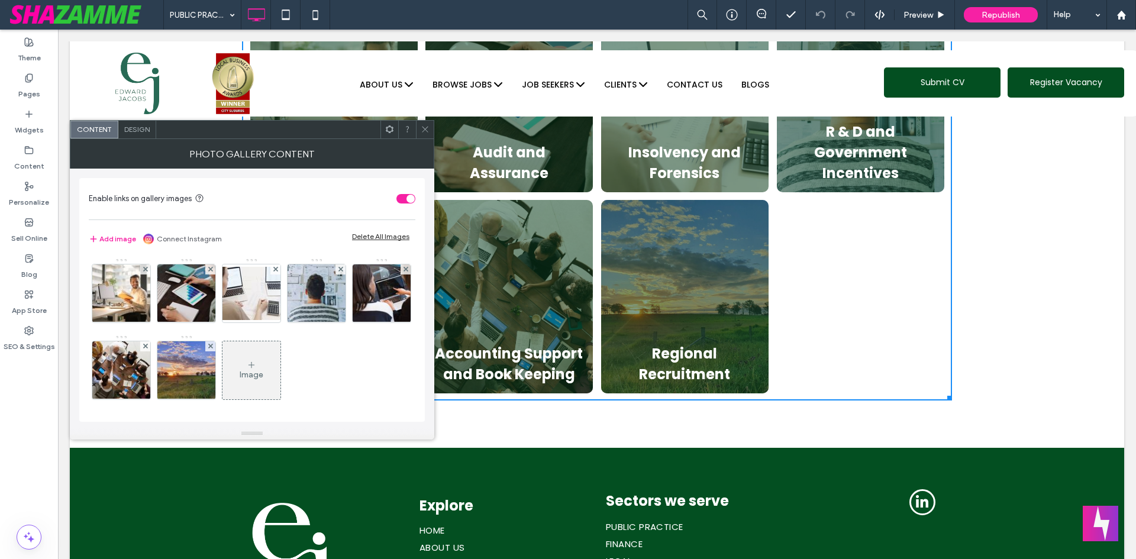
click at [134, 134] on div "Design" at bounding box center [137, 130] width 38 height 18
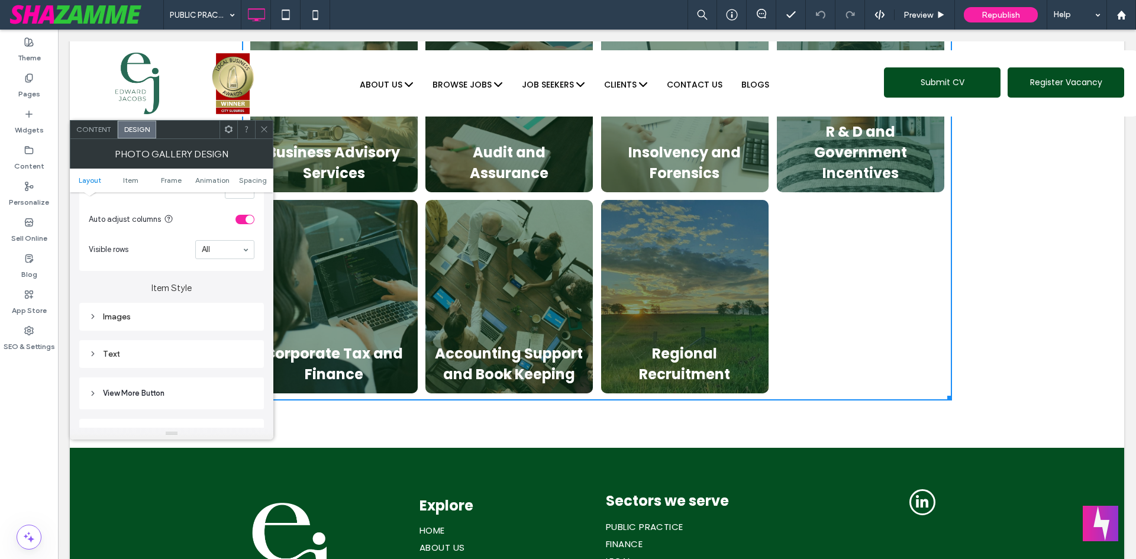
scroll to position [473, 0]
click at [125, 215] on div "Text" at bounding box center [172, 222] width 166 height 16
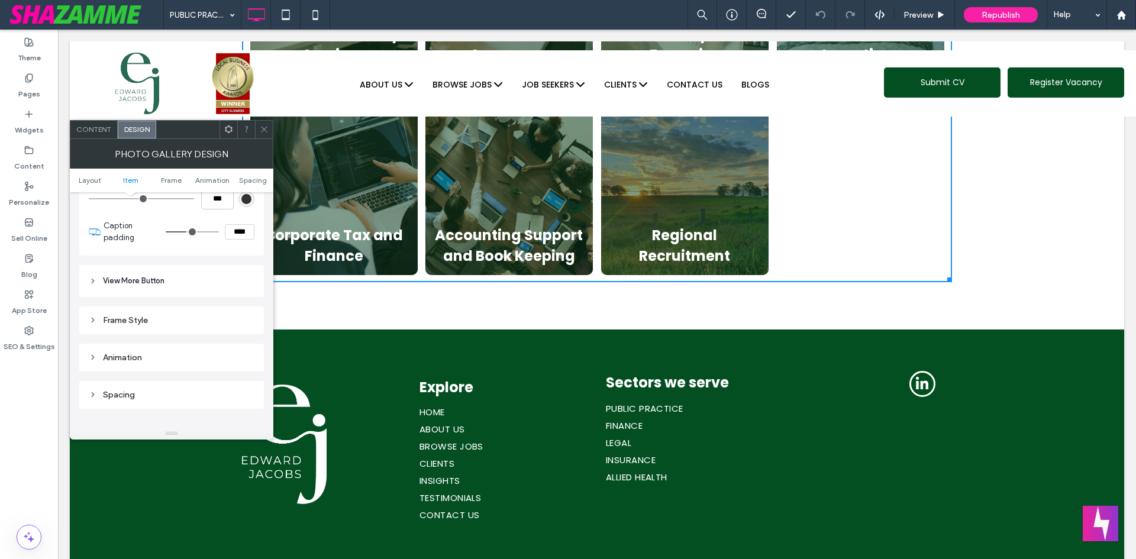
scroll to position [651, 0]
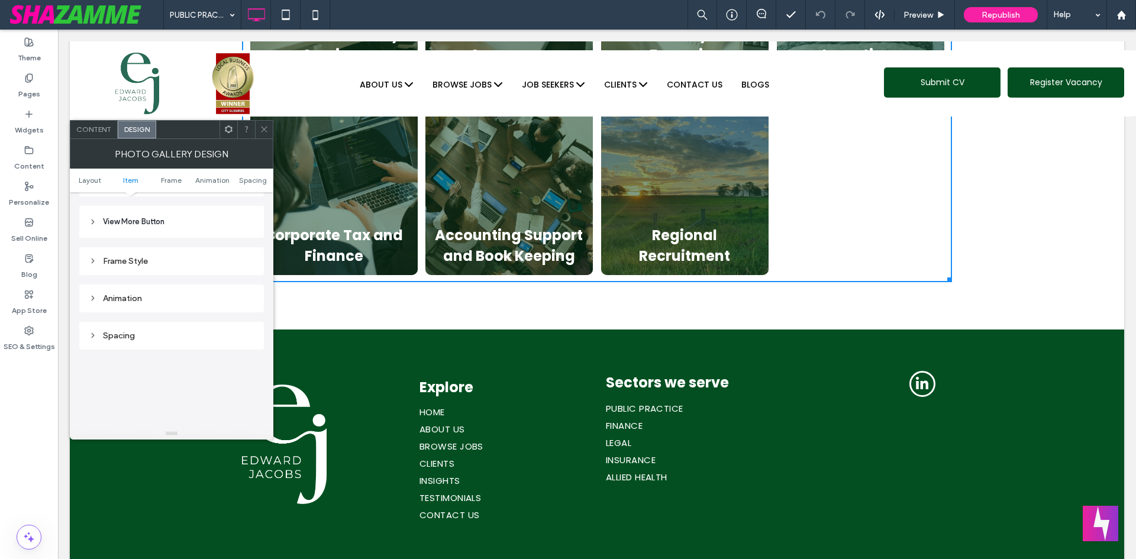
click at [148, 277] on div "Animation" at bounding box center [171, 293] width 185 height 37
click at [146, 241] on div "Frame Style" at bounding box center [171, 256] width 185 height 37
click at [126, 257] on div "Frame Style" at bounding box center [172, 261] width 166 height 10
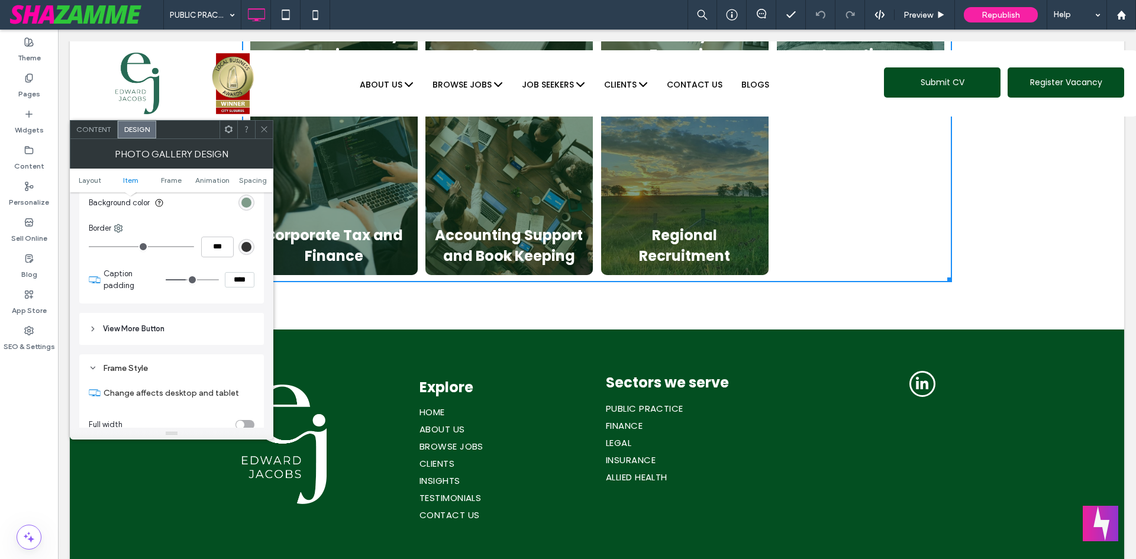
scroll to position [414, 0]
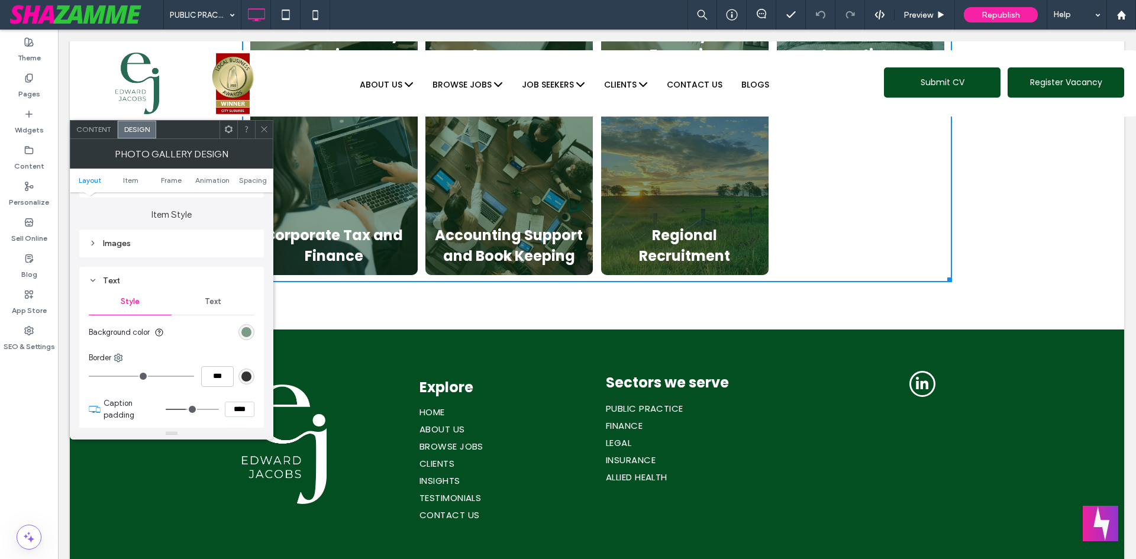
click at [209, 298] on span "Text" at bounding box center [213, 301] width 17 height 9
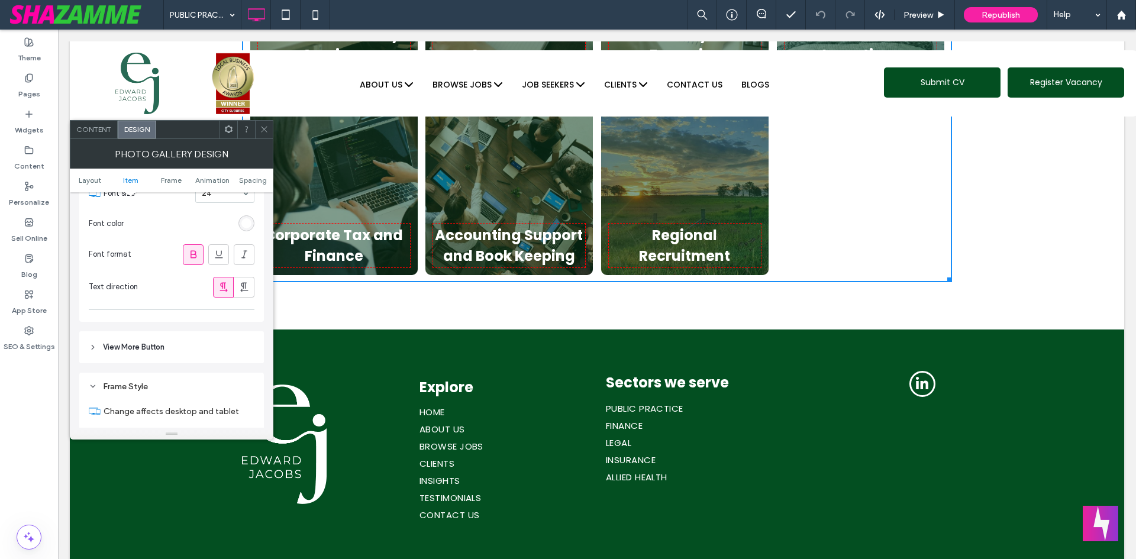
scroll to position [532, 0]
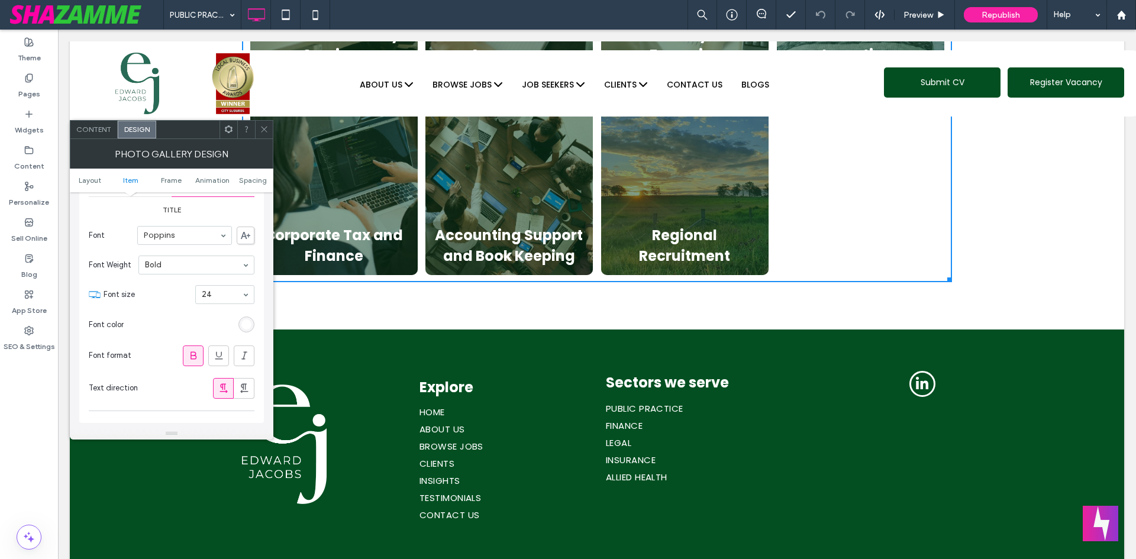
click at [366, 186] on link at bounding box center [334, 177] width 168 height 193
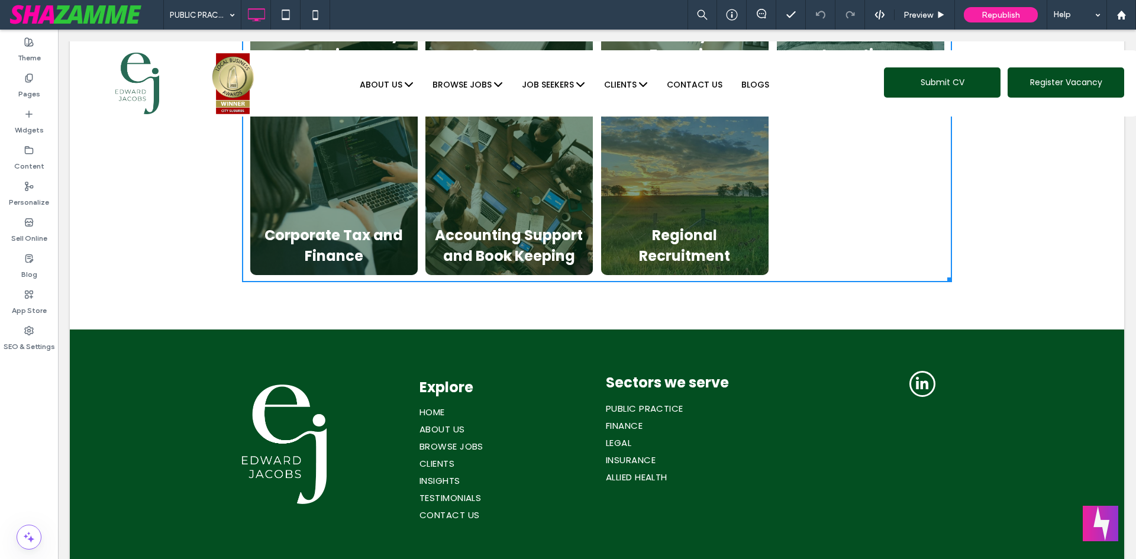
click at [347, 184] on link at bounding box center [334, 177] width 168 height 193
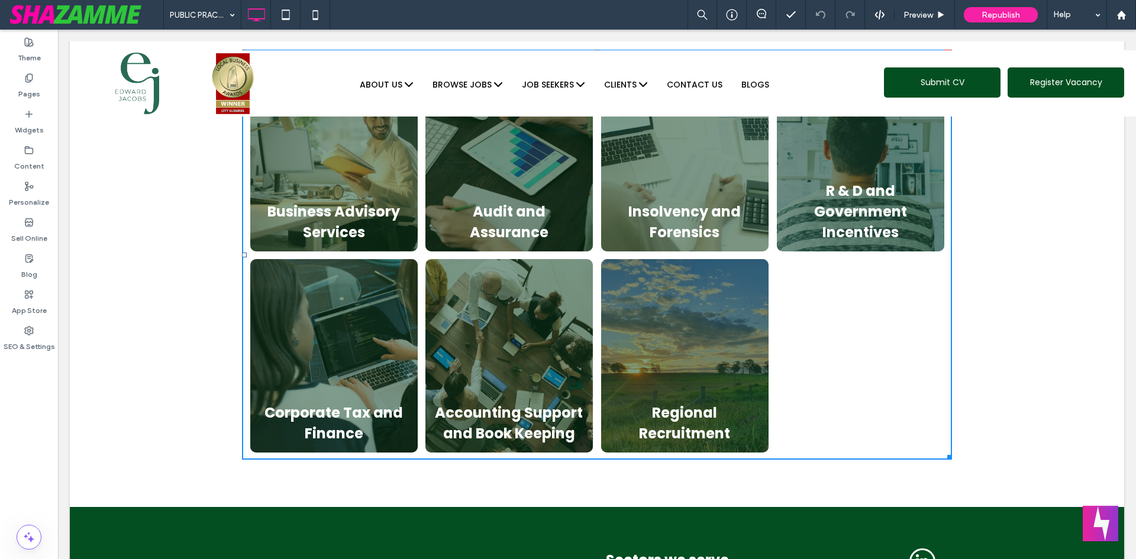
click at [710, 312] on link at bounding box center [685, 355] width 168 height 193
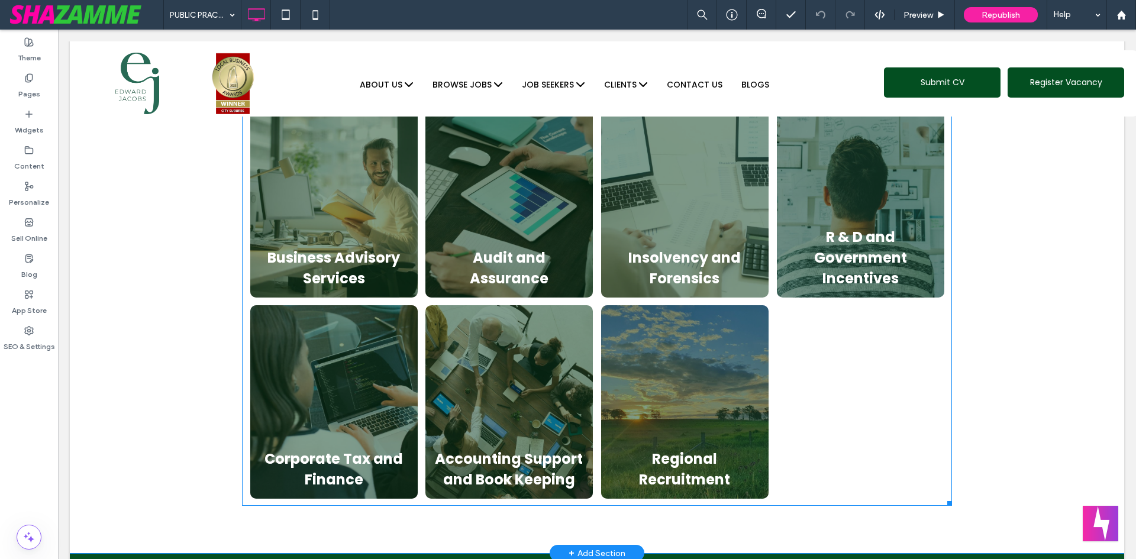
scroll to position [355, 0]
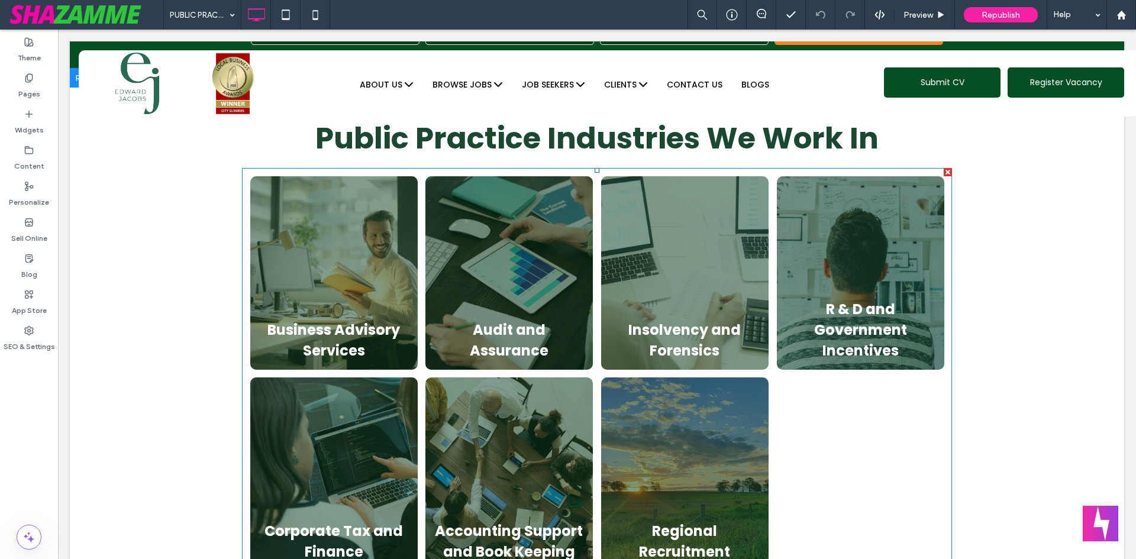
click at [631, 327] on link at bounding box center [685, 272] width 168 height 193
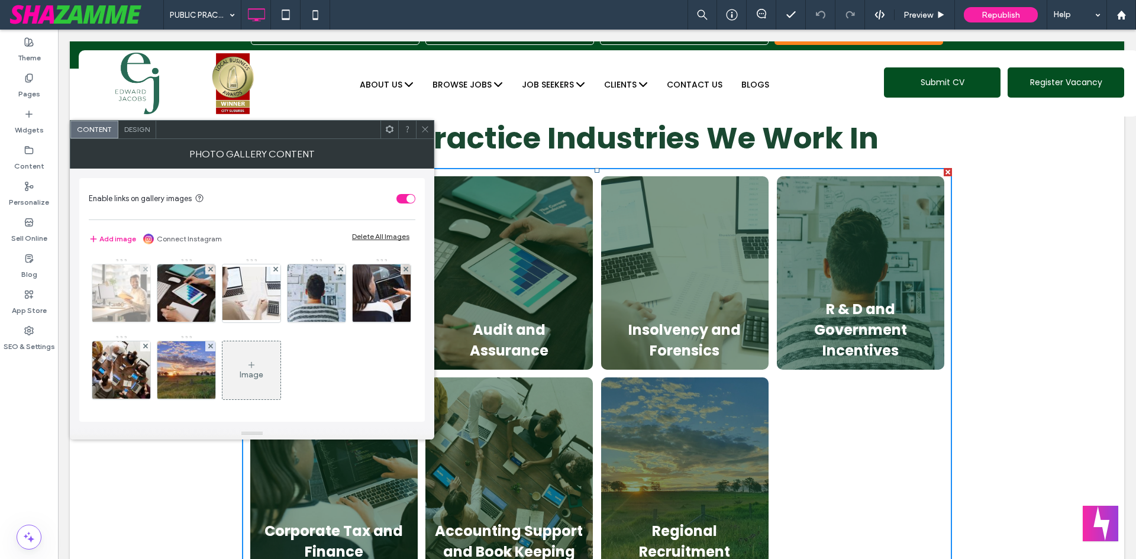
click at [116, 282] on img at bounding box center [121, 293] width 88 height 58
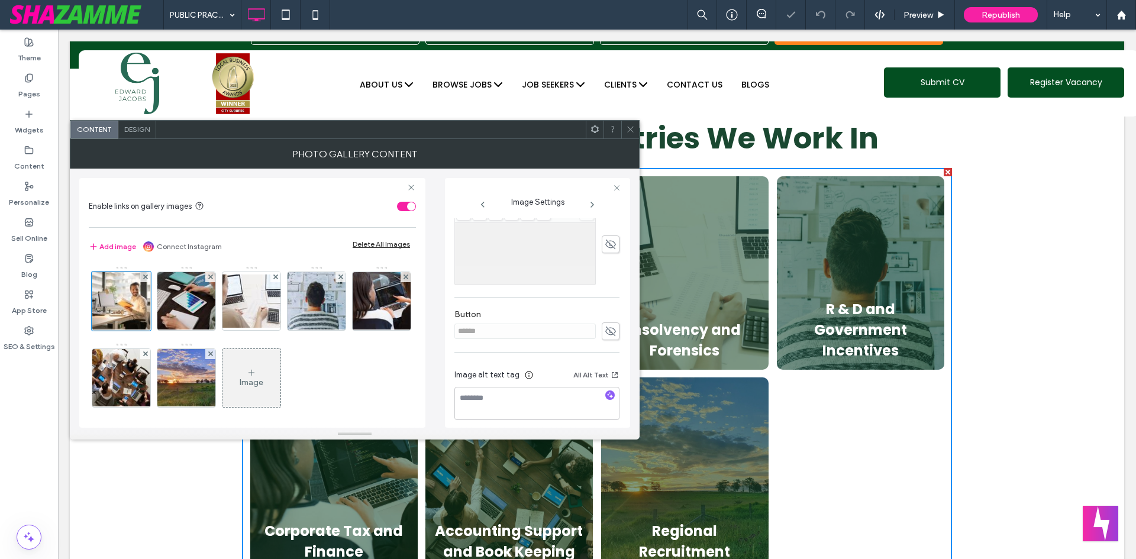
scroll to position [353, 0]
click at [630, 128] on icon at bounding box center [630, 129] width 9 height 9
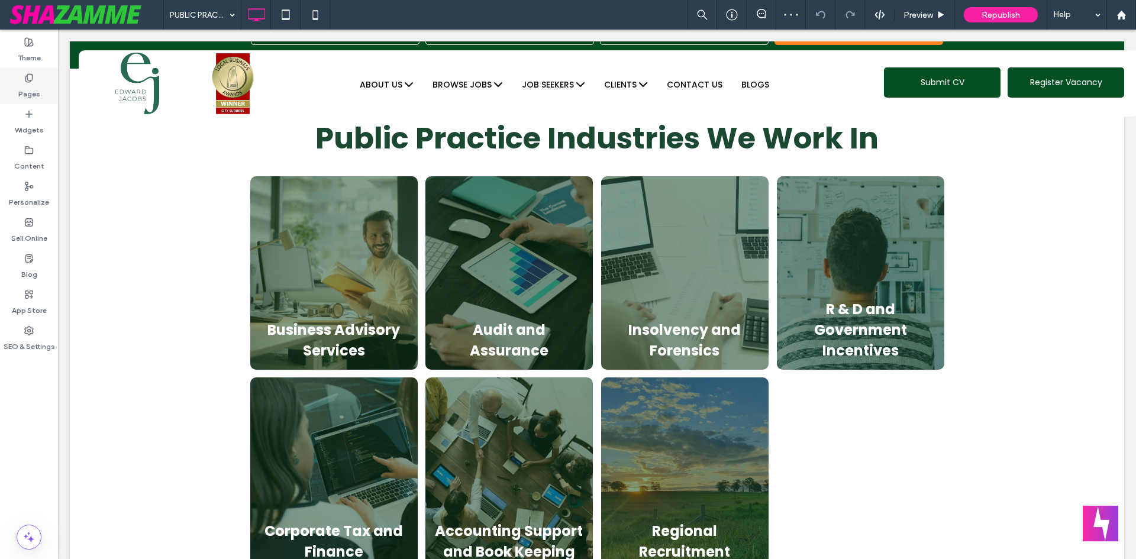
click at [25, 87] on label "Pages" at bounding box center [29, 91] width 22 height 17
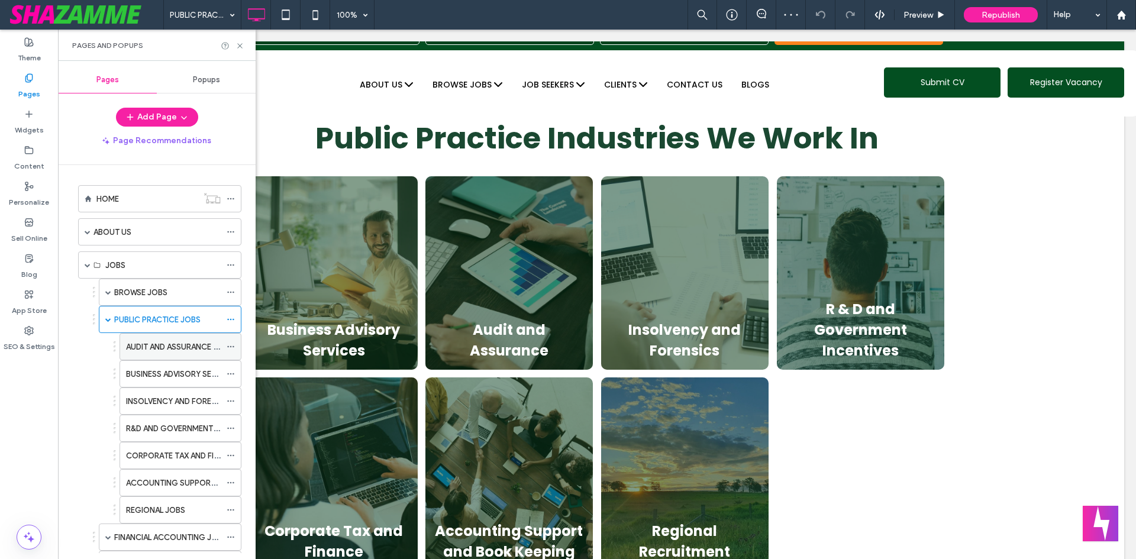
click at [145, 348] on label "AUDIT AND ASSURANCE JOBS" at bounding box center [179, 347] width 107 height 21
click at [193, 373] on div at bounding box center [568, 279] width 1136 height 559
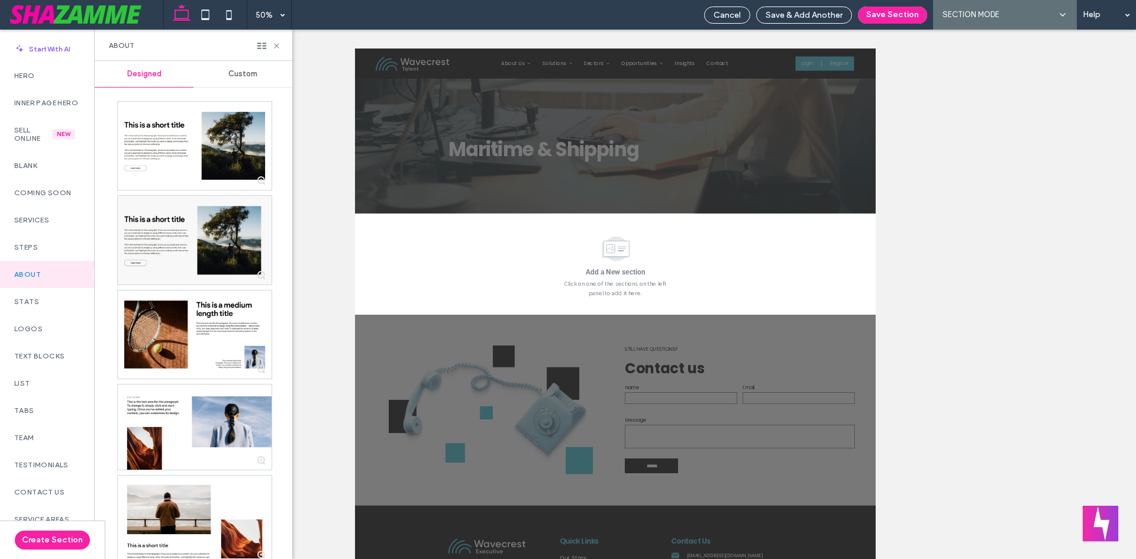
click at [992, 163] on div at bounding box center [615, 294] width 1041 height 529
drag, startPoint x: 743, startPoint y: 17, endPoint x: 671, endPoint y: 134, distance: 137.3
click at [743, 17] on div "Cancel" at bounding box center [727, 15] width 45 height 10
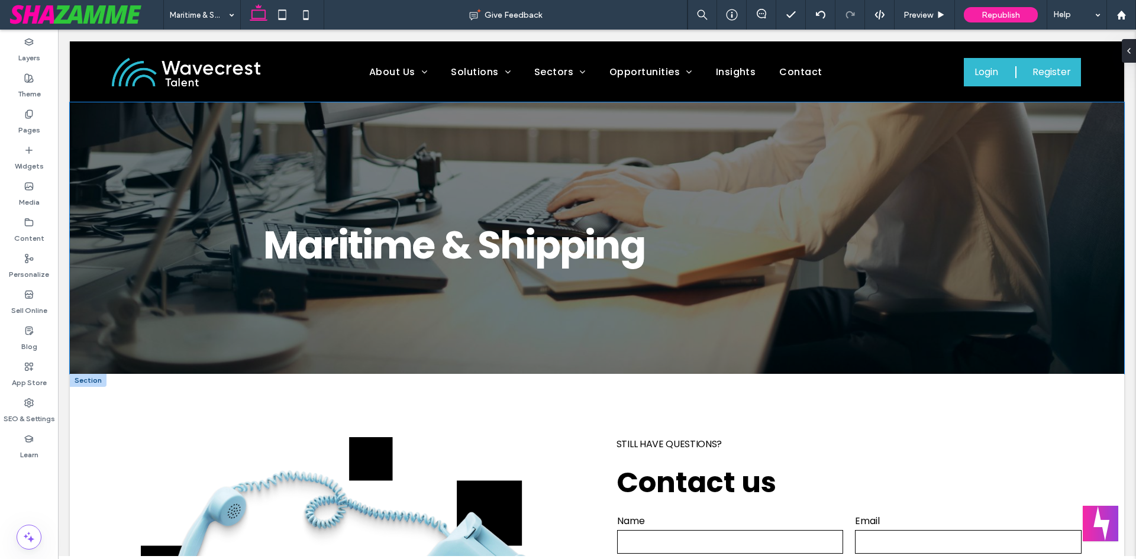
scroll to position [118, 0]
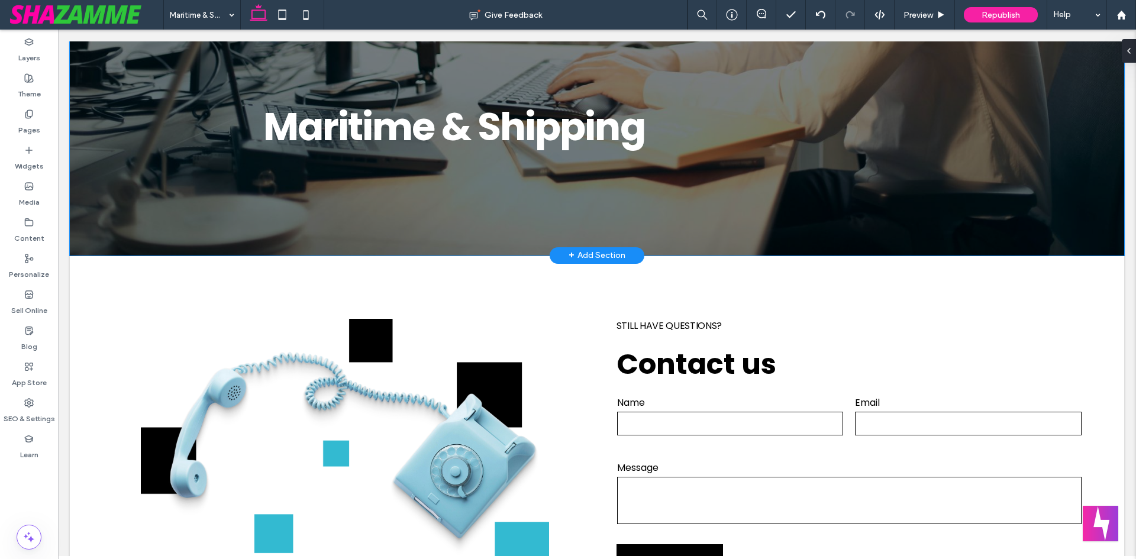
click at [603, 250] on div "+ Add Section" at bounding box center [597, 255] width 57 height 15
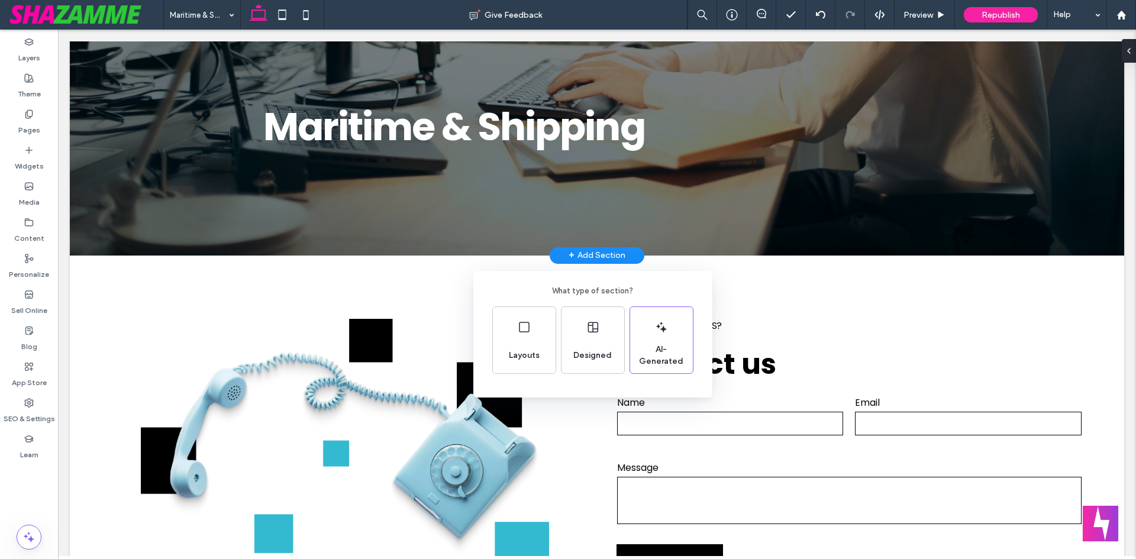
click at [496, 256] on div "What type of section? Layouts Designed AI-Generated" at bounding box center [568, 308] width 1136 height 617
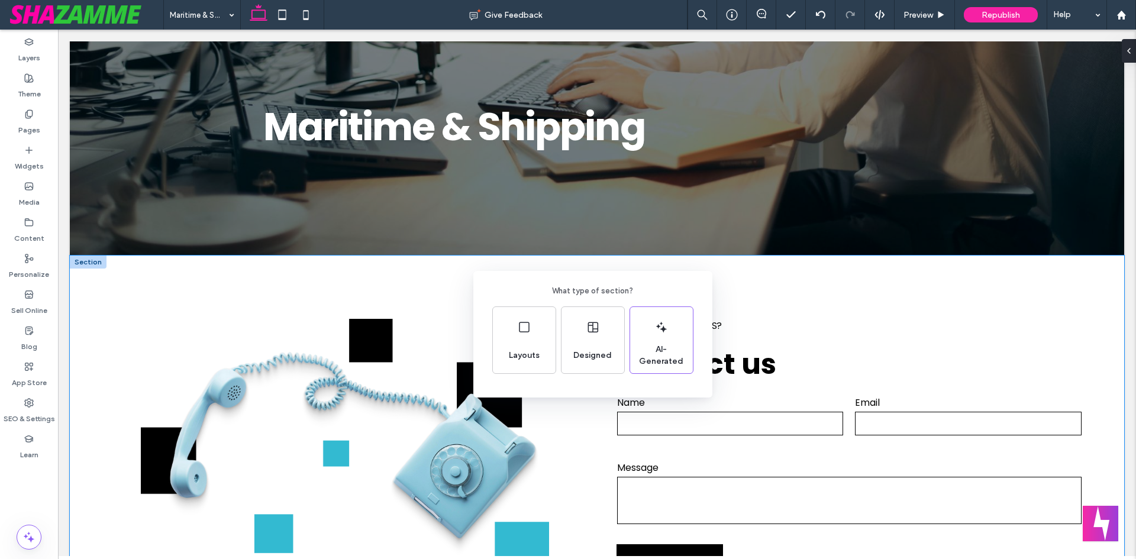
click at [502, 293] on div "Still have questions? Contact us Contact Us Name Email Message ****** Thank you…" at bounding box center [597, 448] width 1054 height 384
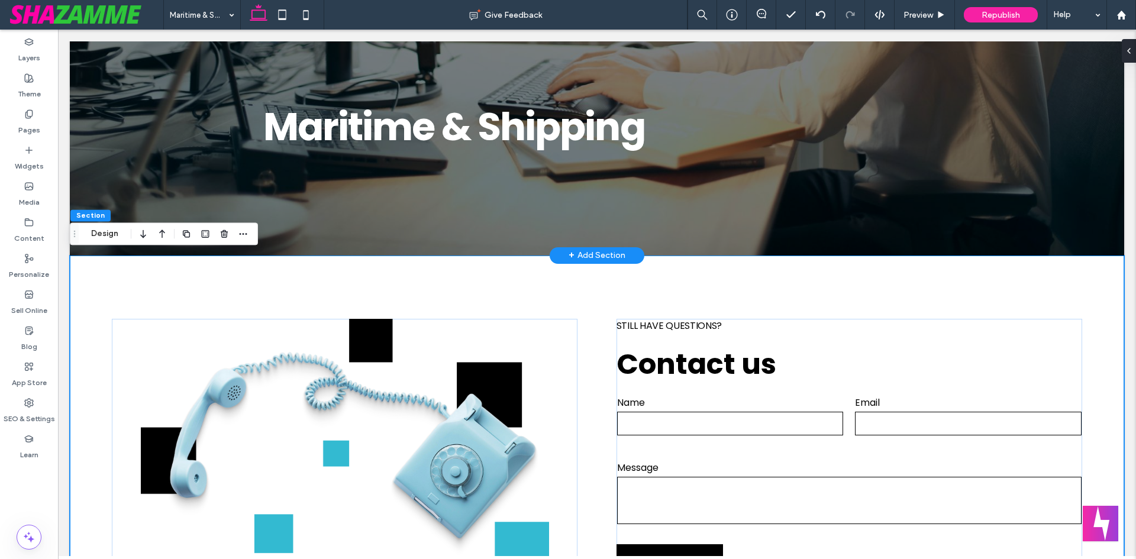
click at [592, 250] on div "+ Add Section" at bounding box center [597, 255] width 57 height 15
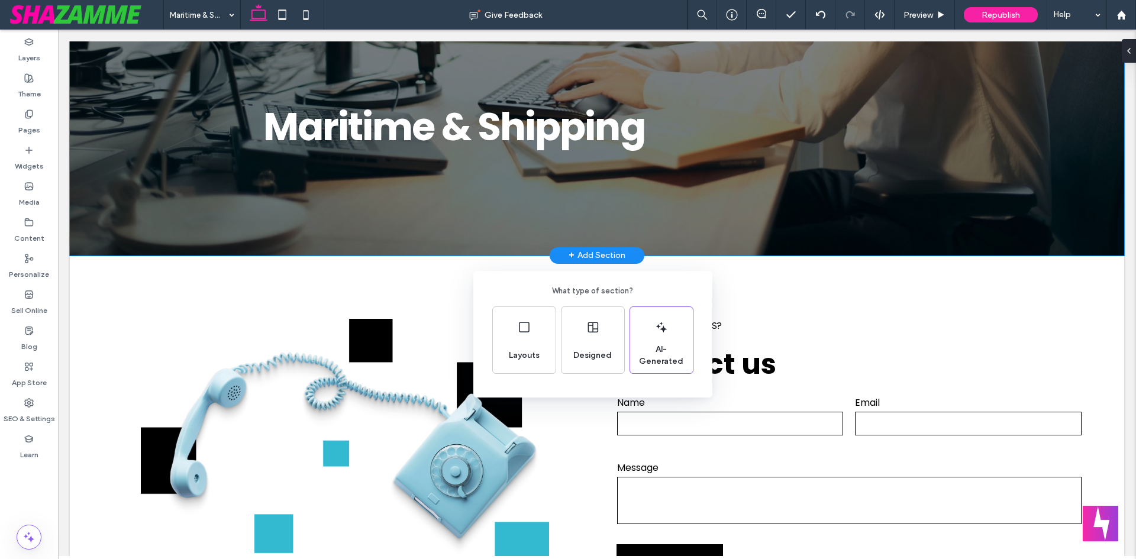
click at [512, 296] on div "What type of section? Layouts Designed AI-Generated" at bounding box center [592, 326] width 201 height 96
click at [538, 321] on div "Layouts" at bounding box center [524, 340] width 63 height 66
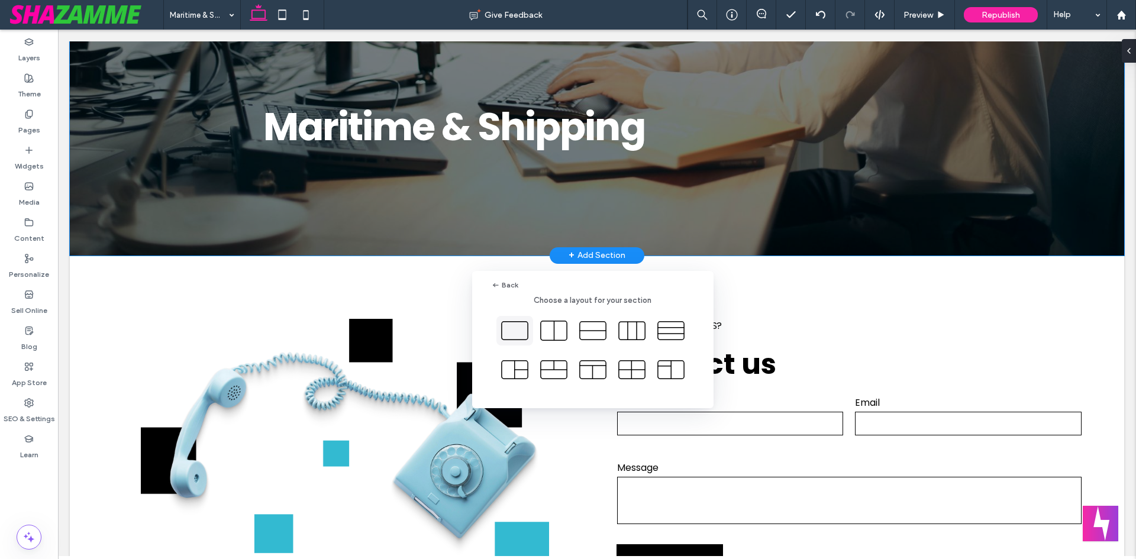
click at [505, 329] on icon at bounding box center [515, 331] width 30 height 30
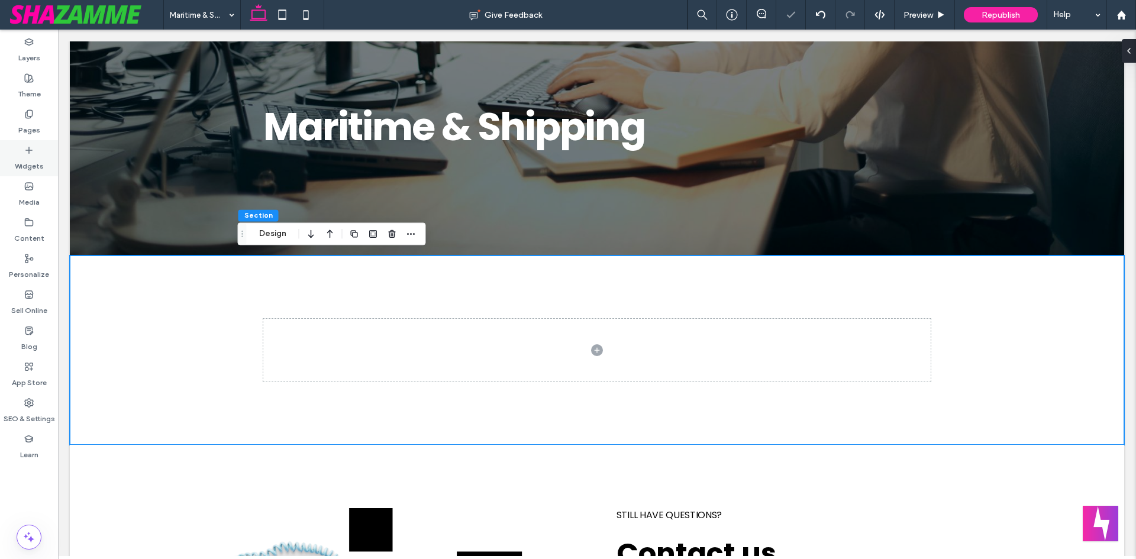
click at [36, 144] on div "Widgets" at bounding box center [29, 158] width 58 height 36
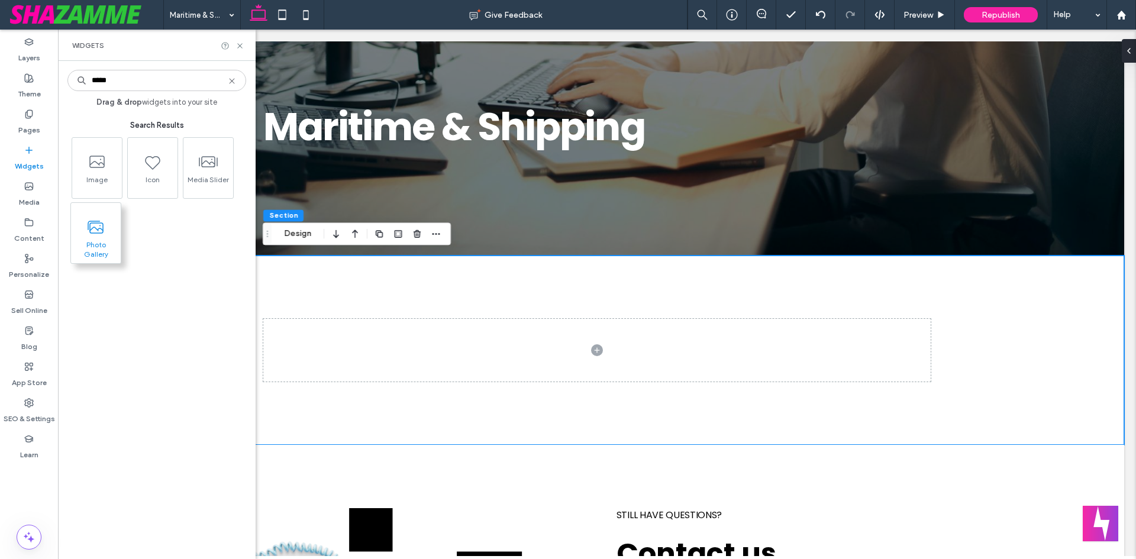
type input "*****"
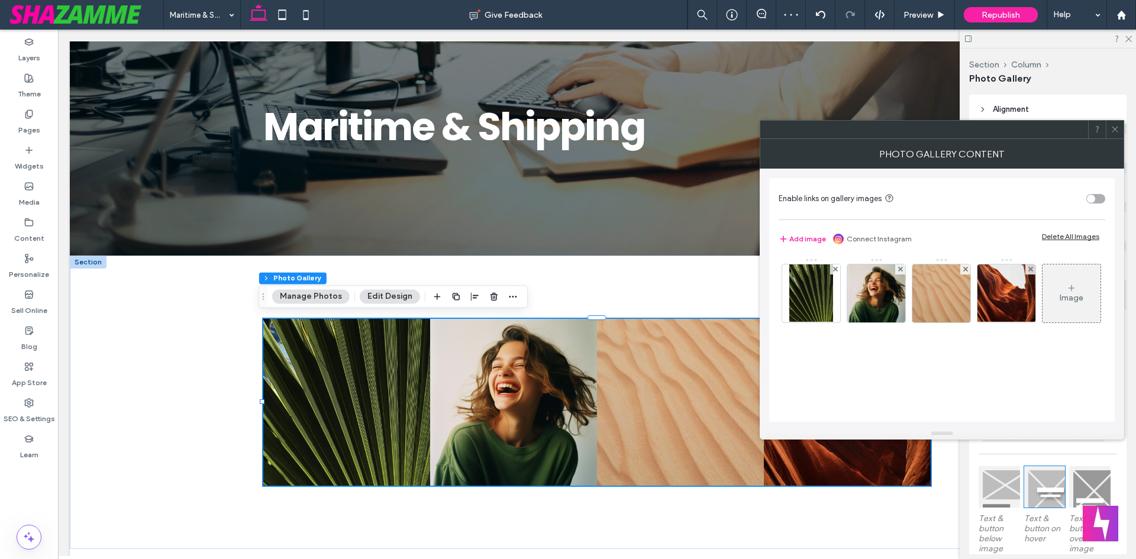
click at [1106, 127] on div at bounding box center [1115, 130] width 18 height 18
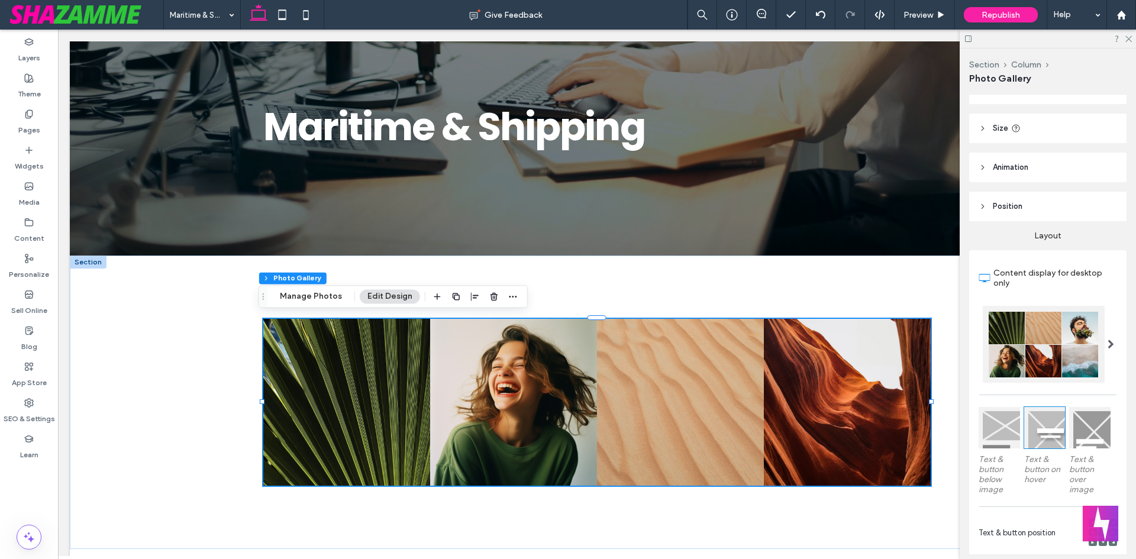
click at [1101, 427] on div at bounding box center [1089, 427] width 41 height 41
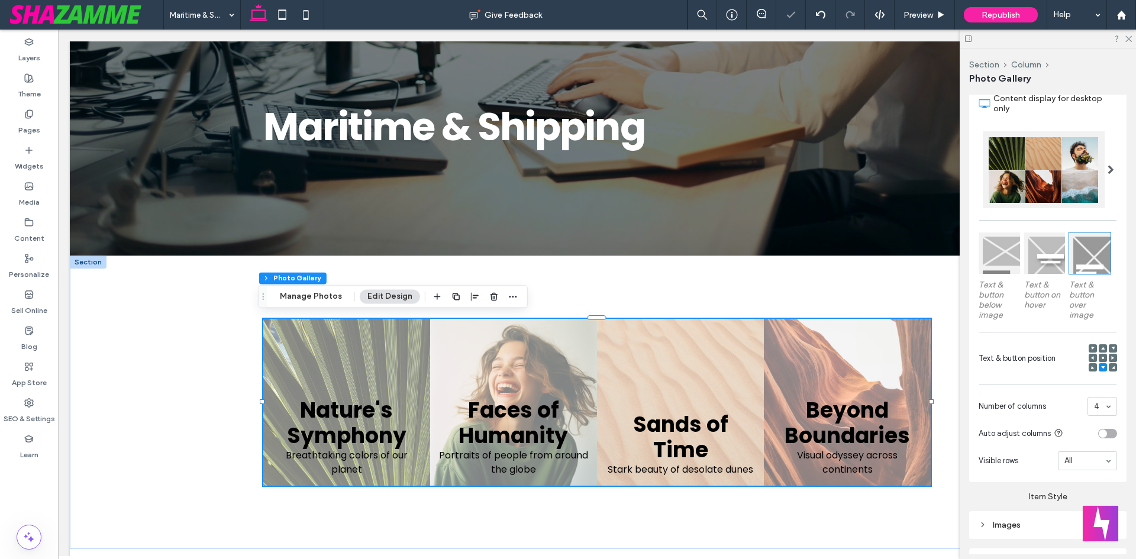
scroll to position [237, 0]
click at [1109, 363] on div at bounding box center [1113, 364] width 8 height 8
click at [1111, 363] on icon at bounding box center [1113, 365] width 4 height 4
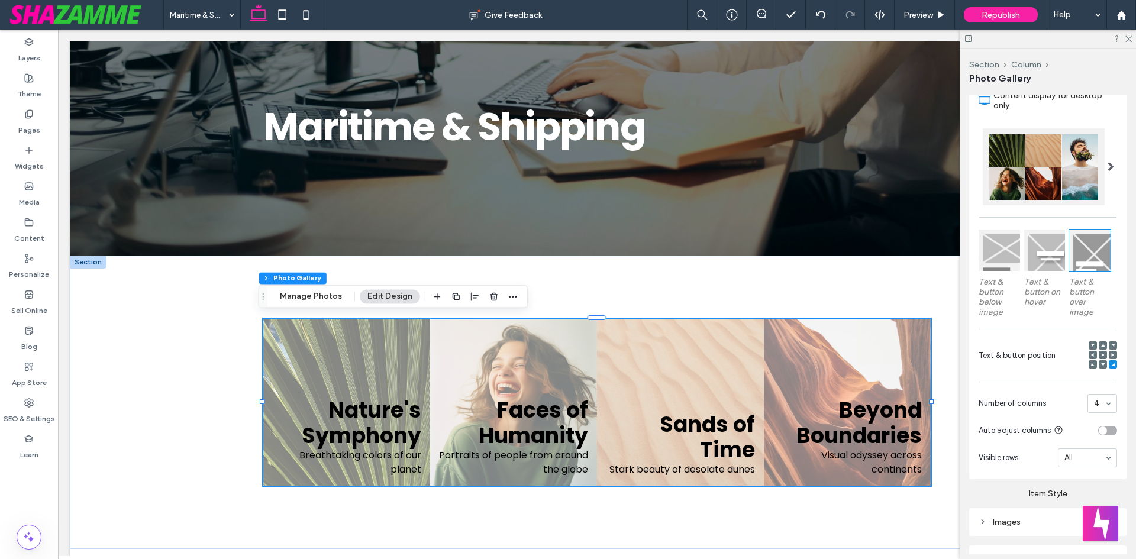
click at [1101, 363] on icon at bounding box center [1103, 365] width 4 height 4
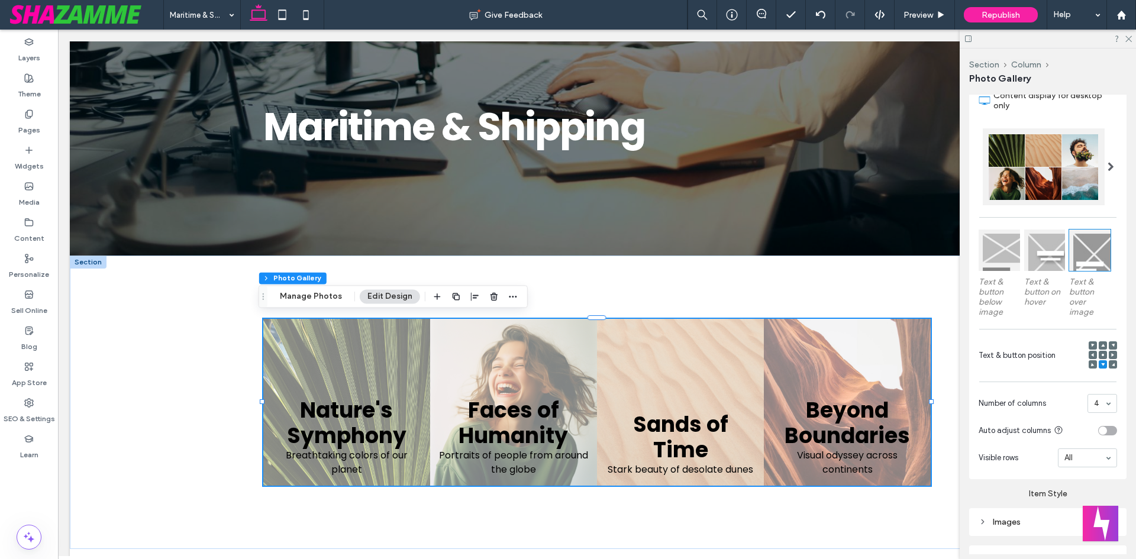
click at [1099, 430] on div "toggle" at bounding box center [1103, 431] width 8 height 8
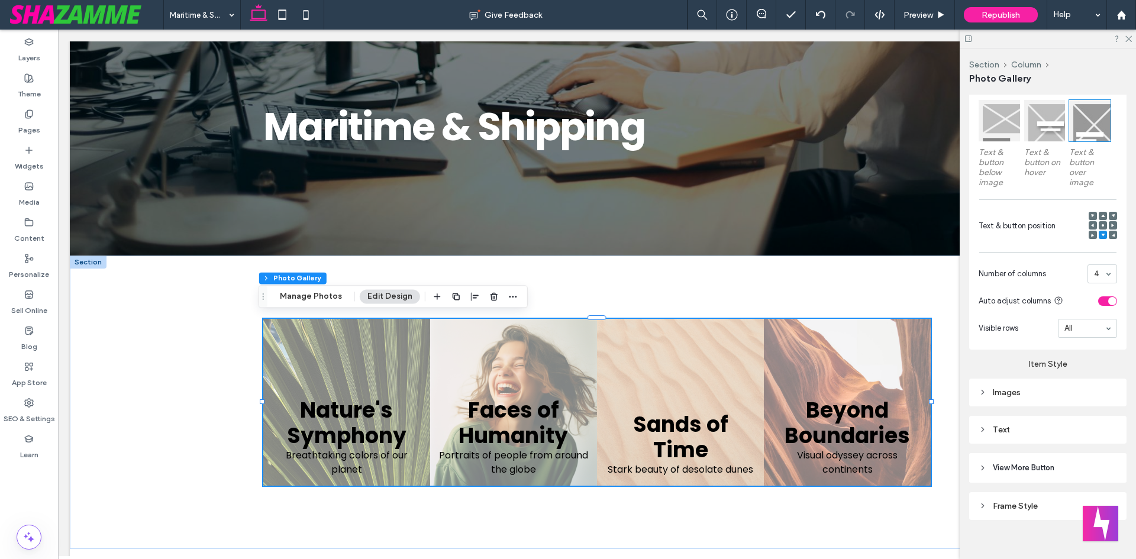
scroll to position [377, 0]
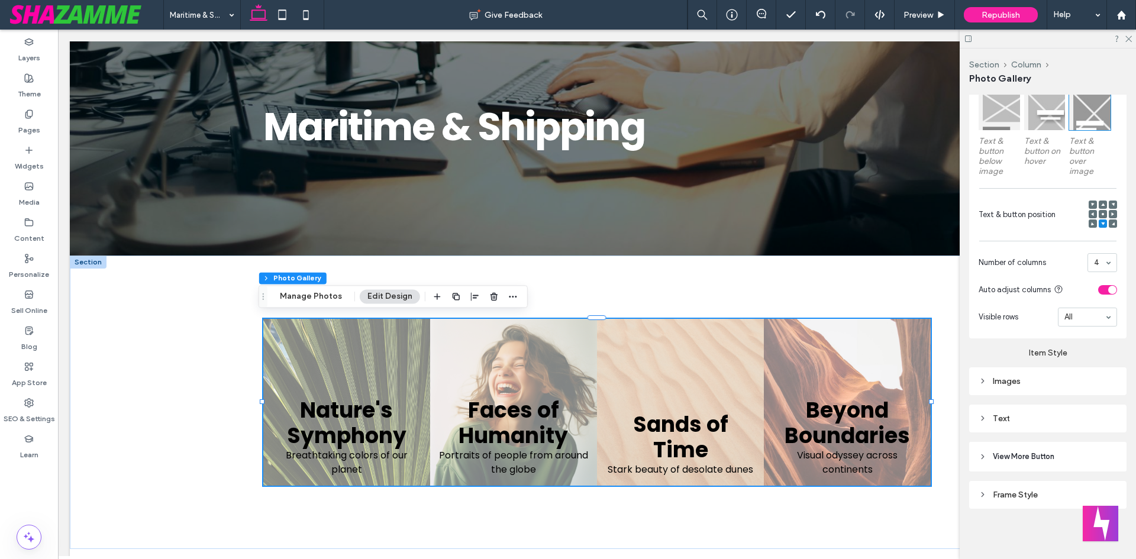
click at [1006, 377] on div "Images" at bounding box center [1047, 381] width 138 height 10
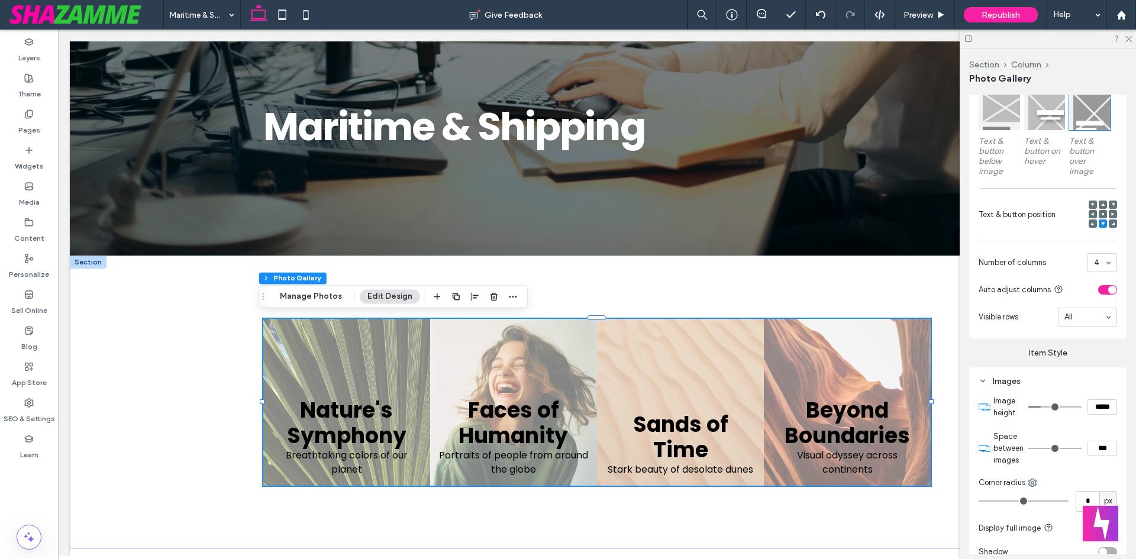
click at [1104, 412] on input "*****" at bounding box center [1102, 406] width 30 height 15
type input "***"
type input "*****"
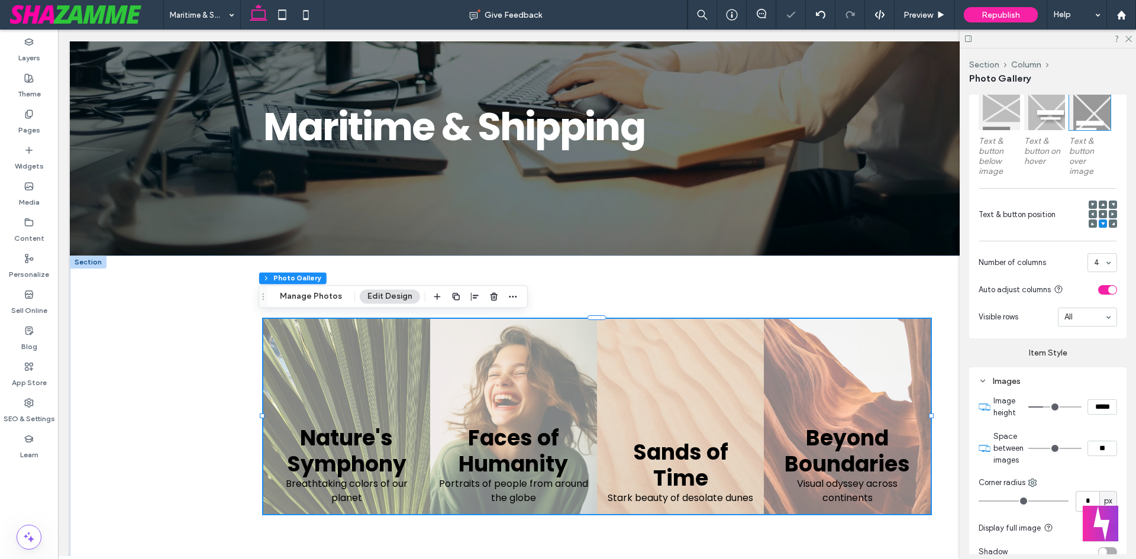
type input "**"
type input "****"
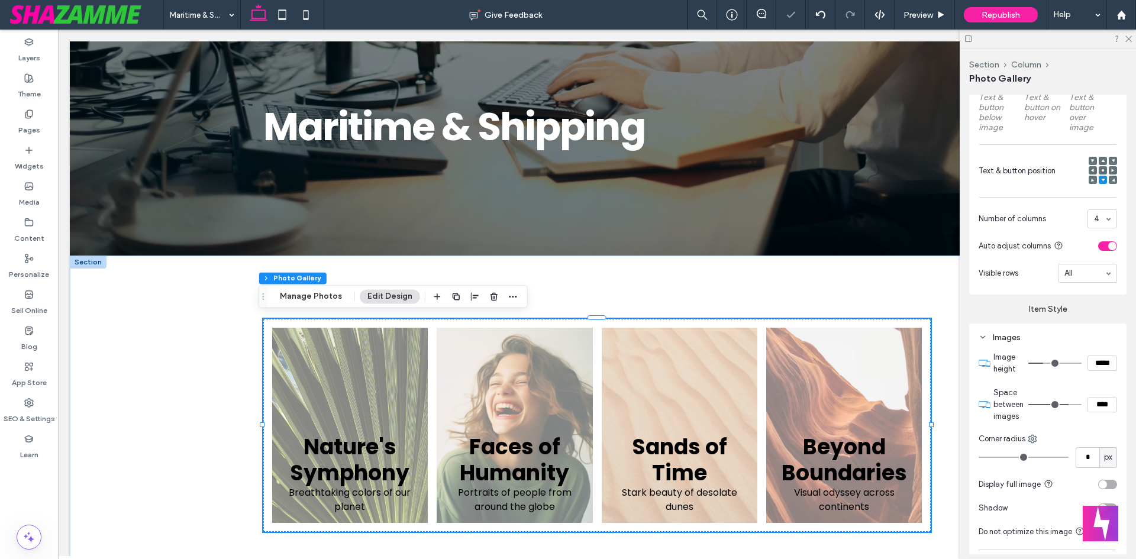
scroll to position [496, 0]
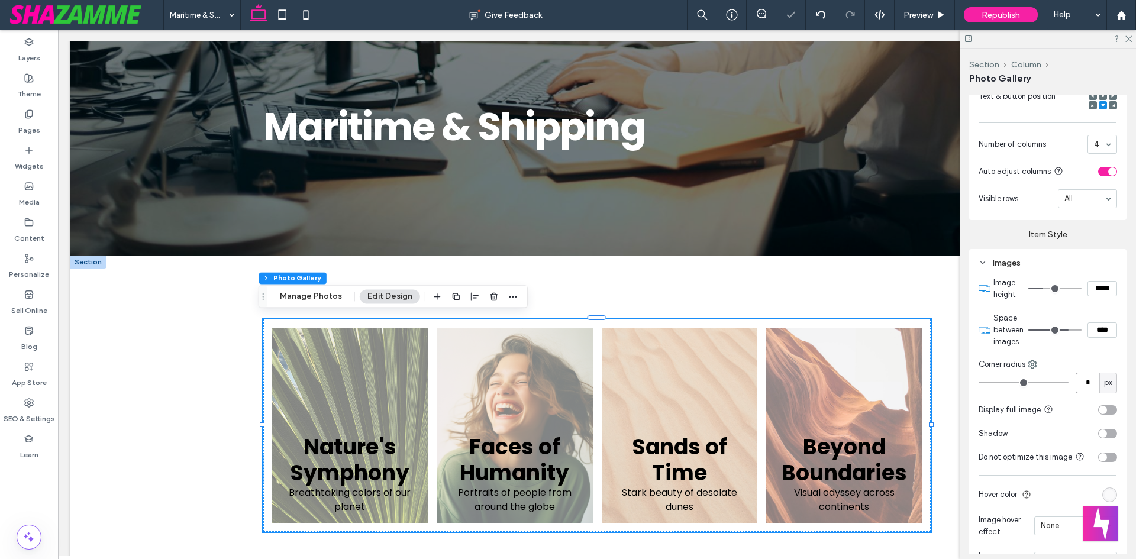
click at [1080, 373] on input "*" at bounding box center [1087, 383] width 24 height 21
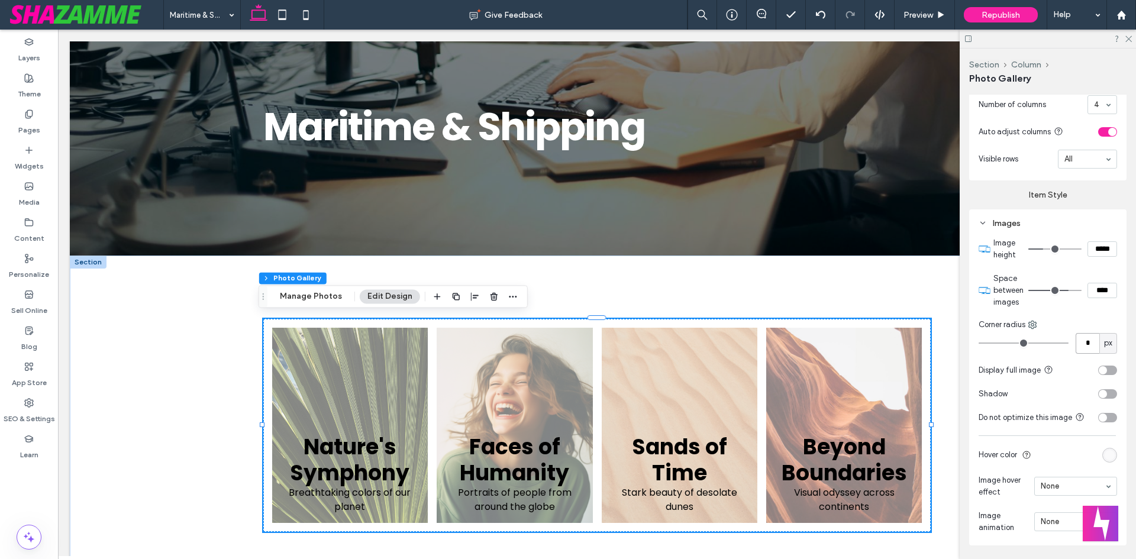
scroll to position [614, 0]
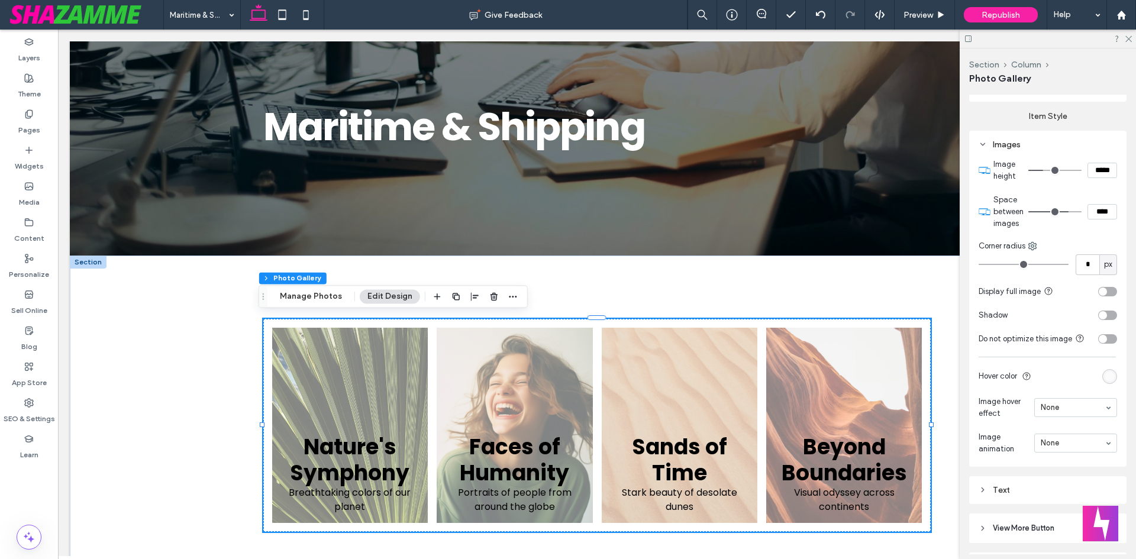
click at [1107, 376] on div "rgba(255, 255, 255, 0.5)" at bounding box center [1109, 377] width 10 height 10
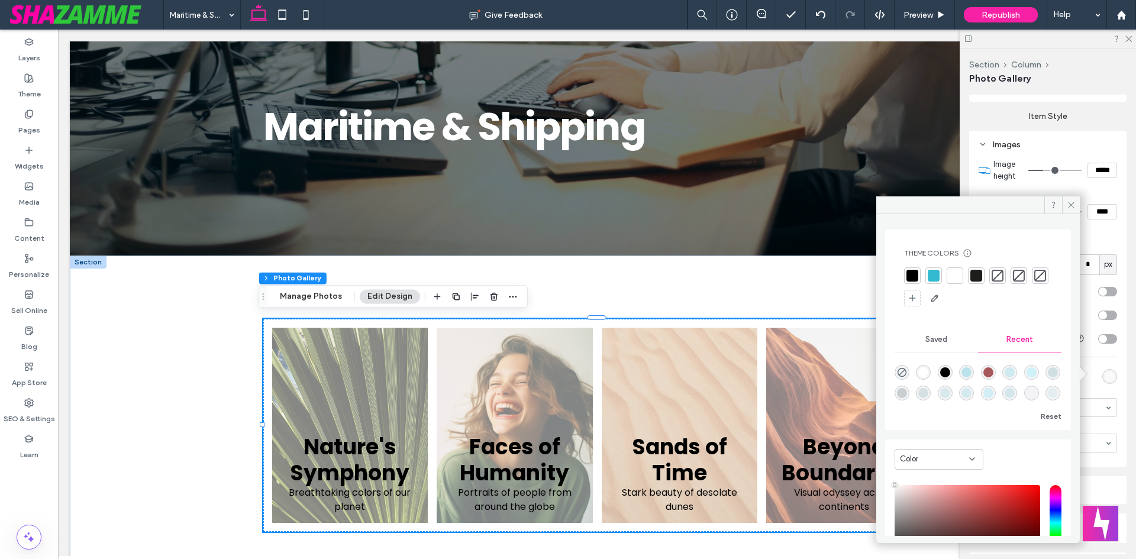
click at [932, 272] on div at bounding box center [934, 276] width 12 height 12
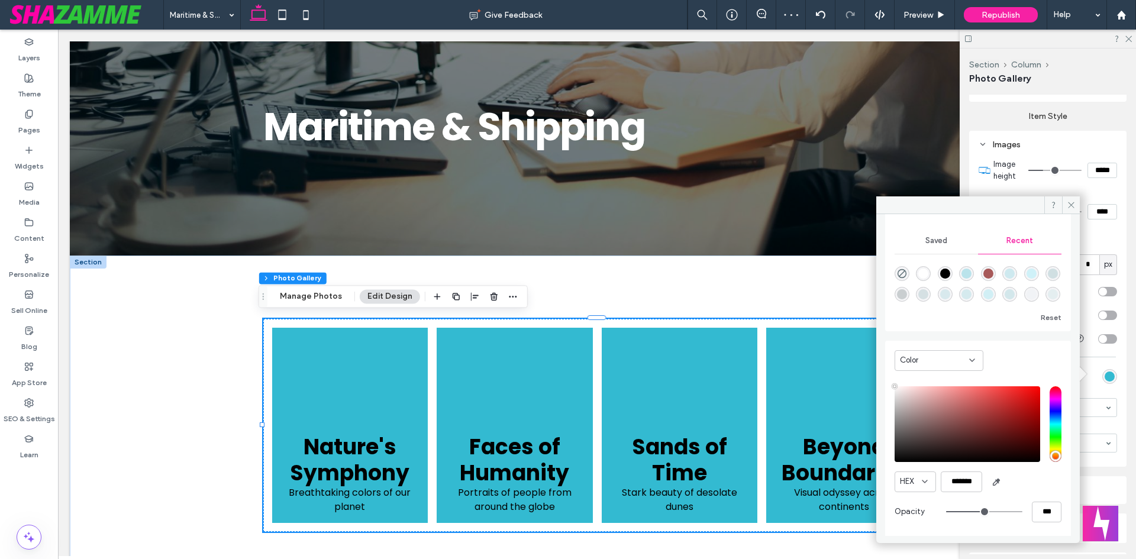
scroll to position [102, 0]
click at [1035, 515] on input "***" at bounding box center [1047, 510] width 30 height 21
type input "*"
type input "**"
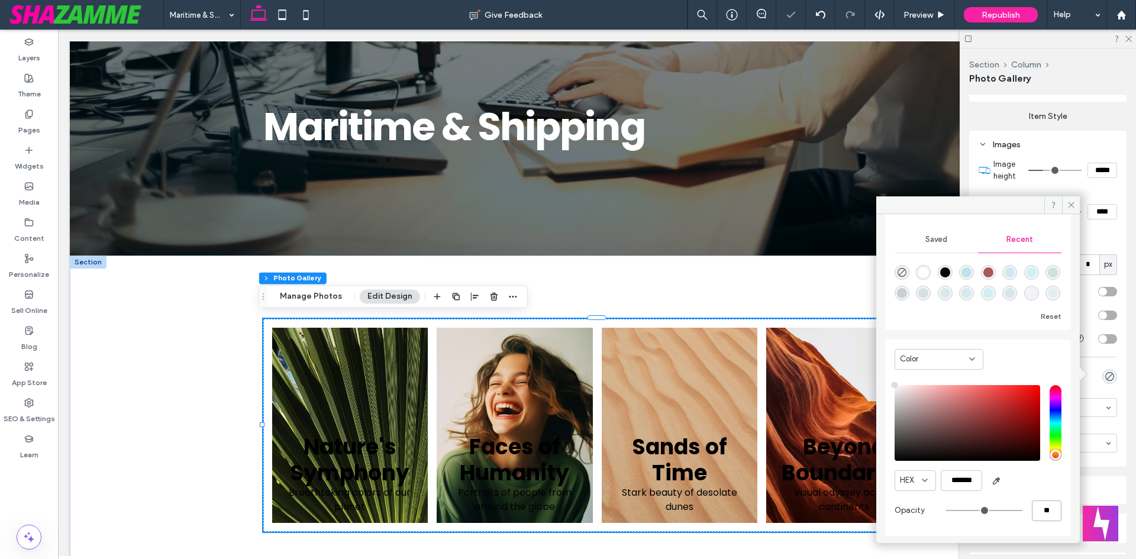
type input "**"
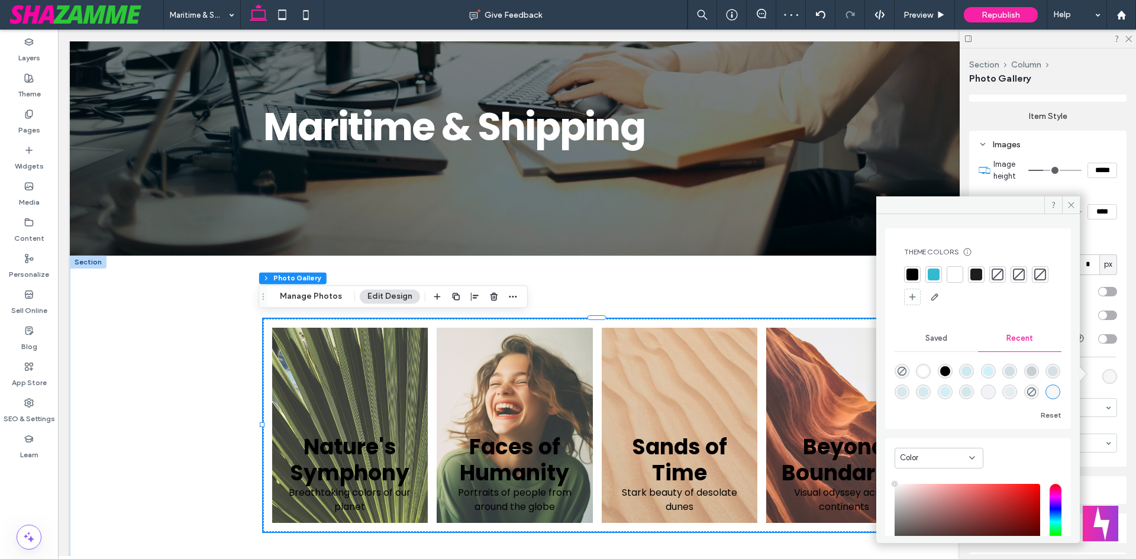
scroll to position [0, 0]
type input "***"
click at [938, 279] on div at bounding box center [934, 276] width 12 height 12
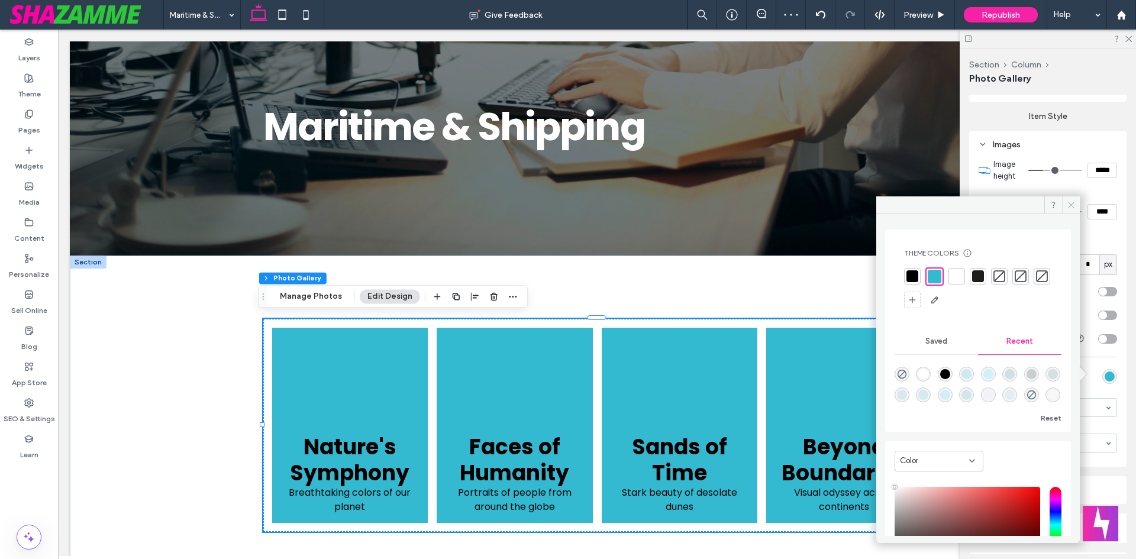
click at [1074, 204] on icon at bounding box center [1071, 205] width 9 height 9
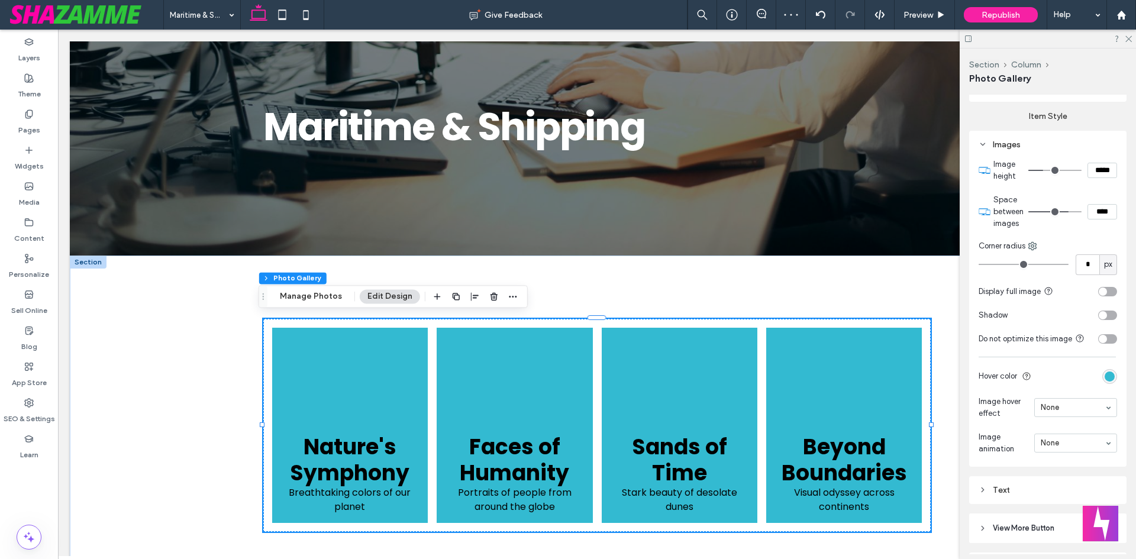
click at [1096, 379] on section "Hover color" at bounding box center [1047, 376] width 138 height 27
click at [1104, 378] on div "rgba(51, 186, 209, 1)" at bounding box center [1109, 377] width 10 height 10
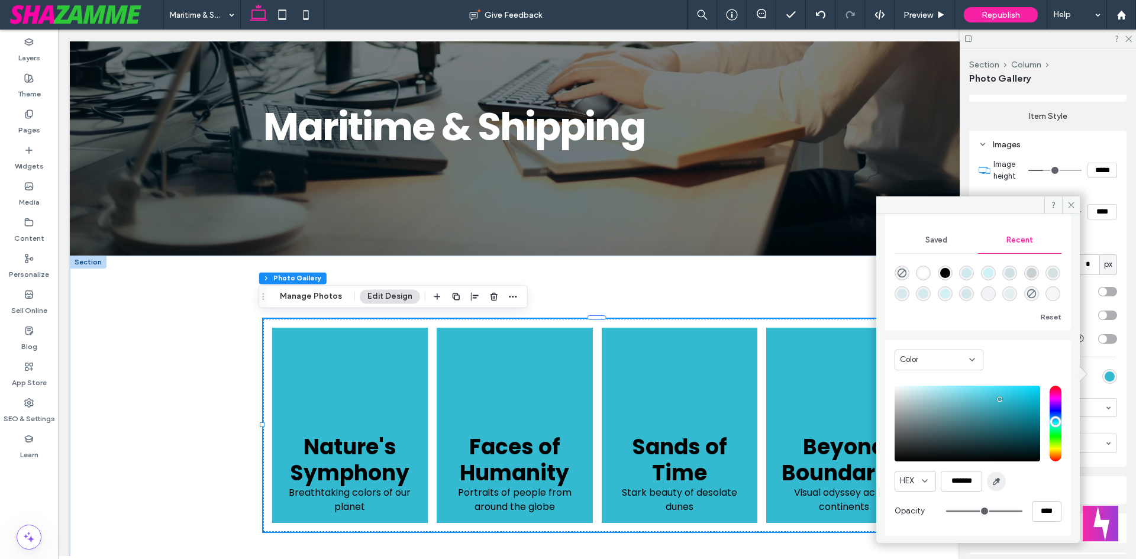
scroll to position [102, 0]
drag, startPoint x: 1028, startPoint y: 517, endPoint x: 1015, endPoint y: 527, distance: 16.1
click at [1020, 521] on div "****" at bounding box center [1003, 510] width 115 height 21
type input "**"
type input "***"
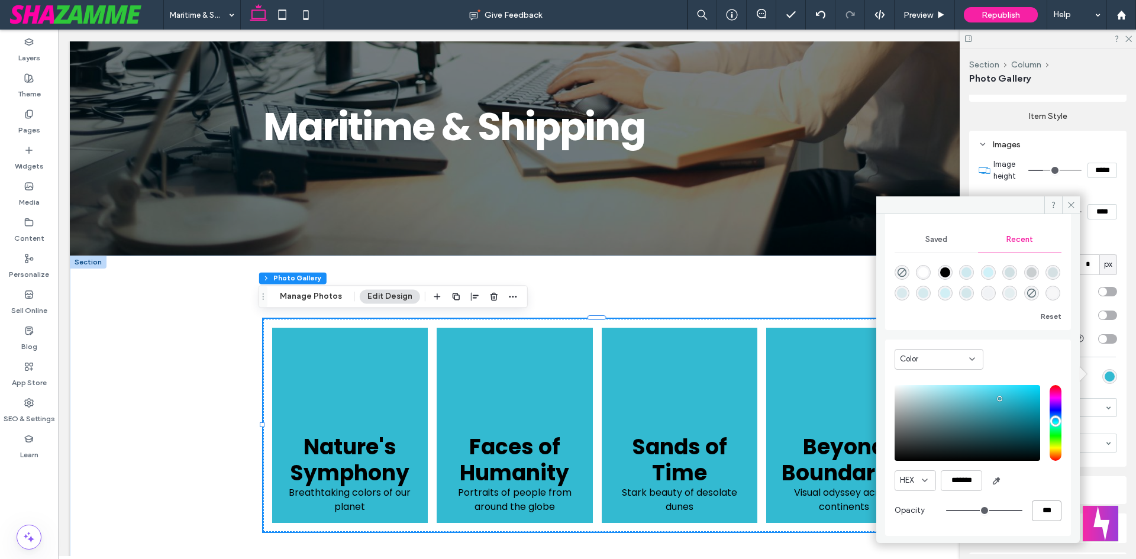
scroll to position [100, 0]
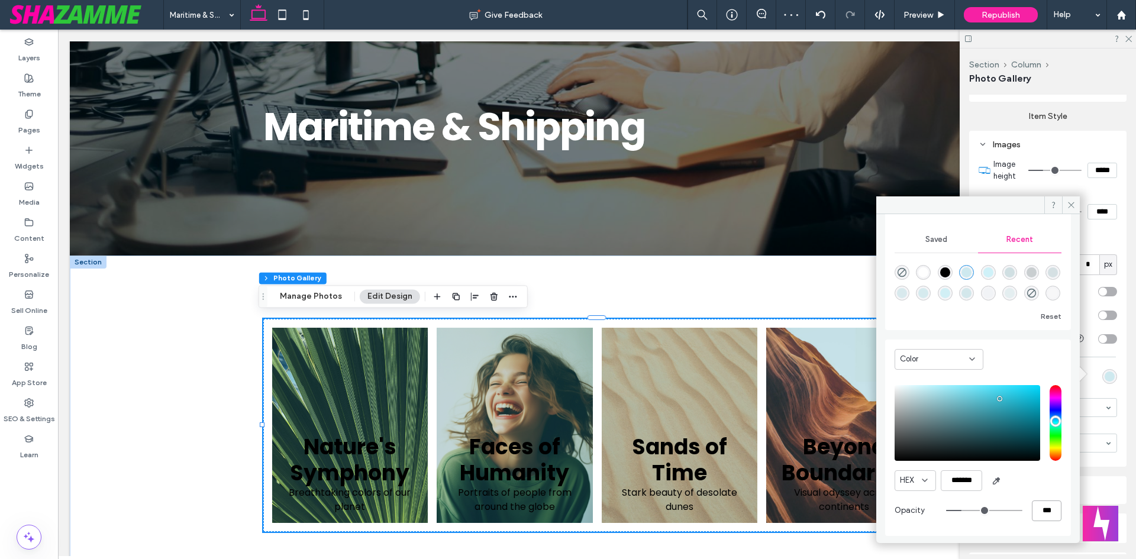
type input "*"
type input "**"
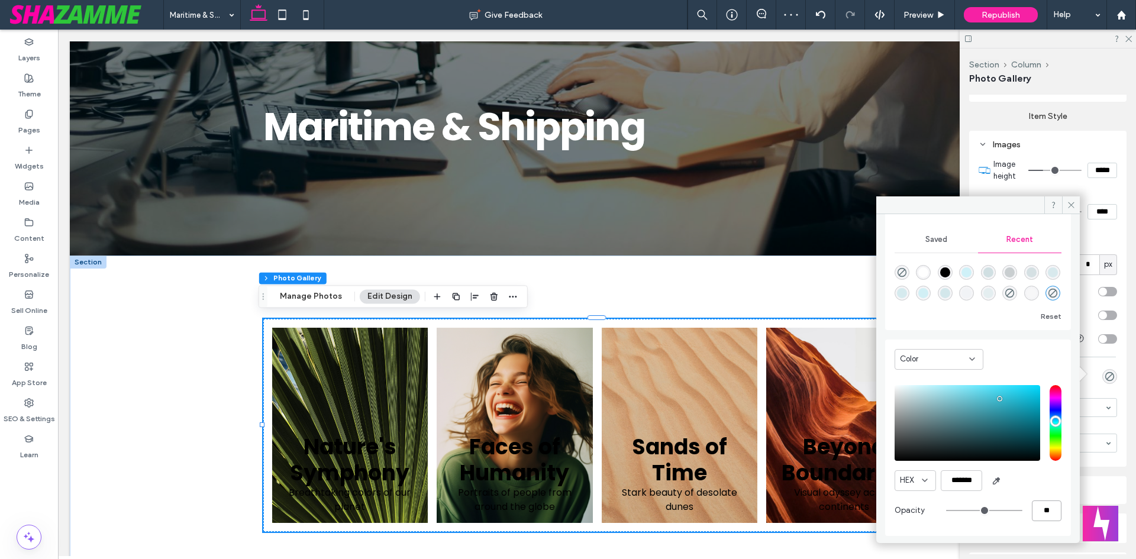
type input "**"
type input "***"
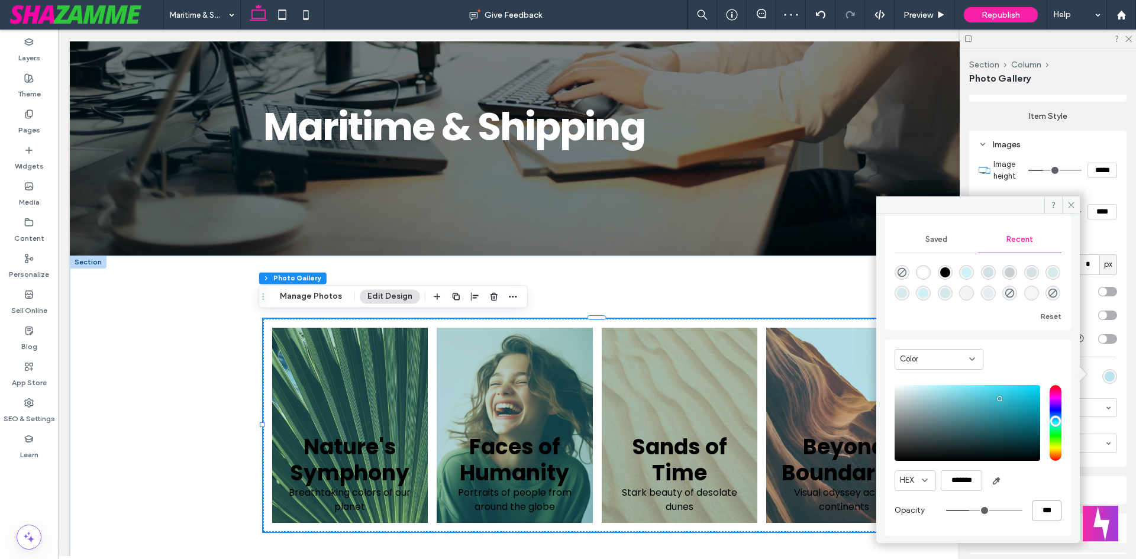
type input "*"
type input "**"
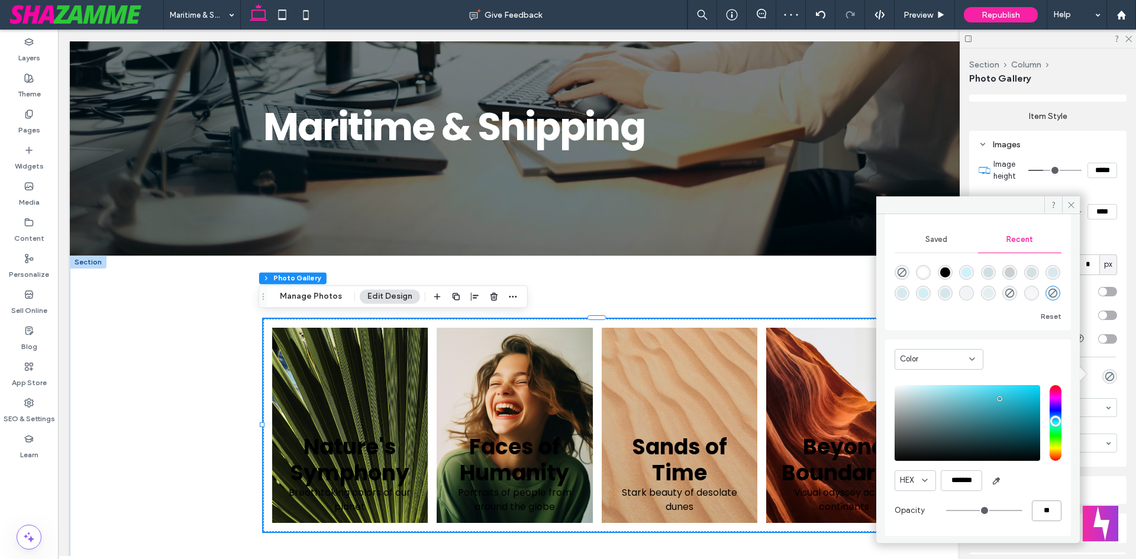
type input "**"
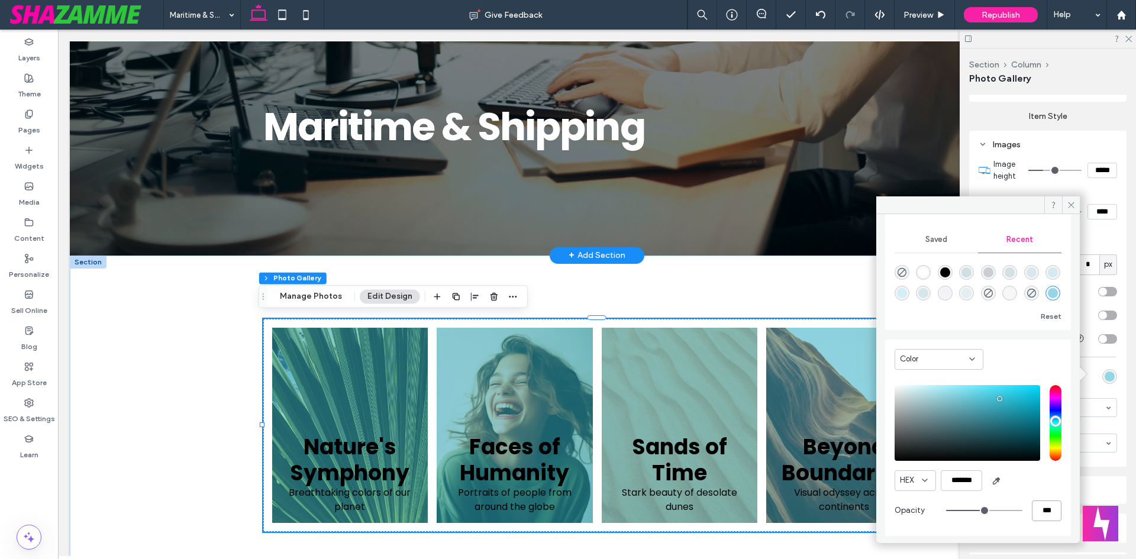
type input "***"
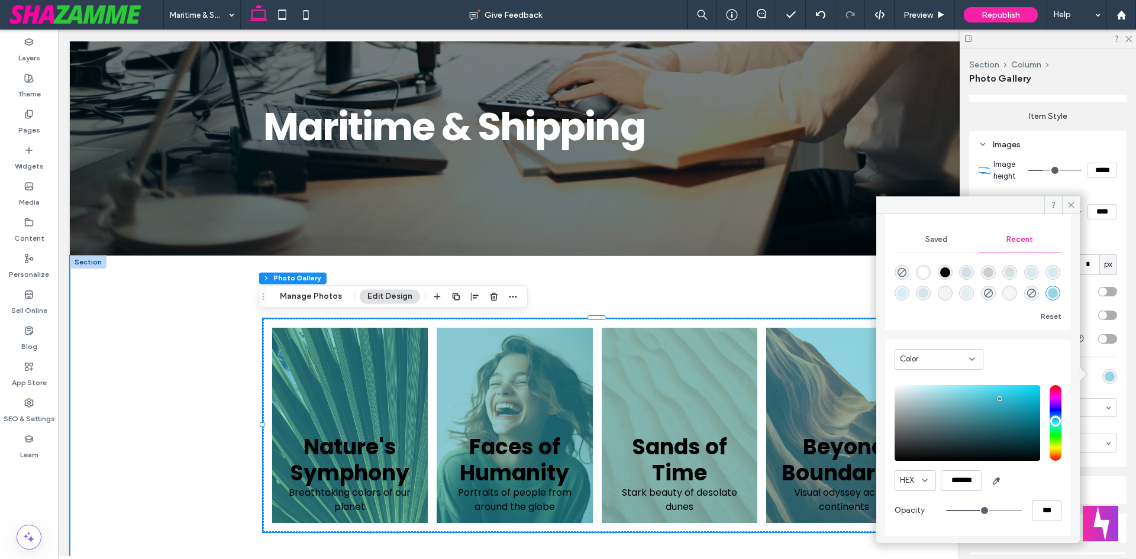
click at [189, 369] on div "Nature's Symphony Breathtaking colors of our planet Button Faces of Humanity Po…" at bounding box center [597, 426] width 1054 height 340
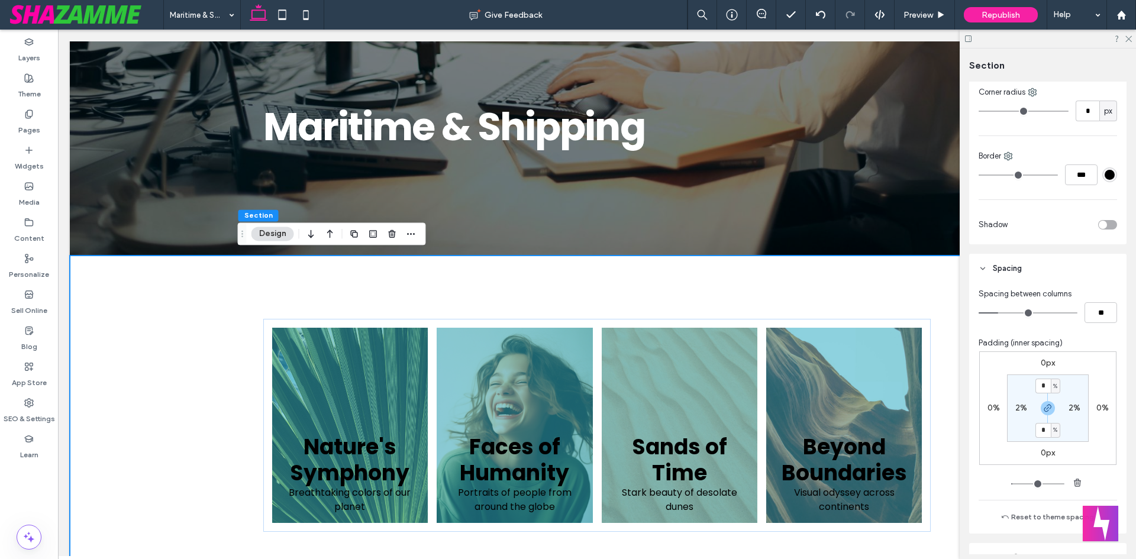
scroll to position [353, 0]
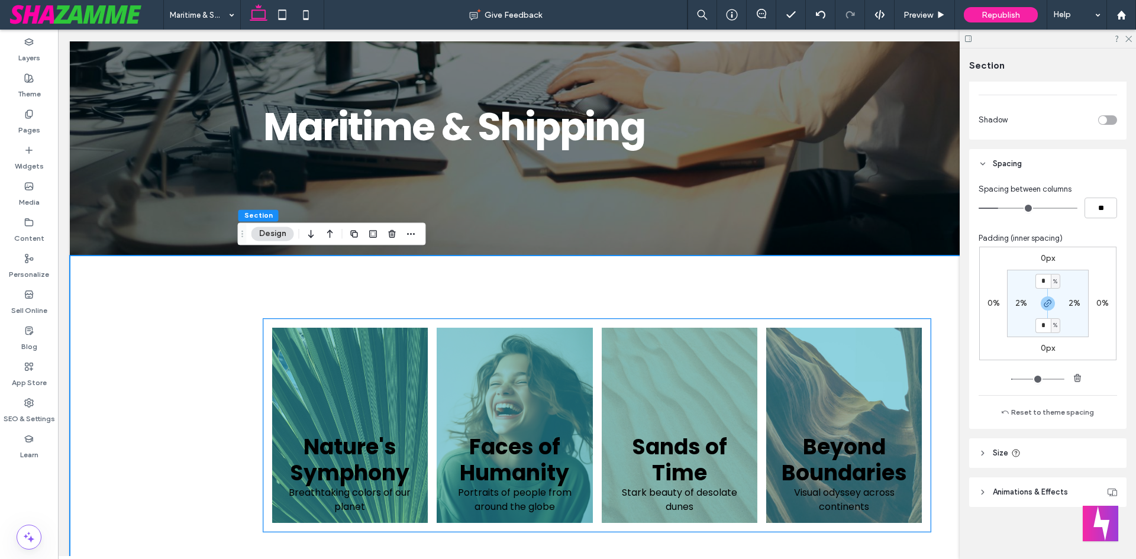
click at [766, 366] on link at bounding box center [844, 425] width 156 height 195
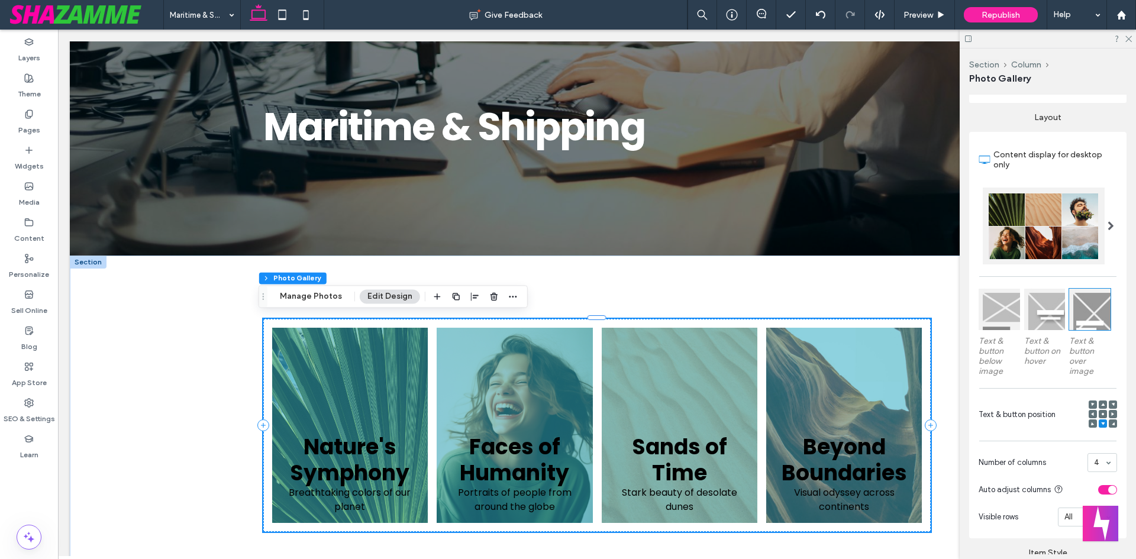
scroll to position [377, 0]
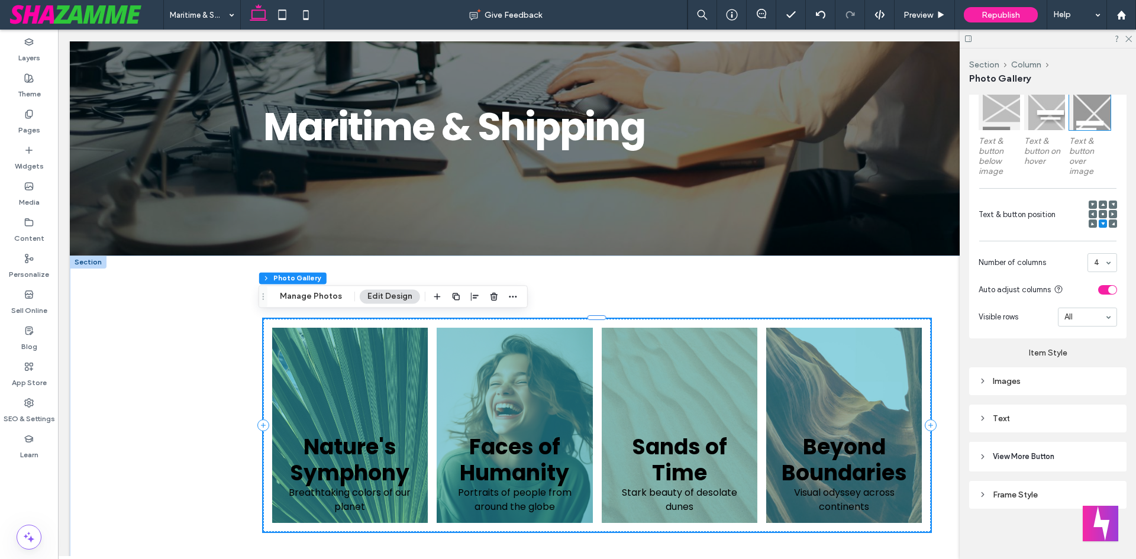
click at [1016, 380] on div "Images" at bounding box center [1047, 381] width 138 height 10
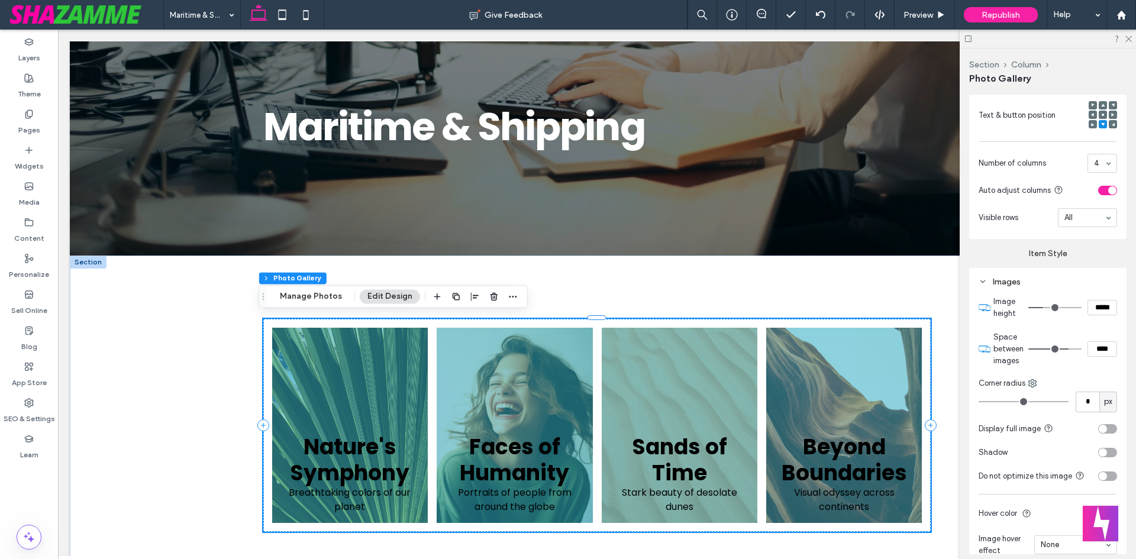
scroll to position [555, 0]
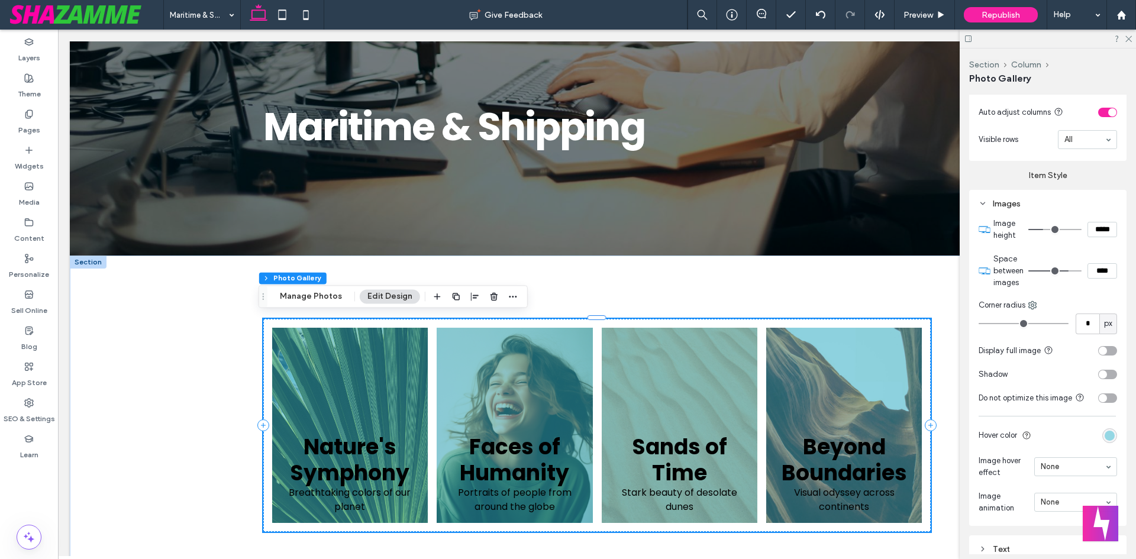
click at [1102, 428] on div "rgba(51, 186, 209, 0.5)" at bounding box center [1109, 435] width 15 height 15
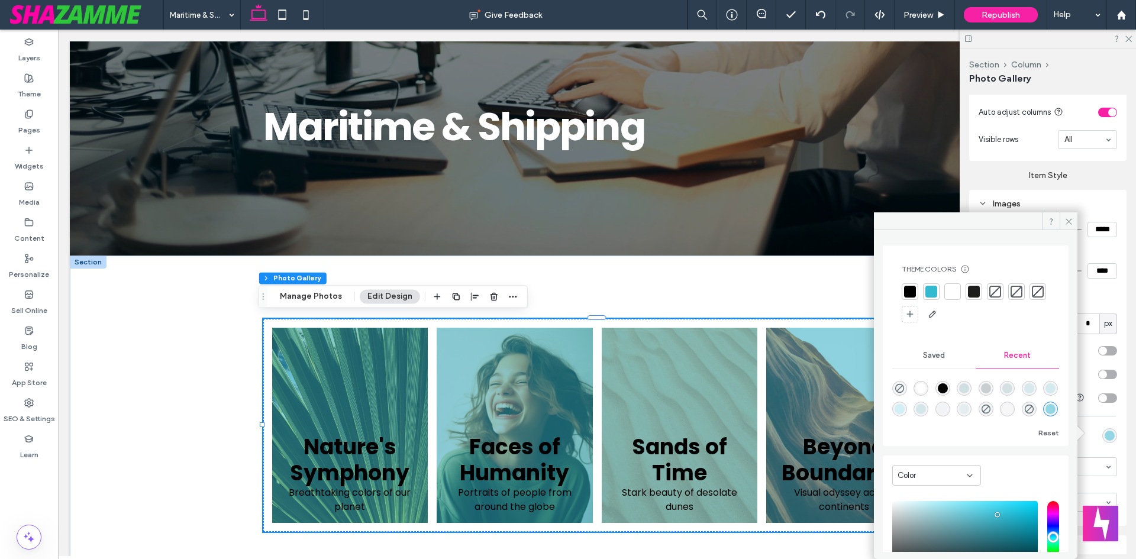
click at [913, 291] on div at bounding box center [910, 292] width 12 height 12
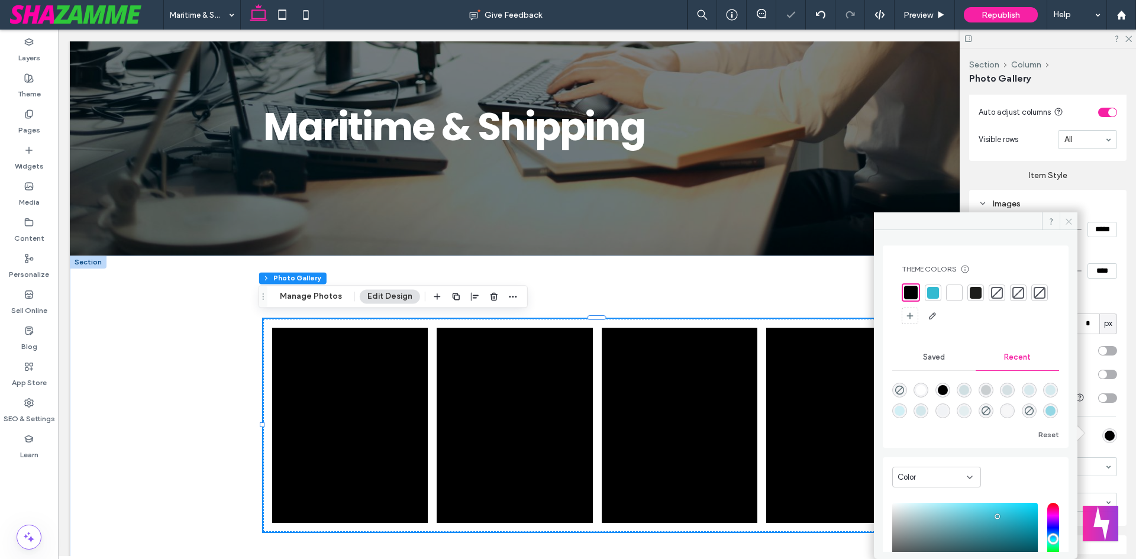
click at [1070, 221] on icon at bounding box center [1068, 221] width 9 height 9
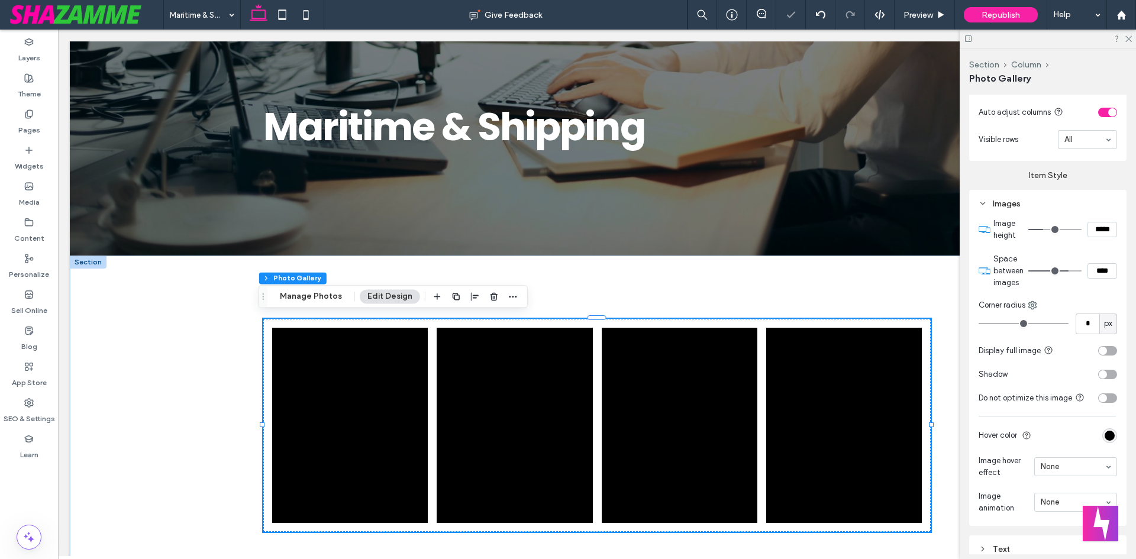
click at [1105, 431] on div "rgba(0, 0, 0, 1)" at bounding box center [1109, 436] width 10 height 10
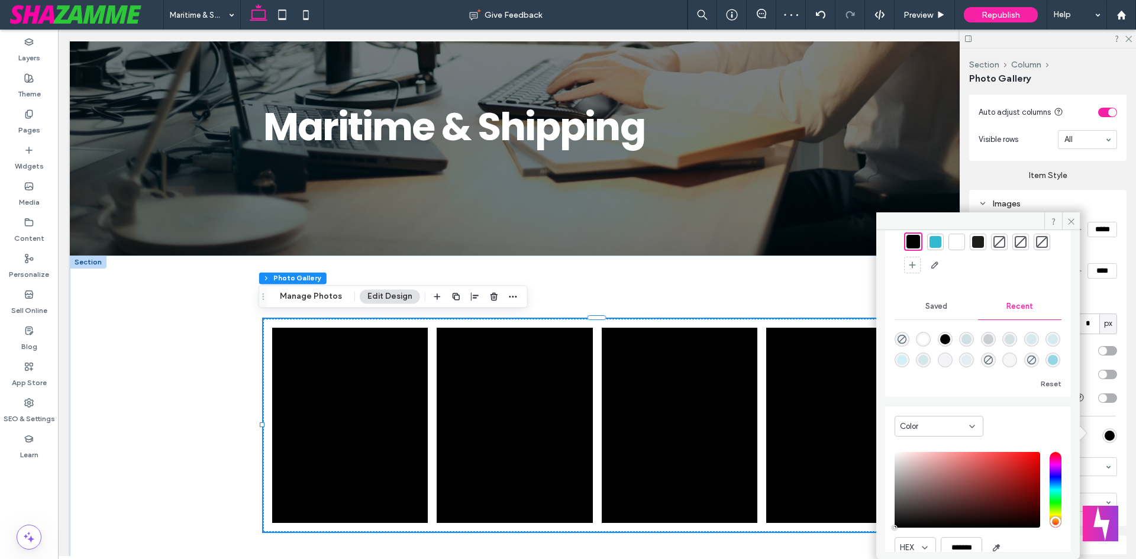
scroll to position [102, 0]
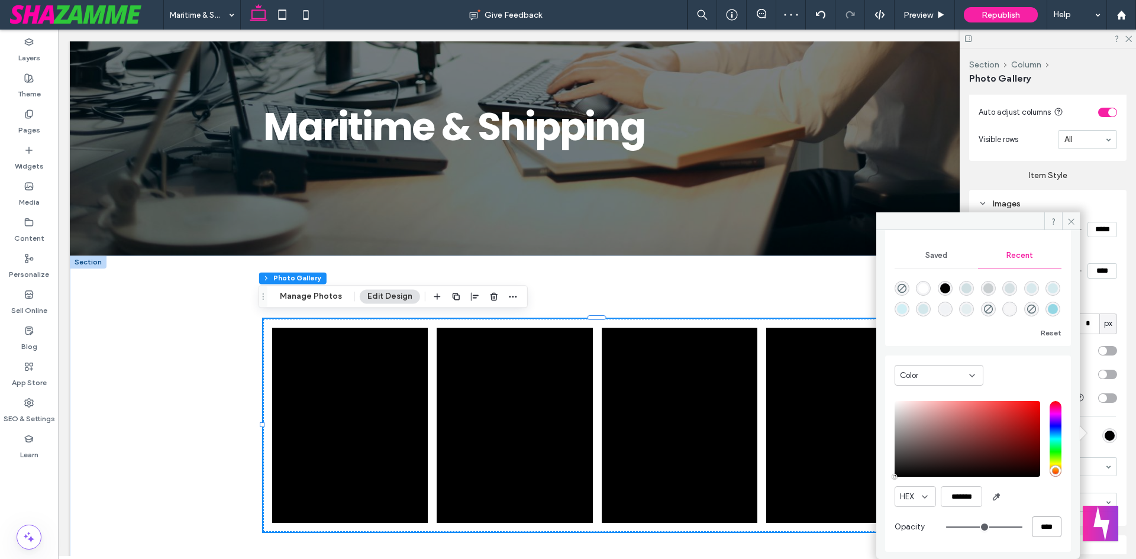
drag, startPoint x: 1039, startPoint y: 525, endPoint x: 1029, endPoint y: 528, distance: 10.5
click at [1032, 528] on input "****" at bounding box center [1047, 526] width 30 height 21
type input "**"
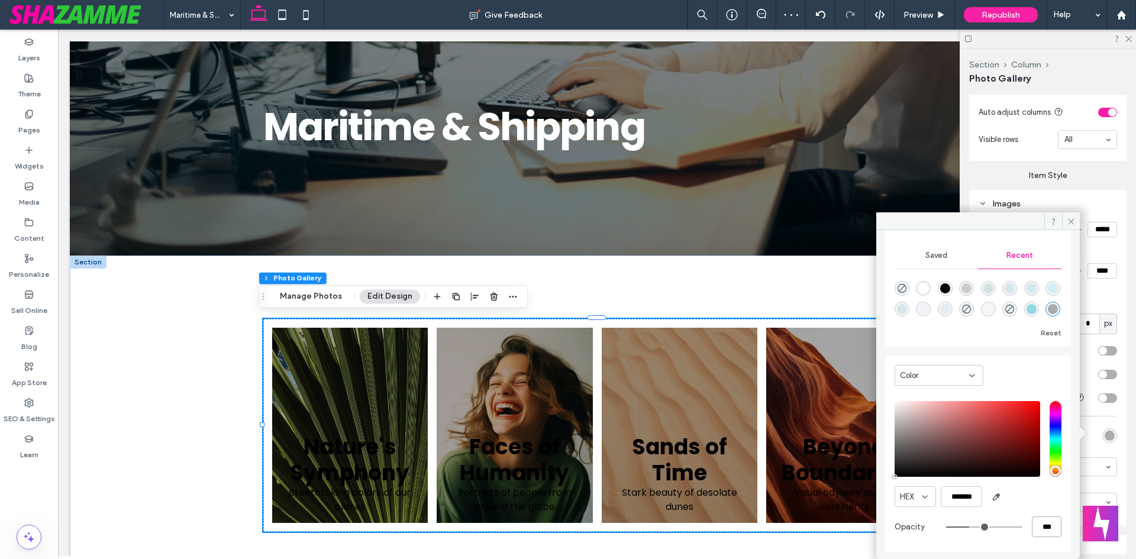
type input "***"
type input "*"
type input "**"
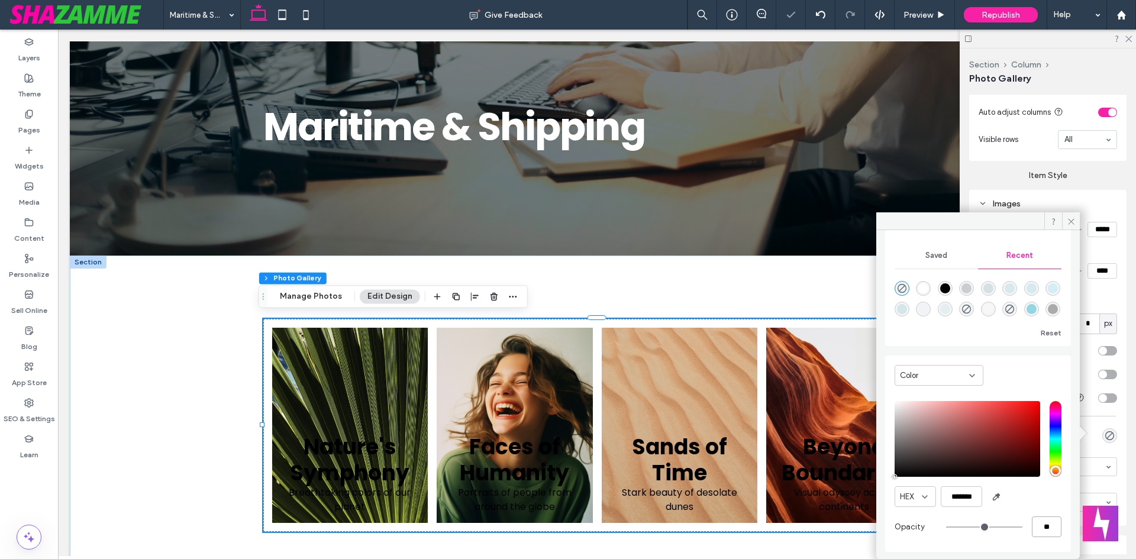
type input "**"
type input "***"
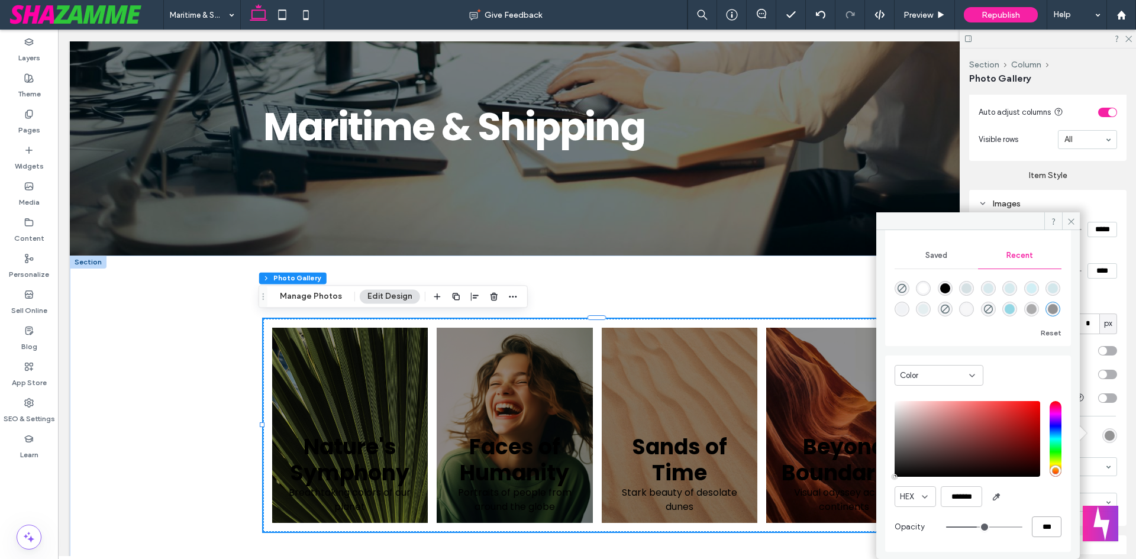
type input "*"
type input "**"
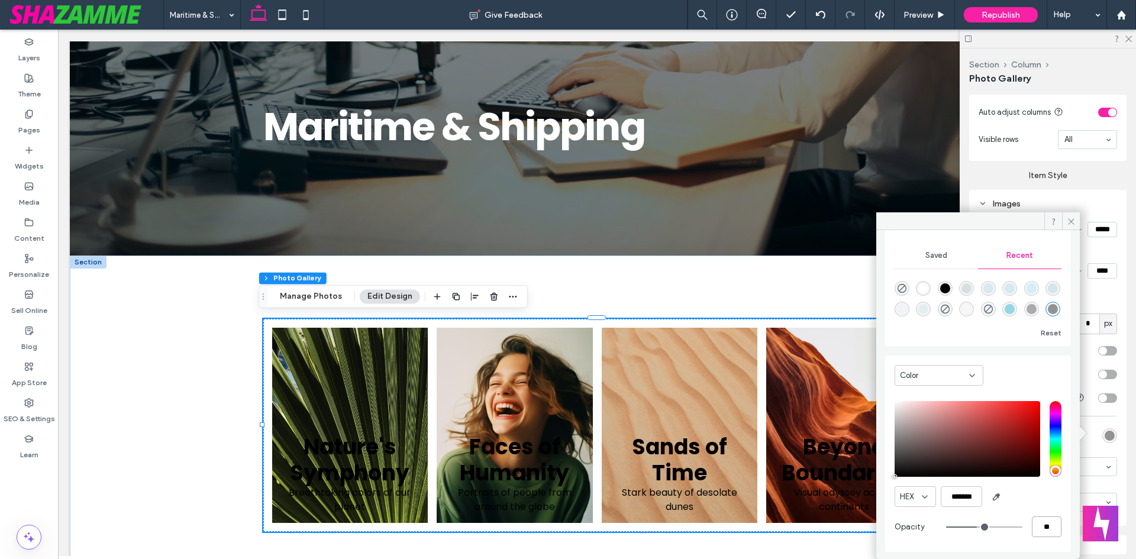
type input "**"
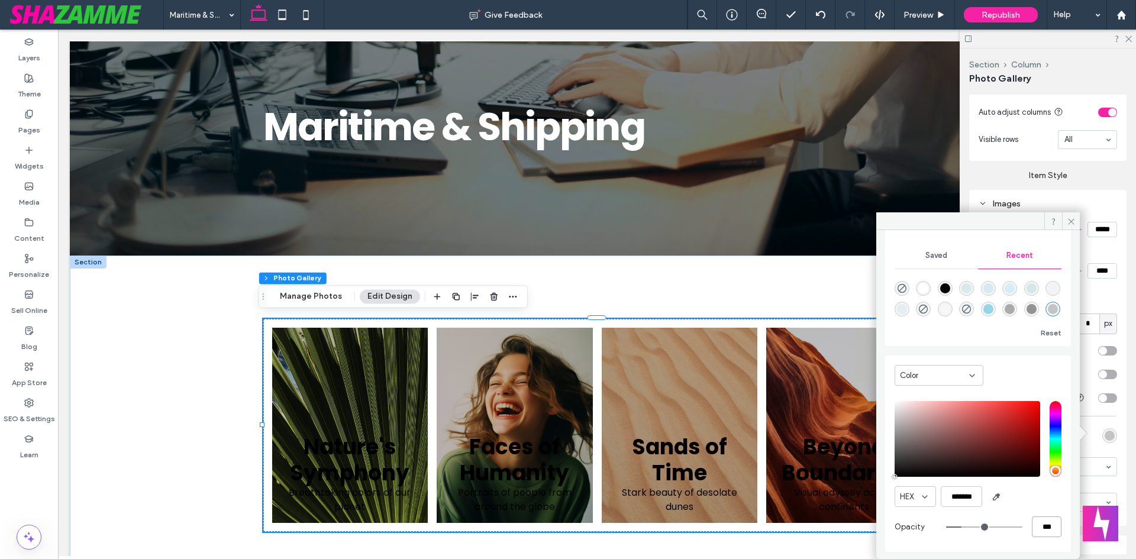
scroll to position [0, 0]
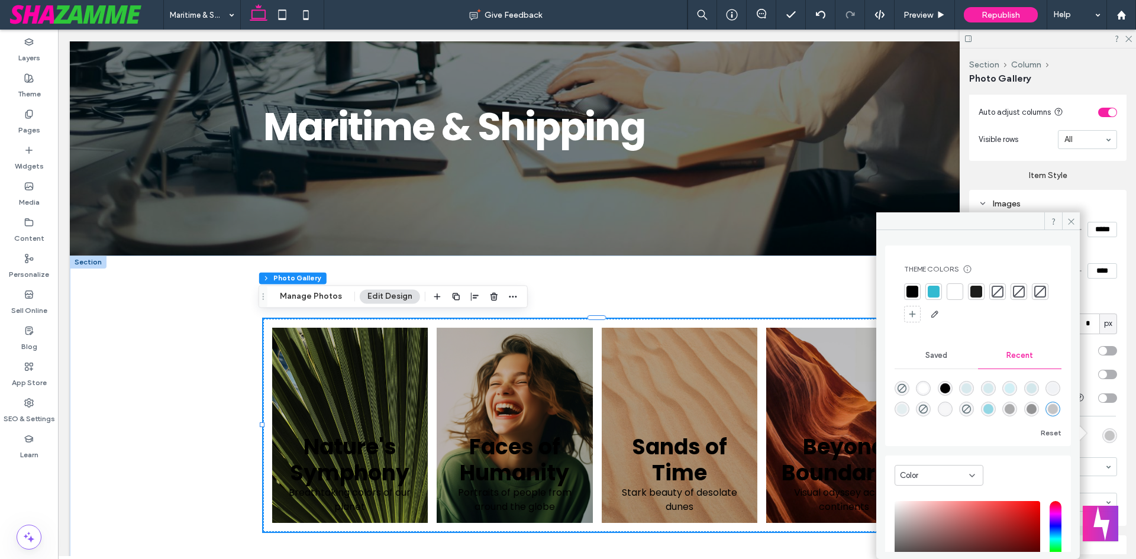
type input "***"
click at [942, 296] on div at bounding box center [978, 303] width 148 height 40
click at [937, 292] on div at bounding box center [934, 292] width 12 height 12
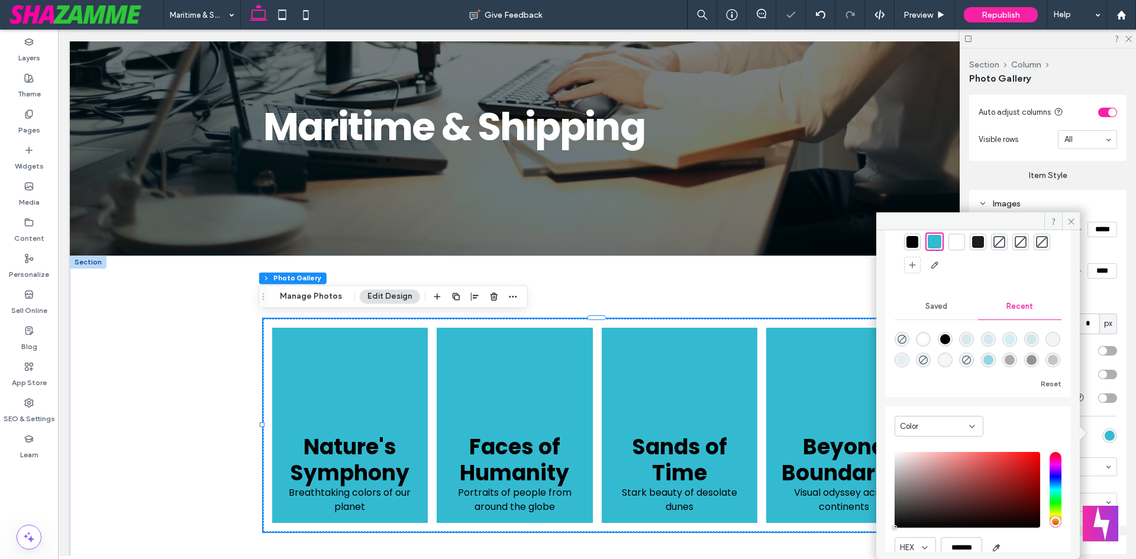
scroll to position [102, 0]
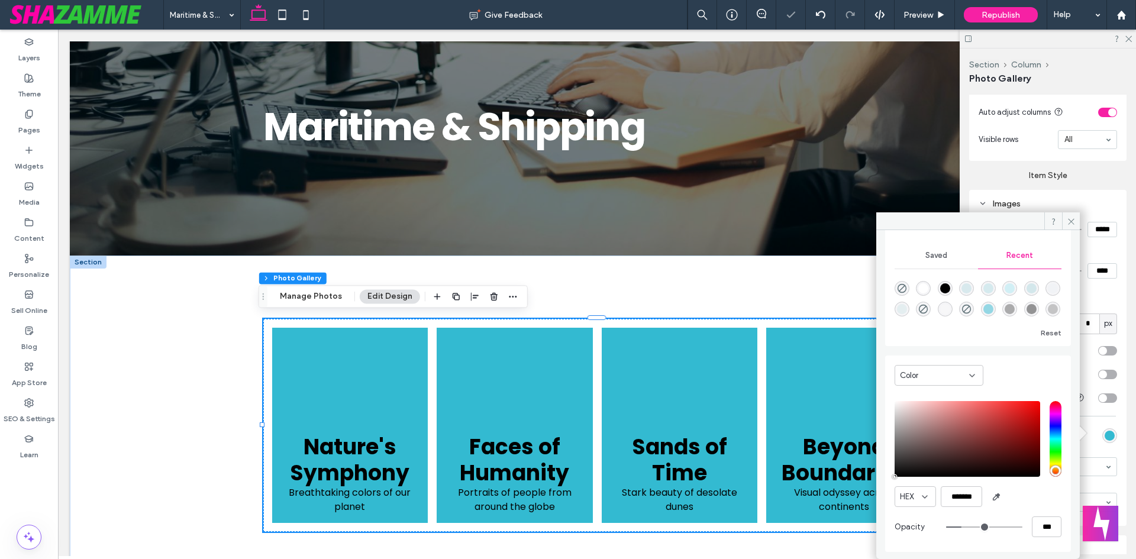
click at [1071, 222] on icon at bounding box center [1071, 221] width 9 height 9
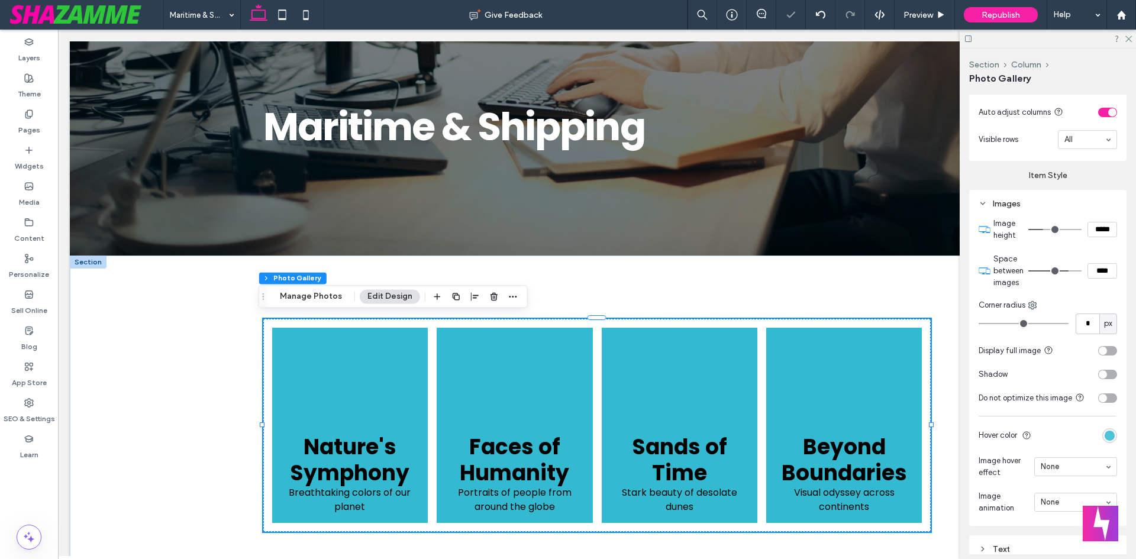
click at [1104, 435] on div "rgba(51, 186, 209, 1)" at bounding box center [1109, 436] width 10 height 10
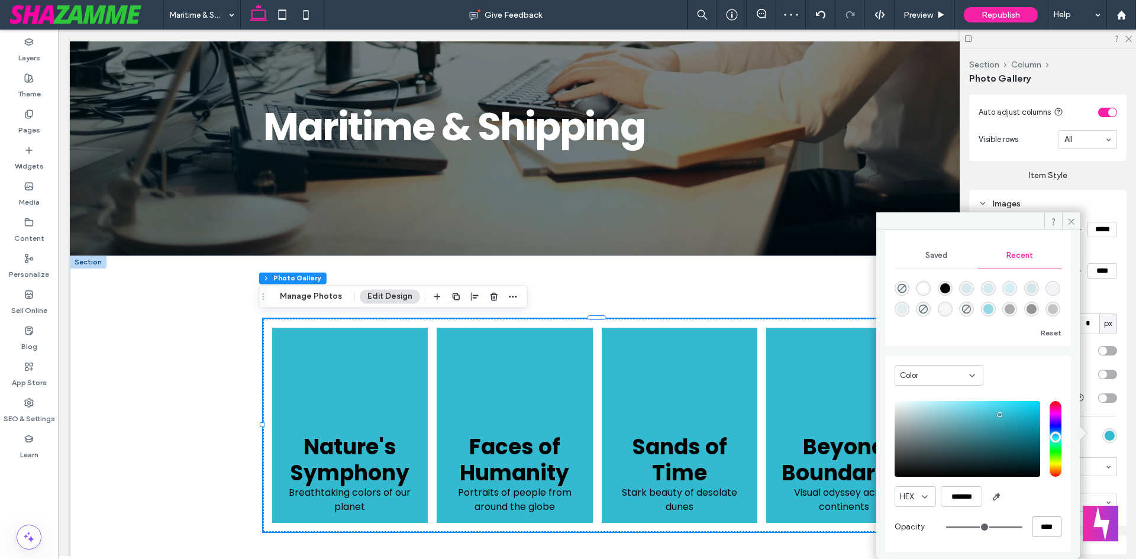
drag, startPoint x: 1036, startPoint y: 528, endPoint x: 1023, endPoint y: 531, distance: 13.8
click at [1032, 530] on input "****" at bounding box center [1047, 526] width 30 height 21
type input "**"
type input "***"
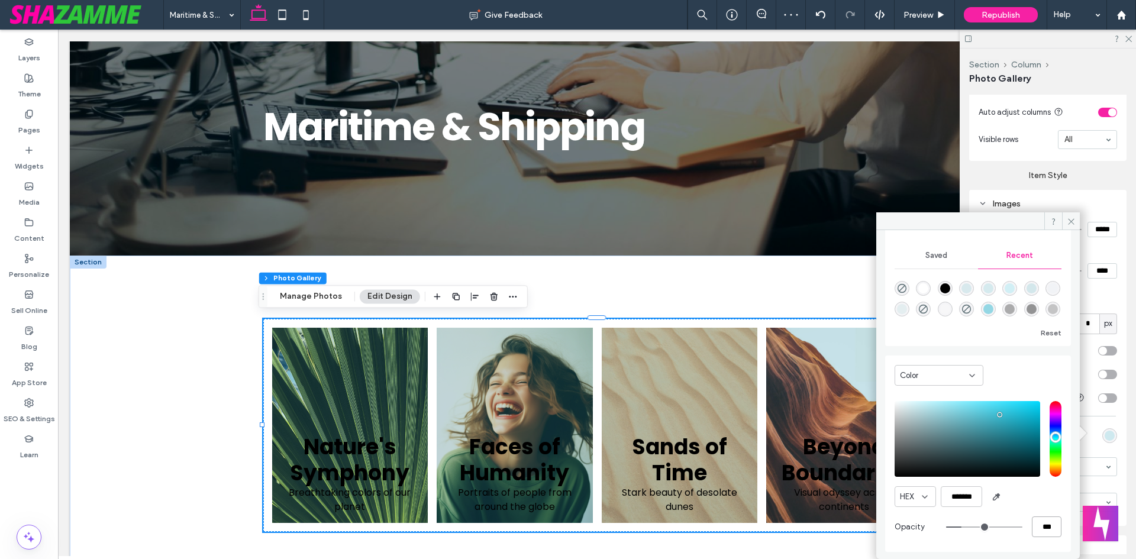
type input "*"
type input "**"
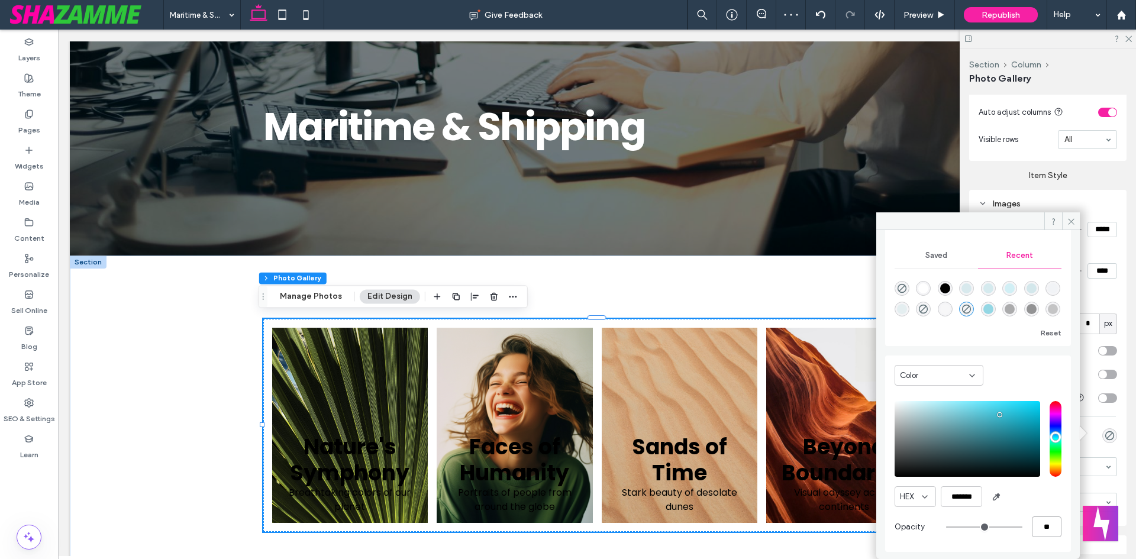
type input "**"
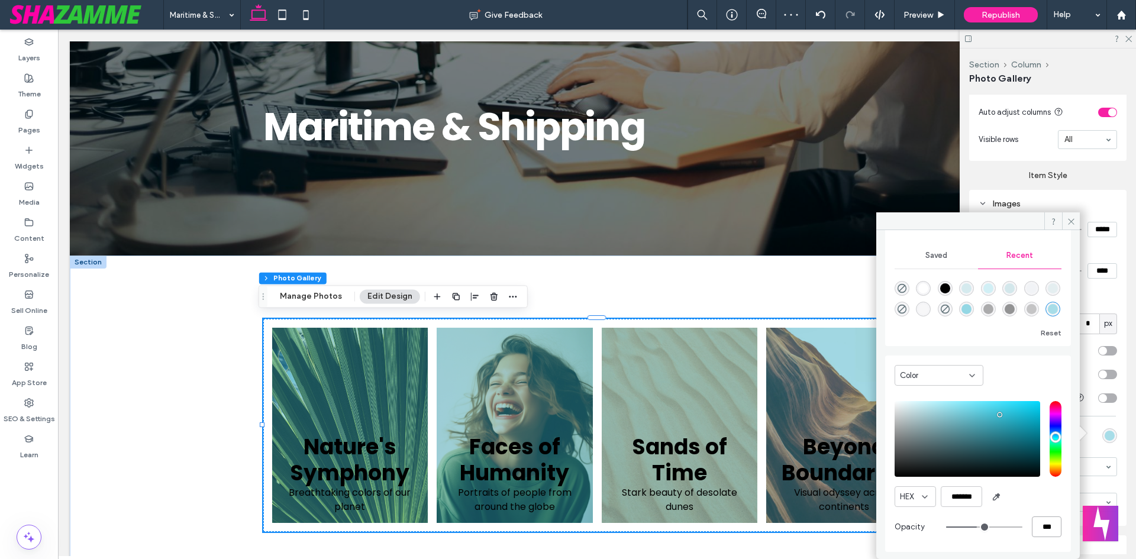
type input "***"
click at [1039, 490] on div "HEX *******" at bounding box center [977, 496] width 167 height 21
click at [1072, 217] on icon at bounding box center [1071, 221] width 9 height 9
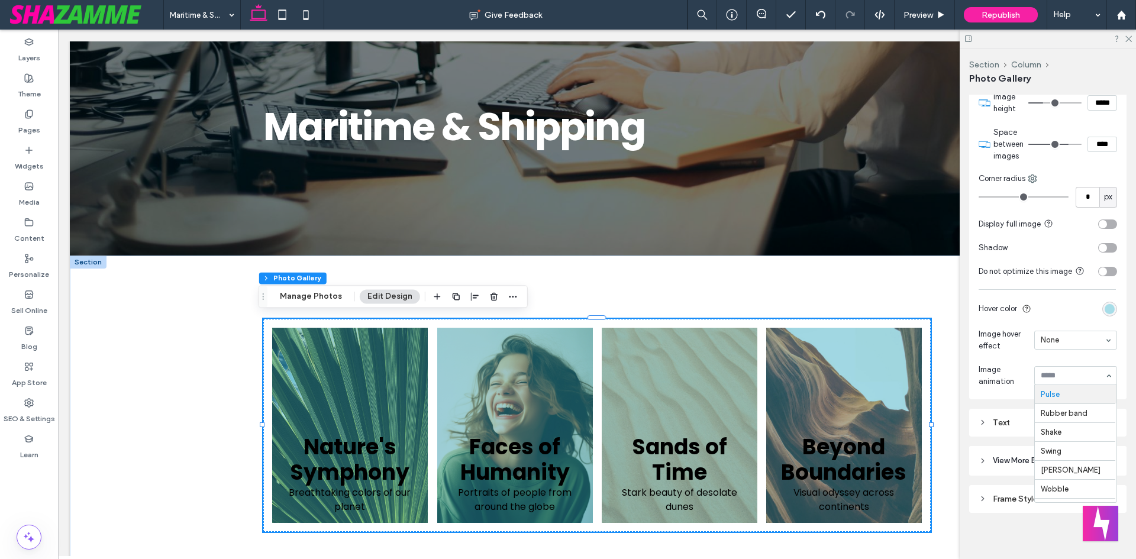
scroll to position [686, 0]
click at [996, 421] on div "Text" at bounding box center [1047, 419] width 138 height 10
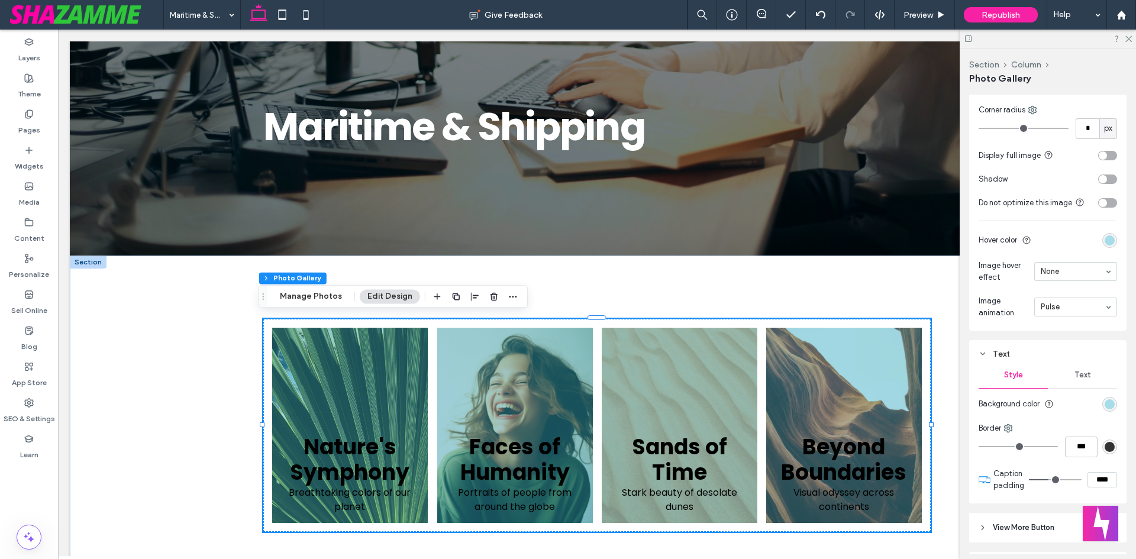
scroll to position [821, 0]
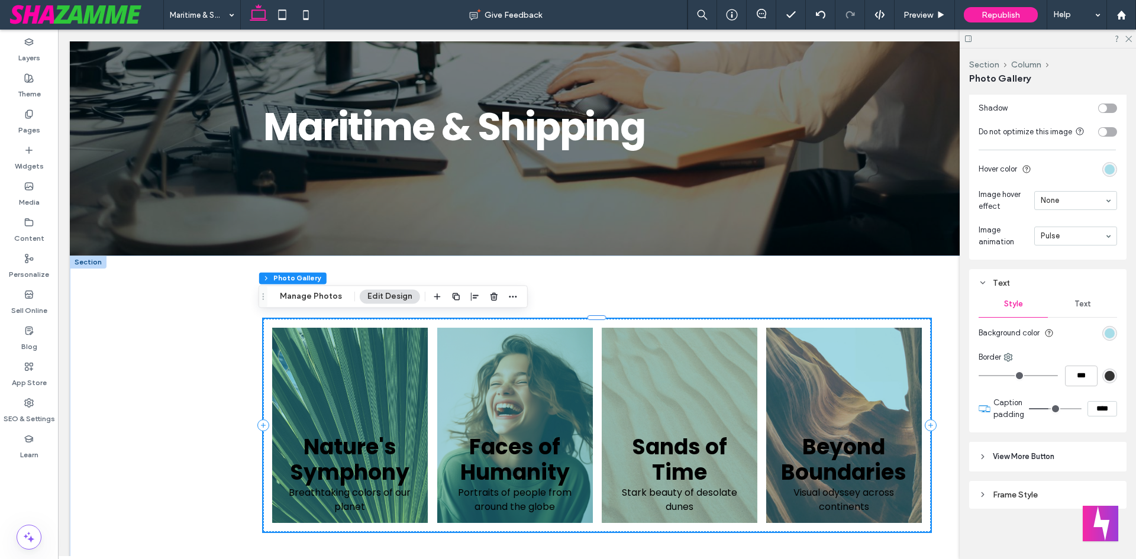
click at [1028, 456] on span "View More Button" at bounding box center [1024, 457] width 62 height 12
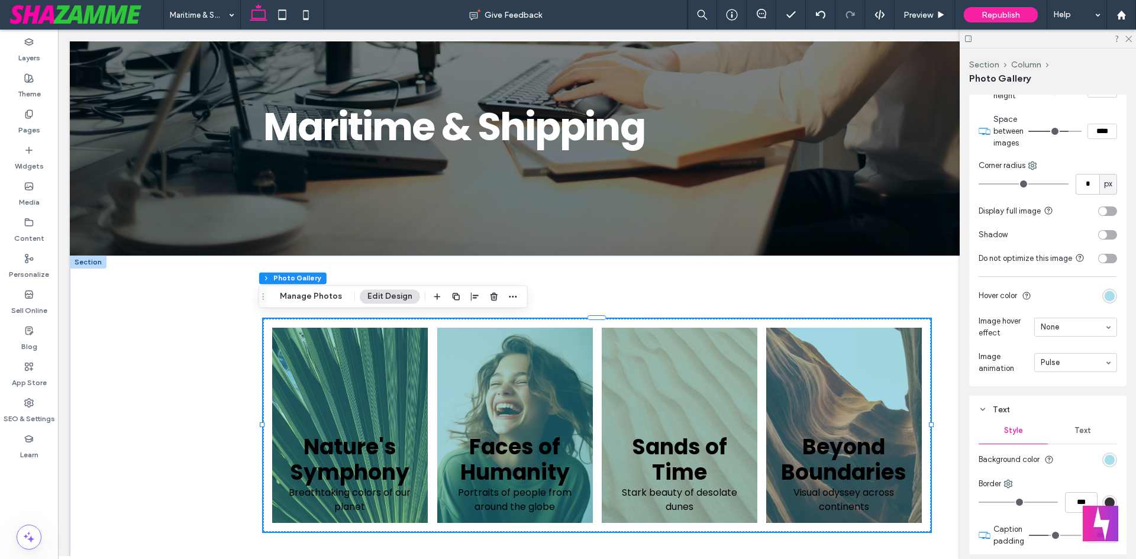
scroll to position [872, 0]
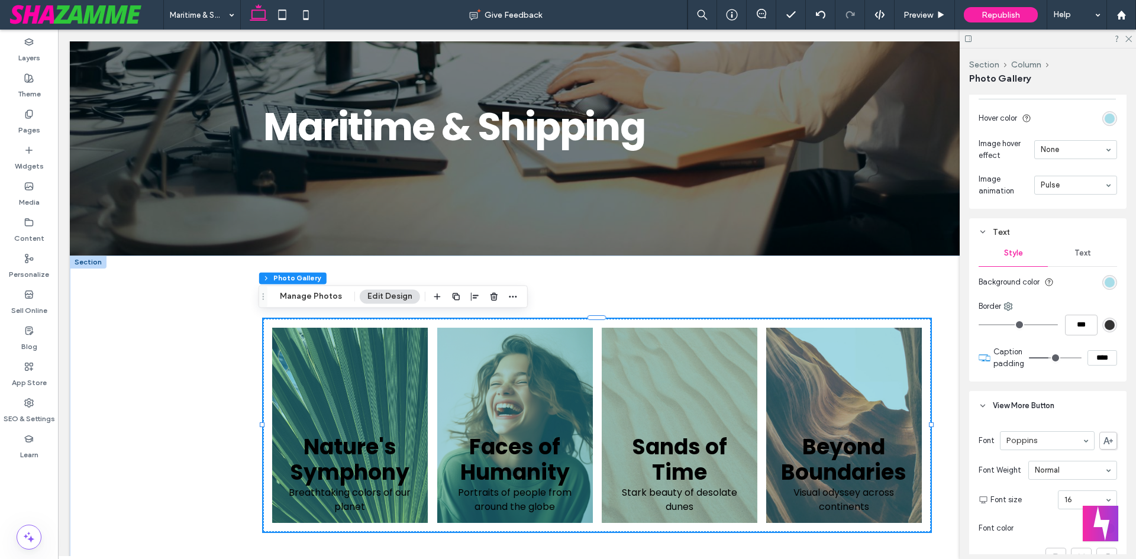
click at [1077, 248] on span "Text" at bounding box center [1082, 252] width 17 height 9
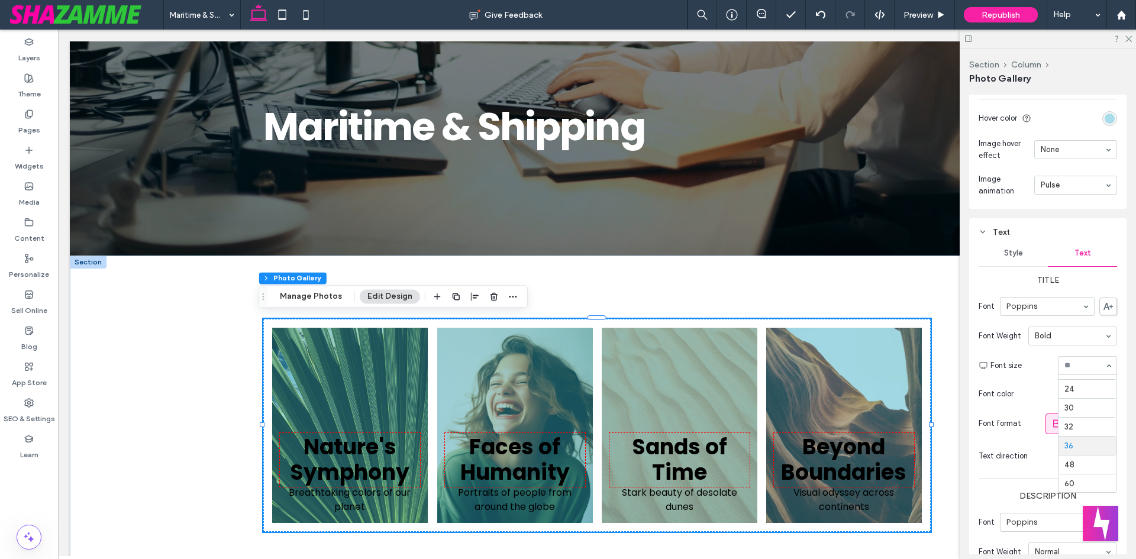
scroll to position [126, 0]
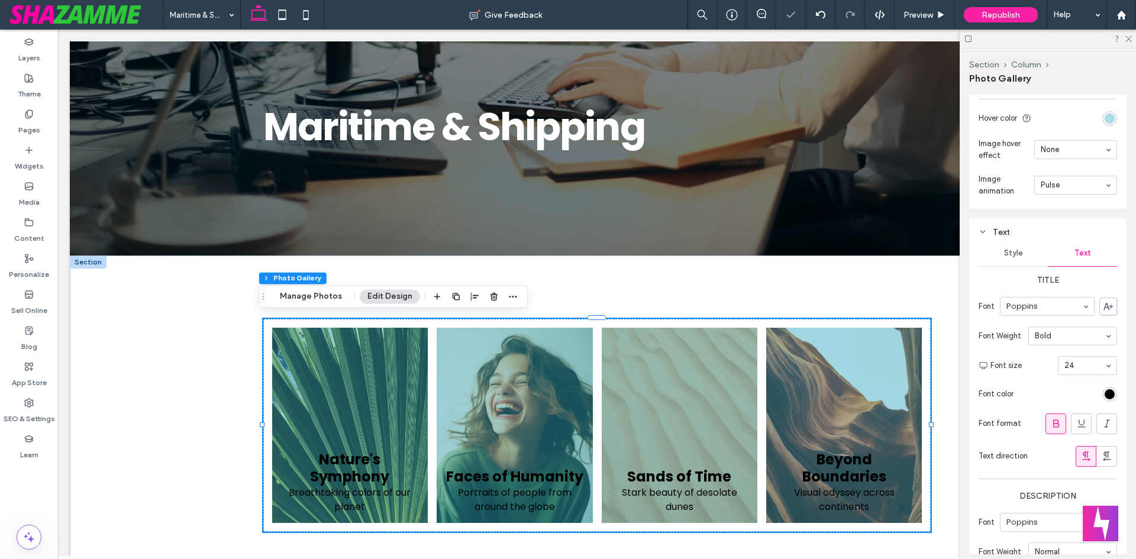
click at [1110, 395] on div "rgb(0, 0, 0)" at bounding box center [1109, 394] width 15 height 15
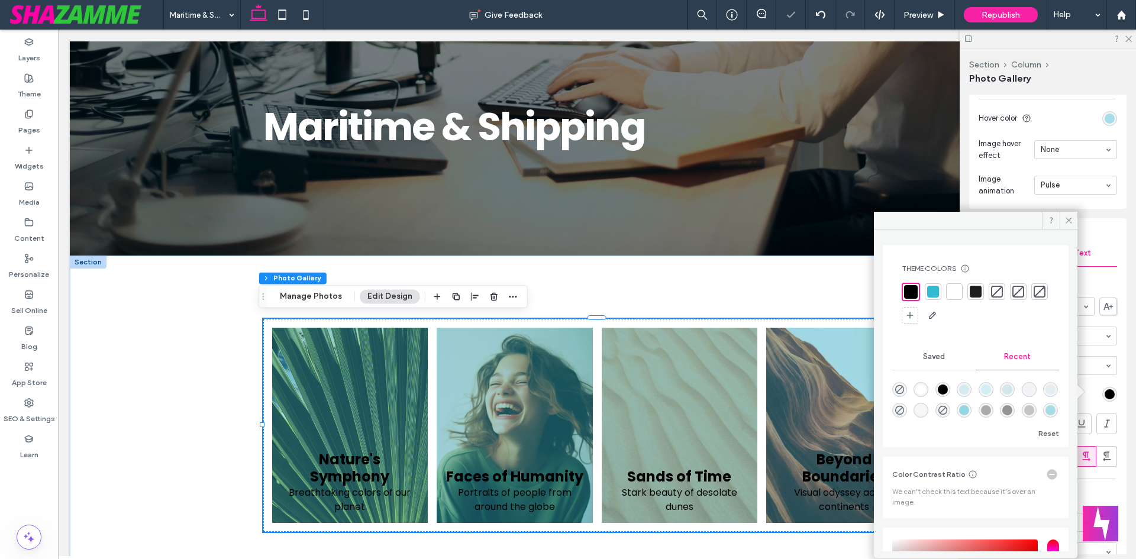
click at [960, 288] on div at bounding box center [954, 291] width 17 height 17
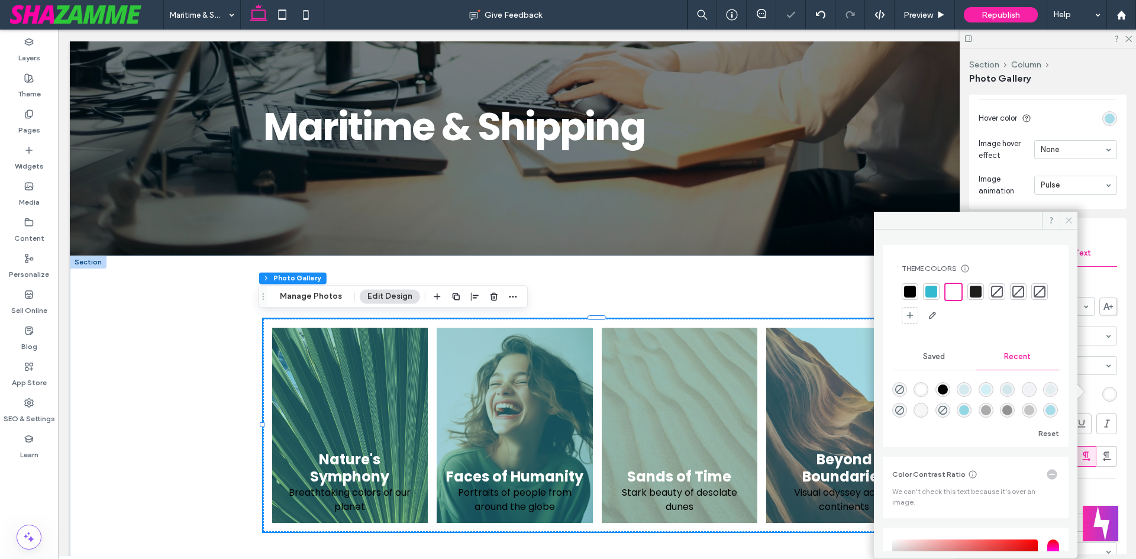
click at [1071, 215] on span at bounding box center [1069, 221] width 18 height 18
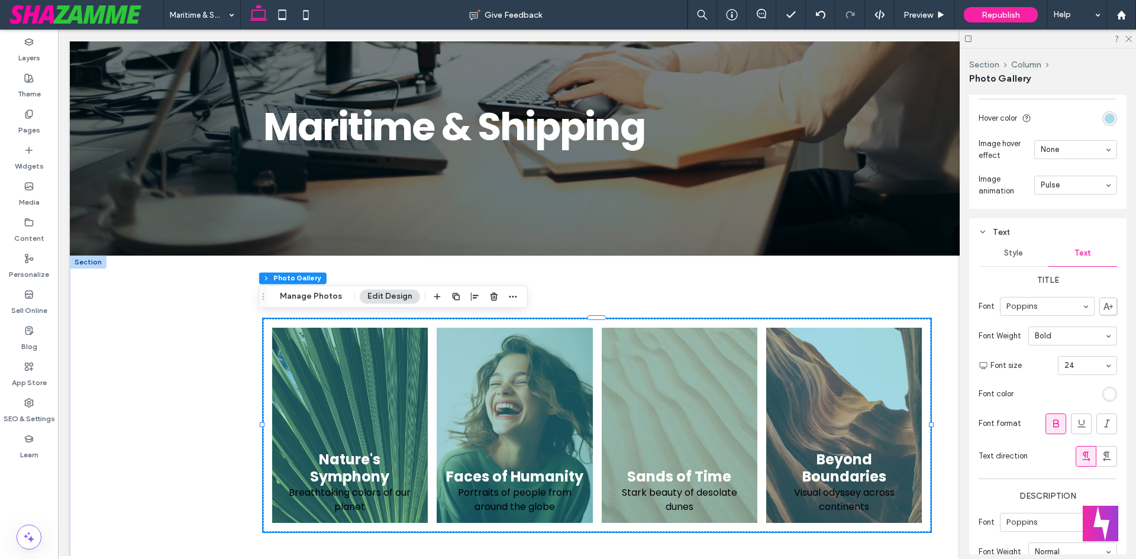
click at [325, 305] on div "Section Column Photo Gallery Manage Photos Edit Design" at bounding box center [393, 296] width 269 height 22
click at [325, 301] on button "Manage Photos" at bounding box center [310, 296] width 77 height 14
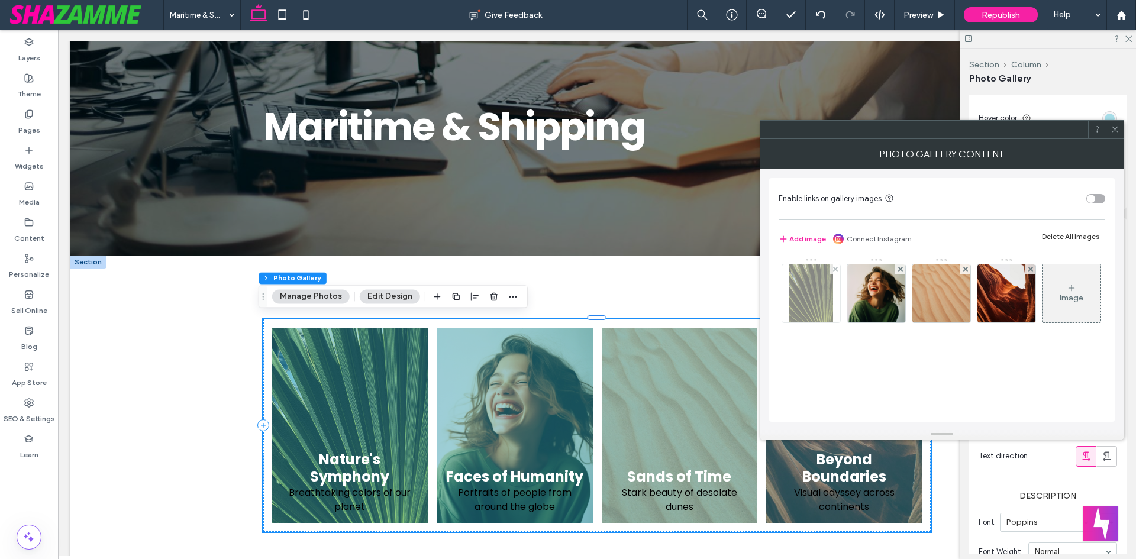
click at [808, 296] on img at bounding box center [811, 293] width 44 height 58
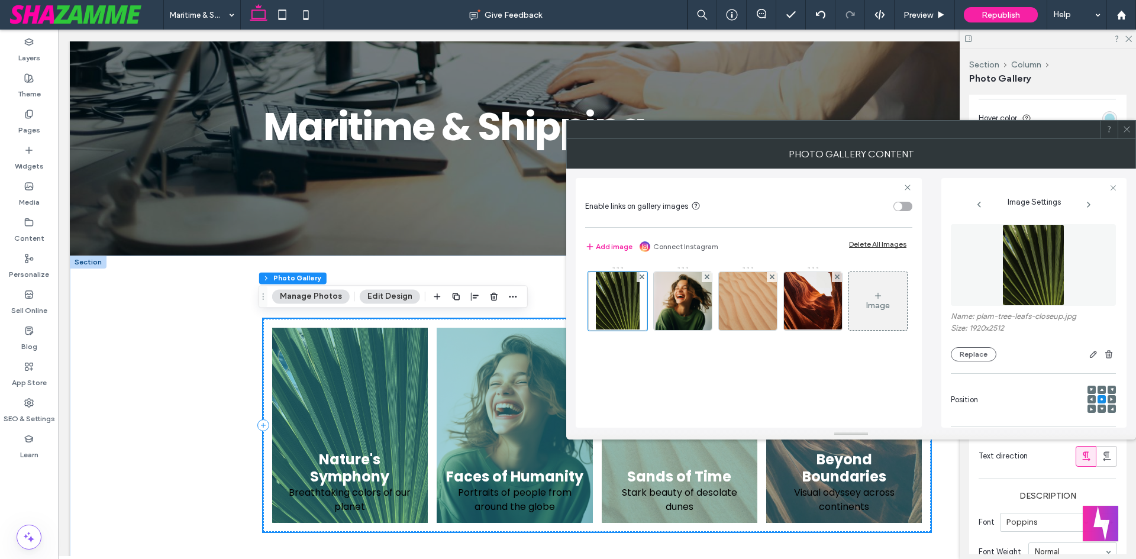
scroll to position [0, 0]
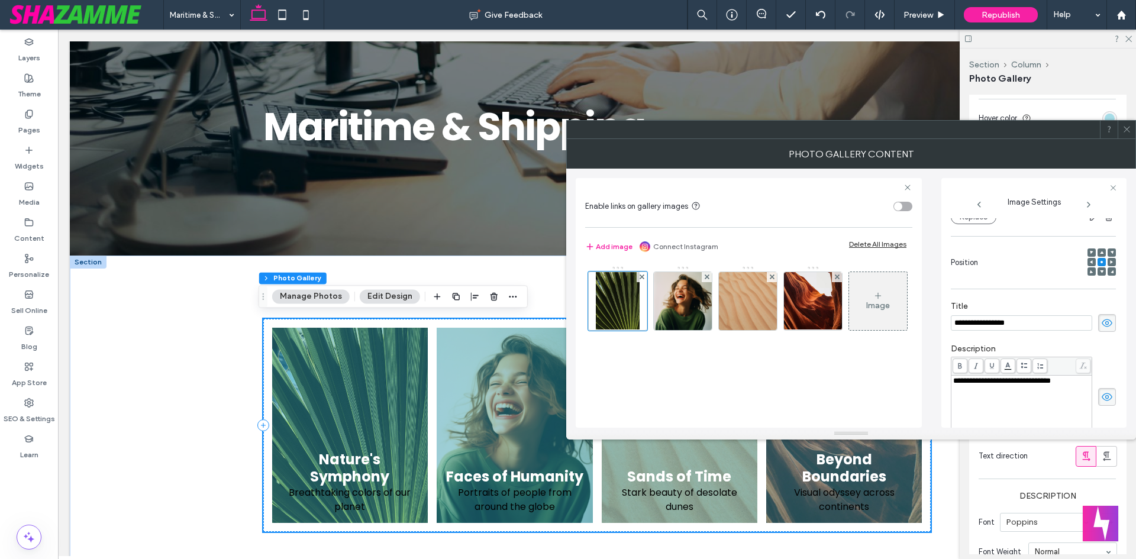
click at [1101, 398] on icon at bounding box center [1107, 396] width 12 height 13
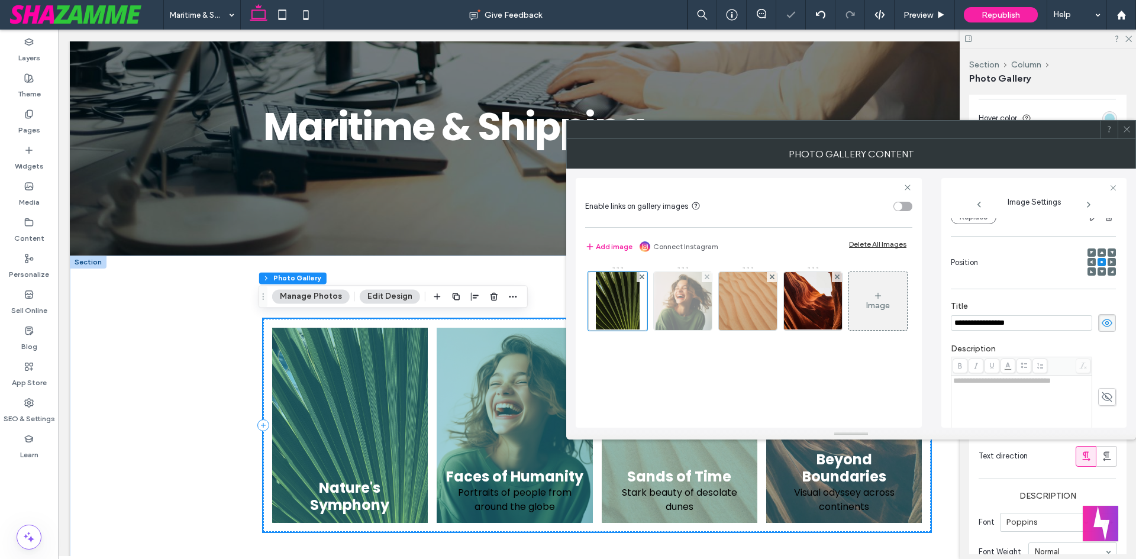
click at [686, 325] on img at bounding box center [683, 301] width 58 height 58
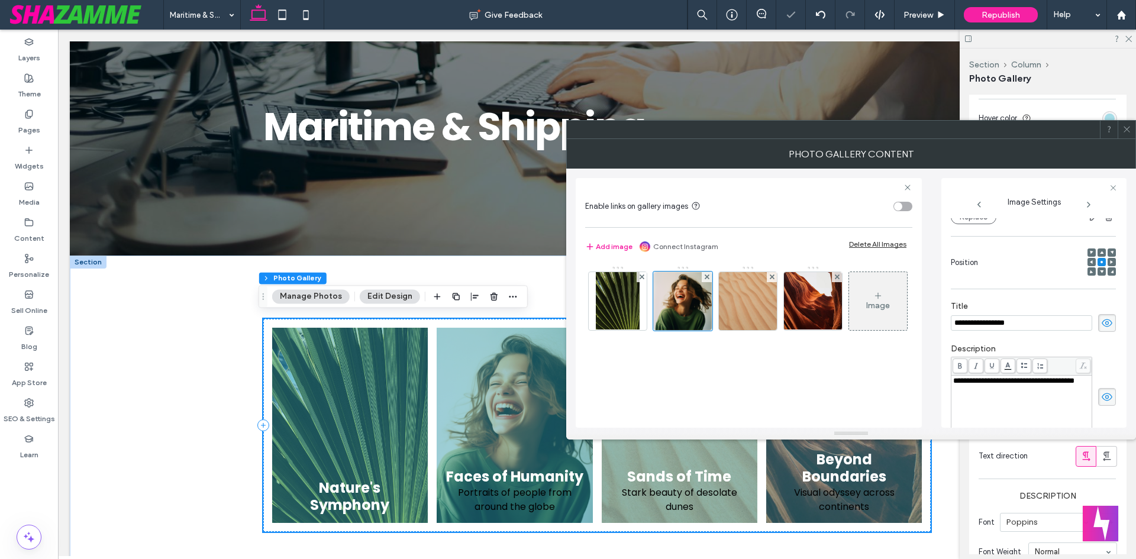
click at [1098, 397] on span at bounding box center [1107, 397] width 18 height 18
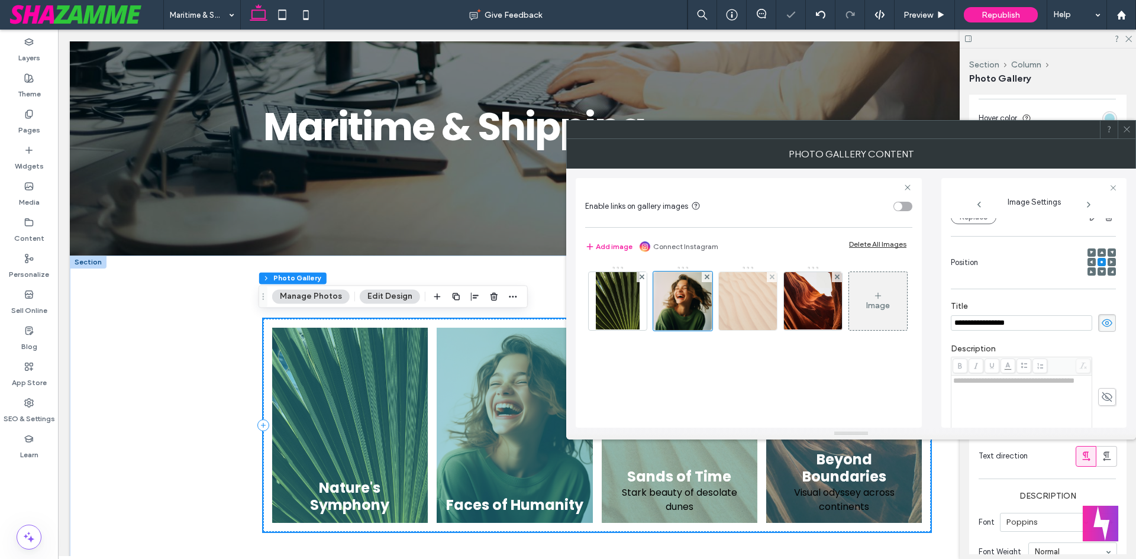
click at [758, 303] on img at bounding box center [748, 301] width 58 height 58
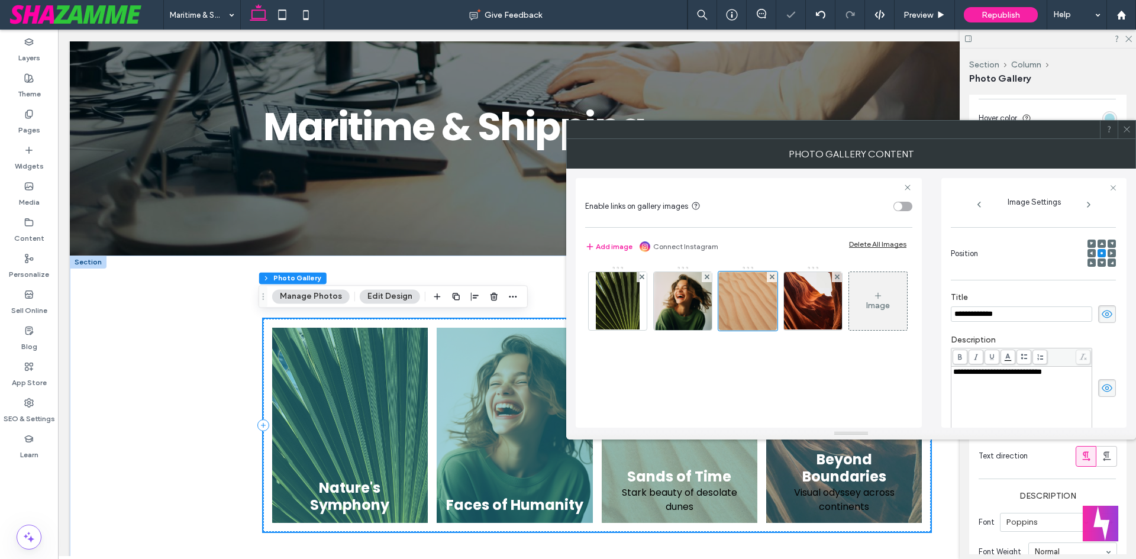
scroll to position [137, 0]
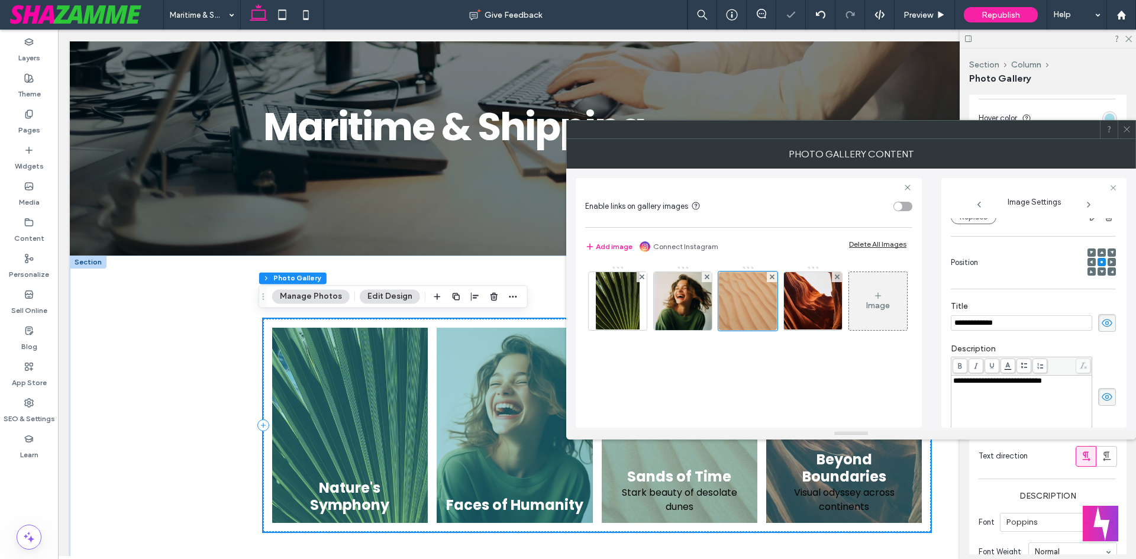
click at [1101, 400] on icon at bounding box center [1107, 396] width 12 height 13
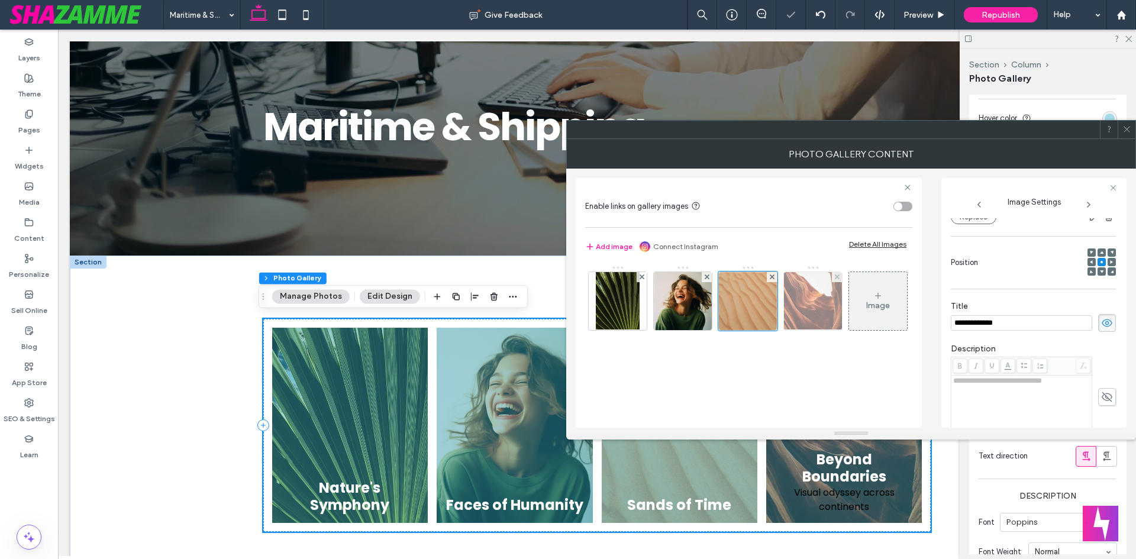
click at [831, 312] on img at bounding box center [813, 301] width 75 height 58
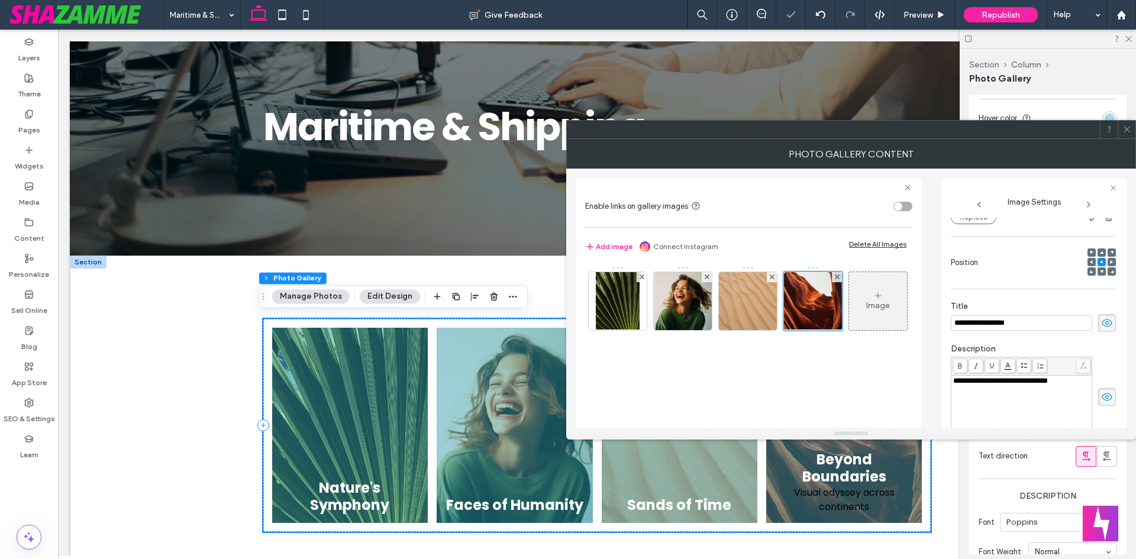
click at [1117, 403] on div "**********" at bounding box center [1033, 303] width 185 height 250
click at [1105, 398] on icon at bounding box center [1107, 396] width 12 height 13
click at [1119, 362] on div "**********" at bounding box center [1033, 303] width 185 height 250
click at [1103, 398] on icon at bounding box center [1107, 396] width 12 height 13
click at [1051, 389] on div "**********" at bounding box center [1021, 406] width 137 height 59
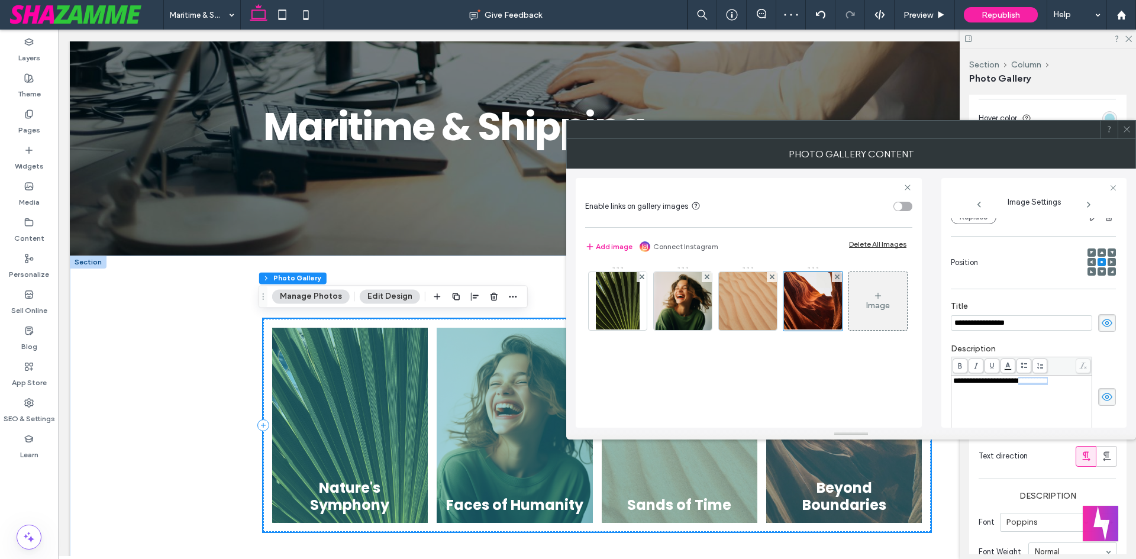
click at [1051, 389] on div "**********" at bounding box center [1021, 406] width 137 height 59
click at [1103, 404] on span at bounding box center [1107, 397] width 18 height 18
click at [768, 309] on img at bounding box center [748, 301] width 58 height 58
click at [1107, 405] on span at bounding box center [1107, 397] width 18 height 18
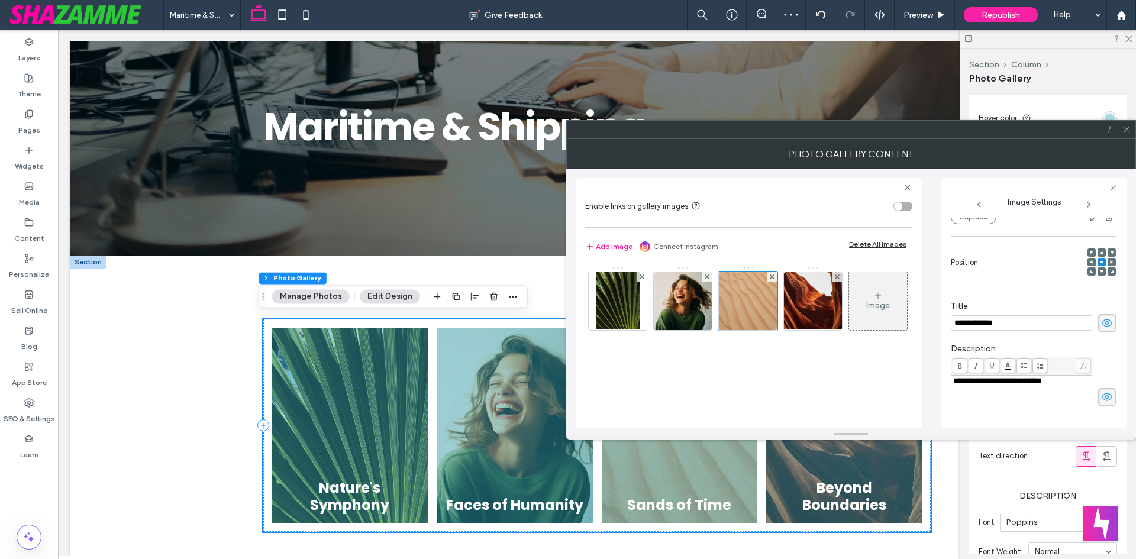
click at [1087, 398] on div "**********" at bounding box center [1033, 397] width 165 height 81
click at [1042, 385] on span "**********" at bounding box center [997, 381] width 89 height 8
click at [1098, 398] on span at bounding box center [1107, 397] width 18 height 18
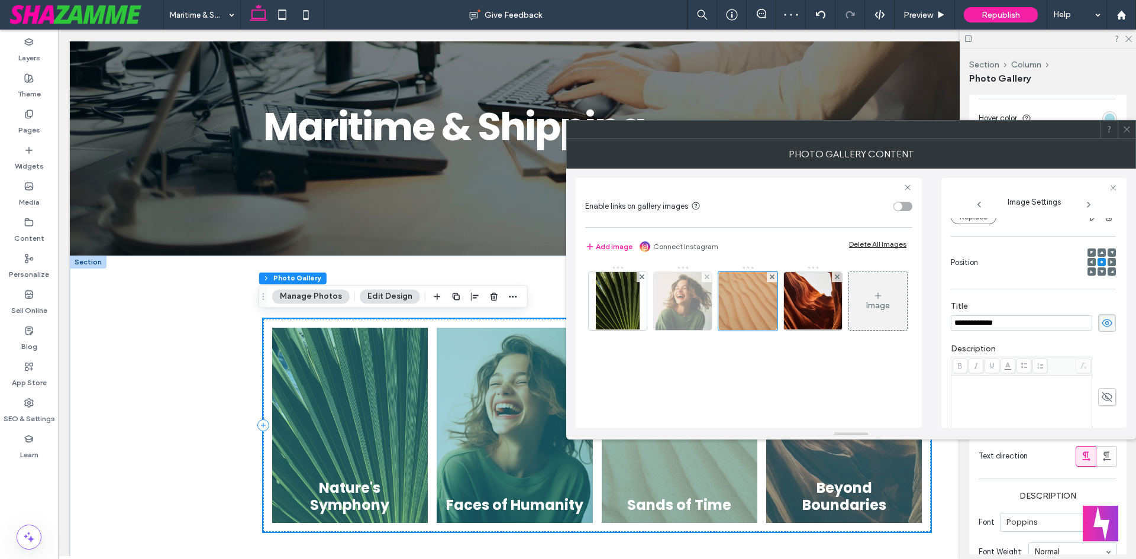
click at [696, 316] on img at bounding box center [683, 301] width 58 height 58
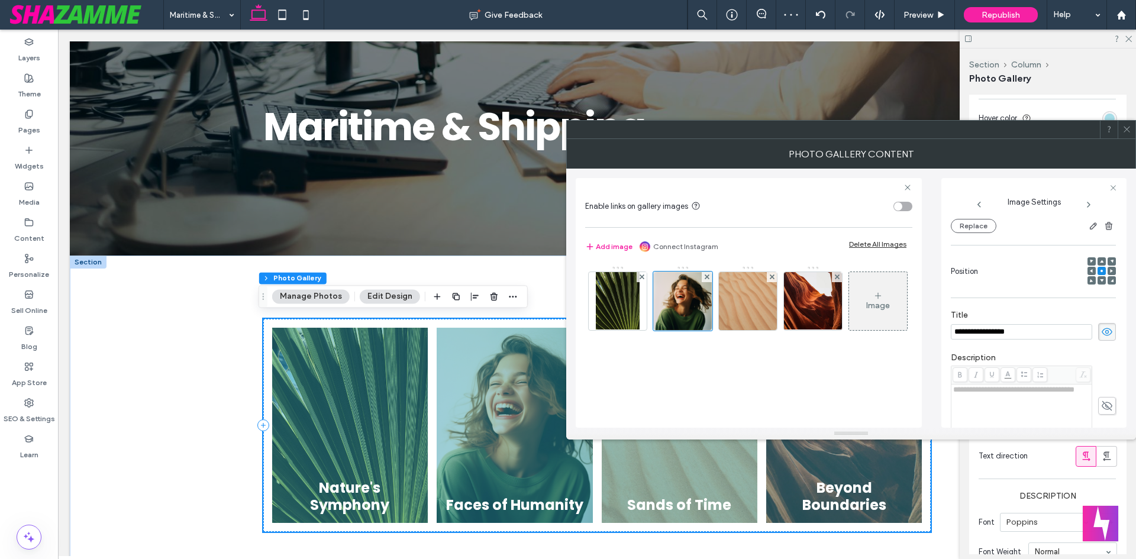
scroll to position [146, 0]
click at [1102, 396] on use at bounding box center [1107, 396] width 11 height 9
click at [1026, 385] on span "**********" at bounding box center [1013, 381] width 121 height 8
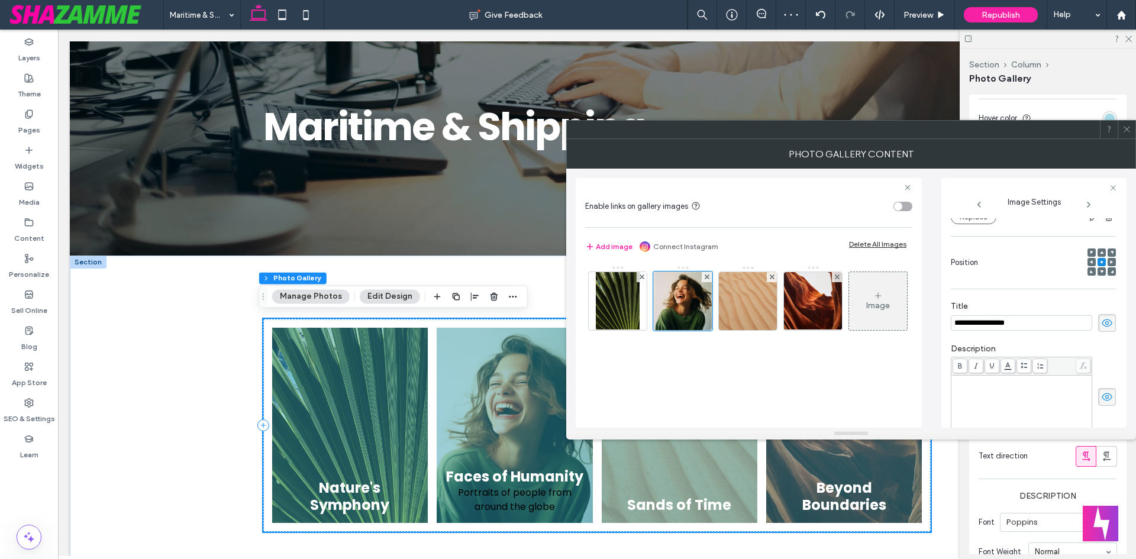
drag, startPoint x: 1101, startPoint y: 402, endPoint x: 1078, endPoint y: 406, distance: 22.9
click at [1102, 402] on icon at bounding box center [1107, 396] width 12 height 13
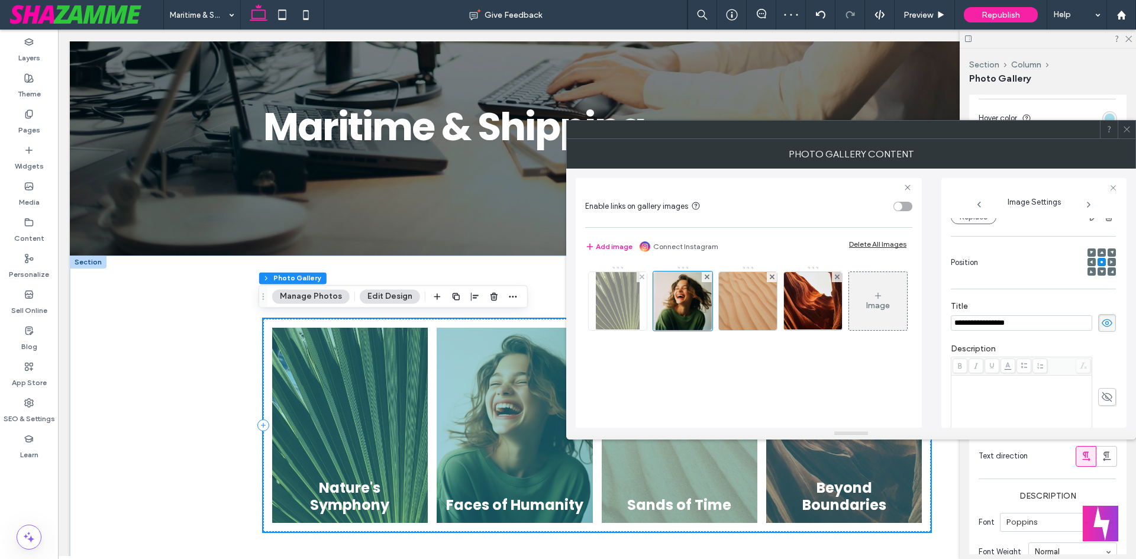
click at [640, 305] on div at bounding box center [618, 301] width 58 height 58
click at [1104, 400] on icon at bounding box center [1107, 396] width 12 height 13
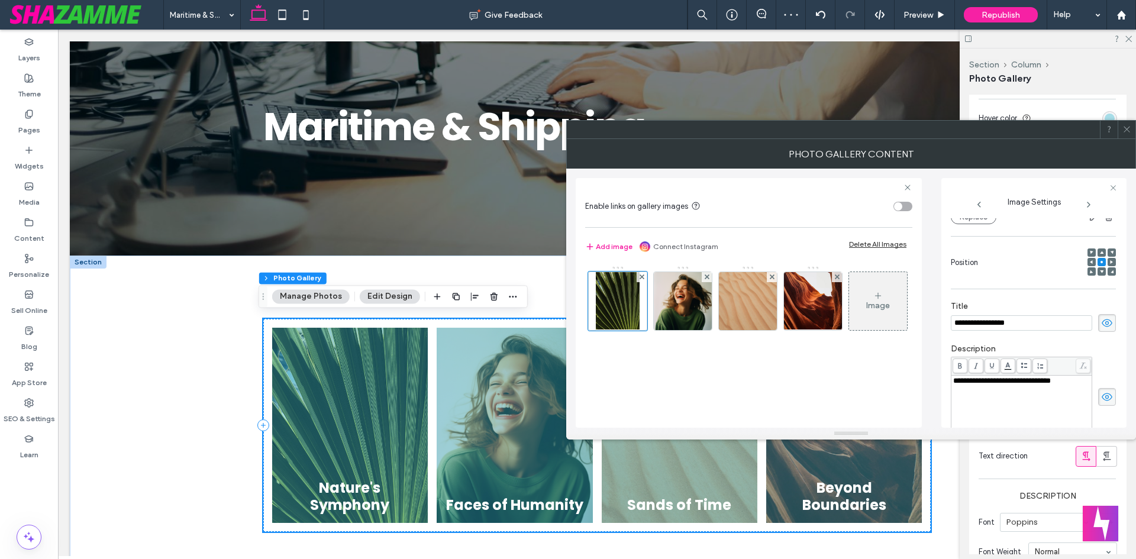
click at [1064, 396] on div "**********" at bounding box center [1021, 406] width 137 height 59
click at [1102, 395] on use at bounding box center [1107, 397] width 11 height 8
click at [1102, 369] on div at bounding box center [1033, 397] width 165 height 81
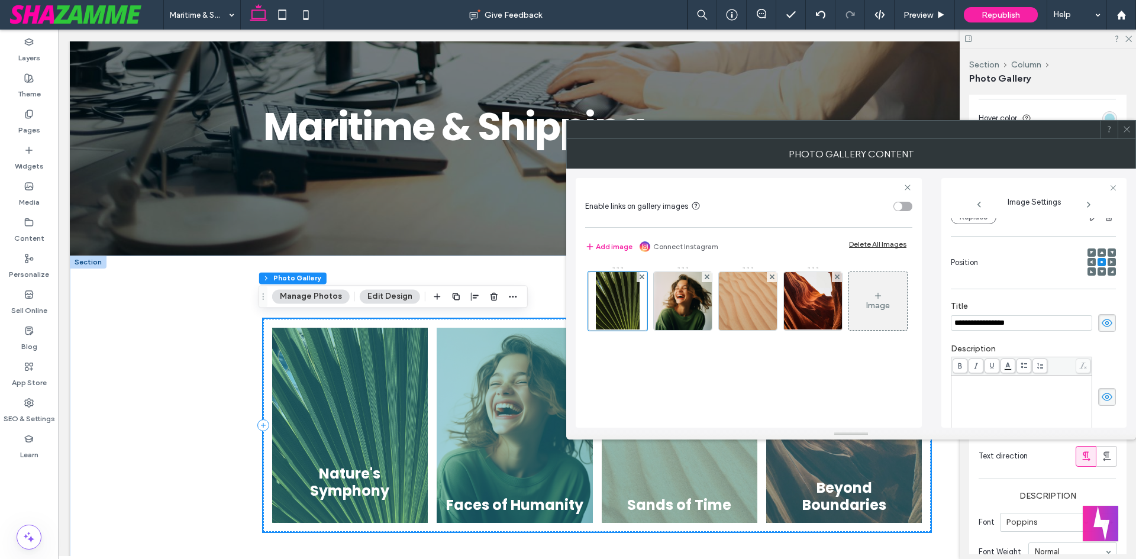
click at [1100, 271] on use at bounding box center [1102, 271] width 4 height 3
click at [670, 308] on img at bounding box center [683, 301] width 58 height 58
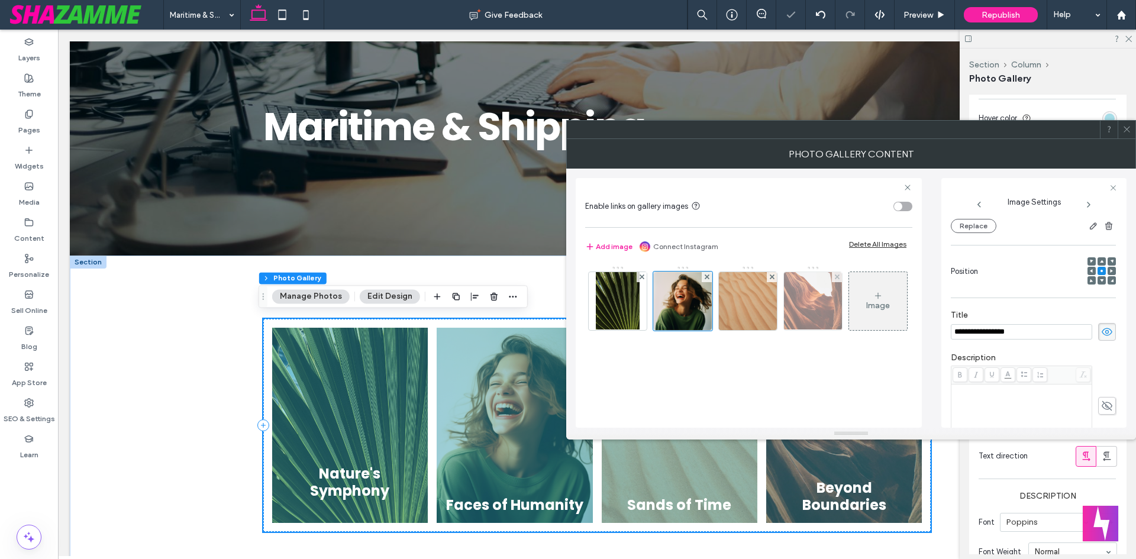
scroll to position [146, 0]
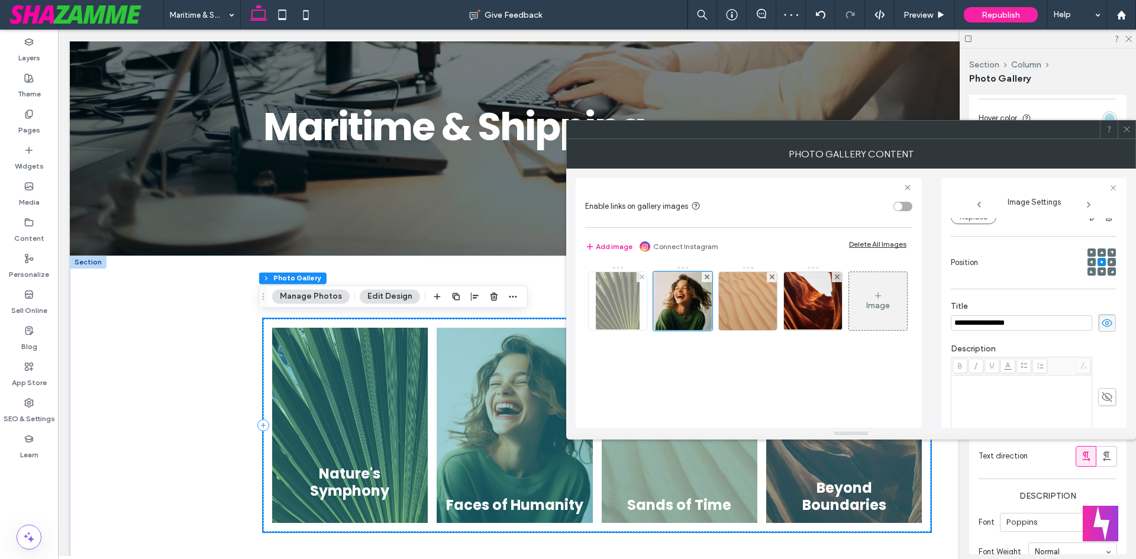
click at [629, 309] on img at bounding box center [618, 301] width 44 height 58
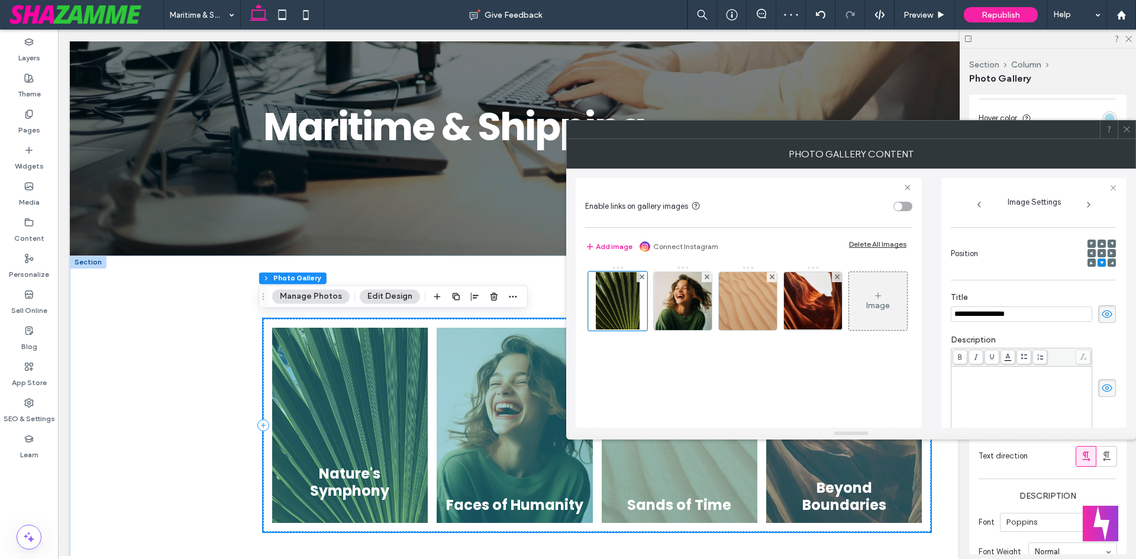
scroll to position [137, 0]
click at [1100, 260] on icon at bounding box center [1102, 262] width 4 height 4
click at [1129, 126] on icon at bounding box center [1126, 129] width 9 height 9
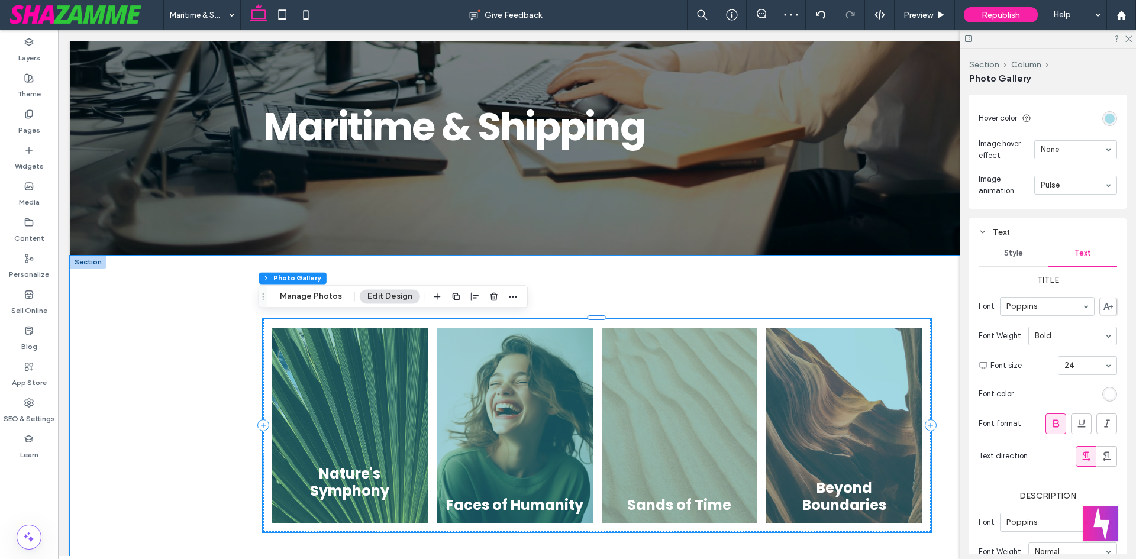
click at [387, 458] on link at bounding box center [350, 425] width 156 height 195
drag, startPoint x: 352, startPoint y: 315, endPoint x: 294, endPoint y: 285, distance: 65.4
click at [291, 292] on button "Manage Photos" at bounding box center [310, 296] width 77 height 14
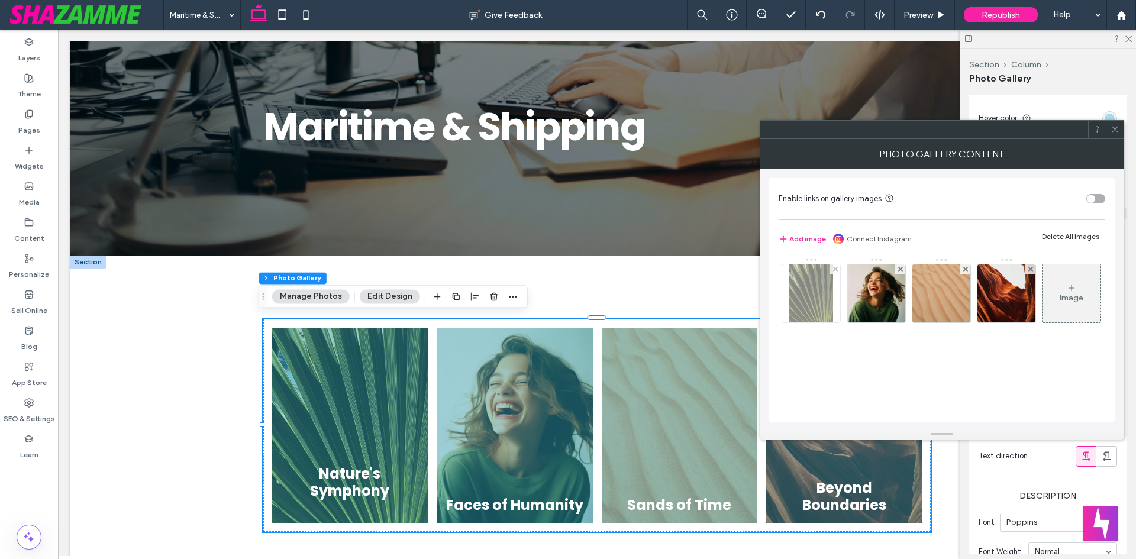
click at [797, 286] on img at bounding box center [811, 293] width 44 height 58
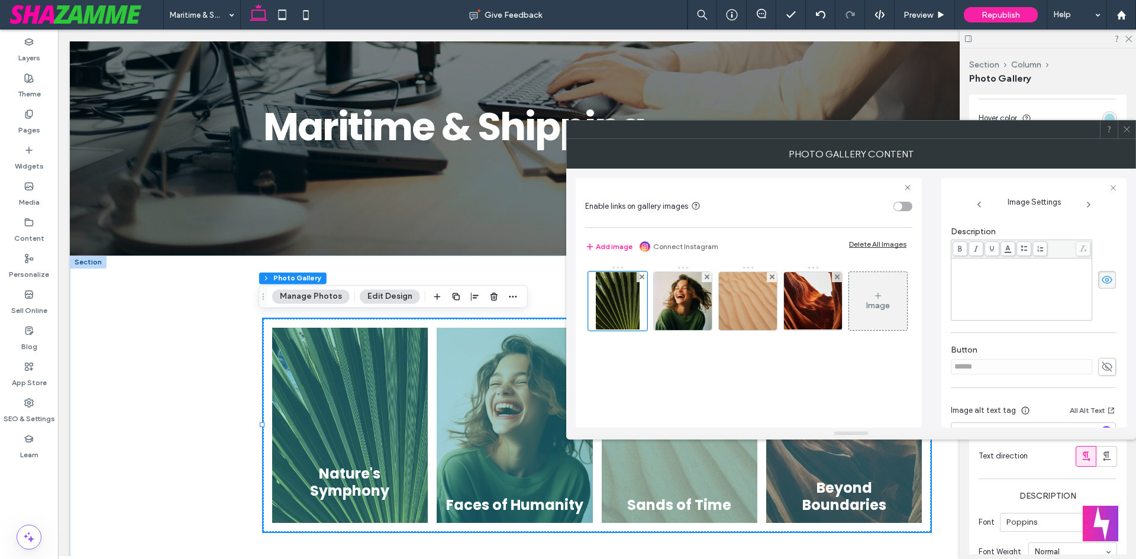
scroll to position [256, 0]
click at [1101, 281] on icon at bounding box center [1107, 278] width 12 height 13
click at [1109, 329] on div "**********" at bounding box center [1034, 322] width 166 height 209
click at [1126, 131] on icon at bounding box center [1126, 129] width 9 height 9
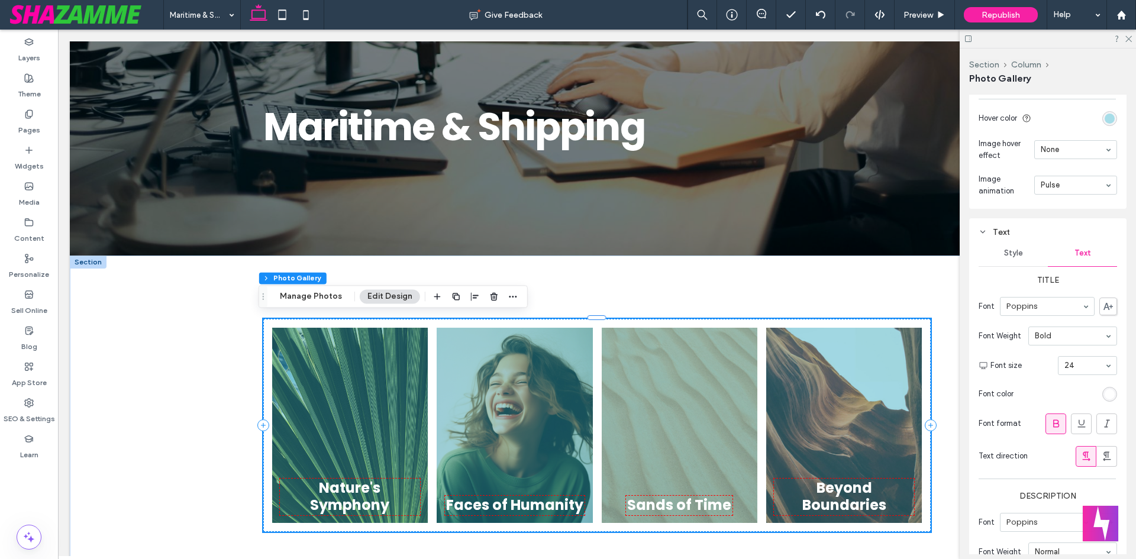
click at [1102, 399] on div "rgba(255, 255, 255, 1)" at bounding box center [1109, 394] width 15 height 15
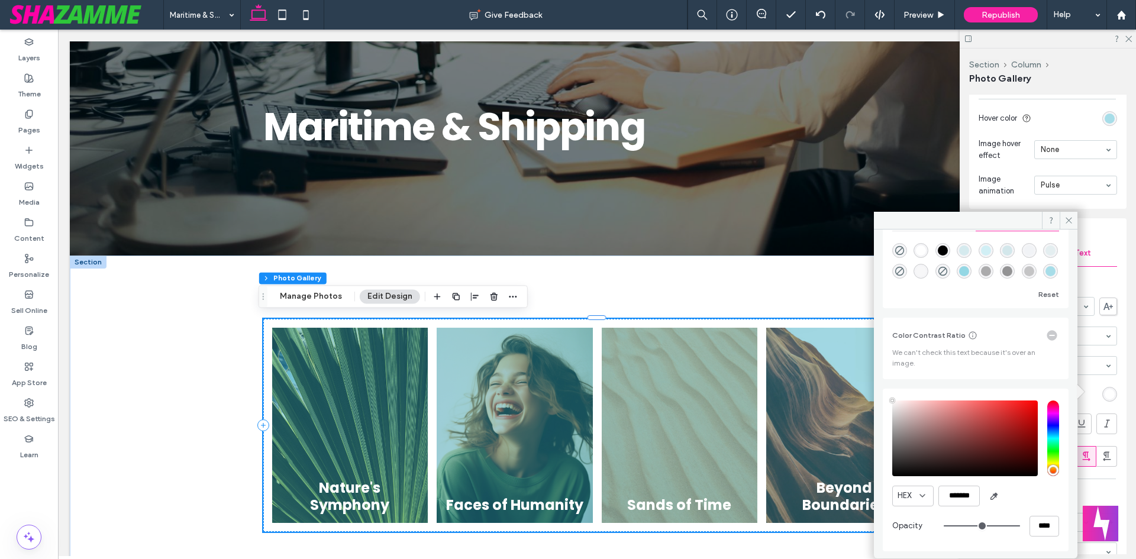
scroll to position [0, 0]
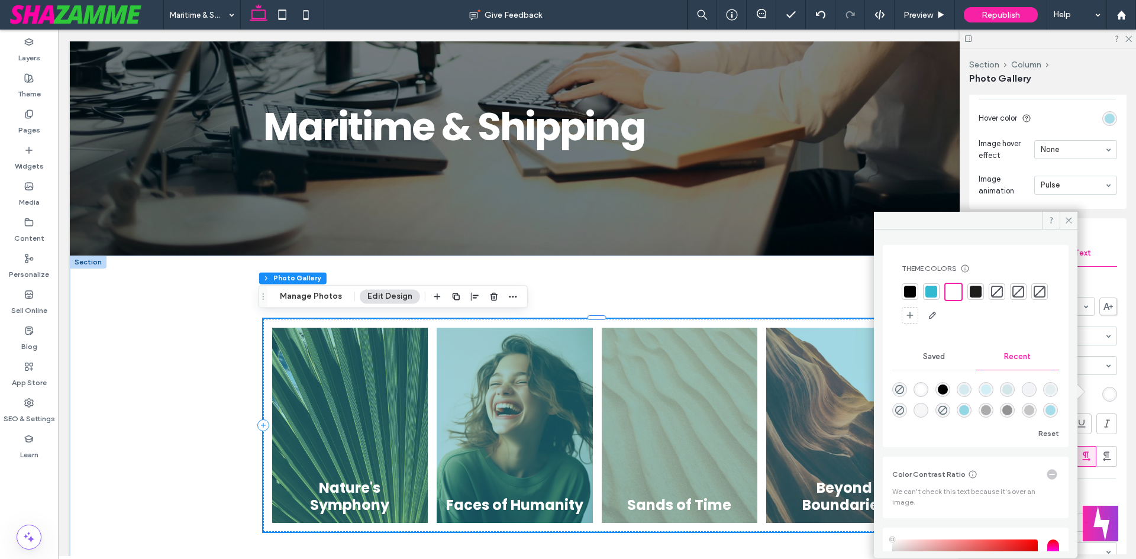
click at [900, 292] on div "Theme Colors Save time with Theme Colors Create a color palette to instantly ad…" at bounding box center [975, 294] width 167 height 80
click at [908, 290] on div at bounding box center [910, 292] width 12 height 12
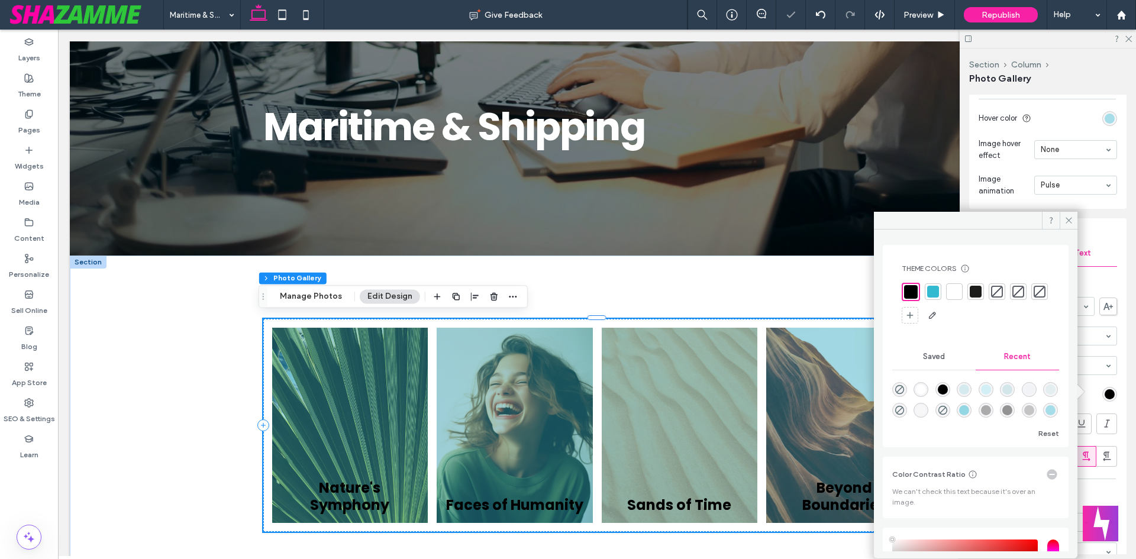
click at [955, 289] on div at bounding box center [954, 292] width 12 height 12
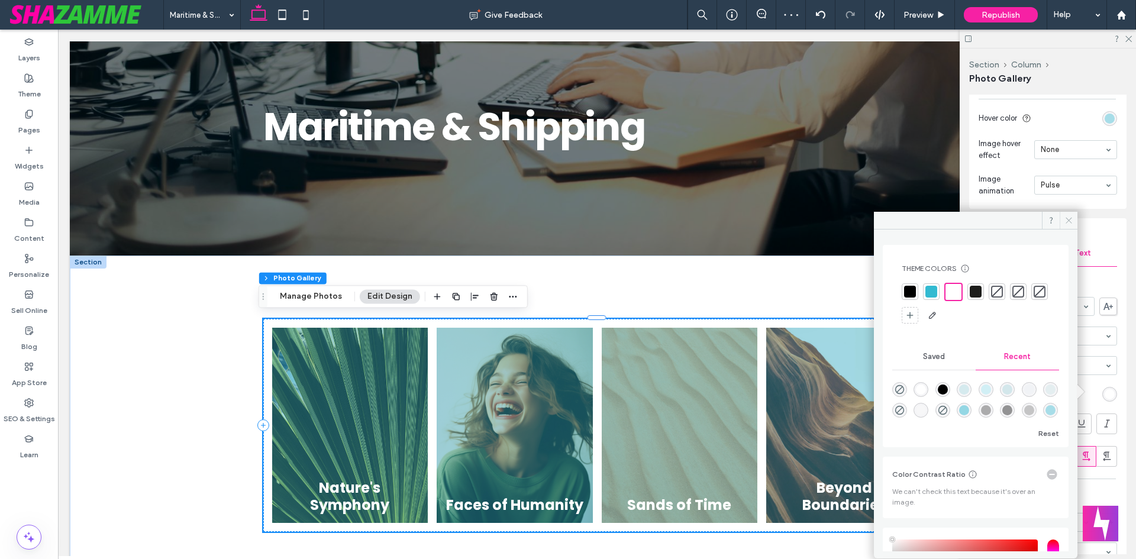
click at [1067, 216] on icon at bounding box center [1068, 220] width 9 height 9
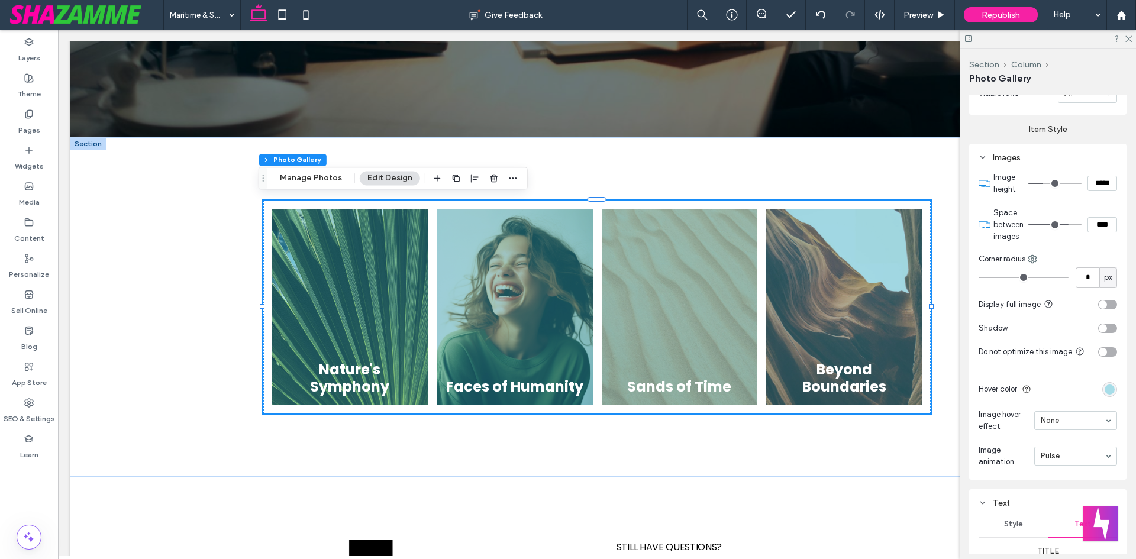
scroll to position [635, 0]
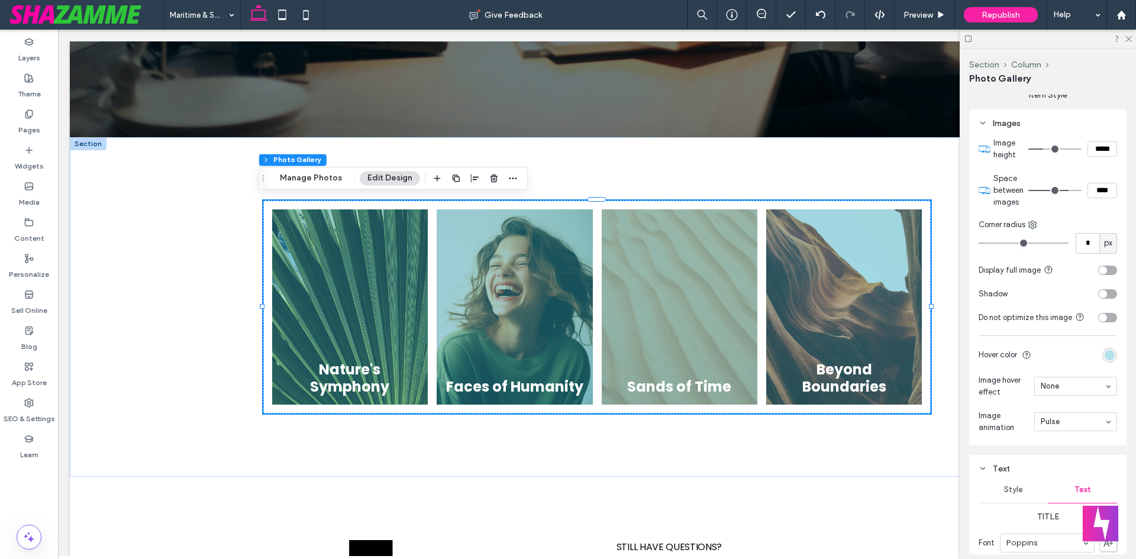
click at [1107, 355] on div "rgba(51, 186, 209, 0.4)" at bounding box center [1109, 355] width 10 height 10
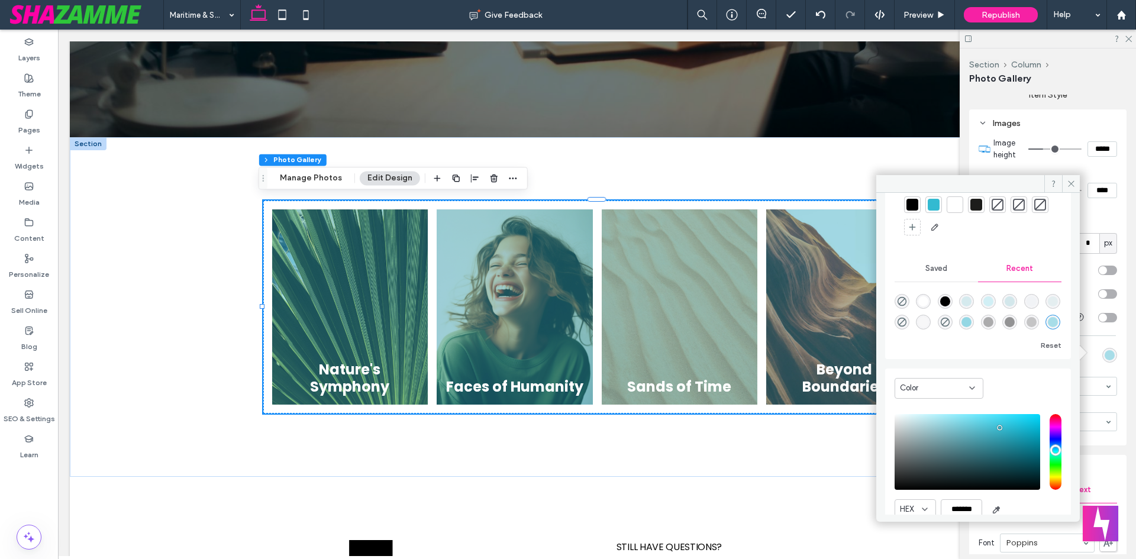
scroll to position [100, 0]
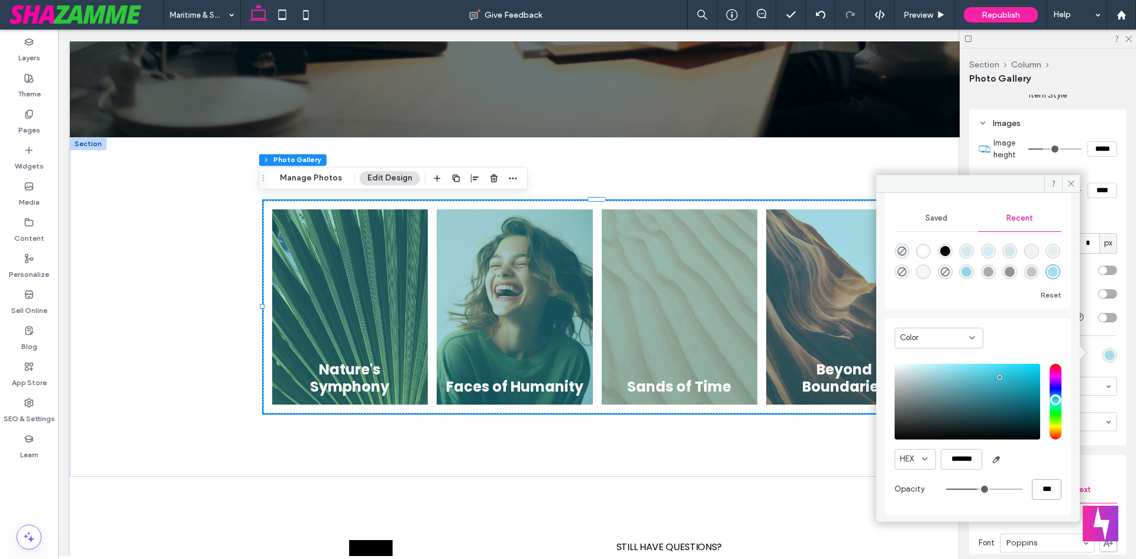
click at [1032, 492] on input "***" at bounding box center [1047, 489] width 30 height 21
type input "**"
type input "***"
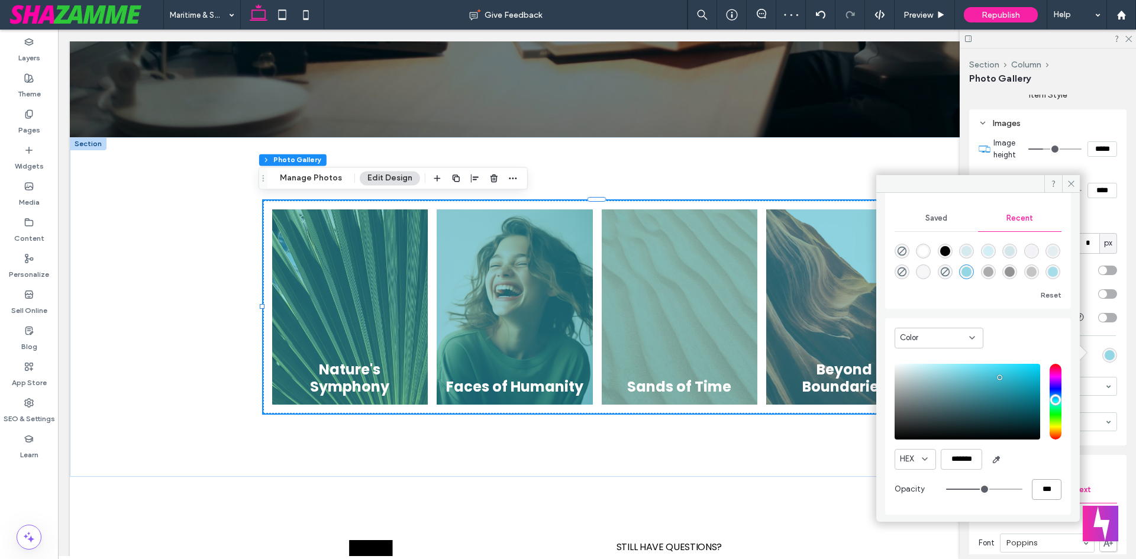
type input "*"
type input "**"
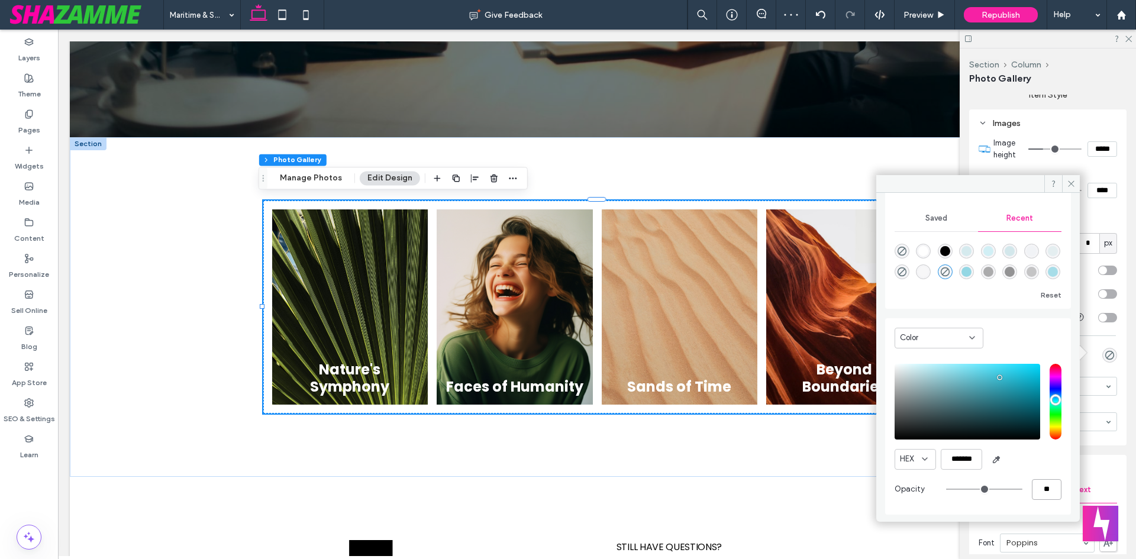
type input "**"
type input "***"
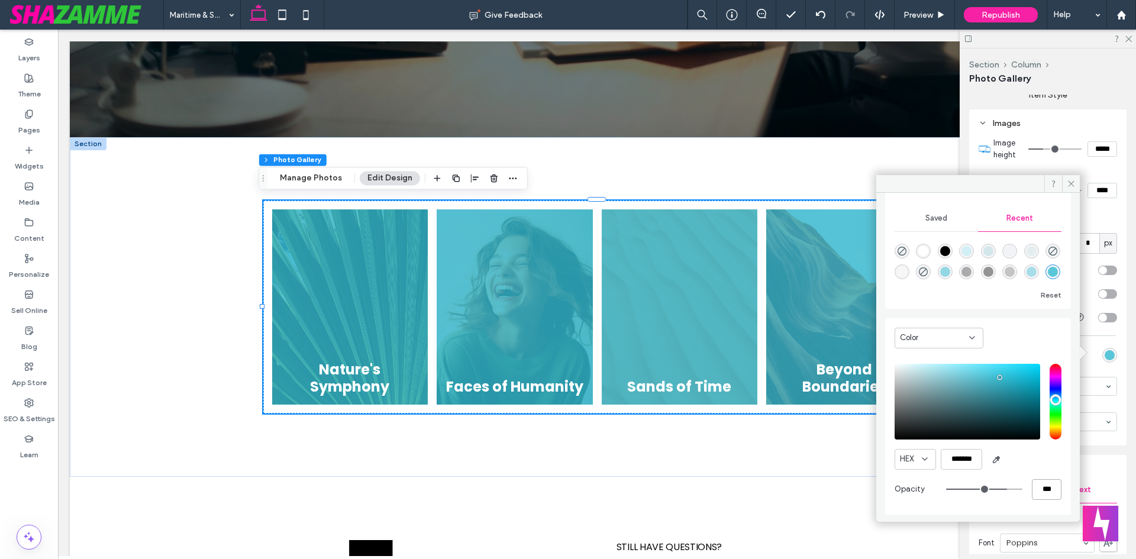
type input "*"
type input "**"
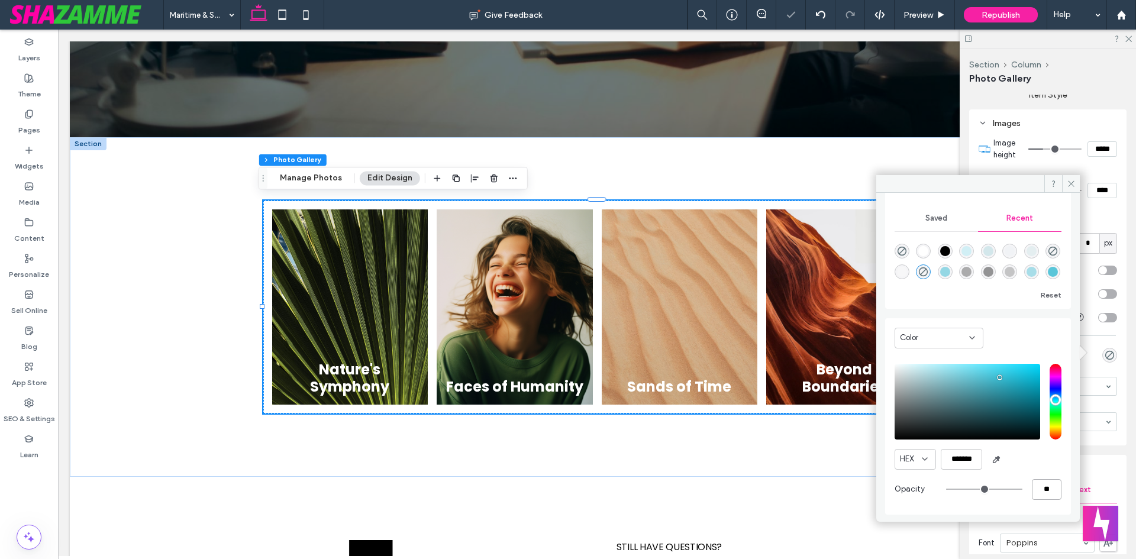
type input "**"
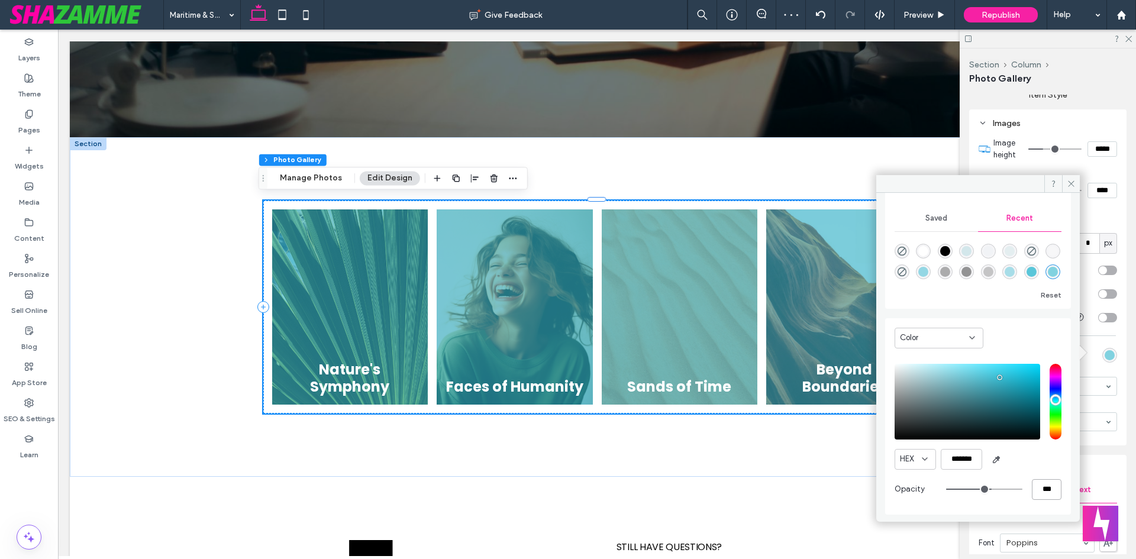
type input "***"
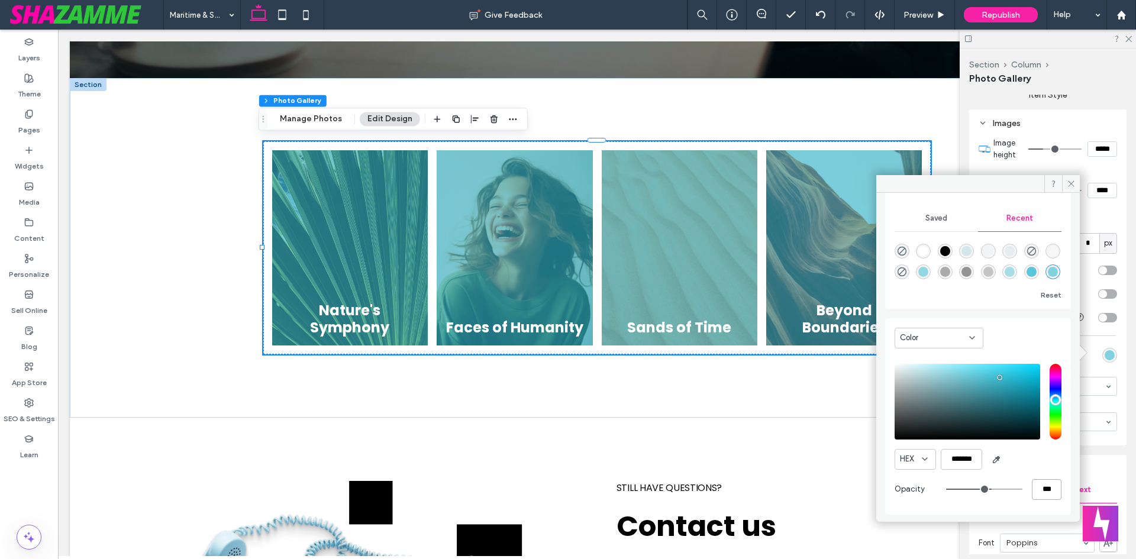
scroll to position [41, 0]
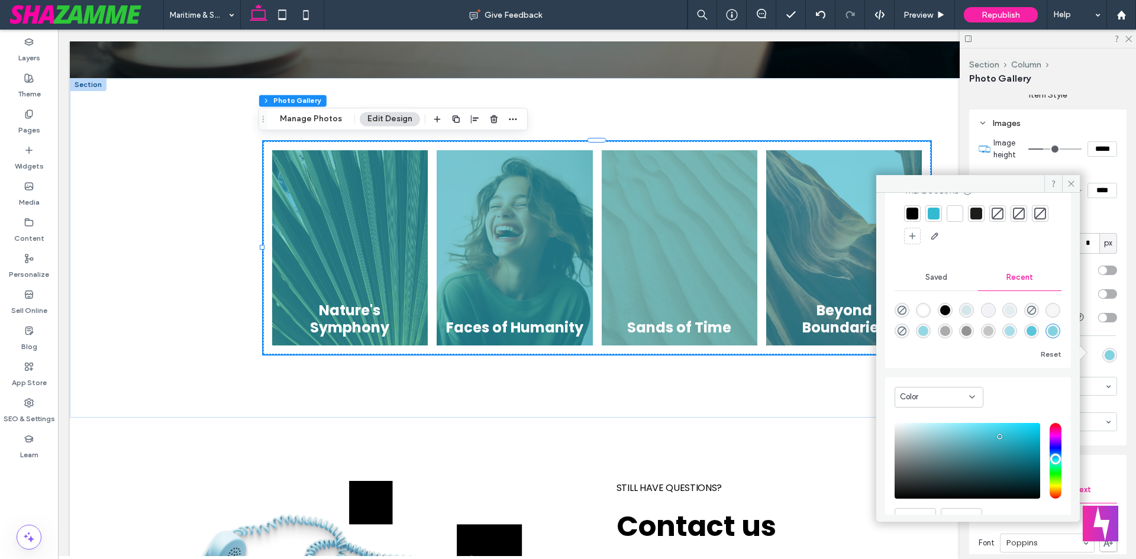
click at [918, 212] on div at bounding box center [912, 214] width 12 height 12
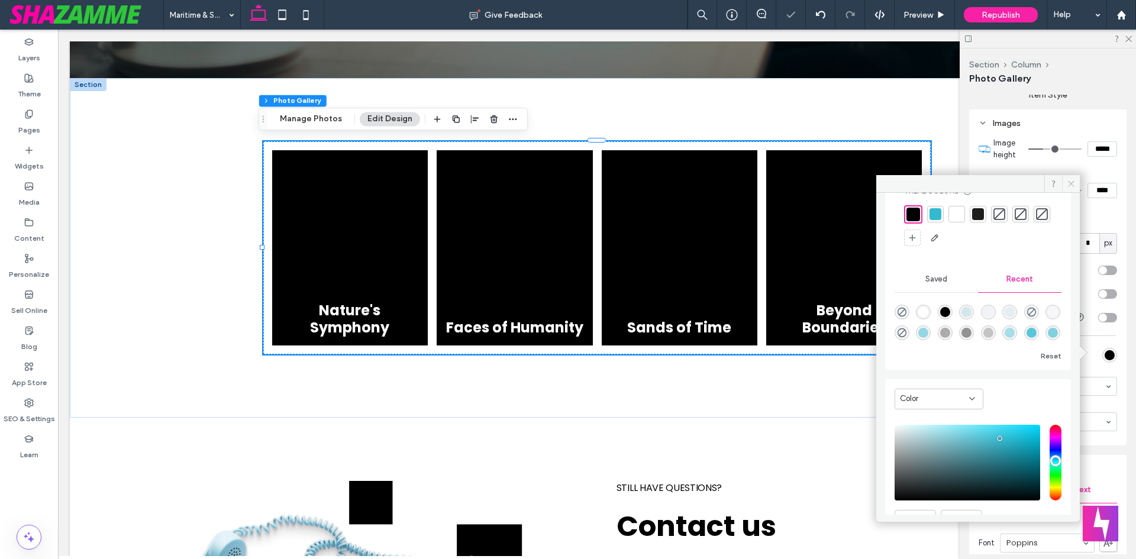
click at [1071, 182] on icon at bounding box center [1071, 183] width 9 height 9
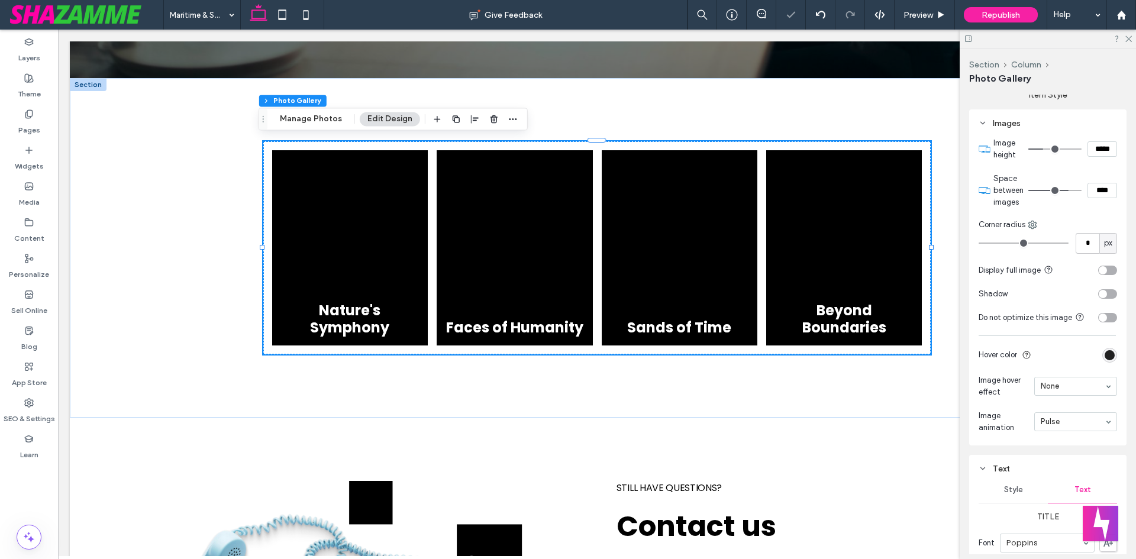
click at [1104, 354] on div "rgba(0, 0, 0, 1)" at bounding box center [1109, 355] width 10 height 10
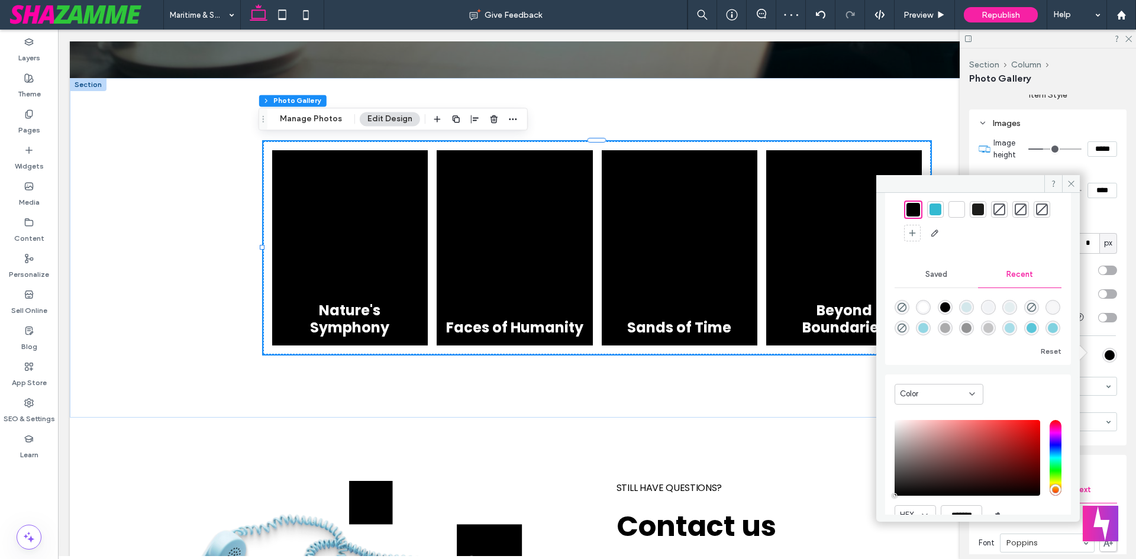
scroll to position [102, 0]
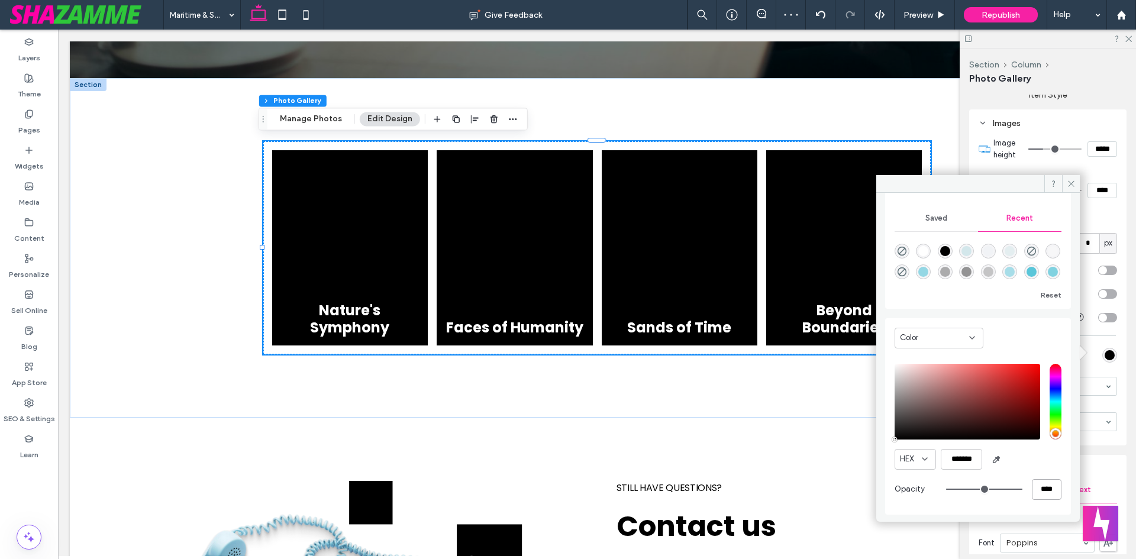
drag, startPoint x: 1038, startPoint y: 491, endPoint x: 1023, endPoint y: 492, distance: 14.8
click at [1023, 492] on div "****" at bounding box center [1003, 489] width 115 height 21
type input "**"
type input "***"
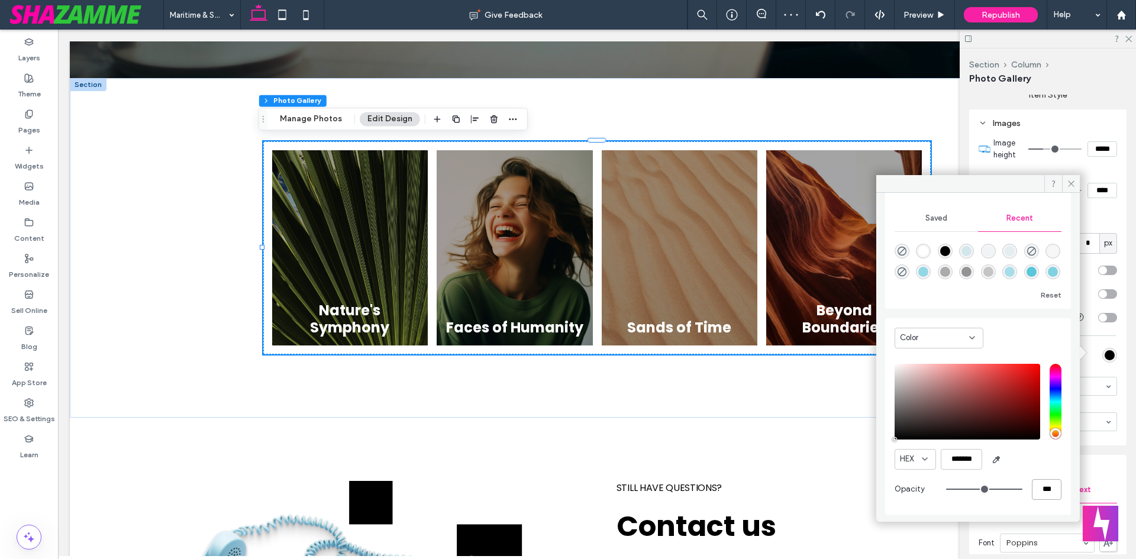
scroll to position [100, 0]
type input "*"
type input "**"
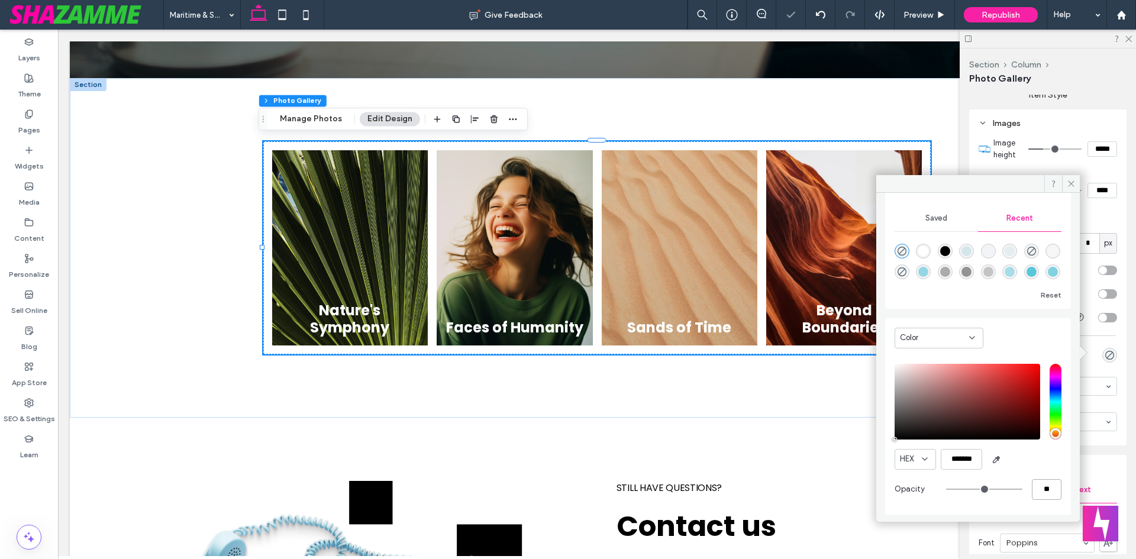
type input "**"
type input "***"
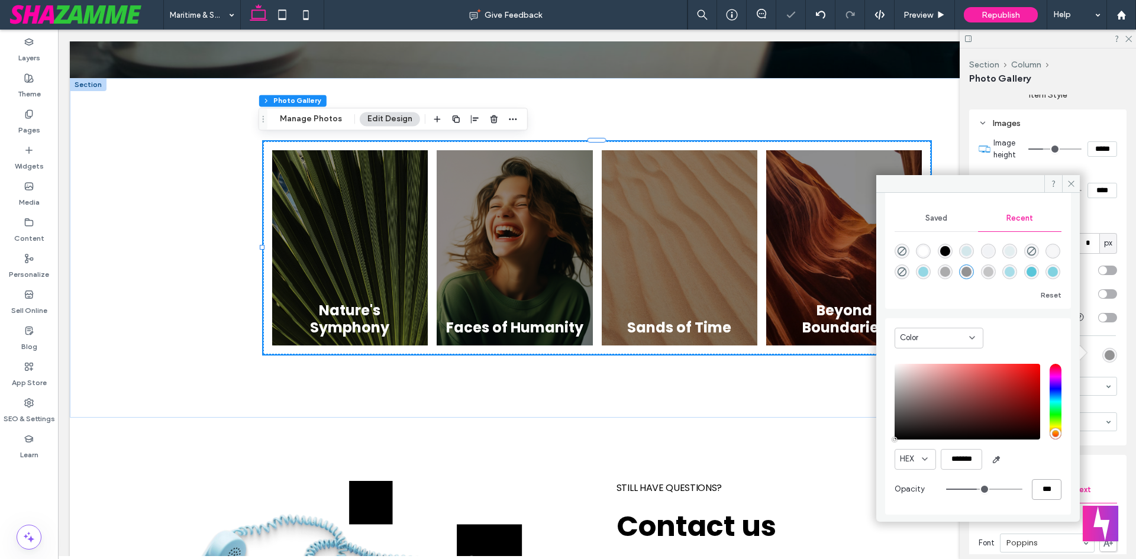
type input "*"
type input "**"
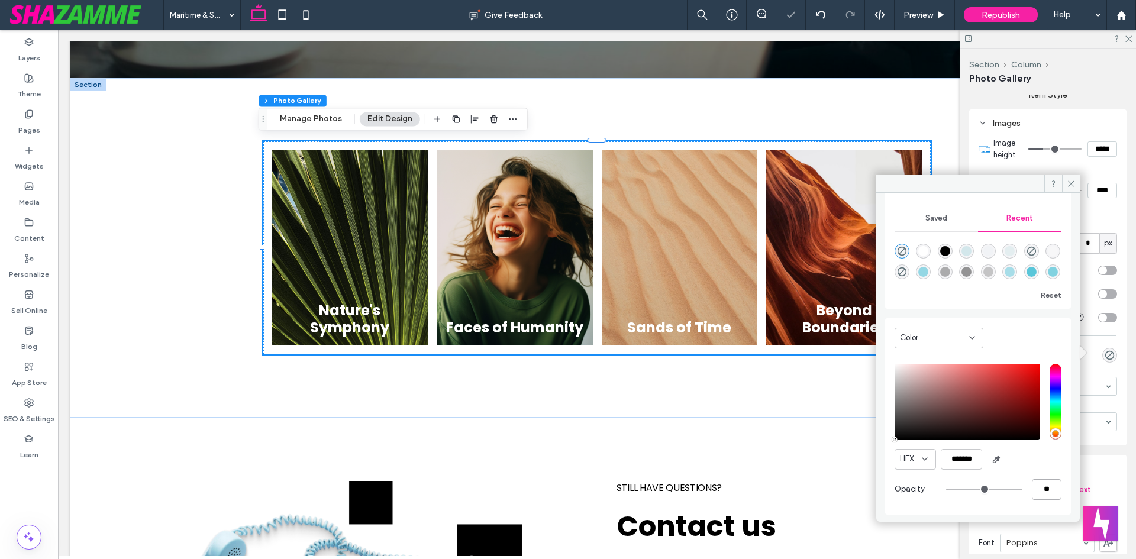
type input "**"
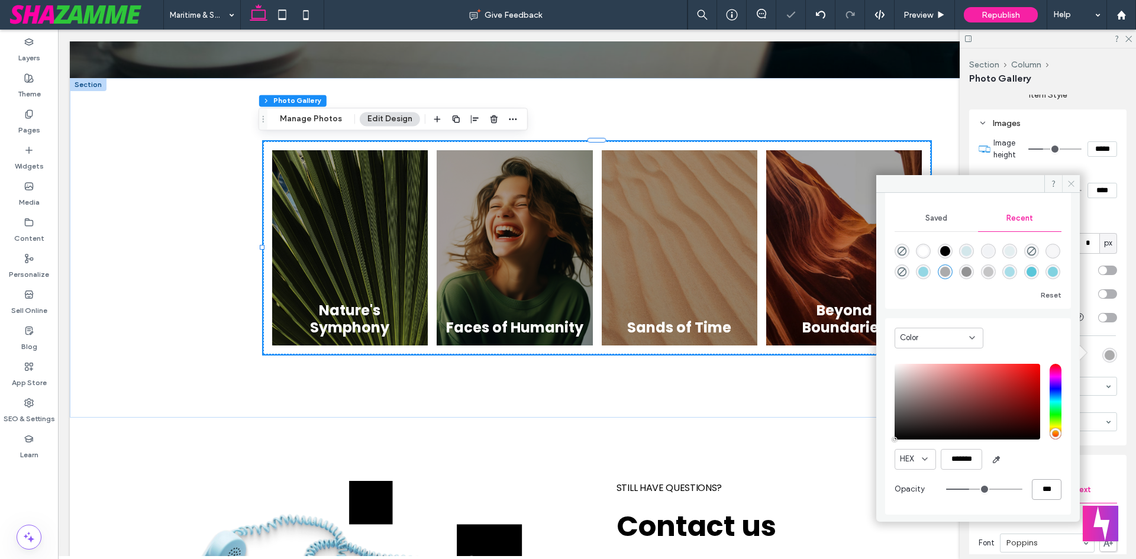
type input "***"
click at [1067, 188] on icon at bounding box center [1071, 183] width 9 height 9
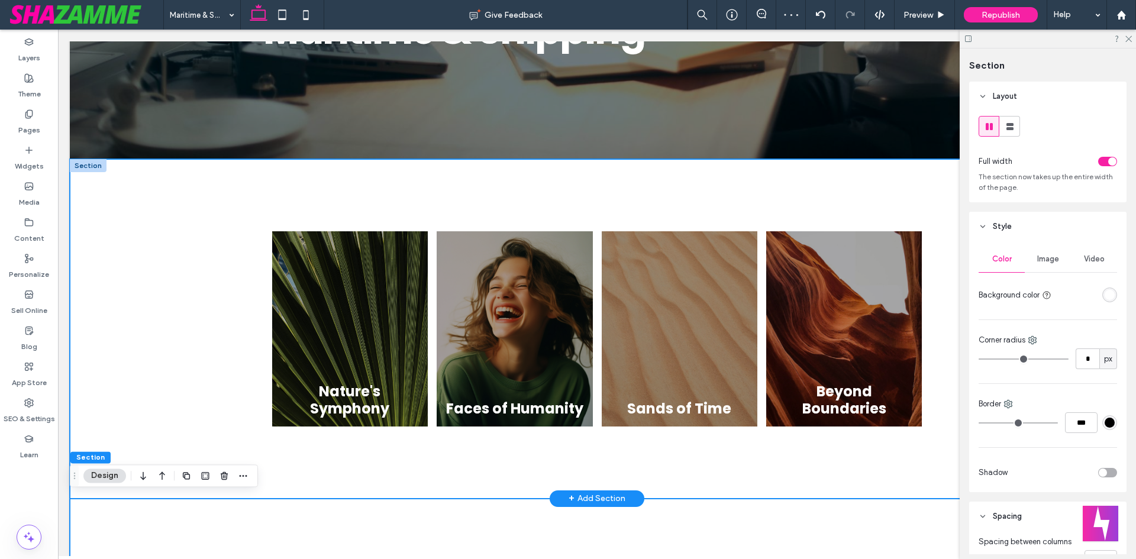
scroll to position [237, 0]
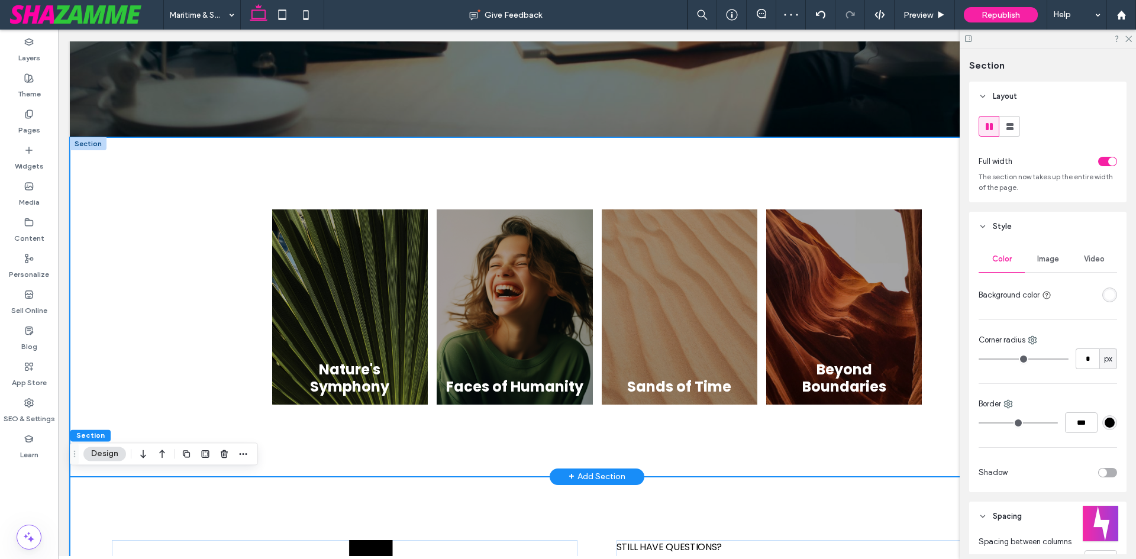
click at [170, 321] on div "Nature's Symphony Button Faces of Humanity Button Sands of Time Button Beyond B…" at bounding box center [597, 307] width 1054 height 340
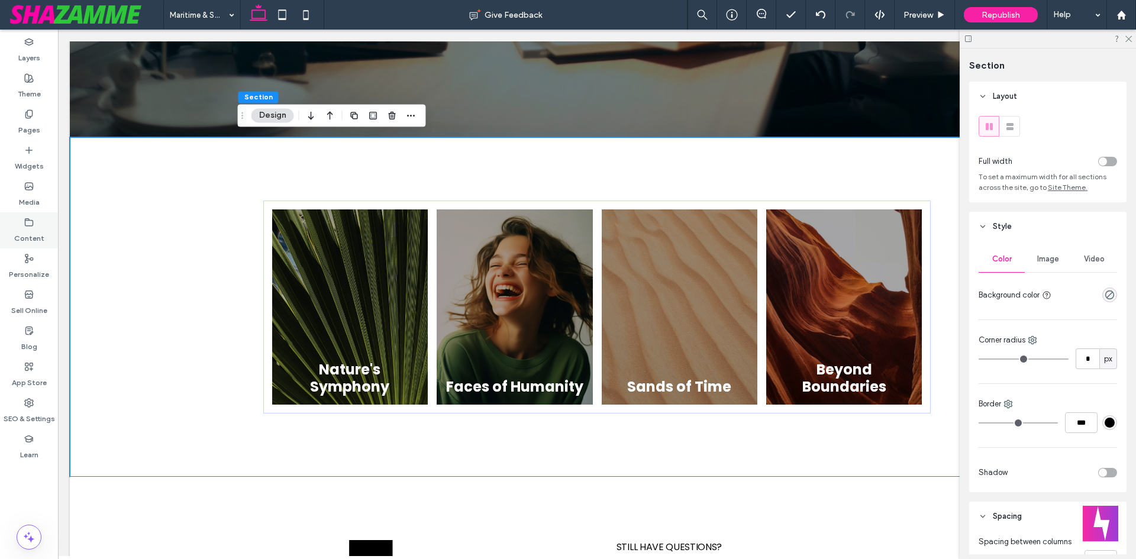
click at [34, 232] on label "Content" at bounding box center [29, 235] width 30 height 17
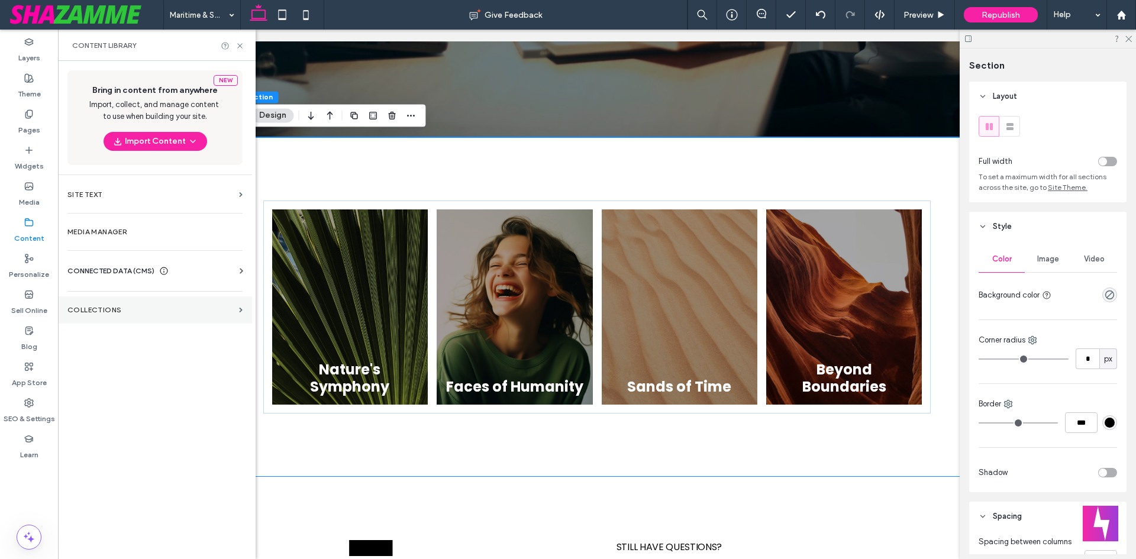
click at [104, 316] on section "Collections" at bounding box center [155, 309] width 194 height 27
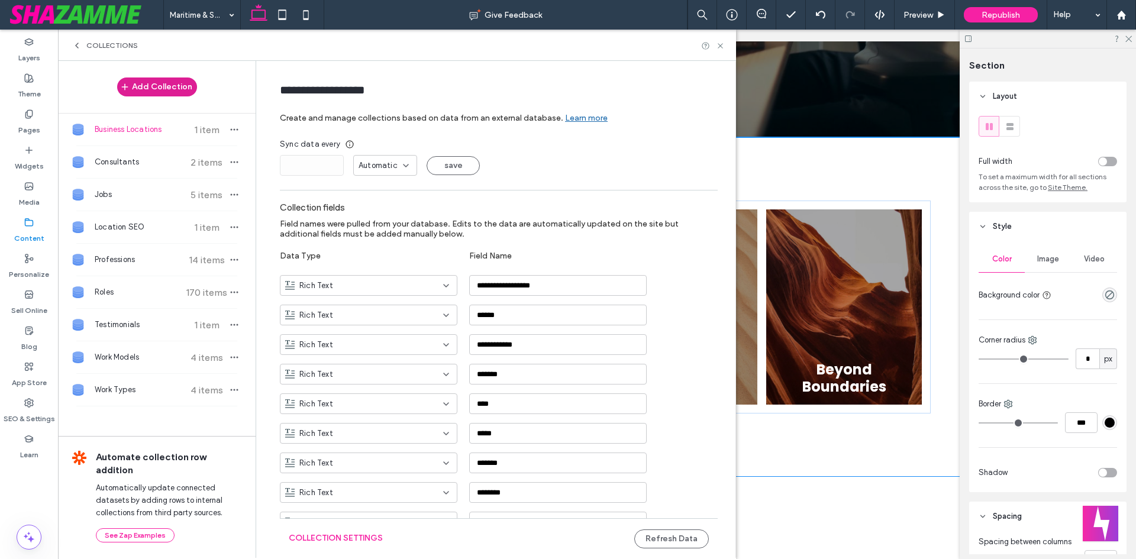
click at [157, 85] on button "Add Collection" at bounding box center [157, 86] width 80 height 19
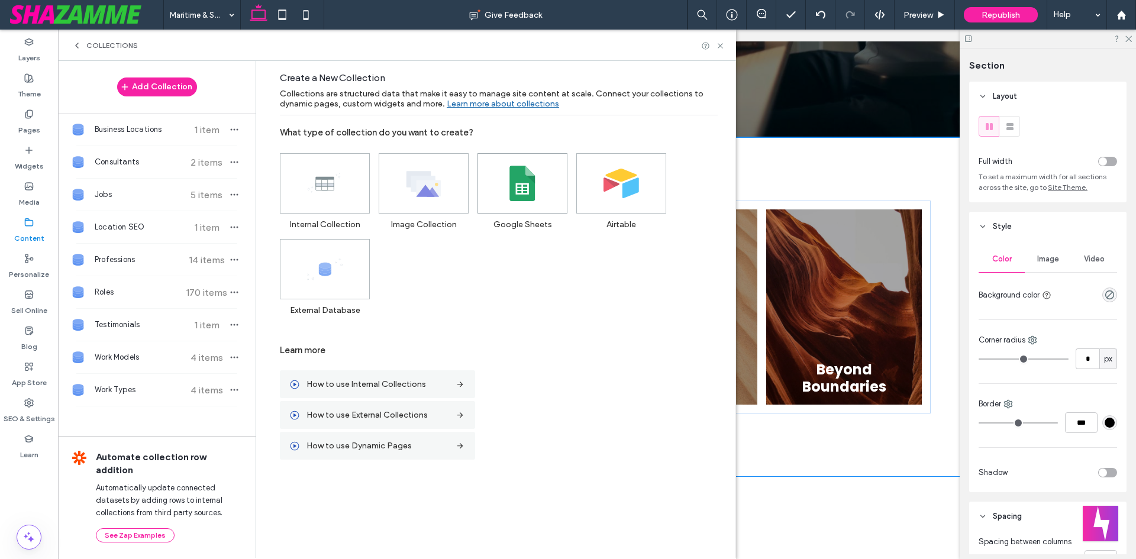
click at [511, 188] on use at bounding box center [521, 183] width 25 height 35
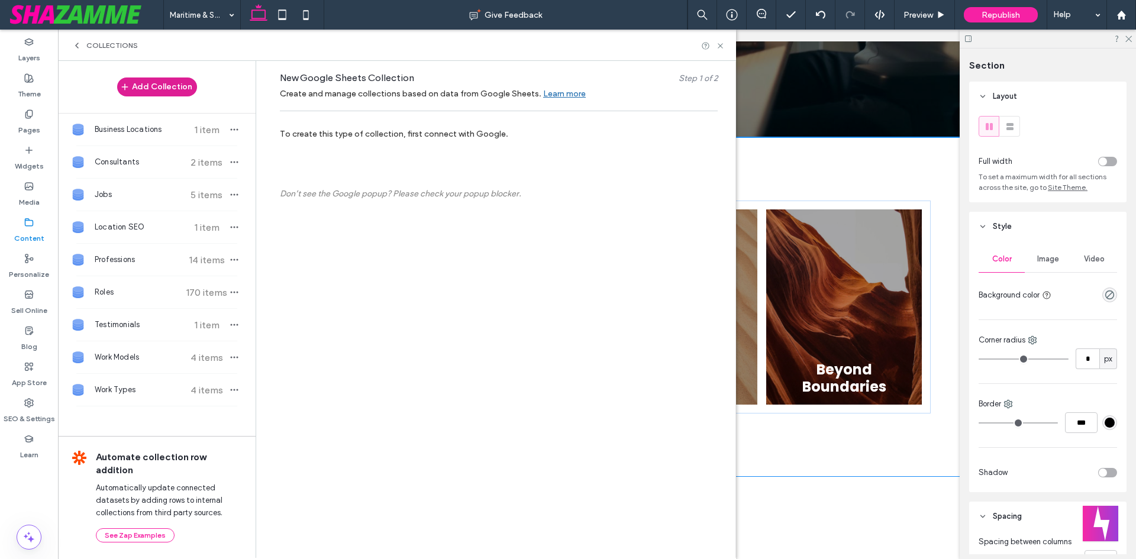
click at [147, 92] on button "Add Collection" at bounding box center [157, 86] width 80 height 19
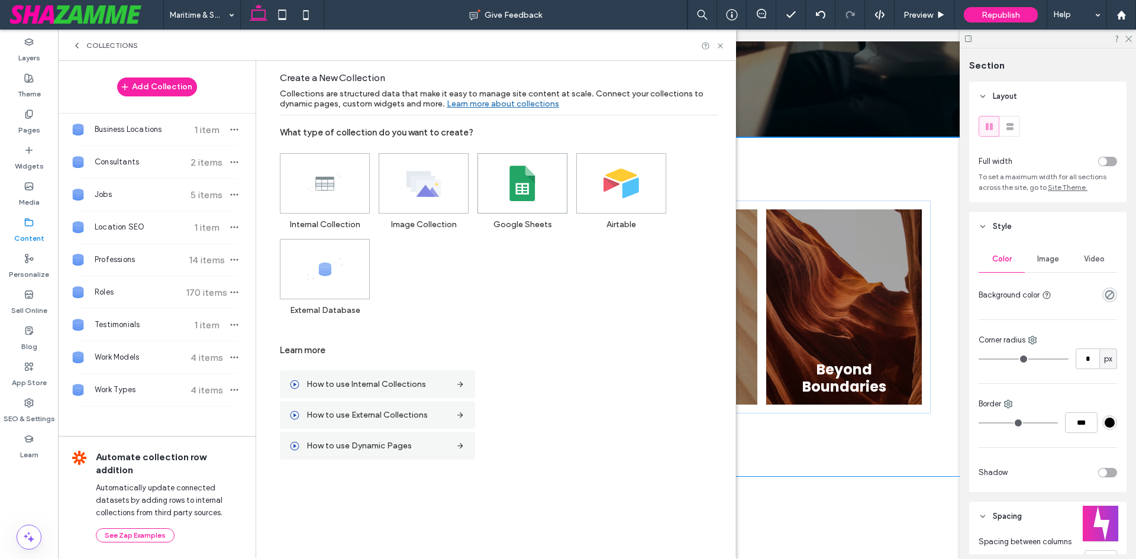
click at [533, 197] on use at bounding box center [521, 183] width 25 height 35
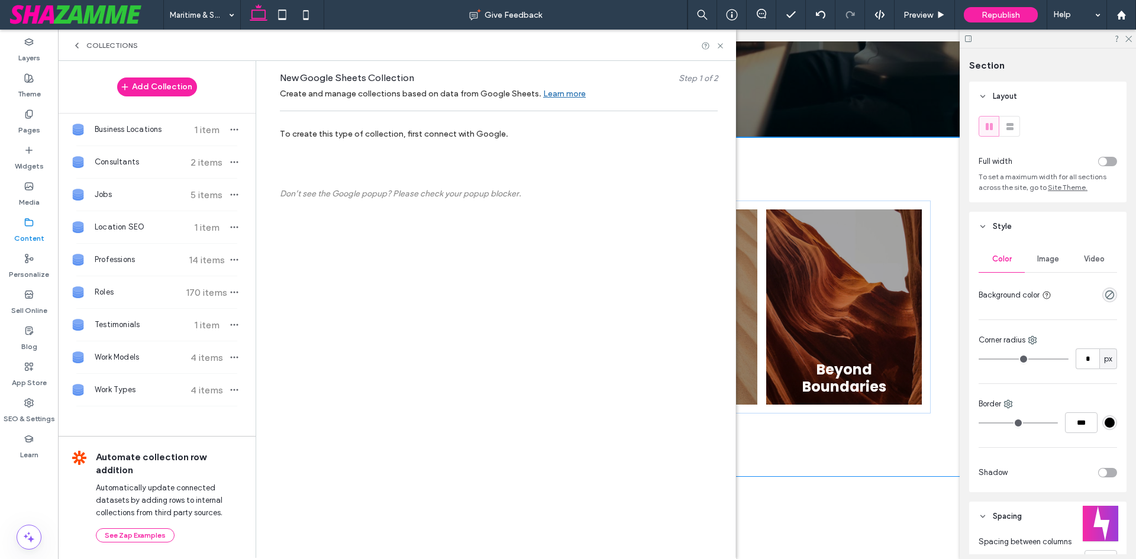
click at [456, 193] on label "Don’t see the Google popup? Please check your popup blocker." at bounding box center [499, 194] width 438 height 10
click at [390, 130] on label "To create this type of collection, first connect with Google." at bounding box center [499, 134] width 438 height 22
click at [395, 272] on div "New Google Sheets Collection Step 1 of 2 Create and manage collections based on…" at bounding box center [498, 309] width 473 height 496
